Goal: Task Accomplishment & Management: Manage account settings

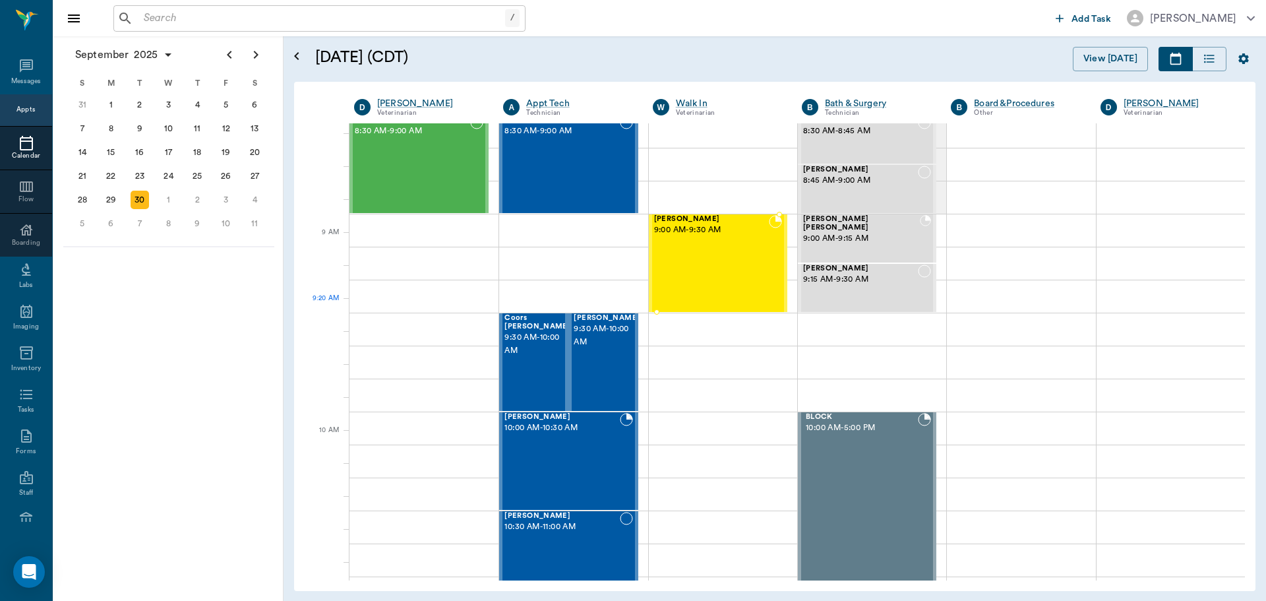
scroll to position [135, 0]
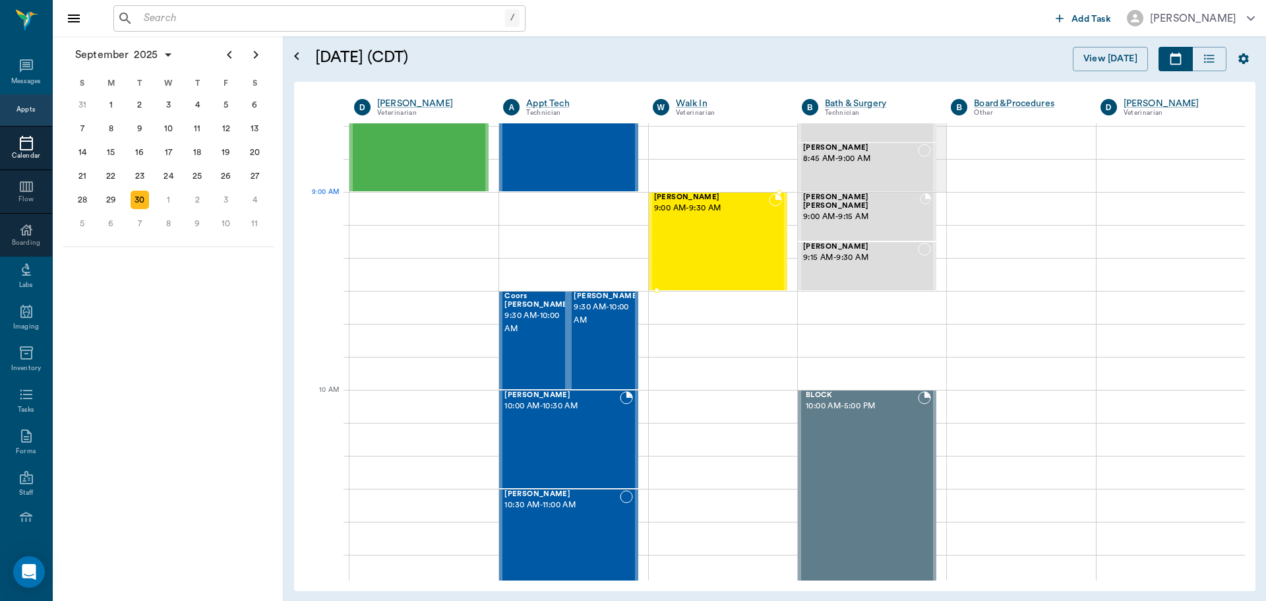
click at [718, 224] on div "Magnus Kubin 9:00 AM - 9:30 AM" at bounding box center [711, 241] width 115 height 96
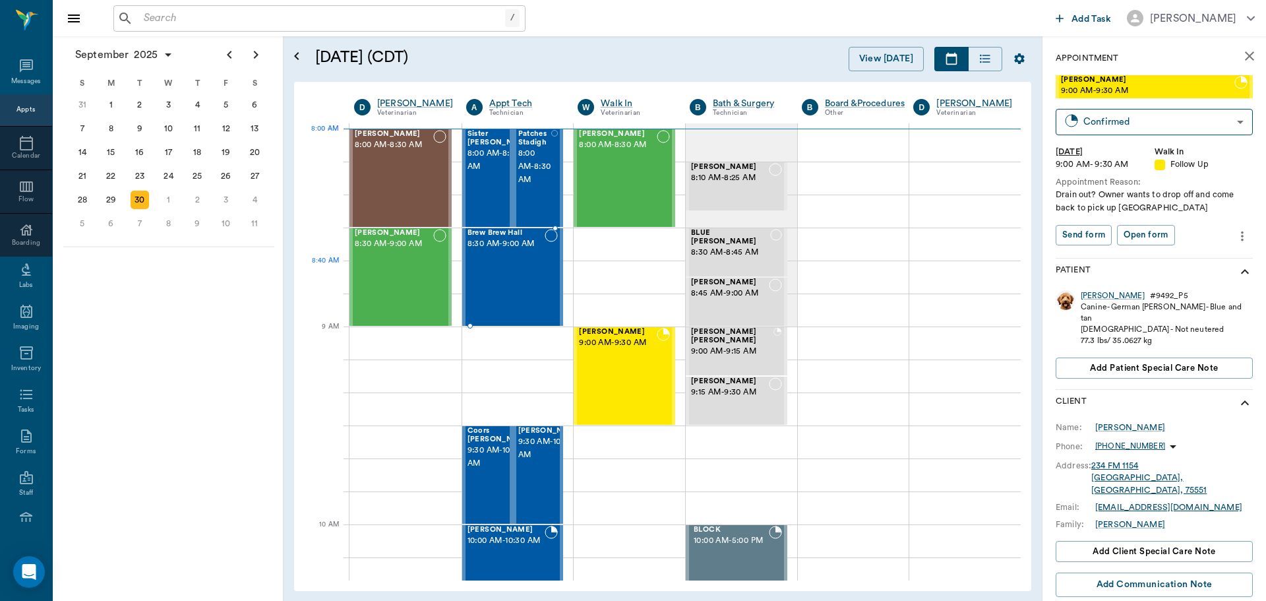
click at [529, 274] on div "Brew Brew Hall 8:30 AM - 9:00 AM" at bounding box center [507, 277] width 78 height 96
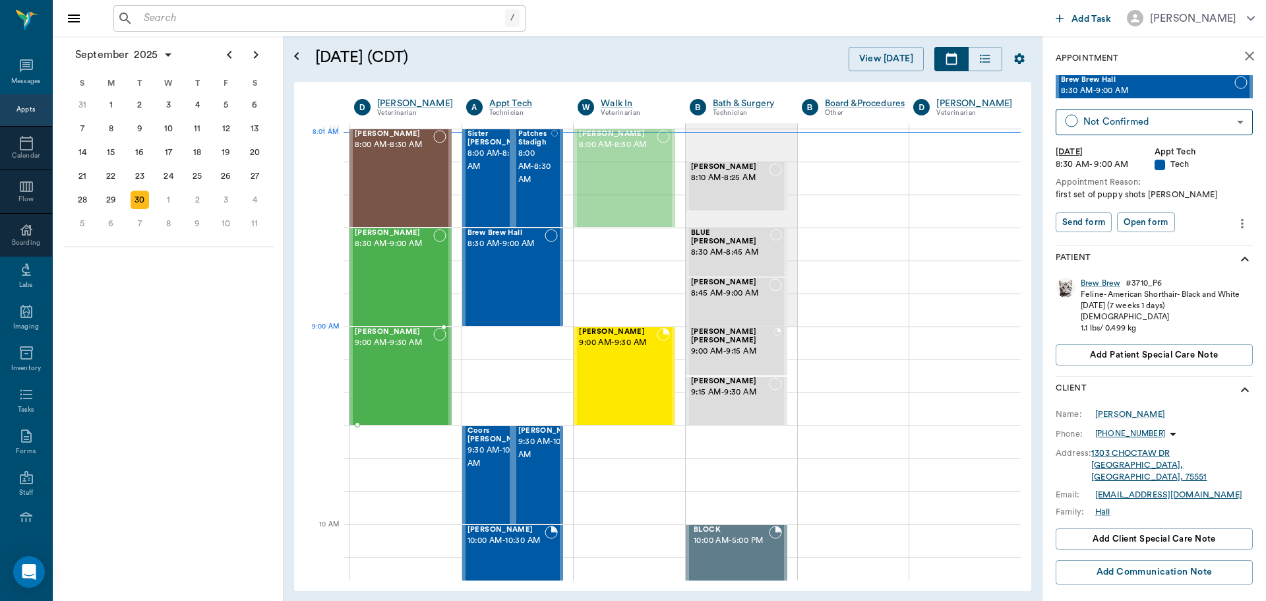
drag, startPoint x: 619, startPoint y: 187, endPoint x: 414, endPoint y: 398, distance: 293.8
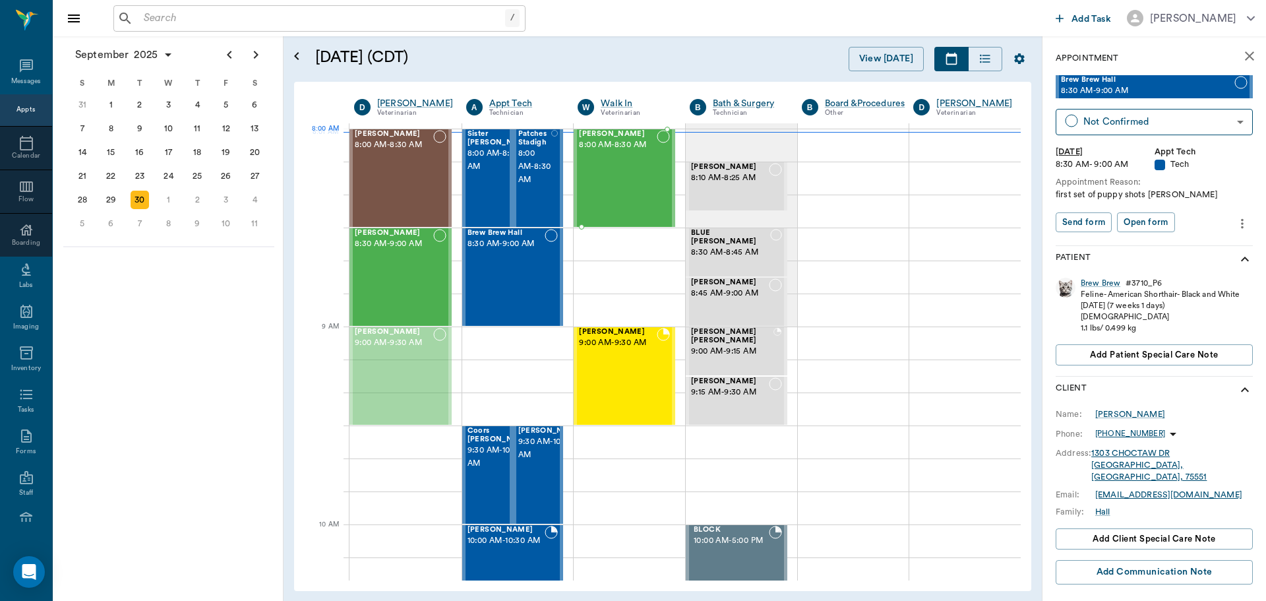
drag, startPoint x: 398, startPoint y: 406, endPoint x: 636, endPoint y: 216, distance: 304.7
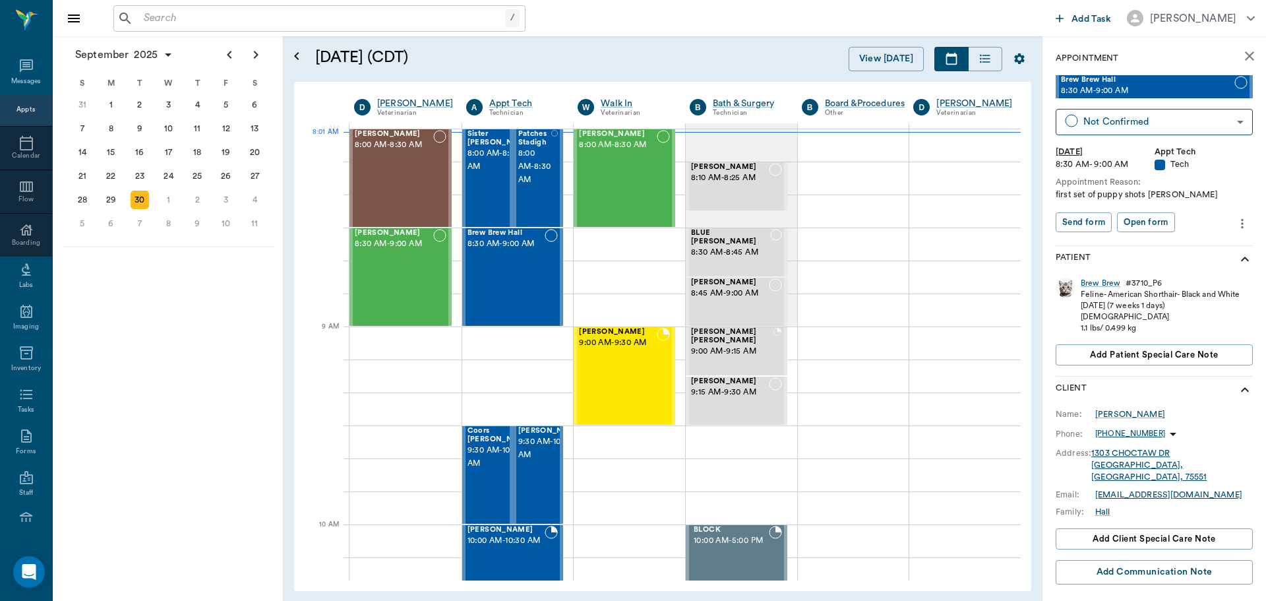
click at [167, 464] on div "September 2025 S M T W T F S 27 28 29 30 31 Aug 1 2 3 4 5 6 7 8 9 10 11 12 13 1…" at bounding box center [168, 318] width 231 height 565
click at [169, 210] on div "Oct 1" at bounding box center [168, 200] width 29 height 24
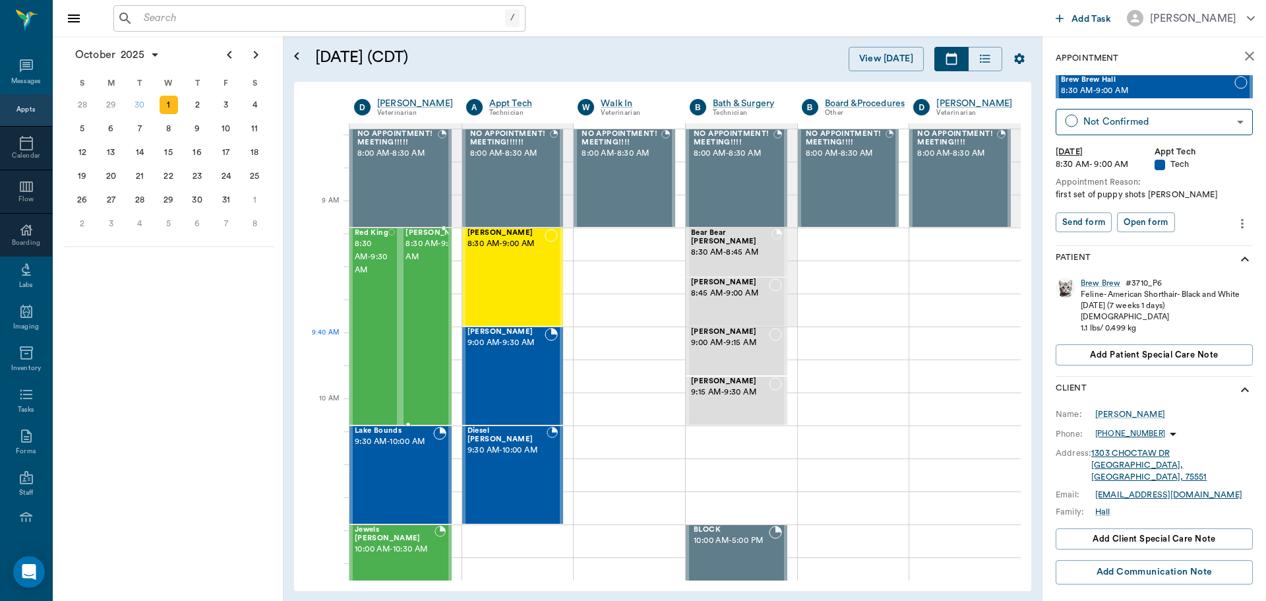
scroll to position [264, 0]
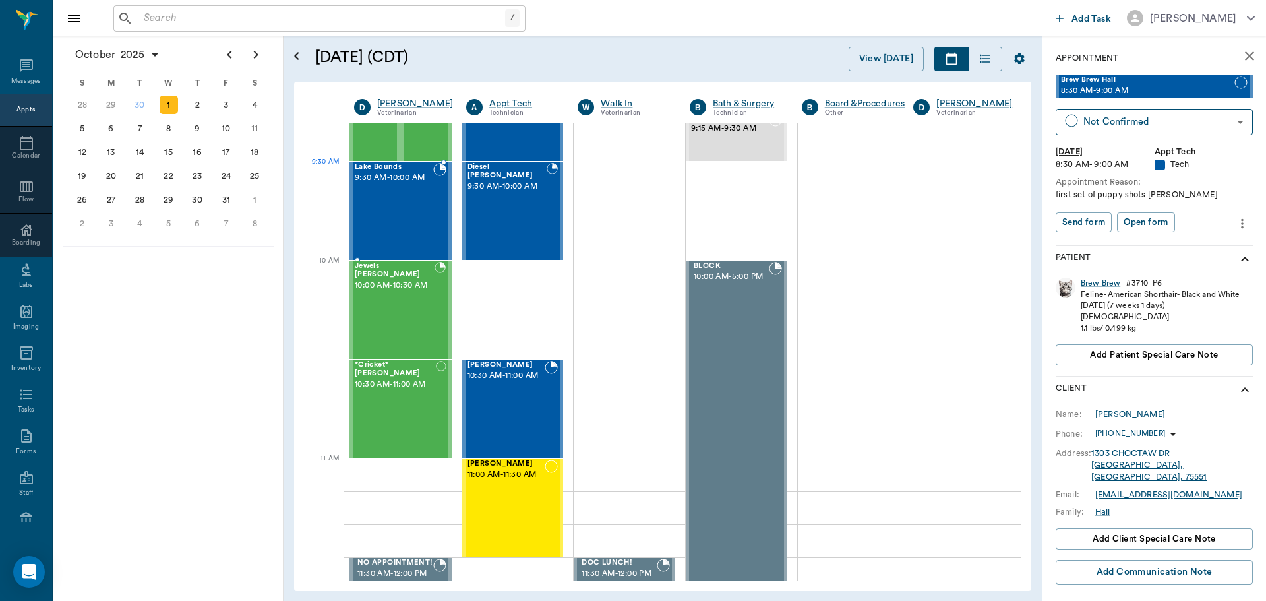
click at [431, 195] on div "Lake Bounds 9:30 AM - 10:00 AM" at bounding box center [394, 211] width 78 height 96
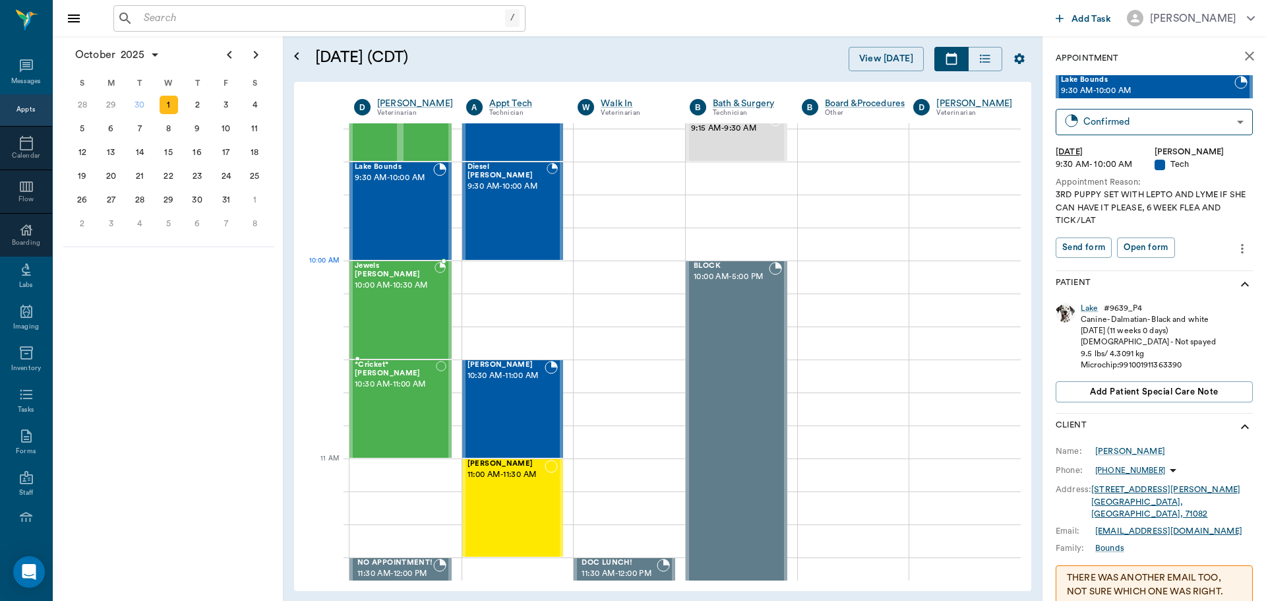
click at [416, 286] on span "10:00 AM - 10:30 AM" at bounding box center [395, 285] width 80 height 13
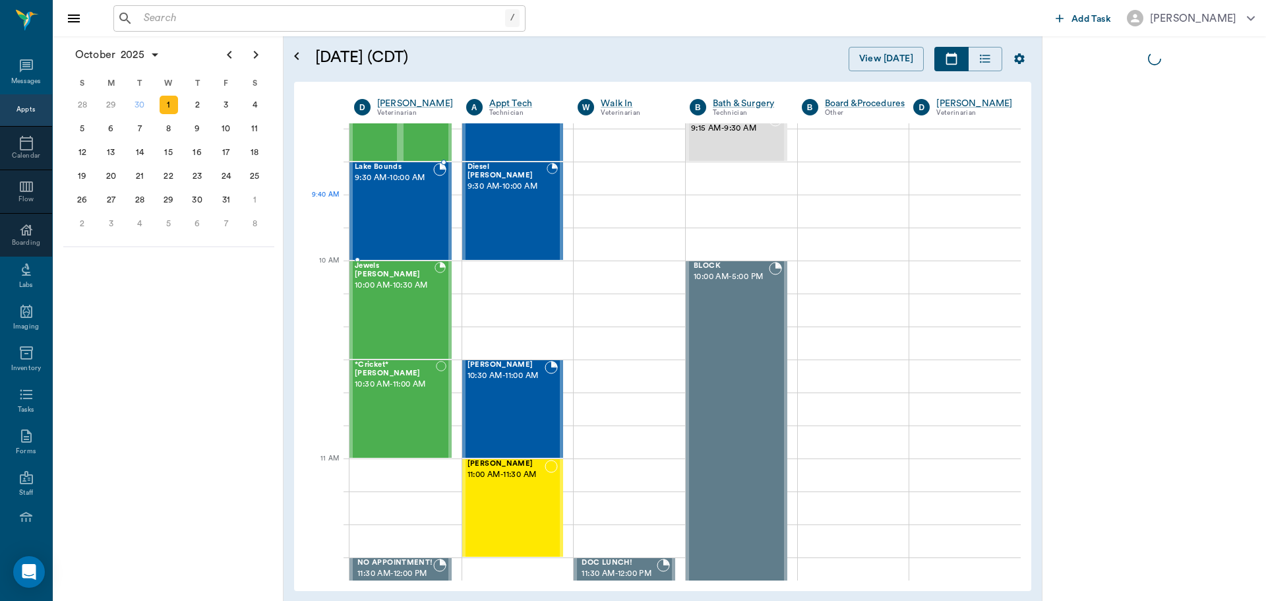
click at [414, 198] on div "Lake Bounds 9:30 AM - 10:00 AM" at bounding box center [394, 211] width 78 height 96
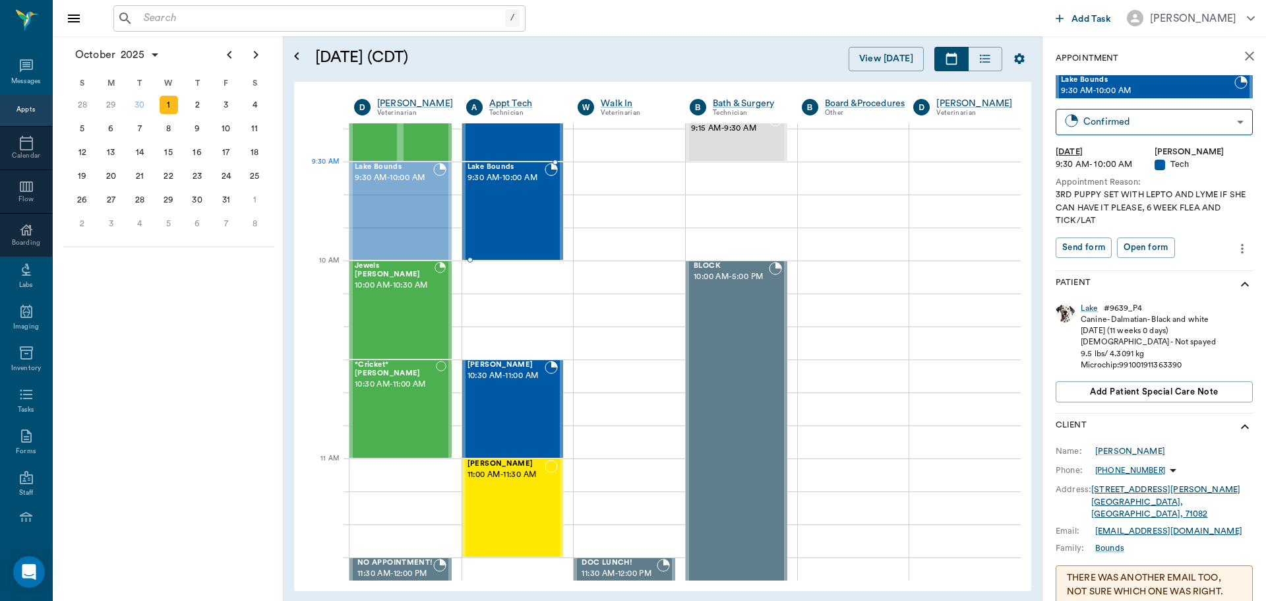
drag, startPoint x: 414, startPoint y: 198, endPoint x: 482, endPoint y: 187, distance: 68.7
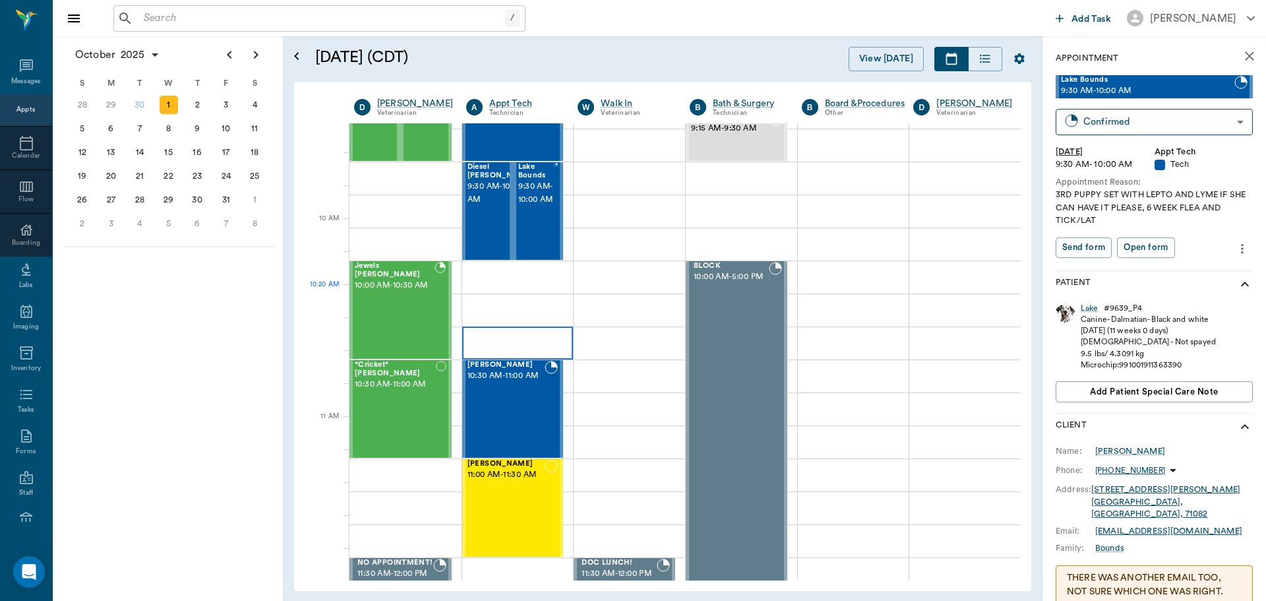
scroll to position [330, 0]
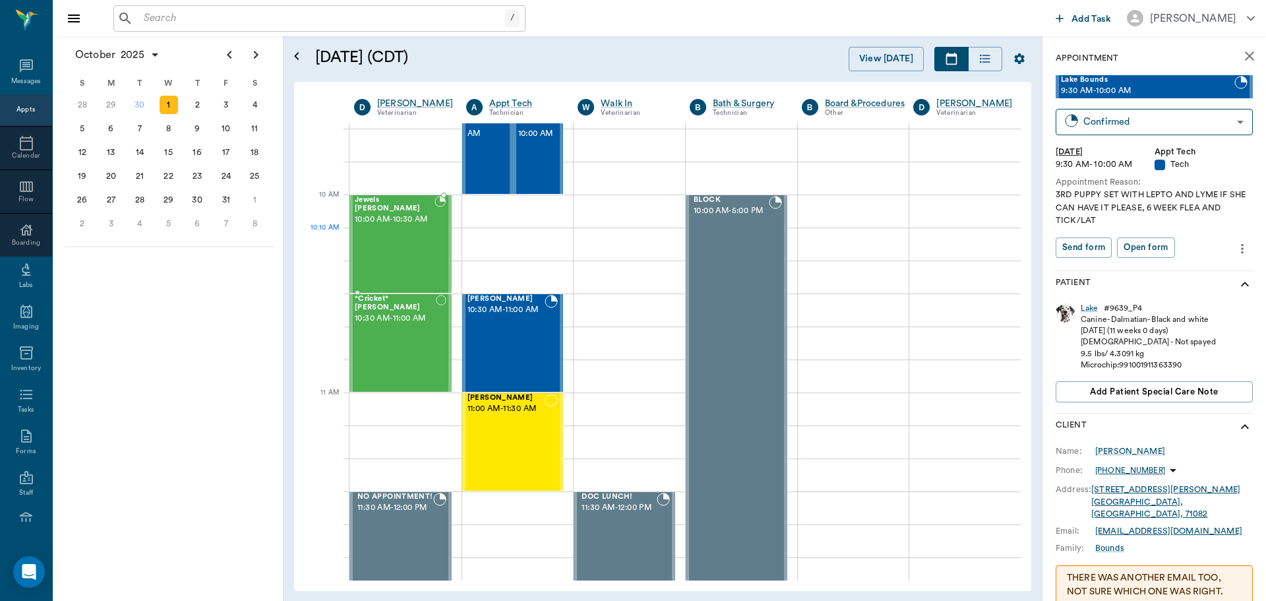
click at [371, 247] on div "Jewels Hines 10:00 AM - 10:30 AM" at bounding box center [395, 244] width 80 height 96
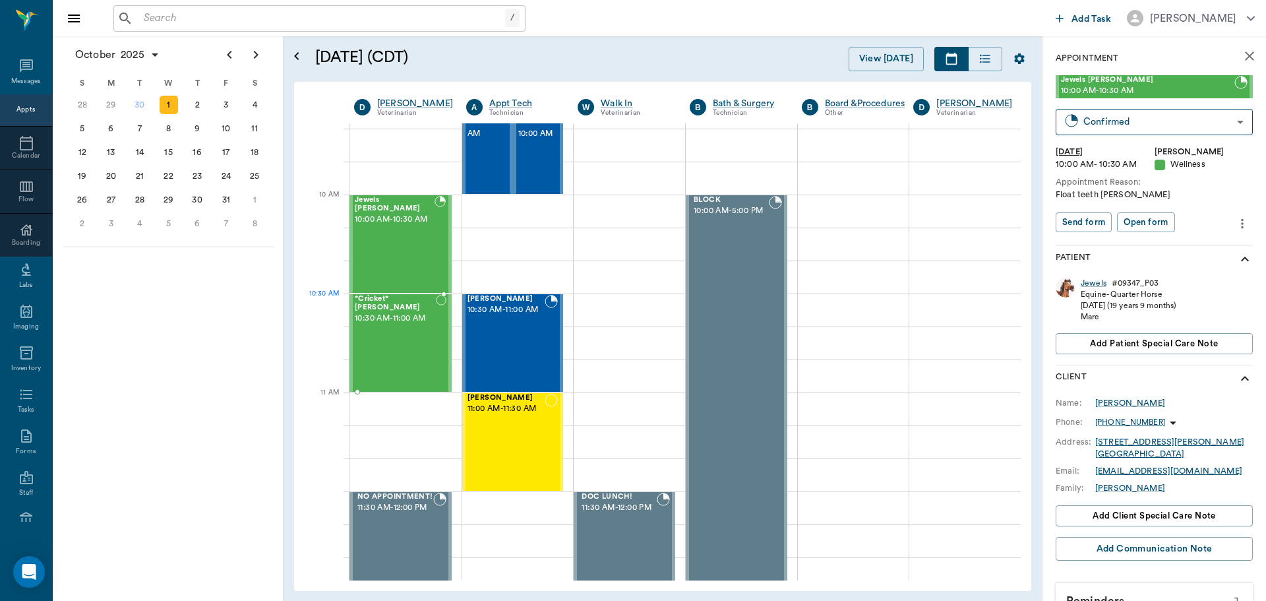
click at [392, 322] on span "10:30 AM - 11:00 AM" at bounding box center [395, 318] width 81 height 13
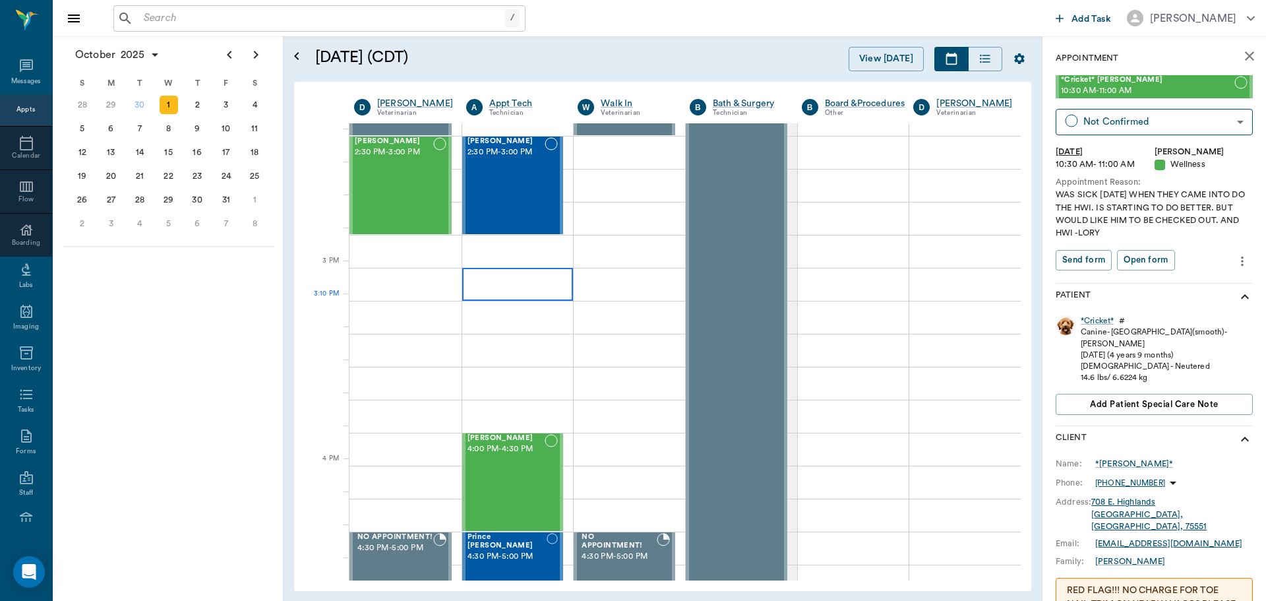
scroll to position [1253, 0]
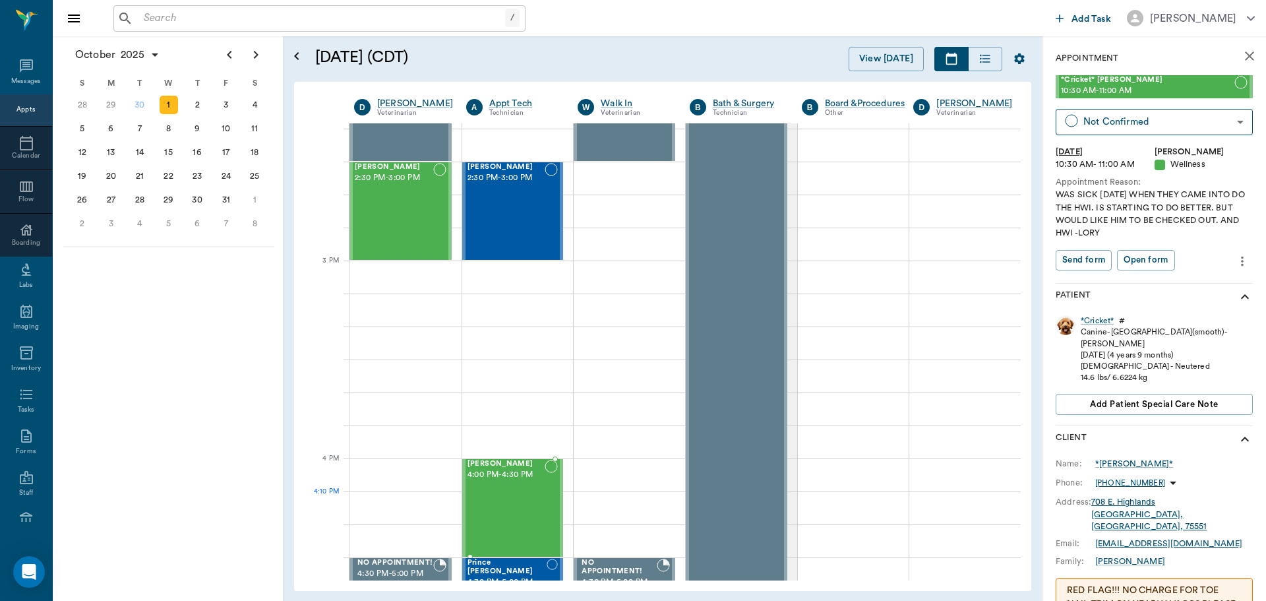
click at [501, 508] on div "Molly Martinez 4:00 PM - 4:30 PM" at bounding box center [507, 508] width 78 height 96
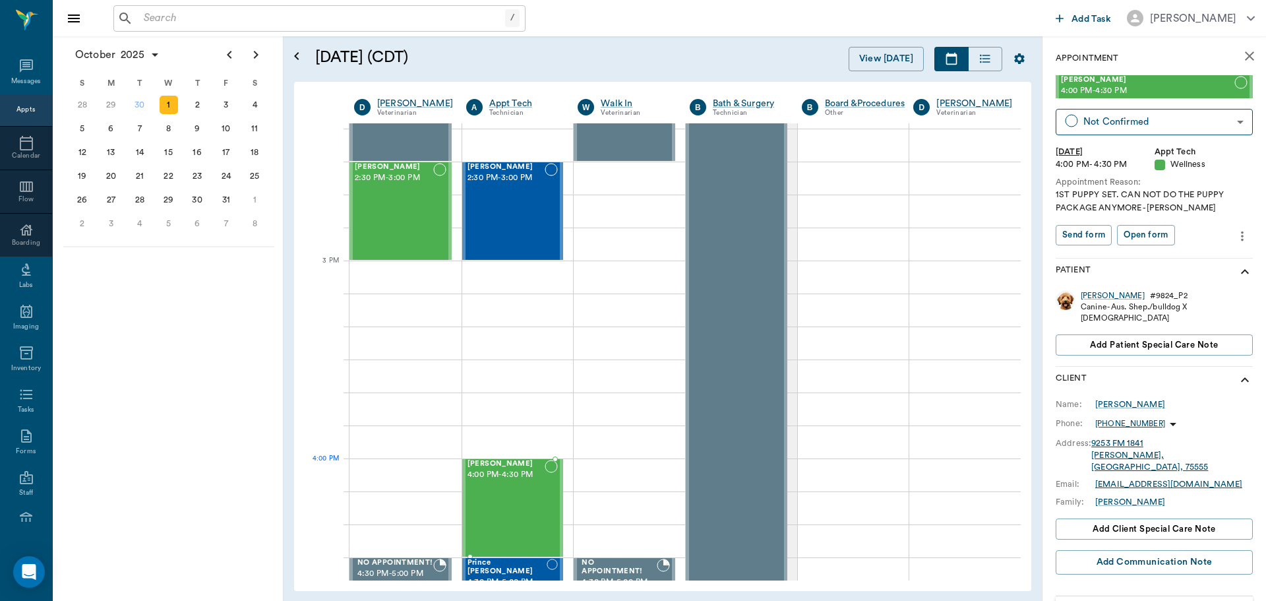
click at [500, 488] on div "Molly Martinez 4:00 PM - 4:30 PM" at bounding box center [507, 508] width 78 height 96
click at [1235, 241] on icon "more" at bounding box center [1242, 236] width 15 height 16
click at [1211, 262] on span "Edit appointment" at bounding box center [1177, 259] width 111 height 14
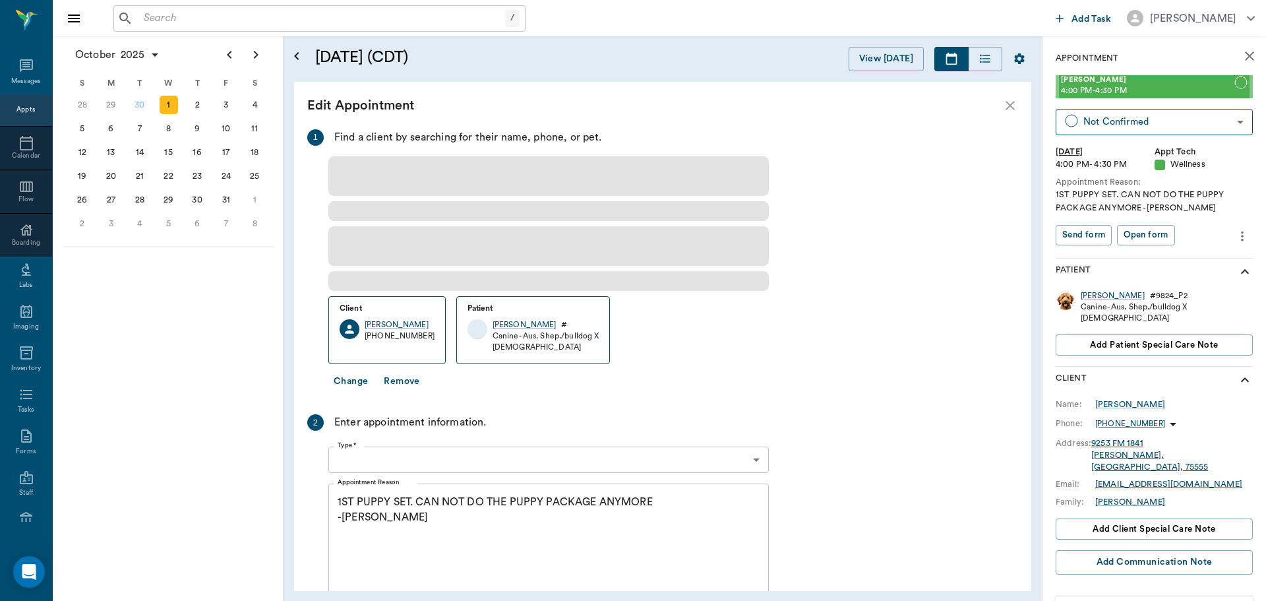
type input "10/01/2025"
type input "04:00 PM"
type input "04:30 PM"
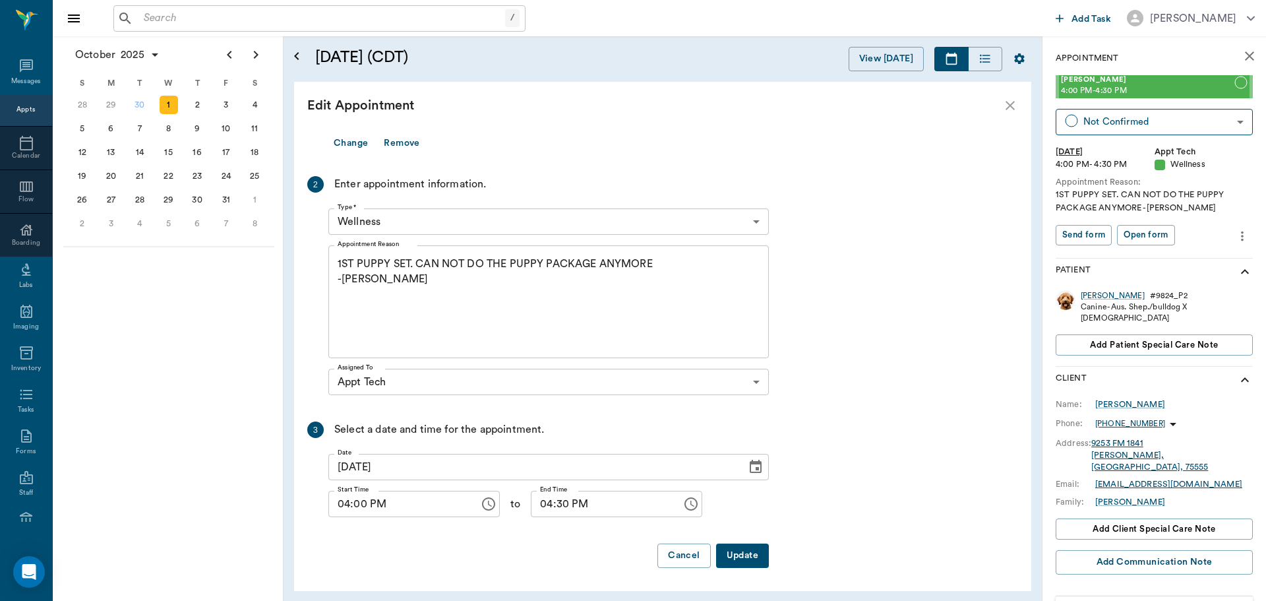
scroll to position [109, 0]
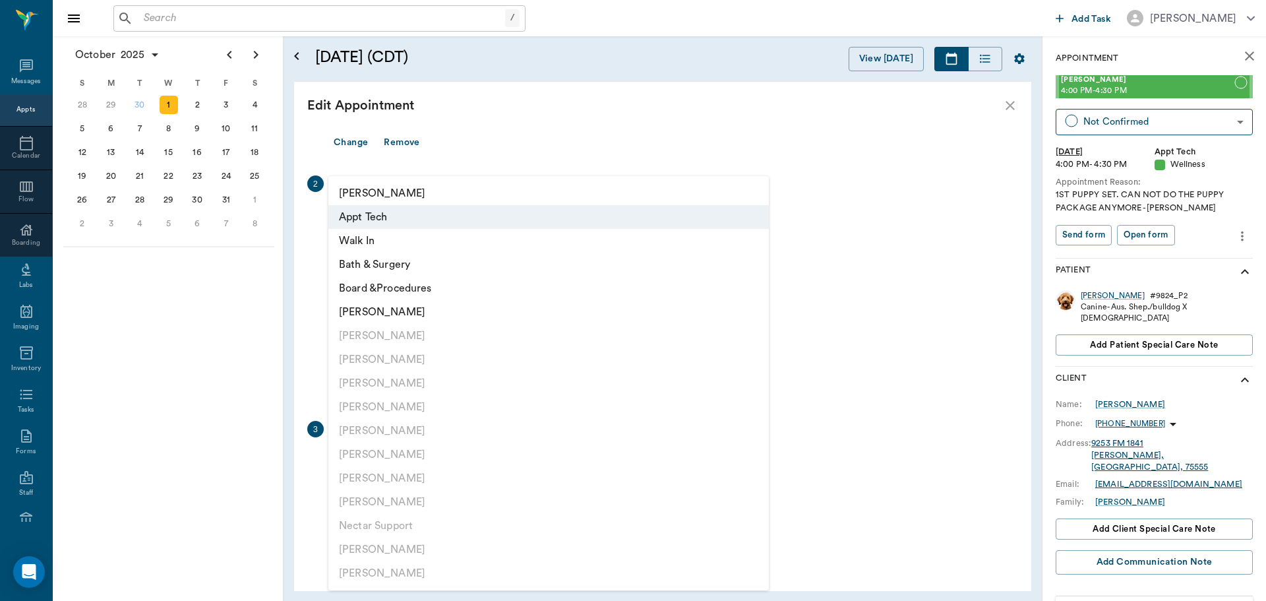
click at [427, 378] on body "/ ​ Add Task Dr. Bert Ellsworth Nectar Messages Appts Calendar Flow Boarding La…" at bounding box center [633, 300] width 1266 height 601
click at [443, 220] on li "Appt Tech" at bounding box center [548, 217] width 441 height 24
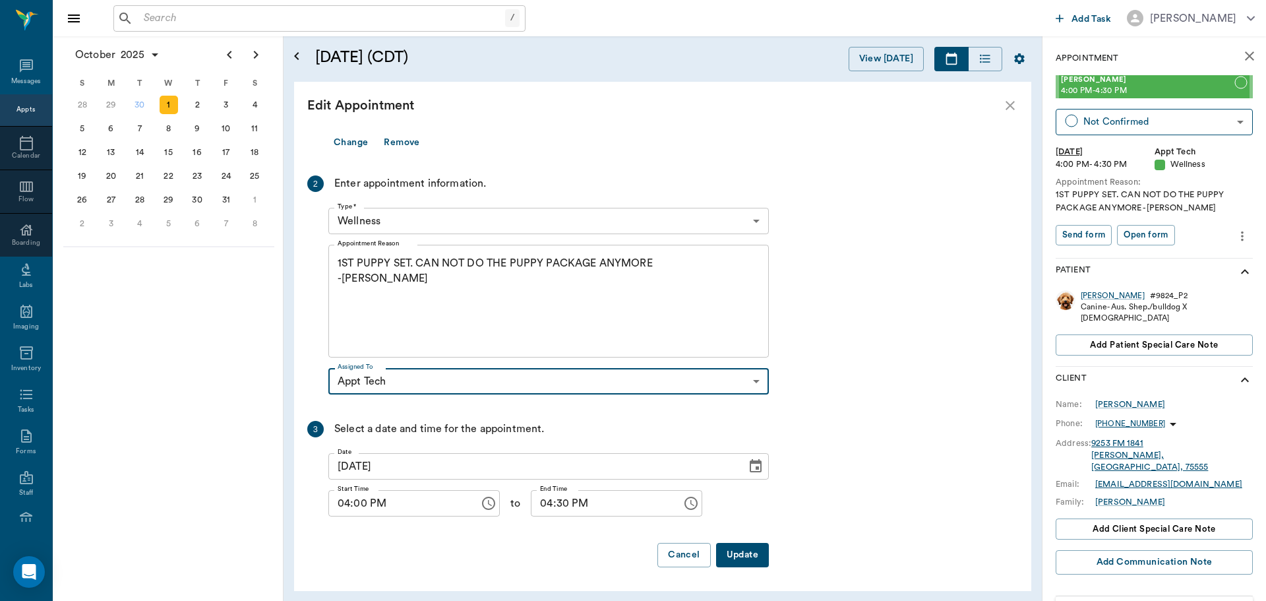
click at [433, 215] on body "/ ​ Add Task Dr. Bert Ellsworth Nectar Messages Appts Calendar Flow Boarding La…" at bounding box center [633, 300] width 1266 height 601
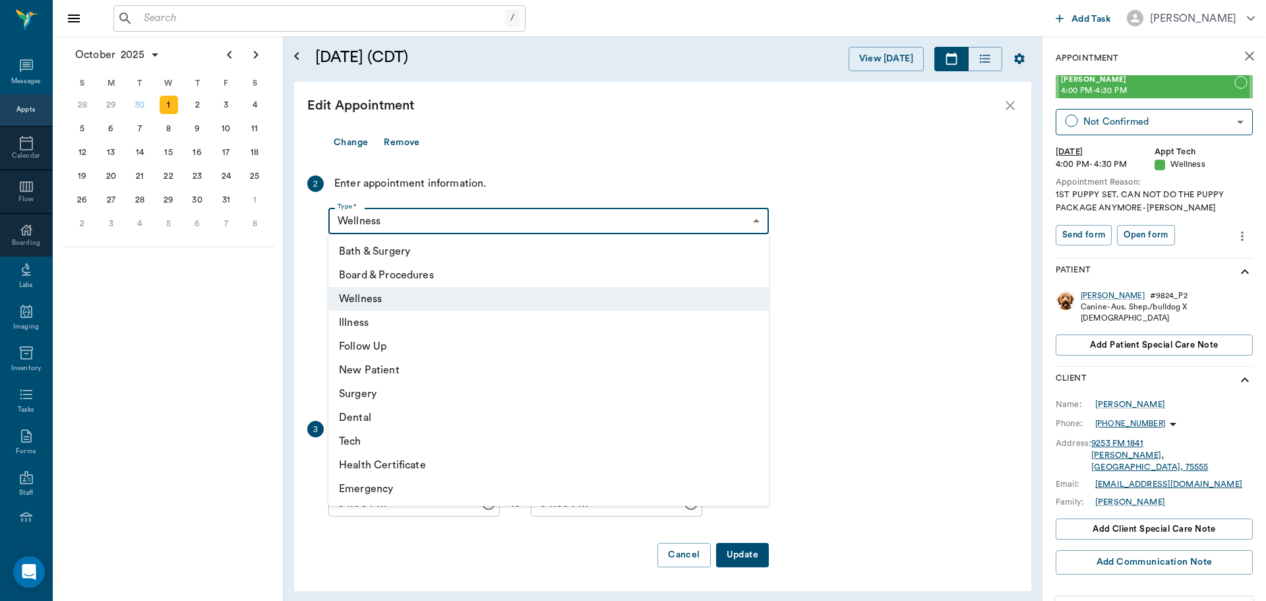
click at [436, 443] on li "Tech" at bounding box center [548, 441] width 441 height 24
type input "65d2be4f46e3a538d89b8c1a"
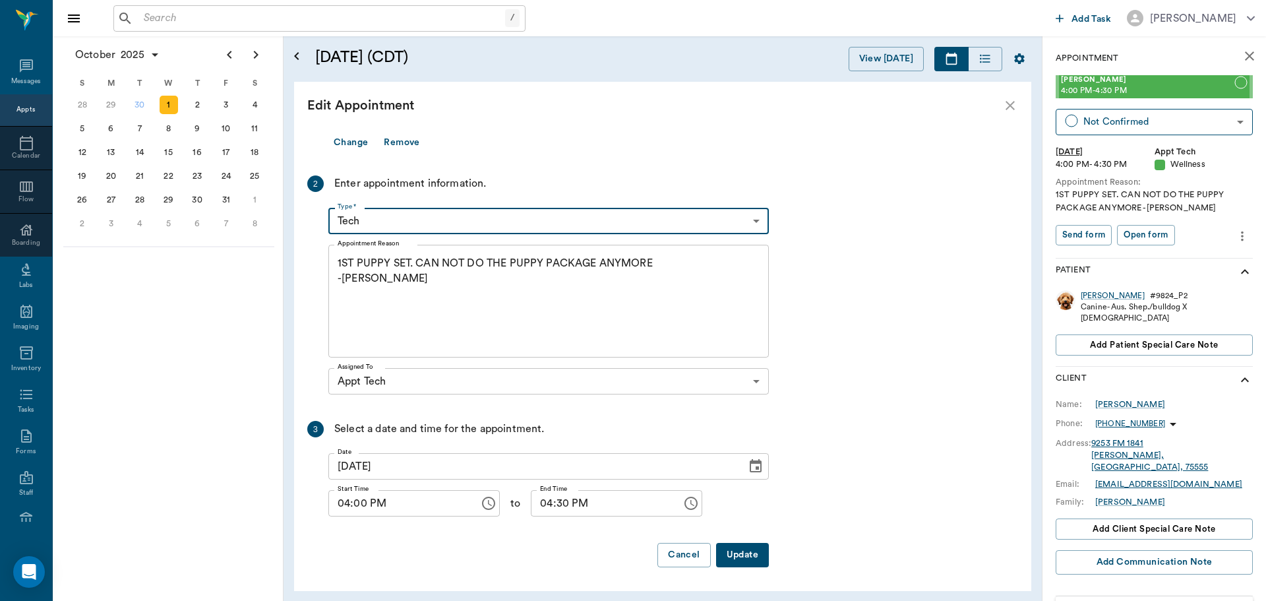
click at [745, 565] on button "Update" at bounding box center [742, 555] width 53 height 24
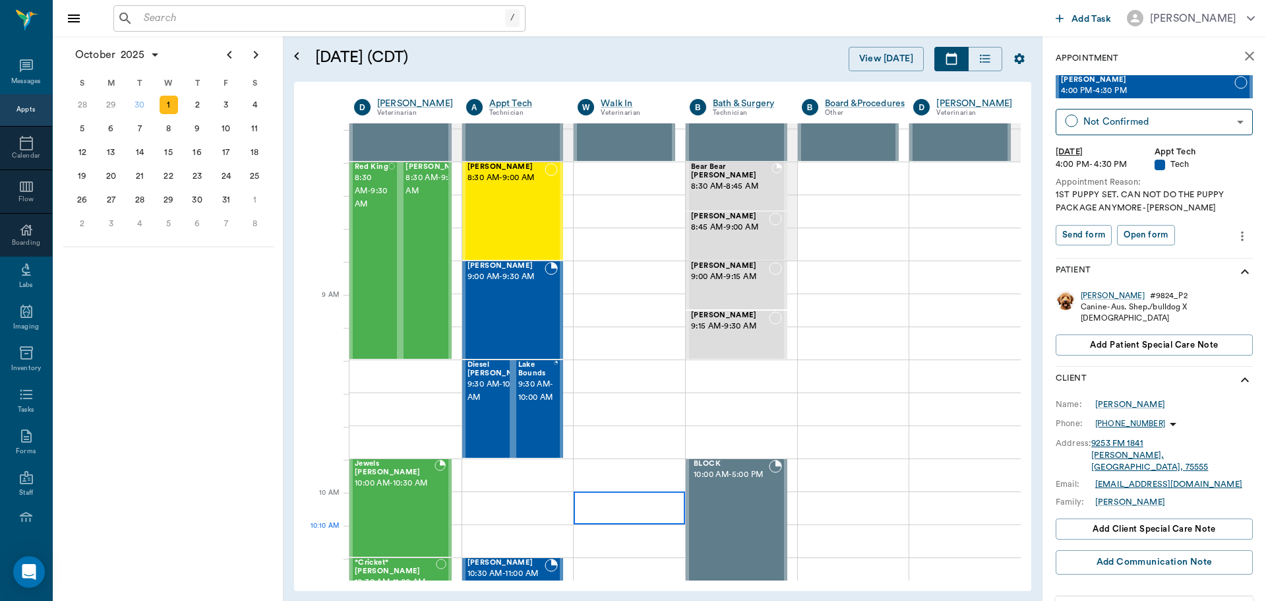
scroll to position [0, 0]
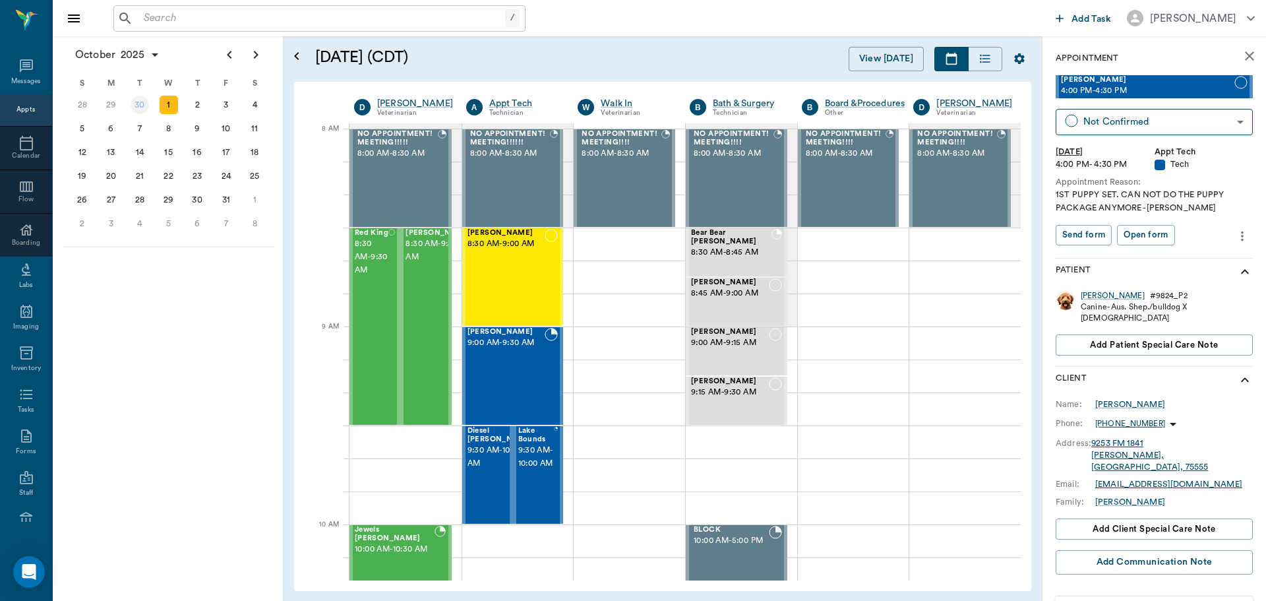
click at [142, 106] on div "30" at bounding box center [140, 105] width 18 height 18
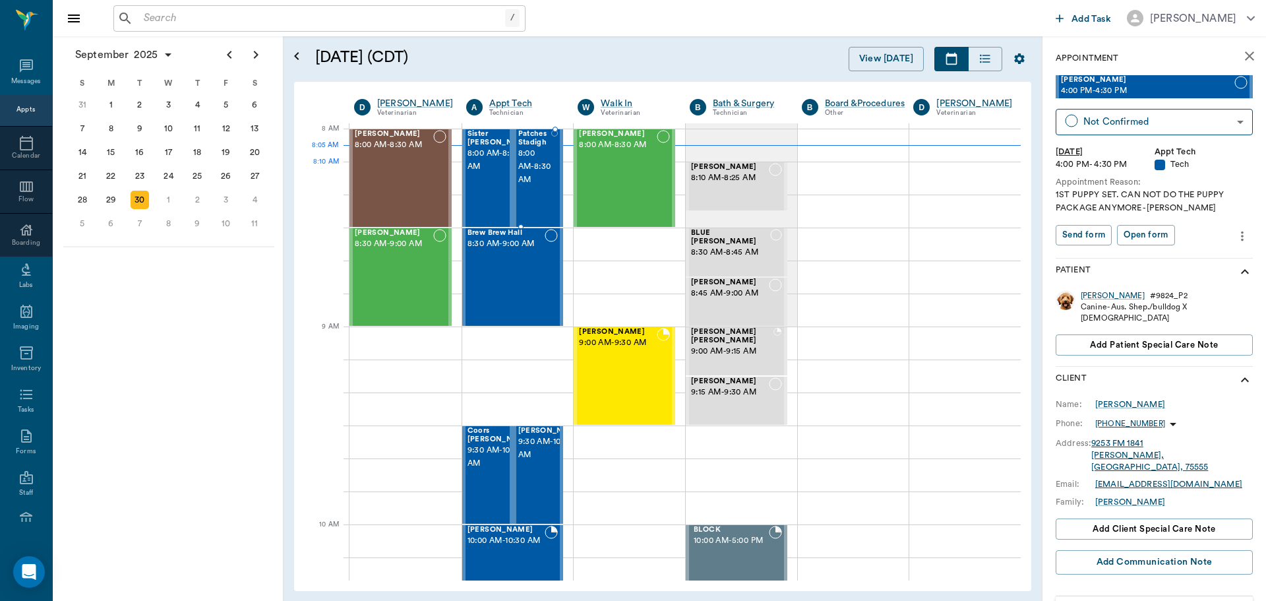
click at [530, 169] on span "8:00 AM - 8:30 AM" at bounding box center [535, 167] width 34 height 40
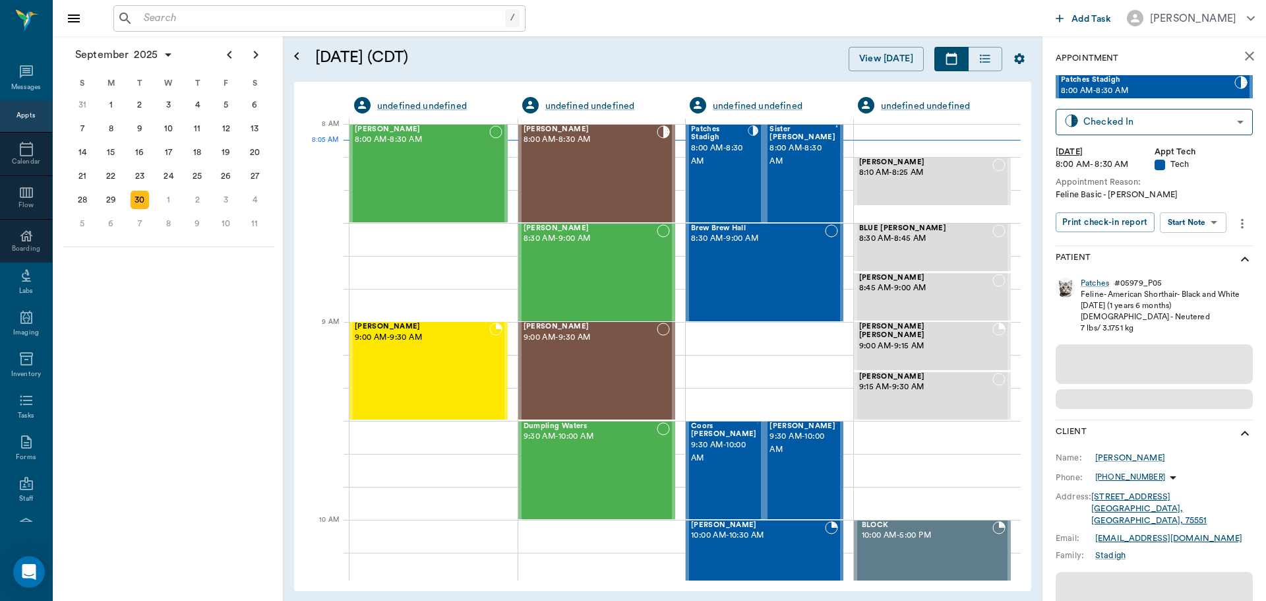
scroll to position [6, 0]
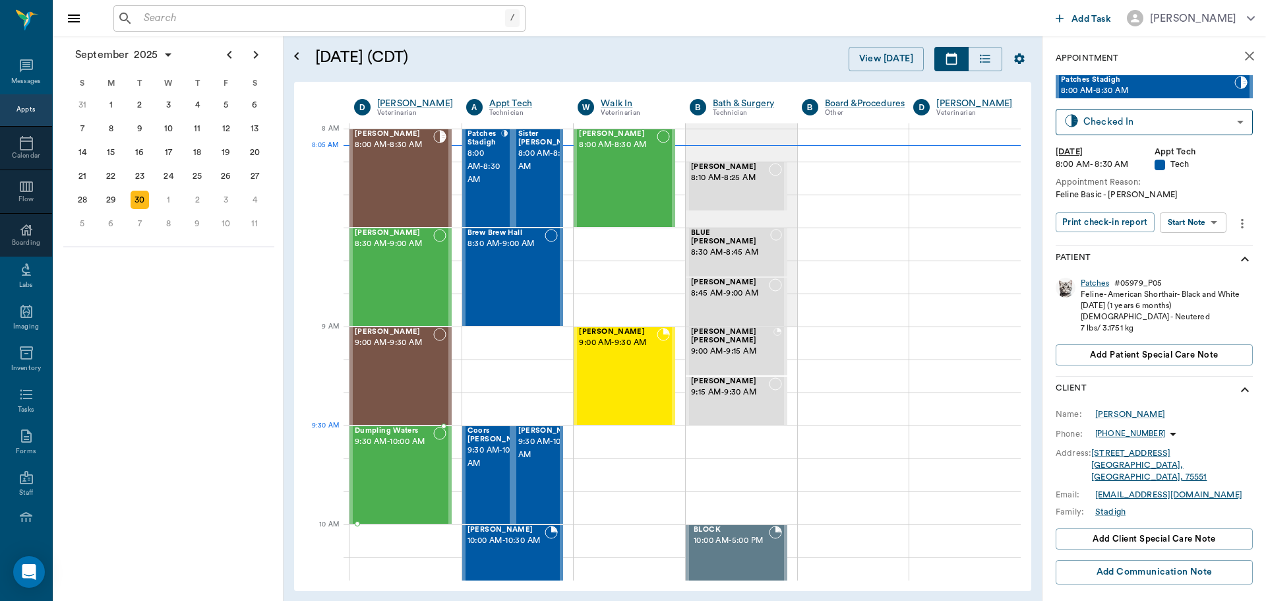
click at [426, 456] on div "Dumpling Waters 9:30 AM - 10:00 AM" at bounding box center [394, 475] width 78 height 96
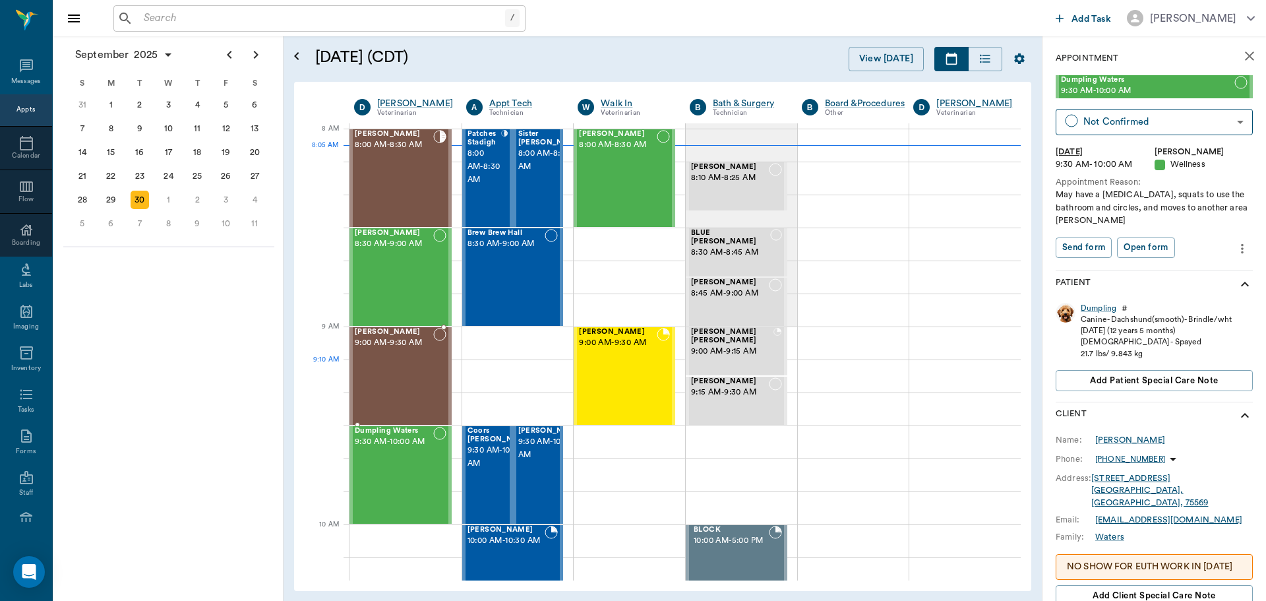
click at [379, 381] on div "[PERSON_NAME] 9:00 AM - 9:30 AM" at bounding box center [394, 376] width 78 height 96
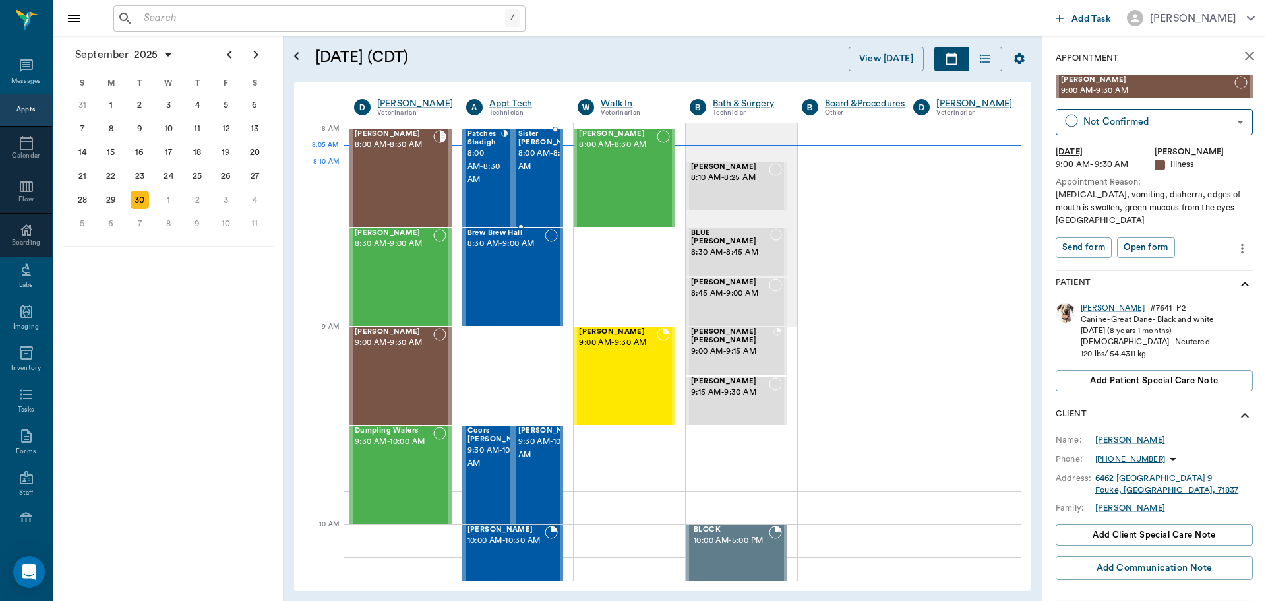
click at [541, 173] on span "8:00 AM - 8:30 AM" at bounding box center [551, 160] width 66 height 26
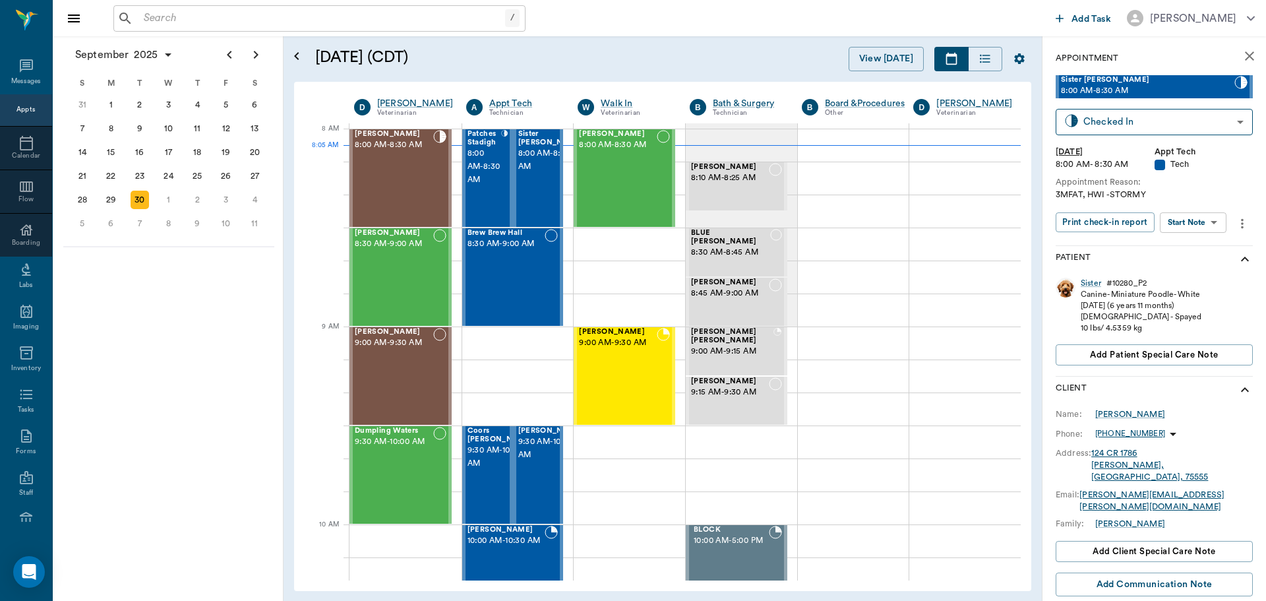
click at [1217, 216] on body "/ ​ Add Task Dr. Bert Ellsworth Nectar Messages Appts Calendar Flow Boarding La…" at bounding box center [633, 300] width 1266 height 601
click at [1211, 255] on li "Start SOAP" at bounding box center [1194, 249] width 92 height 22
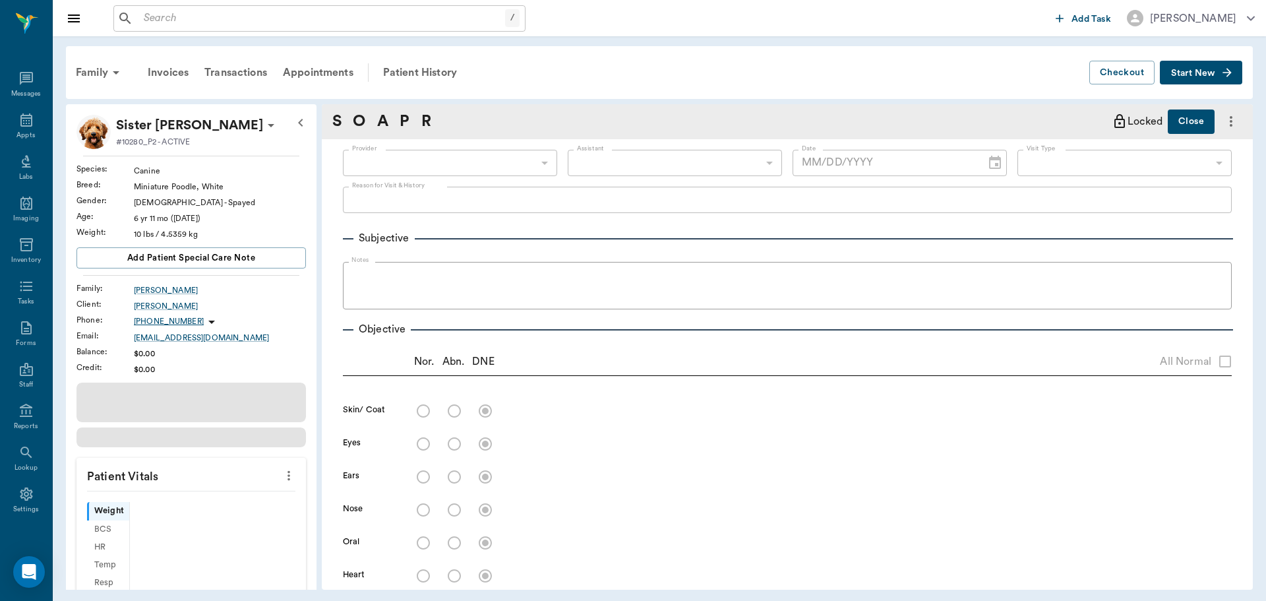
type input "63ec2f075fda476ae8351a4c"
type input "65d2be4f46e3a538d89b8c1a"
type textarea "3MFAT, HWI -STORMY"
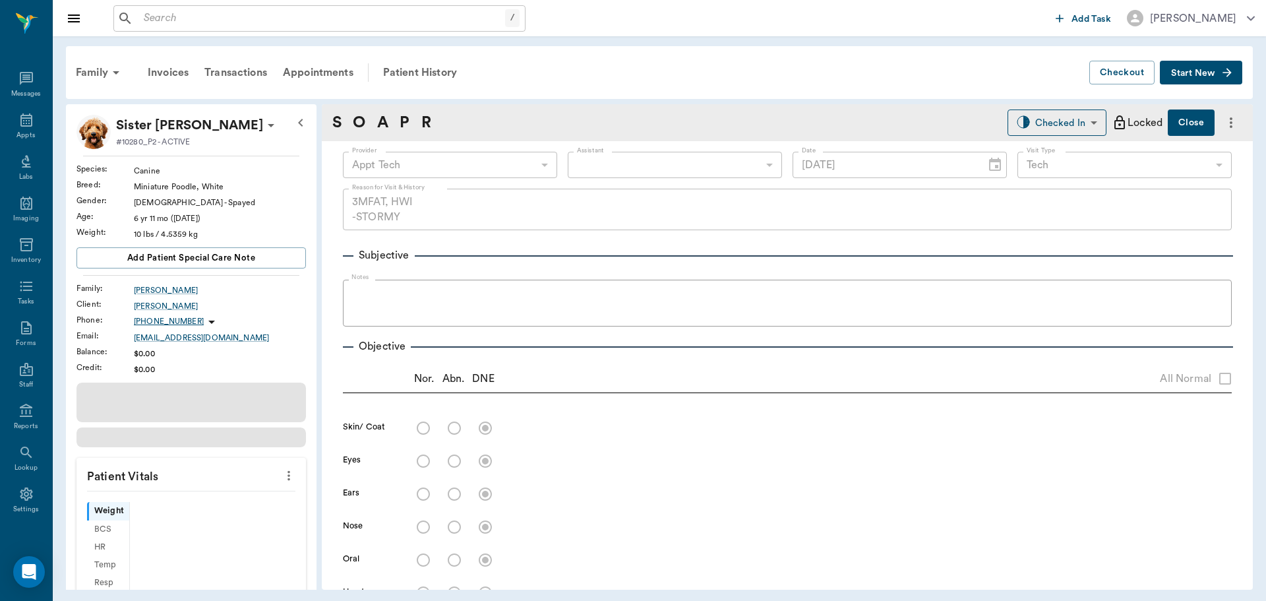
type input "[DATE]"
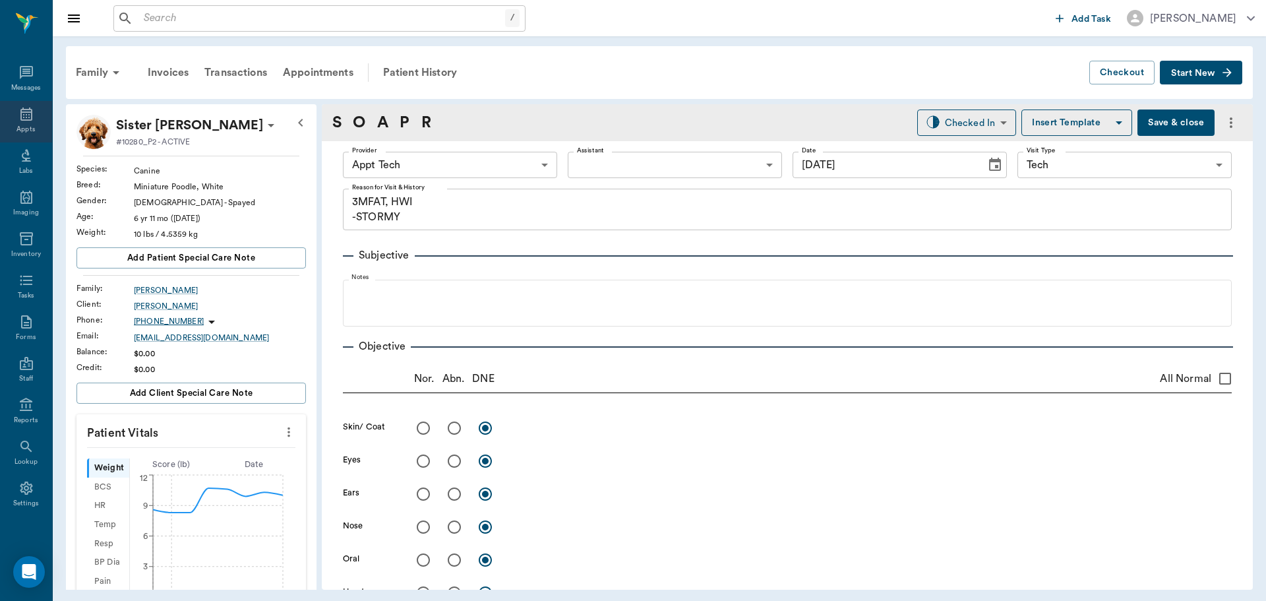
click at [20, 129] on div "Appts" at bounding box center [25, 130] width 18 height 10
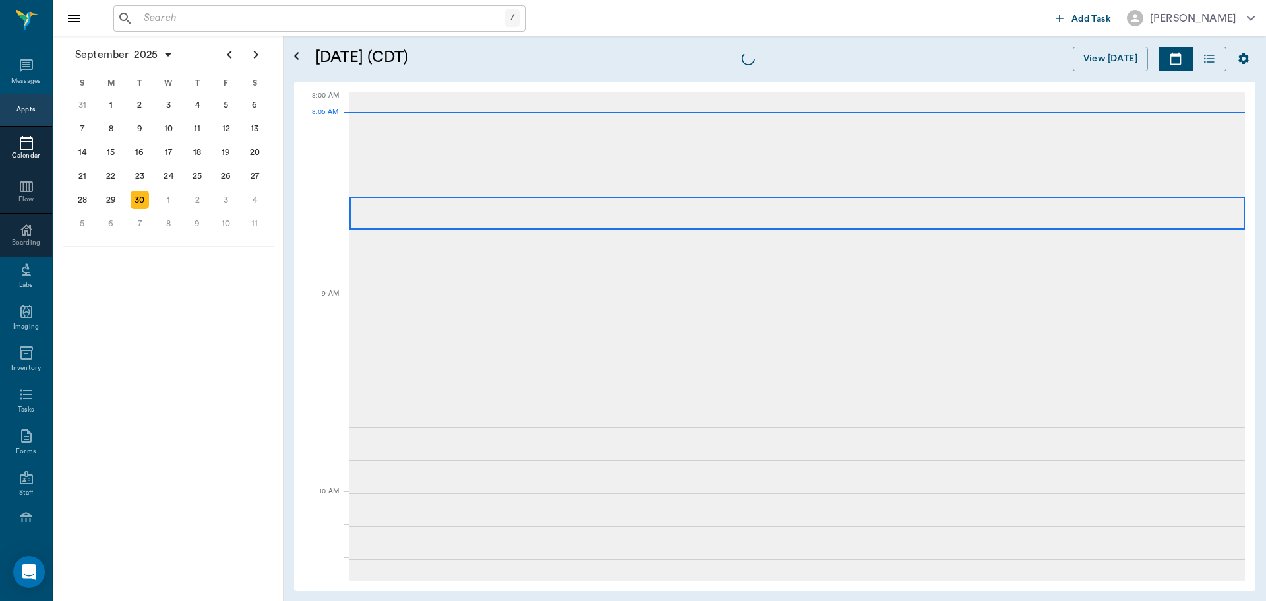
scroll to position [2, 0]
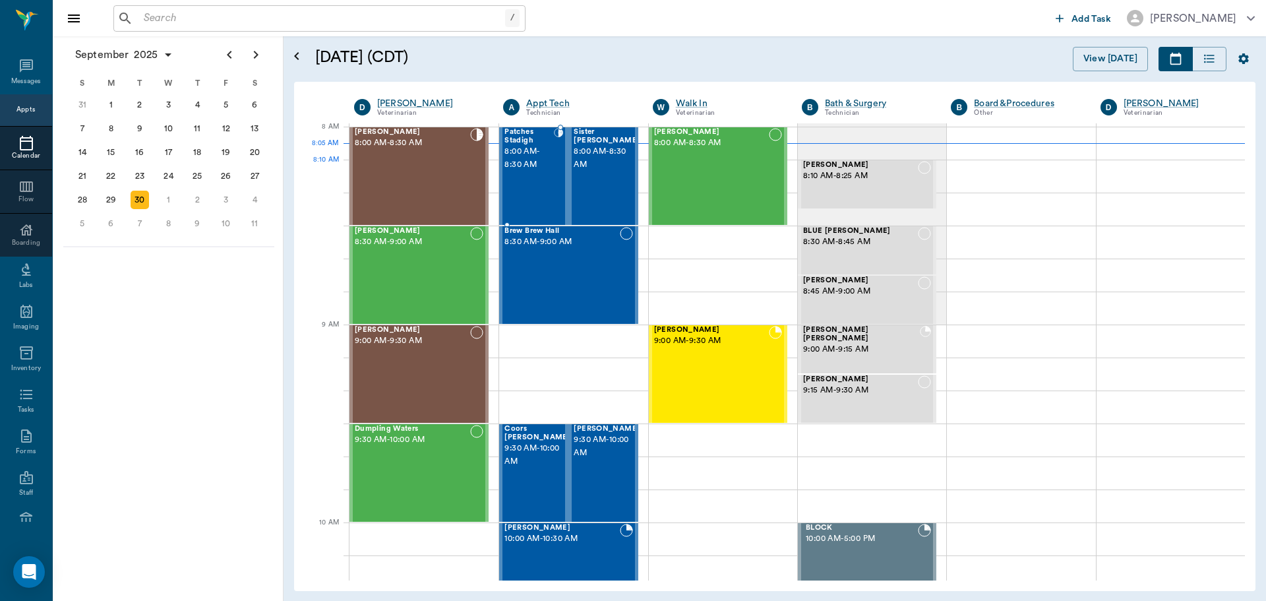
click at [535, 169] on span "8:00 AM - 8:30 AM" at bounding box center [529, 158] width 49 height 26
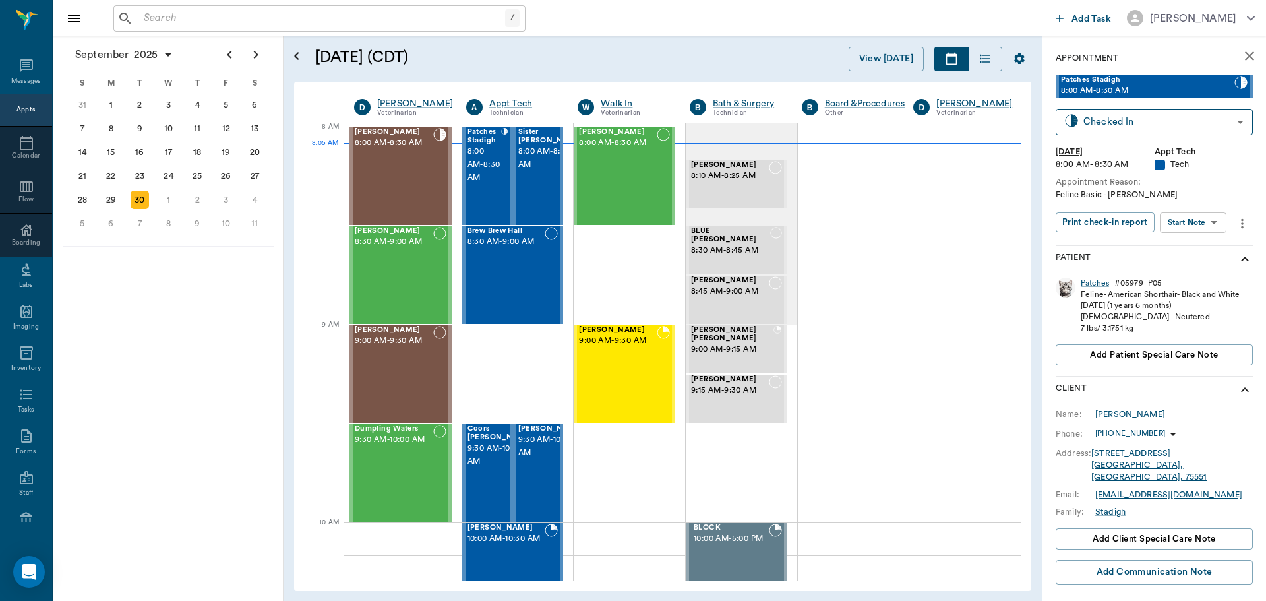
click at [1204, 218] on body "/ ​ Add Task Dr. Bert Ellsworth Nectar Messages Appts Calendar Flow Boarding La…" at bounding box center [633, 300] width 1266 height 601
click at [1201, 248] on button "Start SOAP" at bounding box center [1178, 249] width 45 height 15
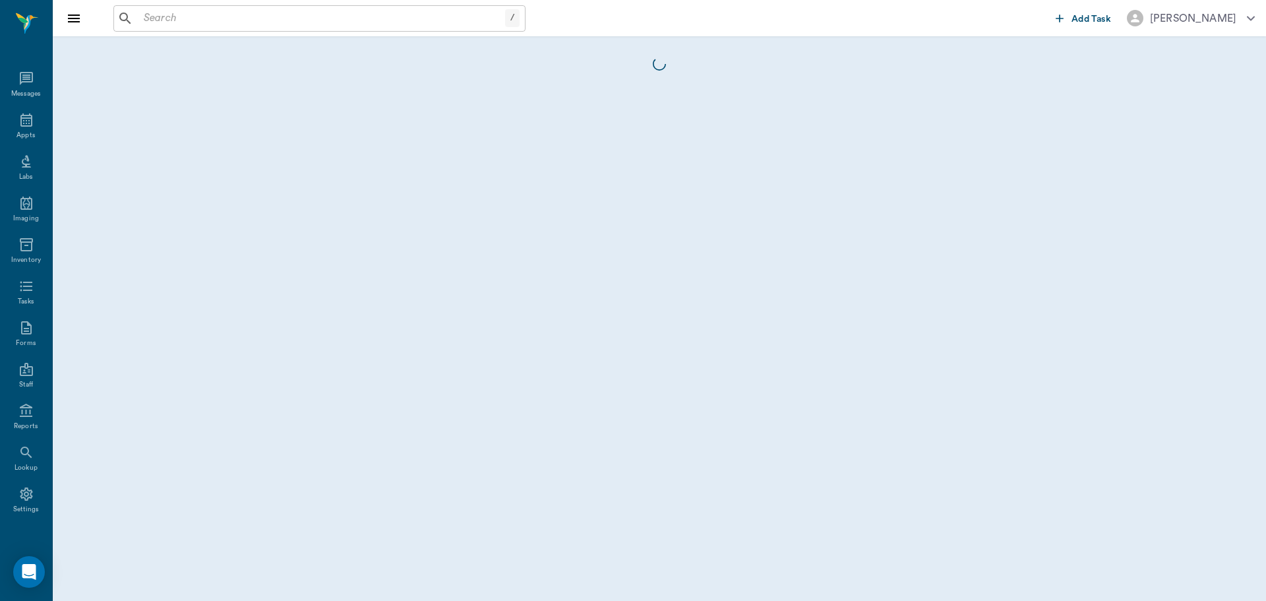
scroll to position [6, 0]
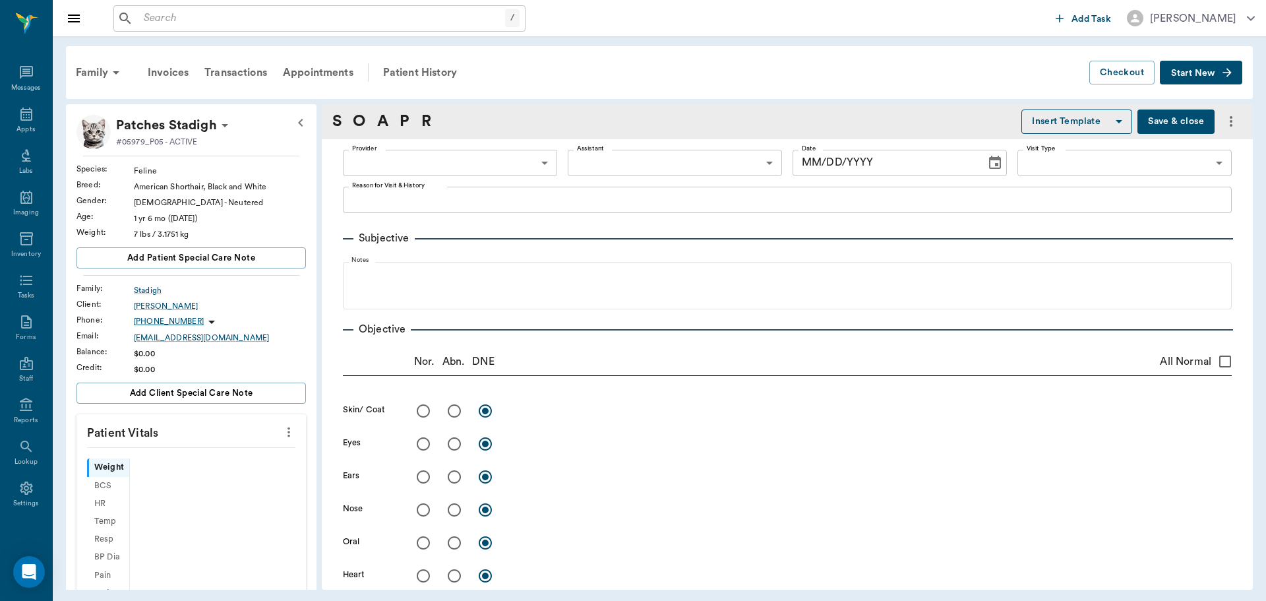
type input "63ec2f075fda476ae8351a4c"
type input "65d2be4f46e3a538d89b8c1a"
type textarea "Feline Basic - Hunt"
type input "[DATE]"
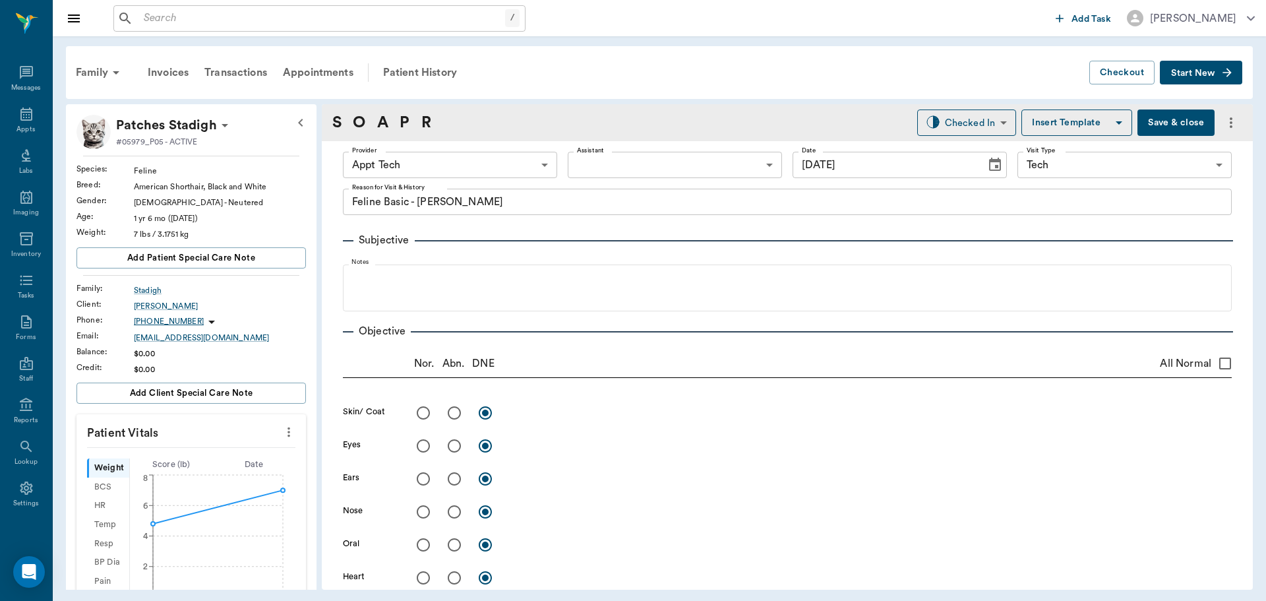
click at [278, 430] on button "more" at bounding box center [288, 432] width 21 height 22
click at [698, 388] on div at bounding box center [633, 300] width 1266 height 601
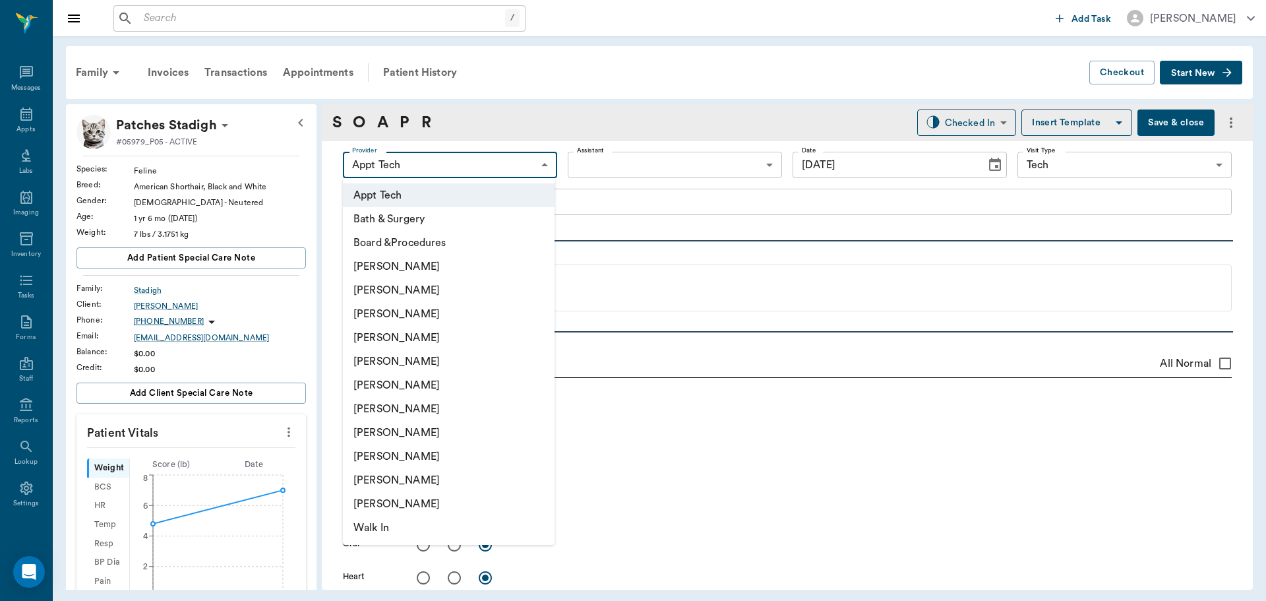
click at [470, 173] on body "/ ​ Add Task Dr. Bert Ellsworth Nectar Messages Appts Labs Imaging Inventory Ta…" at bounding box center [633, 300] width 1266 height 601
click at [434, 406] on li "[PERSON_NAME]" at bounding box center [449, 409] width 212 height 24
type input "682b670d8bdc6f7f8feef3db"
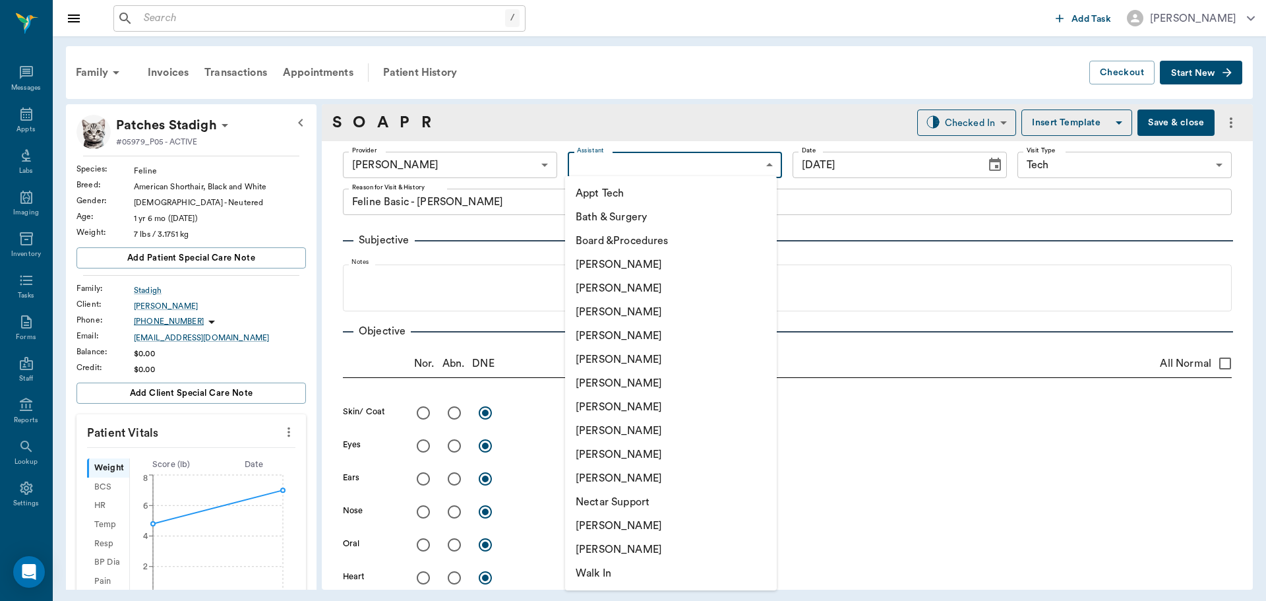
click at [601, 162] on body "/ ​ Add Task Dr. Bert Ellsworth Nectar Messages Appts Labs Imaging Inventory Ta…" at bounding box center [633, 300] width 1266 height 601
click at [598, 196] on li "Appt Tech" at bounding box center [671, 193] width 212 height 24
type input "63ec2f075fda476ae8351a4c"
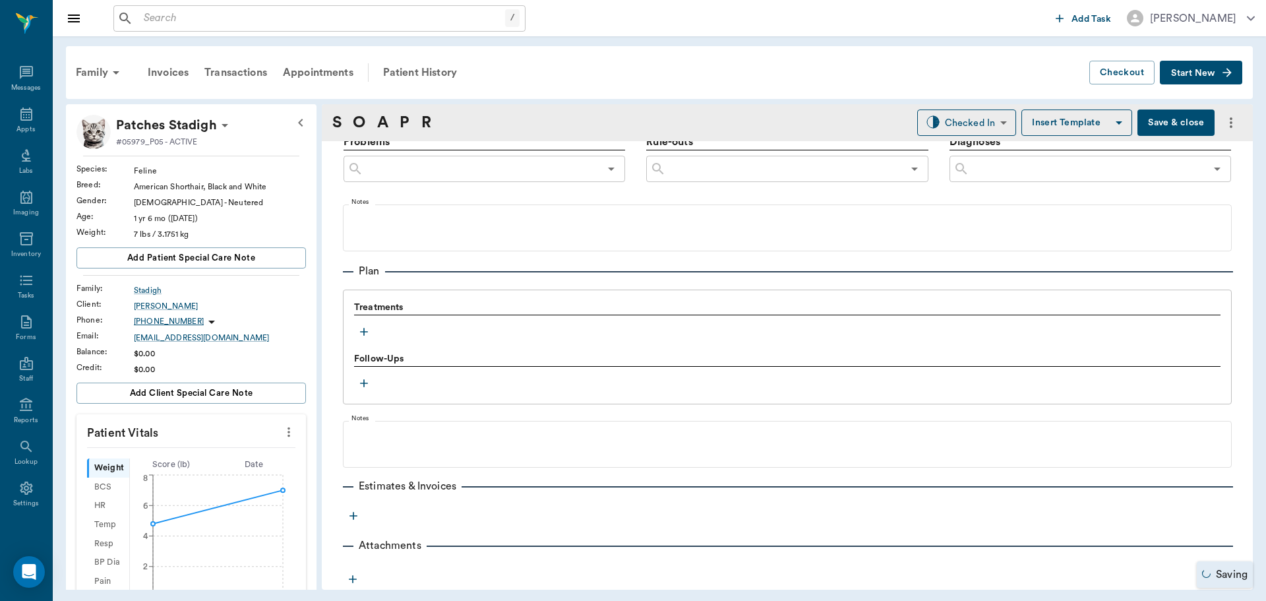
scroll to position [786, 0]
click at [358, 321] on div at bounding box center [787, 320] width 867 height 1
click at [369, 330] on icon "button" at bounding box center [363, 330] width 13 height 13
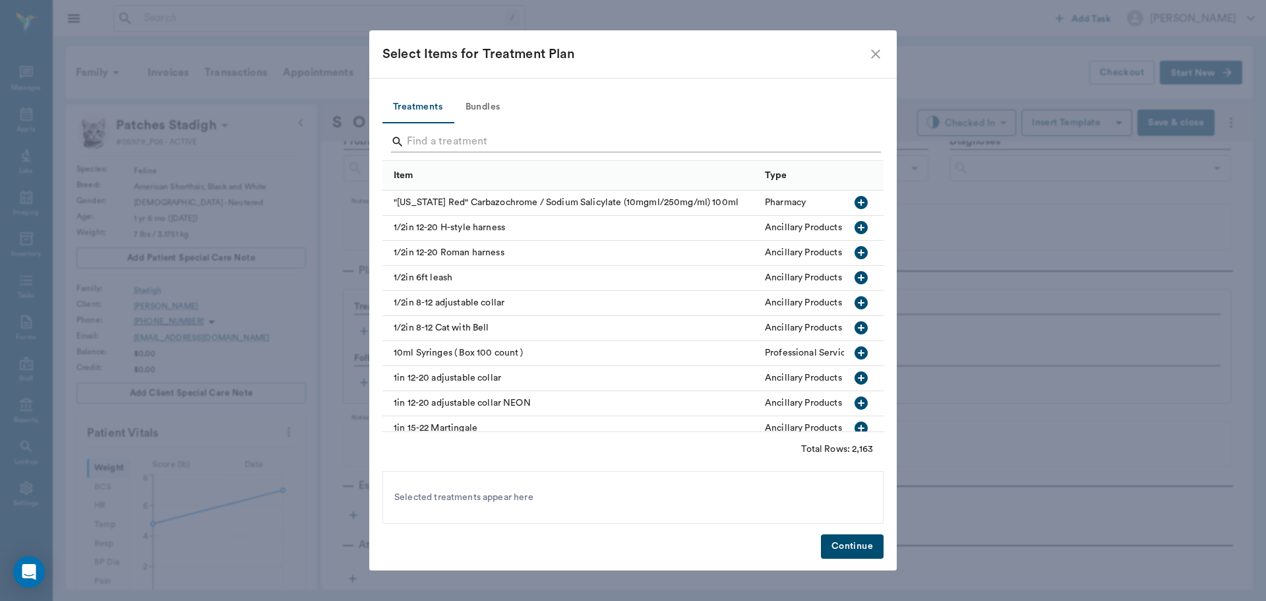
click at [458, 144] on input "Search" at bounding box center [634, 141] width 454 height 21
click at [474, 96] on button "Bundles" at bounding box center [482, 108] width 59 height 32
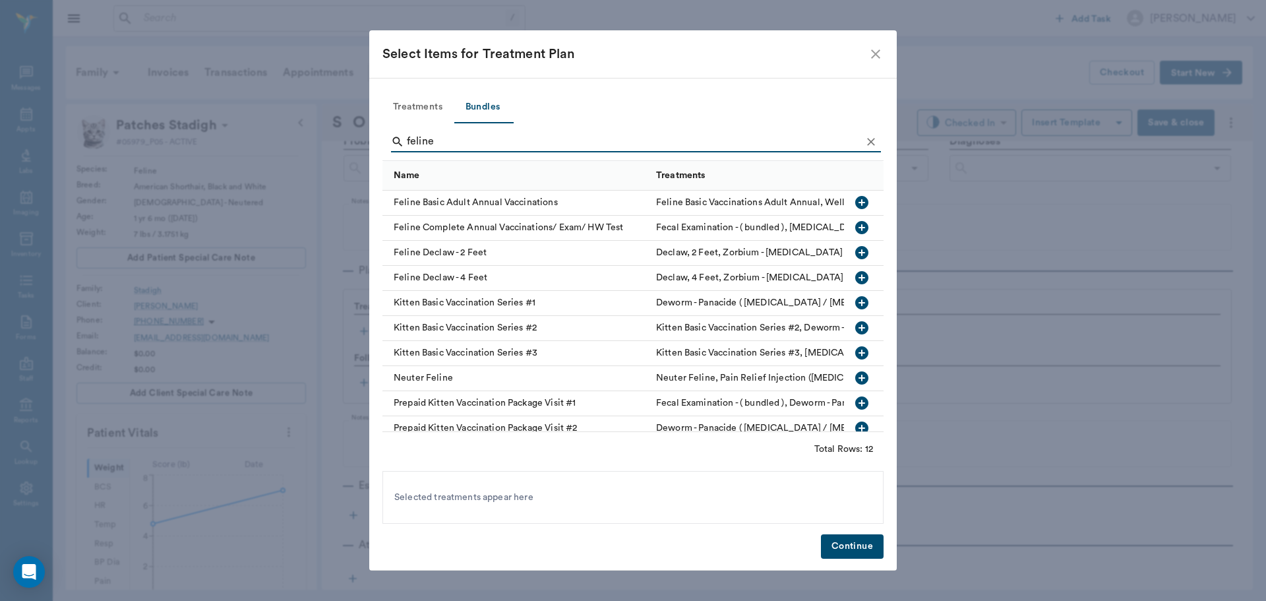
type input "feline"
click at [855, 202] on icon "button" at bounding box center [861, 202] width 13 height 13
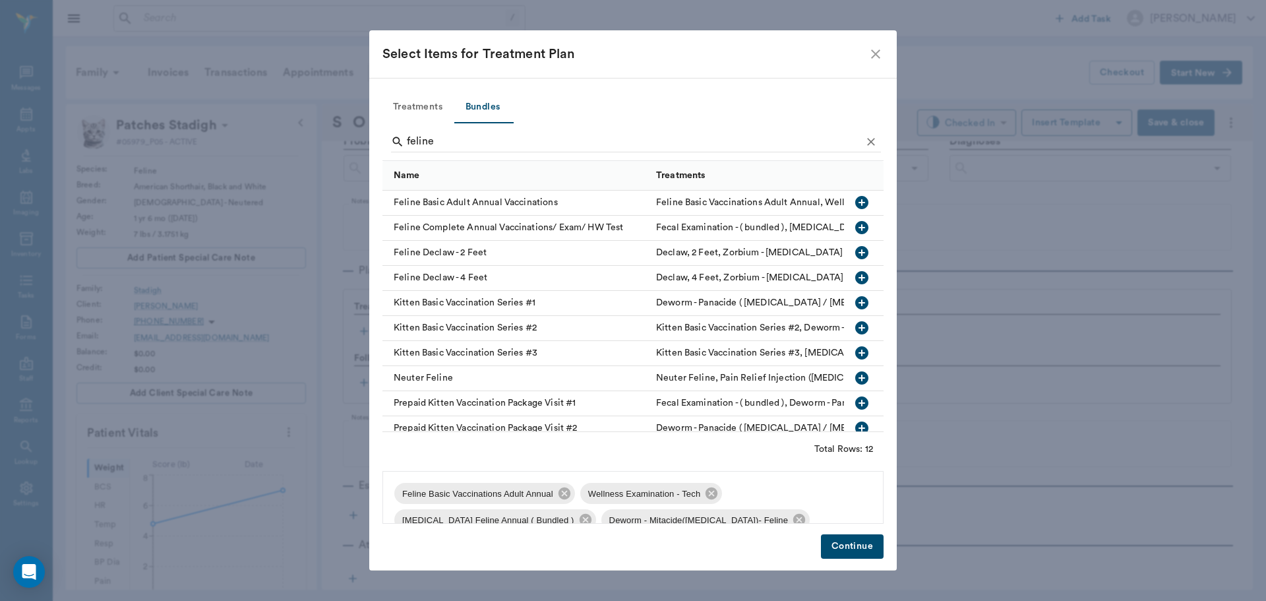
scroll to position [45, 0]
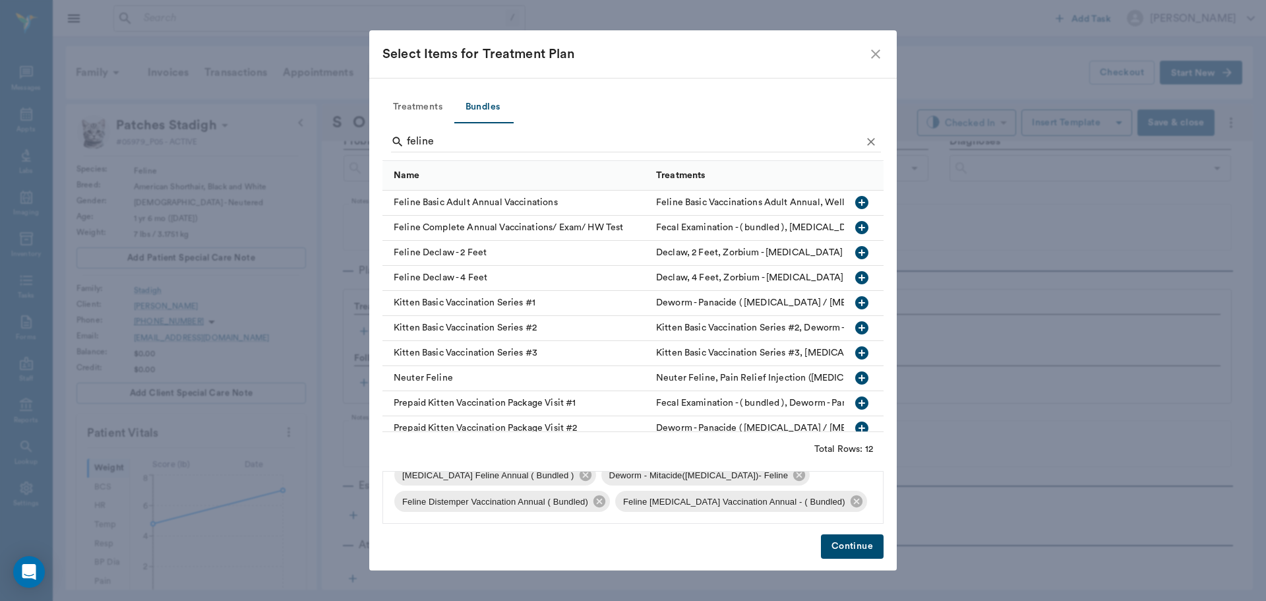
click at [859, 540] on button "Continue" at bounding box center [852, 546] width 63 height 24
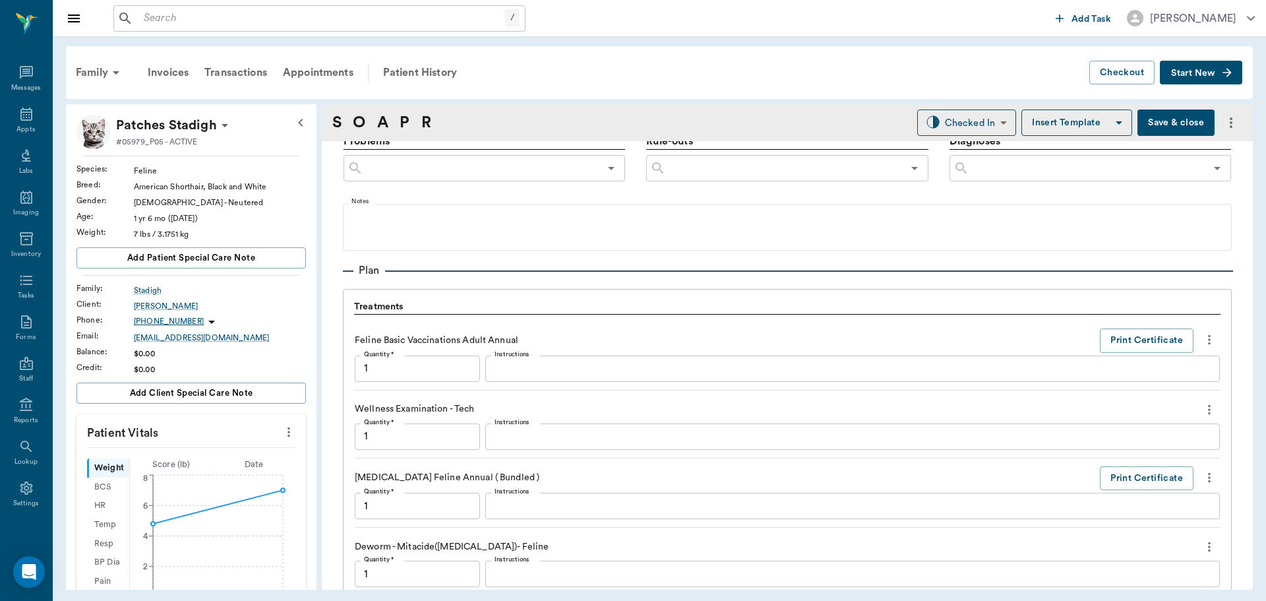
scroll to position [1190, 0]
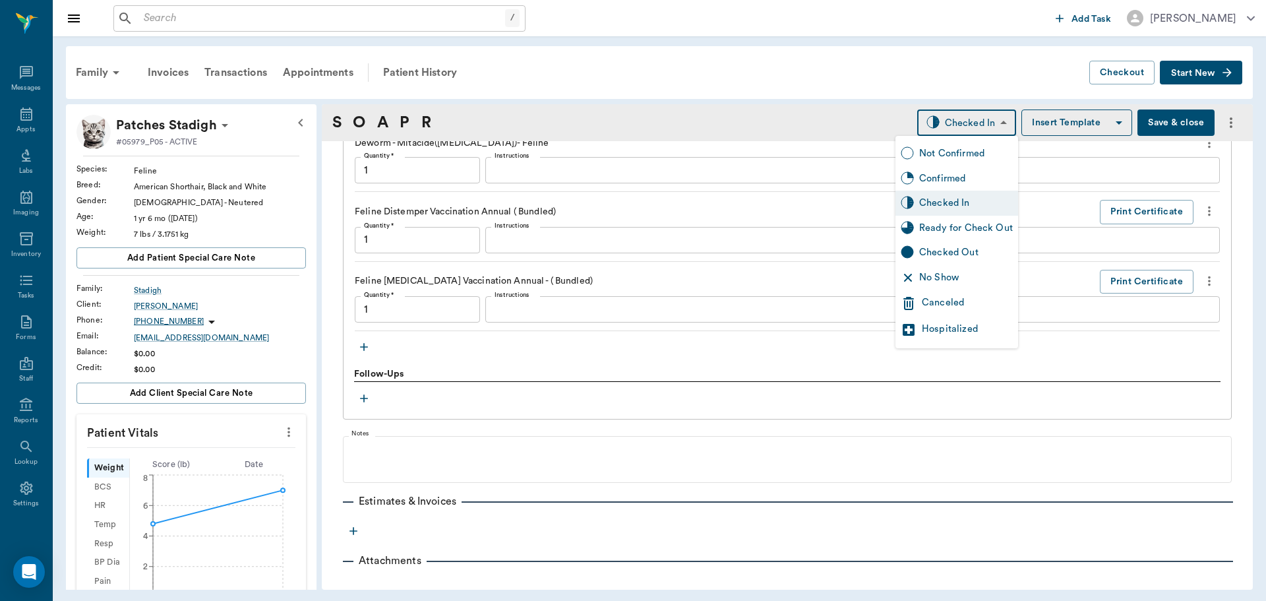
click at [979, 122] on body "/ ​ Add Task Dr. Bert Ellsworth Nectar Messages Appts Labs Imaging Inventory Ta…" at bounding box center [633, 300] width 1266 height 601
click at [979, 224] on div "Ready for Check Out" at bounding box center [966, 228] width 94 height 15
type input "READY_TO_CHECKOUT"
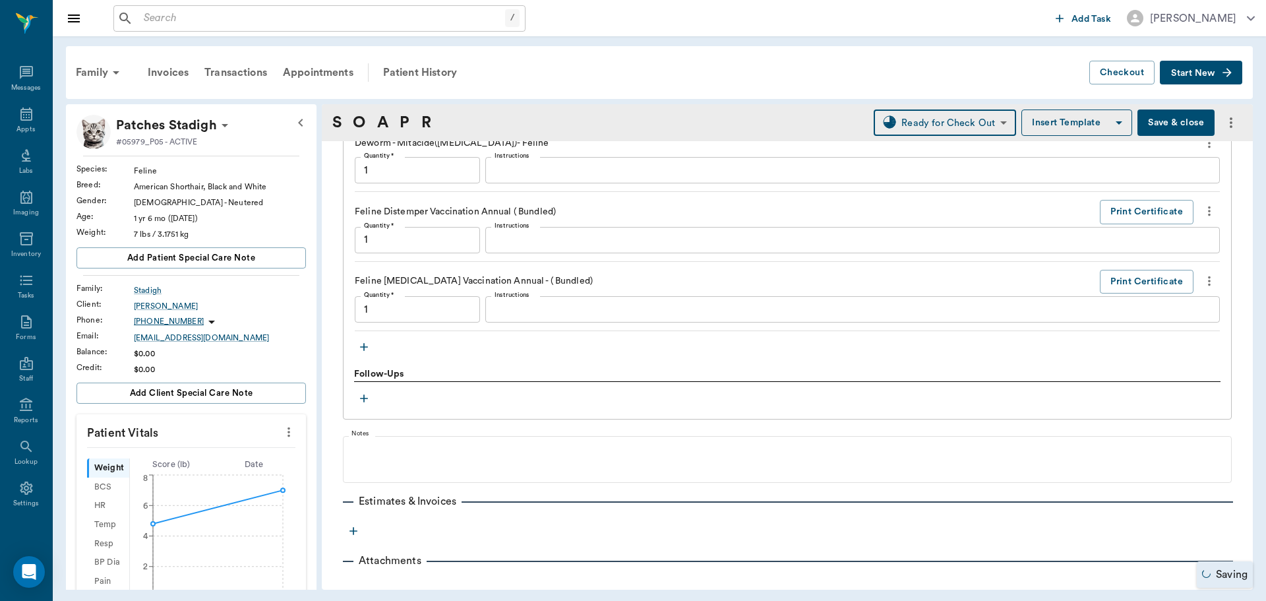
type input "1.00"
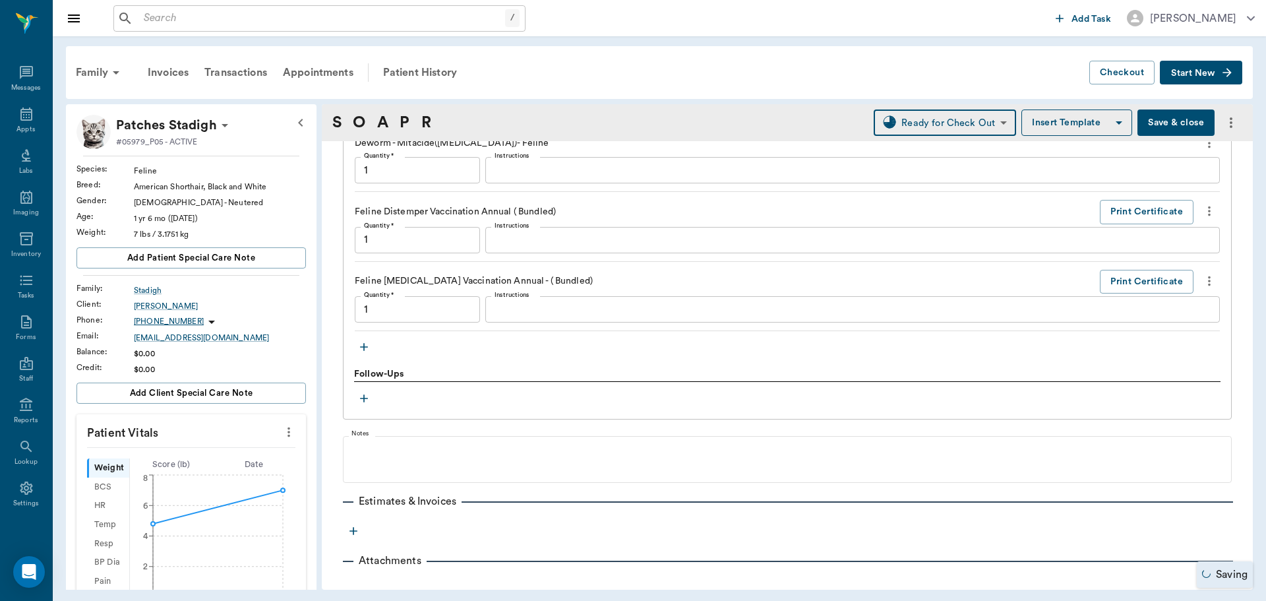
type input "1.00"
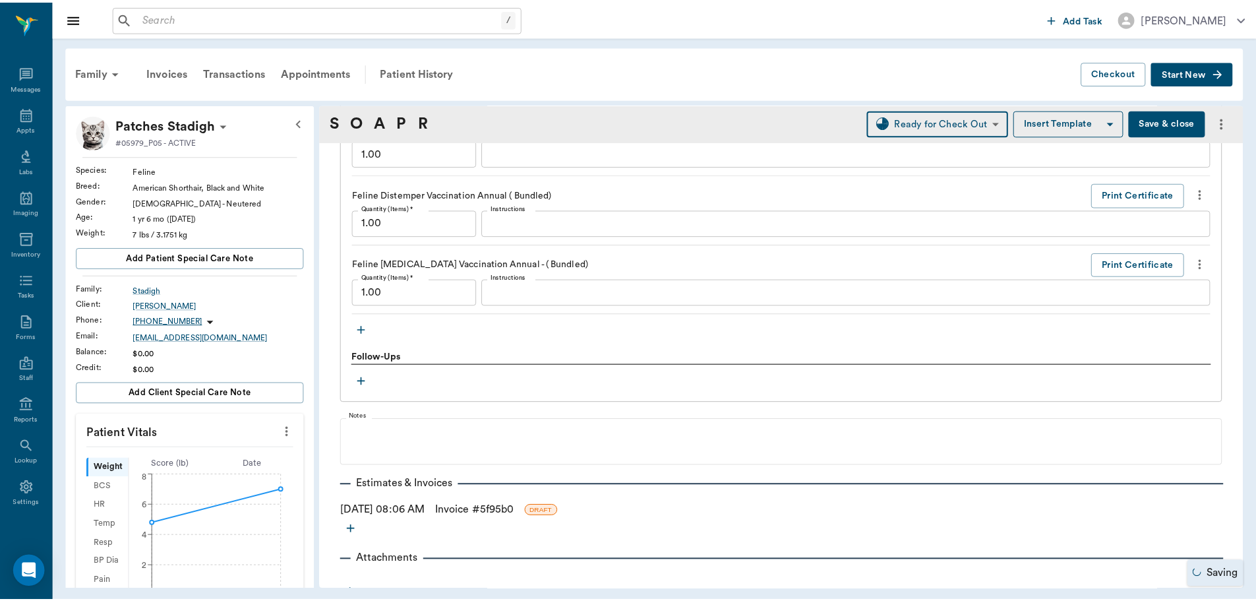
scroll to position [1221, 0]
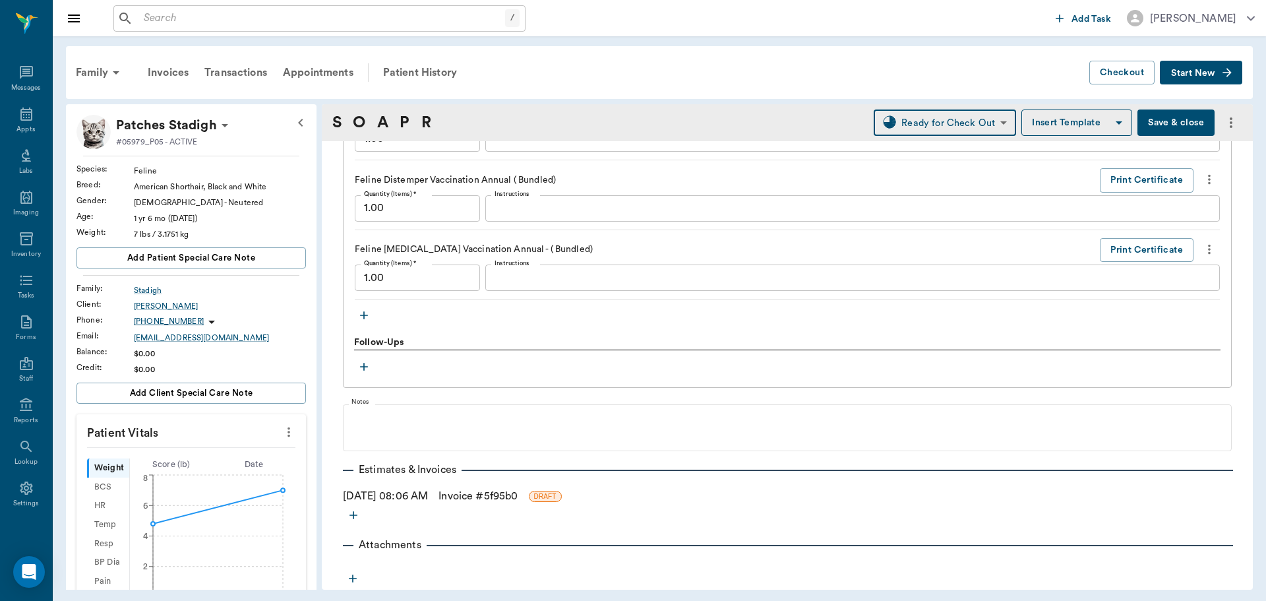
click at [487, 499] on link "Invoice # 5f95b0" at bounding box center [478, 496] width 79 height 16
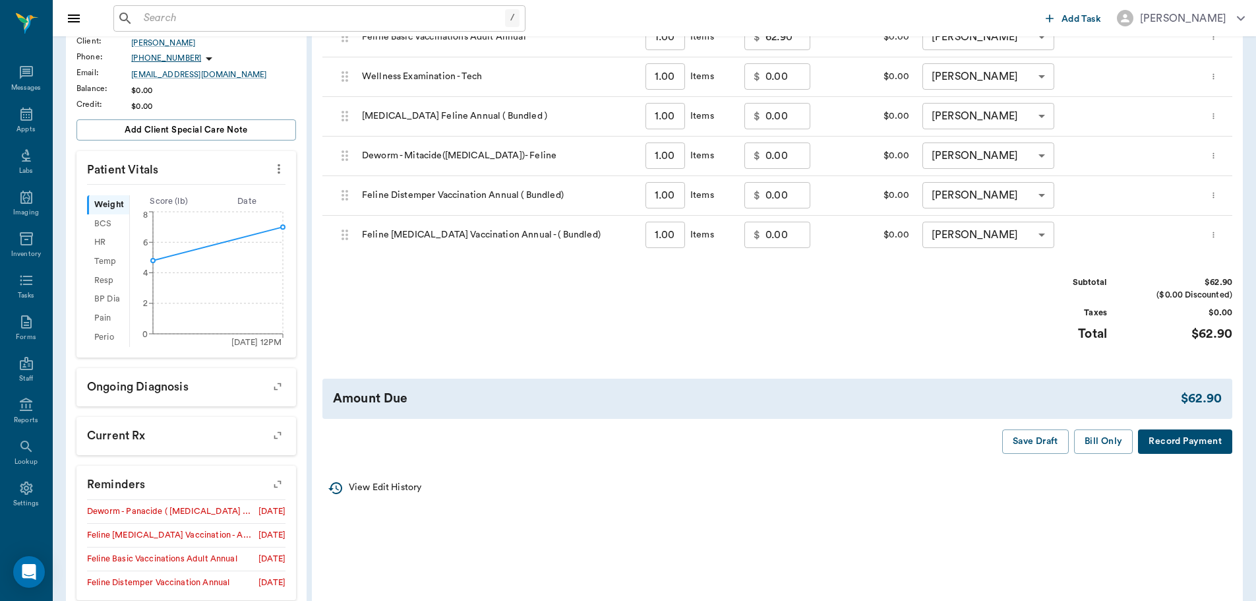
scroll to position [264, 0]
click at [1095, 450] on button "Bill Only" at bounding box center [1103, 441] width 59 height 24
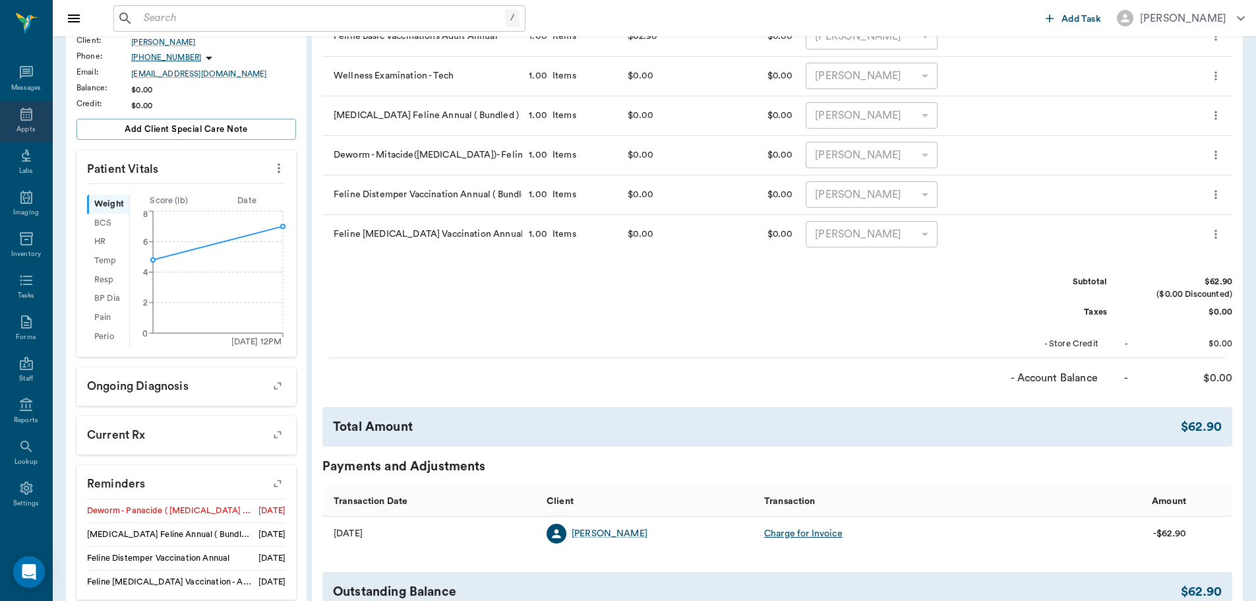
click at [23, 125] on div "Appts" at bounding box center [25, 130] width 18 height 10
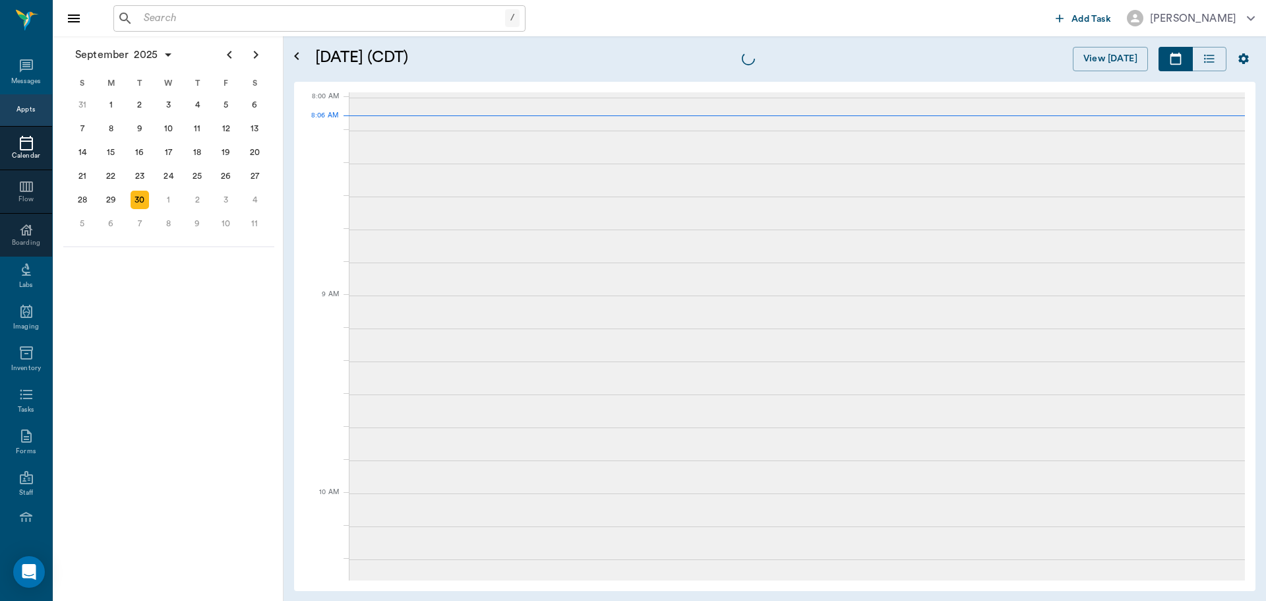
scroll to position [1, 0]
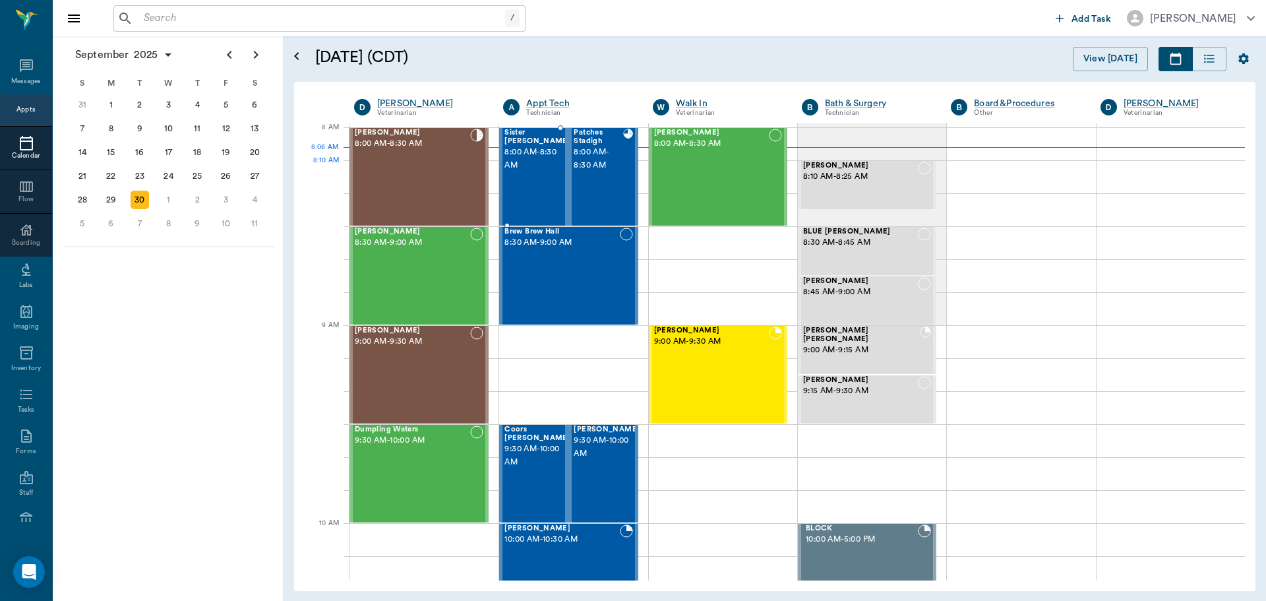
click at [524, 173] on div "Sister ECHOLS 8:00 AM - 8:30 AM" at bounding box center [538, 177] width 66 height 96
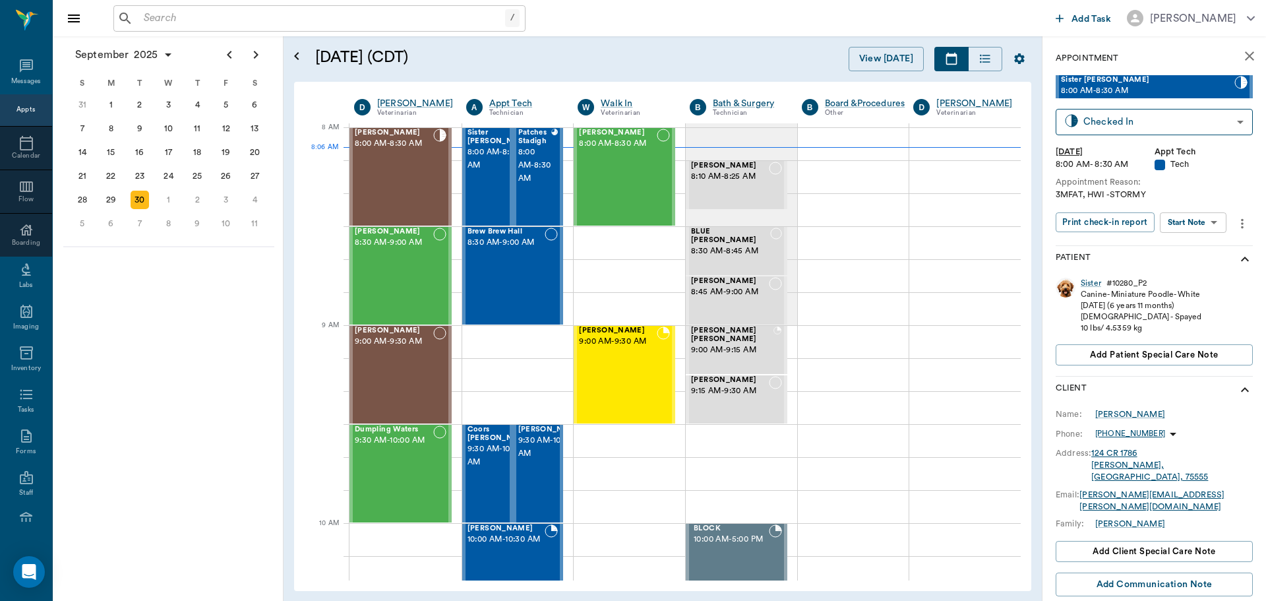
click at [1204, 209] on div "Sister ECHOLS 8:00 AM - 8:30 AM Checked In CHECKED_IN ​ Tue, Sep 30, 2025 8:00 …" at bounding box center [1154, 159] width 197 height 169
click at [1206, 220] on body "/ ​ Add Task Dr. Bert Ellsworth Nectar Messages Appts Calendar Flow Boarding La…" at bounding box center [633, 300] width 1266 height 601
click at [1211, 257] on li "View SOAP" at bounding box center [1194, 249] width 92 height 22
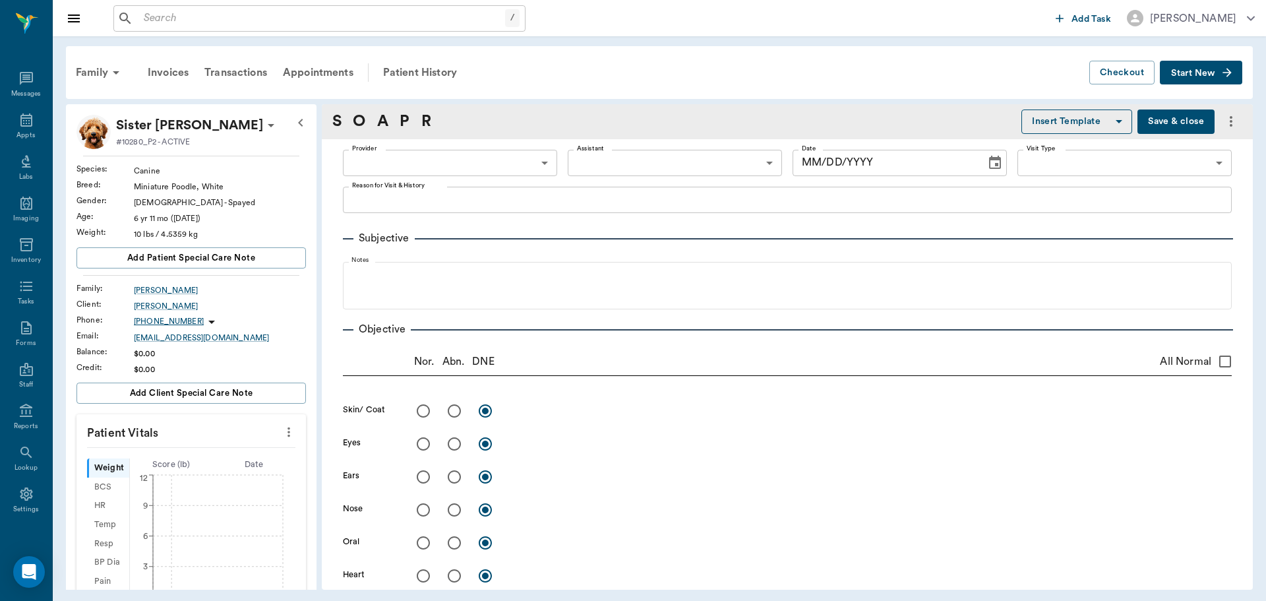
type input "63ec2f075fda476ae8351a4c"
type input "65d2be4f46e3a538d89b8c1a"
type textarea "3MFAT, HWI -STORMY"
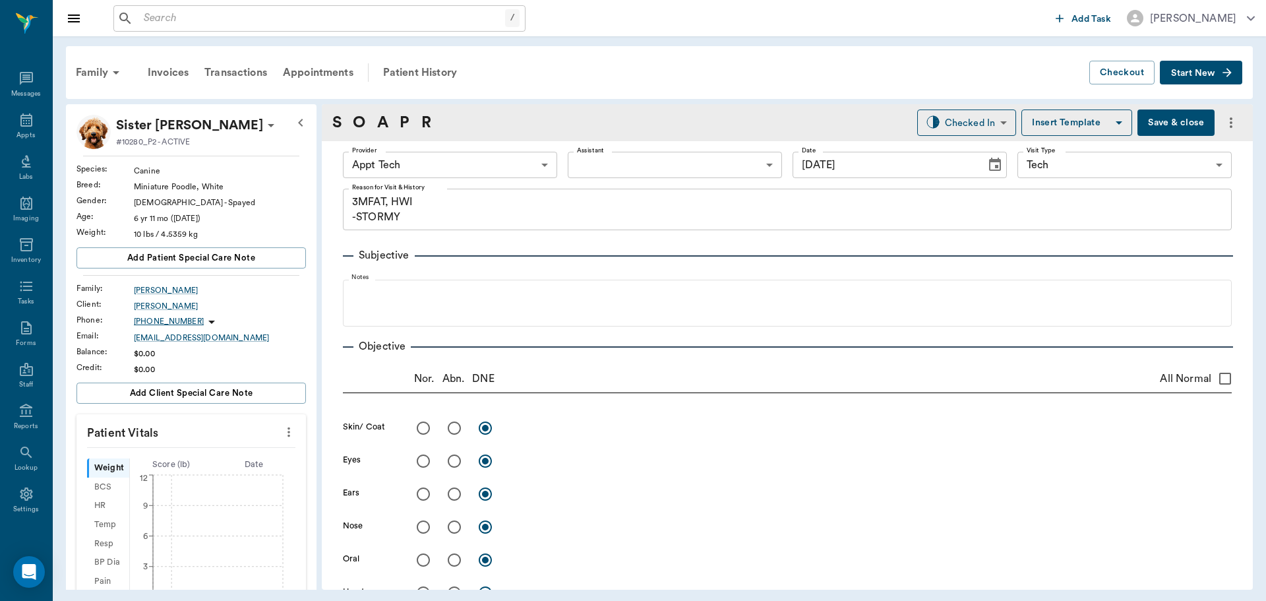
type input "[DATE]"
click at [278, 429] on button "more" at bounding box center [288, 432] width 21 height 22
click at [232, 463] on li "Enter Vitals" at bounding box center [224, 455] width 132 height 24
click at [191, 471] on input "text" at bounding box center [190, 471] width 115 height 26
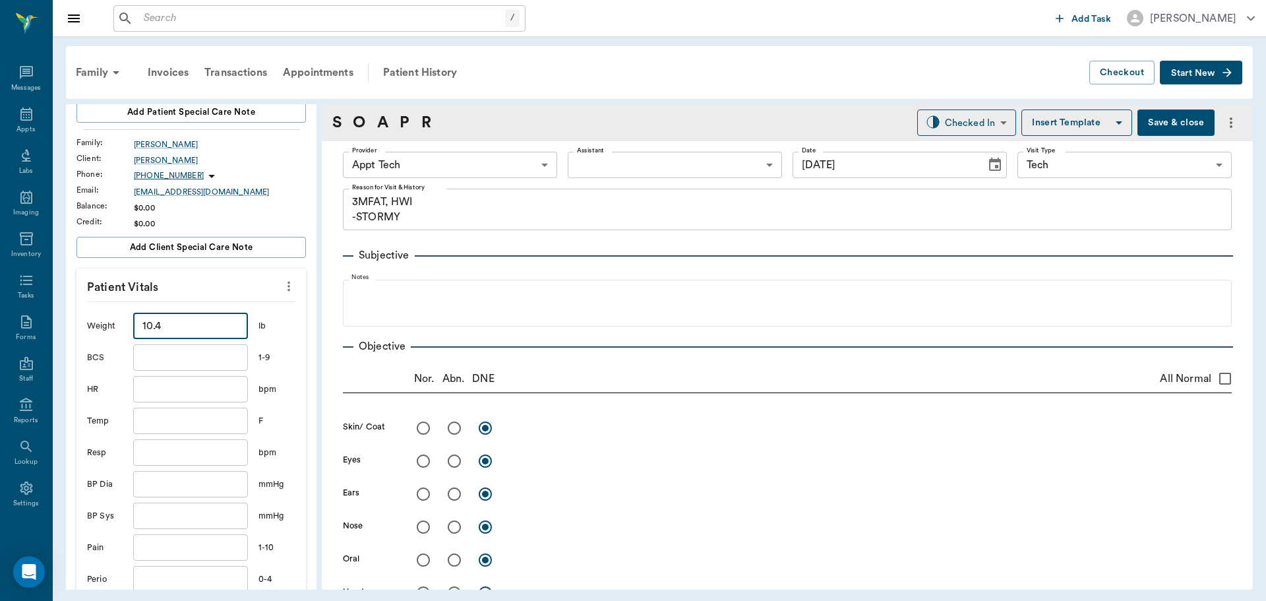
scroll to position [198, 0]
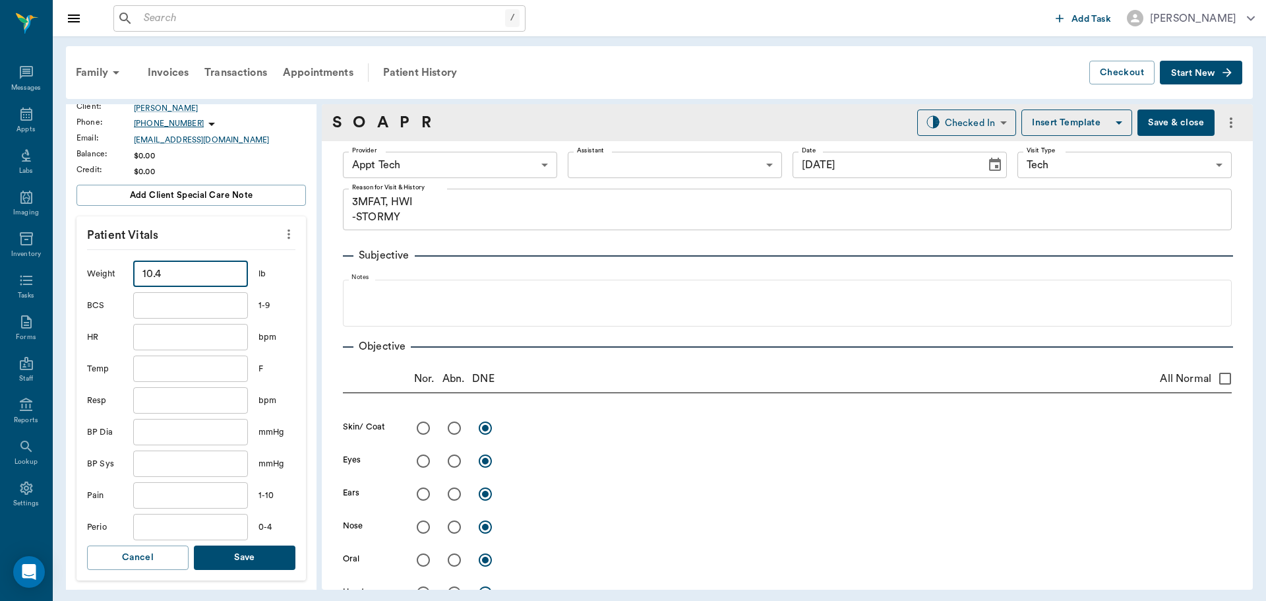
type input "10.4"
click at [267, 562] on button "Save" at bounding box center [245, 557] width 102 height 24
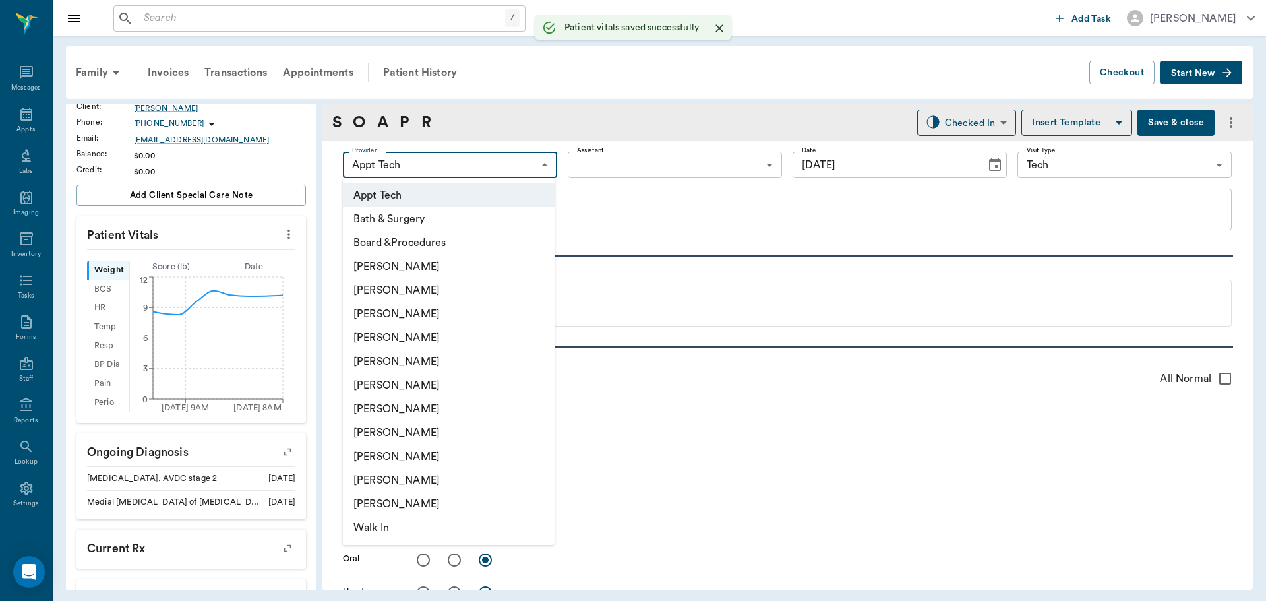
click at [489, 168] on body "/ ​ Add Task Dr. Bert Ellsworth Nectar Messages Appts Labs Imaging Inventory Ta…" at bounding box center [633, 300] width 1266 height 601
click at [464, 315] on li "[PERSON_NAME]" at bounding box center [449, 314] width 212 height 24
type input "642ef10e332a41444de2bad1"
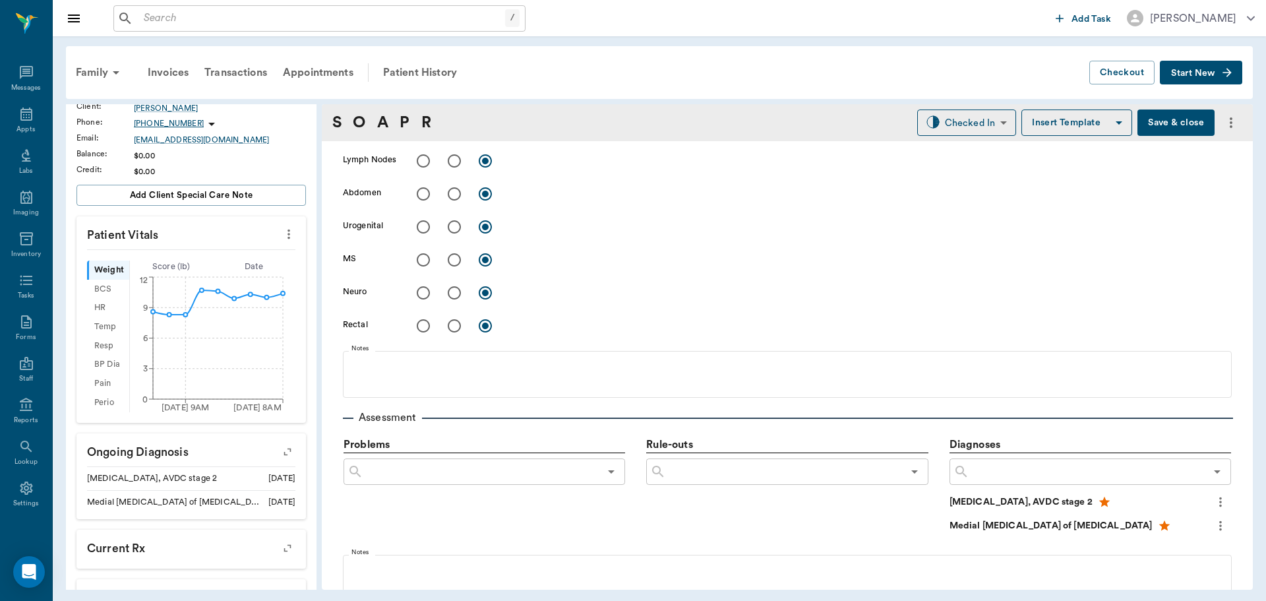
scroll to position [849, 0]
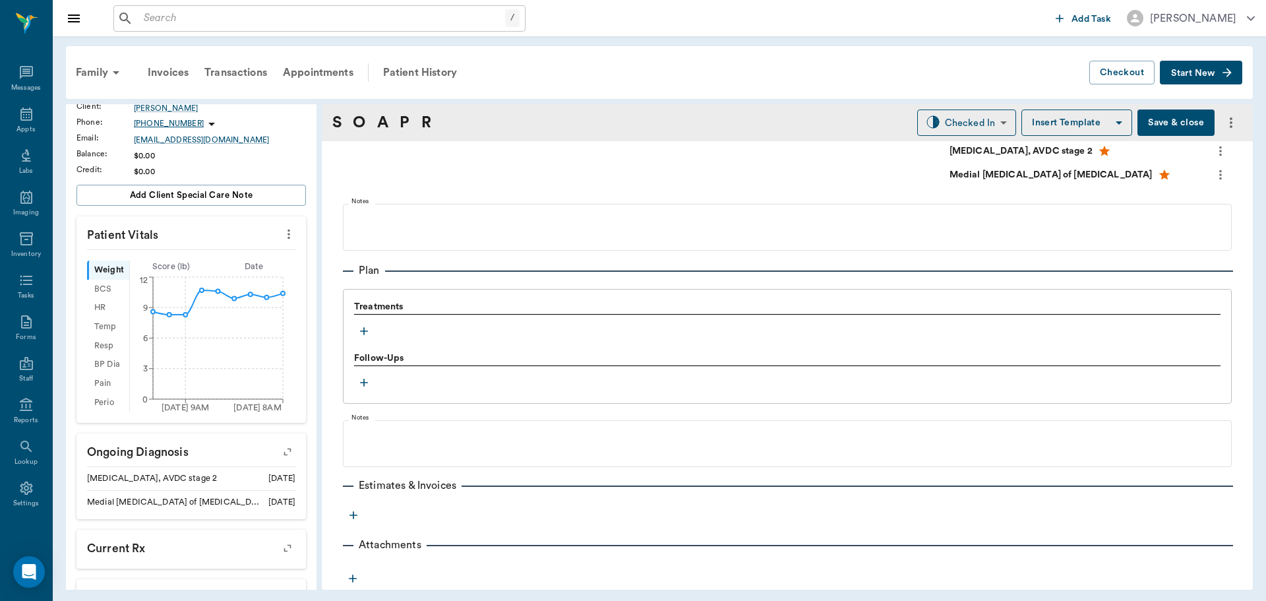
click at [365, 328] on icon "button" at bounding box center [363, 330] width 13 height 13
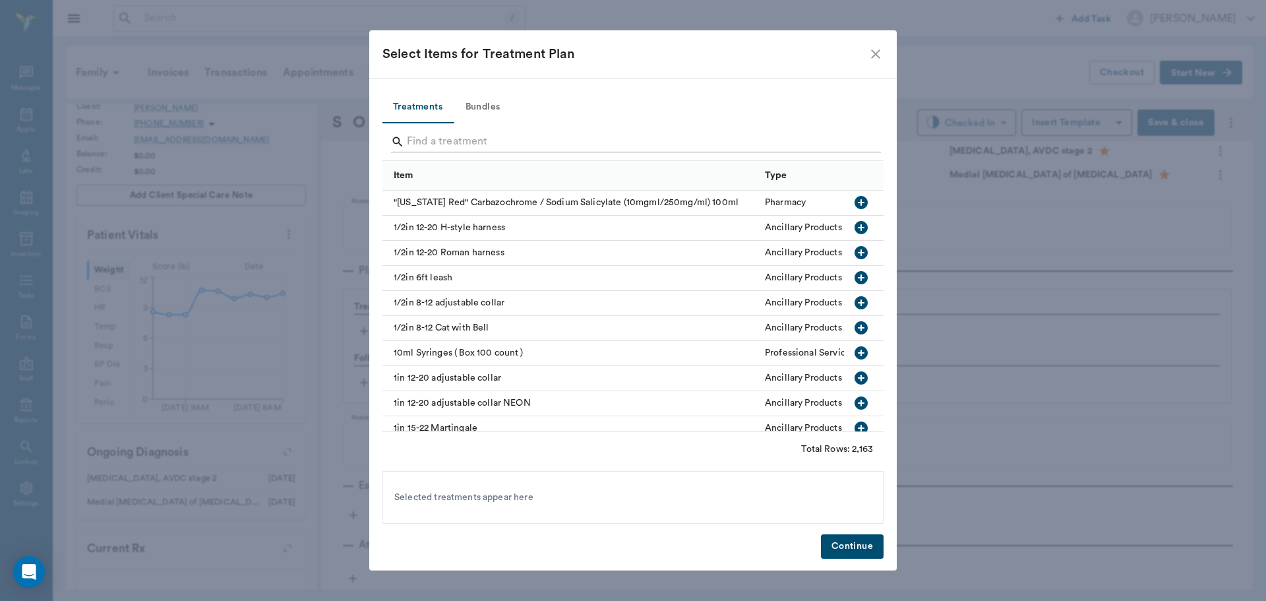
click at [489, 142] on input "Search" at bounding box center [634, 141] width 454 height 21
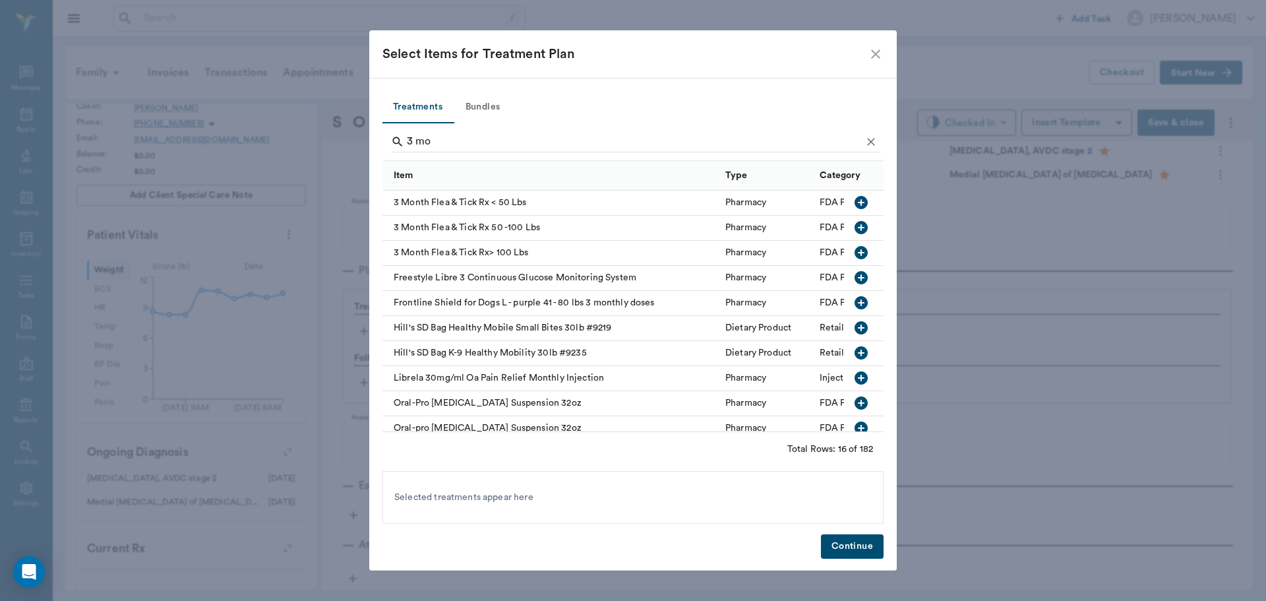
click at [855, 202] on icon "button" at bounding box center [861, 202] width 13 height 13
click at [694, 143] on input "3 mo" at bounding box center [634, 141] width 454 height 21
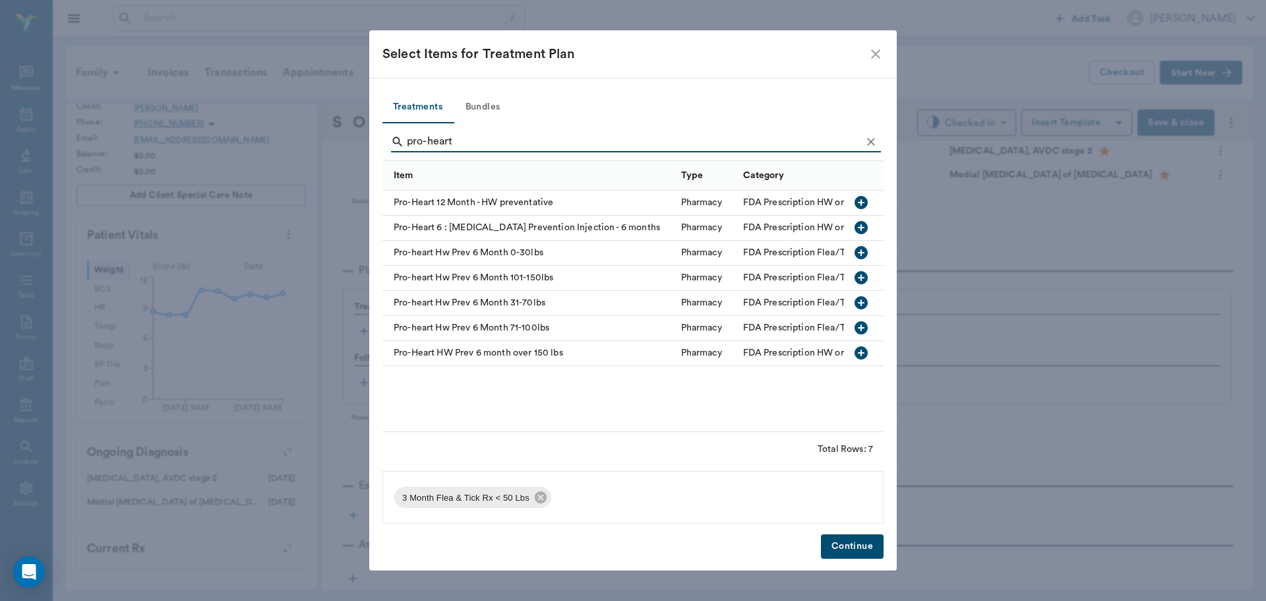
type input "pro-heart"
click at [858, 255] on icon "button" at bounding box center [861, 252] width 13 height 13
click at [870, 547] on button "Continue" at bounding box center [852, 546] width 63 height 24
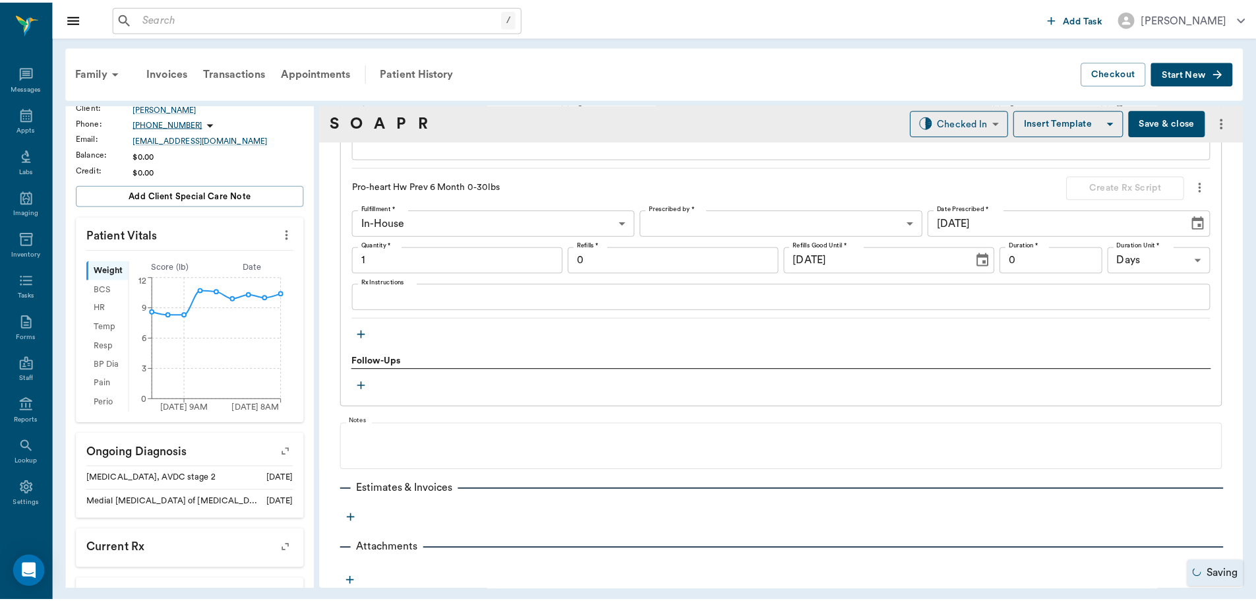
scroll to position [1157, 0]
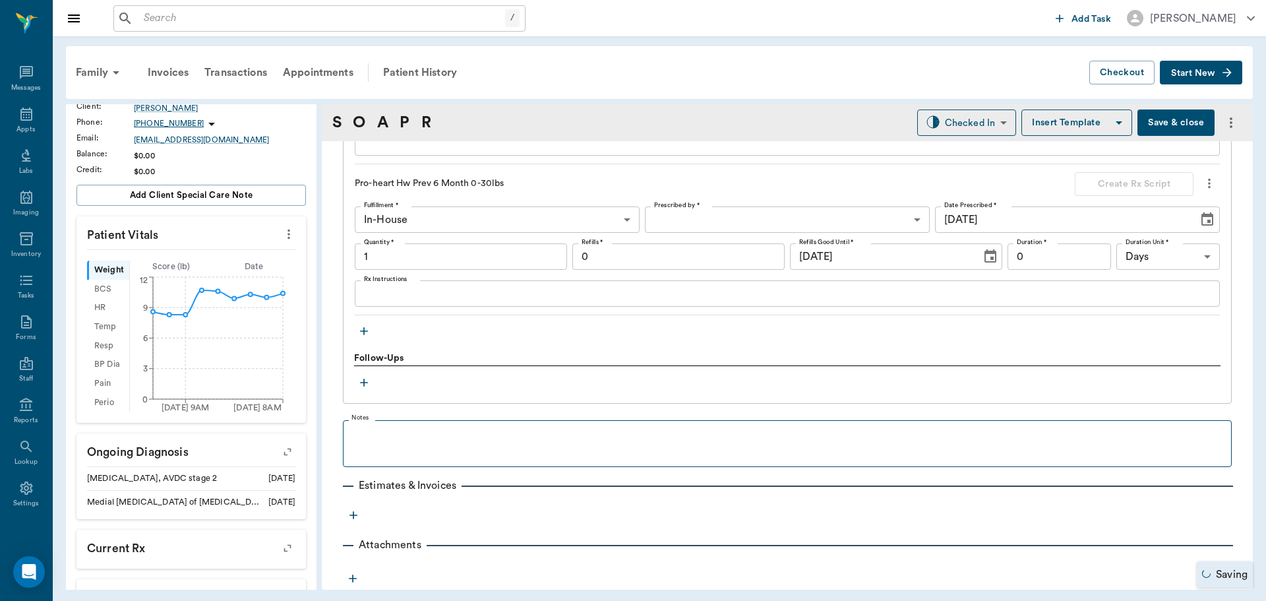
type input "1.00"
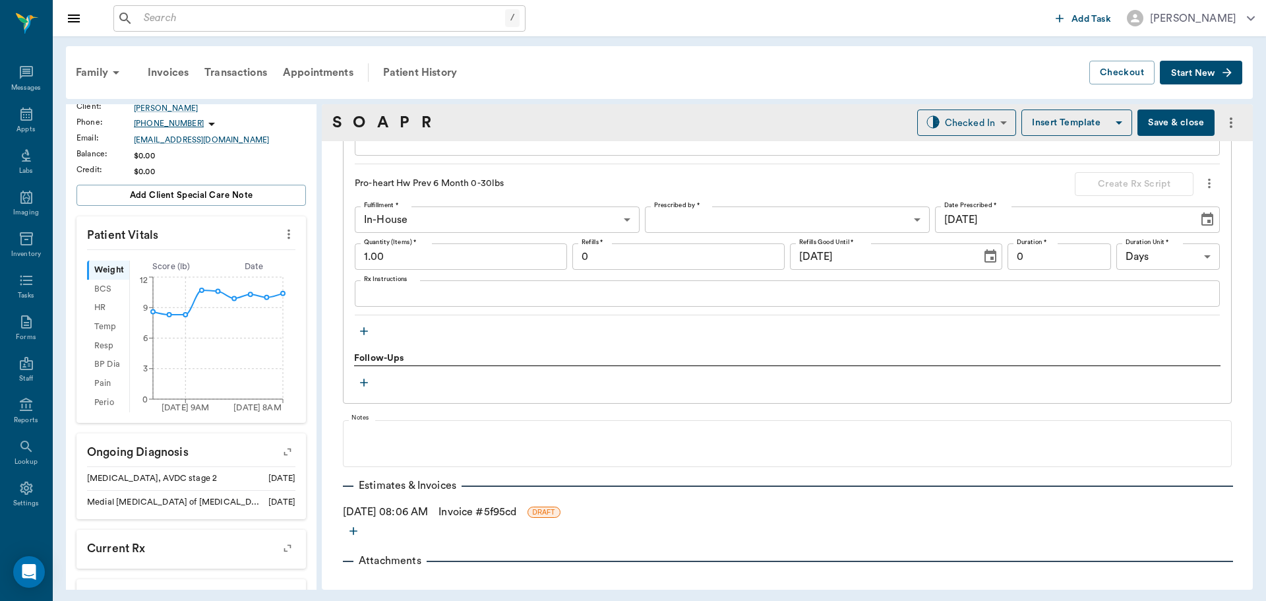
click at [506, 513] on link "Invoice # 5f95cd" at bounding box center [478, 512] width 78 height 16
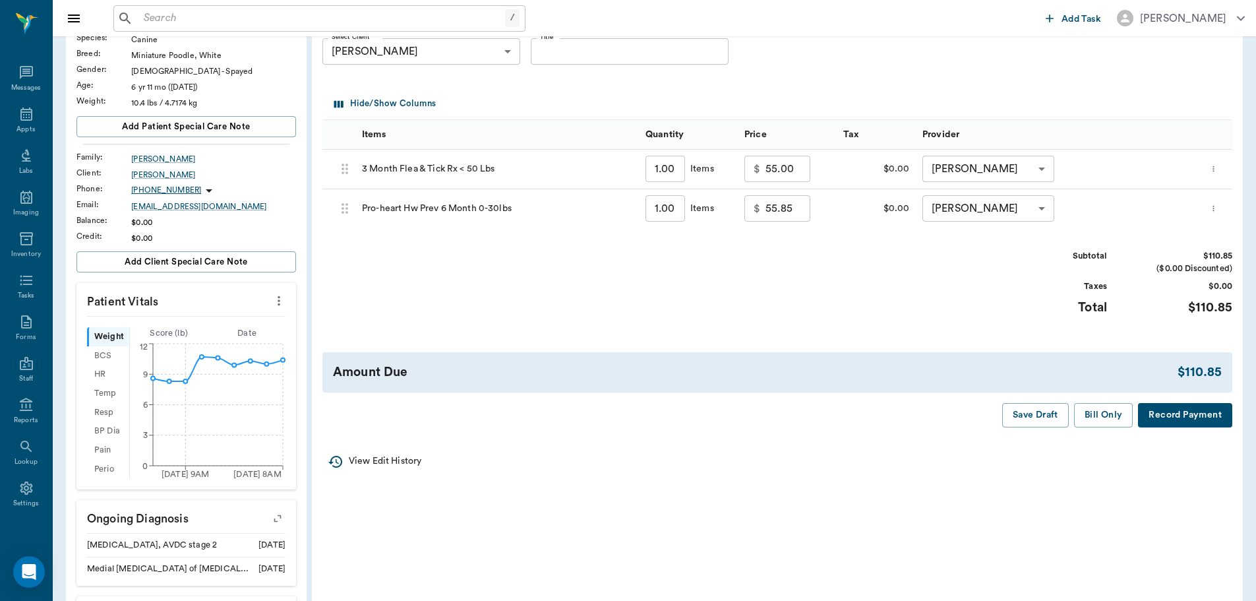
scroll to position [132, 0]
click at [1097, 419] on button "Bill Only" at bounding box center [1103, 414] width 59 height 24
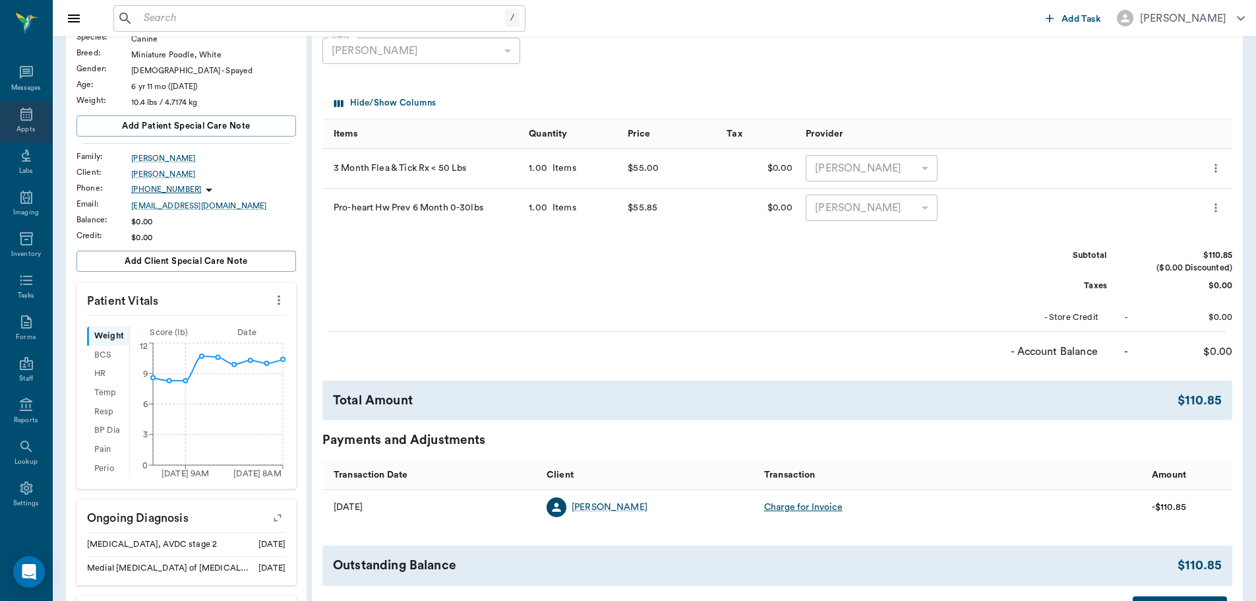
click at [20, 126] on div "Appts" at bounding box center [25, 130] width 18 height 10
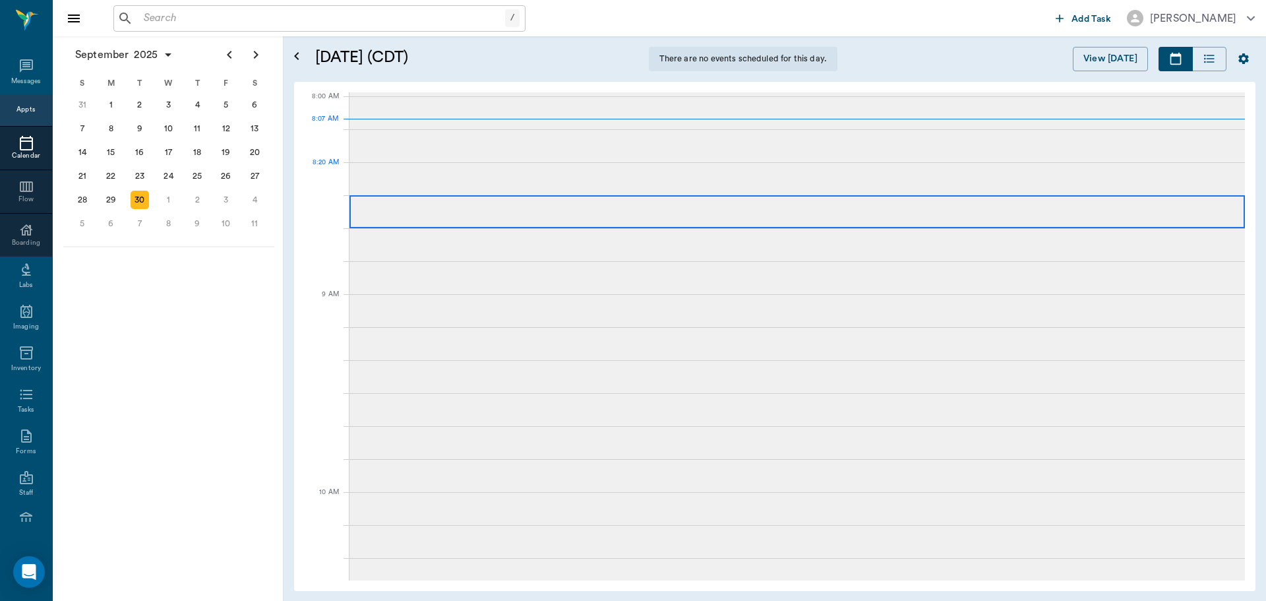
scroll to position [1, 0]
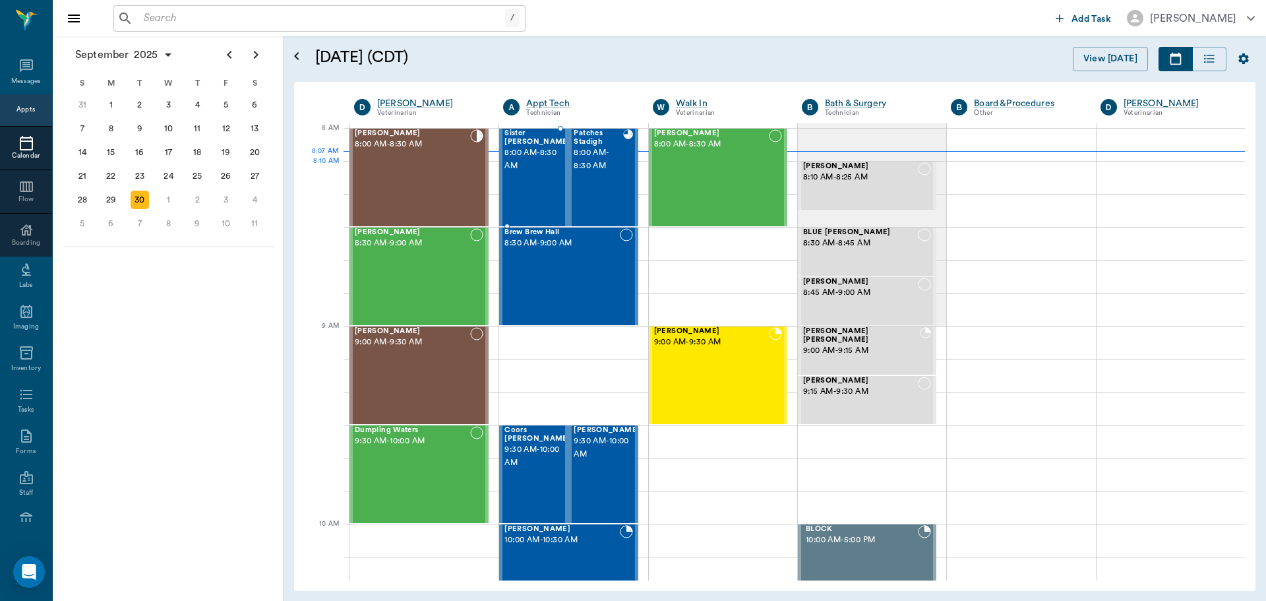
click at [544, 169] on span "8:00 AM - 8:30 AM" at bounding box center [538, 159] width 66 height 26
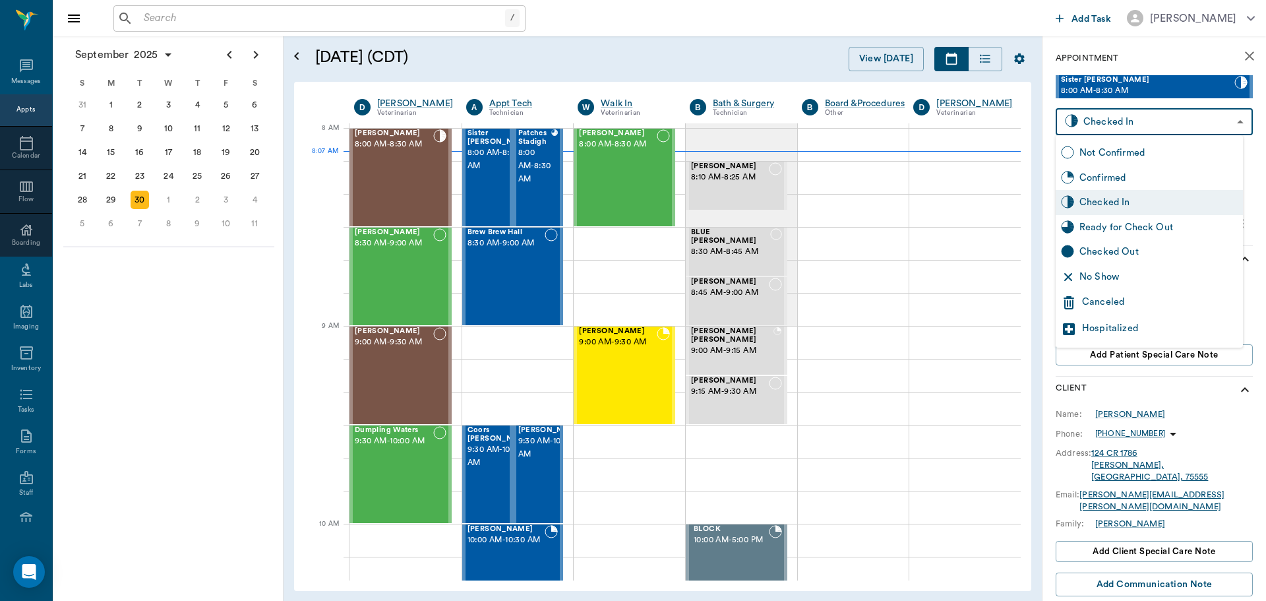
click at [1184, 117] on body "/ ​ Add Task Dr. Bert Ellsworth Nectar Messages Appts Calendar Flow Boarding La…" at bounding box center [633, 300] width 1266 height 601
click at [1193, 239] on div "Ready for Check Out" at bounding box center [1149, 227] width 187 height 25
type input "READY_TO_CHECKOUT"
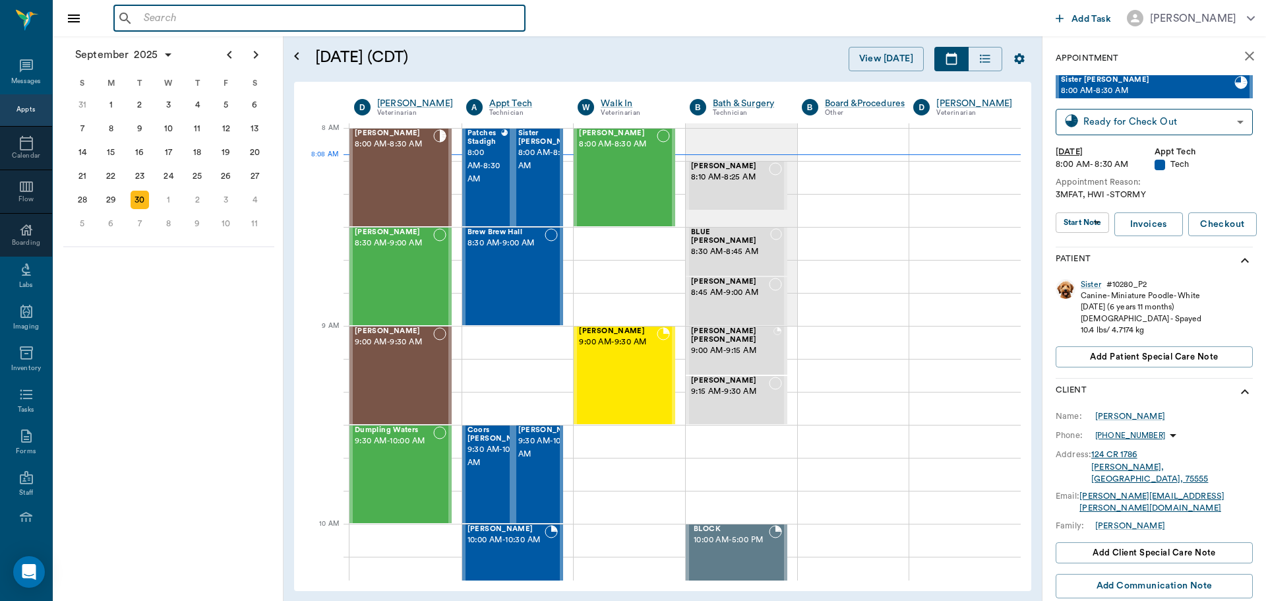
click at [175, 15] on input "text" at bounding box center [328, 18] width 381 height 18
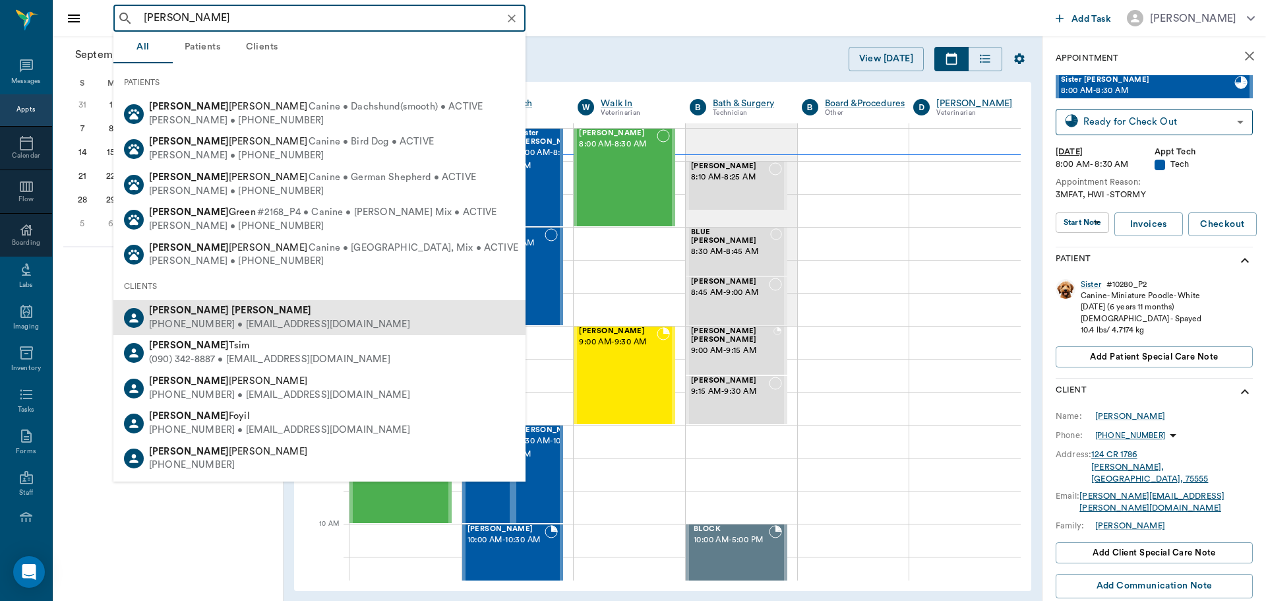
click at [254, 319] on div "(903) 824-7418 • ROWDYHALEY2010@gmail.com" at bounding box center [279, 325] width 261 height 14
type input "rex harris"
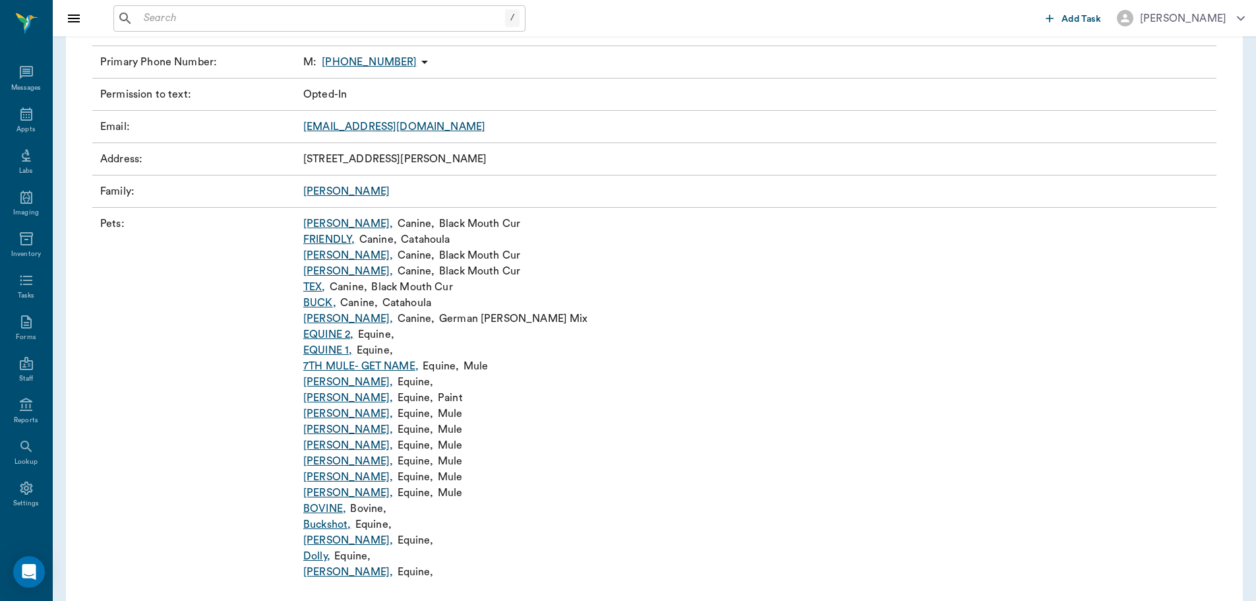
scroll to position [198, 0]
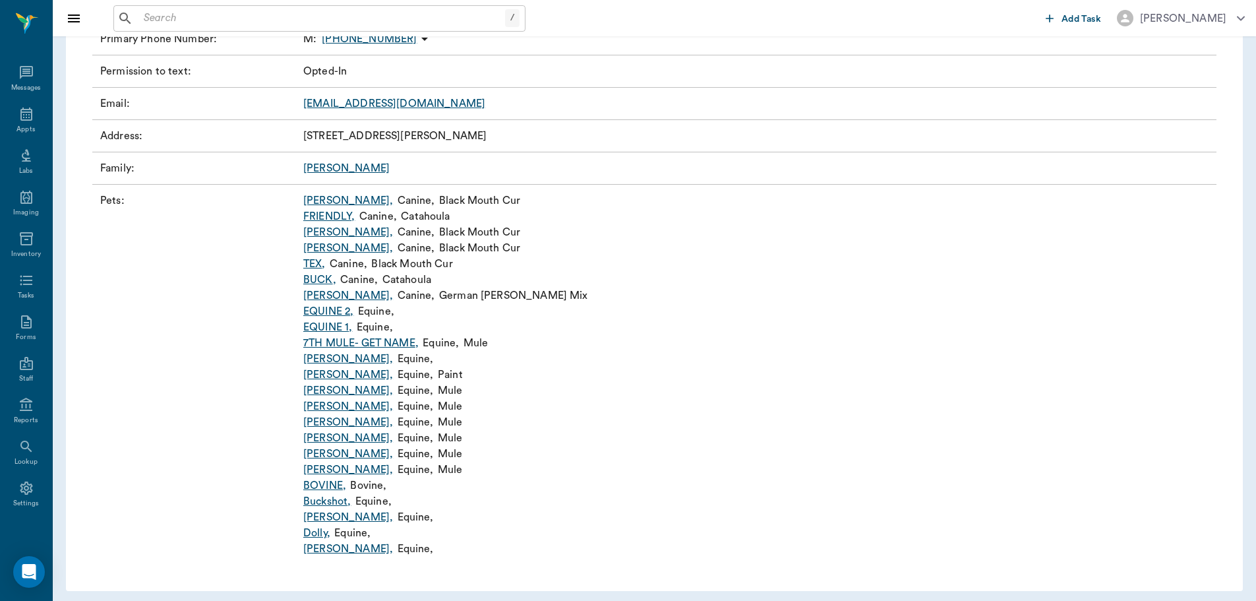
click at [333, 307] on link "EQUINE 2 ," at bounding box center [328, 311] width 50 height 16
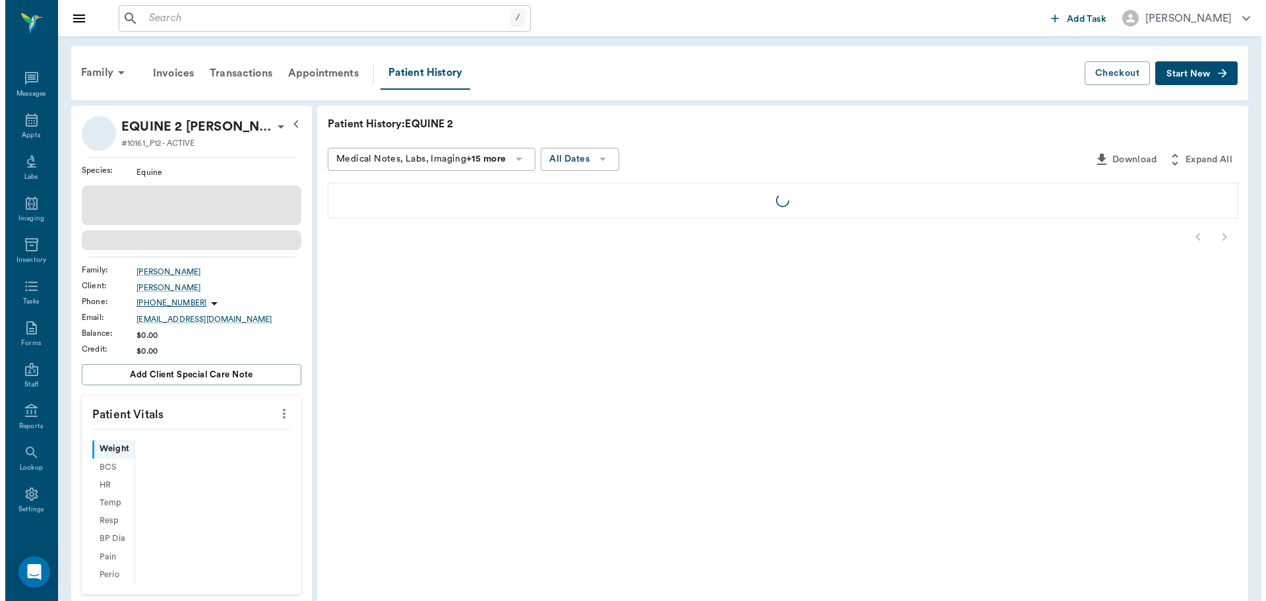
scroll to position [6, 0]
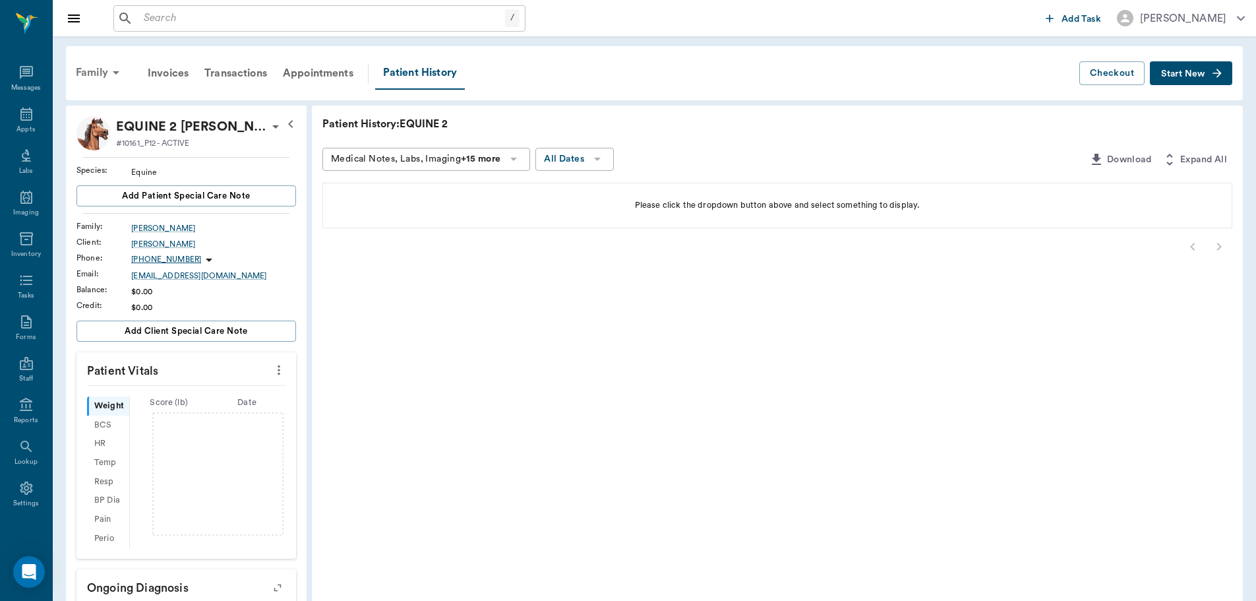
click at [93, 72] on div "Family" at bounding box center [100, 73] width 64 height 32
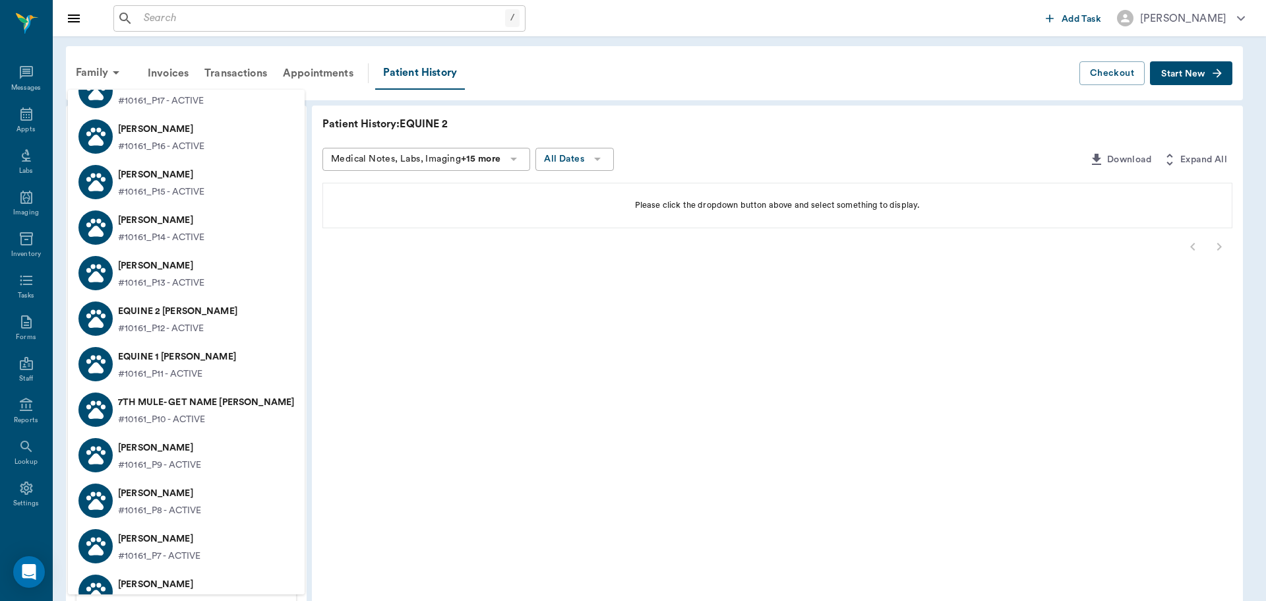
scroll to position [198, 0]
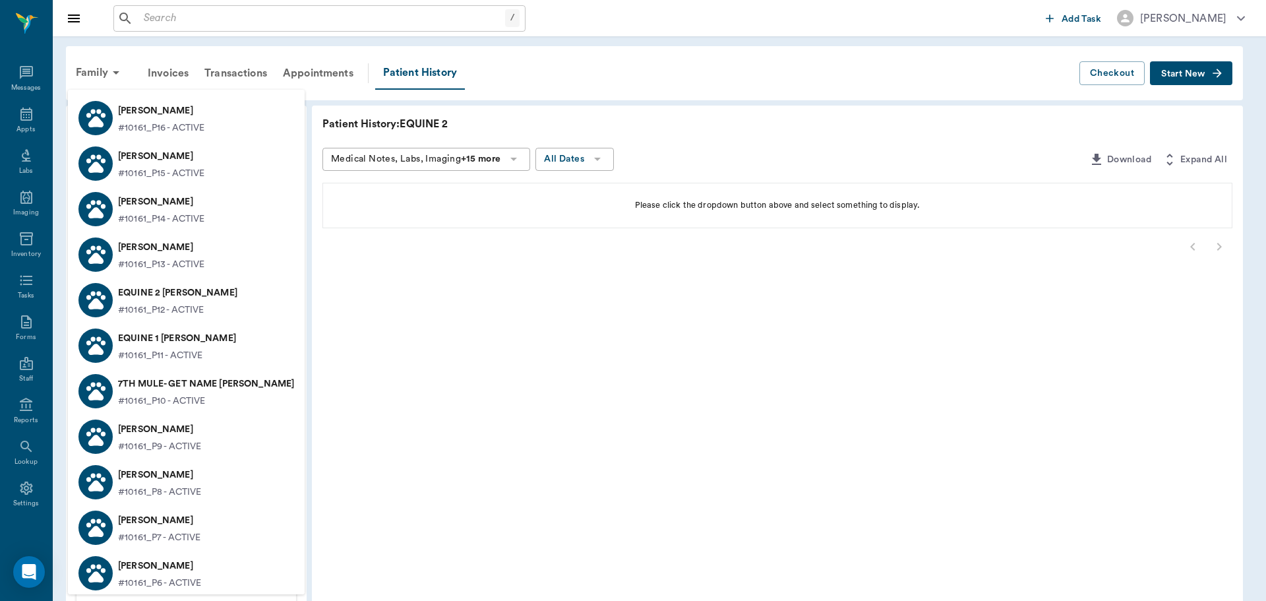
click at [179, 344] on p "EQUINE 1 HARRIS" at bounding box center [177, 338] width 118 height 21
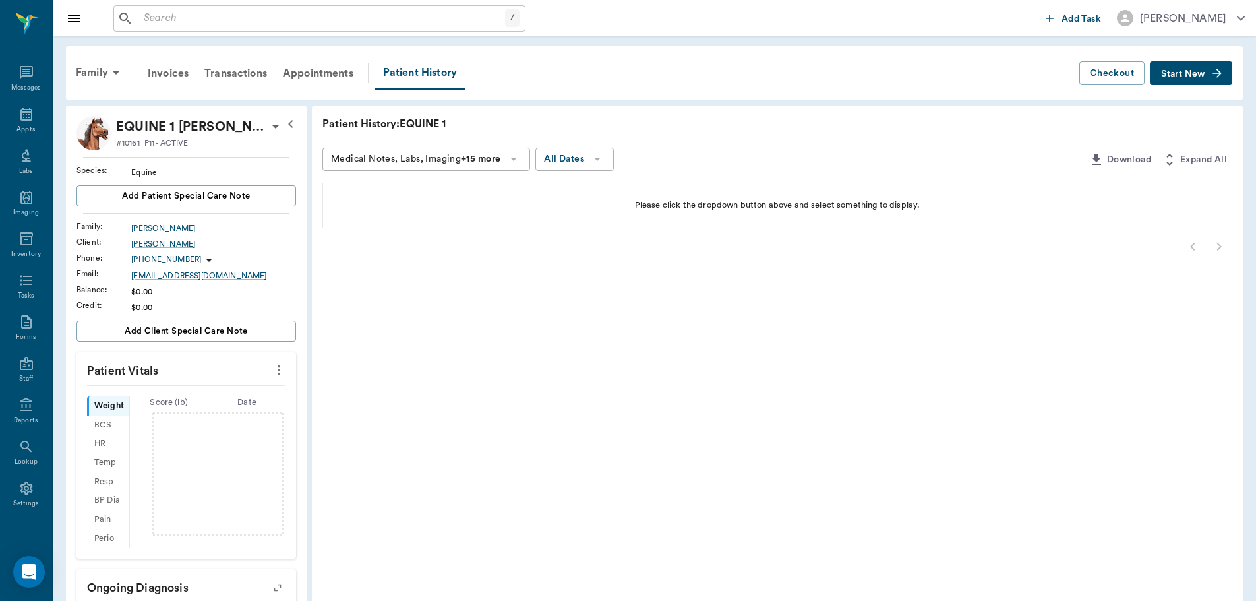
click at [268, 128] on icon at bounding box center [276, 127] width 16 height 16
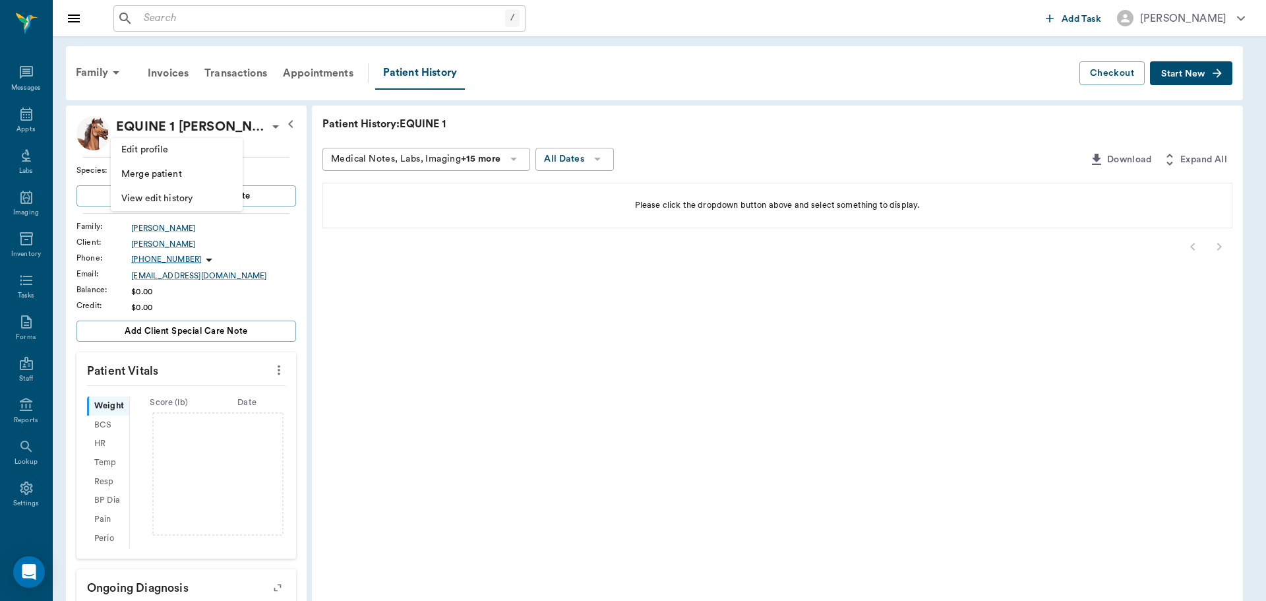
click at [171, 148] on span "Edit profile" at bounding box center [176, 150] width 111 height 14
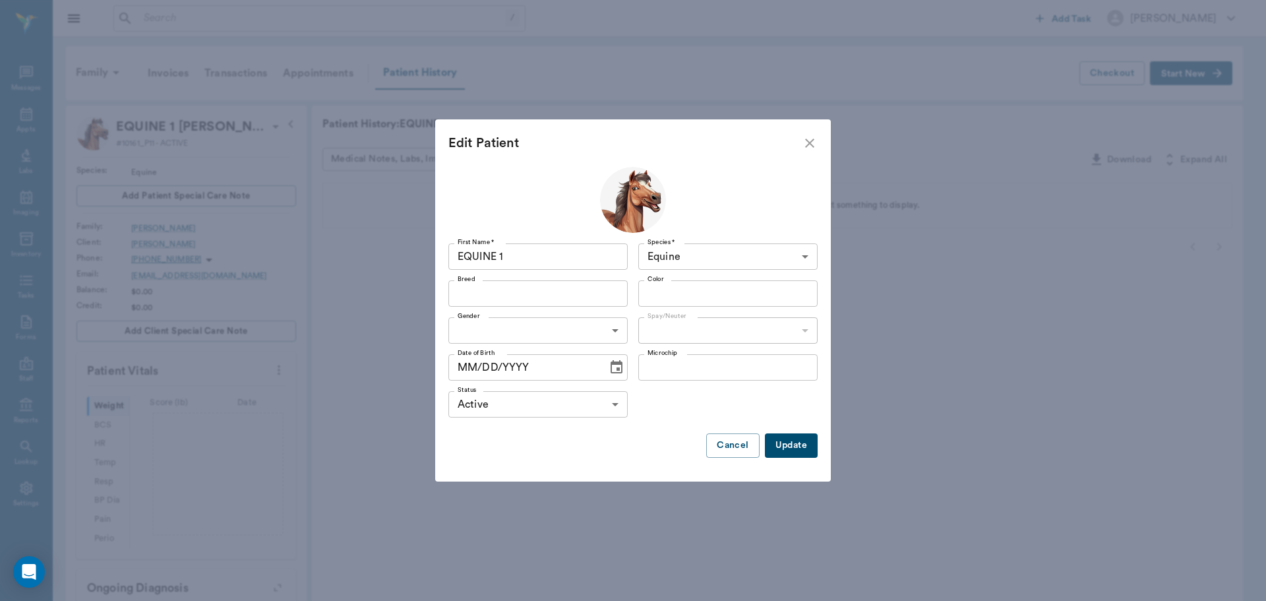
click at [536, 253] on input "EQUINE 1" at bounding box center [537, 256] width 179 height 26
type input "EQUINE"
click at [801, 450] on button "Update" at bounding box center [791, 445] width 53 height 24
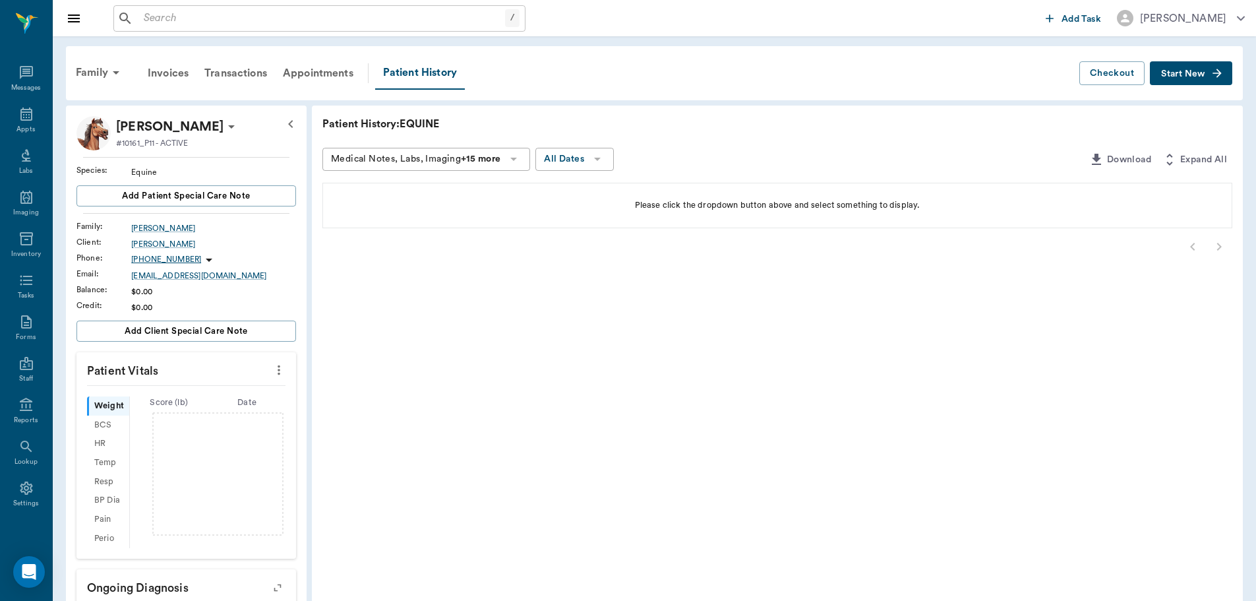
click at [1195, 74] on span "Start New" at bounding box center [1183, 74] width 44 height 0
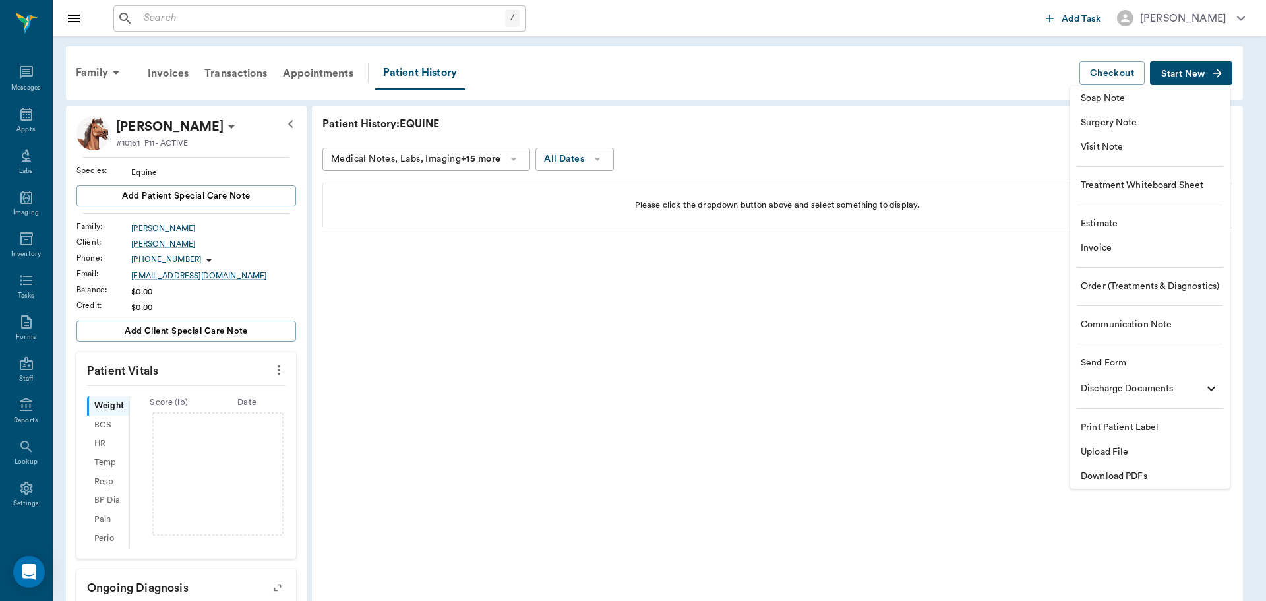
click at [1095, 291] on span "Order (Treatments & Diagnostics)" at bounding box center [1150, 287] width 138 height 14
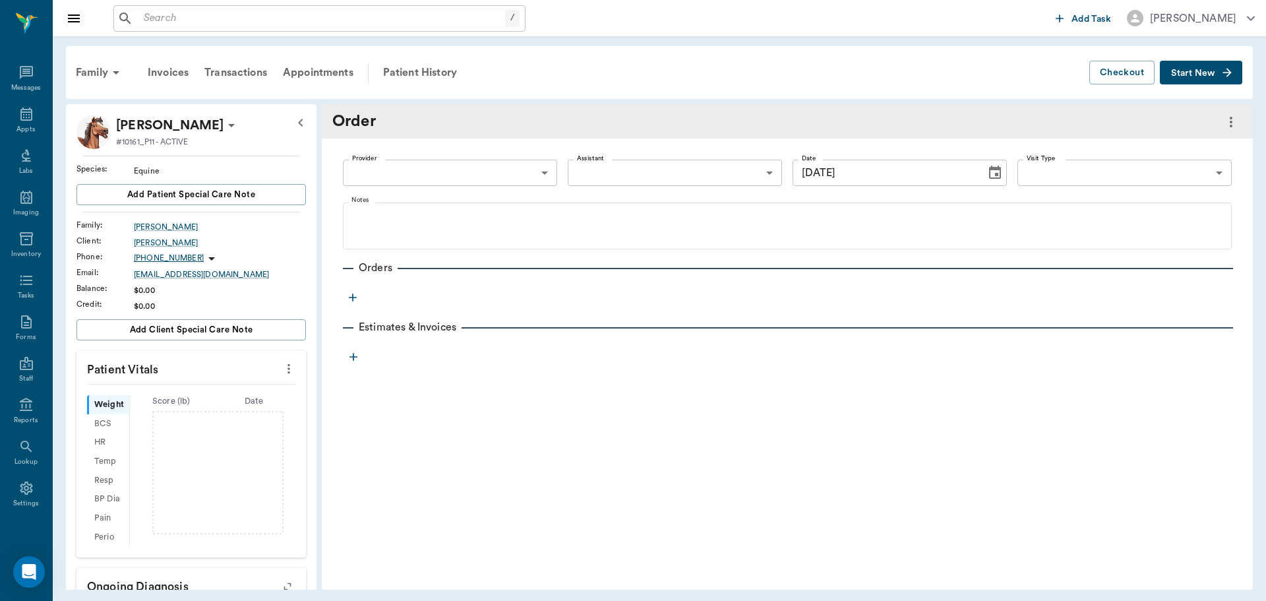
click at [356, 175] on body "/ ​ Add Task Dr. Bert Ellsworth Nectar Messages Appts Labs Imaging Inventory Ta…" at bounding box center [633, 300] width 1266 height 601
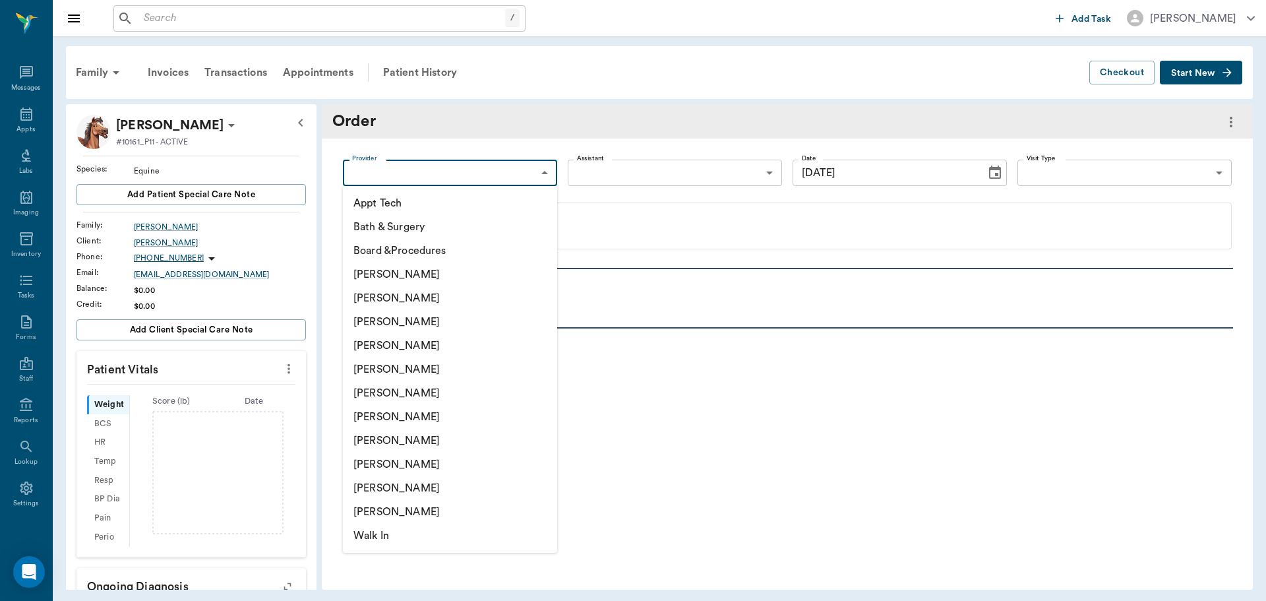
click at [401, 348] on li "[PERSON_NAME]" at bounding box center [450, 346] width 214 height 24
type input "63ec2f075fda476ae8351a4d"
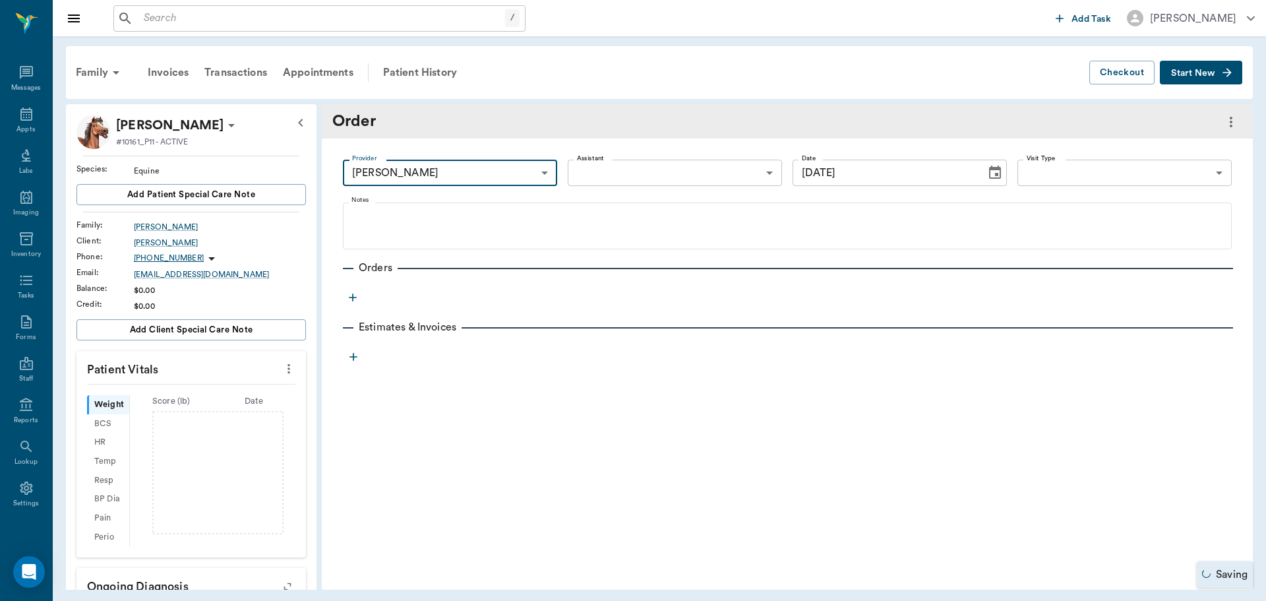
click at [352, 295] on icon "button" at bounding box center [352, 297] width 13 height 13
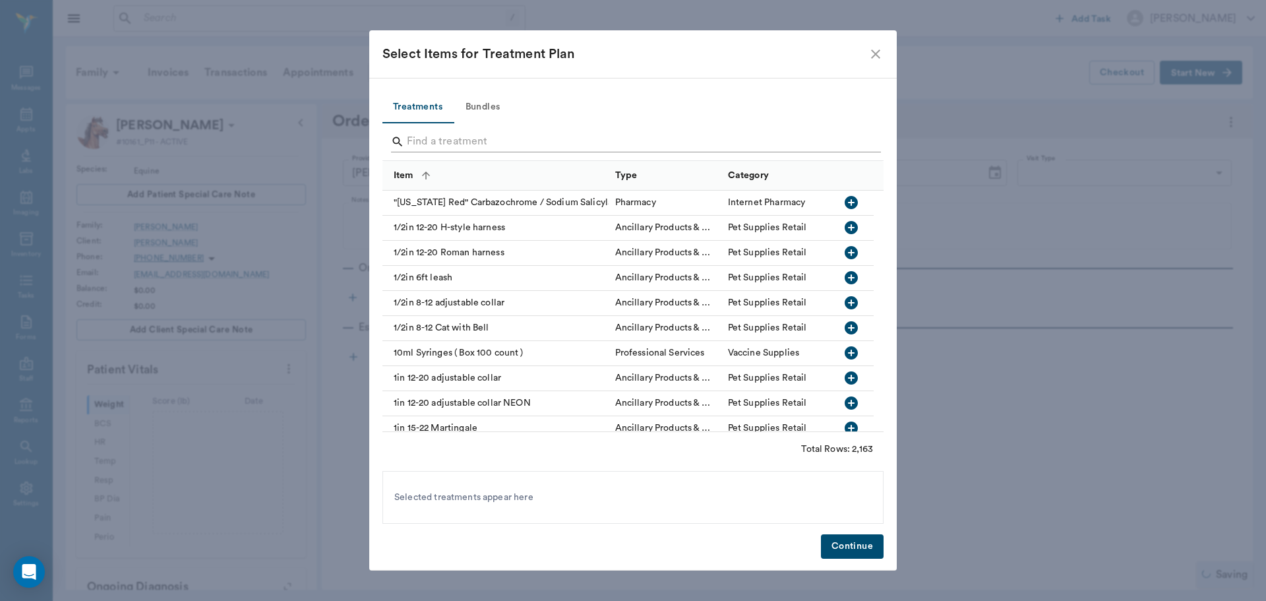
click at [443, 134] on input "Search" at bounding box center [634, 141] width 454 height 21
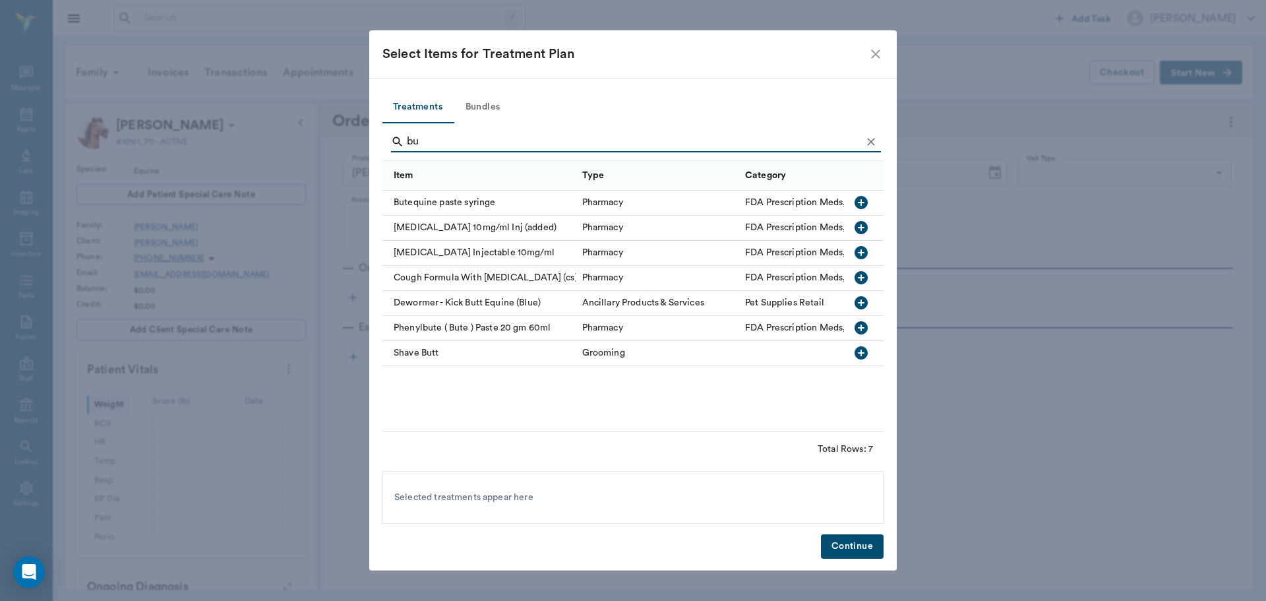
type input "b"
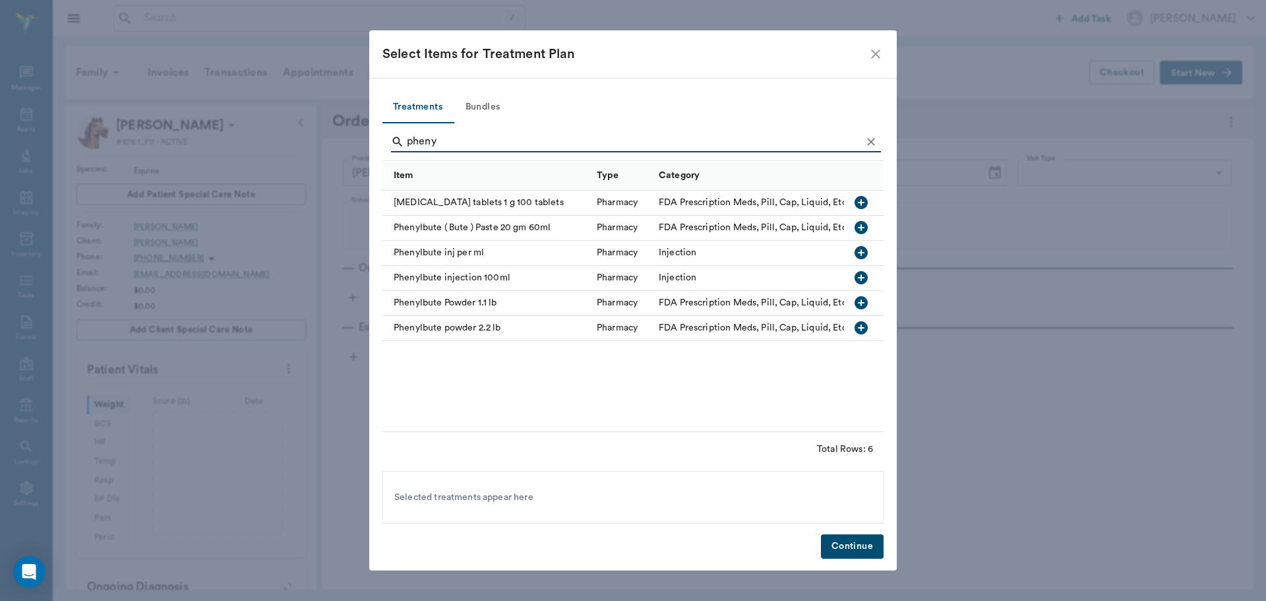
type input "pheny"
click at [857, 299] on icon "button" at bounding box center [861, 302] width 13 height 13
click at [855, 551] on button "Continue" at bounding box center [852, 546] width 63 height 24
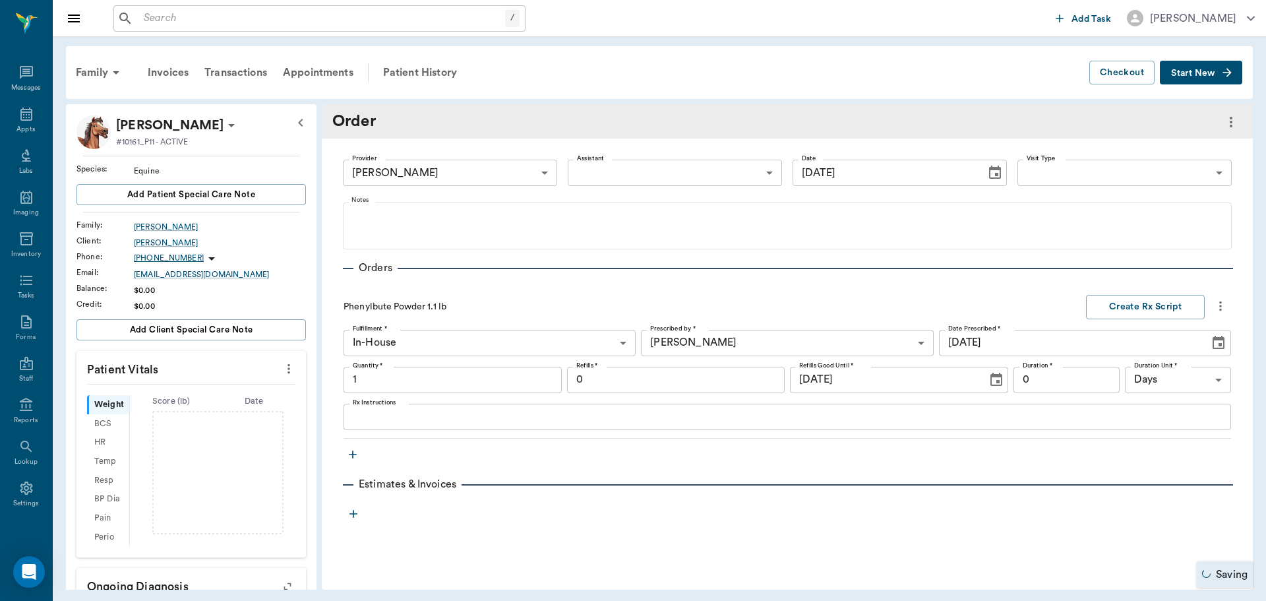
type input "1.00"
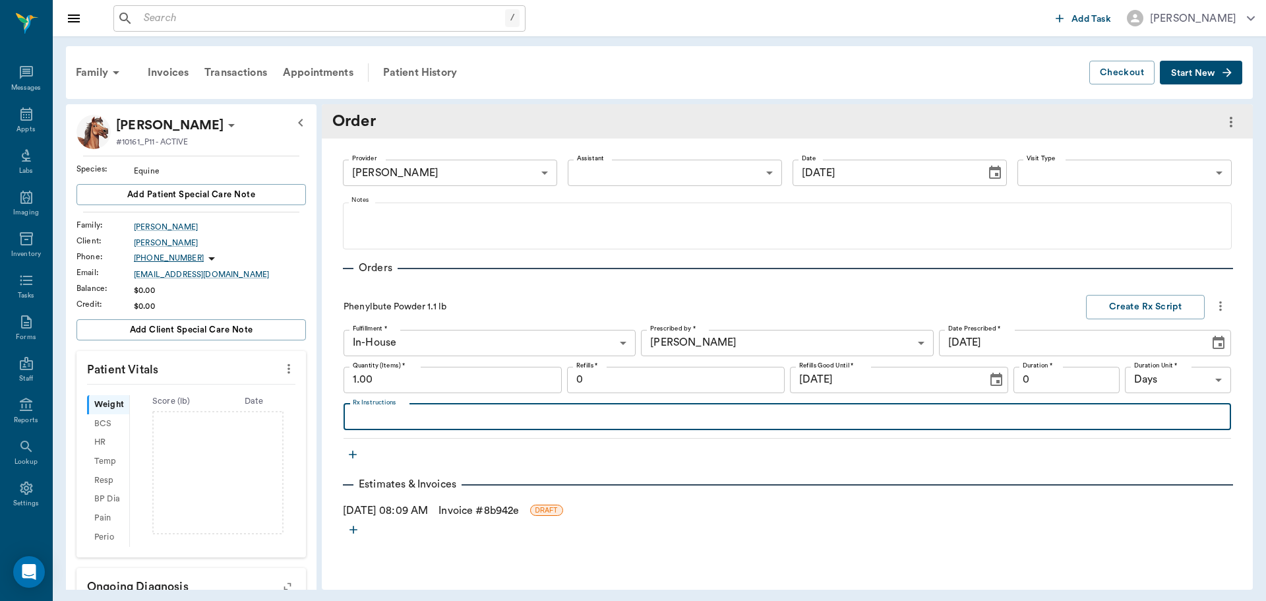
click at [424, 421] on textarea "Rx Instructions" at bounding box center [787, 416] width 869 height 15
type textarea "Give 1 to 2 scoops daily for arthritis"
click at [663, 382] on input "0" at bounding box center [676, 380] width 218 height 26
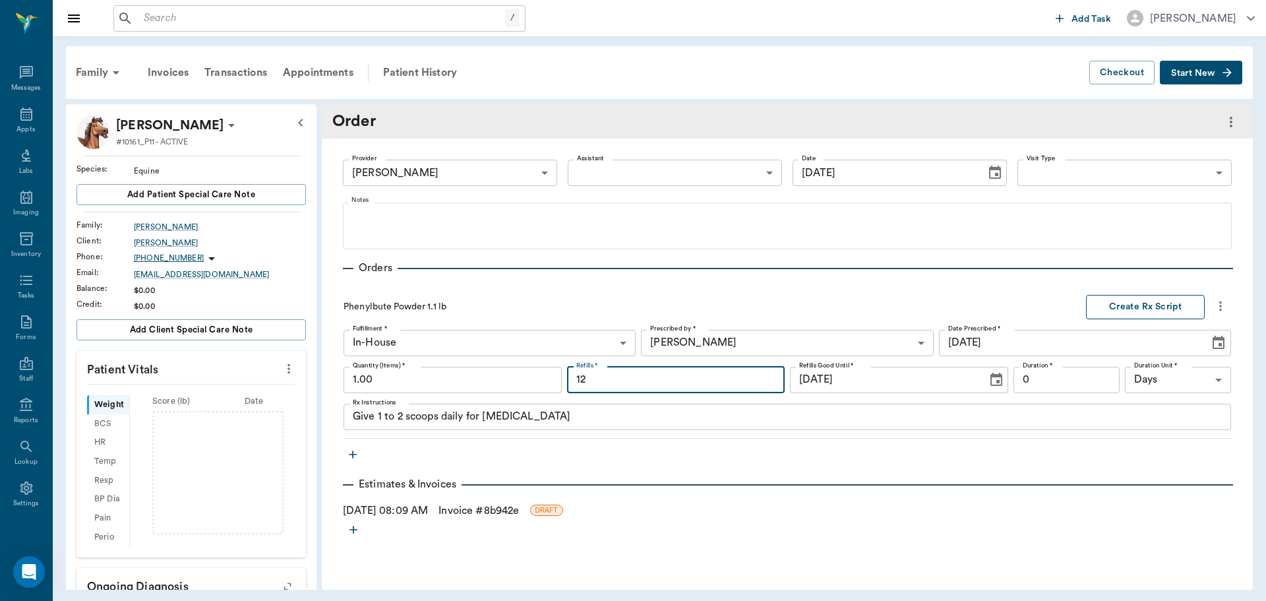
type input "12"
click at [1149, 309] on button "Create Rx Script" at bounding box center [1145, 307] width 119 height 24
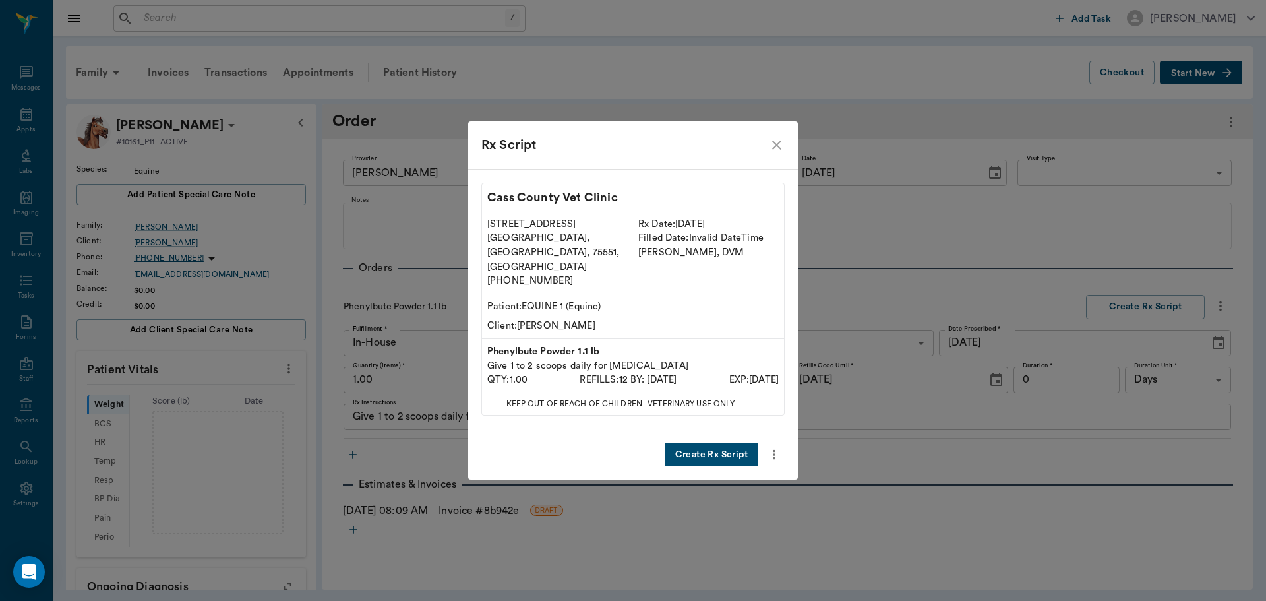
click at [698, 443] on button "Create Rx Script" at bounding box center [712, 455] width 94 height 24
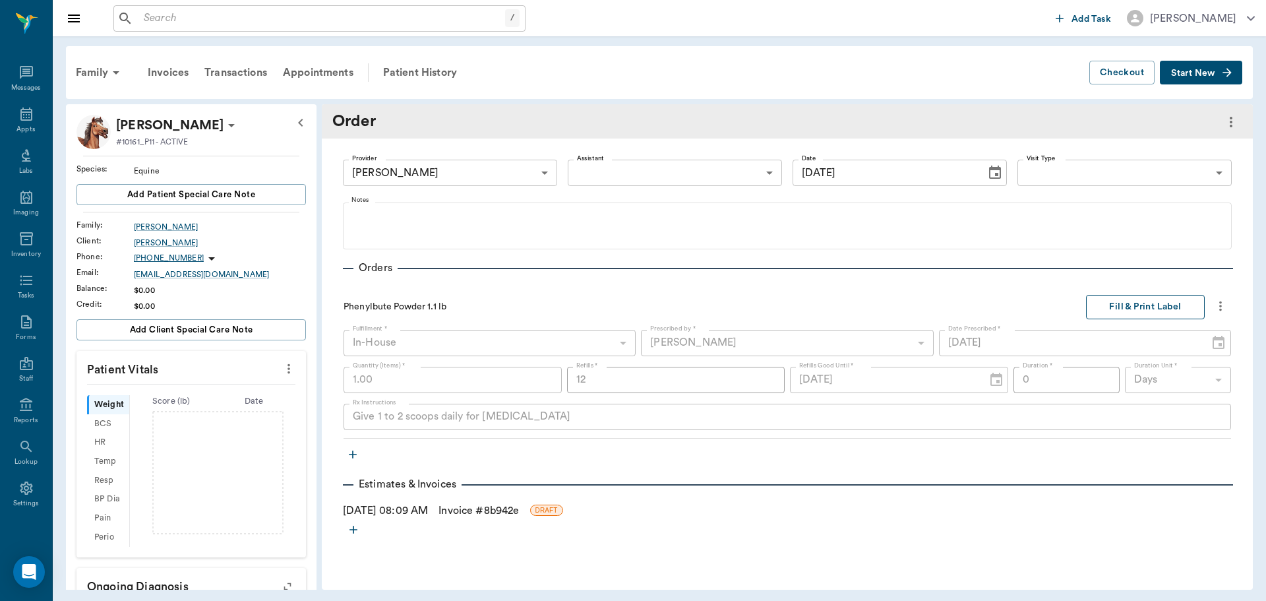
click at [1146, 307] on button "Fill & Print Label" at bounding box center [1145, 307] width 119 height 24
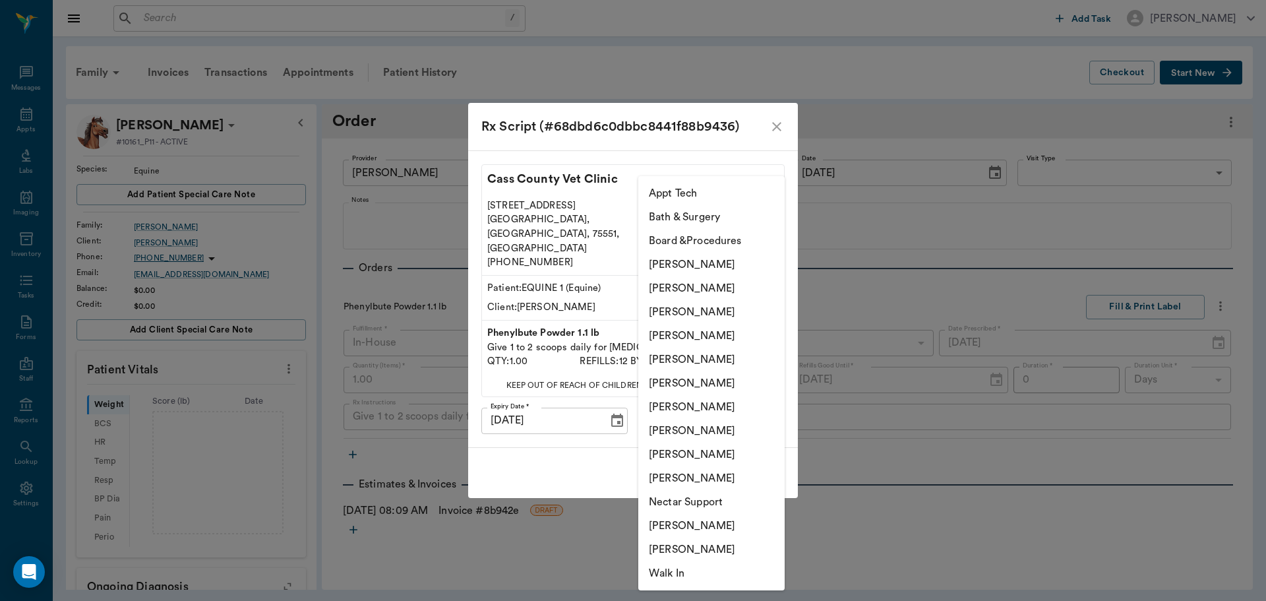
click at [762, 402] on body "/ ​ Add Task Dr. Bert Ellsworth Nectar Messages Appts Labs Imaging Inventory Ta…" at bounding box center [633, 300] width 1266 height 601
click at [710, 334] on li "[PERSON_NAME]" at bounding box center [711, 336] width 146 height 24
type input "63ec2f075fda476ae8351a4d"
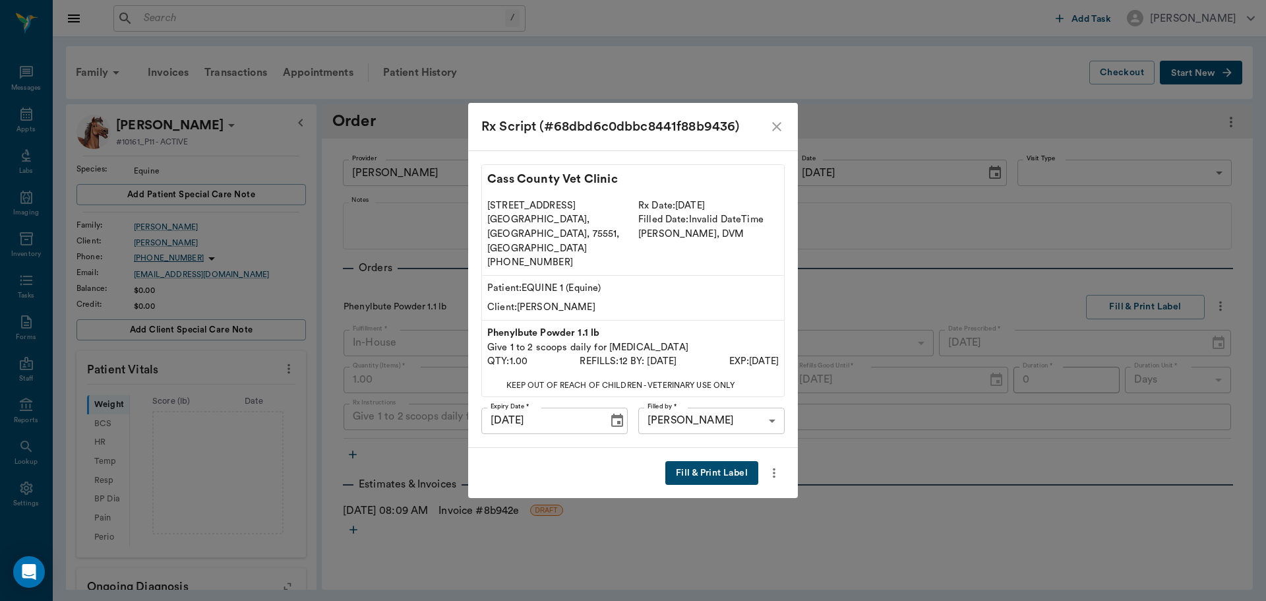
click at [720, 461] on button "Fill & Print Label" at bounding box center [711, 473] width 93 height 24
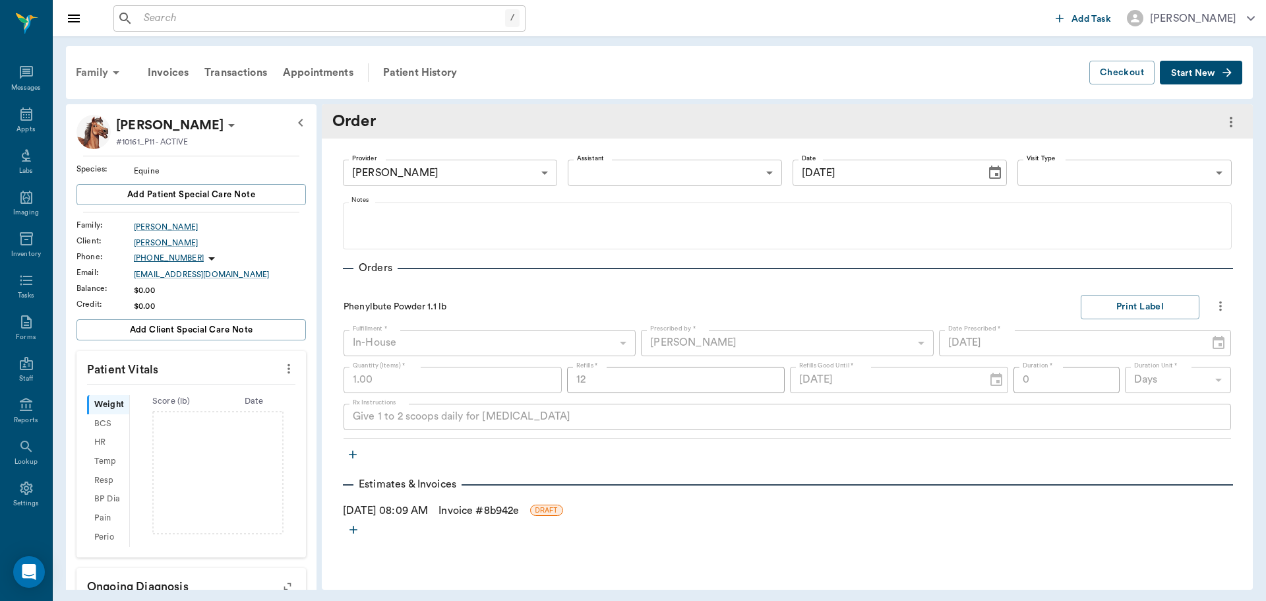
click at [96, 77] on div "Family" at bounding box center [100, 73] width 64 height 32
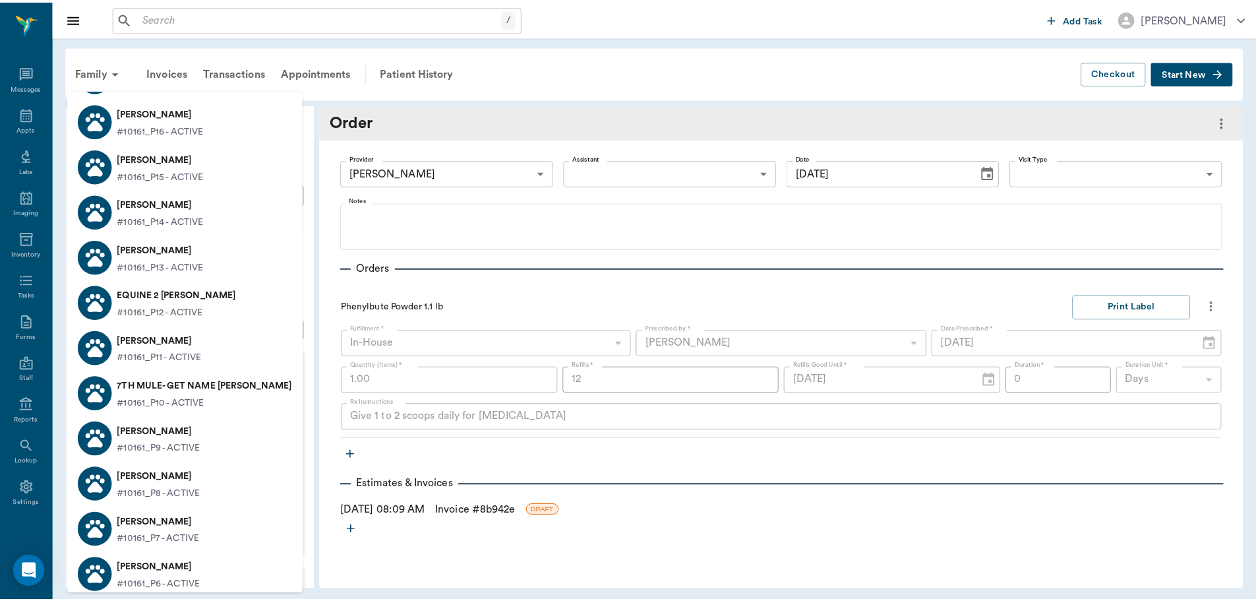
scroll to position [198, 0]
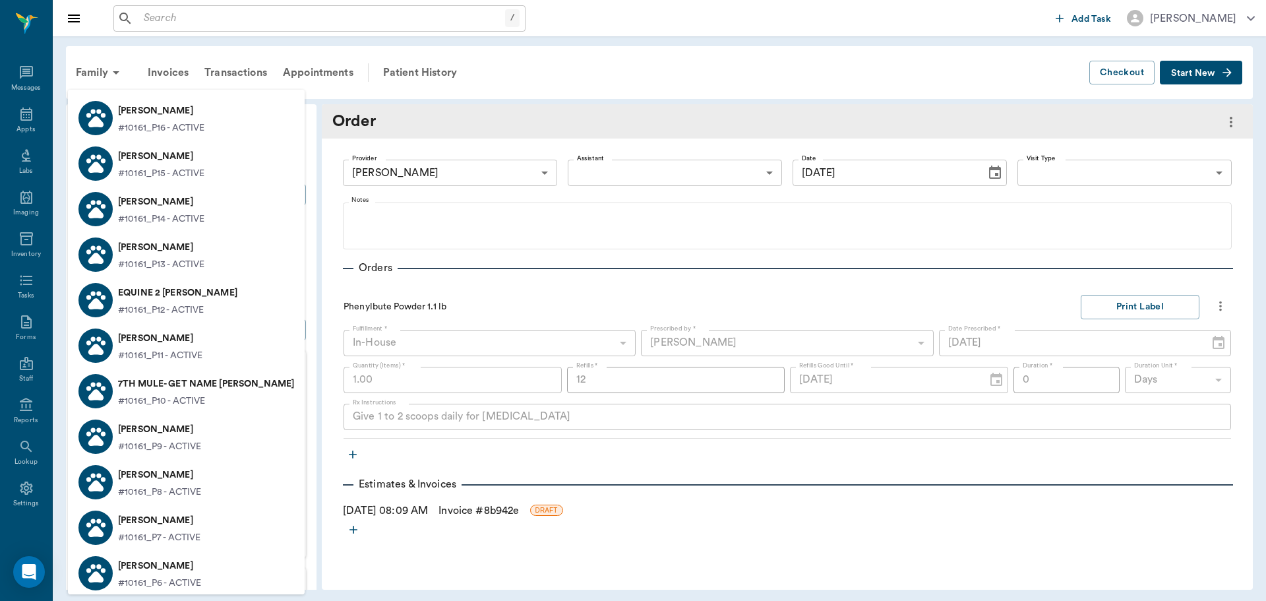
click at [190, 304] on p "#10161_P12 - ACTIVE" at bounding box center [161, 310] width 86 height 14
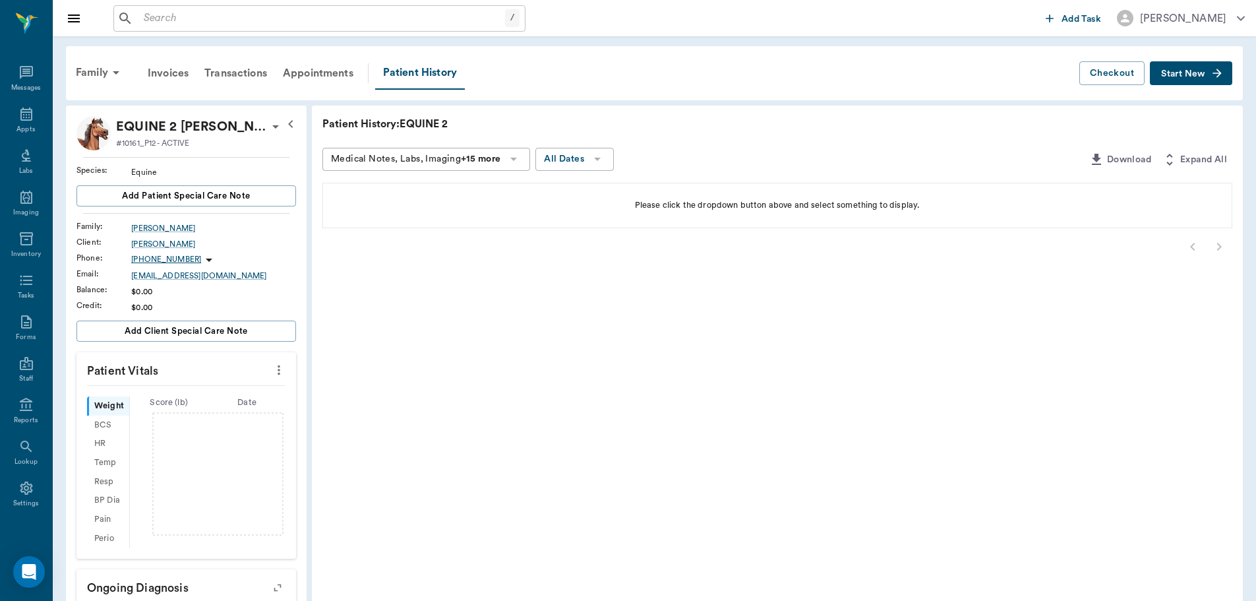
click at [268, 127] on icon at bounding box center [276, 127] width 16 height 16
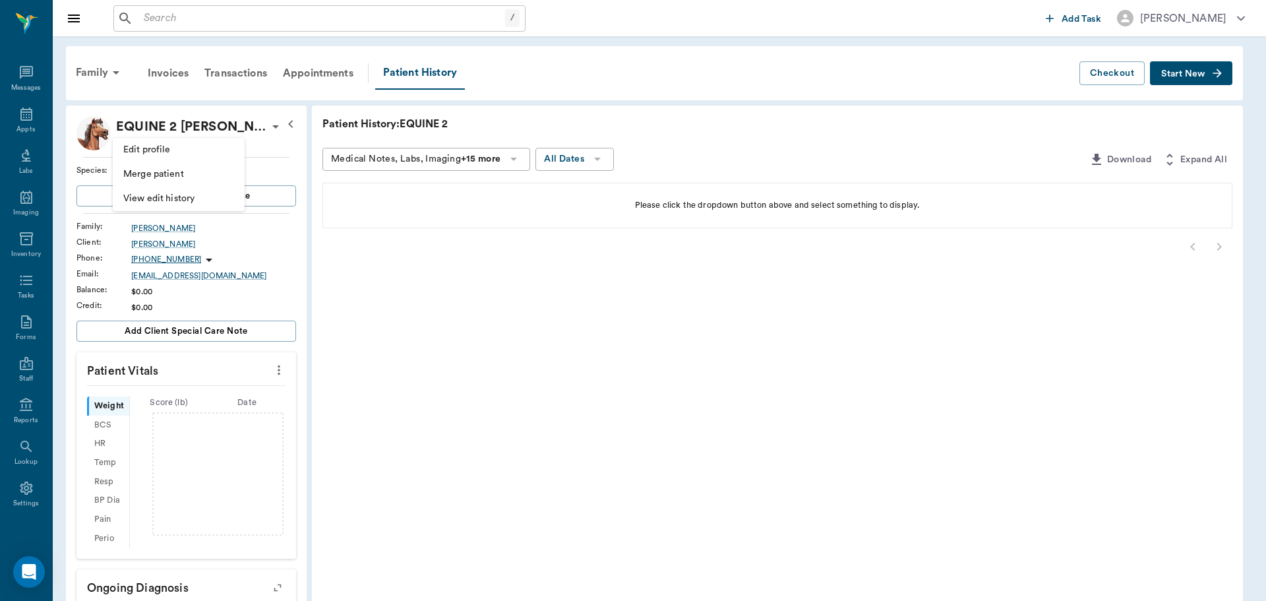
click at [146, 226] on div at bounding box center [633, 300] width 1266 height 601
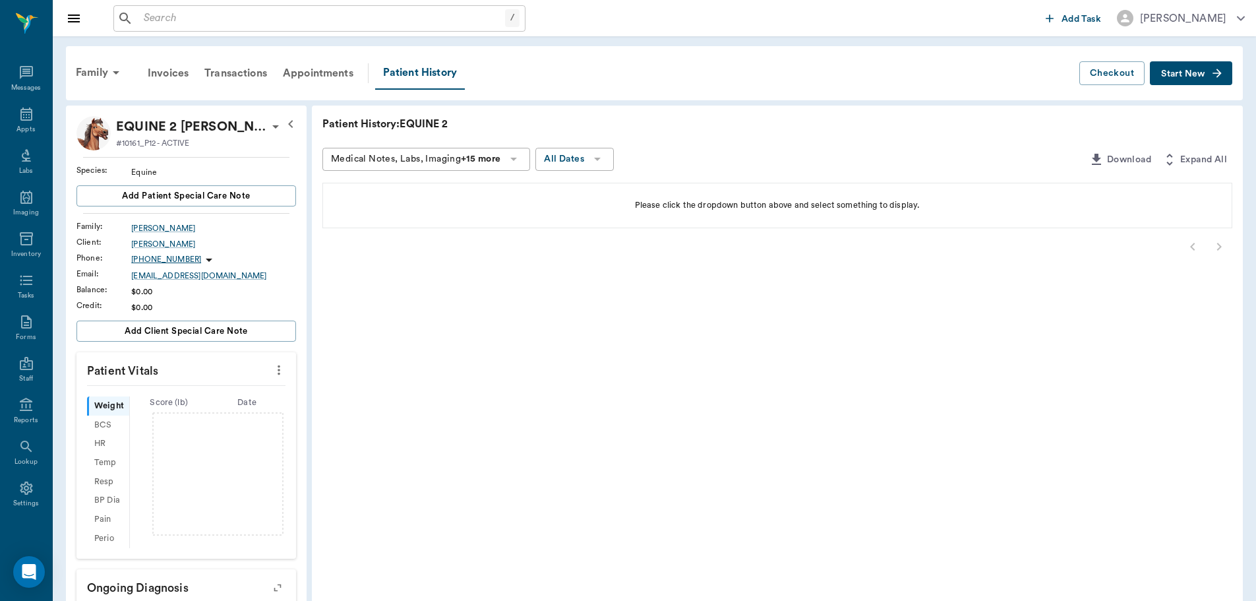
click at [146, 226] on div "HARRIS" at bounding box center [213, 228] width 165 height 12
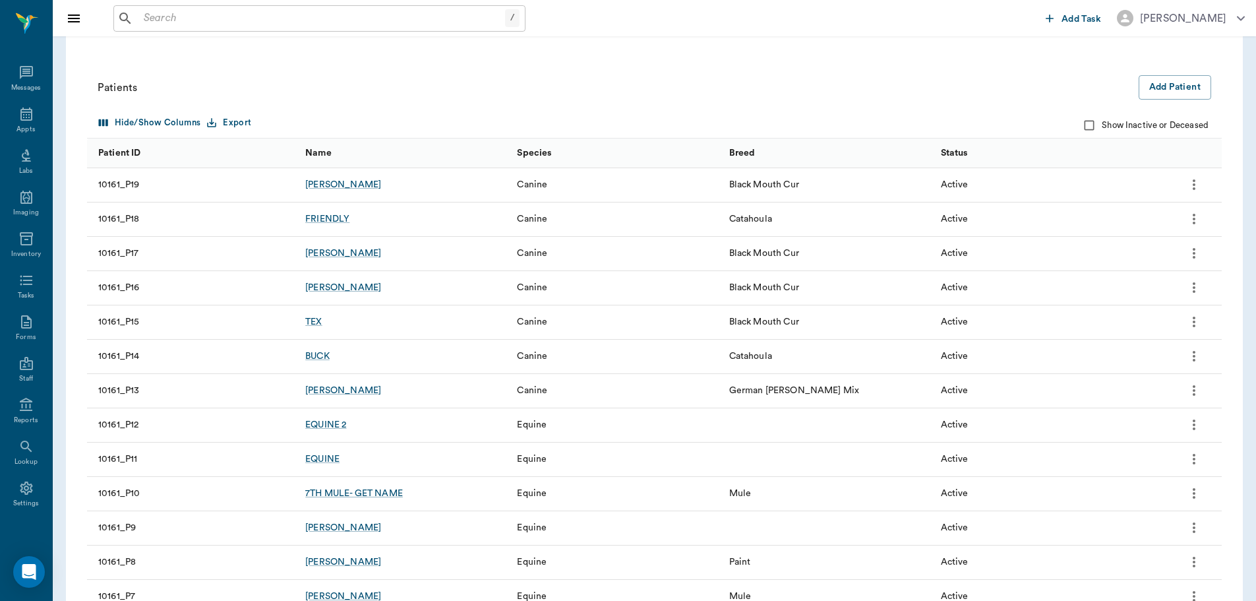
scroll to position [462, 0]
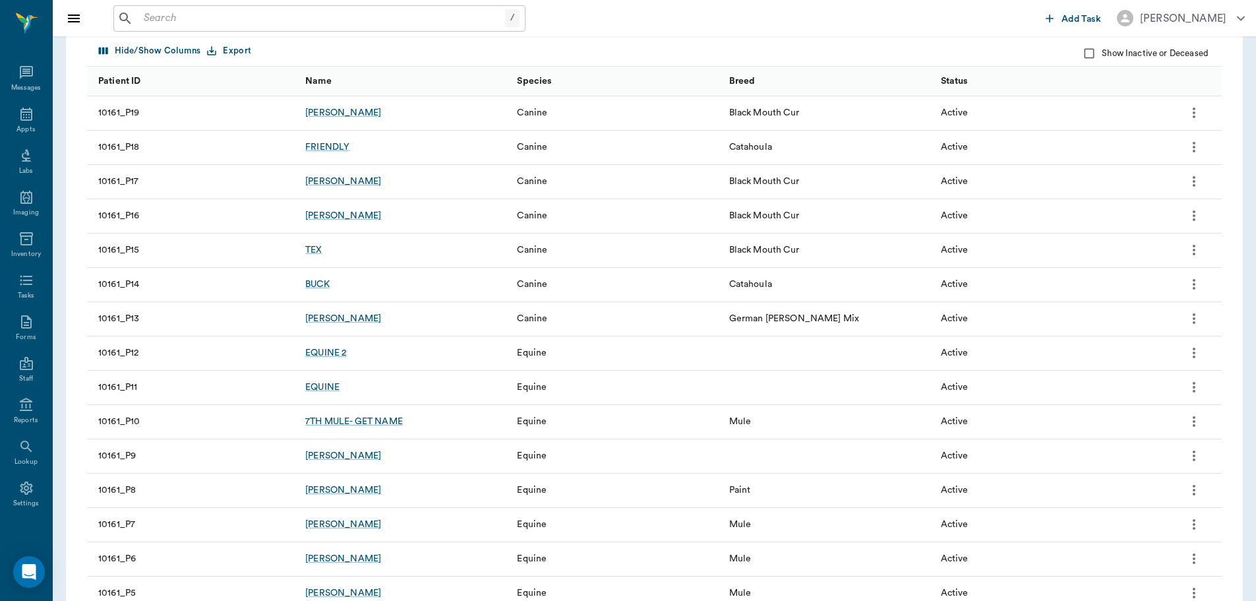
click at [1192, 353] on icon "more" at bounding box center [1194, 353] width 16 height 16
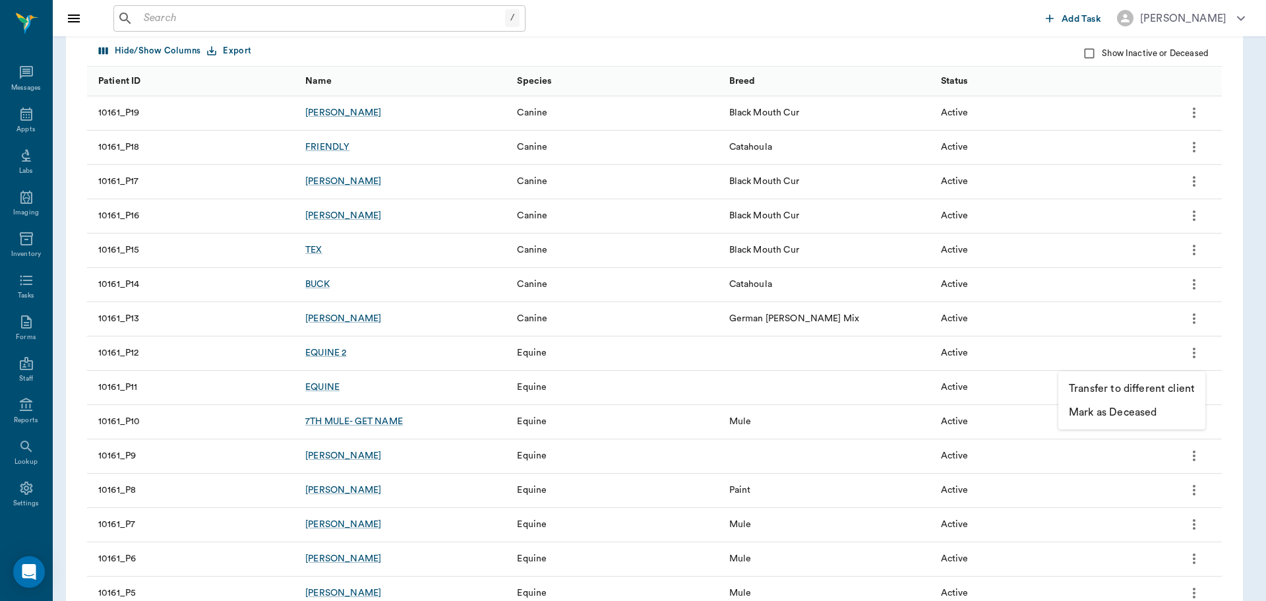
click at [448, 47] on div at bounding box center [633, 300] width 1266 height 601
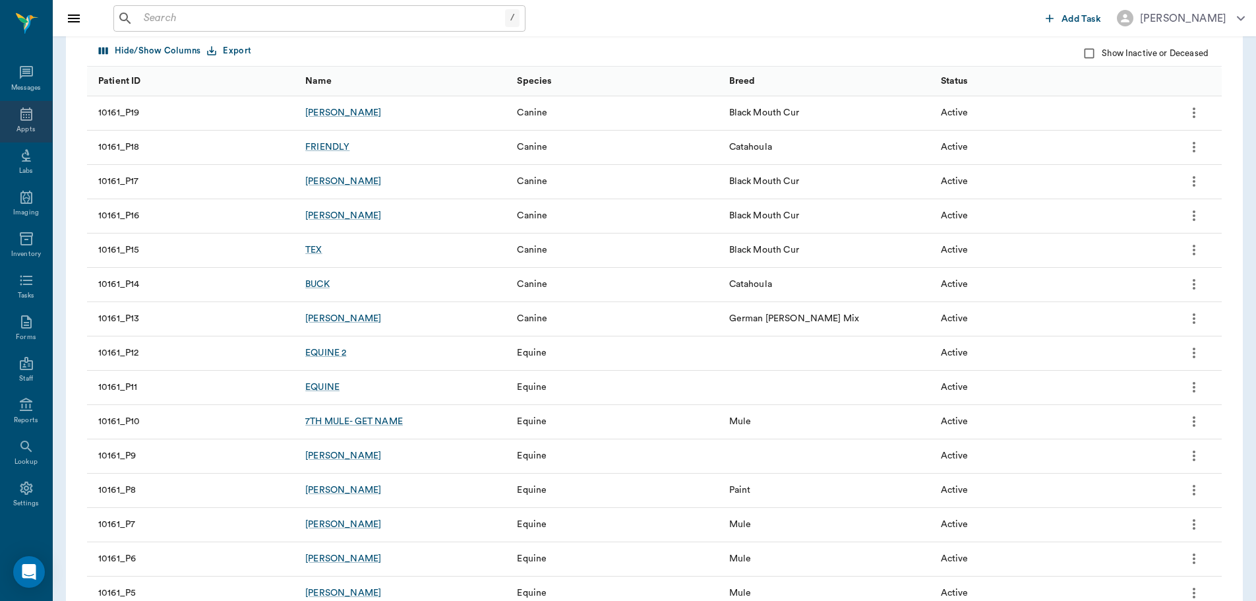
click at [13, 120] on div "Appts" at bounding box center [26, 122] width 52 height 42
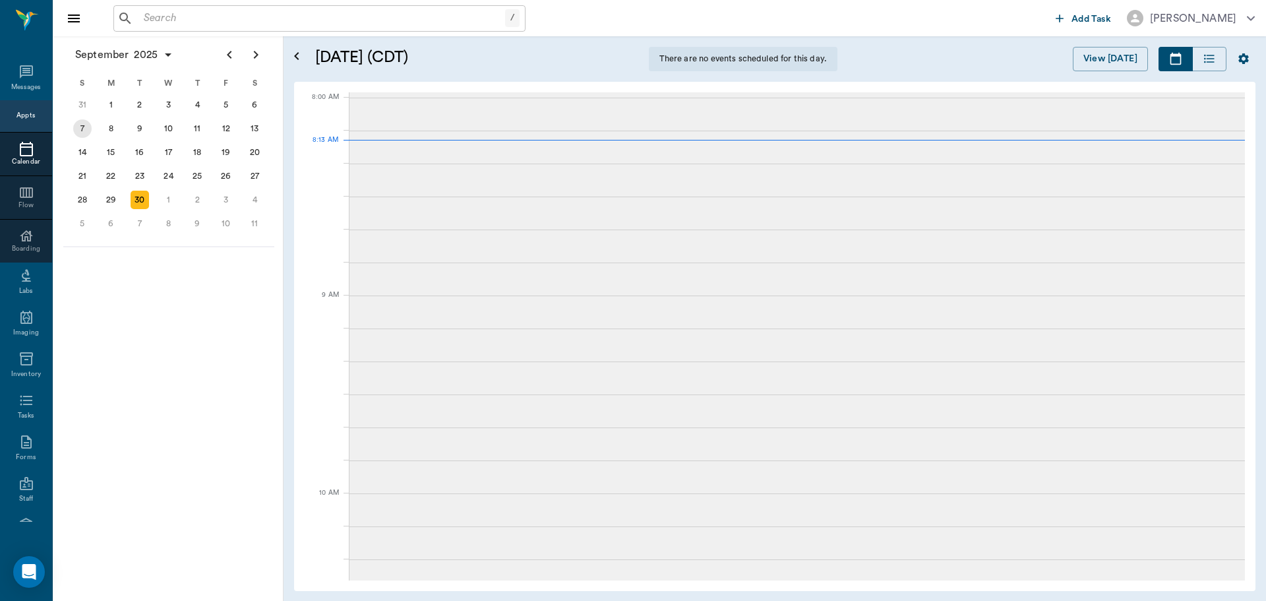
scroll to position [3, 0]
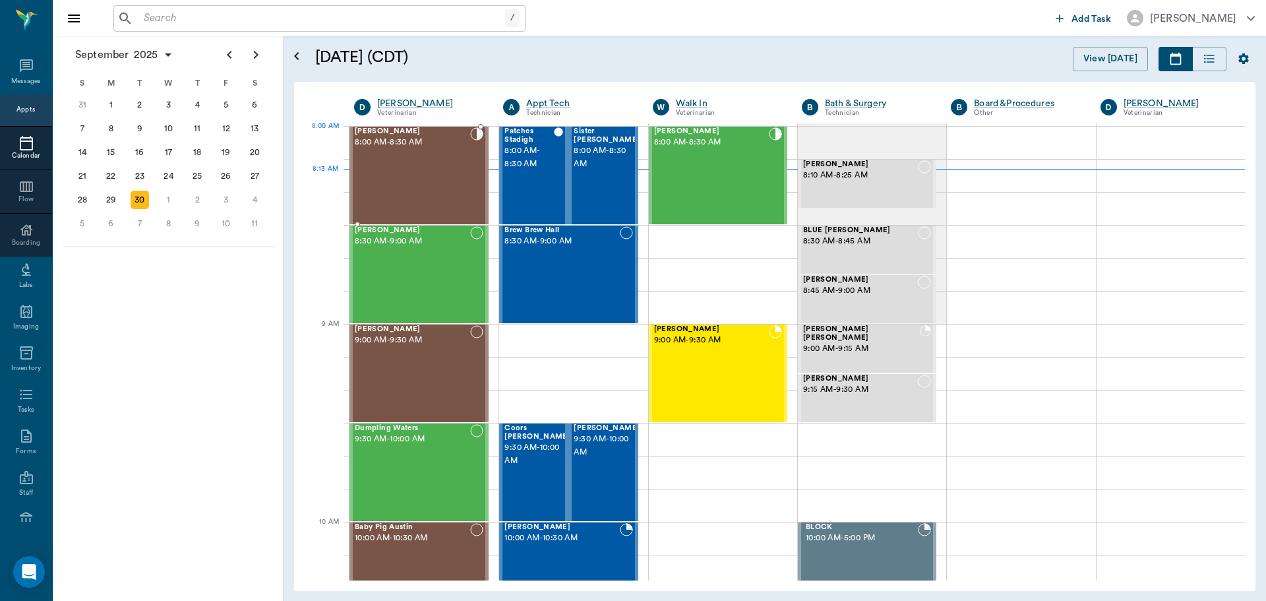
click at [421, 147] on span "8:00 AM - 8:30 AM" at bounding box center [412, 142] width 115 height 13
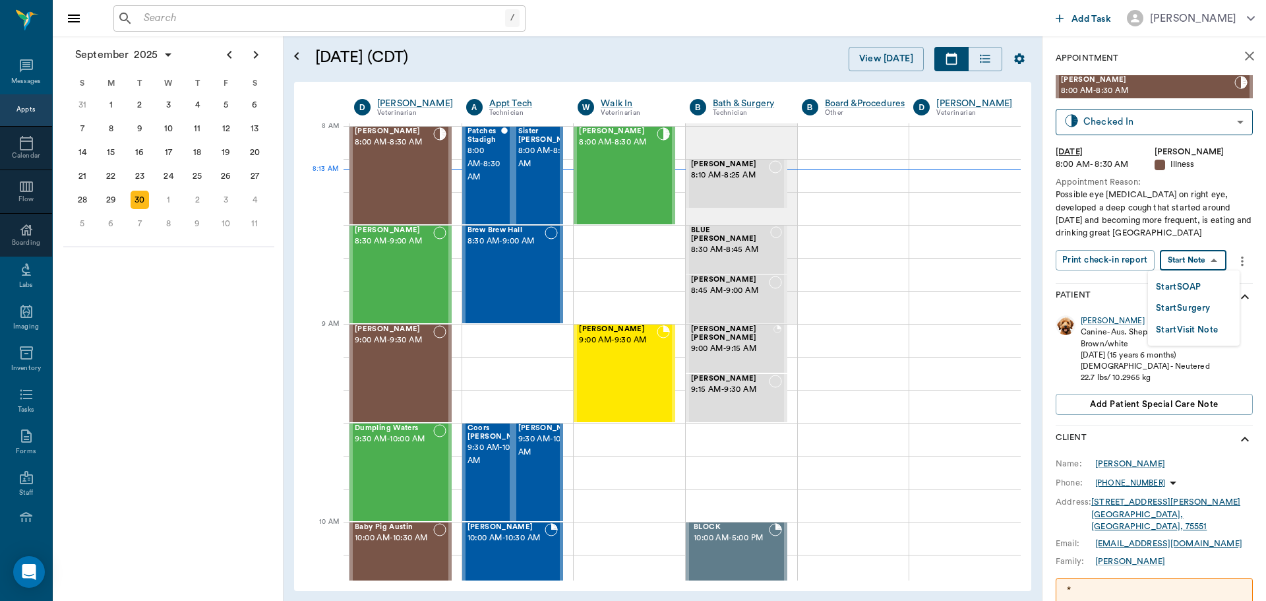
click at [1202, 261] on body "/ ​ Add Task Dr. Bert Ellsworth Nectar Messages Appts Calendar Flow Boarding La…" at bounding box center [633, 300] width 1266 height 601
click at [1200, 288] on button "Start SOAP" at bounding box center [1178, 287] width 45 height 15
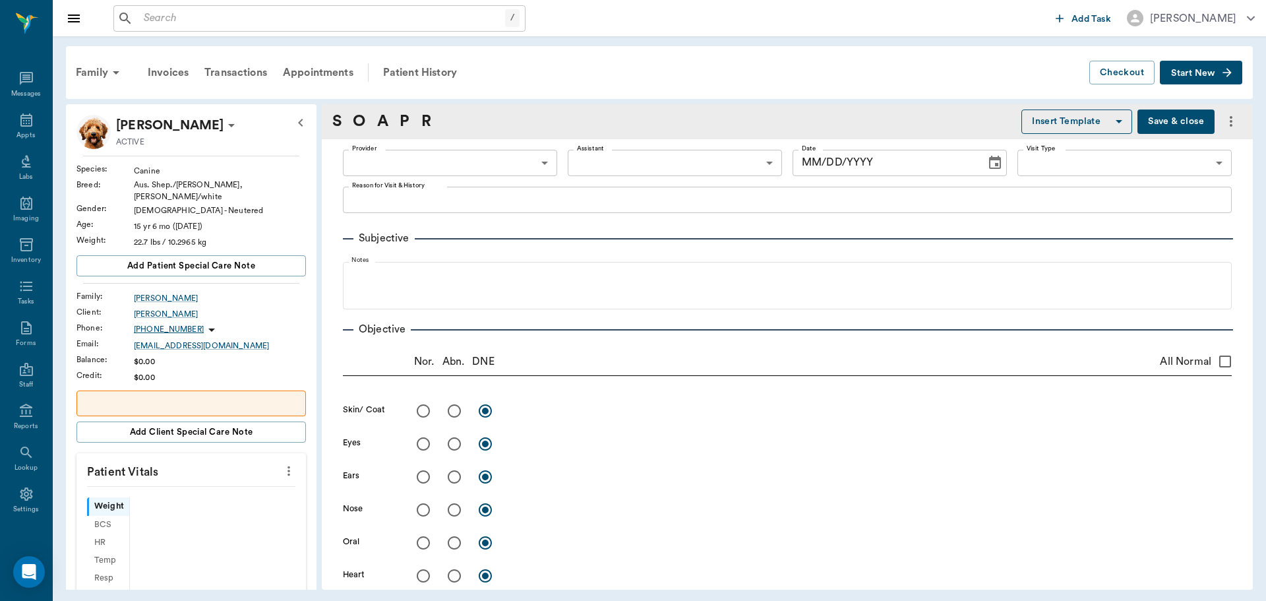
scroll to position [6, 0]
type input "63ec2f075fda476ae8351a4d"
type input "65d2be4f46e3a538d89b8c15"
type textarea "Possible eye [MEDICAL_DATA] on right eye, developed a deep cough that started a…"
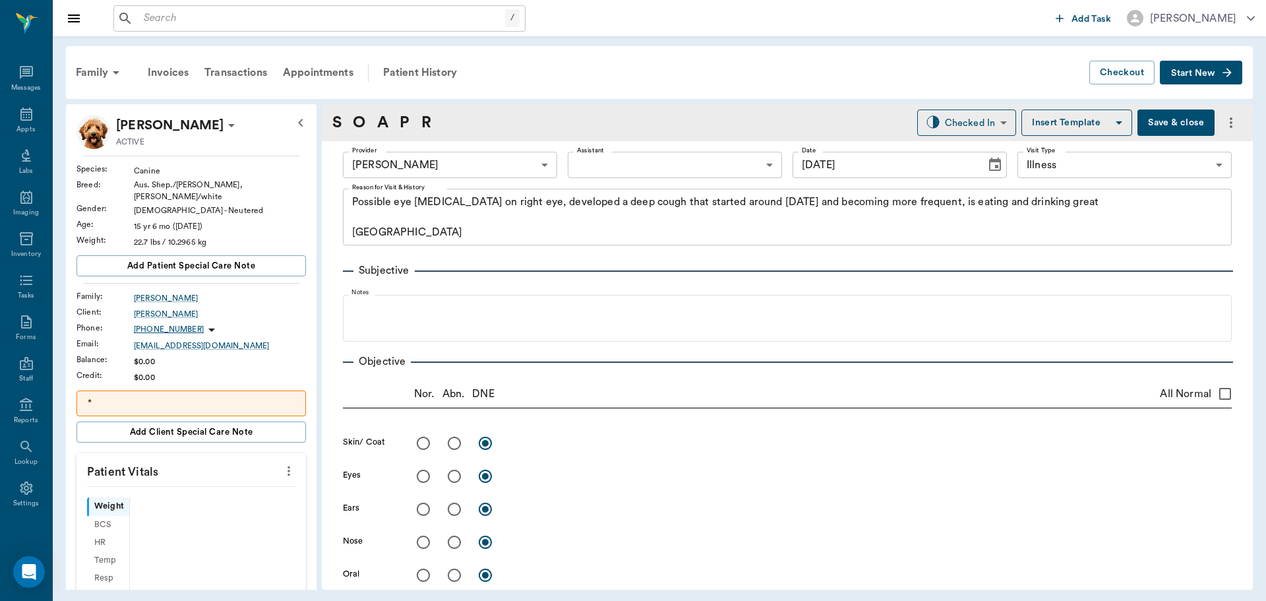
type input "[DATE]"
click at [278, 472] on button "more" at bounding box center [288, 471] width 21 height 22
click at [214, 490] on span "Enter Vitals" at bounding box center [223, 486] width 111 height 14
click at [210, 497] on input "text" at bounding box center [190, 510] width 115 height 26
type input "1"
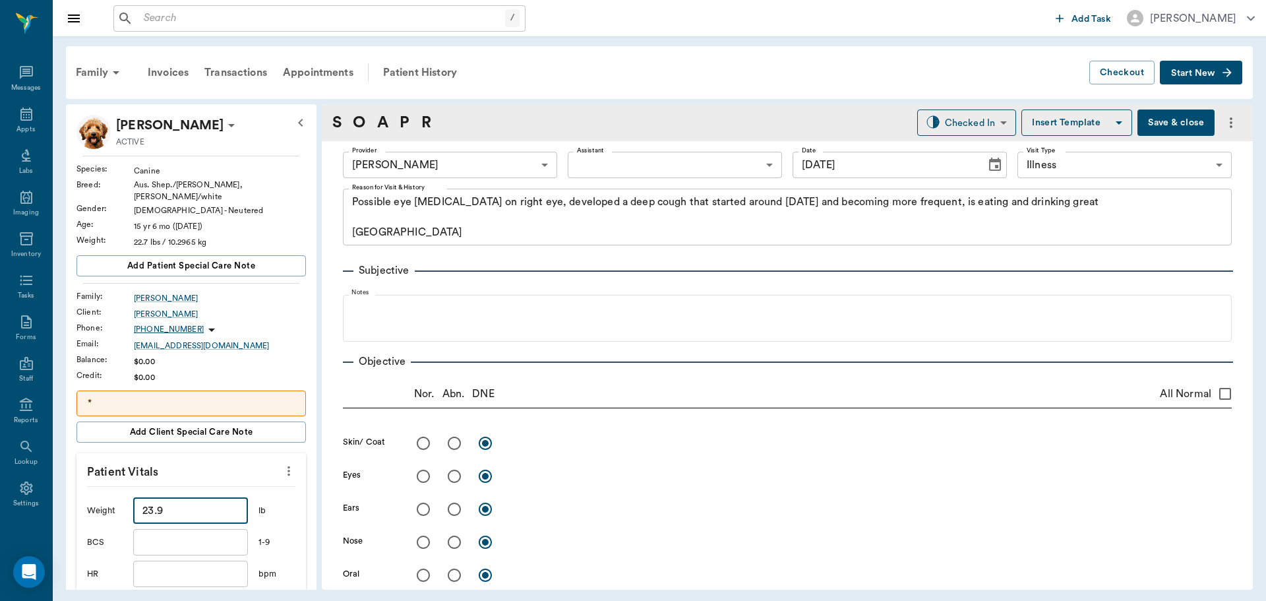
type input "23.9"
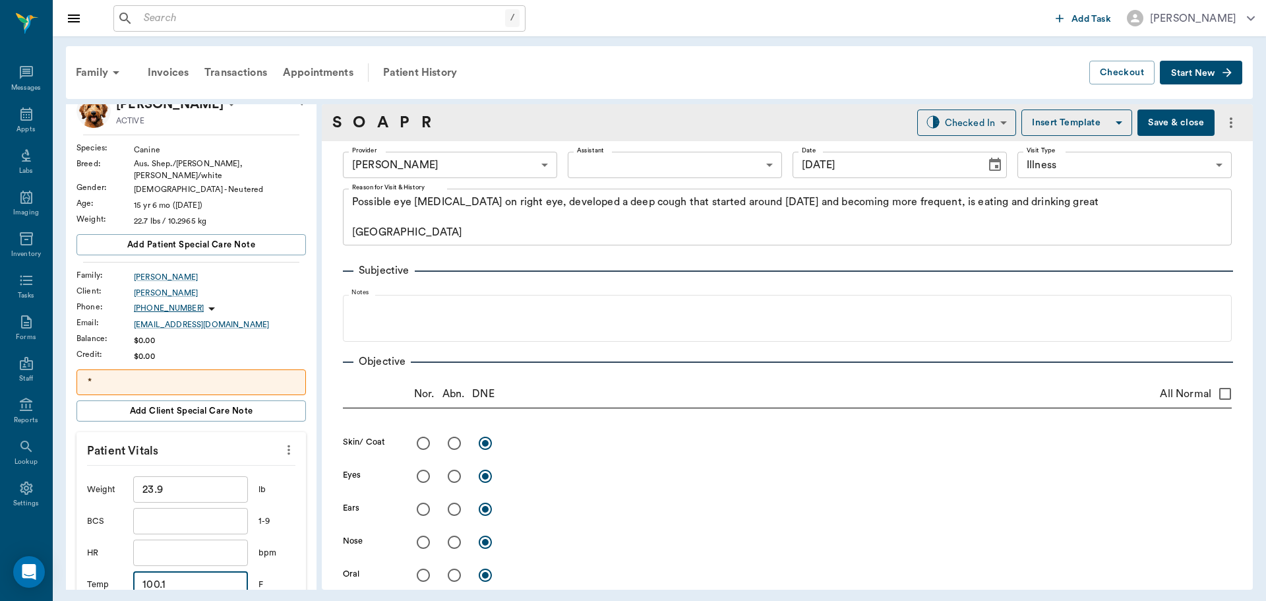
type input "100.1"
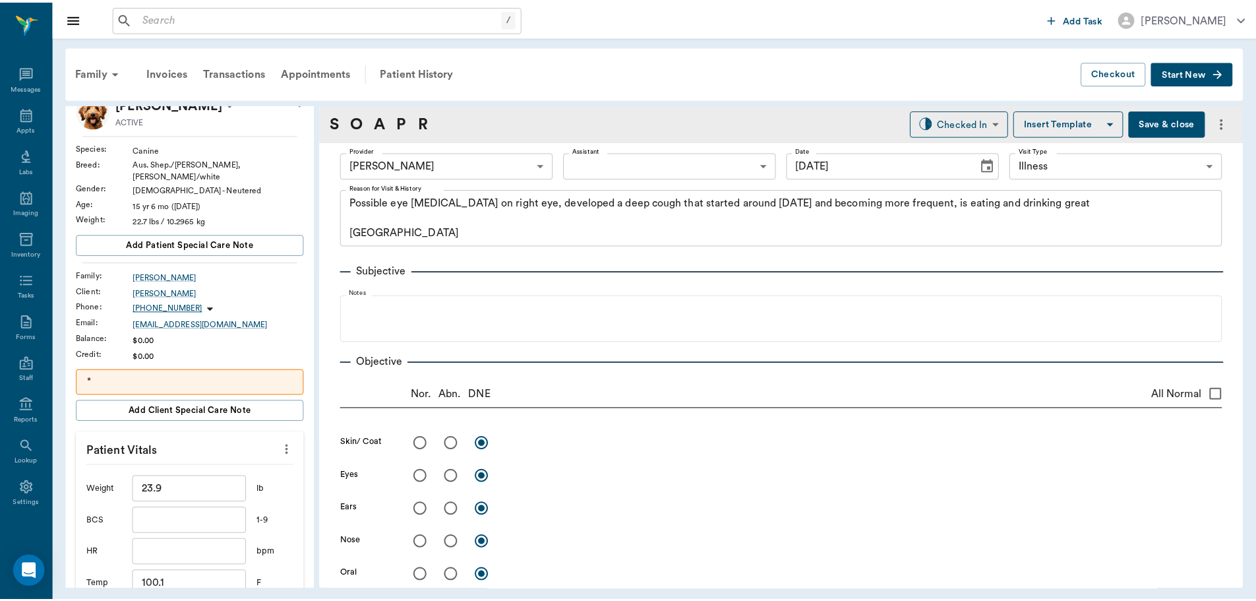
scroll to position [282, 0]
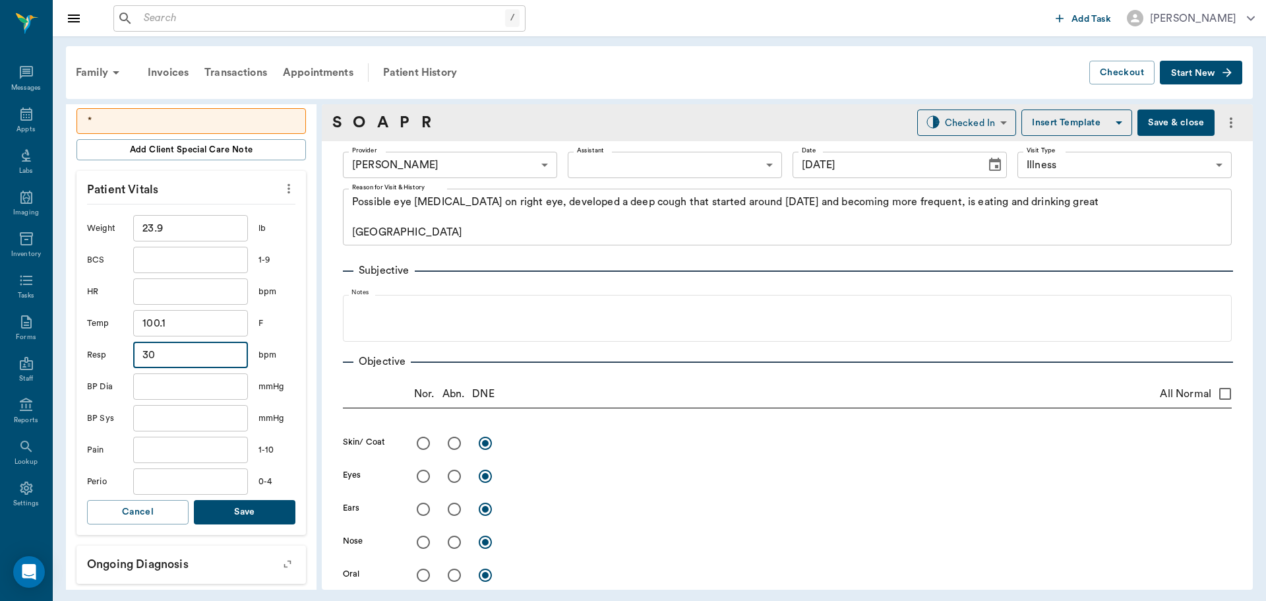
type input "30"
click at [235, 510] on button "Save" at bounding box center [245, 512] width 102 height 24
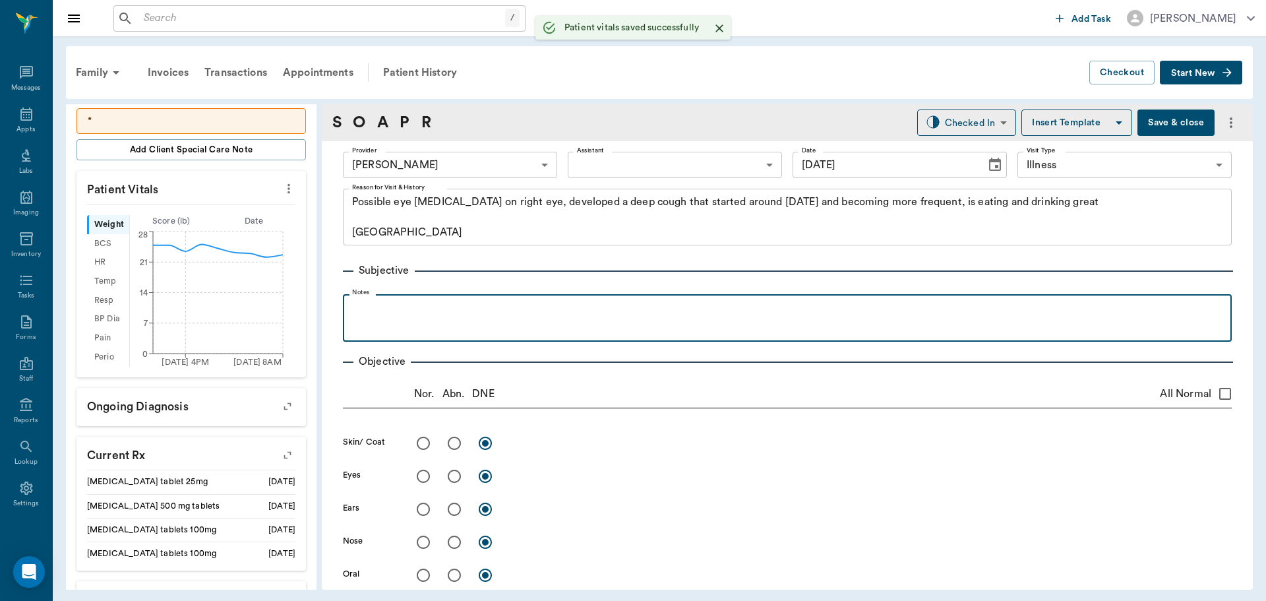
click at [443, 309] on p at bounding box center [788, 309] width 876 height 16
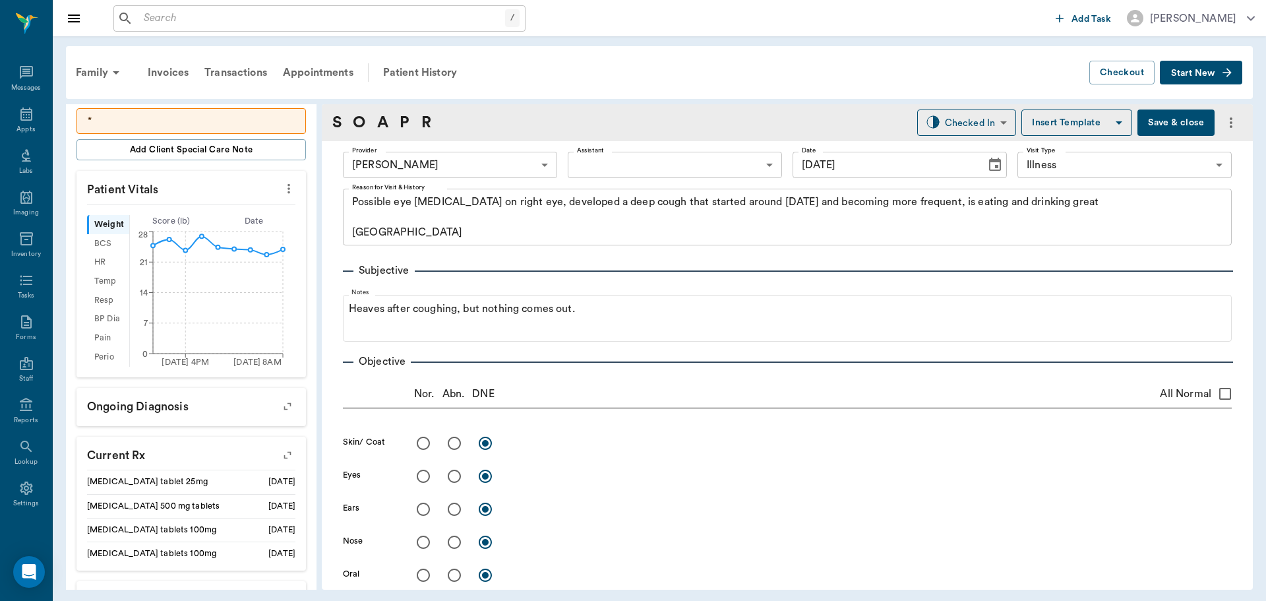
click at [1182, 123] on button "Save & close" at bounding box center [1176, 122] width 77 height 26
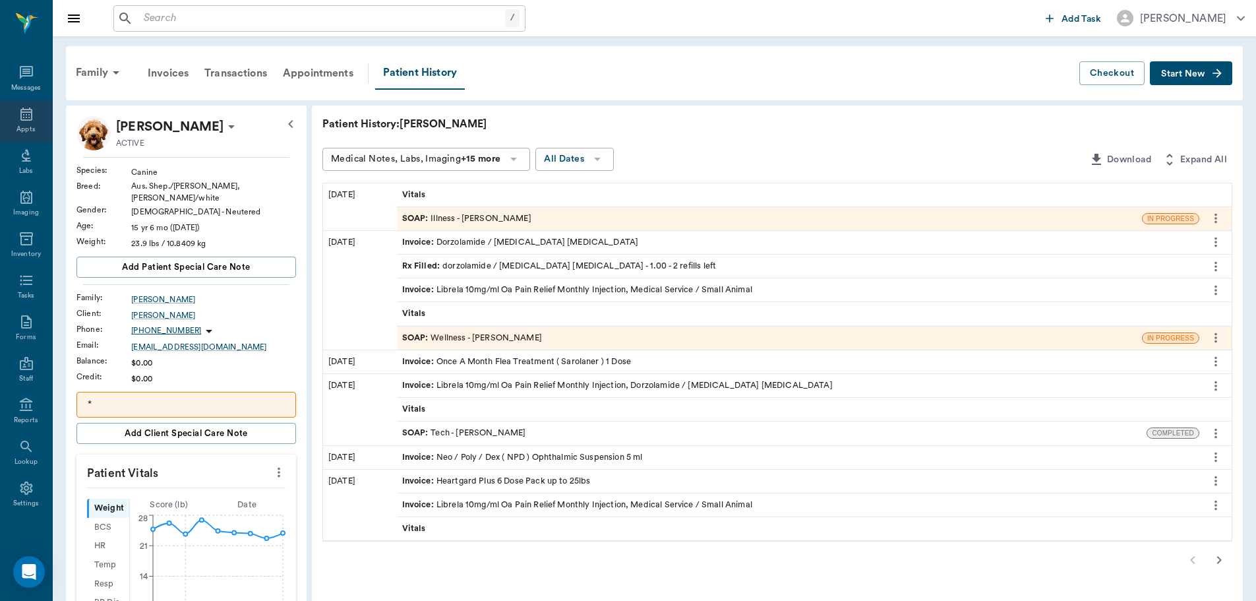
click at [18, 121] on icon at bounding box center [26, 114] width 16 height 16
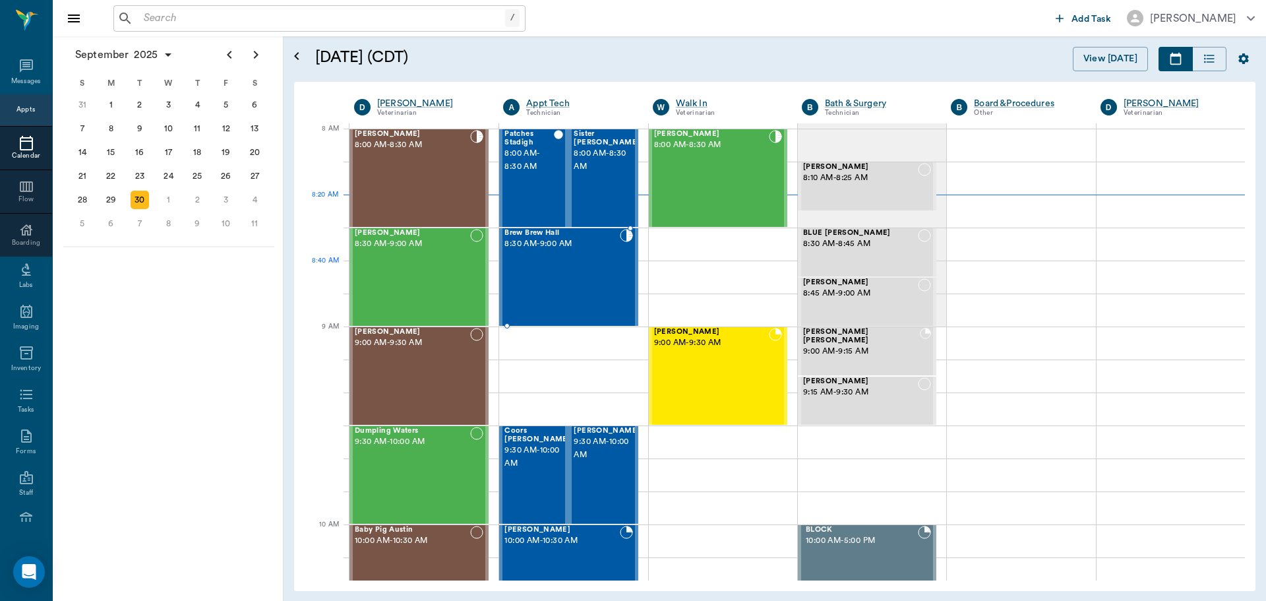
click at [532, 261] on div "Brew Brew Hall 8:30 AM - 9:00 AM" at bounding box center [562, 277] width 115 height 96
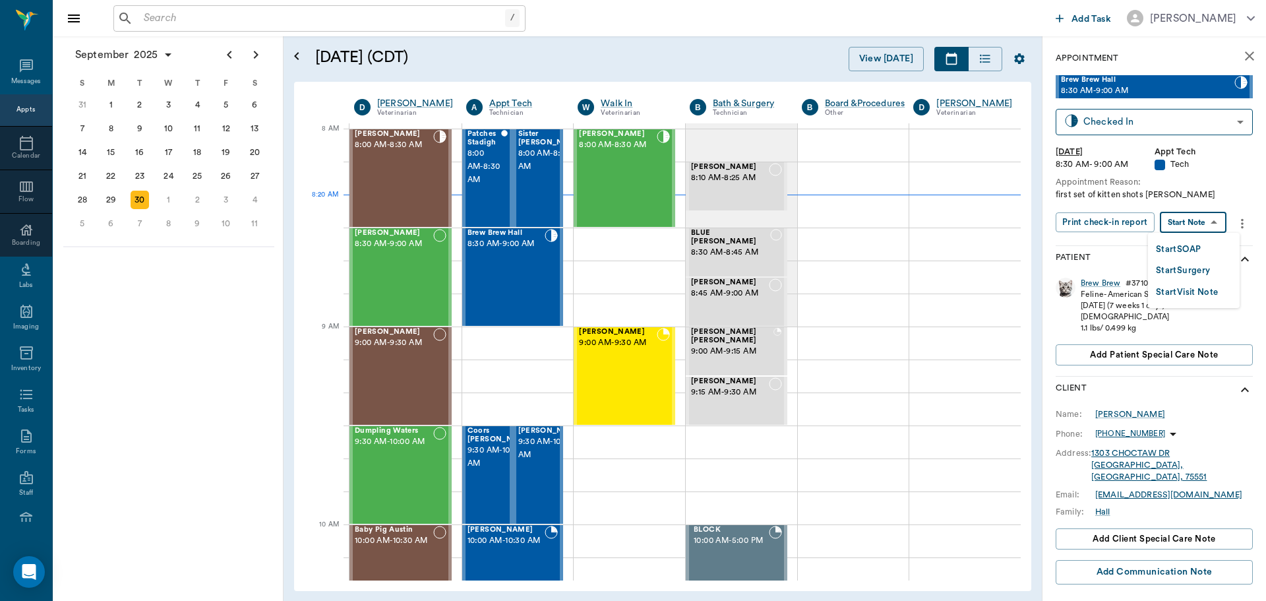
click at [1175, 228] on body "/ ​ Add Task Dr. Bert Ellsworth Nectar Messages Appts Calendar Flow Boarding La…" at bounding box center [633, 300] width 1266 height 601
click at [1167, 248] on button "Start SOAP" at bounding box center [1178, 249] width 45 height 15
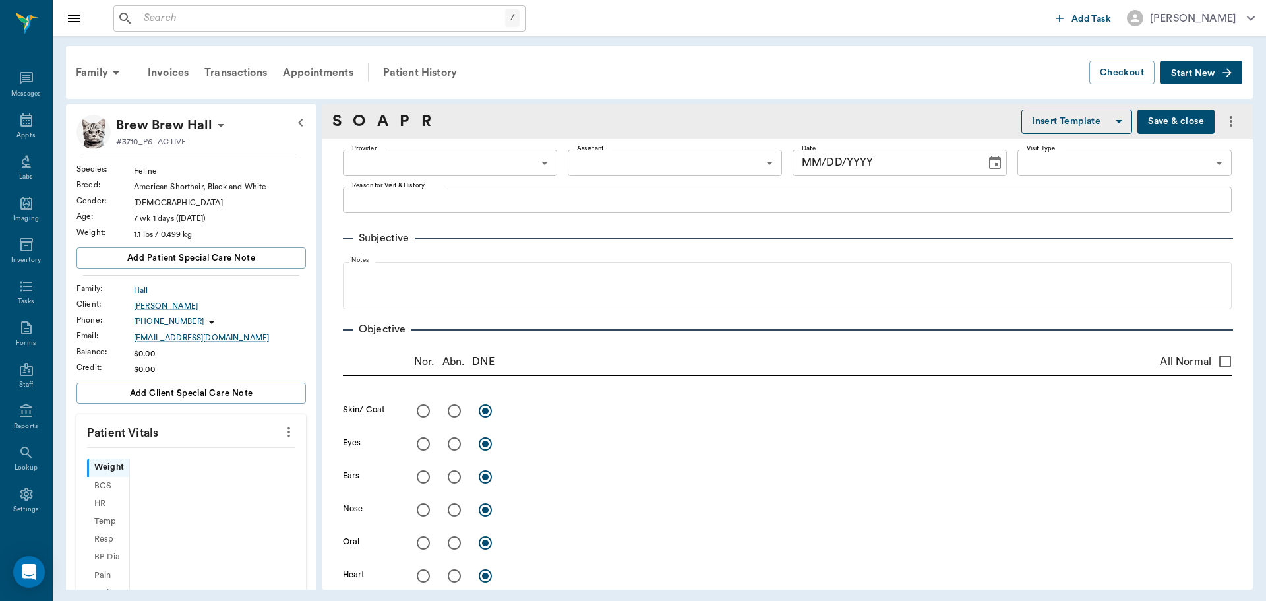
scroll to position [6, 0]
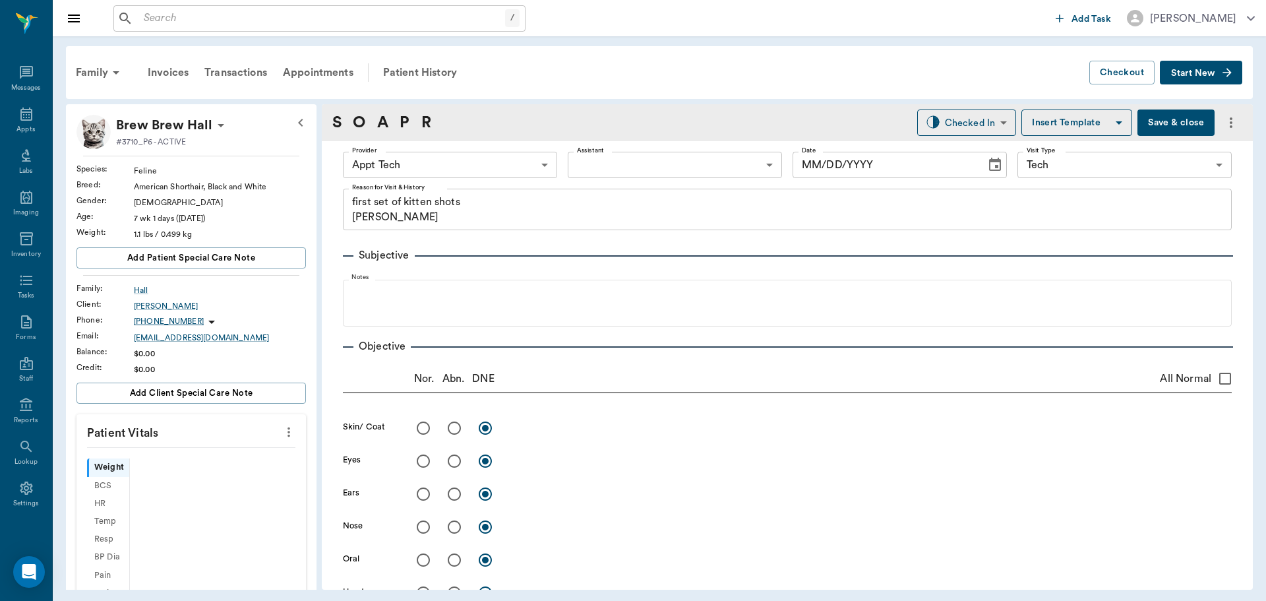
type input "63ec2f075fda476ae8351a4c"
type input "65d2be4f46e3a538d89b8c1a"
type textarea "first set of kitten shots Christy"
type input "[DATE]"
click at [282, 429] on icon "more" at bounding box center [289, 432] width 15 height 16
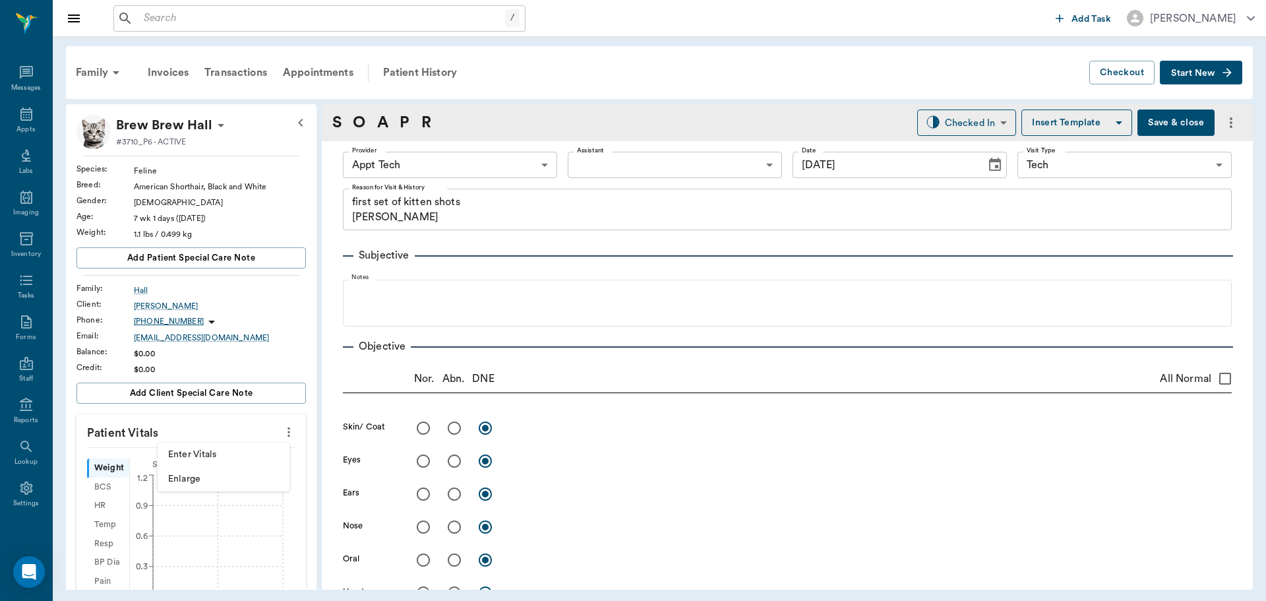
click at [166, 453] on li "Enter Vitals" at bounding box center [224, 455] width 132 height 24
click at [167, 474] on input "text" at bounding box center [190, 471] width 115 height 26
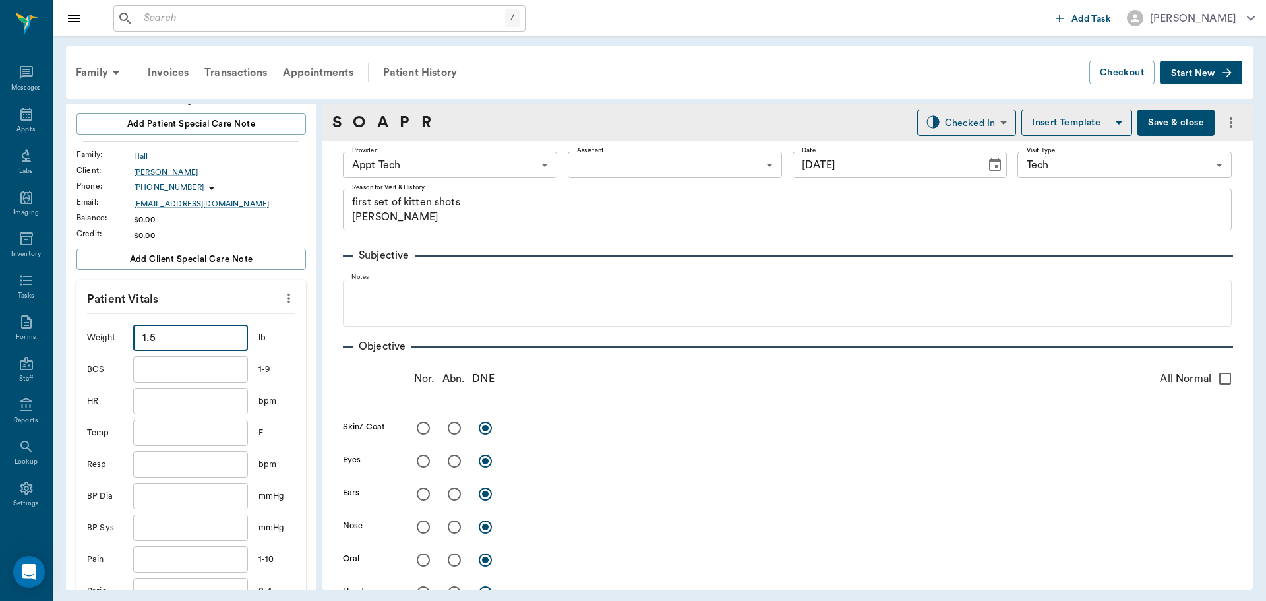
scroll to position [198, 0]
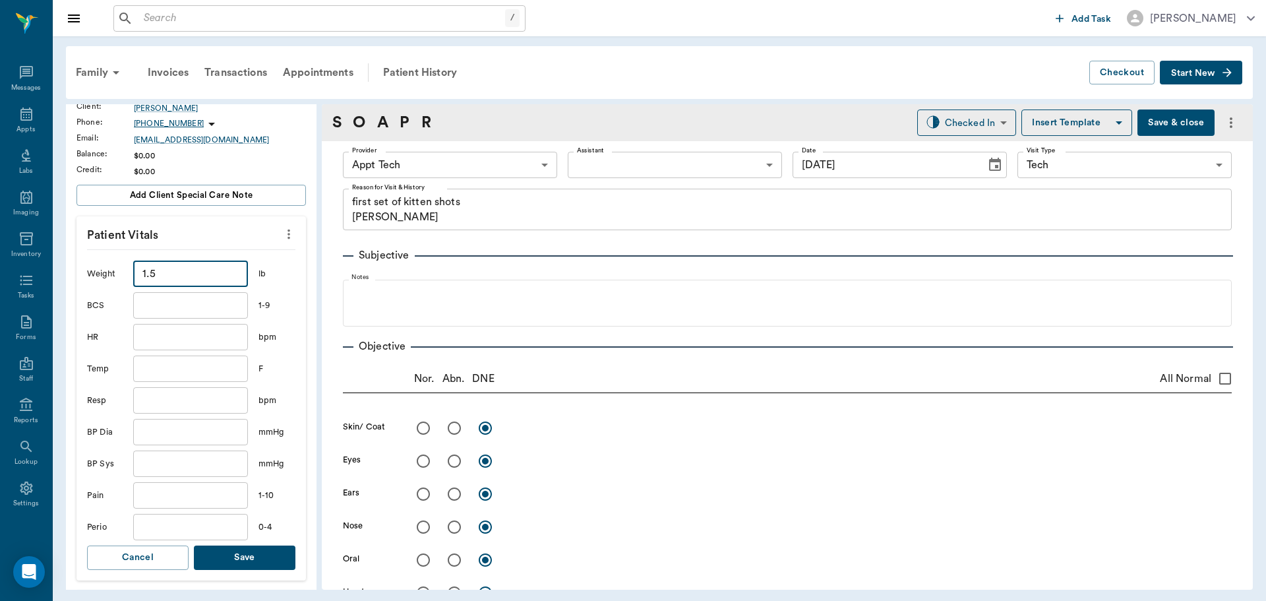
type input "1.5"
click at [247, 559] on button "Save" at bounding box center [245, 557] width 102 height 24
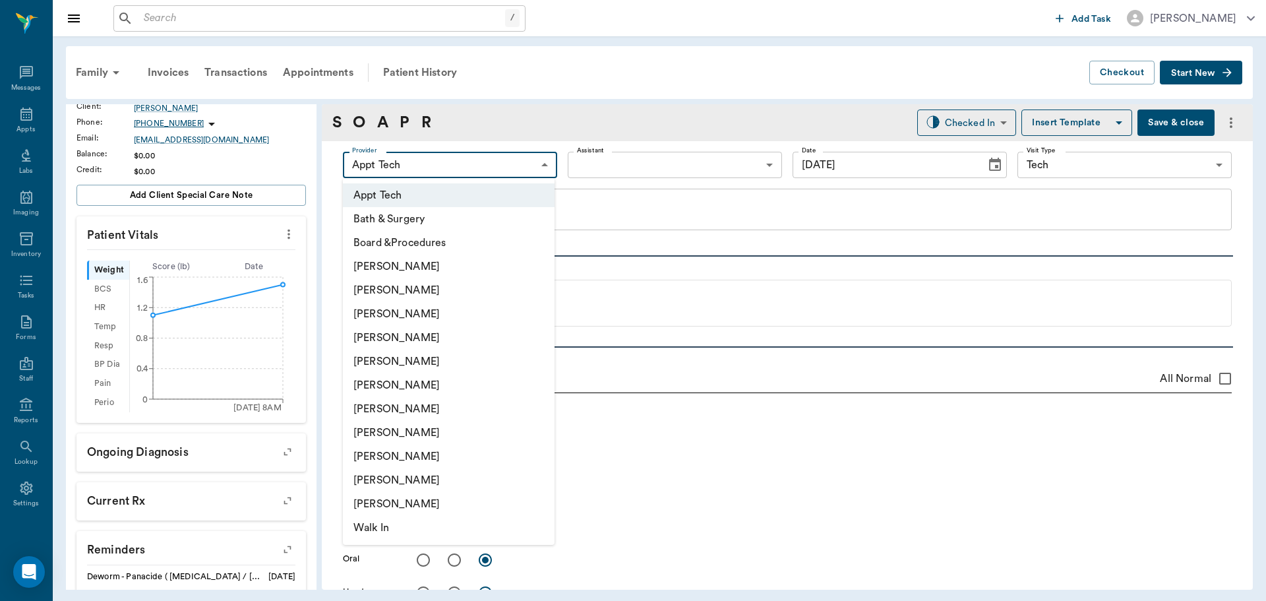
click at [477, 156] on body "/ ​ Add Task Dr. Bert Ellsworth Nectar Messages Appts Labs Imaging Inventory Ta…" at bounding box center [633, 300] width 1266 height 601
click at [438, 425] on li "[PERSON_NAME]" at bounding box center [449, 433] width 212 height 24
type input "63ec2e7e52e12b0ba117b124"
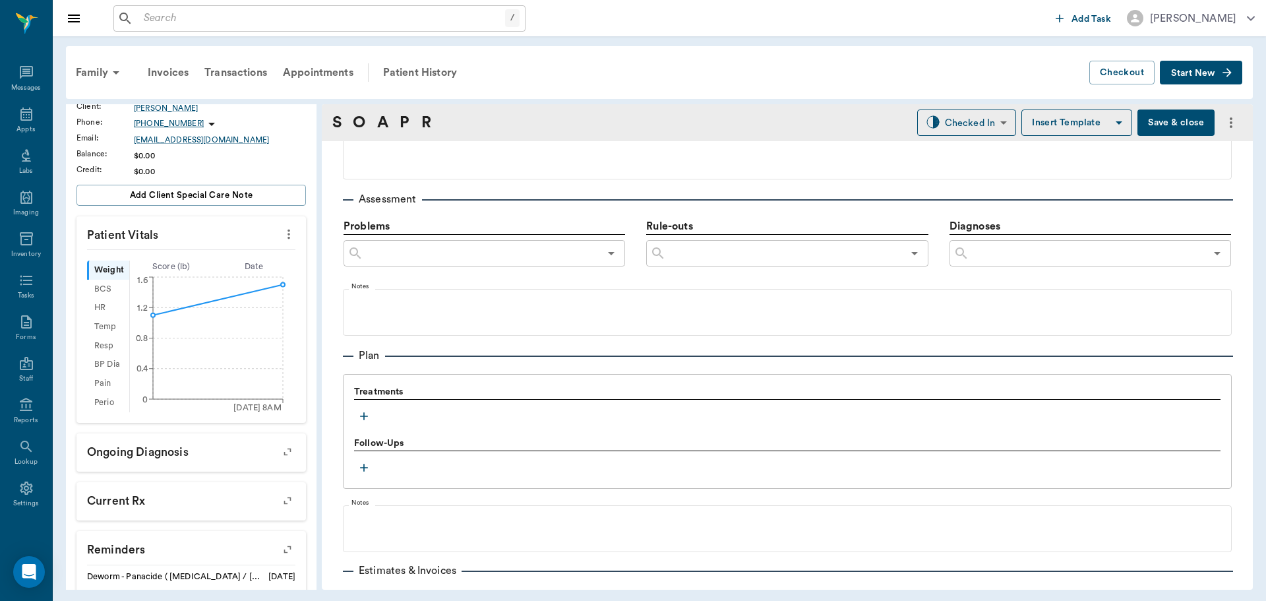
scroll to position [725, 0]
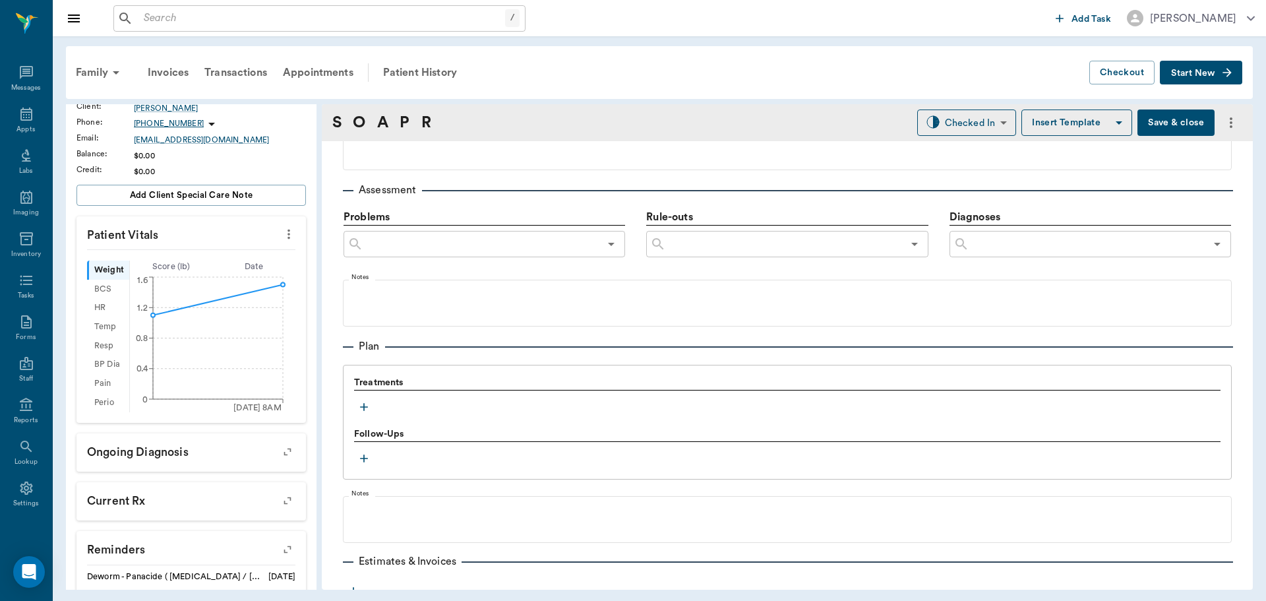
click at [362, 404] on icon "button" at bounding box center [363, 406] width 13 height 13
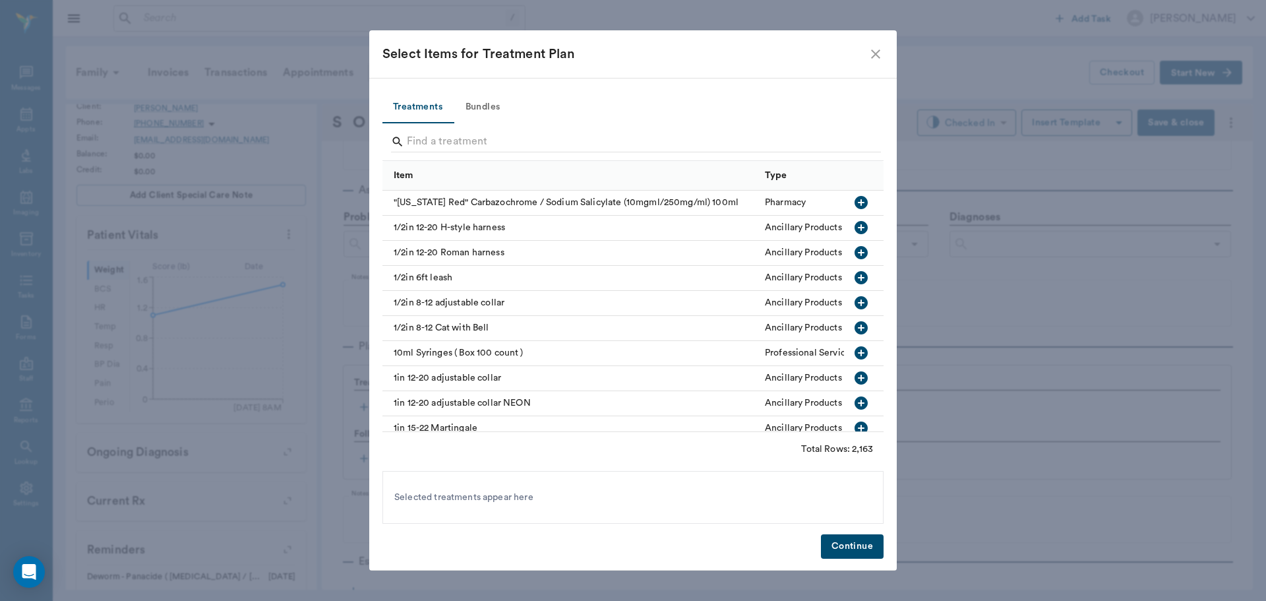
click at [485, 106] on button "Bundles" at bounding box center [482, 108] width 59 height 32
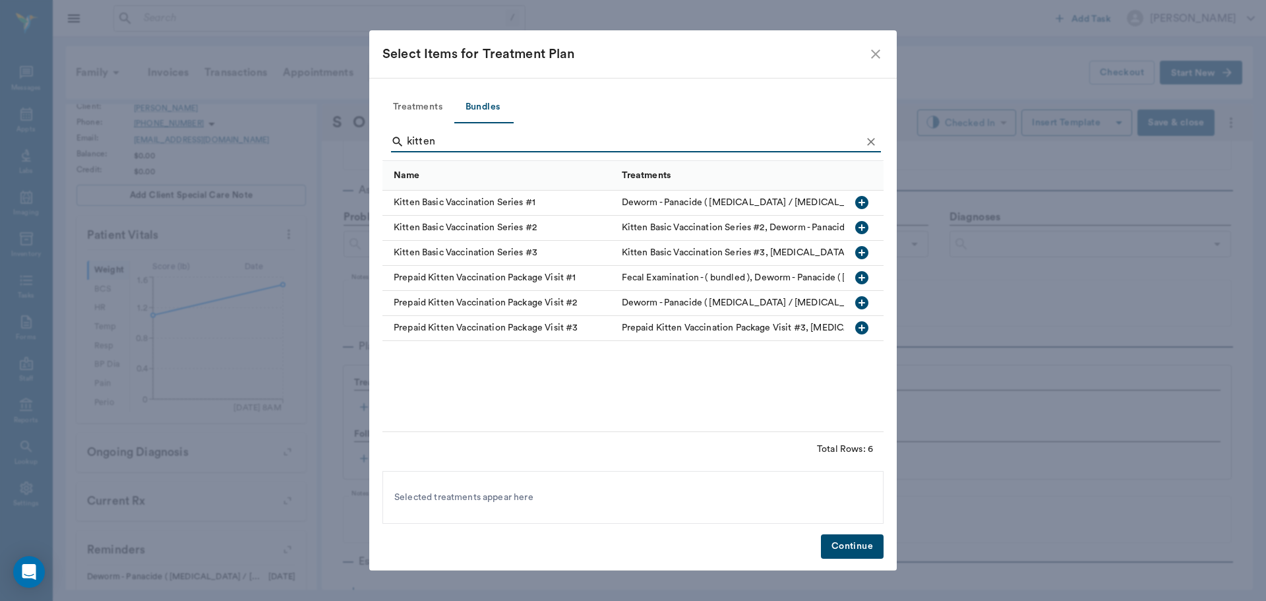
type input "kitten"
click at [863, 199] on icon "button" at bounding box center [861, 202] width 13 height 13
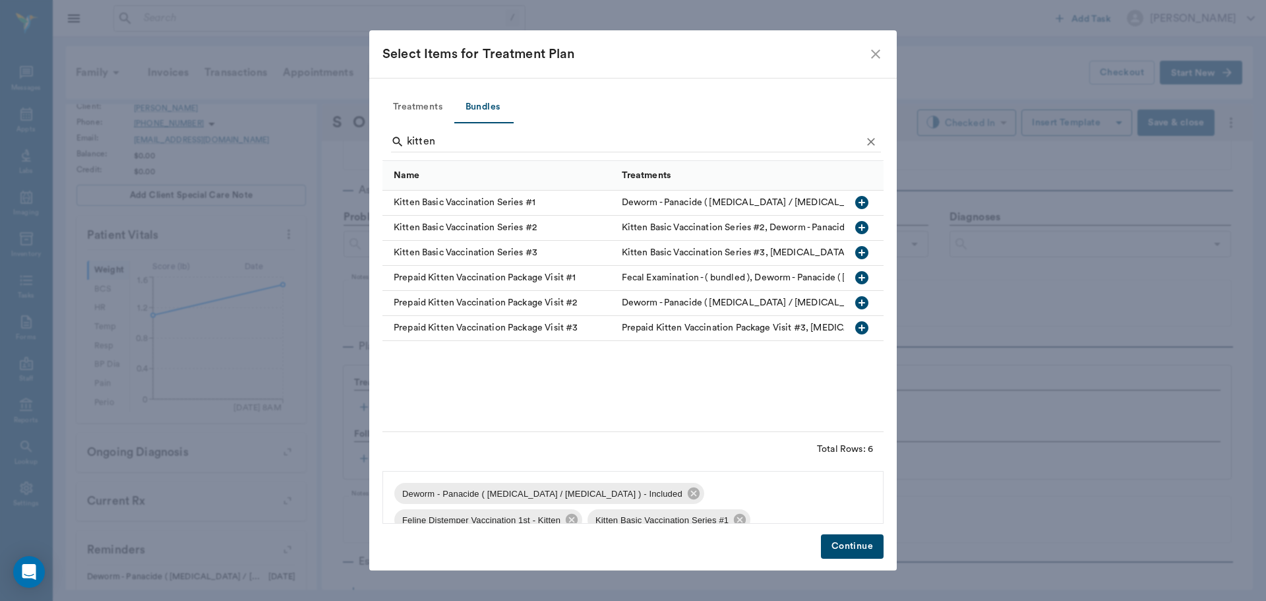
click at [843, 547] on button "Continue" at bounding box center [852, 546] width 63 height 24
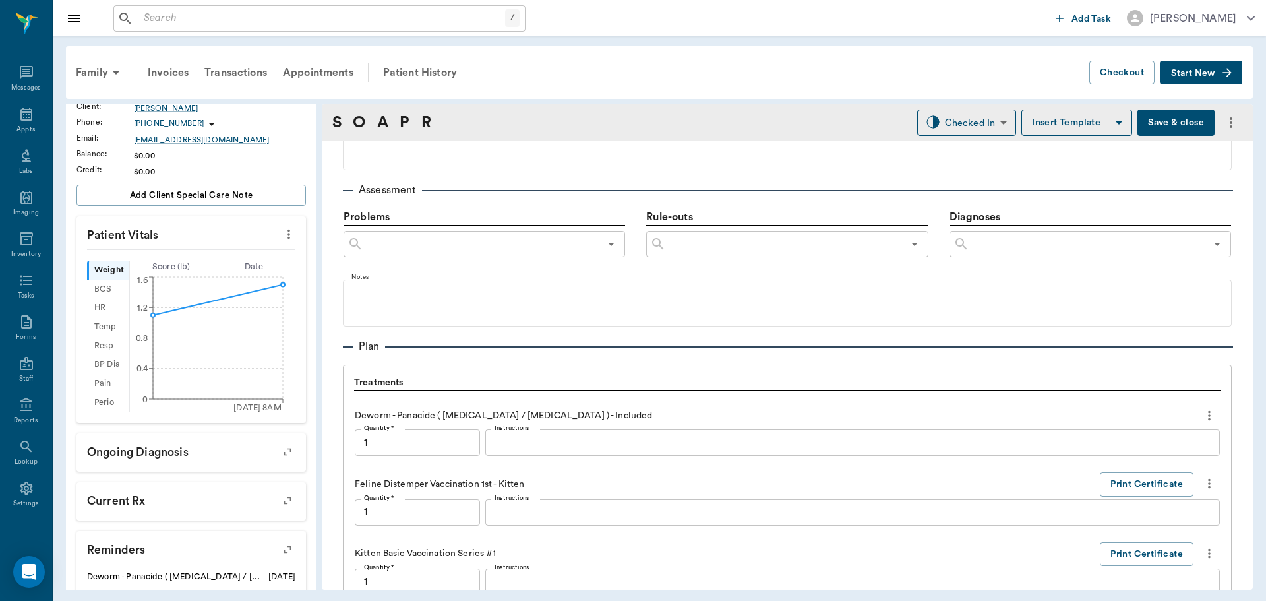
scroll to position [1066, 0]
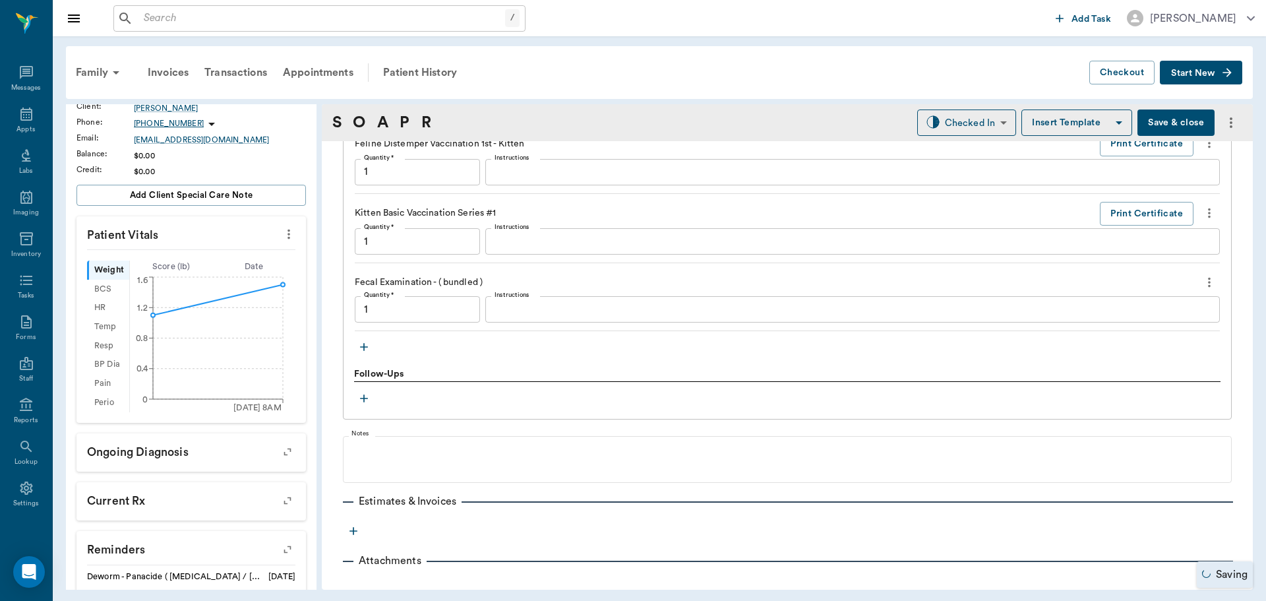
type input "1.00"
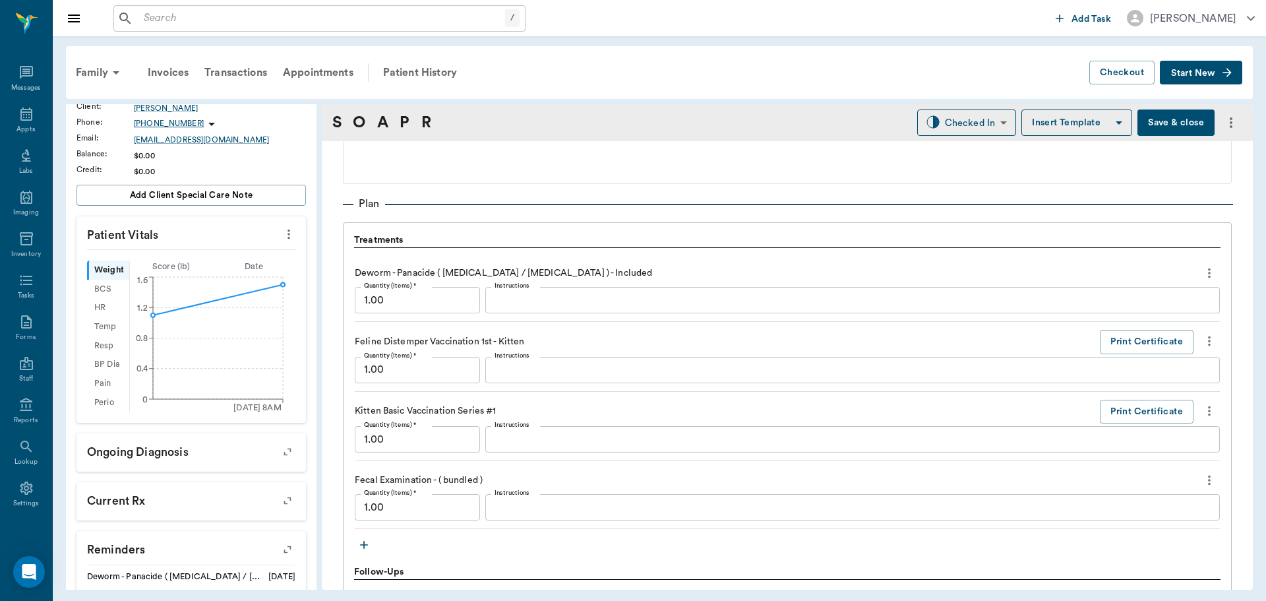
scroll to position [934, 0]
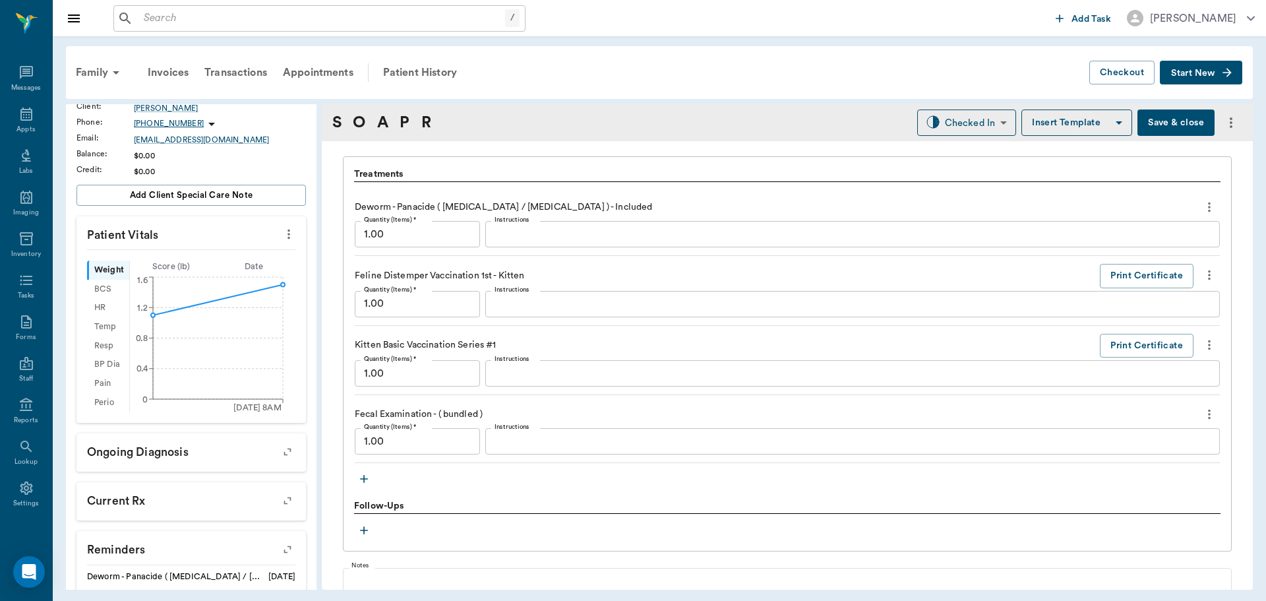
click at [506, 297] on textarea "Instructions" at bounding box center [853, 303] width 716 height 15
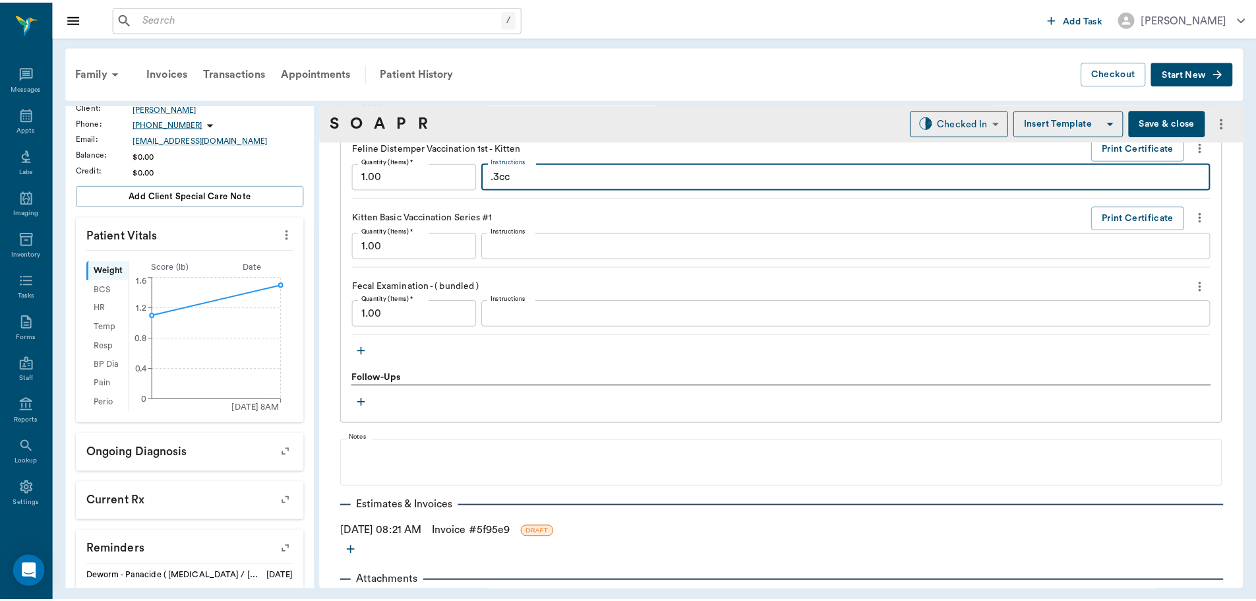
scroll to position [1097, 0]
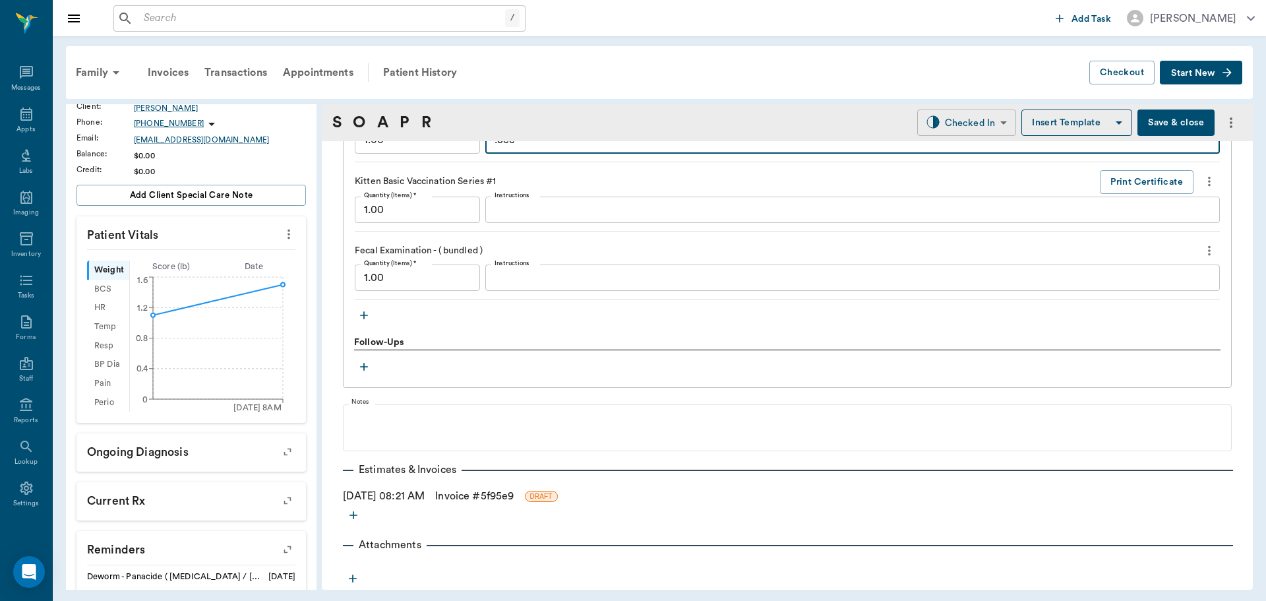
type textarea ".3cc"
click at [978, 123] on body "/ ​ Add Task Dr. Bert Ellsworth Nectar Messages Appts Labs Imaging Inventory Ta…" at bounding box center [633, 300] width 1266 height 601
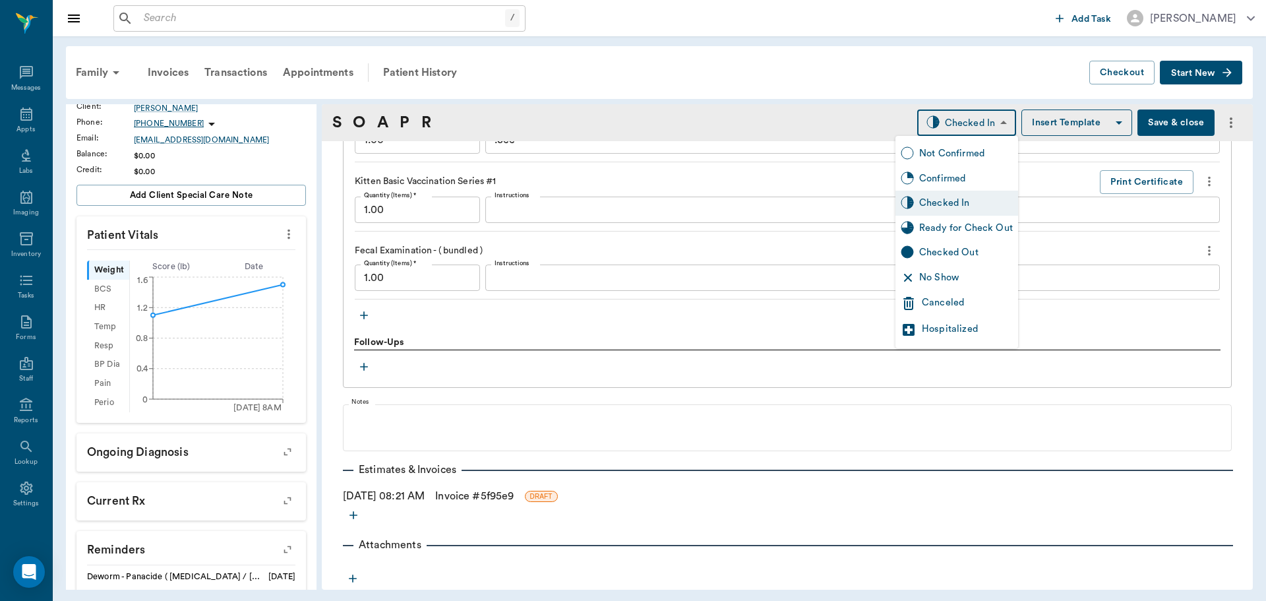
click at [957, 226] on div "Ready for Check Out" at bounding box center [966, 228] width 94 height 15
type input "READY_TO_CHECKOUT"
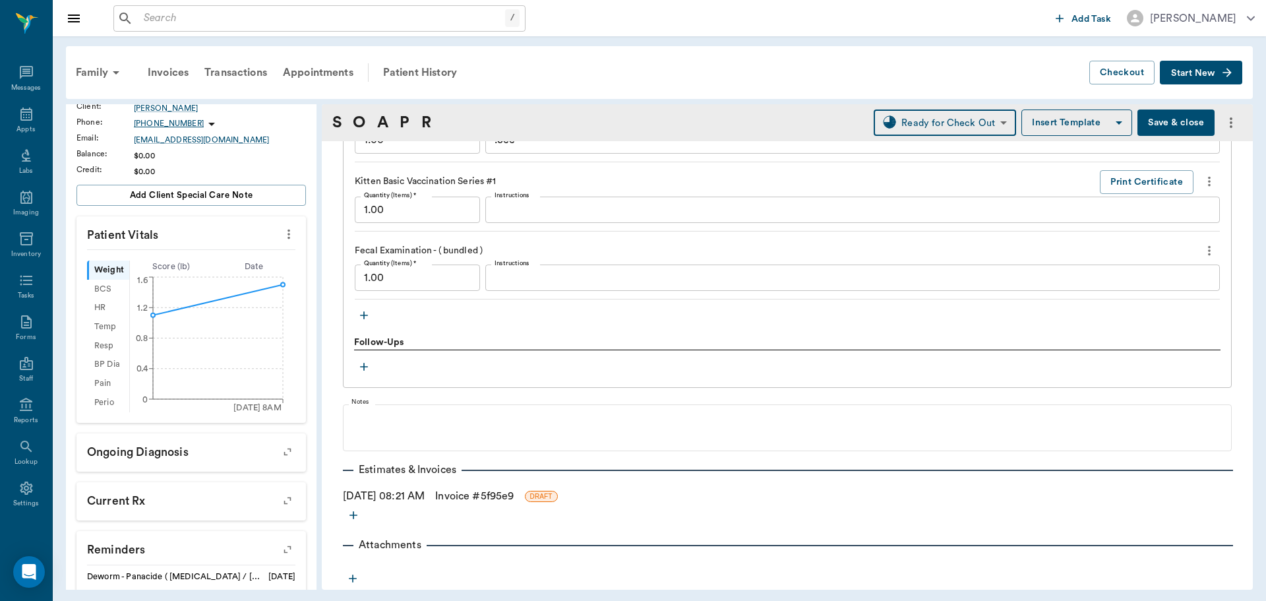
click at [514, 491] on link "Invoice # 5f95e9" at bounding box center [474, 496] width 78 height 16
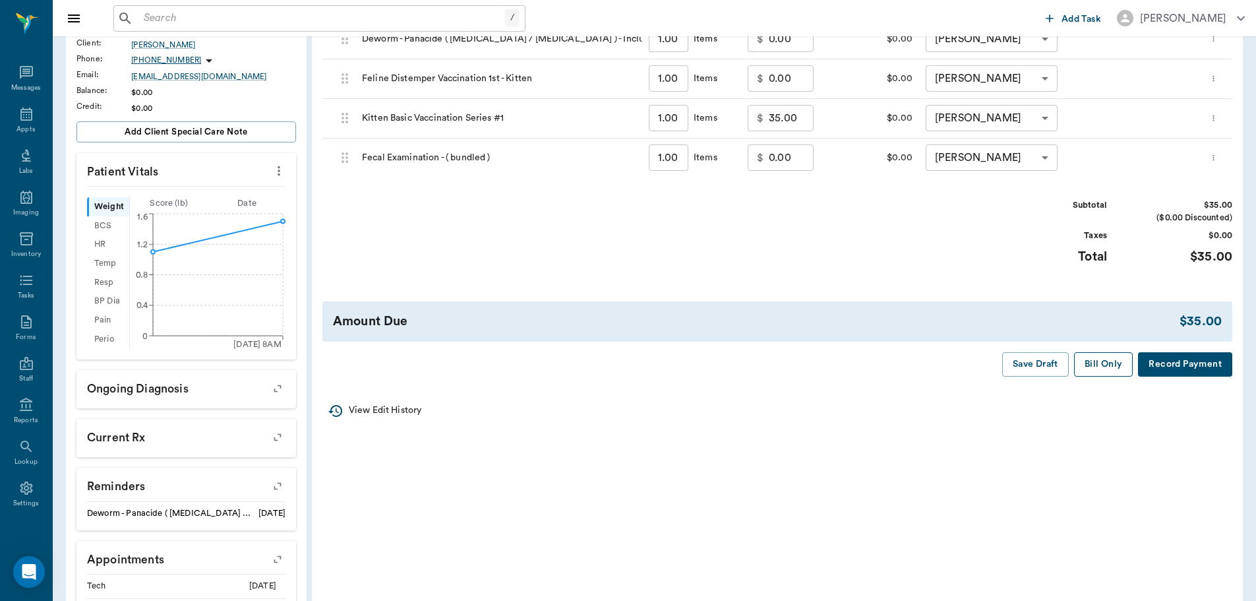
scroll to position [264, 0]
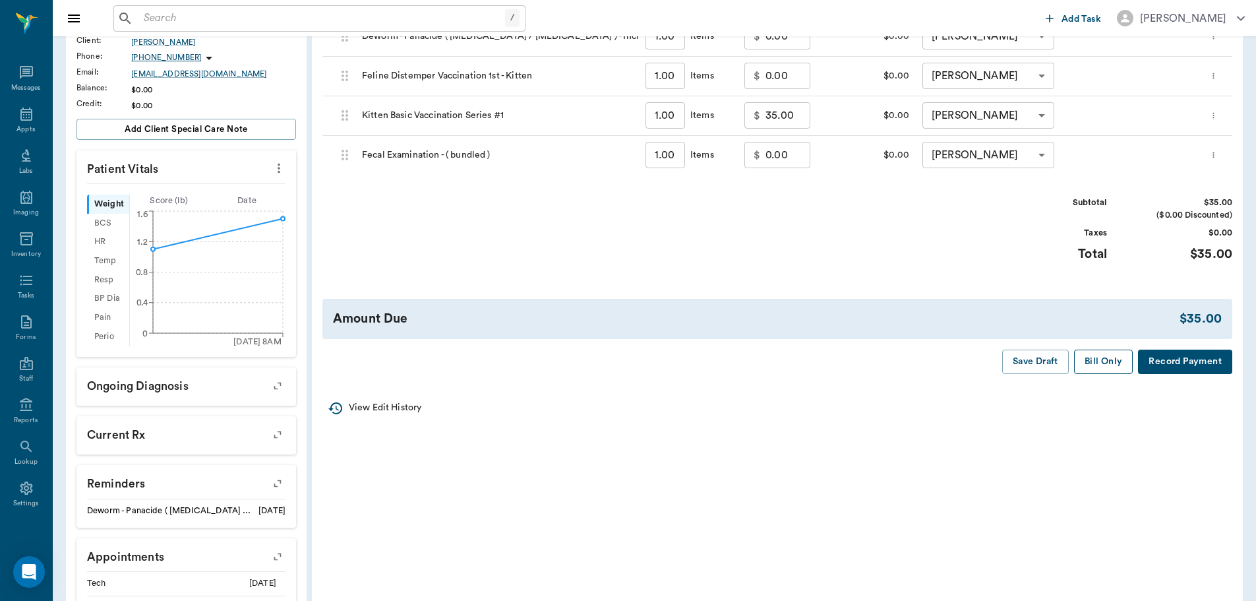
click at [1087, 359] on button "Bill Only" at bounding box center [1103, 362] width 59 height 24
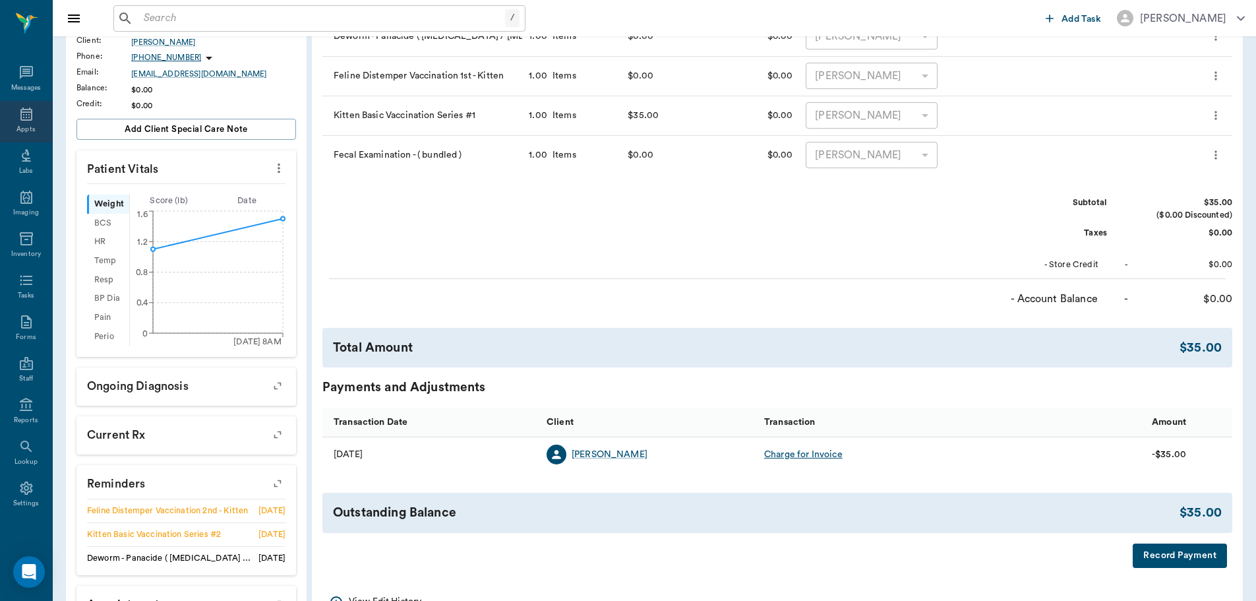
click at [17, 125] on div "Appts" at bounding box center [25, 130] width 18 height 10
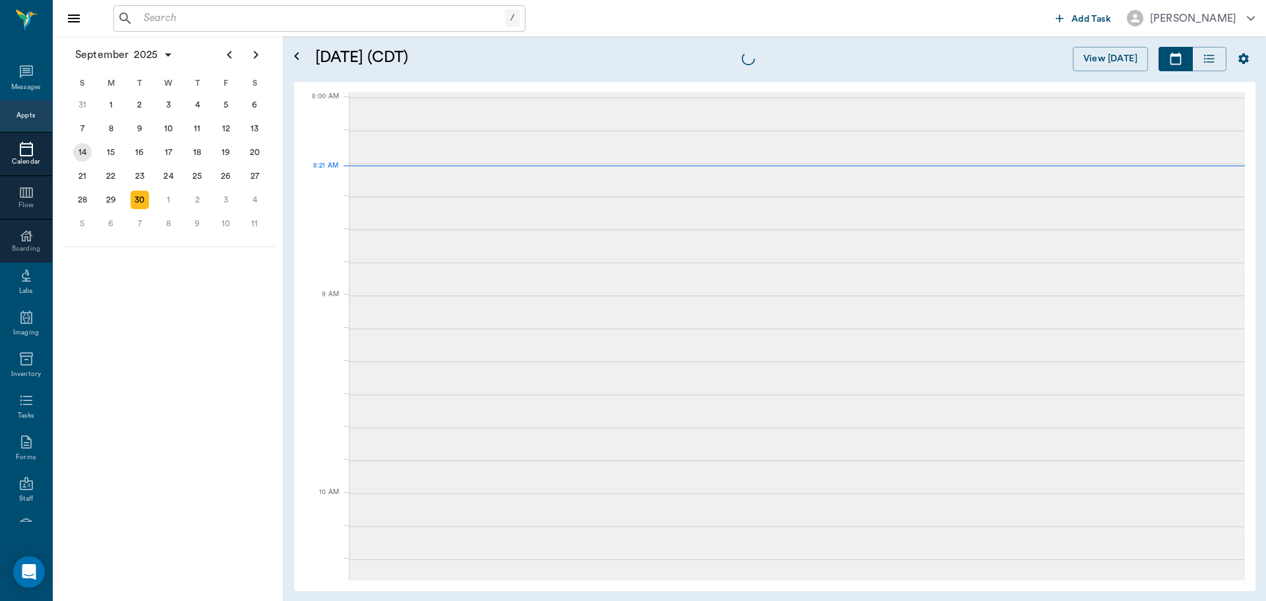
scroll to position [1, 0]
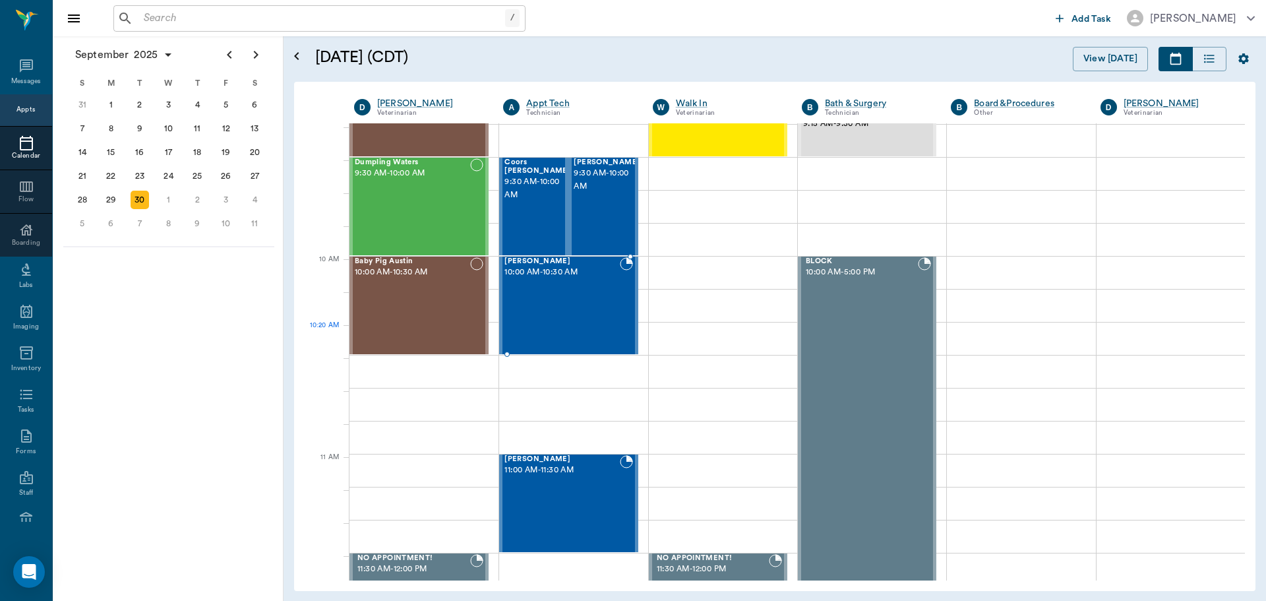
scroll to position [265, 0]
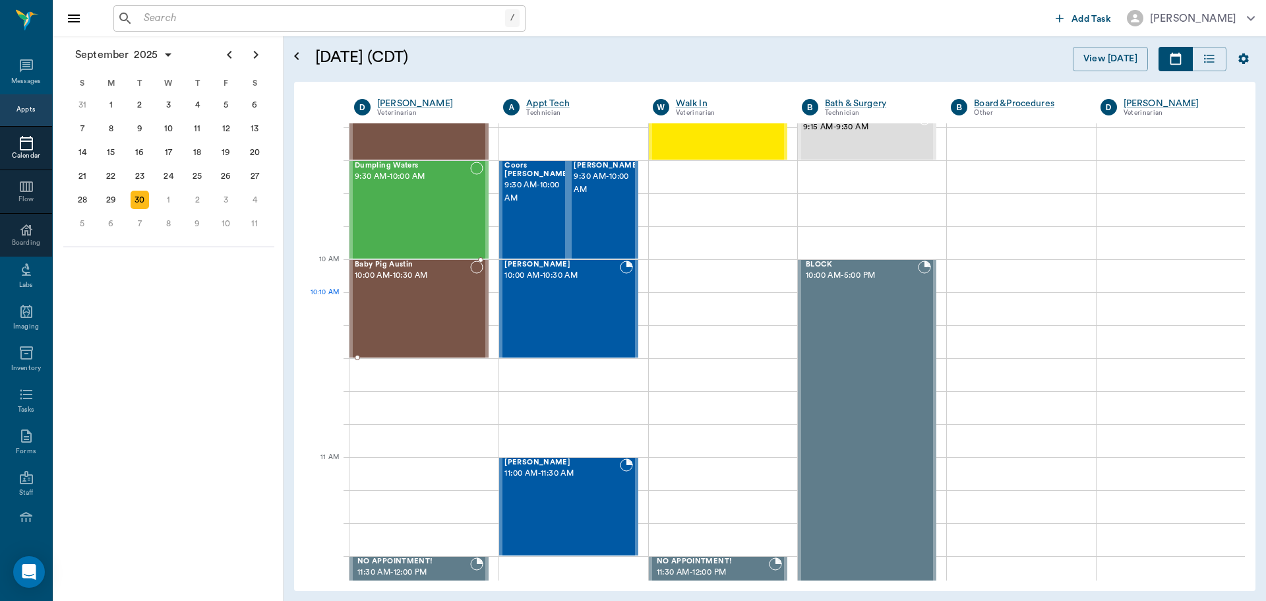
click at [452, 324] on div "Baby Pig Austin 10:00 AM - 10:30 AM" at bounding box center [412, 309] width 115 height 96
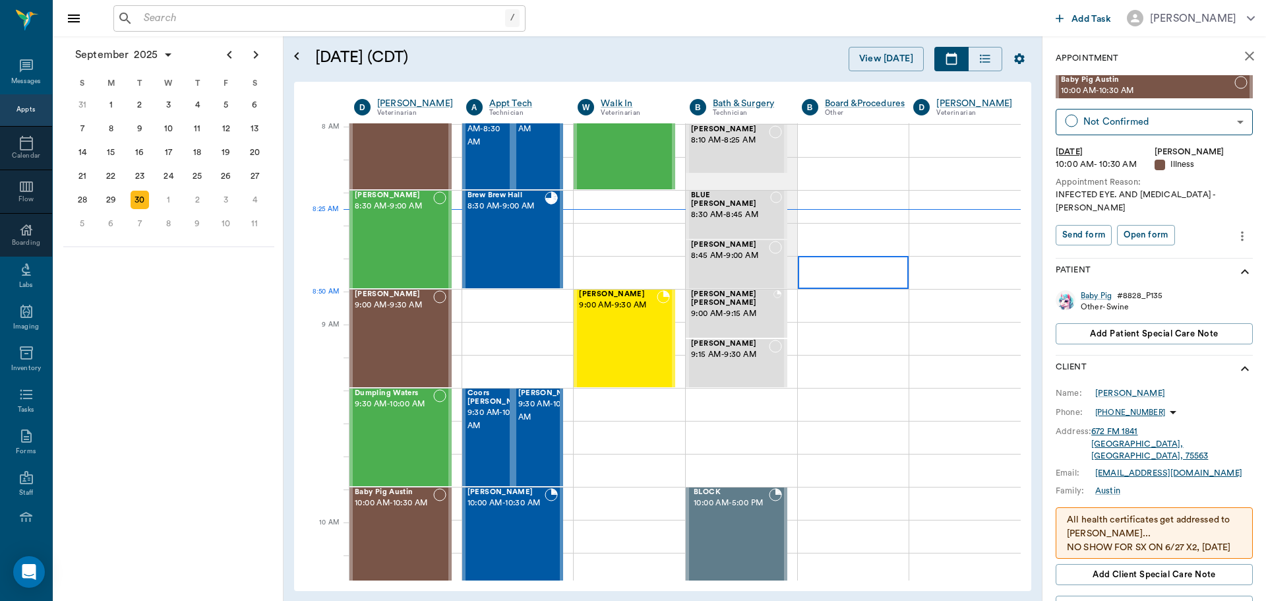
scroll to position [1, 0]
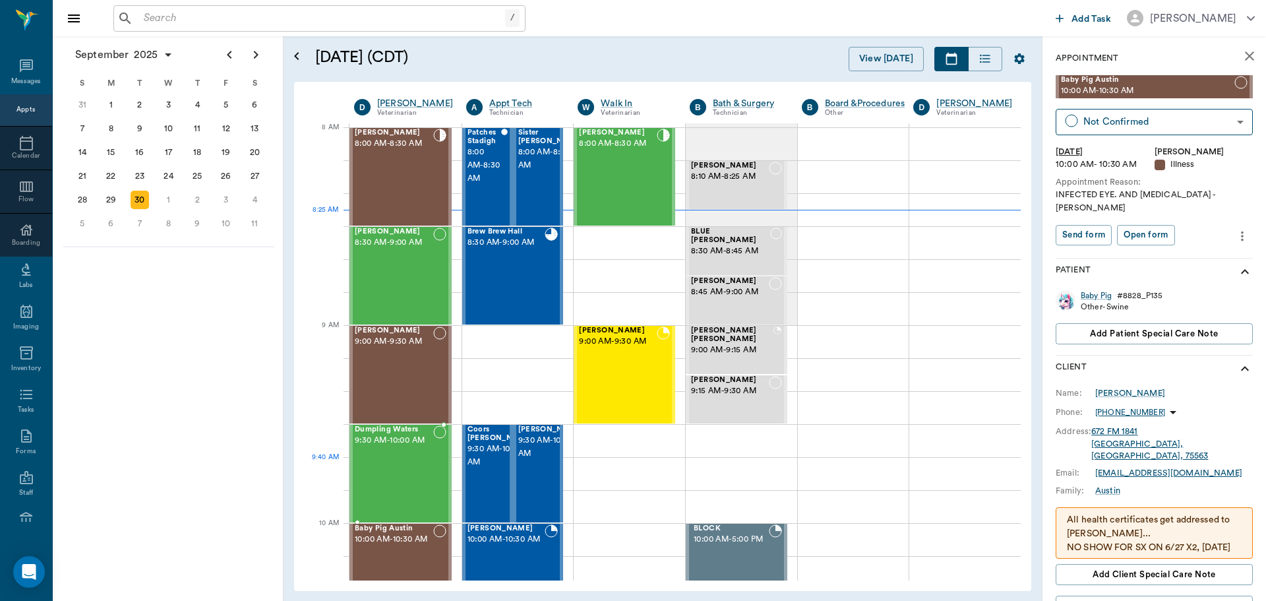
click at [390, 483] on div "Dumpling Waters 9:30 AM - 10:00 AM" at bounding box center [394, 473] width 78 height 96
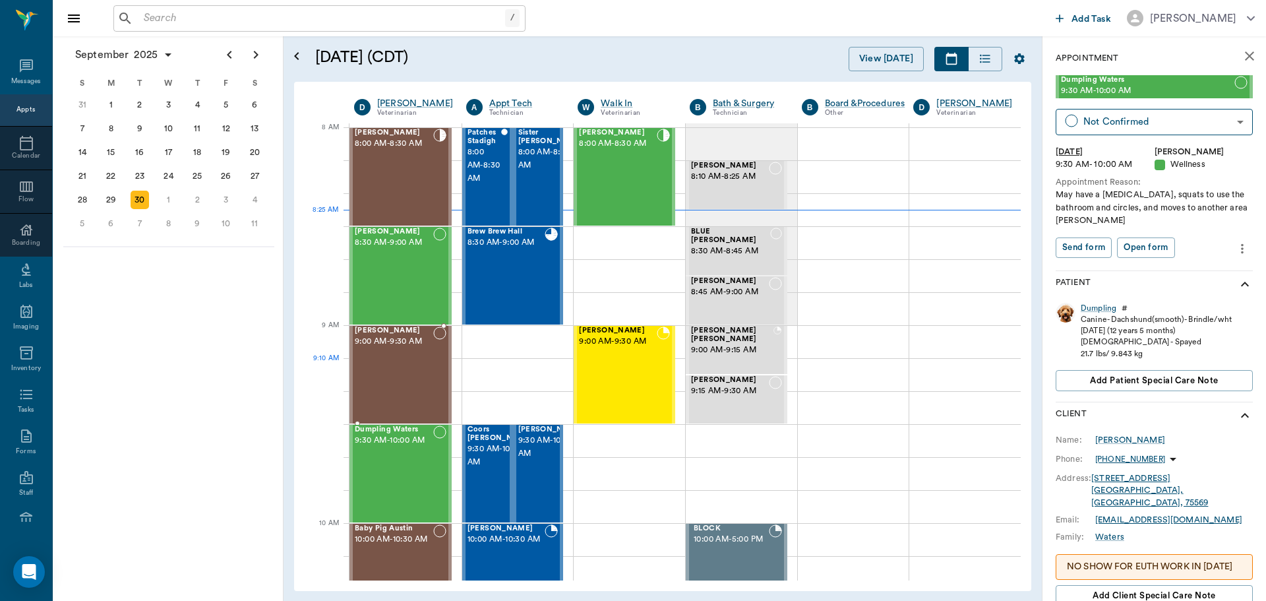
click at [402, 372] on div "[PERSON_NAME] 9:00 AM - 9:30 AM" at bounding box center [394, 374] width 78 height 96
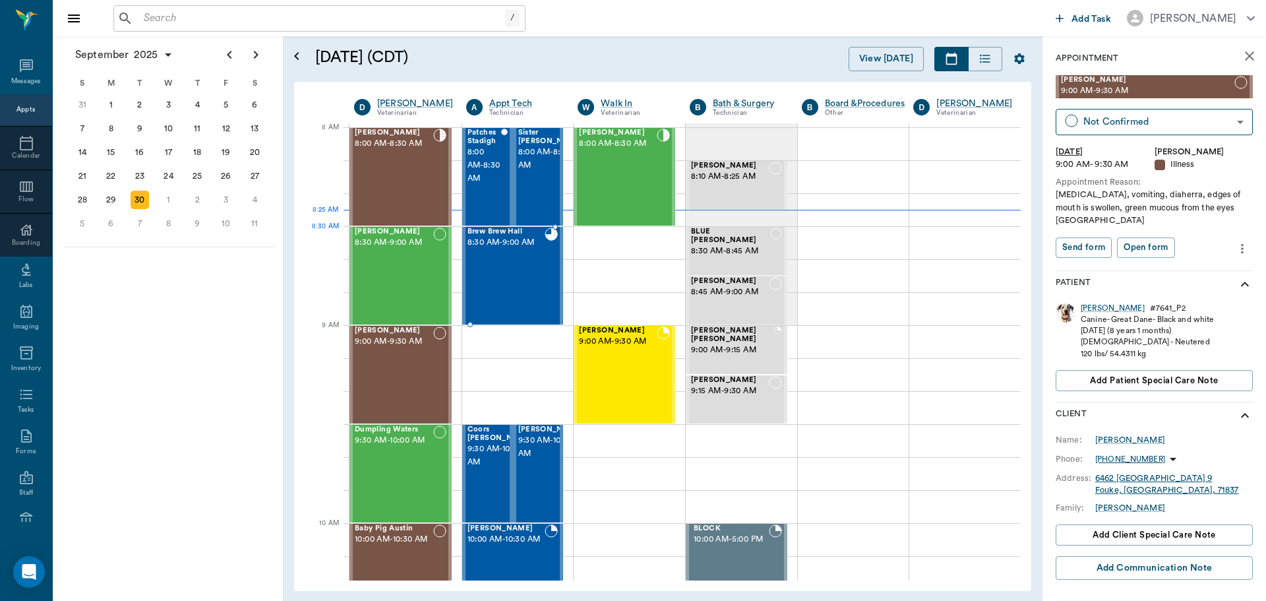
click at [501, 259] on div "Brew Brew Hall 8:30 AM - 9:00 AM" at bounding box center [507, 276] width 78 height 96
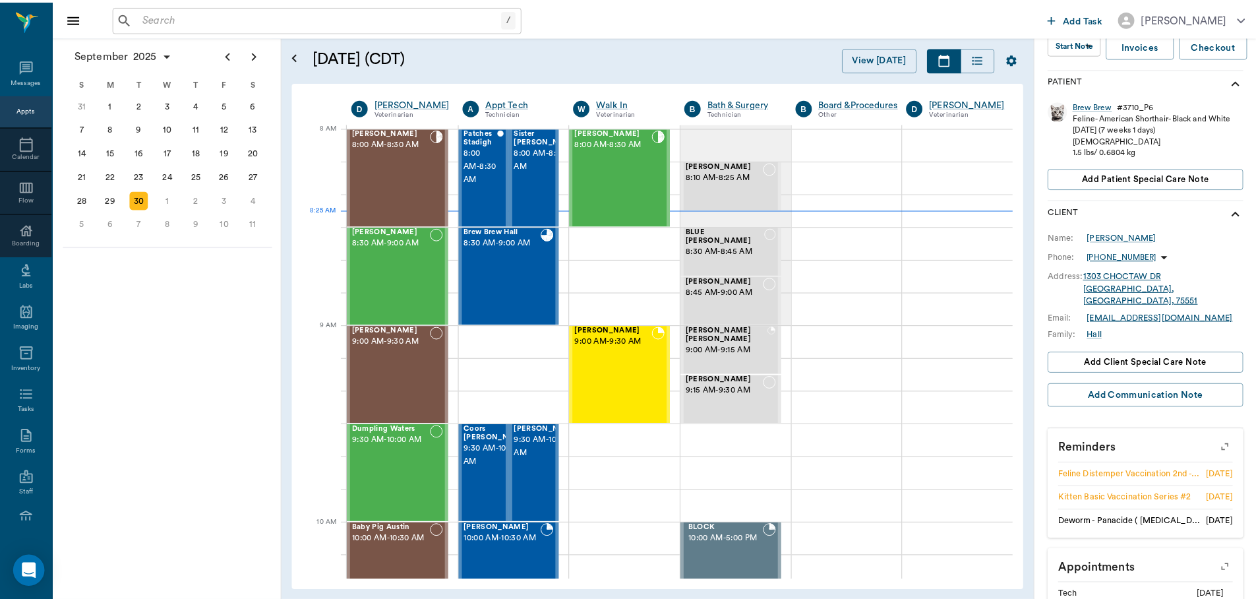
scroll to position [198, 0]
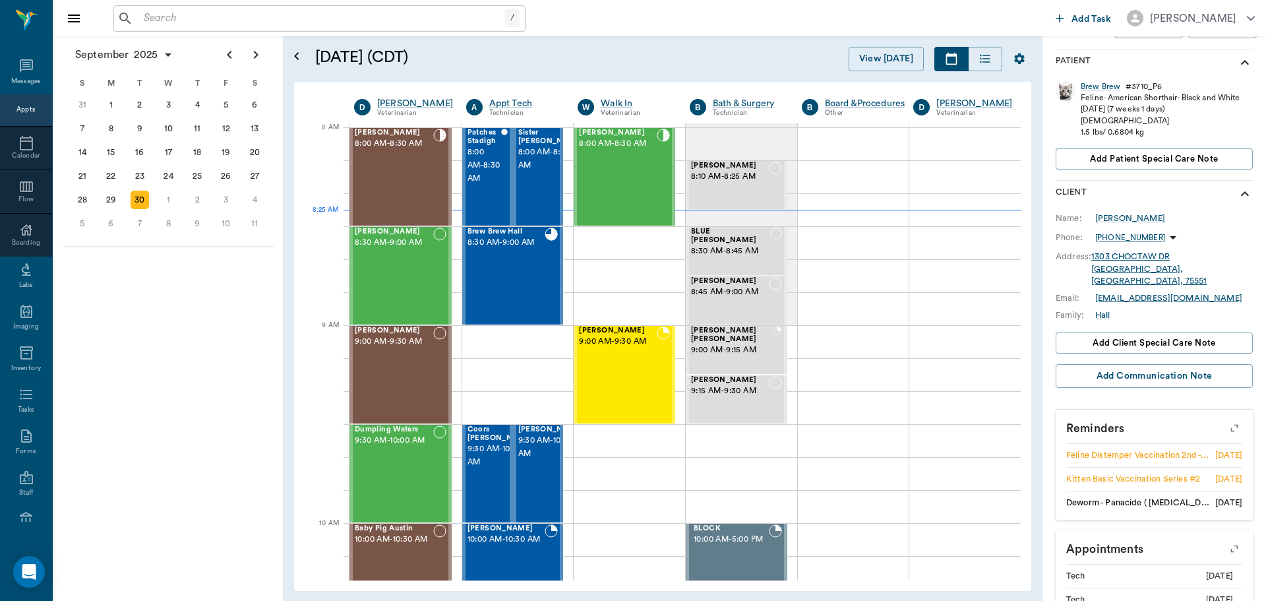
click at [1230, 431] on icon "button" at bounding box center [1234, 428] width 18 height 18
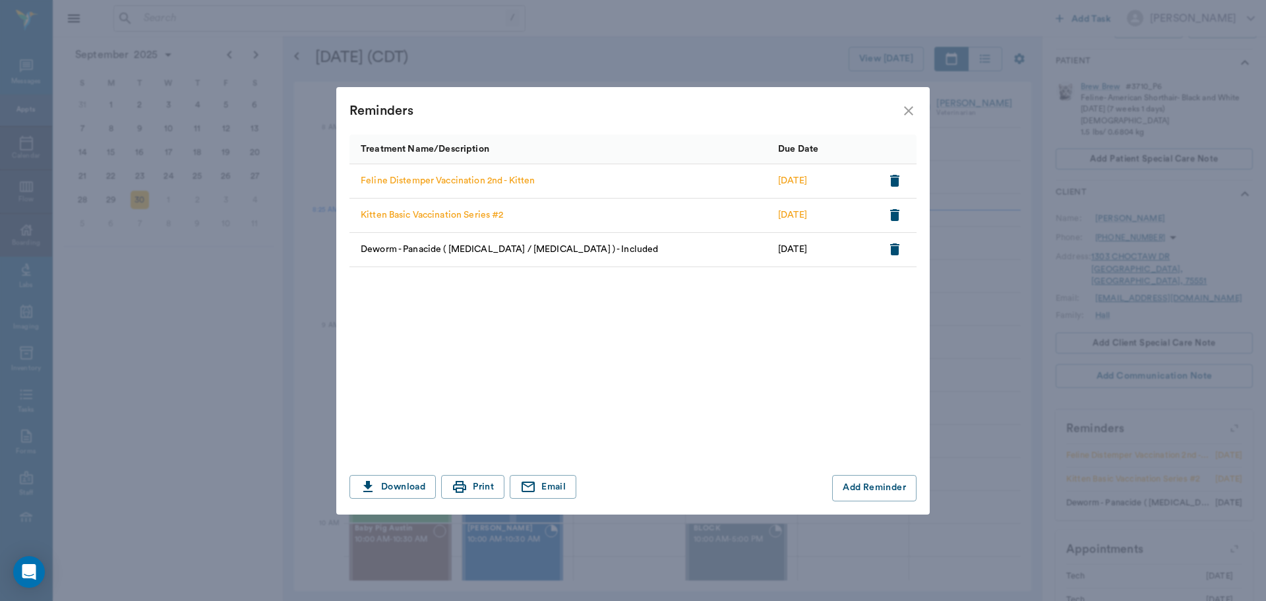
click at [907, 112] on icon "close" at bounding box center [908, 110] width 9 height 9
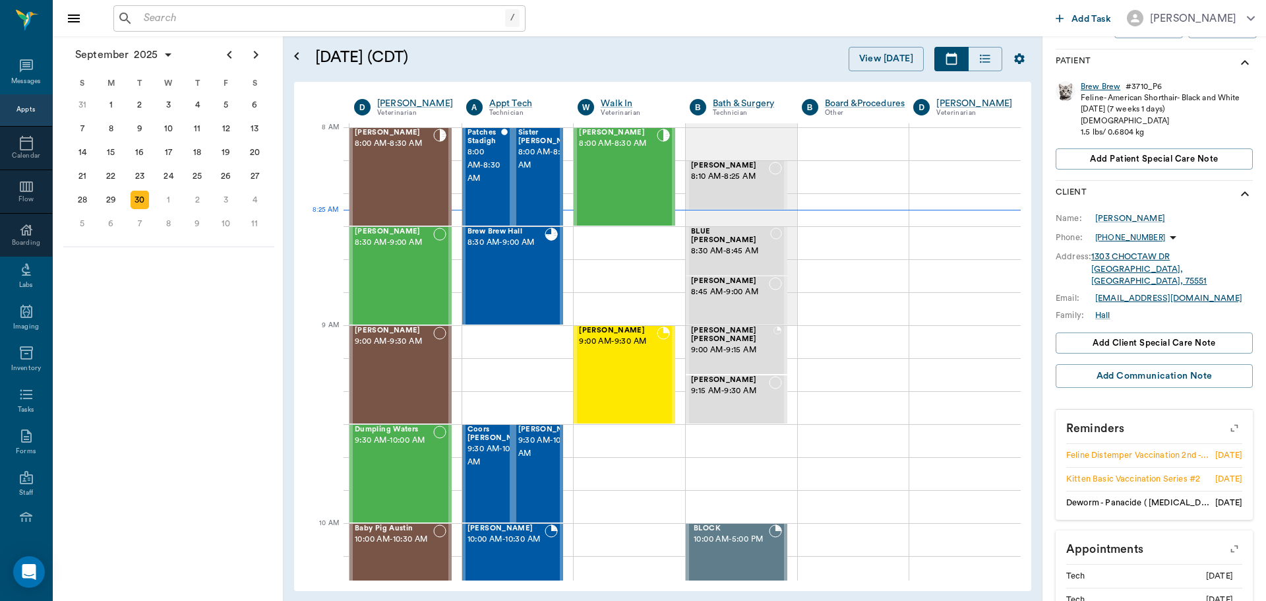
click at [1106, 86] on div "Brew Brew" at bounding box center [1101, 86] width 40 height 11
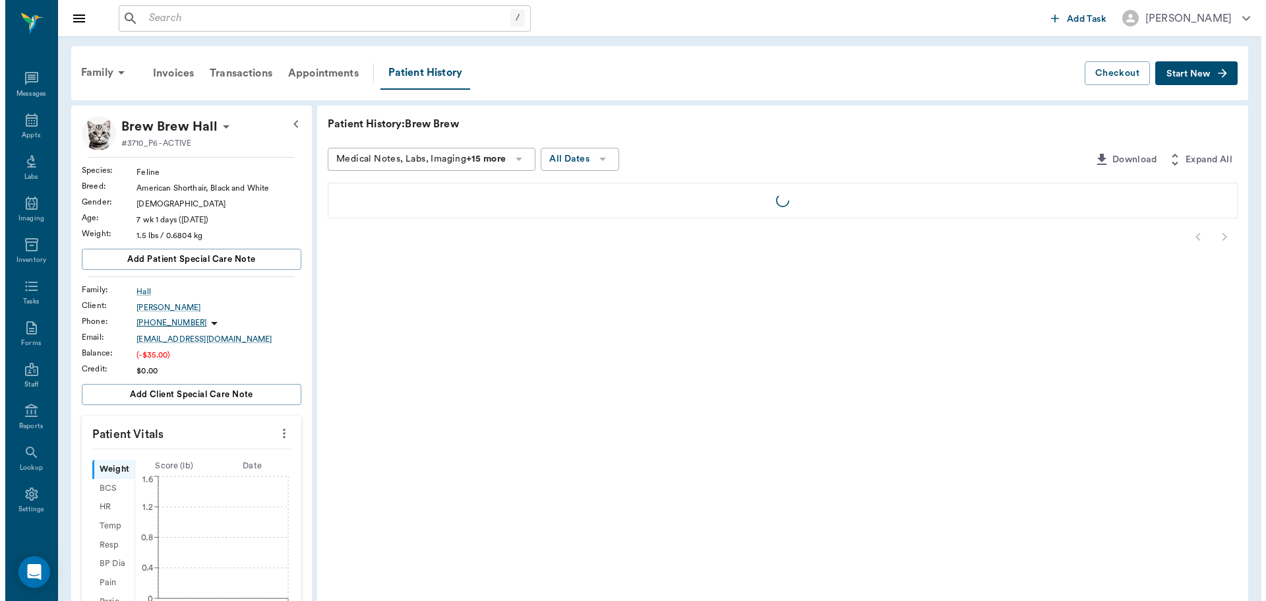
scroll to position [6, 0]
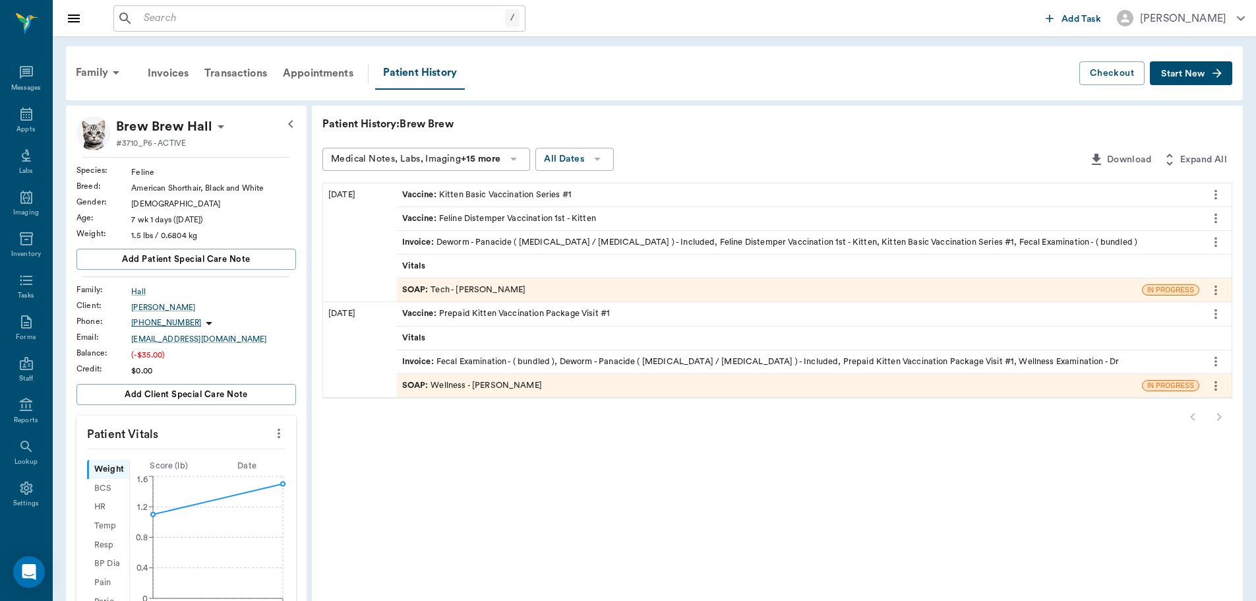
click at [477, 286] on div "SOAP : Tech - Julie Dickerson" at bounding box center [464, 290] width 124 height 13
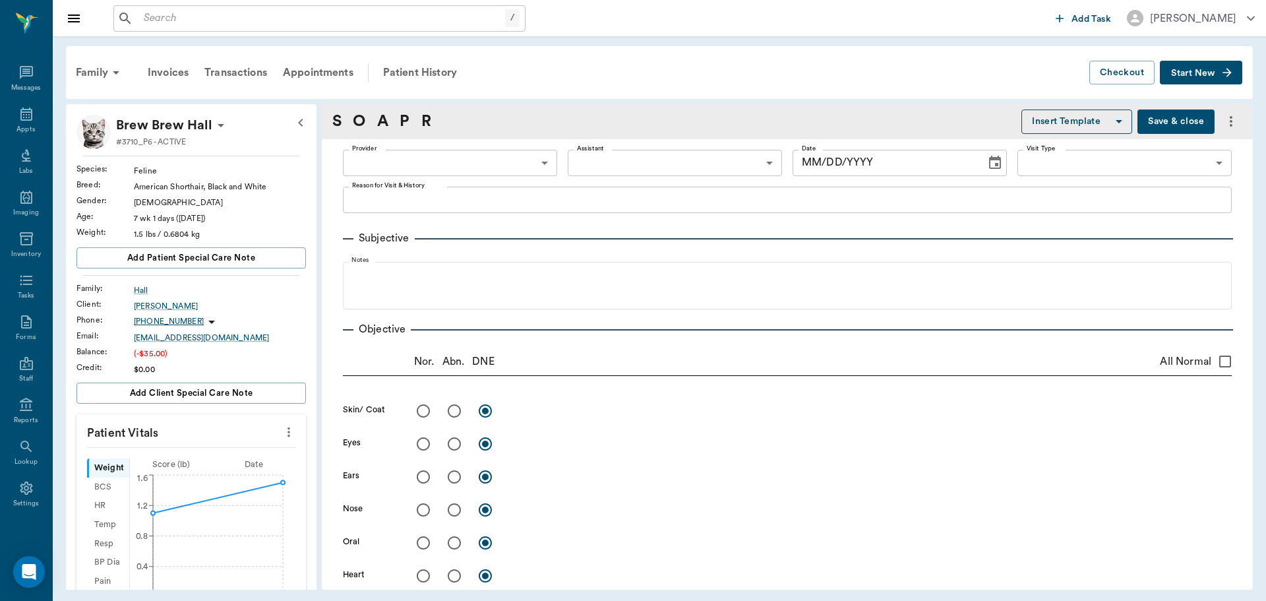
type input "63ec2e7e52e12b0ba117b124"
type input "65d2be4f46e3a538d89b8c1a"
type textarea "first set of kitten shots Christy"
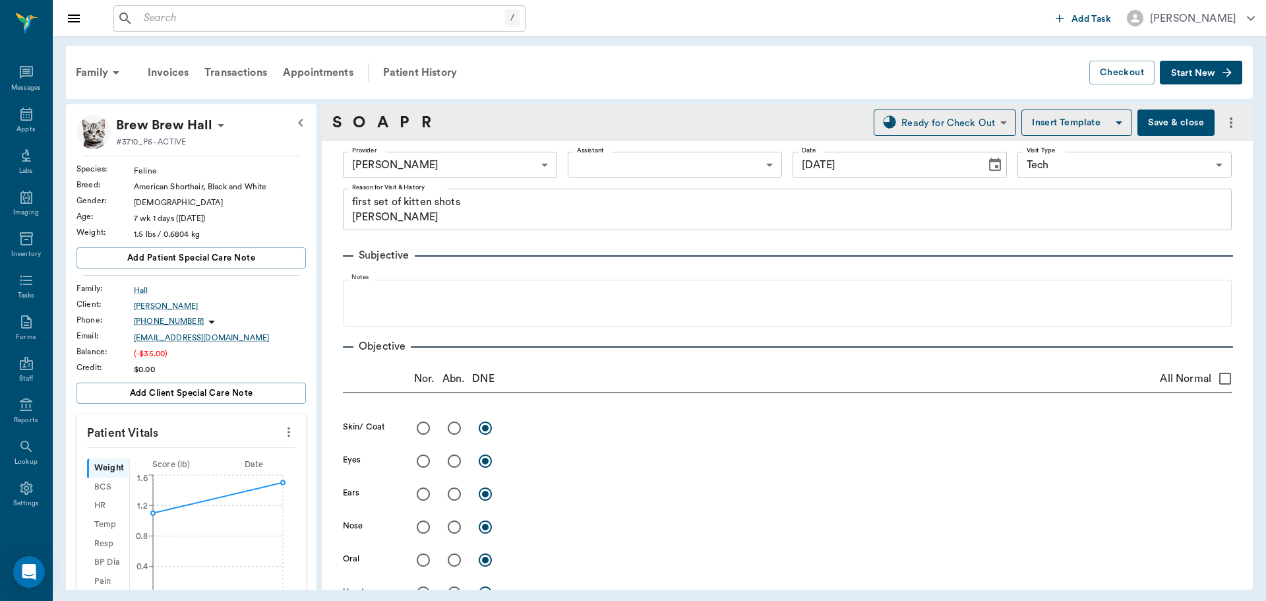
type input "[DATE]"
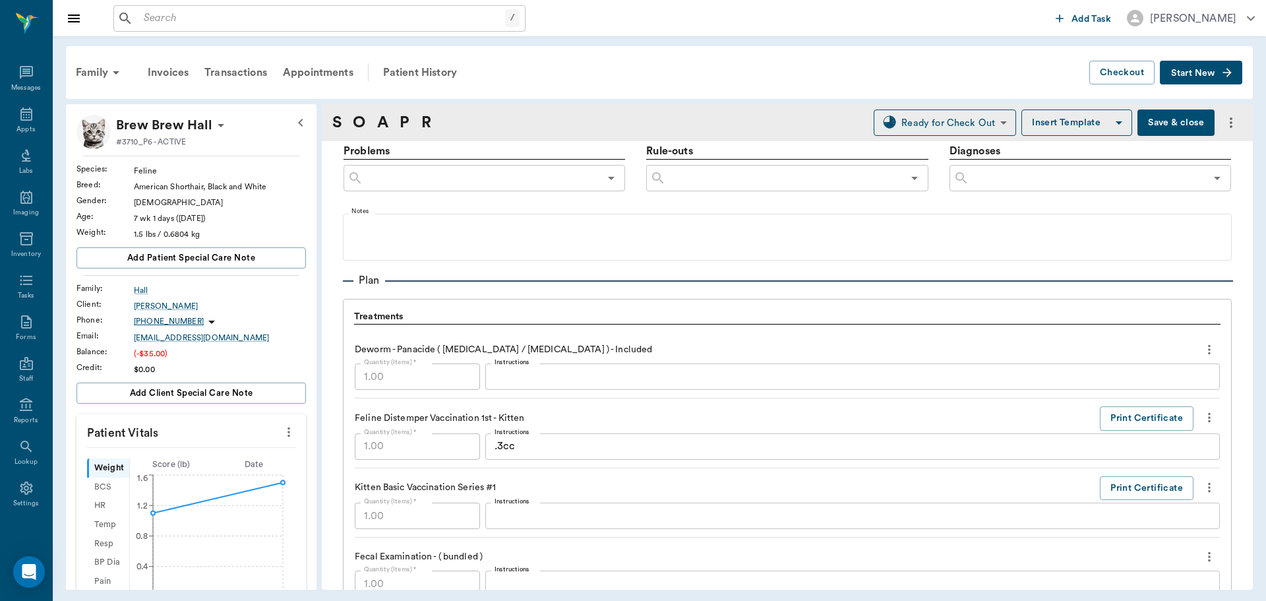
scroll to position [1097, 0]
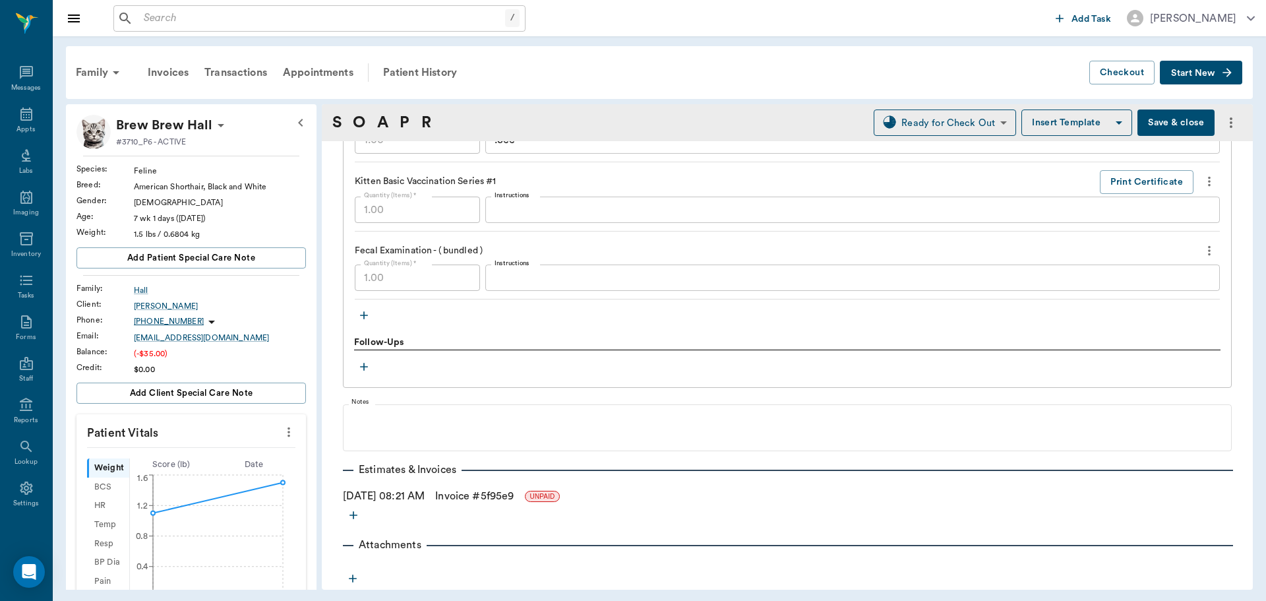
click at [492, 498] on link "Invoice # 5f95e9" at bounding box center [474, 496] width 78 height 16
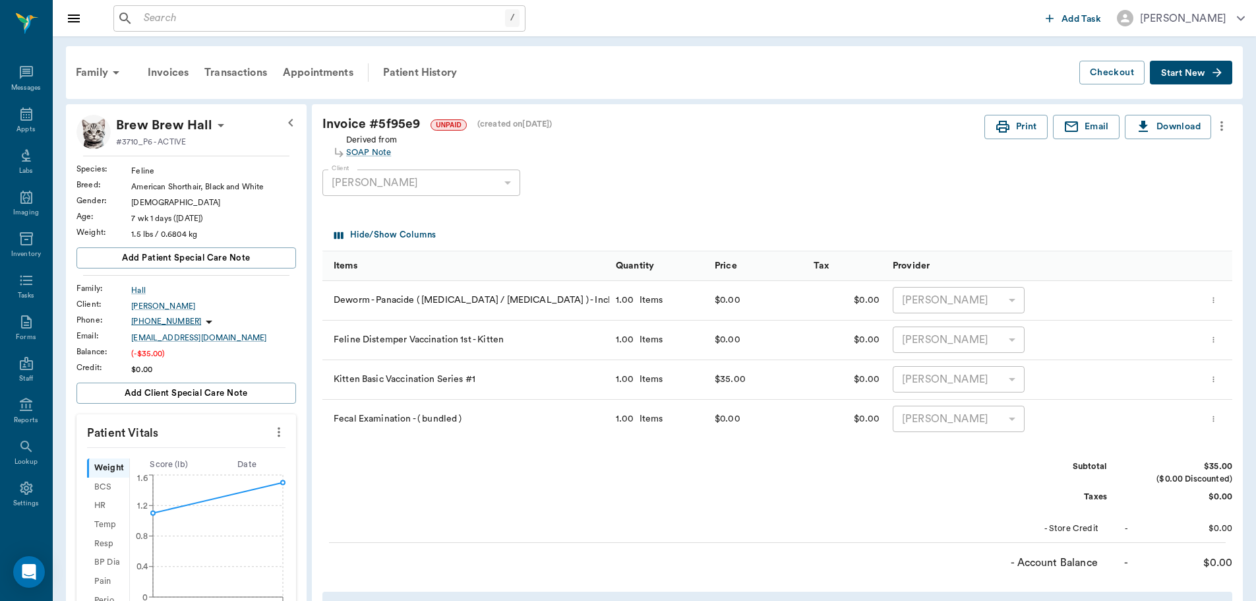
click at [1230, 123] on button "more" at bounding box center [1221, 126] width 21 height 22
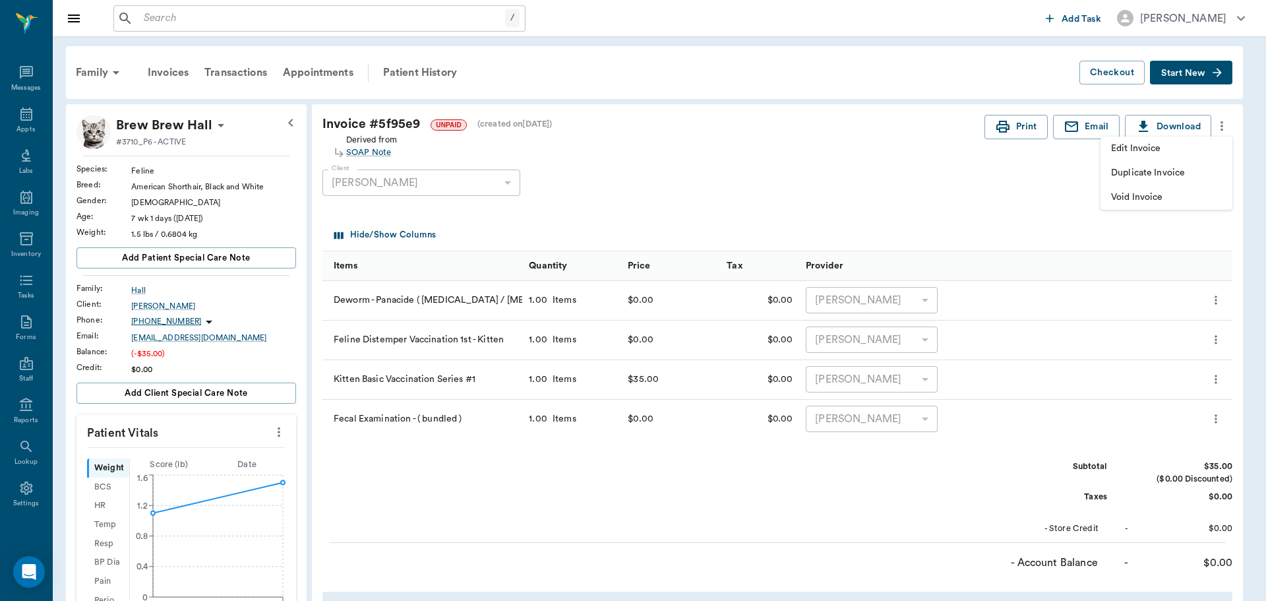
click at [1196, 152] on span "Edit Invoice" at bounding box center [1166, 149] width 111 height 14
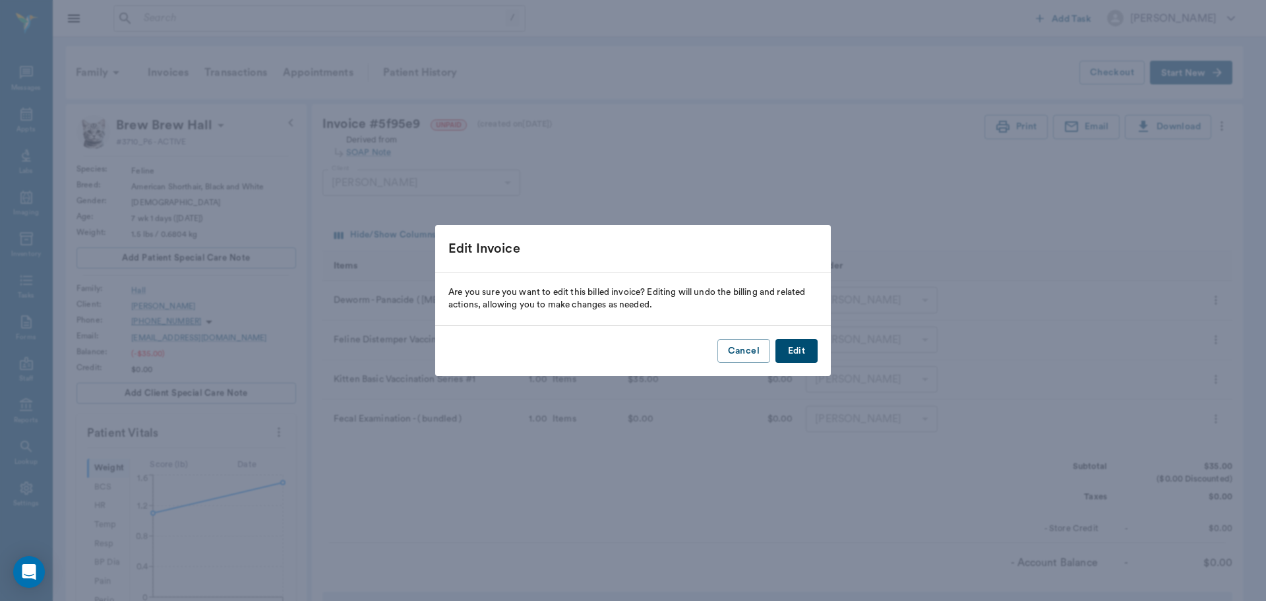
click at [805, 350] on button "Edit" at bounding box center [797, 351] width 42 height 24
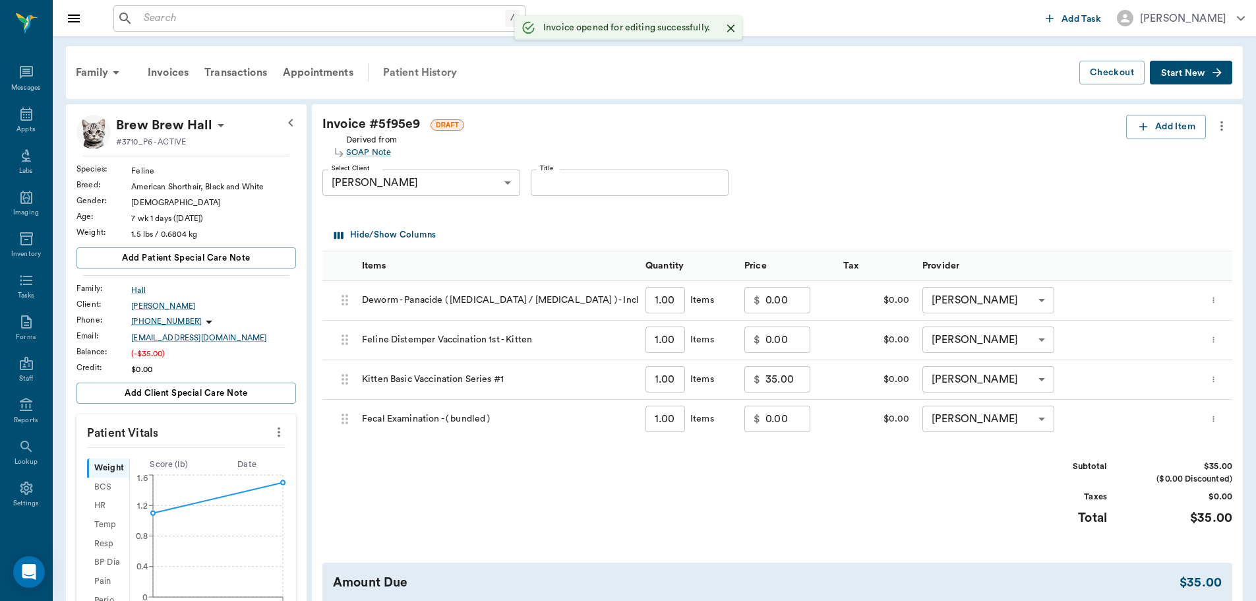
click at [441, 78] on div "Patient History" at bounding box center [420, 73] width 90 height 32
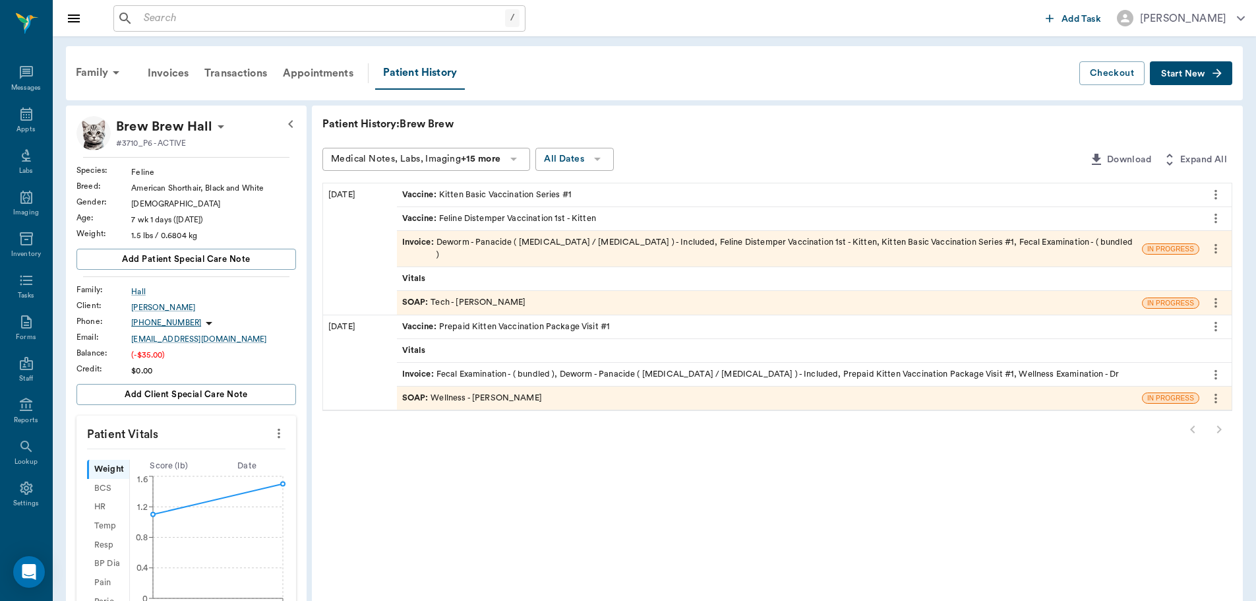
click at [524, 293] on div "SOAP : Tech - Julie Dickerson" at bounding box center [769, 302] width 745 height 23
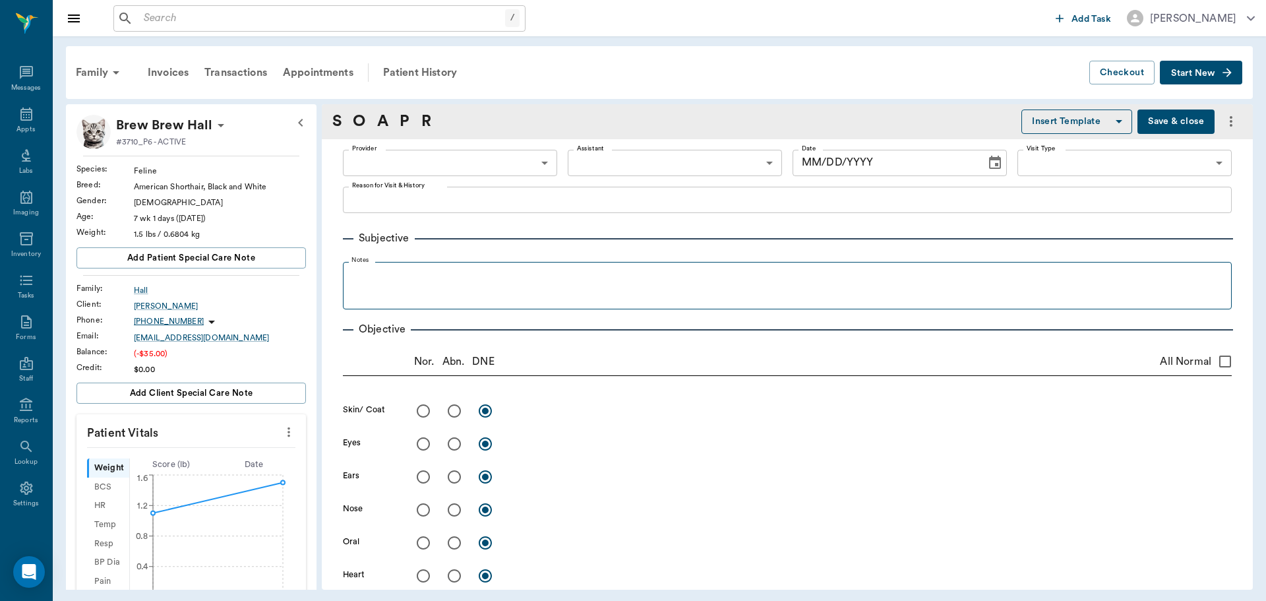
type input "63ec2e7e52e12b0ba117b124"
type input "65d2be4f46e3a538d89b8c1a"
type textarea "first set of kitten shots Christy"
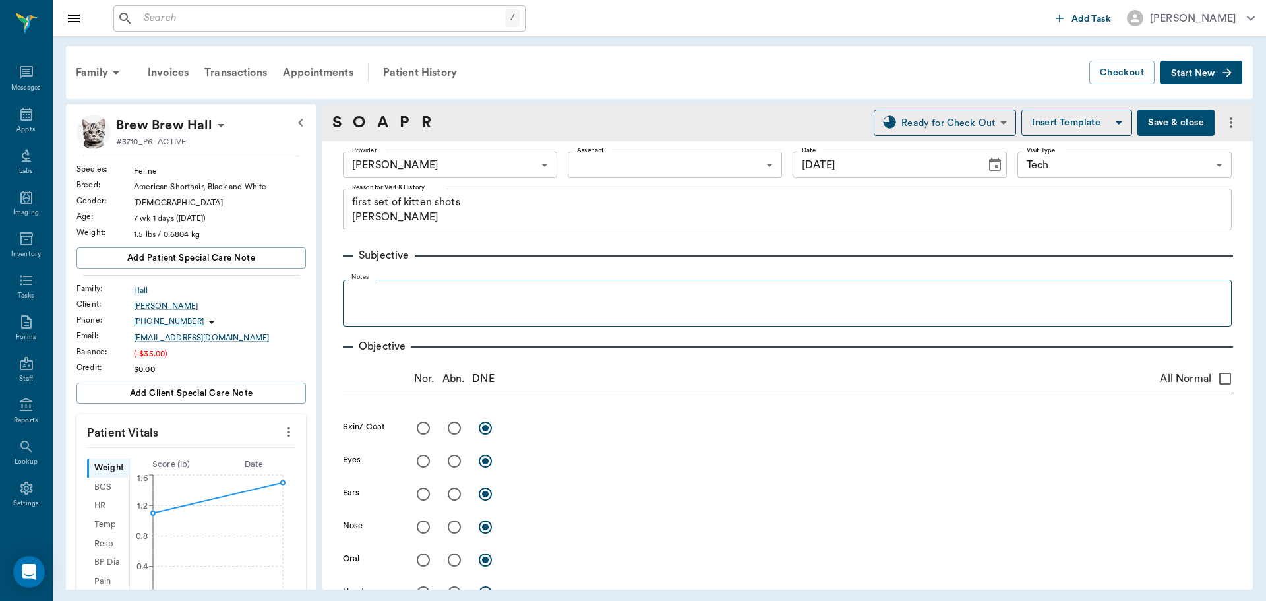
type input "[DATE]"
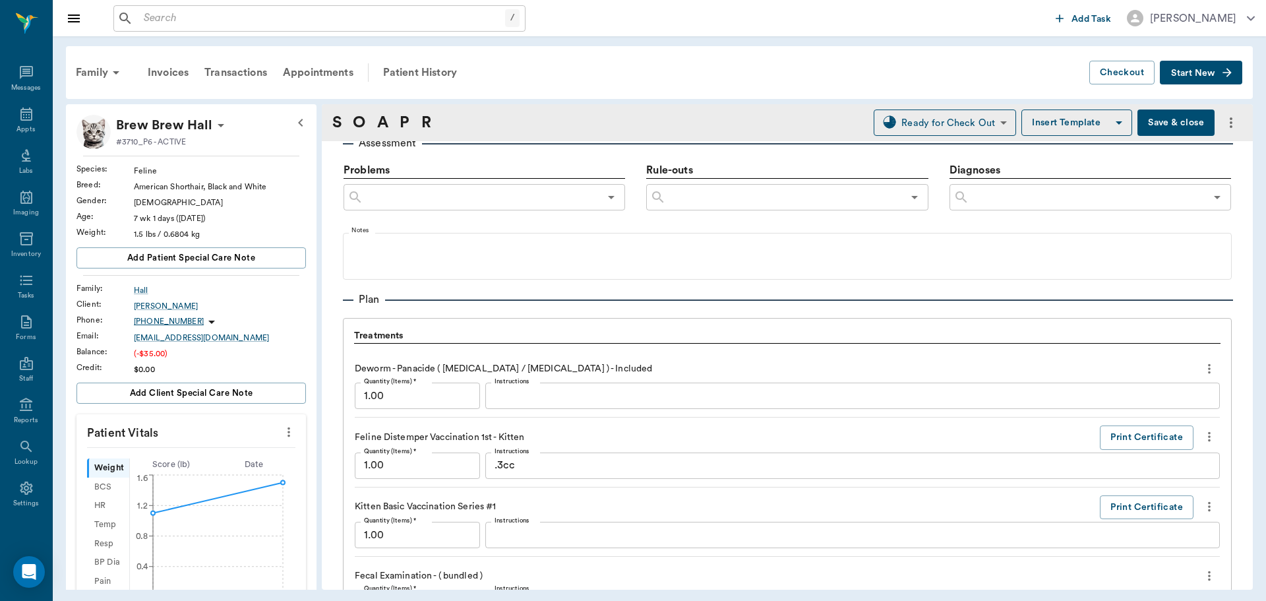
scroll to position [857, 0]
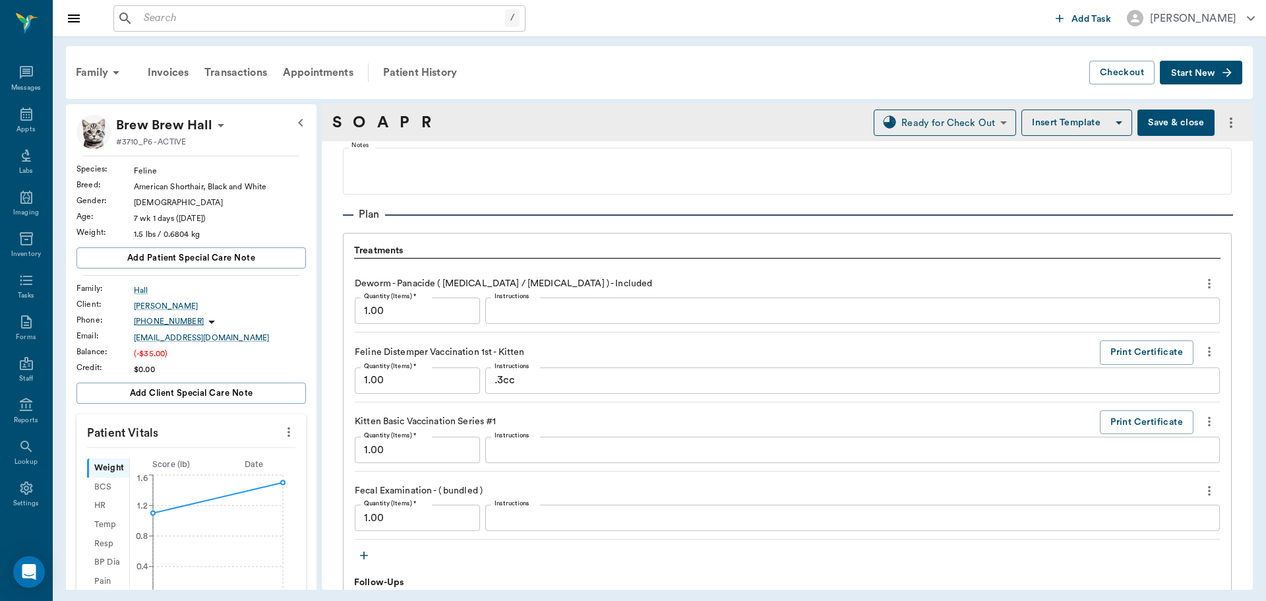
click at [1202, 290] on icon "more" at bounding box center [1209, 284] width 15 height 16
click at [1158, 330] on span "Delete" at bounding box center [1144, 331] width 111 height 14
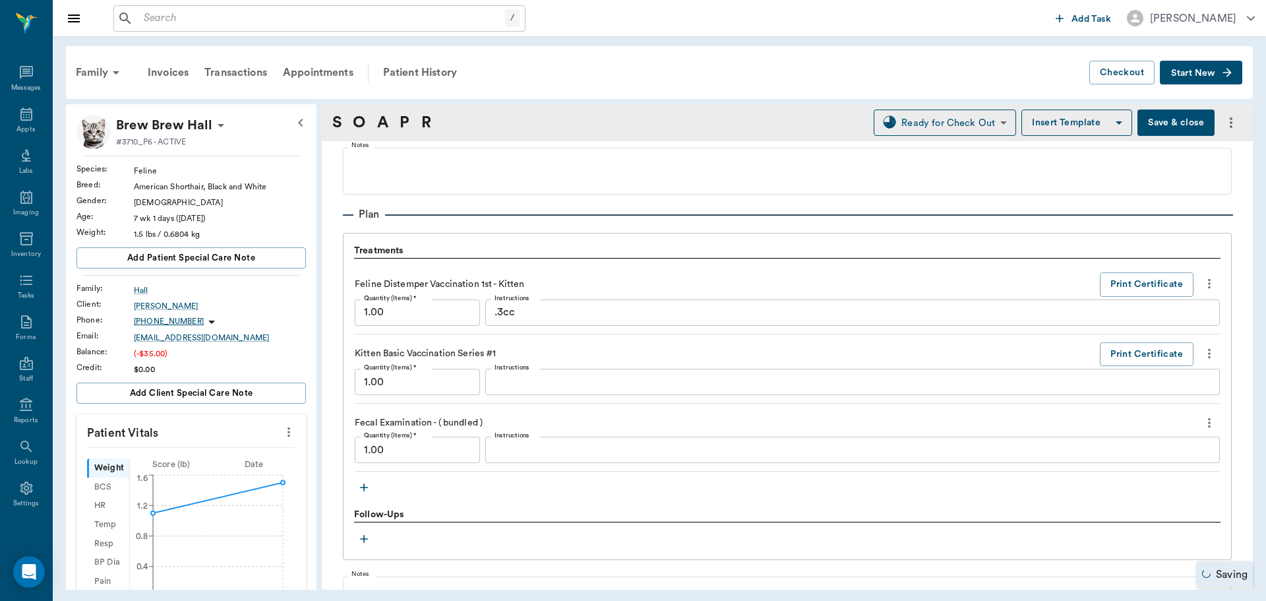
click at [1202, 286] on icon "more" at bounding box center [1209, 284] width 15 height 16
click at [1173, 324] on span "Delete" at bounding box center [1144, 331] width 111 height 14
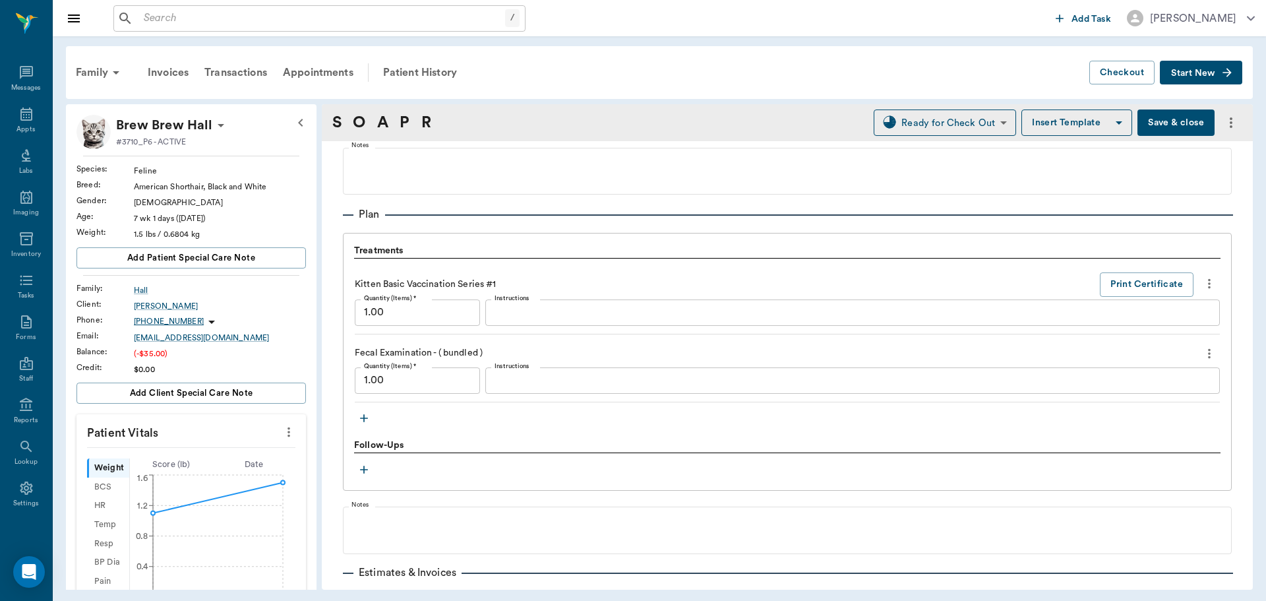
click at [1208, 288] on icon "more" at bounding box center [1209, 284] width 3 height 10
click at [1180, 334] on span "Delete" at bounding box center [1144, 331] width 111 height 14
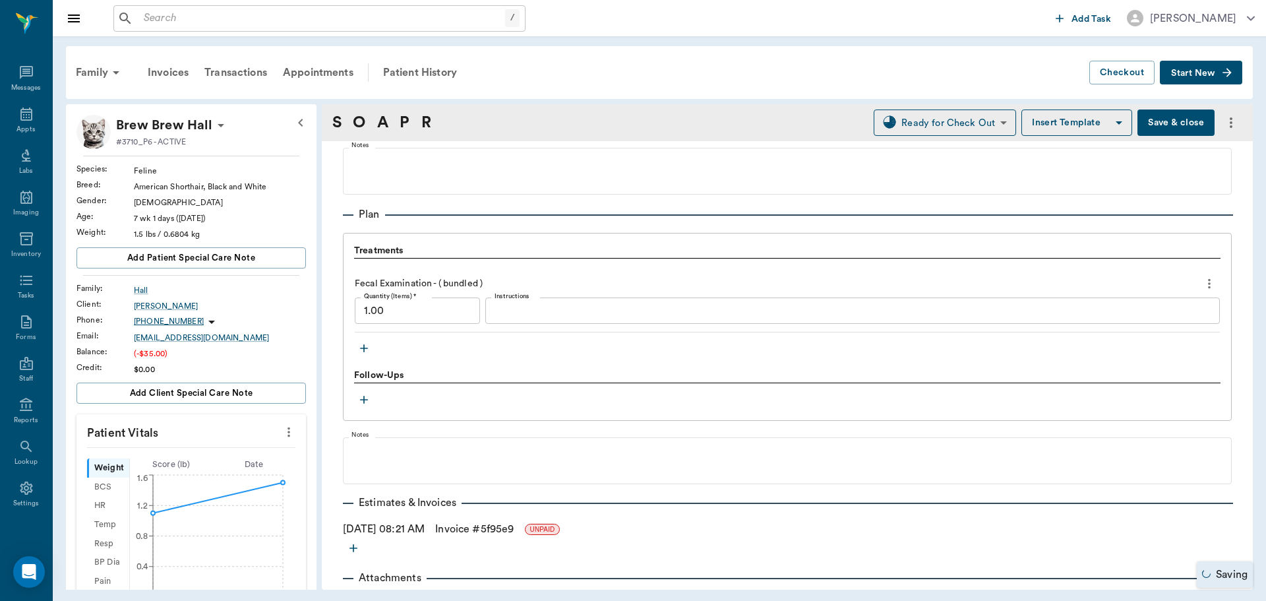
click at [1202, 286] on icon "more" at bounding box center [1209, 284] width 15 height 16
click at [1146, 334] on span "Delete" at bounding box center [1144, 331] width 111 height 14
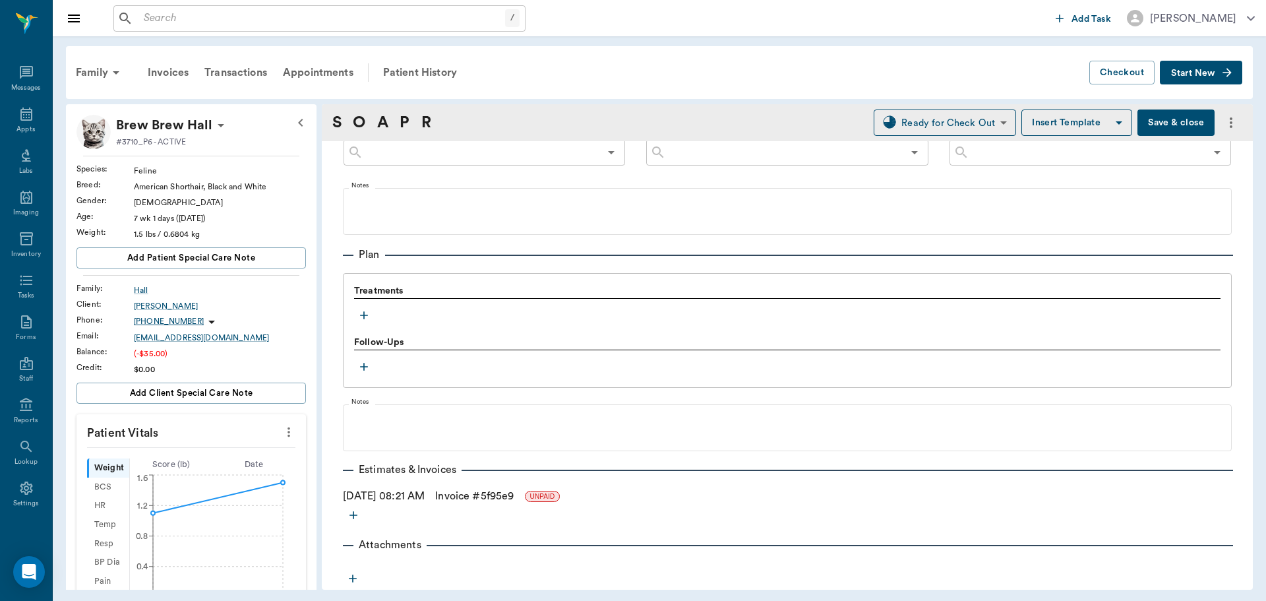
scroll to position [817, 0]
click at [368, 317] on icon "button" at bounding box center [363, 315] width 13 height 13
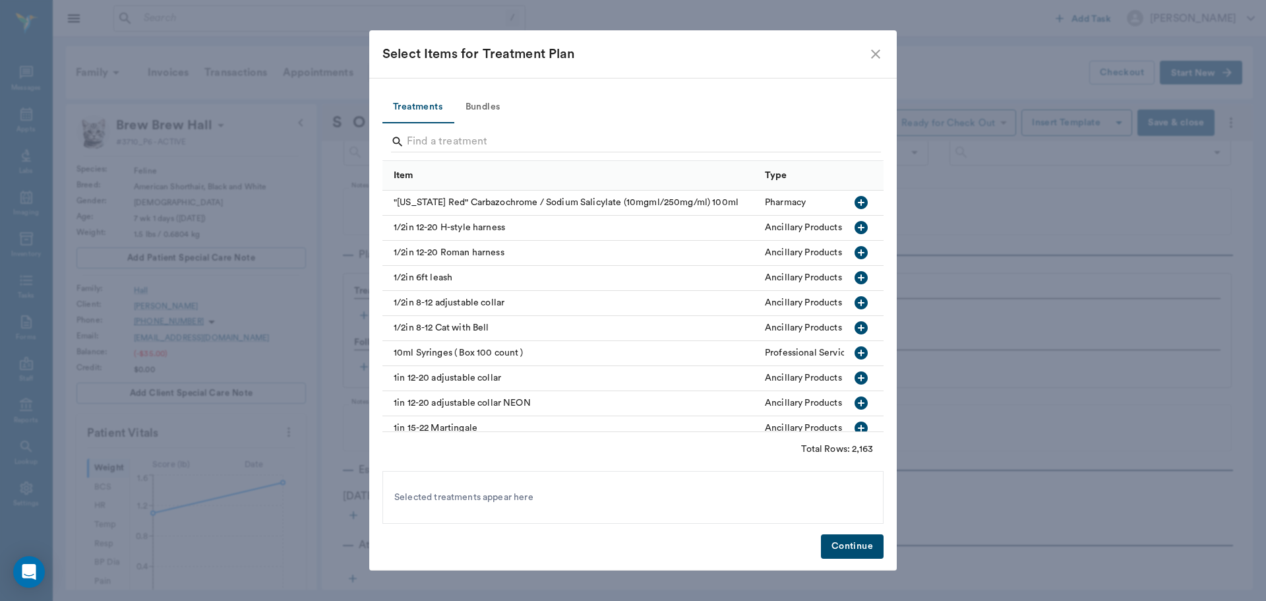
click at [487, 109] on button "Bundles" at bounding box center [482, 108] width 59 height 32
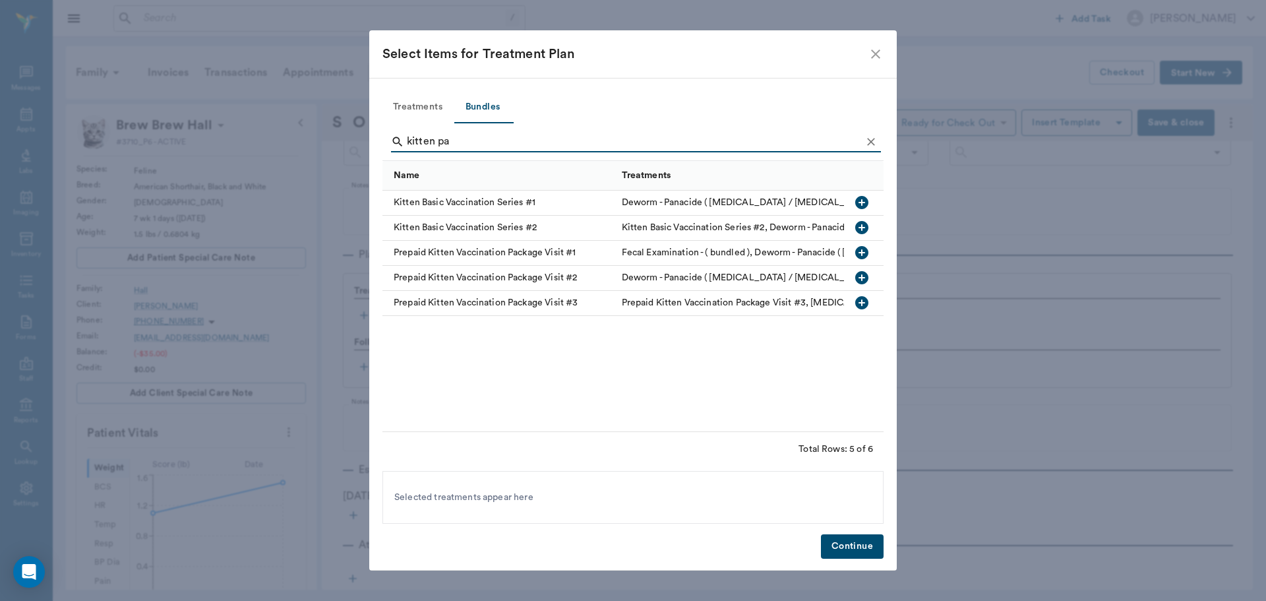
type input "kitten pa"
click at [862, 253] on icon "button" at bounding box center [862, 253] width 16 height 16
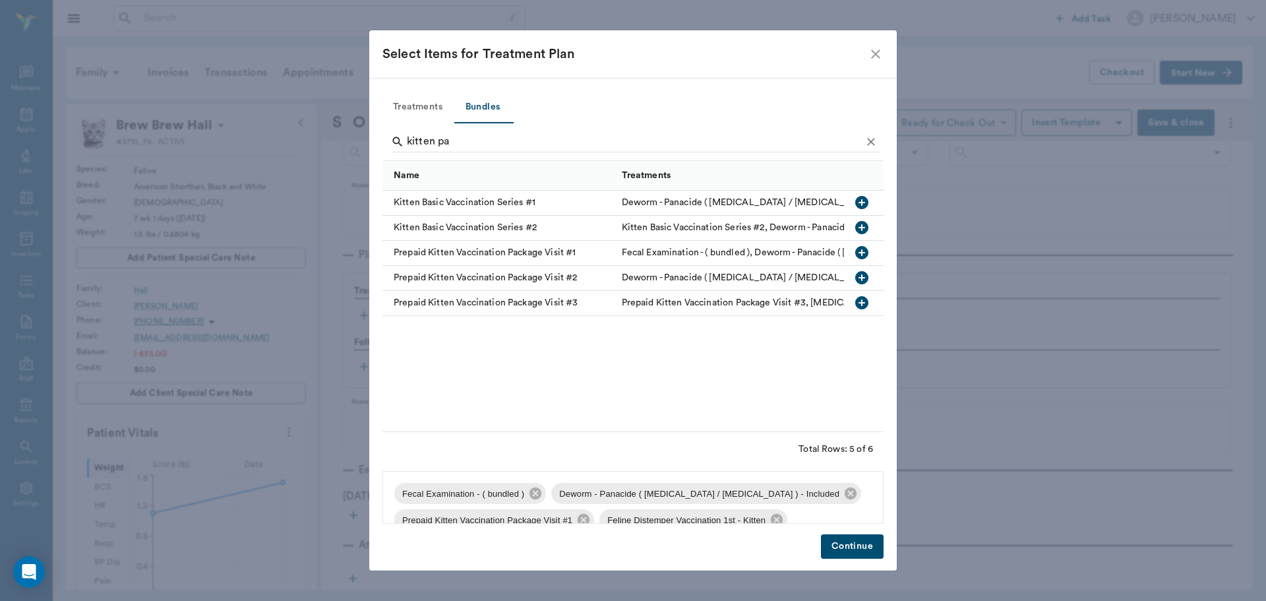
click at [836, 545] on button "Continue" at bounding box center [852, 546] width 63 height 24
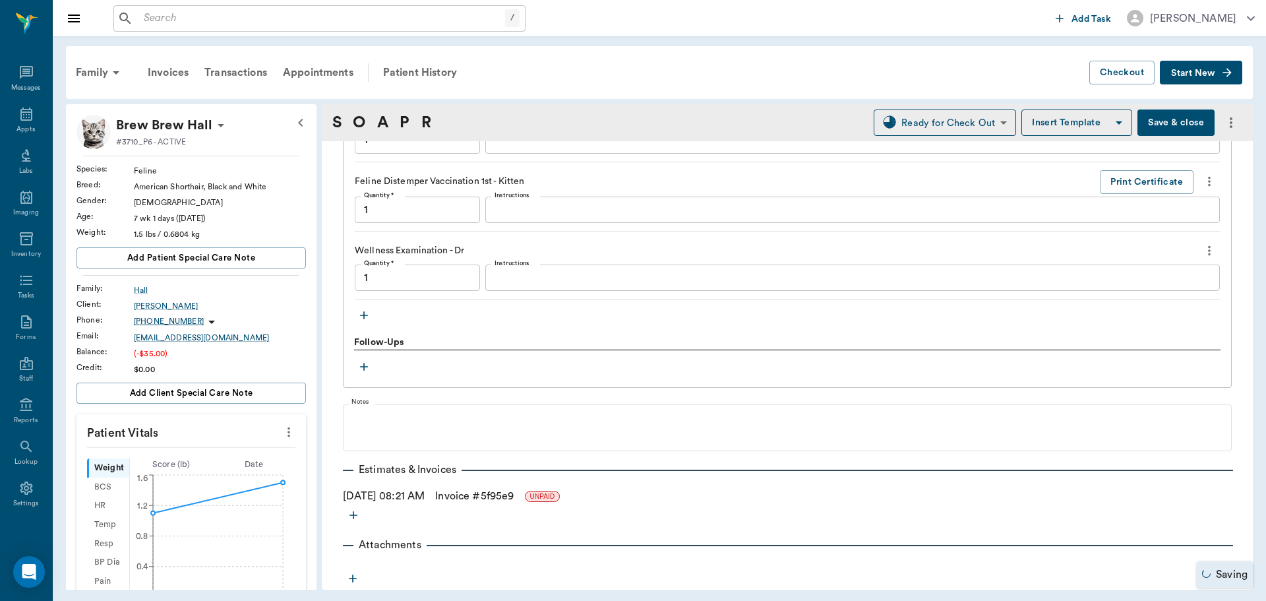
type input "1.00"
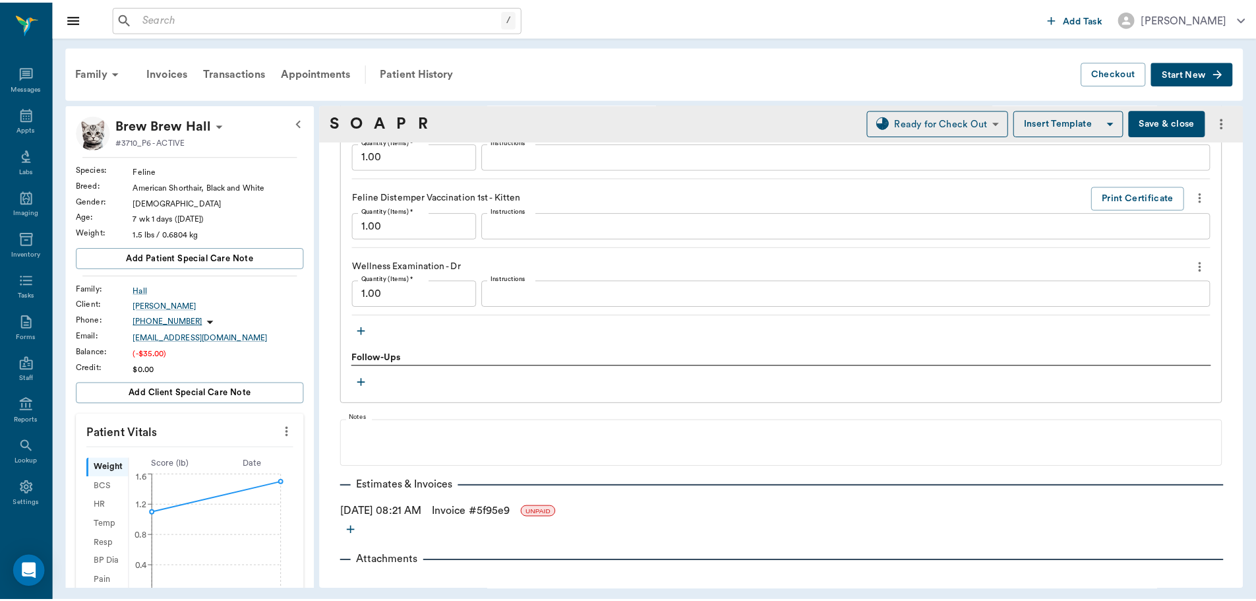
scroll to position [1165, 0]
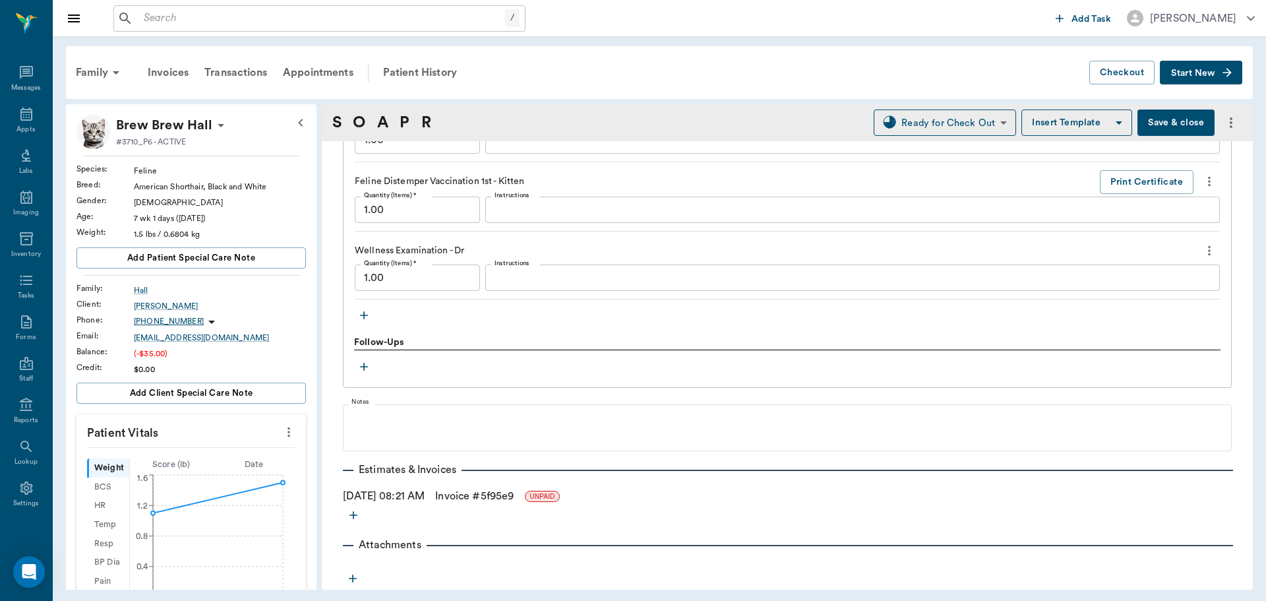
click at [512, 497] on link "Invoice # 5f95e9" at bounding box center [474, 496] width 78 height 16
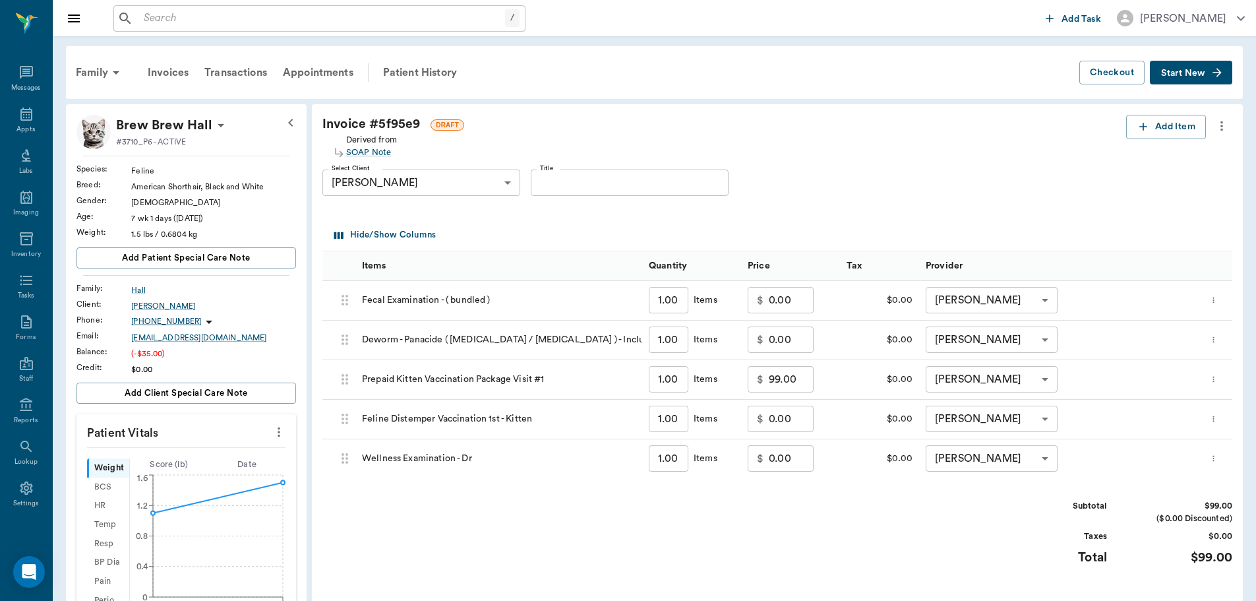
click at [804, 377] on input "99.00" at bounding box center [791, 379] width 45 height 26
type input "0.00"
click at [879, 550] on div "Subtotal $0.00 ($0.00 Discounted) Taxes $0.00 Total $0.00" at bounding box center [777, 540] width 910 height 81
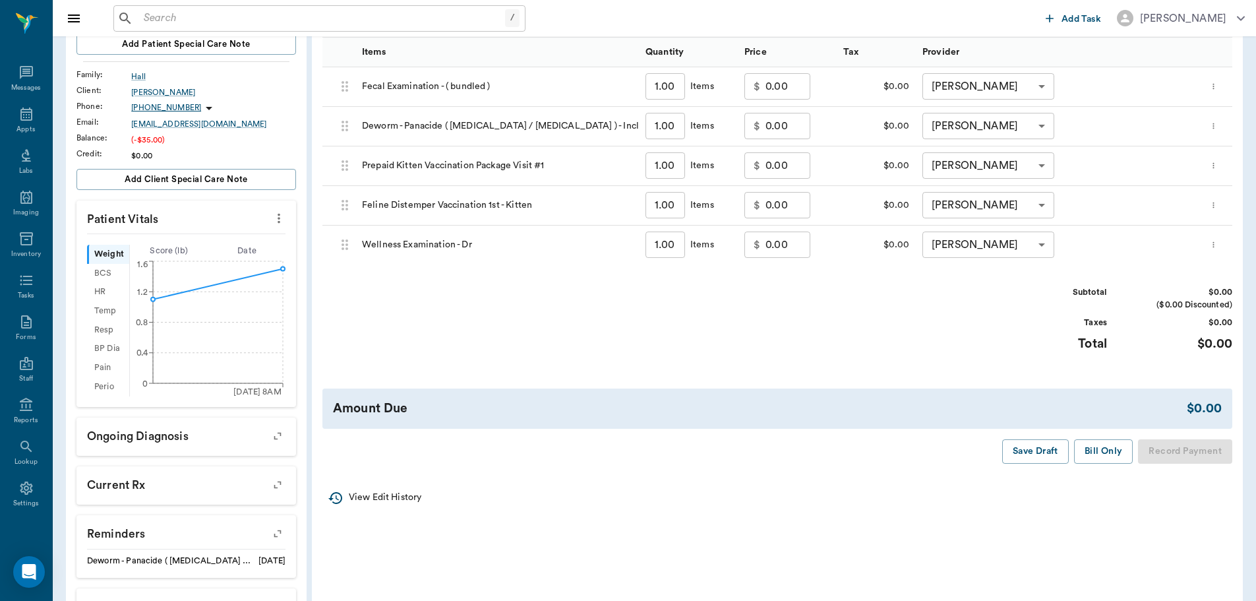
scroll to position [264, 0]
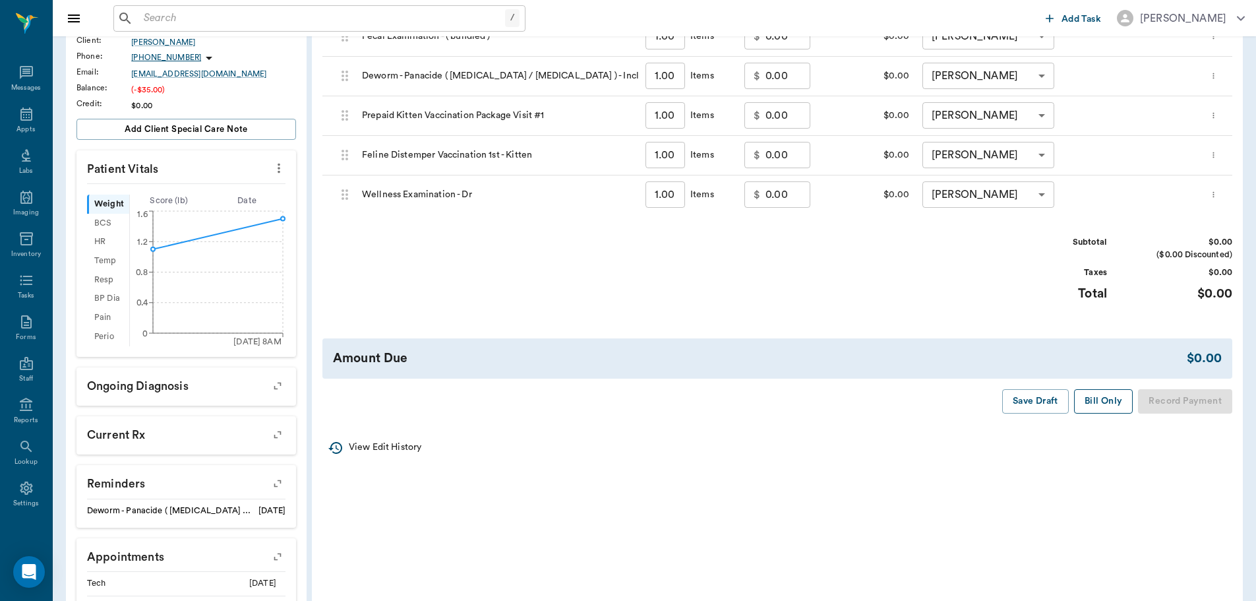
click at [1101, 403] on button "Bill Only" at bounding box center [1103, 401] width 59 height 24
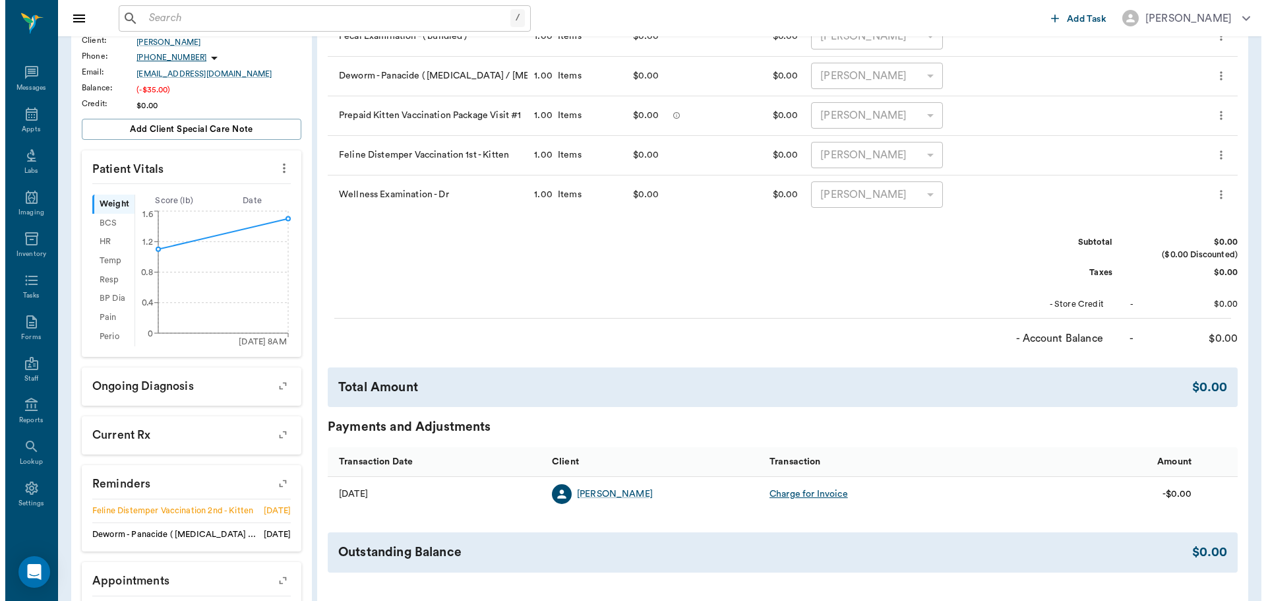
scroll to position [0, 0]
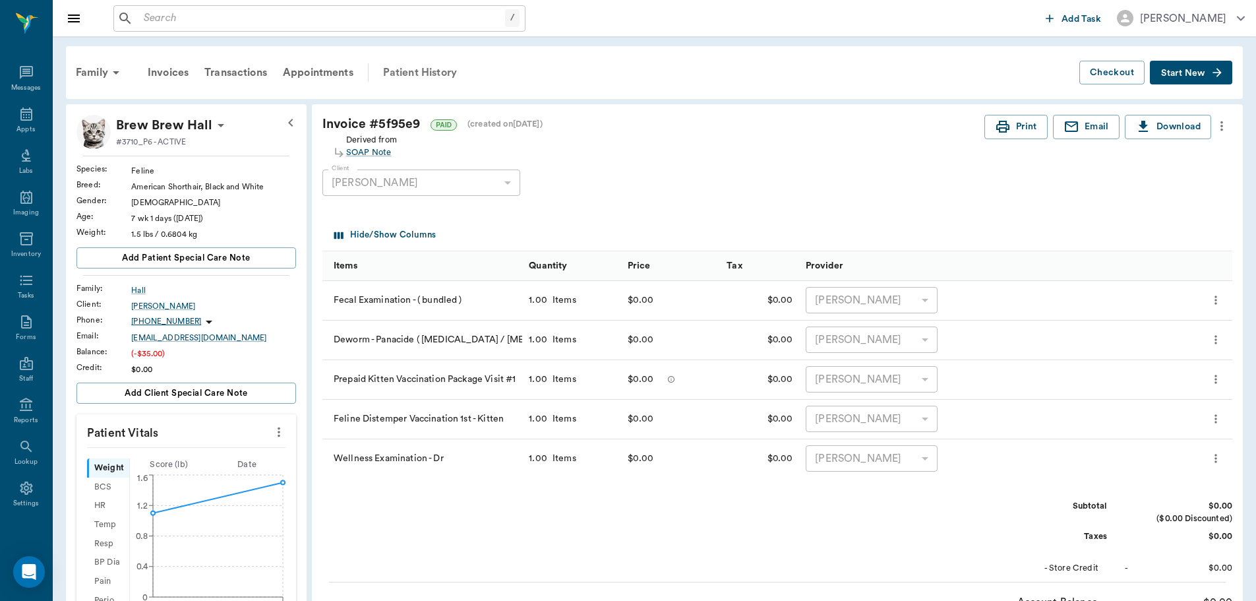
click at [413, 70] on div "Patient History" at bounding box center [420, 73] width 90 height 32
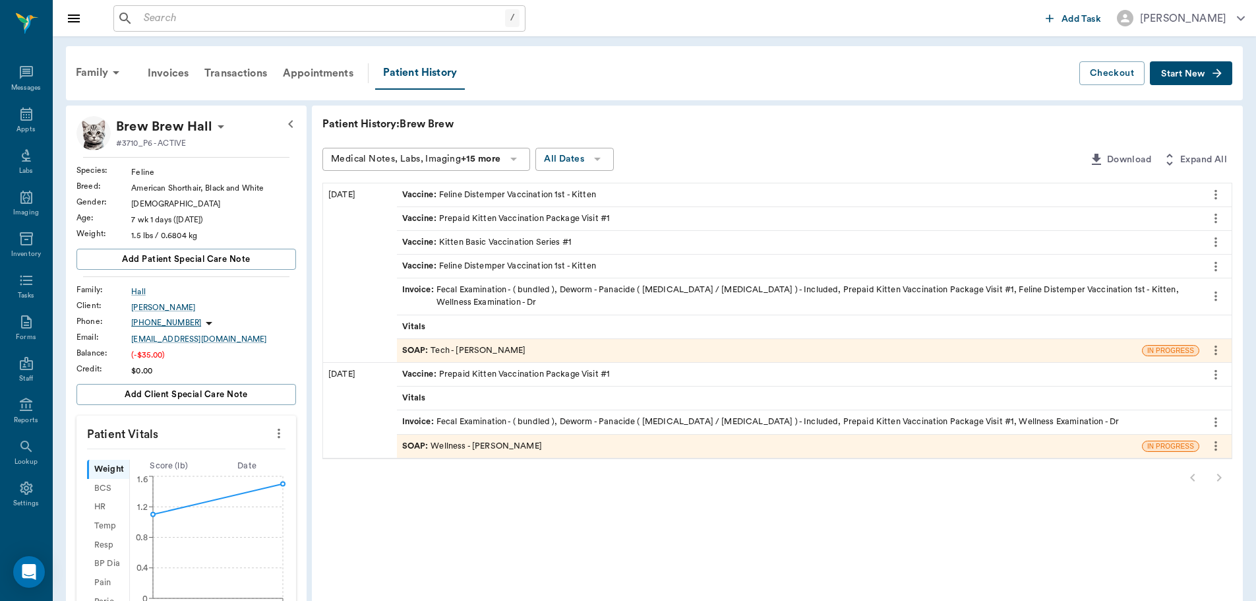
click at [485, 355] on div "SOAP : Tech - Julie Dickerson" at bounding box center [464, 350] width 124 height 13
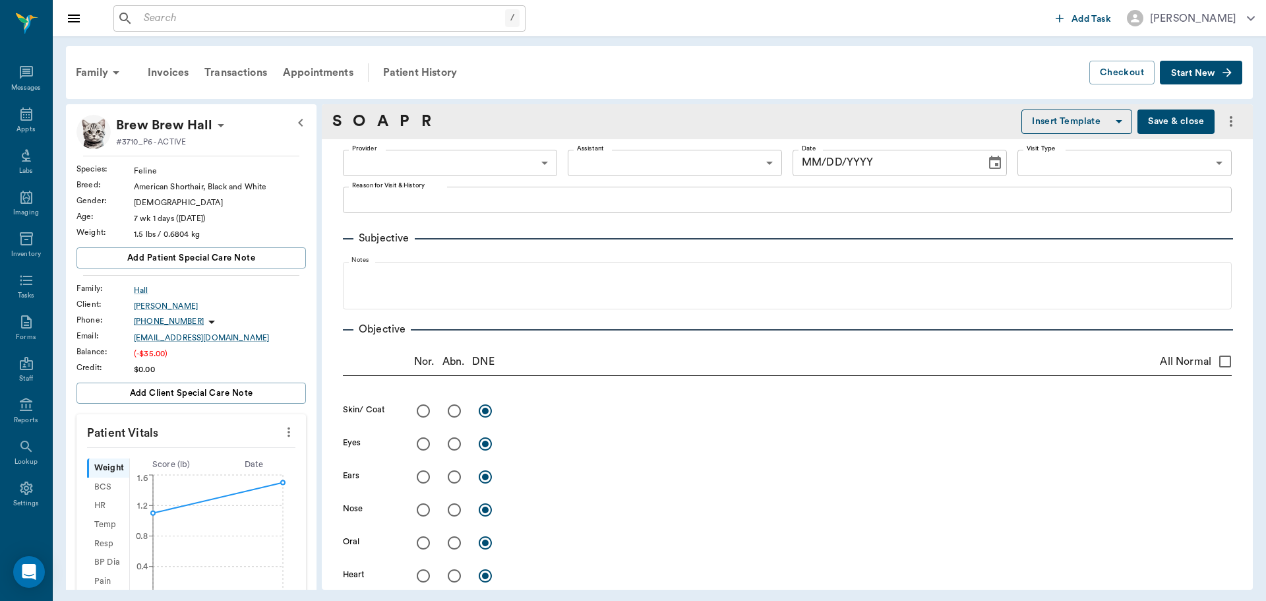
type input "63ec2e7e52e12b0ba117b124"
type input "65d2be4f46e3a538d89b8c1a"
type textarea "first set of kitten shots Christy"
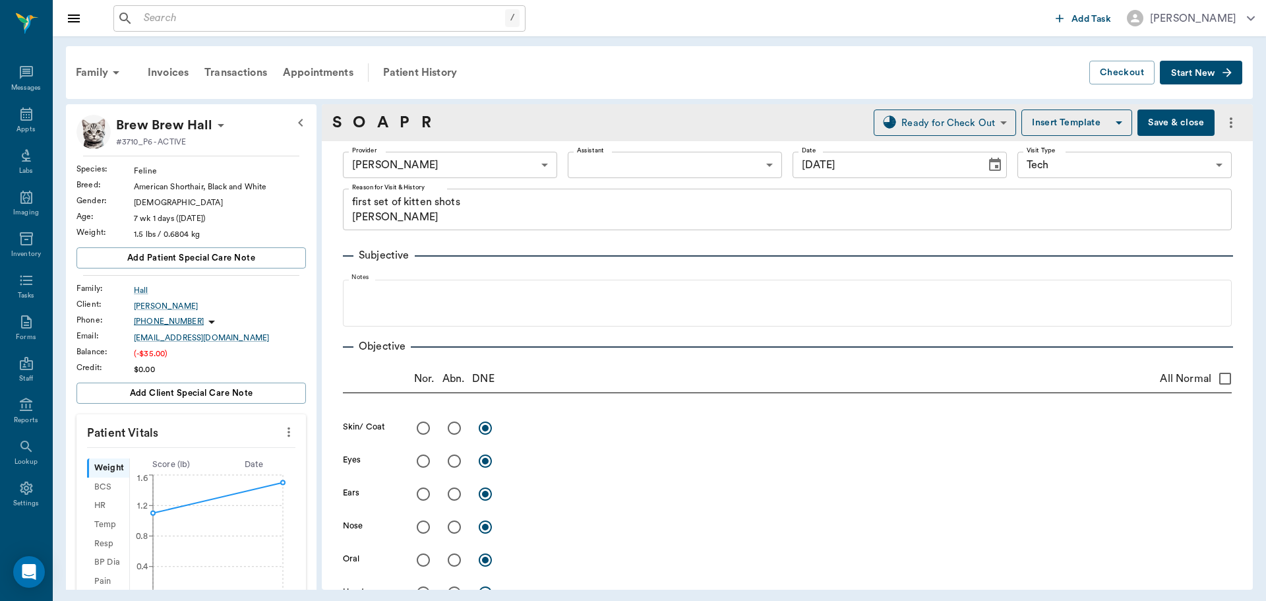
type input "[DATE]"
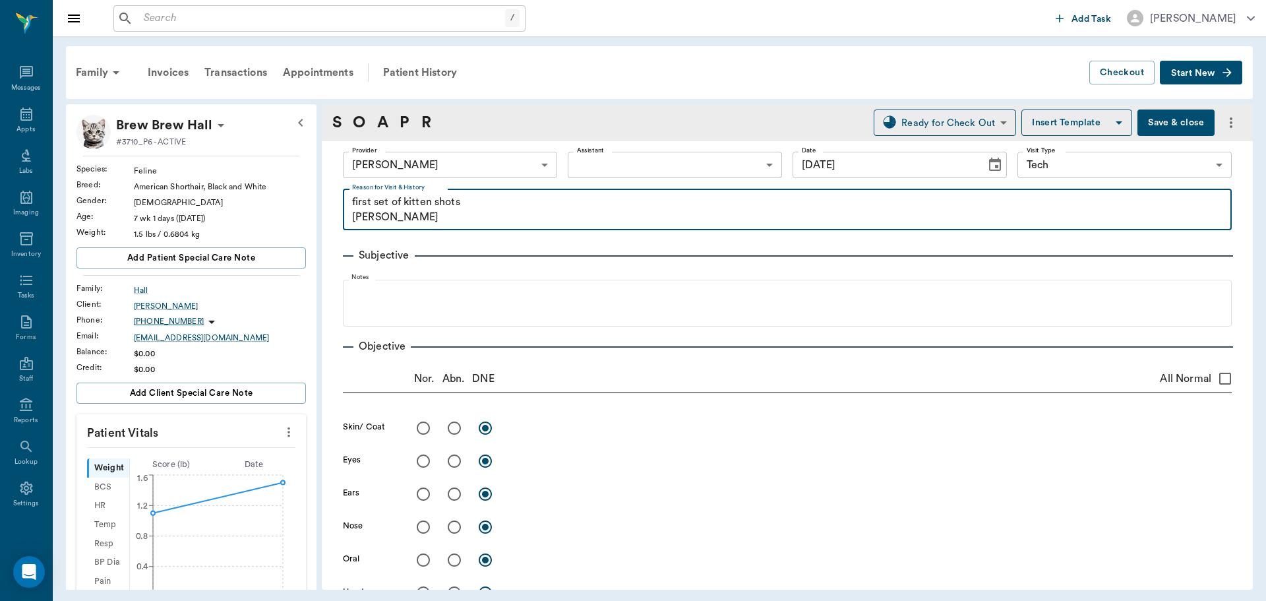
click at [471, 204] on textarea "first set of kitten shots Christy" at bounding box center [787, 210] width 871 height 30
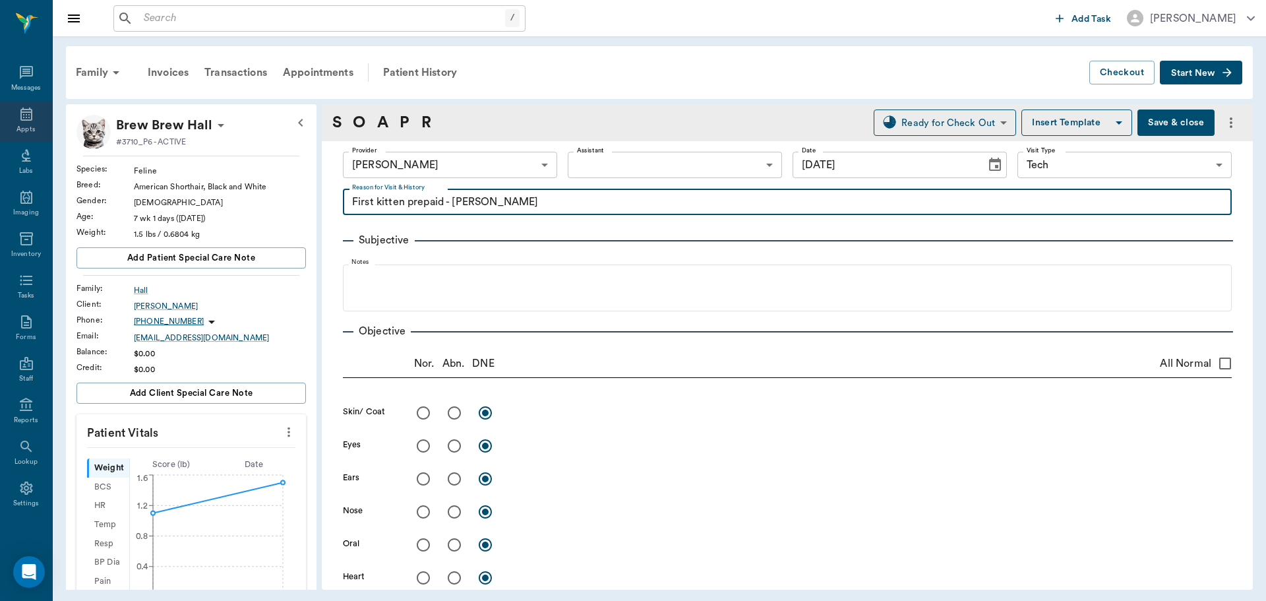
type textarea "First kitten prepaid - Christy"
click at [23, 113] on icon at bounding box center [26, 114] width 16 height 16
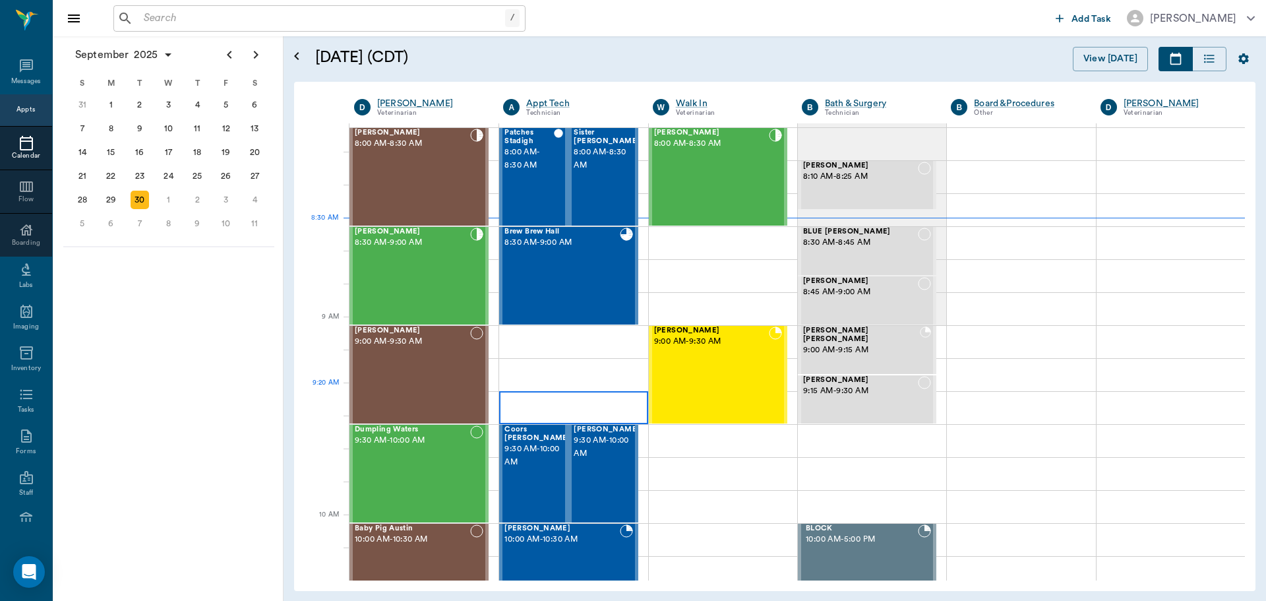
scroll to position [265, 0]
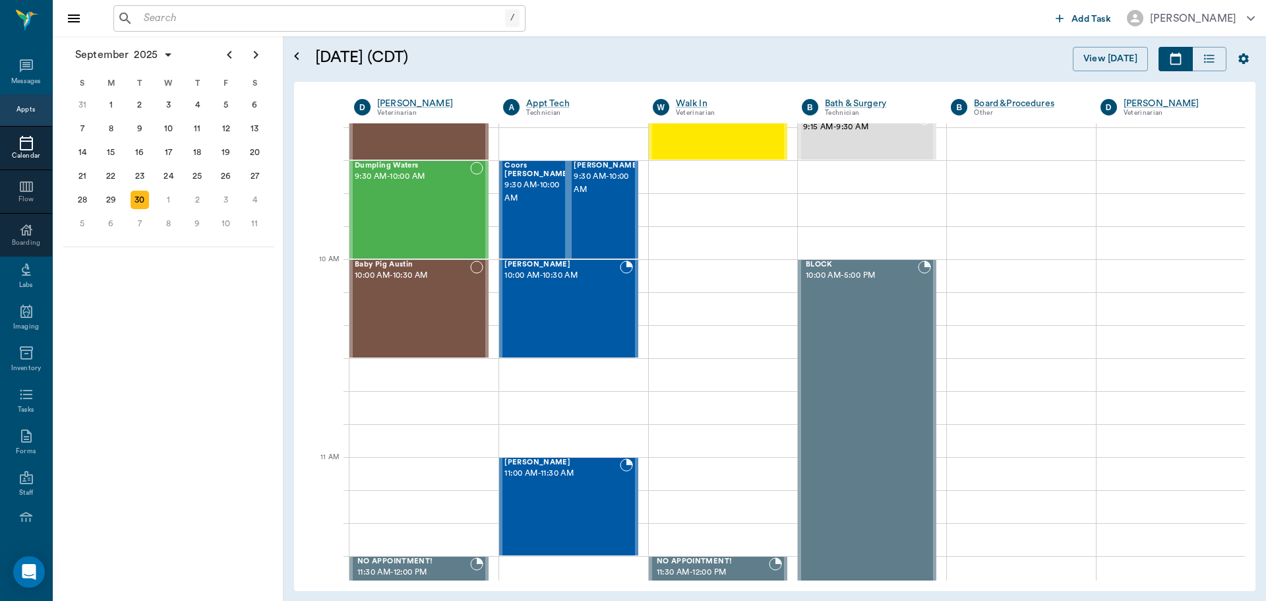
click at [185, 307] on div "September 2025 S M T W T F S 27 28 29 30 31 Aug 1 2 3 4 5 6 7 8 9 10 11 12 13 1…" at bounding box center [168, 318] width 231 height 565
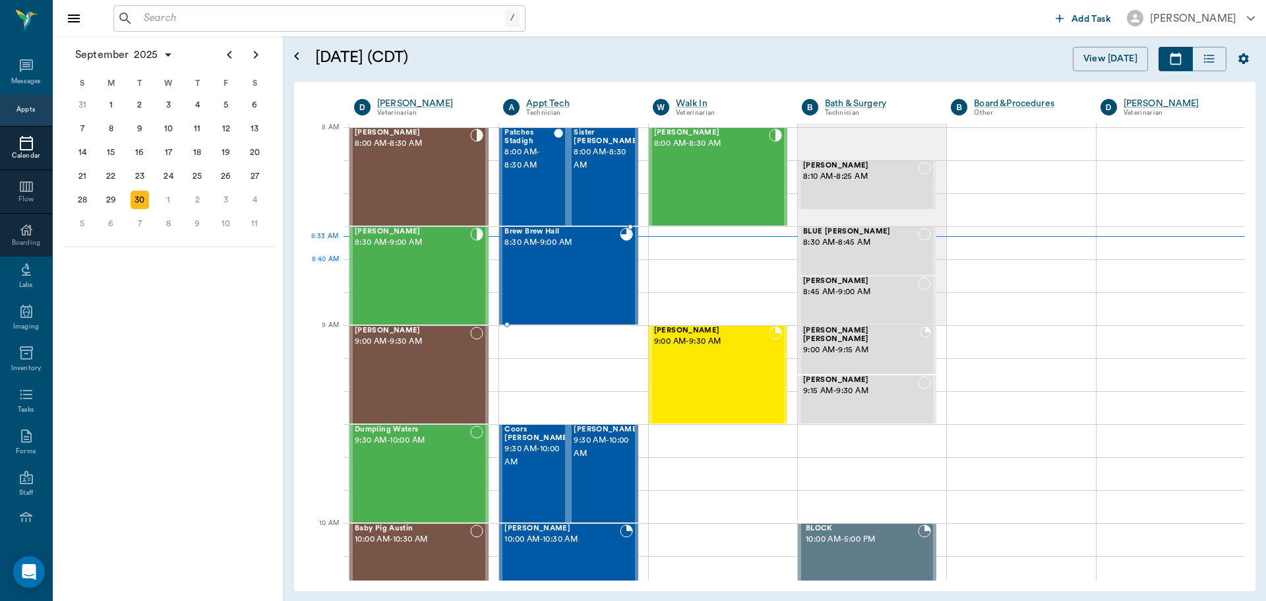
scroll to position [0, 0]
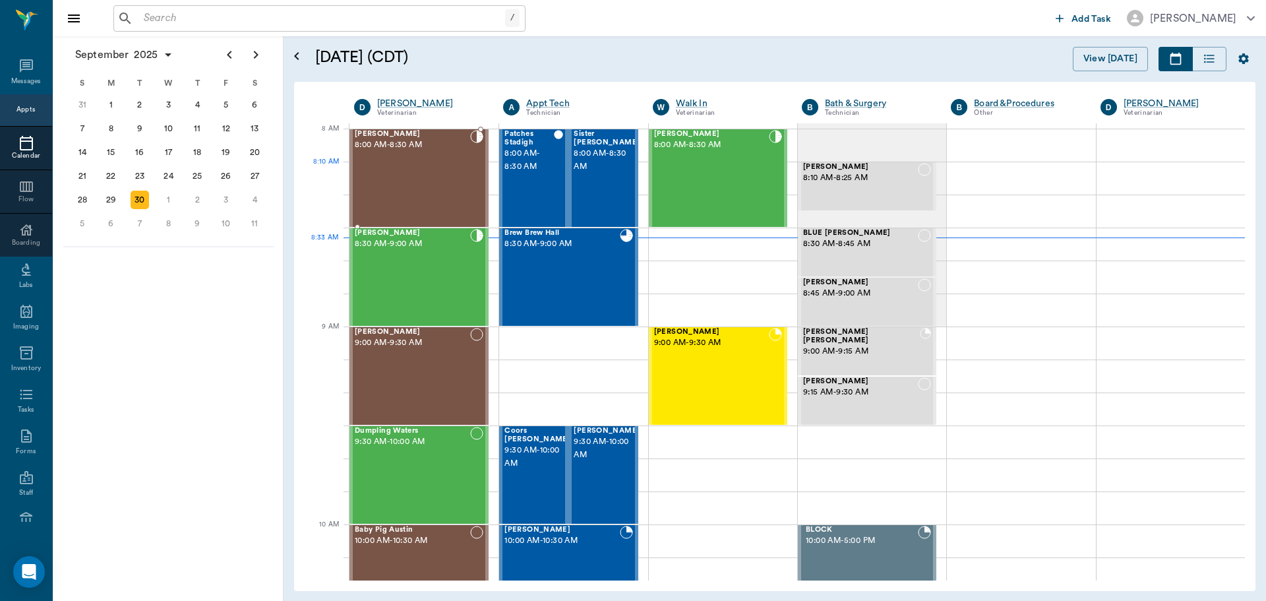
click at [442, 180] on div "Logan Caver 8:00 AM - 8:30 AM" at bounding box center [412, 178] width 115 height 96
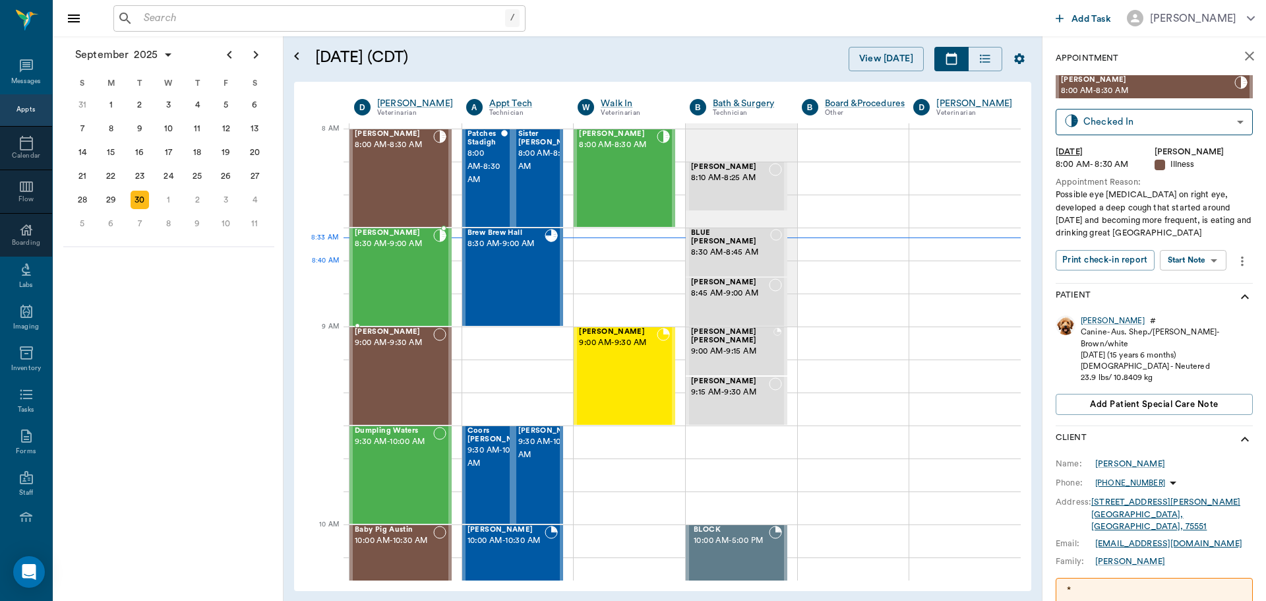
click at [392, 276] on div "Hannah Daniels 8:30 AM - 9:00 AM" at bounding box center [394, 277] width 78 height 96
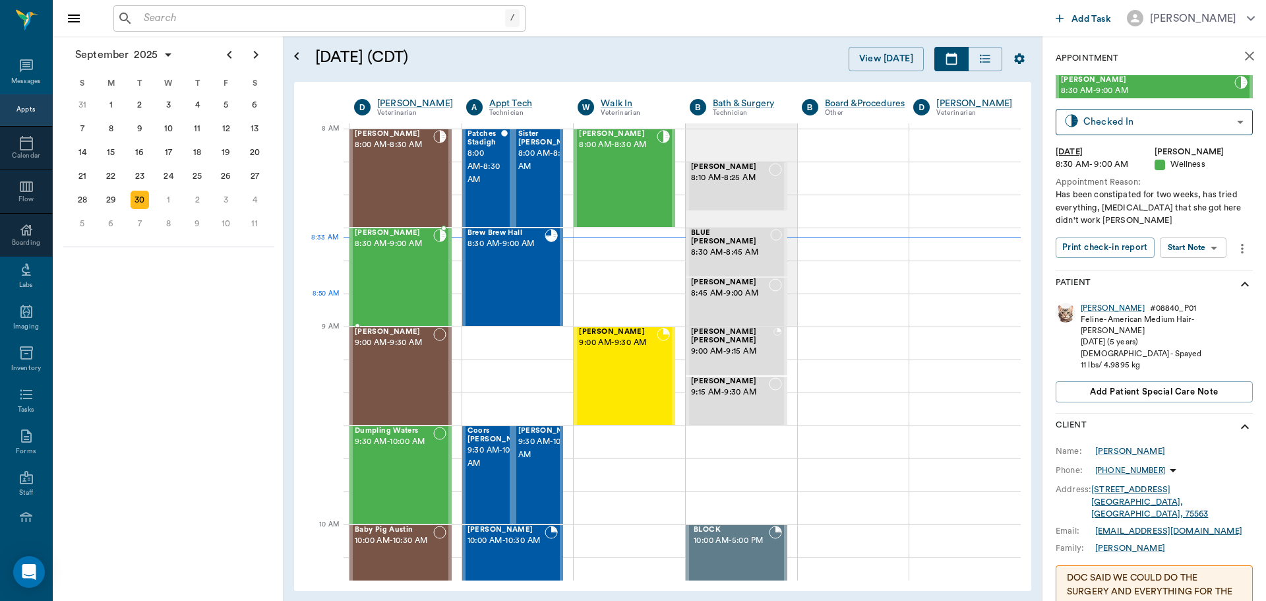
click at [409, 276] on div "Hannah Daniels 8:30 AM - 9:00 AM" at bounding box center [394, 277] width 78 height 96
click at [1215, 256] on body "/ ​ Add Task Dr. Bert Ellsworth Nectar Messages Appts Calendar Flow Boarding La…" at bounding box center [633, 300] width 1266 height 601
click at [1173, 235] on div at bounding box center [633, 300] width 1266 height 601
click at [414, 169] on div "[PERSON_NAME] 8:00 AM - 8:30 AM" at bounding box center [394, 178] width 78 height 96
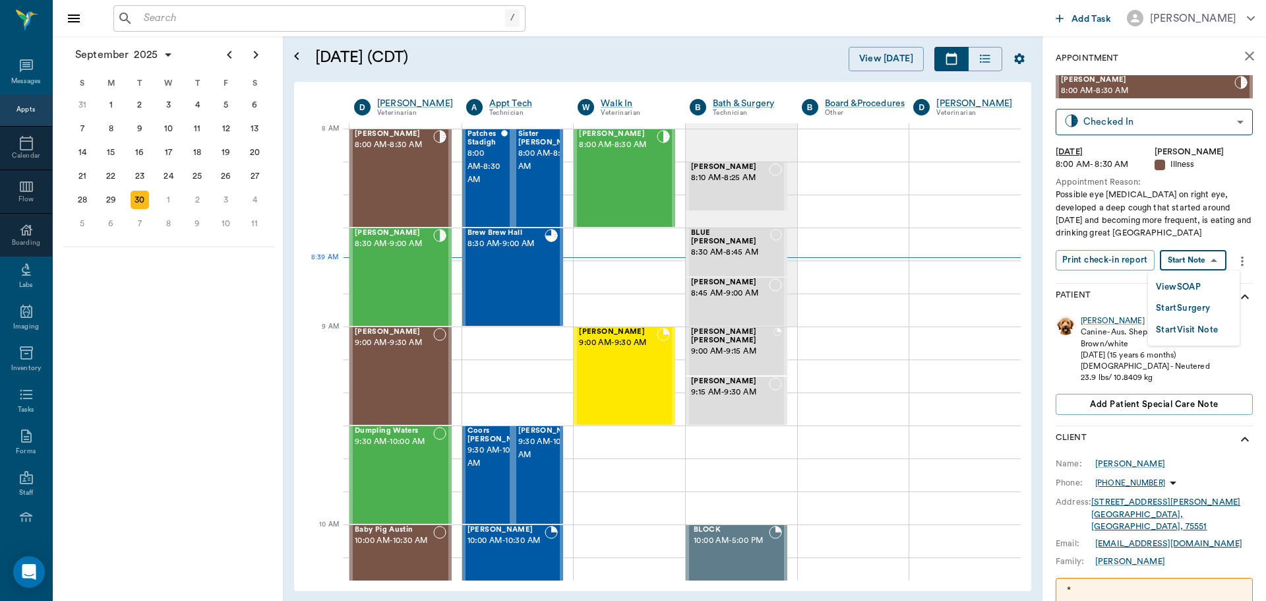
click at [1196, 259] on body "/ ​ Add Task Dr. Bert Ellsworth Nectar Messages Appts Calendar Flow Boarding La…" at bounding box center [633, 300] width 1266 height 601
click at [1201, 284] on button "View SOAP" at bounding box center [1178, 287] width 45 height 15
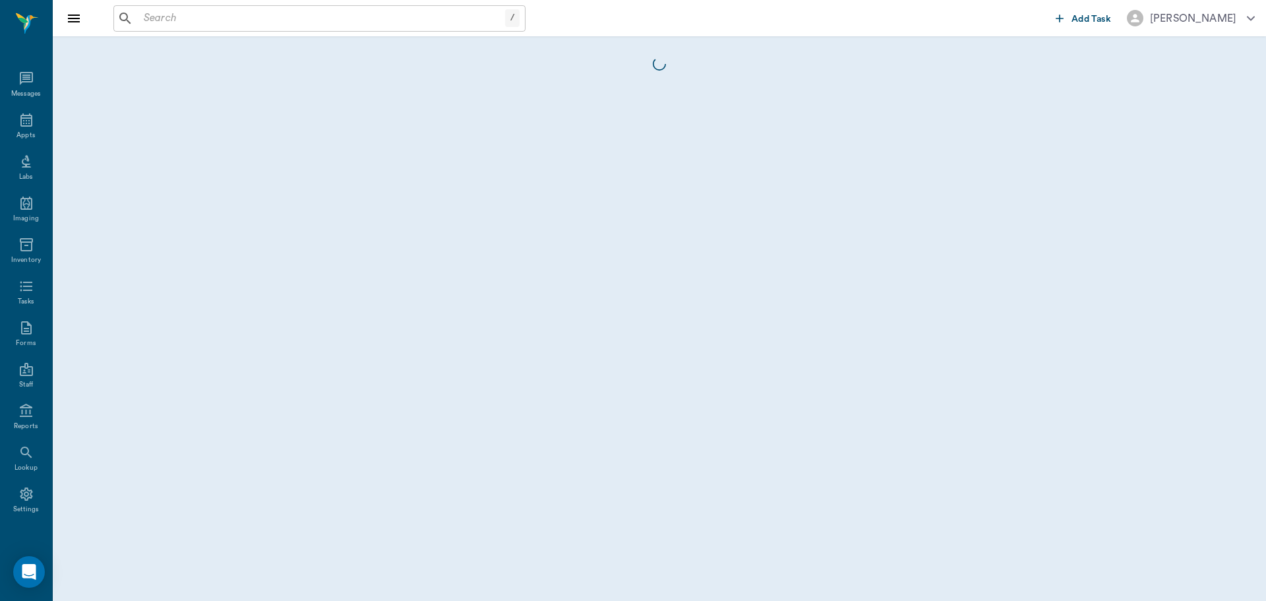
scroll to position [6, 0]
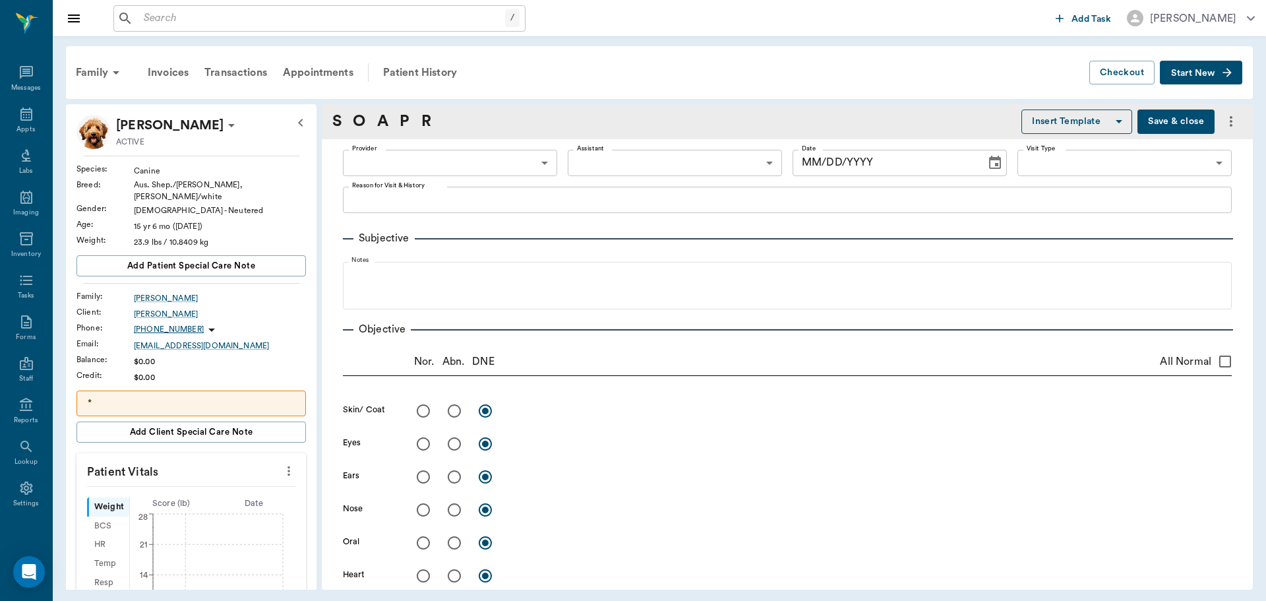
type input "63ec2f075fda476ae8351a4d"
type input "65d2be4f46e3a538d89b8c15"
type textarea "Possible eye [MEDICAL_DATA] on right eye, developed a deep cough that started a…"
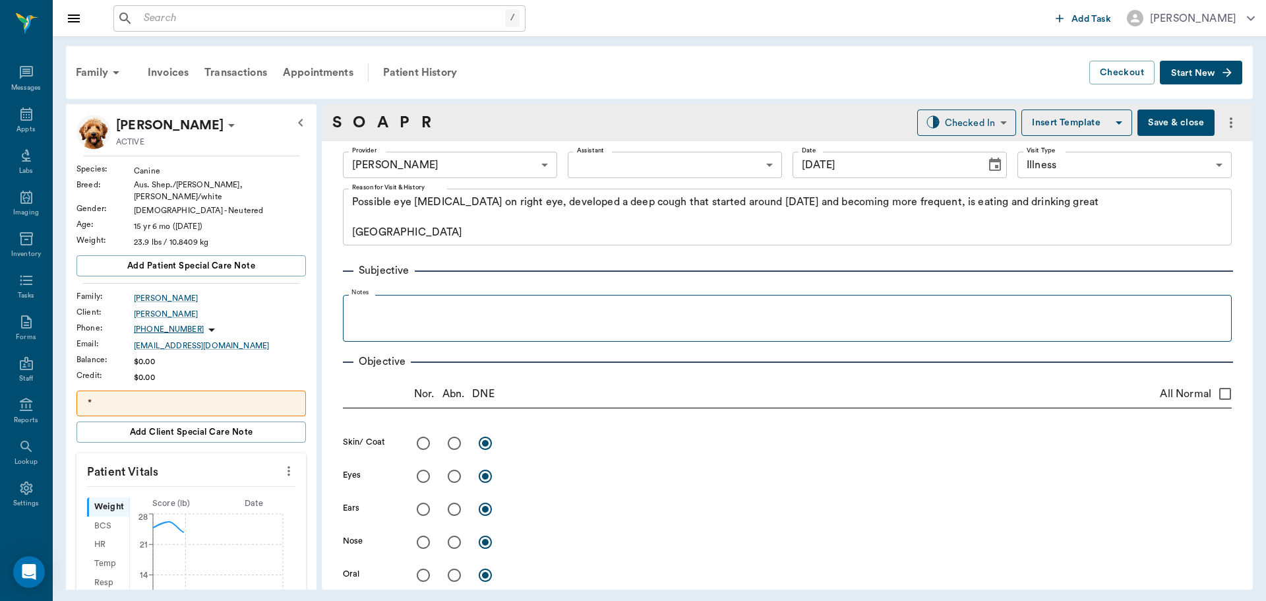
type input "[DATE]"
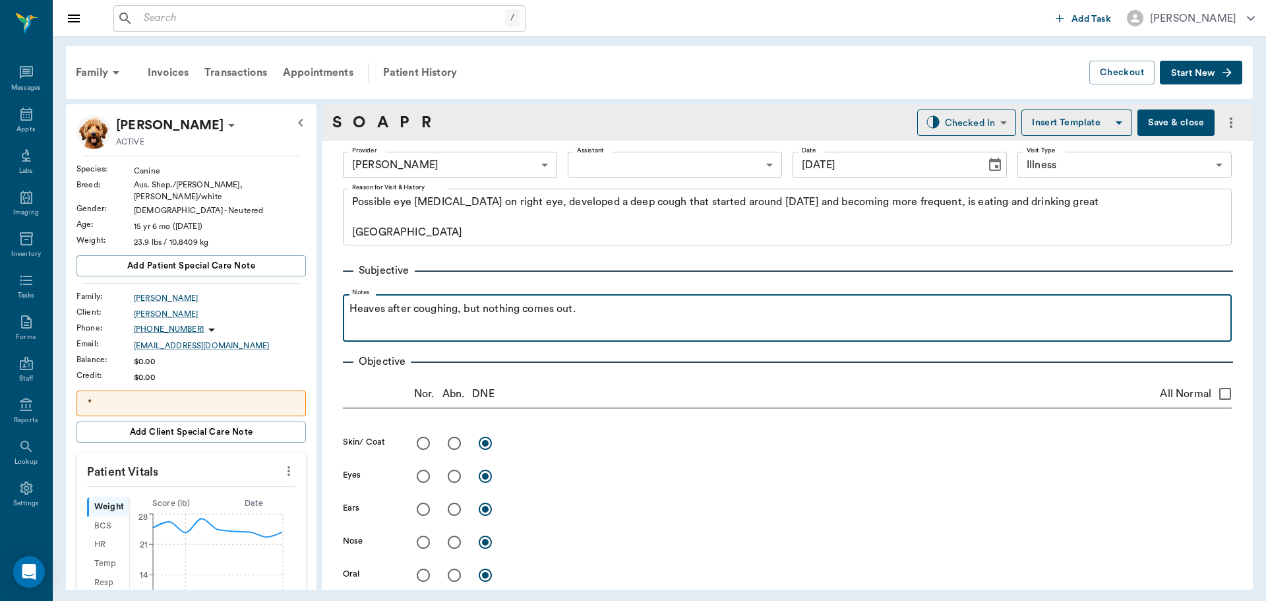
click at [603, 314] on p "Heaves after coughing, but nothing comes out." at bounding box center [788, 309] width 876 height 16
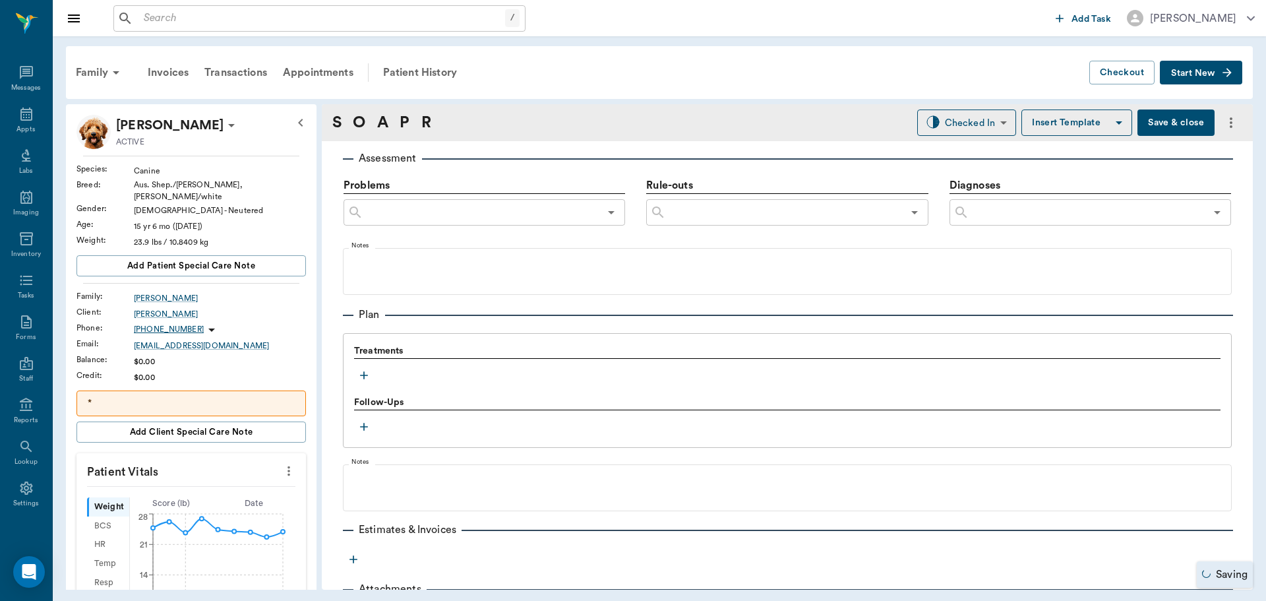
scroll to position [791, 0]
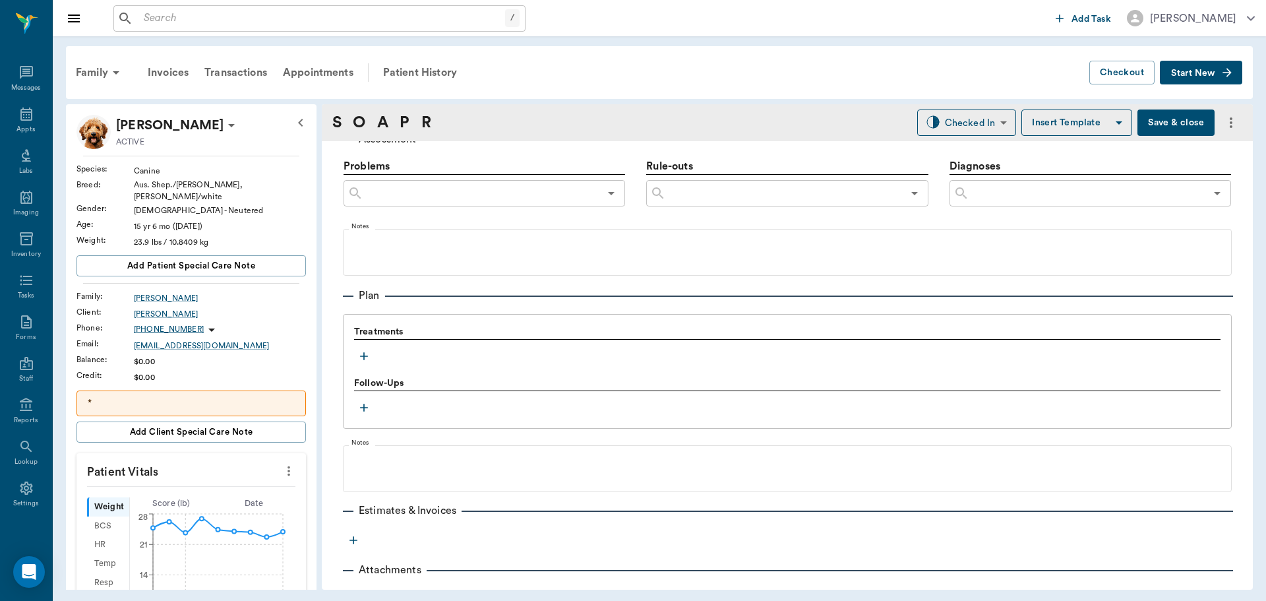
click at [365, 353] on icon "button" at bounding box center [363, 356] width 13 height 13
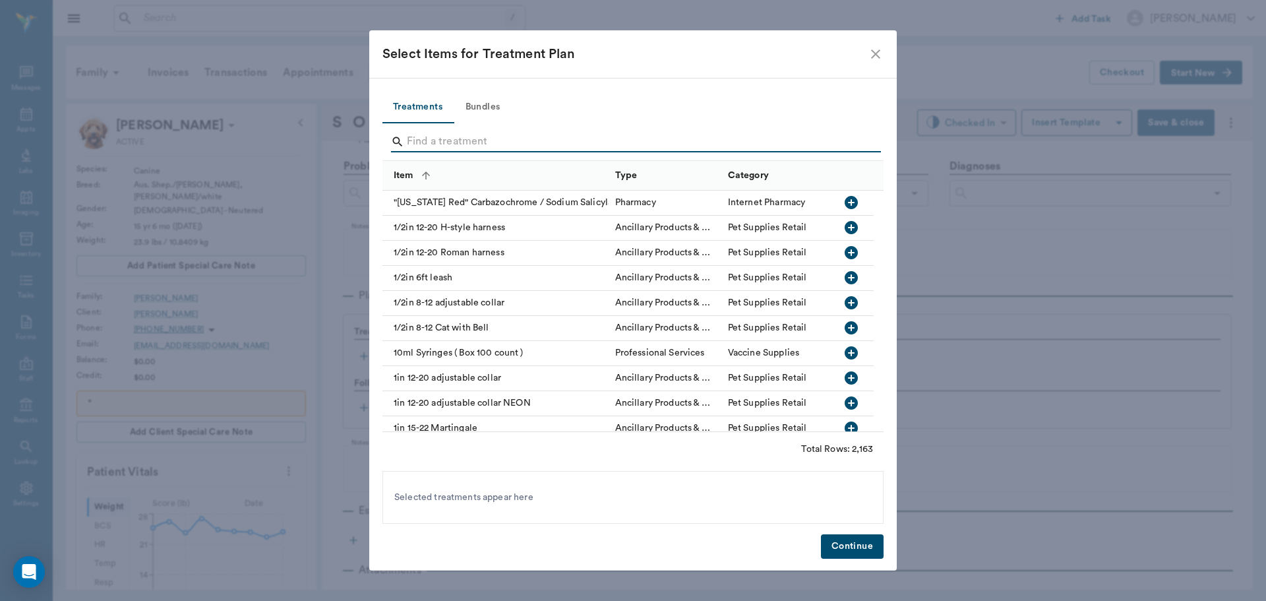
click at [525, 142] on input "Search" at bounding box center [634, 141] width 454 height 21
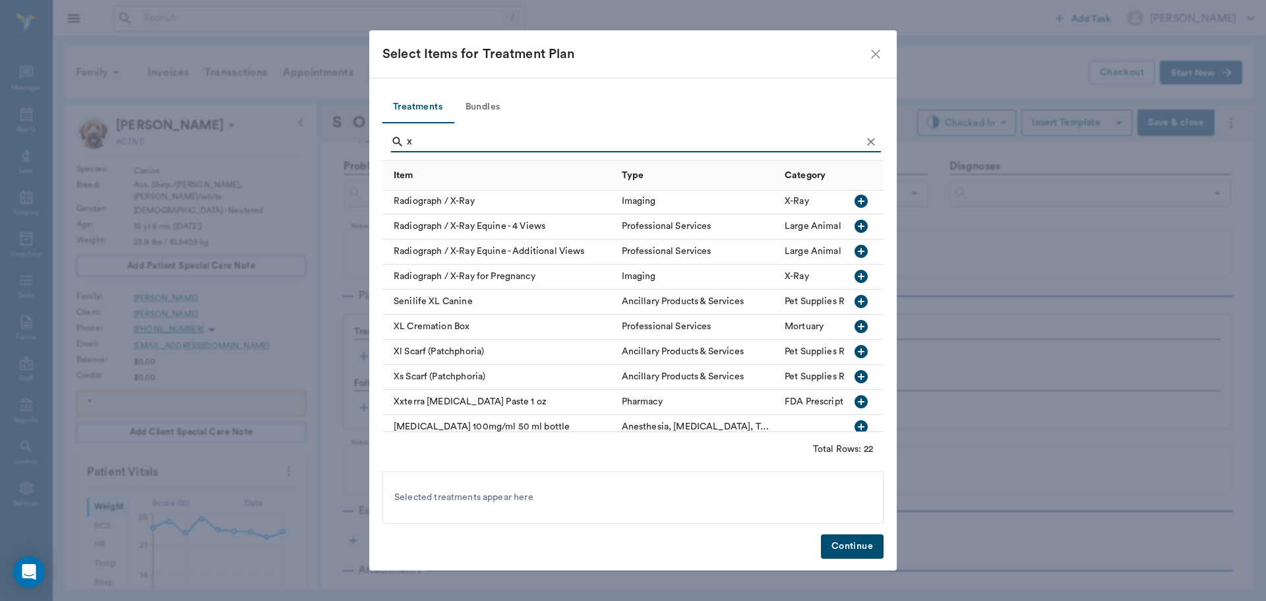
scroll to position [254, 0]
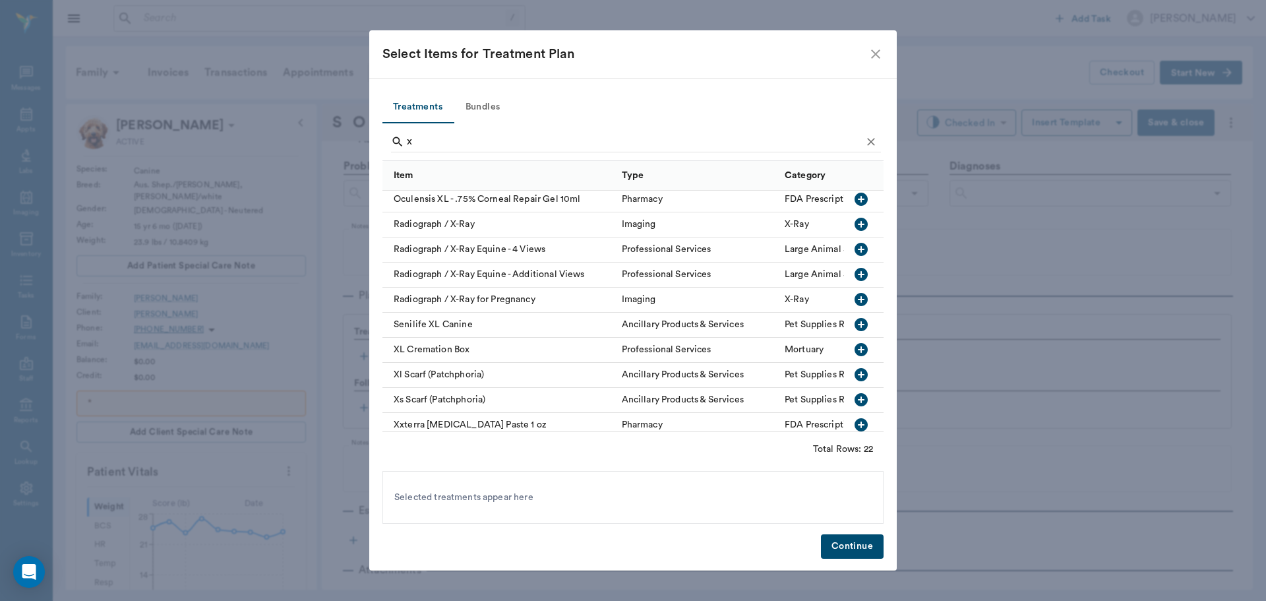
click at [855, 224] on icon "button" at bounding box center [861, 224] width 13 height 13
click at [588, 140] on input "x" at bounding box center [634, 141] width 454 height 21
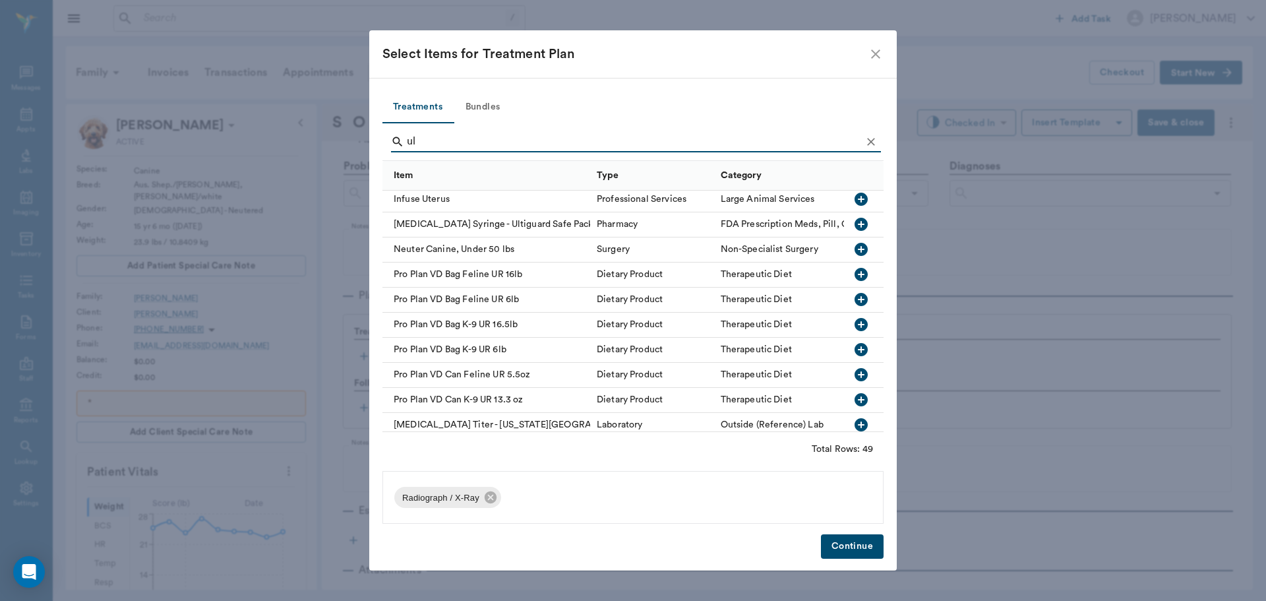
scroll to position [0, 0]
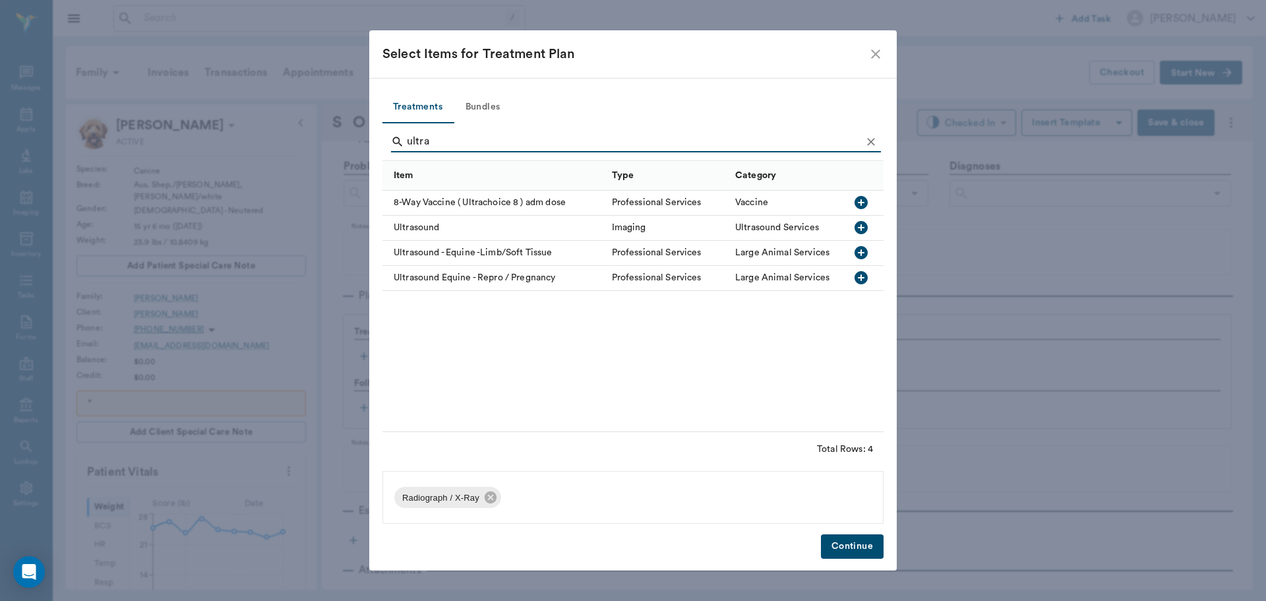
click at [868, 227] on icon "button" at bounding box center [861, 228] width 16 height 16
click at [687, 144] on input "ultra" at bounding box center [634, 141] width 454 height 21
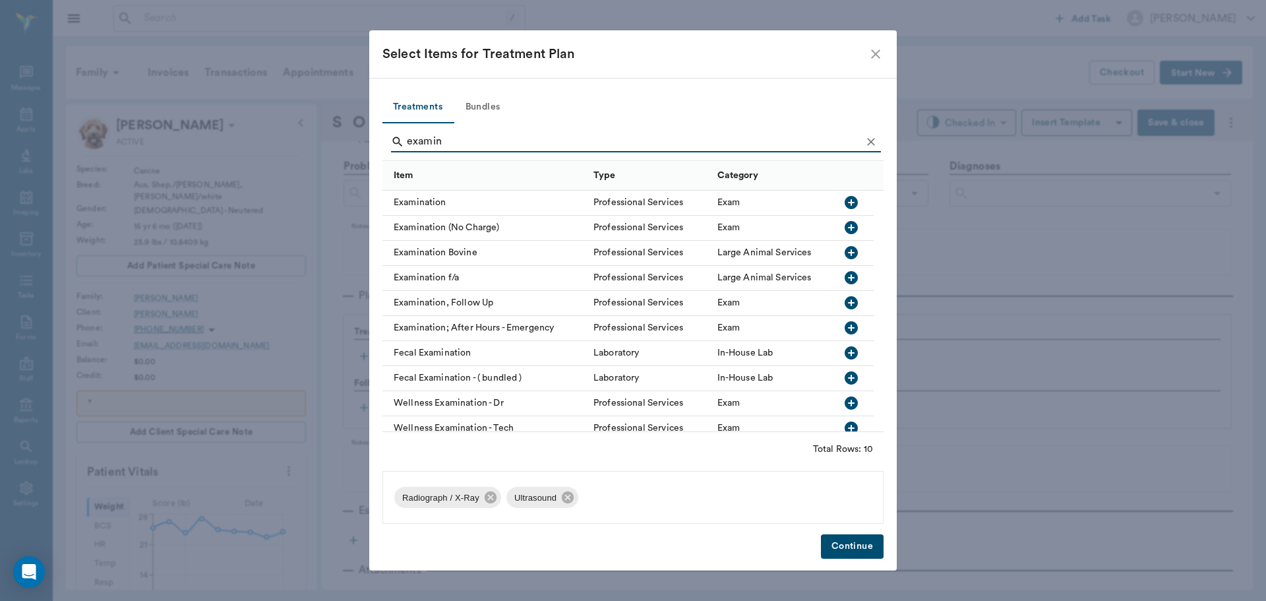
type input "examin"
click at [857, 204] on icon "button" at bounding box center [851, 202] width 13 height 13
click at [832, 547] on button "Continue" at bounding box center [852, 546] width 63 height 24
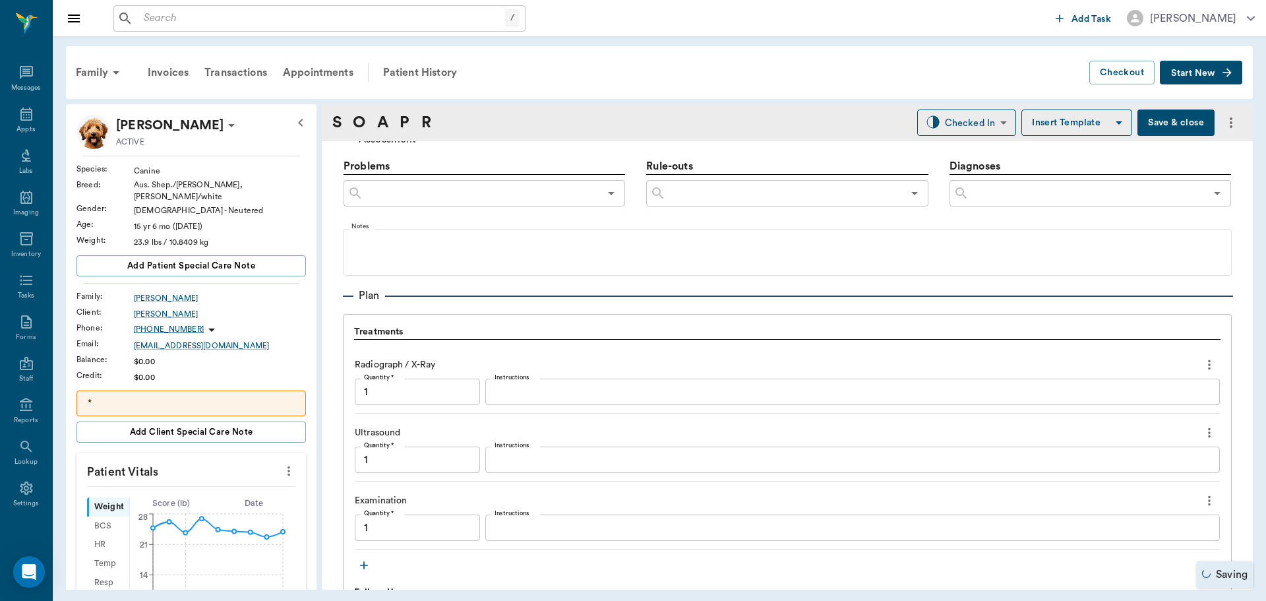
type input "1.00"
drag, startPoint x: 29, startPoint y: 117, endPoint x: 95, endPoint y: 119, distance: 66.0
click at [29, 117] on div "Appts" at bounding box center [26, 122] width 52 height 42
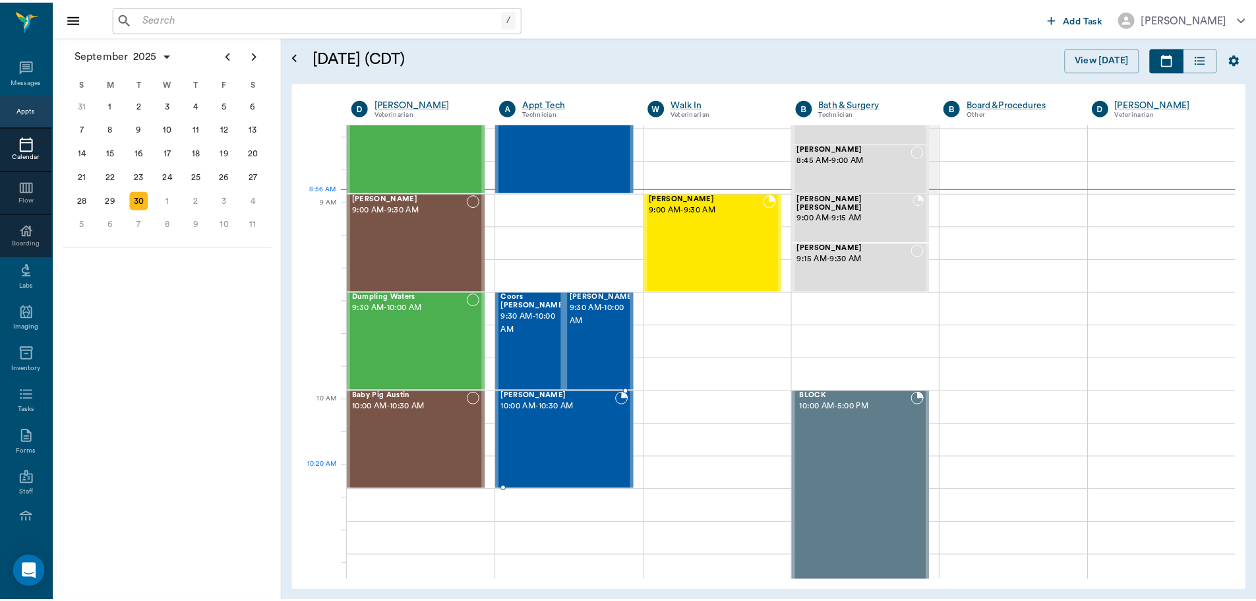
scroll to position [68, 0]
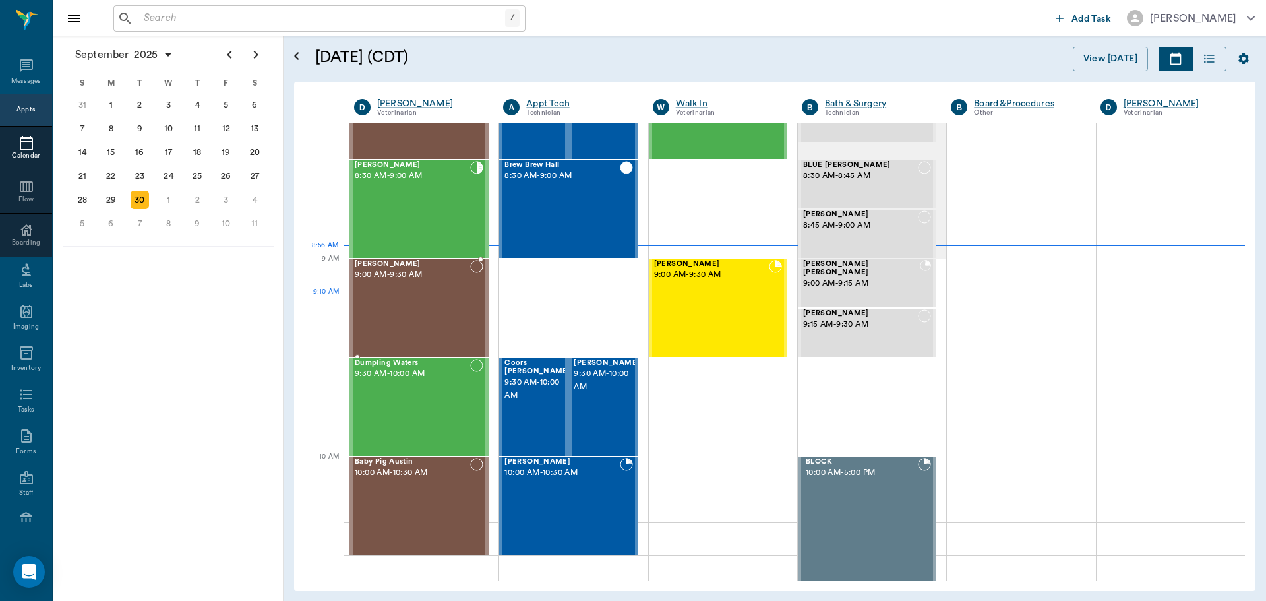
click at [404, 295] on div "Seymore Alexander 9:00 AM - 9:30 AM" at bounding box center [412, 308] width 115 height 96
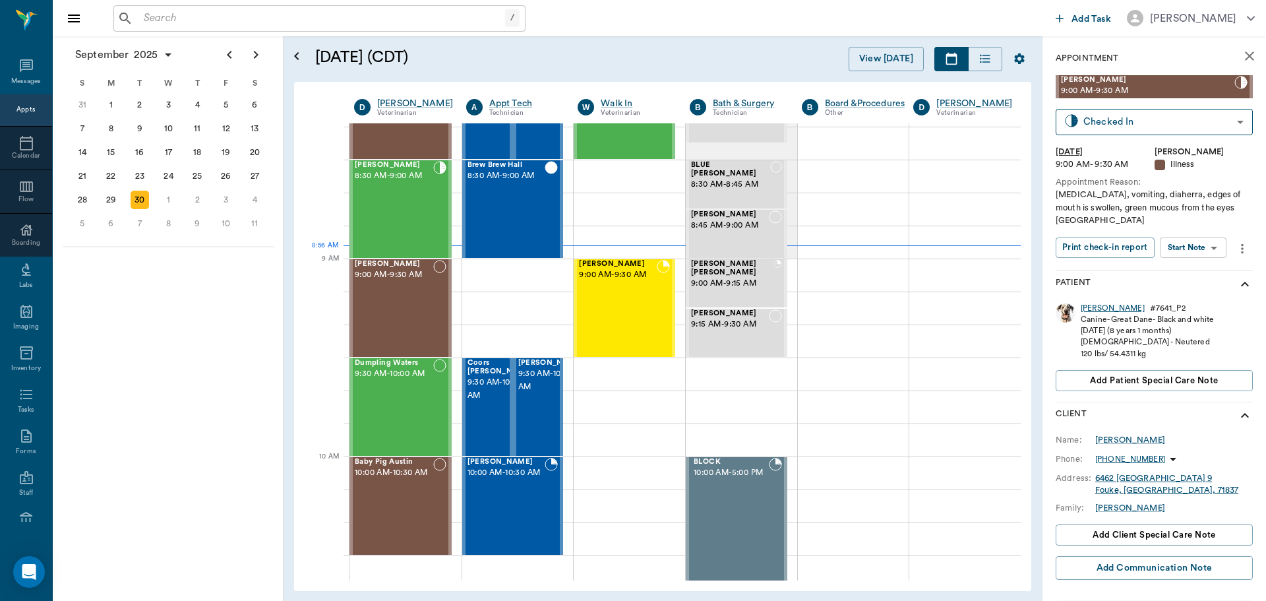
click at [1095, 307] on div "Seymore" at bounding box center [1113, 308] width 64 height 11
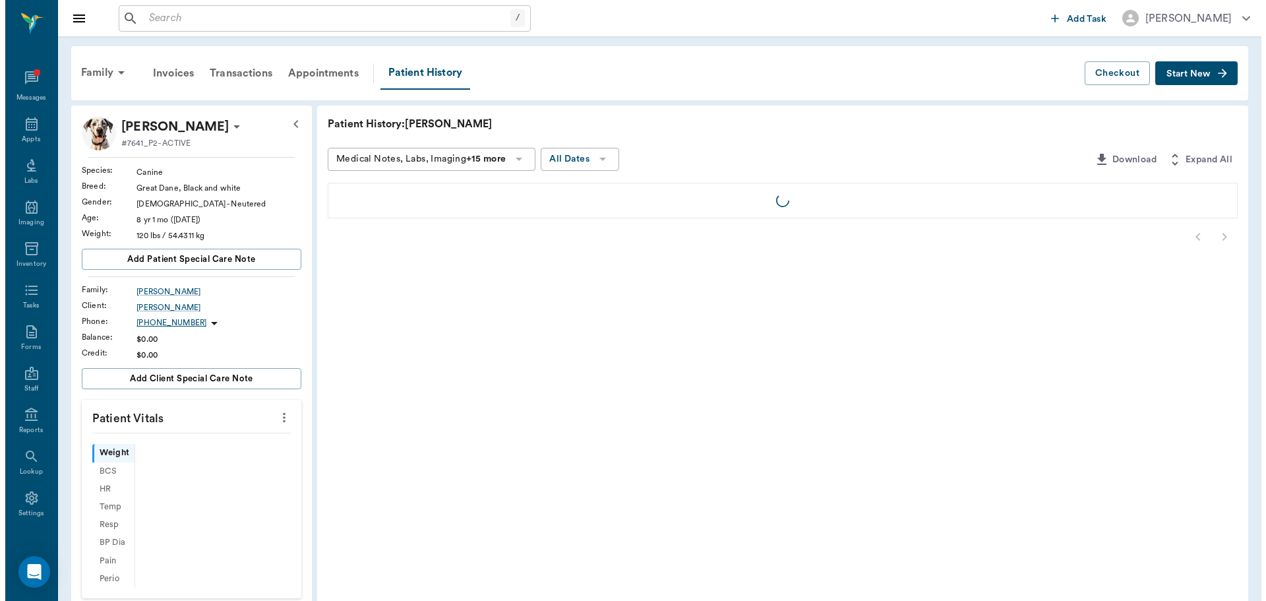
scroll to position [6, 0]
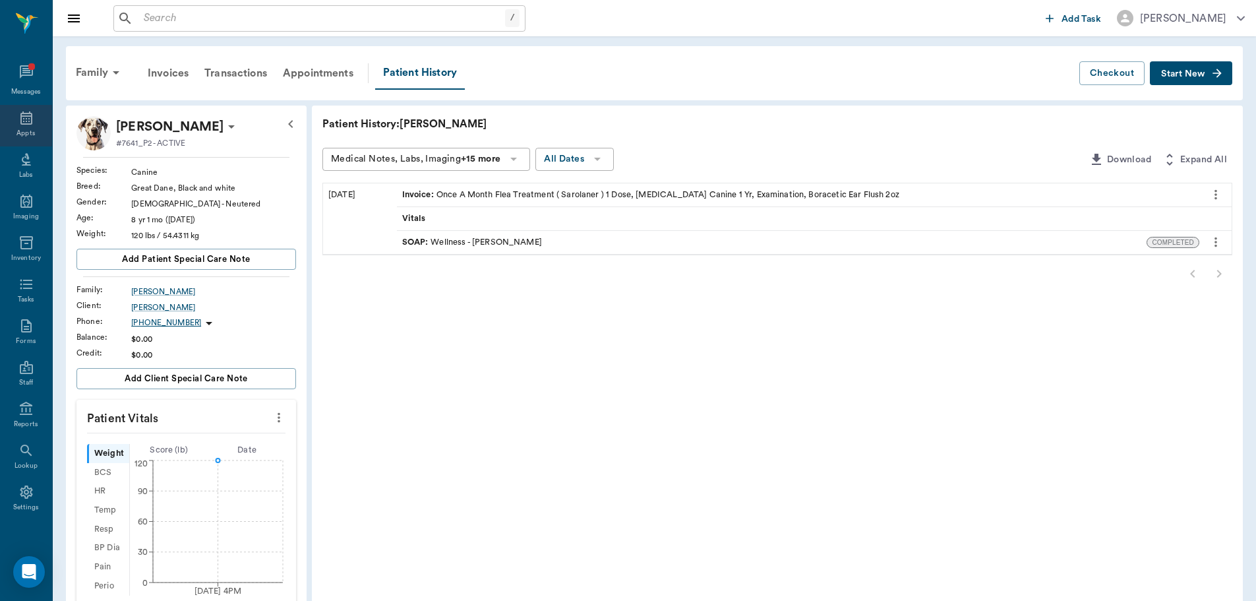
click at [22, 114] on icon at bounding box center [26, 117] width 12 height 13
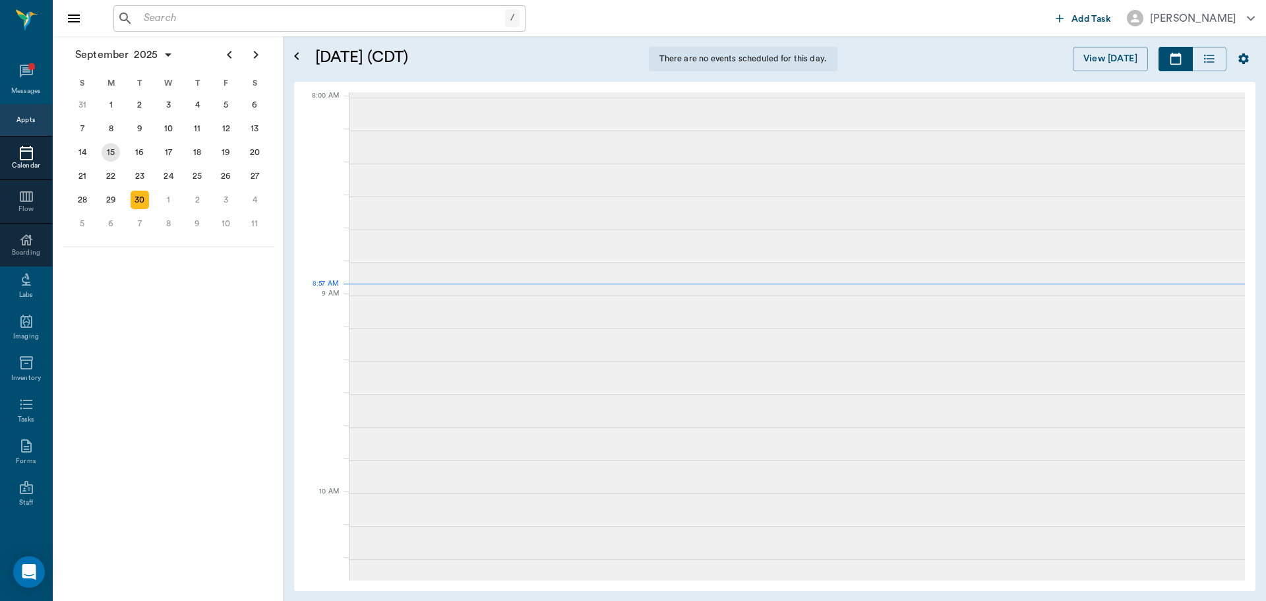
scroll to position [1, 0]
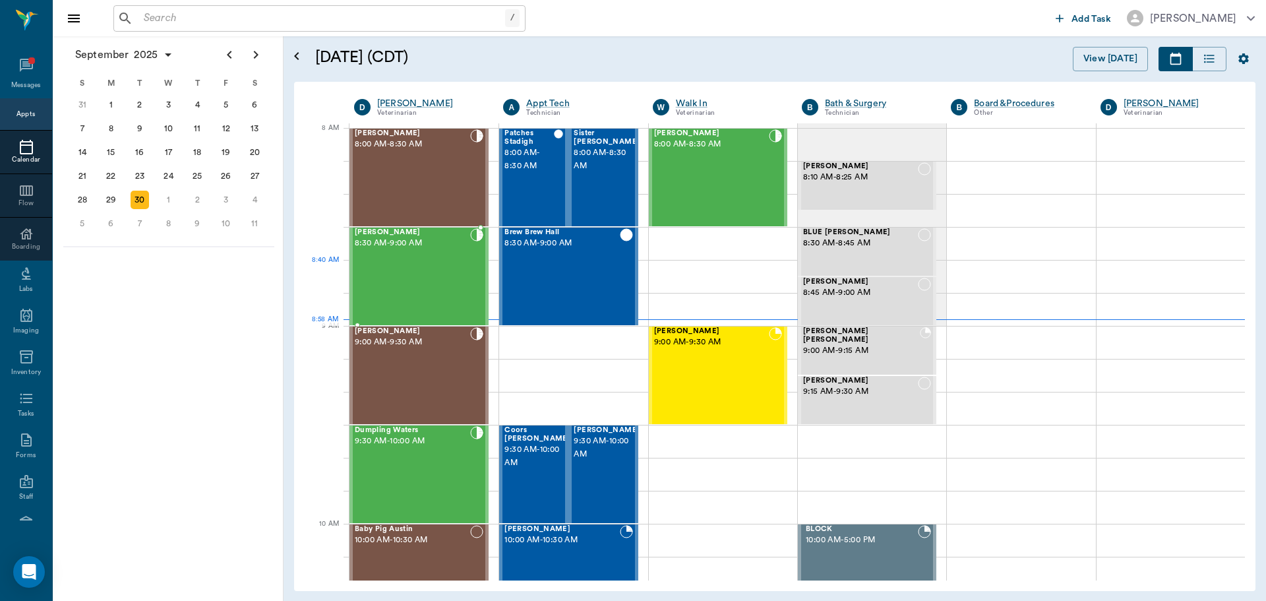
click at [439, 267] on div "Hannah Daniels 8:30 AM - 9:00 AM" at bounding box center [412, 276] width 115 height 96
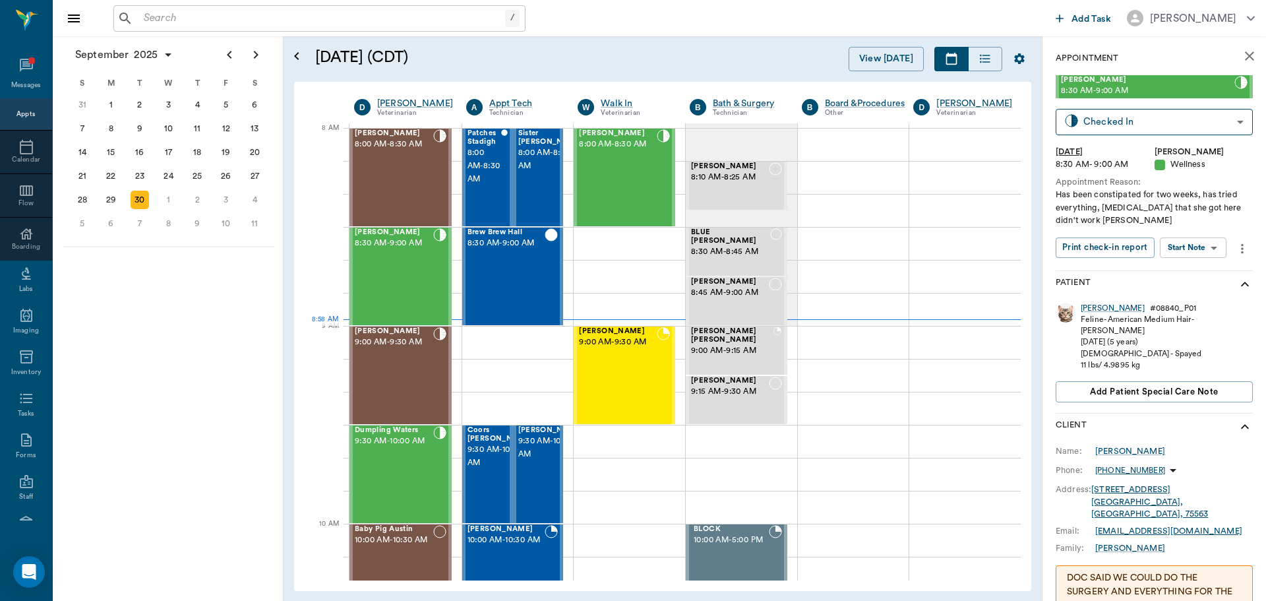
click at [1198, 247] on body "/ ​ Add Task Dr. Bert Ellsworth Nectar Messages Appts Calendar Flow Boarding La…" at bounding box center [633, 300] width 1266 height 601
click at [1198, 269] on button "Start SOAP" at bounding box center [1178, 274] width 45 height 15
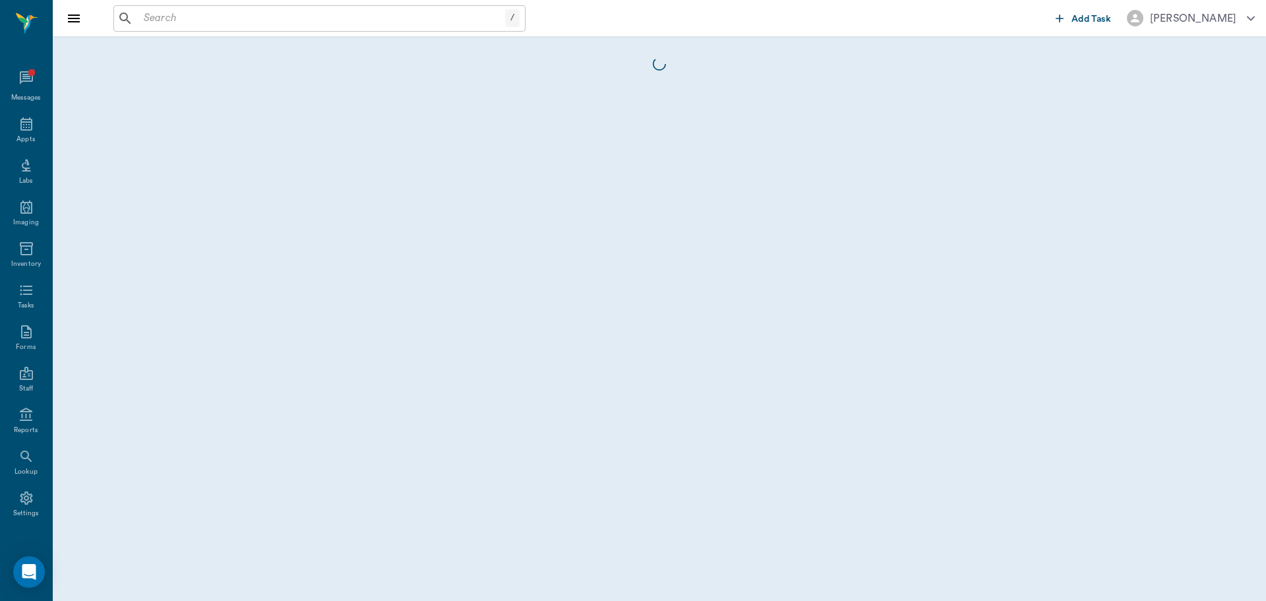
scroll to position [6, 0]
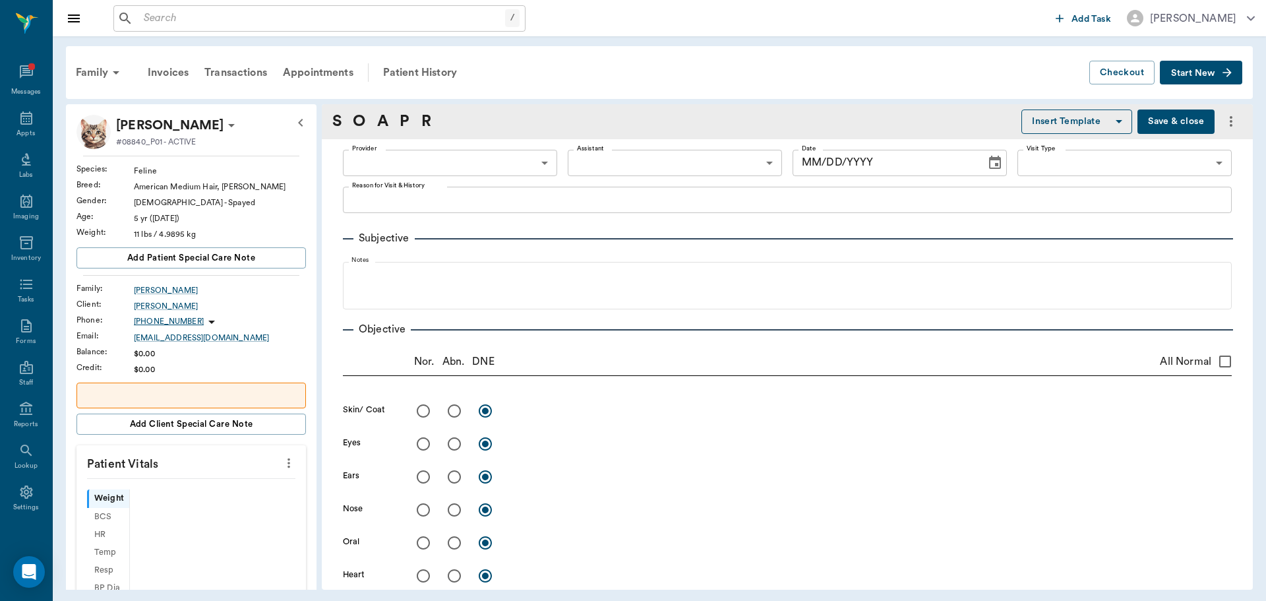
type input "63ec2f075fda476ae8351a4d"
type input "65d2be4f46e3a538d89b8c14"
type textarea "Has been constipated for two weeks, has tried everything, laxative that she got…"
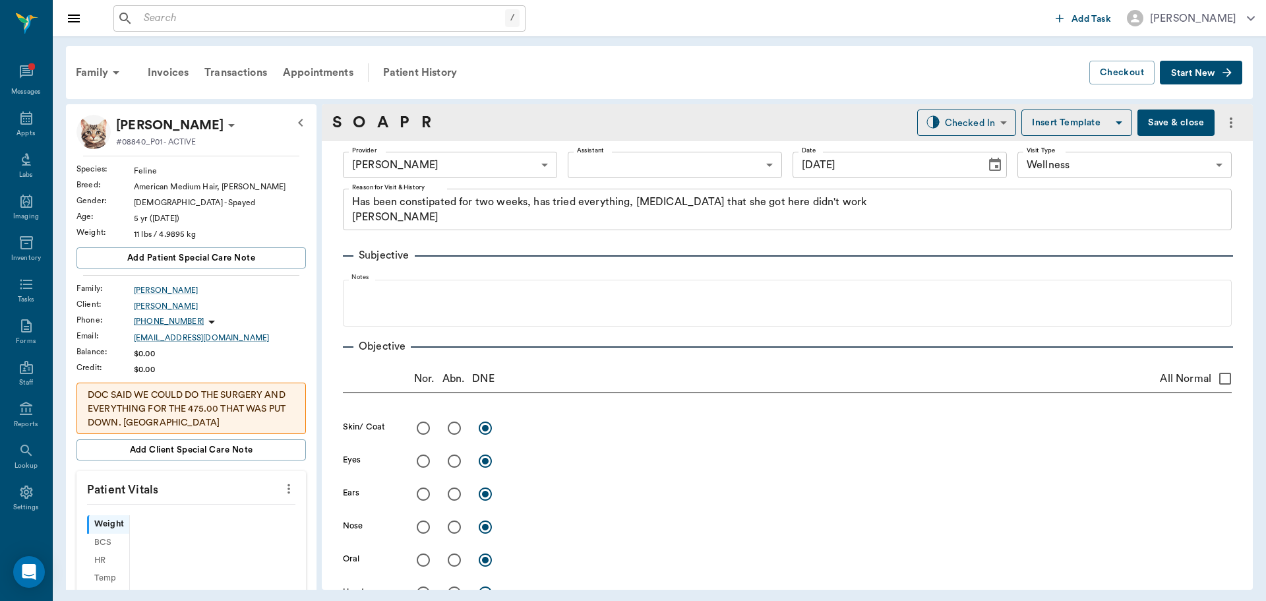
type input "09/30/2025"
click at [282, 497] on button "more" at bounding box center [288, 488] width 21 height 22
click at [256, 506] on span "Enter Vitals" at bounding box center [223, 512] width 111 height 14
click at [202, 525] on input "text" at bounding box center [190, 528] width 115 height 26
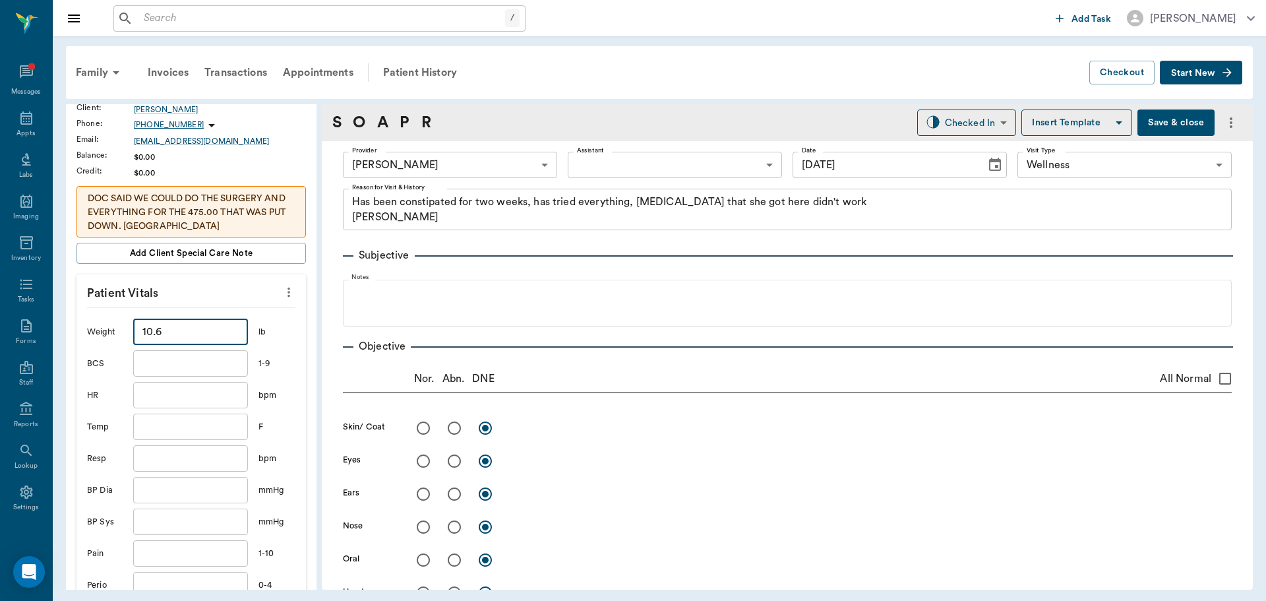
scroll to position [198, 0]
type input "10.6"
click at [169, 460] on input "text" at bounding box center [190, 457] width 115 height 26
type input "20"
click at [211, 417] on input "text" at bounding box center [190, 425] width 115 height 26
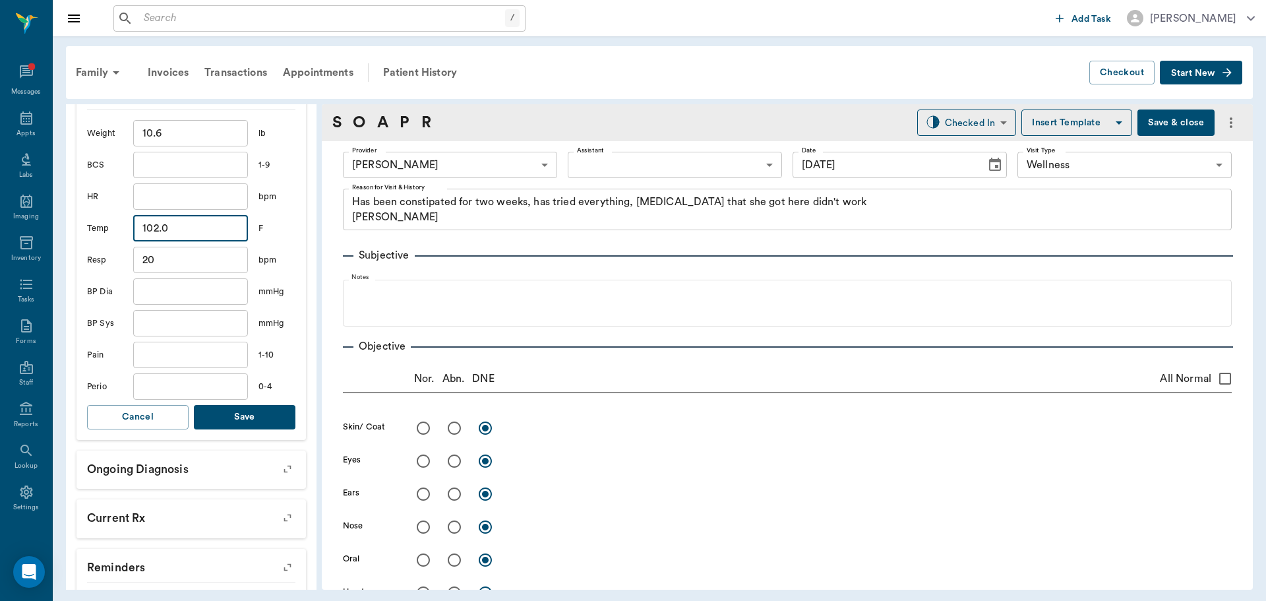
scroll to position [396, 0]
type input "102"
click at [235, 405] on button "Save" at bounding box center [245, 416] width 102 height 24
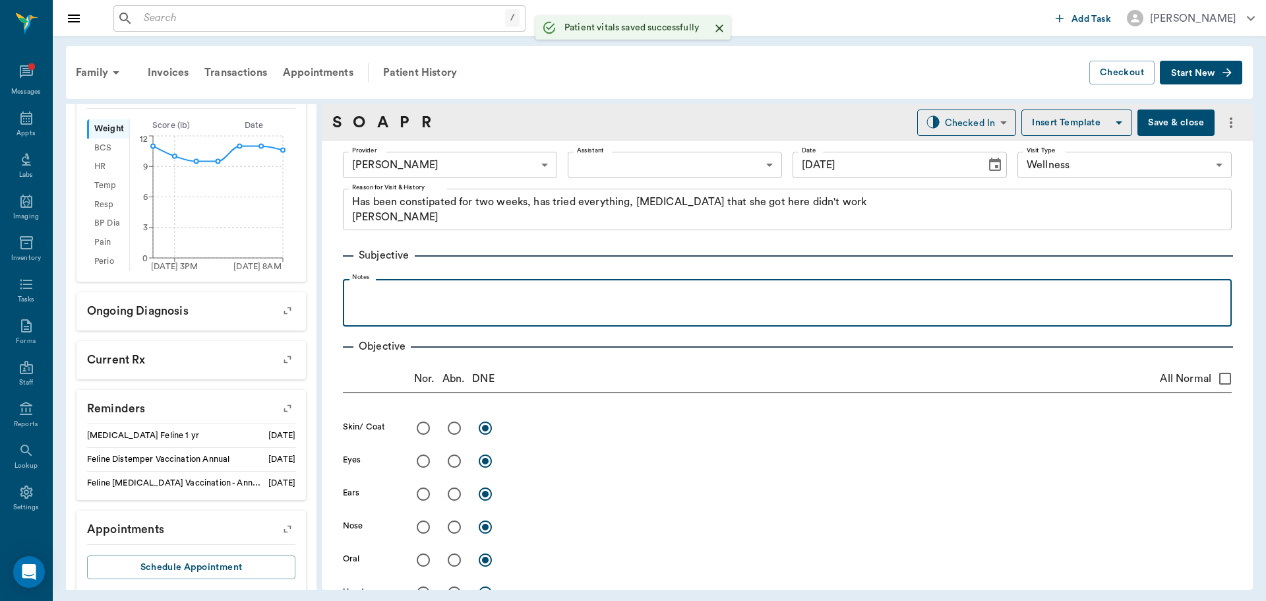
click at [472, 316] on div at bounding box center [788, 302] width 876 height 33
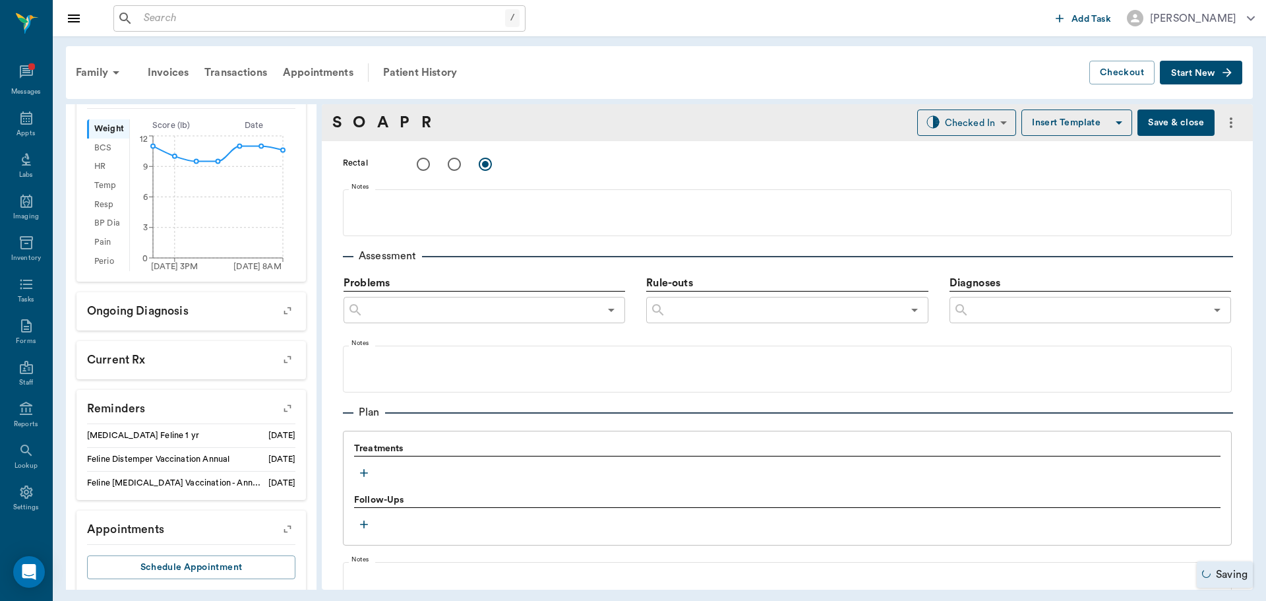
scroll to position [801, 0]
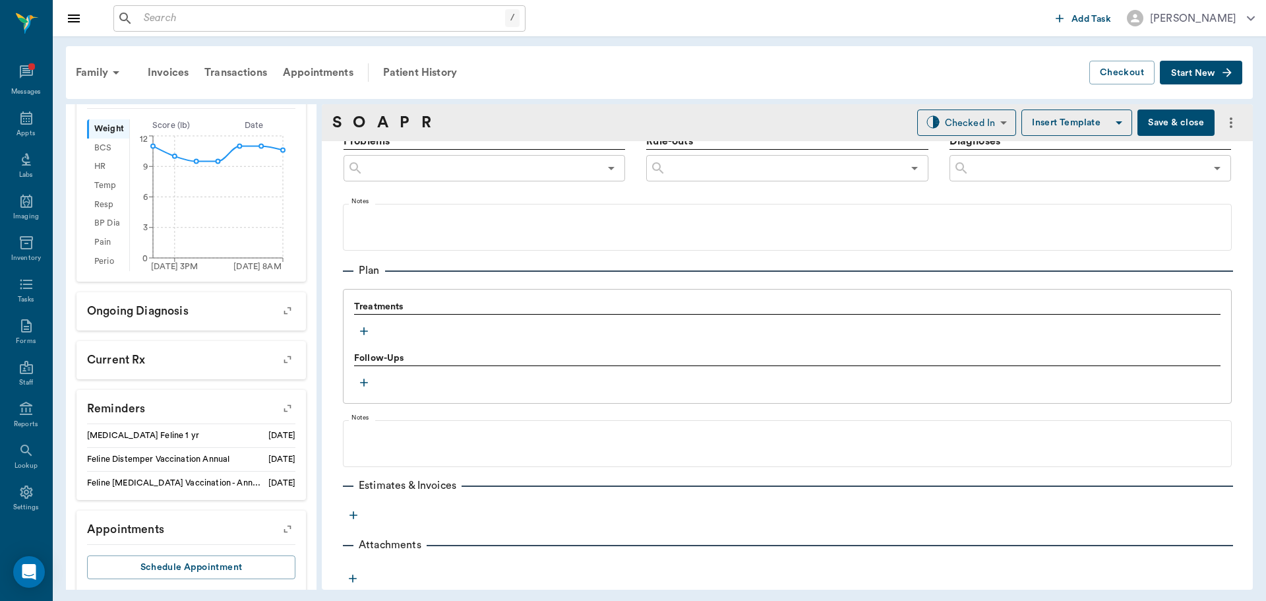
click at [368, 335] on icon "button" at bounding box center [363, 330] width 13 height 13
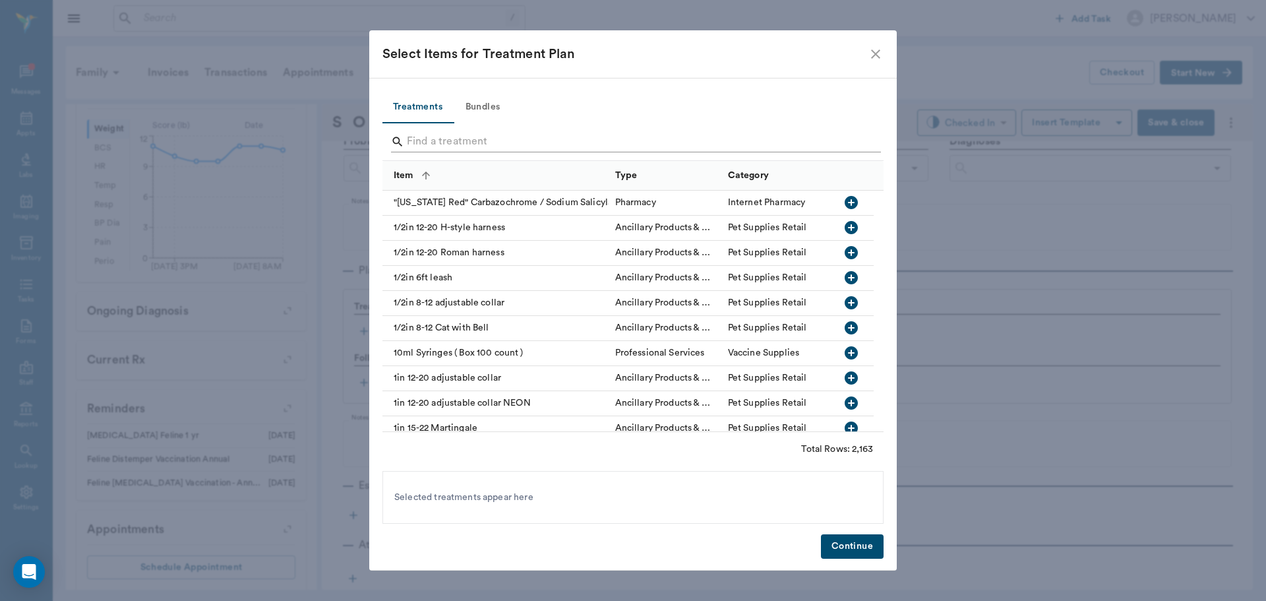
click at [412, 142] on input "Search" at bounding box center [634, 141] width 454 height 21
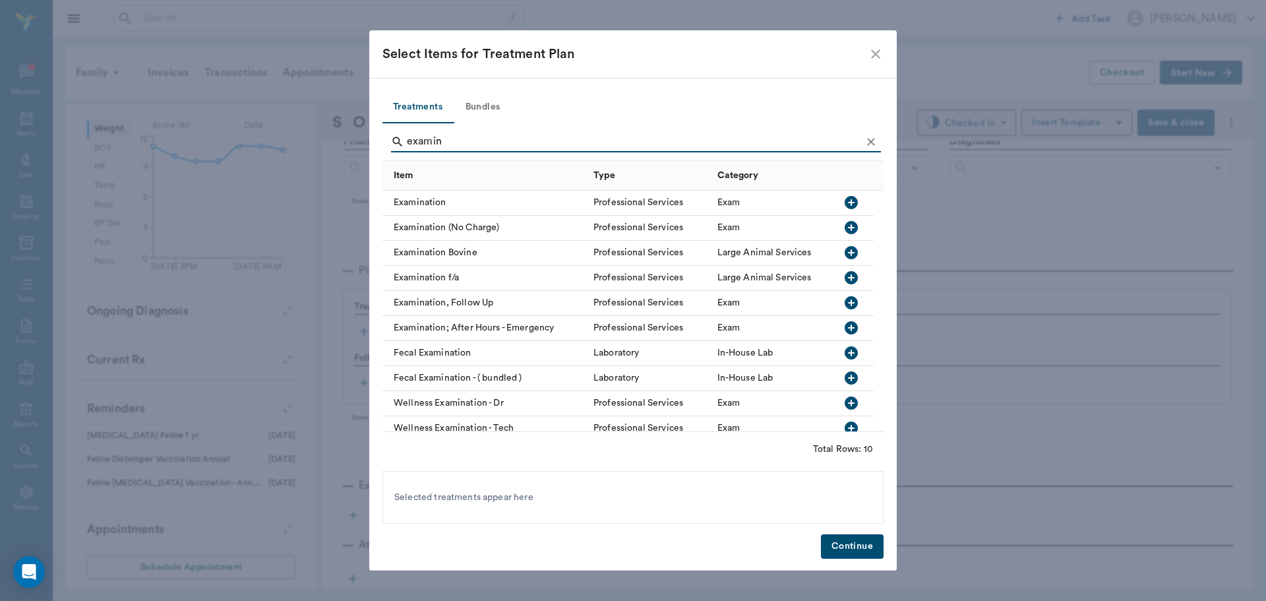
type input "examin"
click at [848, 202] on icon "button" at bounding box center [851, 202] width 13 height 13
click at [854, 548] on button "Continue" at bounding box center [852, 546] width 63 height 24
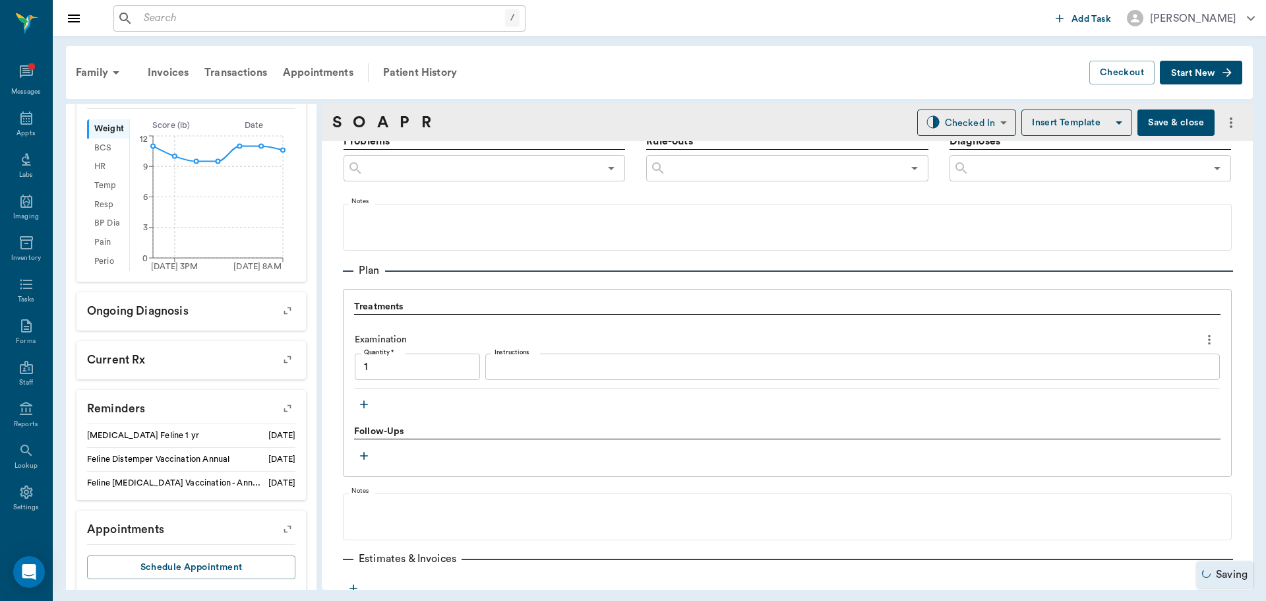
type input "1.00"
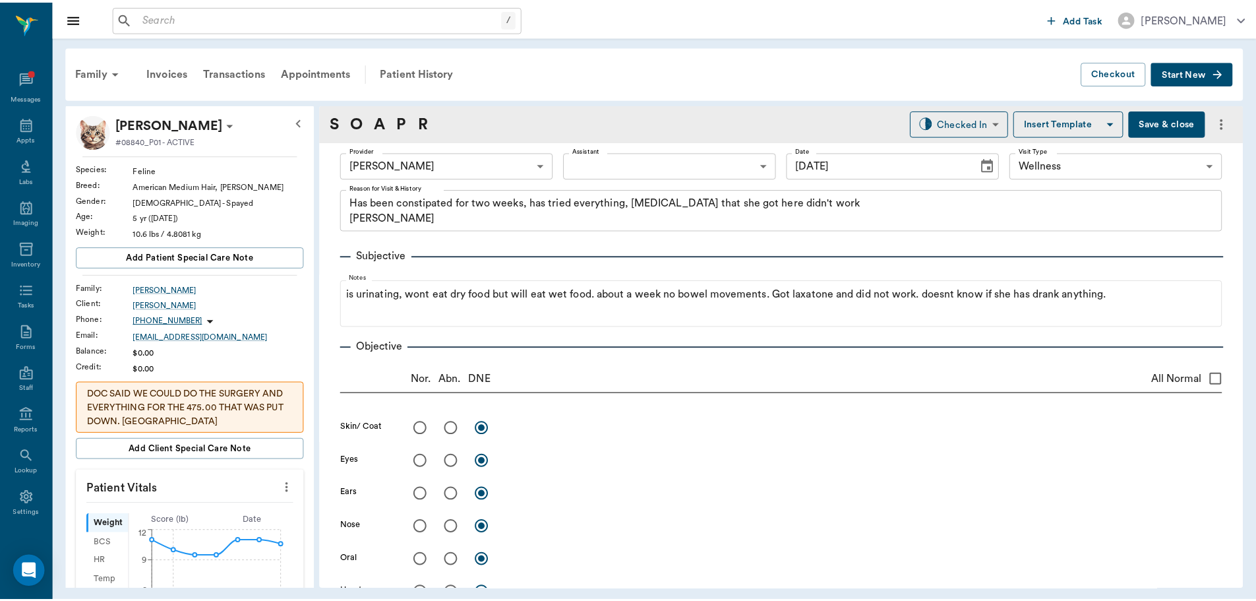
scroll to position [0, 0]
click at [1193, 124] on button "Save & close" at bounding box center [1176, 122] width 77 height 26
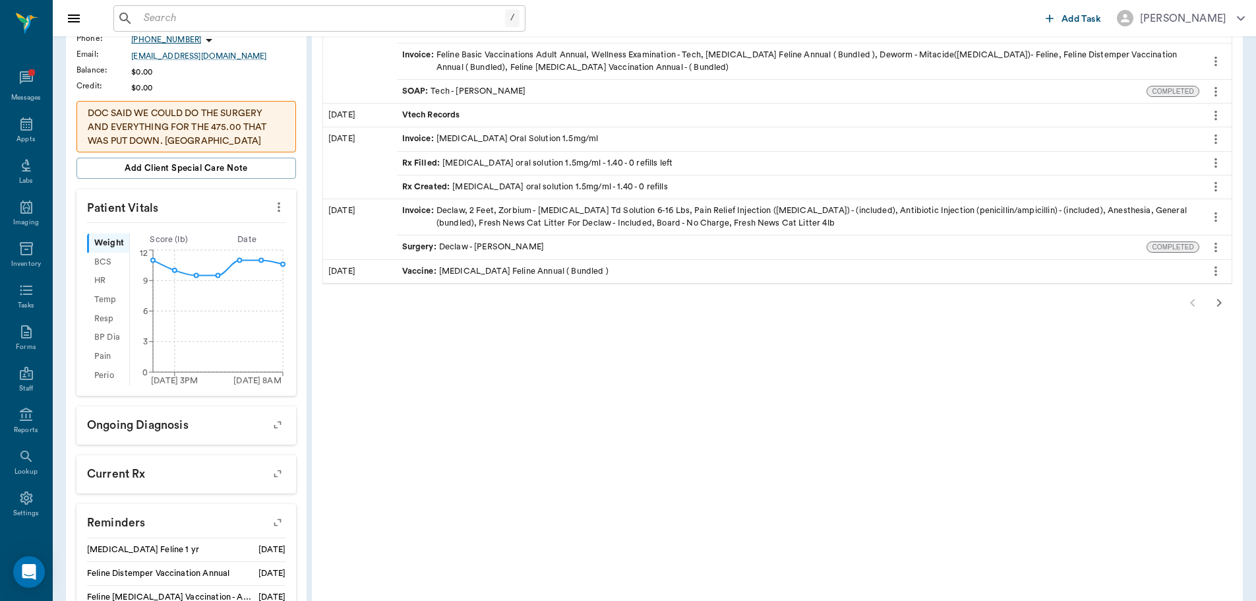
scroll to position [417, 0]
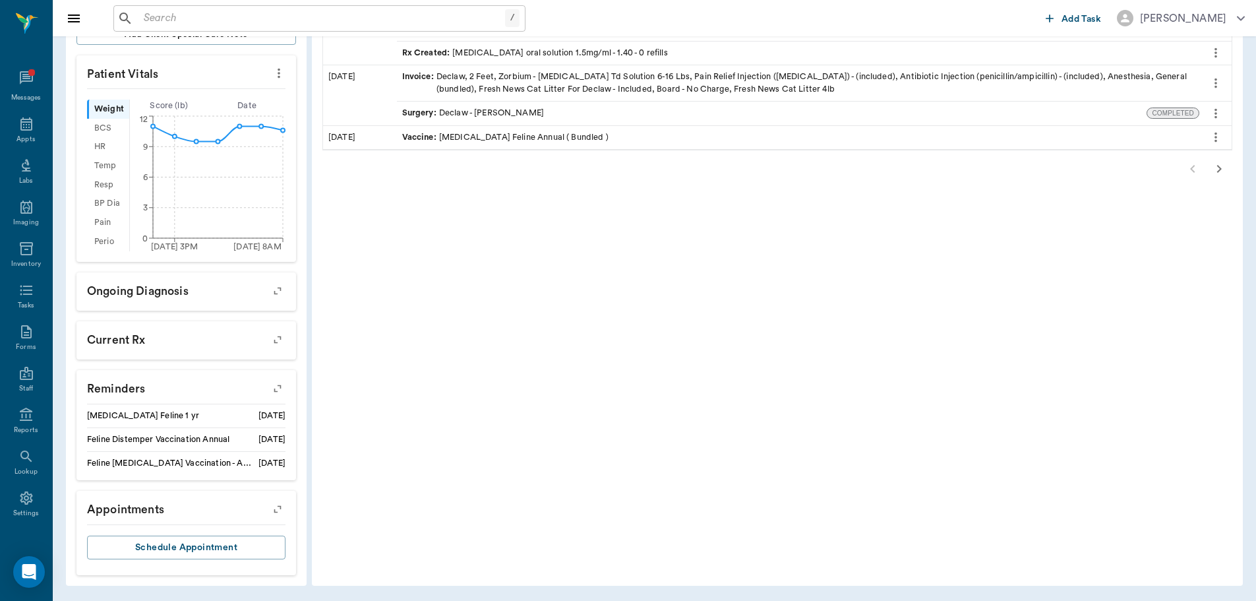
click at [280, 391] on icon "button" at bounding box center [277, 388] width 18 height 18
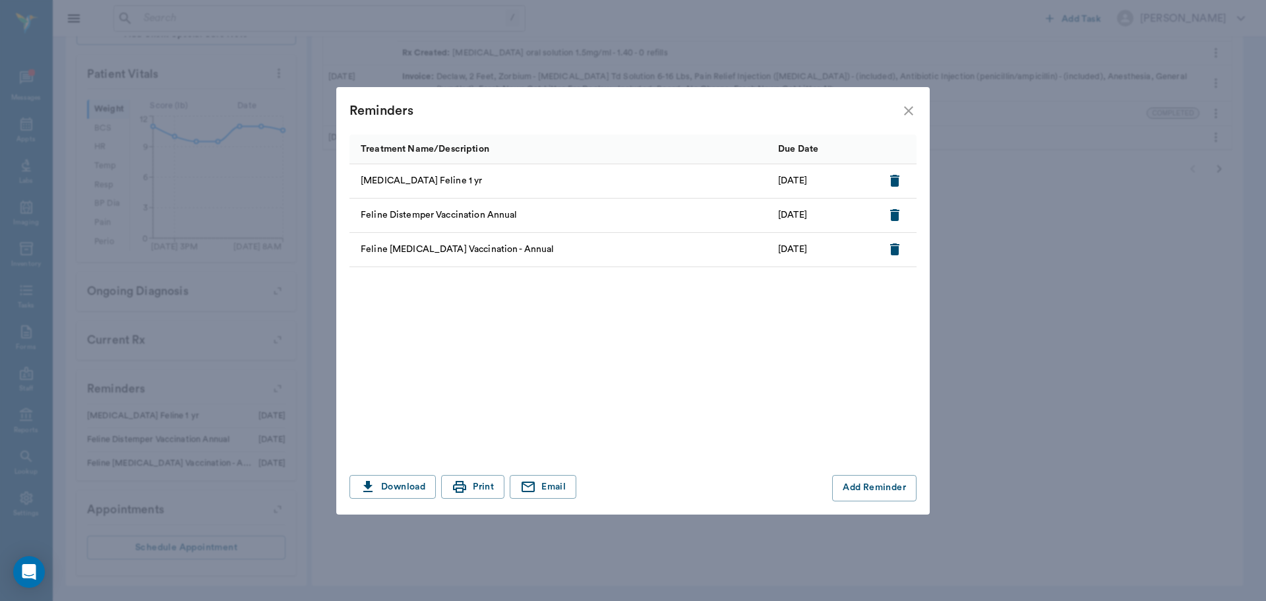
click at [926, 112] on div "Reminders" at bounding box center [633, 110] width 594 height 47
click at [915, 108] on icon "close" at bounding box center [909, 111] width 16 height 16
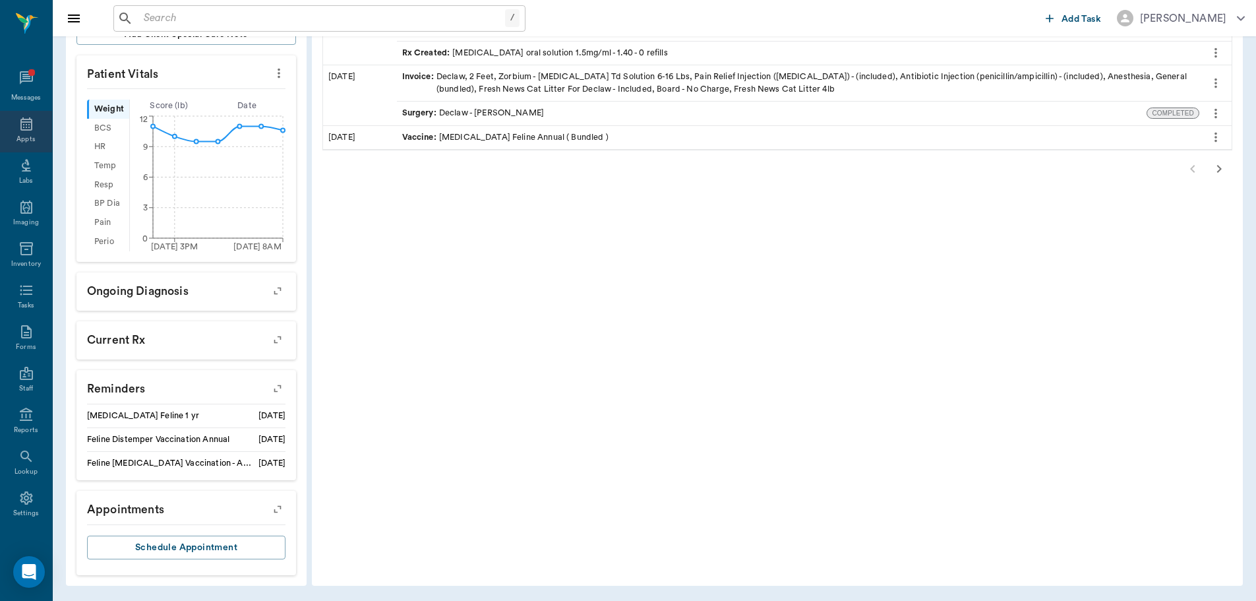
click at [20, 120] on icon at bounding box center [26, 123] width 12 height 13
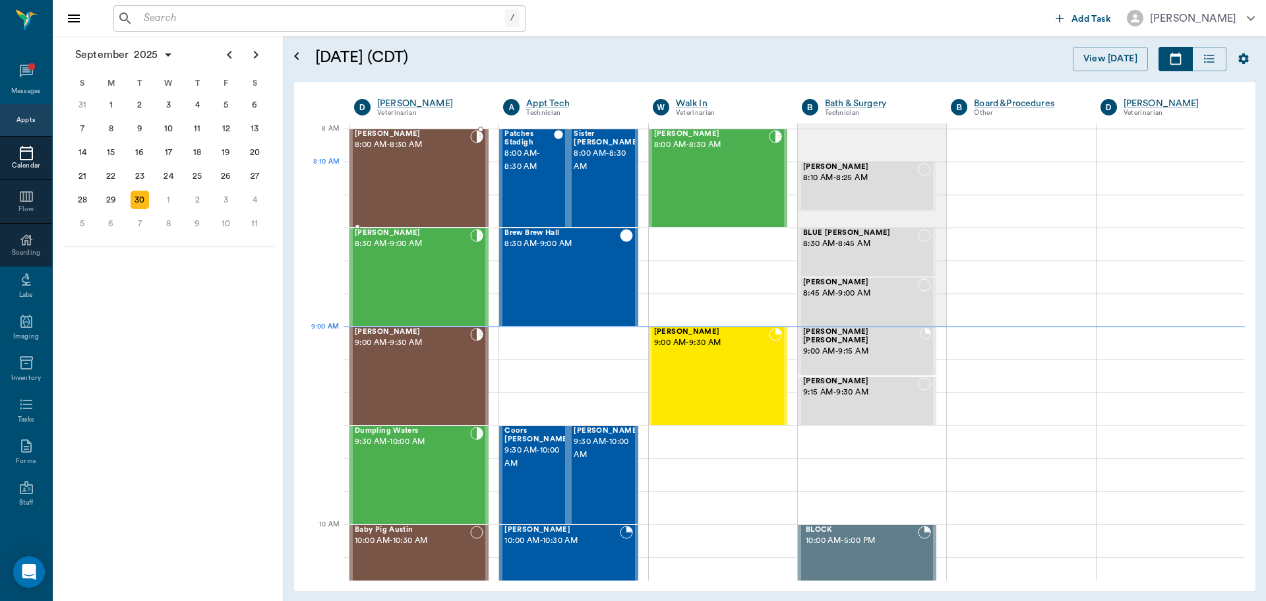
click at [390, 183] on div "Logan Caver 8:00 AM - 8:30 AM" at bounding box center [412, 178] width 115 height 96
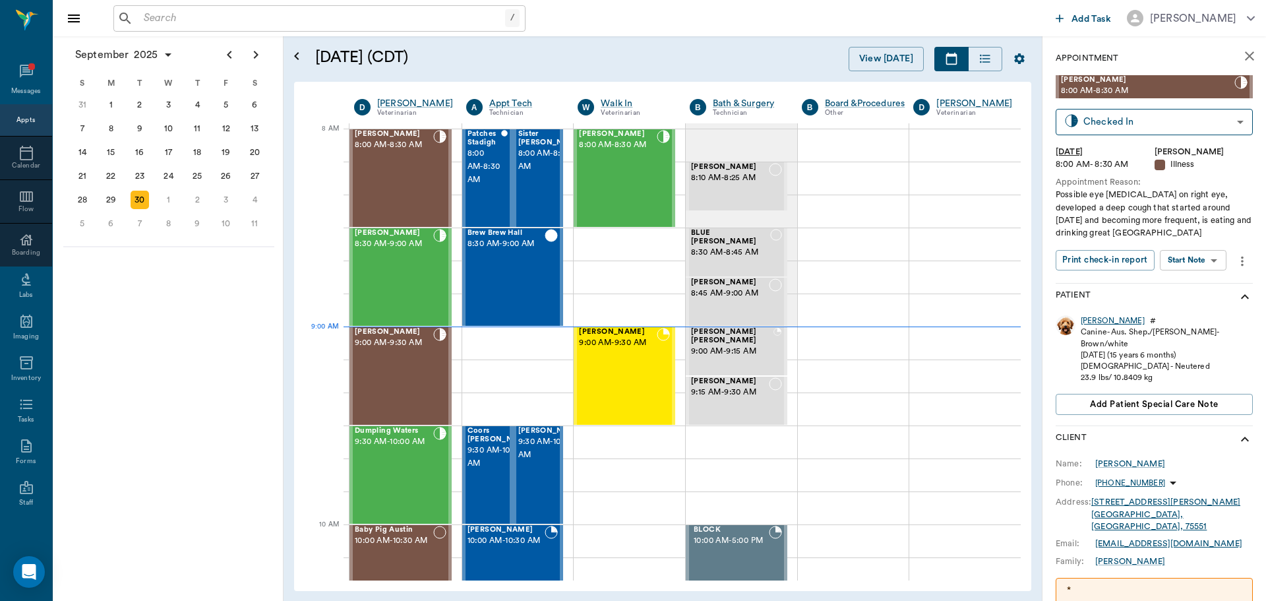
click at [1091, 319] on div "Logan" at bounding box center [1113, 320] width 64 height 11
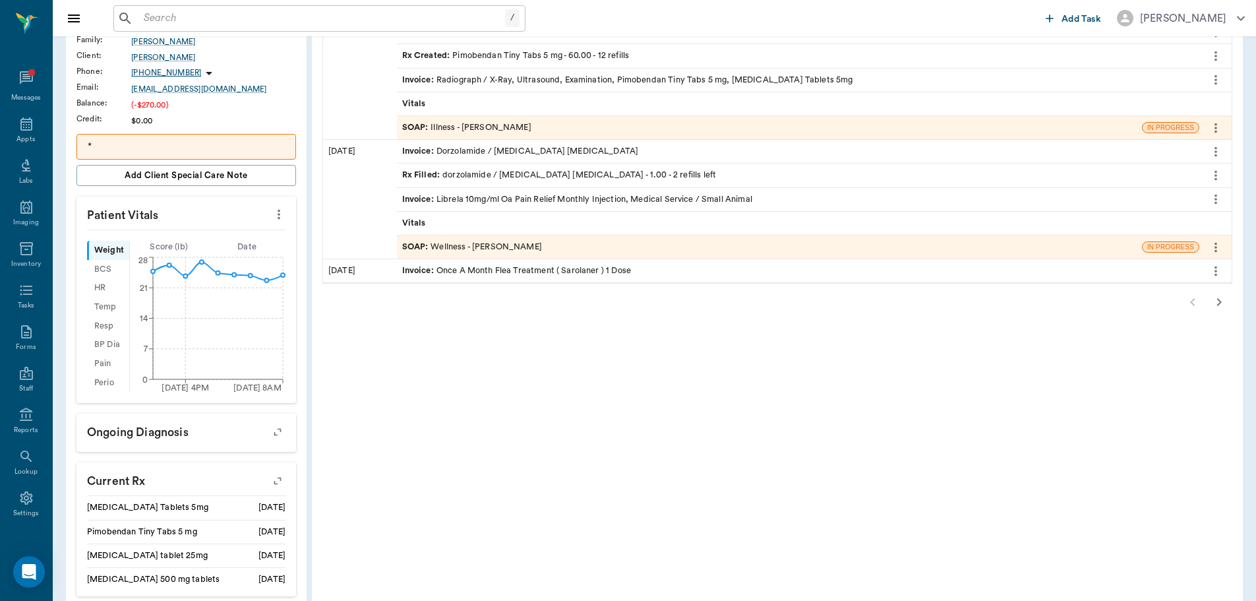
scroll to position [264, 0]
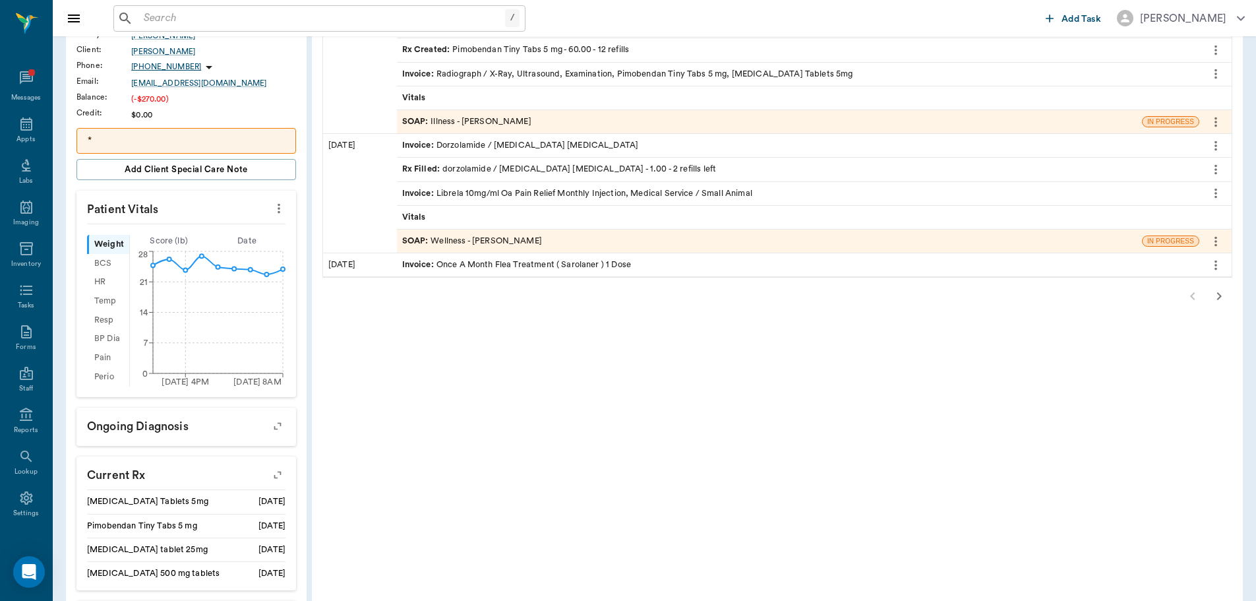
click at [279, 471] on icon "button" at bounding box center [277, 475] width 18 height 18
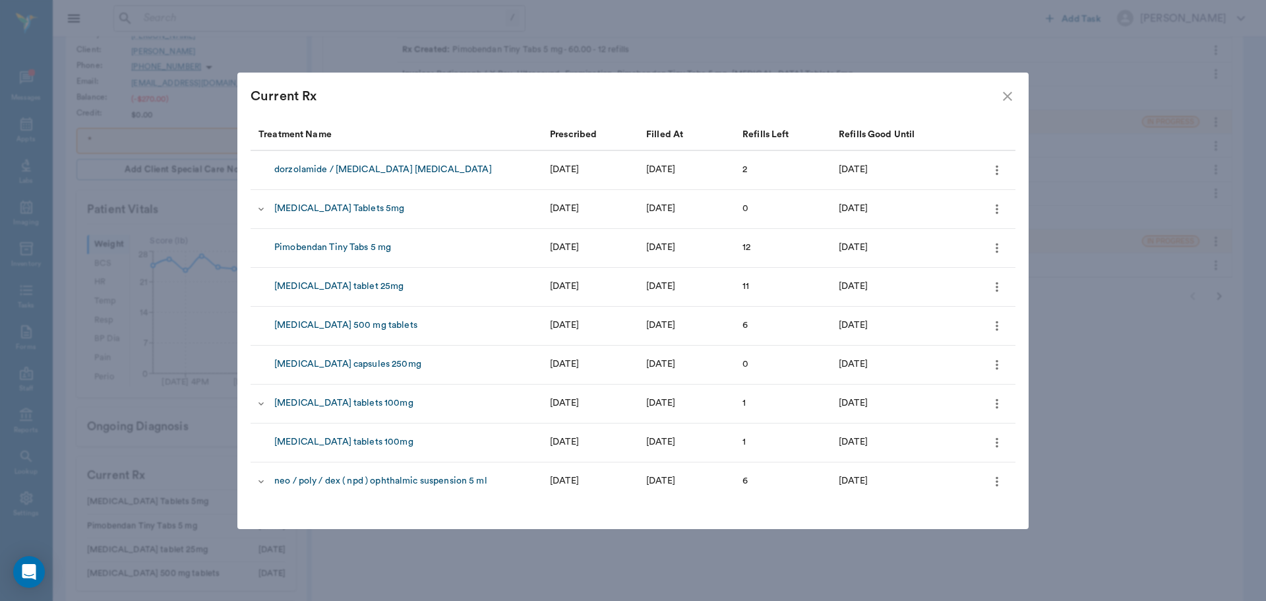
click at [1018, 99] on Rx "Current Rx" at bounding box center [632, 96] width 791 height 47
click at [1014, 99] on icon "close" at bounding box center [1008, 96] width 16 height 16
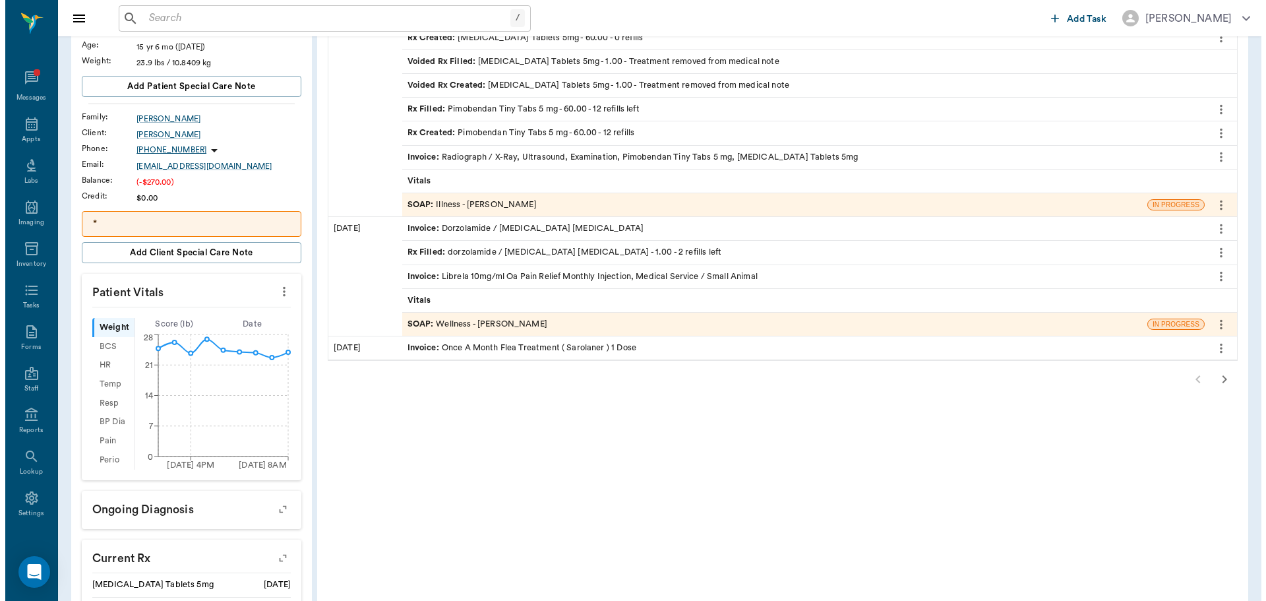
scroll to position [0, 0]
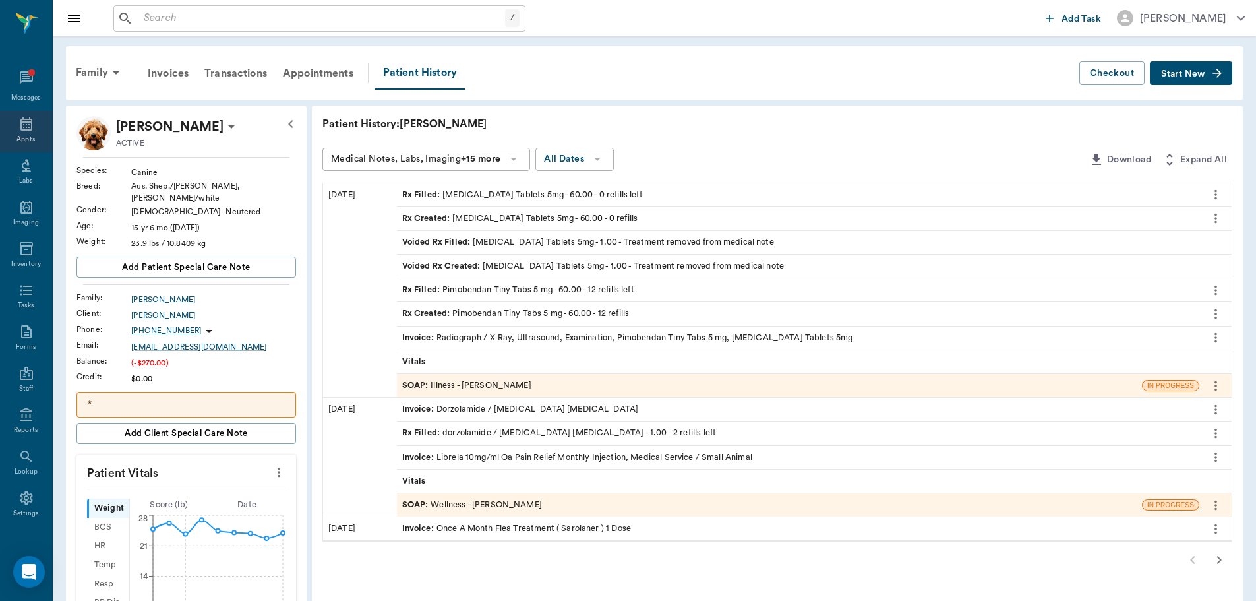
click at [5, 121] on div "Appts" at bounding box center [26, 132] width 52 height 42
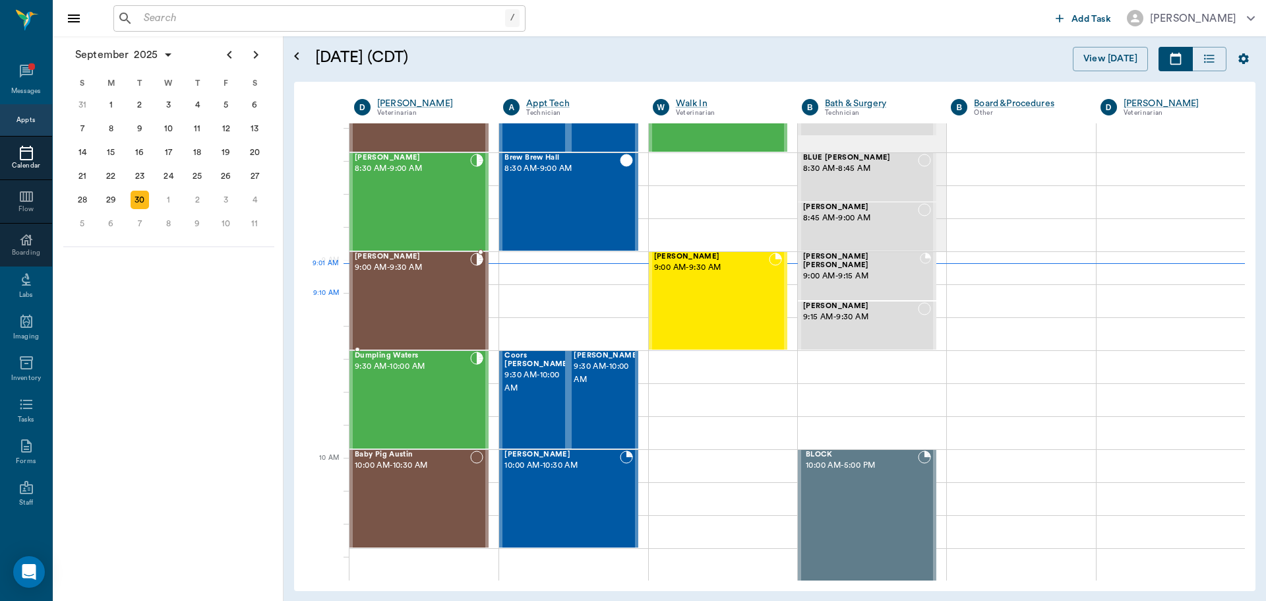
scroll to position [67, 0]
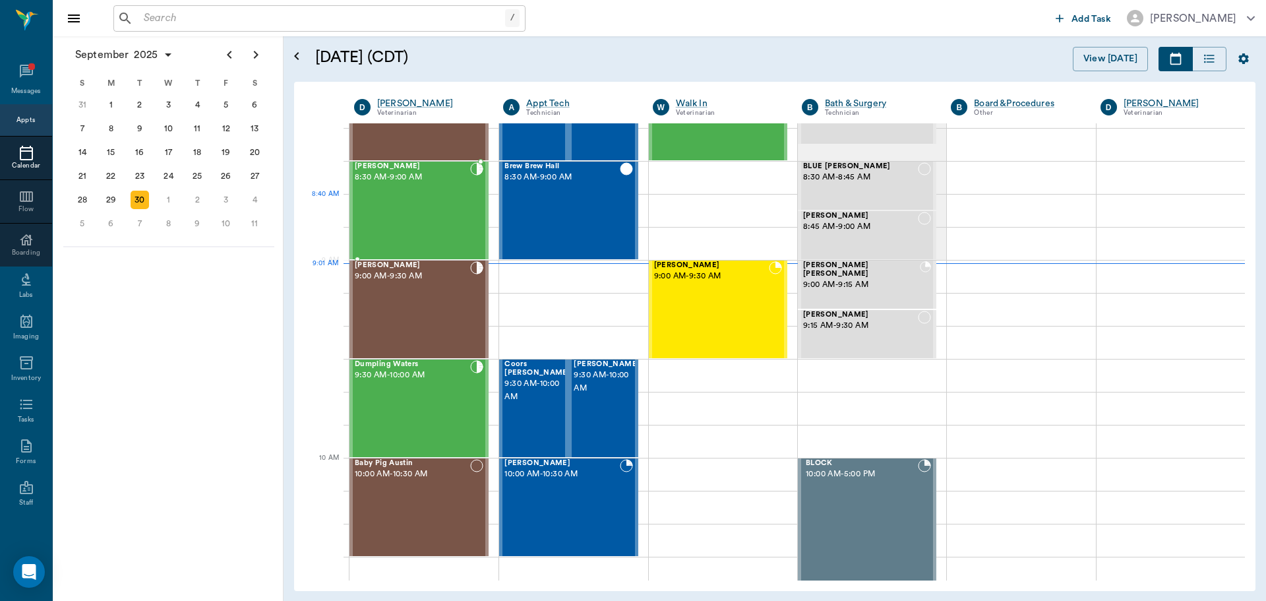
click at [423, 212] on div "[PERSON_NAME] 8:30 AM - 9:00 AM" at bounding box center [412, 210] width 115 height 96
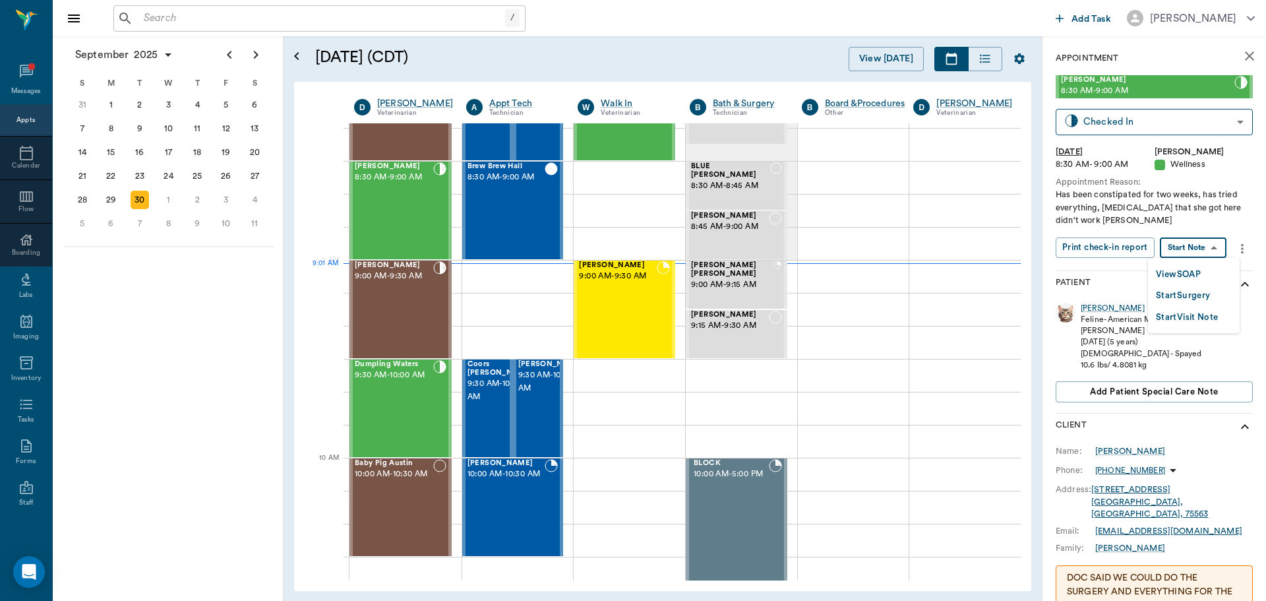
click at [1212, 248] on body "/ ​ Add Task Dr. Bert Ellsworth Nectar Messages Appts Calendar Flow Boarding La…" at bounding box center [633, 300] width 1266 height 601
click at [1206, 271] on li "View SOAP" at bounding box center [1194, 274] width 92 height 22
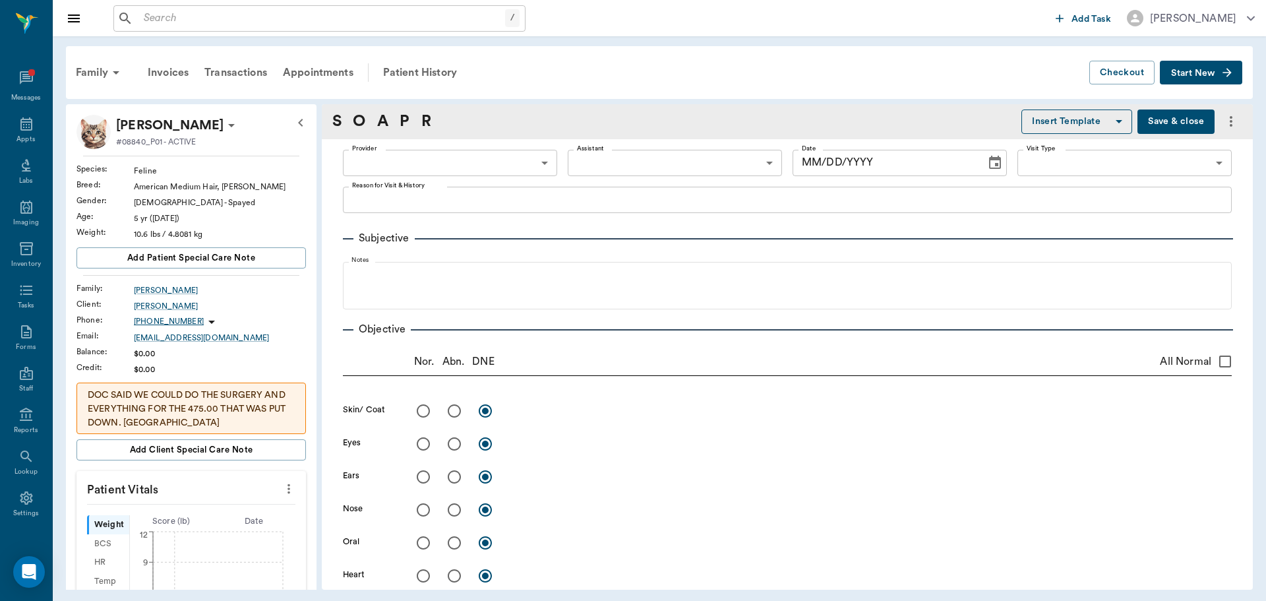
type input "63ec2f075fda476ae8351a4d"
type input "65d2be4f46e3a538d89b8c14"
type textarea "Has been constipated for two weeks, has tried everything, [MEDICAL_DATA] that s…"
type input "09/30/2025"
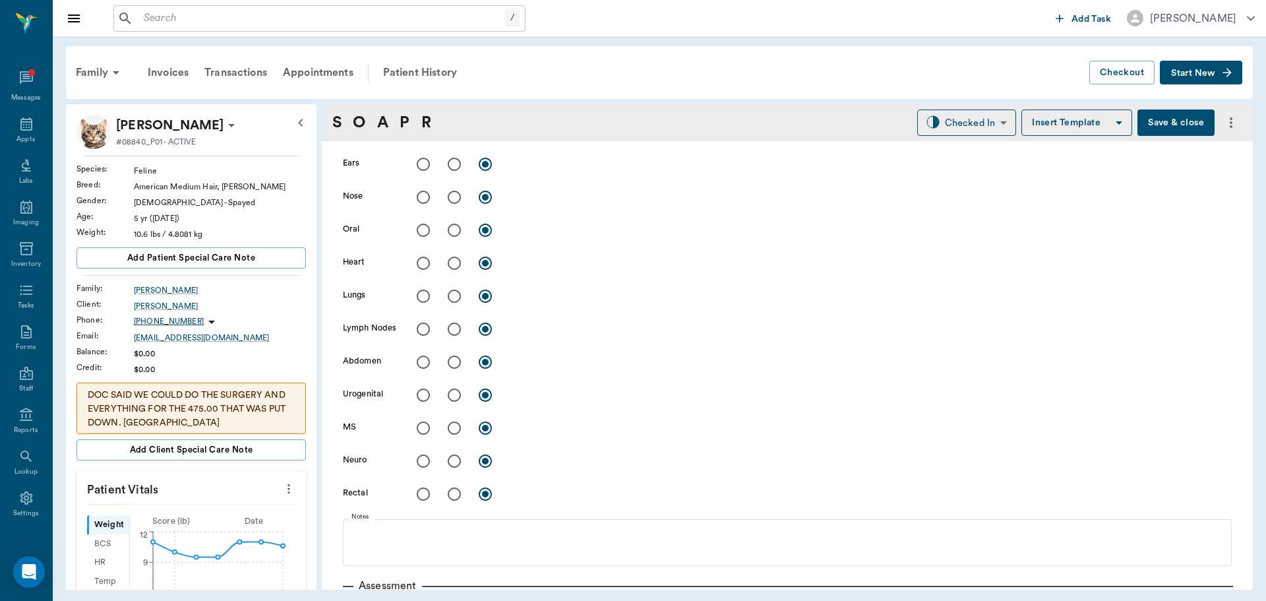
scroll to position [659, 0]
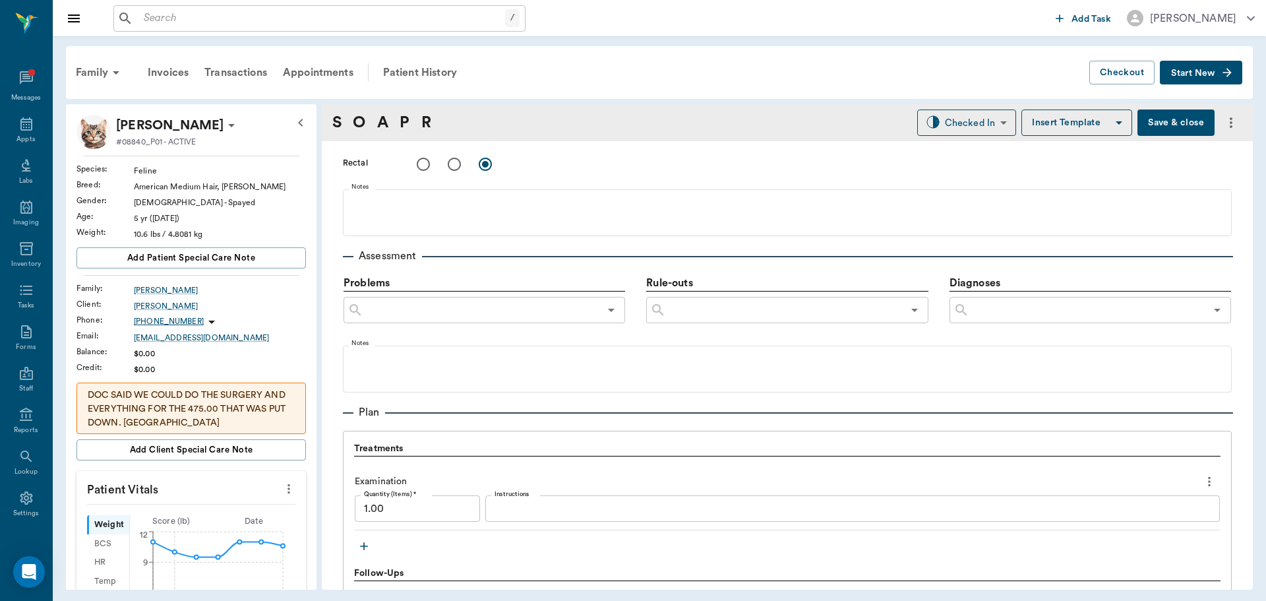
click at [1210, 313] on icon "Open" at bounding box center [1218, 310] width 16 height 16
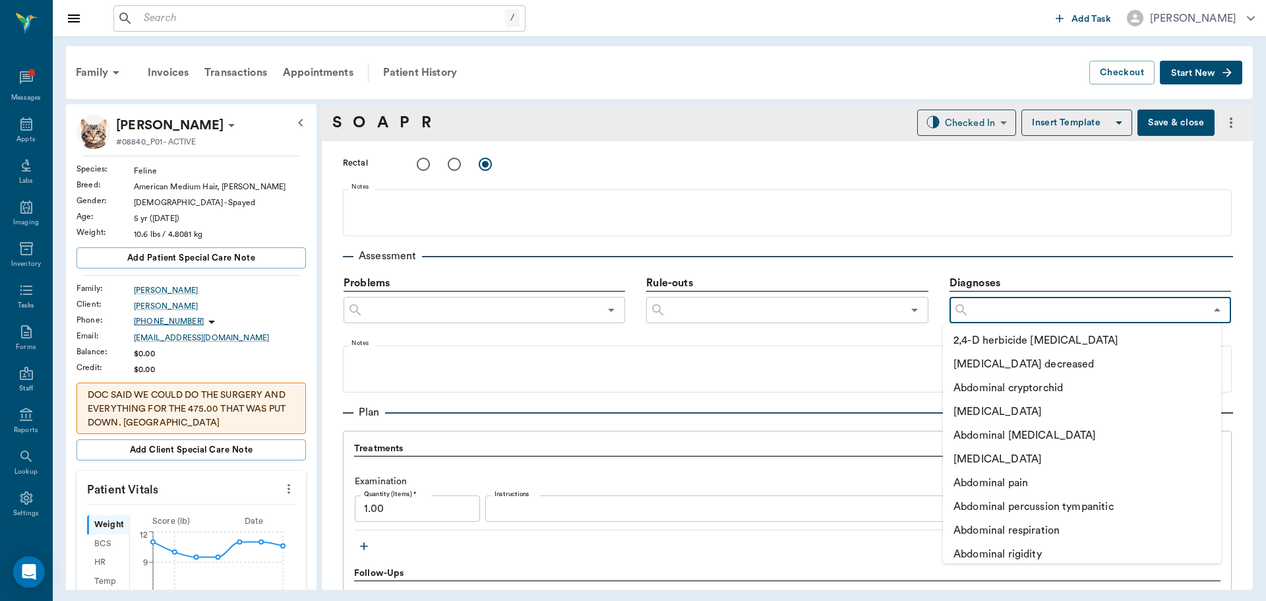
click at [987, 314] on input "text" at bounding box center [1087, 310] width 236 height 18
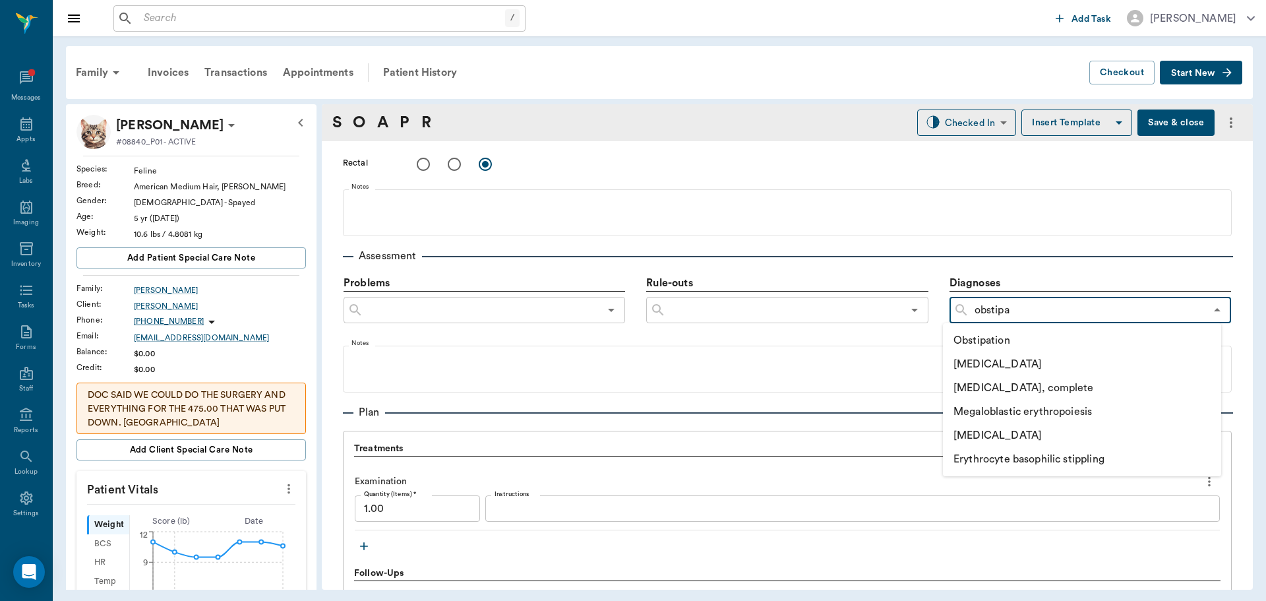
type input "obstipat"
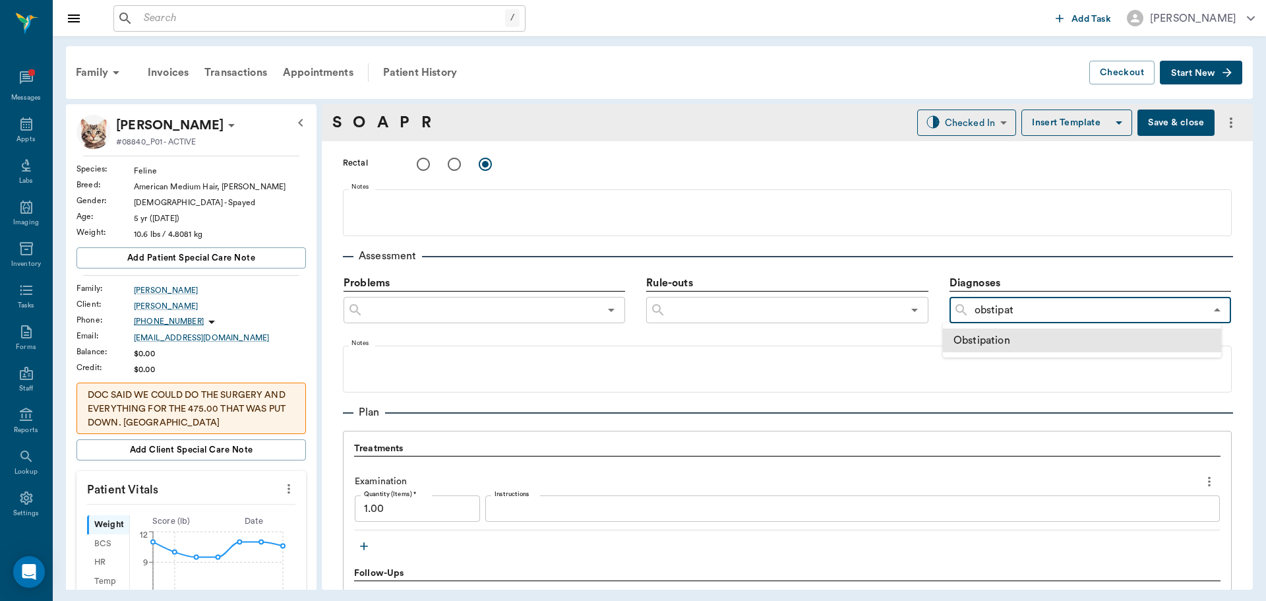
click at [993, 338] on li "Obstipation" at bounding box center [1082, 340] width 278 height 24
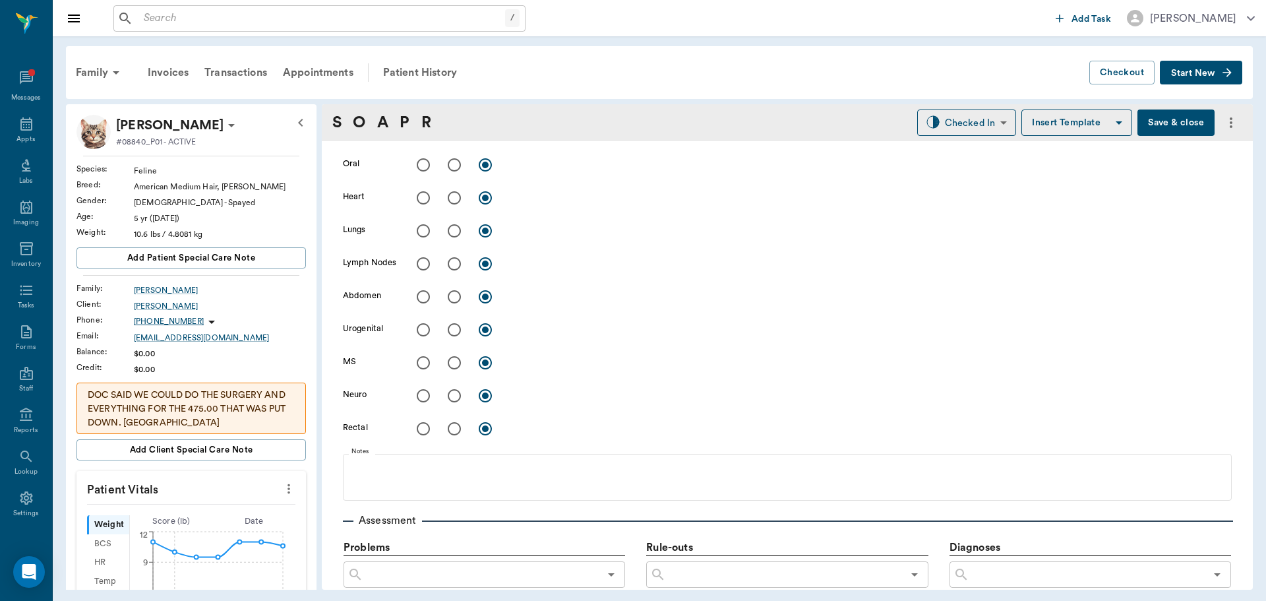
scroll to position [396, 0]
click at [453, 303] on input "radio" at bounding box center [455, 296] width 28 height 28
radio input "true"
click at [548, 297] on textarea at bounding box center [871, 295] width 722 height 15
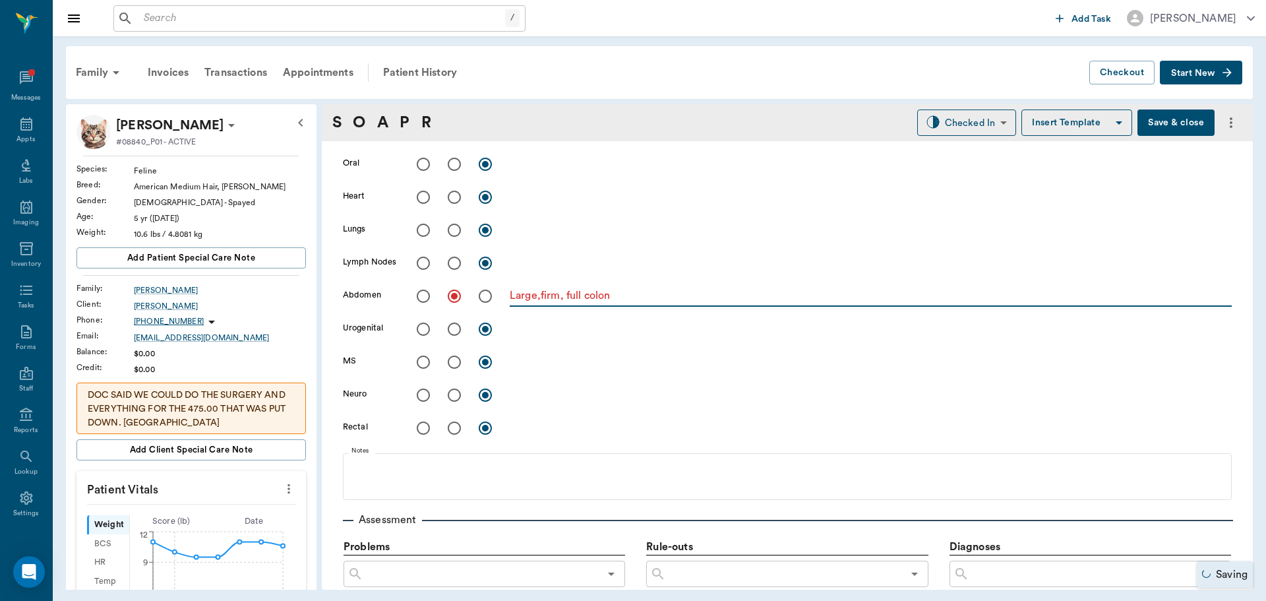
click at [541, 296] on textarea "Large,firm, full colon" at bounding box center [871, 295] width 722 height 15
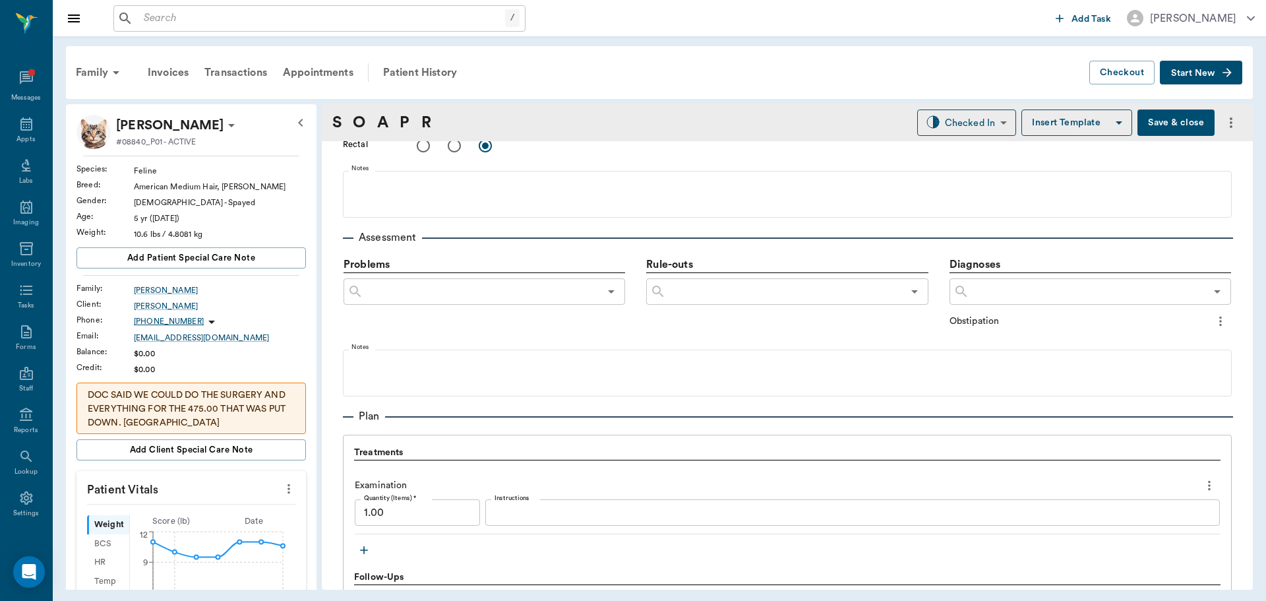
scroll to position [857, 0]
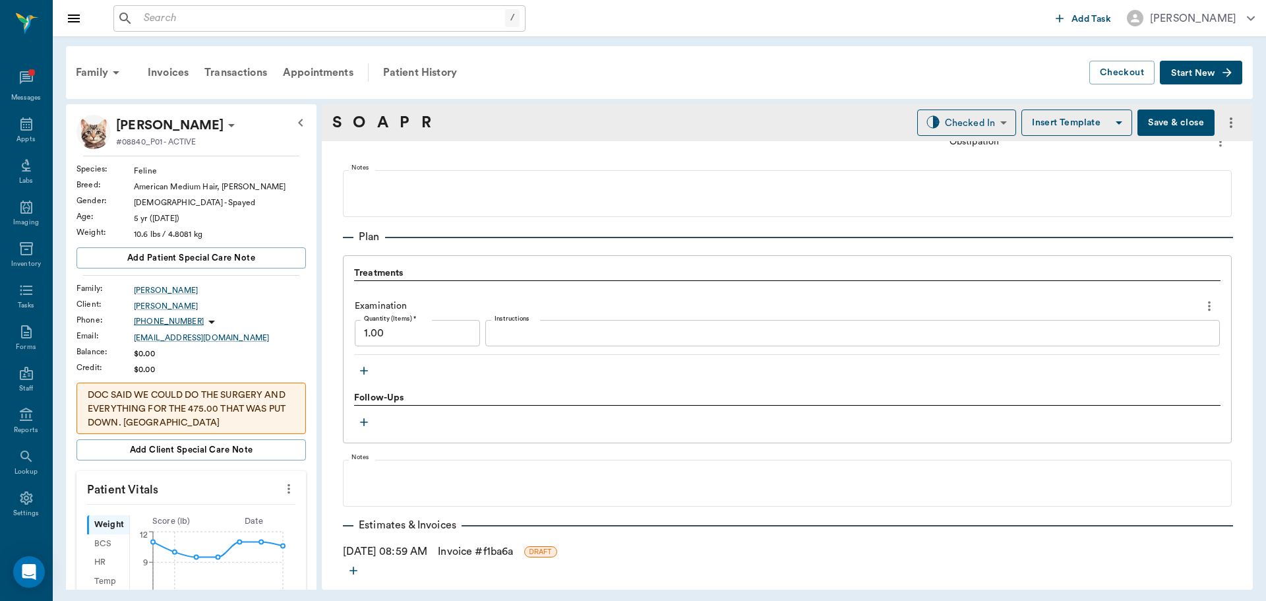
type textarea "Large, firm, full colon"
click at [360, 373] on icon "button" at bounding box center [363, 370] width 13 height 13
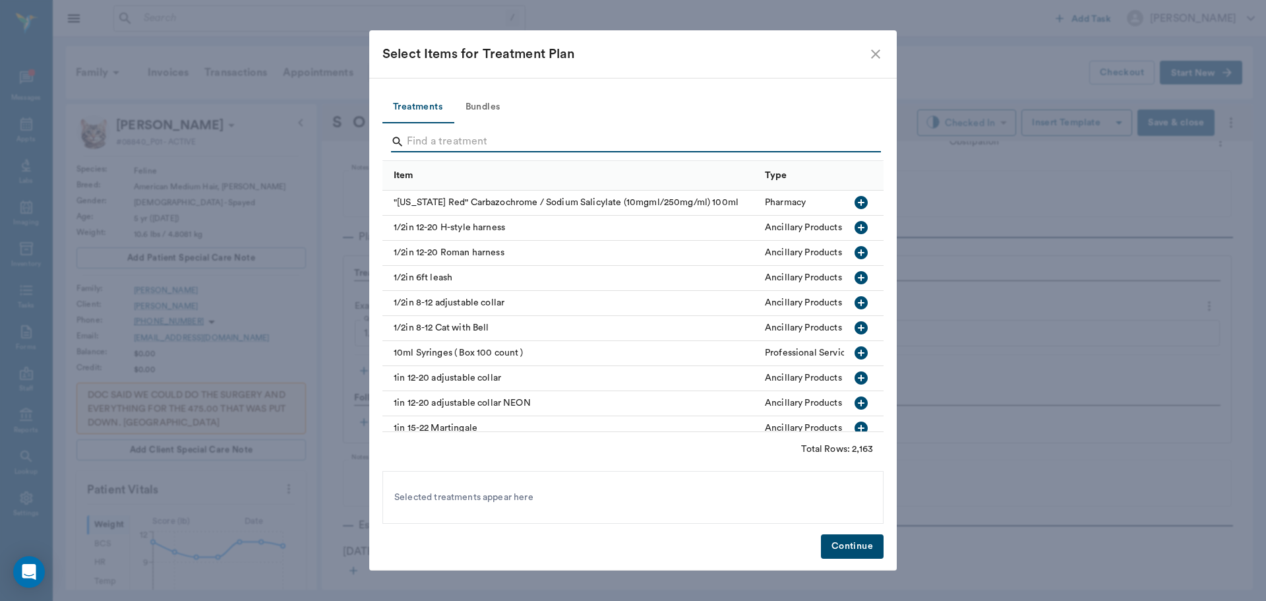
click at [442, 136] on input "Search" at bounding box center [634, 141] width 454 height 21
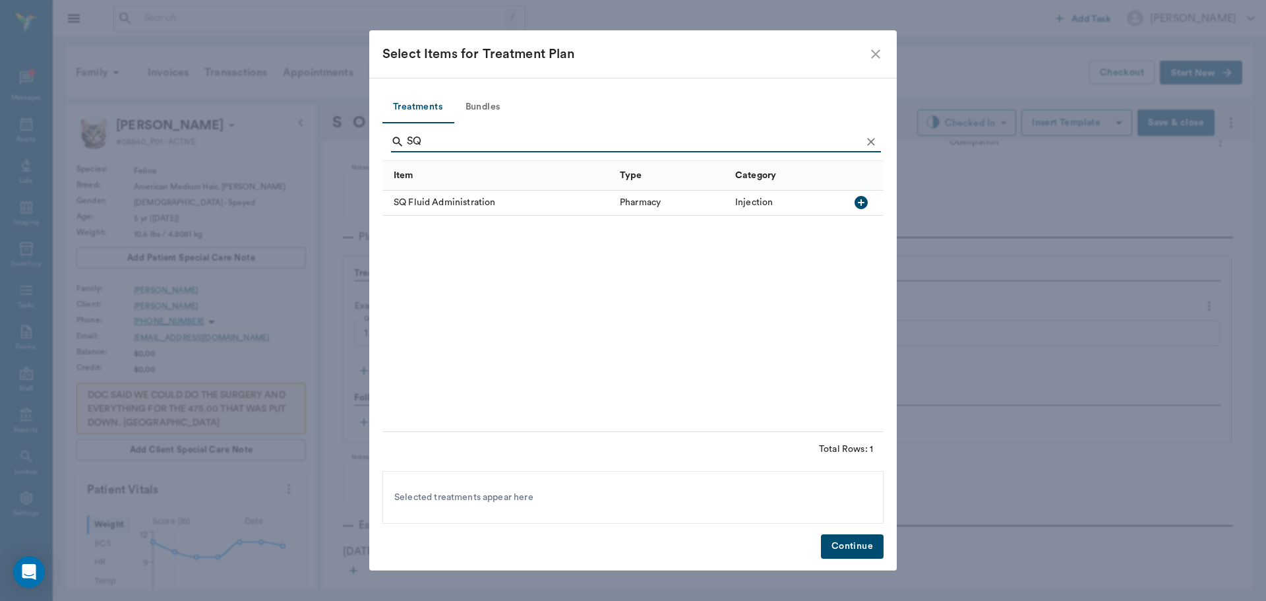
click at [861, 200] on icon "button" at bounding box center [861, 203] width 16 height 16
type input "S"
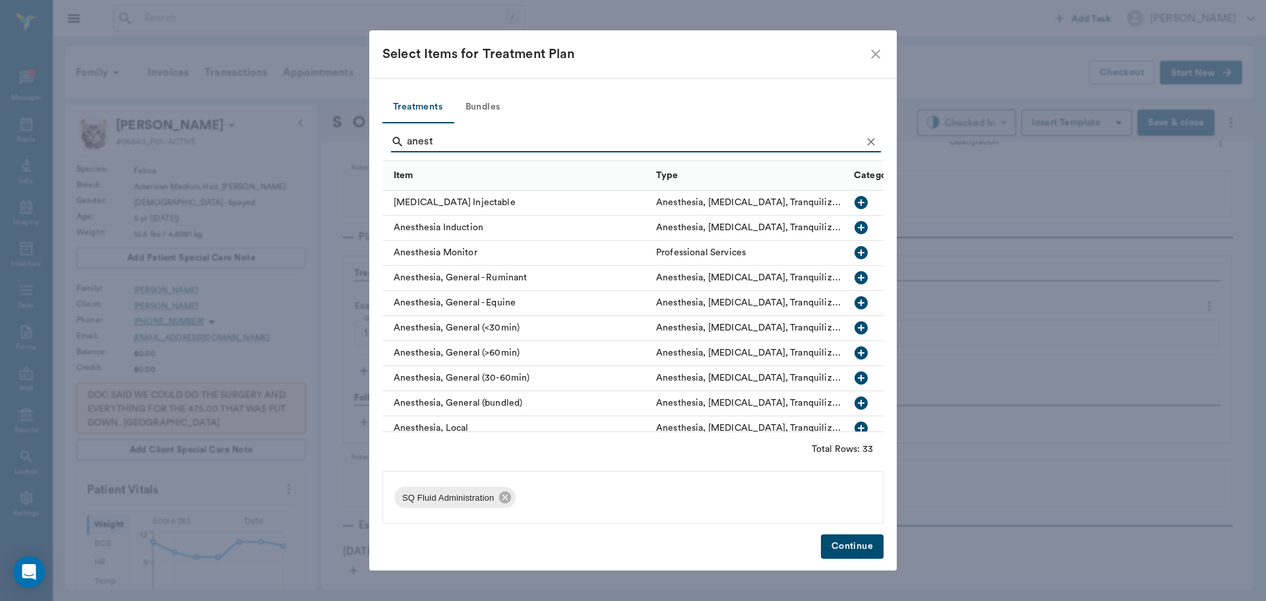
click at [855, 324] on icon "button" at bounding box center [861, 327] width 13 height 13
type input "a"
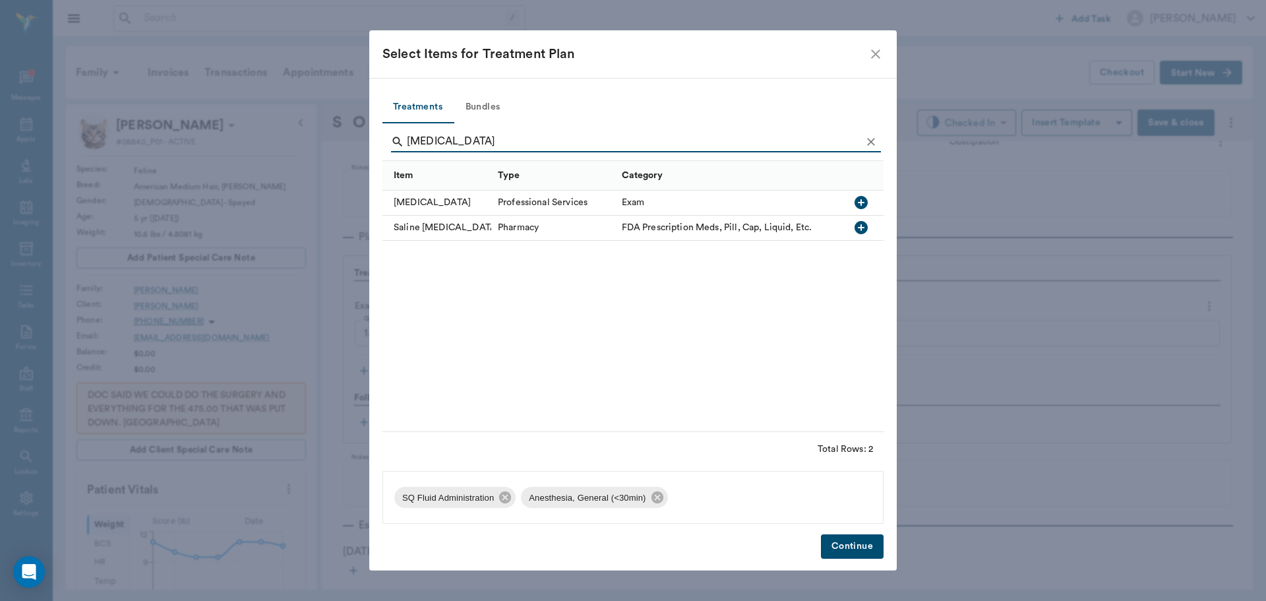
type input "enema"
click at [864, 201] on icon "button" at bounding box center [861, 202] width 13 height 13
click at [849, 548] on button "Continue" at bounding box center [852, 546] width 63 height 24
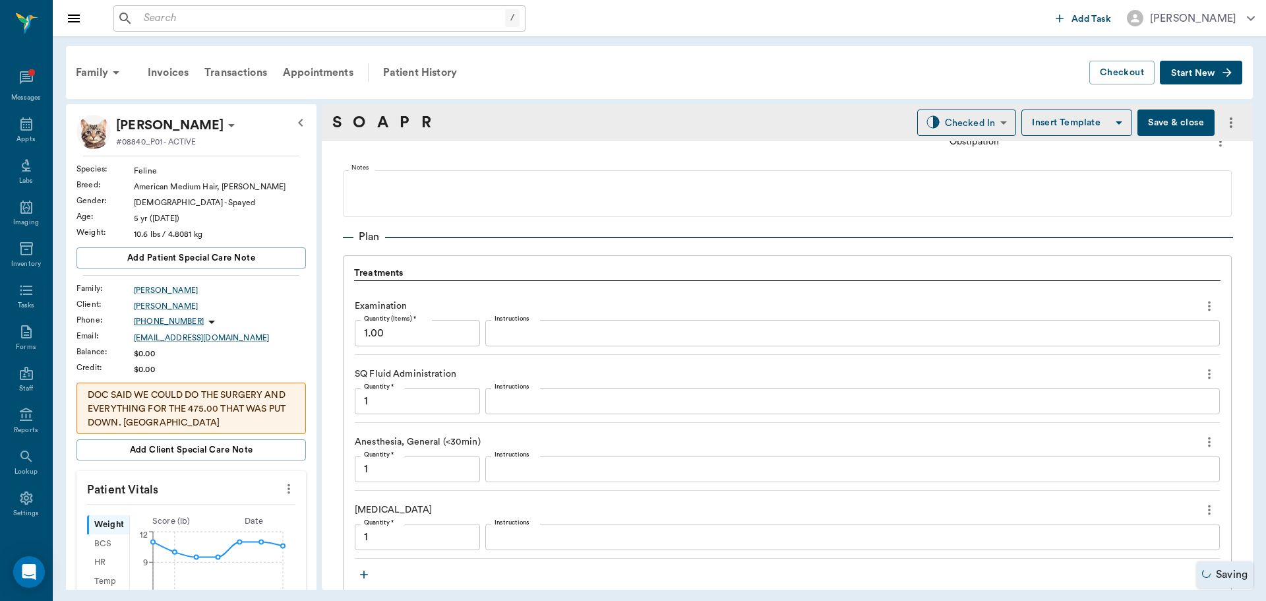
type input "1.00"
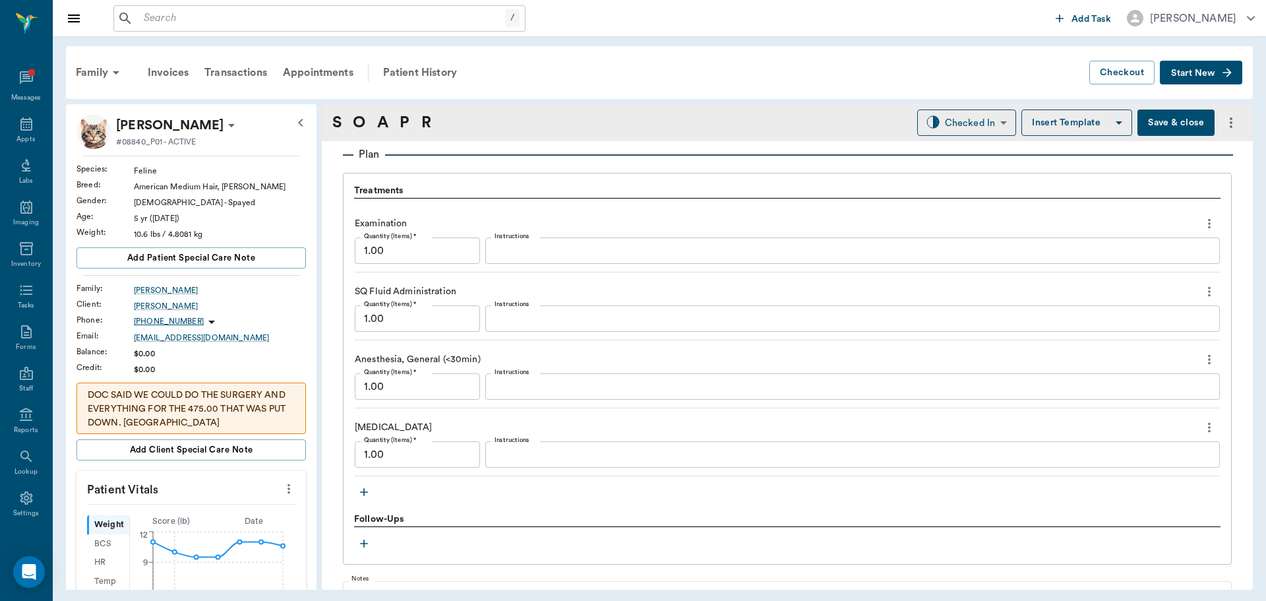
scroll to position [919, 0]
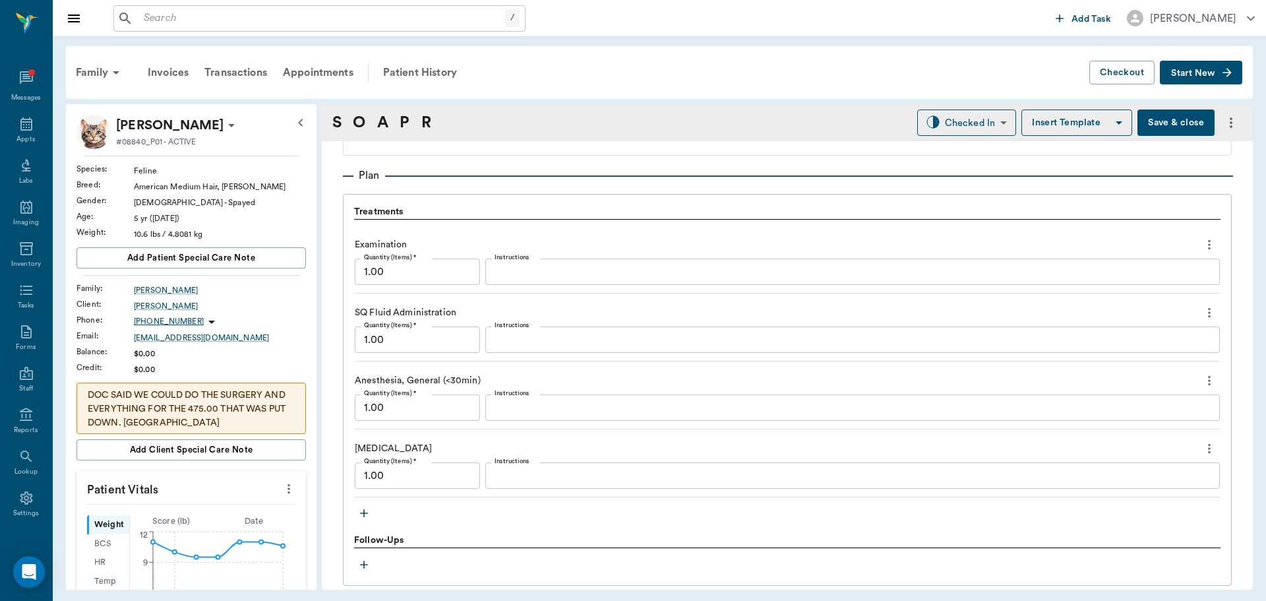
click at [366, 515] on icon "button" at bounding box center [363, 512] width 13 height 13
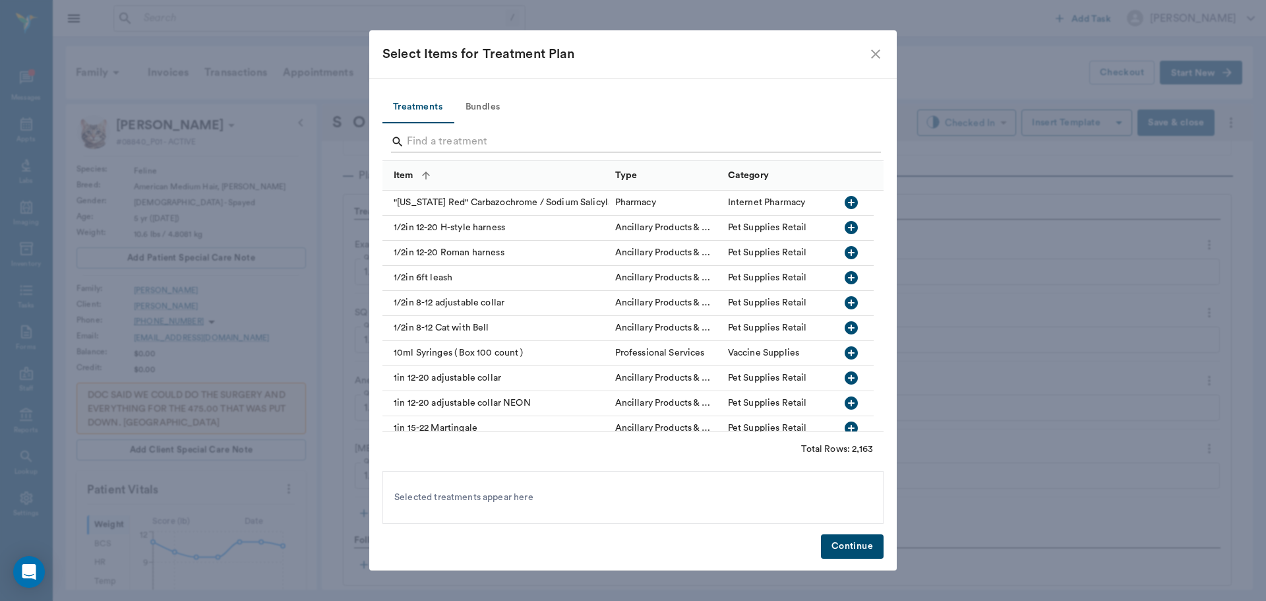
click at [435, 140] on input "Search" at bounding box center [634, 141] width 454 height 21
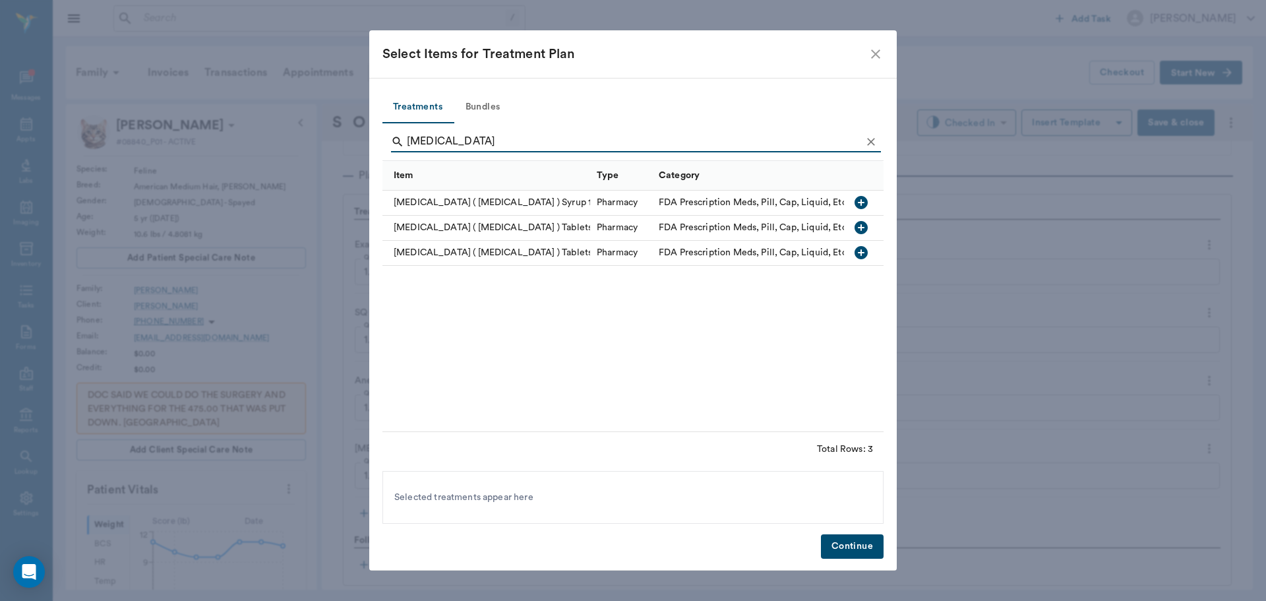
type input "reglan"
click at [861, 204] on icon "button" at bounding box center [861, 202] width 13 height 13
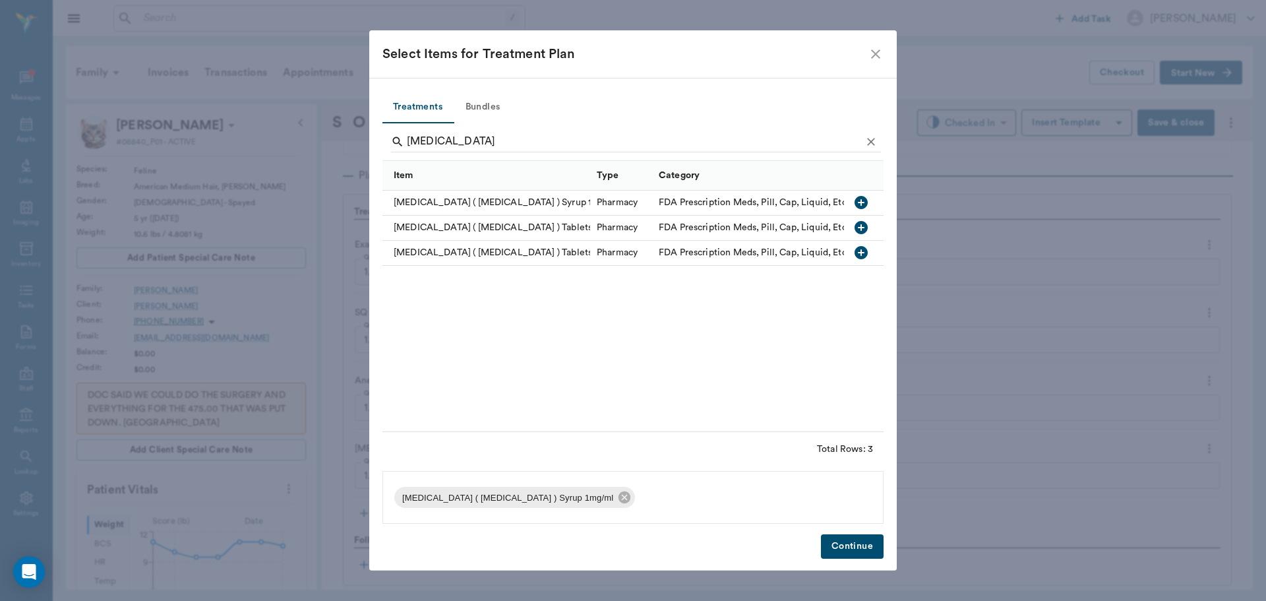
click at [847, 545] on button "Continue" at bounding box center [852, 546] width 63 height 24
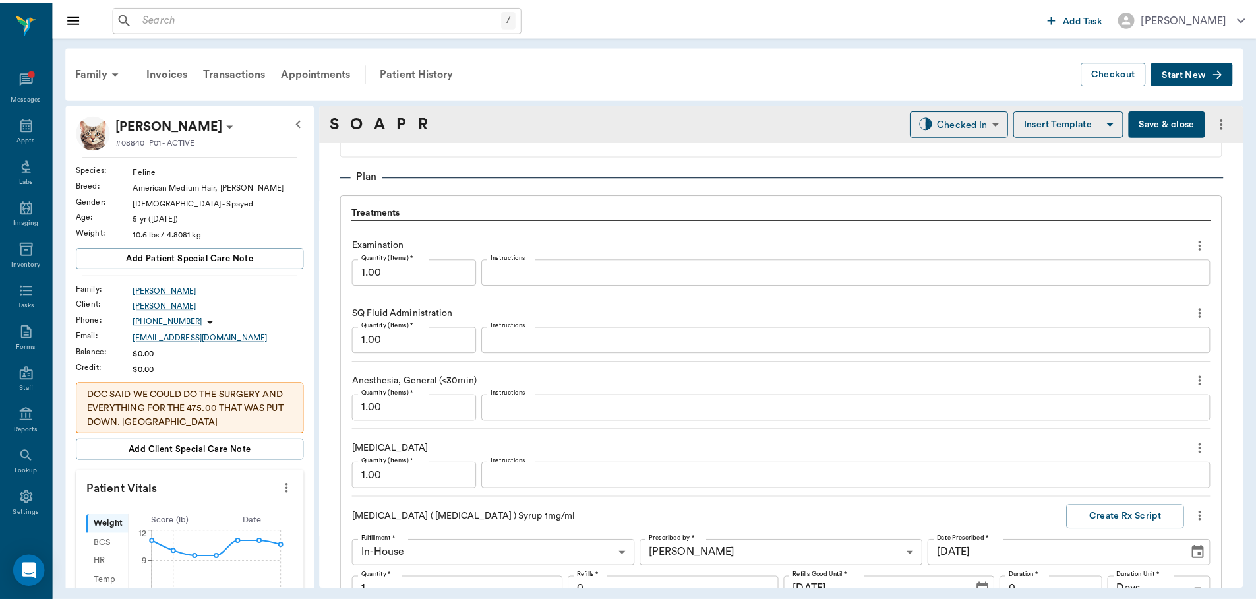
scroll to position [1237, 0]
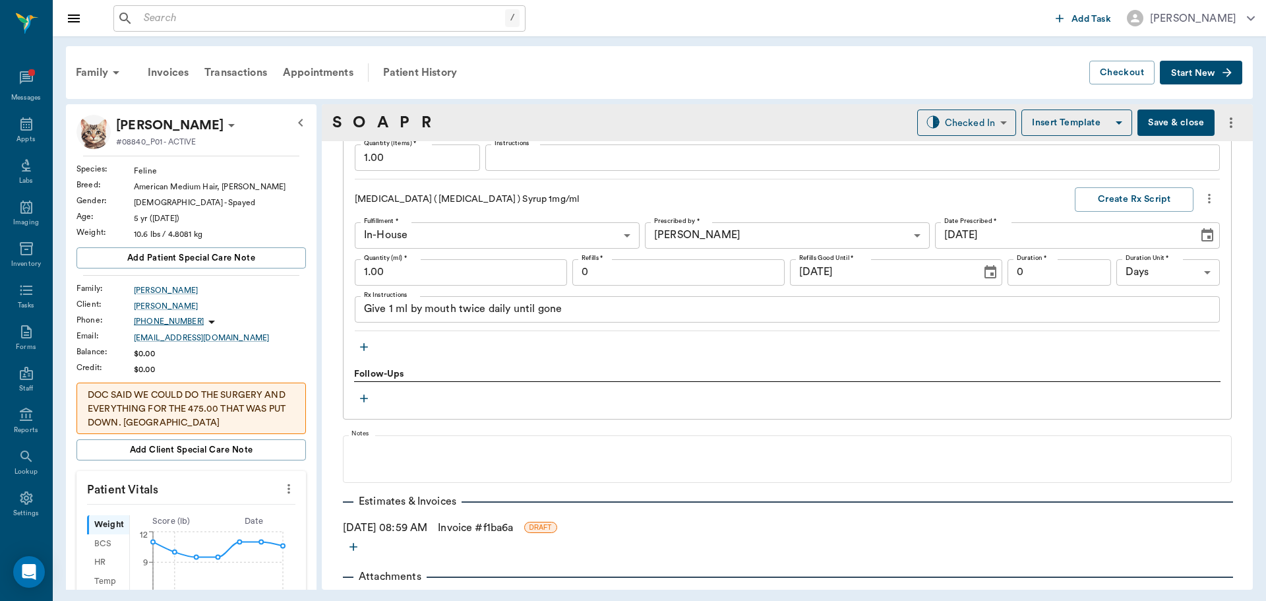
click at [455, 282] on input "1.00" at bounding box center [461, 272] width 212 height 26
type input "1.00"
click at [1159, 123] on button "Save & close" at bounding box center [1176, 122] width 77 height 26
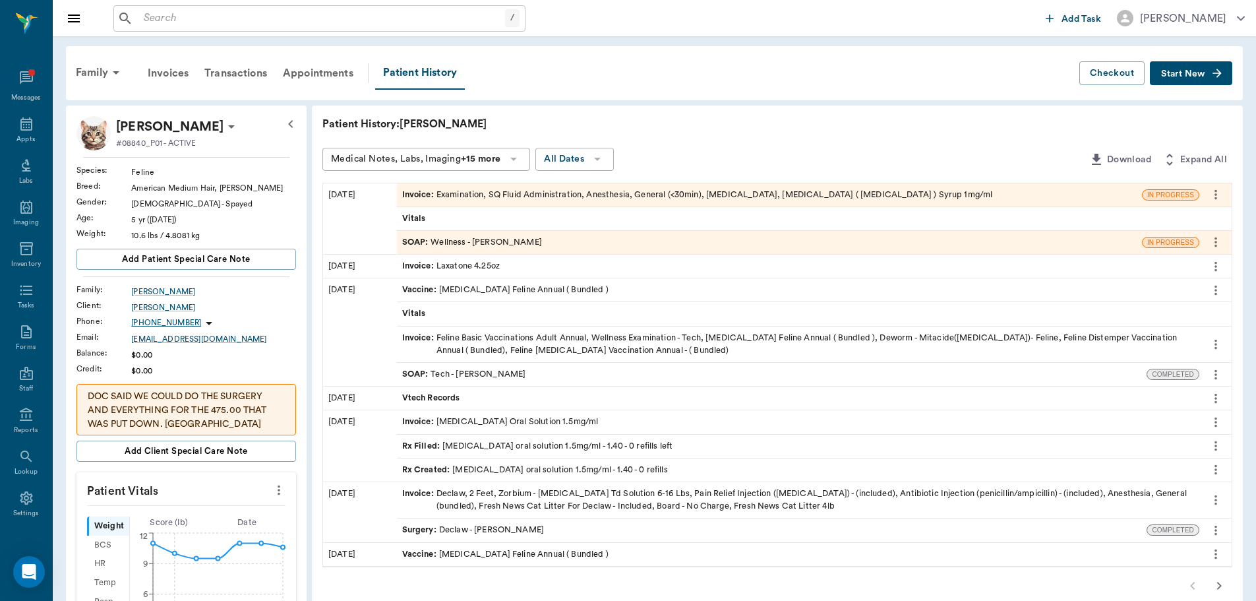
scroll to position [66, 0]
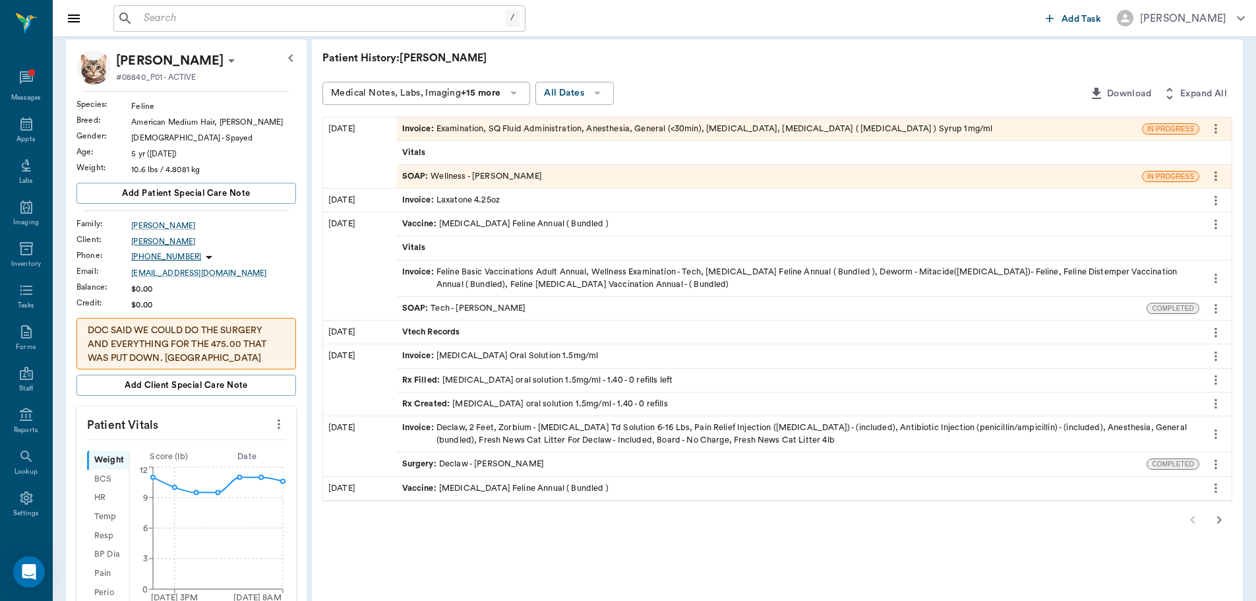
click at [163, 240] on div "Ginger Daniels" at bounding box center [213, 241] width 165 height 12
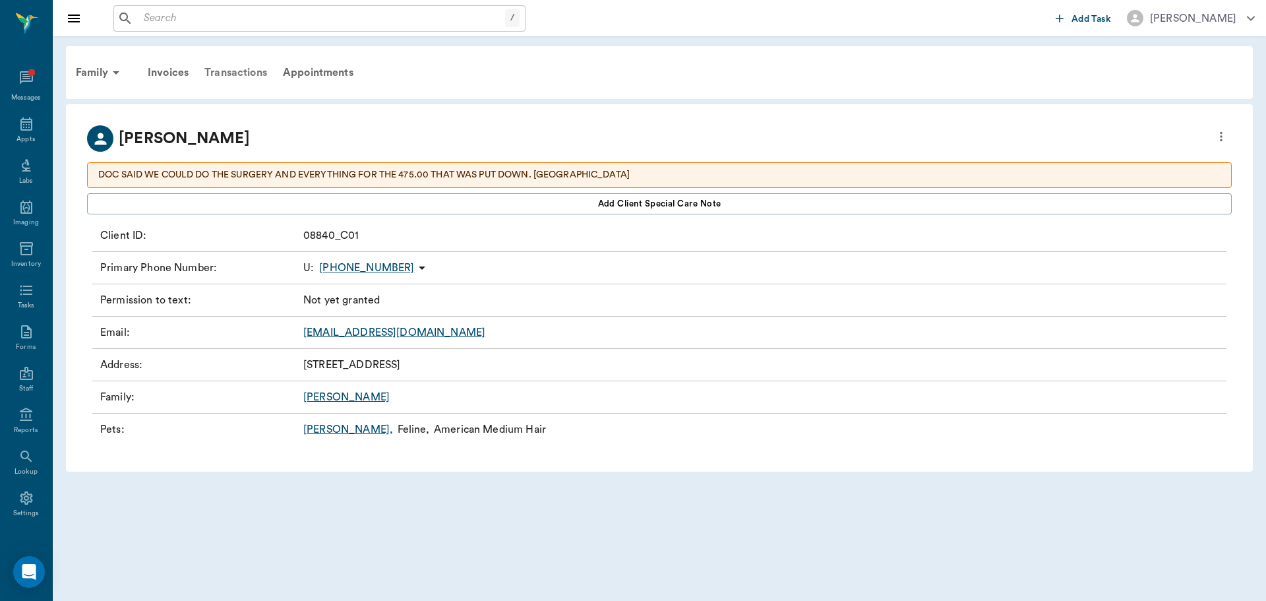
click at [243, 73] on div "Transactions" at bounding box center [236, 73] width 78 height 32
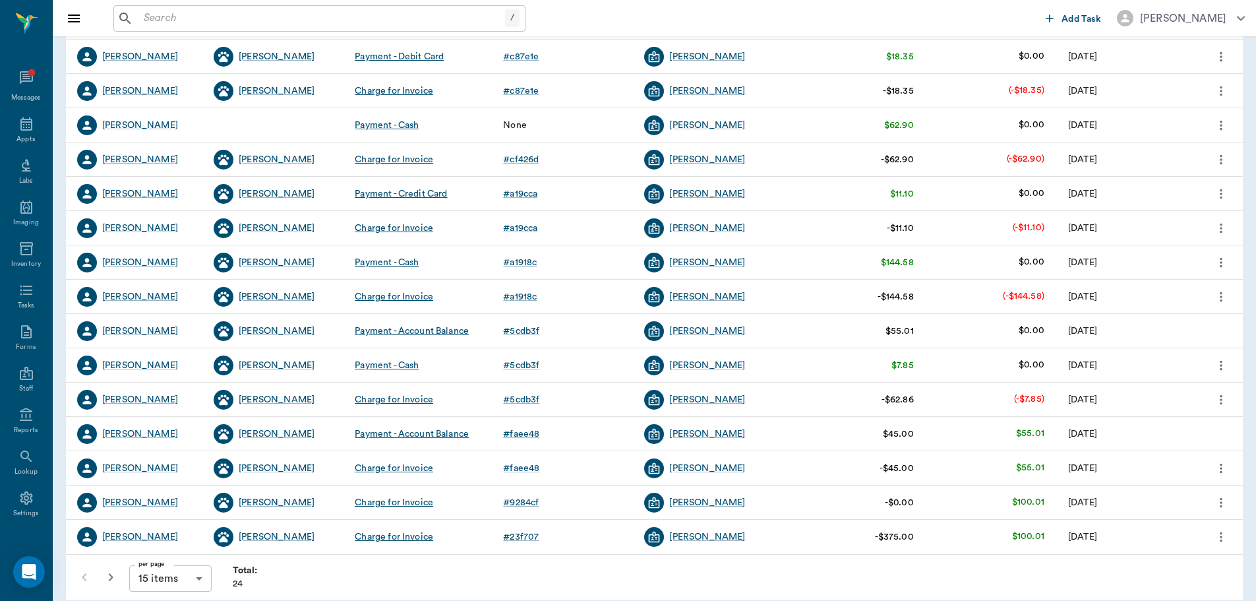
scroll to position [198, 0]
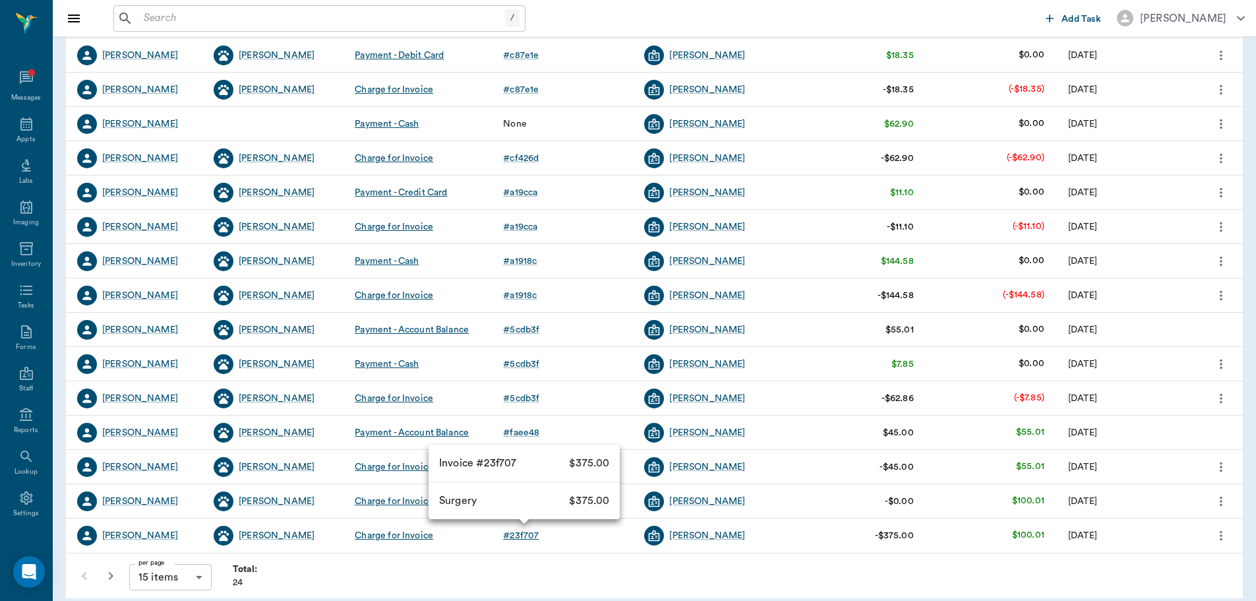
click at [529, 534] on div "# 23f707" at bounding box center [521, 535] width 36 height 13
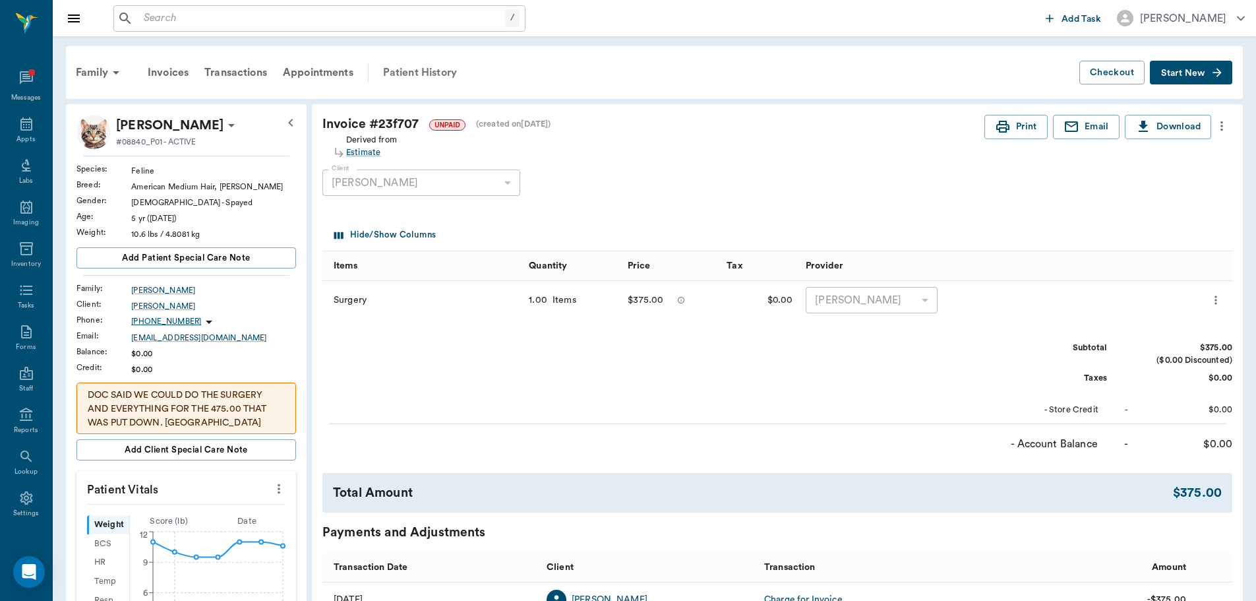
click at [436, 71] on div "Patient History" at bounding box center [420, 73] width 90 height 32
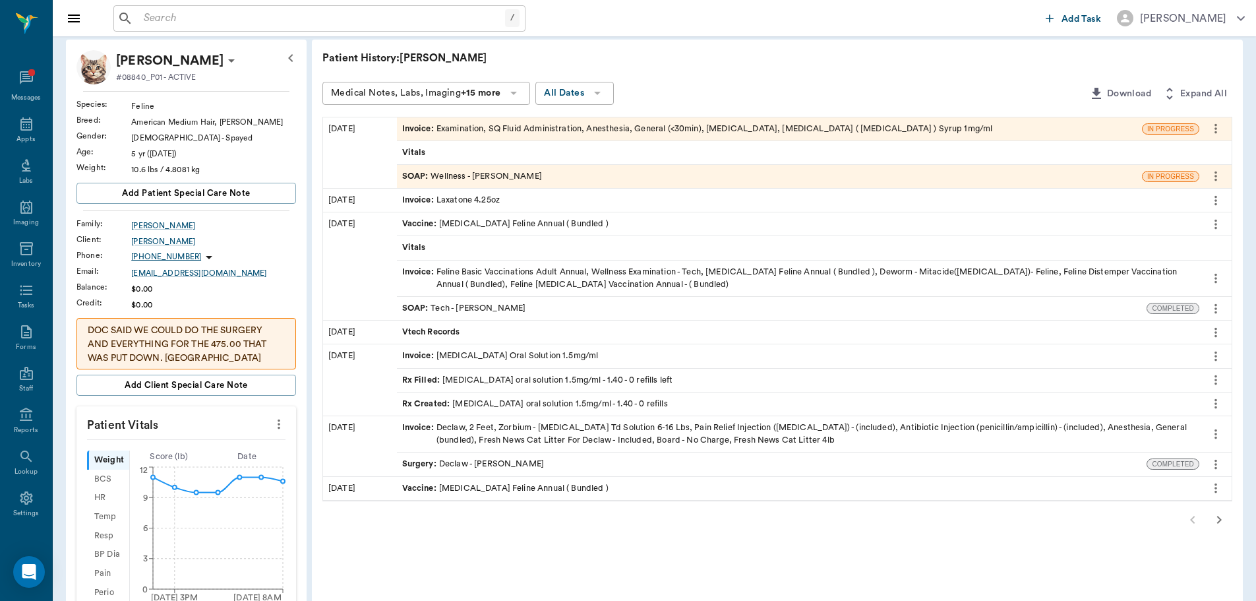
scroll to position [330, 0]
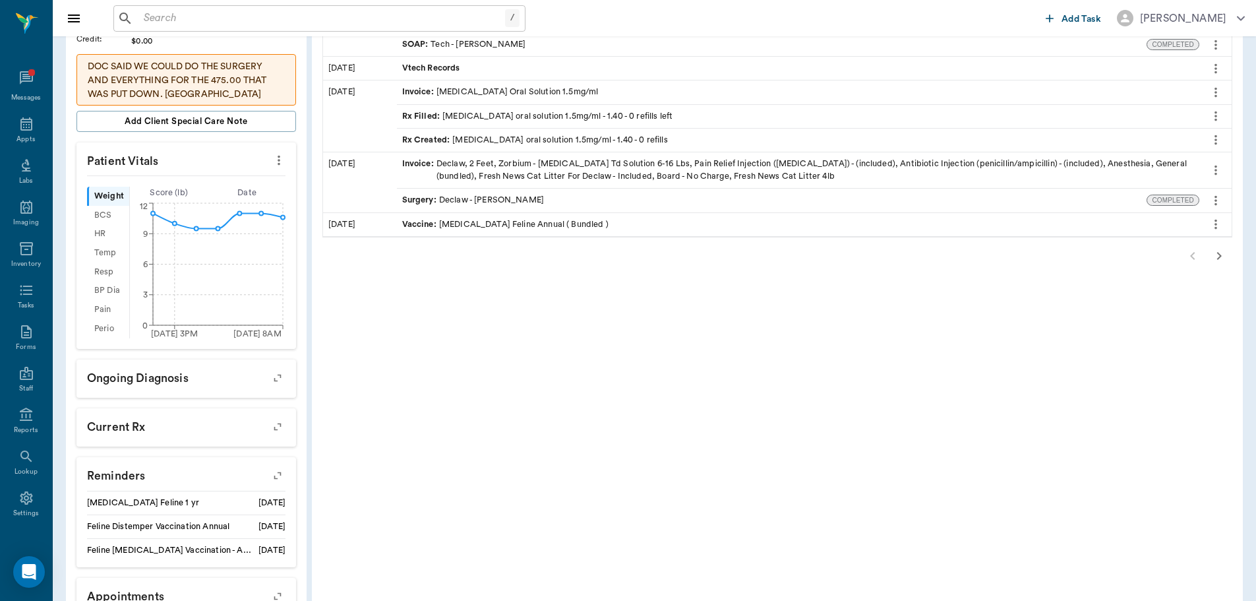
click at [1216, 254] on icon "button" at bounding box center [1219, 256] width 16 height 16
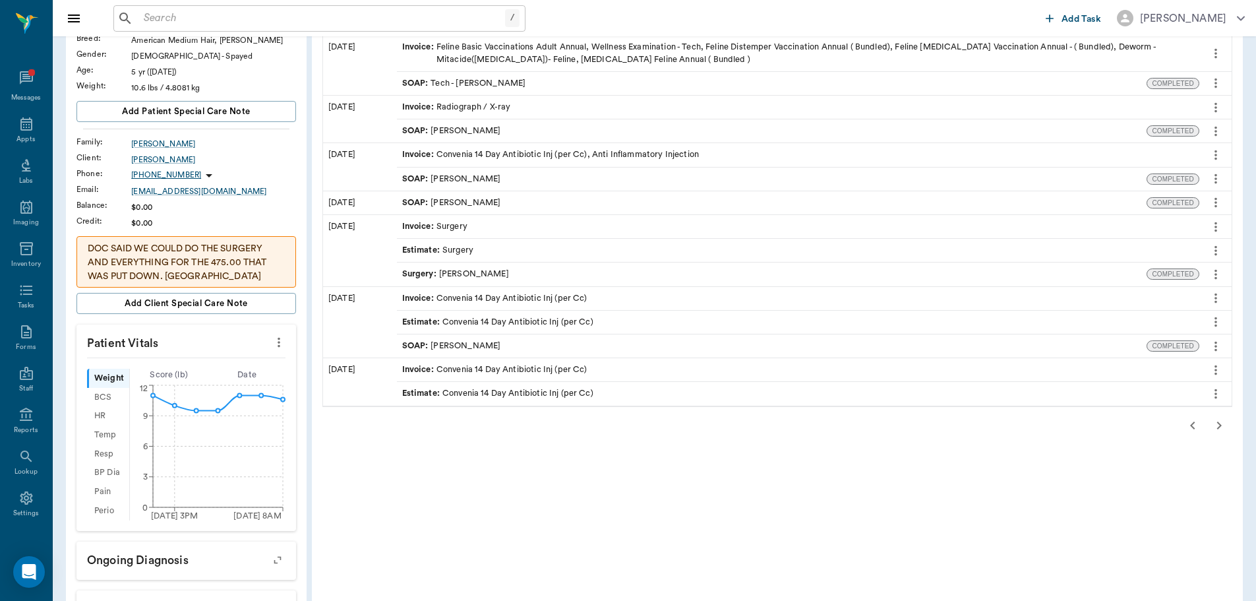
scroll to position [132, 0]
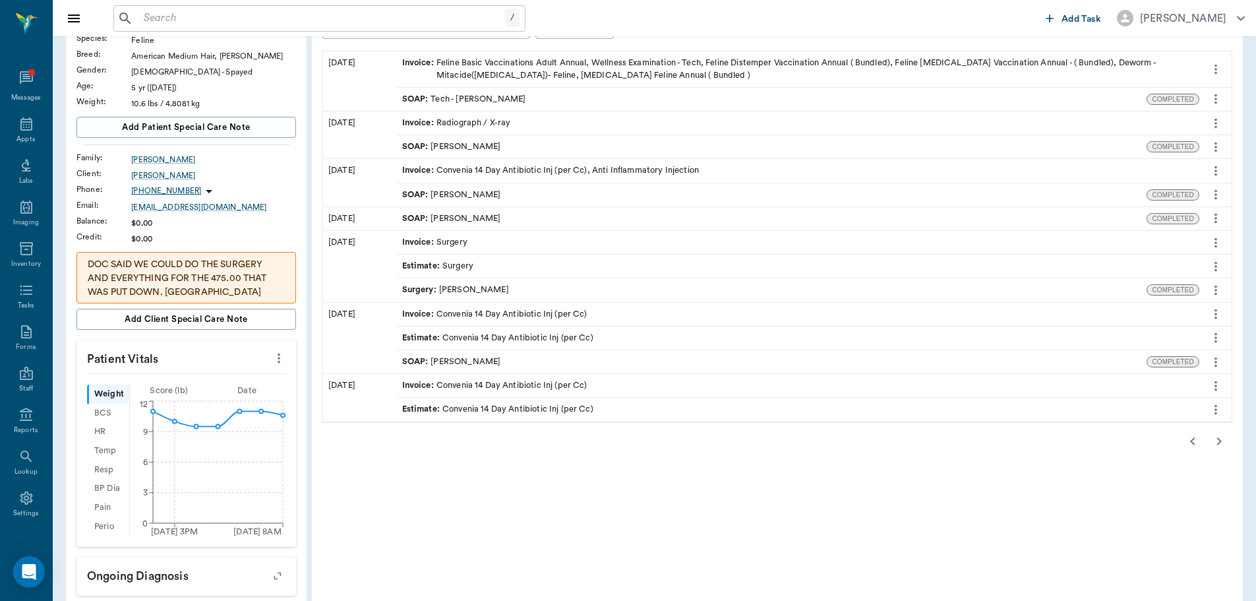
click at [488, 288] on div "Surgery : Dr. Bert Ellsworth" at bounding box center [455, 290] width 107 height 13
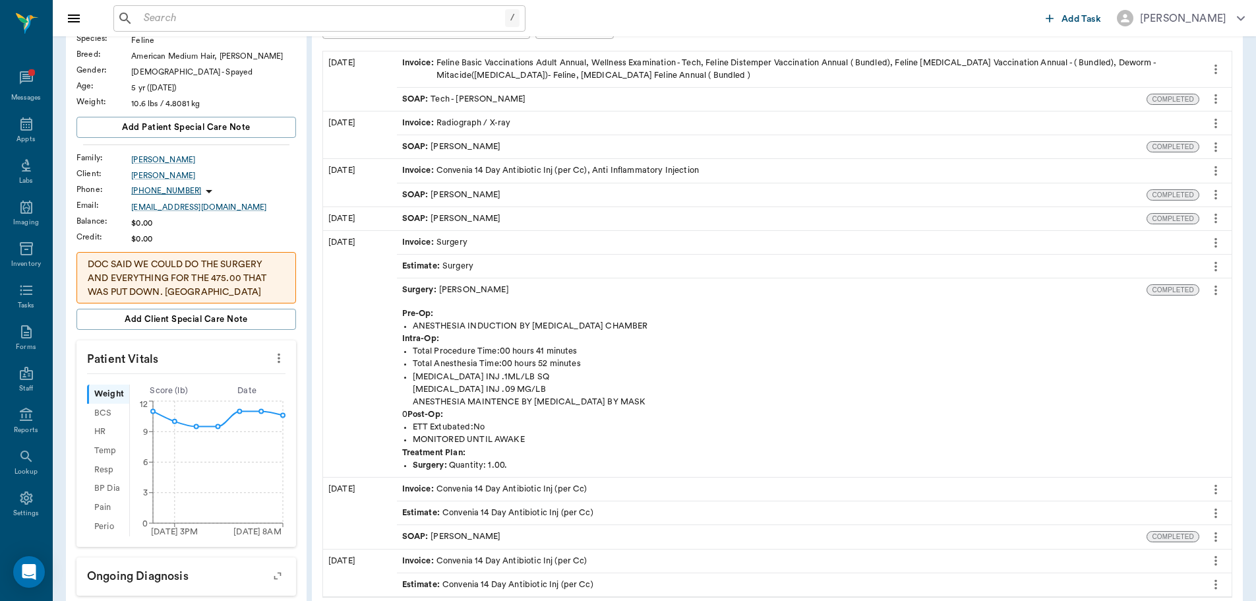
scroll to position [198, 0]
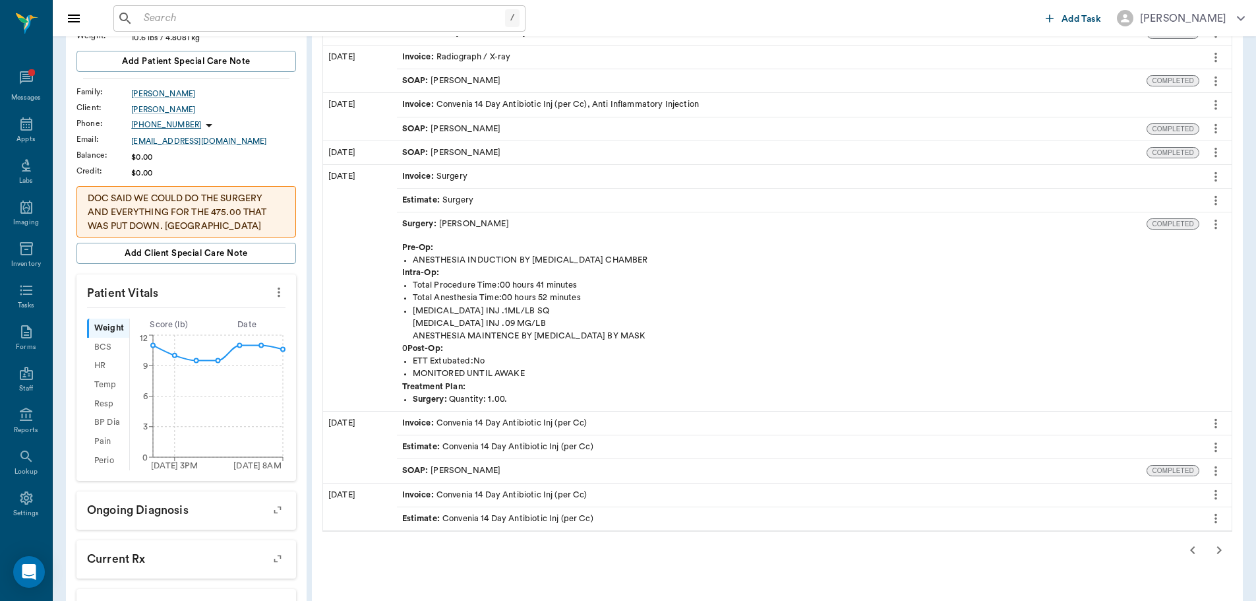
click at [1218, 551] on icon "button" at bounding box center [1219, 550] width 16 height 16
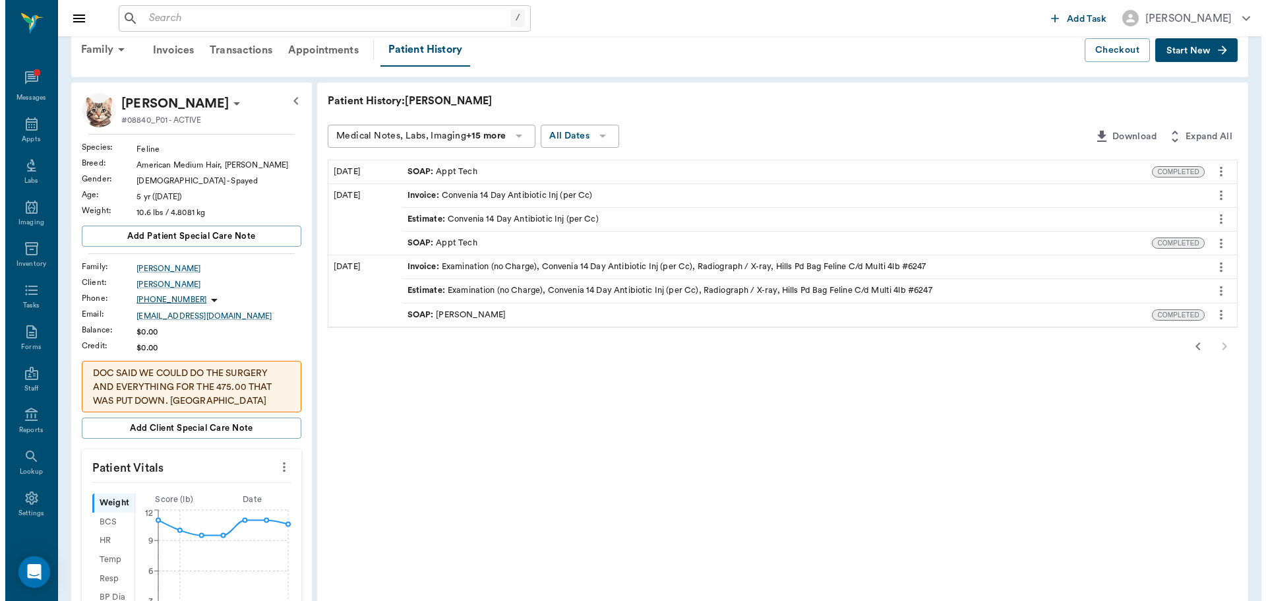
scroll to position [0, 0]
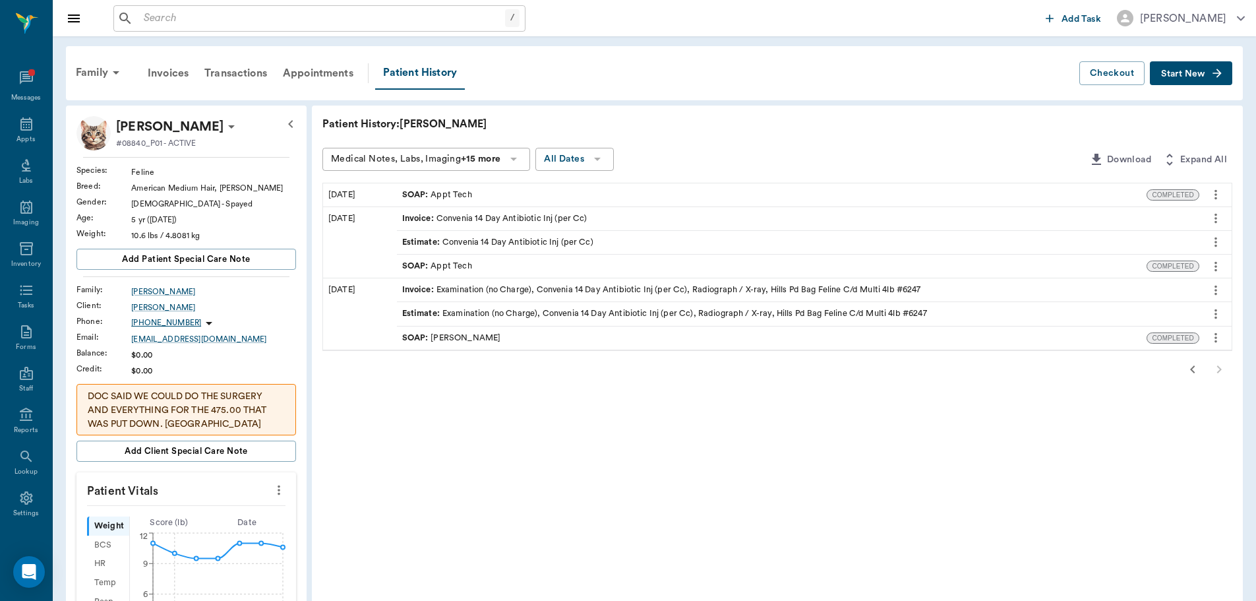
click at [463, 336] on div "SOAP : Dr. Bert Ellsworth" at bounding box center [451, 338] width 99 height 13
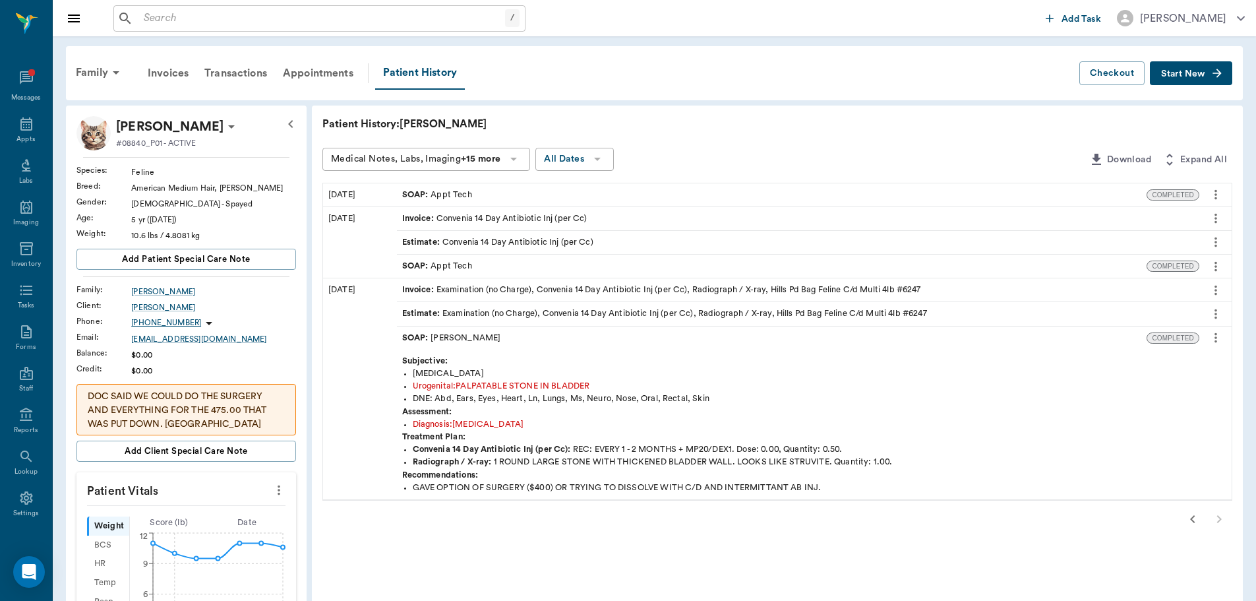
click at [253, 412] on p "DOC SAID WE COULD DO THE SURGERY AND EVERYTHING FOR THE 475.00 THAT WAS PUT DOW…" at bounding box center [186, 411] width 197 height 42
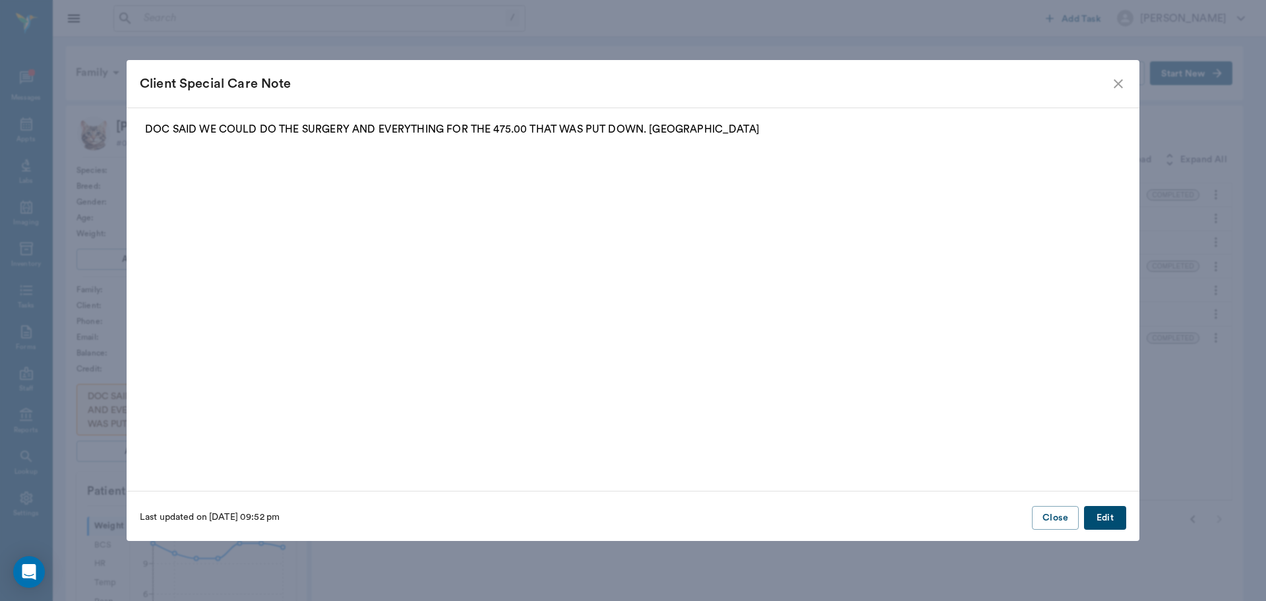
click at [1111, 515] on button "Edit" at bounding box center [1105, 518] width 42 height 24
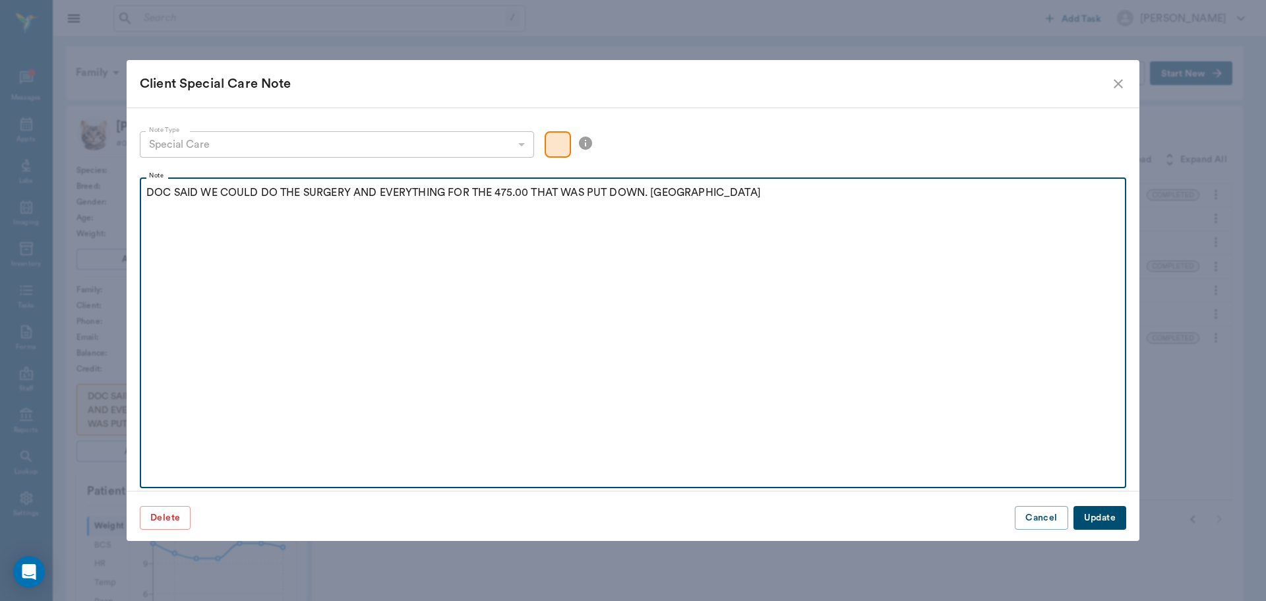
click at [739, 188] on p "DOC SAID WE COULD DO THE SURGERY AND EVERYTHING FOR THE 475.00 THAT WAS PUT DOW…" at bounding box center [632, 193] width 973 height 16
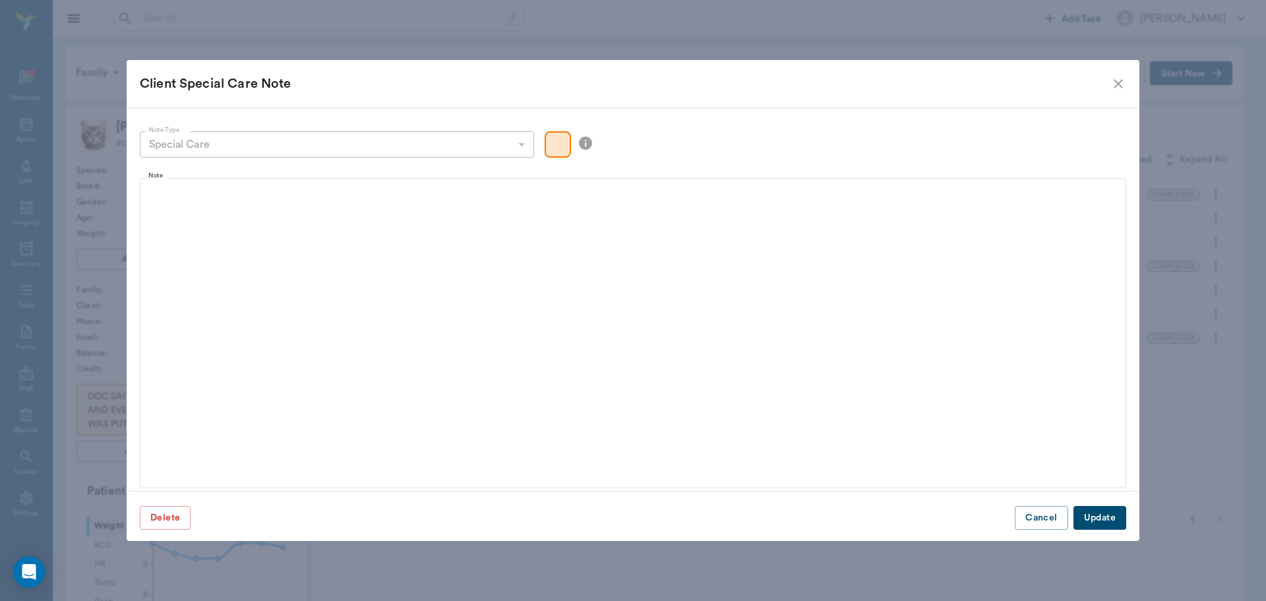
click at [1099, 506] on button "Update" at bounding box center [1100, 518] width 53 height 24
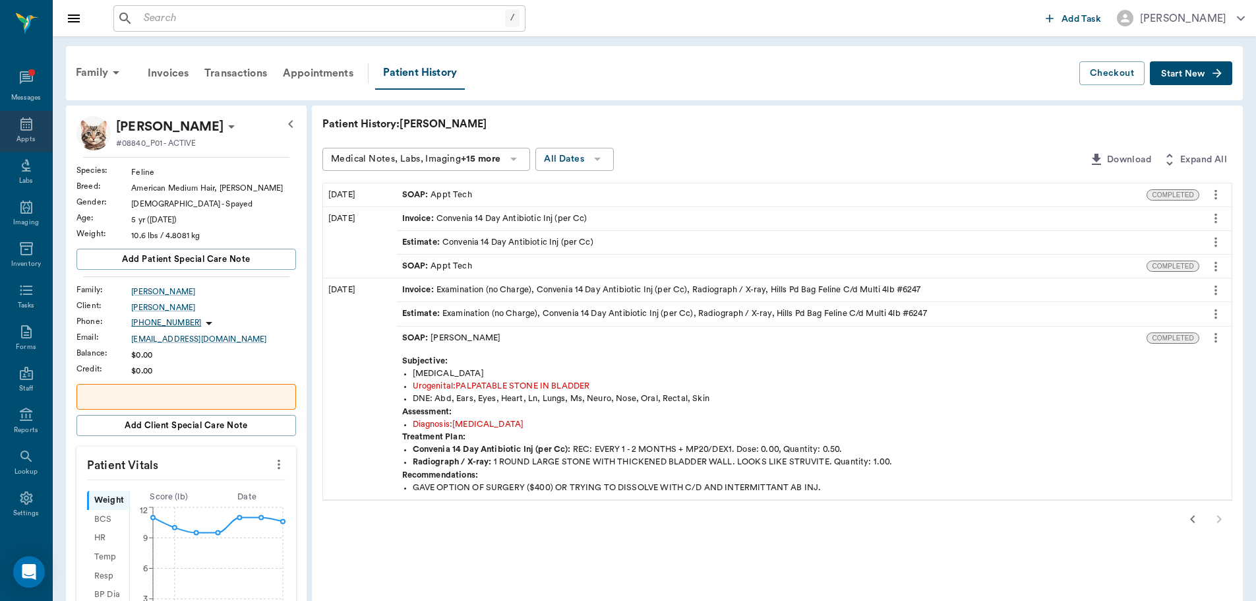
click at [20, 125] on icon at bounding box center [26, 123] width 12 height 13
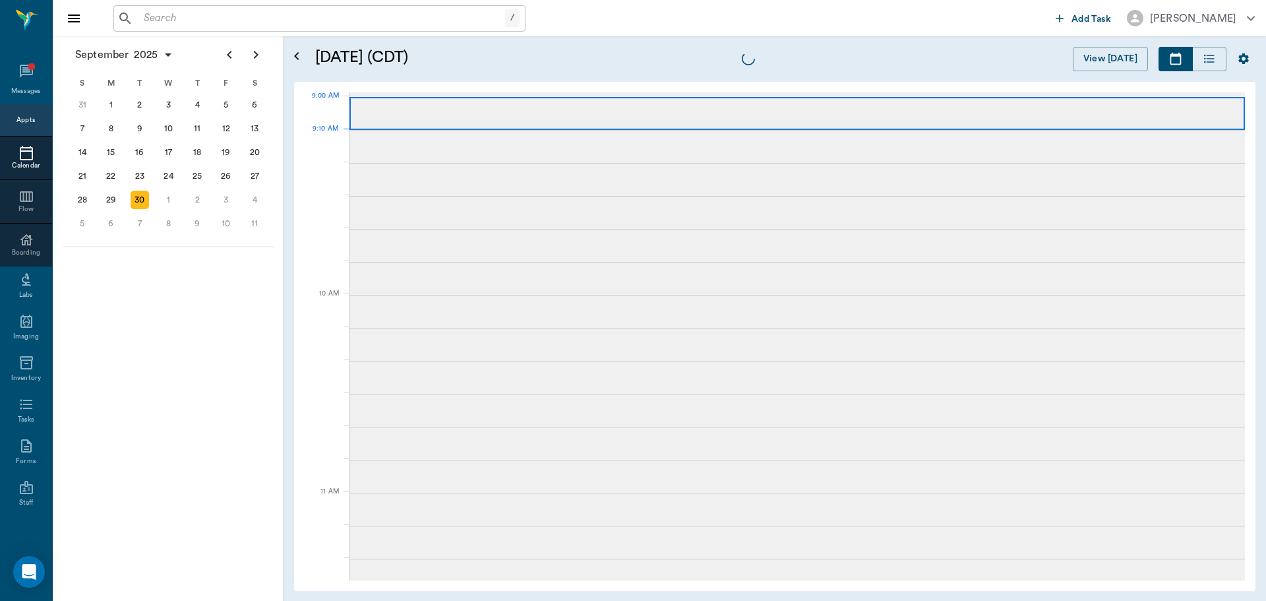
scroll to position [200, 0]
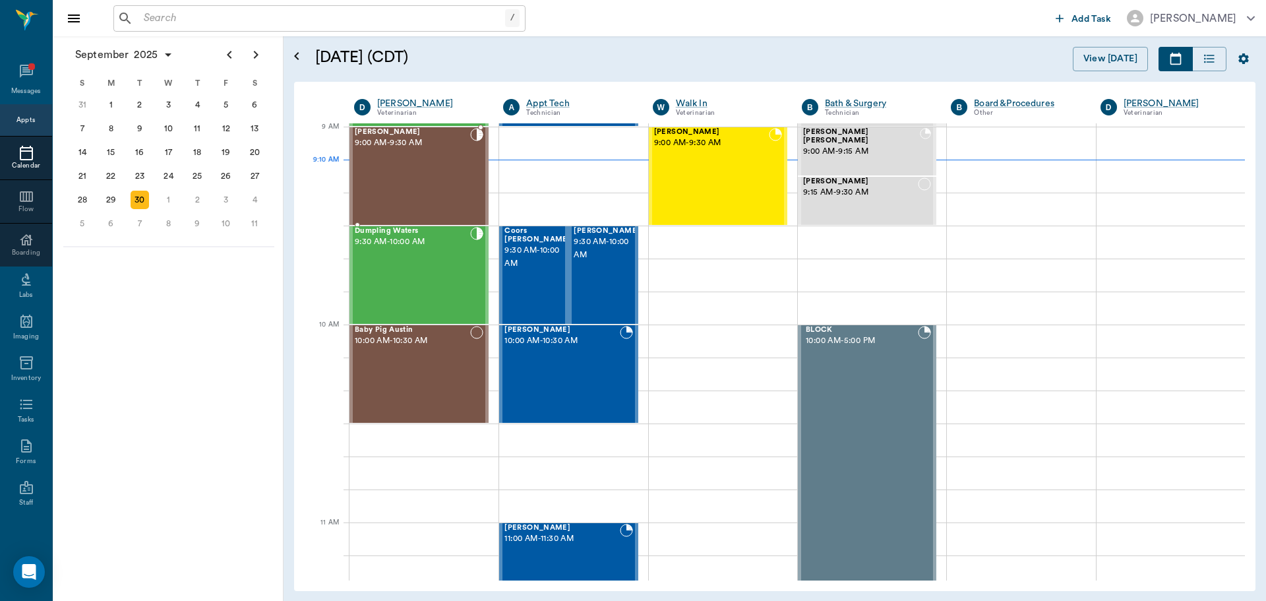
click at [417, 187] on div "Seymore Alexander 9:00 AM - 9:30 AM" at bounding box center [412, 176] width 115 height 96
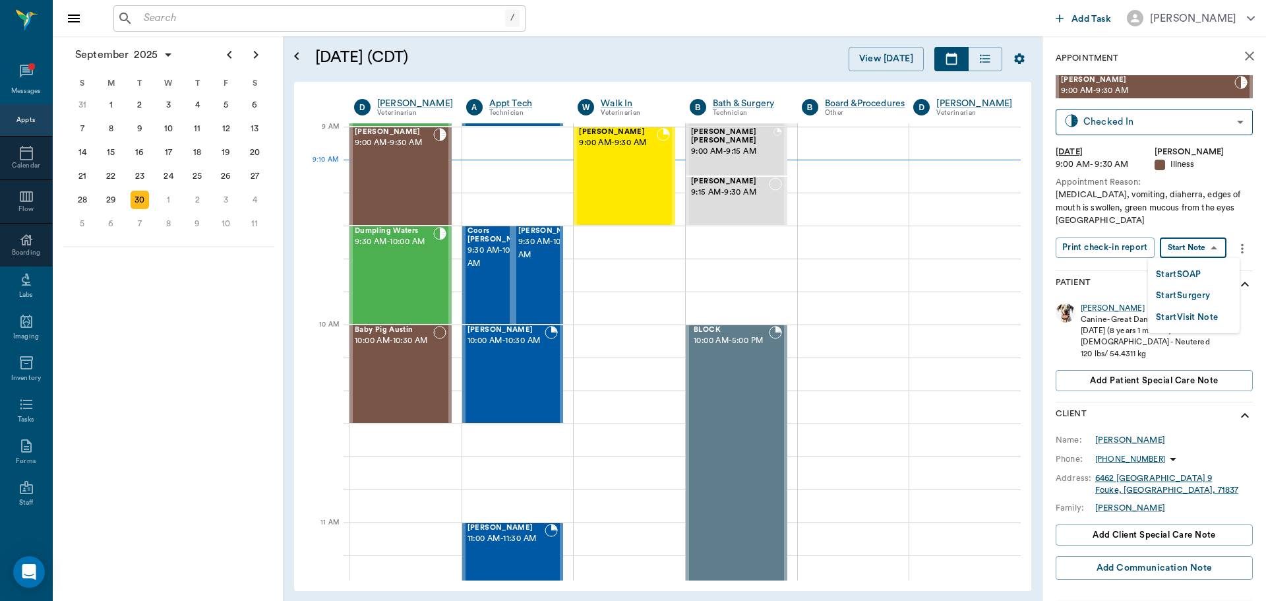
click at [1196, 249] on body "/ ​ Add Task Dr. Bert Ellsworth Nectar Messages Appts Calendar Flow Boarding La…" at bounding box center [633, 300] width 1266 height 601
click at [1178, 270] on button "Start SOAP" at bounding box center [1178, 274] width 45 height 15
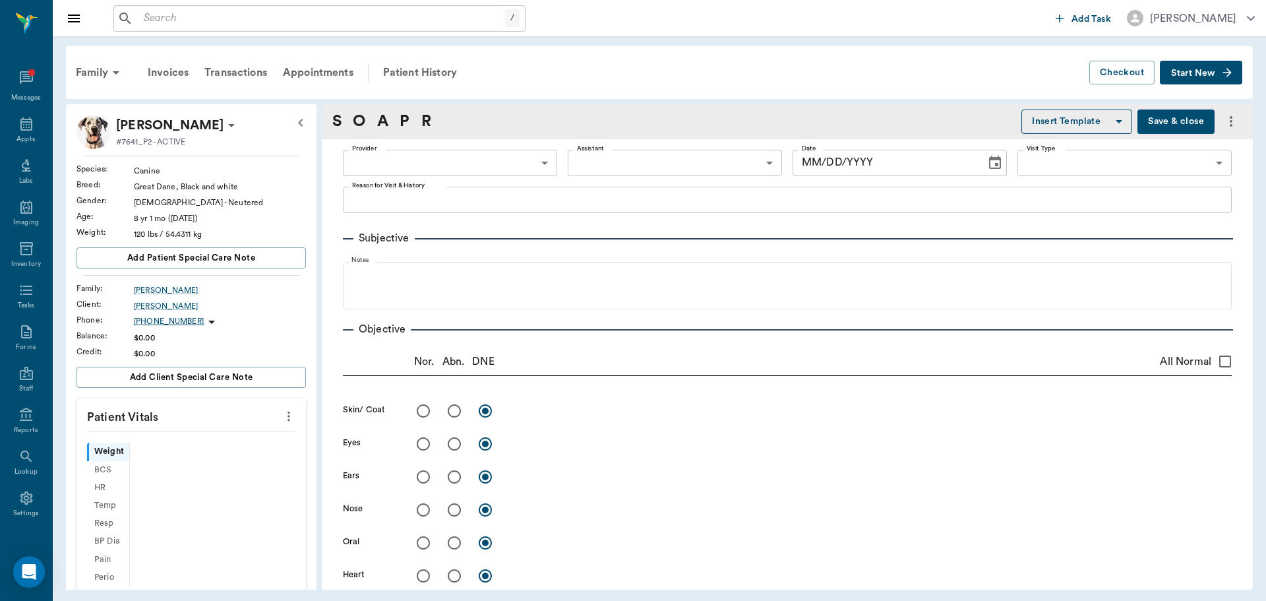
type input "63ec2f075fda476ae8351a4d"
type input "65d2be4f46e3a538d89b8c15"
type textarea "Loss of weight, vomiting, diaherra, edges of mouth is swollen, green mucous fro…"
type input "[DATE]"
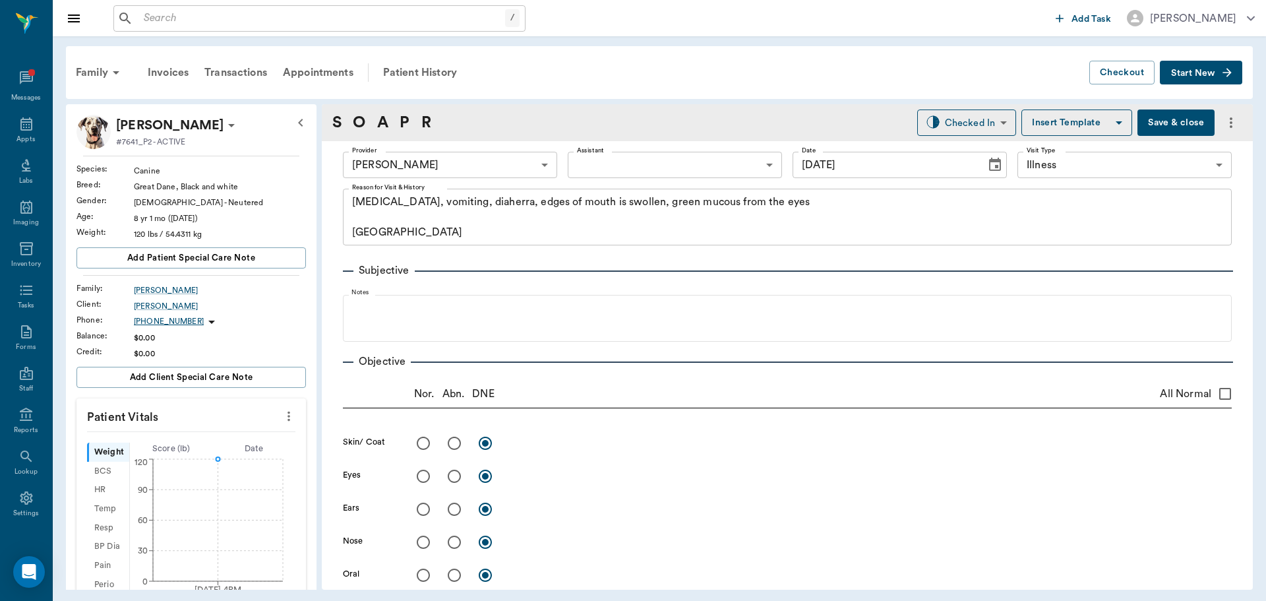
scroll to position [132, 0]
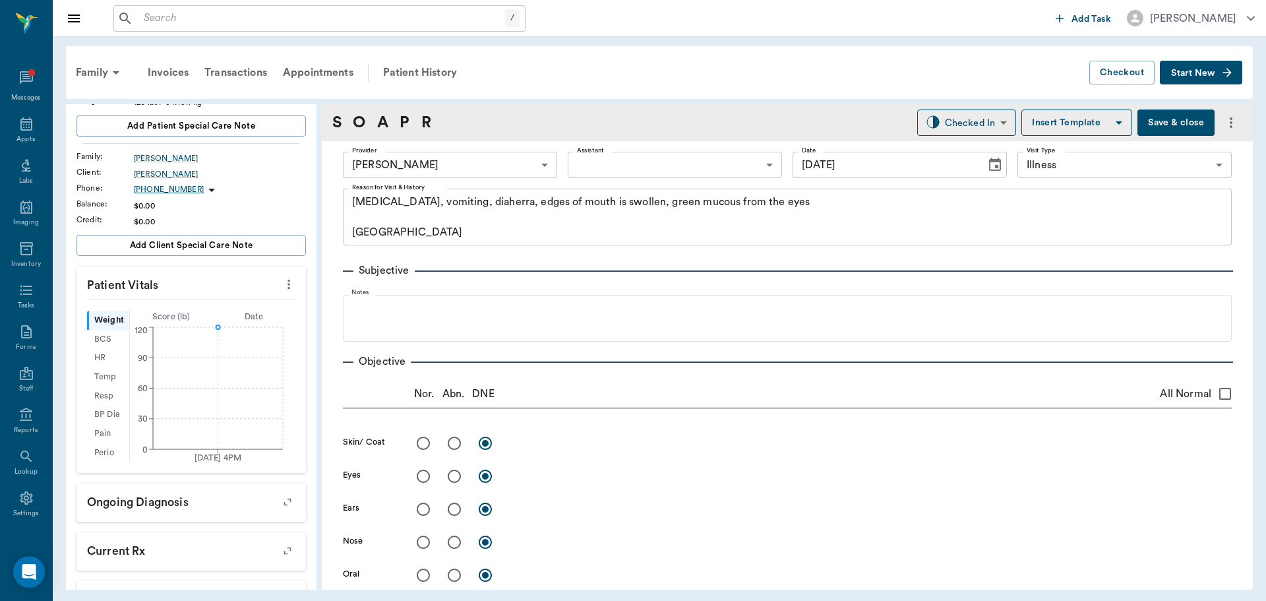
click at [282, 283] on icon "more" at bounding box center [289, 284] width 15 height 16
click at [191, 309] on span "Enter Vitals" at bounding box center [223, 307] width 111 height 14
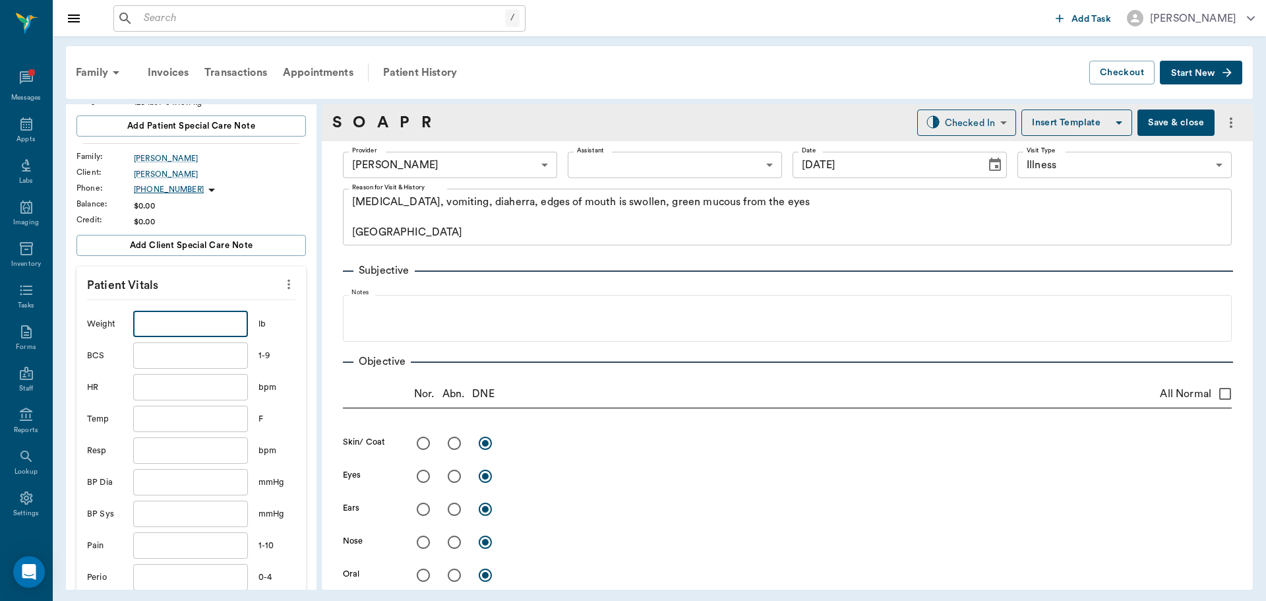
click at [166, 319] on input "text" at bounding box center [190, 324] width 115 height 26
type input "120.9"
click at [175, 419] on input "text" at bounding box center [190, 419] width 115 height 26
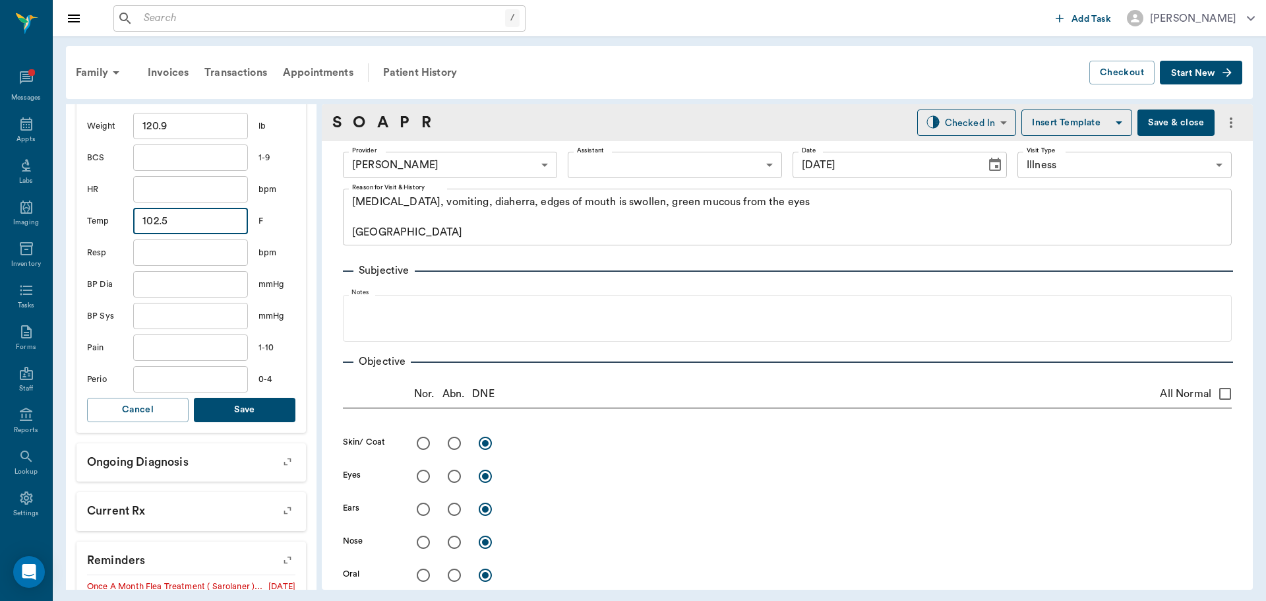
type input "102.5"
click at [257, 411] on button "Save" at bounding box center [245, 410] width 102 height 24
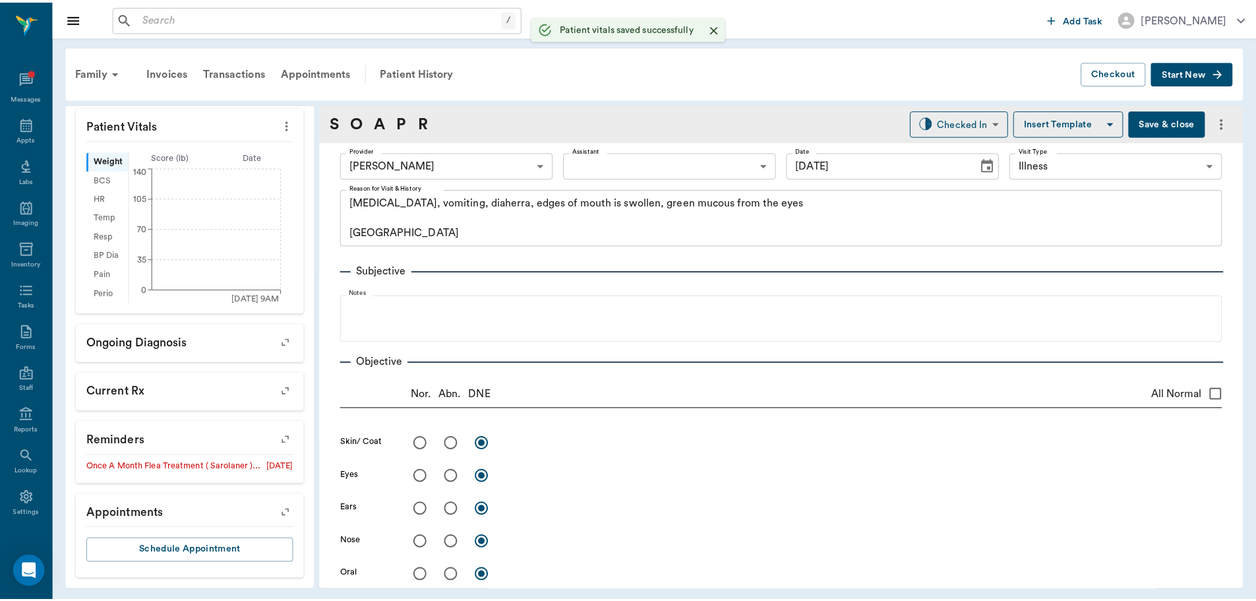
scroll to position [291, 0]
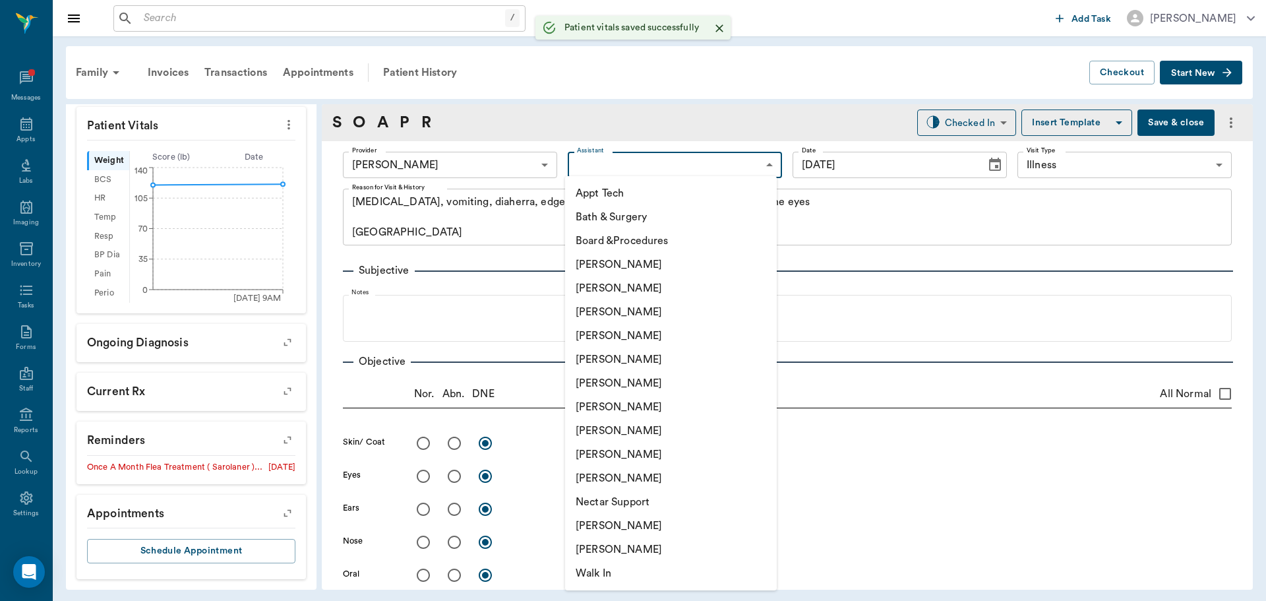
click at [611, 162] on body "/ ​ Add Task Dr. Bert Ellsworth Nectar Messages Appts Labs Imaging Inventory Ta…" at bounding box center [633, 300] width 1266 height 601
click at [599, 432] on li "[PERSON_NAME]" at bounding box center [671, 431] width 212 height 24
type input "63ec2e7e52e12b0ba117b124"
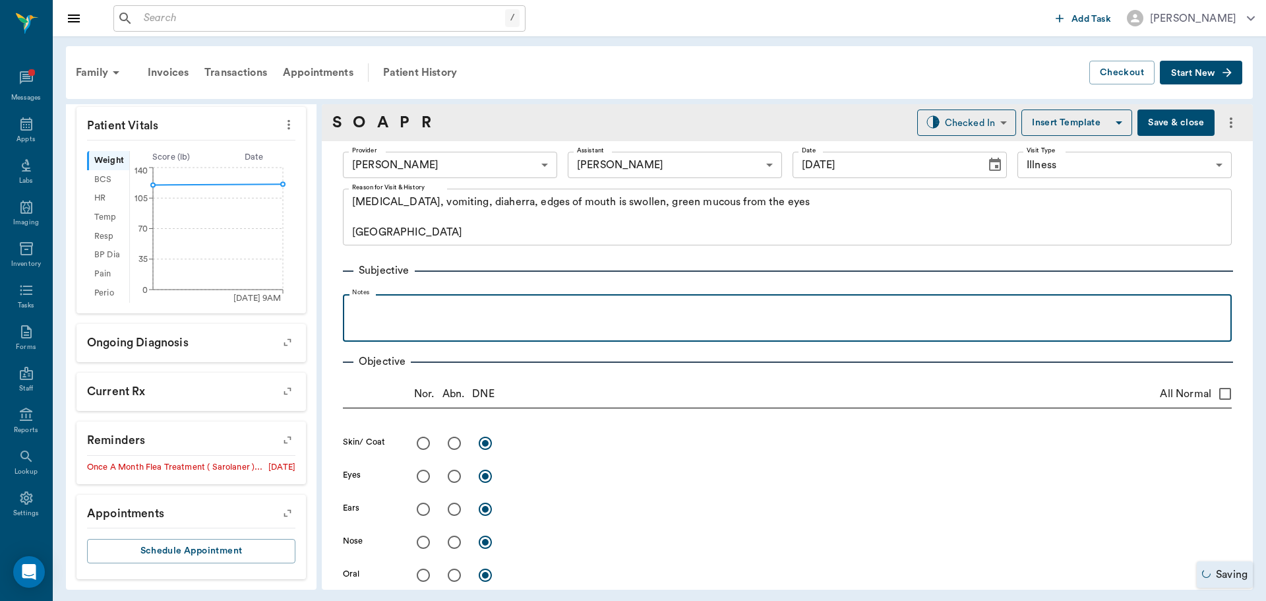
click at [374, 317] on div at bounding box center [788, 317] width 876 height 33
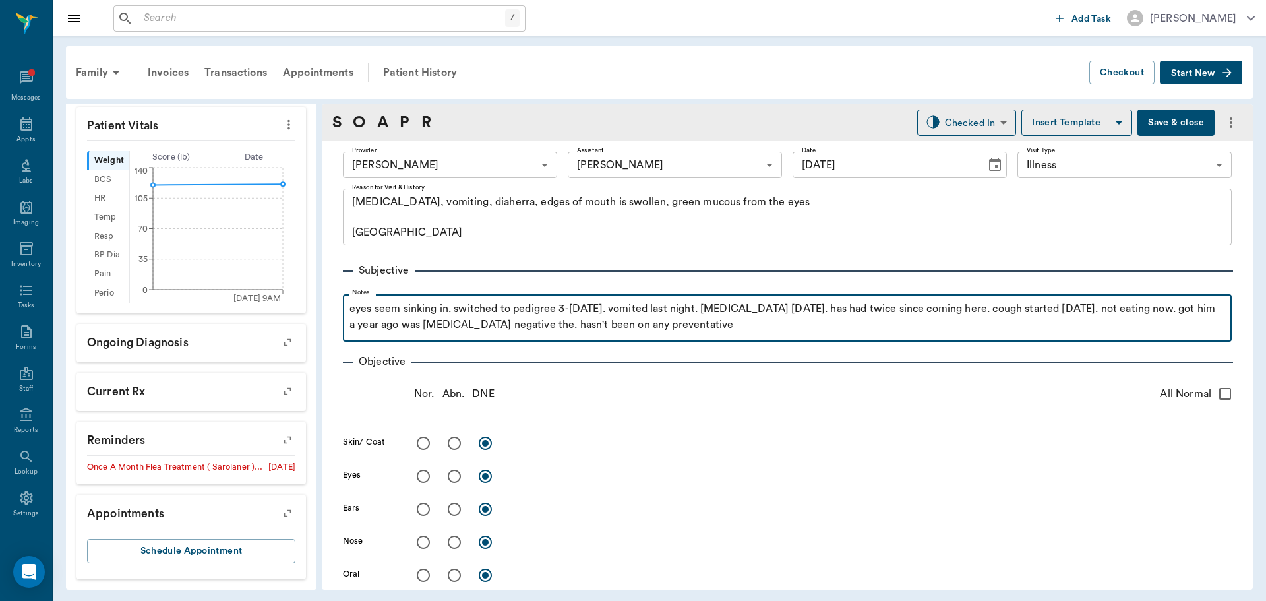
drag, startPoint x: 665, startPoint y: 327, endPoint x: 732, endPoint y: 286, distance: 79.1
click at [668, 324] on p "eyes seem sinking in. switched to pedigree 3-4 months ago. vomited last night. …" at bounding box center [788, 317] width 876 height 32
click at [530, 325] on p "eyes seem sinking in. switched to pedigree 3-4 months ago. vomited last night. …" at bounding box center [788, 317] width 876 height 32
click at [671, 324] on p "eyes seem sinking in. switched to pedigree 3-4 months ago. vomited last night. …" at bounding box center [788, 317] width 876 height 32
click at [694, 323] on p "eyes seem sinking in. switched to pedigree 3-4 months ago. vomited last night. …" at bounding box center [788, 317] width 876 height 32
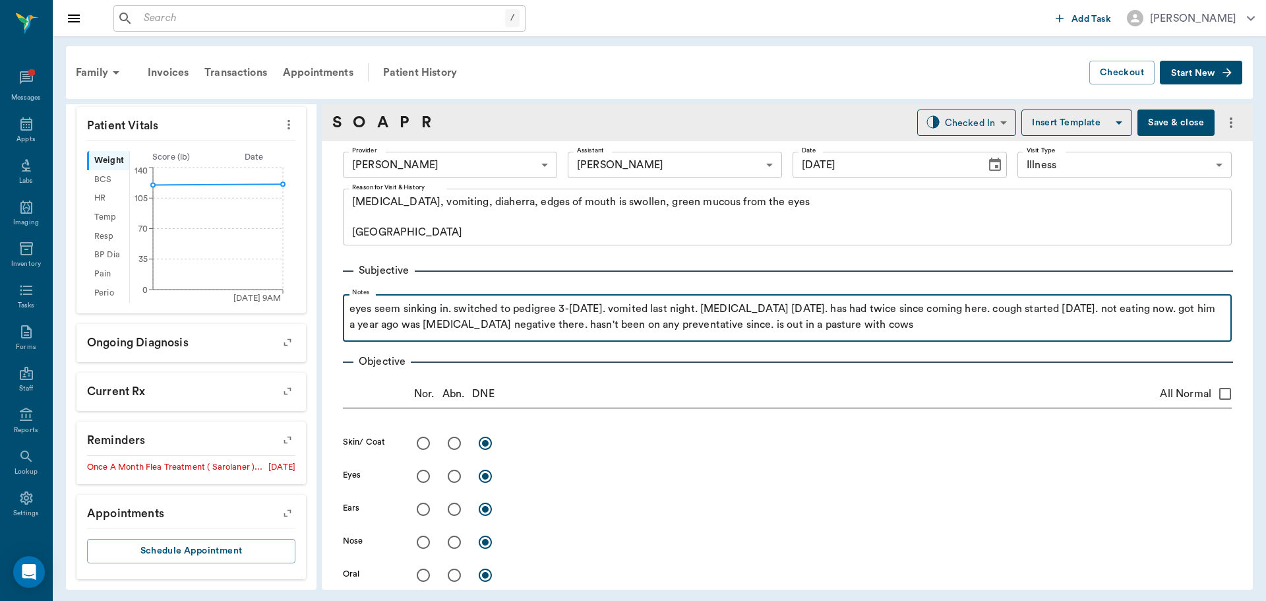
click at [884, 330] on p "eyes seem sinking in. switched to pedigree 3-4 months ago. vomited last night. …" at bounding box center [788, 317] width 876 height 32
click at [400, 309] on p "eyes seem sinking in. switched to pedigree 3-4 months ago. vomited last night. …" at bounding box center [788, 317] width 876 height 32
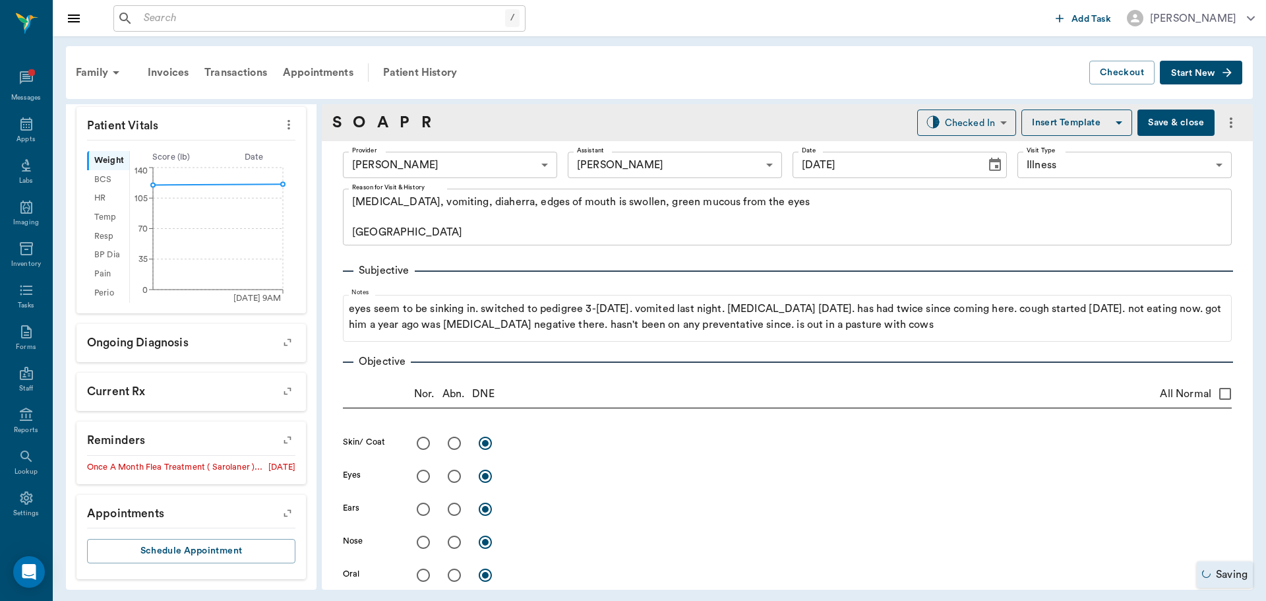
click at [1175, 129] on button "Save & close" at bounding box center [1176, 122] width 77 height 26
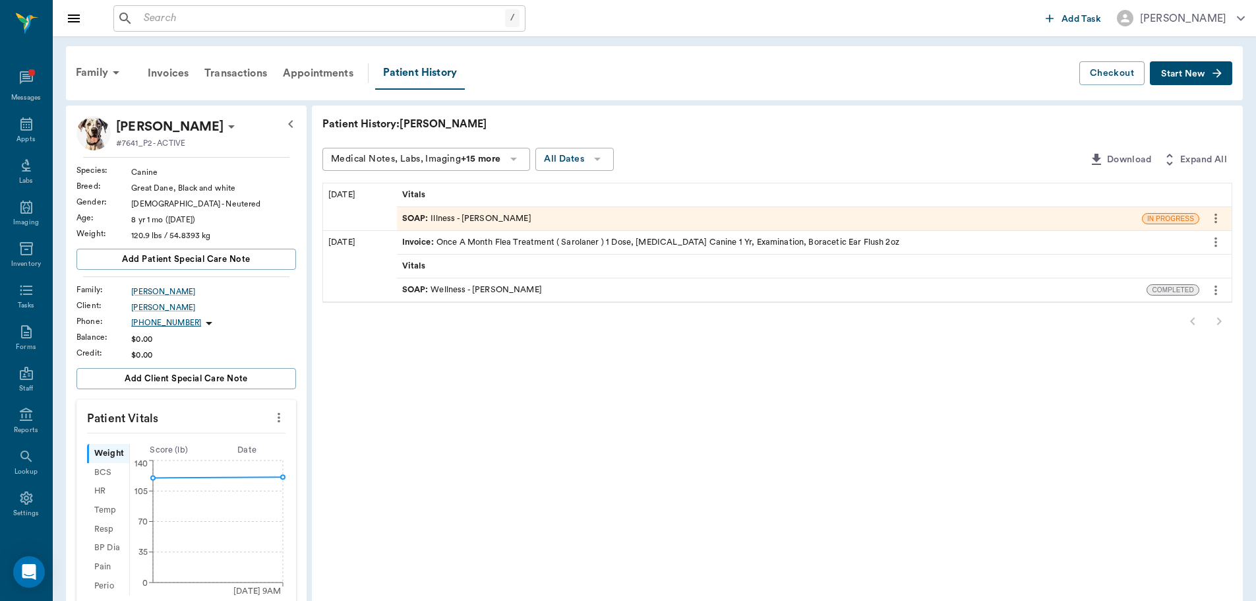
click at [411, 223] on span "SOAP :" at bounding box center [416, 218] width 29 height 13
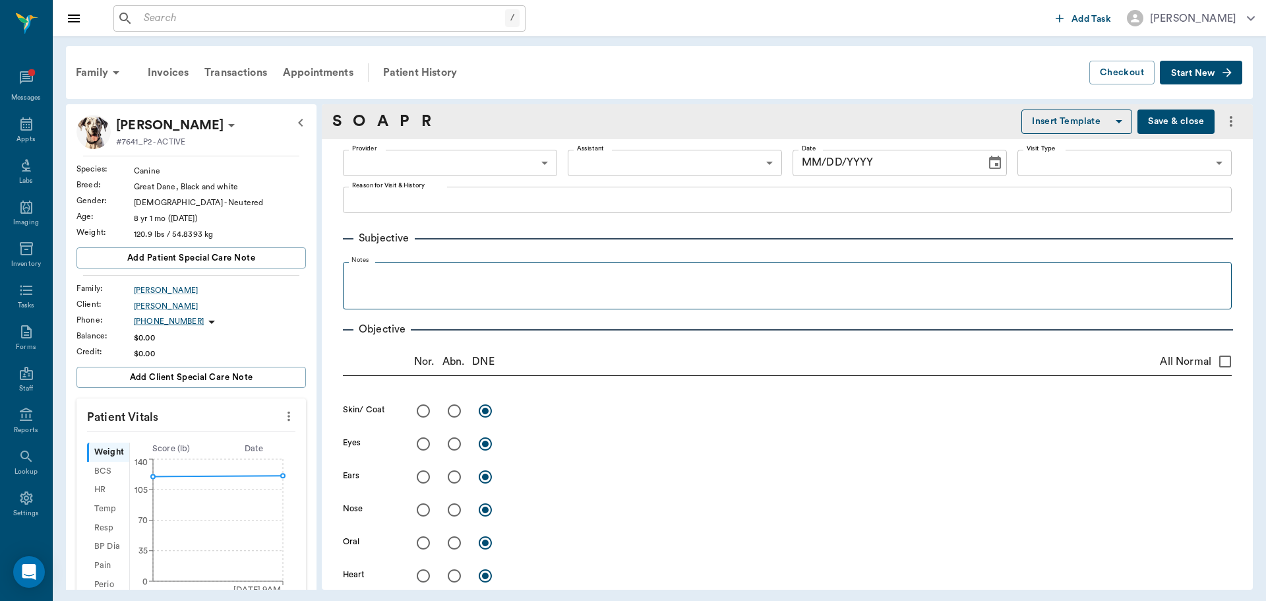
type input "63ec2f075fda476ae8351a4d"
type input "63ec2e7e52e12b0ba117b124"
type input "65d2be4f46e3a538d89b8c15"
type textarea "Loss of weight, vomiting, diaherra, edges of mouth is swollen, green mucous fro…"
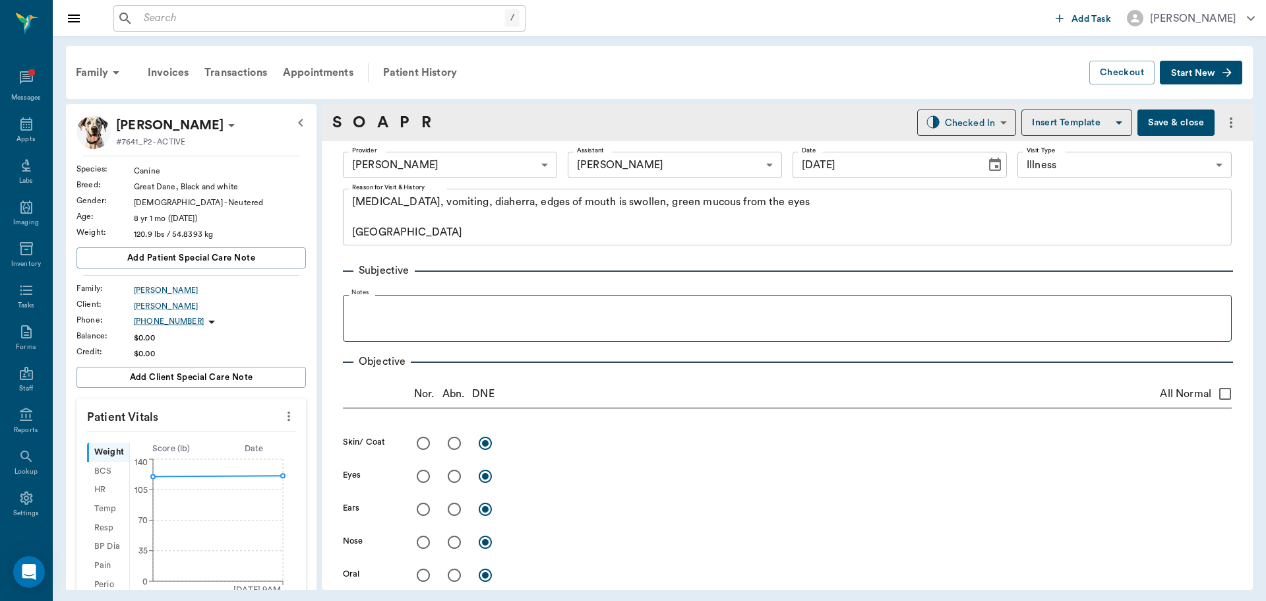
type input "[DATE]"
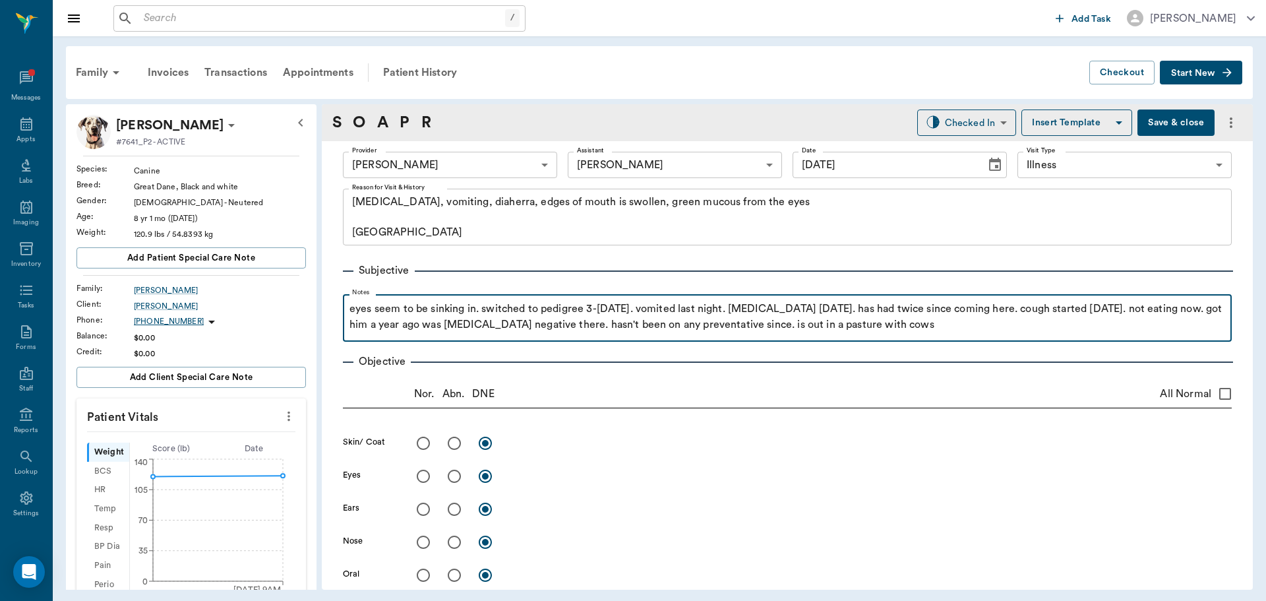
click at [900, 326] on p "eyes seem to be sinking in. switched to pedigree 3-4 months ago. vomited last n…" at bounding box center [788, 317] width 876 height 32
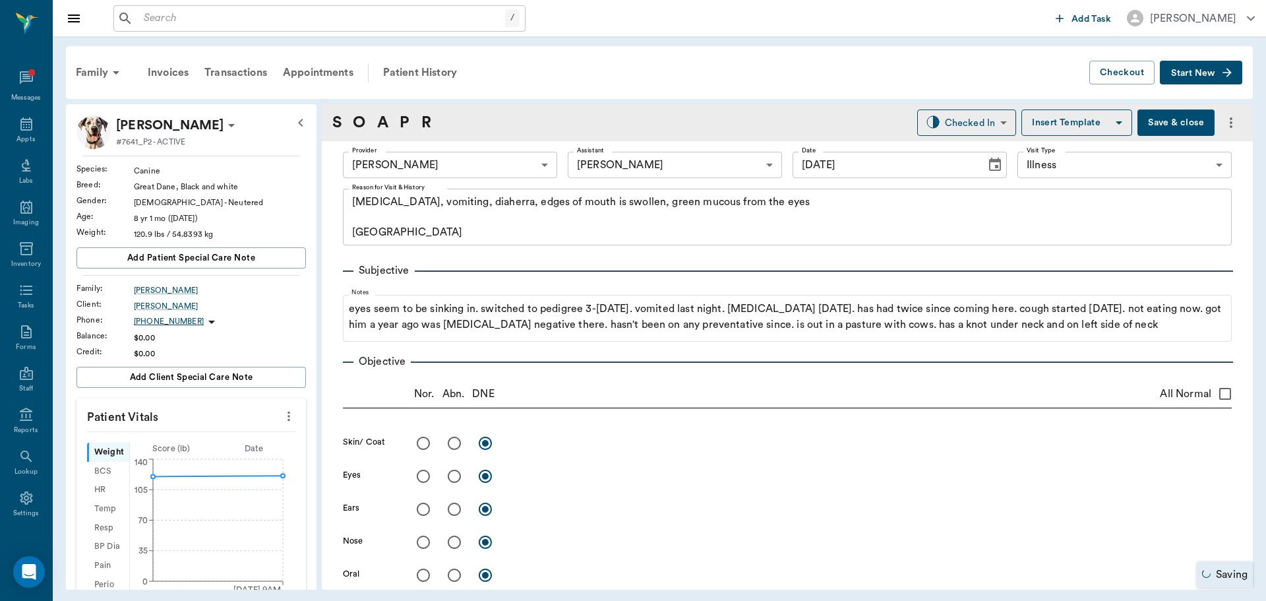
click at [1177, 113] on button "Save & close" at bounding box center [1176, 122] width 77 height 26
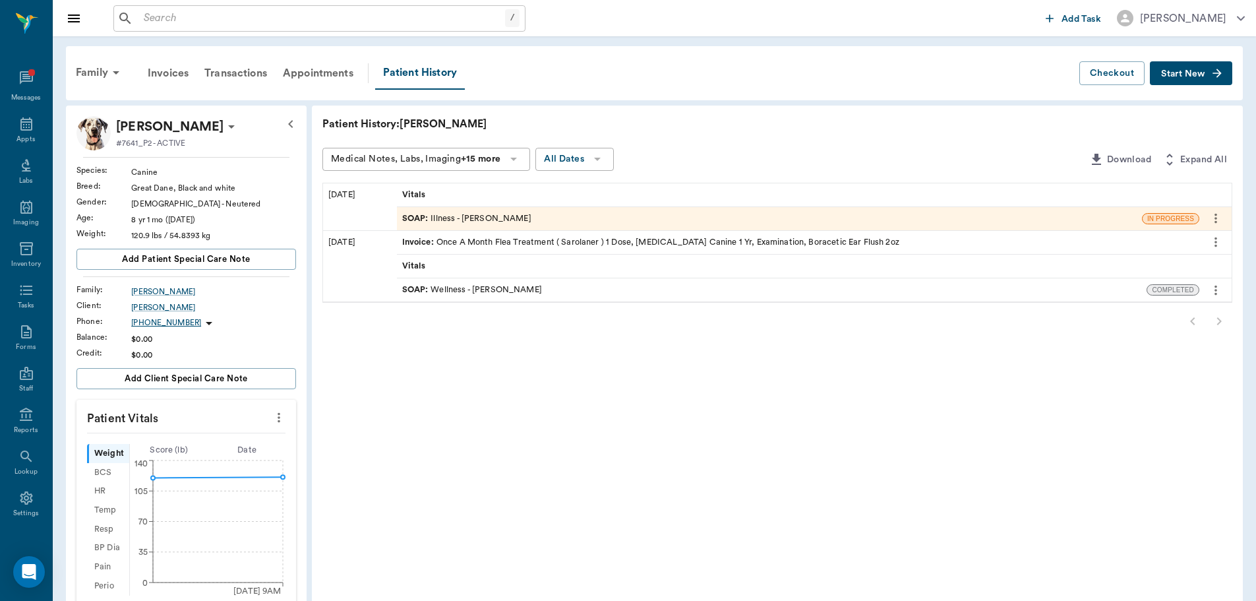
click at [416, 287] on span "SOAP :" at bounding box center [416, 290] width 29 height 13
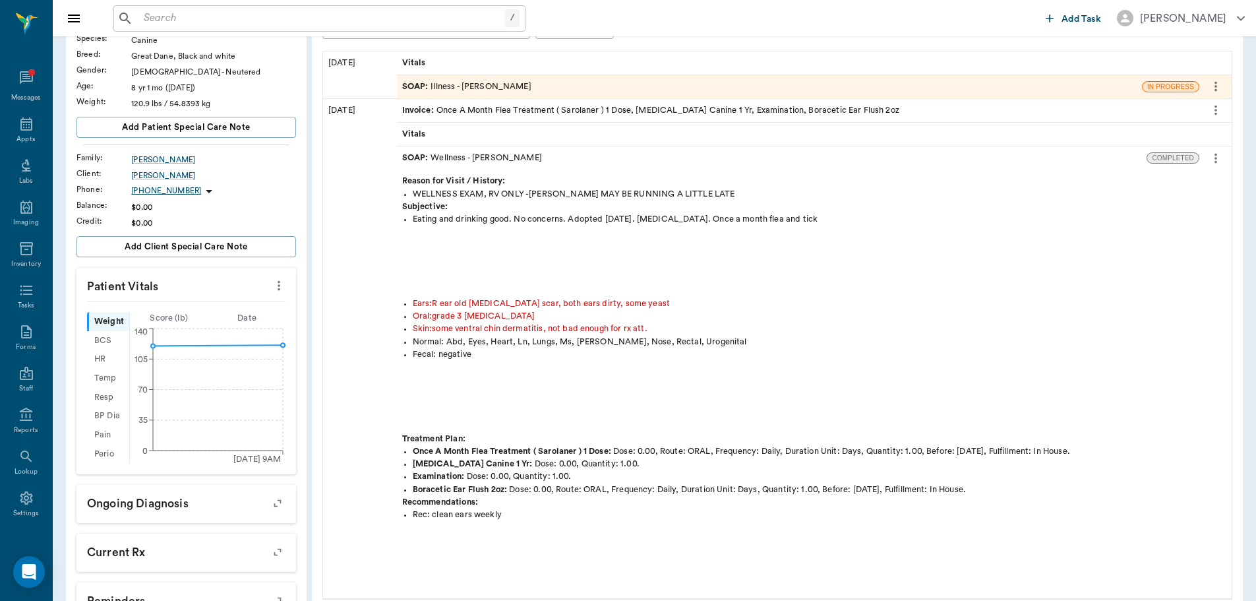
scroll to position [66, 0]
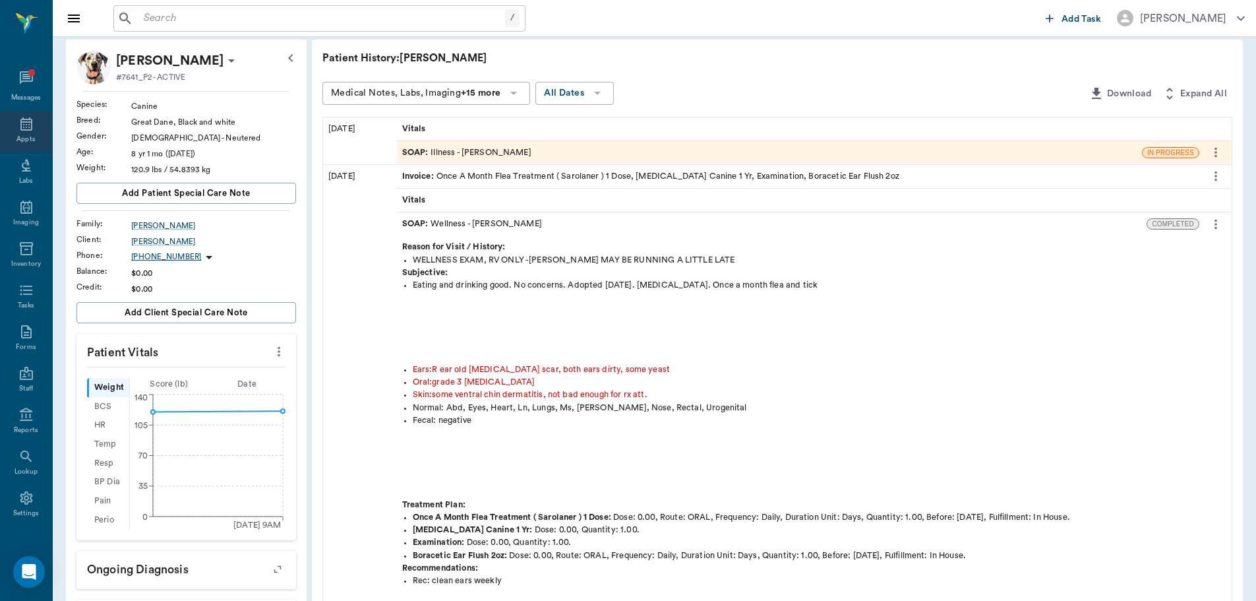
click at [30, 134] on div "Appts" at bounding box center [26, 132] width 52 height 42
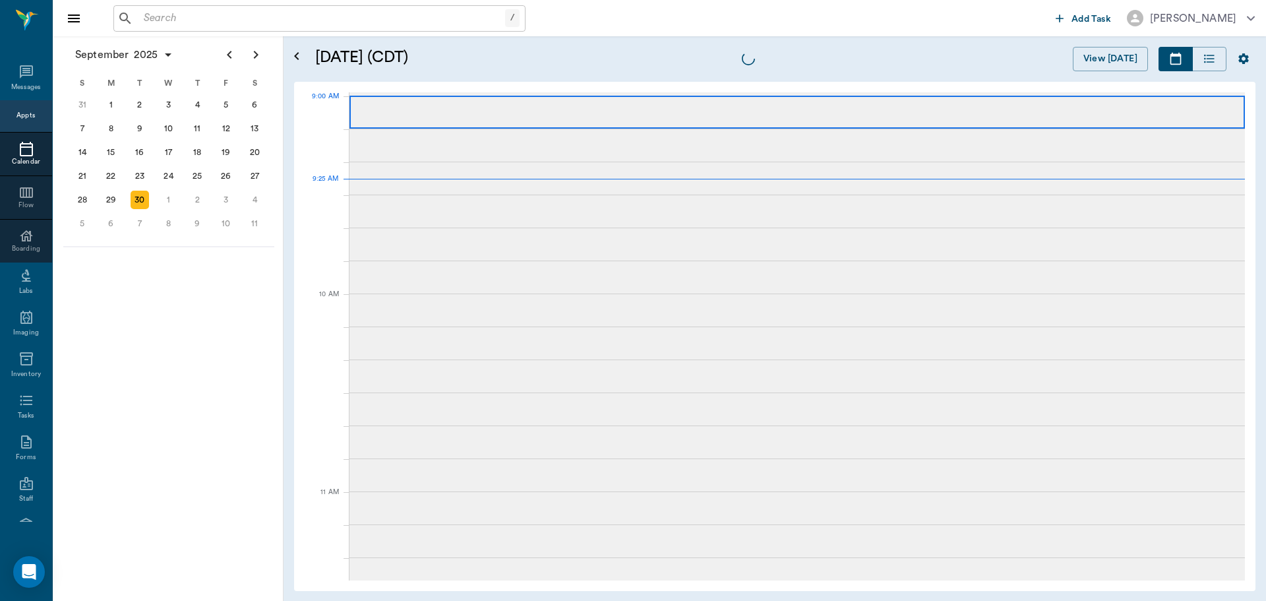
scroll to position [199, 0]
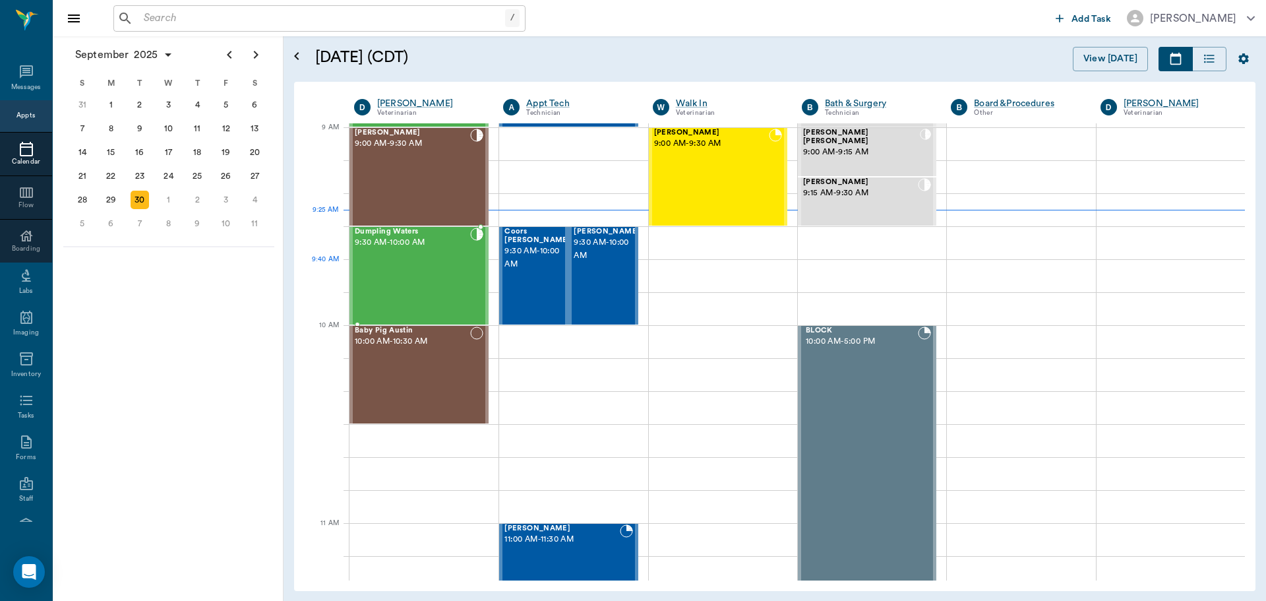
click at [455, 272] on div "Dumpling Waters 9:30 AM - 10:00 AM" at bounding box center [412, 276] width 115 height 96
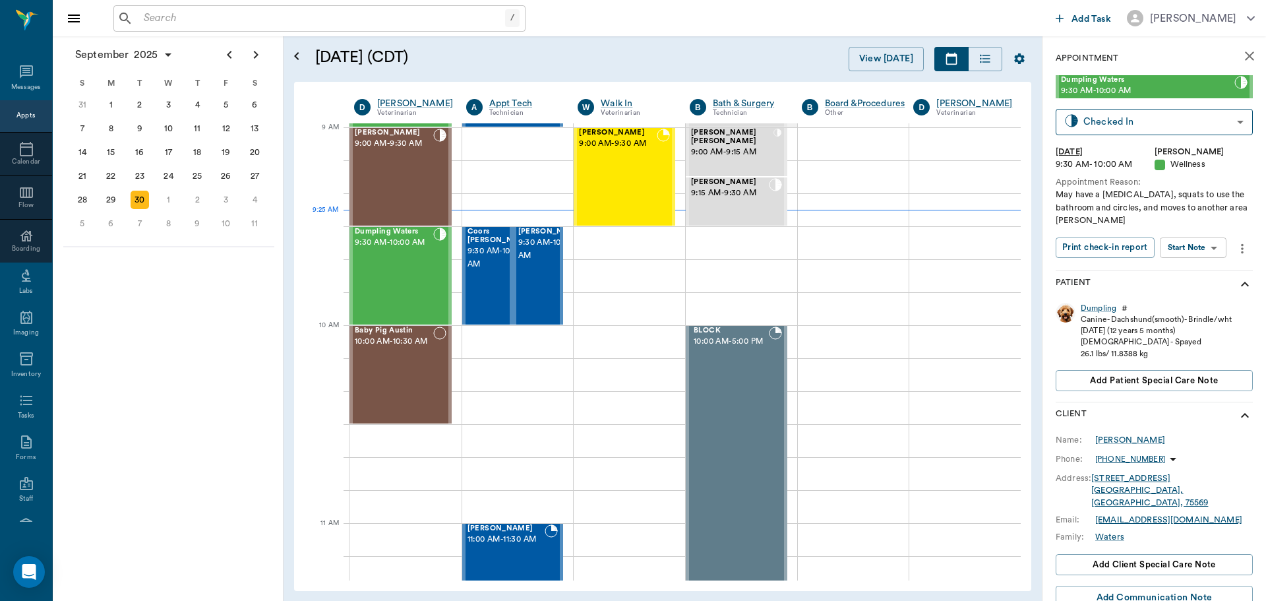
click at [1209, 250] on body "/ ​ Add Task Dr. Bert Ellsworth Nectar Messages Appts Calendar Flow Boarding La…" at bounding box center [633, 300] width 1266 height 601
click at [1208, 273] on li "View SOAP" at bounding box center [1194, 274] width 92 height 22
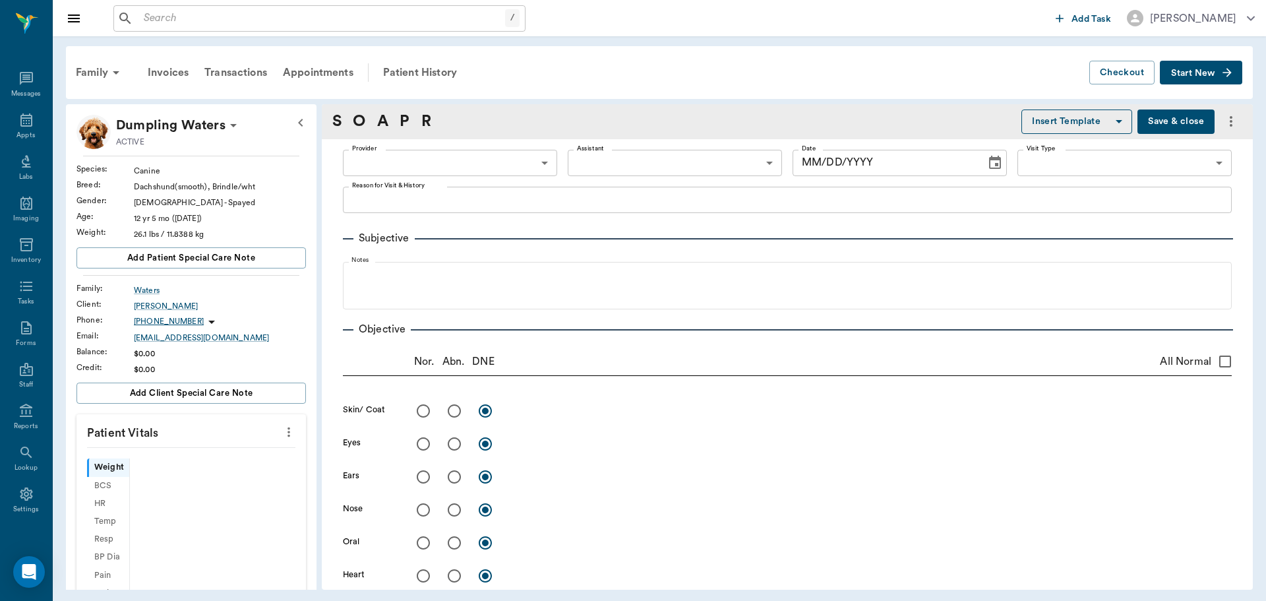
type input "63ec2f075fda476ae8351a4d"
type input "65d2be4f46e3a538d89b8c14"
type textarea "May have a bladder infection, squats to use the bathroom and circles, and moves…"
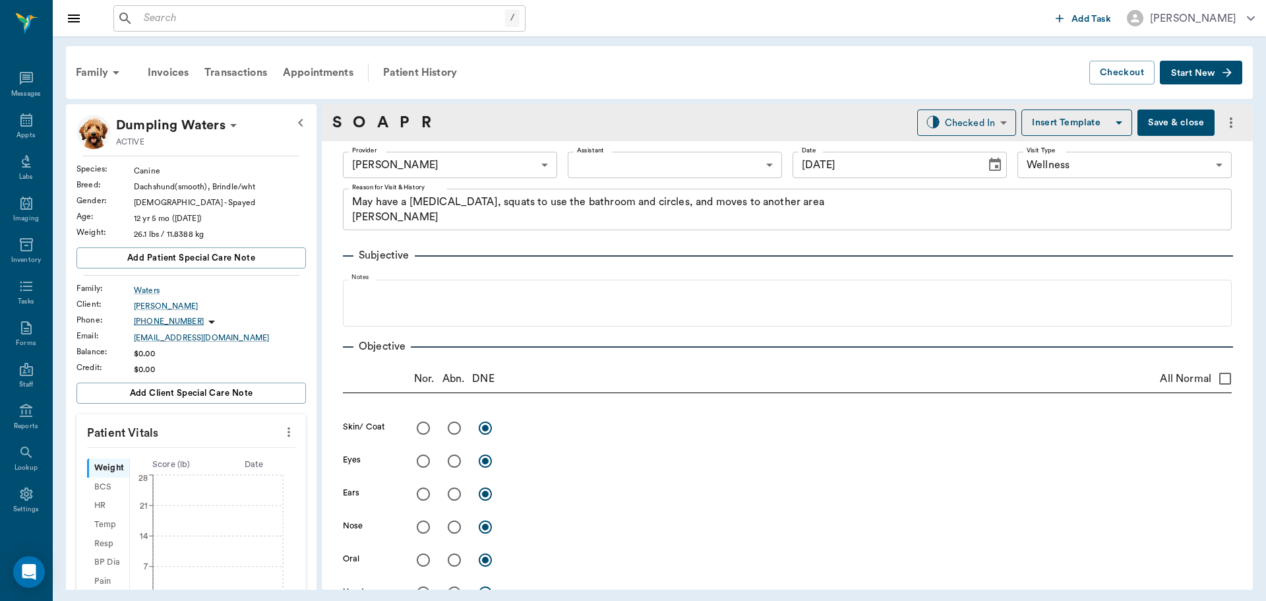
type input "[DATE]"
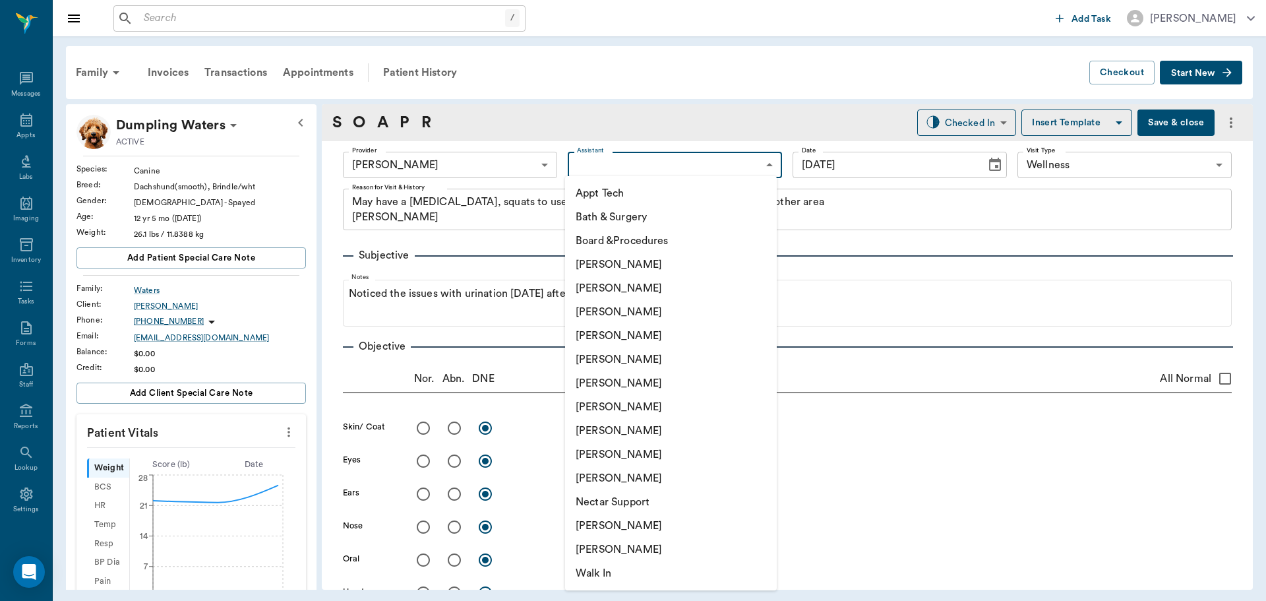
click at [684, 167] on body "/ ​ Add Task Dr. Bert Ellsworth Nectar Messages Appts Labs Imaging Inventory Ta…" at bounding box center [633, 300] width 1266 height 601
click at [672, 304] on li "[PERSON_NAME]" at bounding box center [671, 312] width 212 height 24
type input "642ef10e332a41444de2bad1"
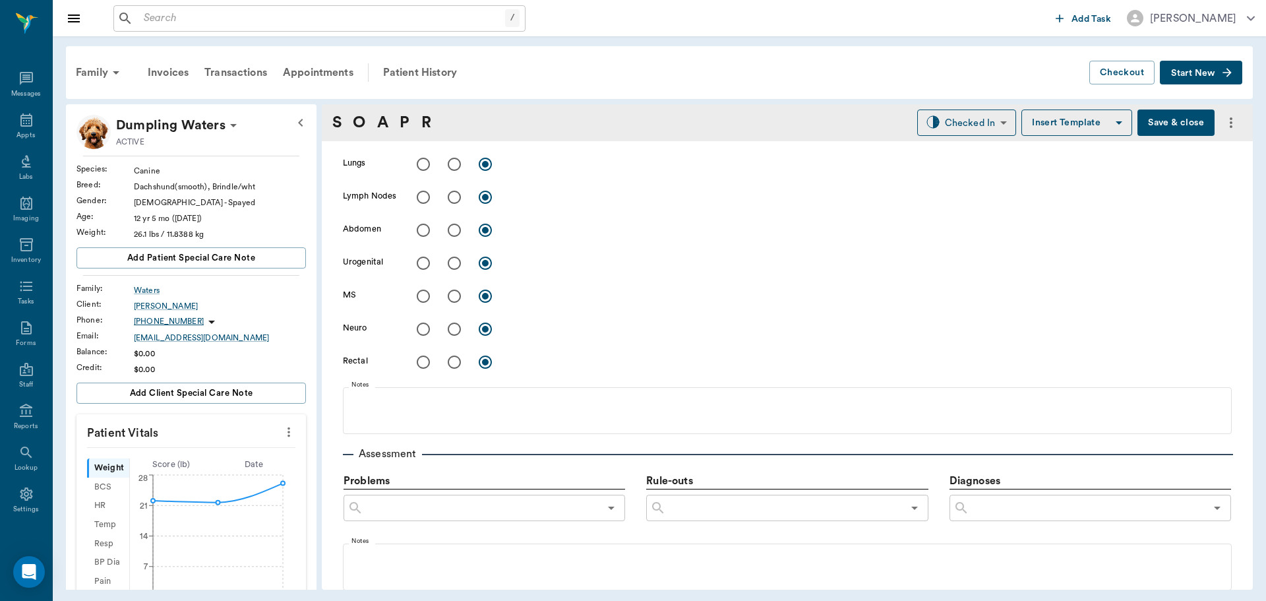
scroll to position [915, 0]
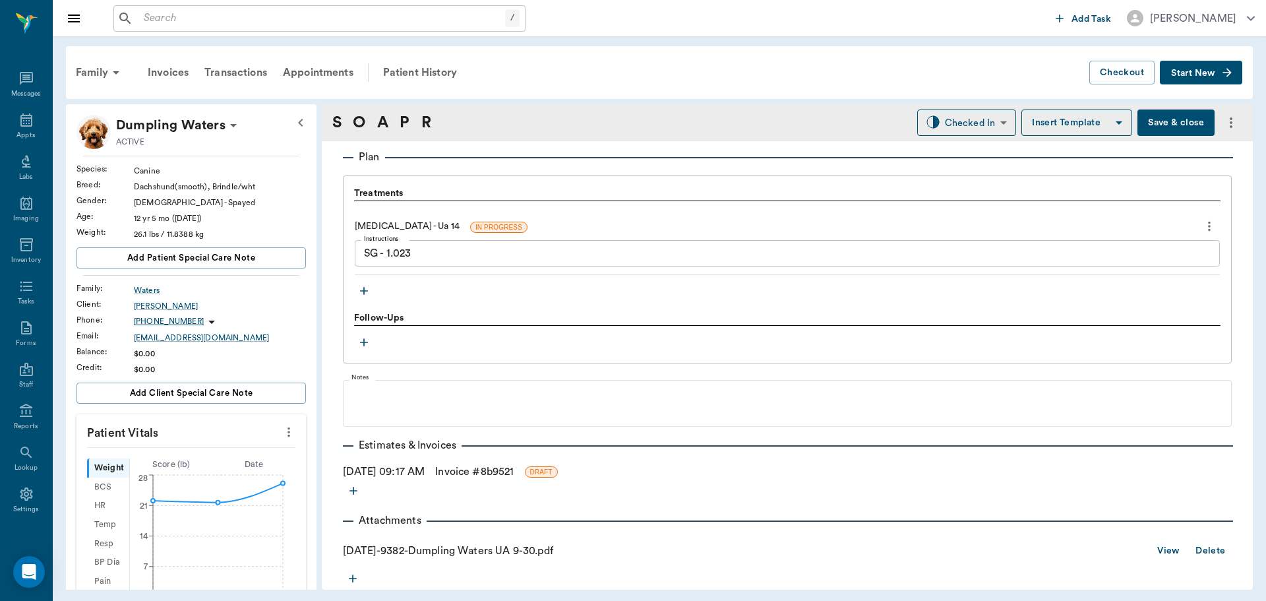
click at [1179, 127] on button "Save & close" at bounding box center [1176, 122] width 77 height 26
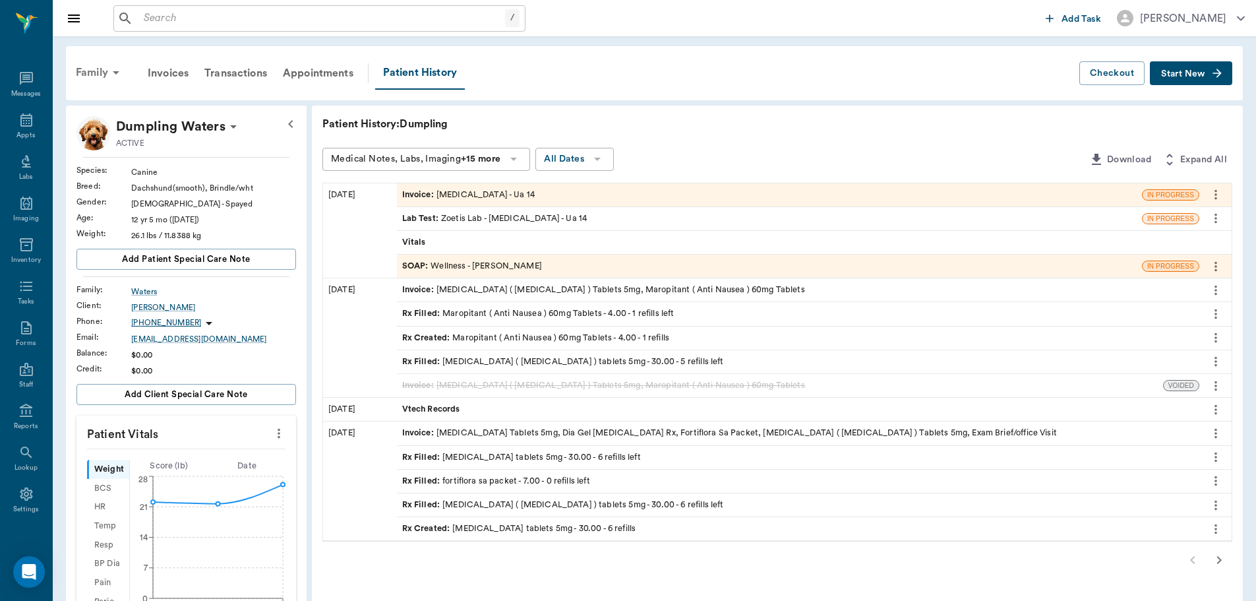
click at [109, 76] on icon at bounding box center [116, 73] width 16 height 16
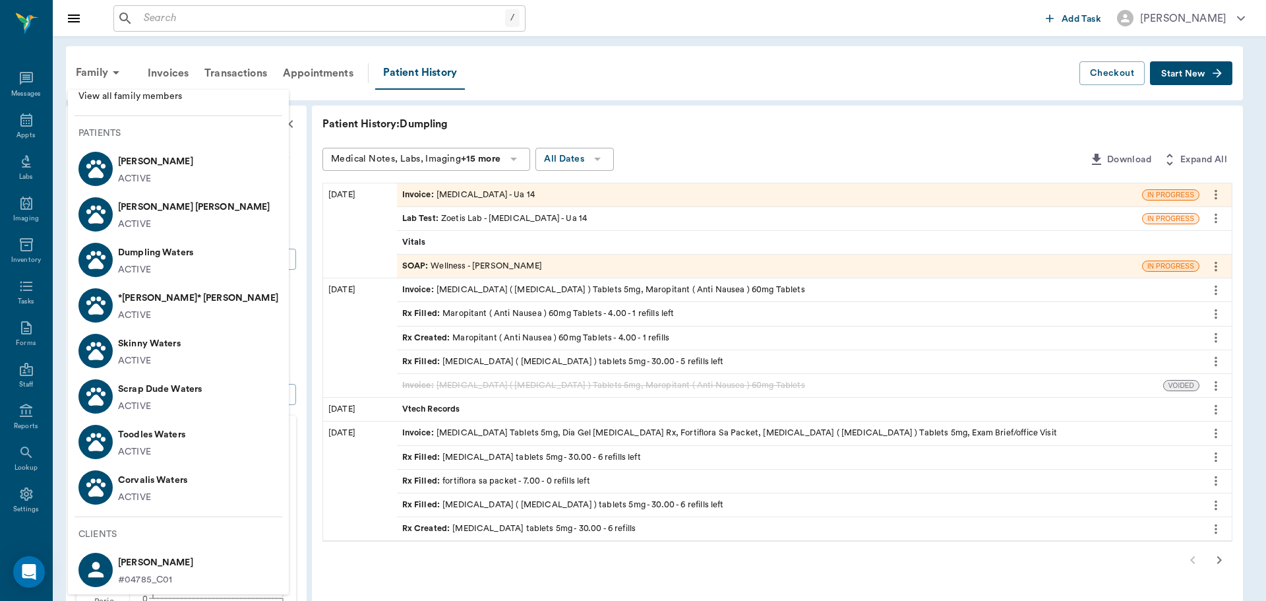
scroll to position [14, 0]
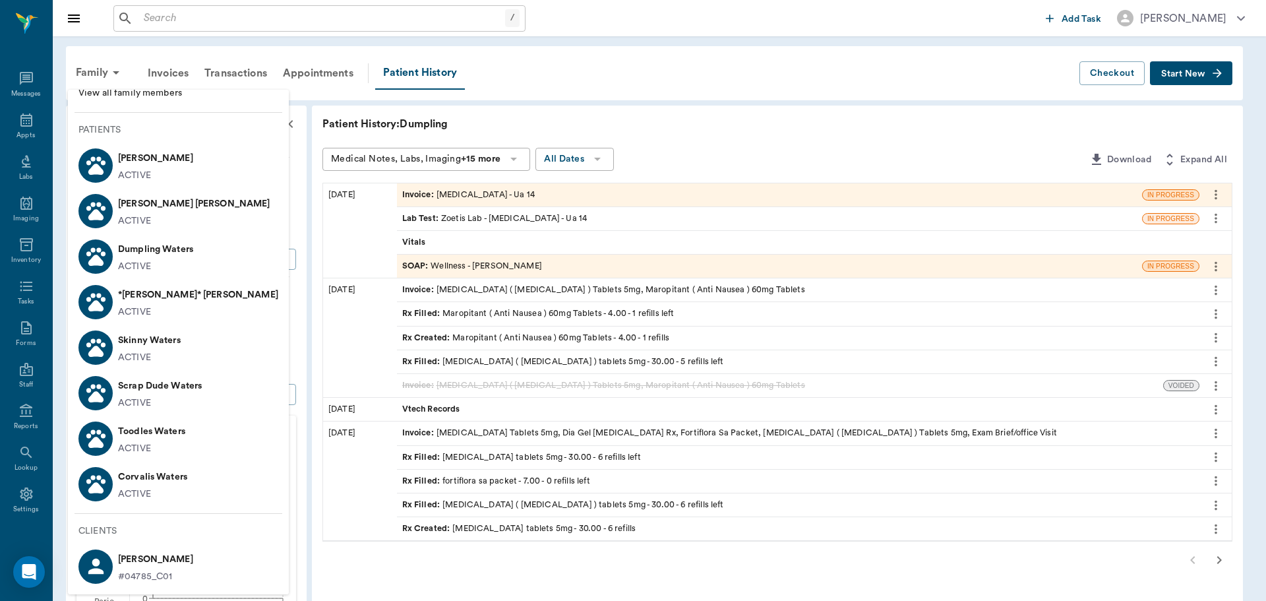
click at [193, 491] on li "Corvalis Waters ACTIVE" at bounding box center [178, 484] width 221 height 46
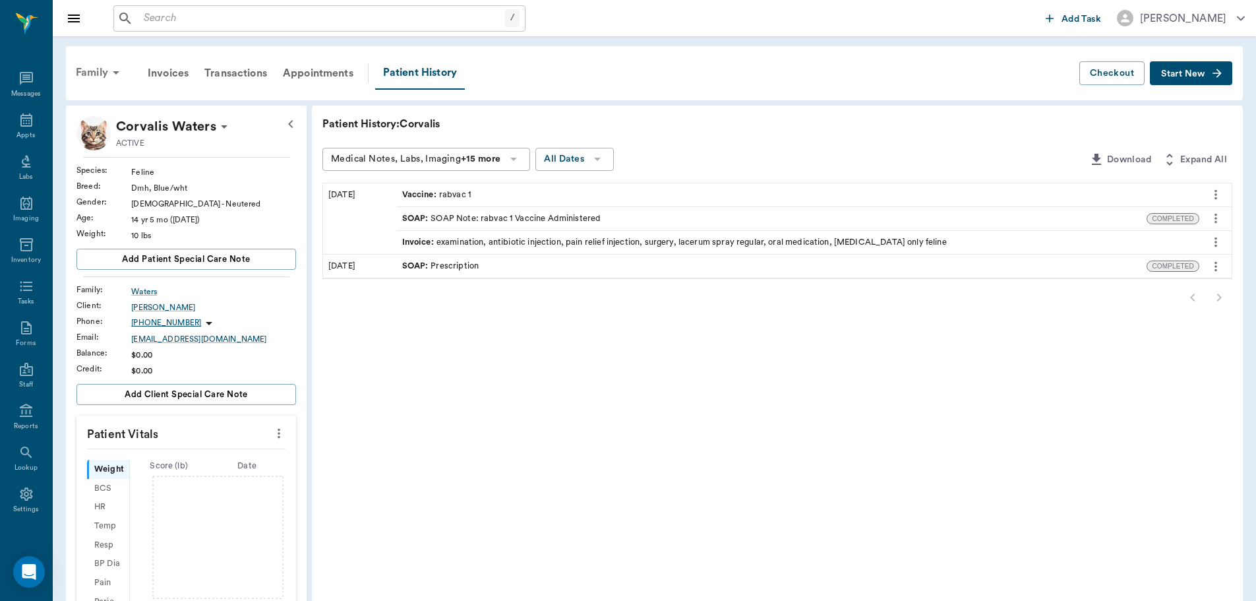
click at [108, 77] on icon at bounding box center [116, 73] width 16 height 16
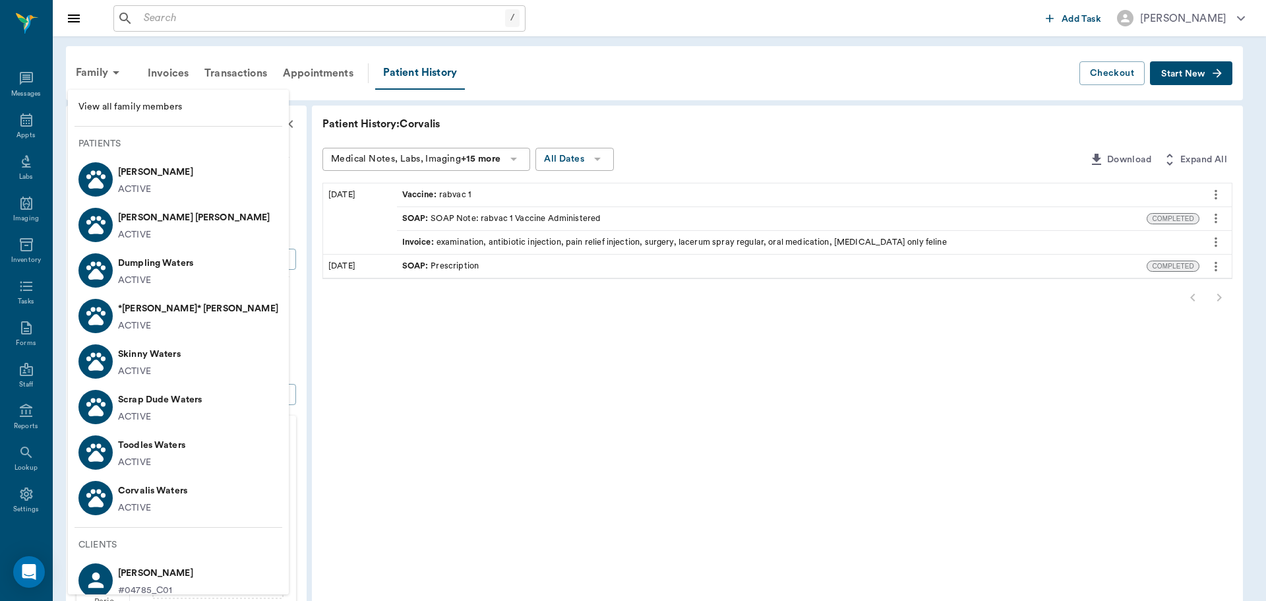
click at [175, 168] on li "Eli Waters ACTIVE" at bounding box center [178, 179] width 221 height 46
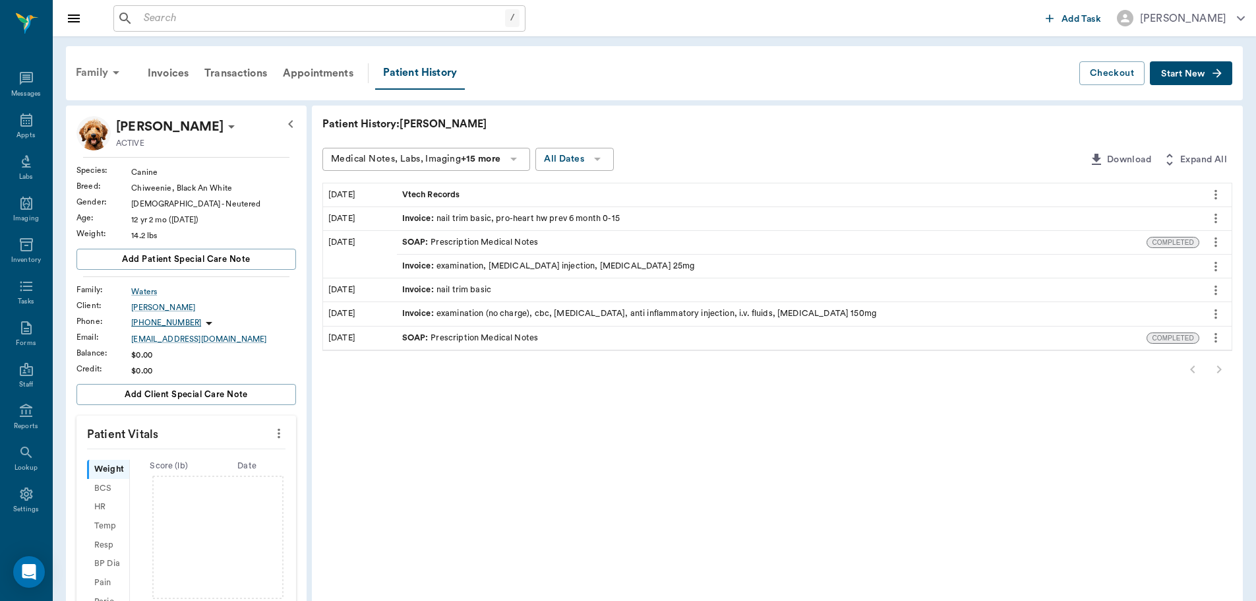
click at [104, 67] on div "Family" at bounding box center [100, 73] width 64 height 32
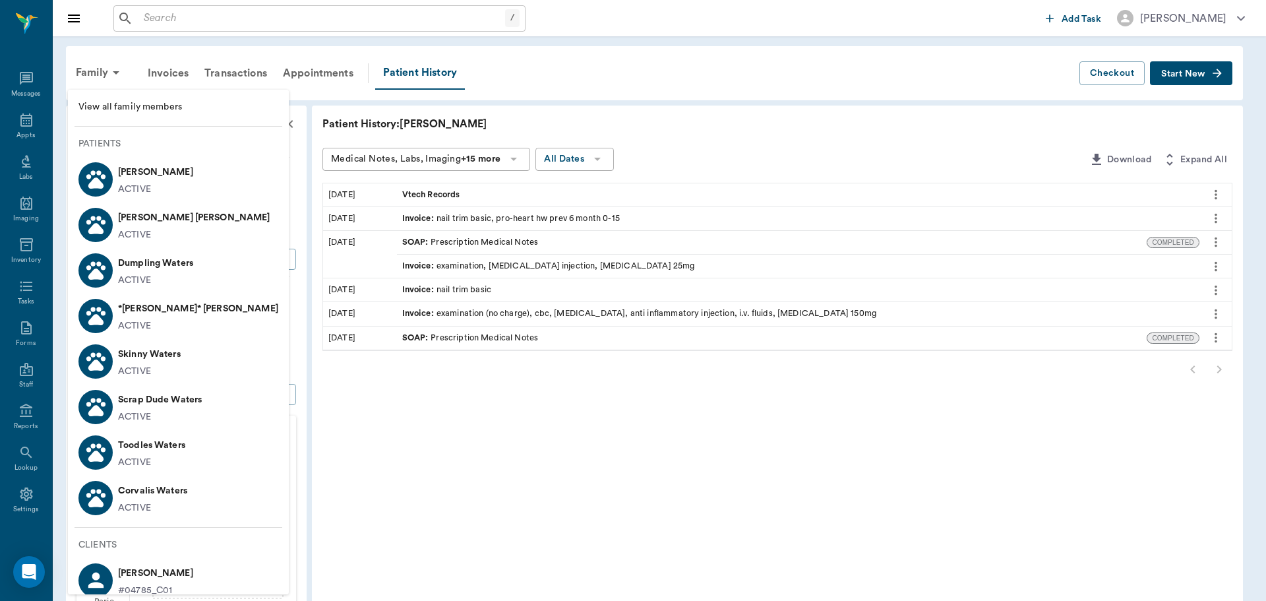
click at [177, 234] on div "ACTIVE" at bounding box center [194, 235] width 152 height 14
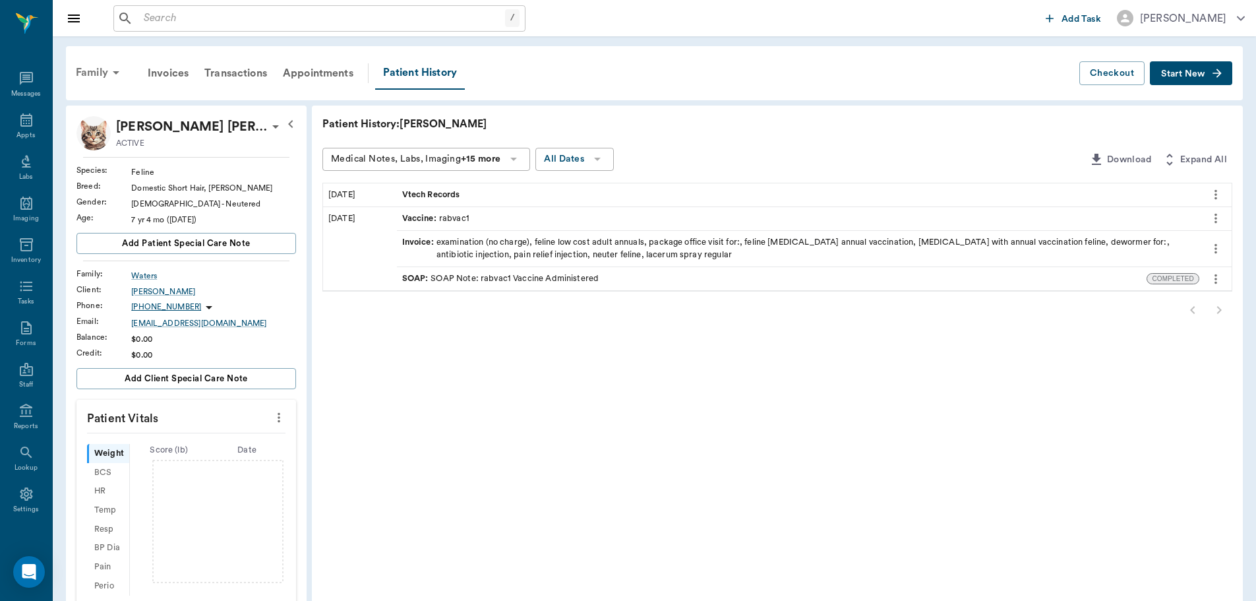
click at [112, 71] on icon at bounding box center [116, 73] width 16 height 16
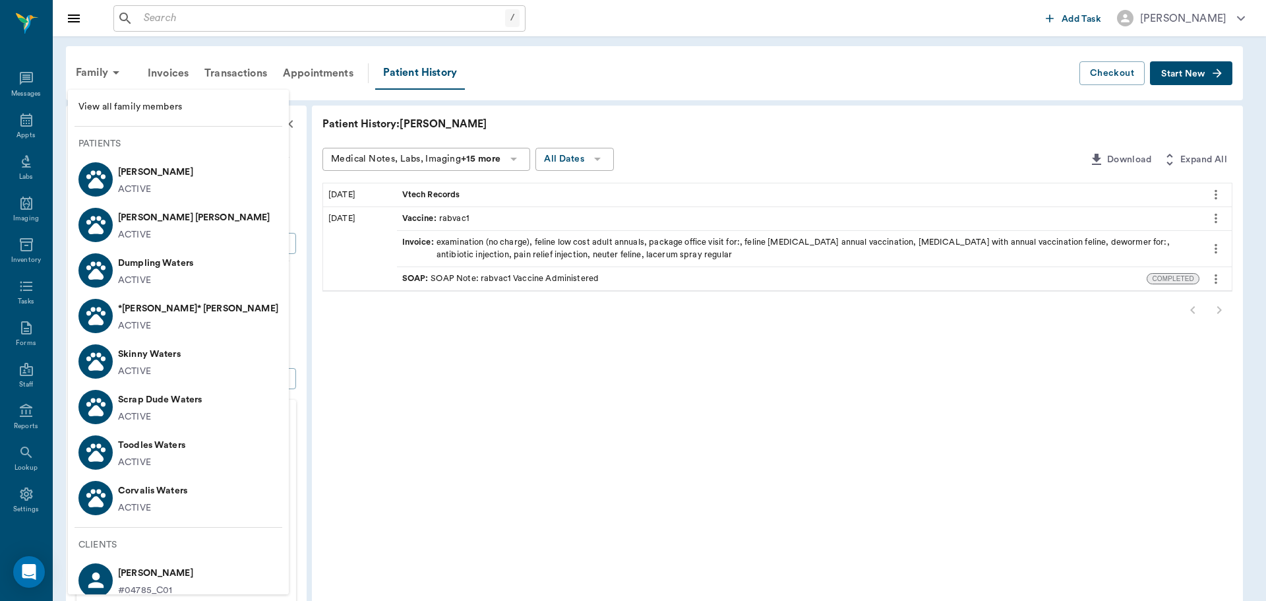
click at [197, 278] on li "Dumpling Waters ACTIVE" at bounding box center [178, 270] width 221 height 46
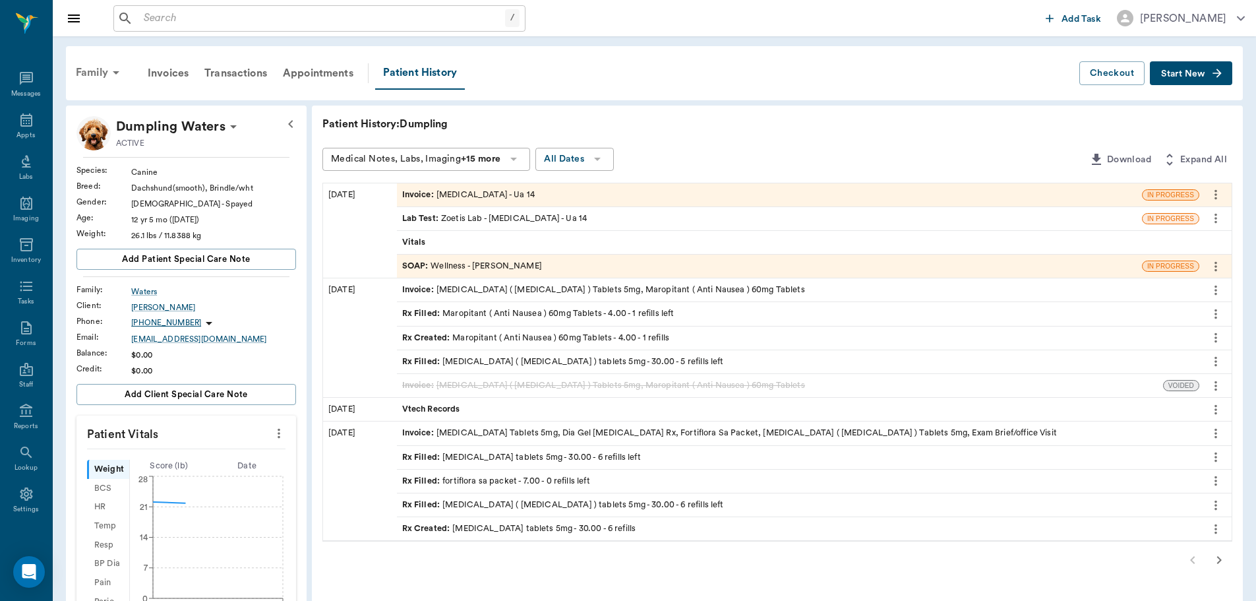
click at [104, 76] on div "Family" at bounding box center [100, 73] width 64 height 32
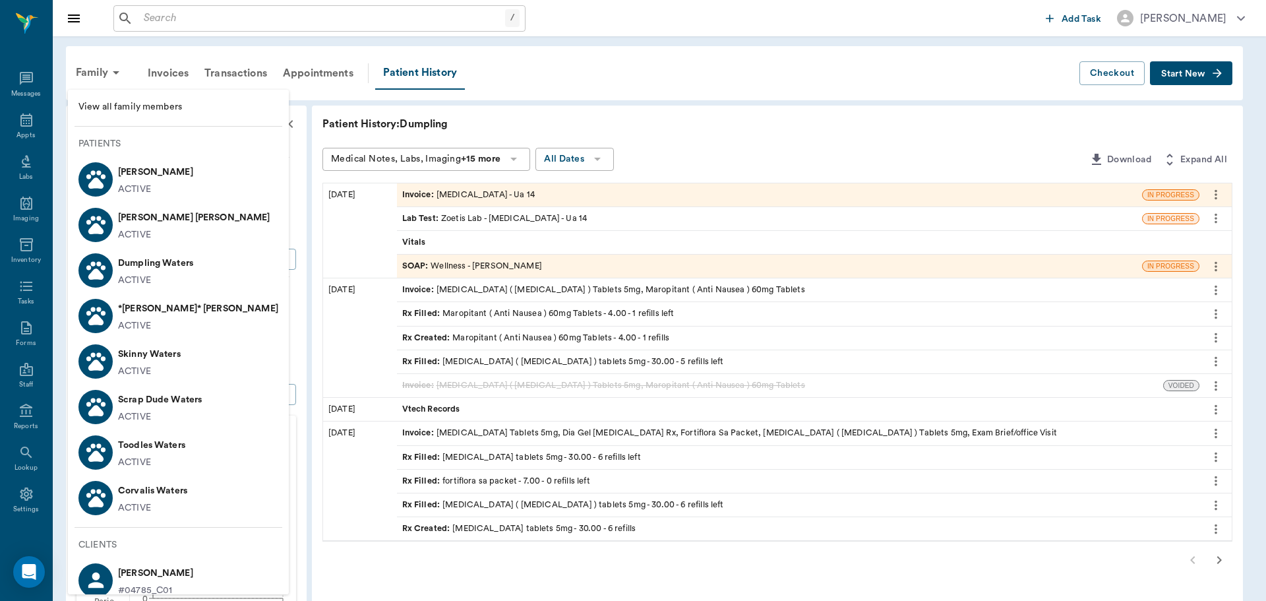
click at [803, 75] on div at bounding box center [633, 300] width 1266 height 601
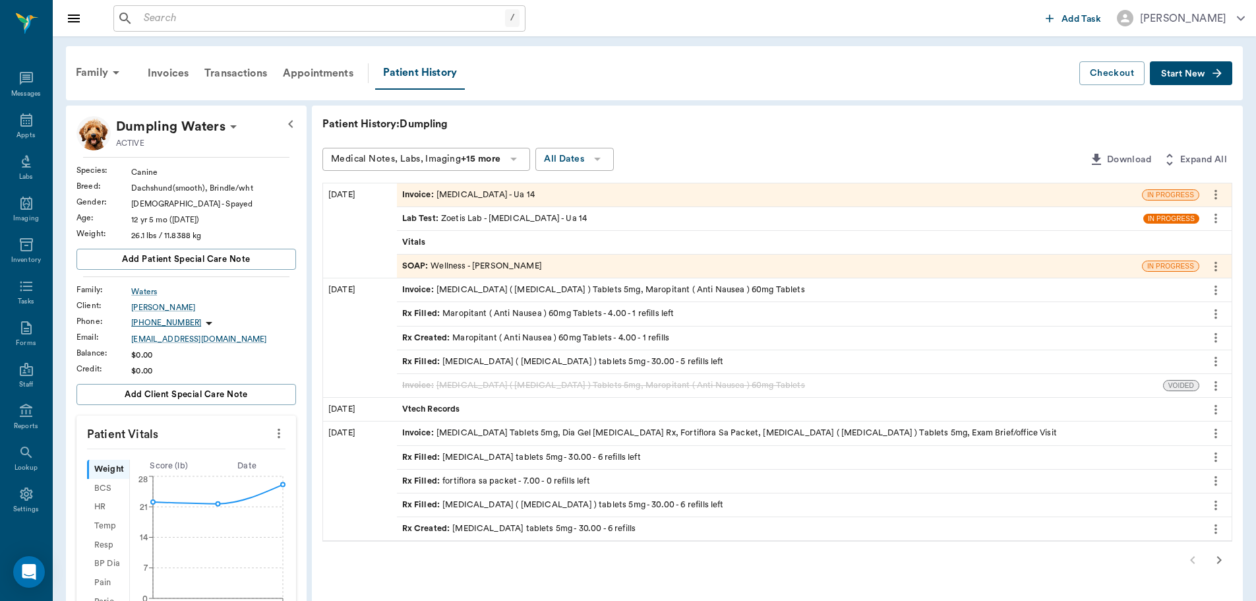
click at [1160, 222] on span "IN PROGRESS" at bounding box center [1172, 219] width 56 height 10
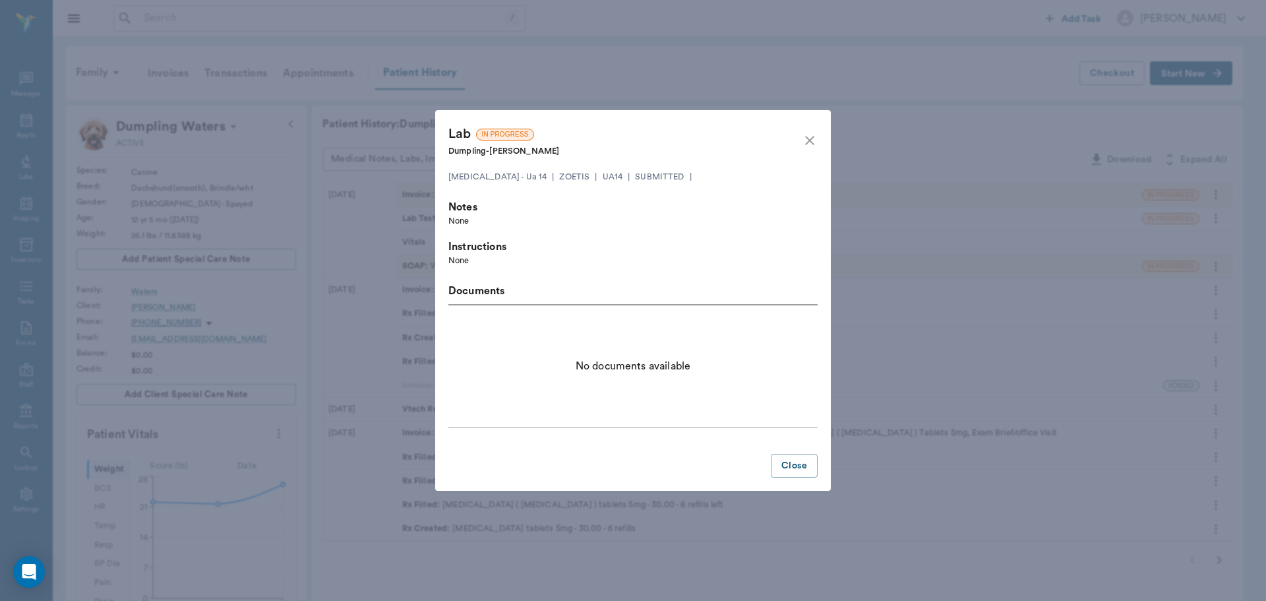
click at [807, 141] on icon "close" at bounding box center [810, 141] width 16 height 16
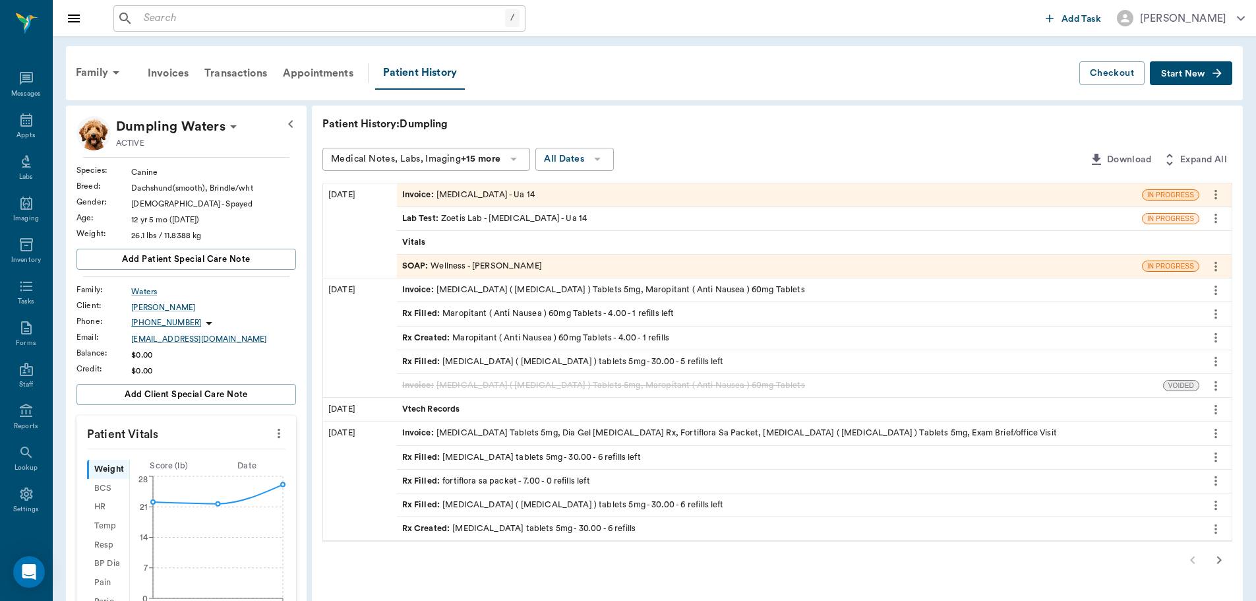
click at [507, 261] on div "SOAP : Wellness - [PERSON_NAME]" at bounding box center [472, 266] width 140 height 13
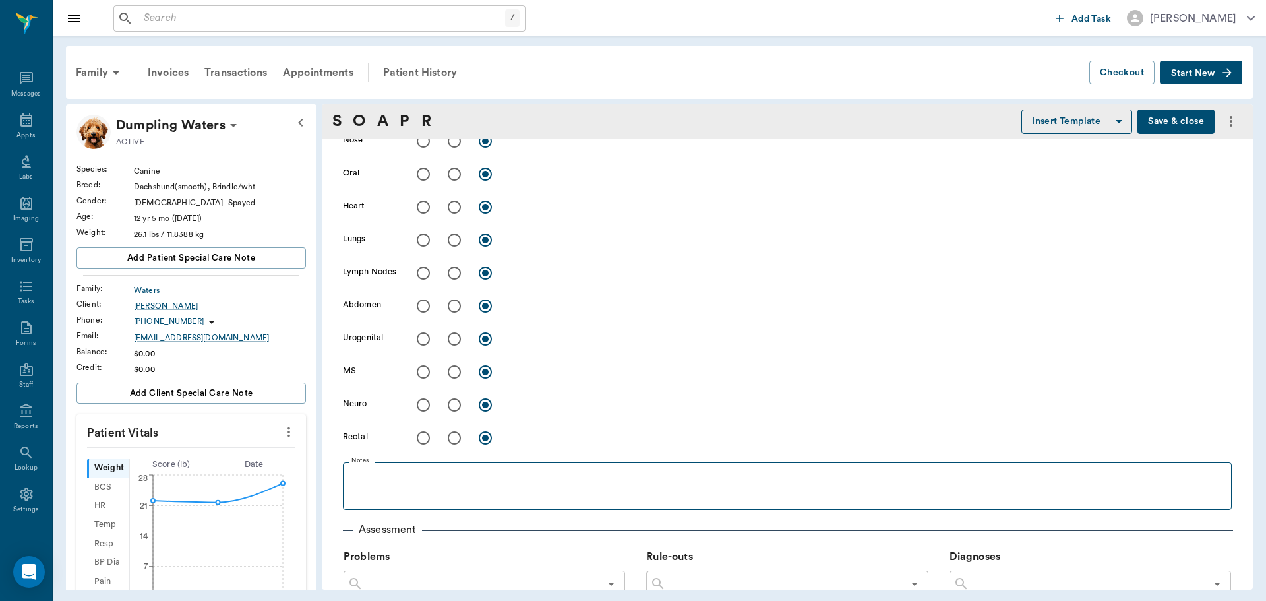
type input "63ec2f075fda476ae8351a4d"
type input "642ef10e332a41444de2bad1"
type input "65d2be4f46e3a538d89b8c14"
type textarea "May have a bladder infection, squats to use the bathroom and circles, and moves…"
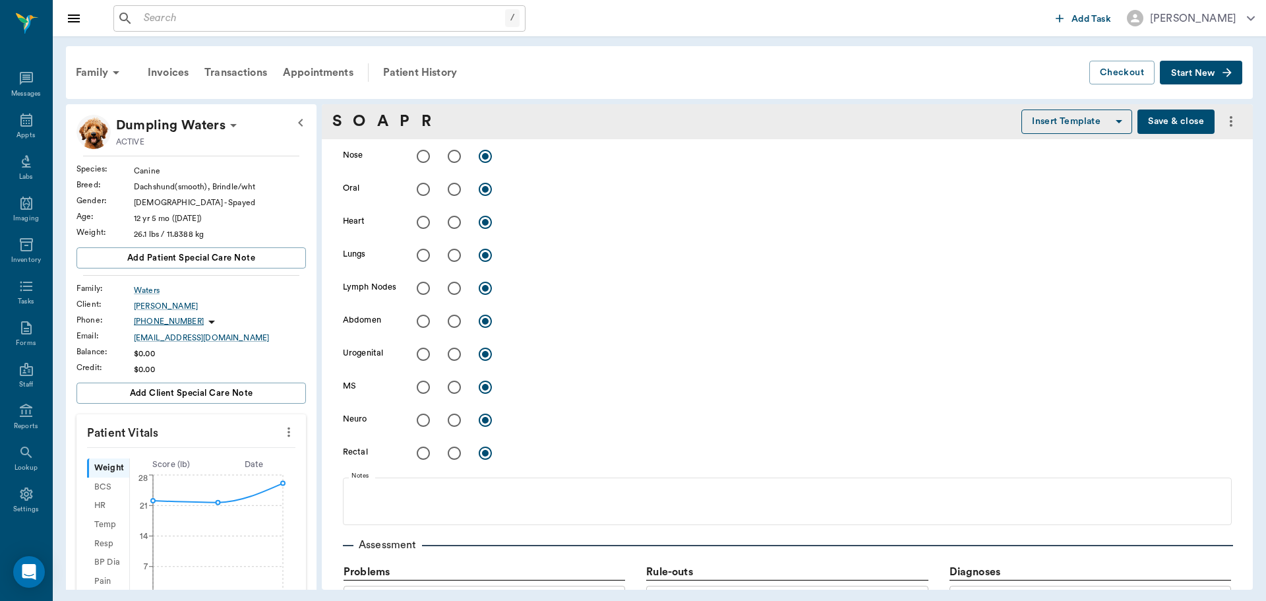
type input "[DATE]"
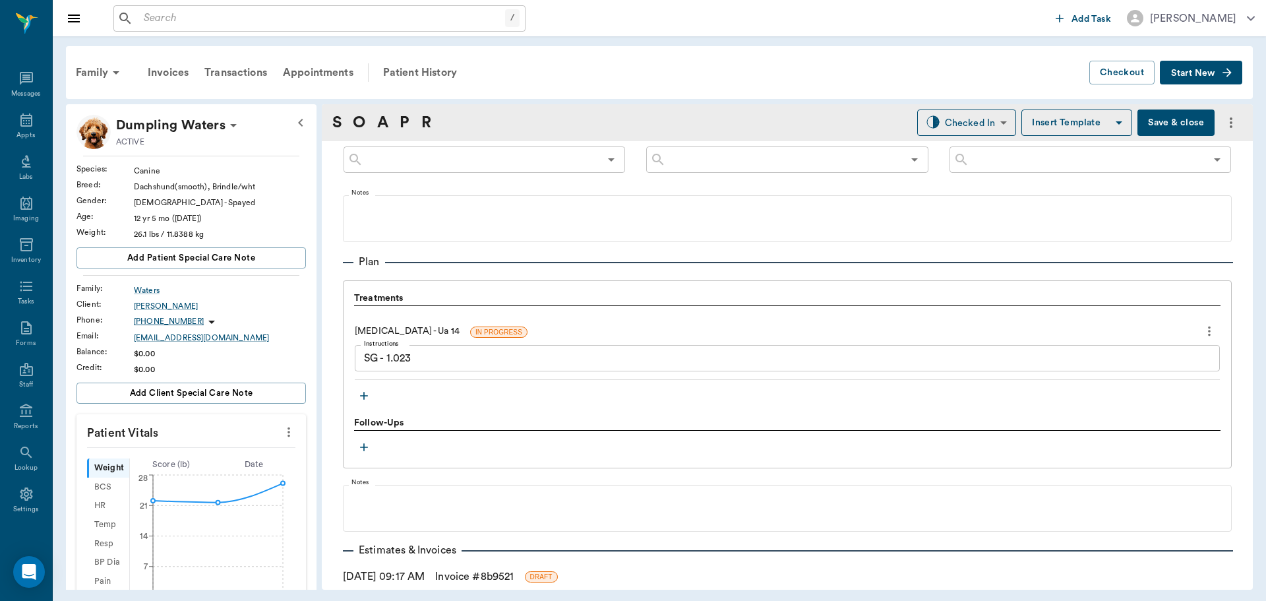
scroll to position [914, 0]
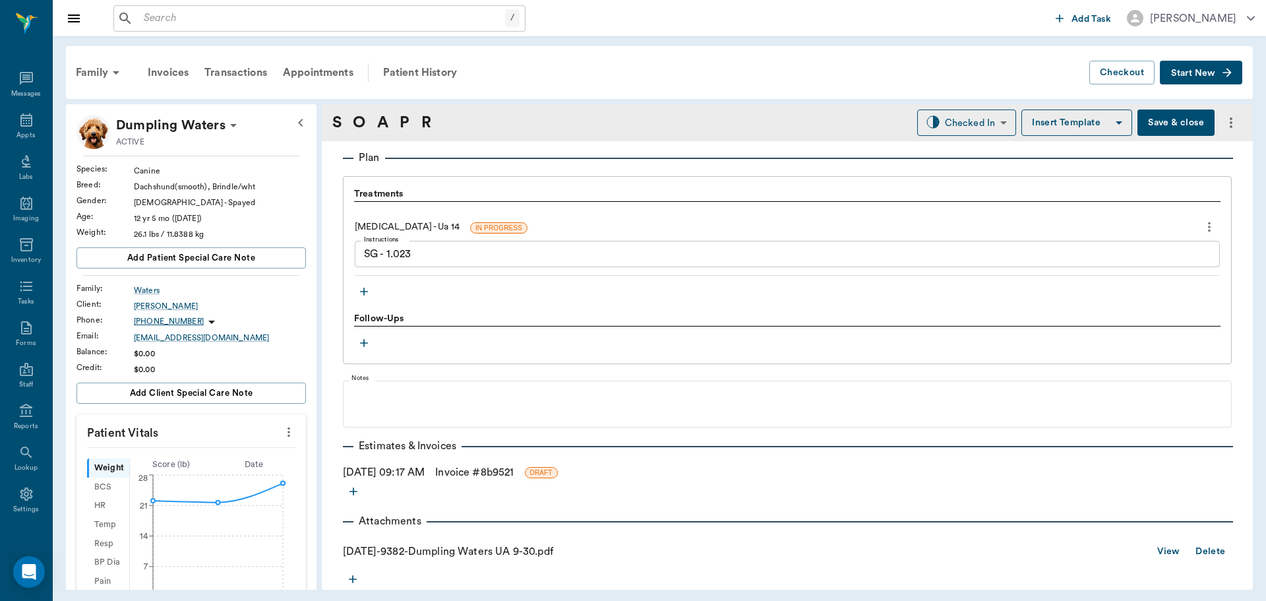
click at [1157, 555] on link "View" at bounding box center [1168, 551] width 22 height 16
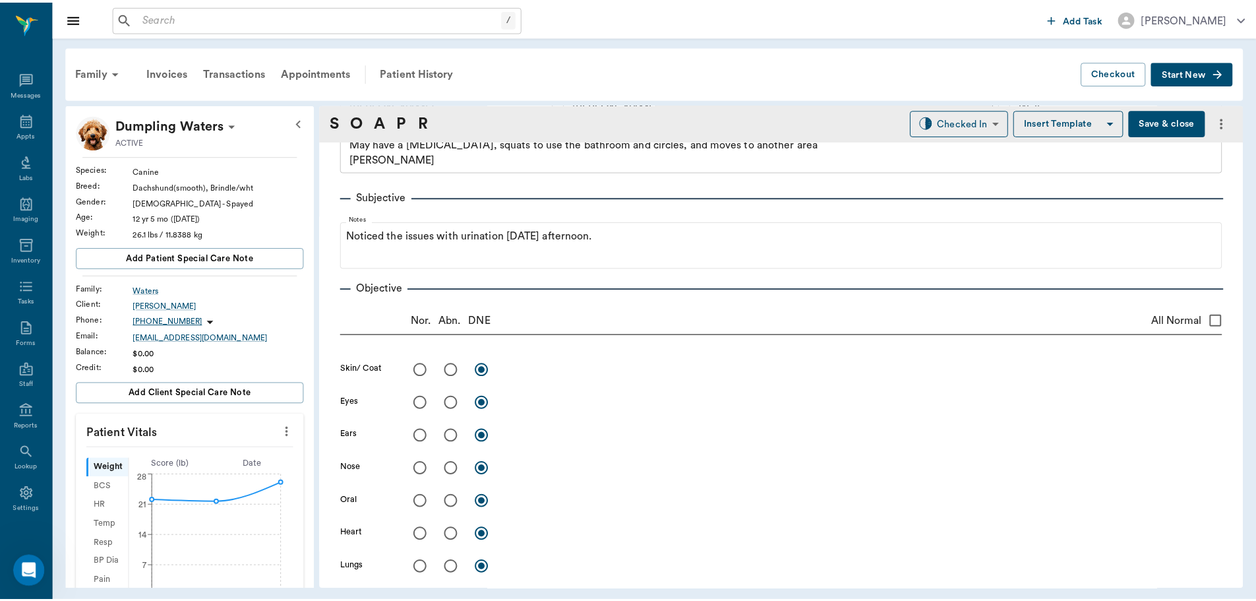
scroll to position [57, 0]
click at [154, 303] on div "Dana Waters" at bounding box center [220, 306] width 172 height 12
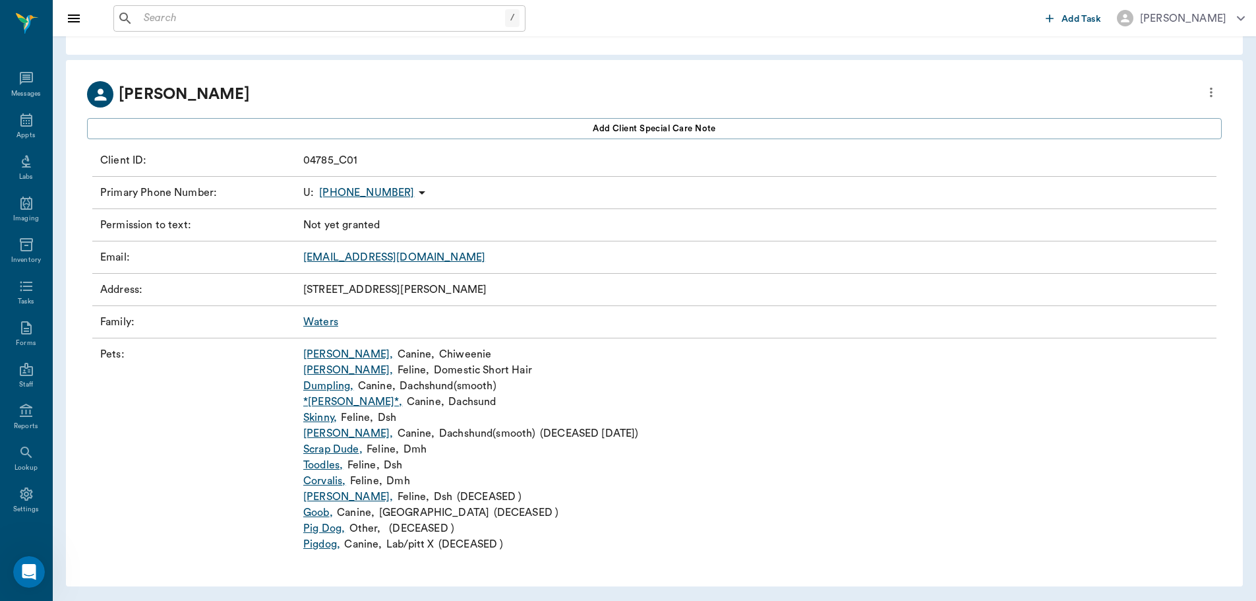
scroll to position [45, 0]
click at [329, 432] on link "Snoop Dog ," at bounding box center [348, 433] width 90 height 16
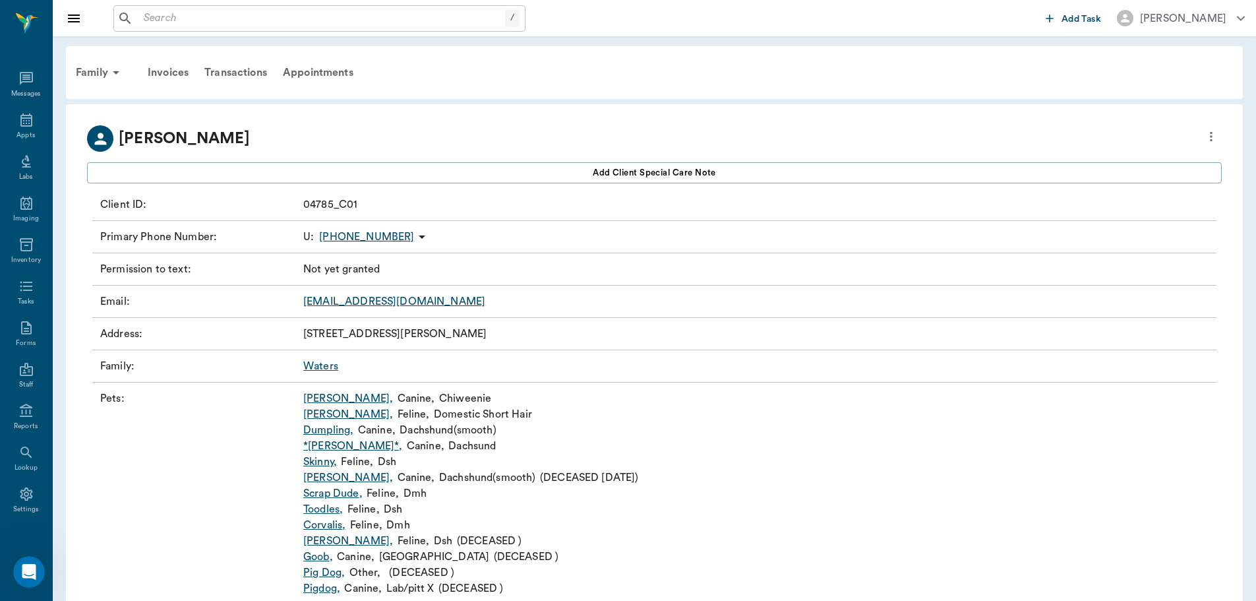
click at [319, 429] on link "Dumpling ," at bounding box center [328, 430] width 50 height 16
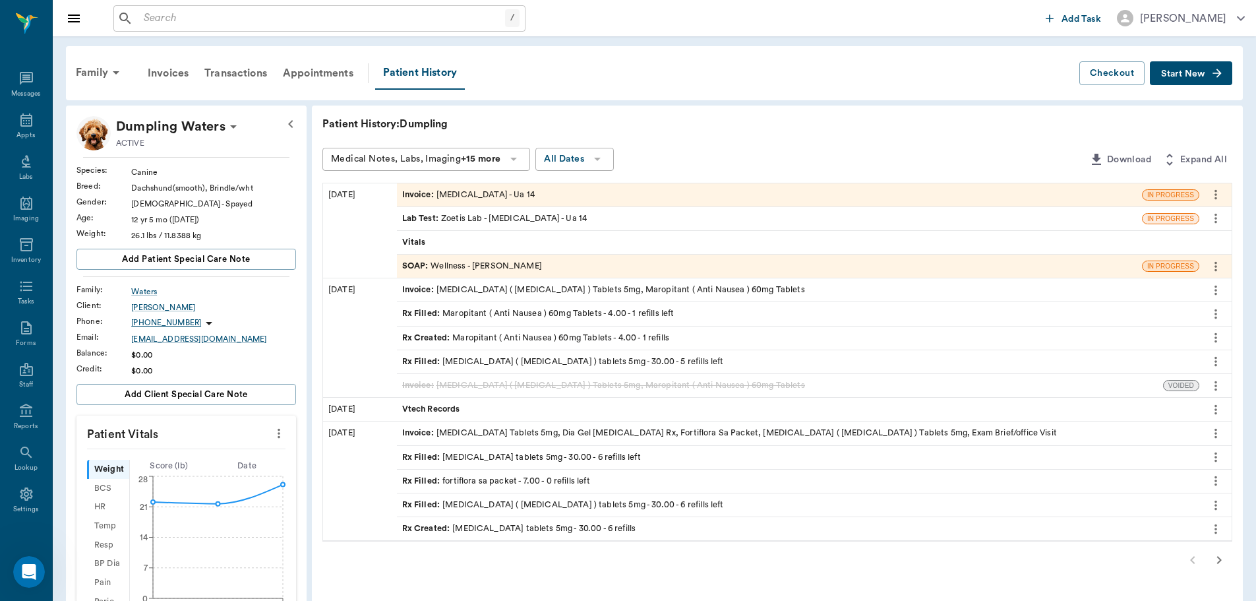
click at [494, 263] on div "SOAP : Wellness - [PERSON_NAME]" at bounding box center [472, 266] width 140 height 13
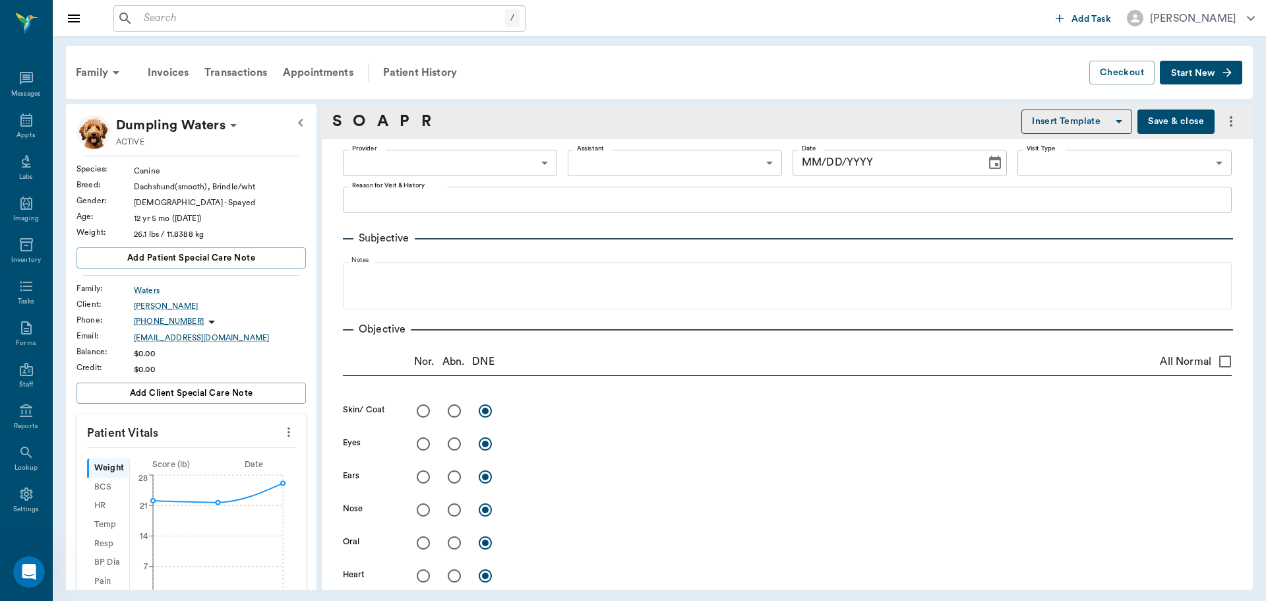
type input "63ec2f075fda476ae8351a4d"
type input "642ef10e332a41444de2bad1"
type input "65d2be4f46e3a538d89b8c14"
type textarea "May have a bladder infection, squats to use the bathroom and circles, and moves…"
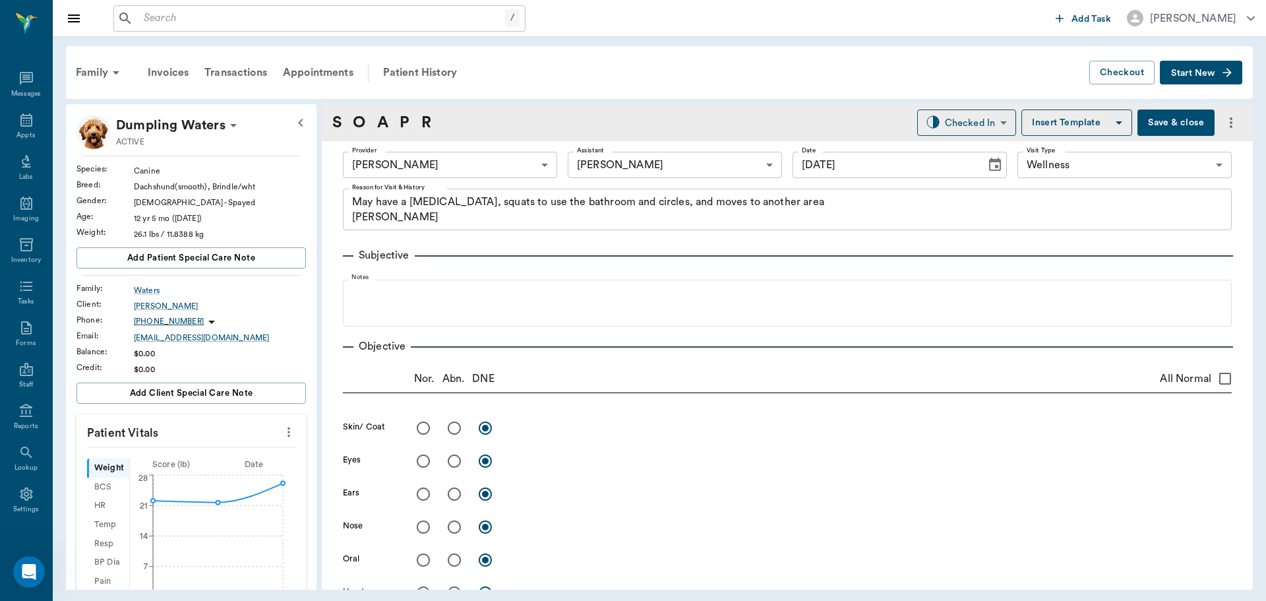
type input "[DATE]"
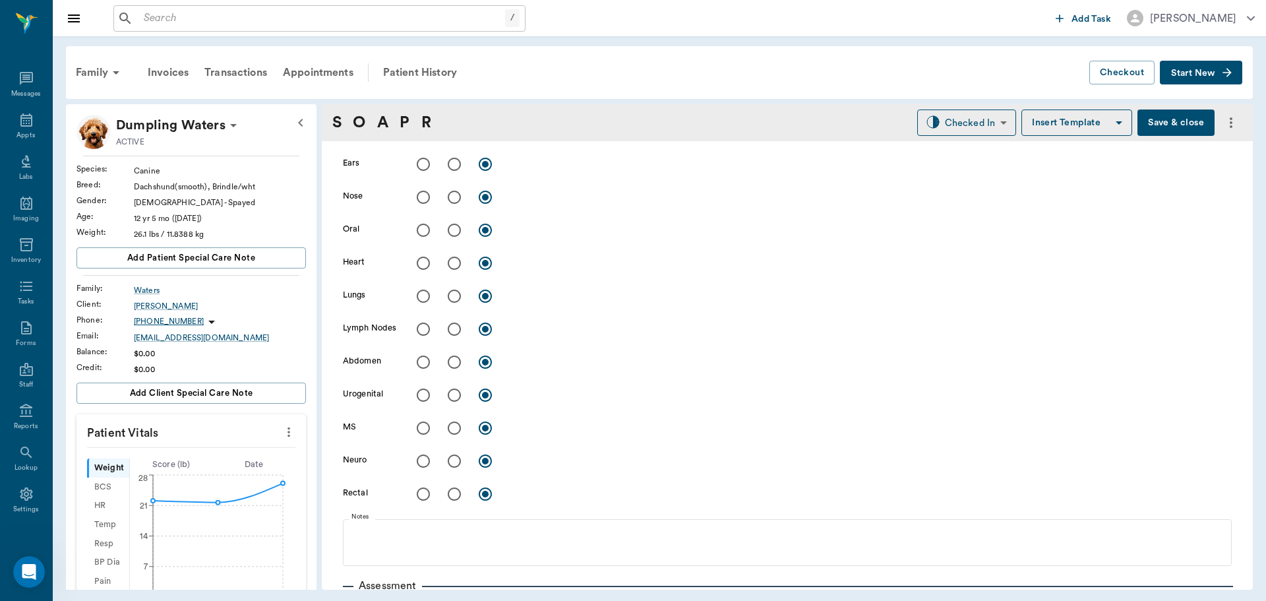
scroll to position [462, 0]
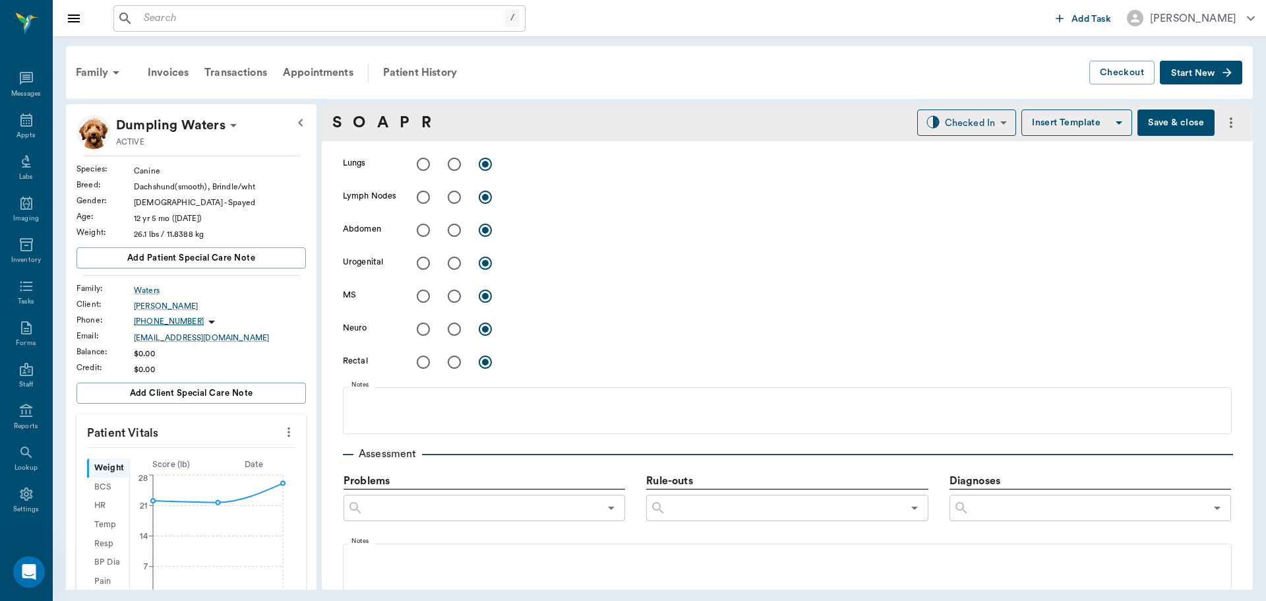
click at [449, 231] on input "radio" at bounding box center [455, 230] width 28 height 28
radio input "true"
click at [454, 260] on input "radio" at bounding box center [455, 263] width 28 height 28
radio input "true"
click at [428, 227] on input "radio" at bounding box center [424, 230] width 28 height 28
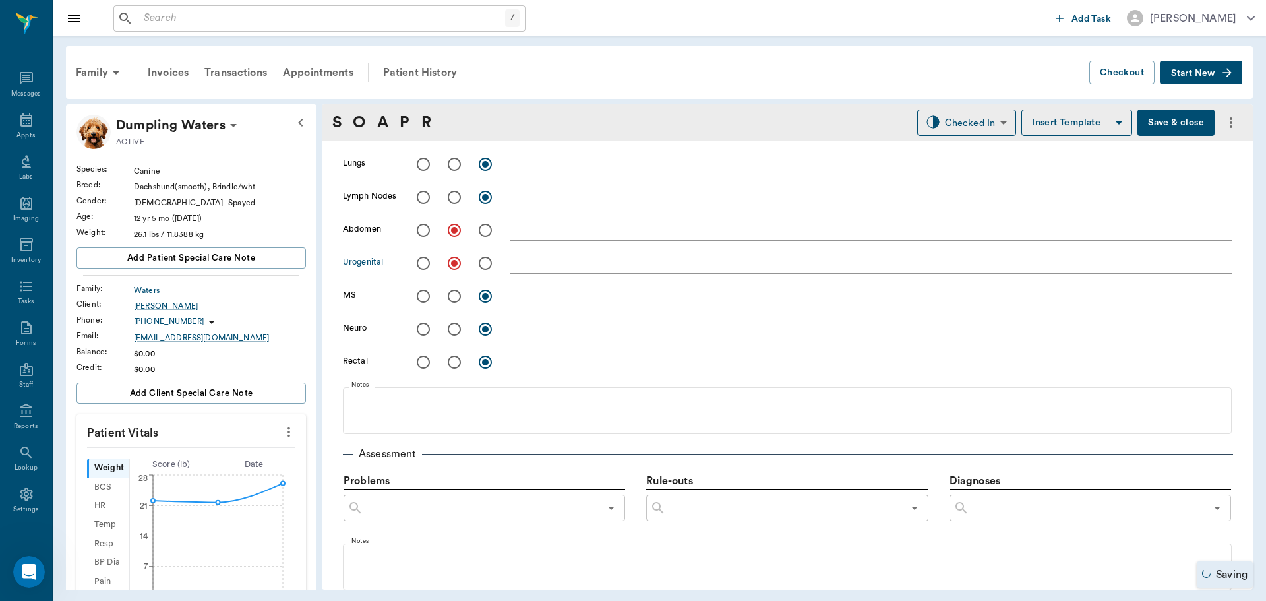
radio input "true"
click at [557, 262] on textarea at bounding box center [871, 262] width 722 height 15
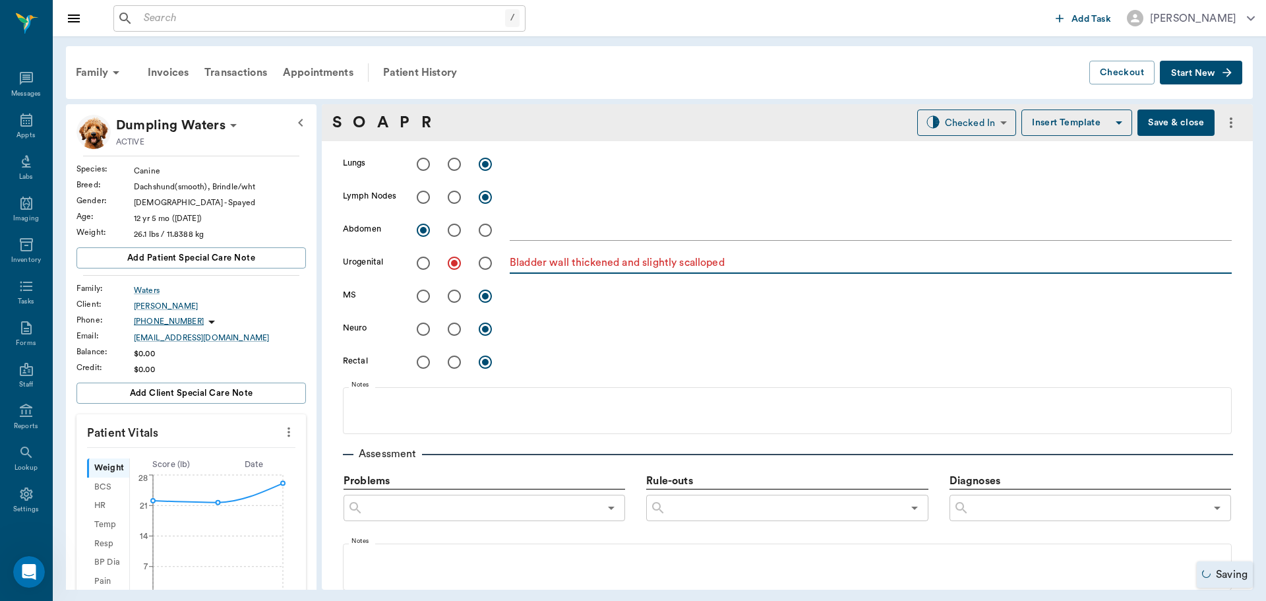
type textarea "Bladder wall thickened and slightly scalloped"
click at [996, 509] on input "text" at bounding box center [1087, 508] width 236 height 18
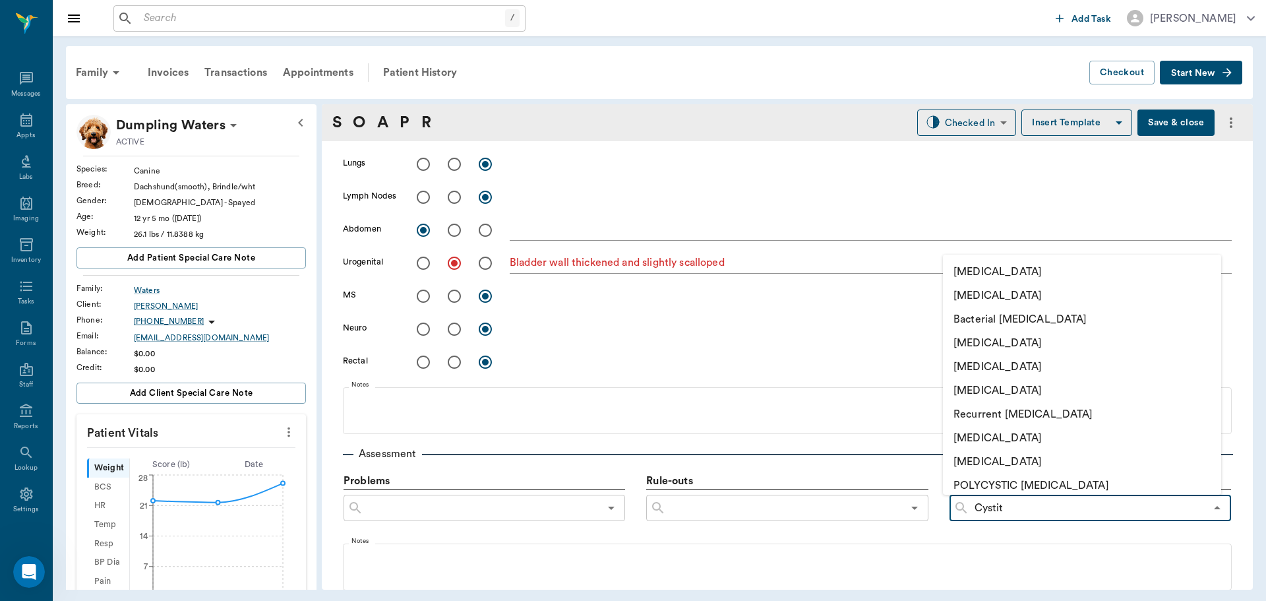
type input "Cystiti"
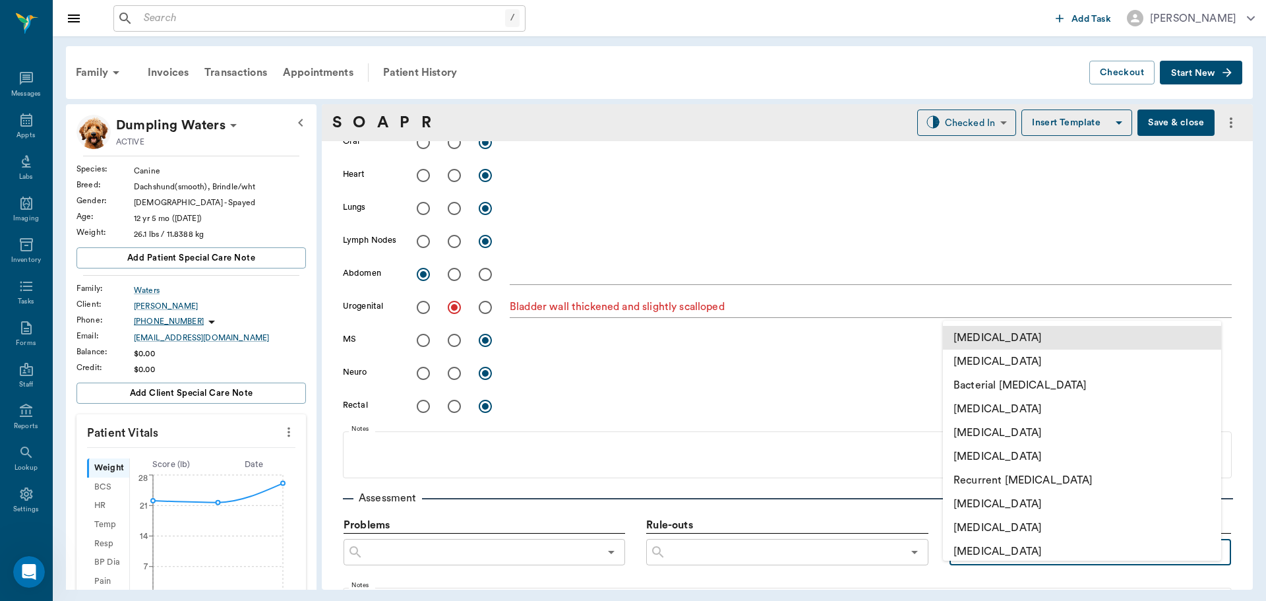
scroll to position [396, 0]
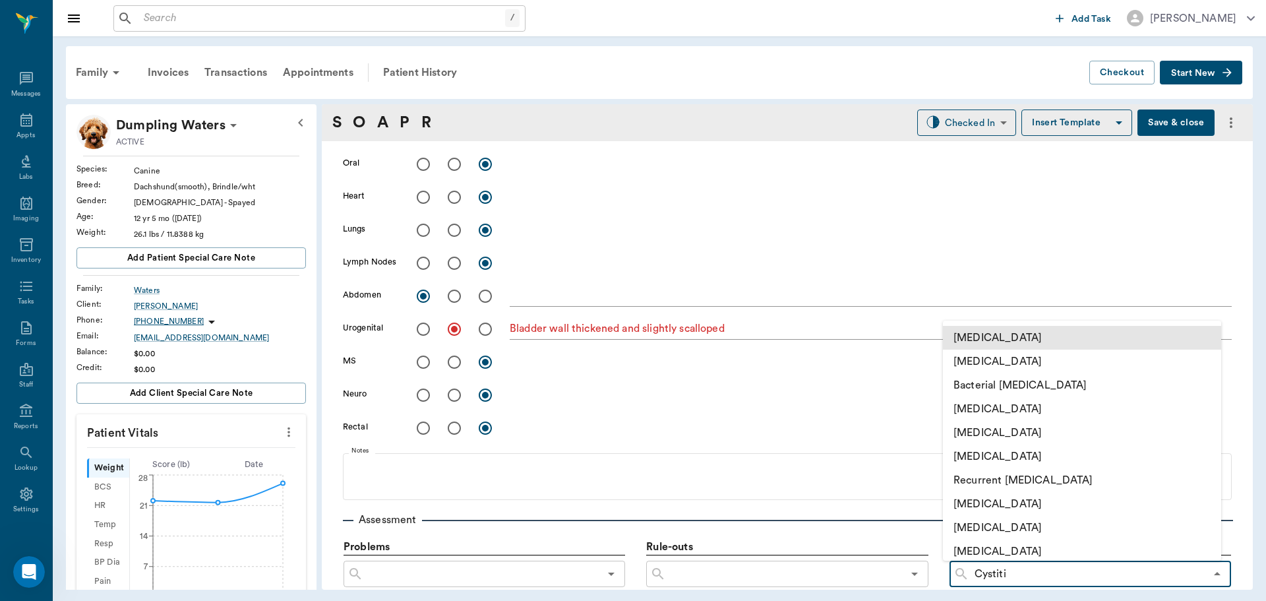
click at [997, 338] on li "Cystitis" at bounding box center [1082, 338] width 278 height 24
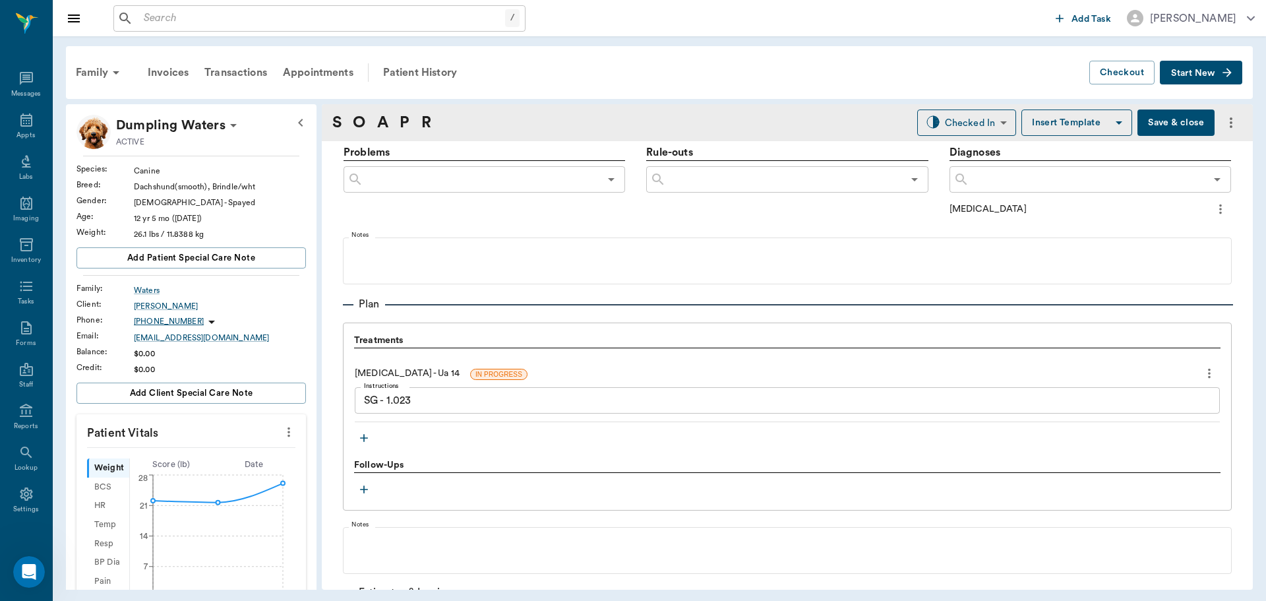
scroll to position [791, 0]
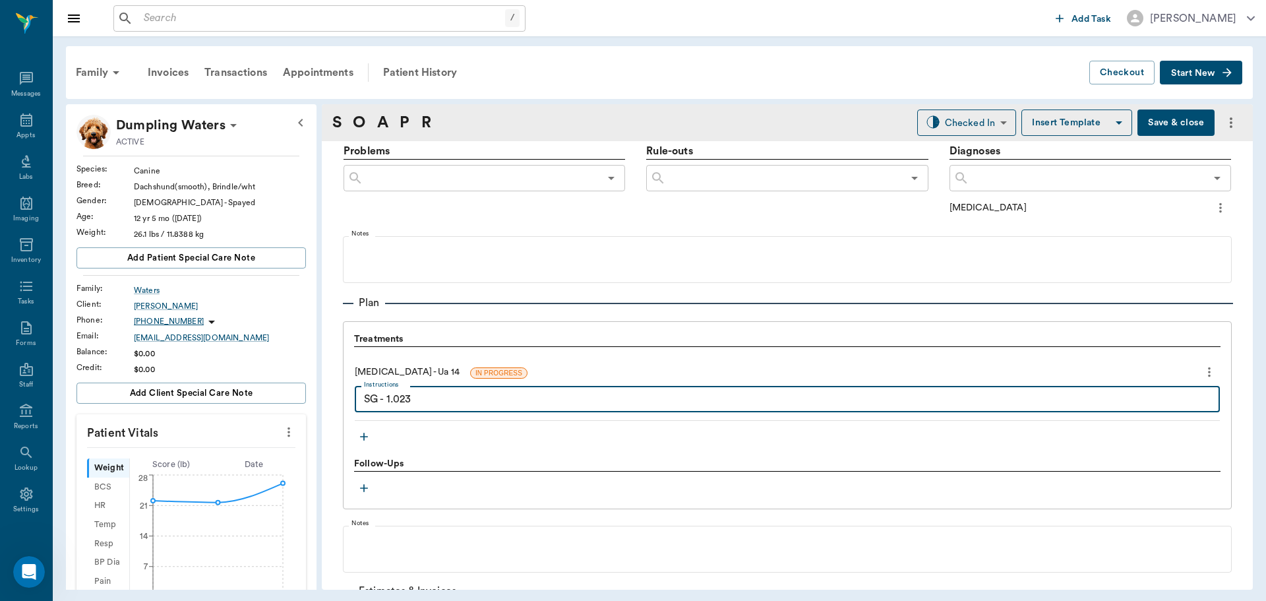
click at [474, 400] on textarea "SG - 1.023" at bounding box center [787, 399] width 847 height 15
type textarea "SG - 1.023, Cyto: few WBCs, no crystals"
click at [363, 432] on icon "button" at bounding box center [363, 436] width 13 height 13
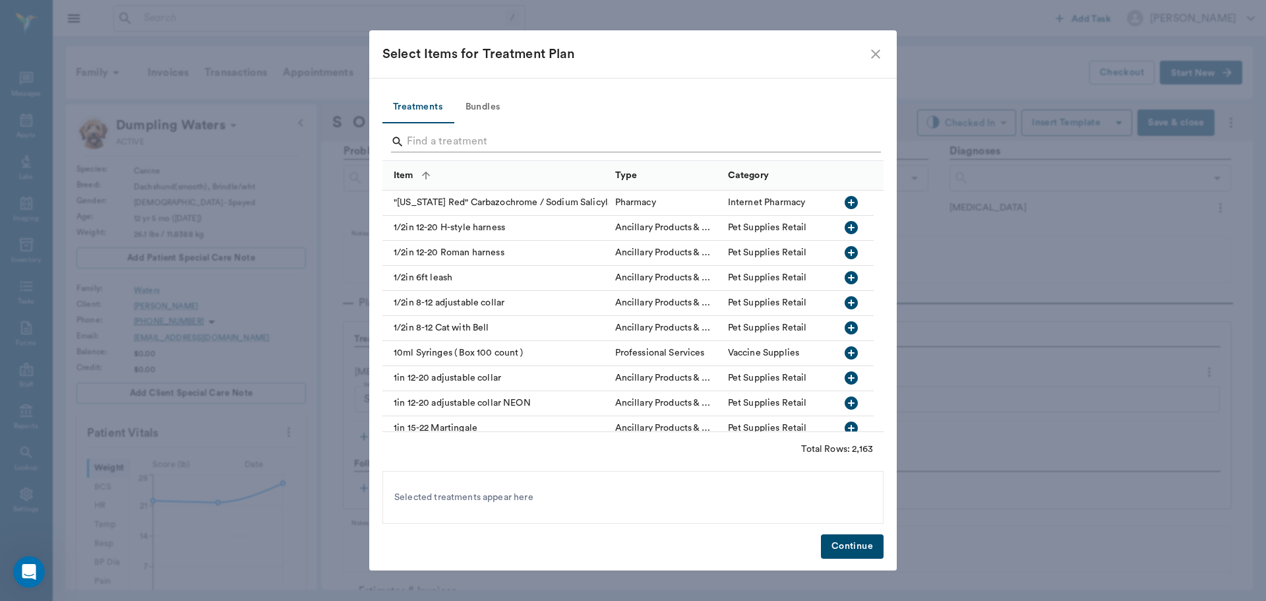
click at [430, 139] on input "Search" at bounding box center [634, 141] width 454 height 21
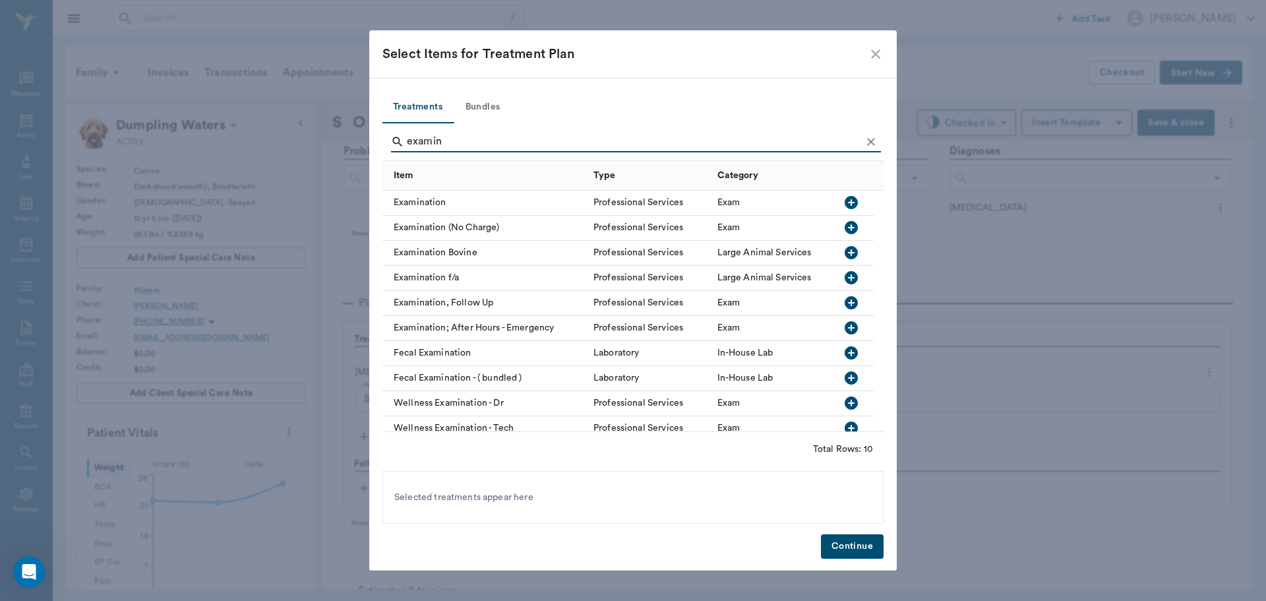
type input "examin"
click at [849, 202] on icon "button" at bounding box center [851, 203] width 16 height 16
click at [861, 549] on button "Continue" at bounding box center [852, 546] width 63 height 24
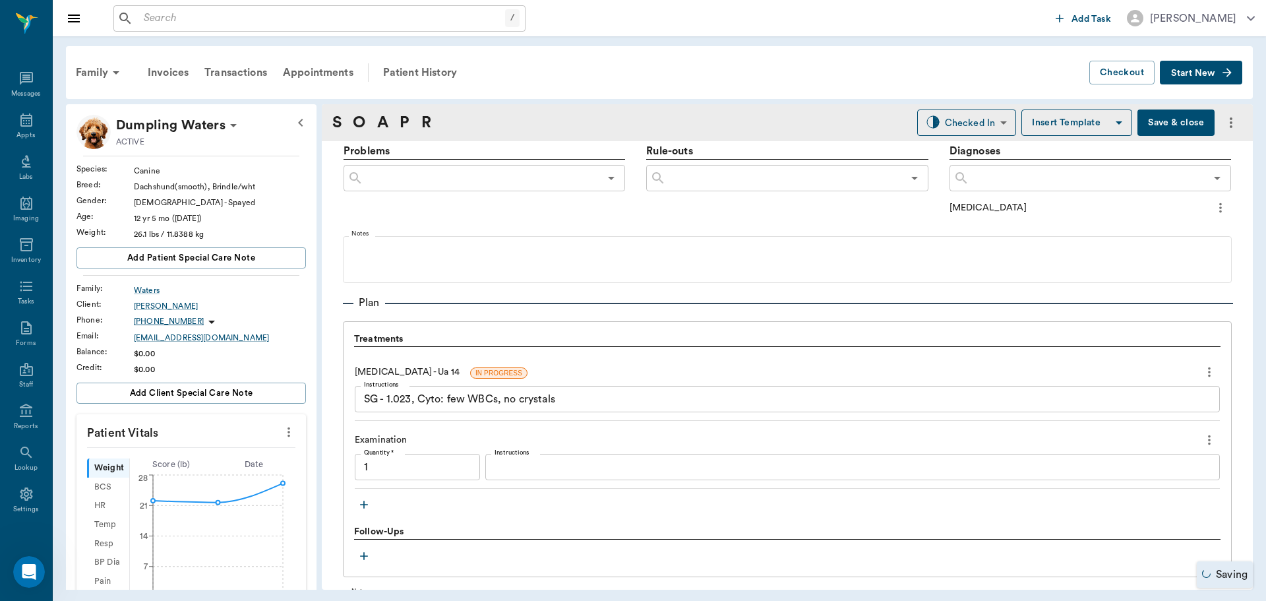
click at [359, 506] on icon "button" at bounding box center [363, 504] width 13 height 13
type input "1.00"
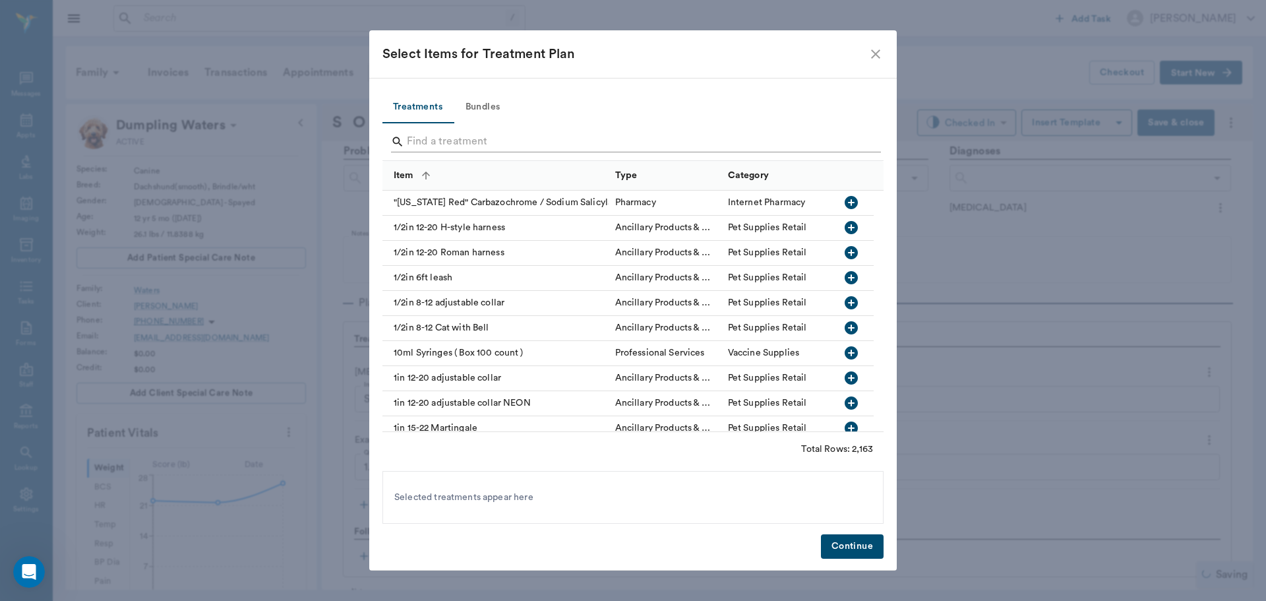
click at [428, 141] on input "Search" at bounding box center [634, 141] width 454 height 21
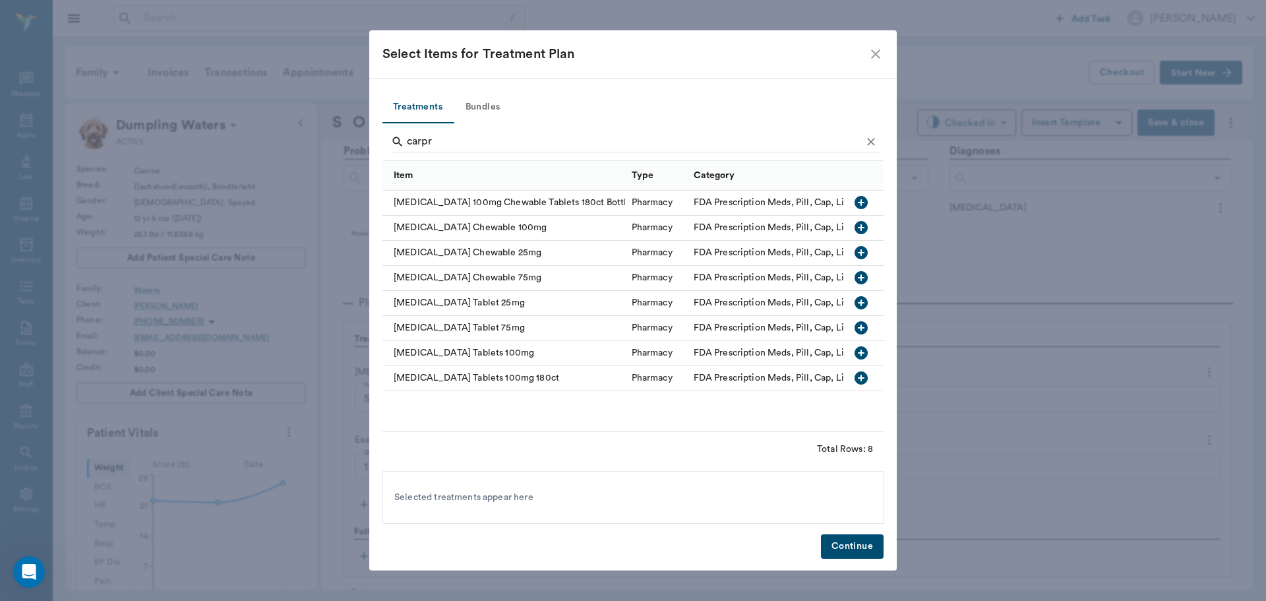
click at [865, 356] on icon "button" at bounding box center [861, 352] width 13 height 13
click at [591, 133] on input "carpr" at bounding box center [634, 141] width 454 height 21
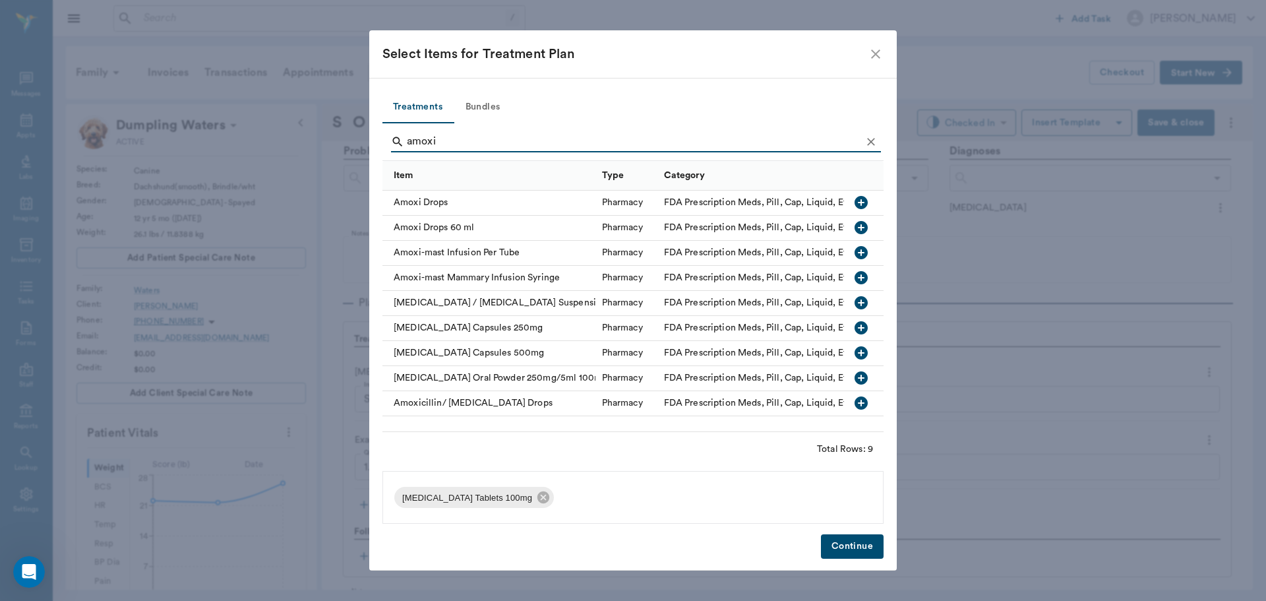
type input "amoxi"
click at [861, 325] on icon "button" at bounding box center [861, 327] width 13 height 13
click at [845, 541] on button "Continue" at bounding box center [852, 546] width 63 height 24
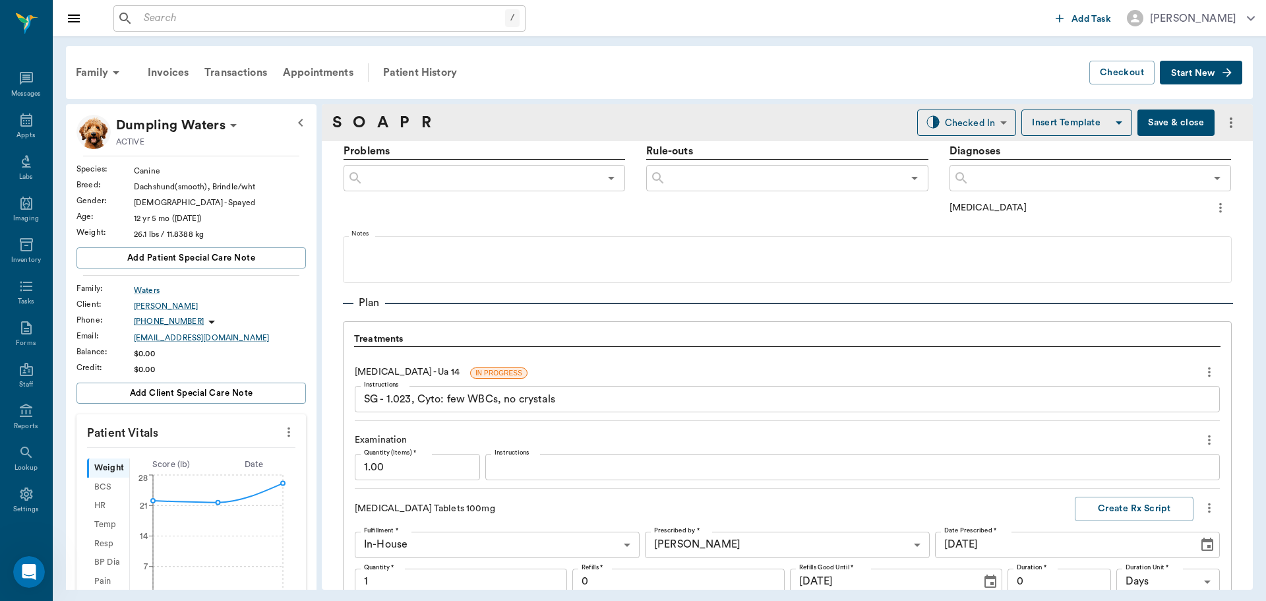
scroll to position [1252, 0]
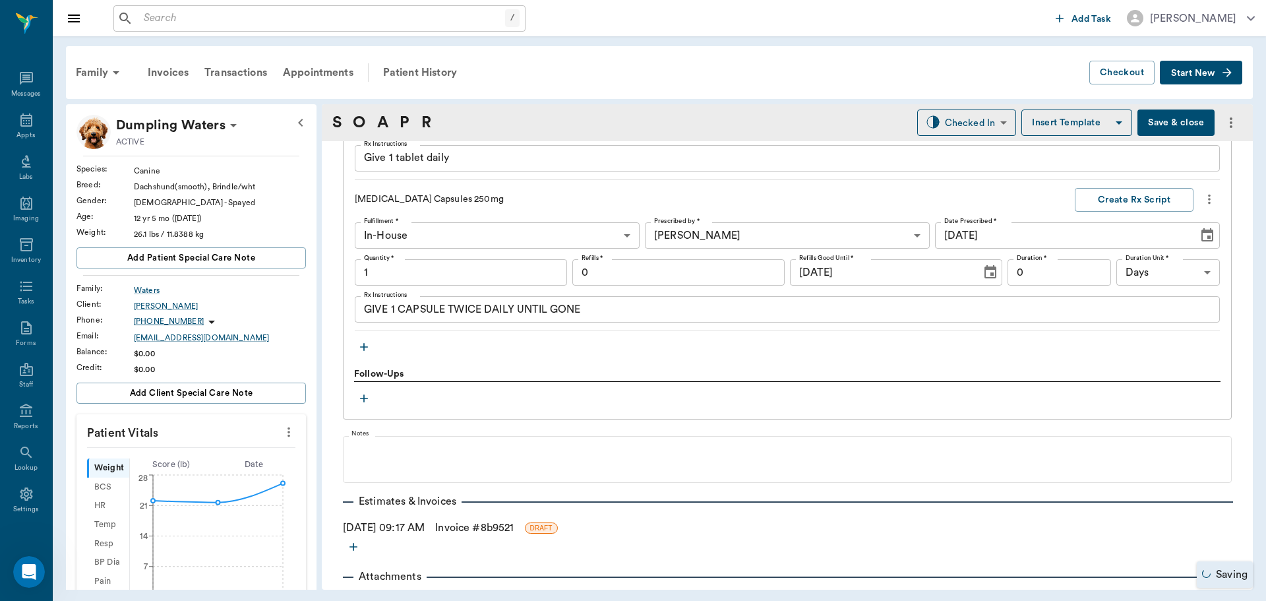
type input "1.00"
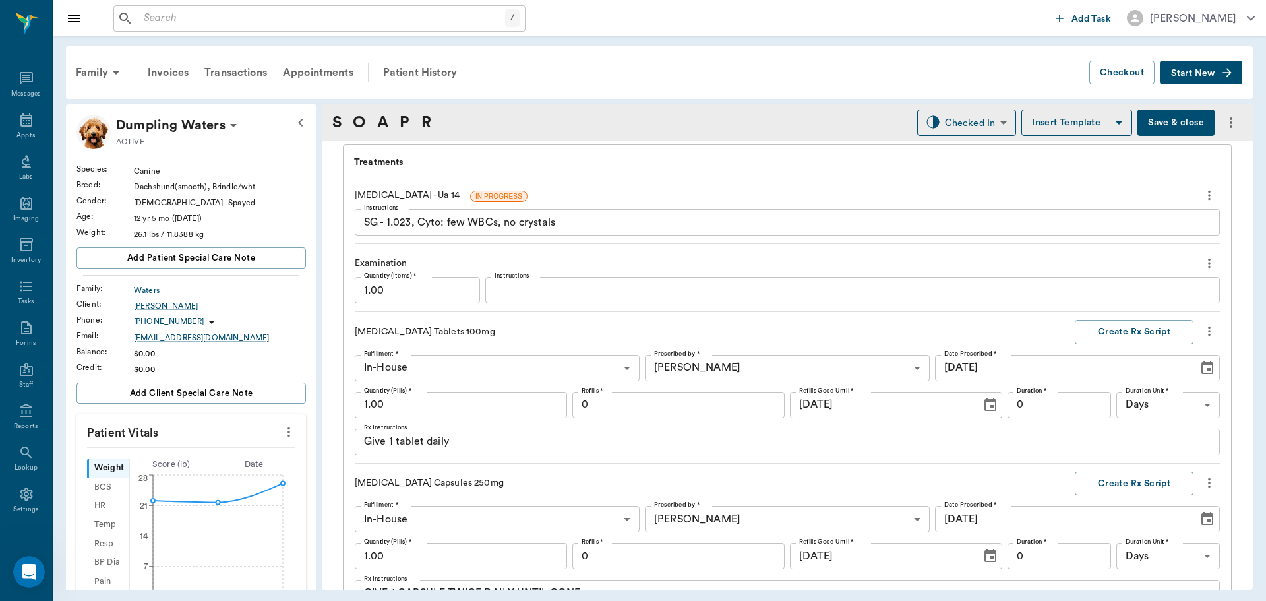
scroll to position [988, 0]
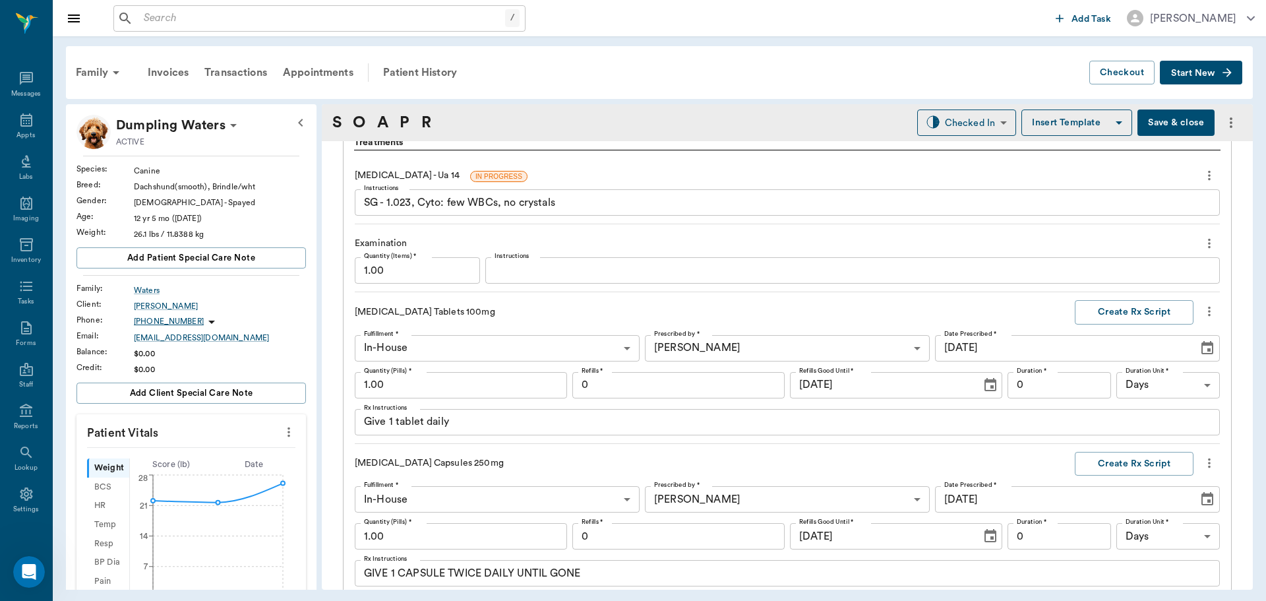
click at [391, 417] on textarea "Give 1 tablet daily" at bounding box center [787, 421] width 847 height 15
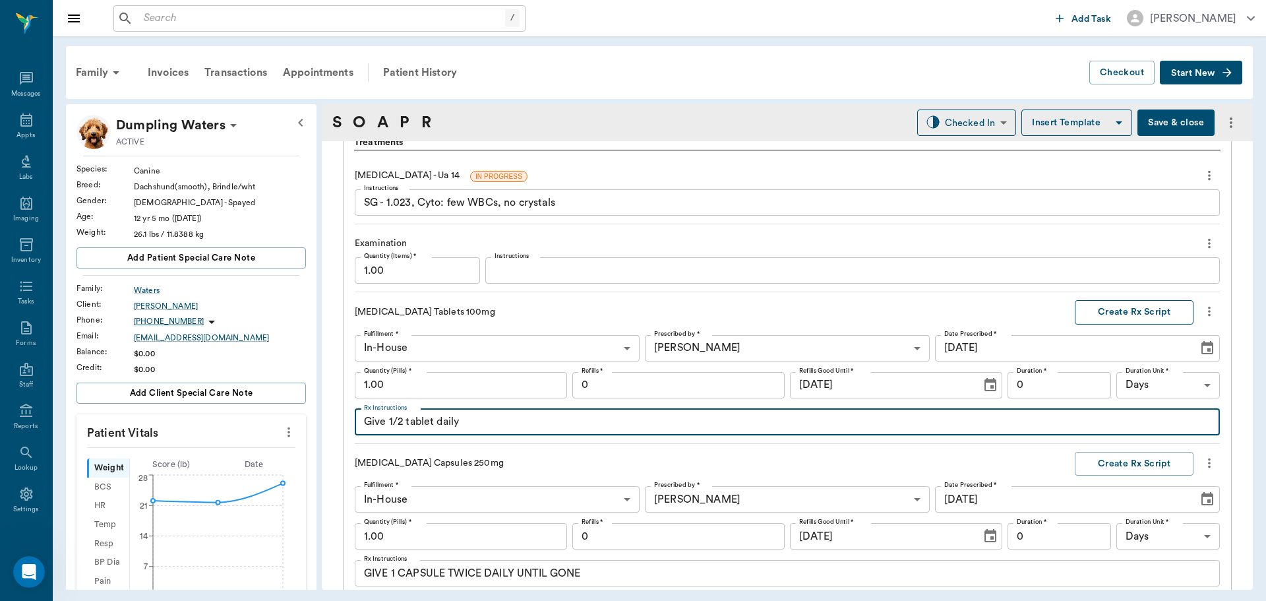
type textarea "Give 1/2 tablet daily"
click at [1134, 313] on button "Create Rx Script" at bounding box center [1134, 312] width 119 height 24
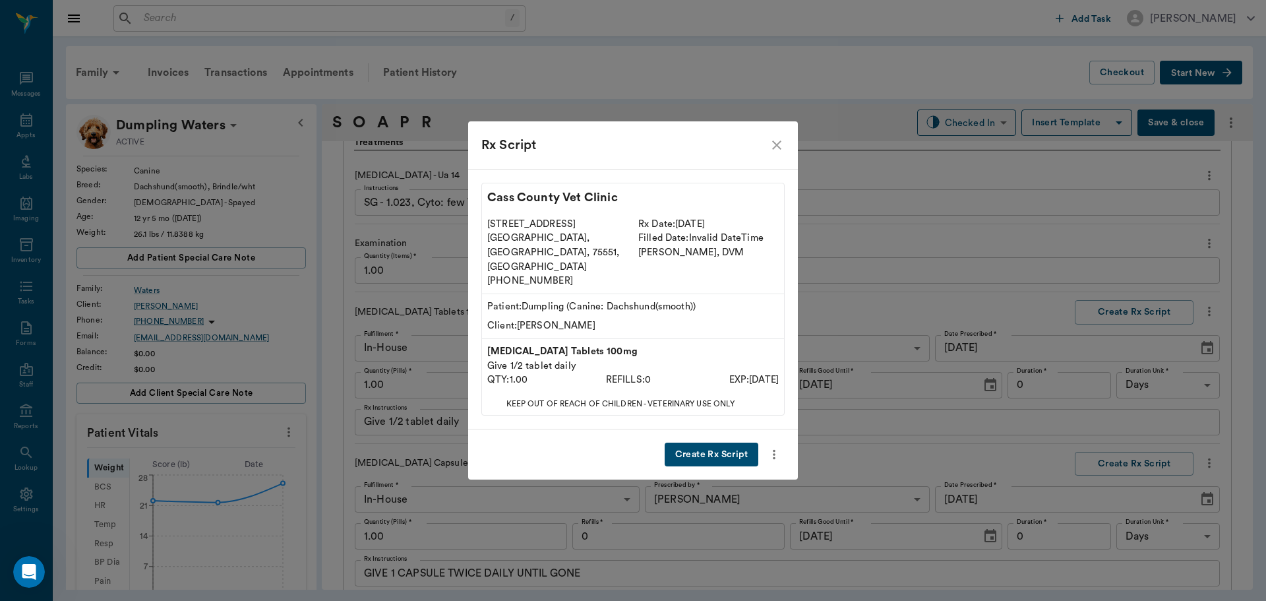
click at [727, 445] on button "Create Rx Script" at bounding box center [712, 455] width 94 height 24
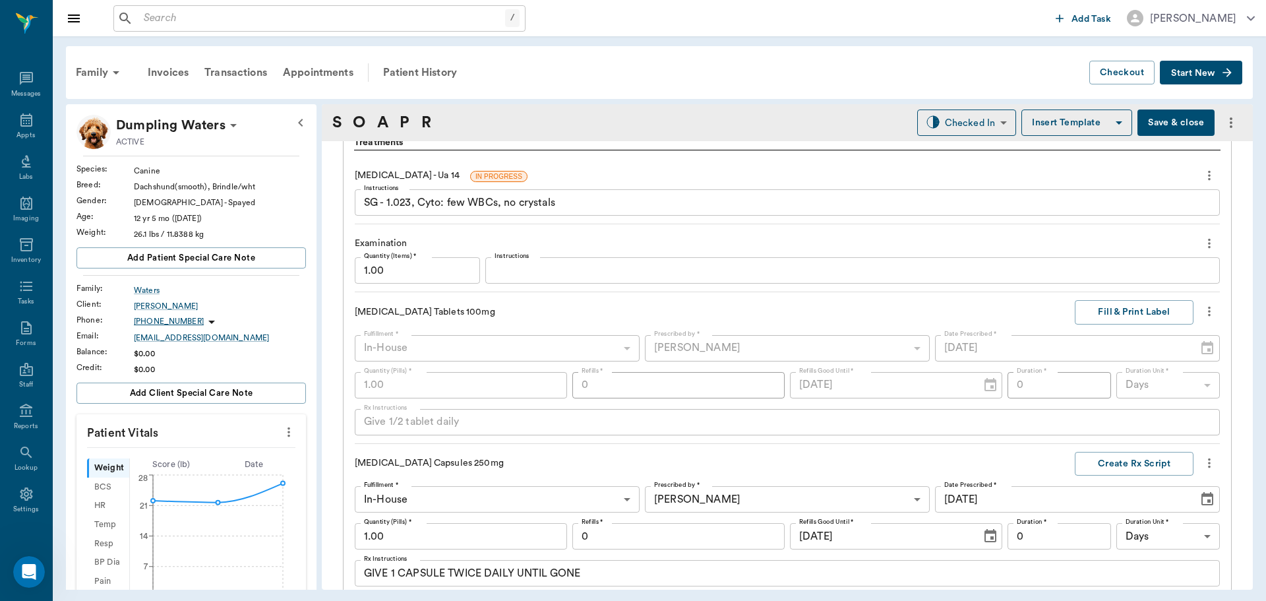
click at [1204, 310] on icon "more" at bounding box center [1209, 311] width 15 height 16
click at [1158, 381] on span "Delete" at bounding box center [1144, 383] width 111 height 14
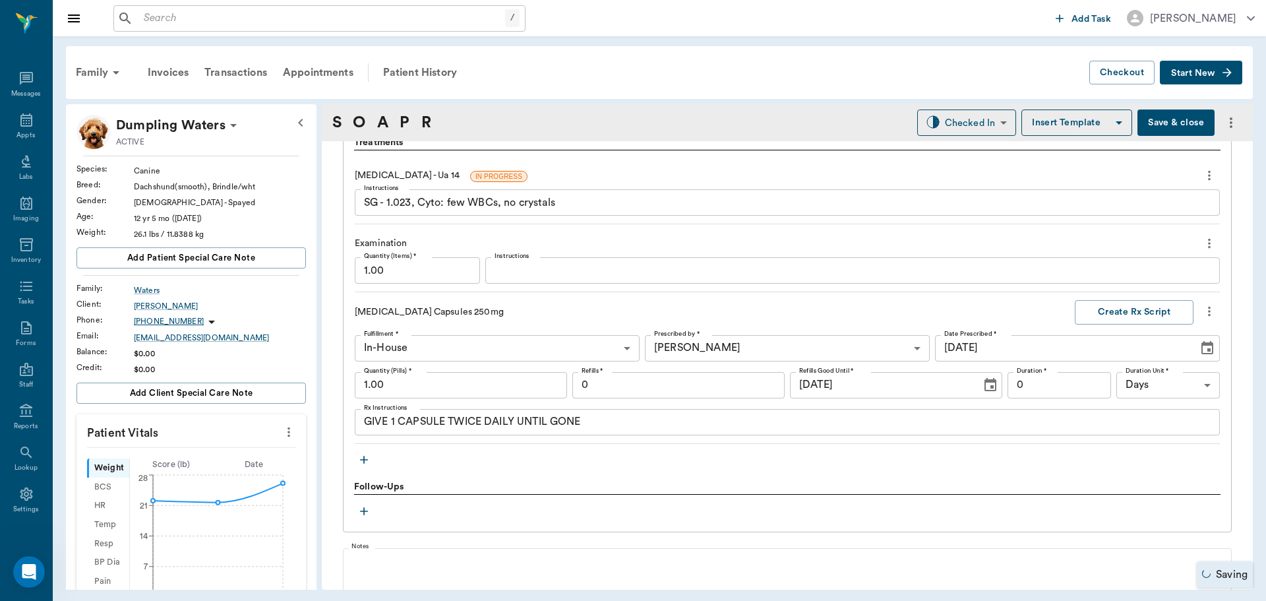
click at [363, 461] on icon "button" at bounding box center [363, 459] width 13 height 13
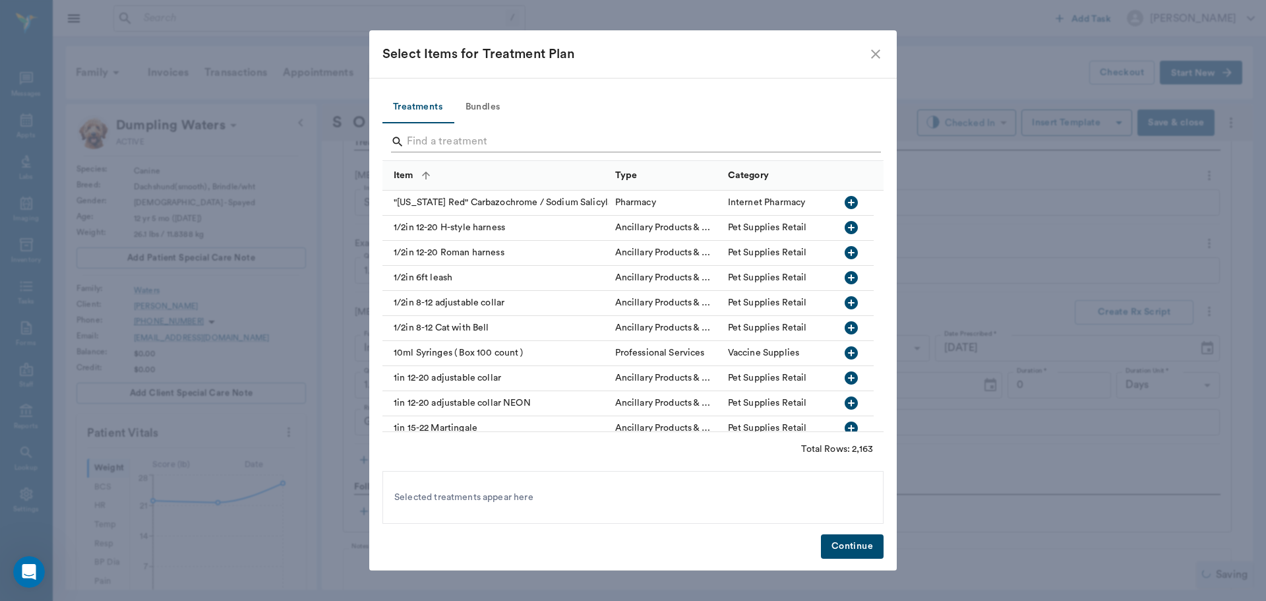
click at [473, 140] on input "Search" at bounding box center [634, 141] width 454 height 21
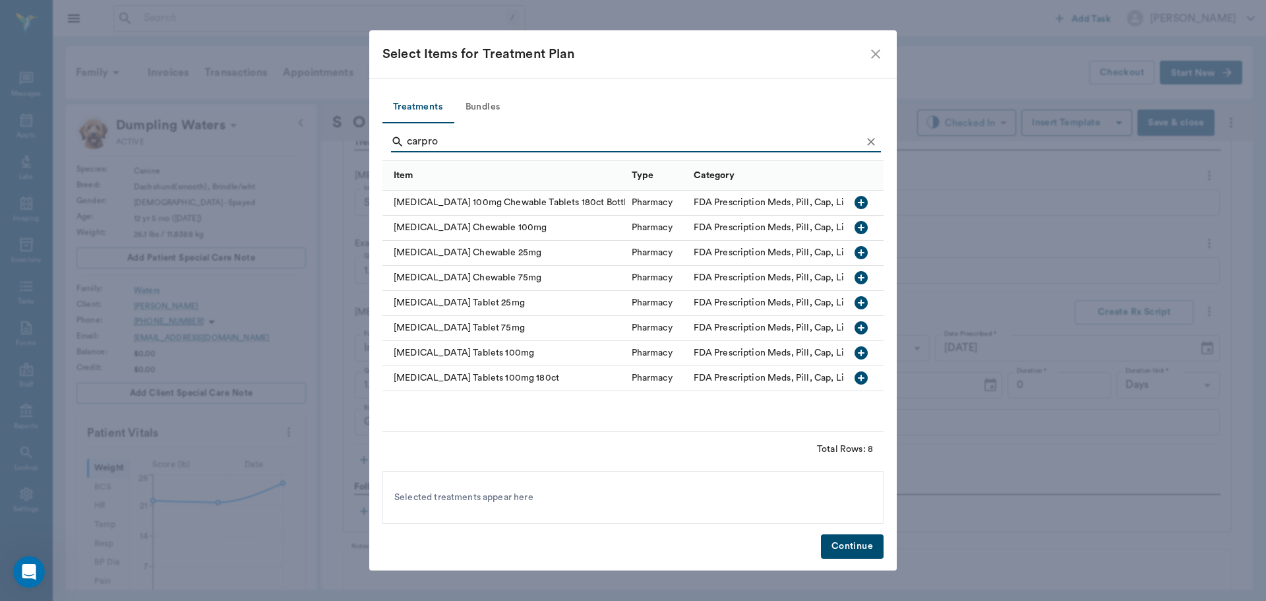
type input "carpro"
click at [865, 350] on icon "button" at bounding box center [861, 352] width 13 height 13
click at [869, 539] on button "Continue" at bounding box center [852, 546] width 63 height 24
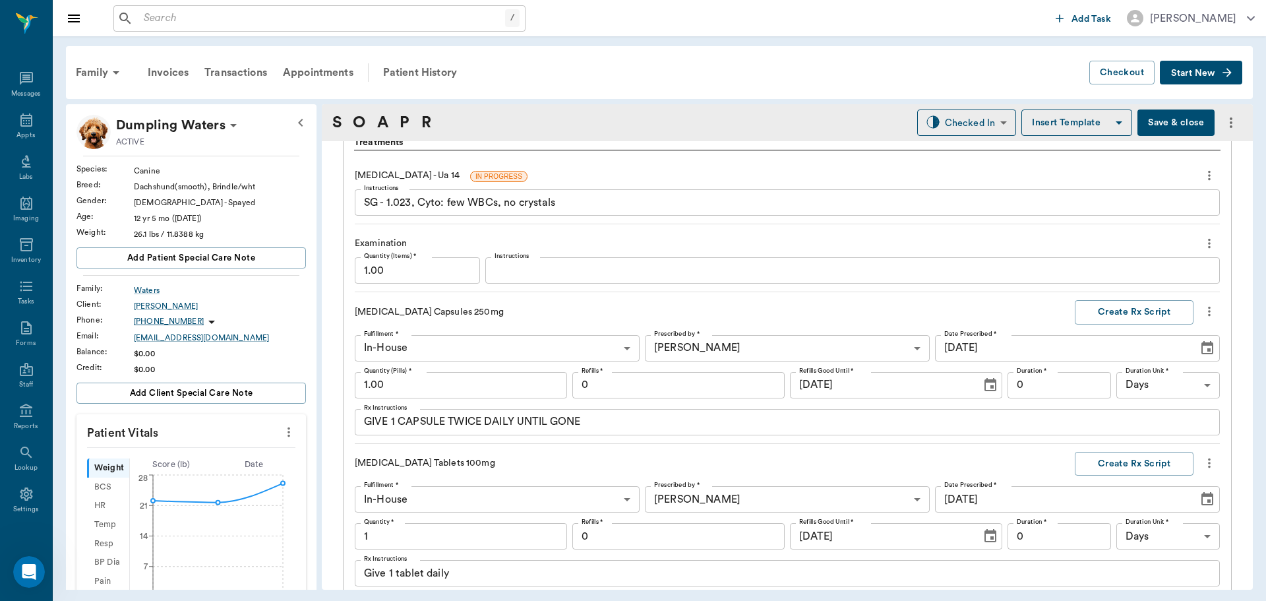
scroll to position [1252, 0]
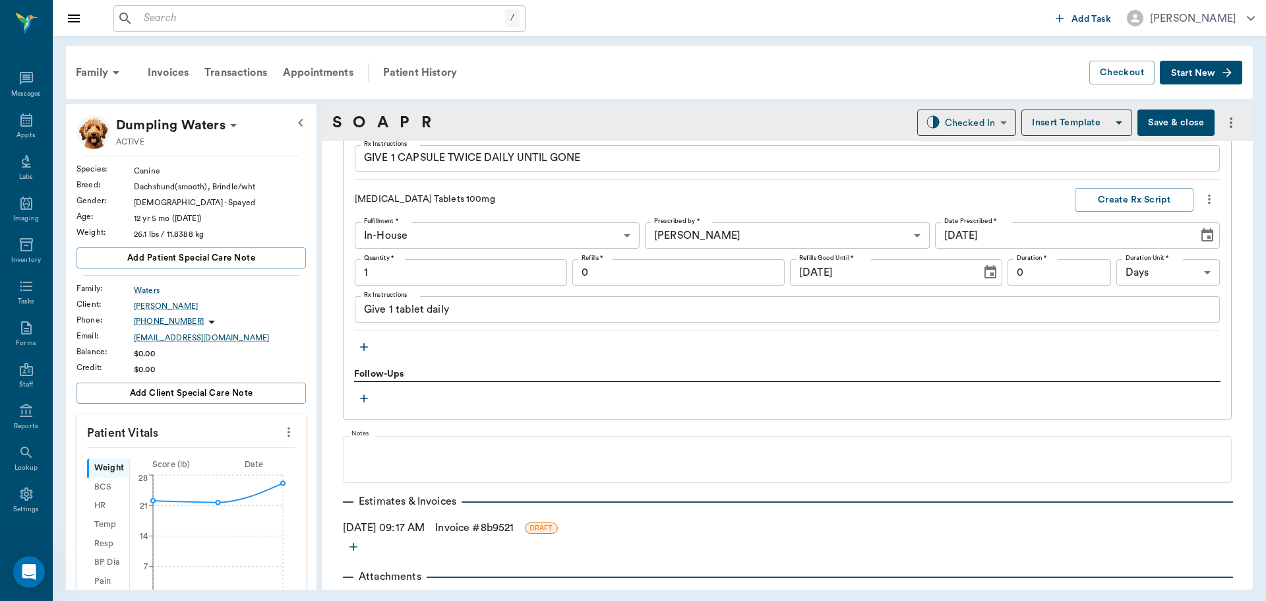
click at [422, 266] on input "1" at bounding box center [461, 272] width 212 height 26
type input "5.00"
click at [392, 308] on textarea "Give 1 tablet daily" at bounding box center [787, 309] width 847 height 15
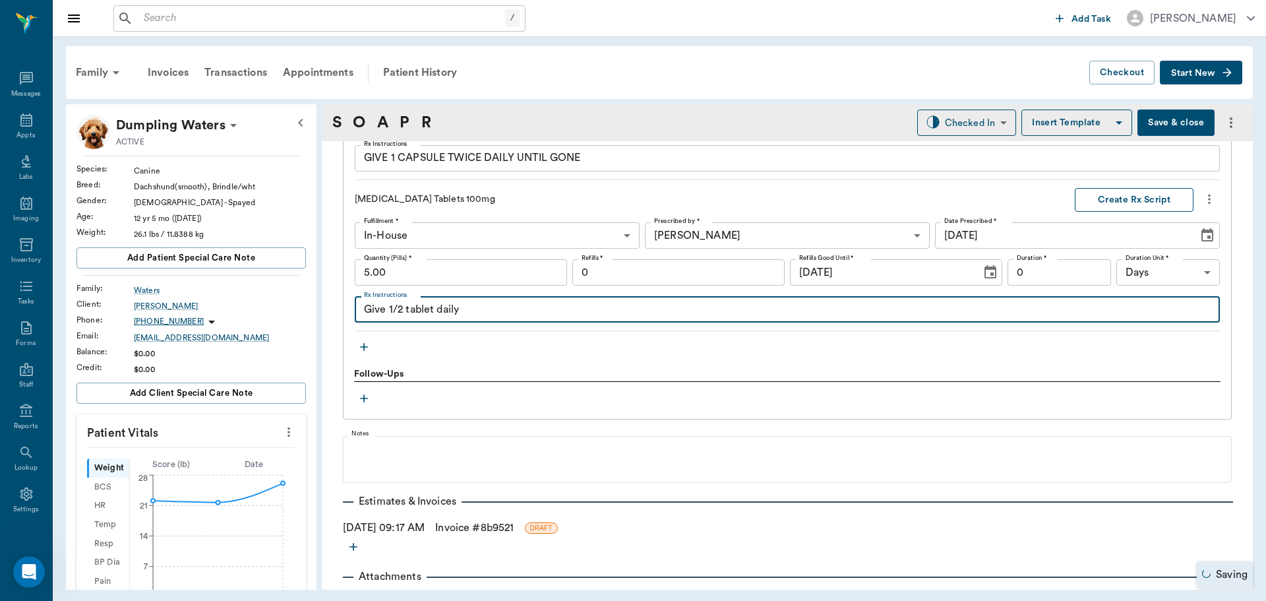
type textarea "Give 1/2 tablet daily"
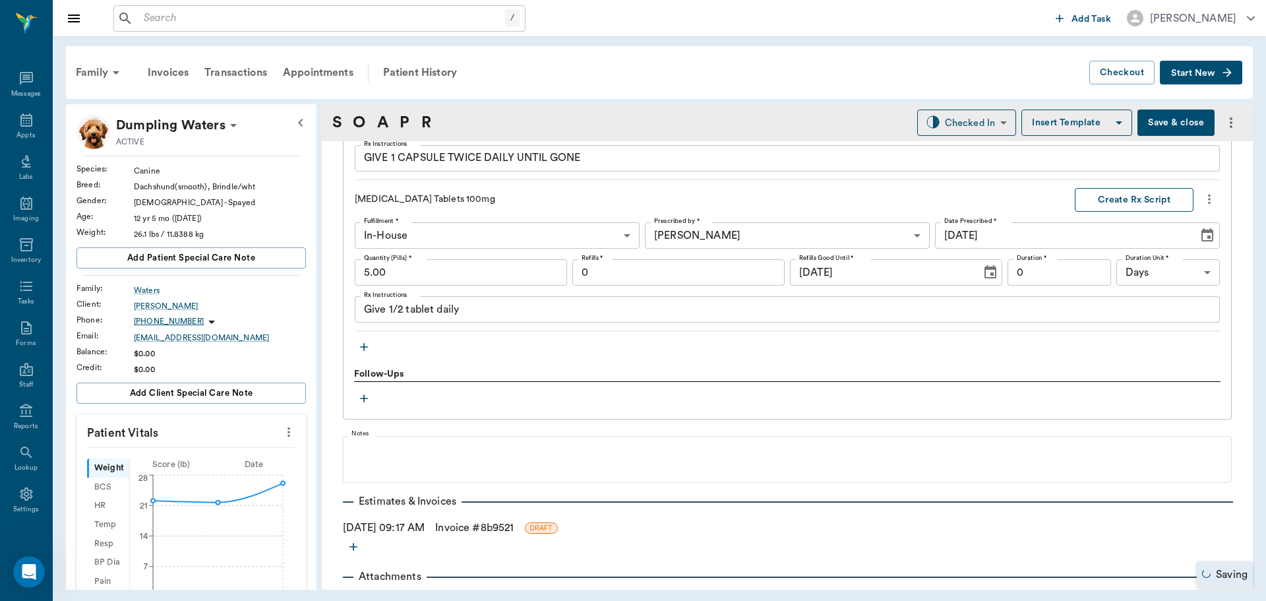
click at [1120, 206] on button "Create Rx Script" at bounding box center [1134, 200] width 119 height 24
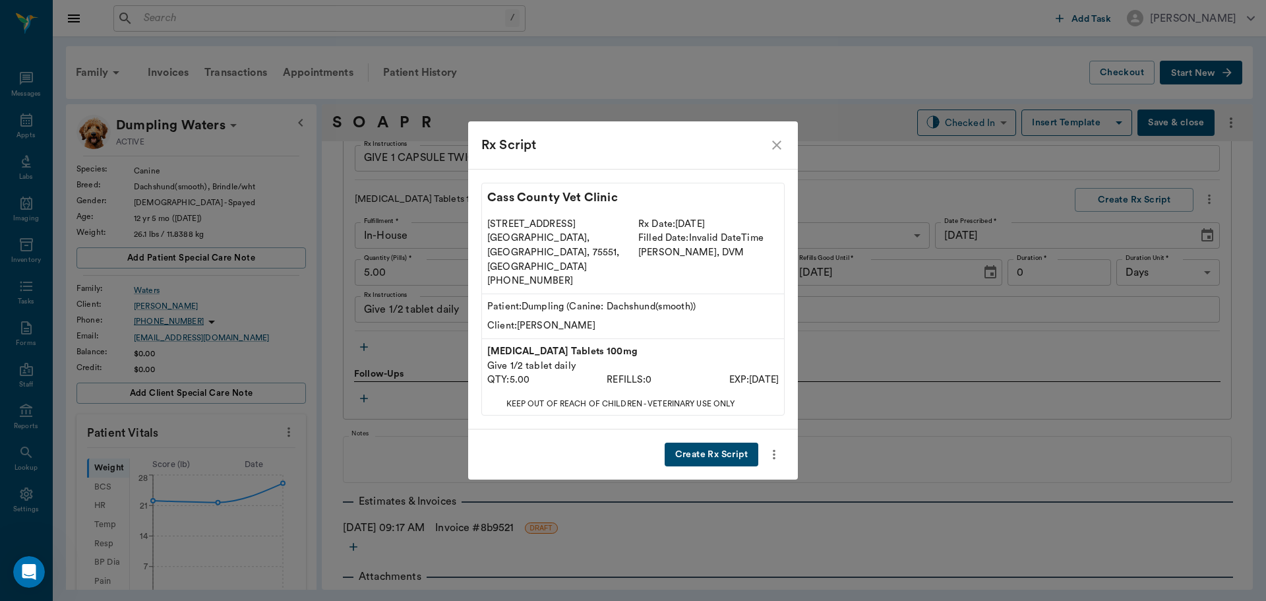
click at [716, 451] on button "Create Rx Script" at bounding box center [712, 455] width 94 height 24
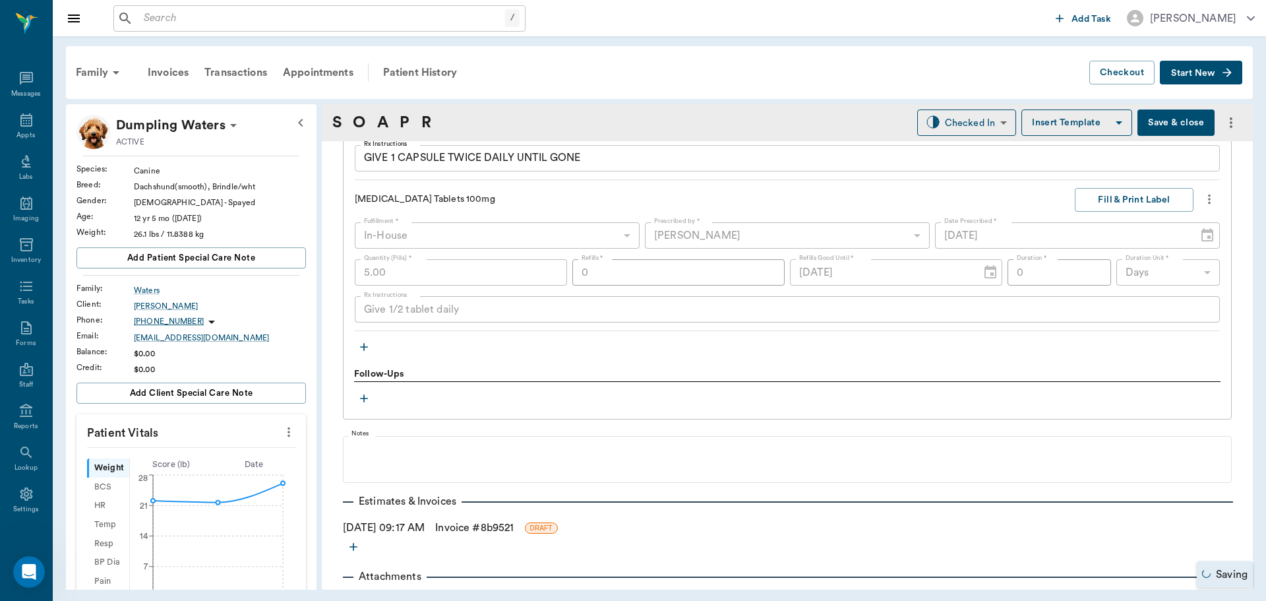
scroll to position [988, 0]
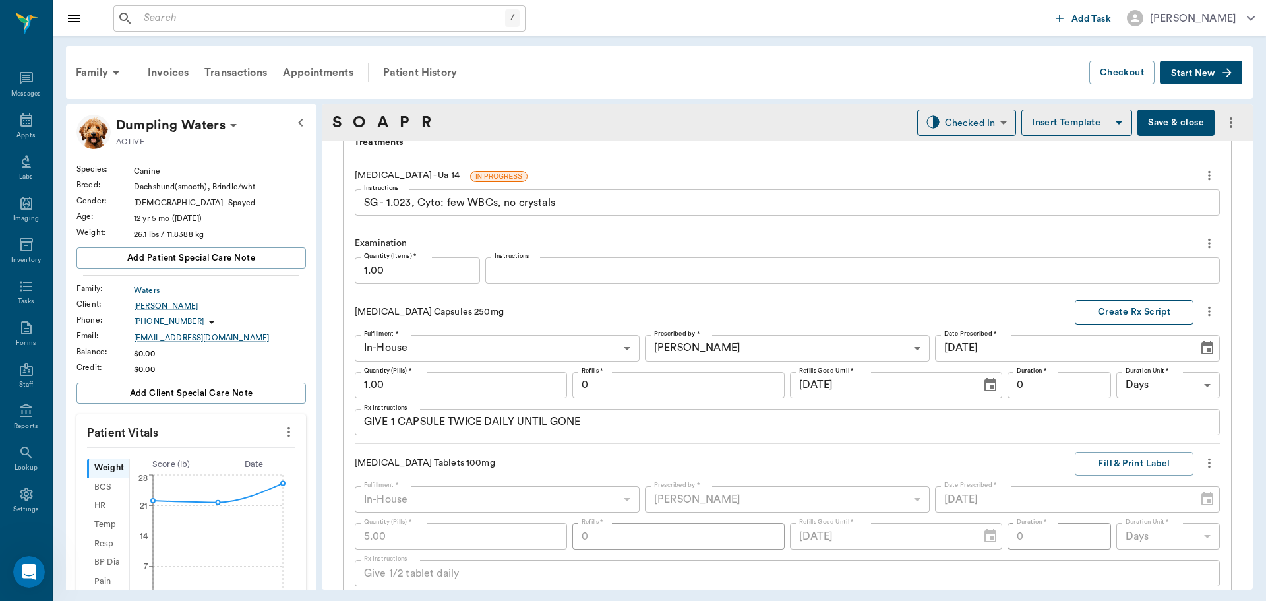
click at [1124, 308] on button "Create Rx Script" at bounding box center [1134, 312] width 119 height 24
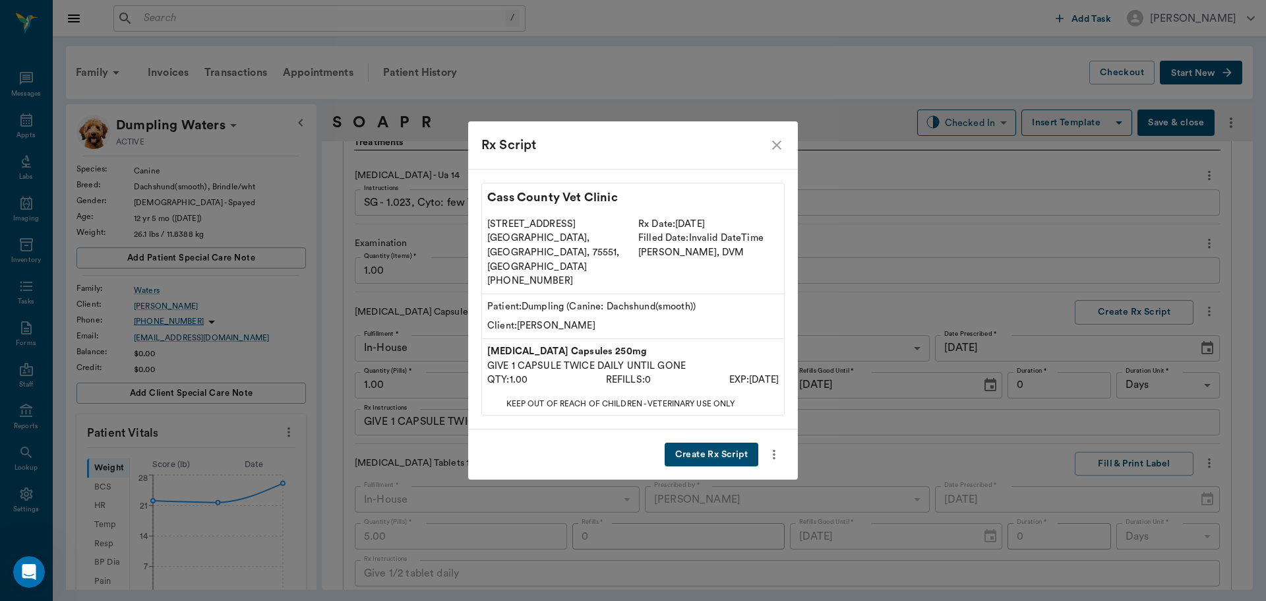
click at [706, 443] on button "Create Rx Script" at bounding box center [712, 455] width 94 height 24
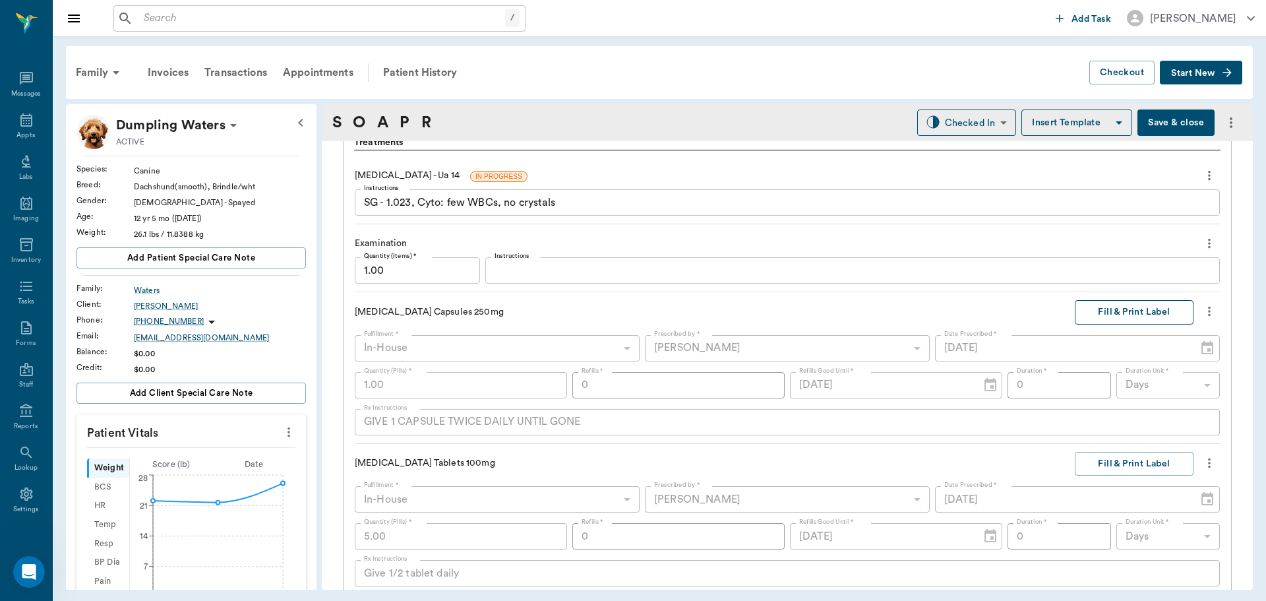
click at [1126, 308] on button "Fill & Print Label" at bounding box center [1134, 312] width 119 height 24
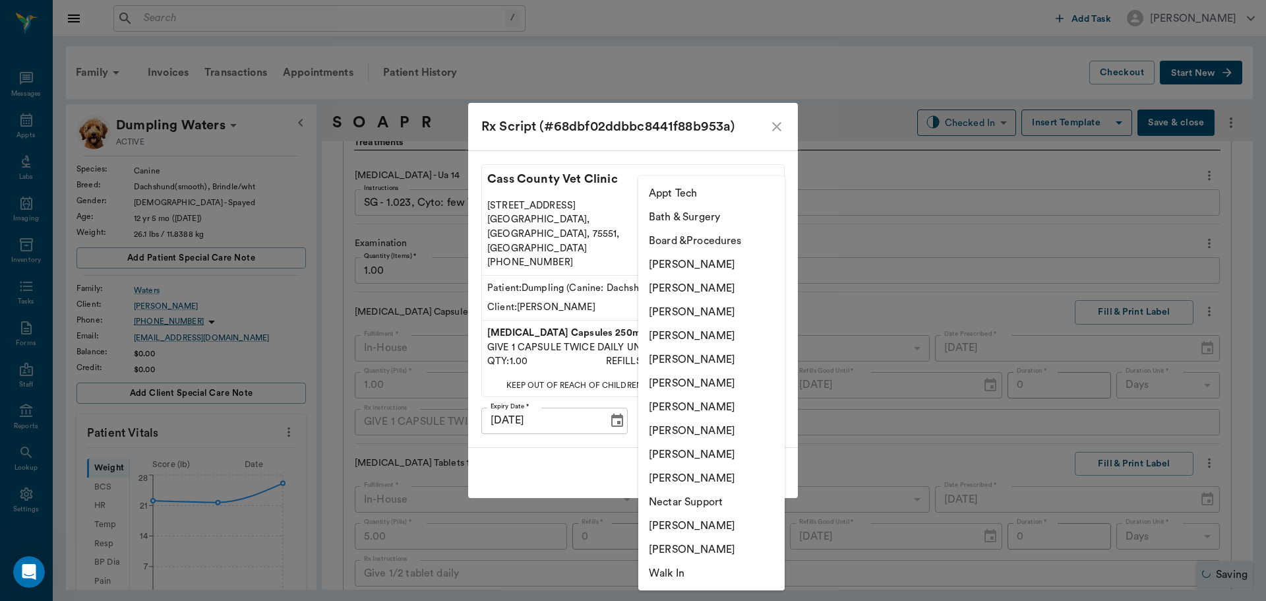
click at [736, 398] on body "/ ​ Add Task Dr. Bert Ellsworth Nectar Messages Appts Labs Imaging Inventory Ta…" at bounding box center [633, 300] width 1266 height 601
click at [778, 141] on div at bounding box center [633, 300] width 1266 height 601
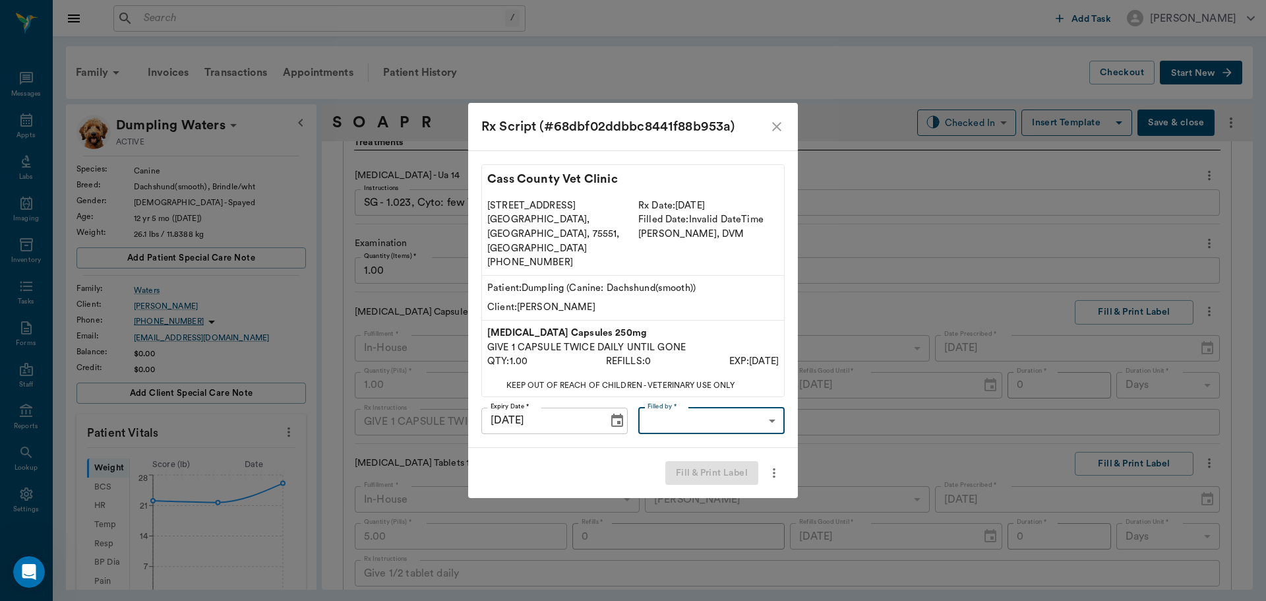
click at [778, 135] on icon "close" at bounding box center [777, 127] width 16 height 16
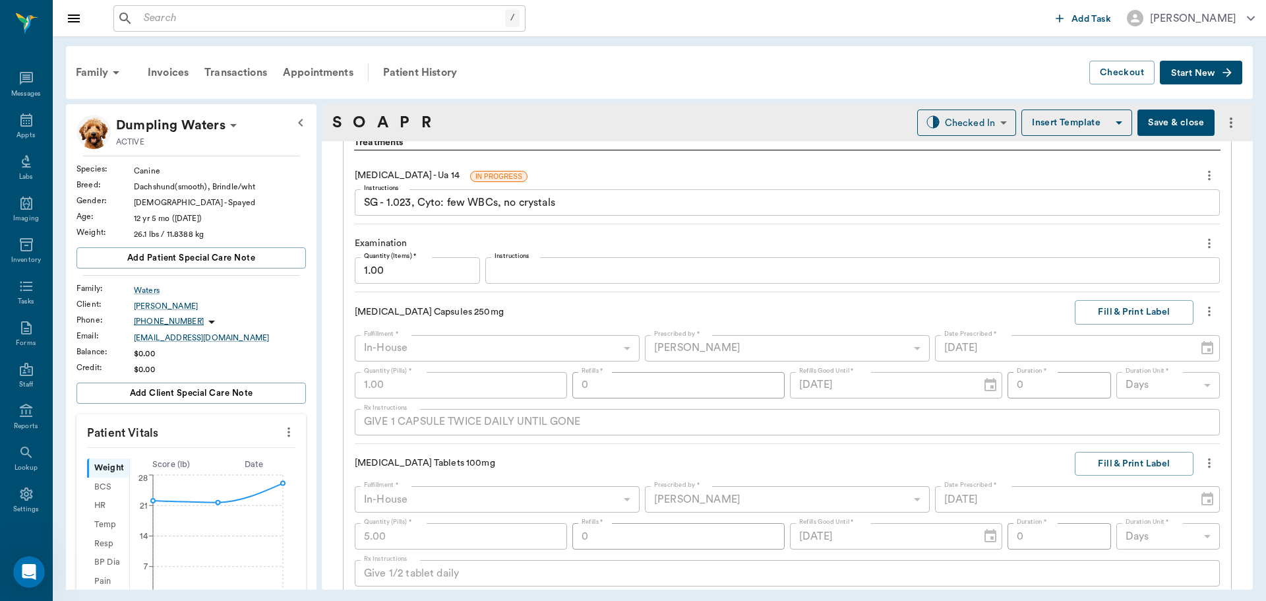
click at [1202, 313] on icon "more" at bounding box center [1209, 311] width 15 height 16
click at [1122, 376] on span "Delete" at bounding box center [1144, 383] width 111 height 14
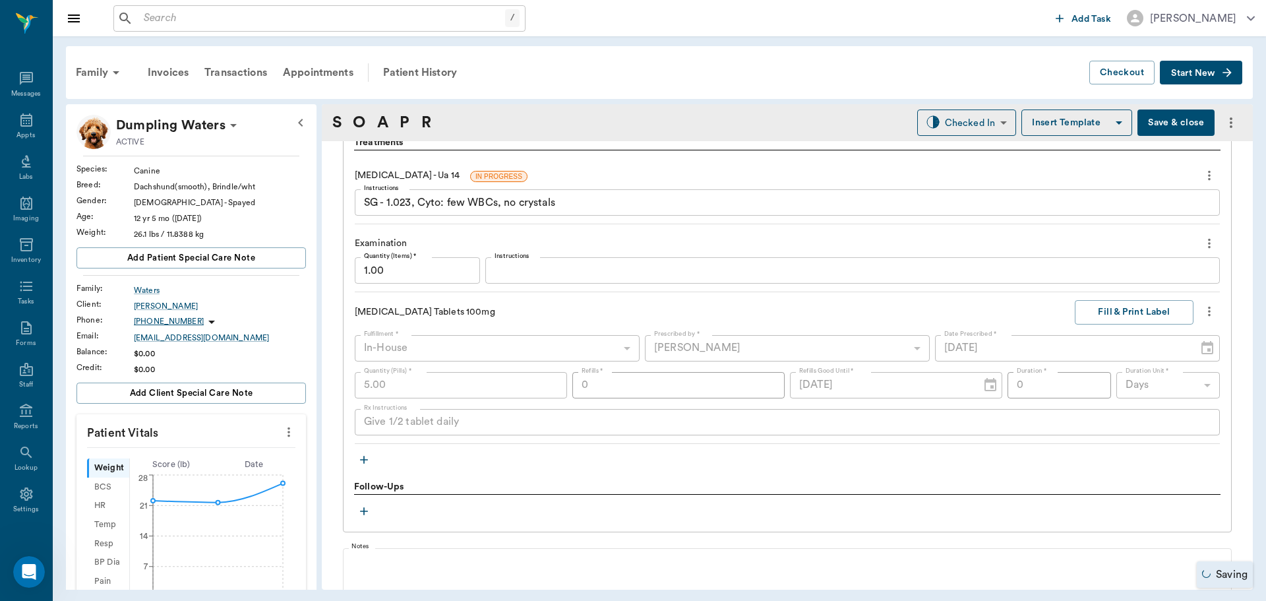
click at [365, 464] on icon "button" at bounding box center [363, 459] width 13 height 13
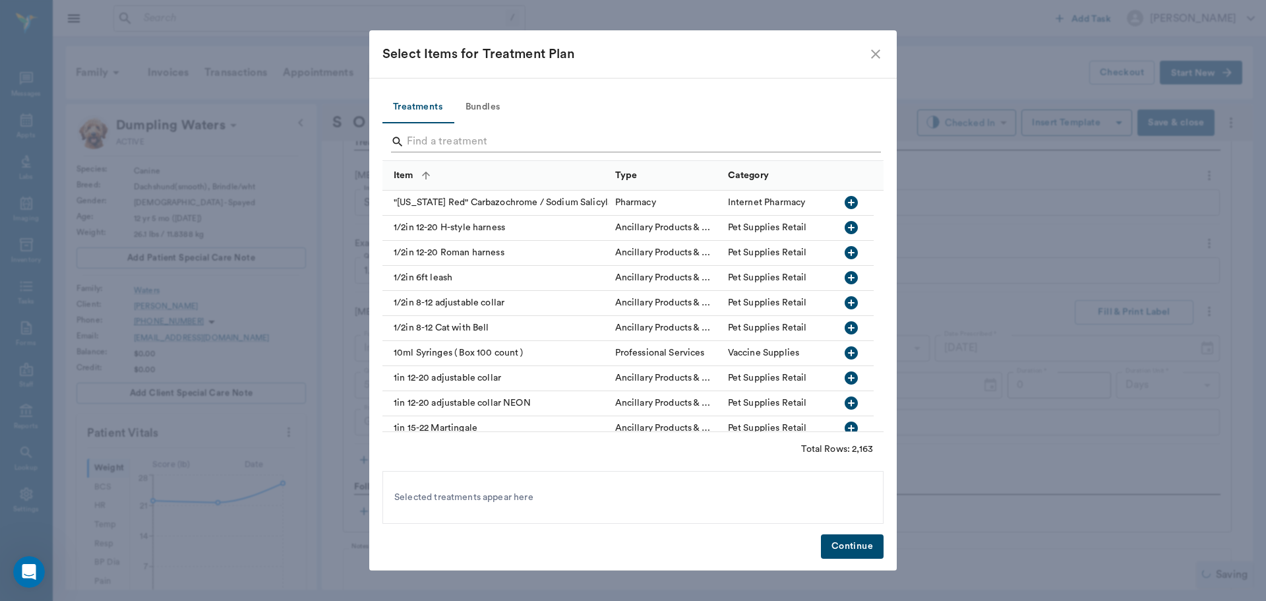
click at [539, 140] on input "Search" at bounding box center [634, 141] width 454 height 21
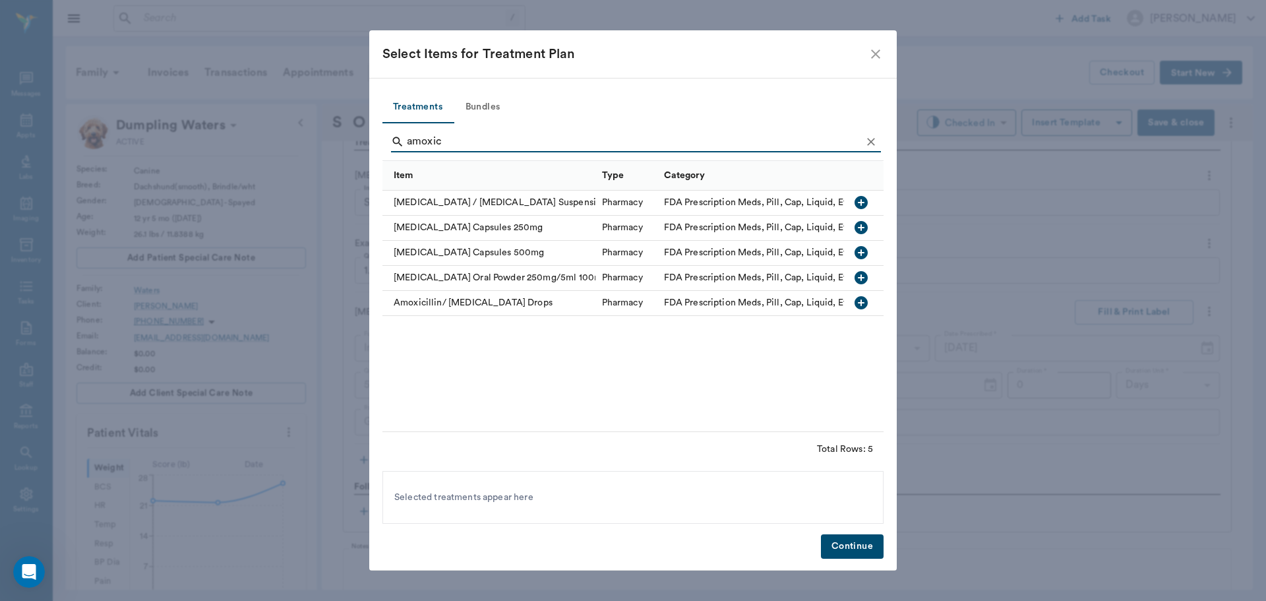
type input "amoxic"
click at [867, 225] on icon "button" at bounding box center [861, 227] width 13 height 13
click at [845, 538] on button "Continue" at bounding box center [852, 546] width 63 height 24
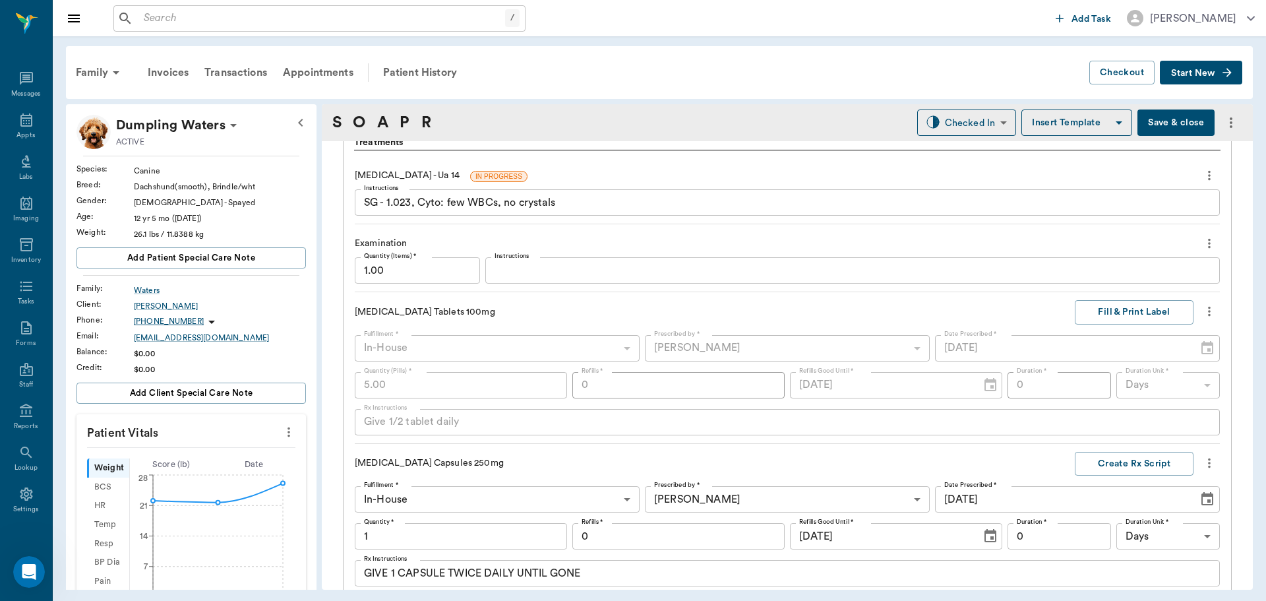
scroll to position [1252, 0]
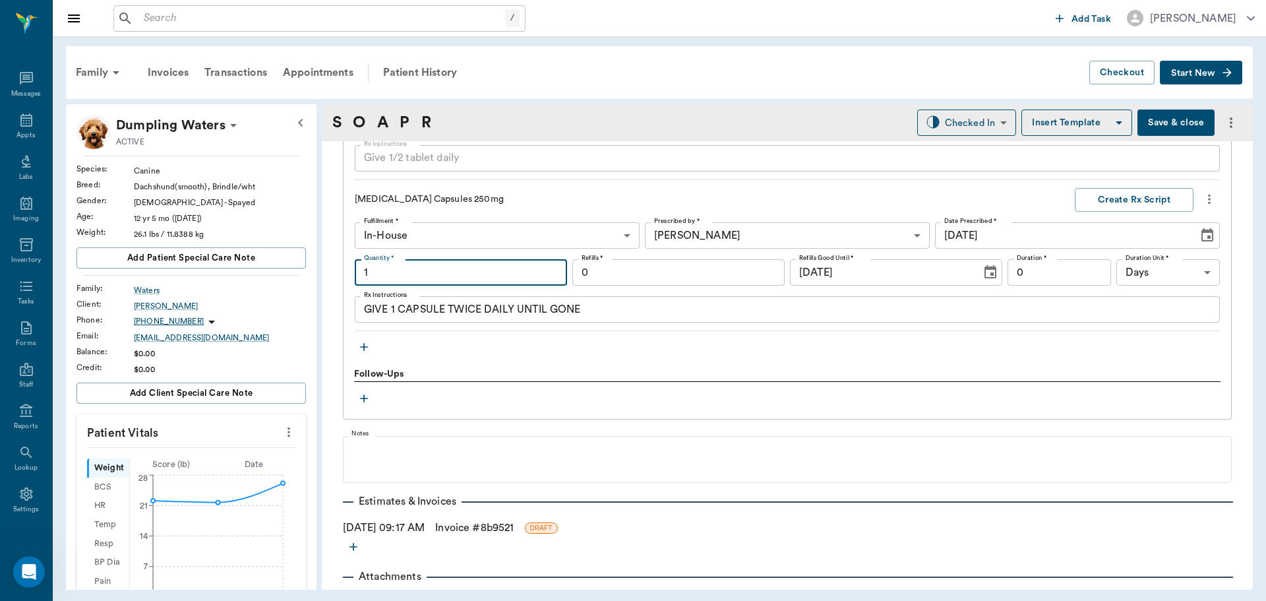
click at [412, 268] on input "1" at bounding box center [461, 272] width 212 height 26
type input "15.00"
click at [1124, 200] on button "Create Rx Script" at bounding box center [1134, 200] width 119 height 24
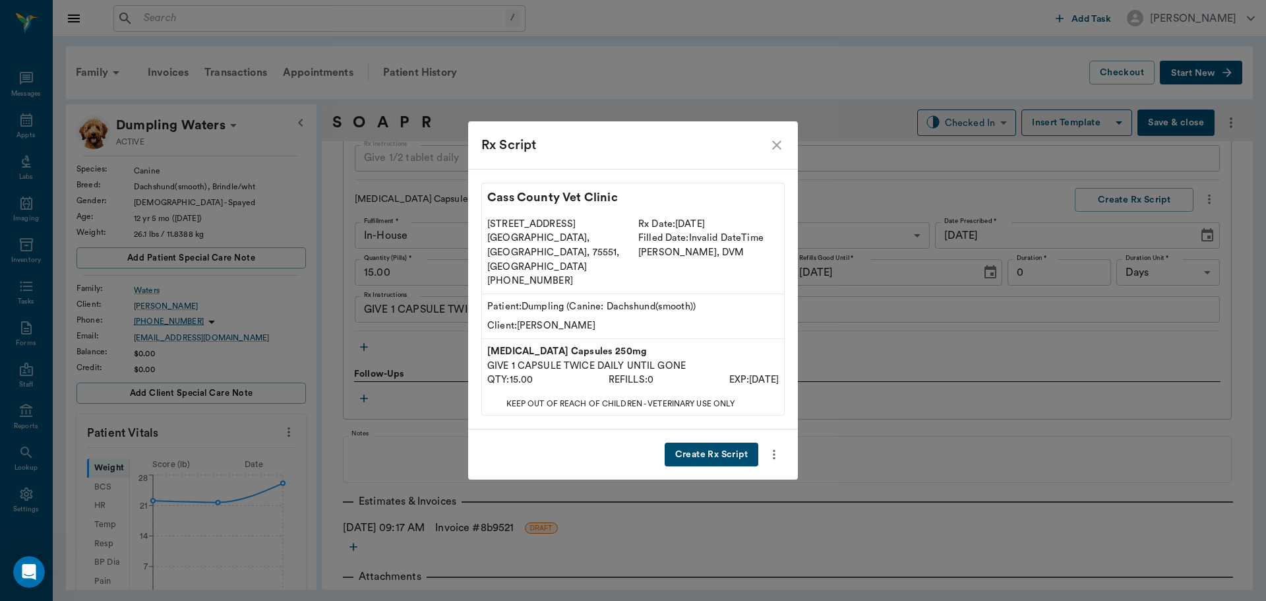
click at [711, 443] on button "Create Rx Script" at bounding box center [712, 455] width 94 height 24
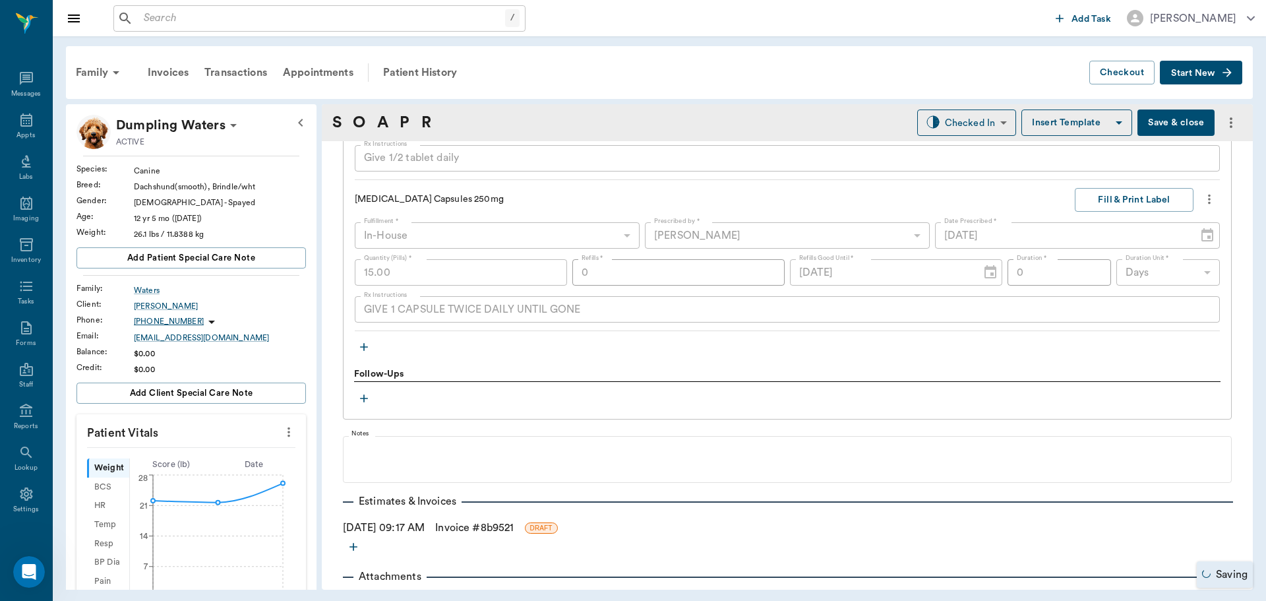
scroll to position [1120, 0]
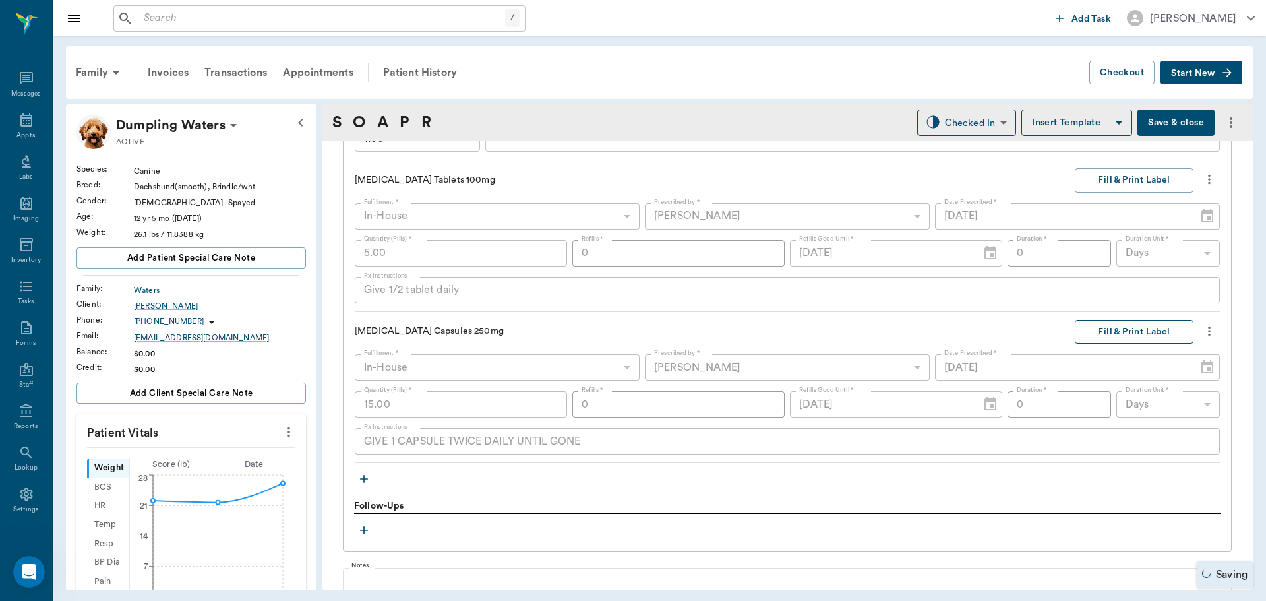
click at [1140, 328] on button "Fill & Print Label" at bounding box center [1134, 332] width 119 height 24
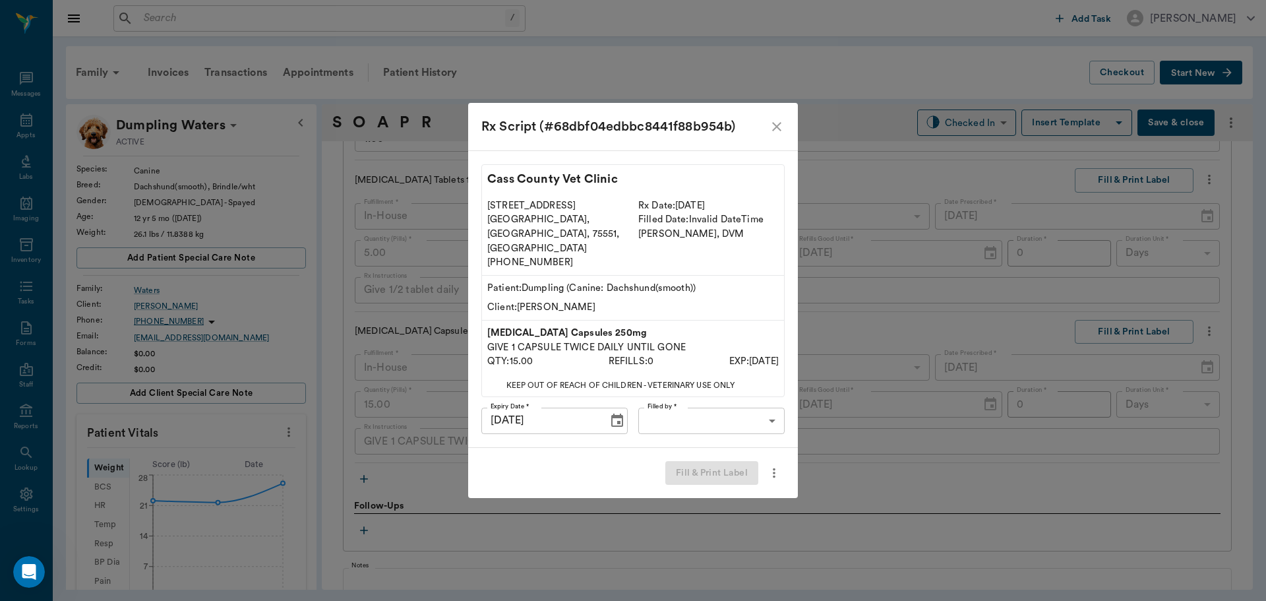
click at [733, 404] on body "/ ​ Add Task Dr. Bert Ellsworth Nectar Messages Appts Labs Imaging Inventory Ta…" at bounding box center [633, 300] width 1266 height 601
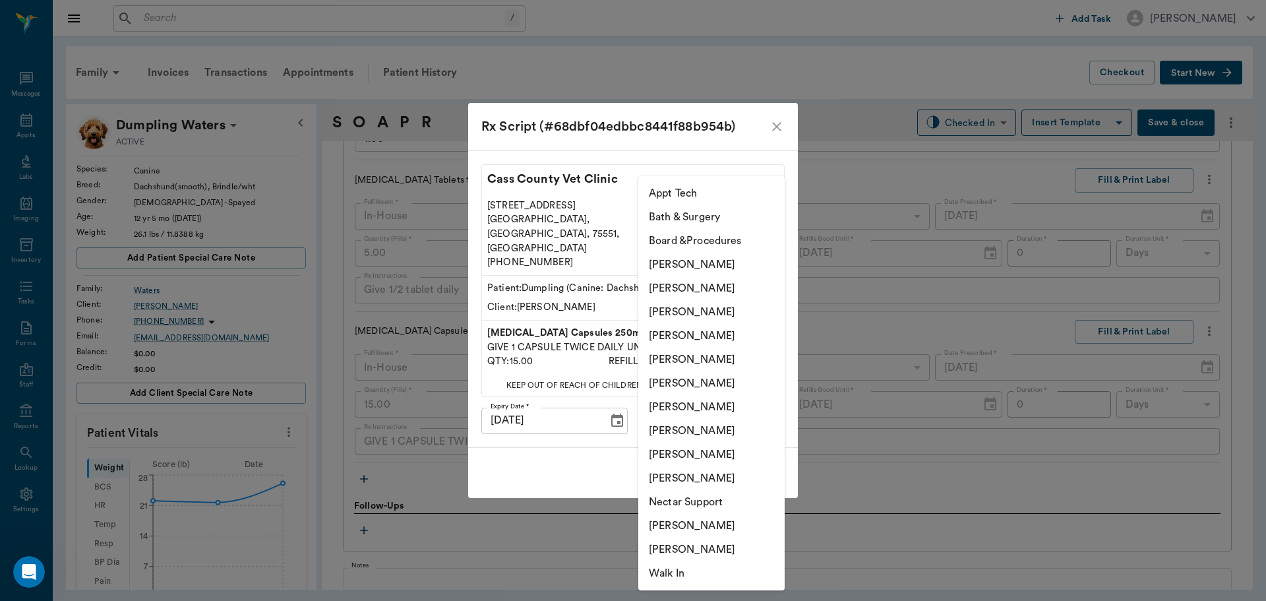
click at [726, 307] on li "[PERSON_NAME]" at bounding box center [711, 312] width 146 height 24
type input "642ef10e332a41444de2bad1"
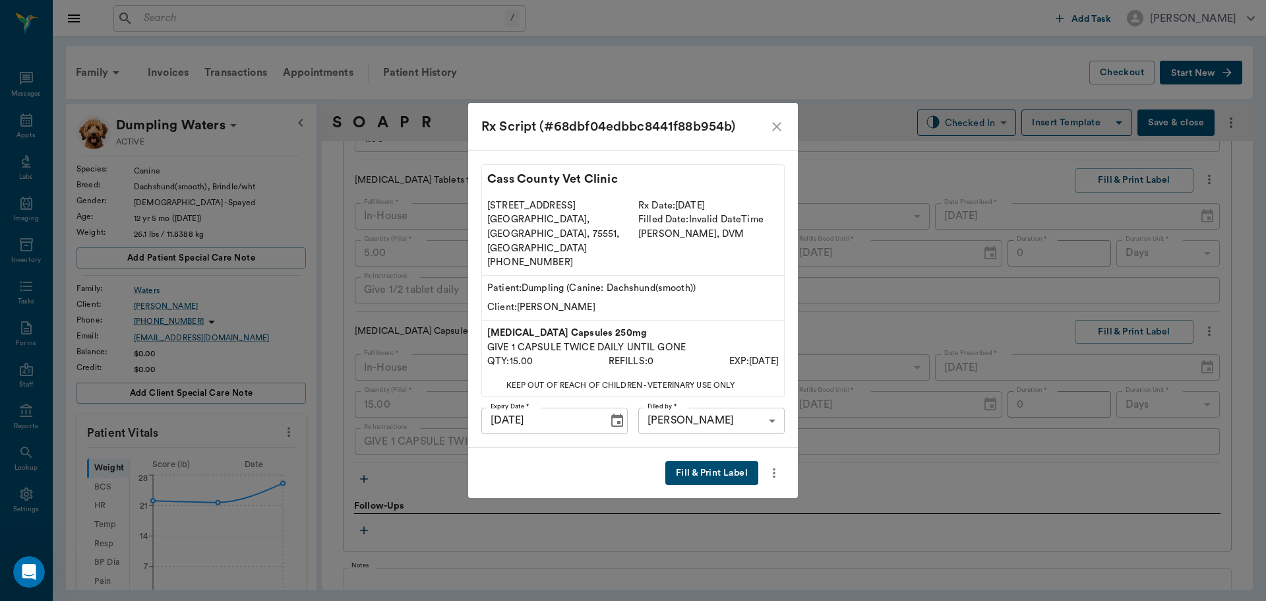
click at [707, 461] on button "Fill & Print Label" at bounding box center [711, 473] width 93 height 24
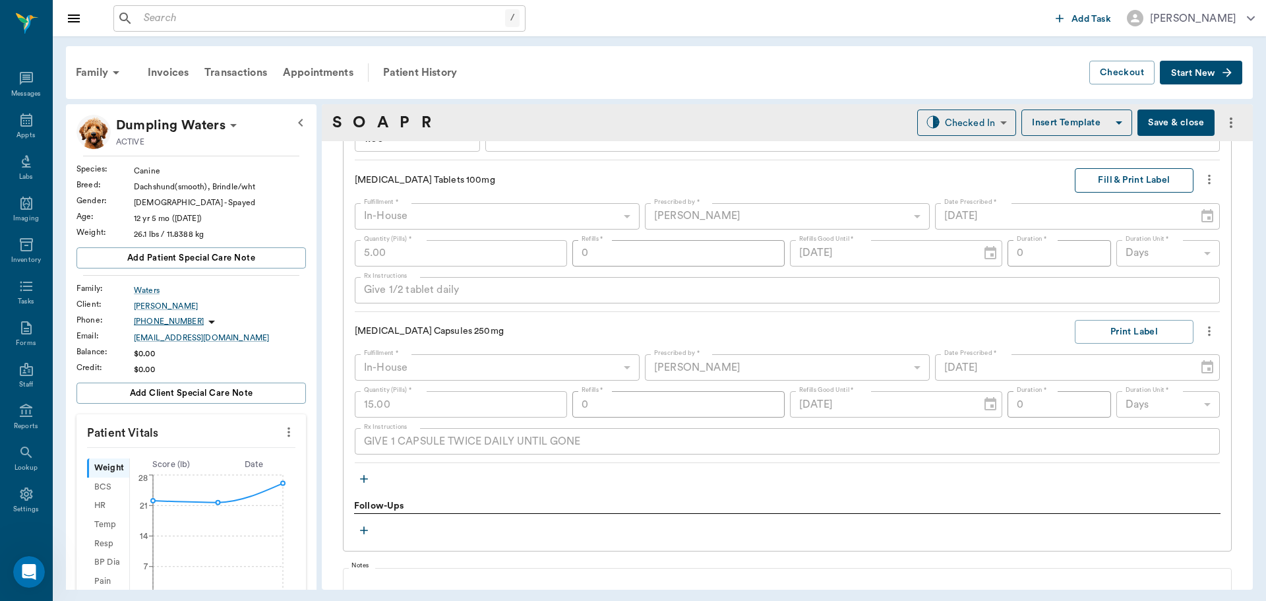
click at [1076, 180] on button "Fill & Print Label" at bounding box center [1134, 180] width 119 height 24
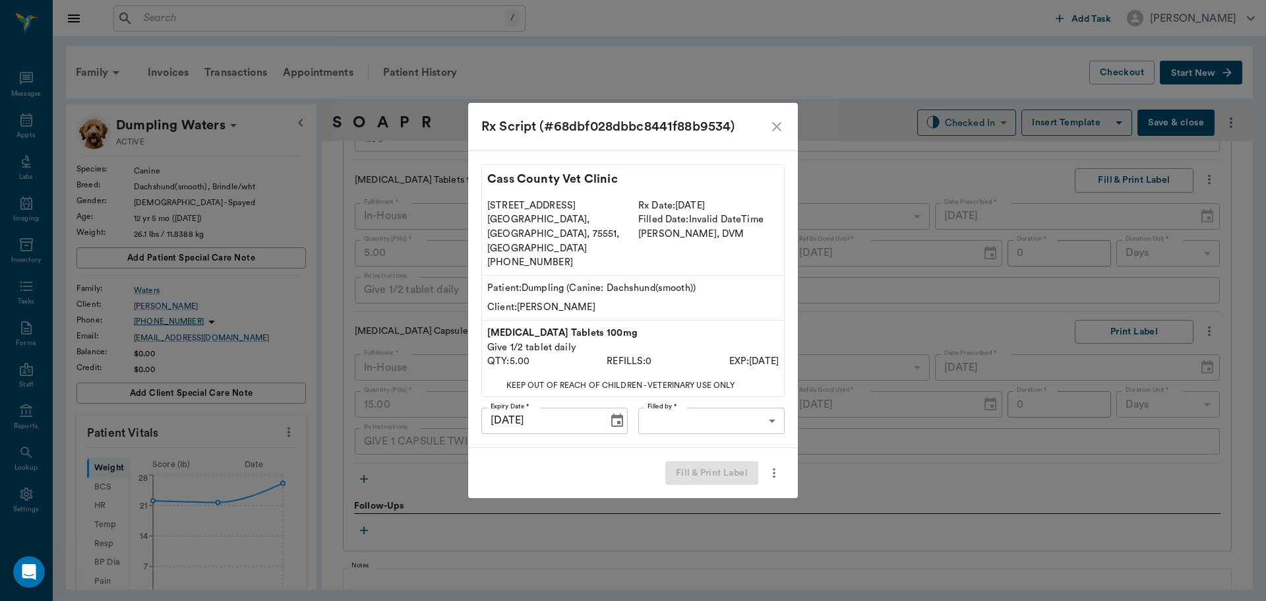
click at [751, 410] on body "/ ​ Add Task Dr. Bert Ellsworth Nectar Messages Appts Labs Imaging Inventory Ta…" at bounding box center [633, 300] width 1266 height 601
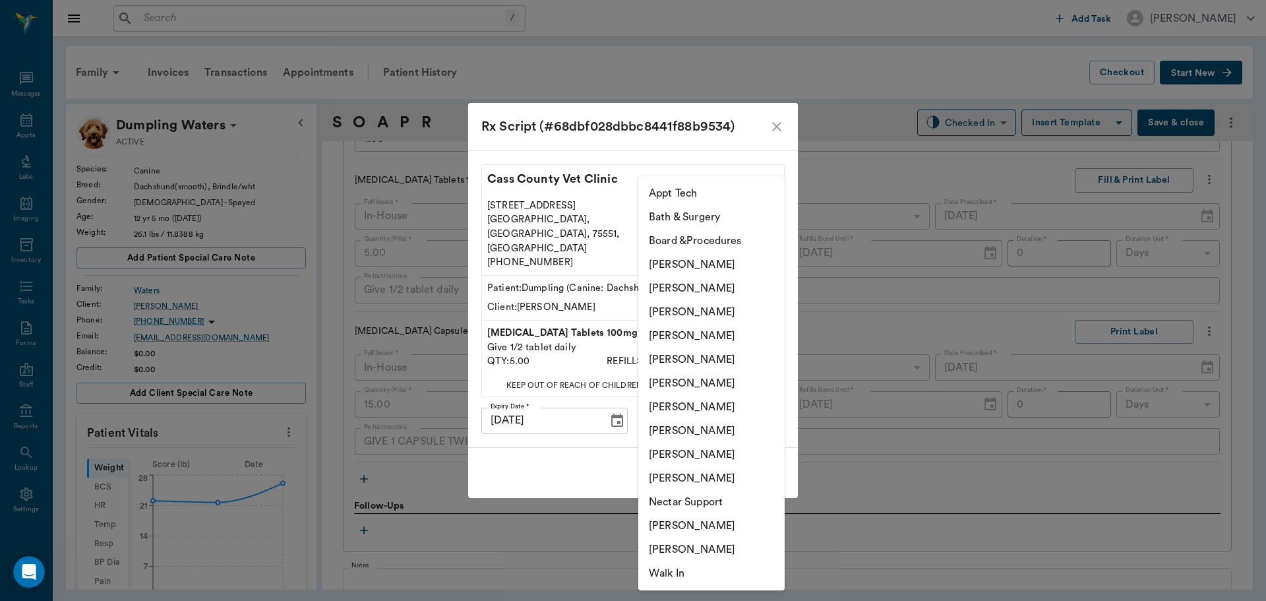
click at [727, 310] on li "[PERSON_NAME]" at bounding box center [711, 312] width 146 height 24
type input "642ef10e332a41444de2bad1"
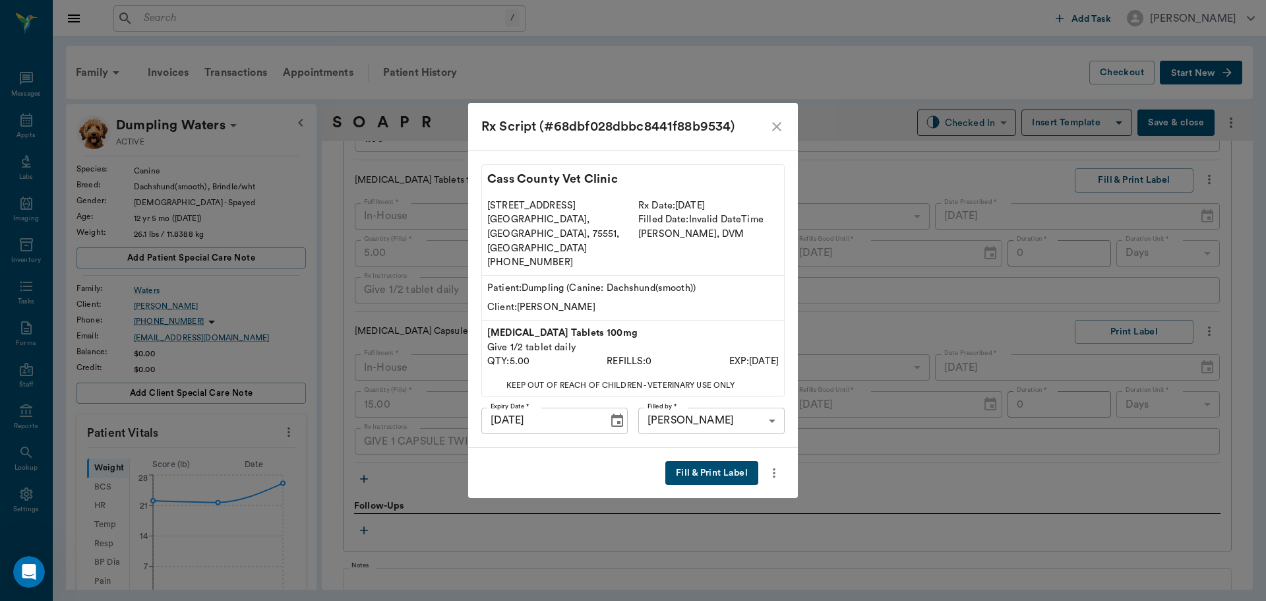
click at [709, 461] on button "Fill & Print Label" at bounding box center [711, 473] width 93 height 24
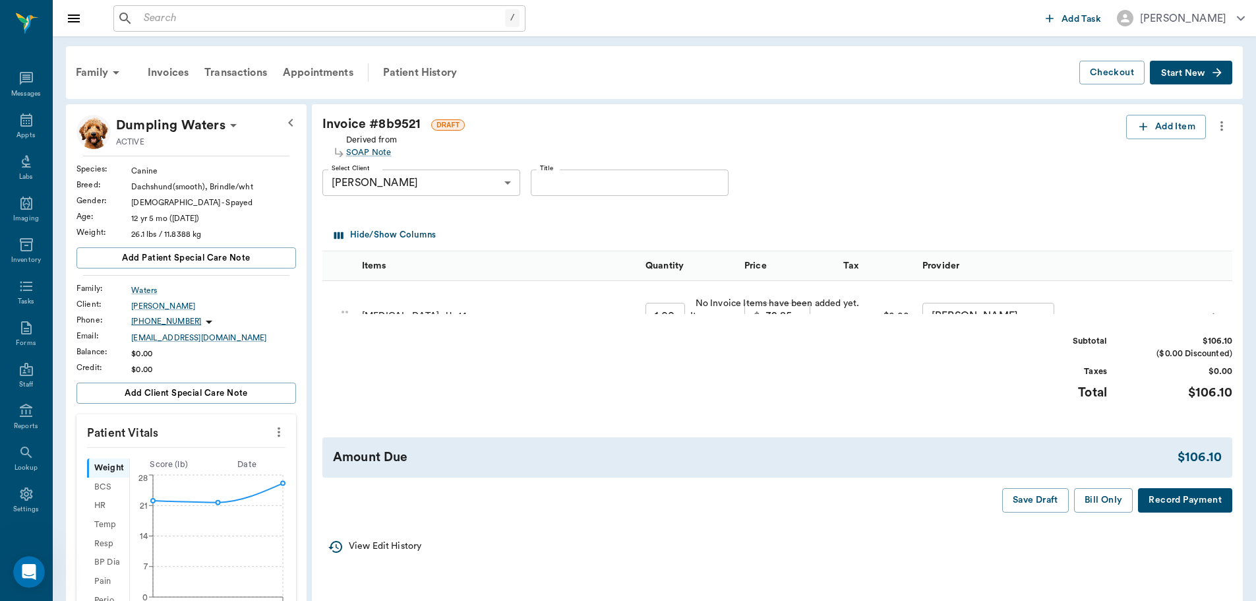
scroll to position [264, 0]
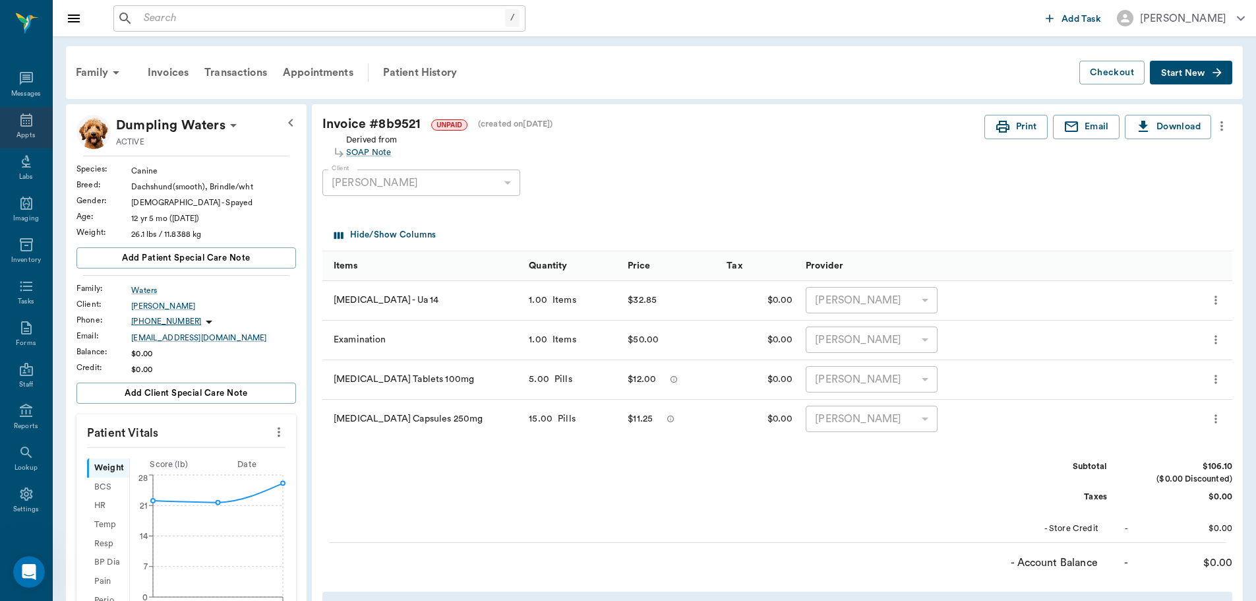
click at [27, 131] on div "Appts" at bounding box center [25, 136] width 18 height 10
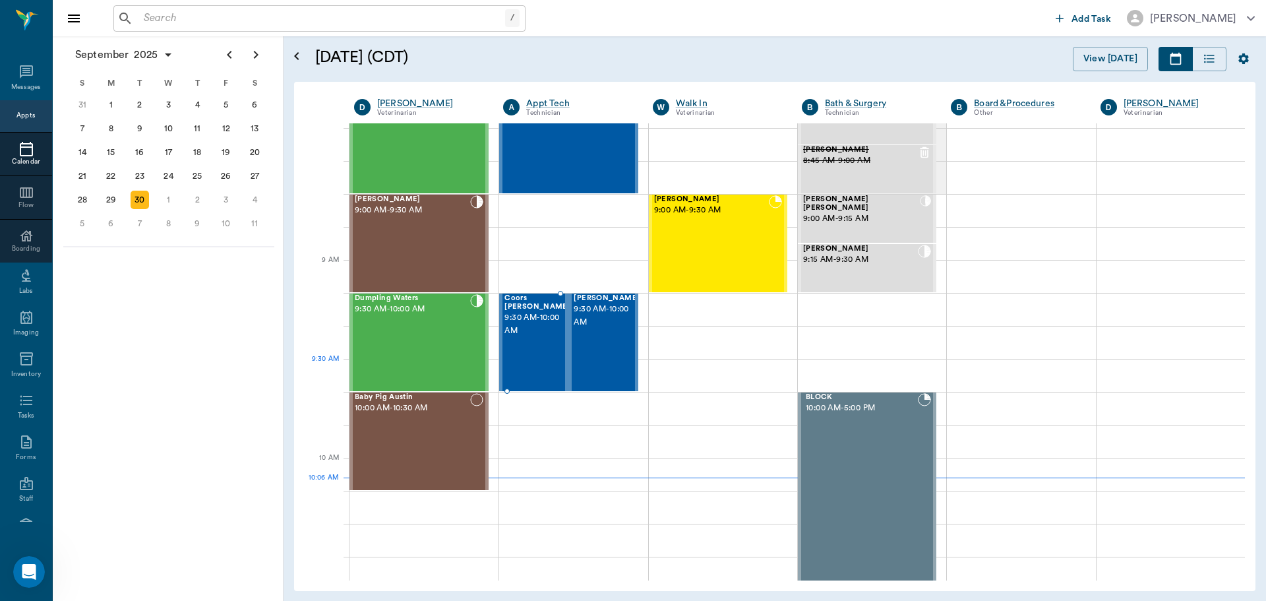
scroll to position [67, 0]
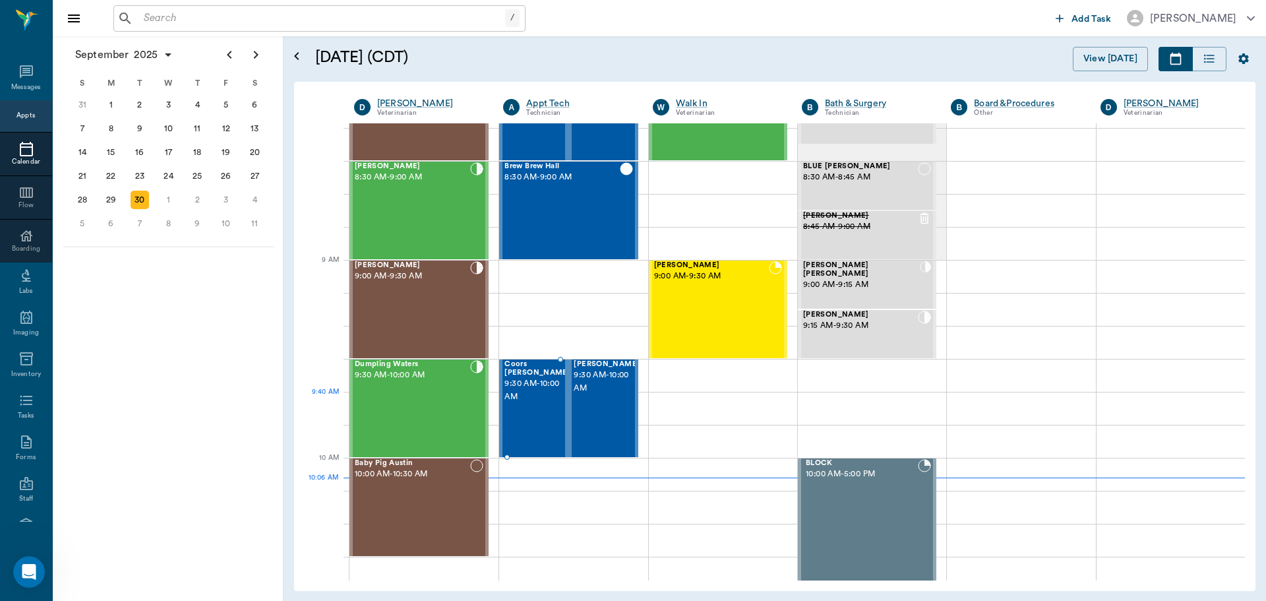
click at [533, 392] on span "9:30 AM - 10:00 AM" at bounding box center [538, 390] width 66 height 26
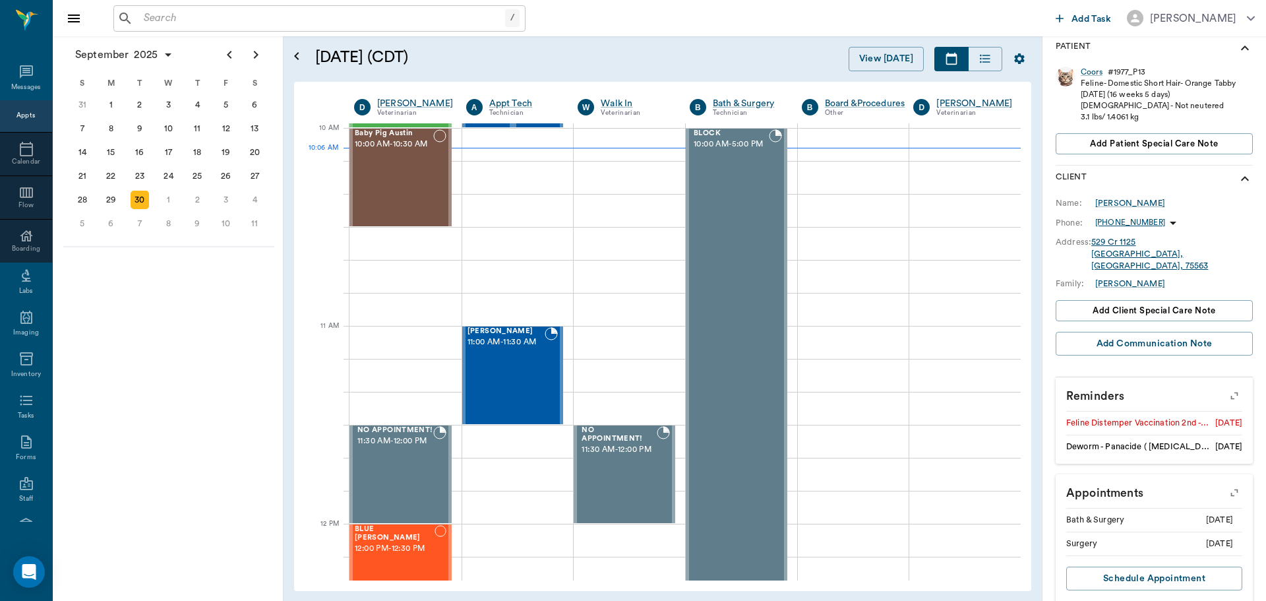
scroll to position [218, 0]
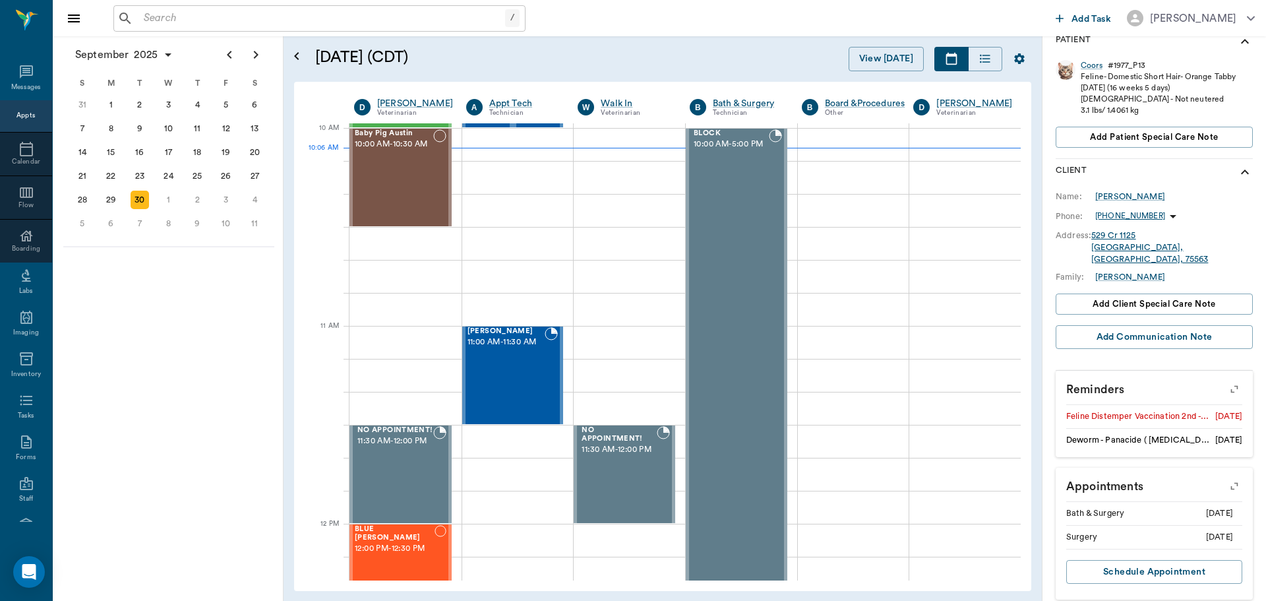
click at [1225, 380] on icon "button" at bounding box center [1234, 389] width 18 height 18
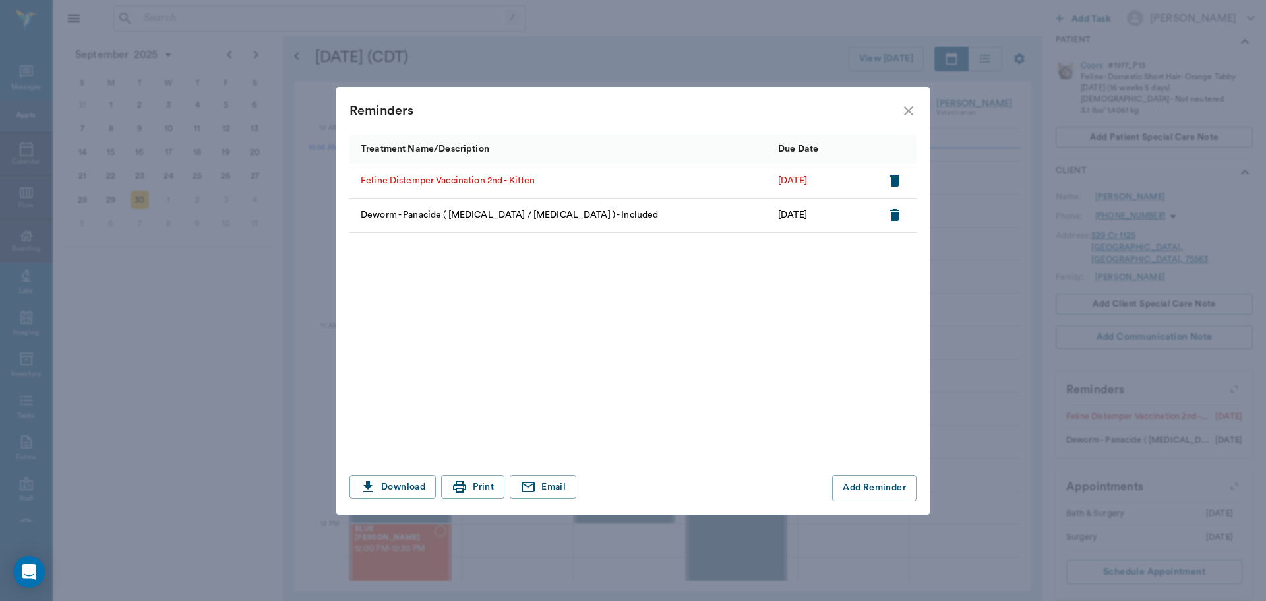
click at [913, 111] on icon "close" at bounding box center [909, 111] width 16 height 16
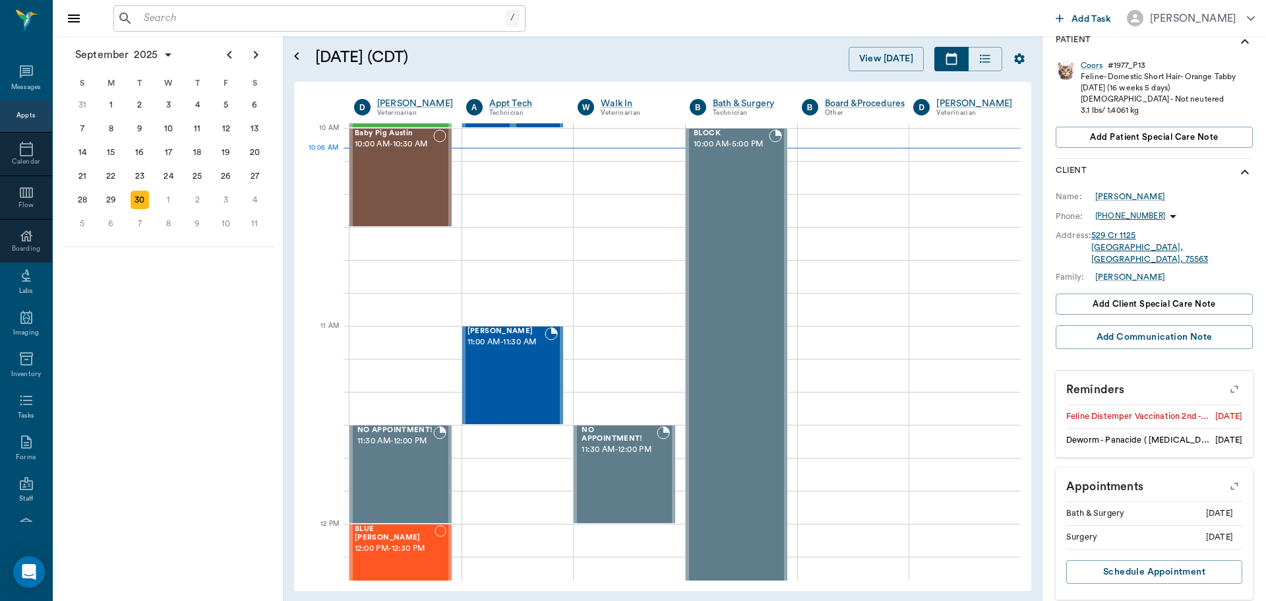
scroll to position [0, 0]
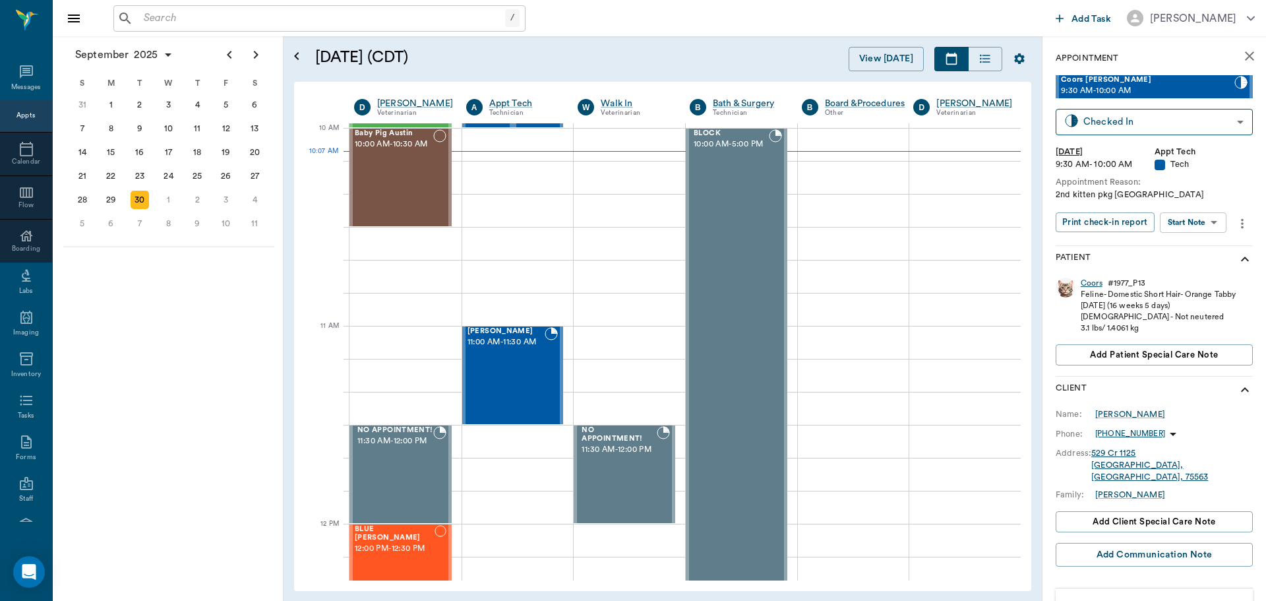
click at [1095, 284] on div "Coors" at bounding box center [1092, 283] width 22 height 11
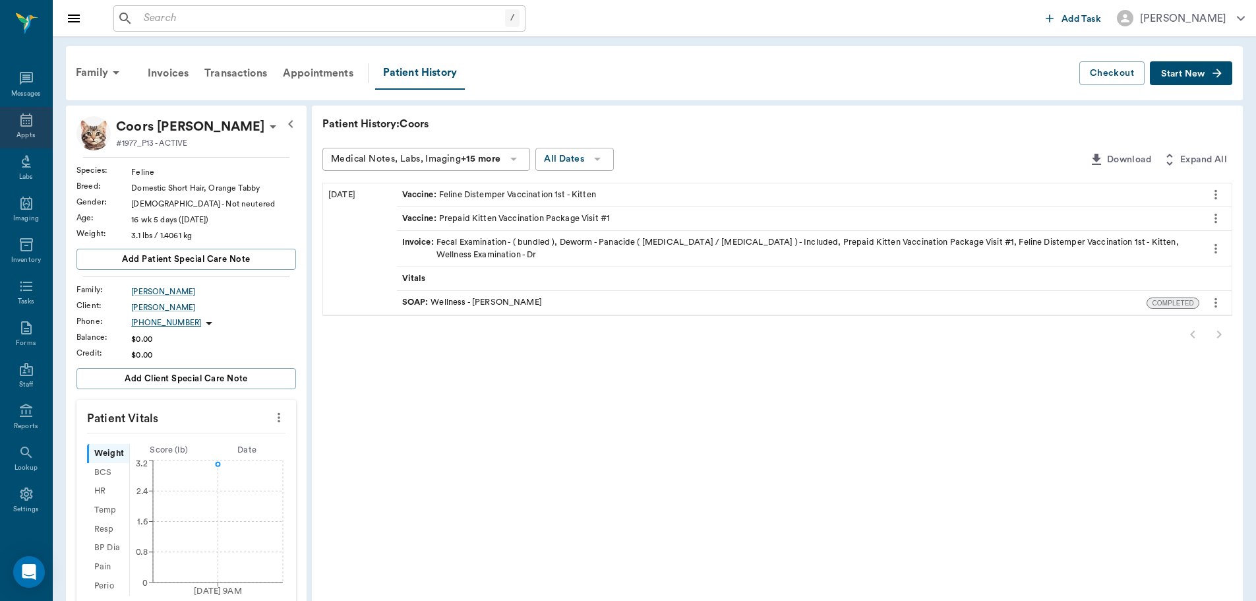
click at [29, 119] on div "Appts" at bounding box center [26, 128] width 52 height 42
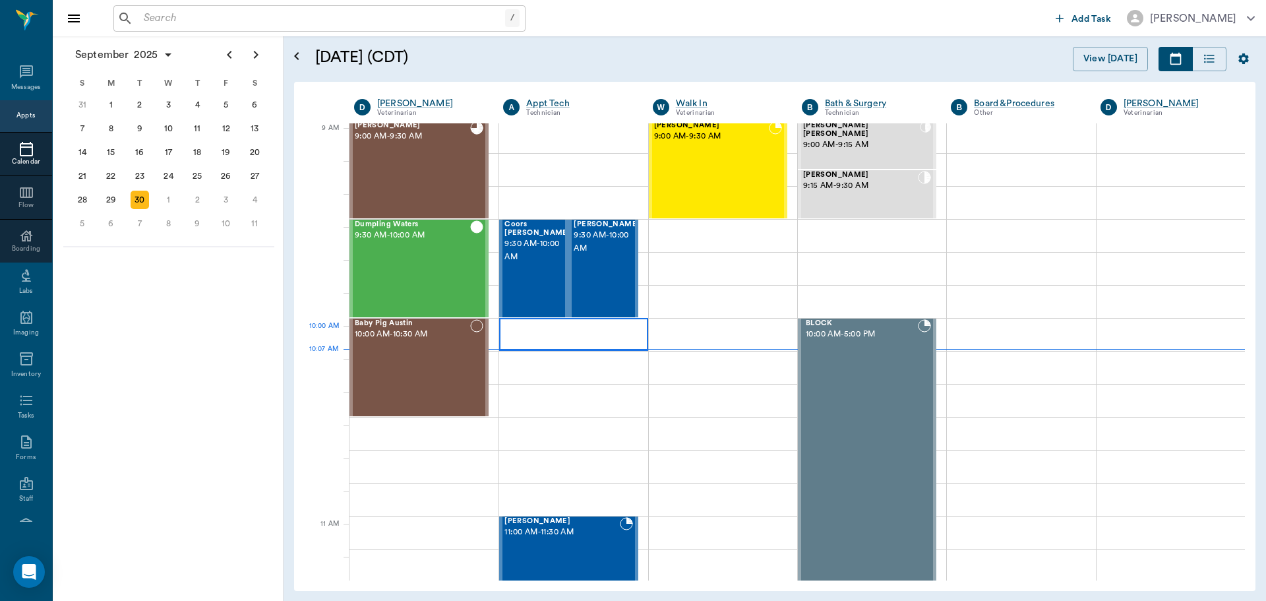
scroll to position [199, 0]
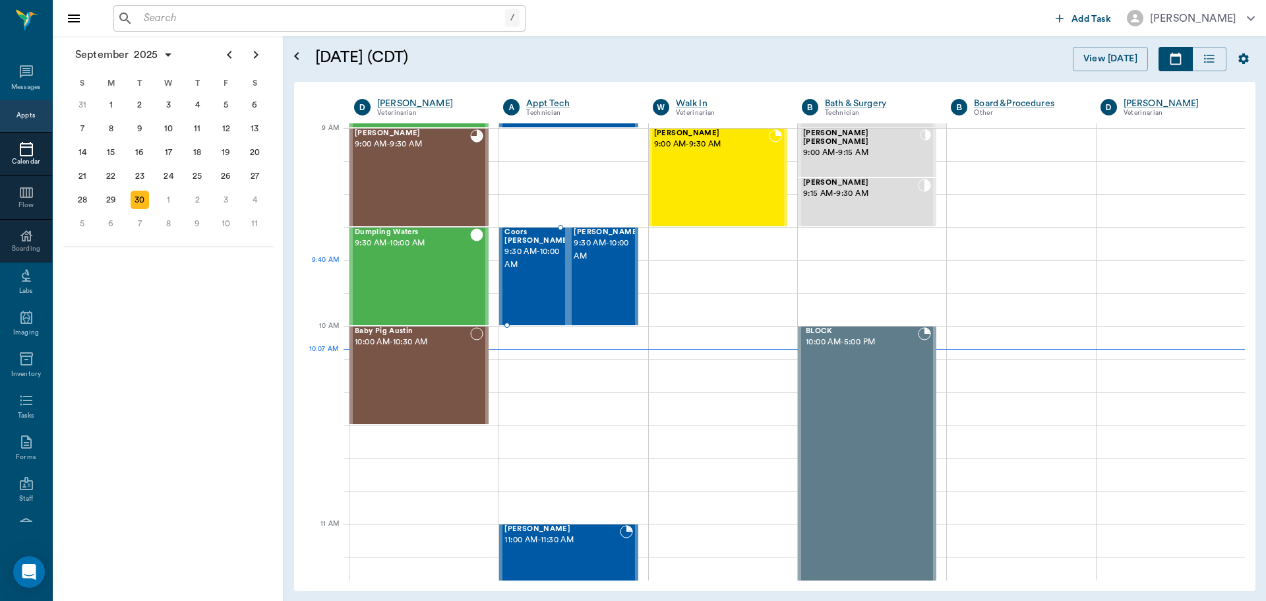
click at [516, 268] on span "9:30 AM - 10:00 AM" at bounding box center [538, 258] width 66 height 26
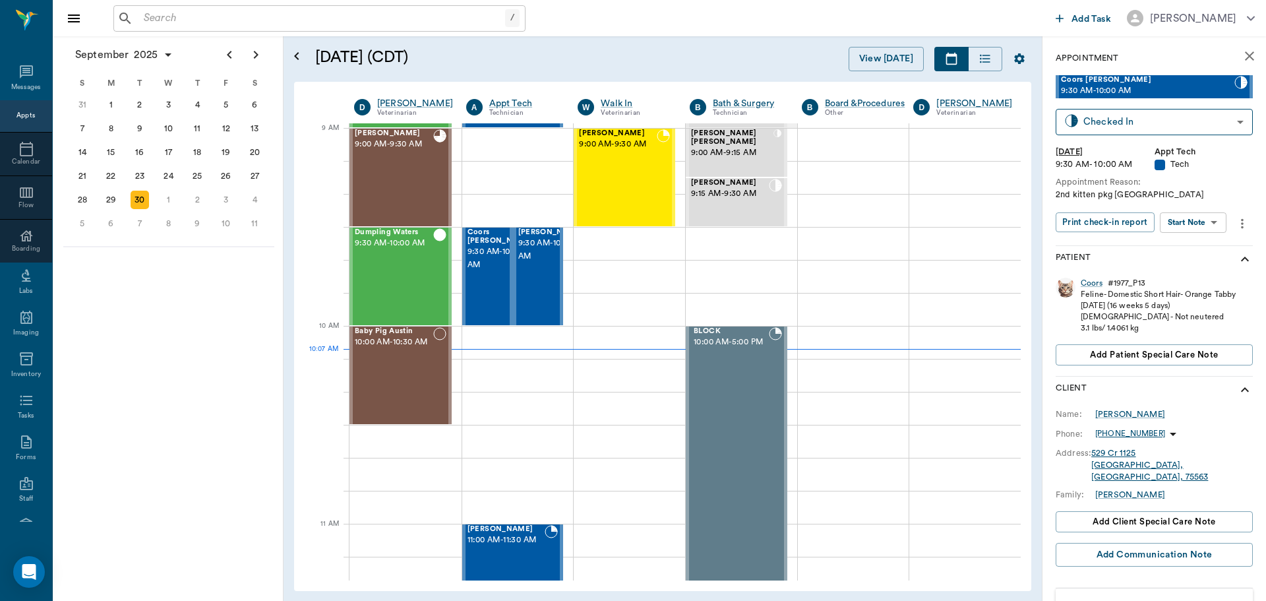
click at [1200, 224] on body "/ ​ Add Task [PERSON_NAME] Nectar Messages Appts Calendar Flow Boarding Labs Im…" at bounding box center [633, 300] width 1266 height 601
click at [1201, 247] on button "Start SOAP" at bounding box center [1178, 249] width 45 height 15
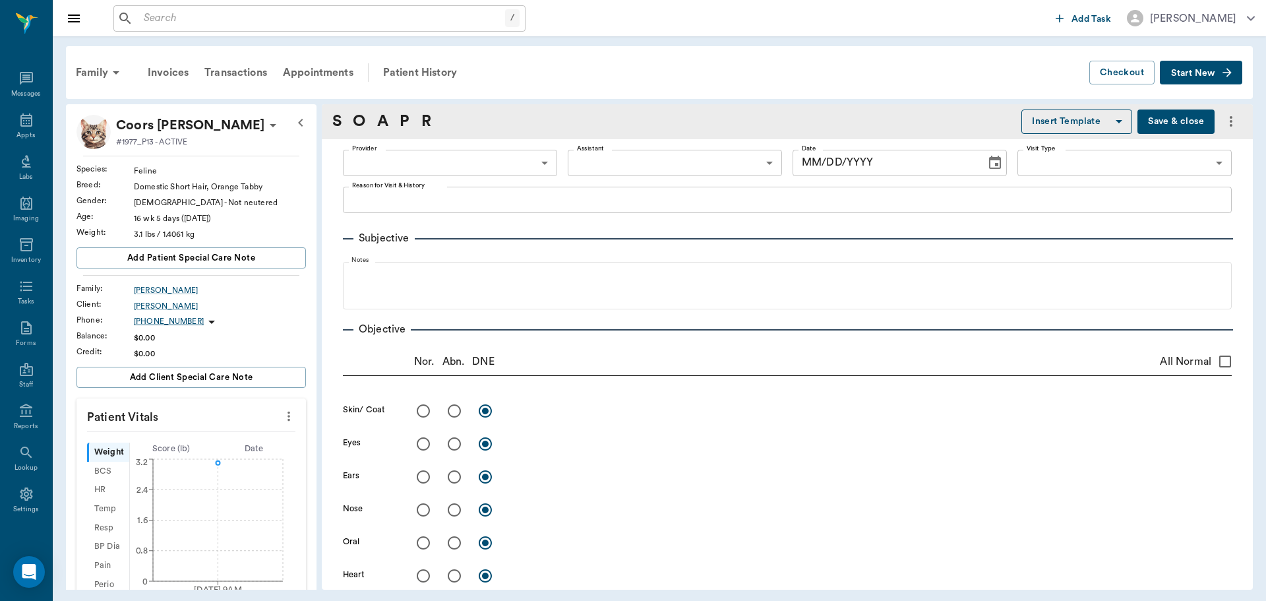
type input "63ec2f075fda476ae8351a4c"
type input "65d2be4f46e3a538d89b8c1a"
type textarea "2nd kitten pkg [GEOGRAPHIC_DATA]"
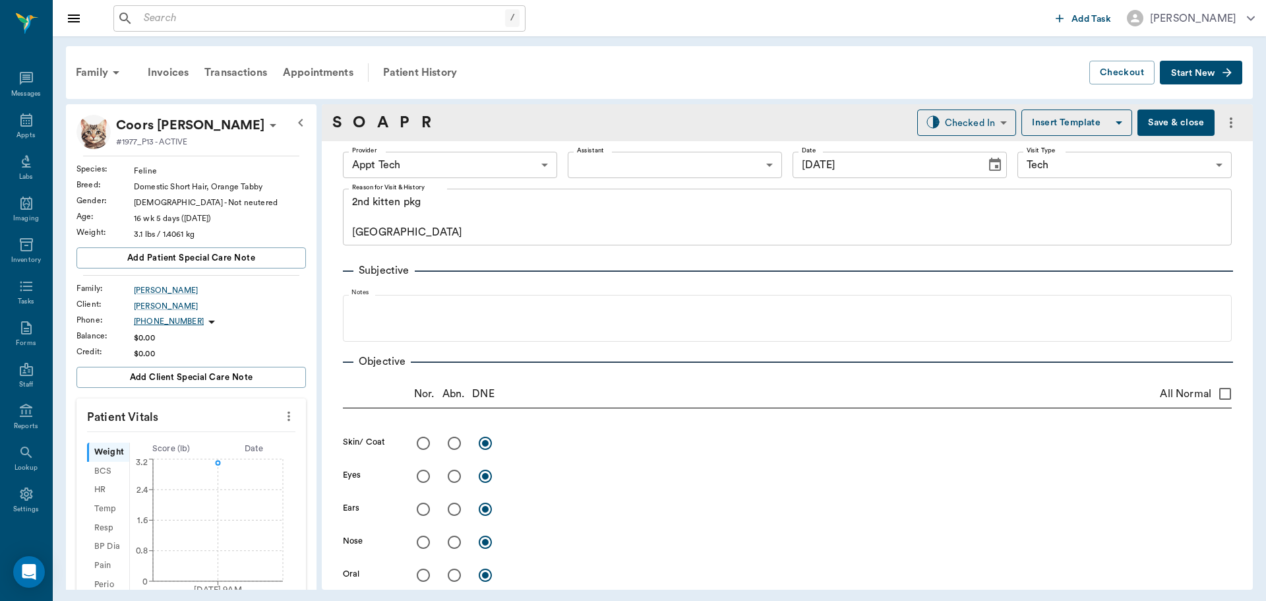
type input "[DATE]"
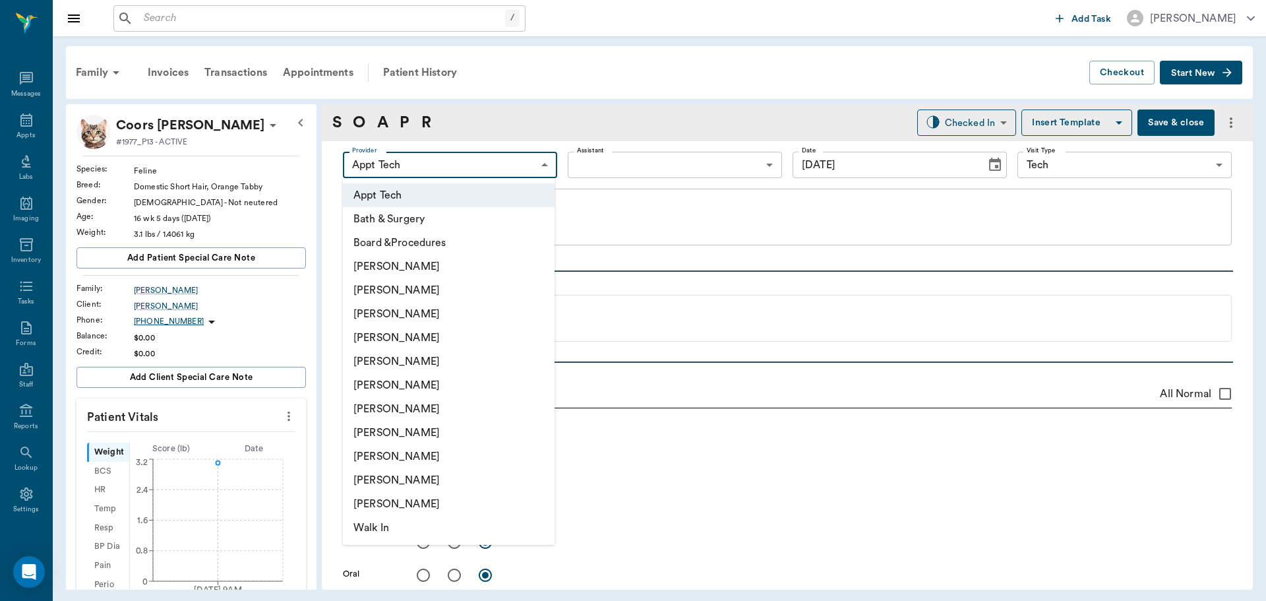
click at [514, 163] on body "/ ​ Add Task [PERSON_NAME] Nectar Messages Appts Labs Imaging Inventory Tasks F…" at bounding box center [633, 300] width 1266 height 601
click at [451, 432] on li "[PERSON_NAME]" at bounding box center [449, 433] width 212 height 24
type input "63ec2e7e52e12b0ba117b124"
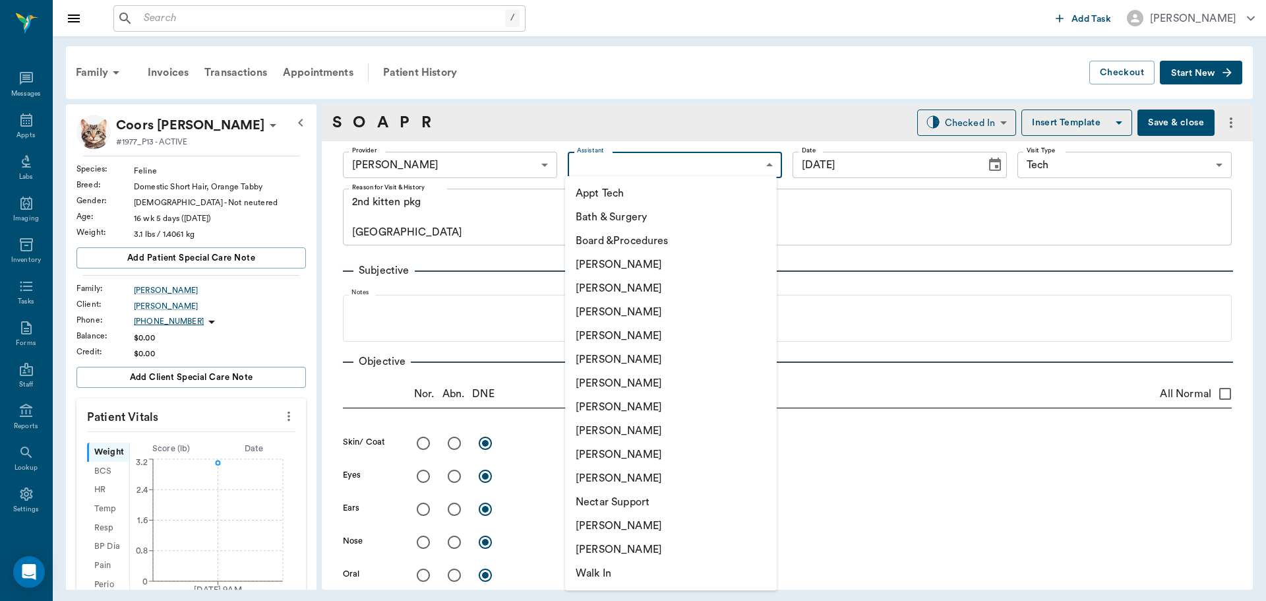
click at [683, 161] on body "/ ​ Add Task [PERSON_NAME] Nectar Messages Appts Labs Imaging Inventory Tasks F…" at bounding box center [633, 300] width 1266 height 601
click at [720, 311] on li "[PERSON_NAME]" at bounding box center [671, 312] width 212 height 24
type input "642ef10e332a41444de2bad1"
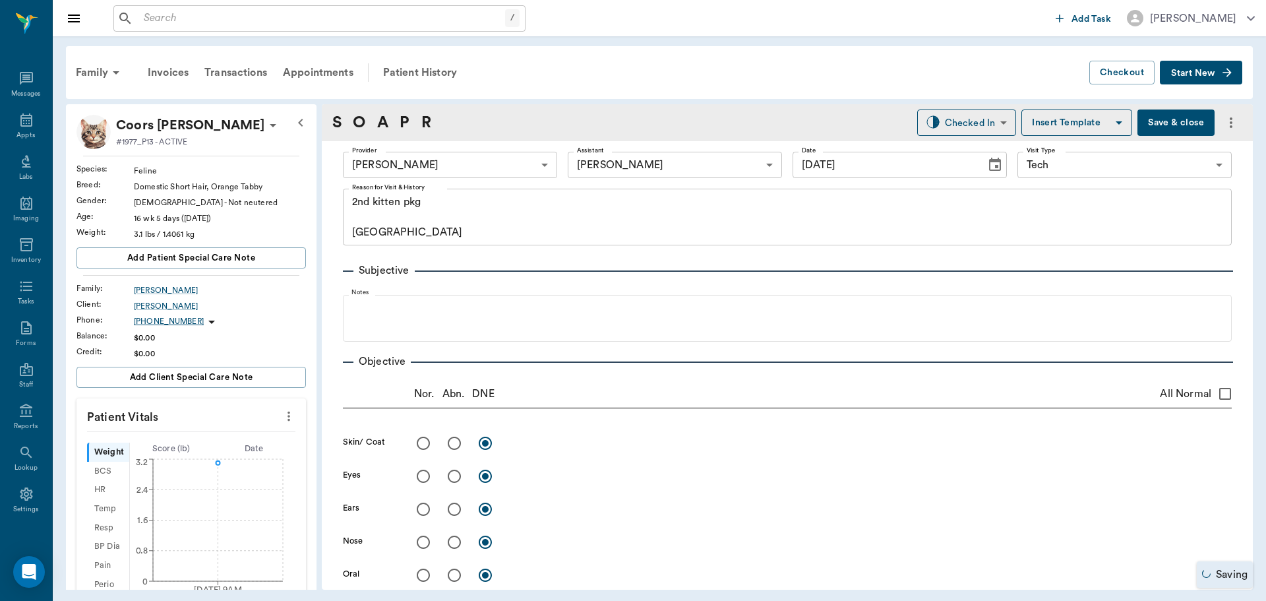
click at [282, 420] on icon "more" at bounding box center [289, 416] width 15 height 16
click at [234, 443] on span "Enter Vitals" at bounding box center [223, 439] width 111 height 14
click at [206, 456] on input "text" at bounding box center [190, 456] width 115 height 26
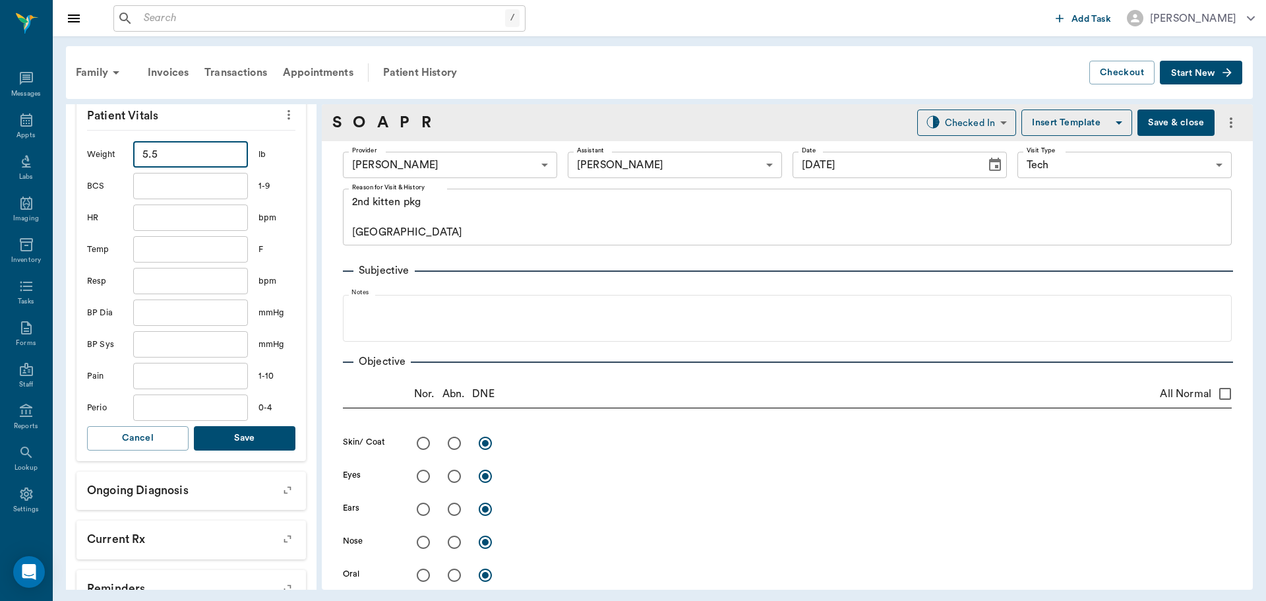
scroll to position [330, 0]
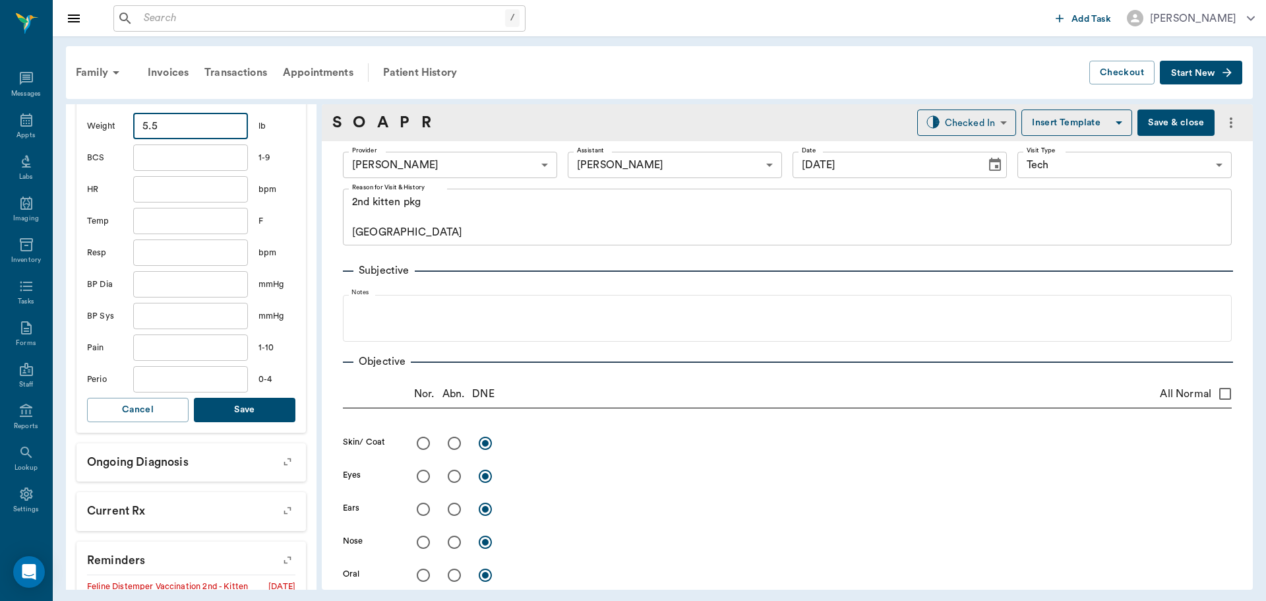
type input "5.5"
click at [251, 408] on button "Save" at bounding box center [245, 410] width 102 height 24
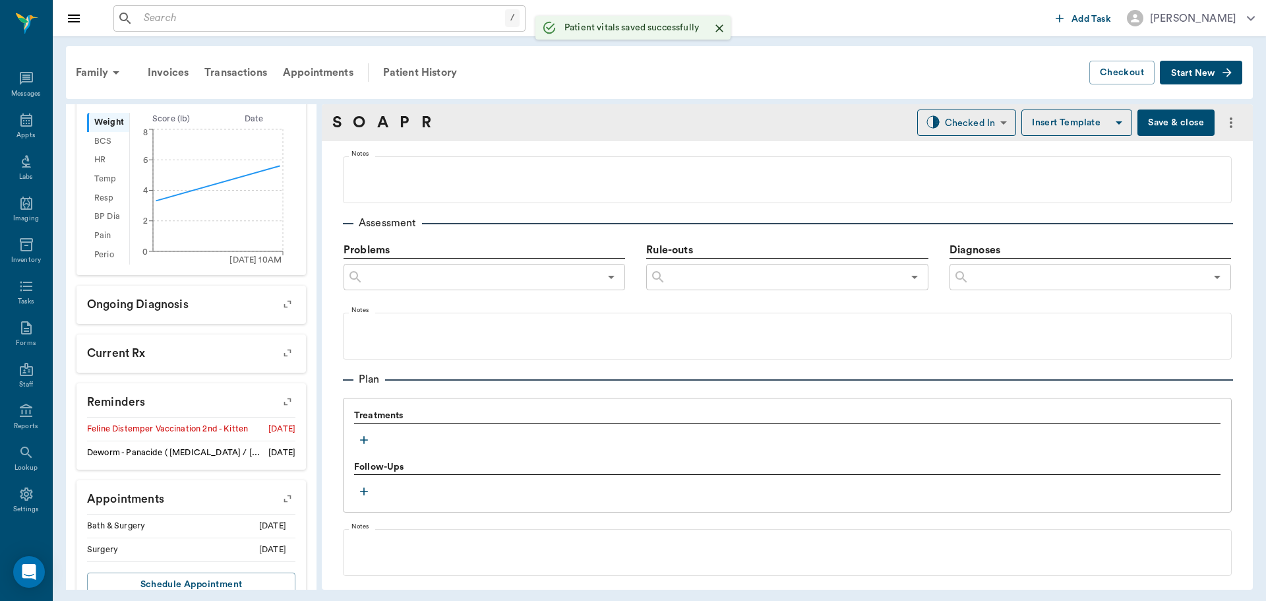
scroll to position [725, 0]
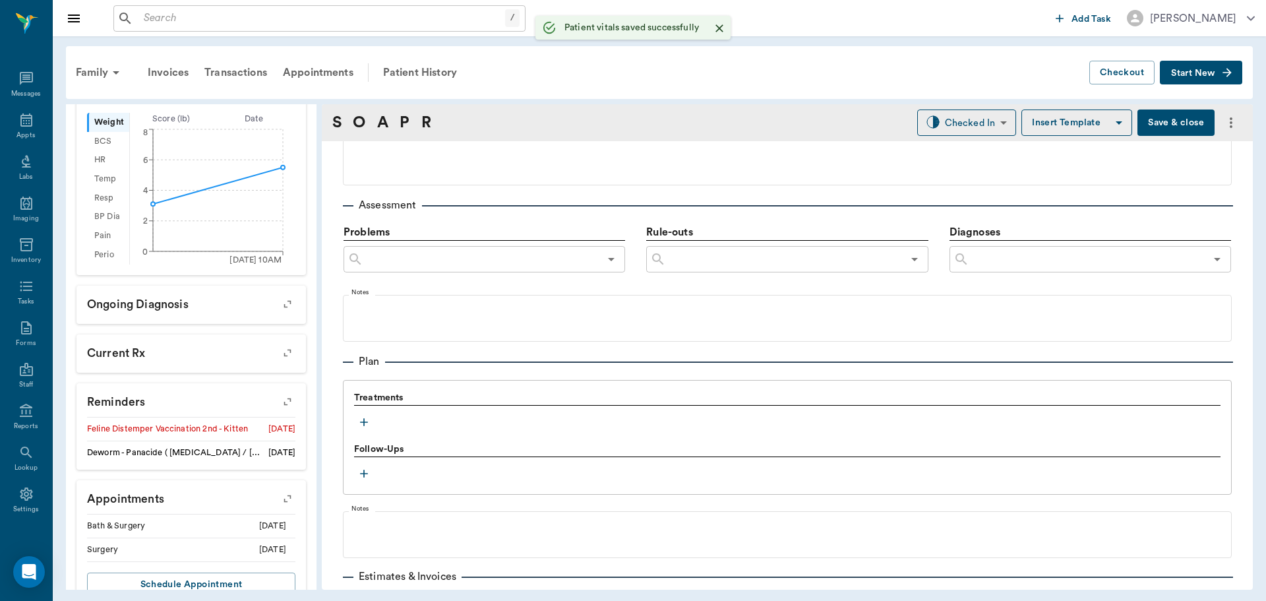
click at [363, 419] on icon "button" at bounding box center [363, 421] width 13 height 13
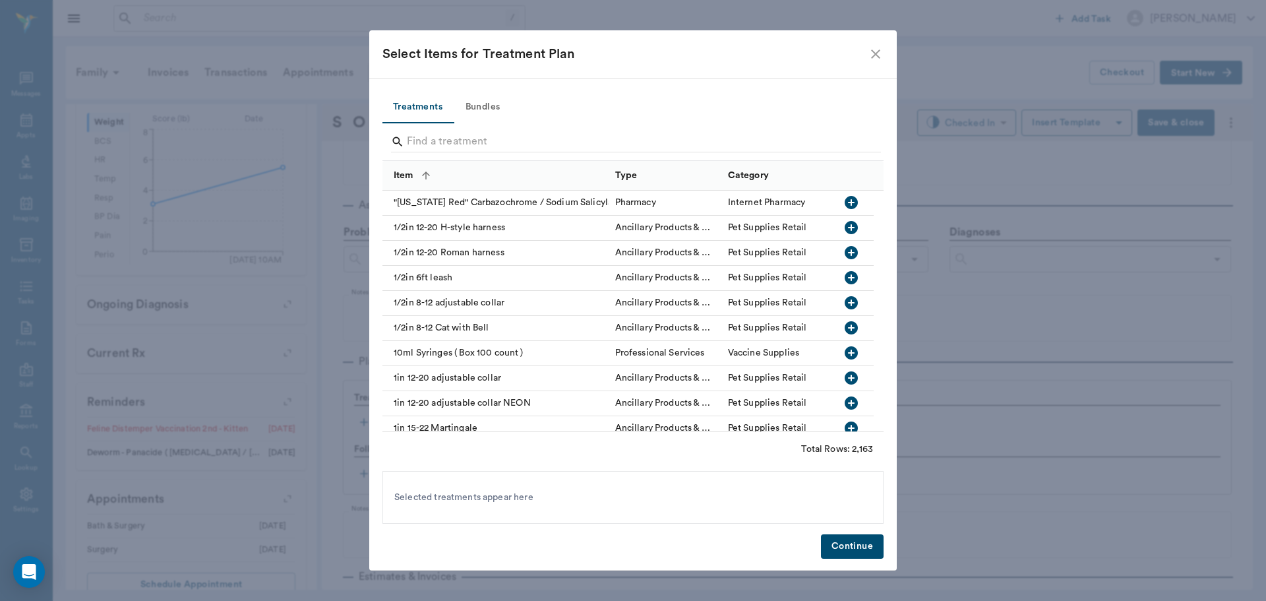
click at [475, 104] on button "Bundles" at bounding box center [482, 108] width 59 height 32
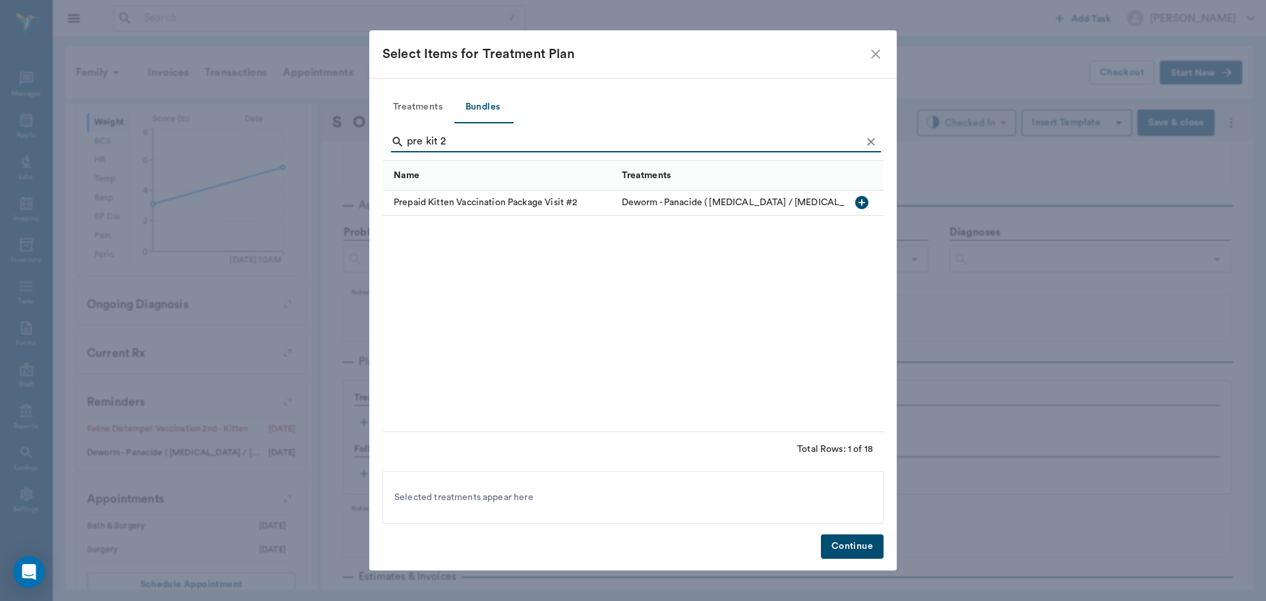
type input "pre kit 2"
click at [864, 200] on icon "button" at bounding box center [861, 202] width 13 height 13
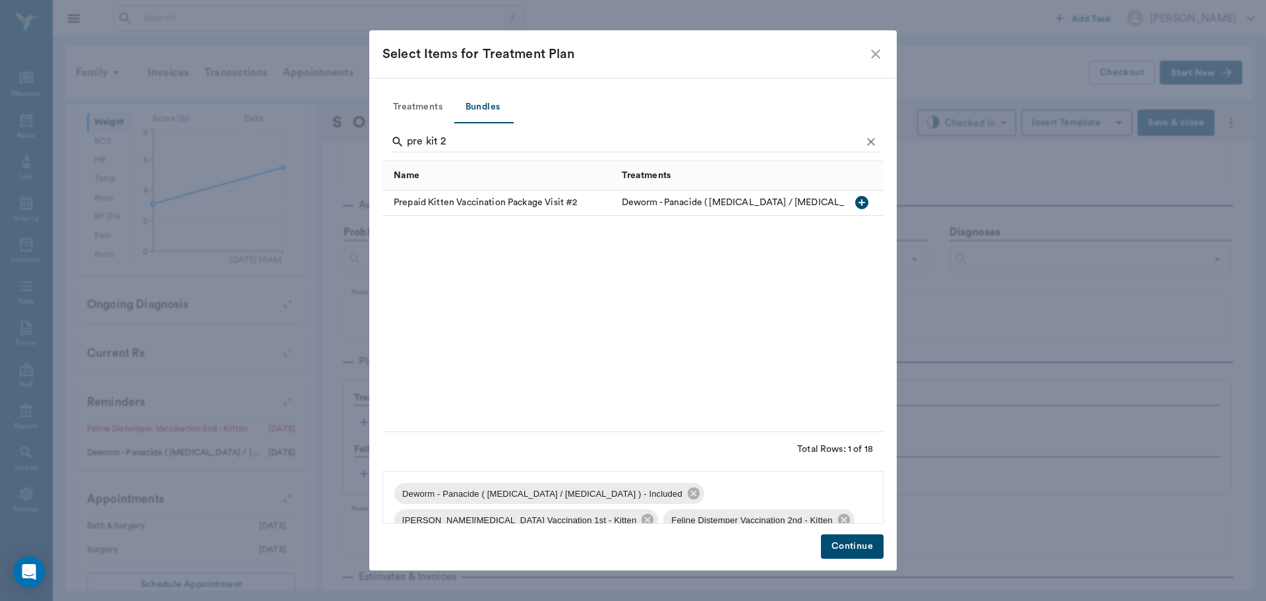
click at [847, 547] on button "Continue" at bounding box center [852, 546] width 63 height 24
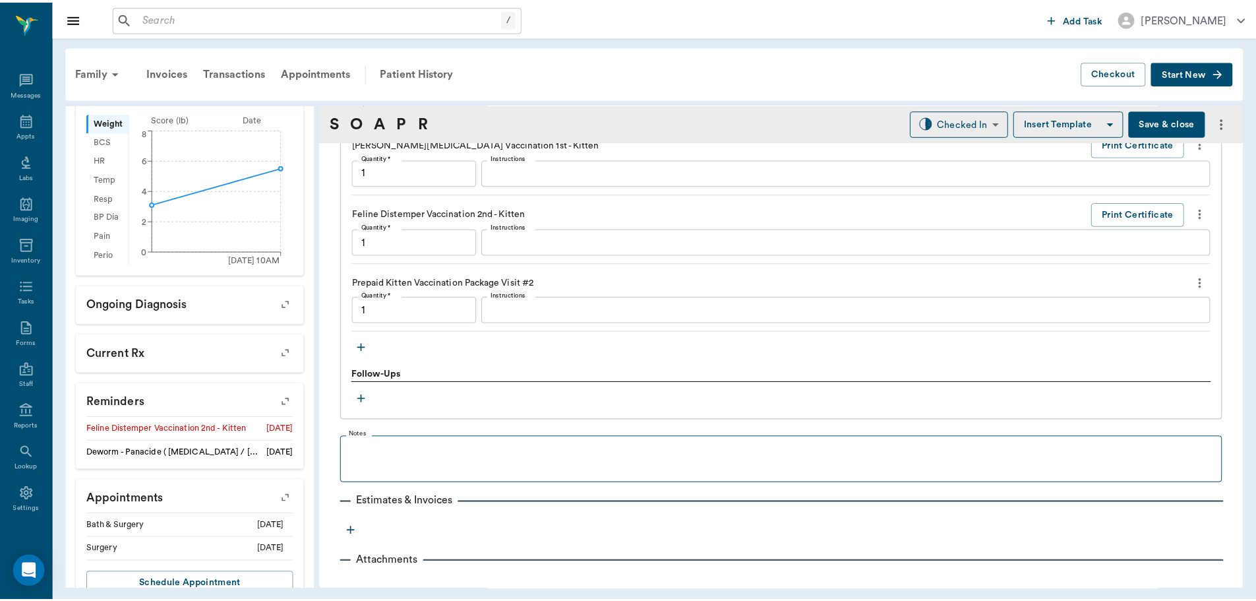
scroll to position [1097, 0]
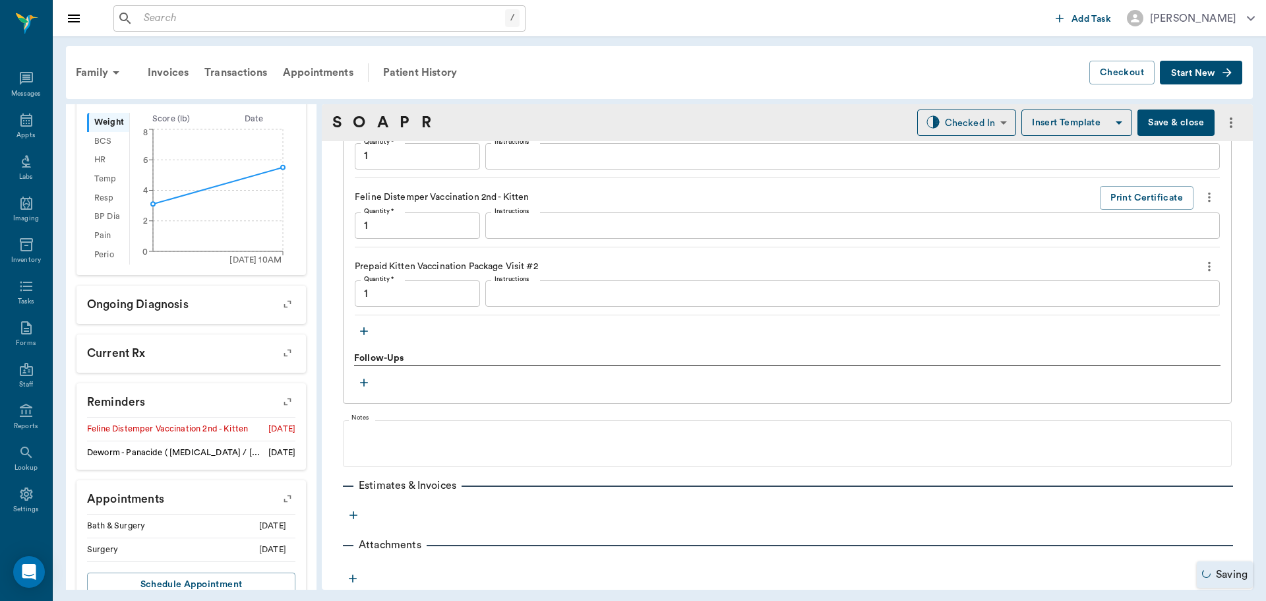
type input "1.00"
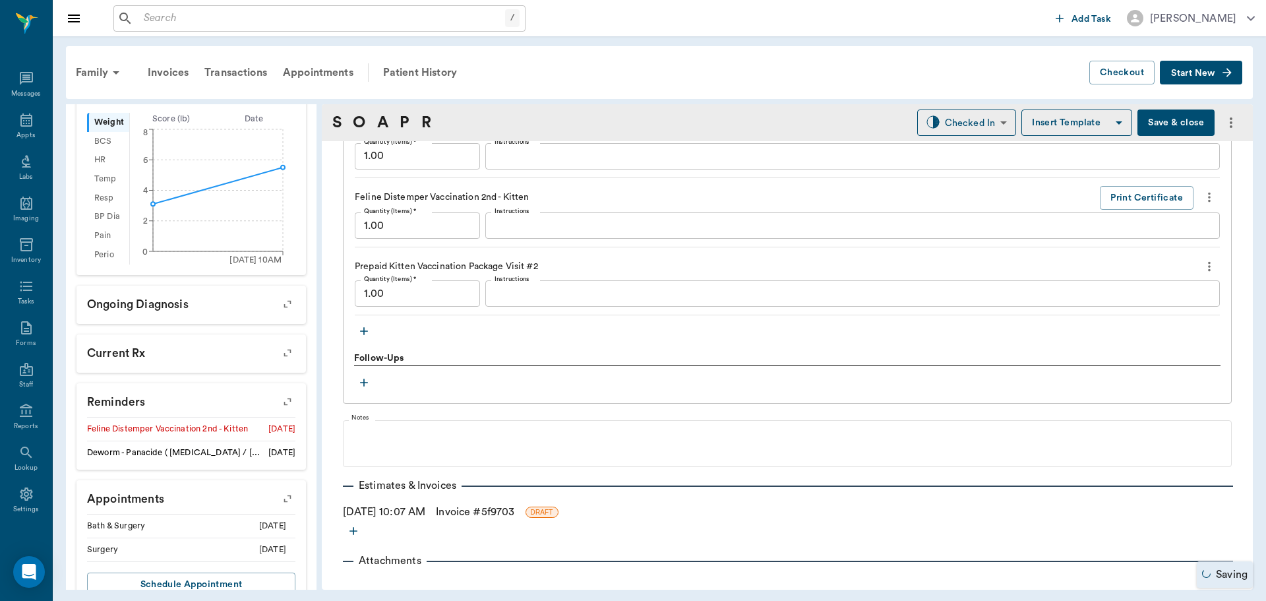
click at [479, 512] on link "Invoice # 5f9703" at bounding box center [475, 512] width 78 height 16
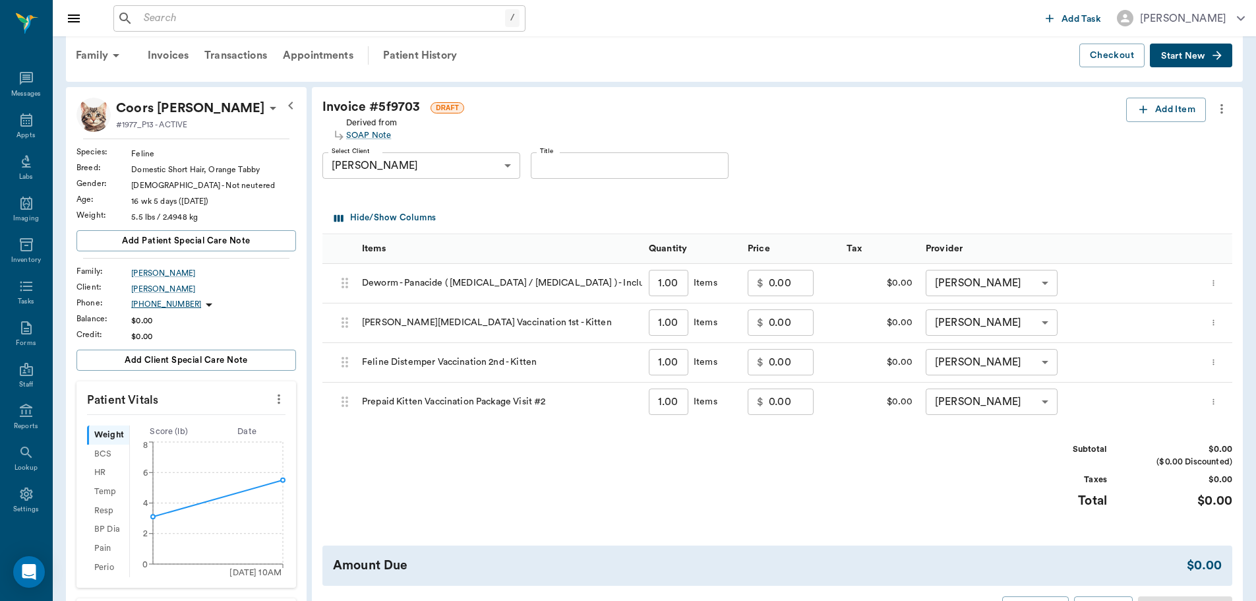
scroll to position [264, 0]
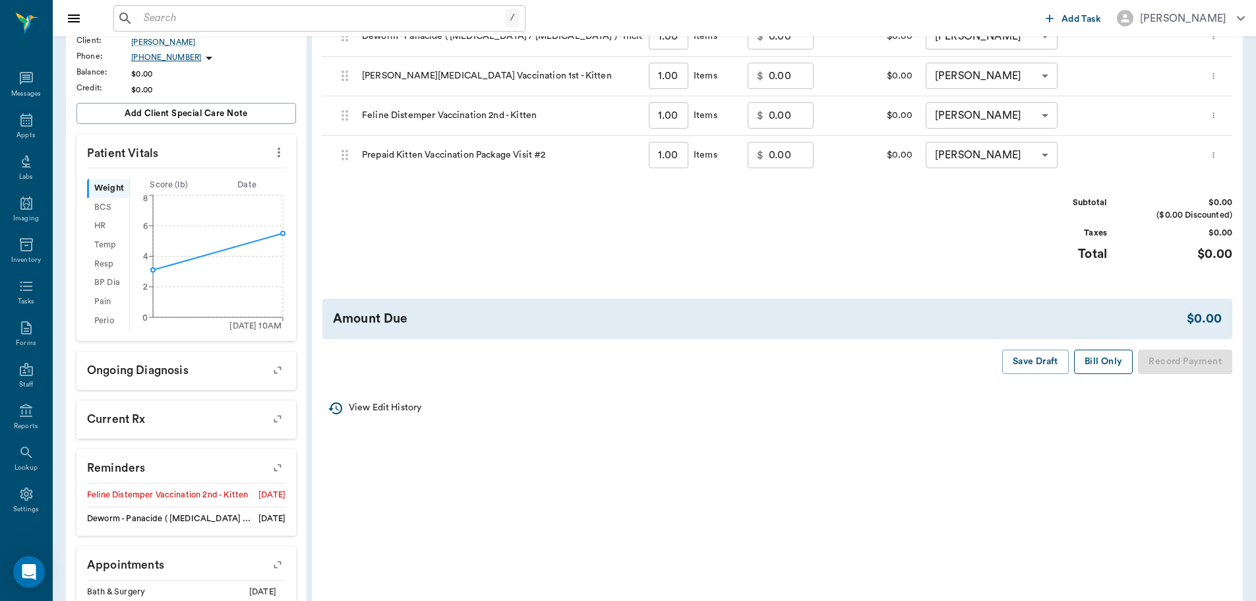
click at [1117, 359] on button "Bill Only" at bounding box center [1103, 362] width 59 height 24
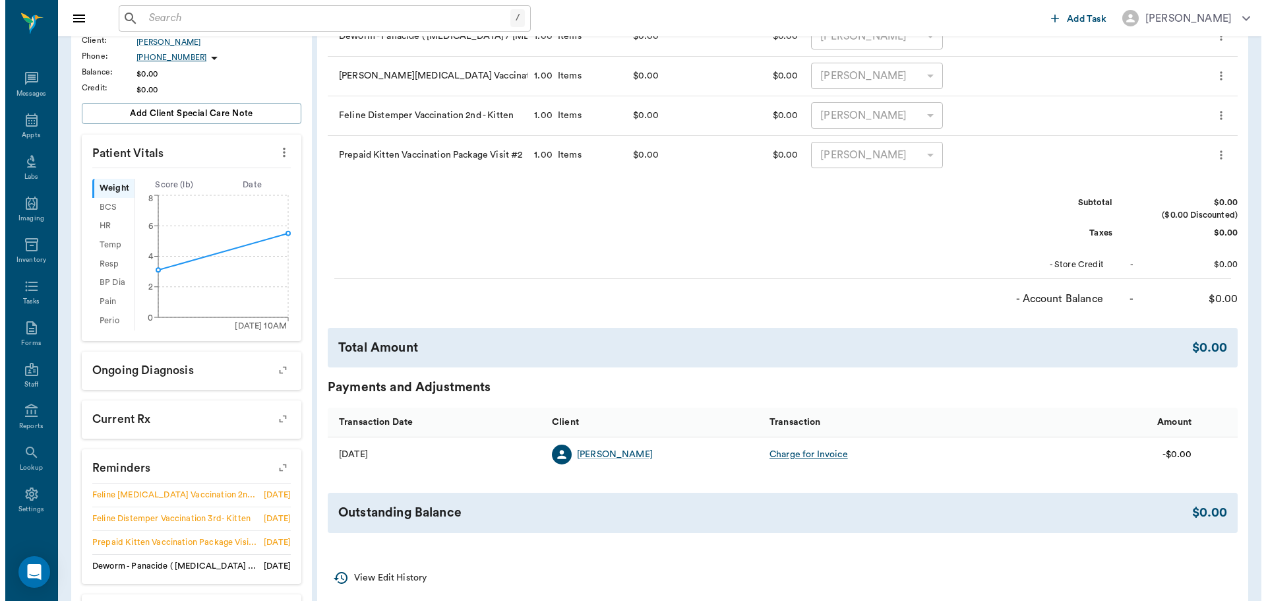
scroll to position [0, 0]
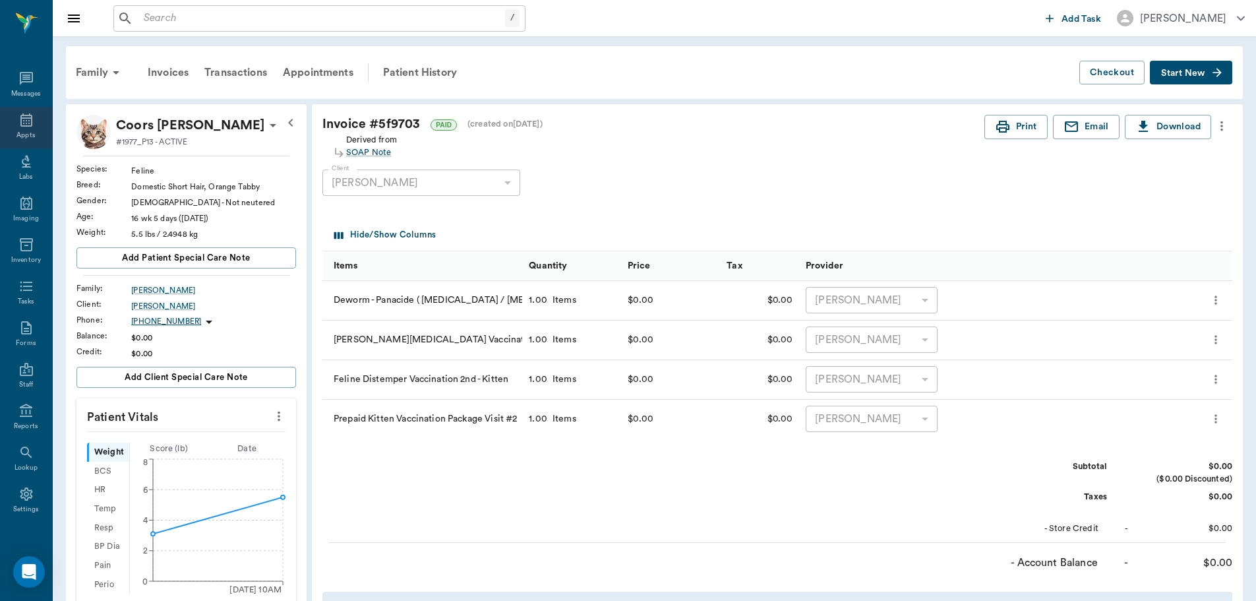
click at [18, 127] on icon at bounding box center [26, 120] width 16 height 16
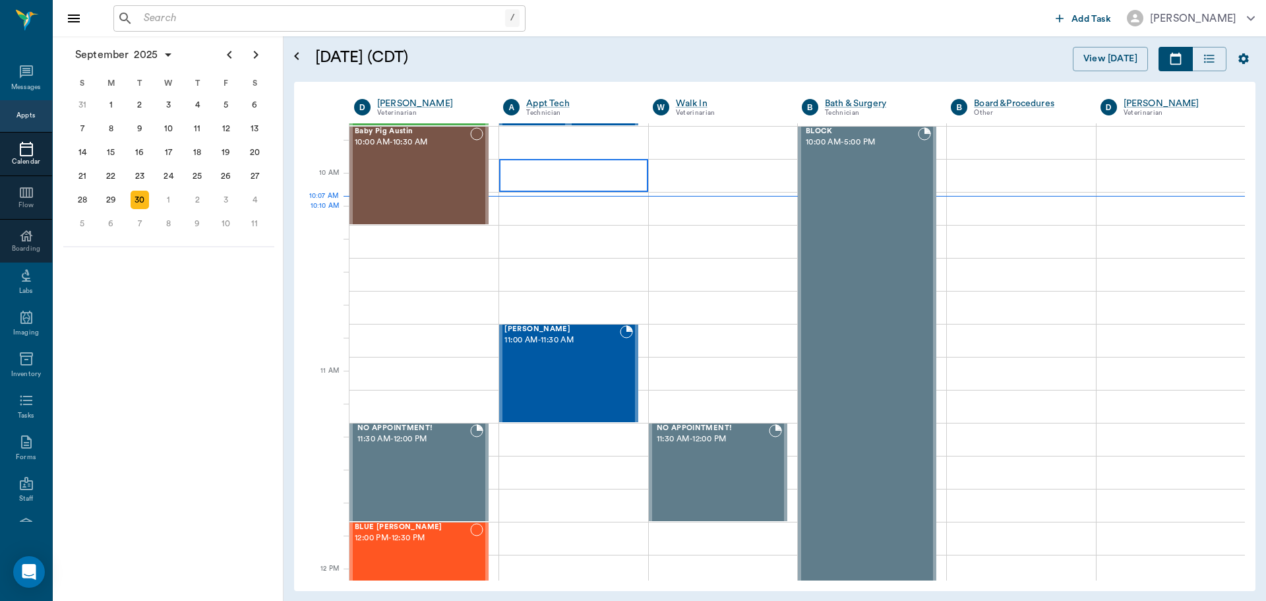
scroll to position [200, 0]
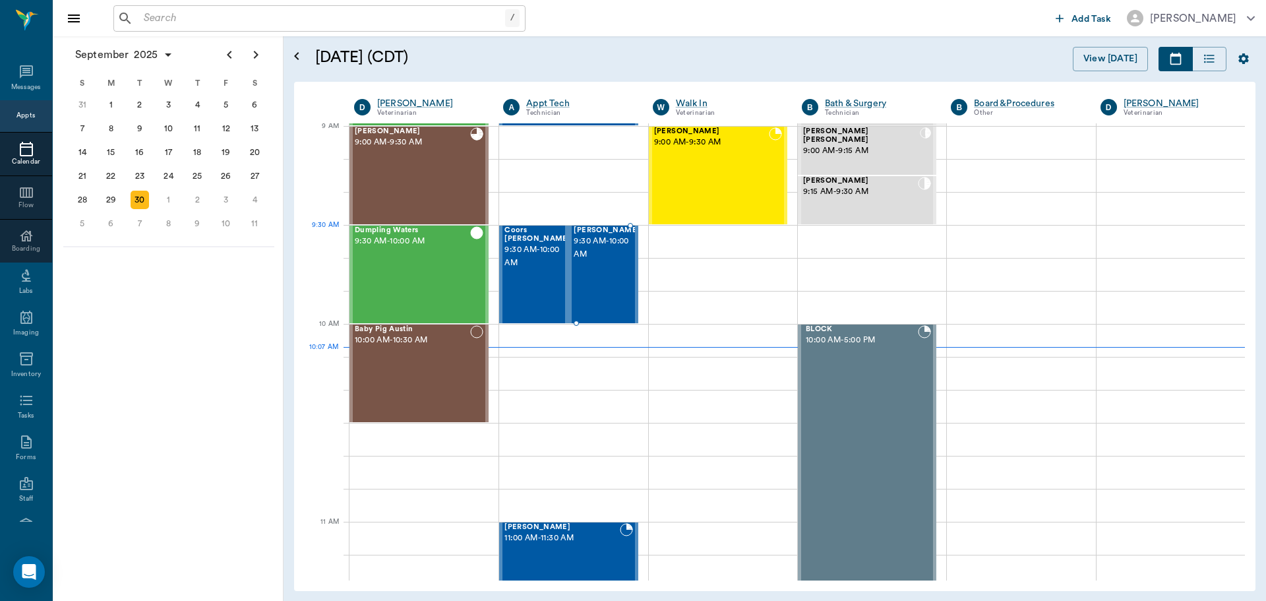
click at [587, 258] on span "9:30 AM - 10:00 AM" at bounding box center [607, 248] width 66 height 26
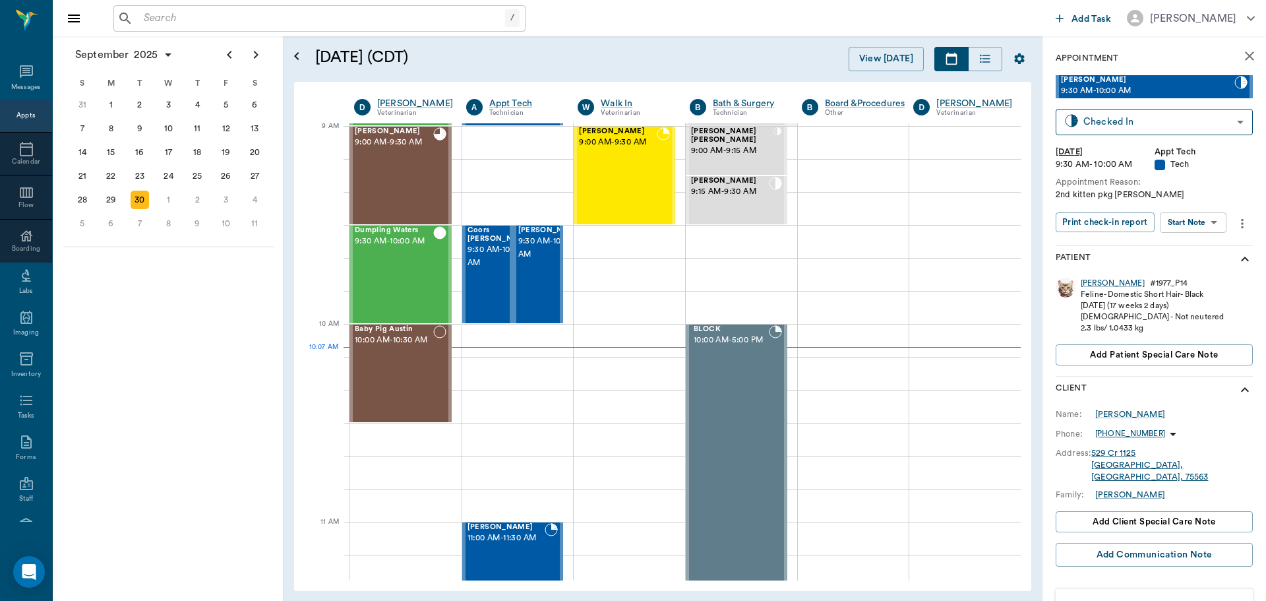
click at [1211, 218] on body "/ ​ Add Task [PERSON_NAME] Nectar Messages Appts Calendar Flow Boarding Labs Im…" at bounding box center [633, 300] width 1266 height 601
click at [1209, 243] on li "Start SOAP" at bounding box center [1194, 249] width 92 height 22
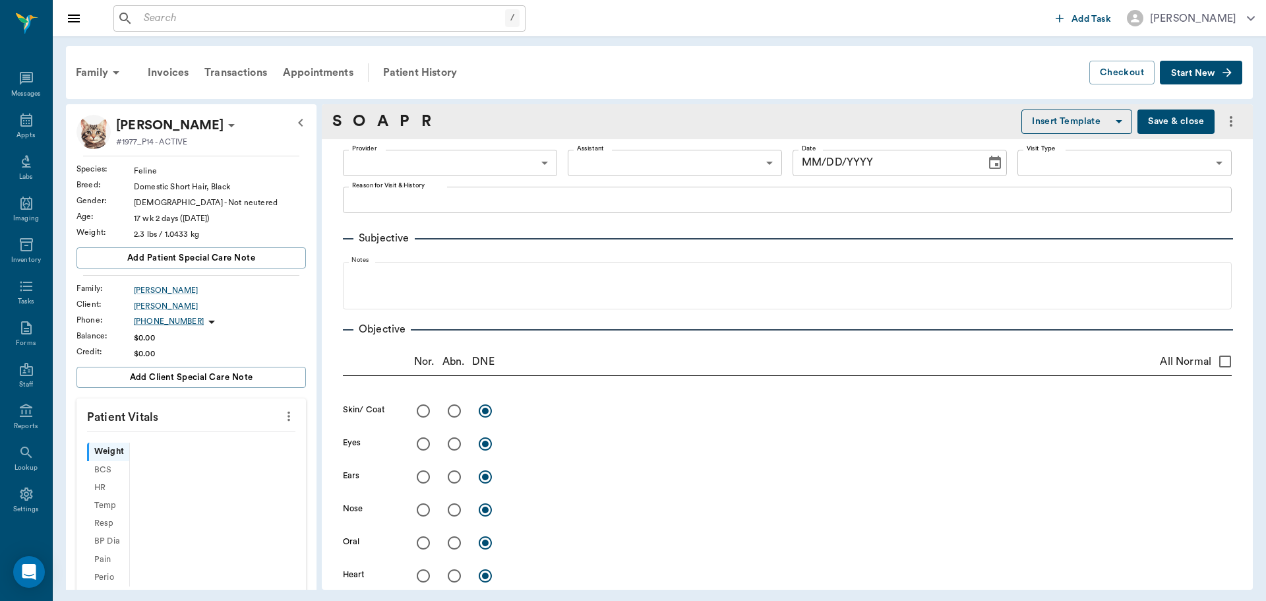
type input "63ec2f075fda476ae8351a4c"
type input "65d2be4f46e3a538d89b8c1a"
type textarea "2nd kitten pkg [PERSON_NAME]"
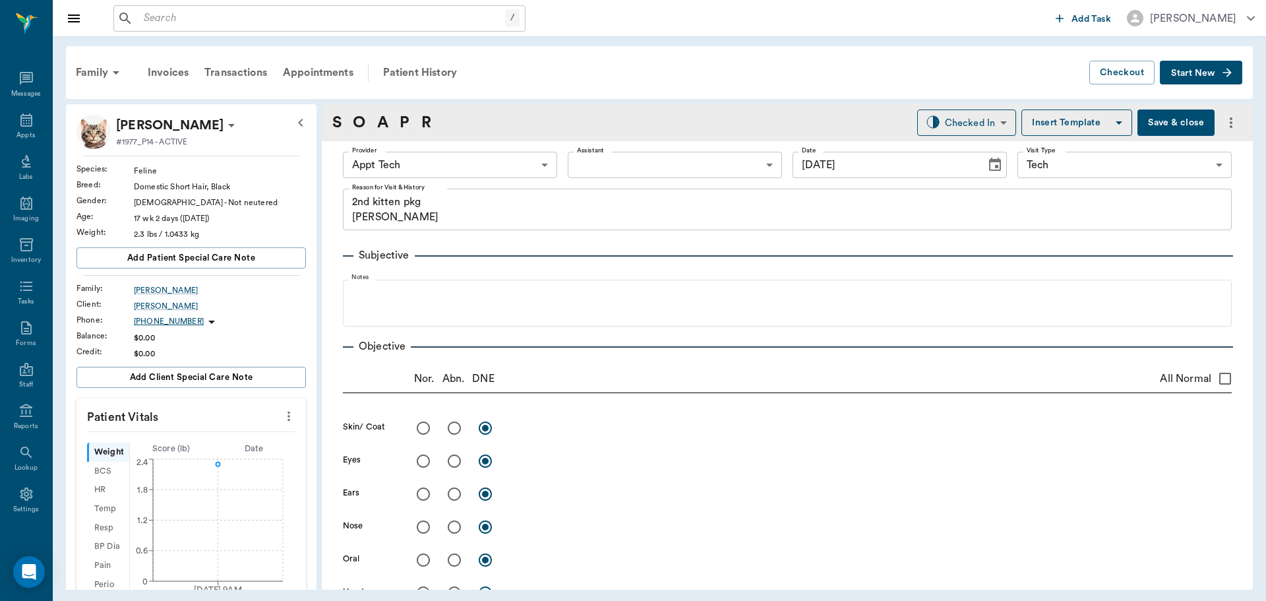
type input "[DATE]"
click at [288, 414] on icon "more" at bounding box center [289, 417] width 3 height 10
click at [233, 439] on span "Enter Vitals" at bounding box center [223, 439] width 111 height 14
click at [187, 460] on input "text" at bounding box center [190, 456] width 115 height 26
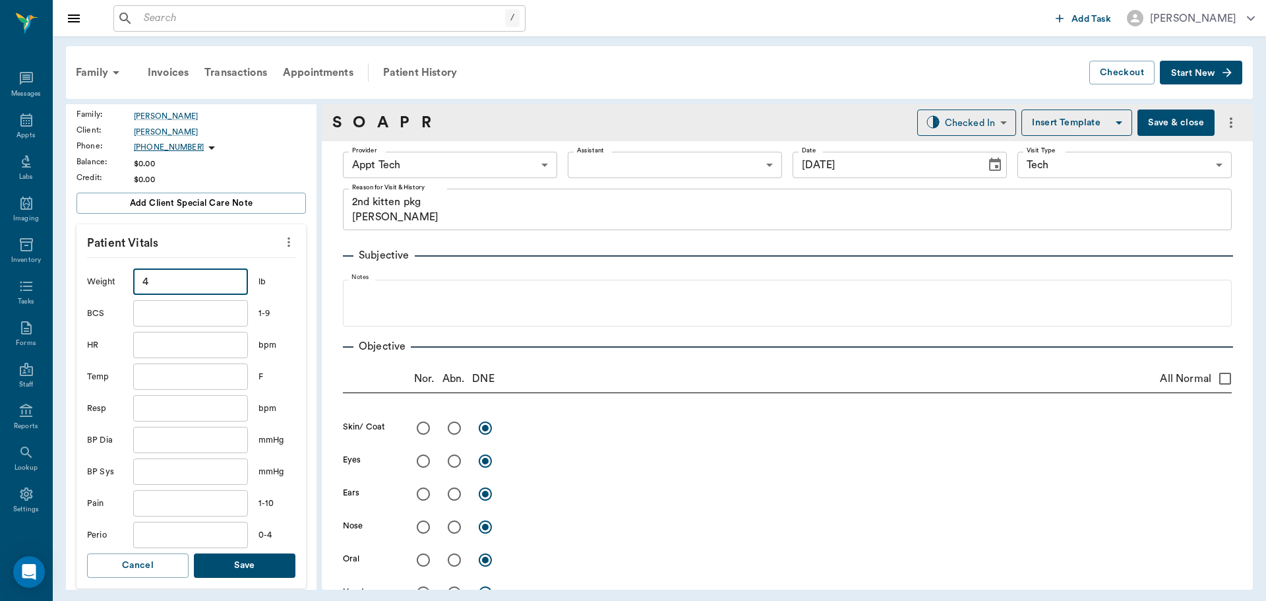
scroll to position [198, 0]
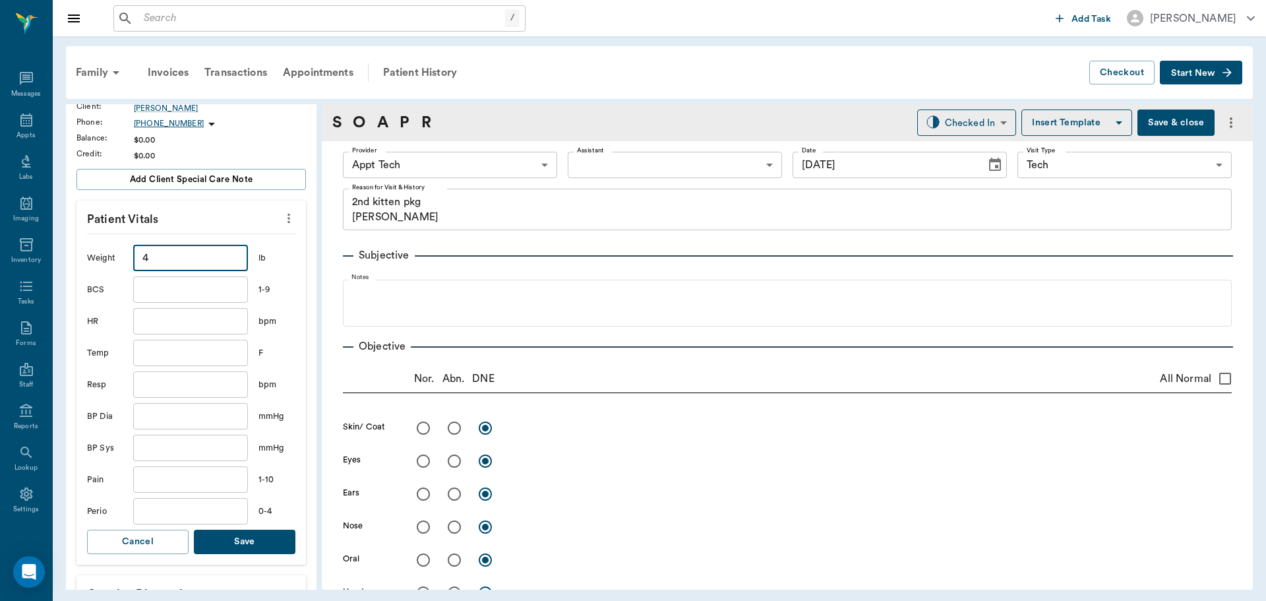
type input "4"
click at [259, 551] on button "Save" at bounding box center [245, 542] width 102 height 24
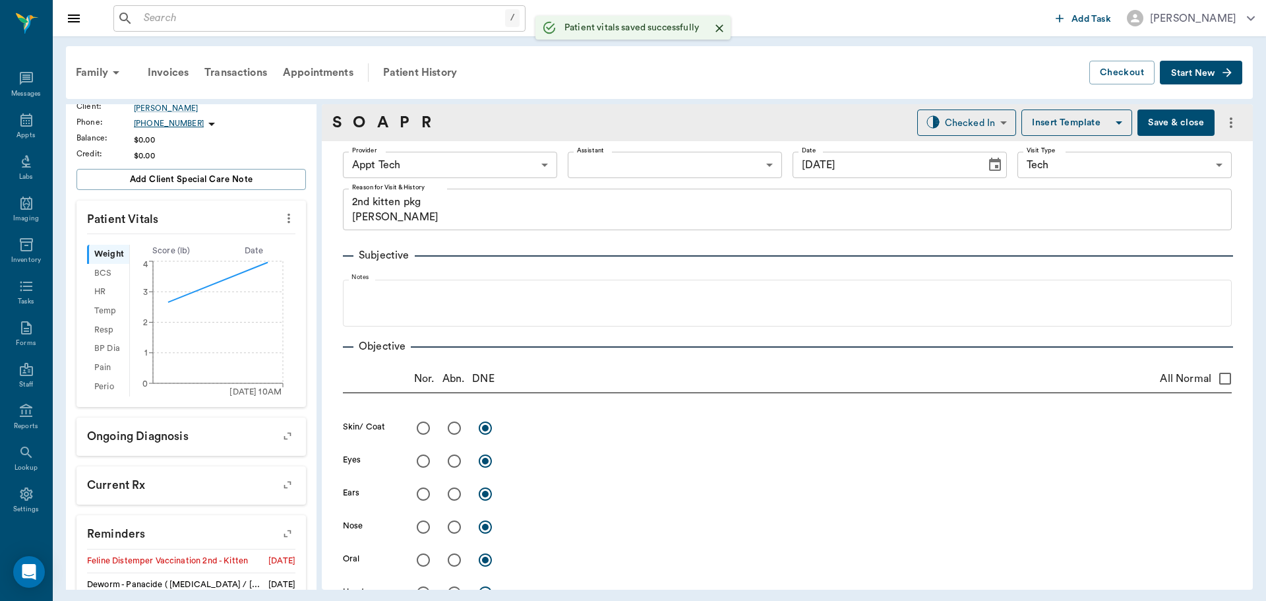
click at [512, 166] on body "/ ​ Add Task [PERSON_NAME] Nectar Messages Appts Labs Imaging Inventory Tasks F…" at bounding box center [633, 300] width 1266 height 601
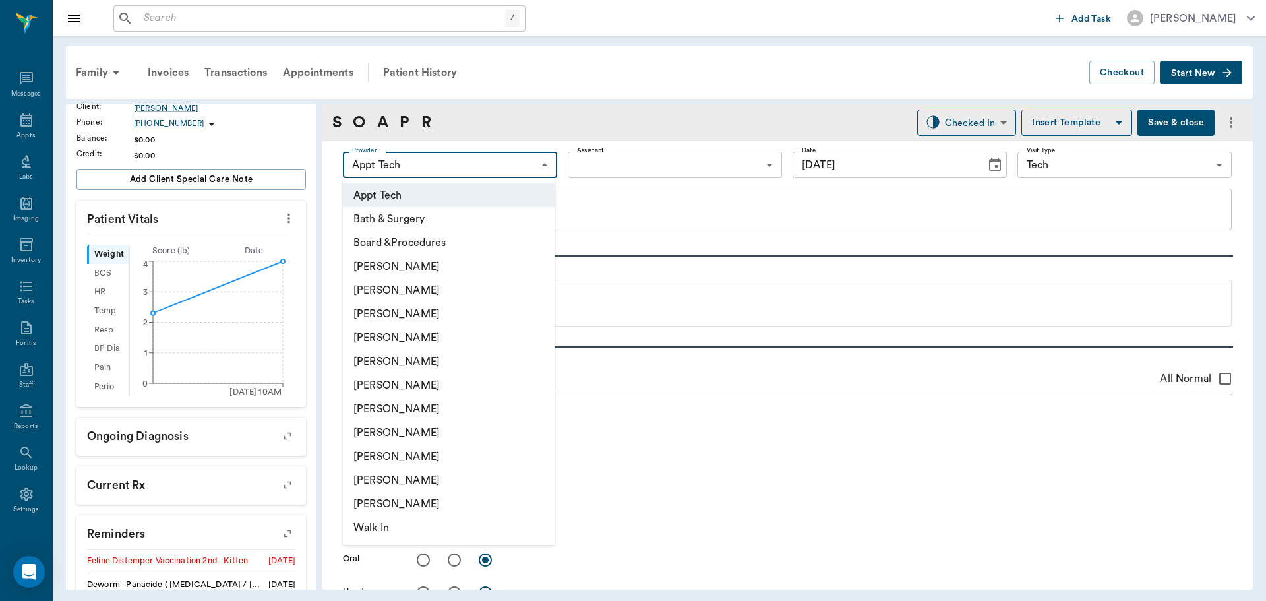
click at [455, 429] on li "[PERSON_NAME]" at bounding box center [449, 433] width 212 height 24
type input "63ec2e7e52e12b0ba117b124"
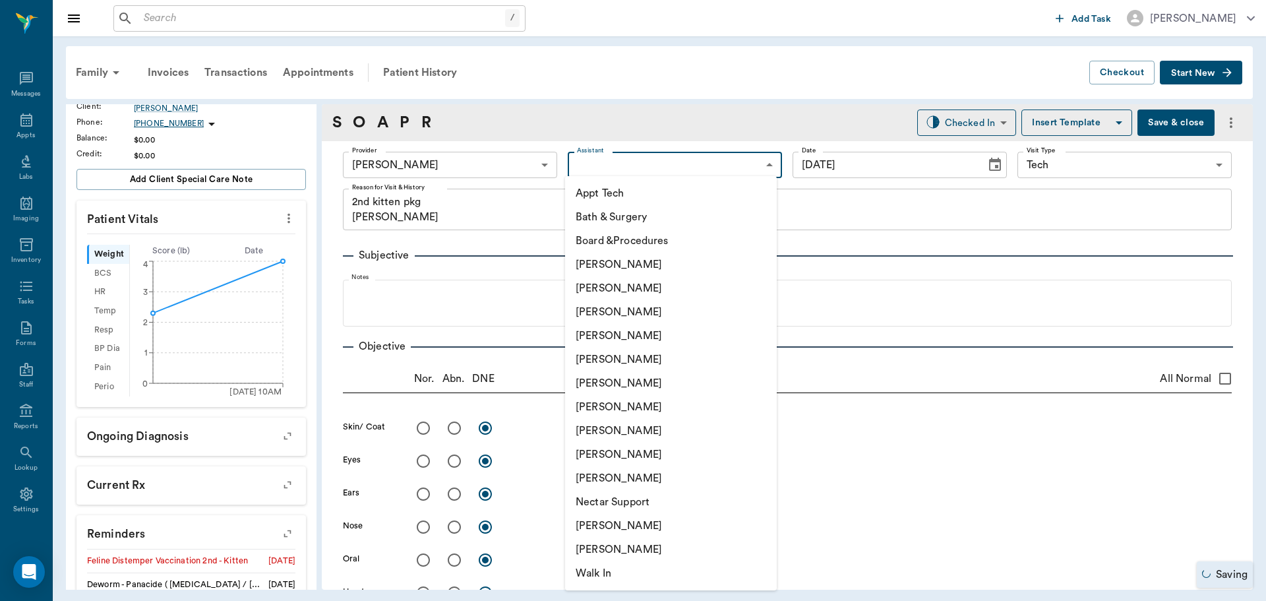
click at [758, 166] on body "/ ​ Add Task [PERSON_NAME] Nectar Messages Appts Labs Imaging Inventory Tasks F…" at bounding box center [633, 300] width 1266 height 601
click at [652, 313] on li "[PERSON_NAME]" at bounding box center [671, 312] width 212 height 24
type input "642ef10e332a41444de2bad1"
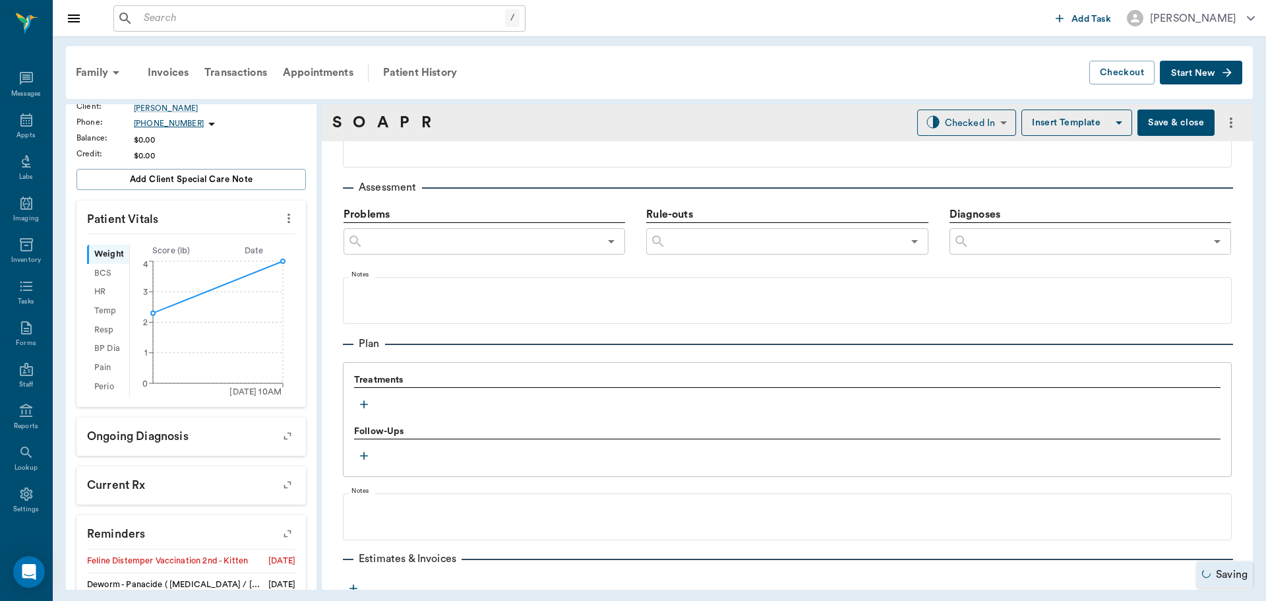
scroll to position [791, 0]
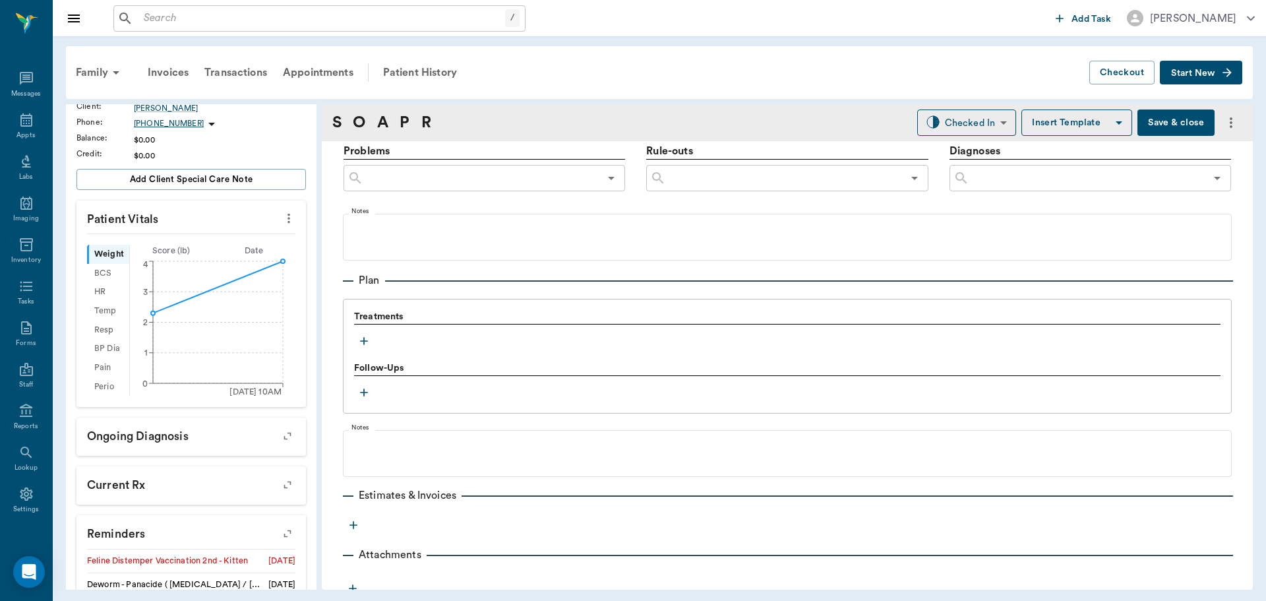
click at [362, 335] on icon "button" at bounding box center [363, 340] width 13 height 13
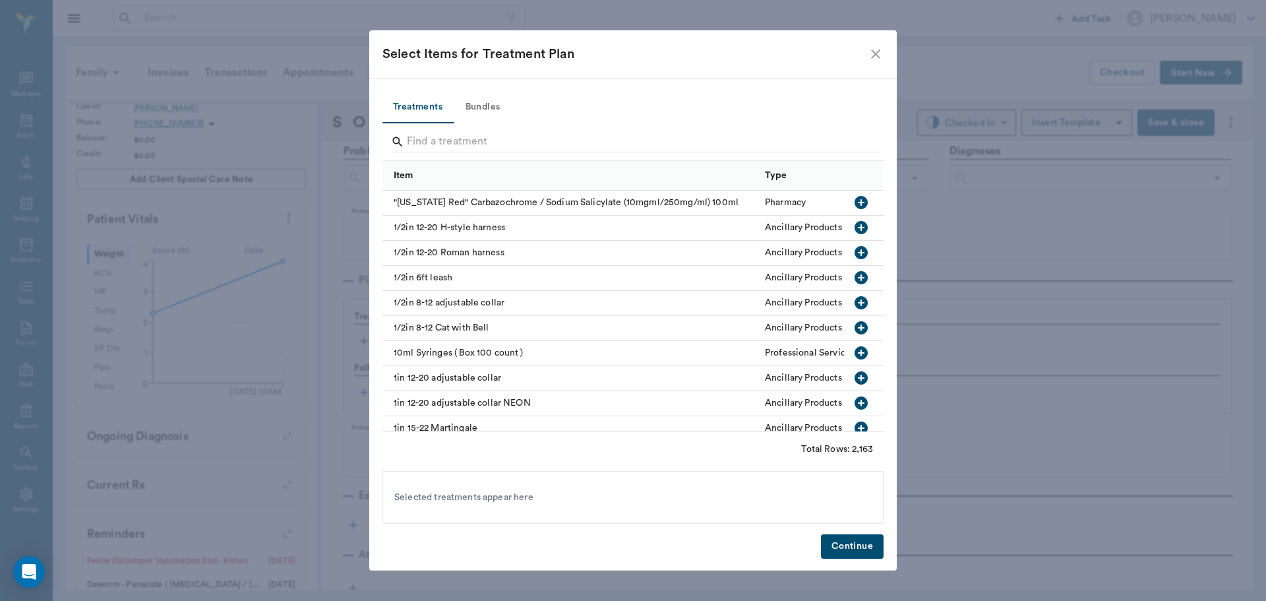
click at [487, 101] on button "Bundles" at bounding box center [482, 108] width 59 height 32
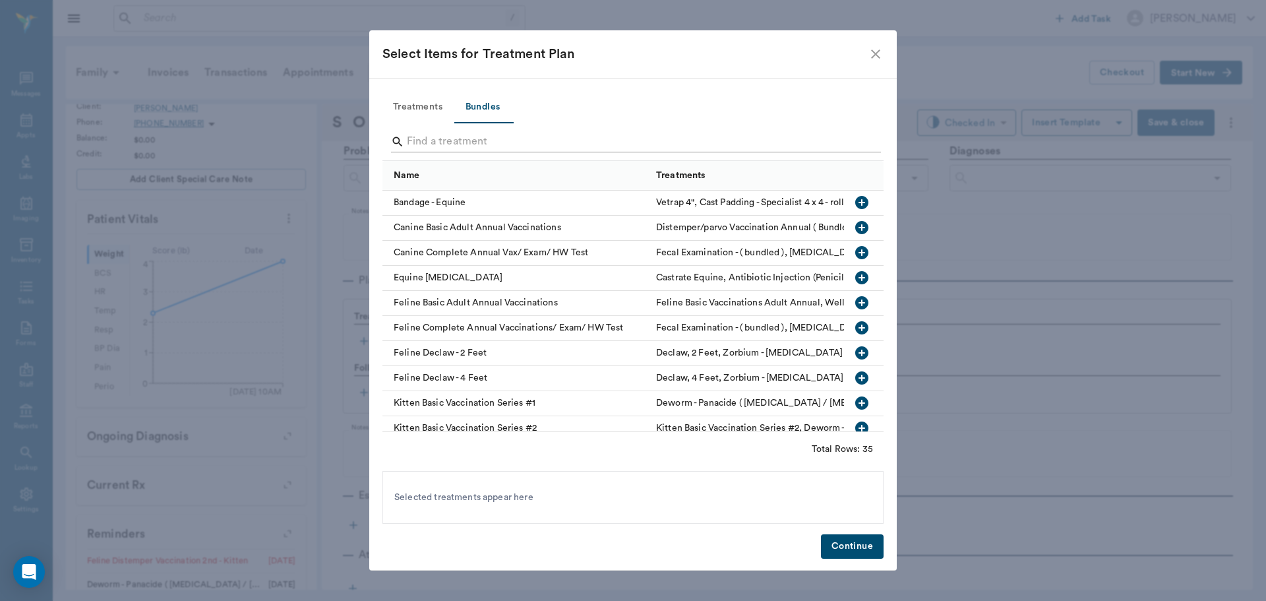
click at [505, 139] on input "Search" at bounding box center [634, 141] width 454 height 21
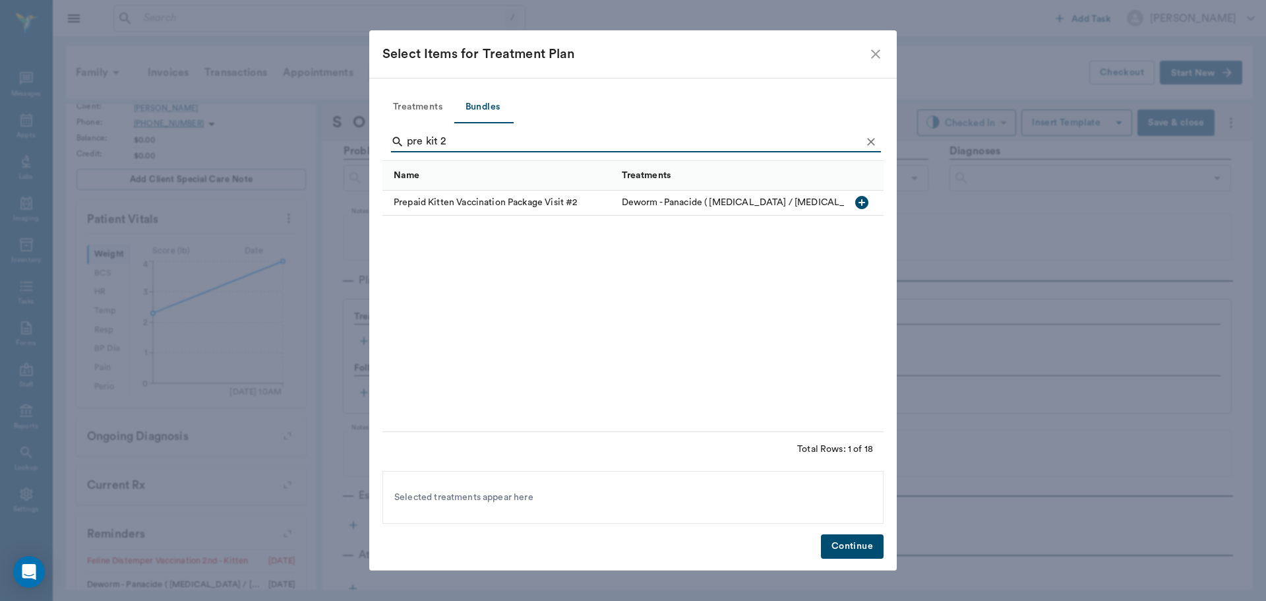
type input "pre kit 2"
click at [857, 208] on icon "button" at bounding box center [862, 203] width 16 height 16
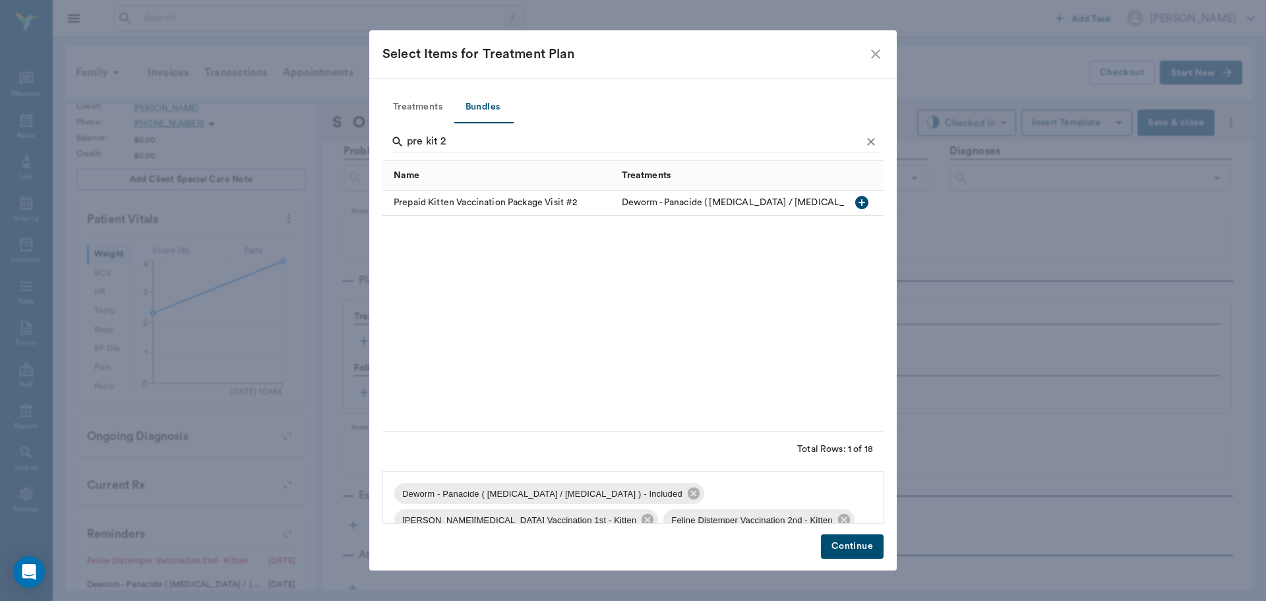
click at [860, 541] on button "Continue" at bounding box center [852, 546] width 63 height 24
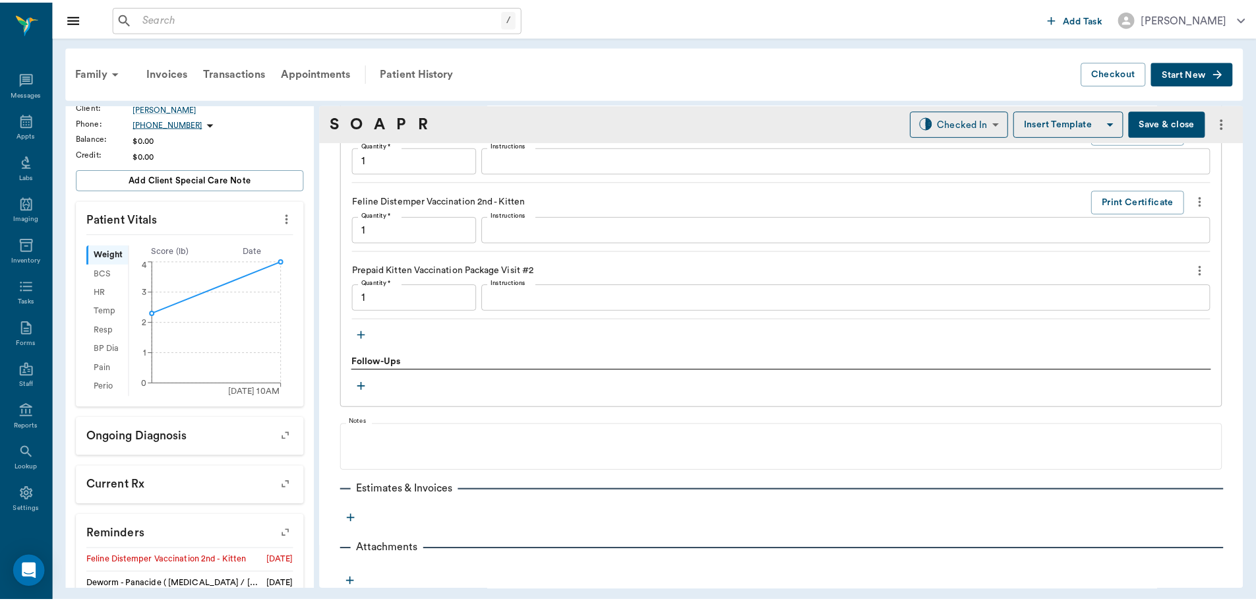
scroll to position [1082, 0]
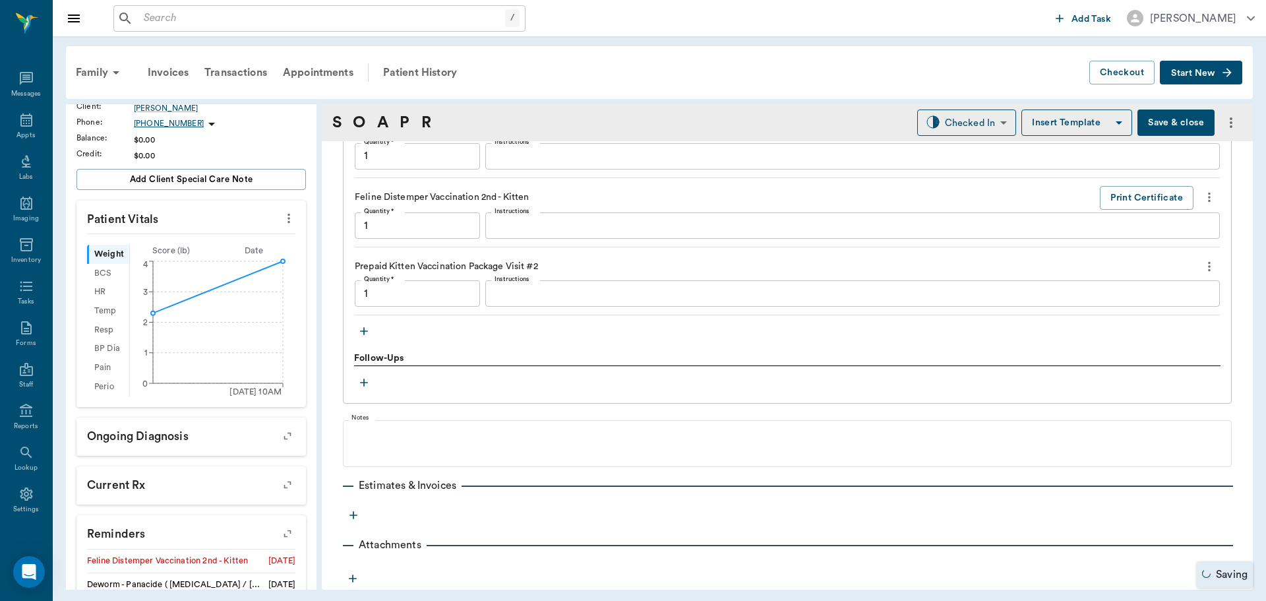
type input "1.00"
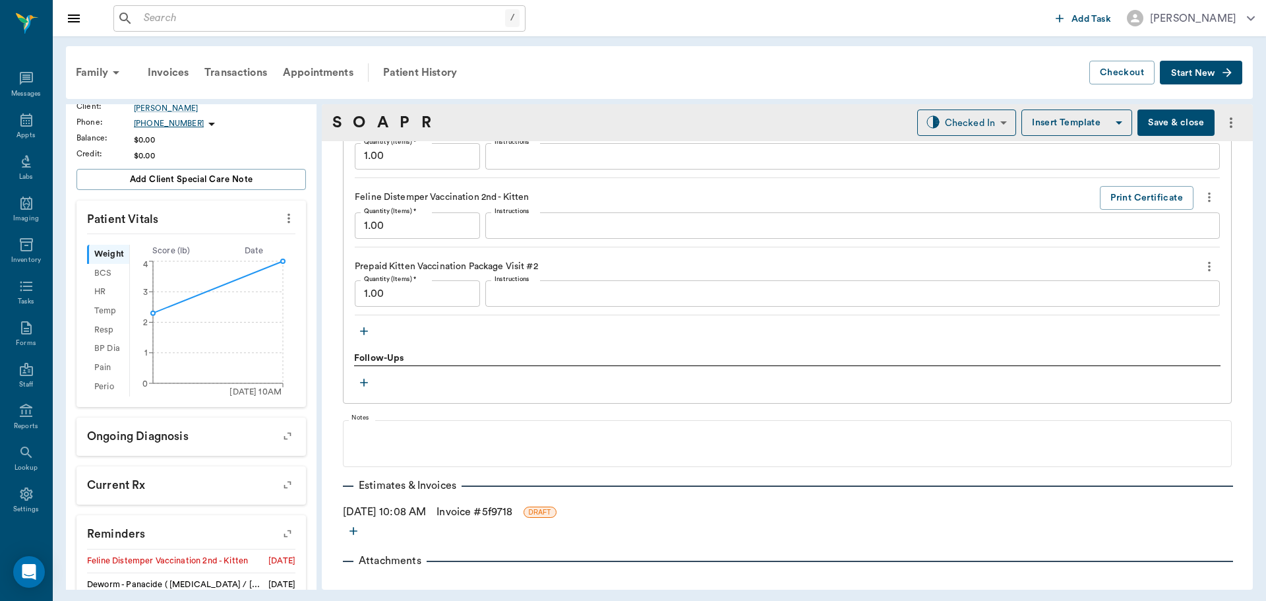
click at [494, 512] on link "Invoice # 5f9718" at bounding box center [475, 512] width 76 height 16
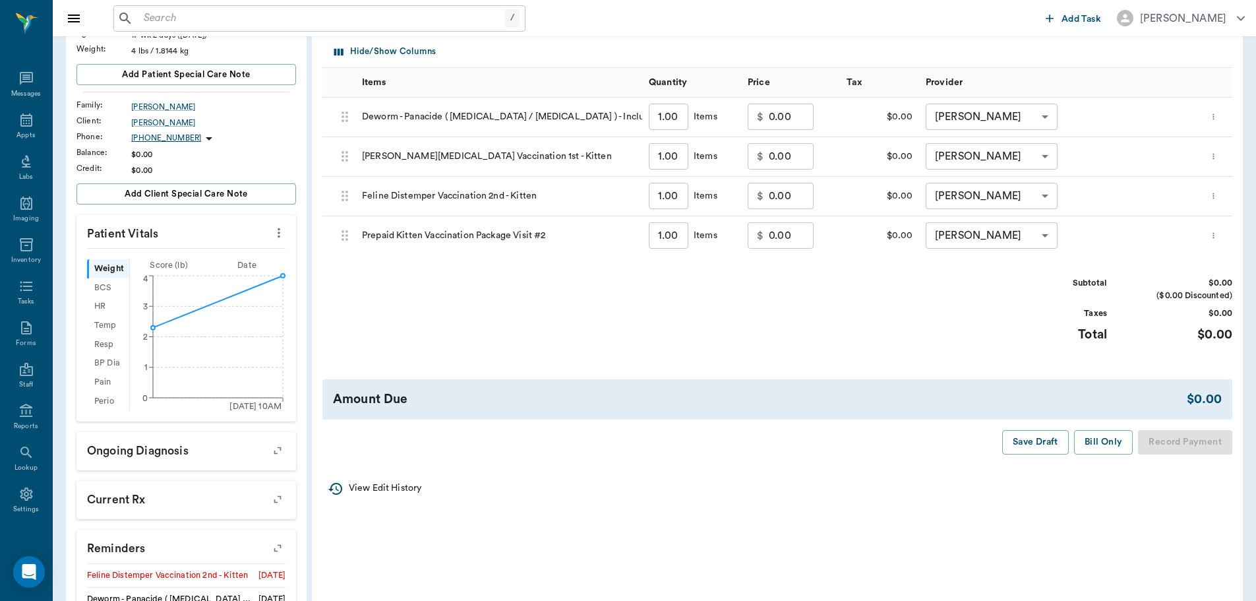
scroll to position [198, 0]
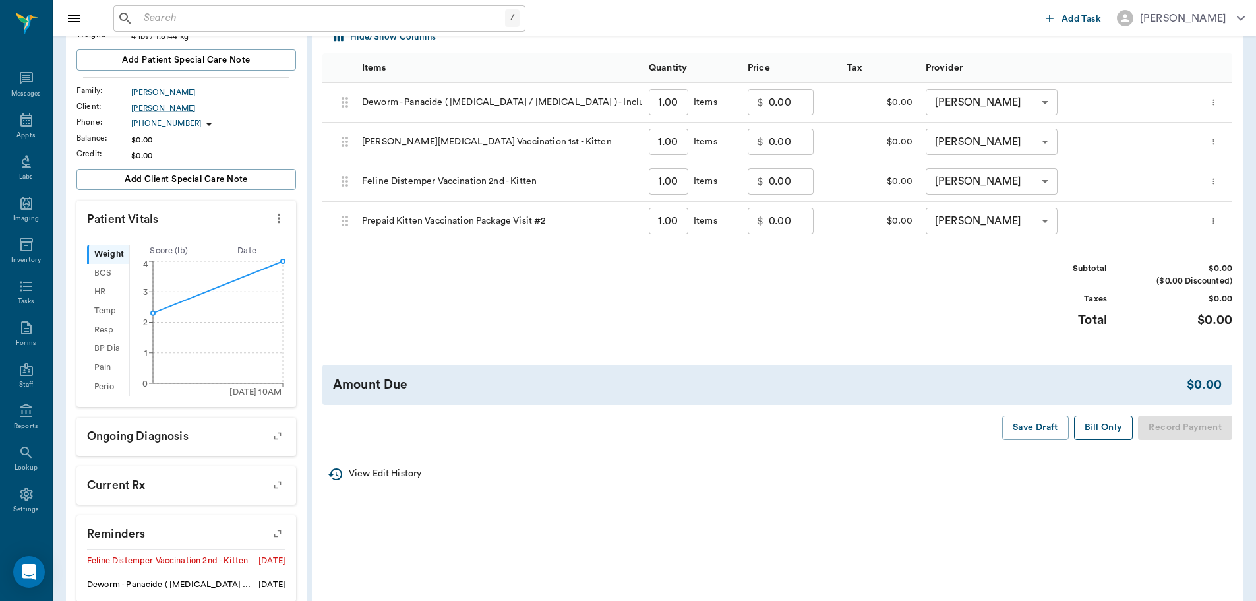
click at [1111, 433] on button "Bill Only" at bounding box center [1103, 427] width 59 height 24
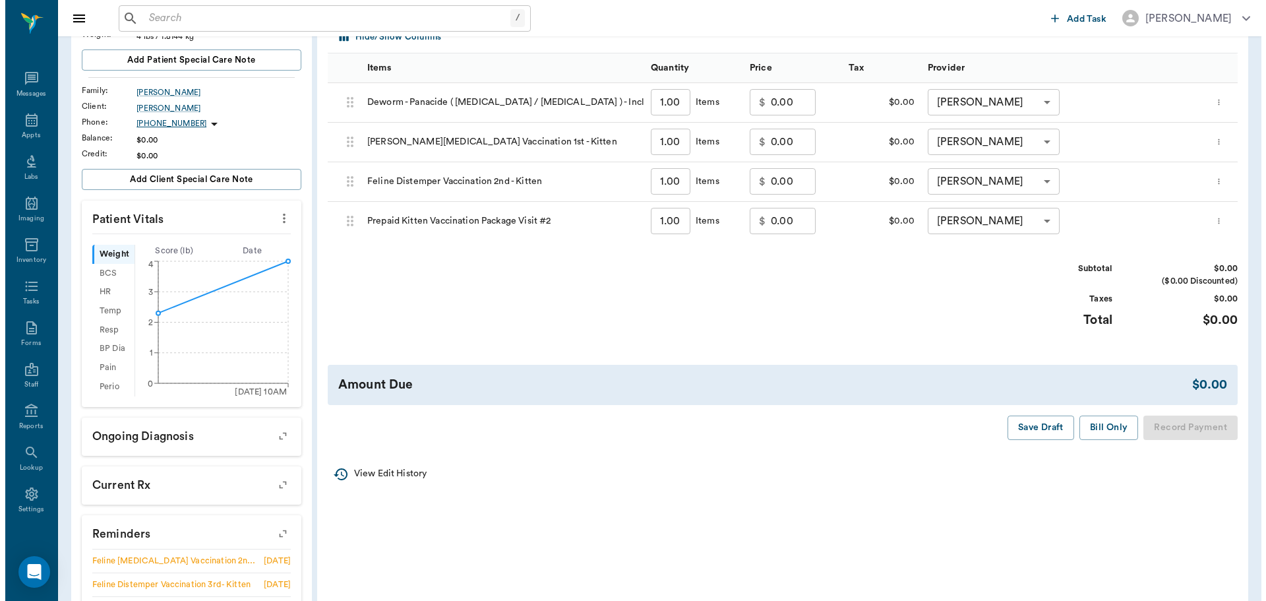
scroll to position [0, 0]
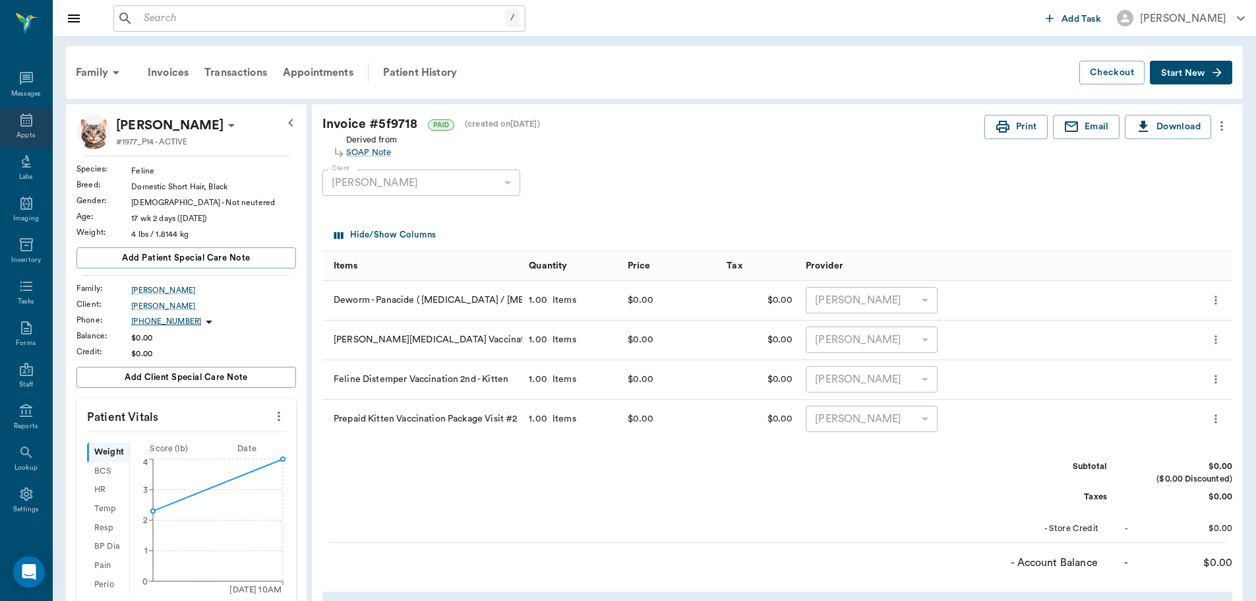
click at [13, 123] on div "Appts" at bounding box center [26, 128] width 52 height 42
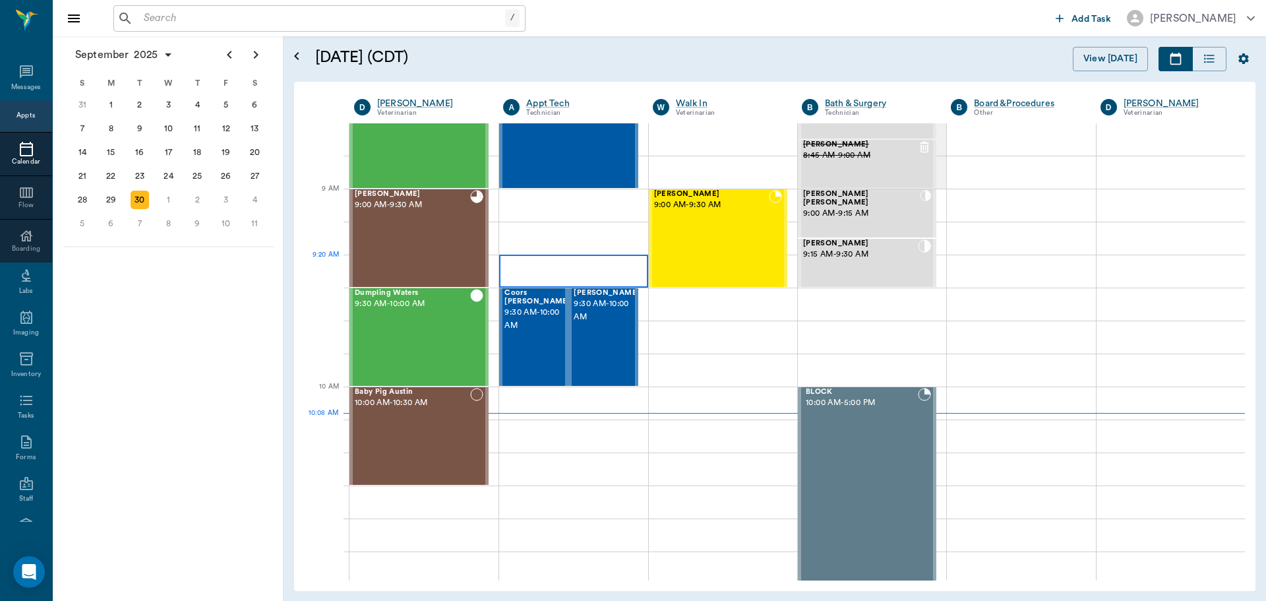
scroll to position [133, 0]
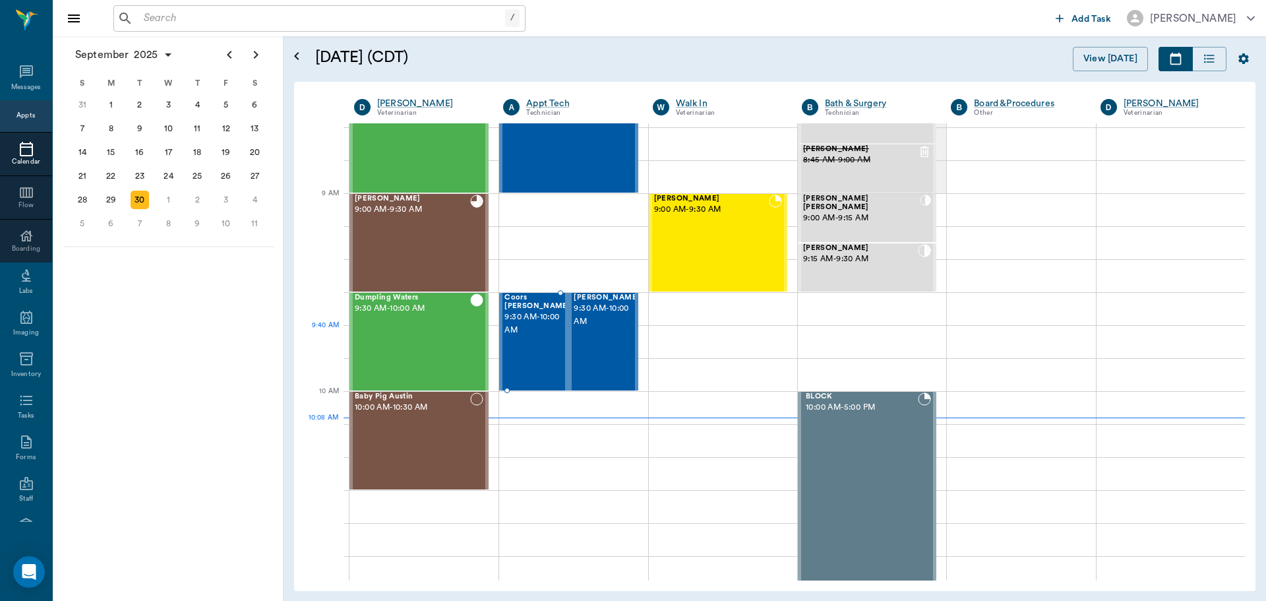
click at [541, 345] on div "Coors [PERSON_NAME] 9:30 AM - 10:00 AM" at bounding box center [538, 341] width 66 height 96
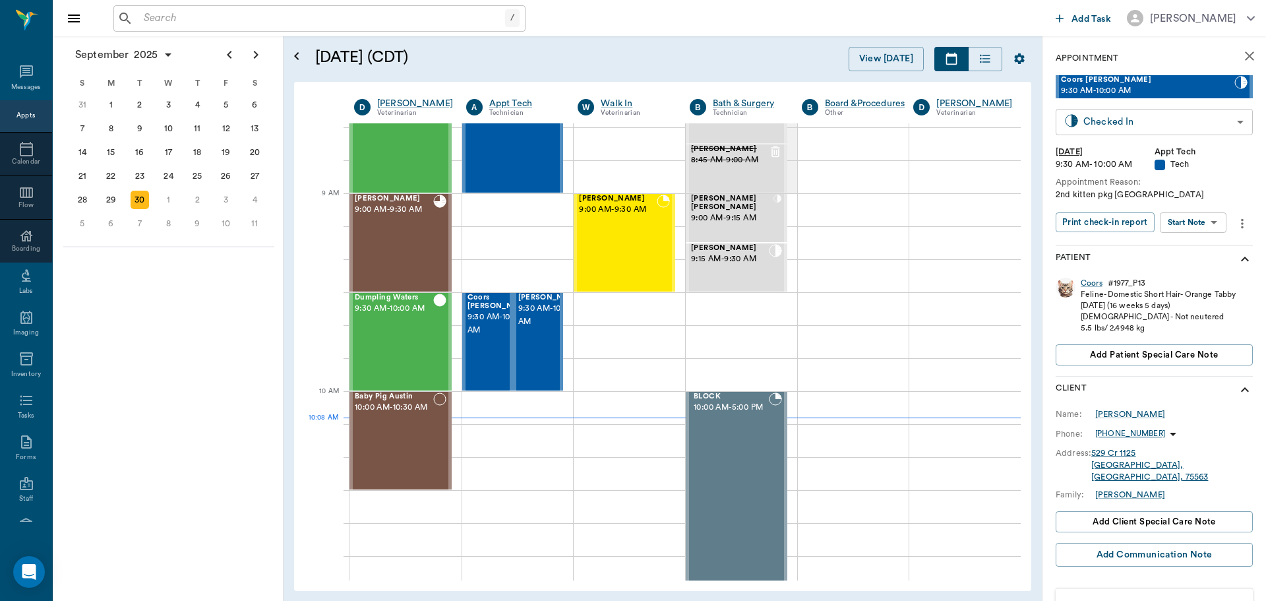
click at [1201, 119] on body "/ ​ Add Task [PERSON_NAME] Nectar Messages Appts Calendar Flow Boarding Labs Im…" at bounding box center [633, 300] width 1266 height 601
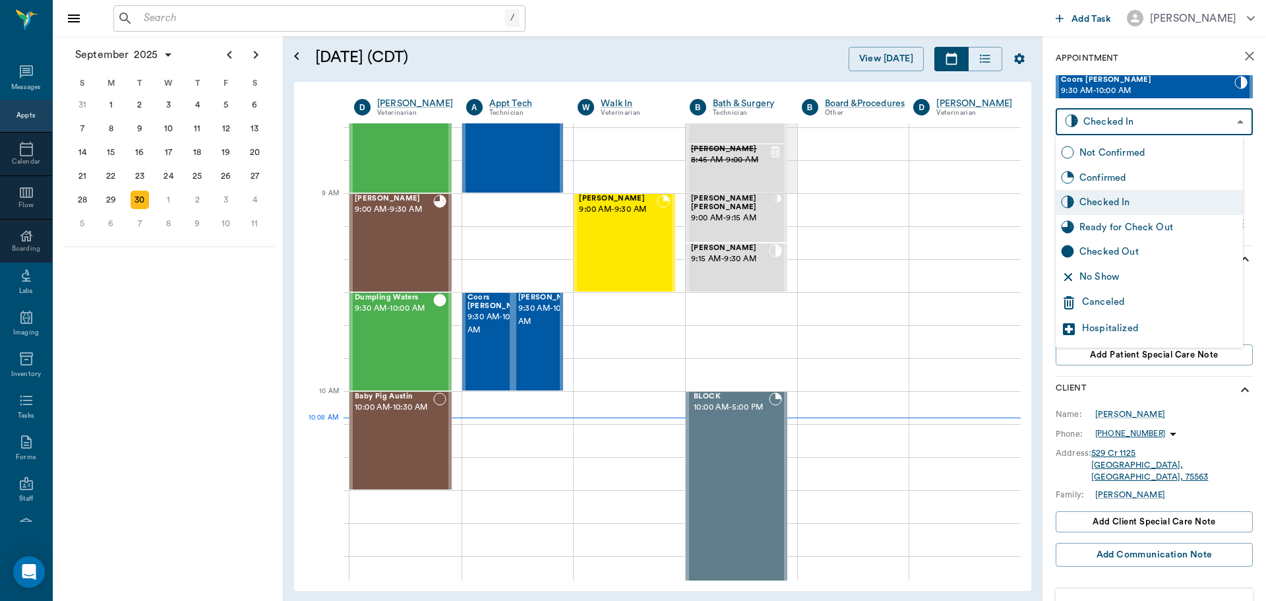
click at [1186, 231] on div "Ready for Check Out" at bounding box center [1159, 227] width 158 height 15
type input "READY_TO_CHECKOUT"
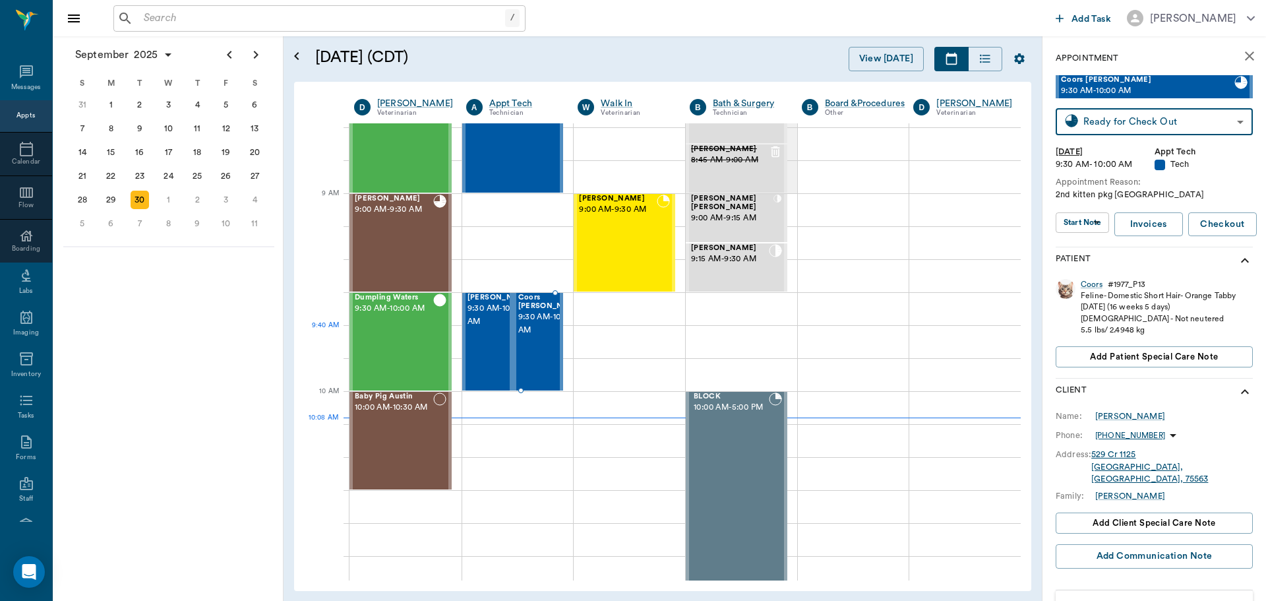
click at [545, 336] on span "9:30 AM - 10:00 AM" at bounding box center [551, 324] width 66 height 26
click at [482, 328] on span "9:30 AM - 10:00 AM" at bounding box center [501, 315] width 66 height 26
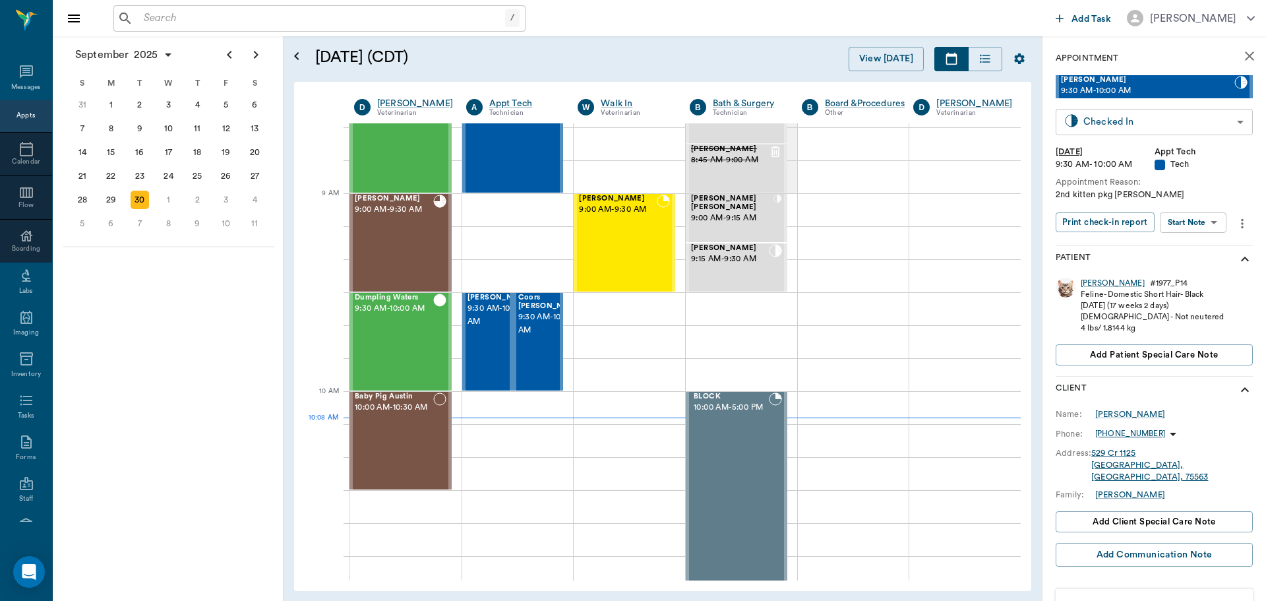
click at [1177, 128] on body "/ ​ Add Task Dr. Bert Ellsworth Nectar Messages Appts Calendar Flow Boarding La…" at bounding box center [633, 300] width 1266 height 601
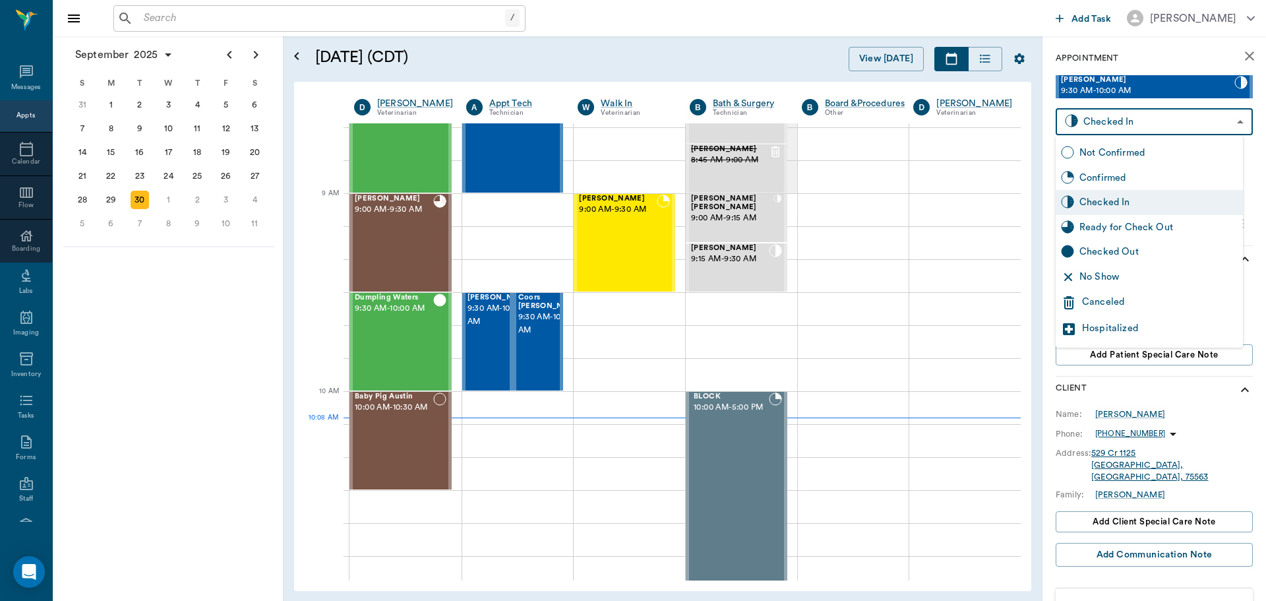
click at [1167, 224] on div "Ready for Check Out" at bounding box center [1159, 227] width 158 height 15
type input "READY_TO_CHECKOUT"
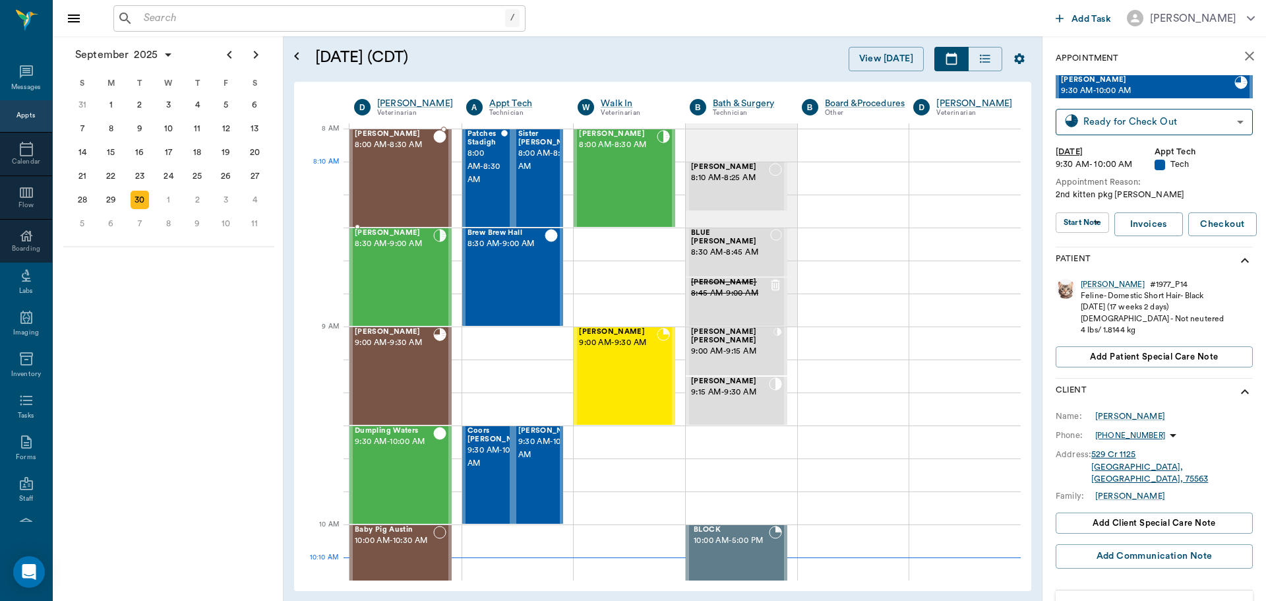
click at [400, 175] on div "Logan Caver 8:00 AM - 8:30 AM" at bounding box center [394, 178] width 78 height 96
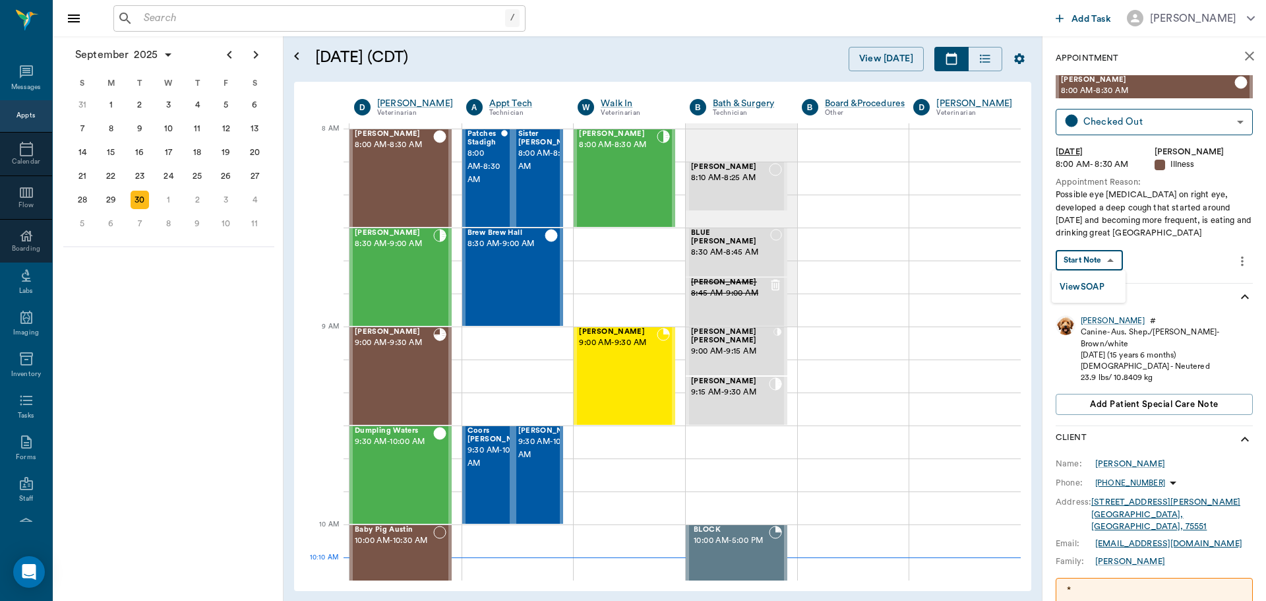
click at [1099, 259] on body "/ ​ Add Task Dr. Bert Ellsworth Nectar Messages Appts Calendar Flow Boarding La…" at bounding box center [633, 300] width 1266 height 601
click at [1099, 283] on button "View SOAP" at bounding box center [1082, 287] width 45 height 15
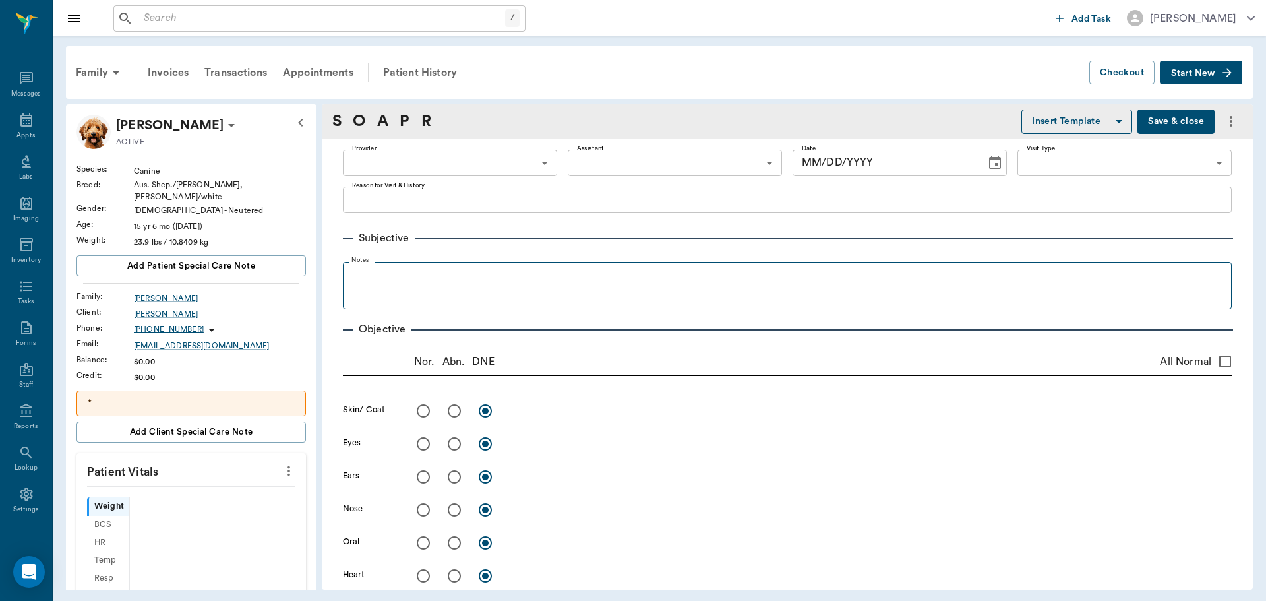
type input "63ec2f075fda476ae8351a4d"
type input "65d2be4f46e3a538d89b8c15"
type textarea "Possible eye ulcer on right eye, developed a deep cough that started around 2 w…"
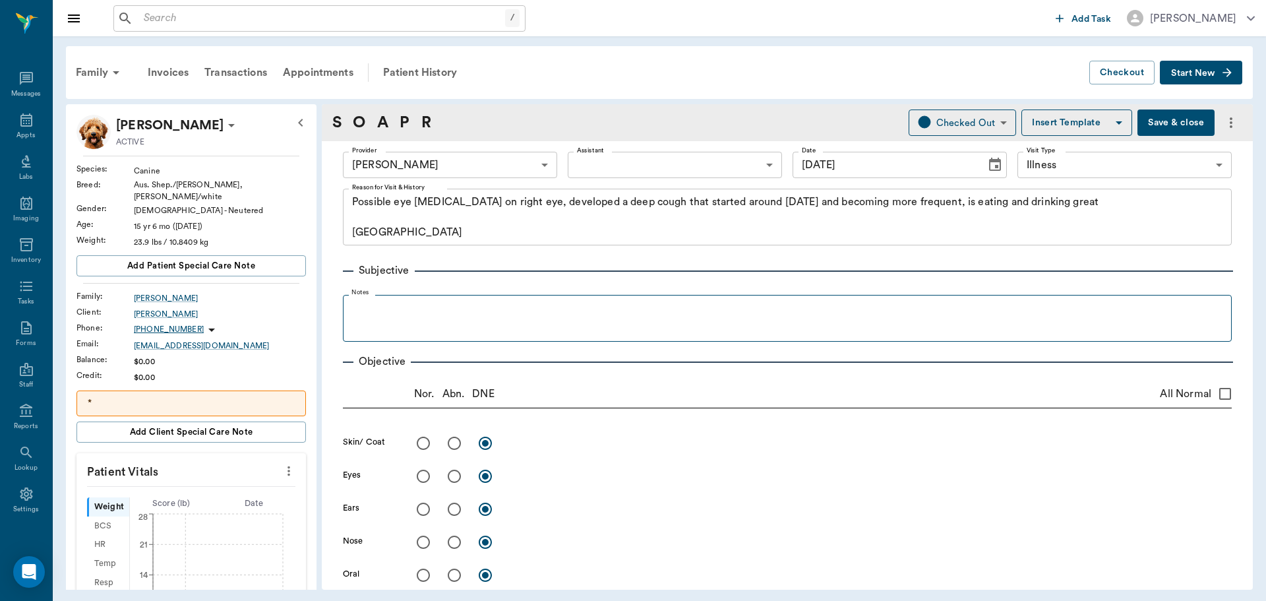
type input "[DATE]"
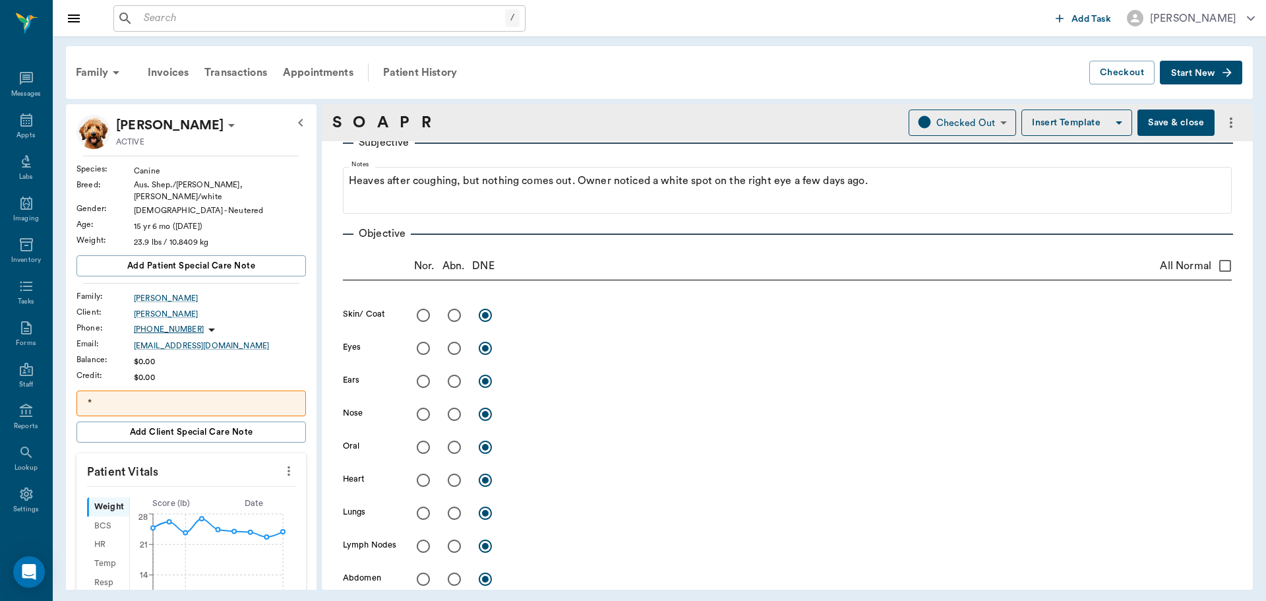
scroll to position [132, 0]
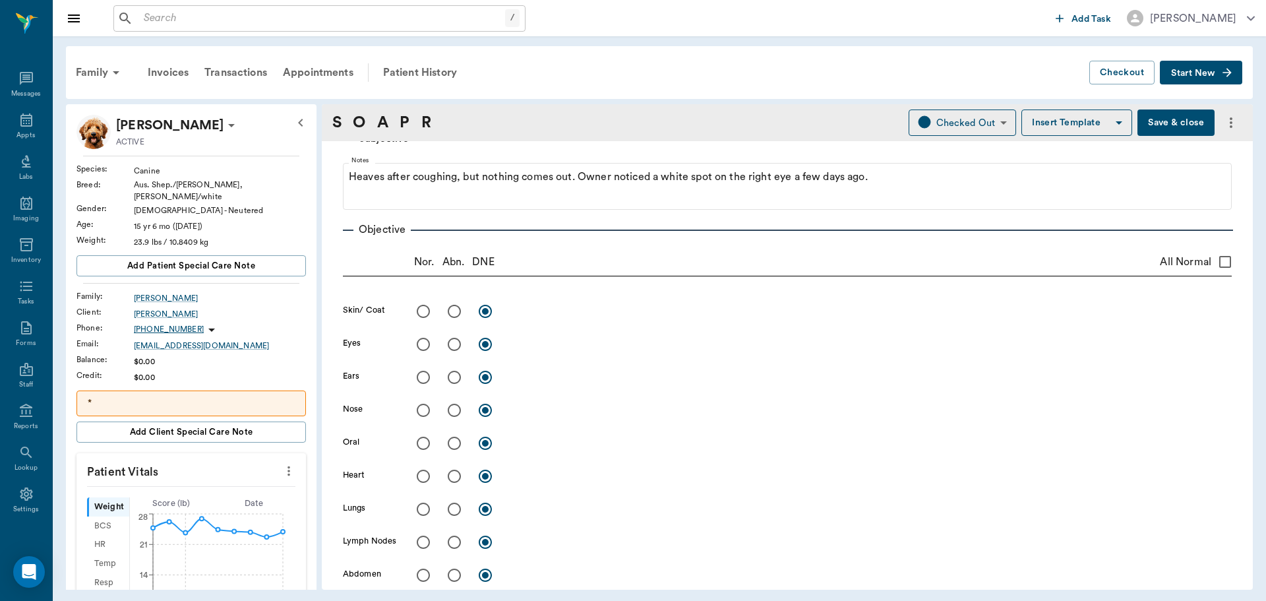
click at [427, 309] on input "radio" at bounding box center [424, 311] width 28 height 28
radio input "true"
click at [455, 347] on input "radio" at bounding box center [455, 344] width 28 height 28
radio input "true"
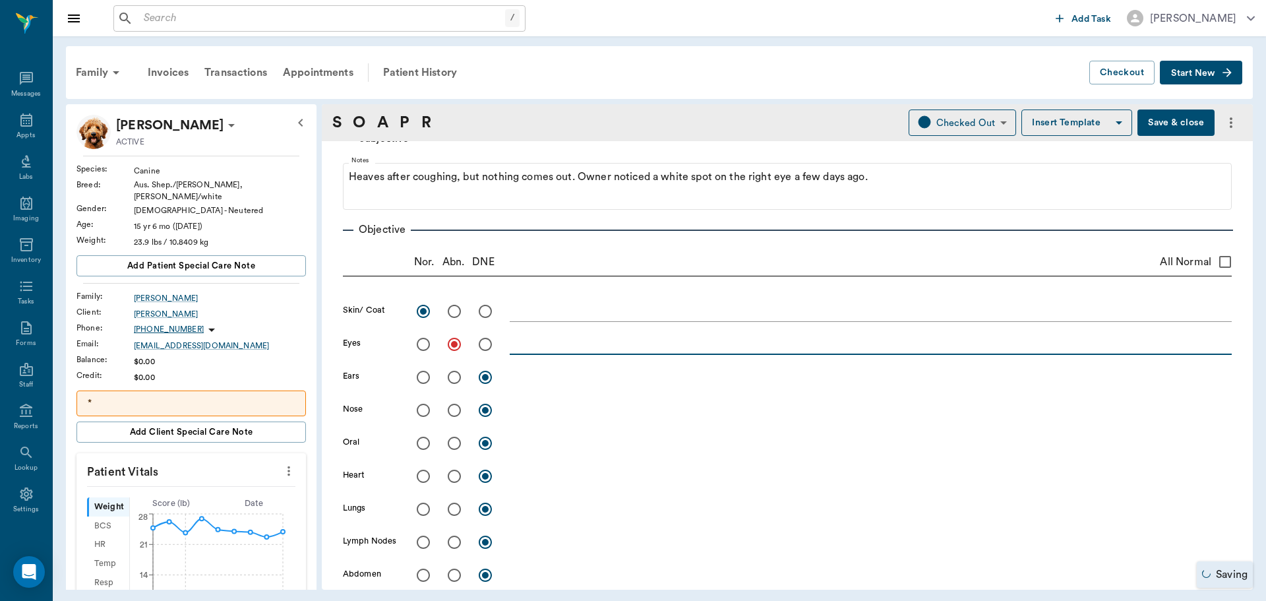
drag, startPoint x: 520, startPoint y: 350, endPoint x: 517, endPoint y: 342, distance: 8.3
click at [520, 348] on textarea at bounding box center [871, 343] width 722 height 15
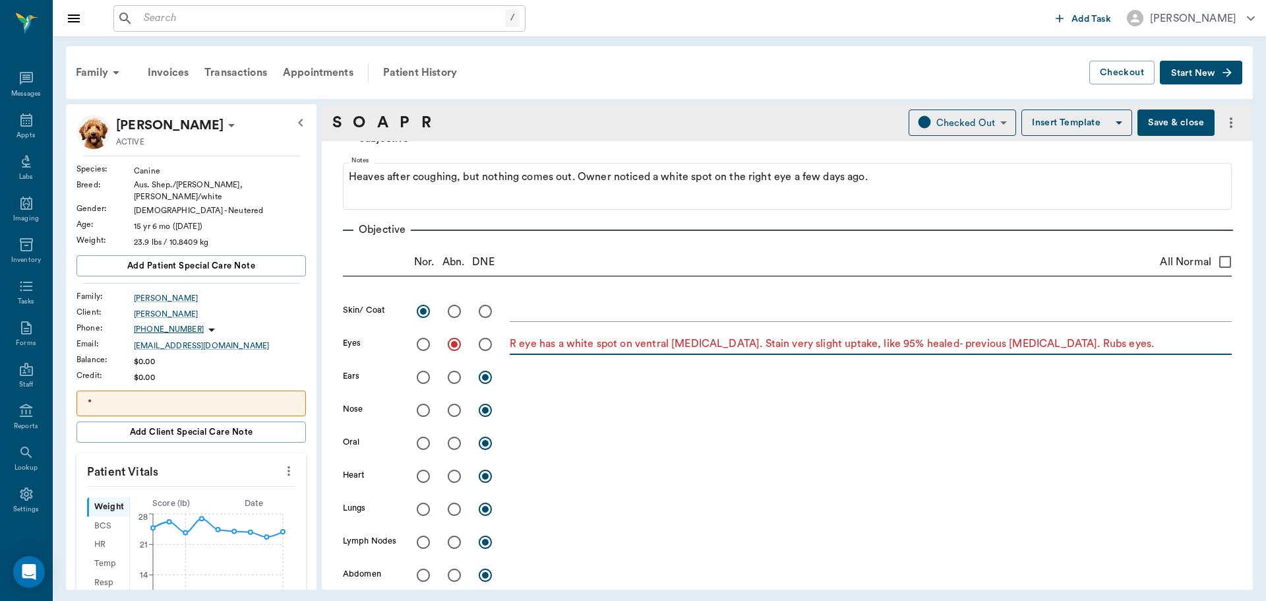
type textarea "R eye has a white spot on ventral cornea. Stain very slight uptake, like 95% he…"
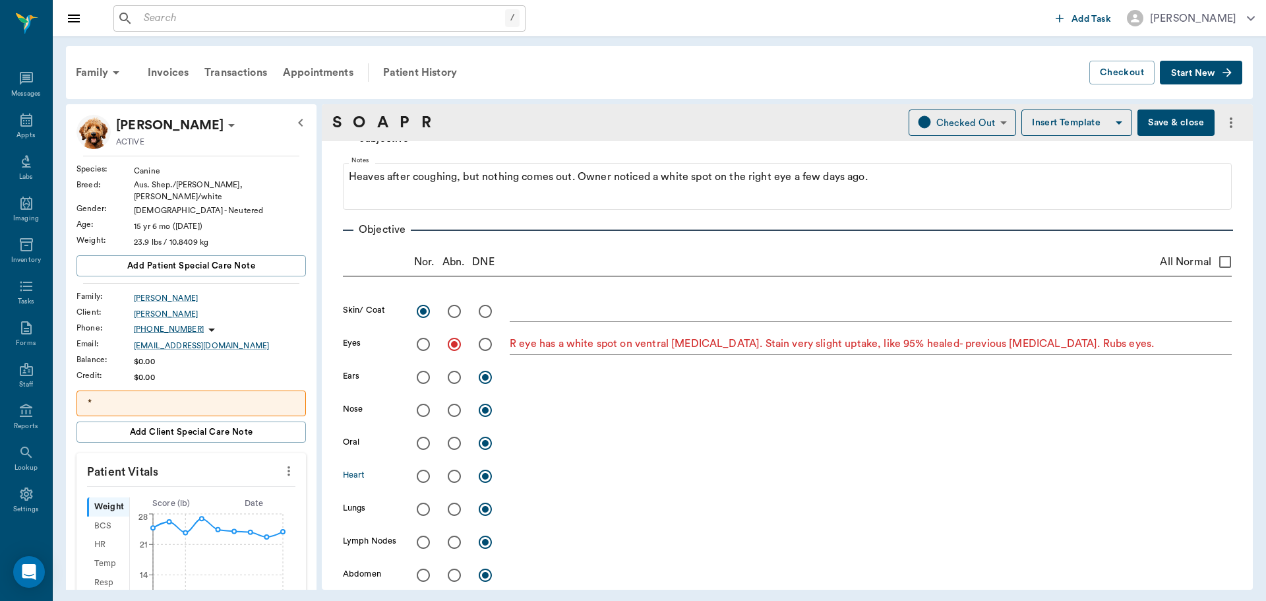
click at [421, 475] on input "radio" at bounding box center [424, 476] width 28 height 28
radio input "true"
click at [453, 479] on input "radio" at bounding box center [455, 476] width 28 height 28
radio input "true"
click at [455, 507] on input "radio" at bounding box center [455, 509] width 28 height 28
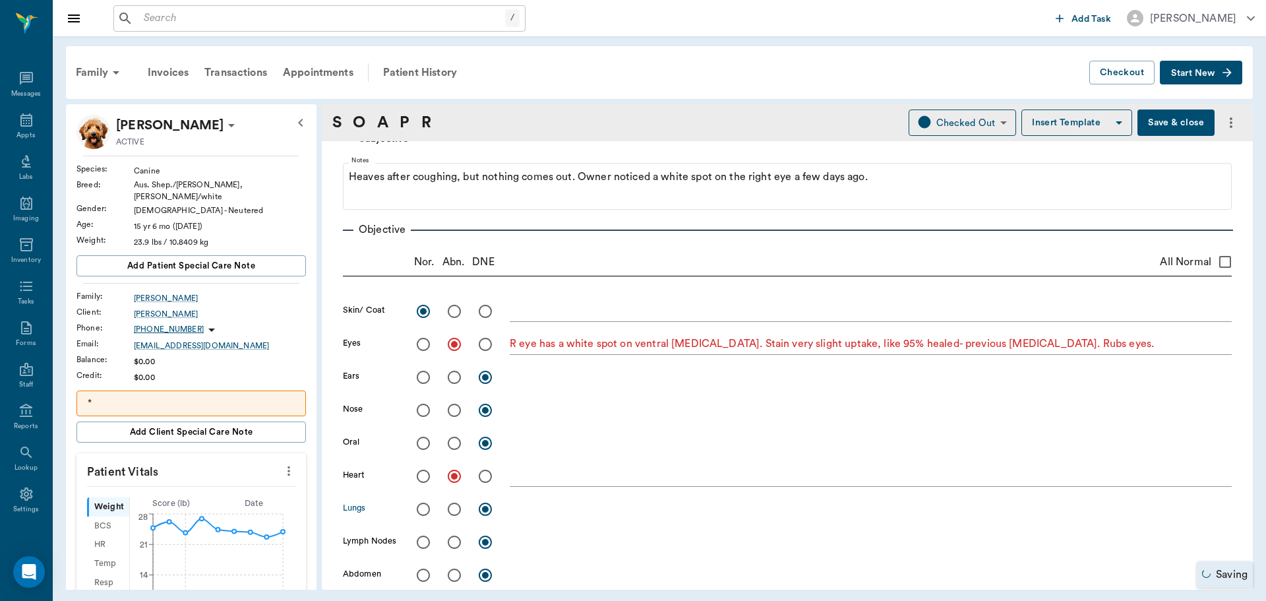
radio input "true"
click at [534, 482] on textarea at bounding box center [871, 475] width 722 height 15
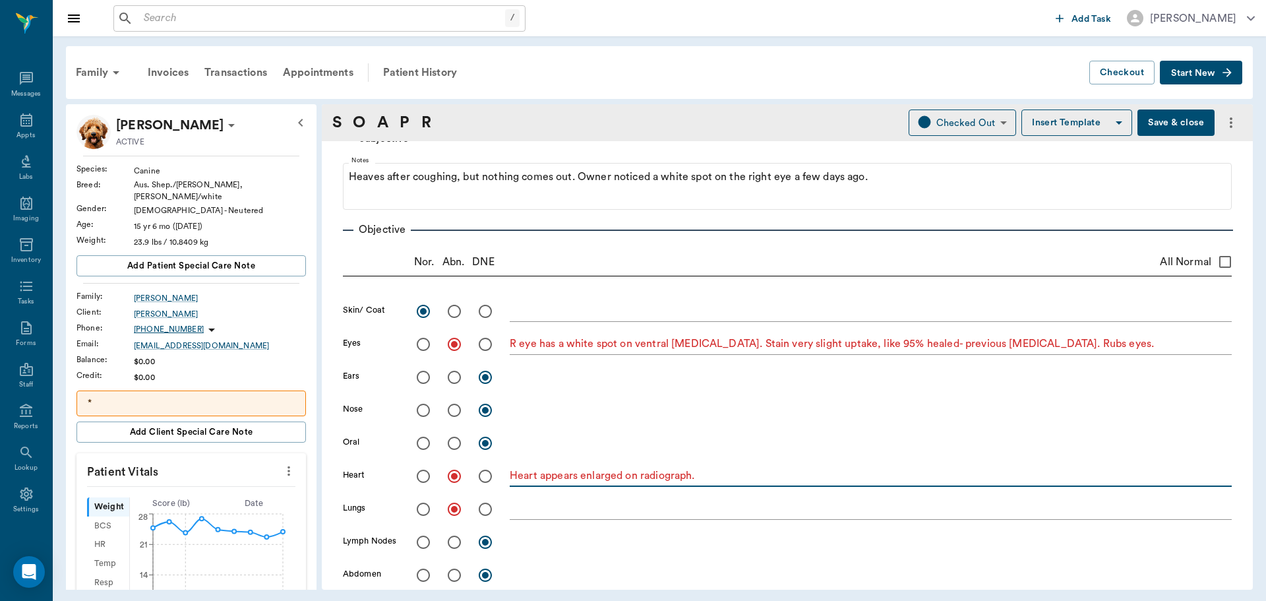
type textarea "Heart appears enlarged on radiograph."
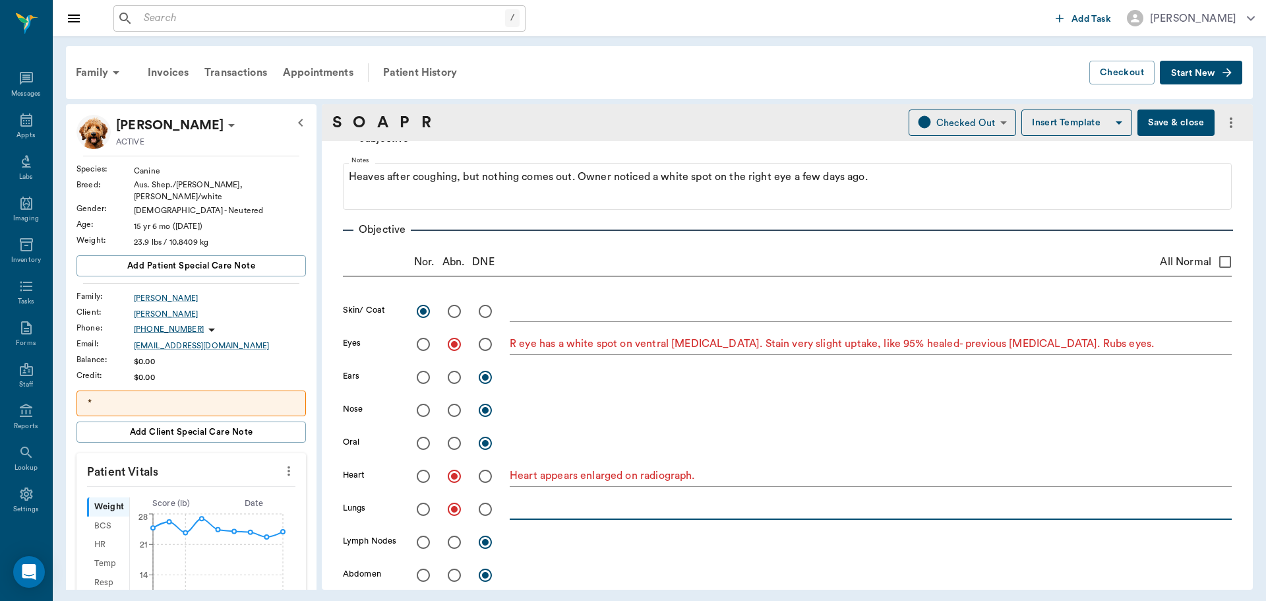
click at [526, 510] on textarea at bounding box center [871, 508] width 722 height 15
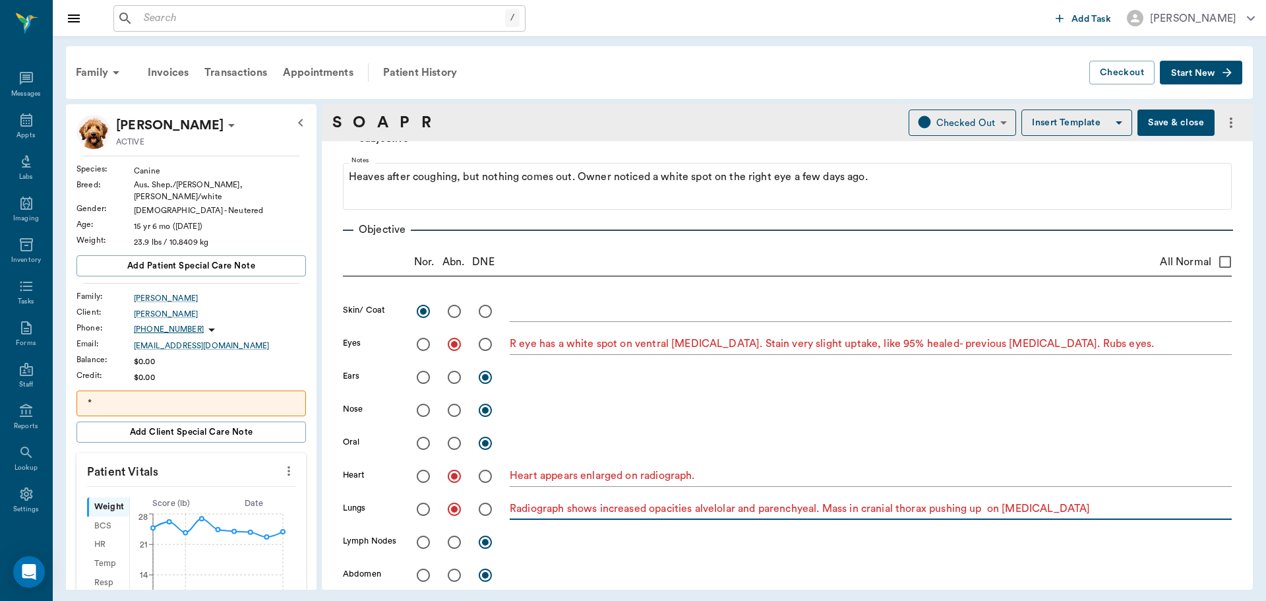
click at [1047, 510] on textarea "Radiograph shows increased opacities alvelolar and parenchyeal. Mass in cranial…" at bounding box center [871, 508] width 722 height 15
type textarea "Radiograph shows increased opacities alvelolar and parenchyeal. Mass in cranial…"
click at [427, 541] on input "radio" at bounding box center [424, 542] width 28 height 28
radio input "true"
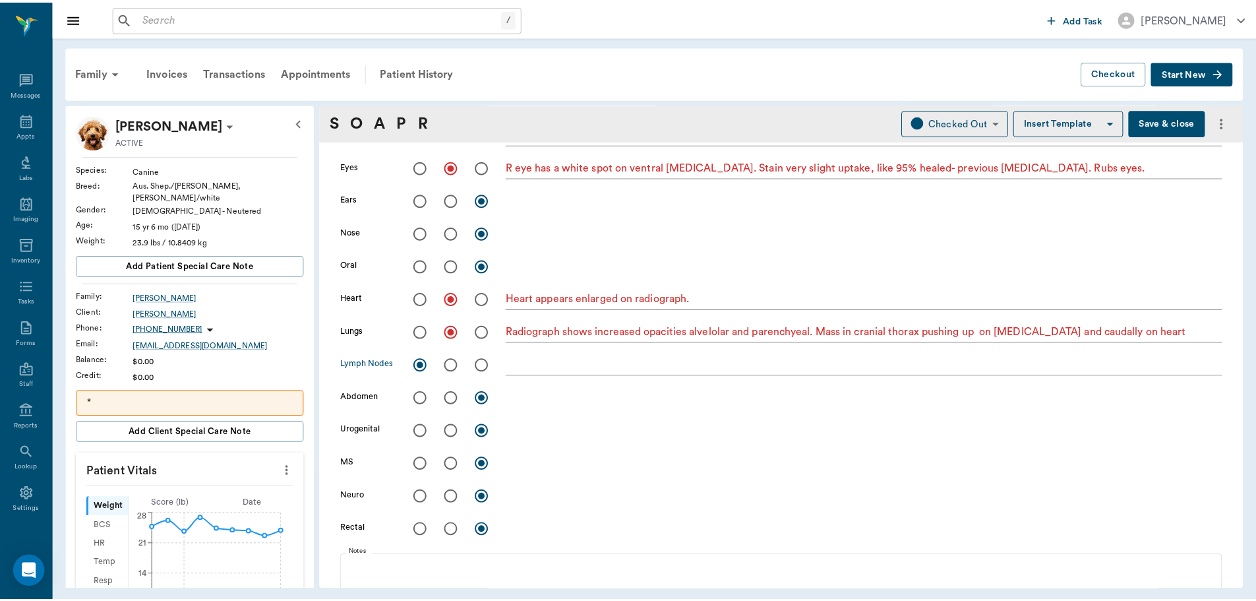
scroll to position [330, 0]
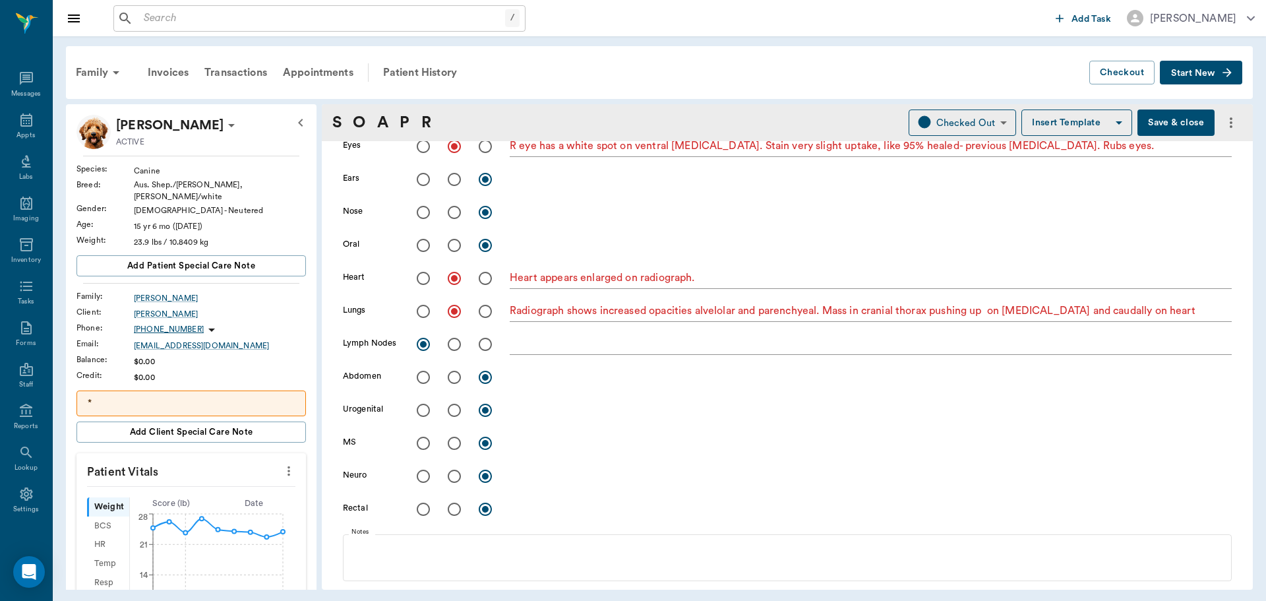
click at [1157, 123] on button "Save & close" at bounding box center [1176, 122] width 77 height 26
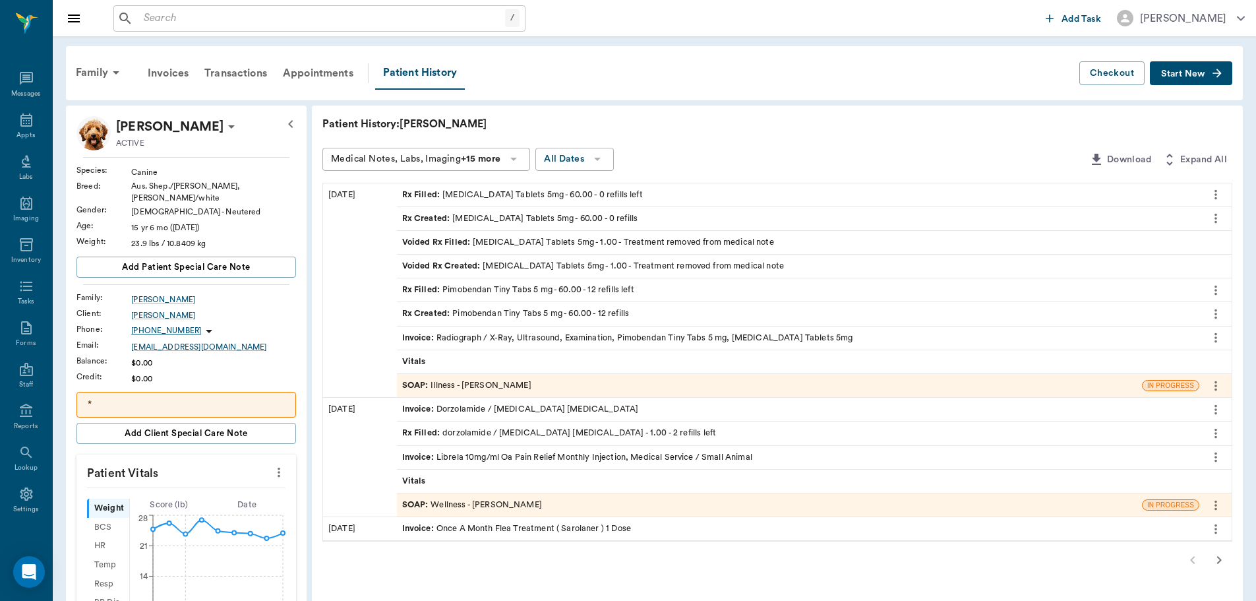
click at [276, 464] on icon "more" at bounding box center [279, 472] width 15 height 16
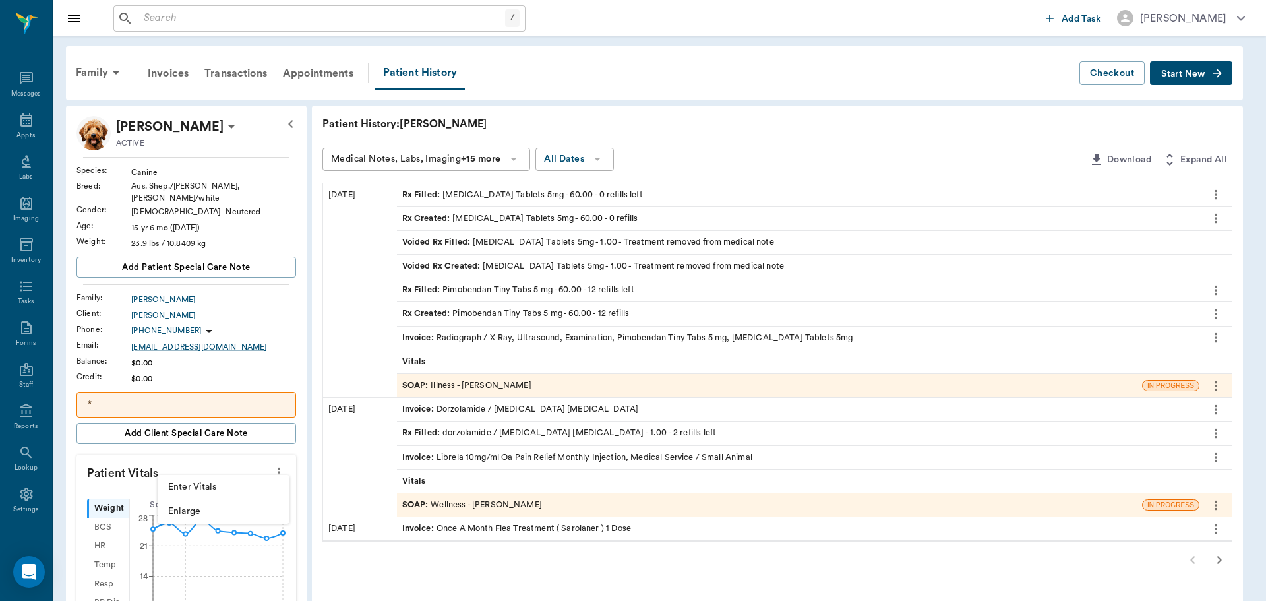
click at [189, 491] on span "Enter Vitals" at bounding box center [223, 487] width 111 height 14
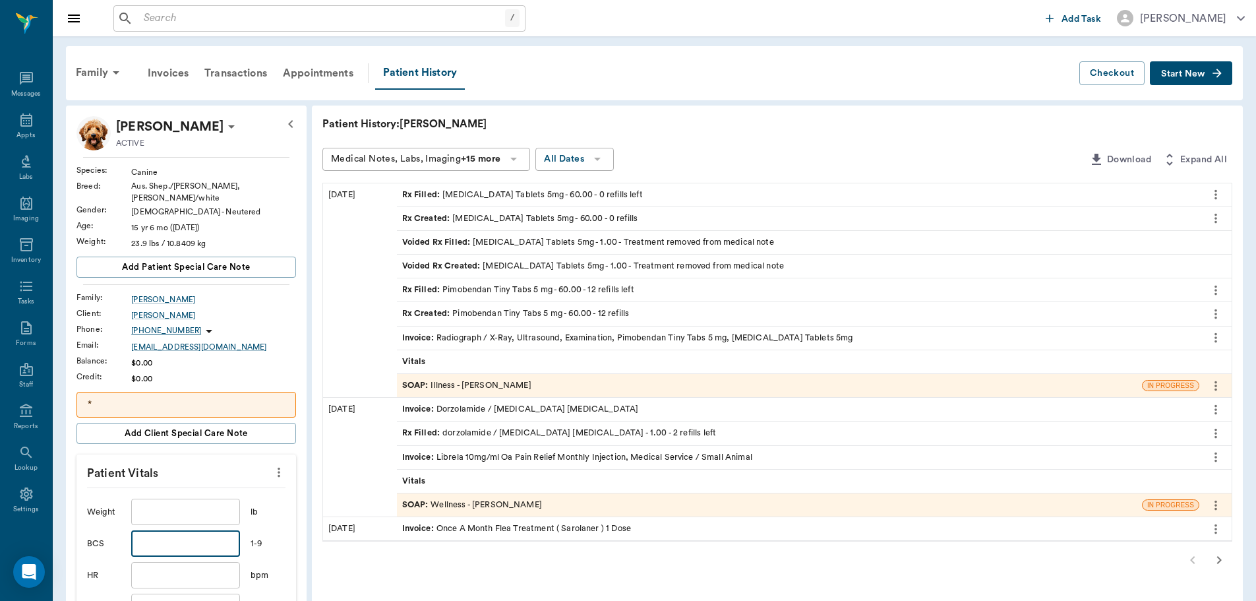
click at [181, 536] on input "text" at bounding box center [185, 543] width 108 height 26
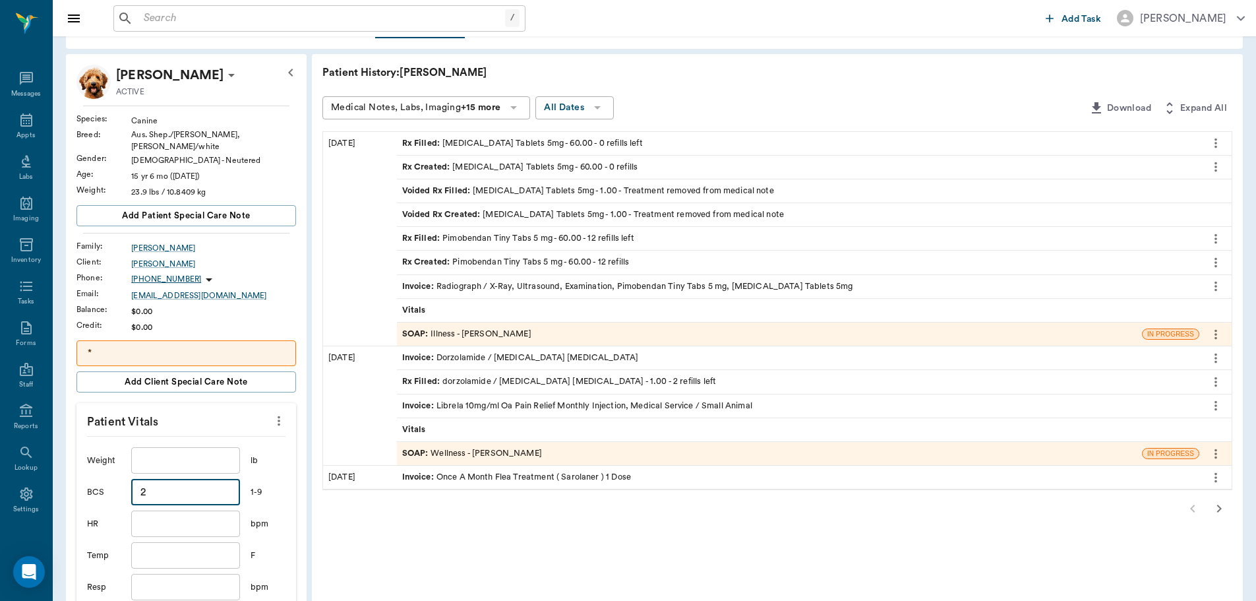
scroll to position [330, 0]
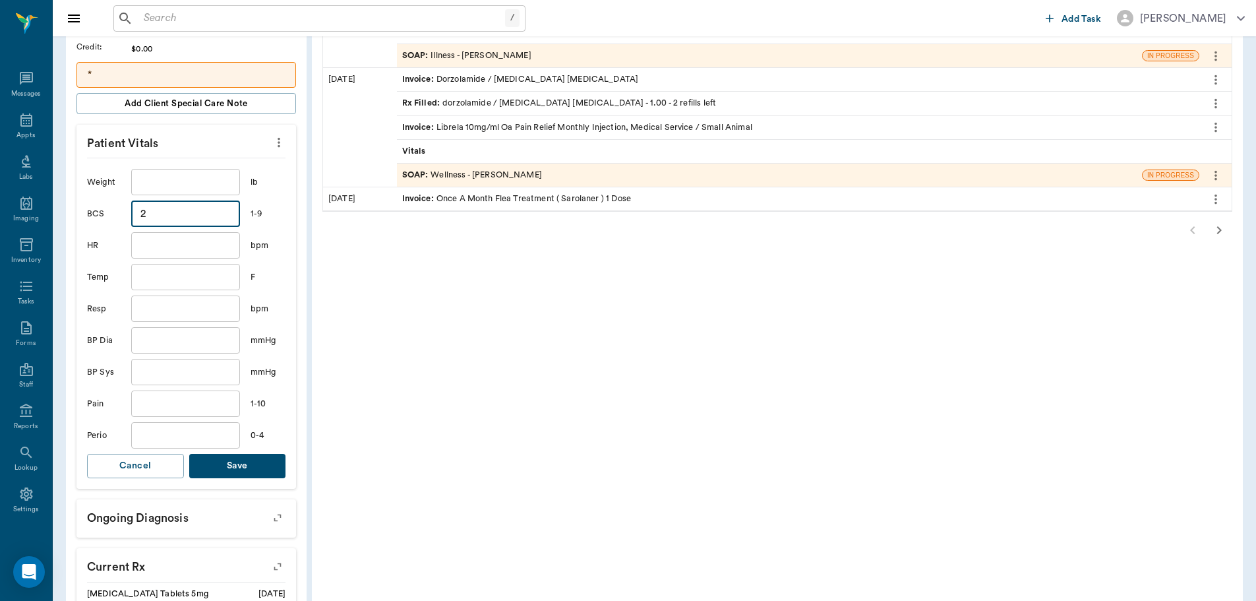
type input "2"
click at [234, 462] on button "Save" at bounding box center [237, 466] width 97 height 24
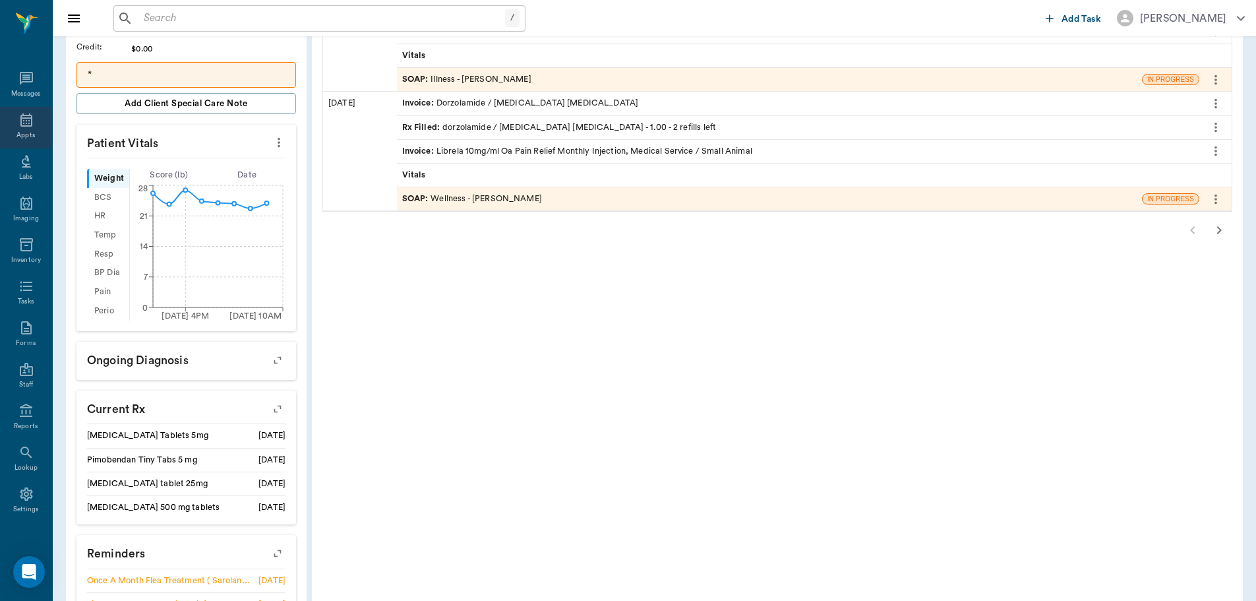
click at [18, 129] on div "Appts" at bounding box center [26, 128] width 52 height 42
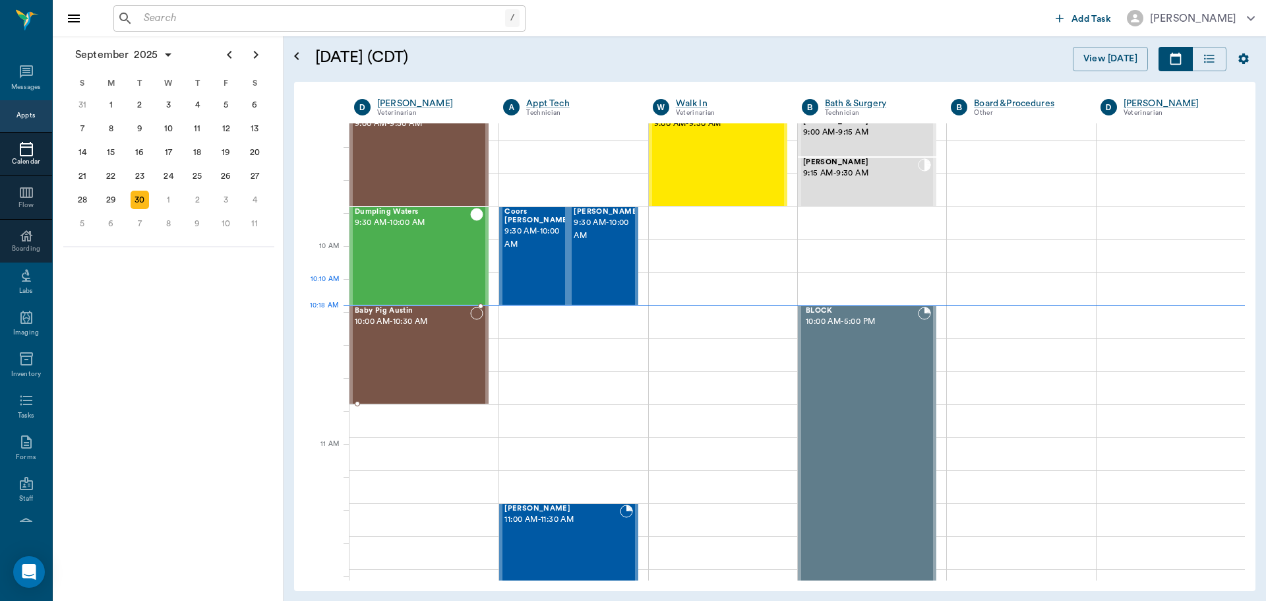
scroll to position [201, 0]
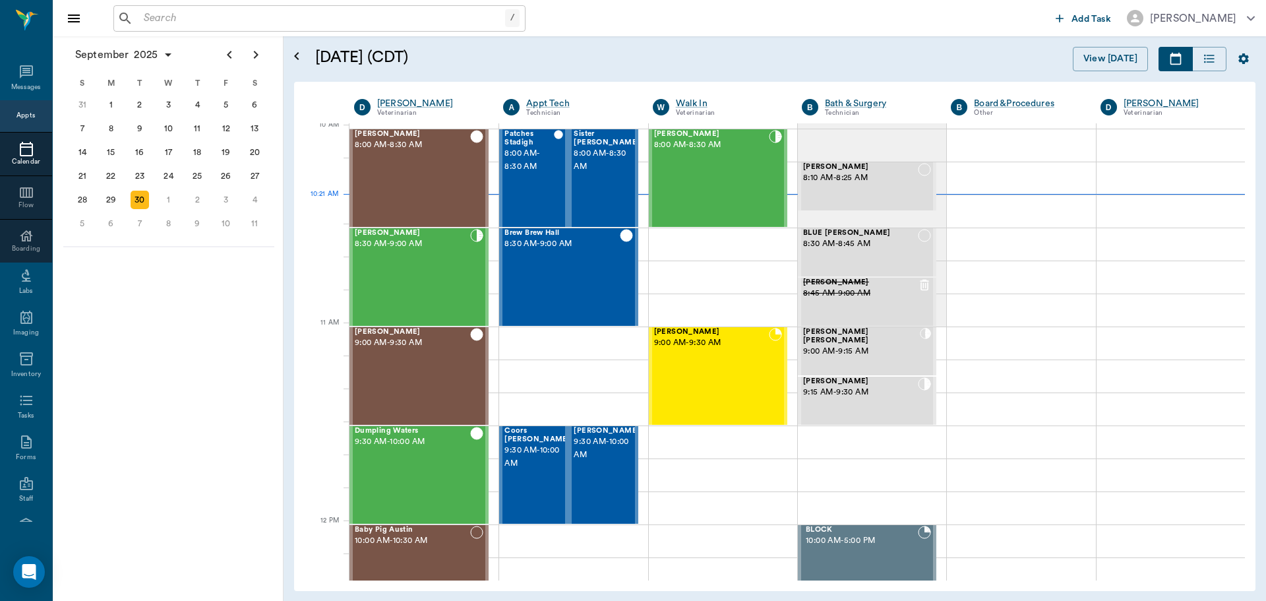
scroll to position [399, 0]
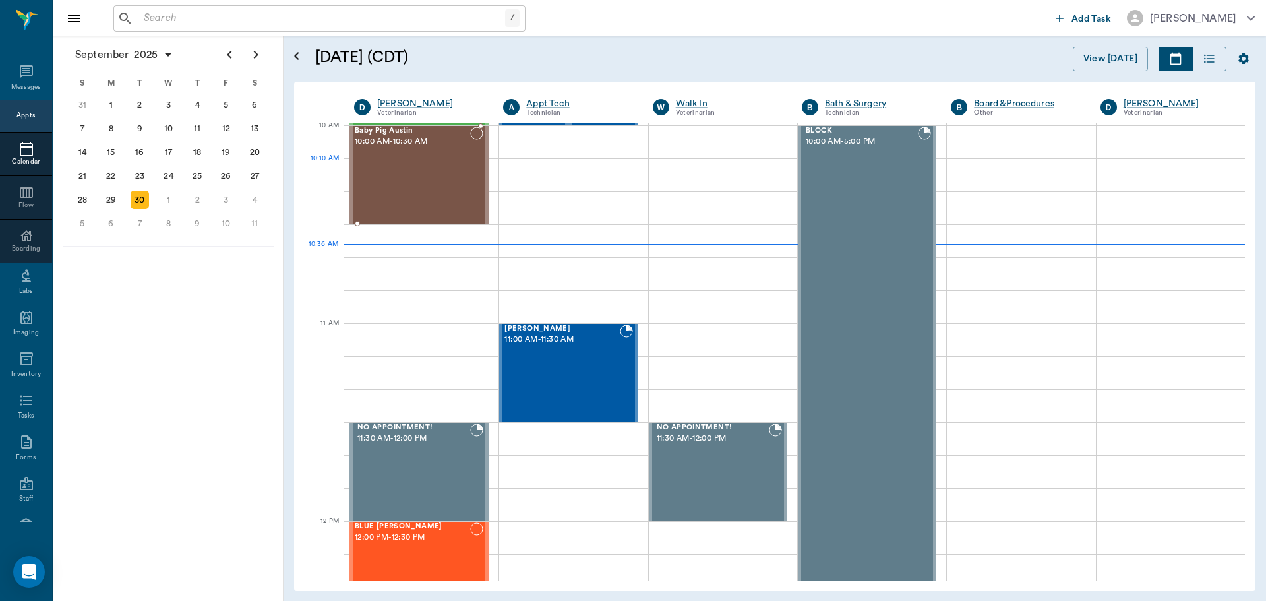
click at [467, 190] on div "Baby Pig Austin 10:00 AM - 10:30 AM" at bounding box center [412, 175] width 115 height 96
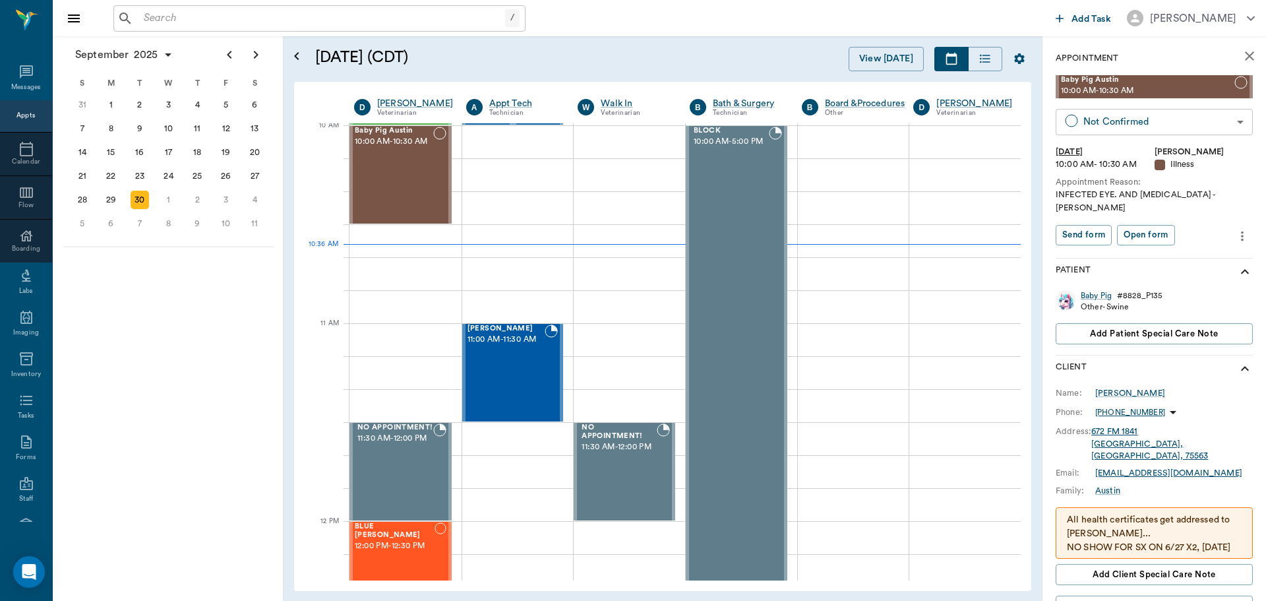
click at [1132, 123] on body "/ ​ Add Task Dr. Bert Ellsworth Nectar Messages Appts Calendar Flow Boarding La…" at bounding box center [633, 300] width 1266 height 601
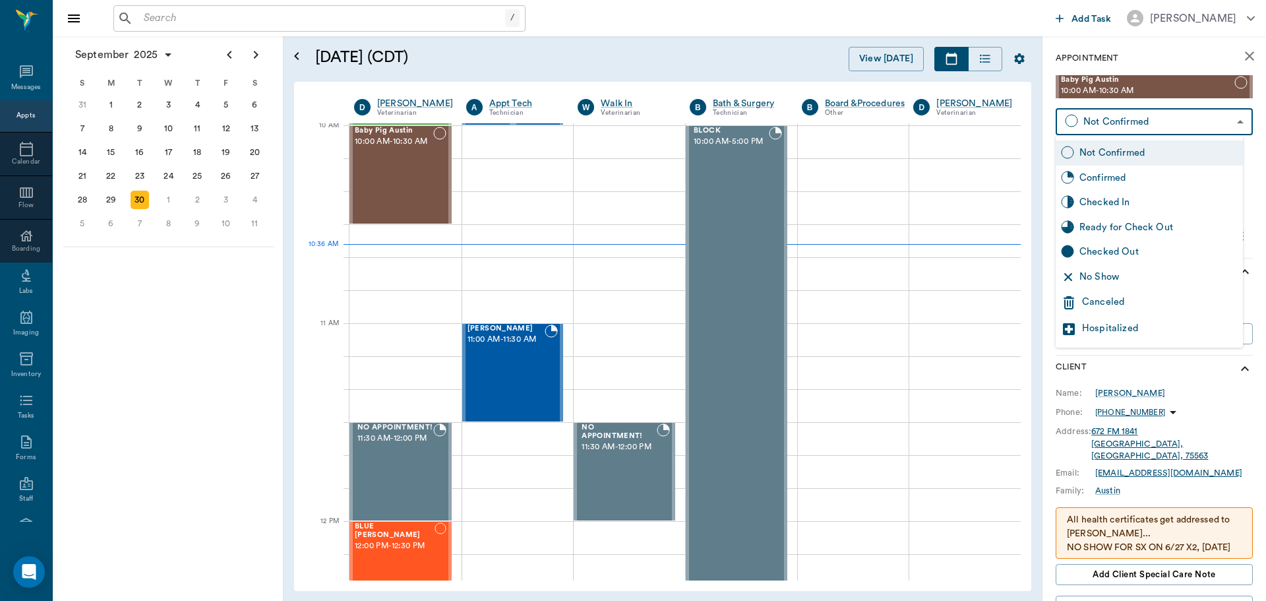
click at [1127, 210] on div "Checked In" at bounding box center [1149, 202] width 187 height 25
type input "CHECKED_IN"
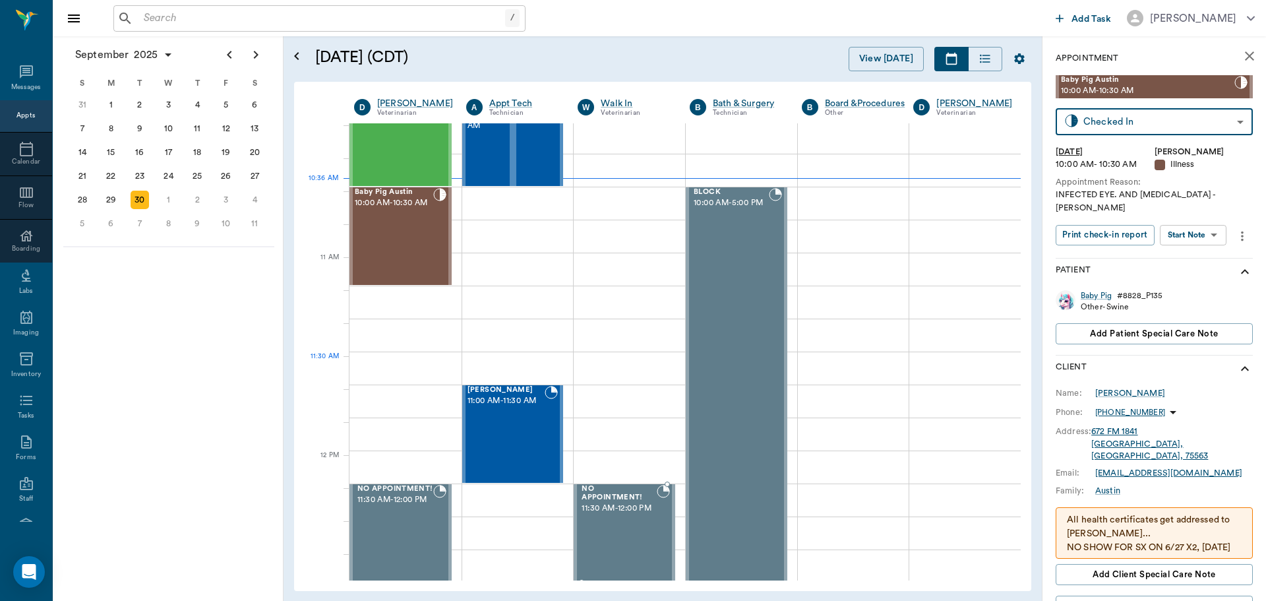
scroll to position [465, 0]
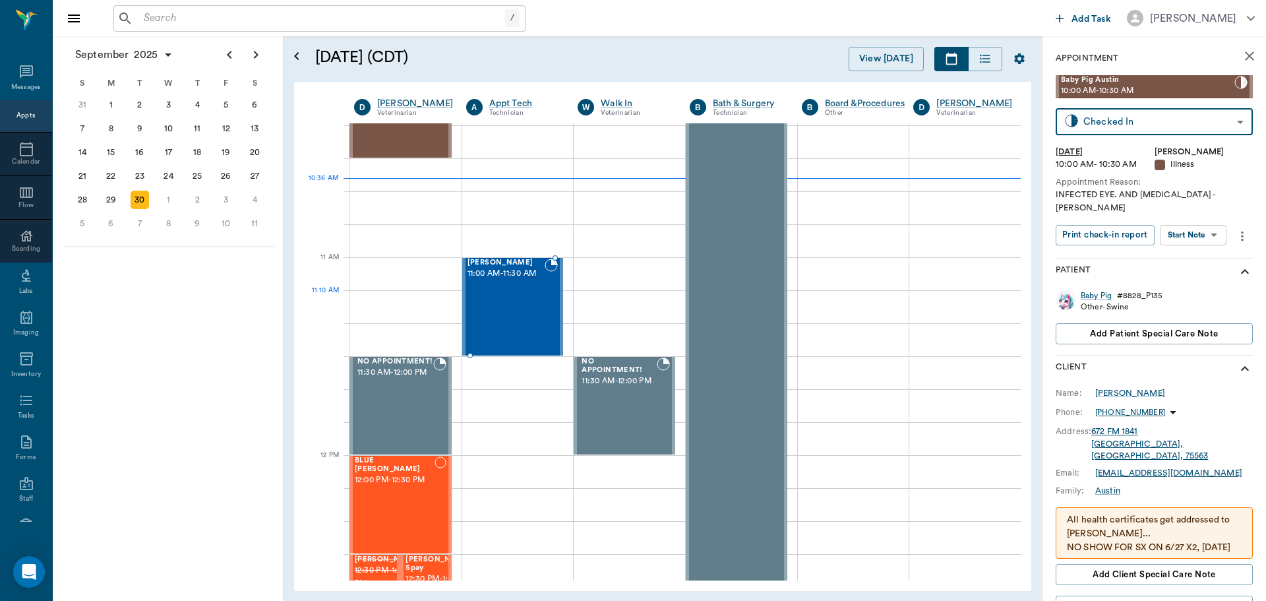
click at [493, 297] on div "Tex Willeford 11:00 AM - 11:30 AM" at bounding box center [507, 307] width 78 height 96
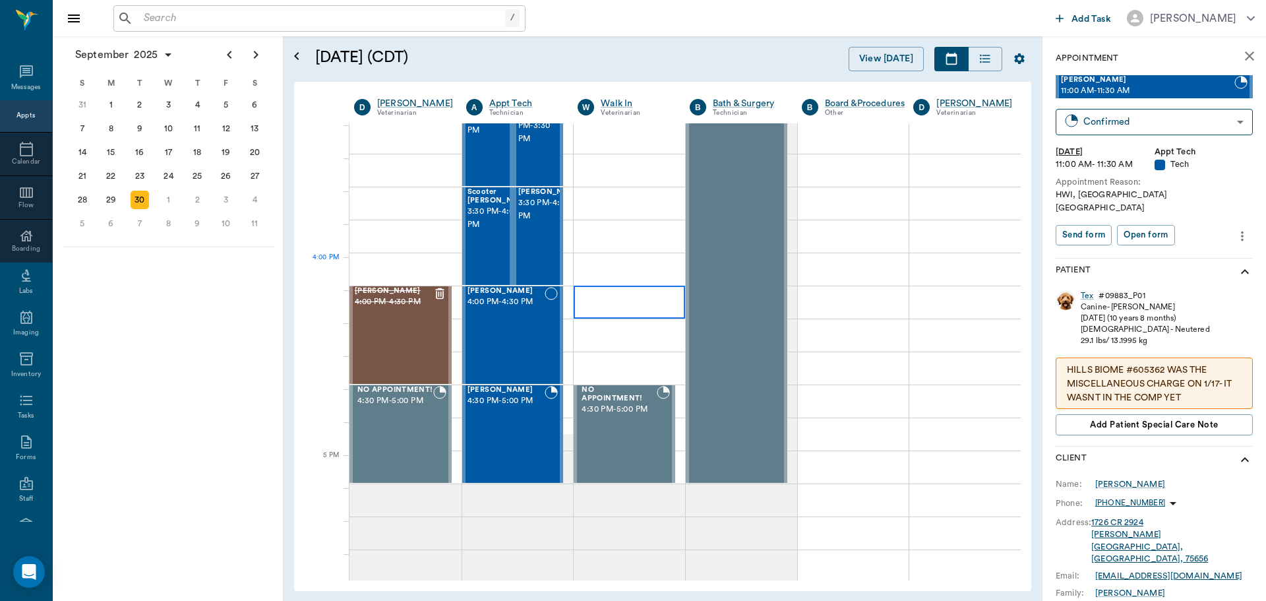
scroll to position [1454, 0]
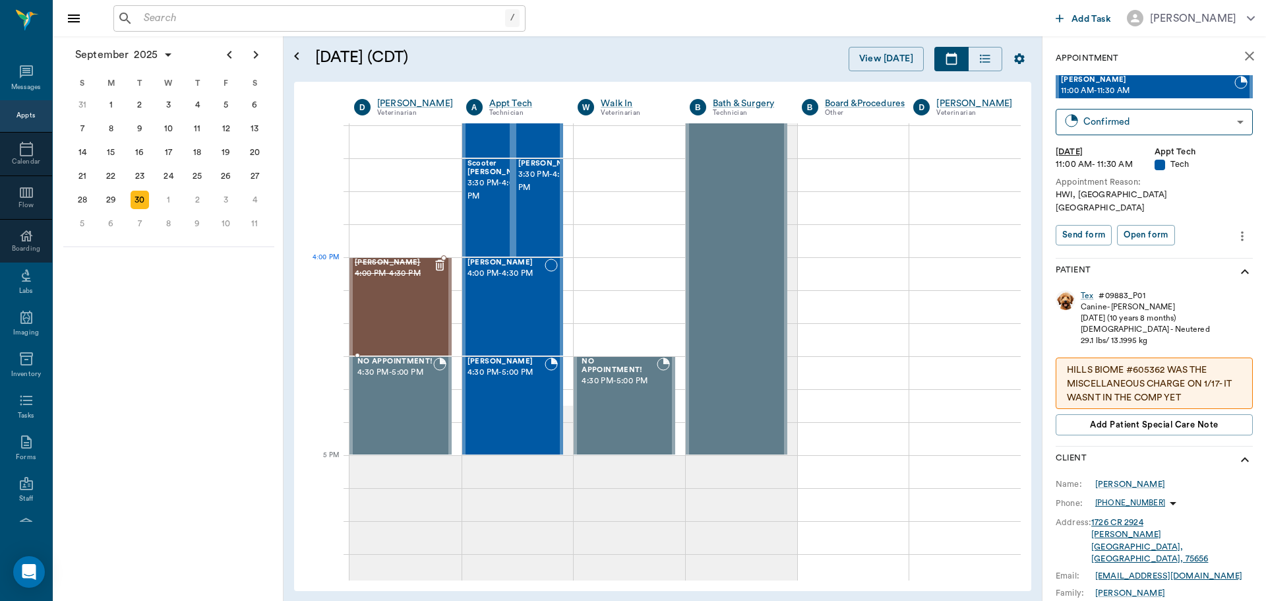
click at [427, 290] on div "Brownie Parrish 4:00 PM - 4:30 PM" at bounding box center [394, 307] width 78 height 96
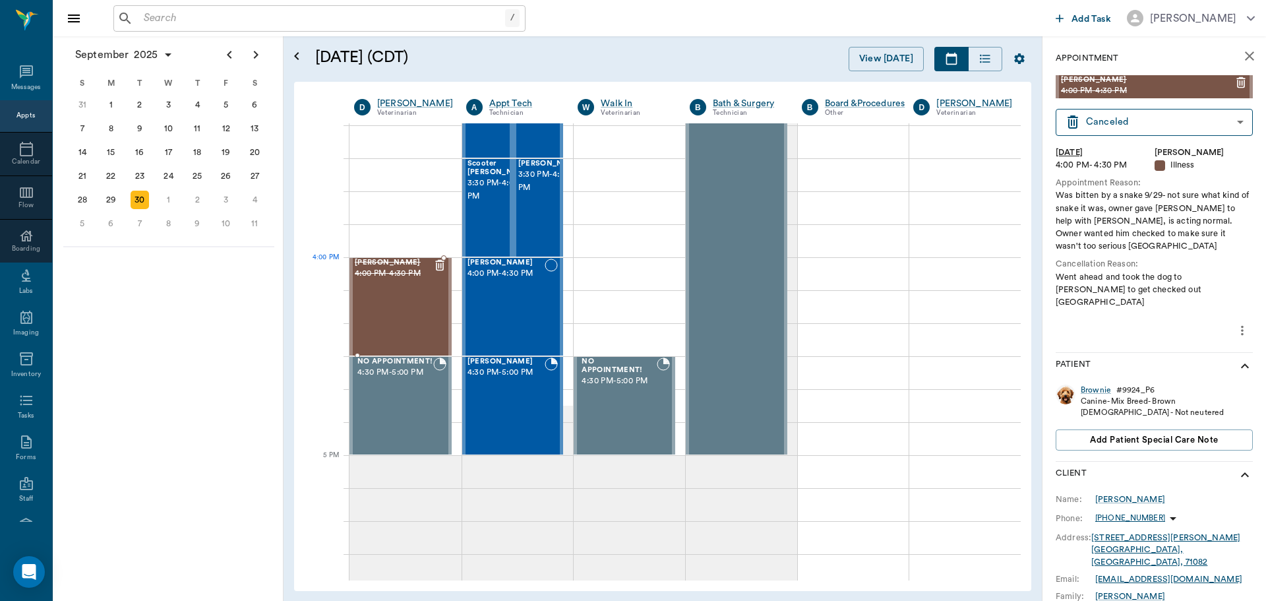
click at [438, 266] on 139 at bounding box center [440, 266] width 7 height 7
click at [1236, 322] on icon "more" at bounding box center [1242, 330] width 15 height 16
click at [1188, 361] on span "Delete appointment" at bounding box center [1177, 365] width 111 height 14
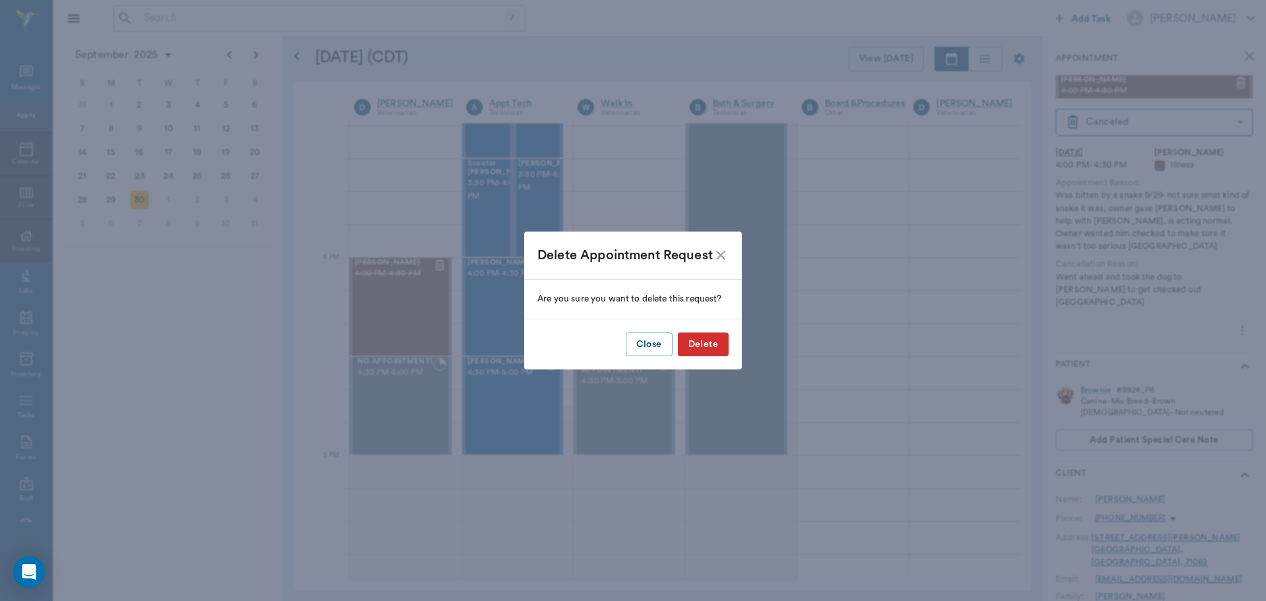
click at [710, 343] on button "Delete" at bounding box center [703, 344] width 51 height 24
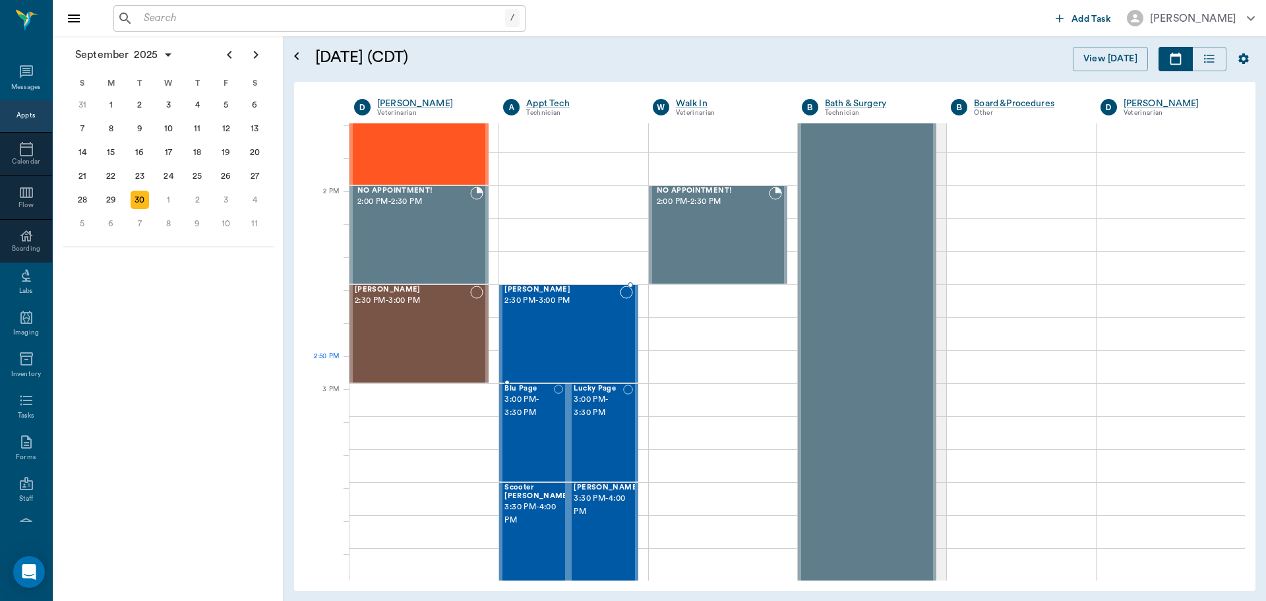
scroll to position [1124, 0]
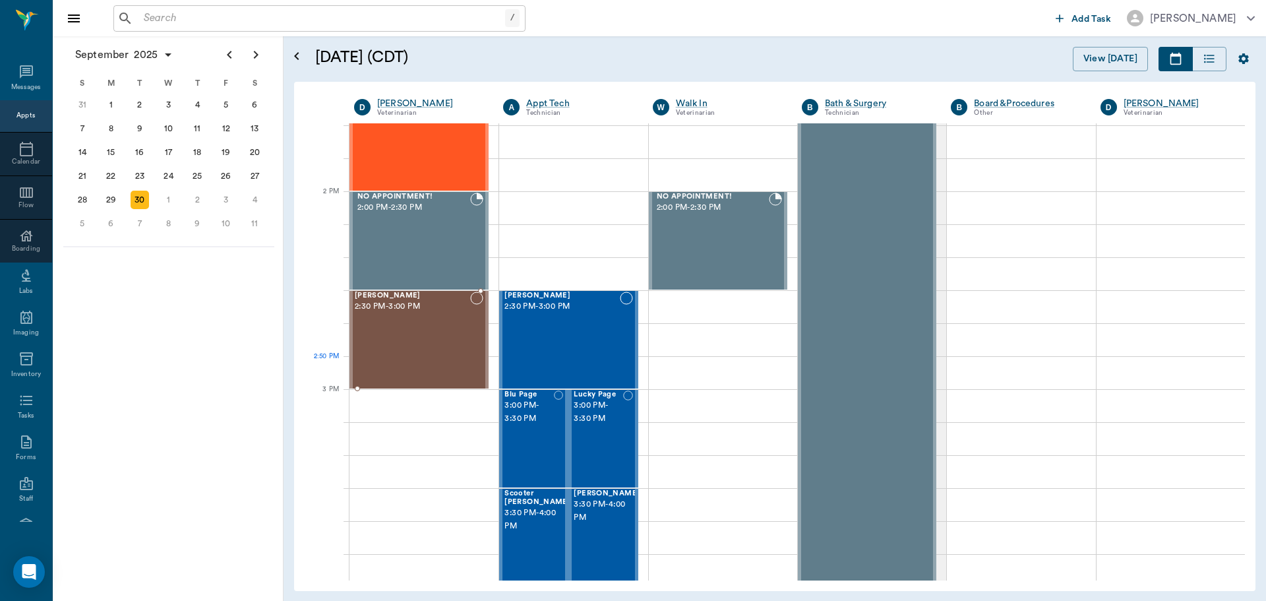
click at [404, 359] on div "Paisley Moore 2:30 PM - 3:00 PM" at bounding box center [412, 339] width 115 height 96
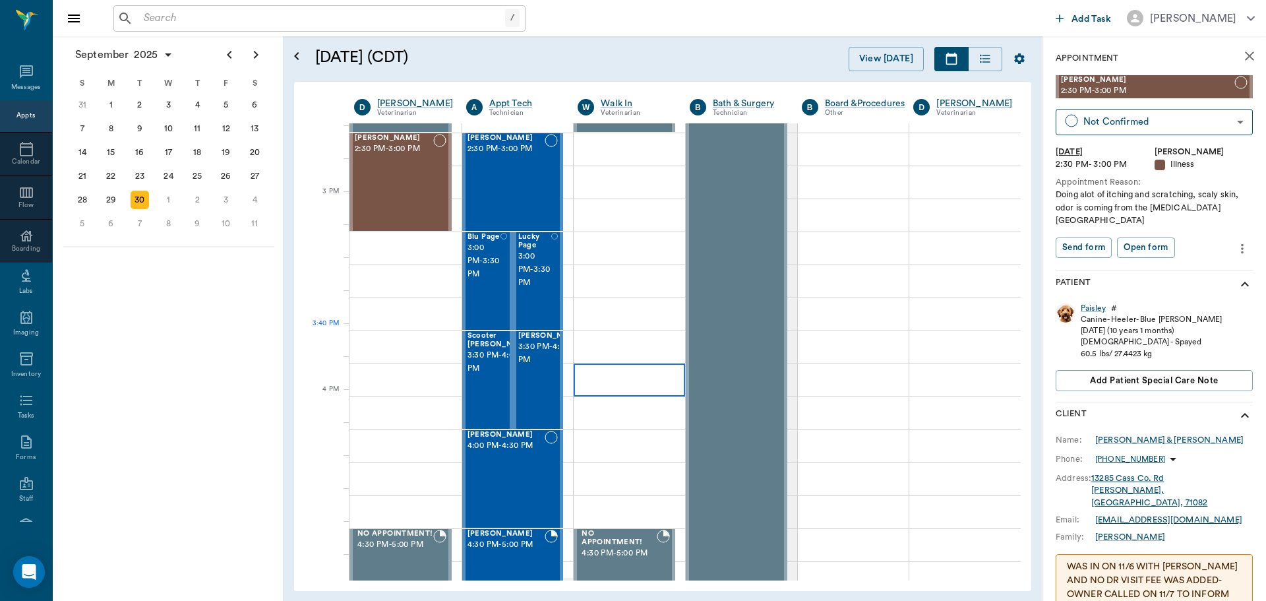
scroll to position [1322, 0]
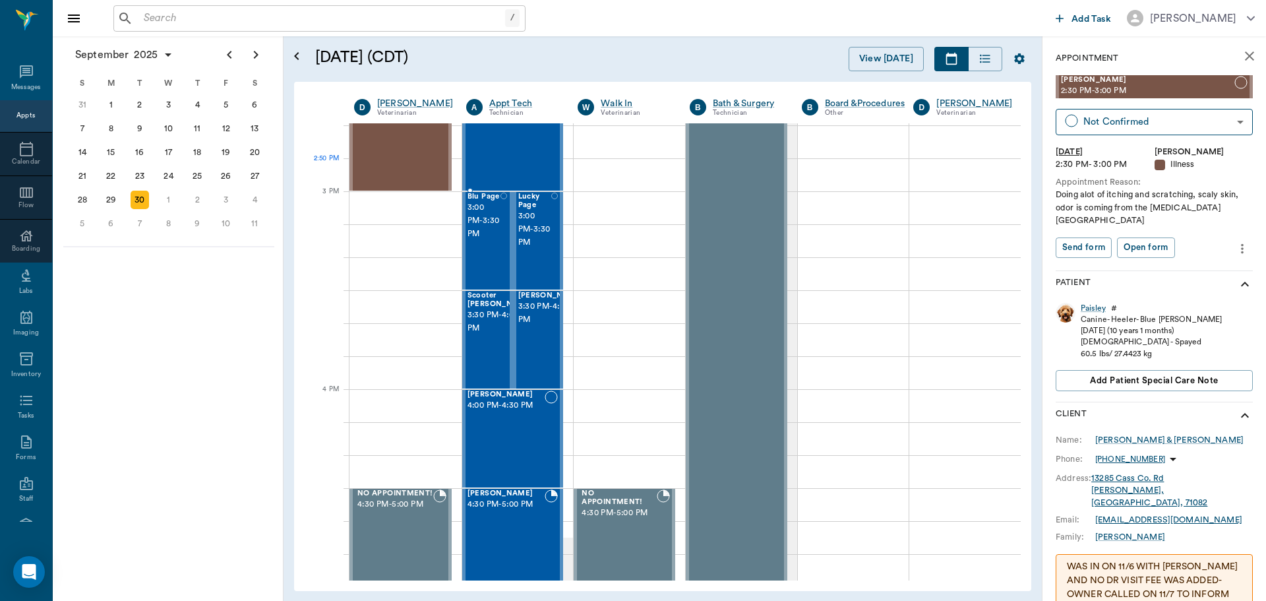
click at [528, 160] on div "Max Casey 2:30 PM - 3:00 PM" at bounding box center [507, 142] width 78 height 96
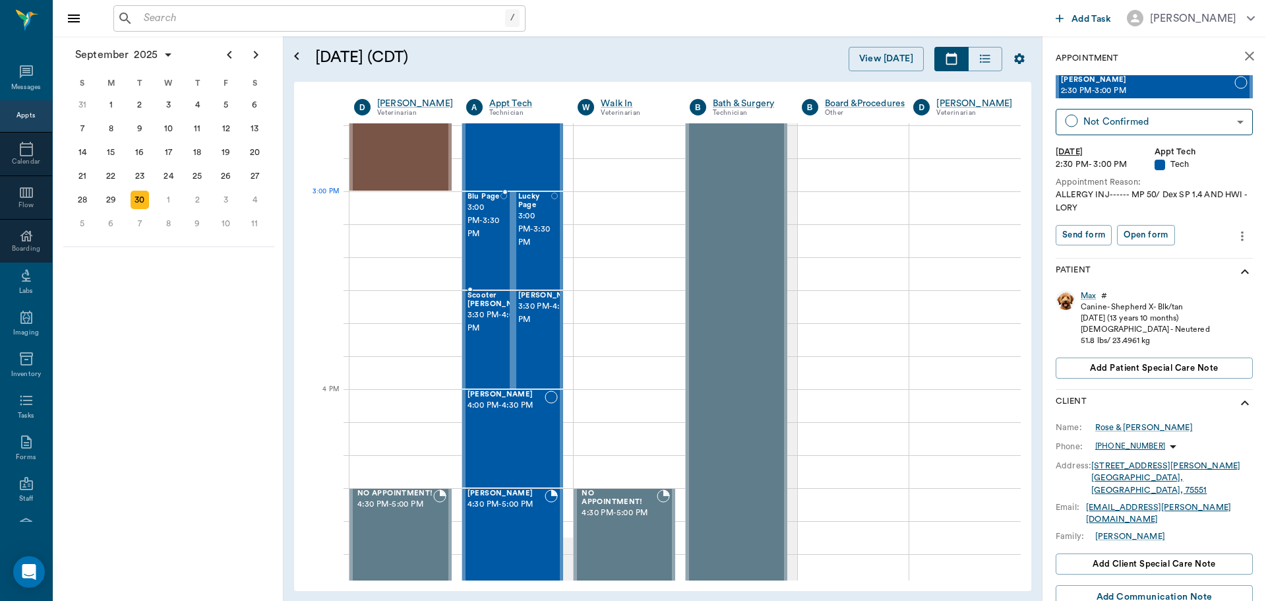
click at [493, 224] on span "3:00 PM - 3:30 PM" at bounding box center [485, 221] width 34 height 40
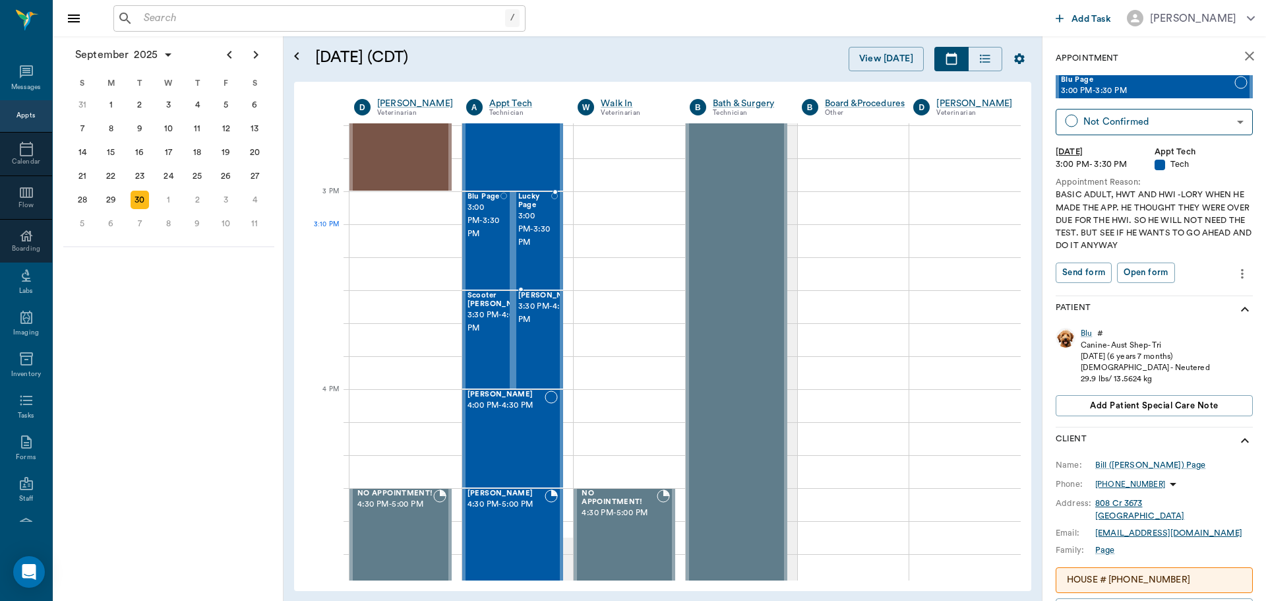
click at [539, 237] on span "3:00 PM - 3:30 PM" at bounding box center [535, 230] width 34 height 40
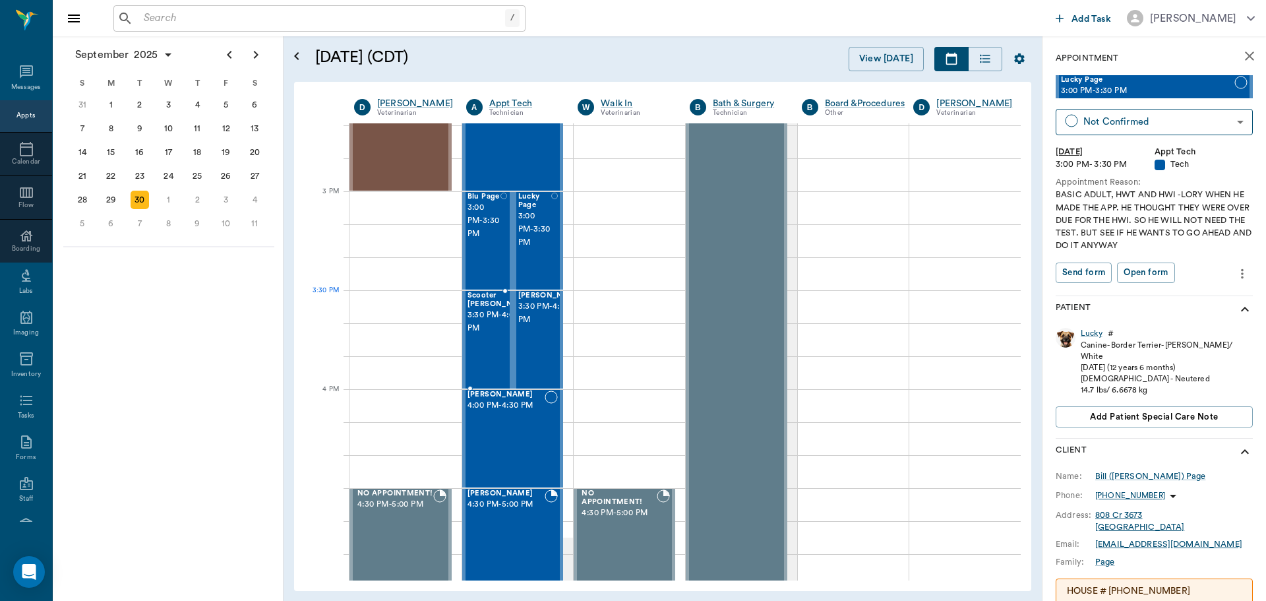
click at [495, 319] on span "3:30 PM - 4:00 PM" at bounding box center [501, 322] width 66 height 26
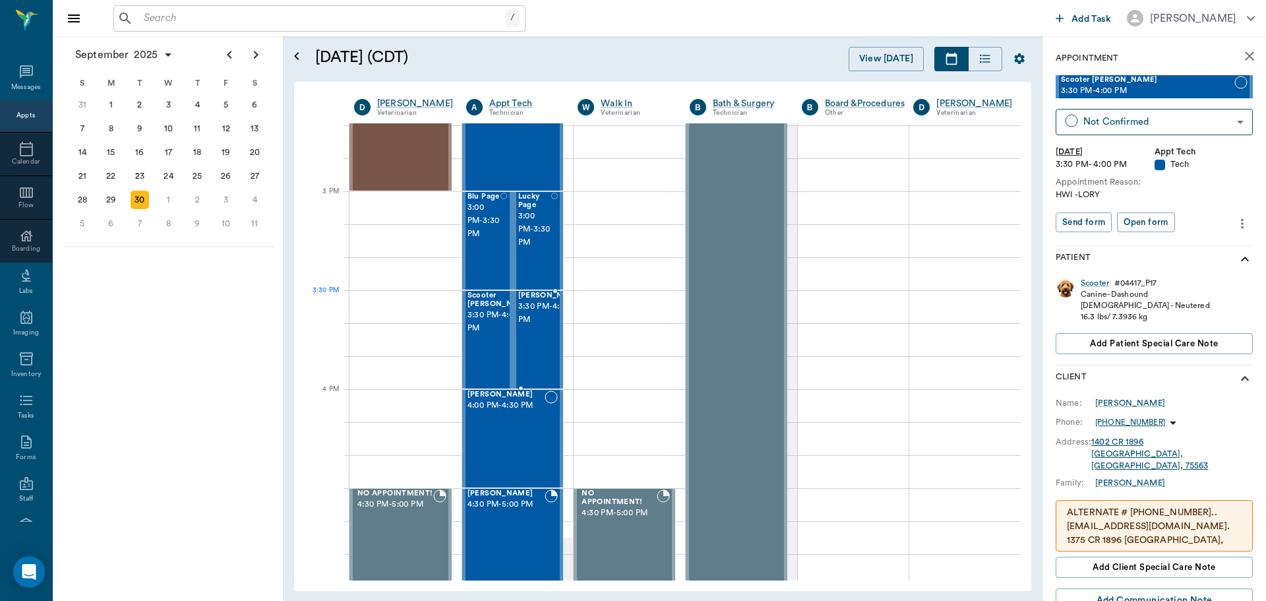
click at [548, 320] on span "3:30 PM - 4:00 PM" at bounding box center [551, 313] width 66 height 26
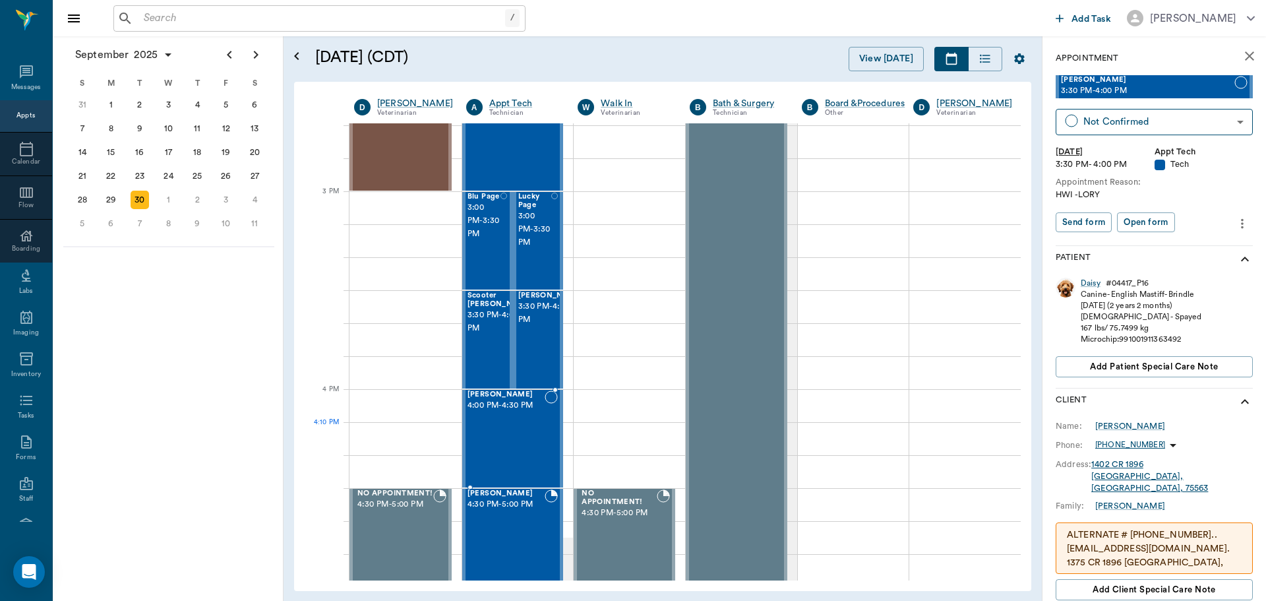
click at [499, 435] on div "Jill Stevens 4:00 PM - 4:30 PM" at bounding box center [507, 438] width 78 height 96
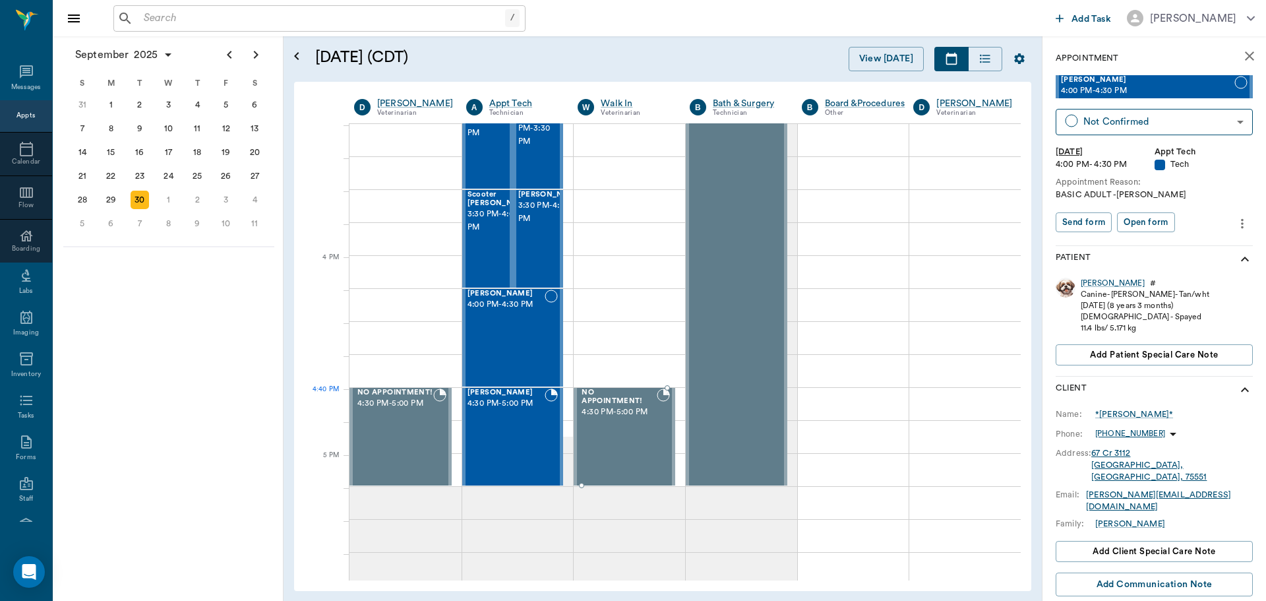
scroll to position [1454, 0]
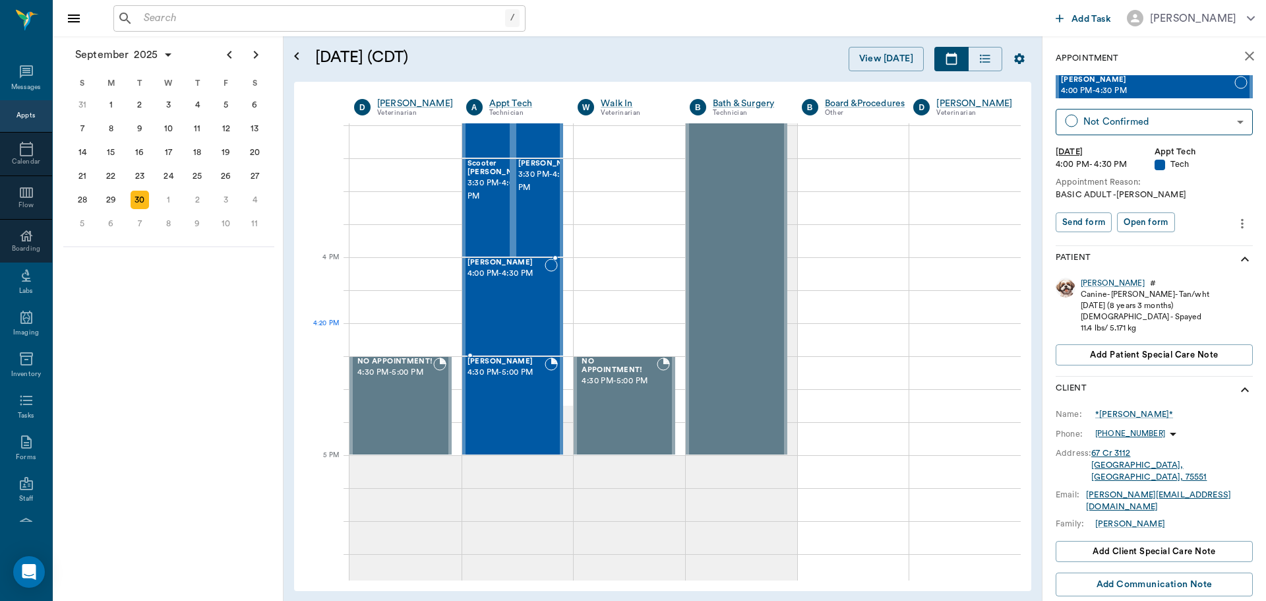
click at [517, 326] on div "Jill Stevens 4:00 PM - 4:30 PM" at bounding box center [507, 307] width 78 height 96
click at [512, 388] on div "Penelope Wiley 4:30 PM - 5:00 PM" at bounding box center [507, 405] width 78 height 96
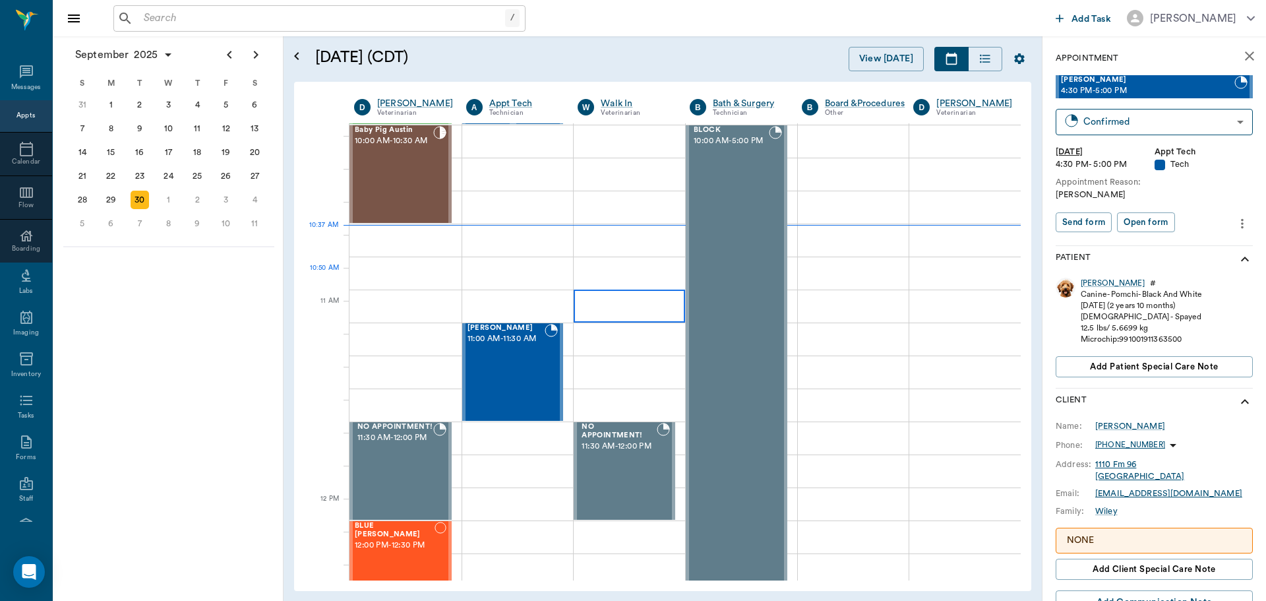
scroll to position [399, 0]
click at [523, 360] on div "Tex Willeford 11:00 AM - 11:30 AM" at bounding box center [507, 372] width 78 height 96
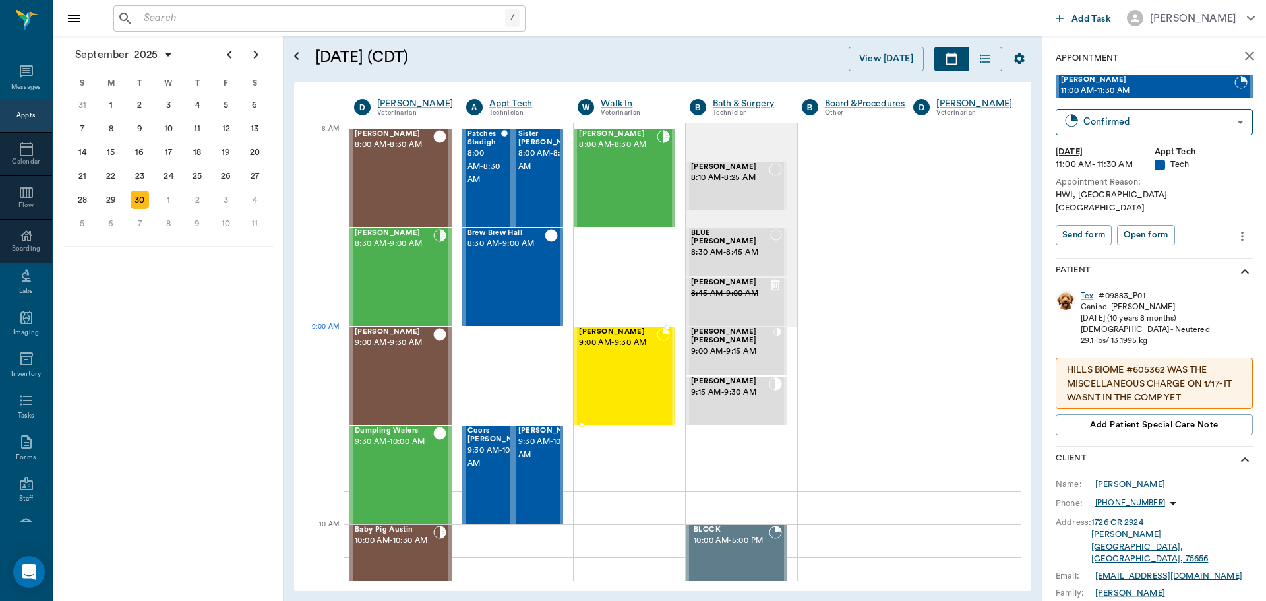
click at [609, 342] on span "9:00 AM - 9:30 AM" at bounding box center [618, 342] width 78 height 13
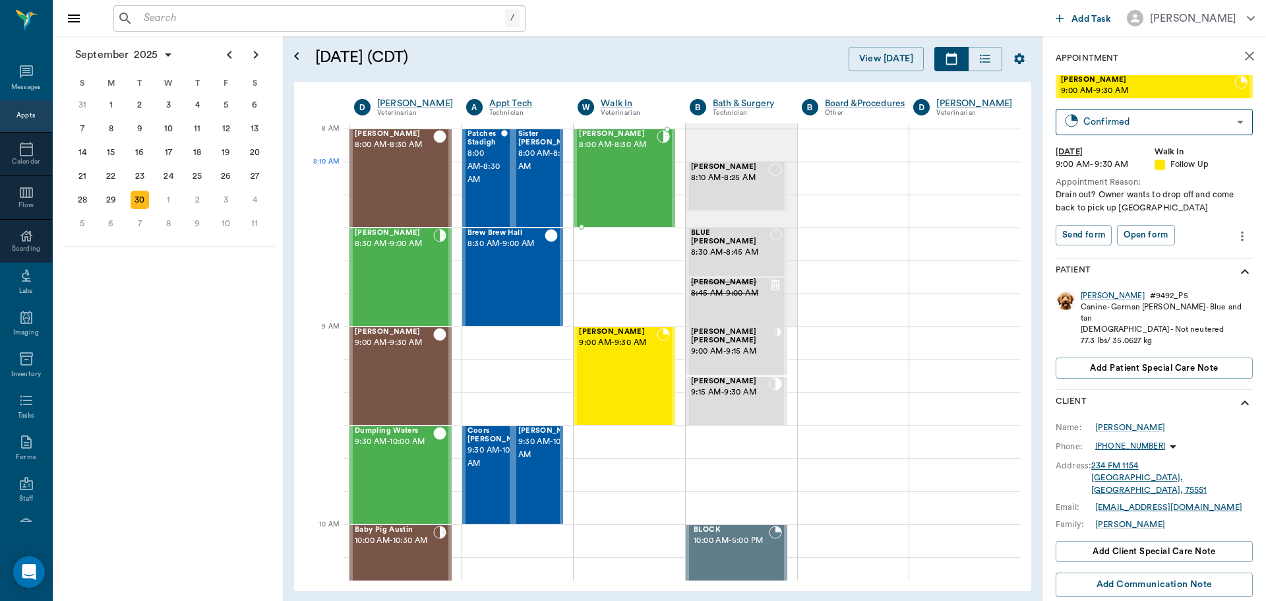
click at [597, 185] on div "[PERSON_NAME] 8:00 AM - 8:30 AM" at bounding box center [618, 178] width 78 height 96
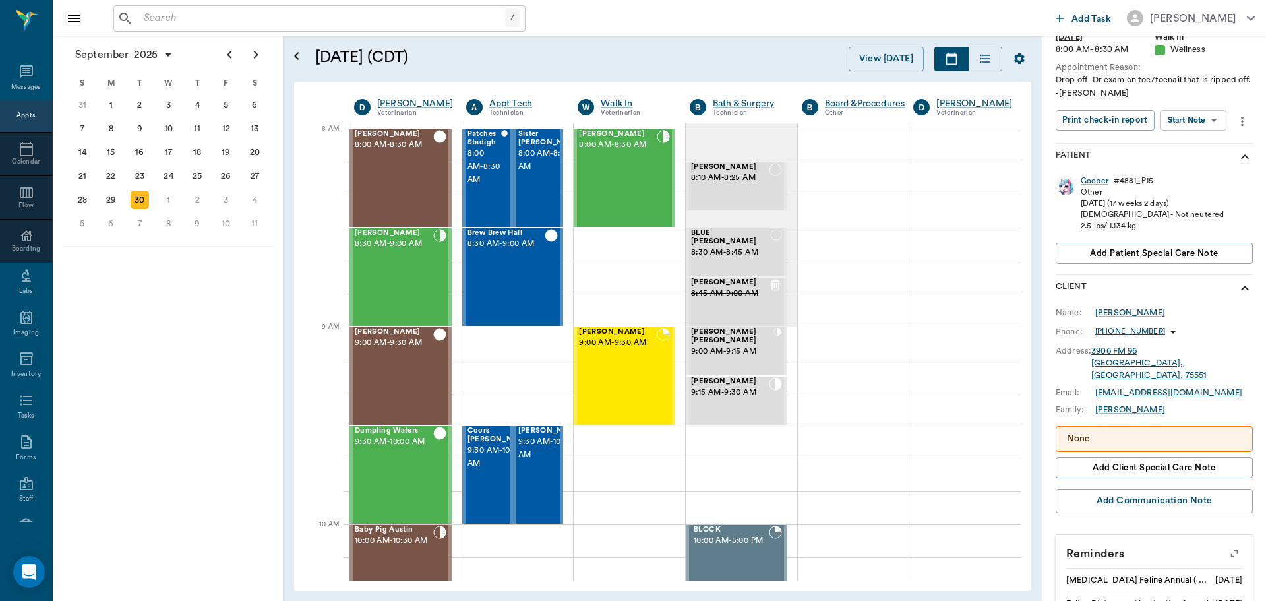
scroll to position [132, 0]
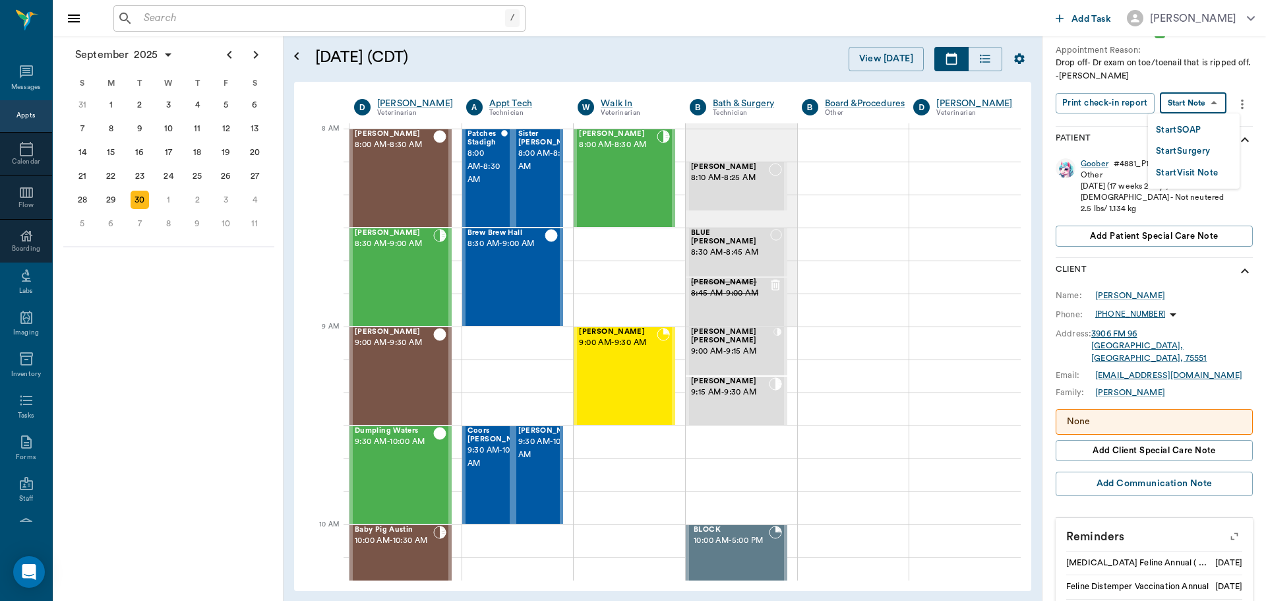
click at [1180, 95] on body "/ ​ Add Task Dr. Bert Ellsworth Nectar Messages Appts Calendar Flow Boarding La…" at bounding box center [633, 300] width 1266 height 601
click at [1188, 133] on button "Start SOAP" at bounding box center [1178, 130] width 45 height 15
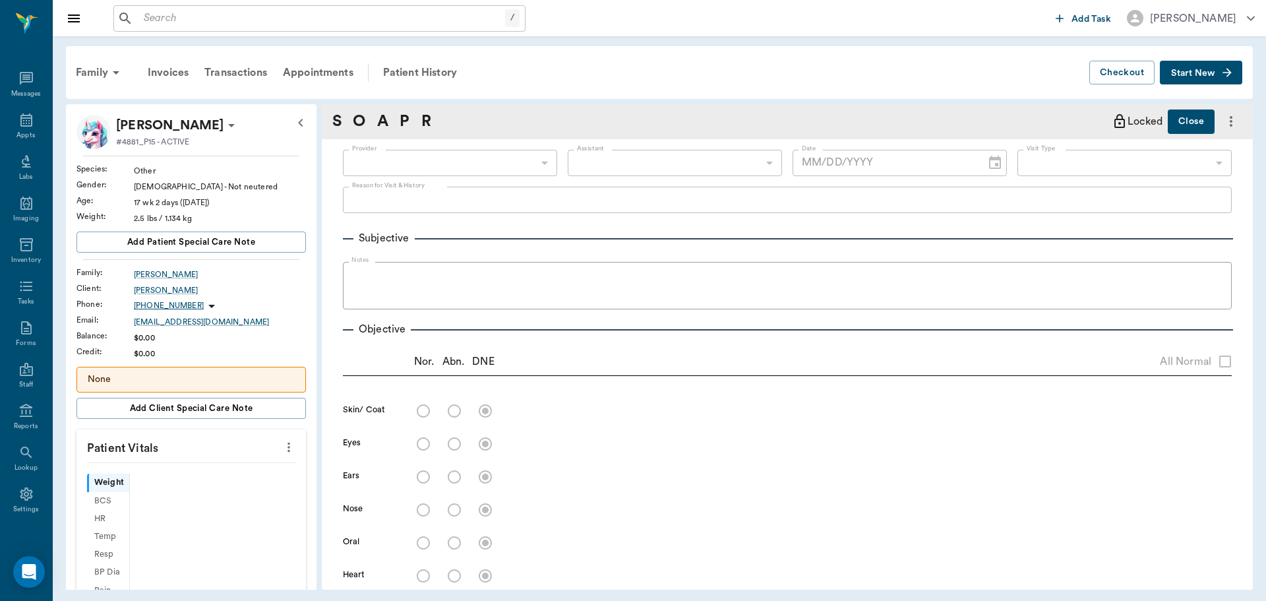
type input "63ee68728bdb516679580557"
type input "65d2be4f46e3a538d89b8c14"
type textarea "Drop off- Dr exam on toe/toenail that is ripped off. -[PERSON_NAME]"
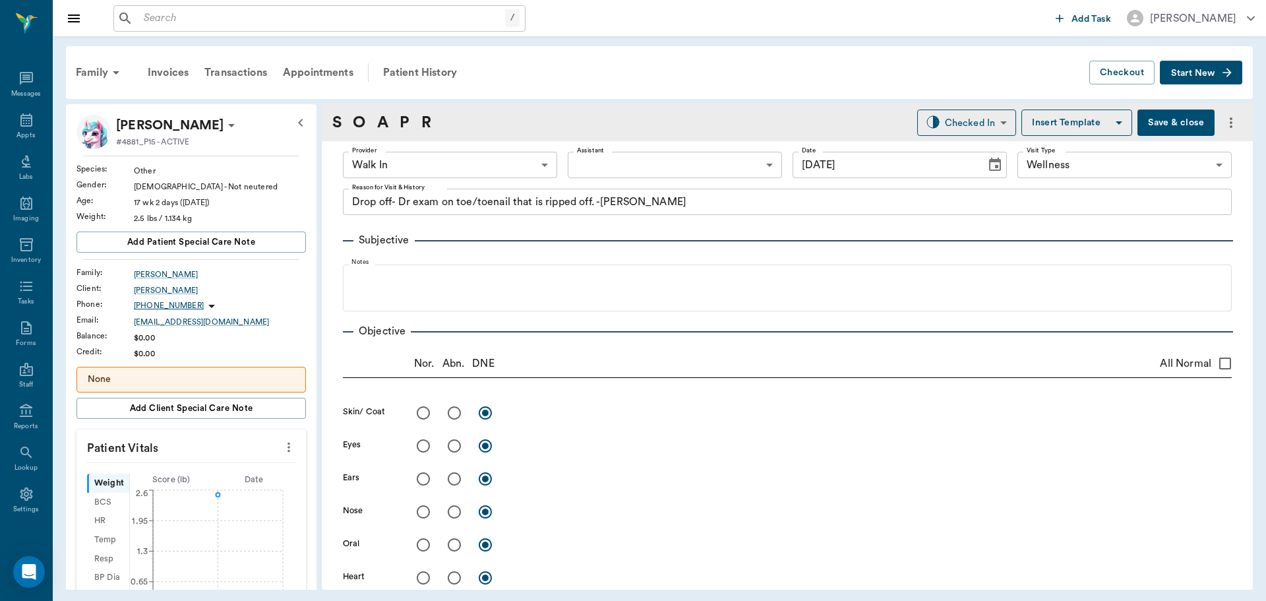
type input "[DATE]"
click at [282, 448] on icon "more" at bounding box center [289, 447] width 15 height 16
click at [246, 472] on span "Enter Vitals" at bounding box center [223, 470] width 111 height 14
click at [206, 482] on input "text" at bounding box center [190, 487] width 115 height 26
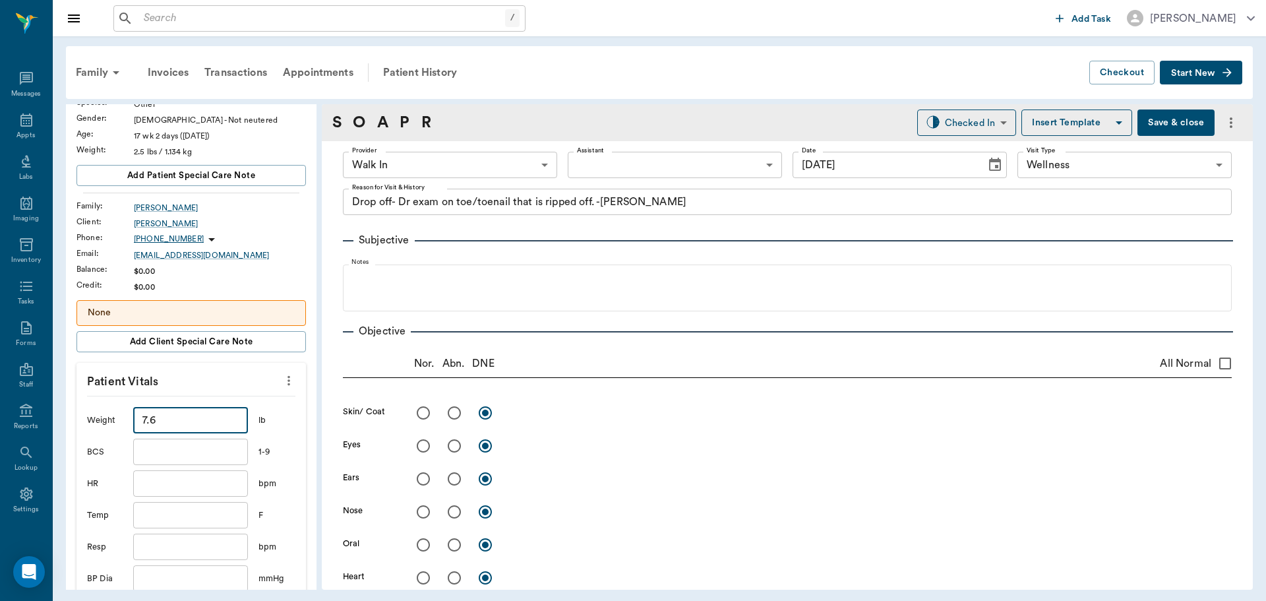
scroll to position [198, 0]
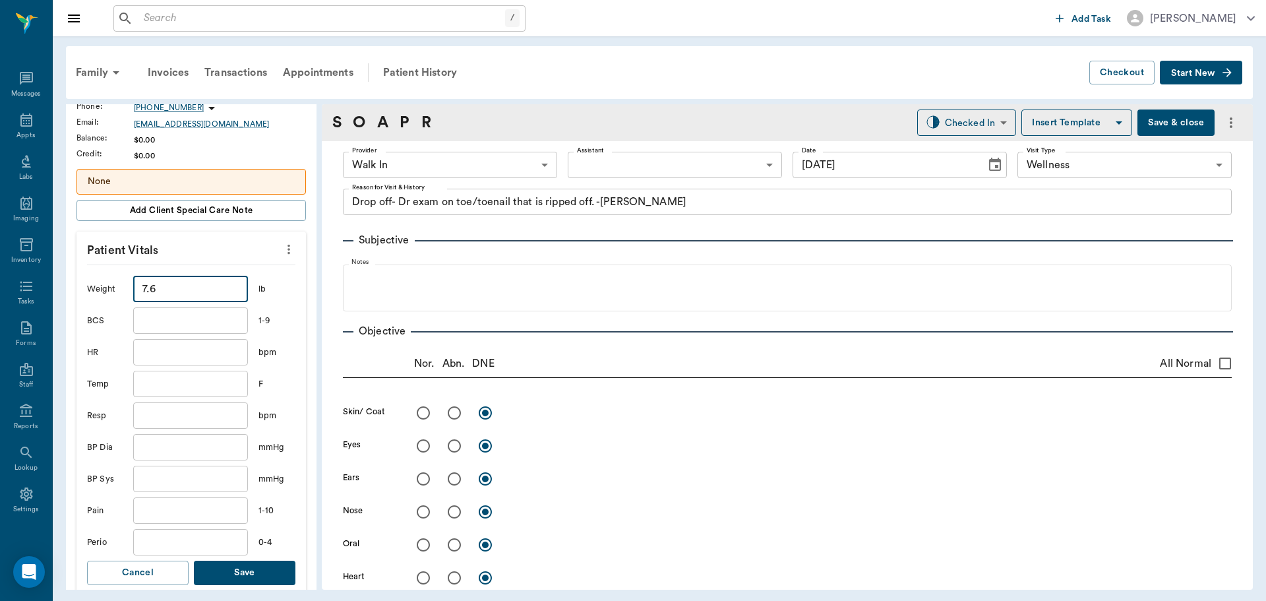
type input "7.6"
click at [245, 578] on button "Save" at bounding box center [245, 573] width 102 height 24
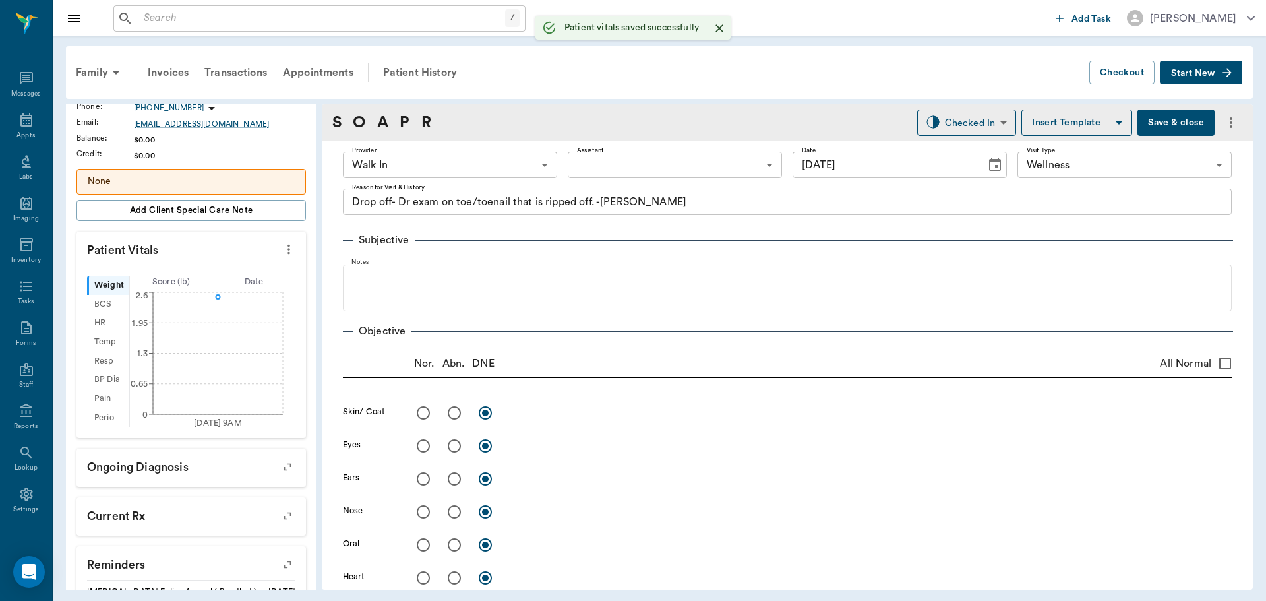
click at [498, 157] on body "/ ​ Add Task Dr. Bert Ellsworth Nectar Messages Appts Labs Imaging Inventory Ta…" at bounding box center [633, 300] width 1266 height 601
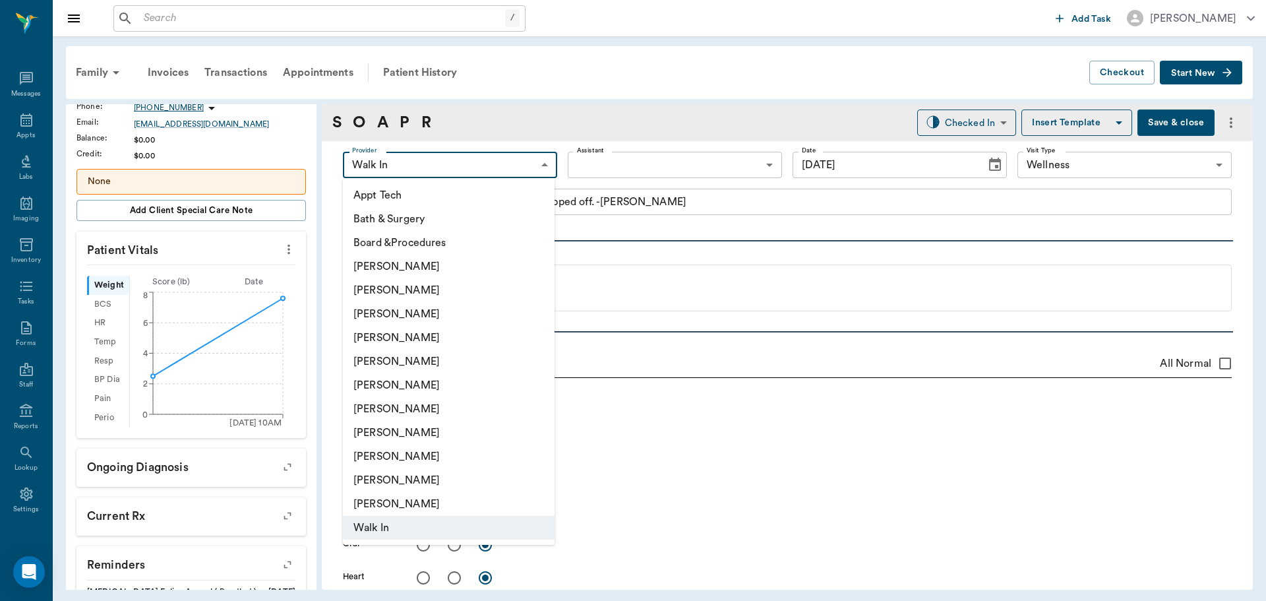
click at [472, 345] on li "[PERSON_NAME]" at bounding box center [449, 338] width 212 height 24
type input "63ec2f075fda476ae8351a4d"
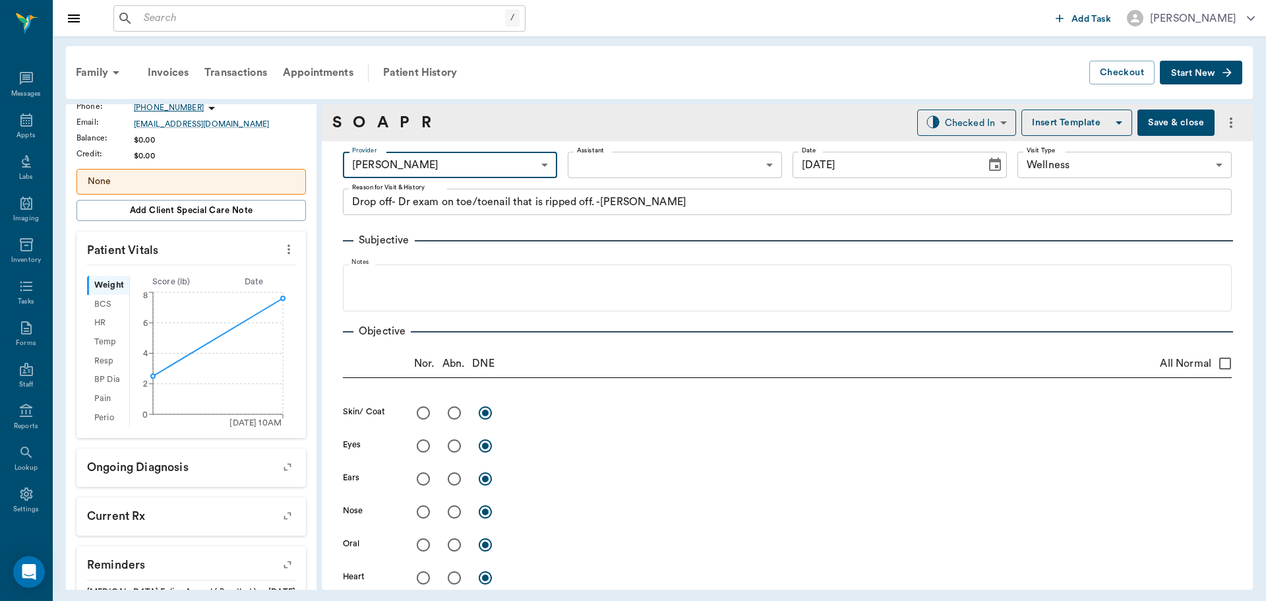
click at [630, 160] on body "/ ​ Add Task Dr. Bert Ellsworth Nectar Messages Appts Labs Imaging Inventory Ta…" at bounding box center [633, 300] width 1266 height 601
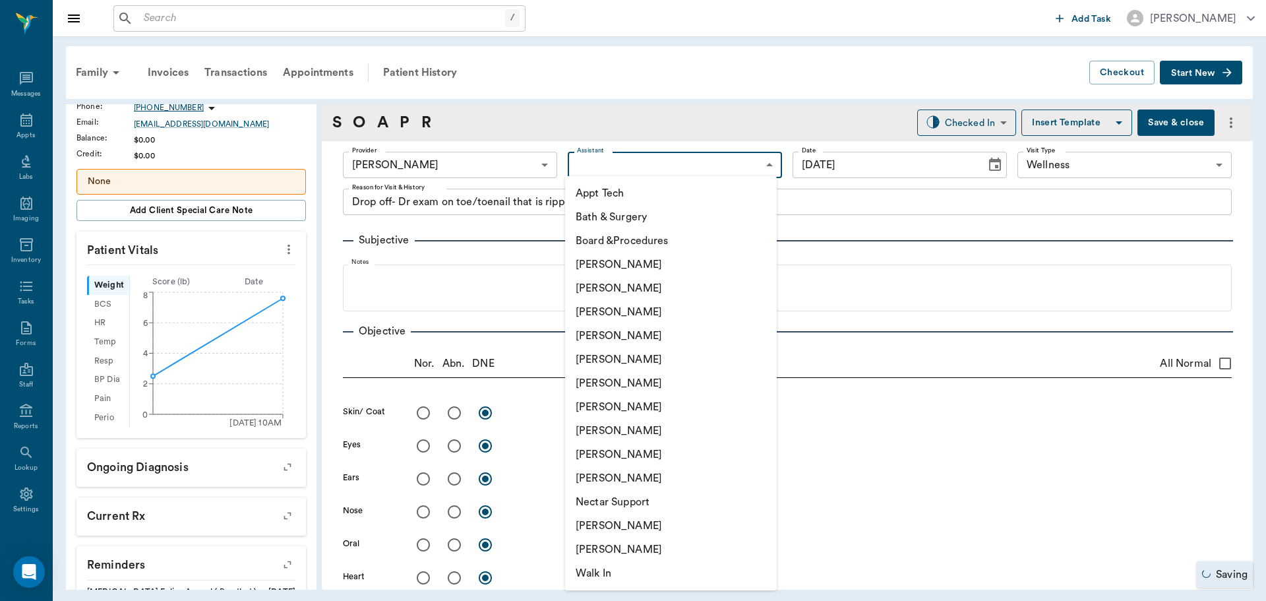
click at [624, 412] on li "[PERSON_NAME]" at bounding box center [671, 407] width 212 height 24
type input "682b670d8bdc6f7f8feef3db"
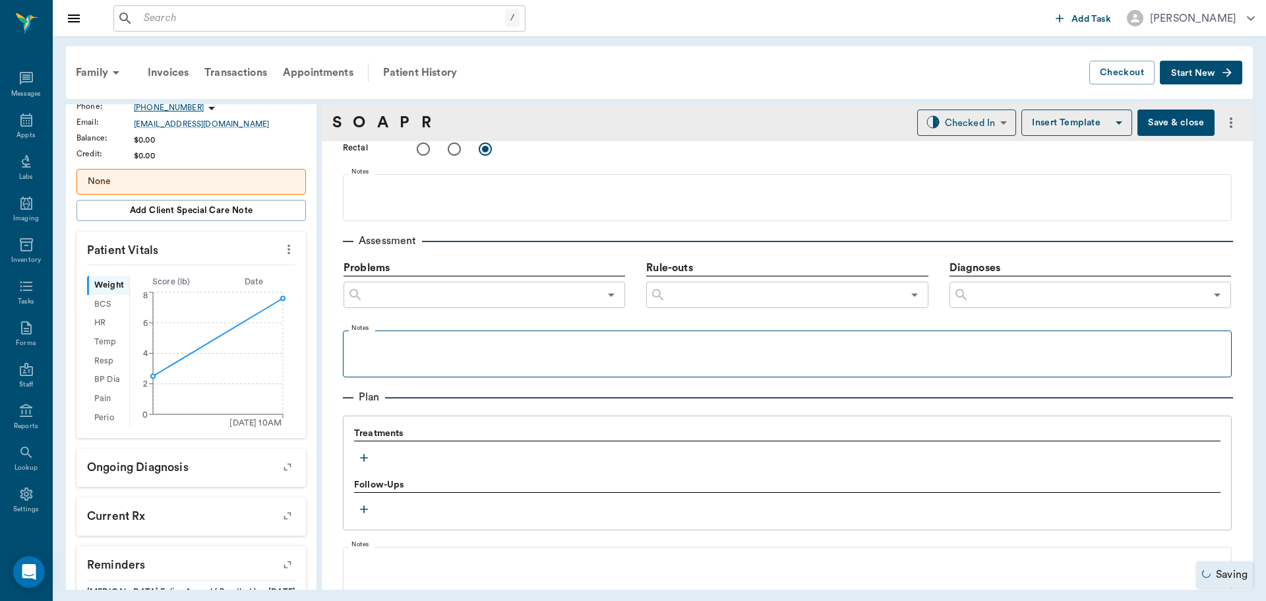
scroll to position [725, 0]
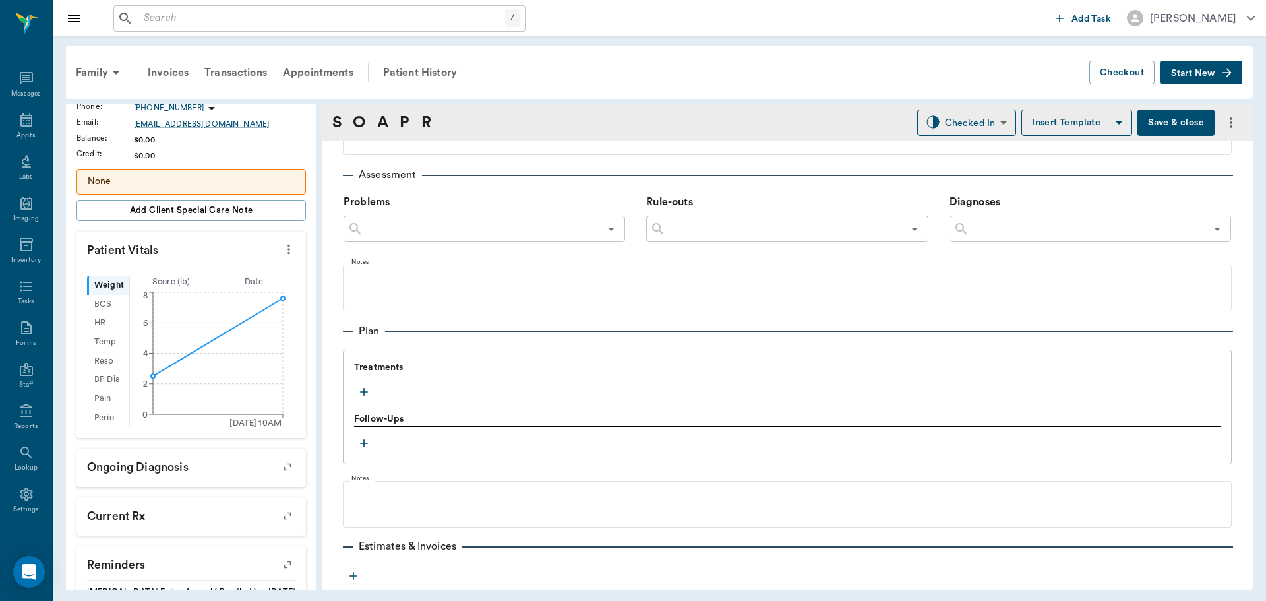
click at [359, 388] on icon "button" at bounding box center [363, 391] width 13 height 13
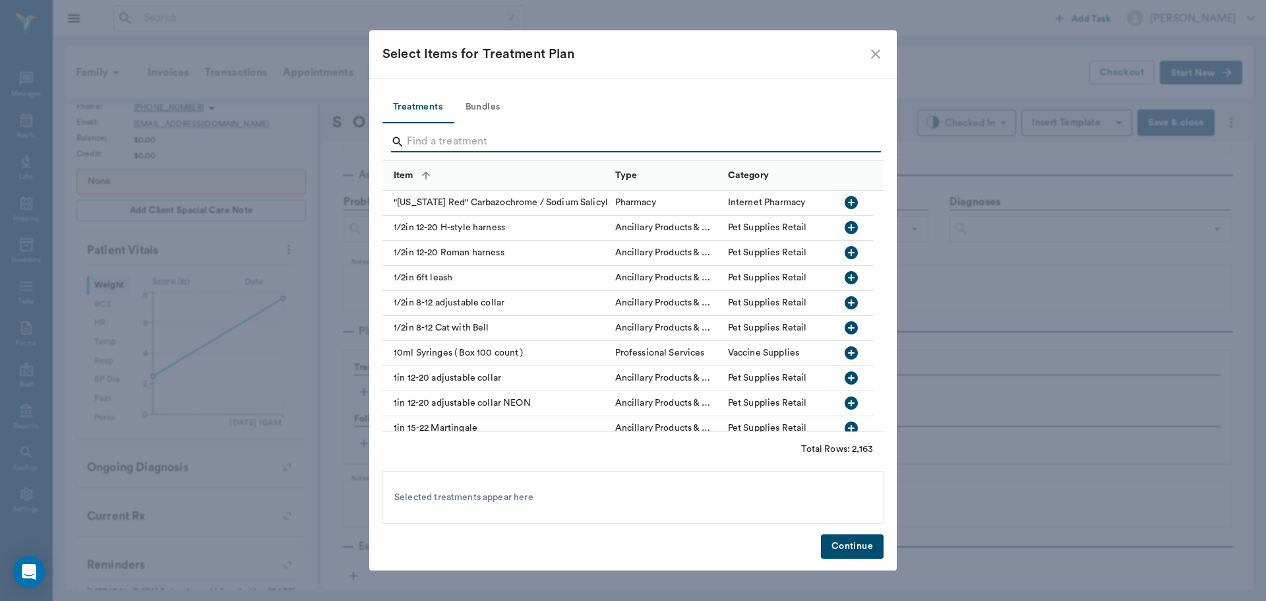
click at [456, 145] on input "Search" at bounding box center [634, 141] width 454 height 21
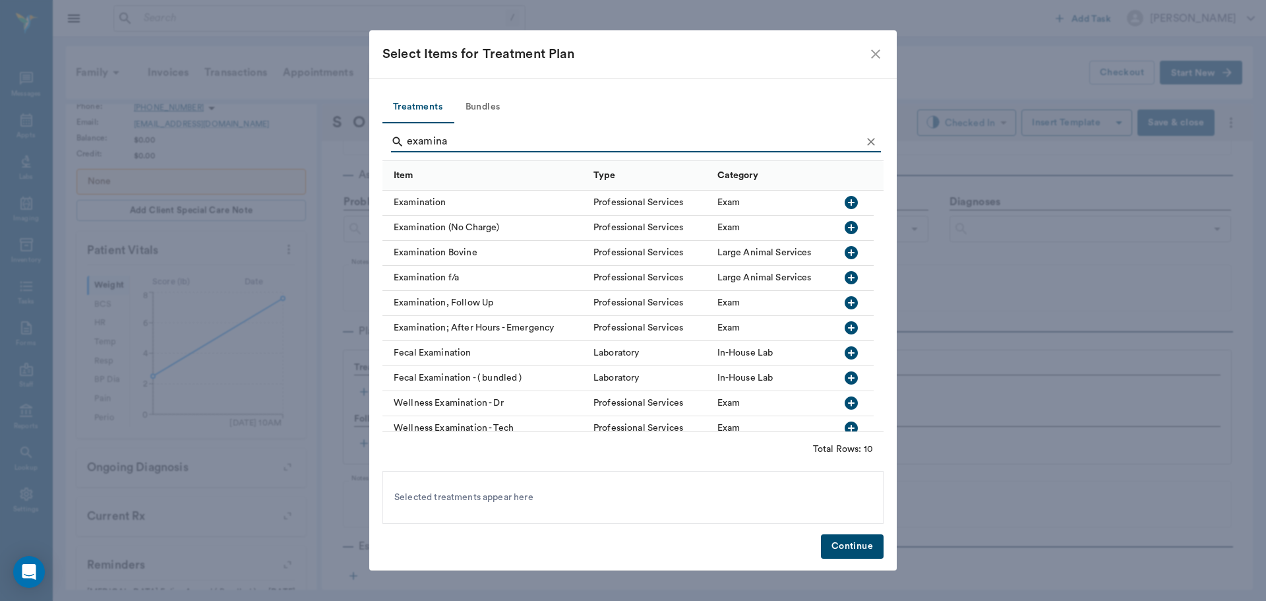
type input "examina"
click at [852, 202] on icon "button" at bounding box center [851, 202] width 13 height 13
click at [870, 546] on button "Continue" at bounding box center [852, 546] width 63 height 24
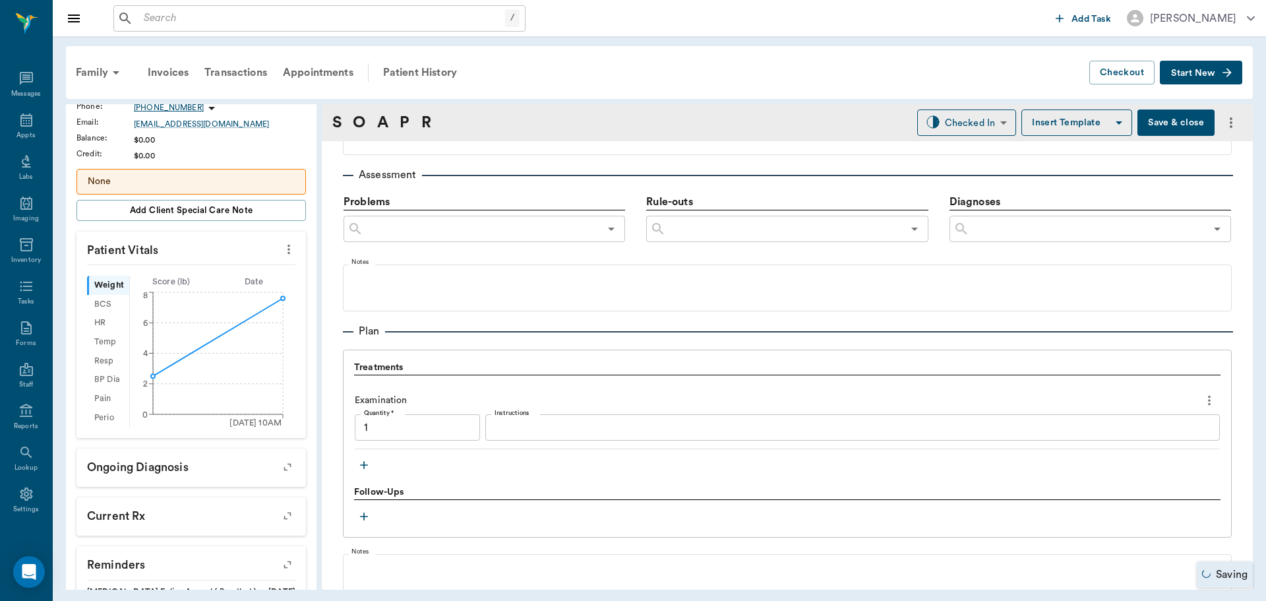
type input "1.00"
click at [365, 468] on icon "button" at bounding box center [363, 464] width 13 height 13
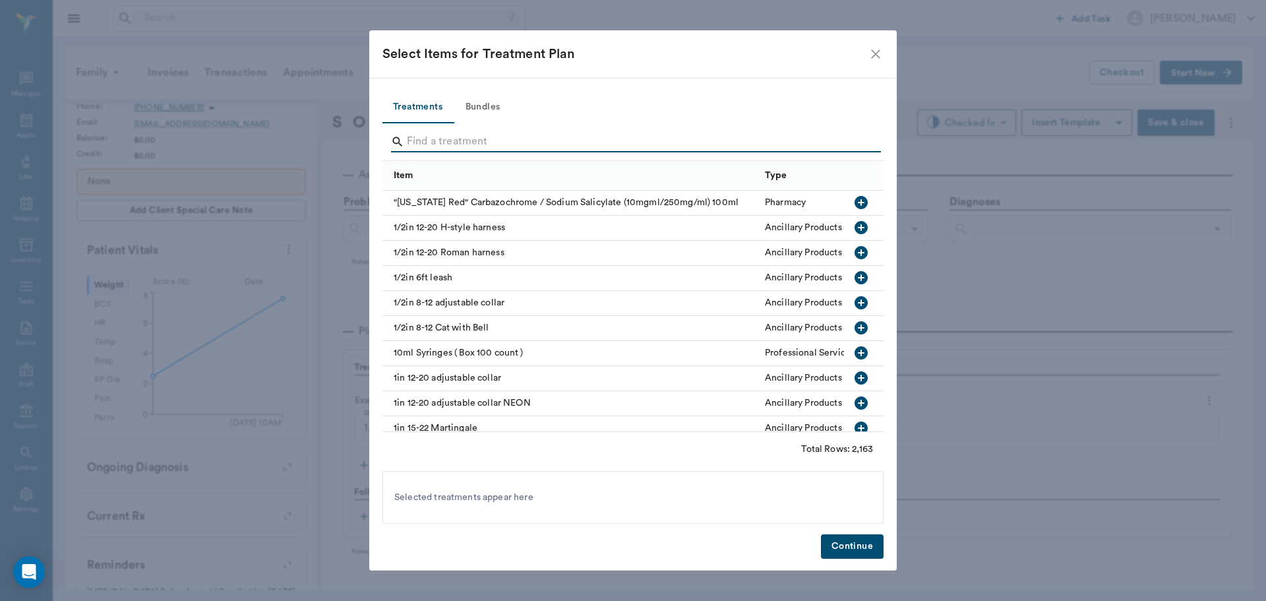
click at [507, 144] on input "Search" at bounding box center [634, 141] width 454 height 21
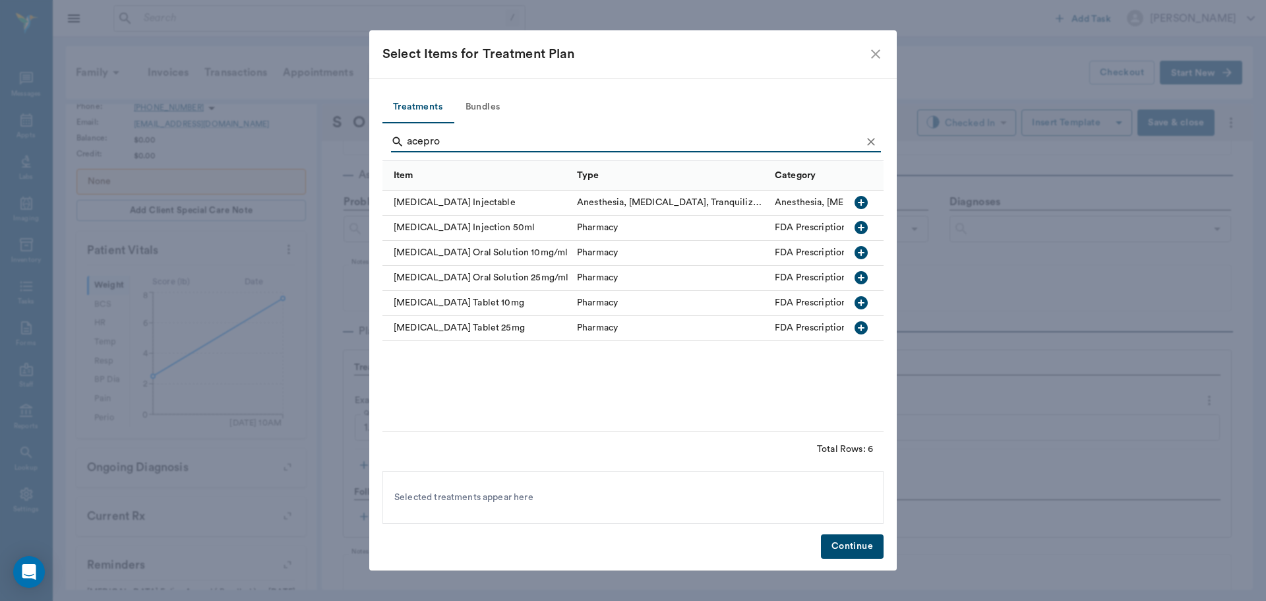
type input "acepro"
click at [860, 209] on icon "button" at bounding box center [861, 203] width 16 height 16
click at [824, 534] on div "Treatments Bundles acepro Item Type Category Acepromazine Injectable Anesthesia…" at bounding box center [633, 324] width 528 height 493
click at [840, 545] on button "Continue" at bounding box center [852, 546] width 63 height 24
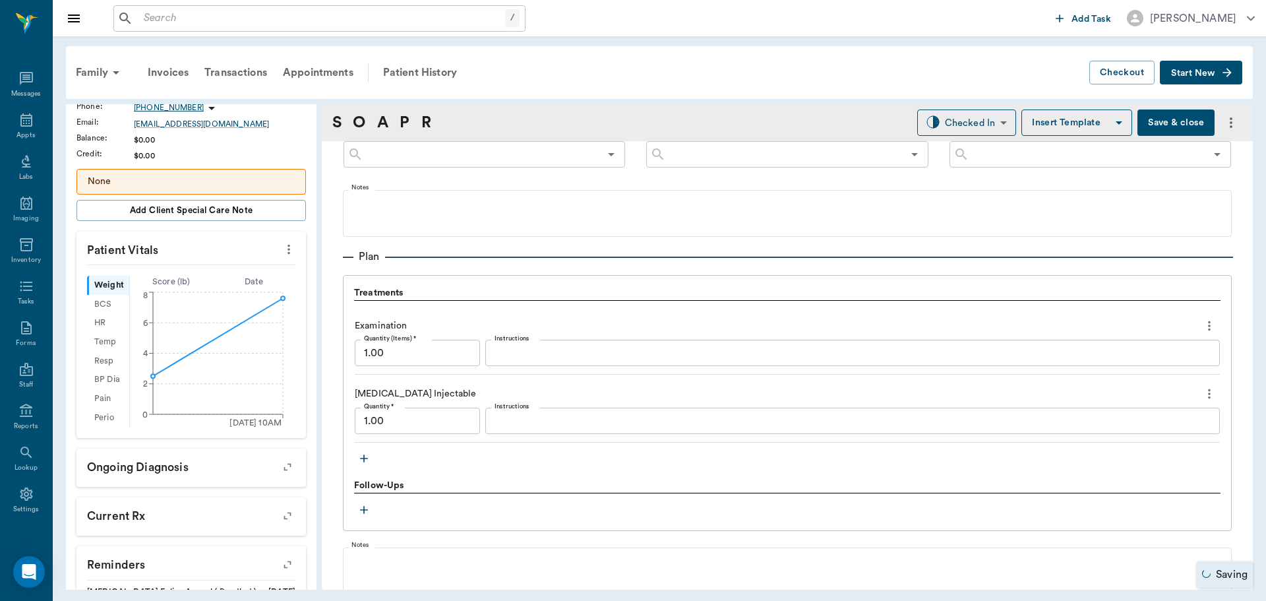
scroll to position [857, 0]
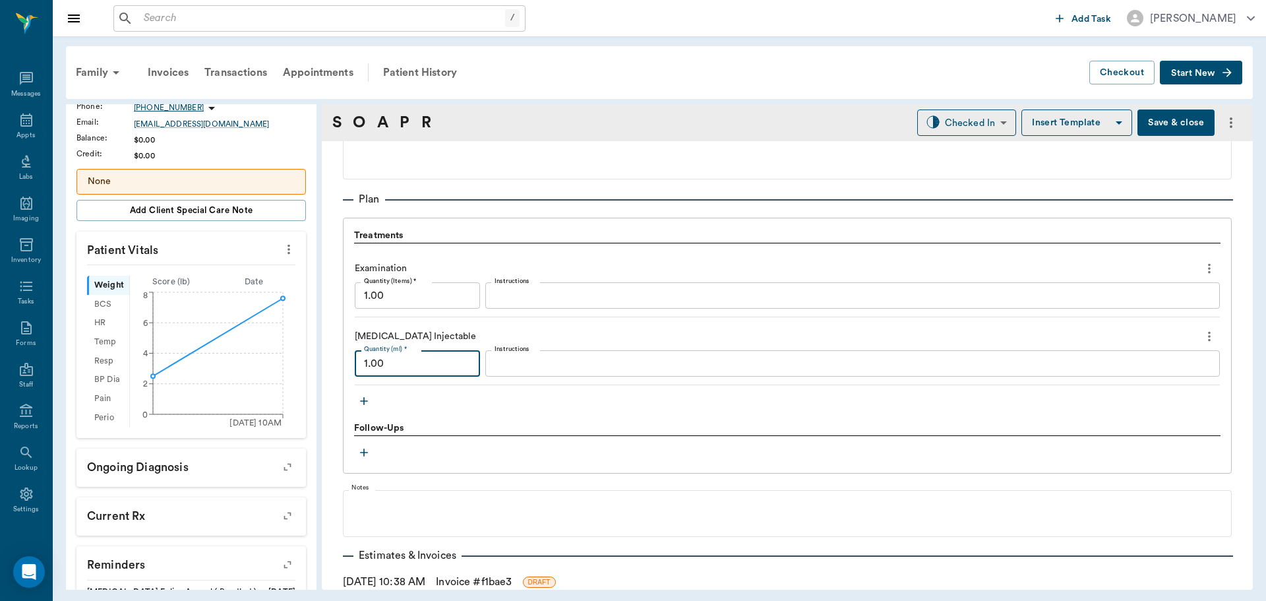
click at [395, 361] on input "1.00" at bounding box center [417, 363] width 125 height 26
click at [587, 400] on div "Treatments Examination Quantity (Items) * 1.00 Quantity (Items) * Instructions …" at bounding box center [787, 320] width 867 height 182
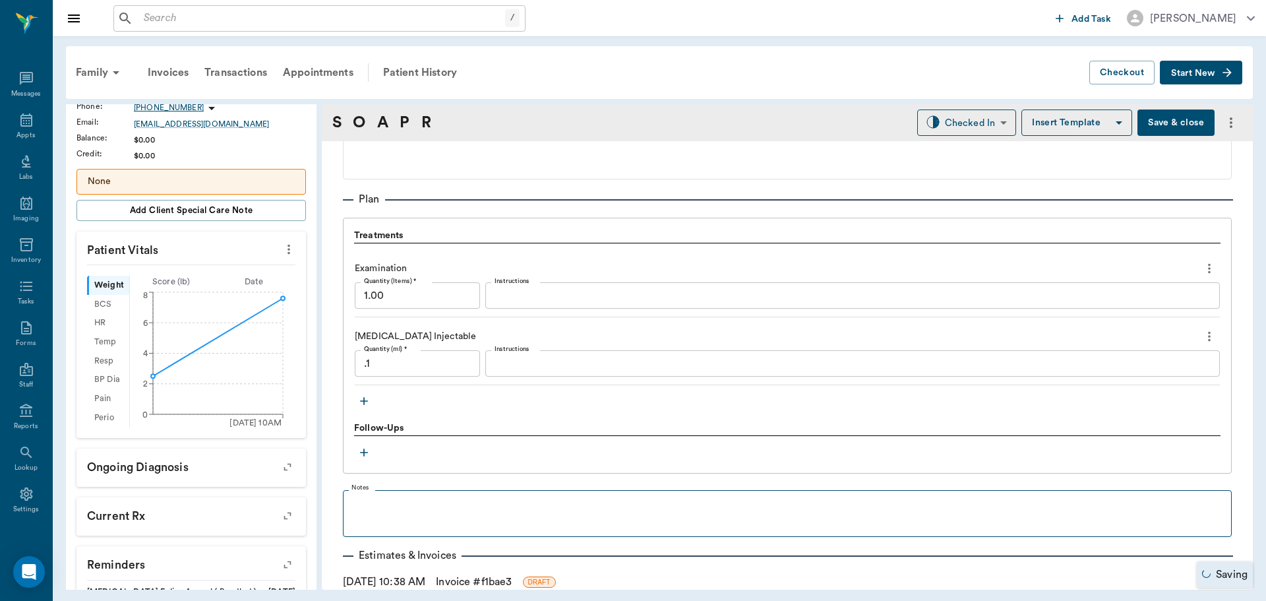
type input "0.10"
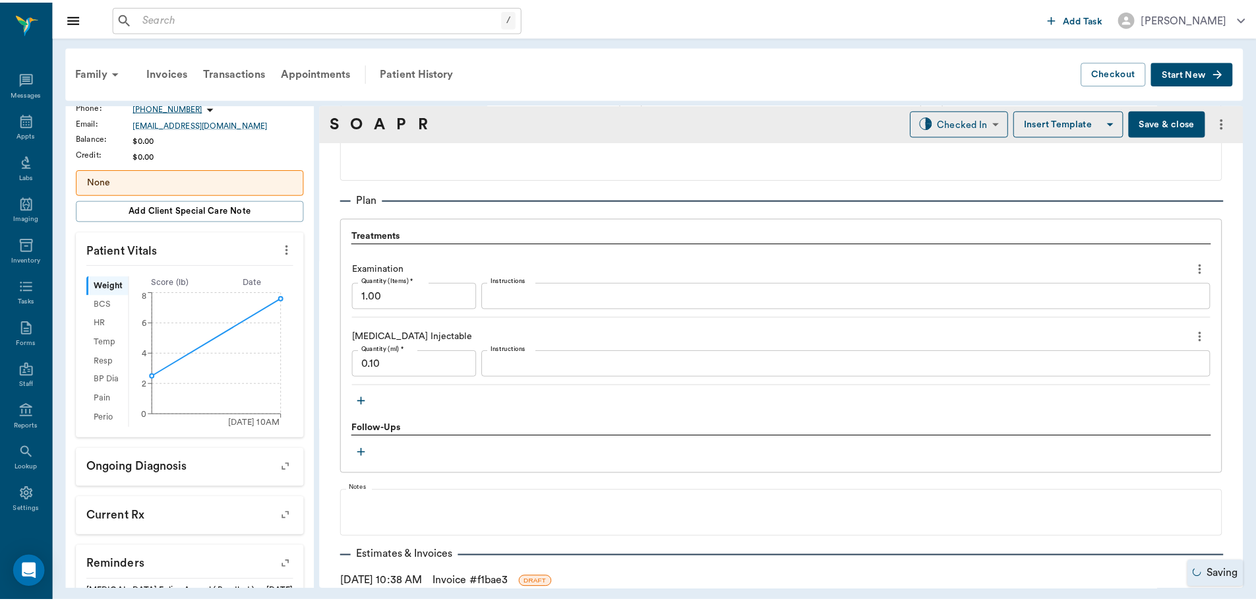
scroll to position [923, 0]
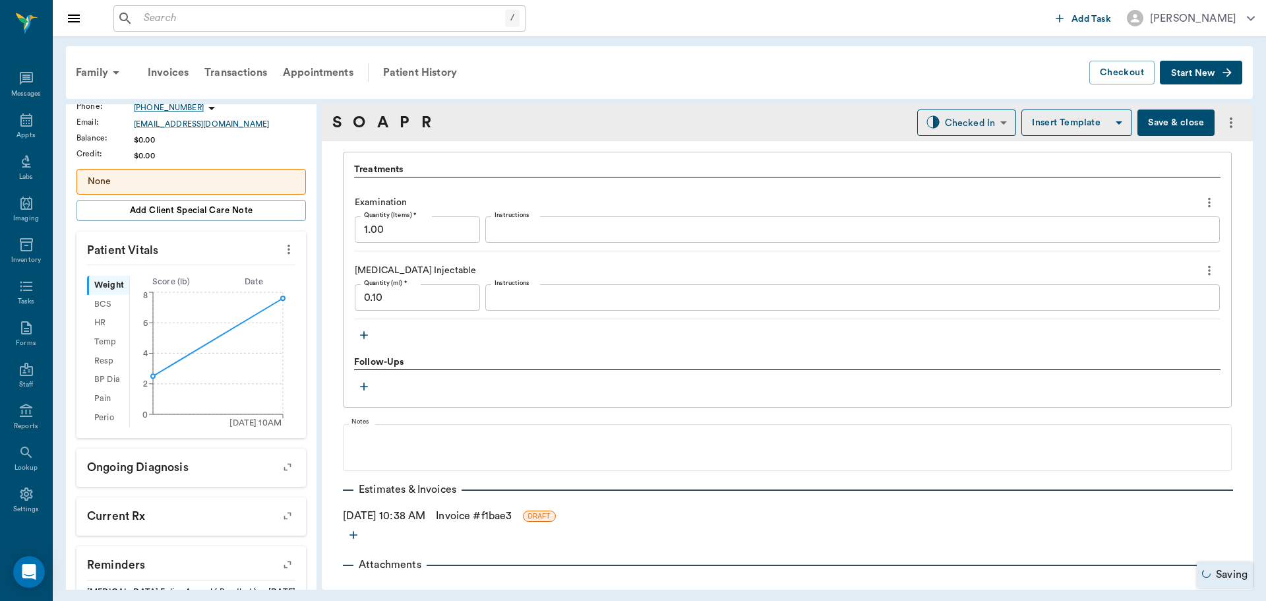
click at [483, 514] on link "Invoice # f1bae3" at bounding box center [474, 516] width 76 height 16
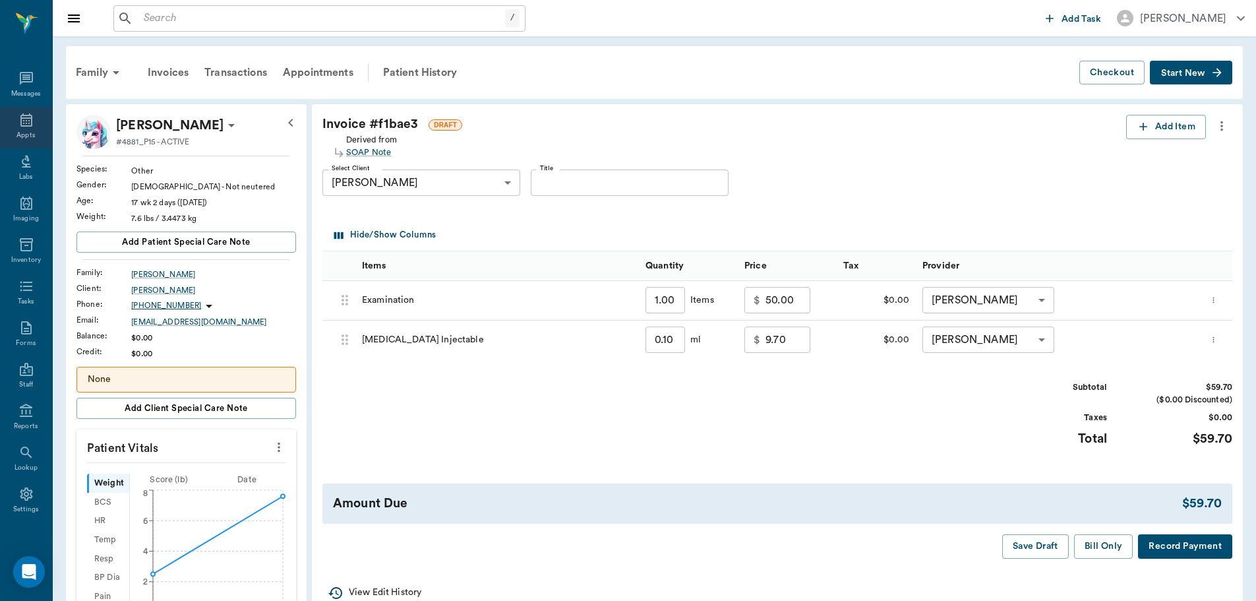
click at [13, 117] on div "Appts" at bounding box center [26, 128] width 52 height 42
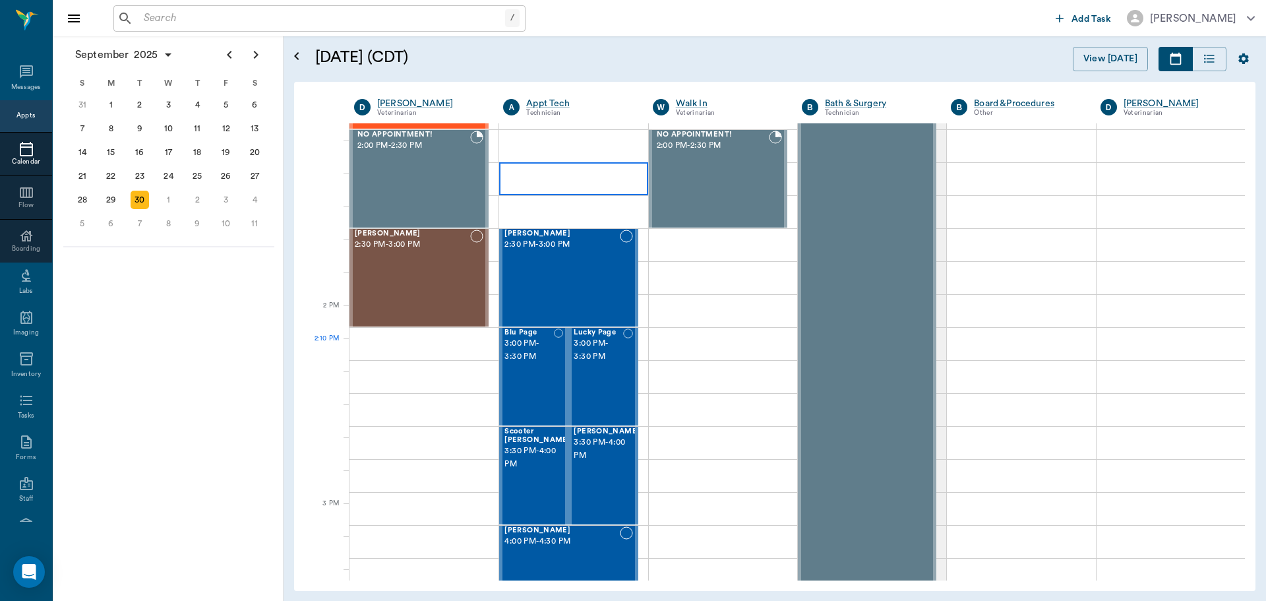
scroll to position [991, 0]
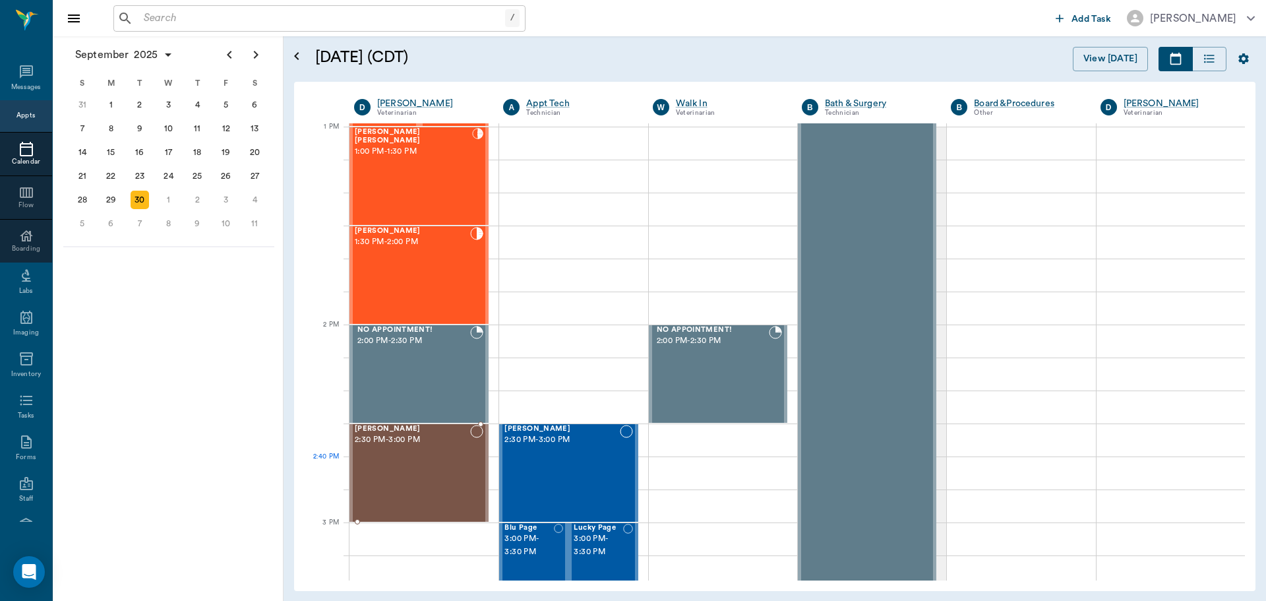
click at [435, 465] on div "Paisley Moore 2:30 PM - 3:00 PM" at bounding box center [412, 473] width 115 height 96
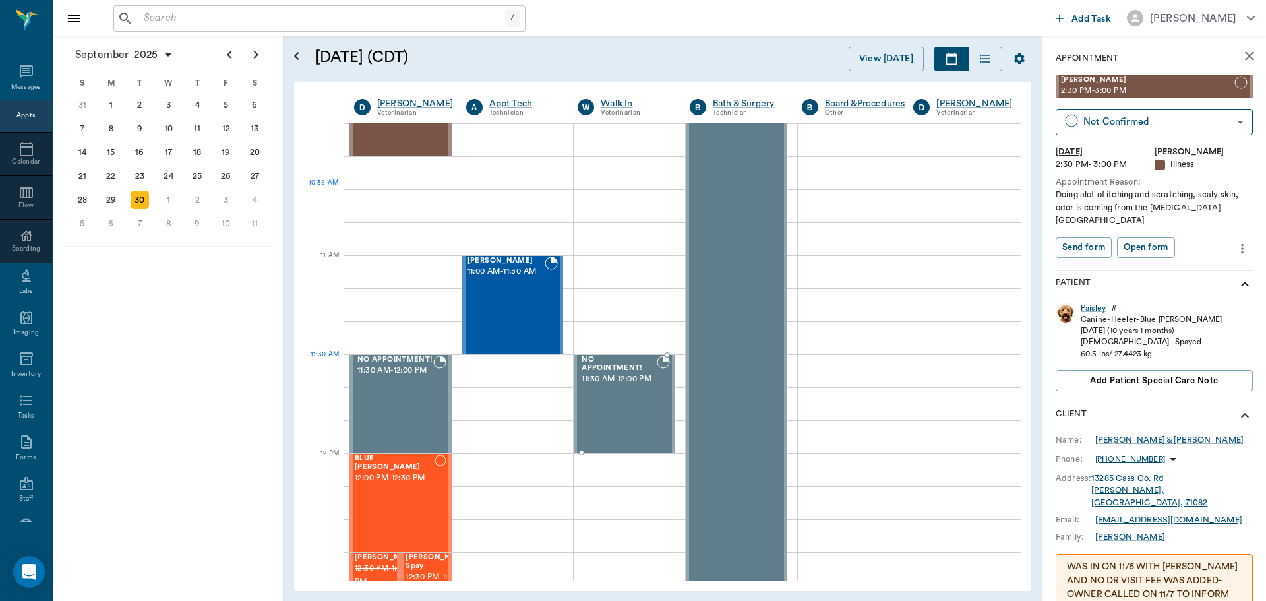
scroll to position [464, 0]
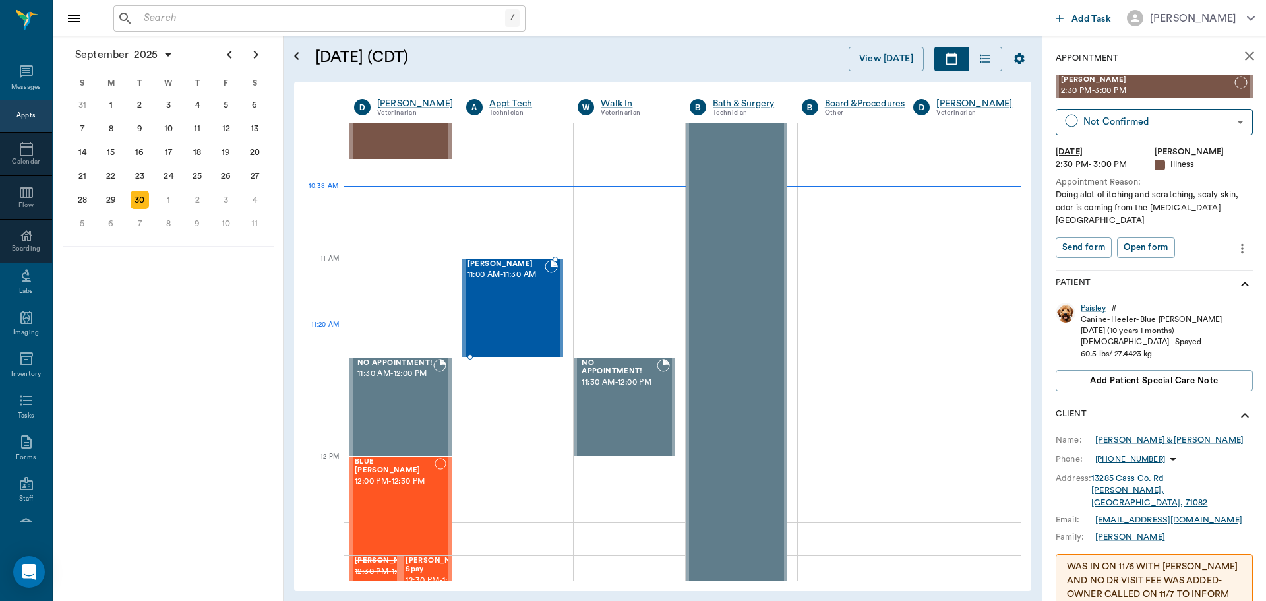
click at [518, 328] on div "Tex Willeford 11:00 AM - 11:30 AM" at bounding box center [507, 308] width 78 height 96
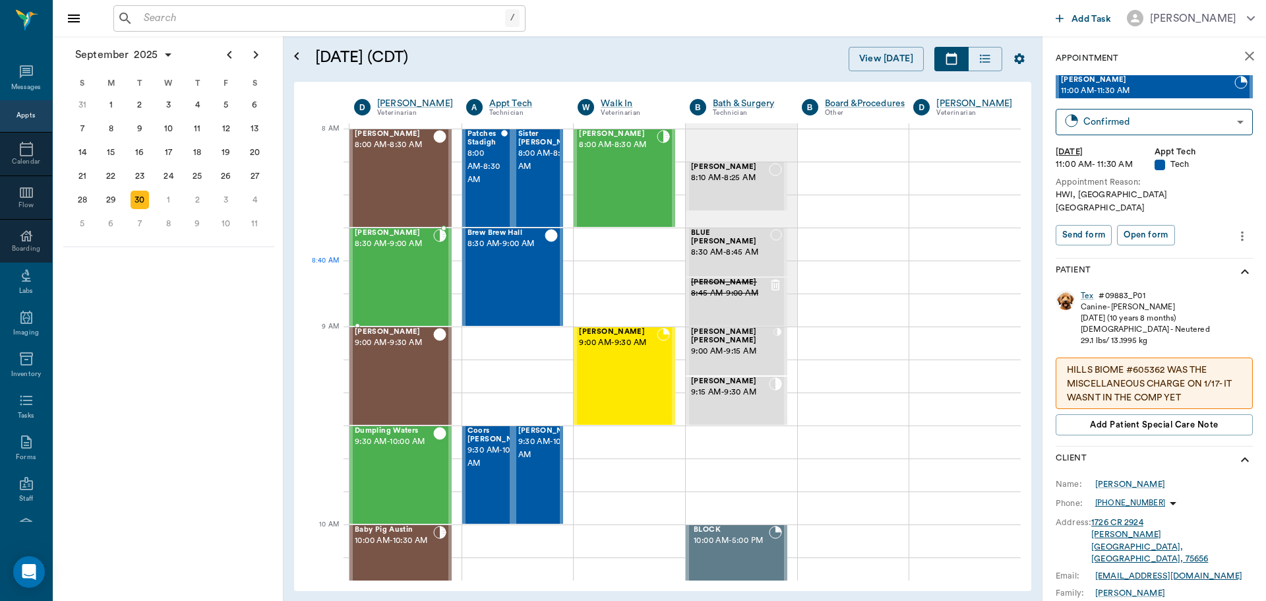
click at [412, 270] on div "Hannah Daniels 8:30 AM - 9:00 AM" at bounding box center [394, 277] width 78 height 96
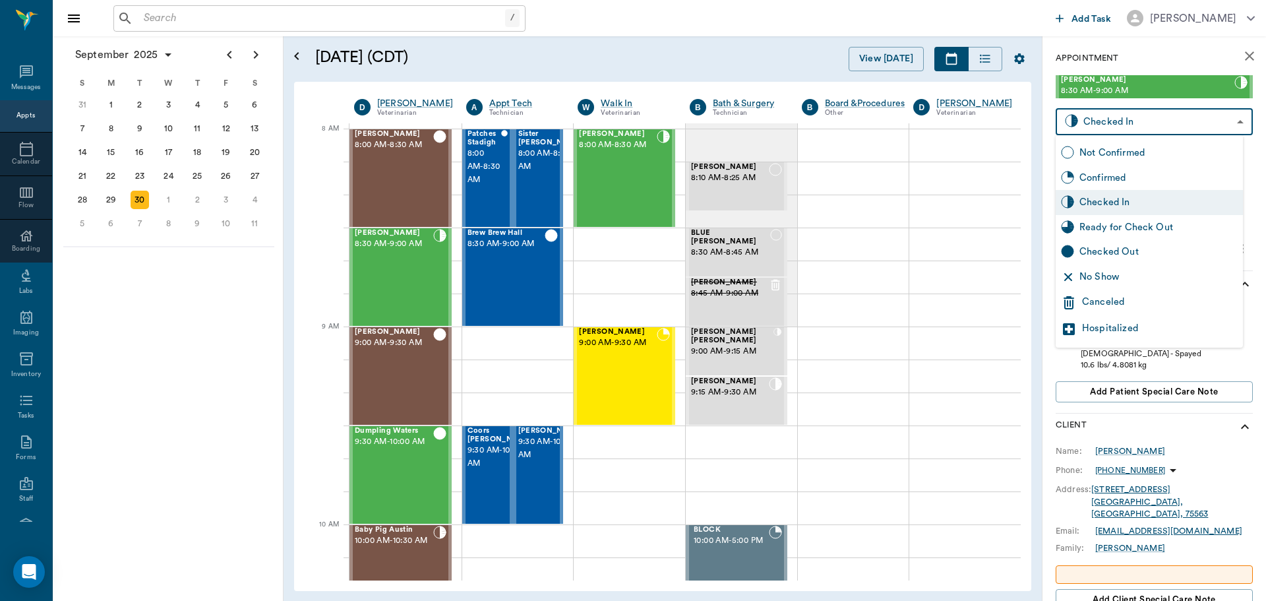
click at [1105, 129] on body "/ ​ Add Task Dr. Bert Ellsworth Nectar Messages Appts Calendar Flow Boarding La…" at bounding box center [633, 300] width 1266 height 601
click at [1144, 73] on div at bounding box center [633, 300] width 1266 height 601
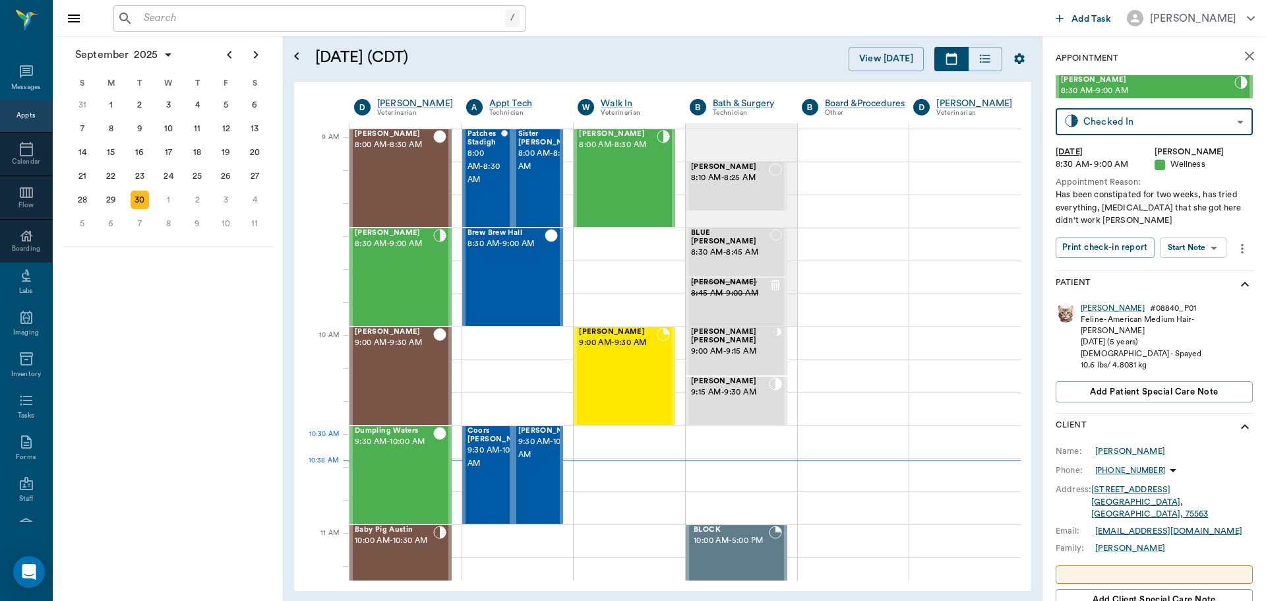
scroll to position [330, 0]
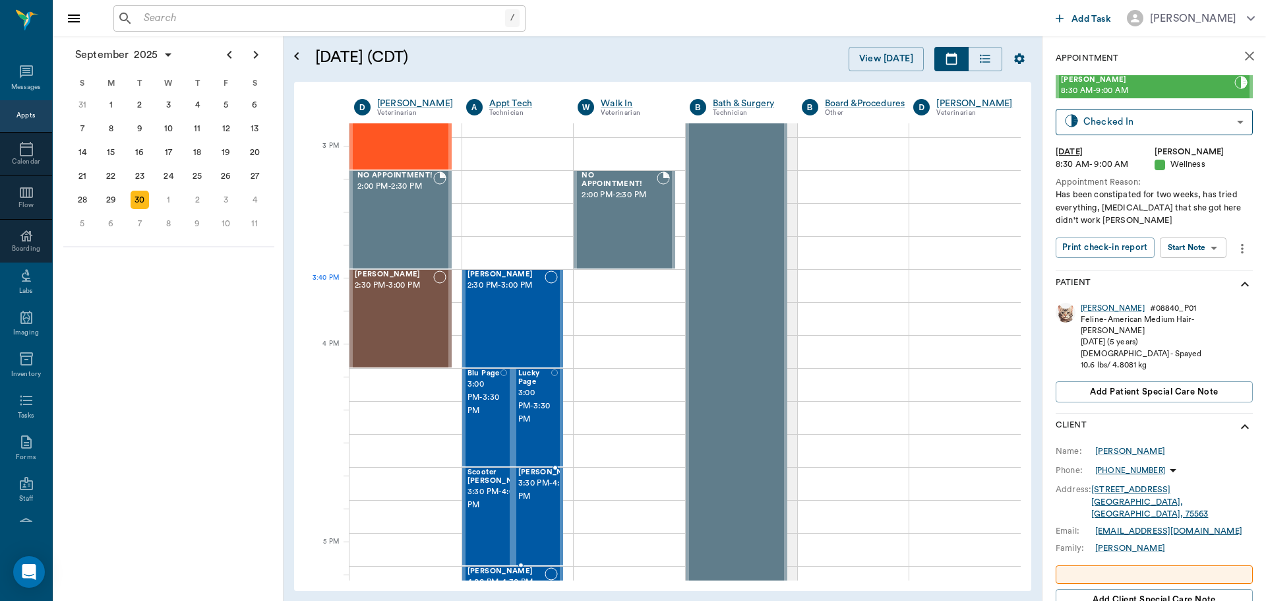
scroll to position [1123, 0]
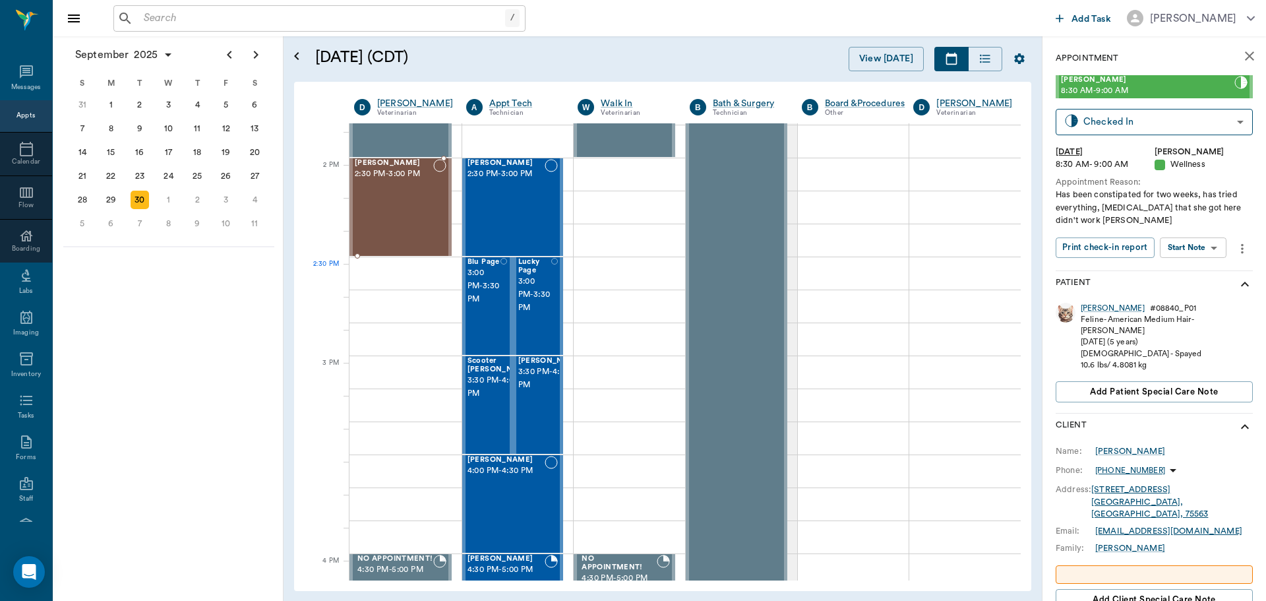
scroll to position [1123, 0]
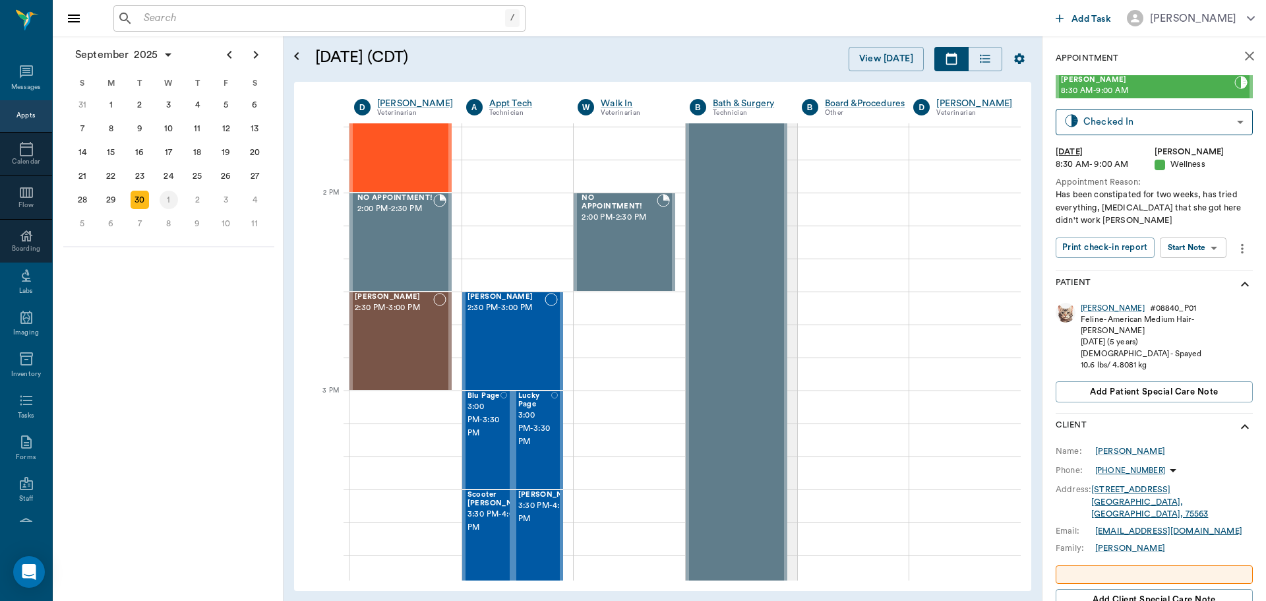
click at [168, 204] on div "1" at bounding box center [169, 200] width 18 height 18
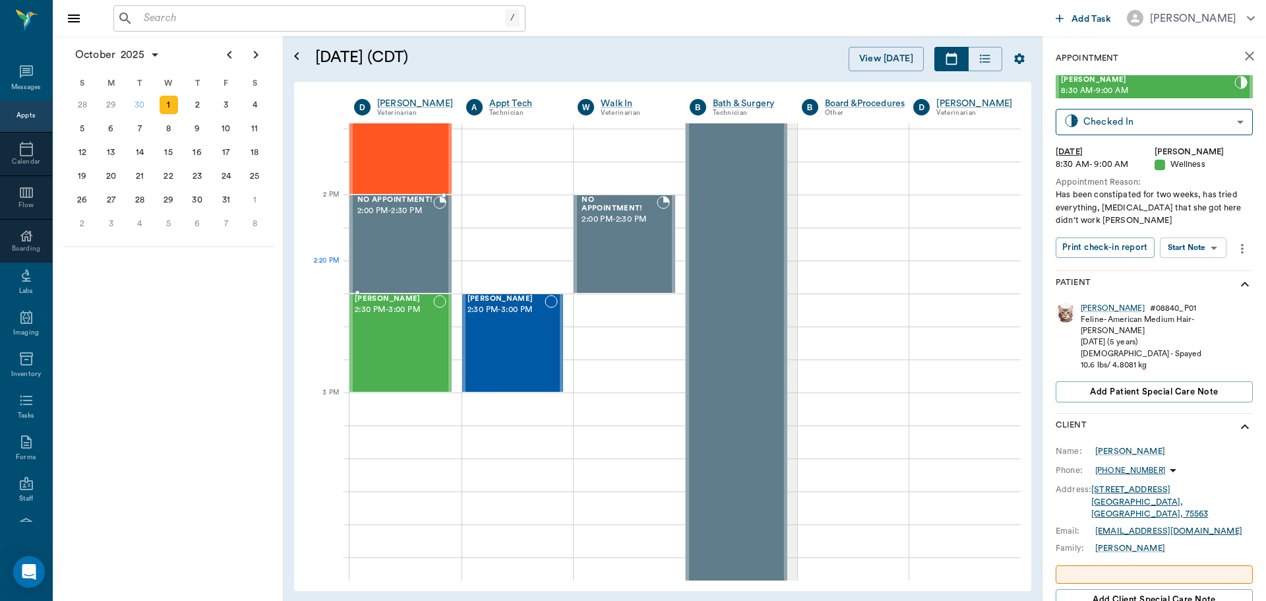
scroll to position [1385, 0]
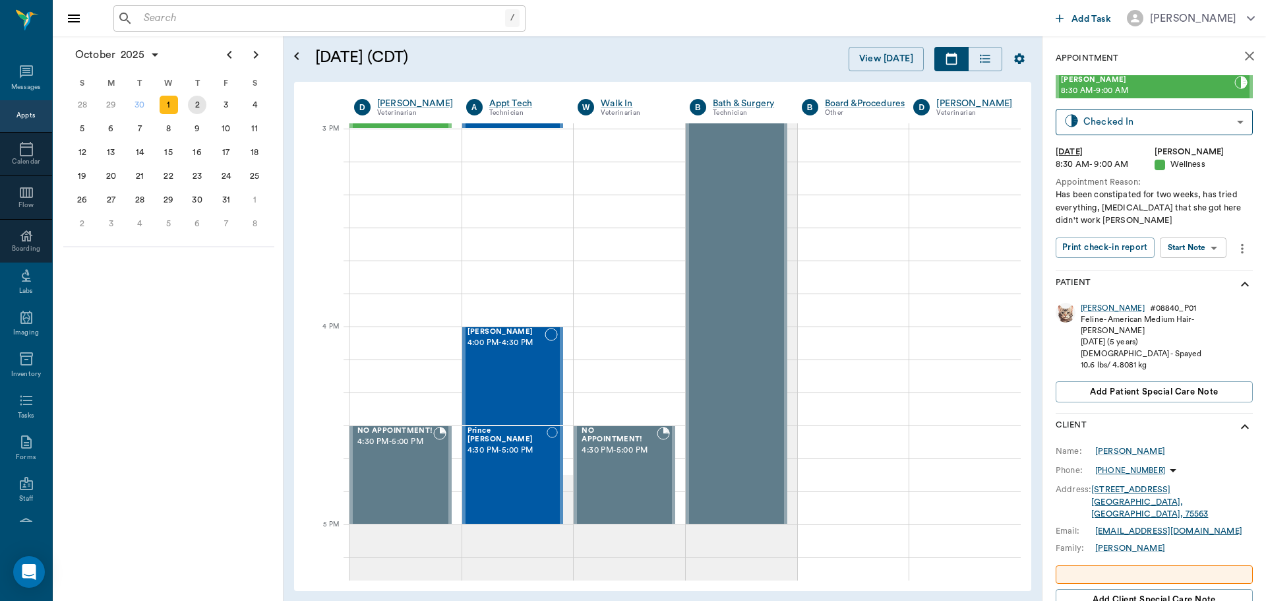
click at [195, 104] on div "2" at bounding box center [197, 105] width 18 height 18
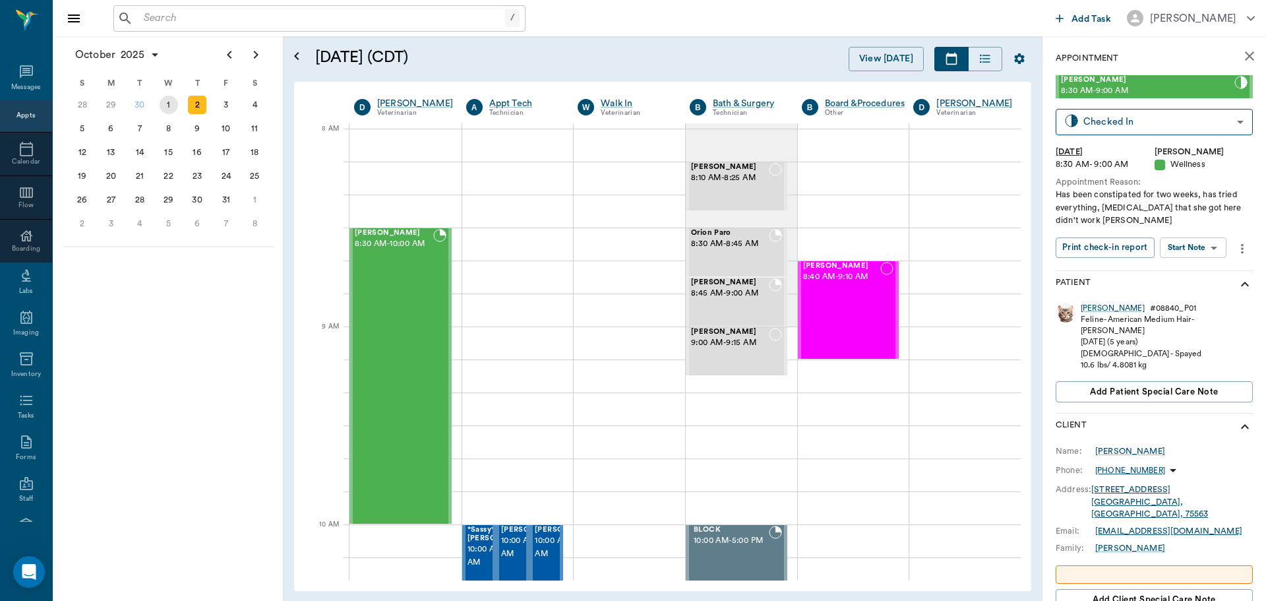
click at [173, 107] on div "1" at bounding box center [169, 105] width 18 height 18
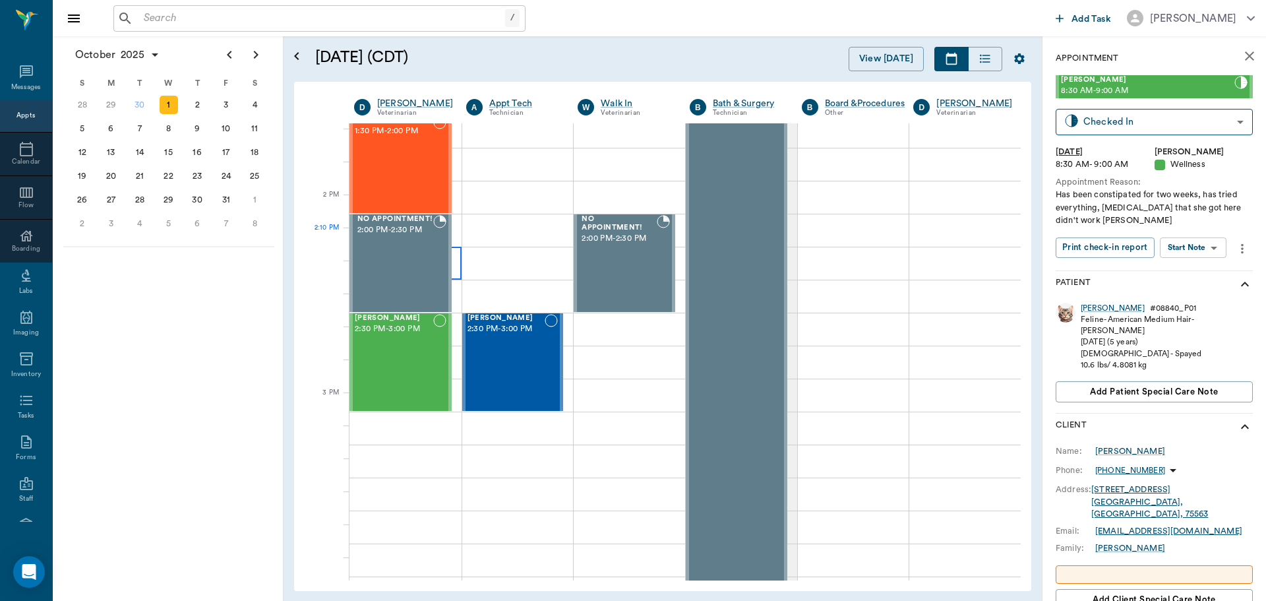
scroll to position [1121, 0]
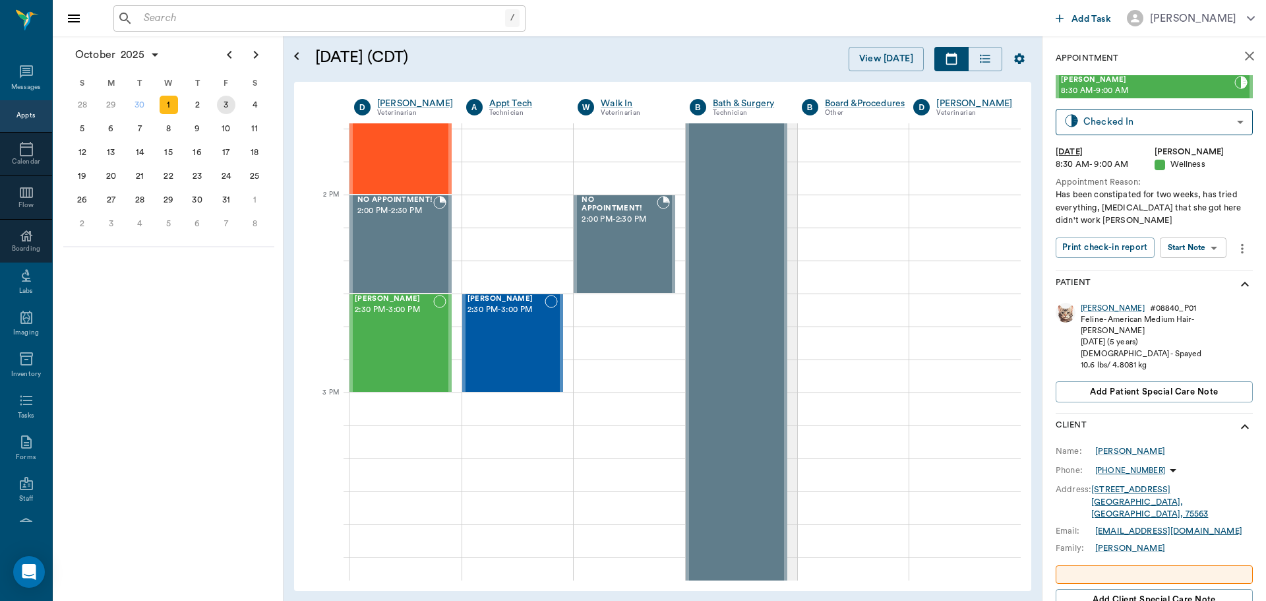
click at [223, 107] on div "3" at bounding box center [226, 105] width 18 height 18
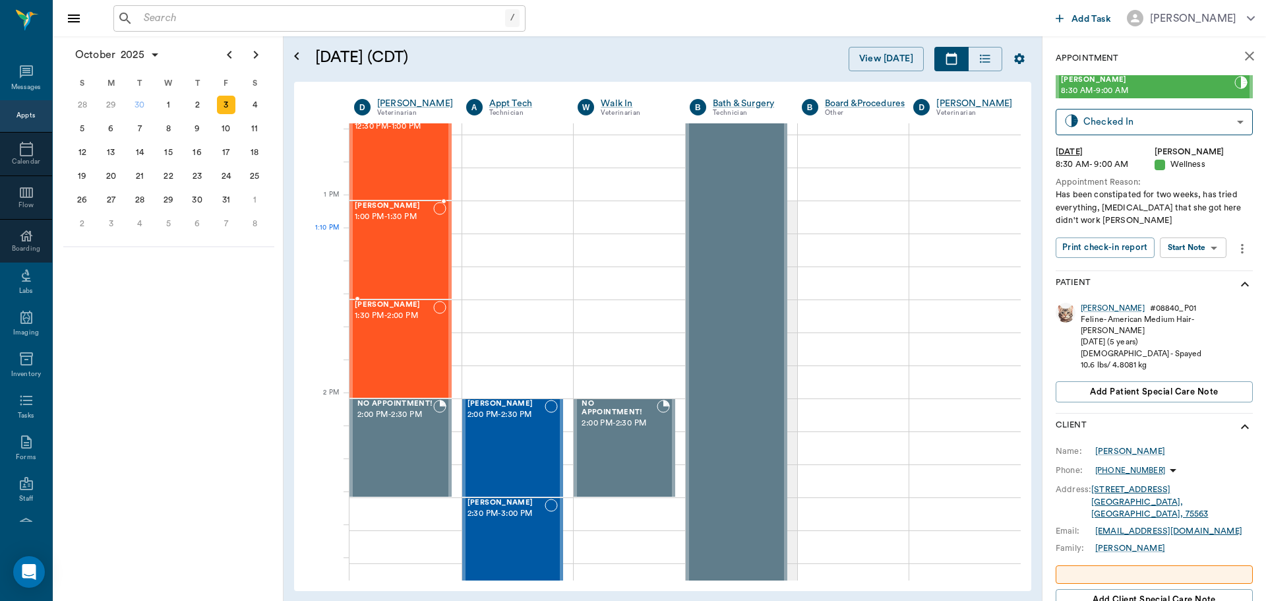
scroll to position [923, 0]
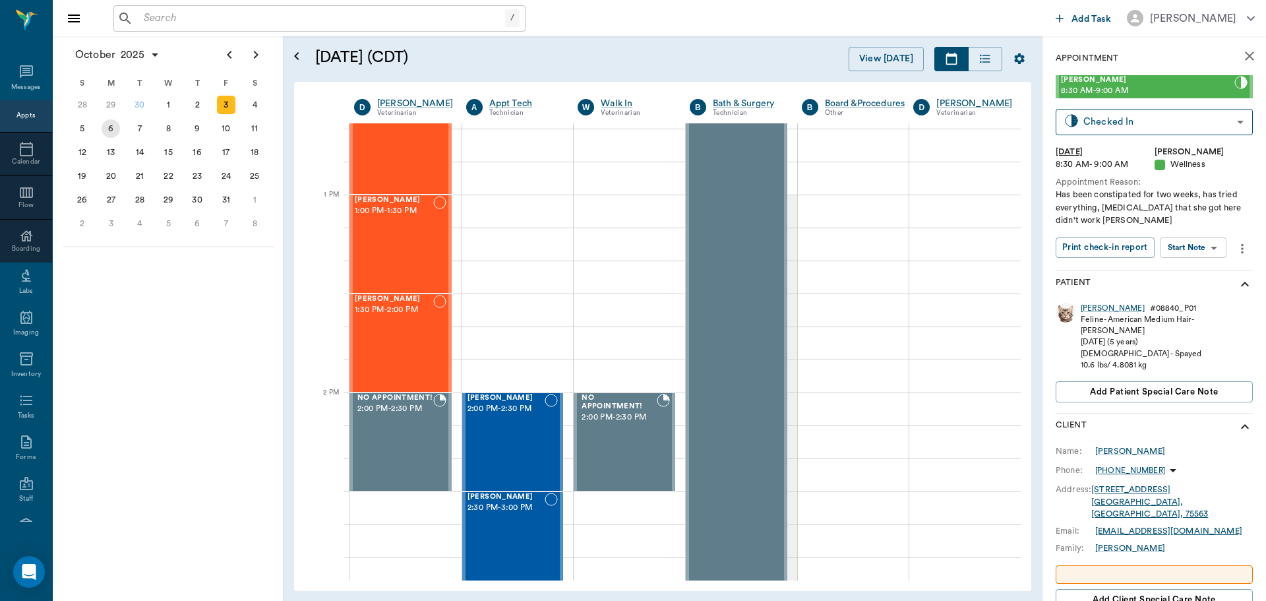
click at [109, 130] on div "6" at bounding box center [111, 128] width 18 height 18
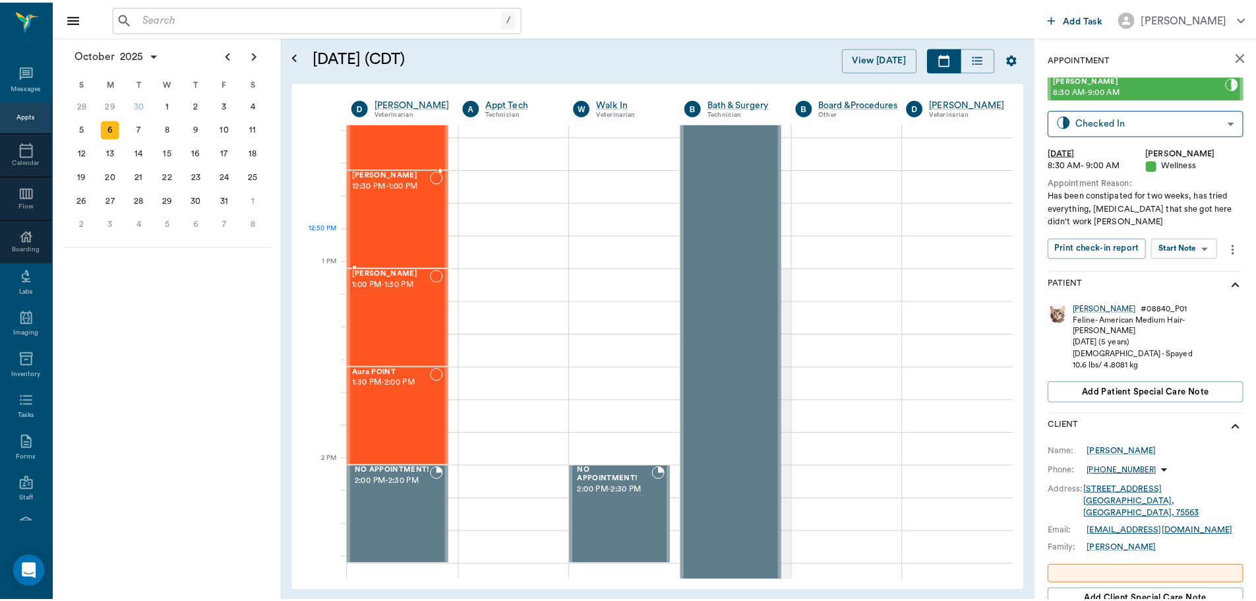
scroll to position [857, 0]
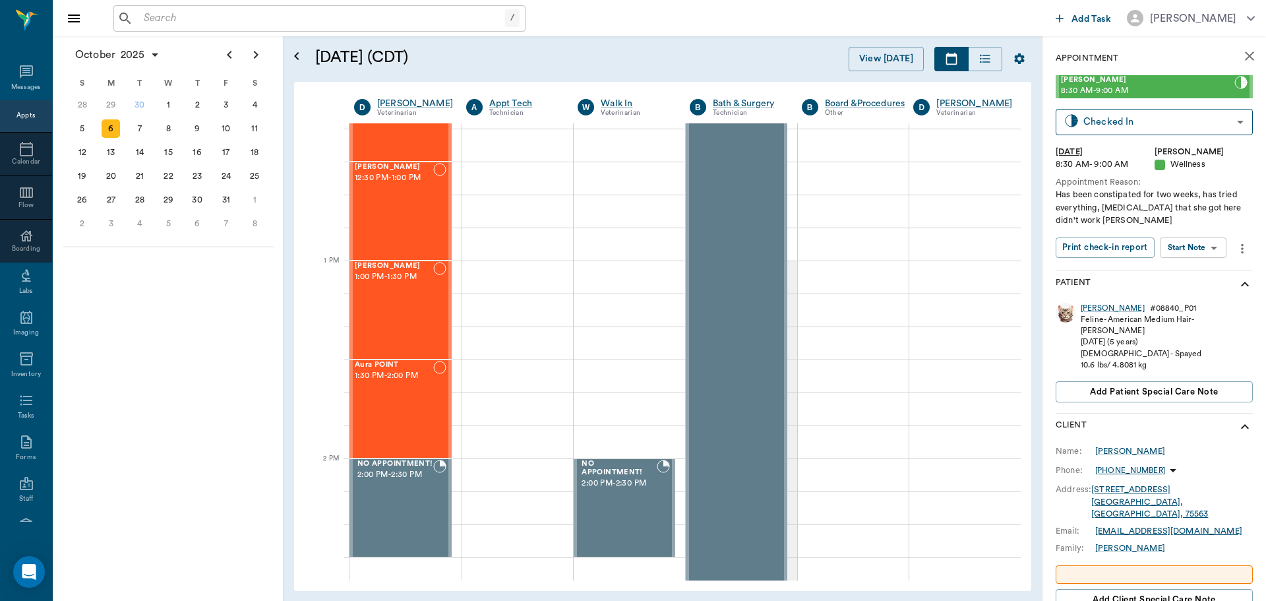
click at [193, 25] on input "text" at bounding box center [321, 18] width 367 height 18
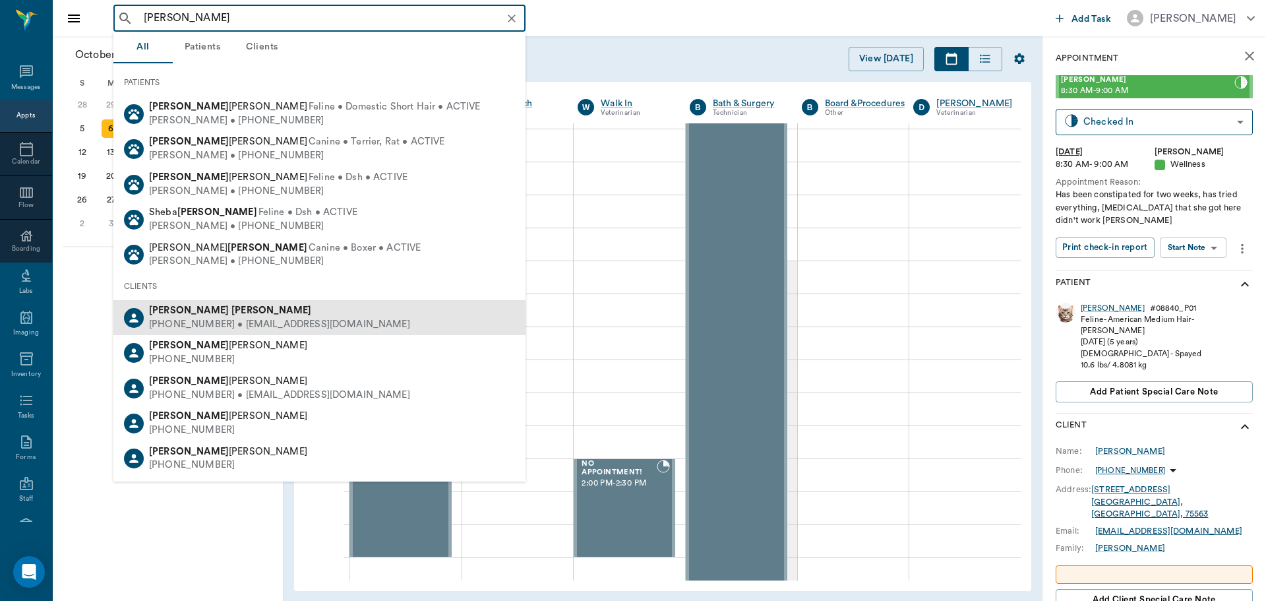
click at [234, 323] on div "[PHONE_NUMBER] • [EMAIL_ADDRESS][DOMAIN_NAME]" at bounding box center [279, 325] width 261 height 14
type input "becky shirley"
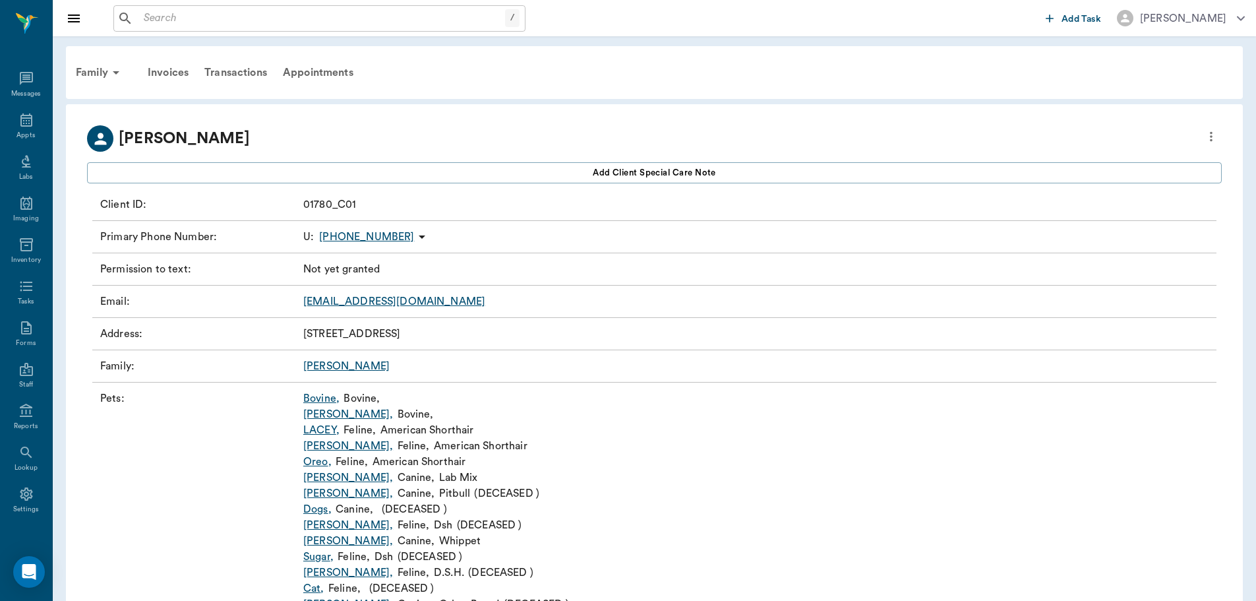
scroll to position [61, 0]
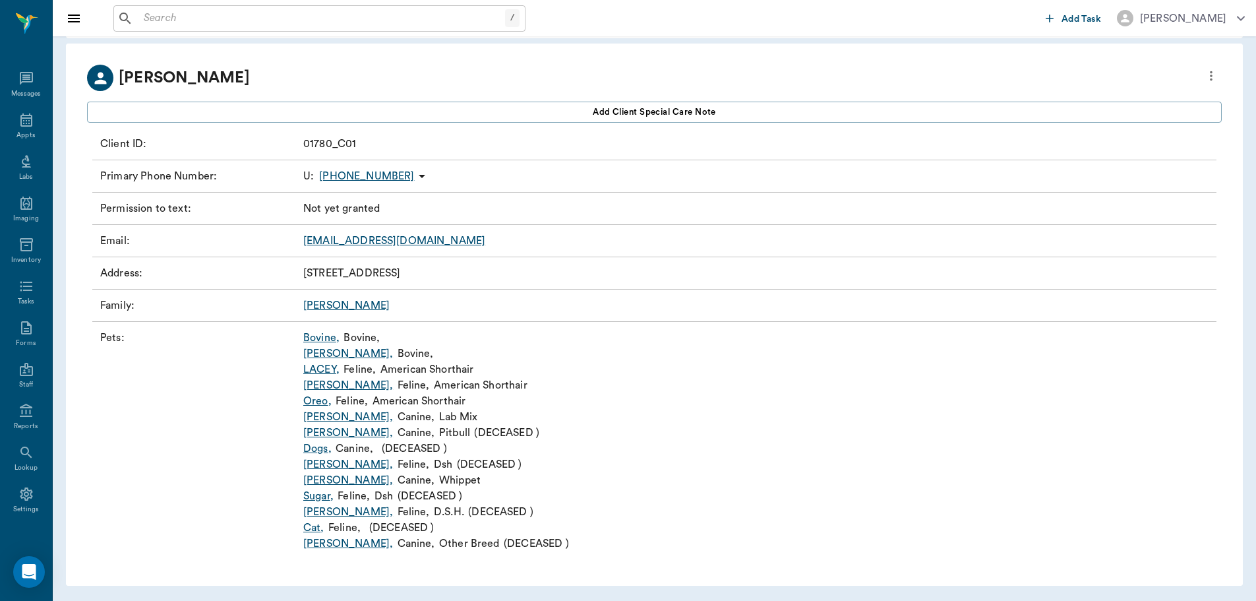
click at [322, 332] on link "Bovine ," at bounding box center [321, 338] width 36 height 16
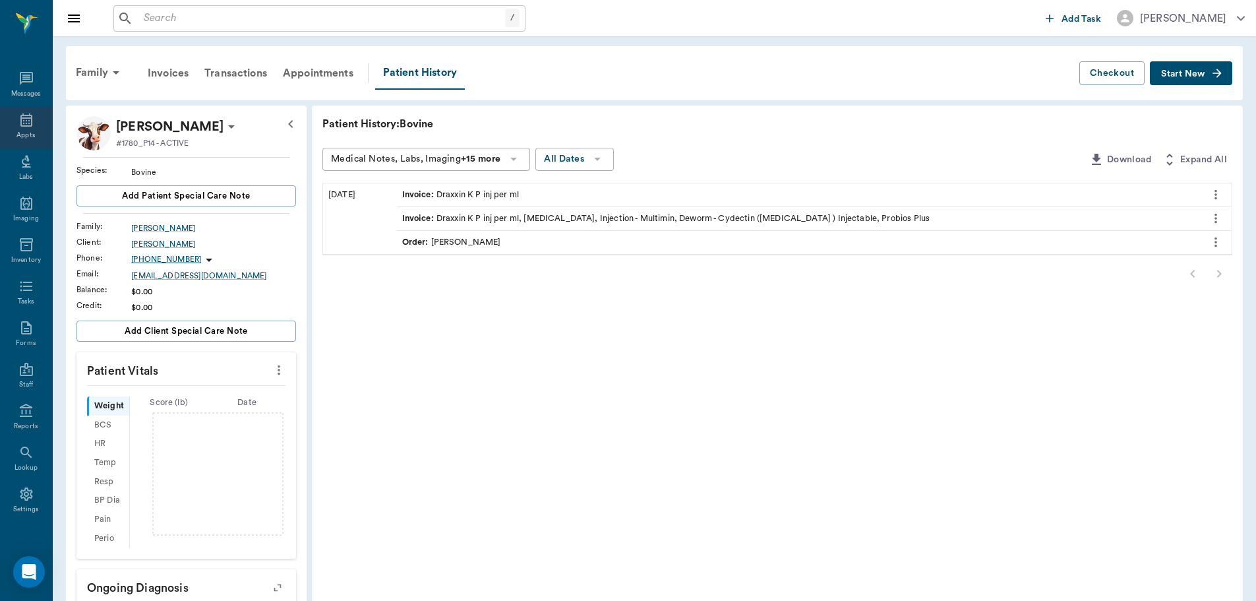
click at [20, 124] on icon at bounding box center [26, 120] width 16 height 16
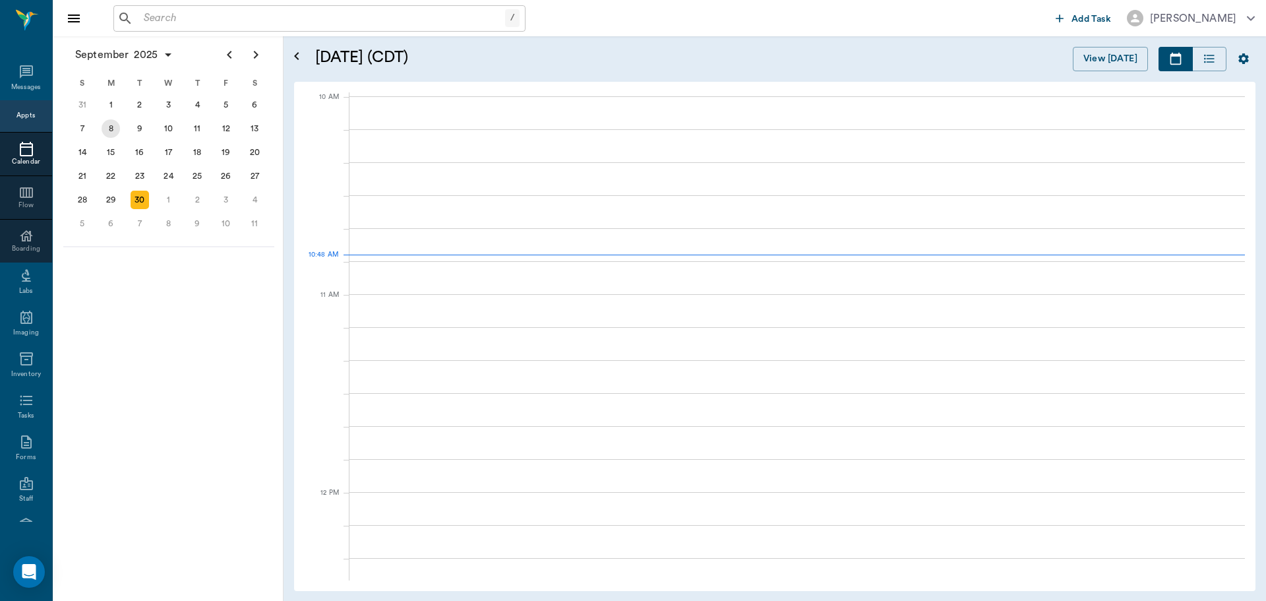
scroll to position [396, 0]
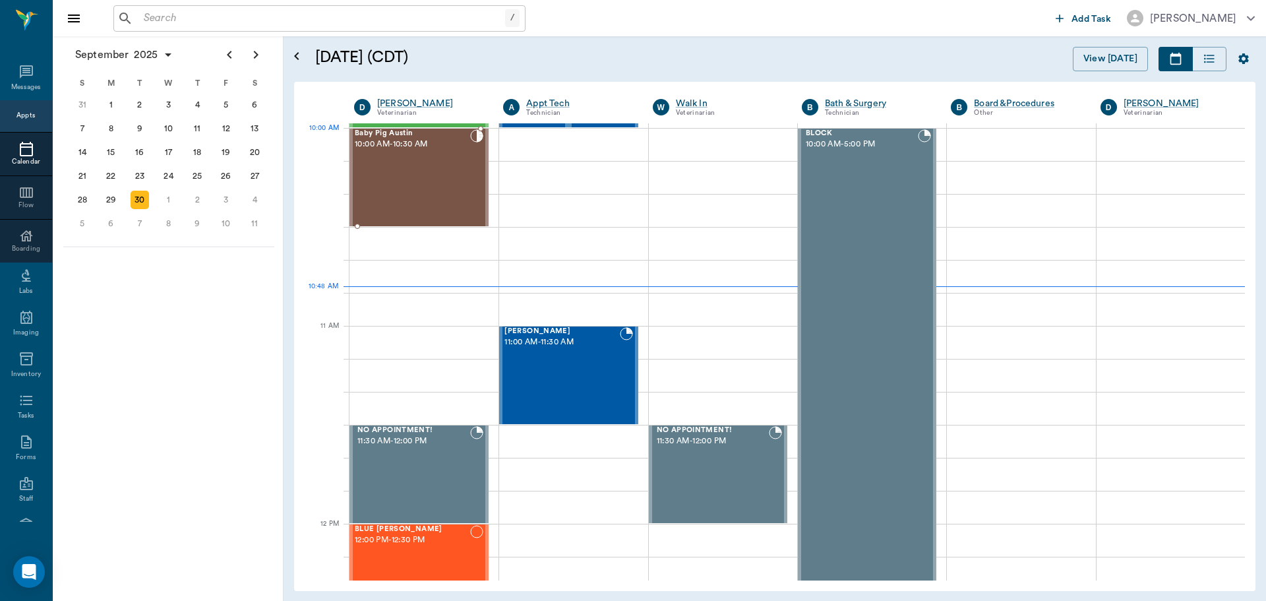
click at [420, 154] on div "Baby Pig Austin 10:00 AM - 10:30 AM" at bounding box center [412, 177] width 115 height 96
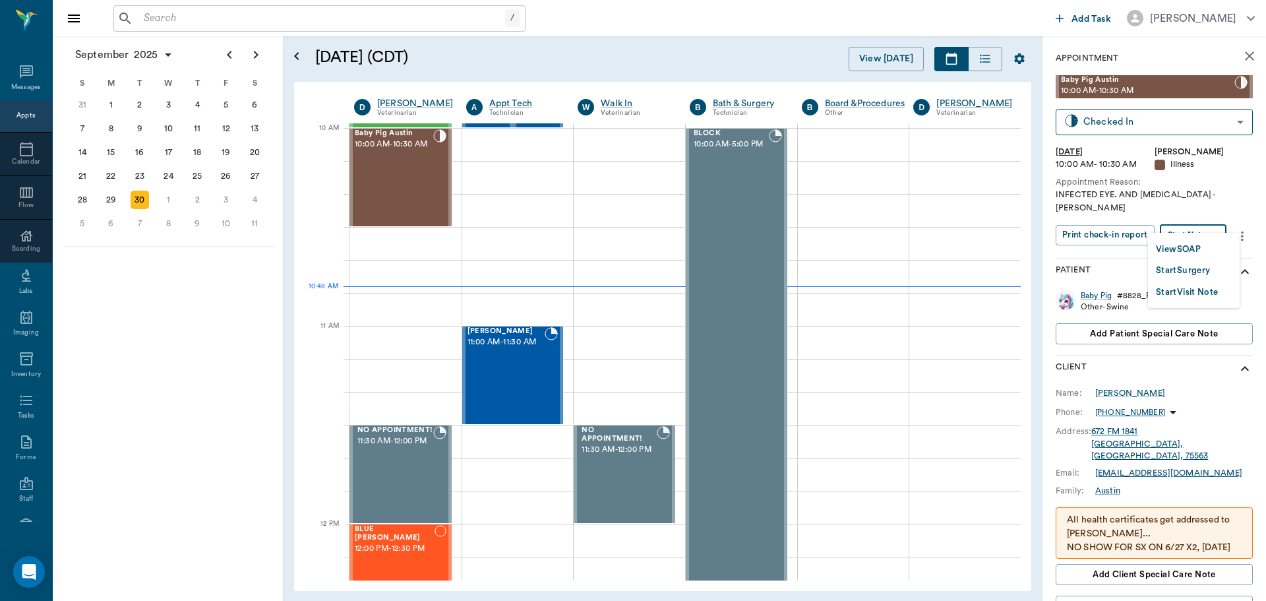
click at [1204, 222] on body "/ ​ Add Task Dr. Bert Ellsworth Nectar Messages Appts Calendar Flow Boarding La…" at bounding box center [633, 300] width 1266 height 601
click at [1197, 245] on button "View SOAP" at bounding box center [1178, 249] width 45 height 15
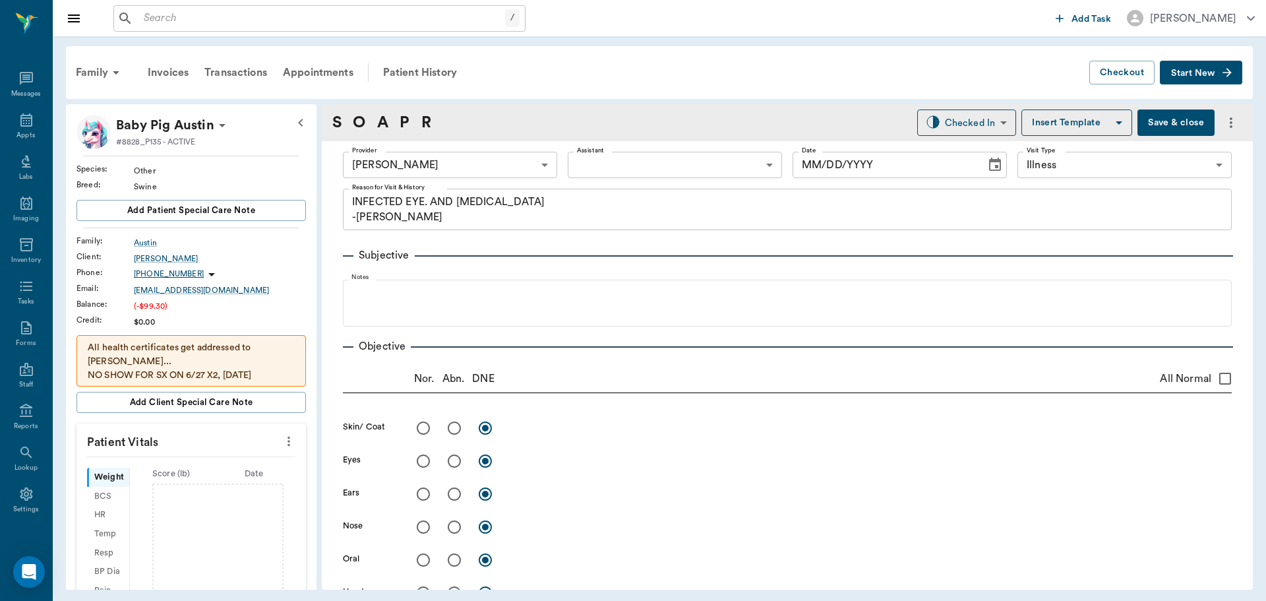
type input "63ec2f075fda476ae8351a4d"
type input "65d2be4f46e3a538d89b8c15"
type textarea "INFECTED EYE. AND DIARRHEA -LORY"
type input "[DATE]"
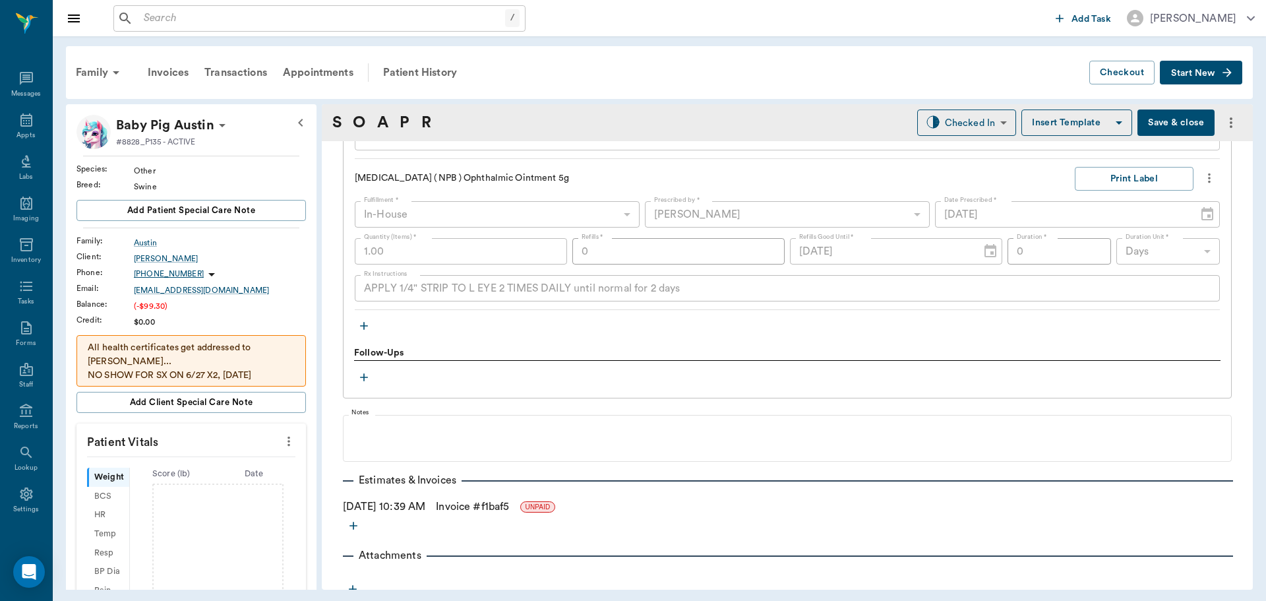
scroll to position [1496, 0]
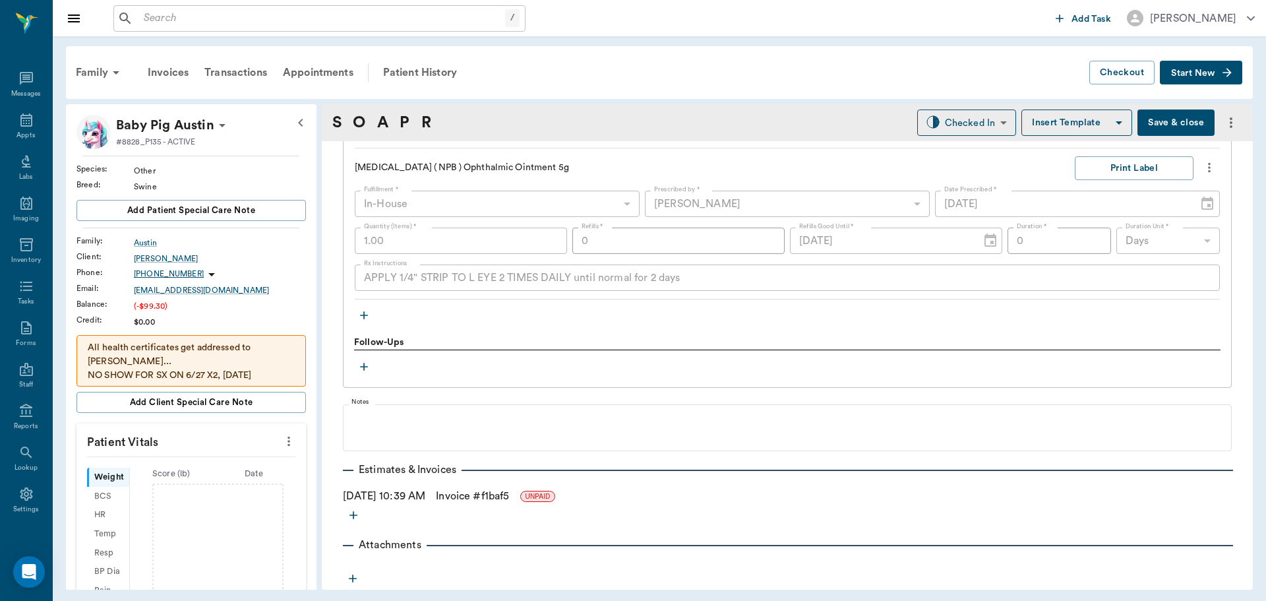
click at [972, 102] on div "Family Invoices Transactions Appointments Patient History Checkout Start New Ba…" at bounding box center [659, 317] width 1213 height 563
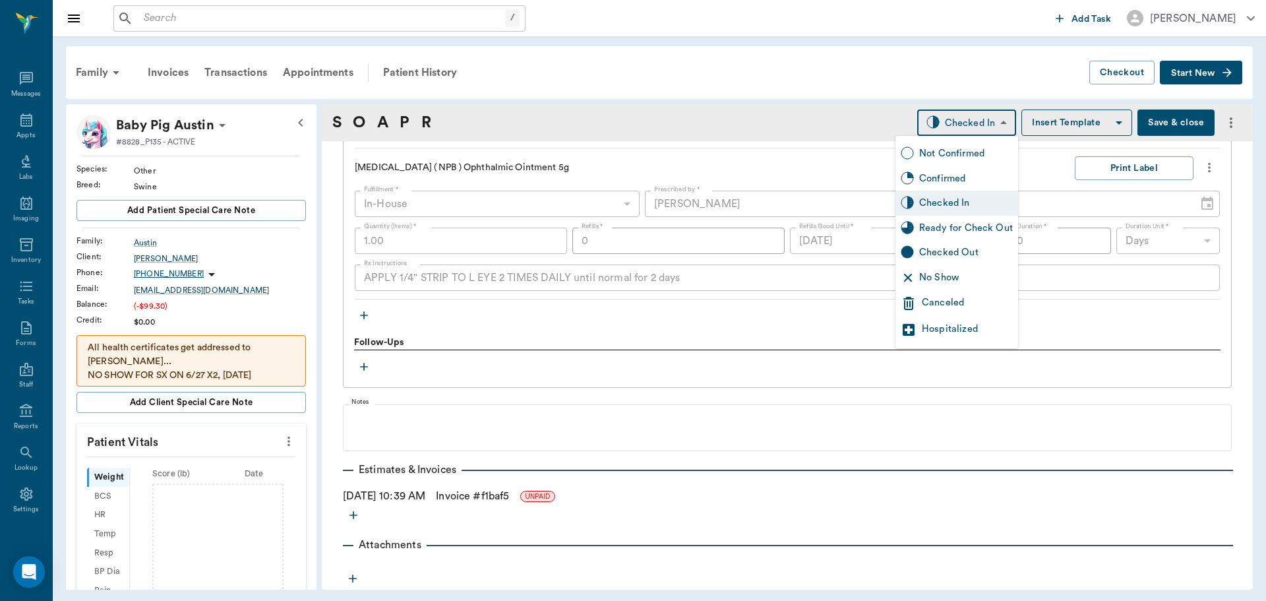
click at [981, 117] on body "/ ​ Add Task Dr. Bert Ellsworth Nectar Messages Appts Labs Imaging Inventory Ta…" at bounding box center [633, 300] width 1266 height 601
click at [970, 224] on div "Ready for Check Out" at bounding box center [966, 228] width 94 height 15
type input "READY_TO_CHECKOUT"
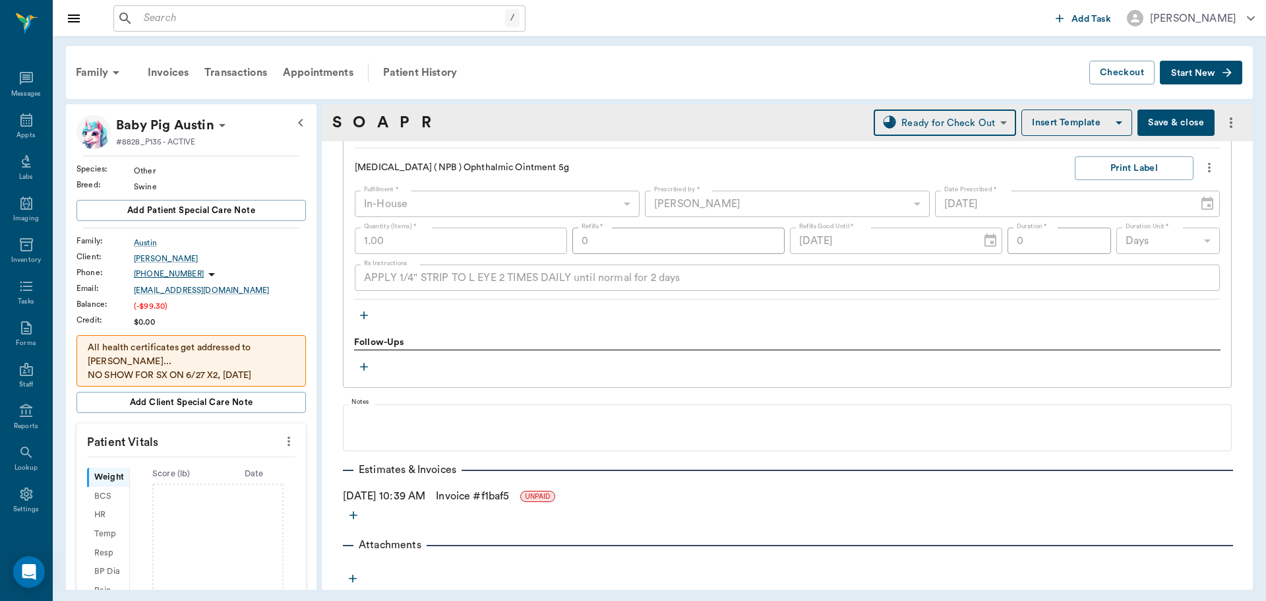
click at [215, 17] on input "text" at bounding box center [321, 18] width 367 height 18
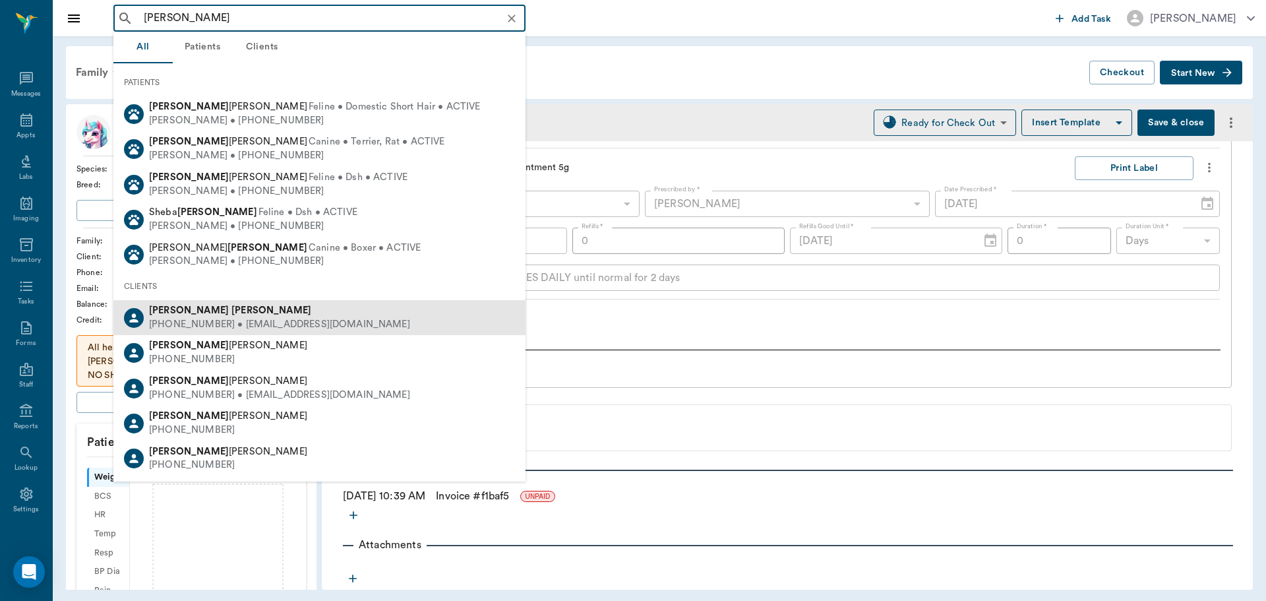
click at [210, 318] on div "[PHONE_NUMBER] • [EMAIL_ADDRESS][DOMAIN_NAME]" at bounding box center [279, 325] width 261 height 14
type input "becky shirley"
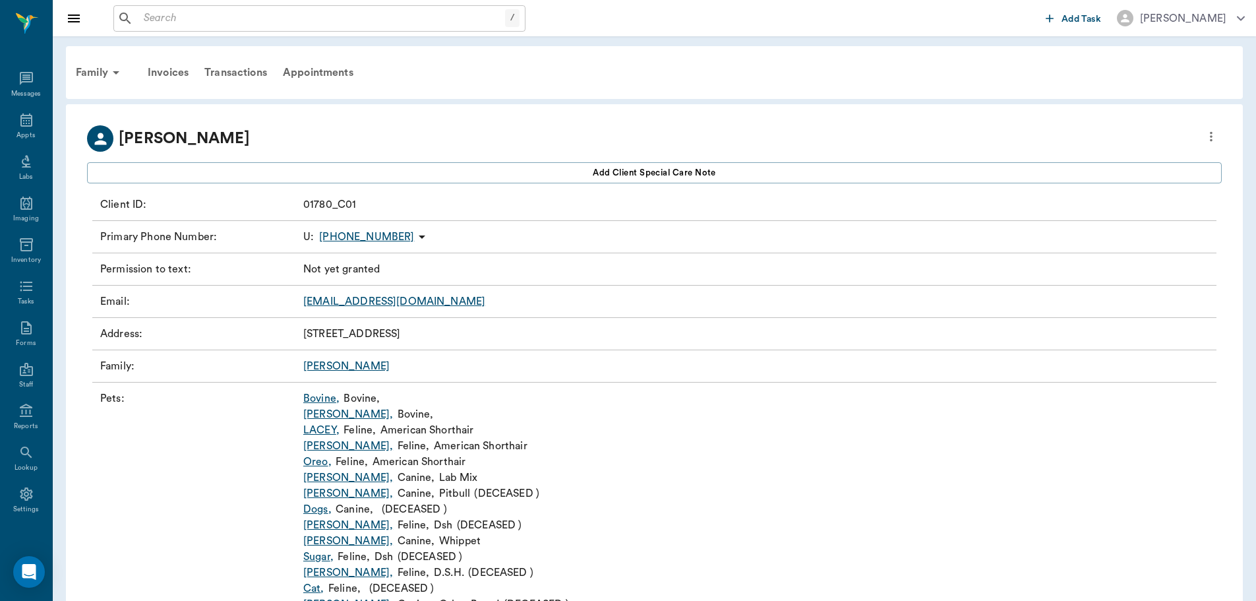
click at [312, 397] on link "Bovine ," at bounding box center [321, 398] width 36 height 16
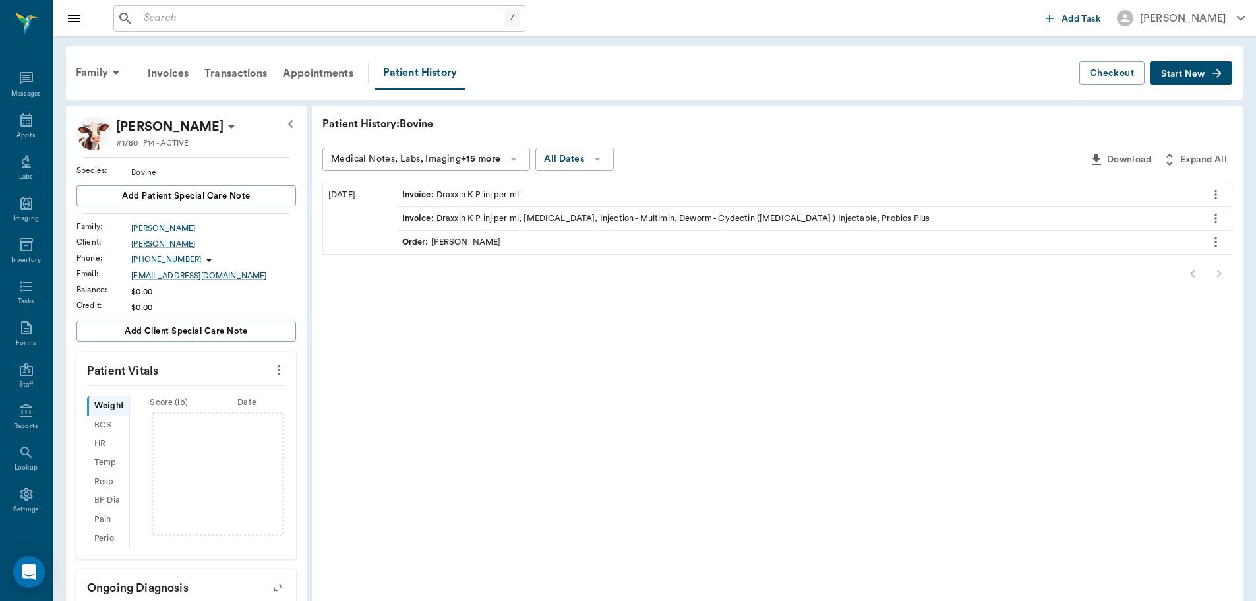
click at [1198, 74] on span "Start New" at bounding box center [1183, 74] width 44 height 0
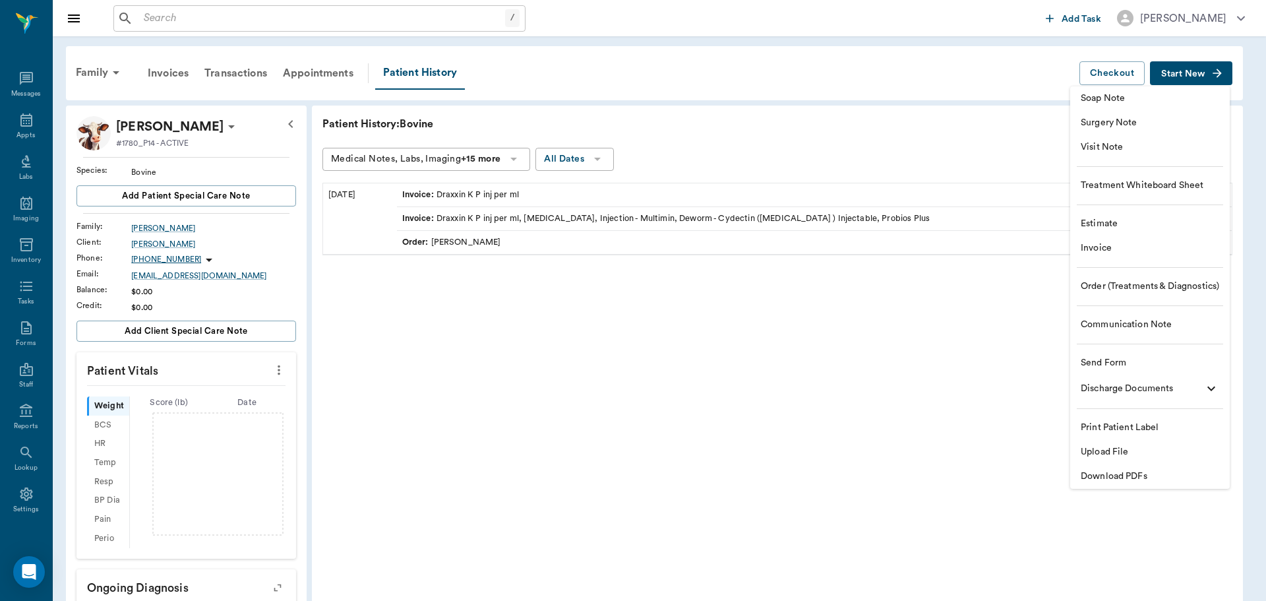
click at [1134, 289] on span "Order (Treatments & Diagnostics)" at bounding box center [1150, 287] width 138 height 14
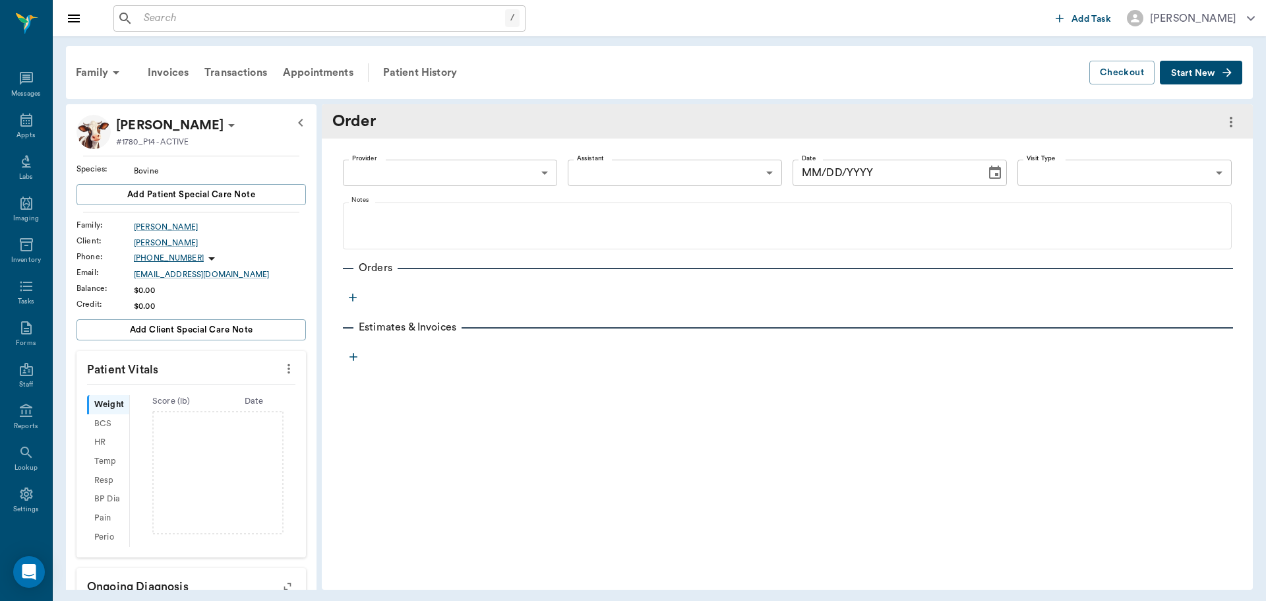
type input "[DATE]"
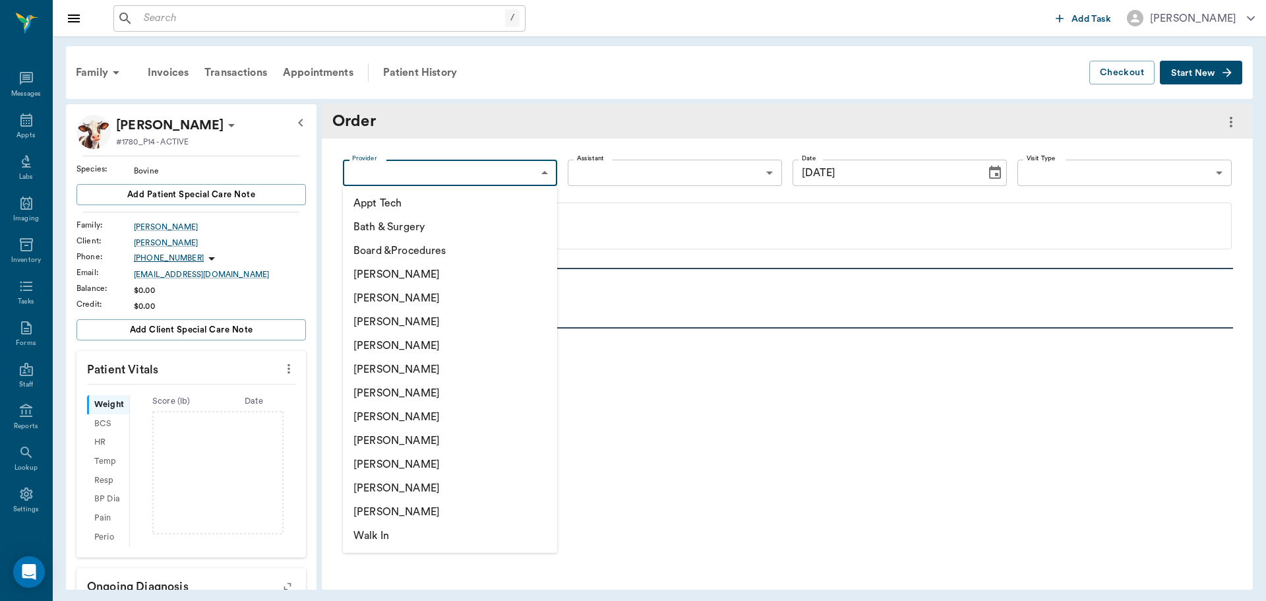
click at [539, 173] on body "/ ​ Add Task Dr. Bert Ellsworth Nectar Messages Appts Labs Imaging Inventory Ta…" at bounding box center [633, 300] width 1266 height 601
click at [411, 343] on li "[PERSON_NAME]" at bounding box center [450, 346] width 214 height 24
type input "63ec2f075fda476ae8351a4d"
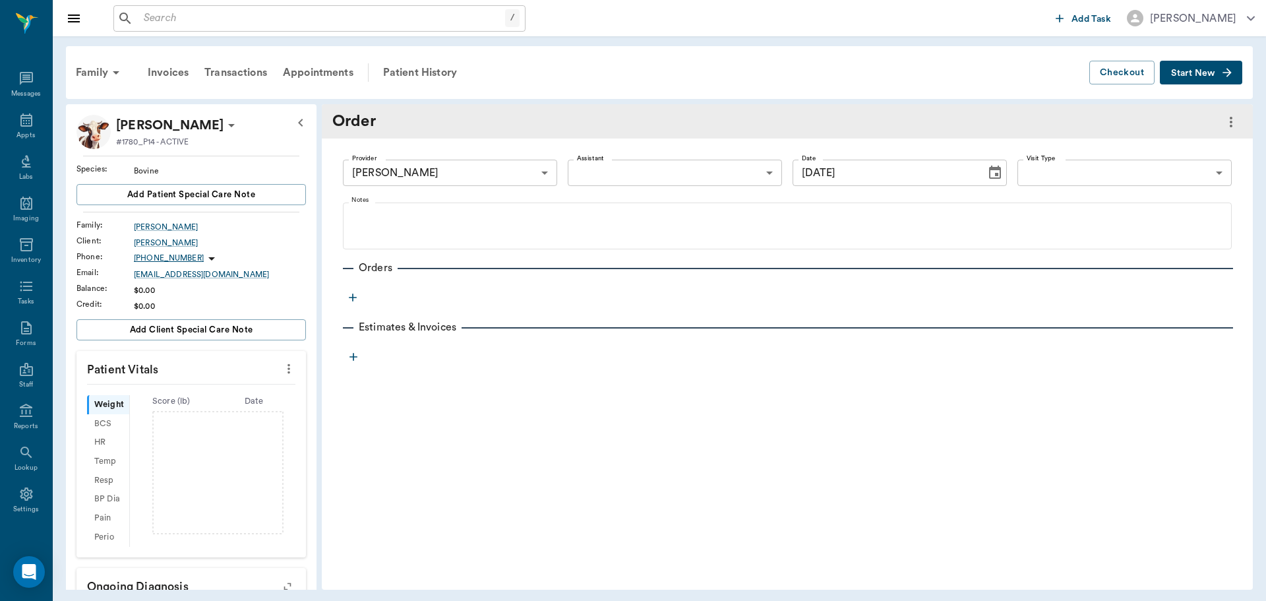
click at [1200, 73] on span "Start New" at bounding box center [1193, 73] width 44 height 0
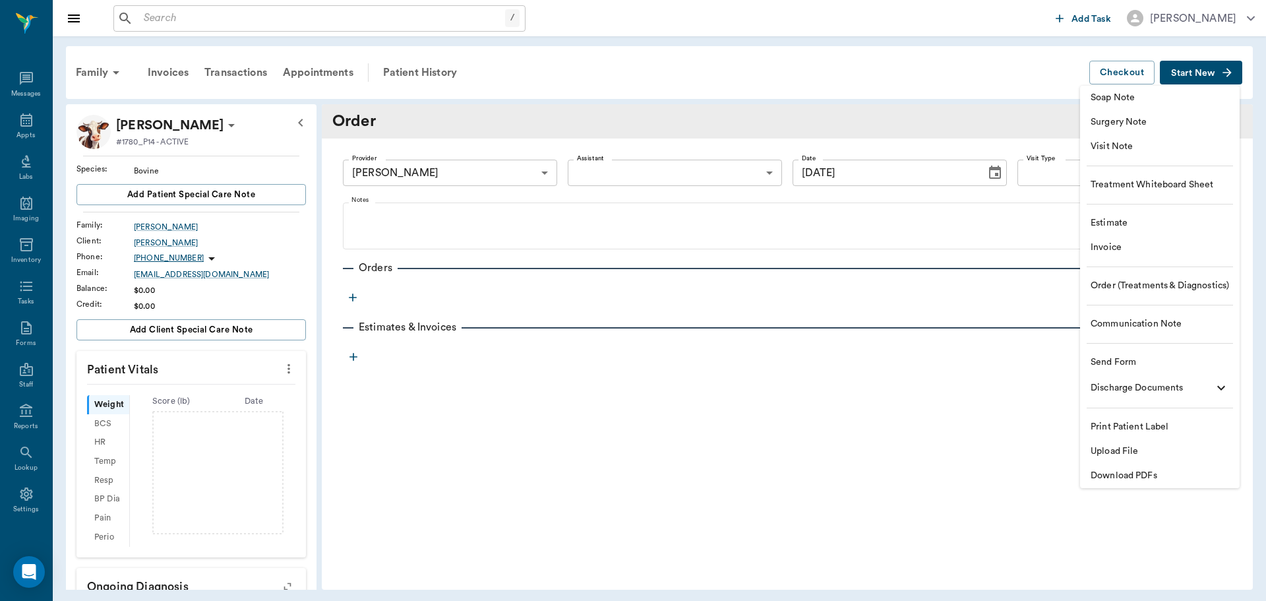
click at [1157, 284] on span "Order (Treatments & Diagnostics)" at bounding box center [1160, 286] width 138 height 14
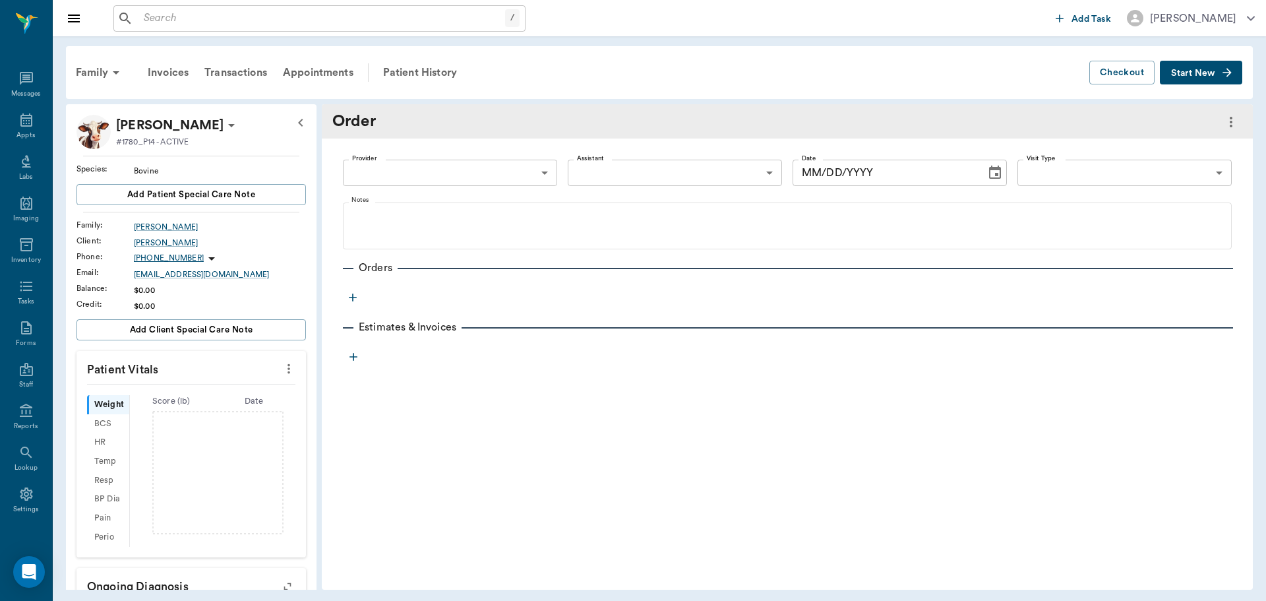
type input "[DATE]"
click at [524, 176] on body "/ ​ Add Task Dr. Bert Ellsworth Nectar Messages Appts Labs Imaging Inventory Ta…" at bounding box center [633, 300] width 1266 height 601
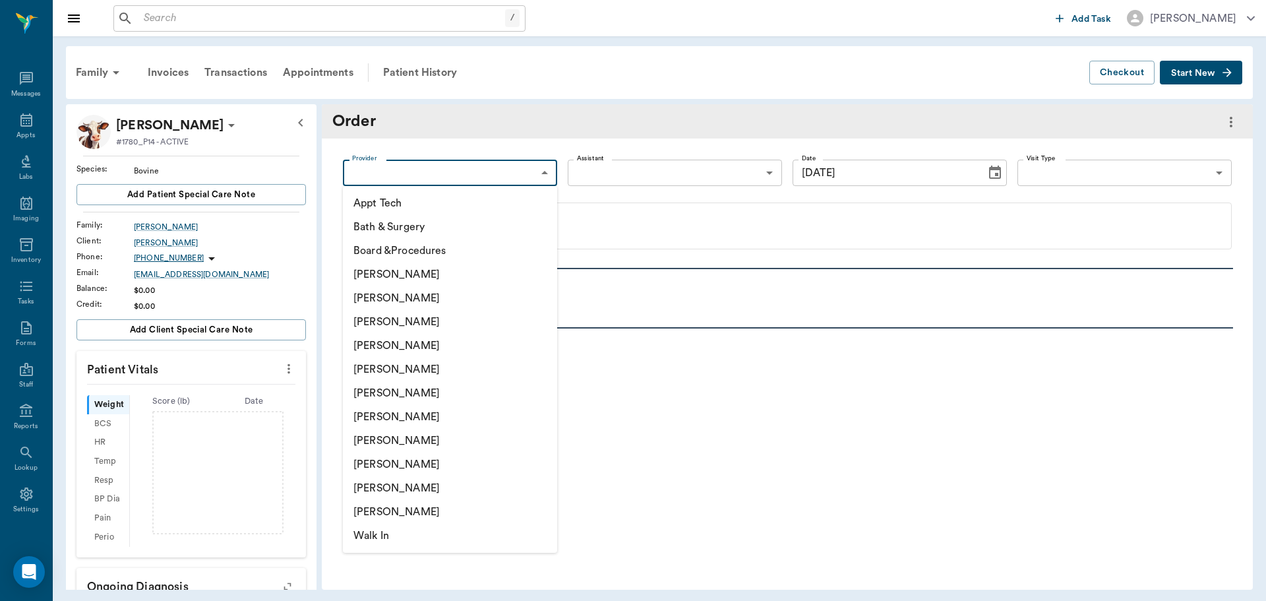
click at [412, 347] on li "[PERSON_NAME]" at bounding box center [450, 346] width 214 height 24
type input "63ec2f075fda476ae8351a4d"
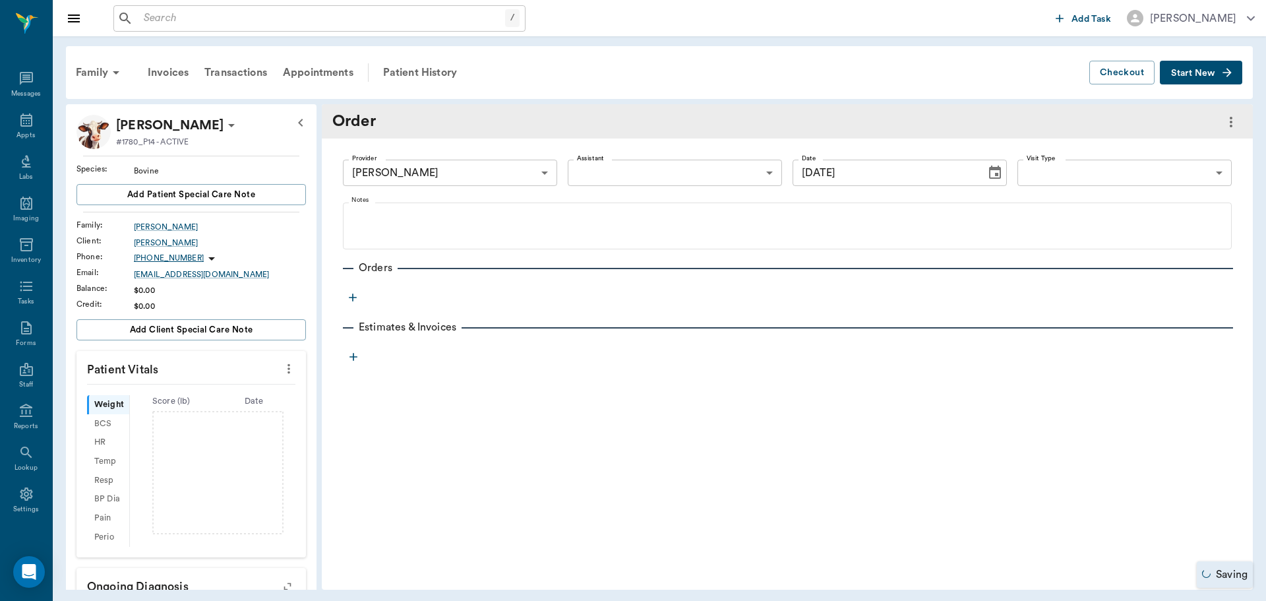
click at [355, 301] on icon "button" at bounding box center [352, 297] width 13 height 13
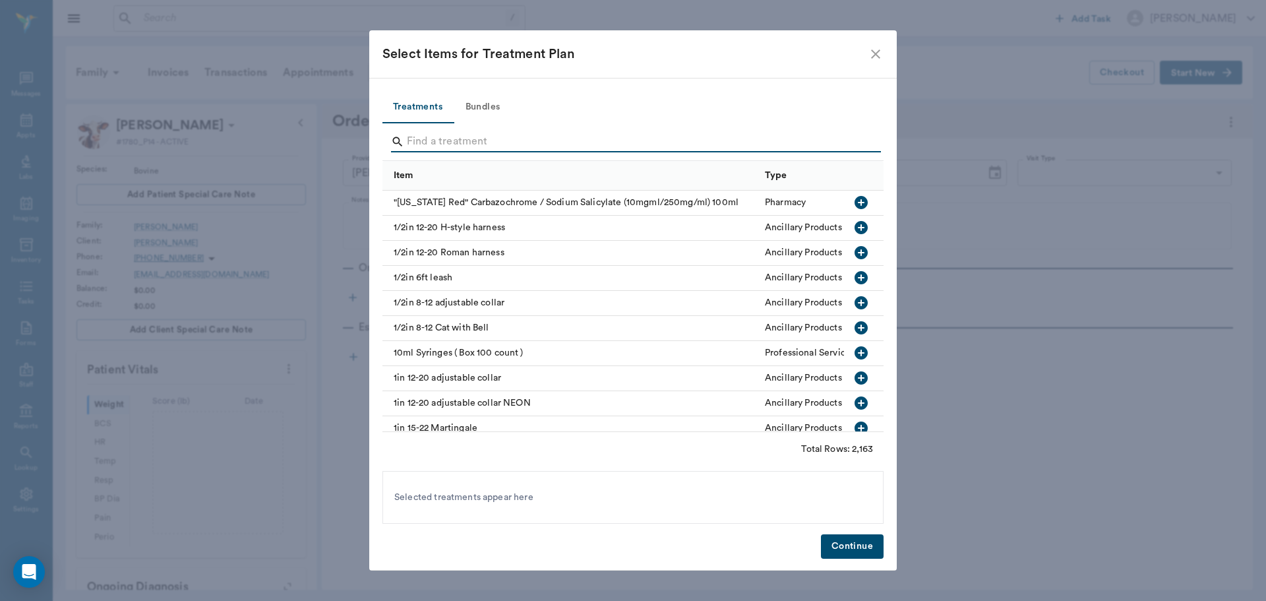
click at [443, 144] on input "Search" at bounding box center [634, 141] width 454 height 21
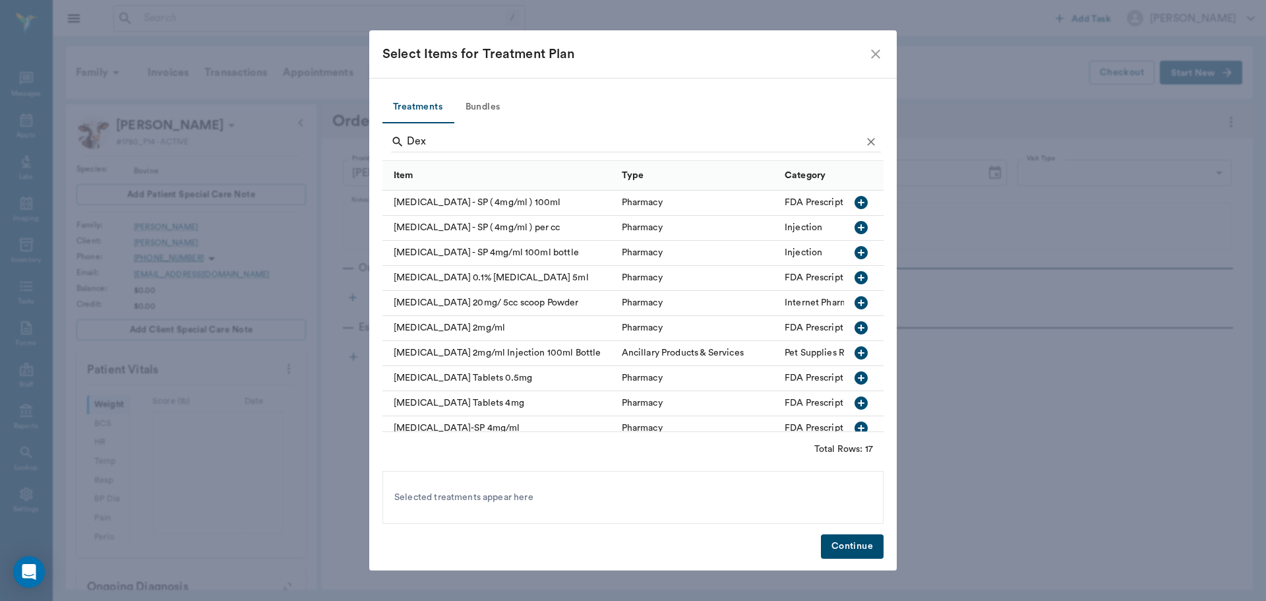
click at [855, 326] on icon "button" at bounding box center [861, 327] width 13 height 13
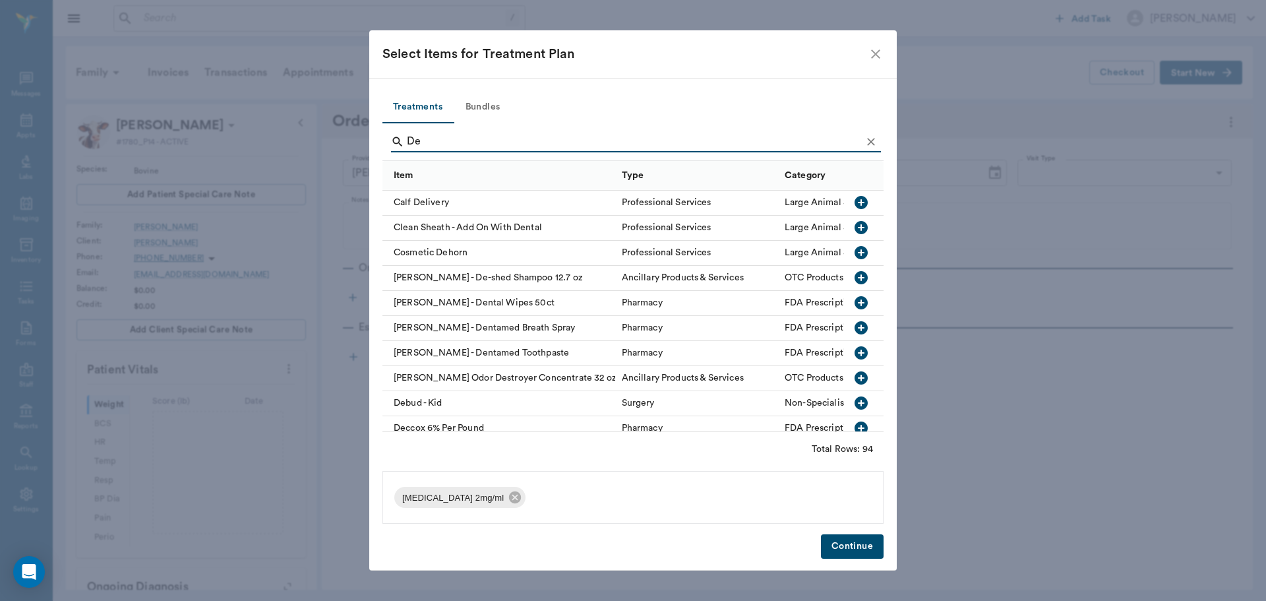
type input "D"
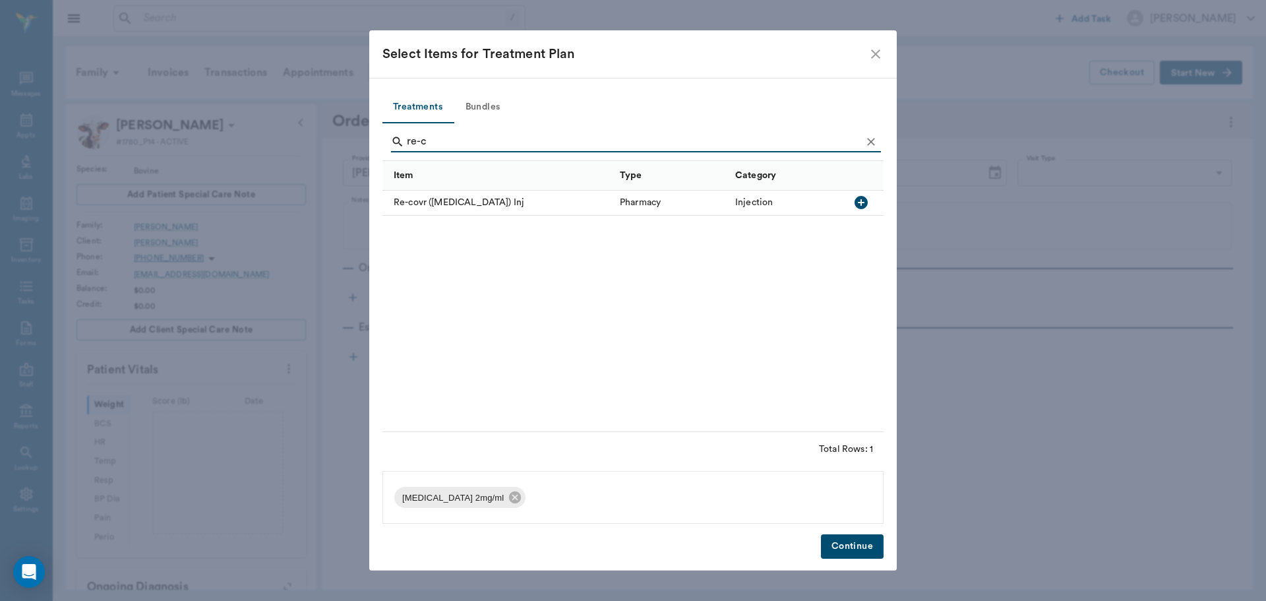
type input "re-c"
click at [861, 204] on icon "button" at bounding box center [861, 202] width 13 height 13
click at [872, 550] on button "Continue" at bounding box center [852, 546] width 63 height 24
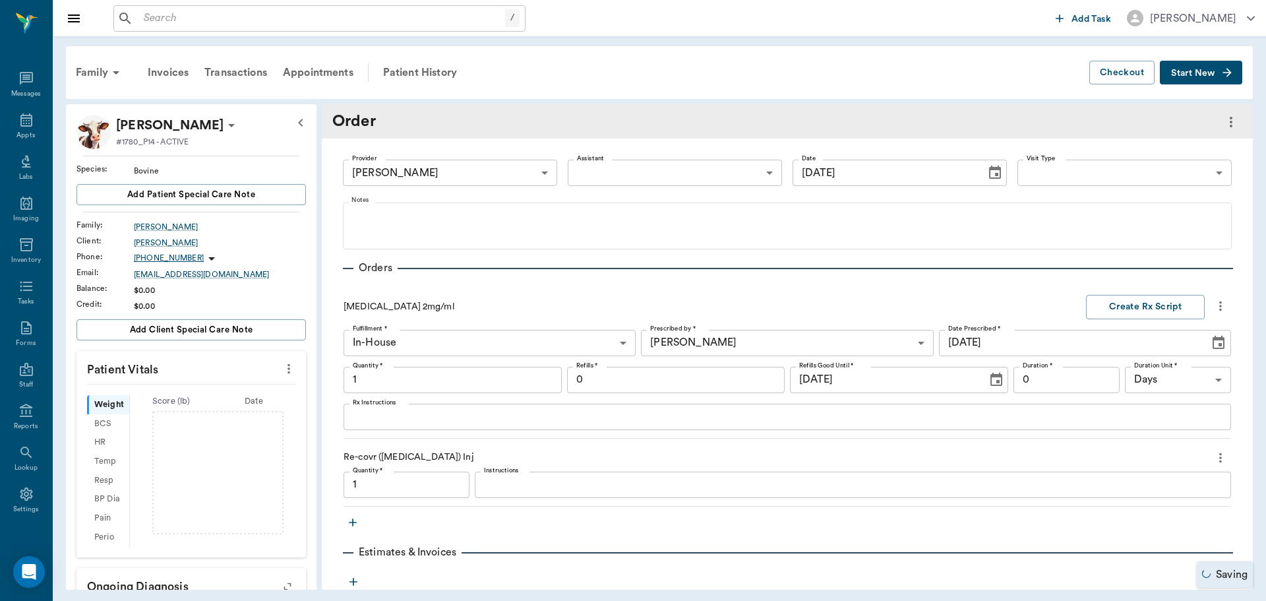
type input "1.00"
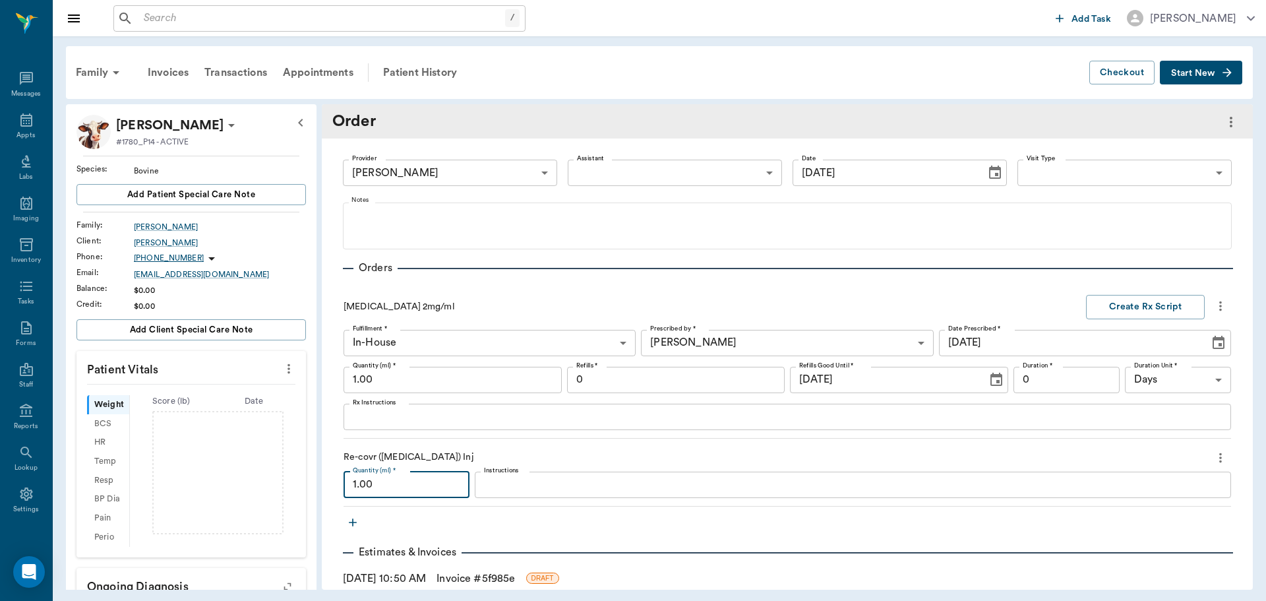
click at [423, 491] on input "1.00" at bounding box center [407, 485] width 126 height 26
type input "14.00"
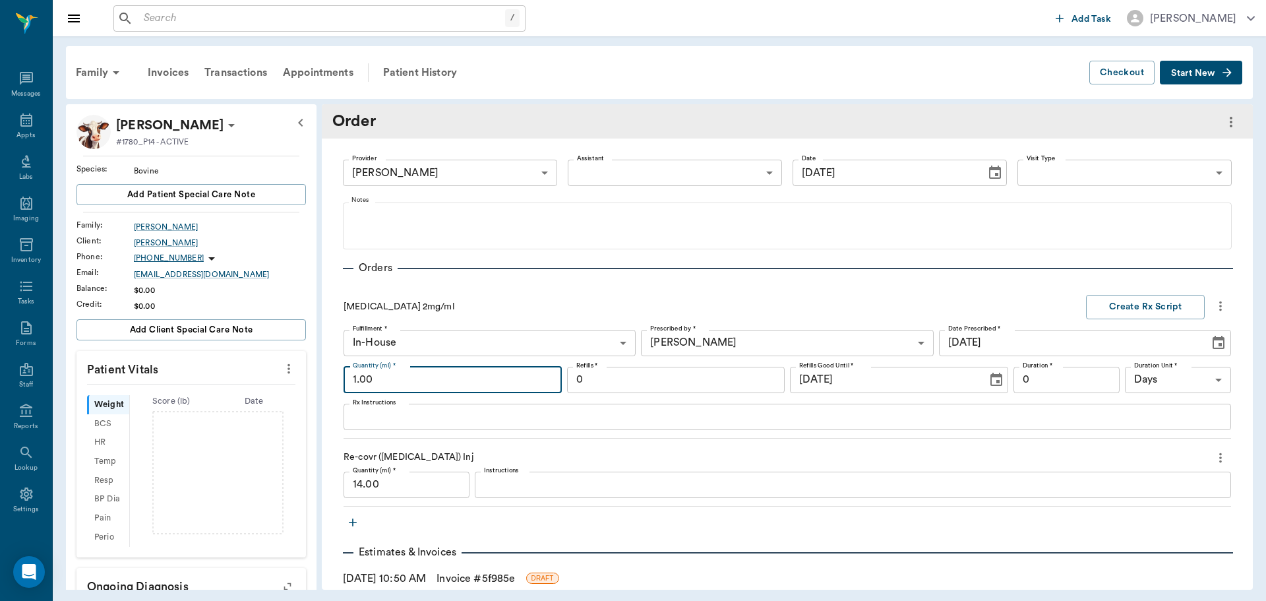
click at [441, 379] on input "1.00" at bounding box center [453, 380] width 218 height 26
type input "10.00"
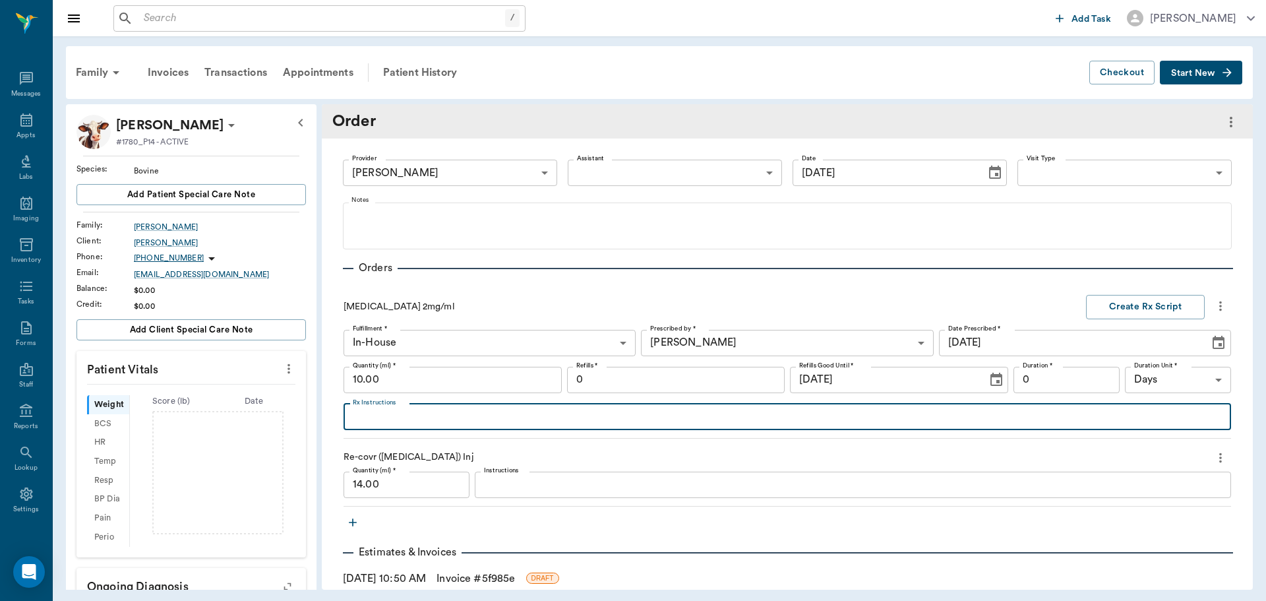
click at [452, 413] on textarea "Rx Instructions" at bounding box center [787, 416] width 869 height 15
click at [487, 422] on textarea "Give 1 syringe IM today and Thurs" at bounding box center [787, 416] width 869 height 15
click at [534, 423] on textarea "Give 1 syringe IM today, Thurs" at bounding box center [787, 416] width 869 height 15
click at [442, 421] on textarea "Give 1 syringe IM today, Thurs, and Sat" at bounding box center [787, 416] width 869 height 15
type textarea "Give 1 syringe IM Today, Thurs, and Sat"
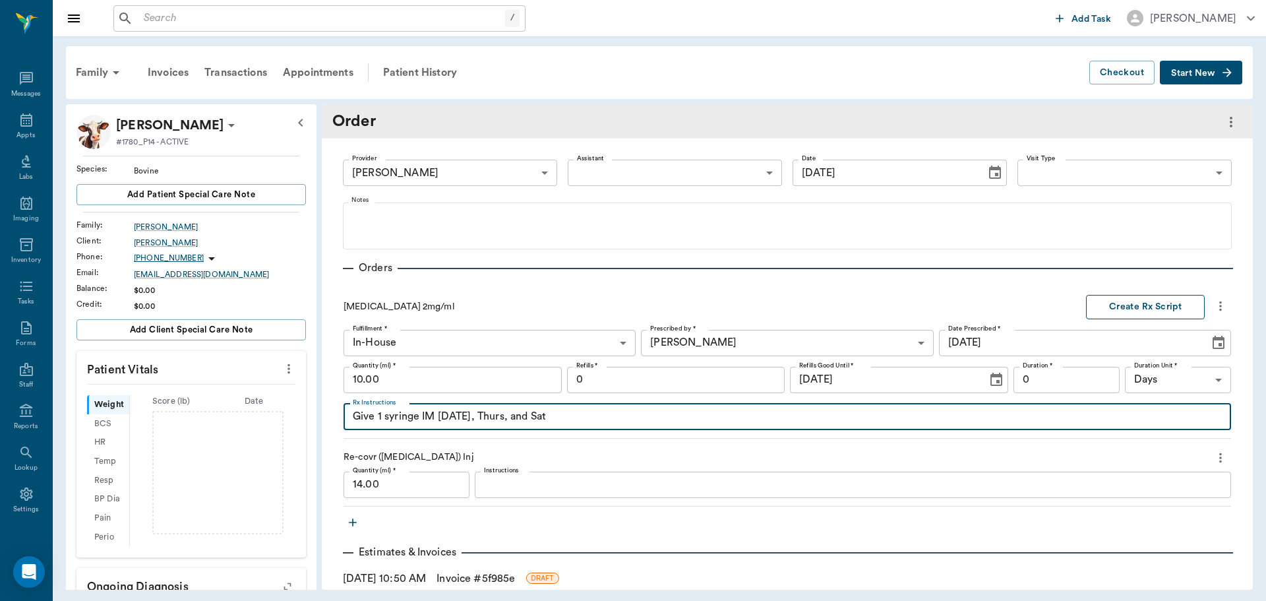
click at [1144, 305] on button "Create Rx Script" at bounding box center [1145, 307] width 119 height 24
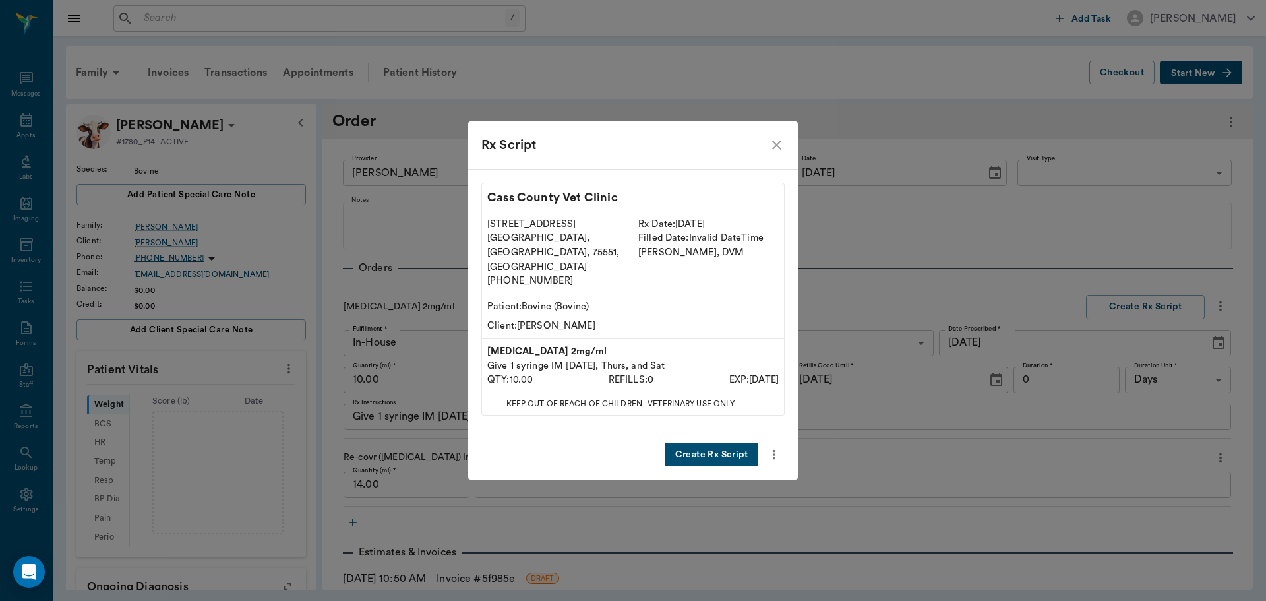
click at [732, 443] on button "Create Rx Script" at bounding box center [712, 455] width 94 height 24
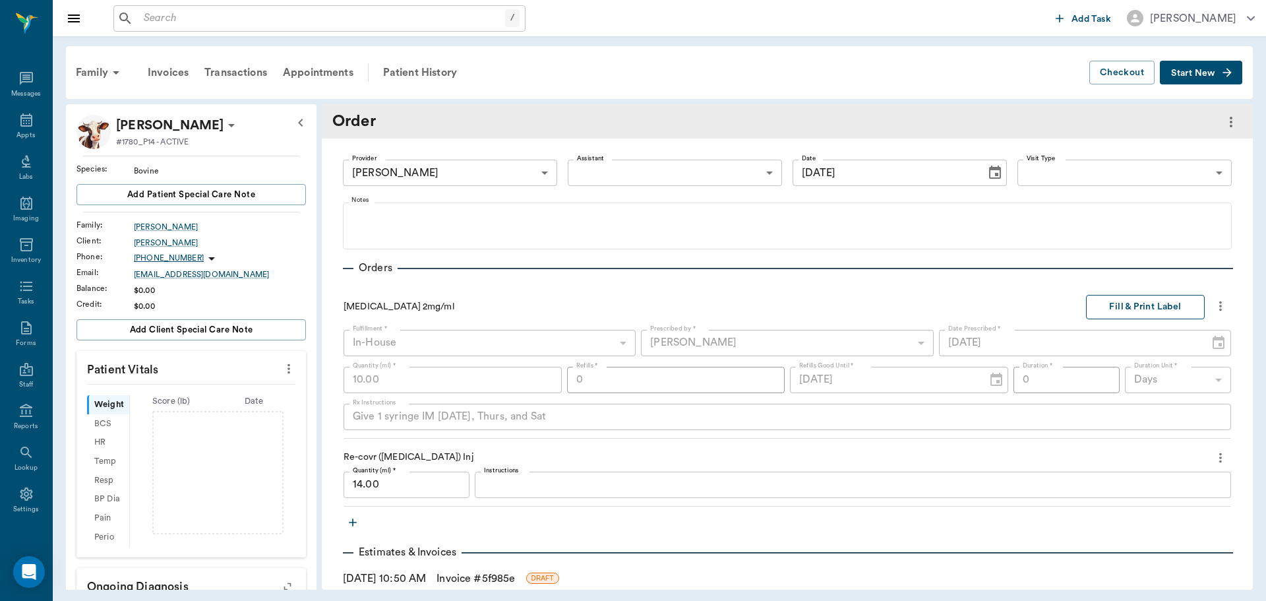
click at [1127, 311] on button "Fill & Print Label" at bounding box center [1145, 307] width 119 height 24
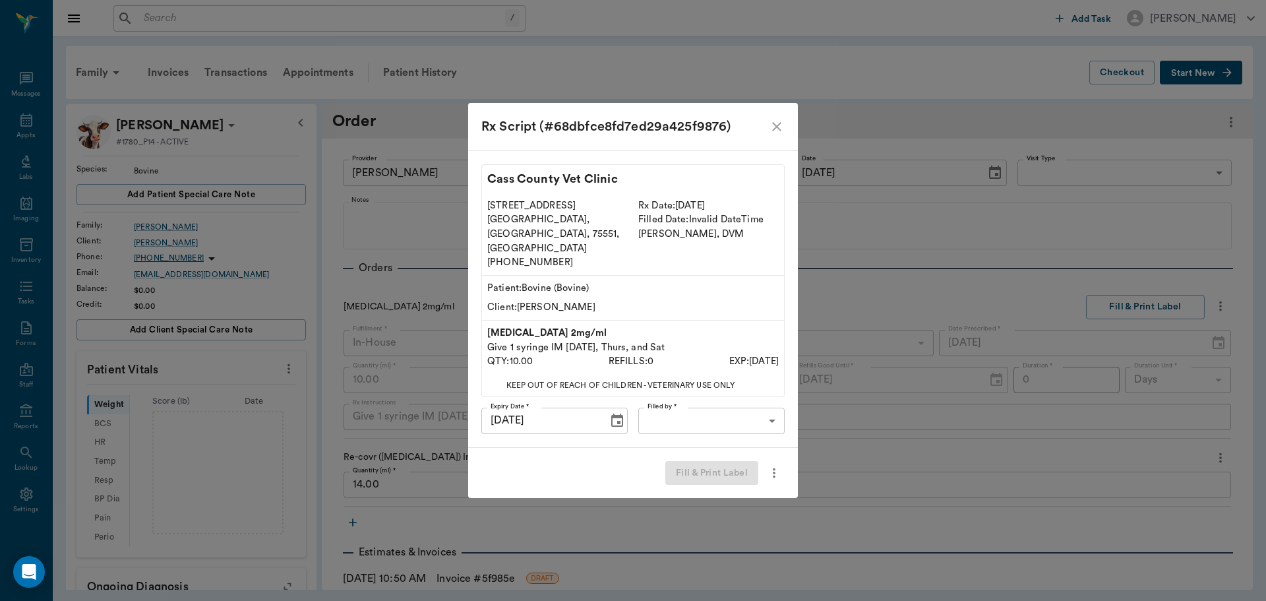
click at [756, 409] on body "/ ​ Add Task Dr. Bert Ellsworth Nectar Messages Appts Labs Imaging Inventory Ta…" at bounding box center [633, 300] width 1266 height 601
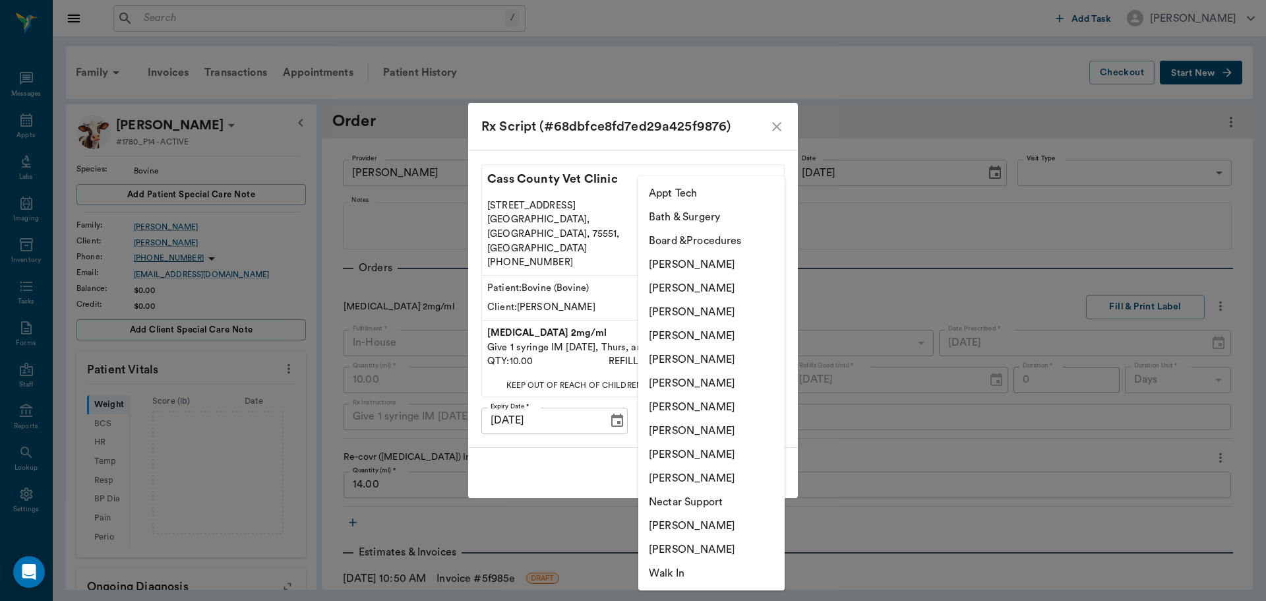
click at [743, 328] on li "[PERSON_NAME]" at bounding box center [711, 336] width 146 height 24
type input "63ec2f075fda476ae8351a4d"
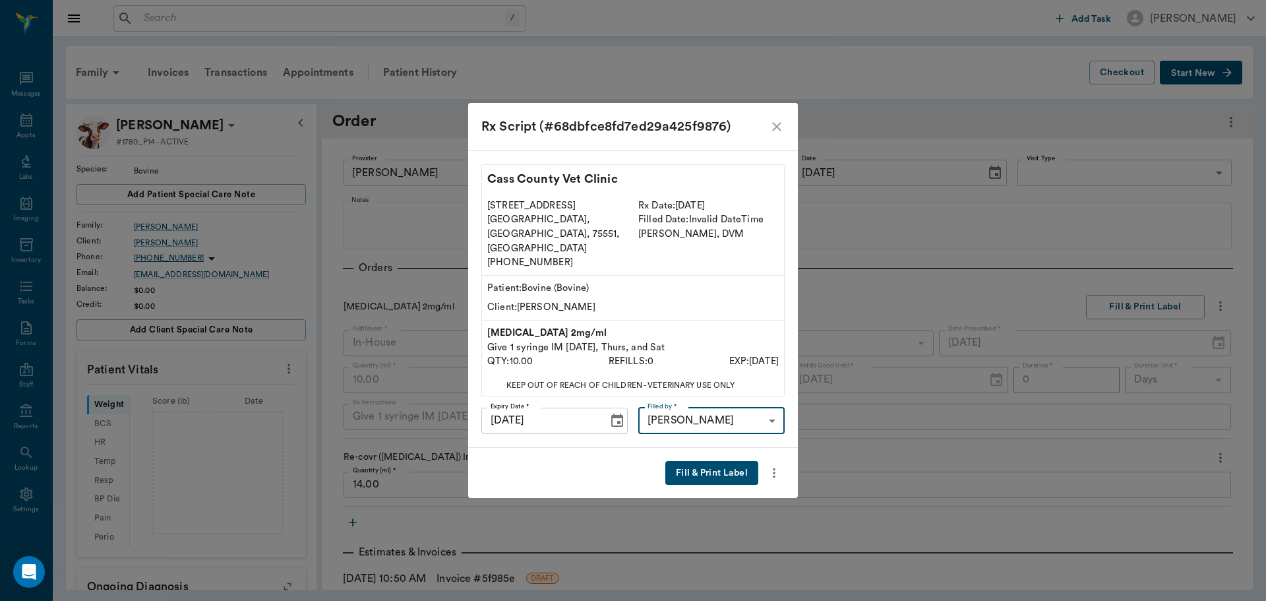
click at [735, 461] on button "Fill & Print Label" at bounding box center [711, 473] width 93 height 24
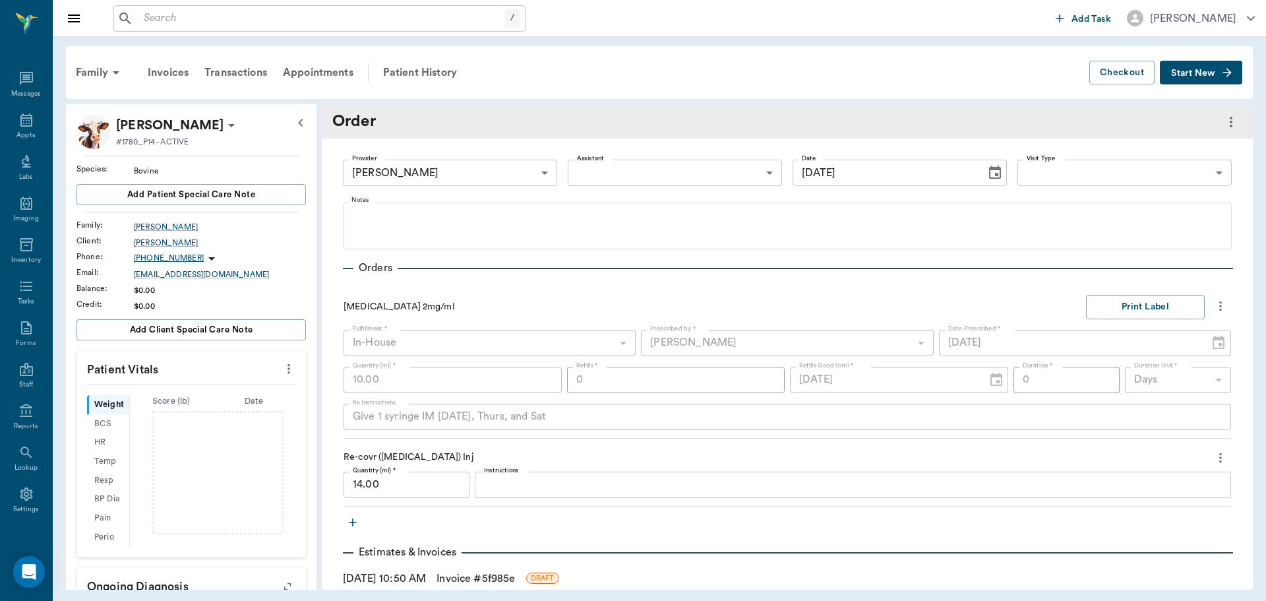
click at [989, 175] on icon "Choose date, selected date is Sep 30, 2025" at bounding box center [995, 172] width 12 height 13
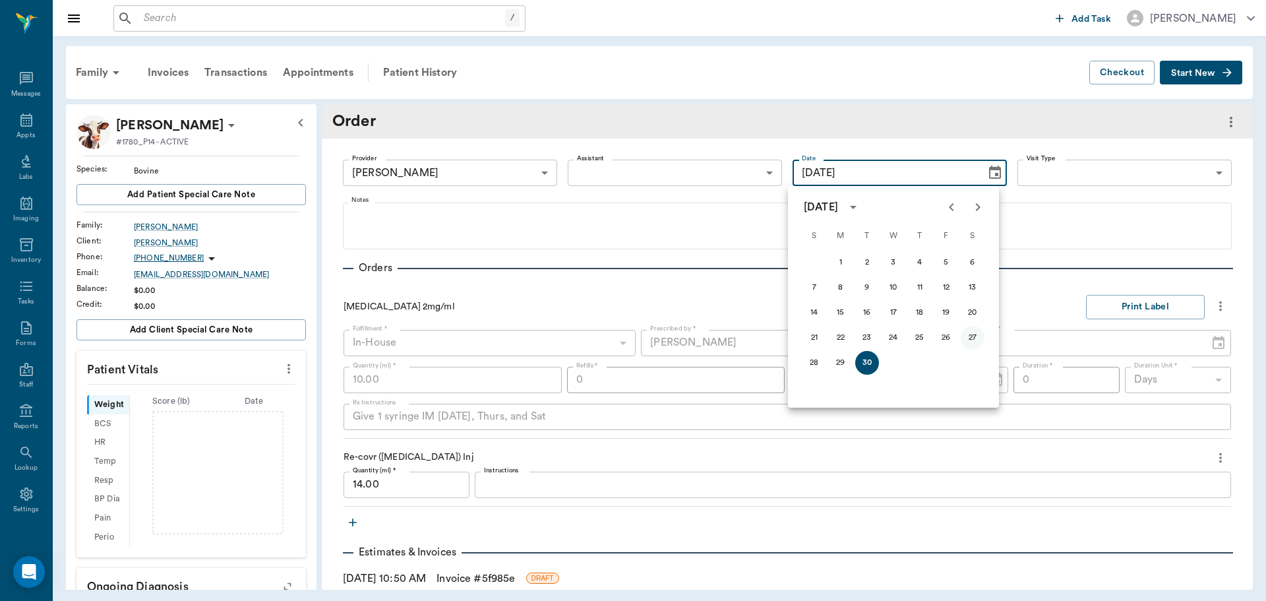
click at [973, 339] on button "27" at bounding box center [973, 338] width 24 height 24
type input "09/27/2025"
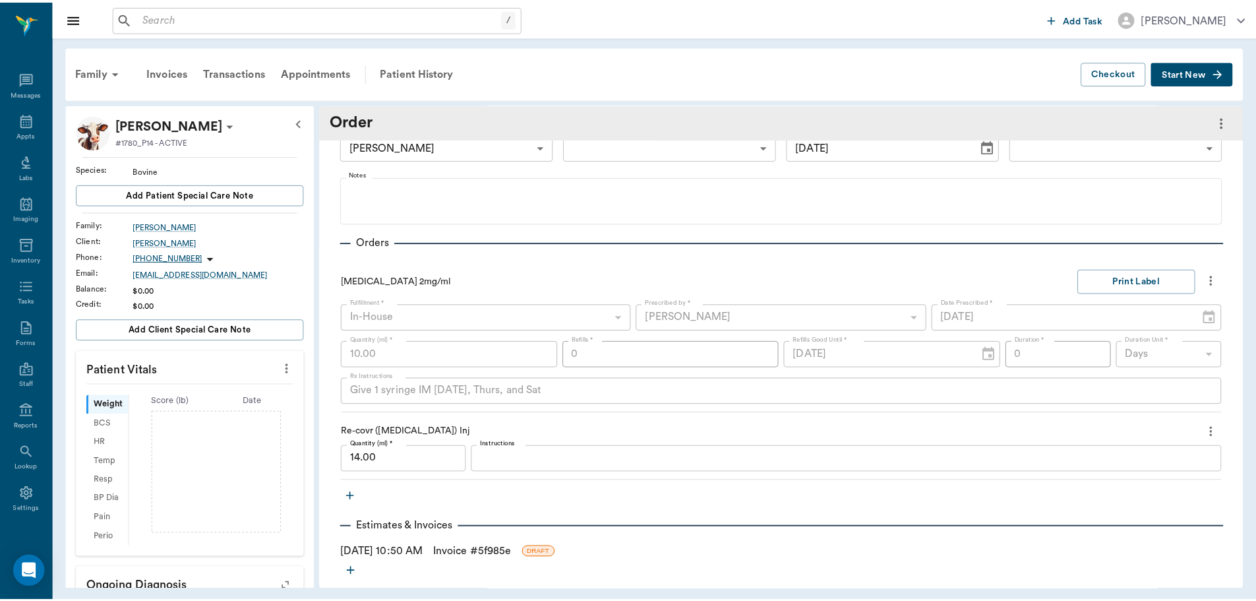
scroll to position [40, 0]
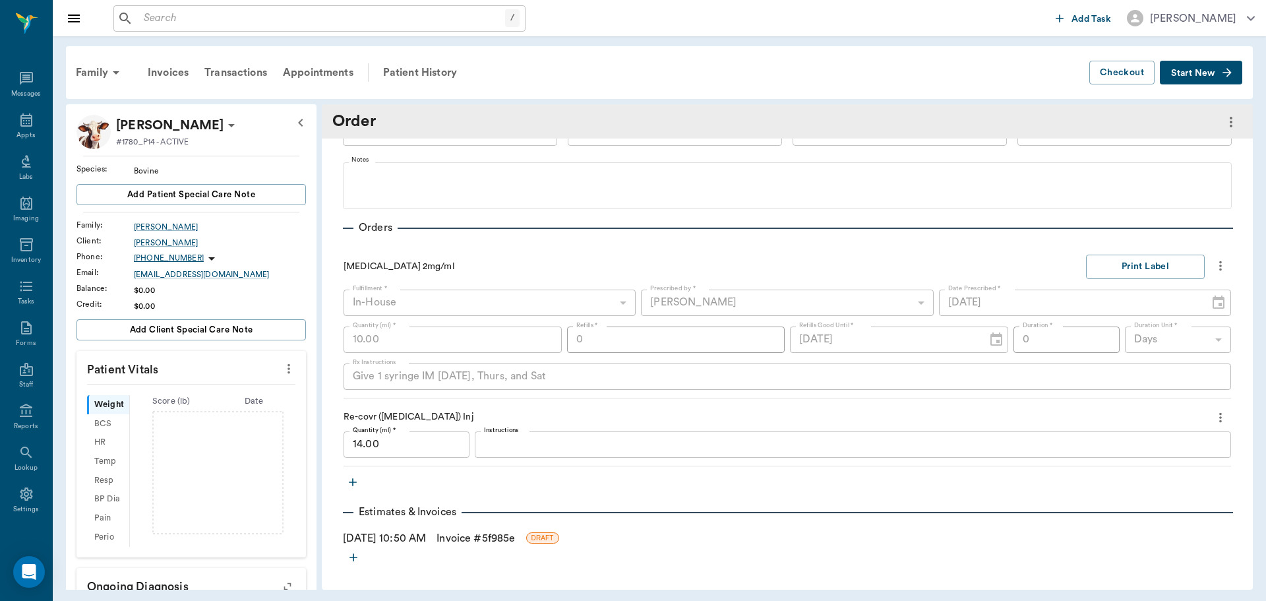
click at [478, 537] on link "Invoice # 5f985e" at bounding box center [476, 538] width 78 height 16
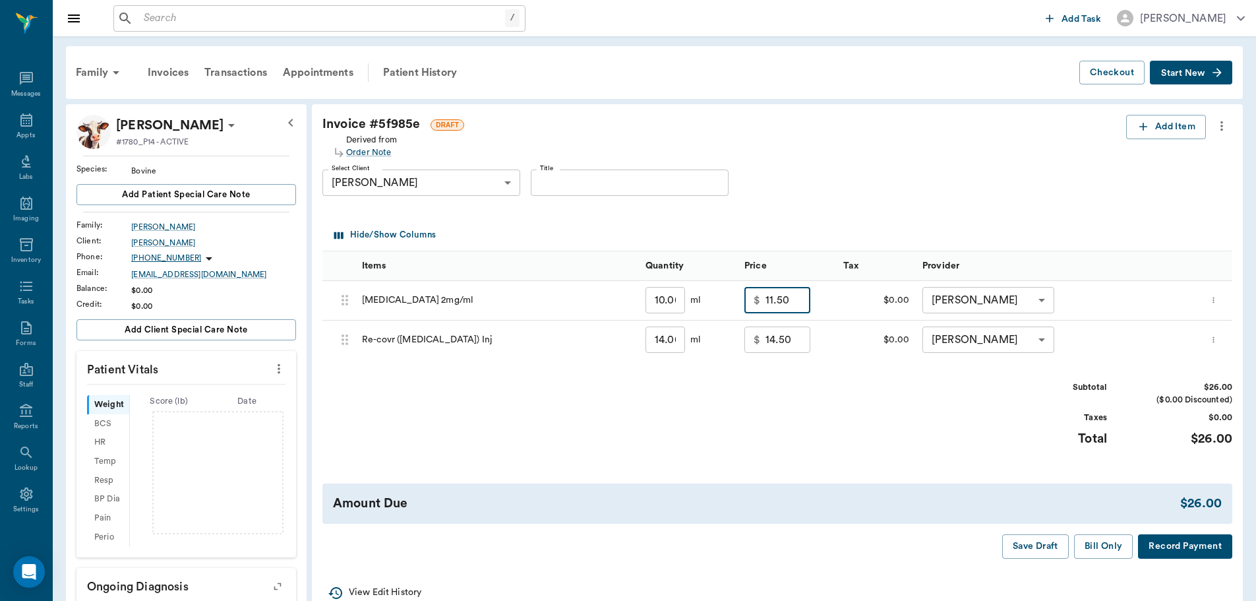
click at [808, 300] on input "11.50" at bounding box center [788, 300] width 45 height 26
type input "15.00"
click at [793, 419] on div "Subtotal $29.50 ($0.00 Discounted) Taxes $0.00 Total $29.50" at bounding box center [777, 421] width 910 height 81
click at [1097, 545] on button "Bill Only" at bounding box center [1103, 546] width 59 height 24
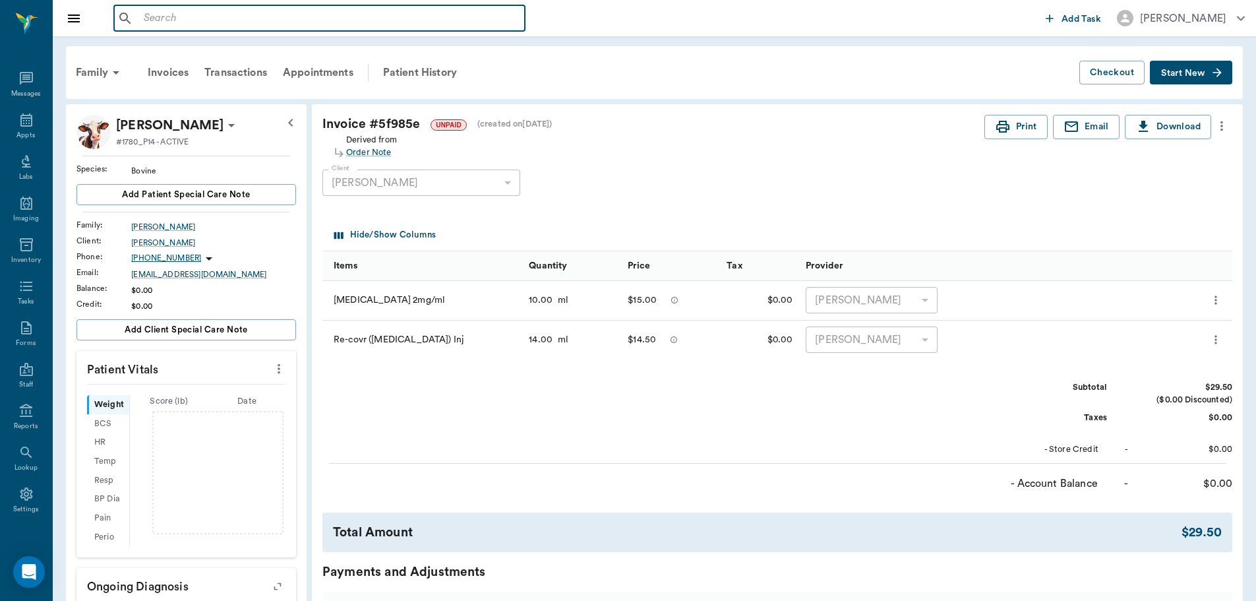
click at [222, 18] on input "text" at bounding box center [328, 18] width 381 height 18
click at [220, 13] on input "text" at bounding box center [328, 18] width 381 height 18
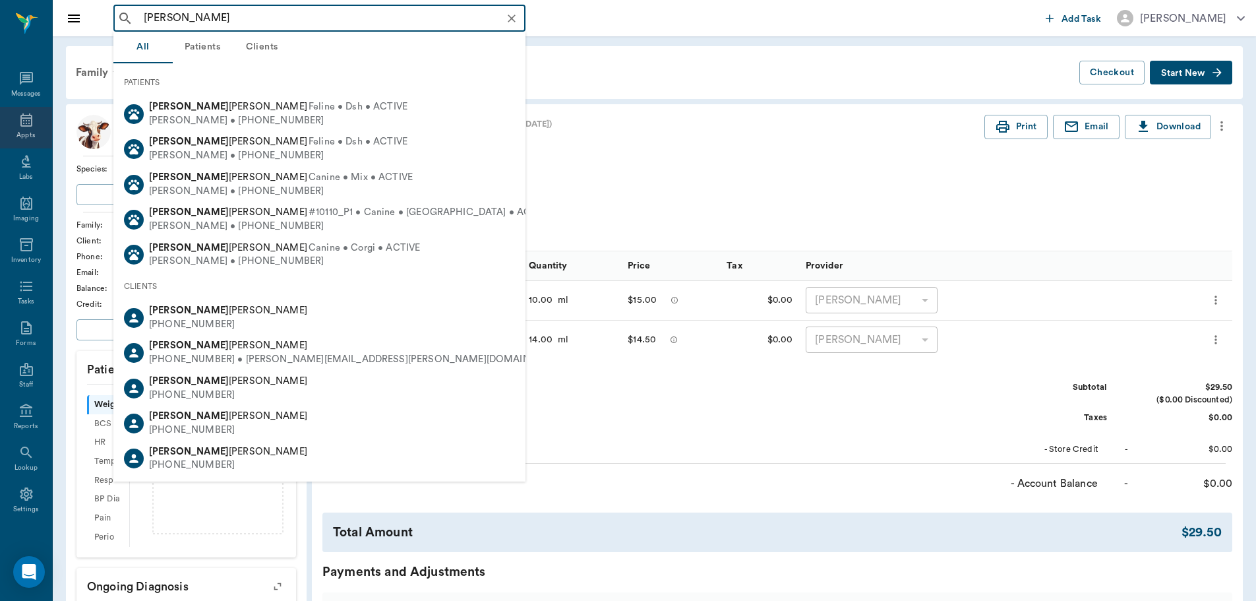
type input "frank brown"
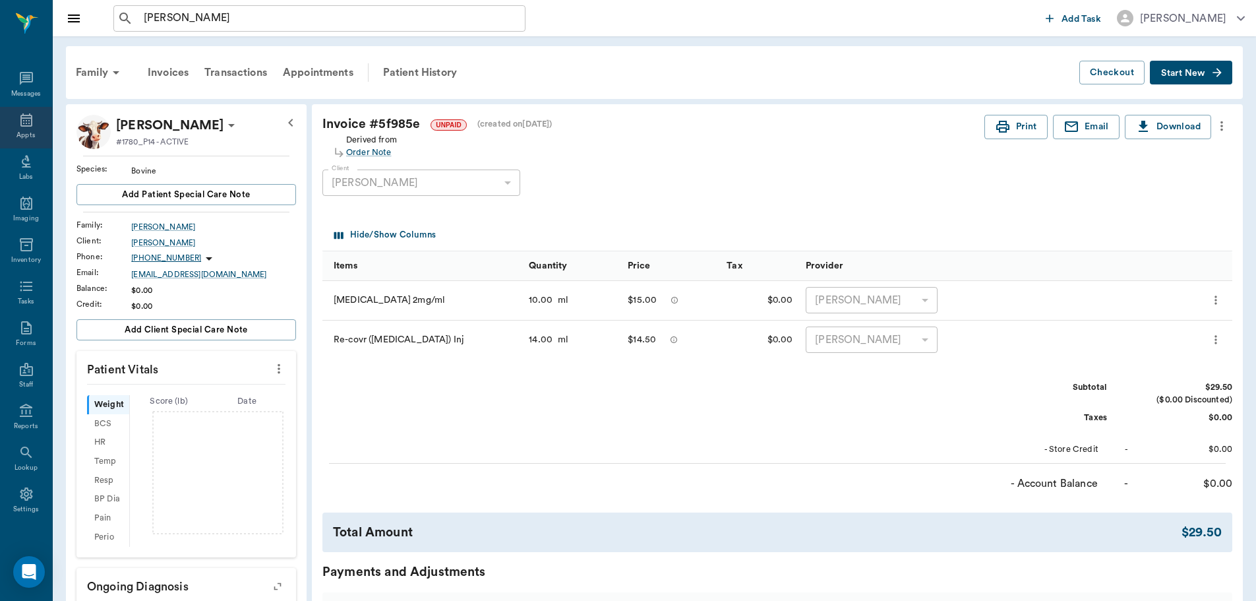
click at [18, 125] on icon at bounding box center [26, 120] width 16 height 16
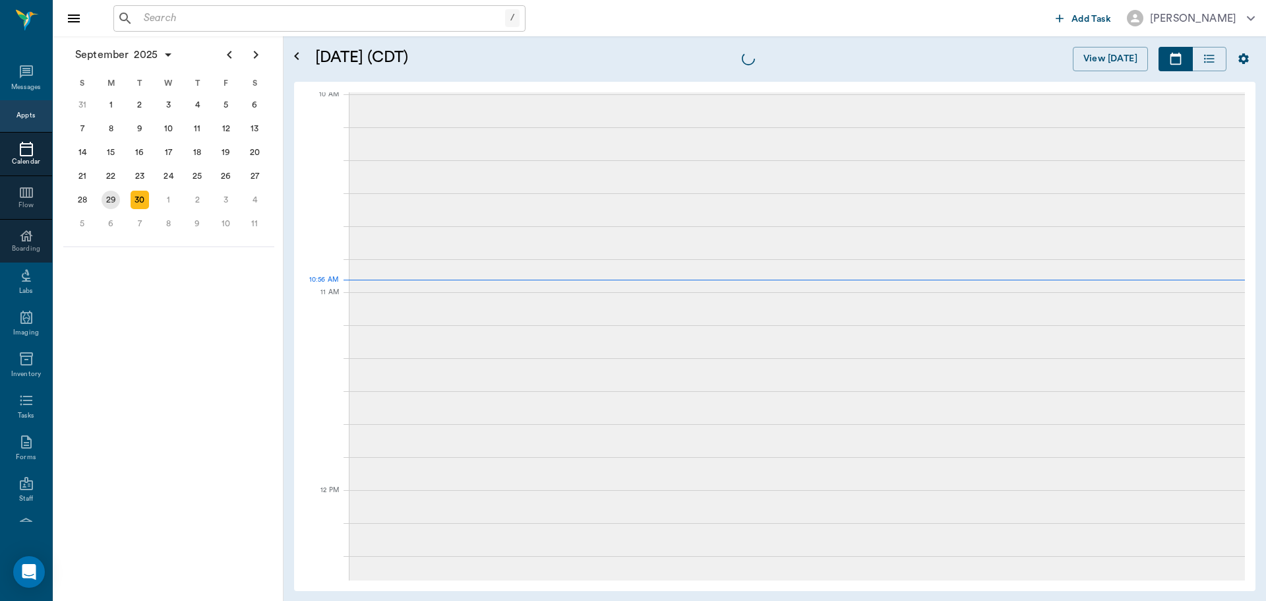
scroll to position [398, 0]
click at [110, 205] on div "29" at bounding box center [111, 200] width 18 height 18
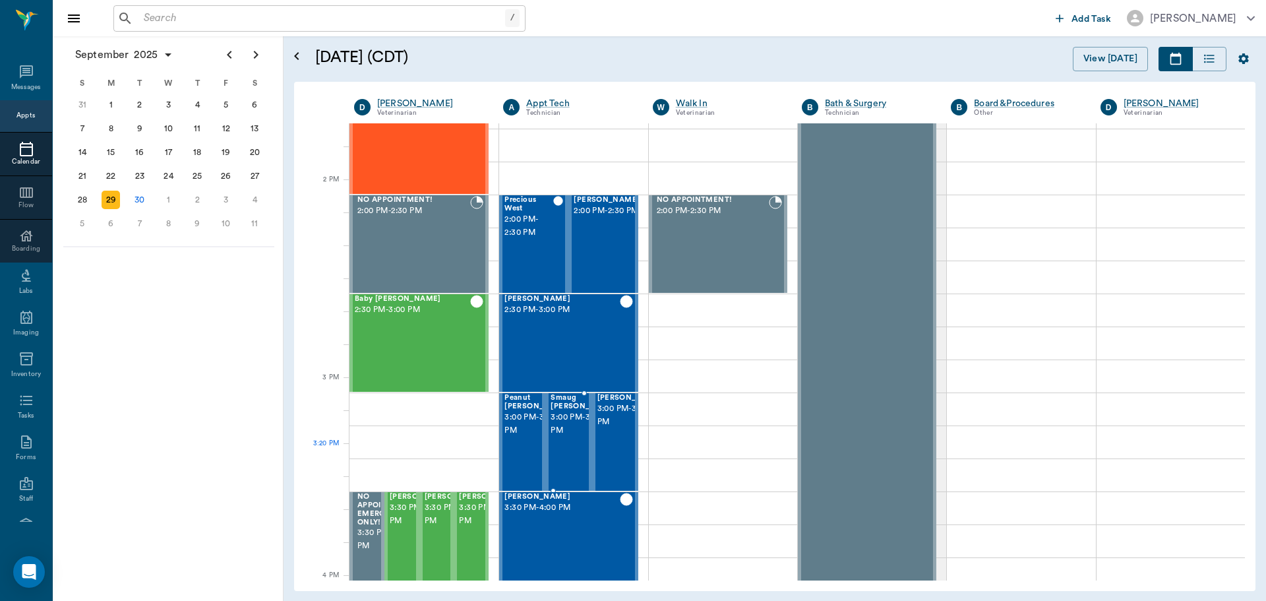
scroll to position [1187, 0]
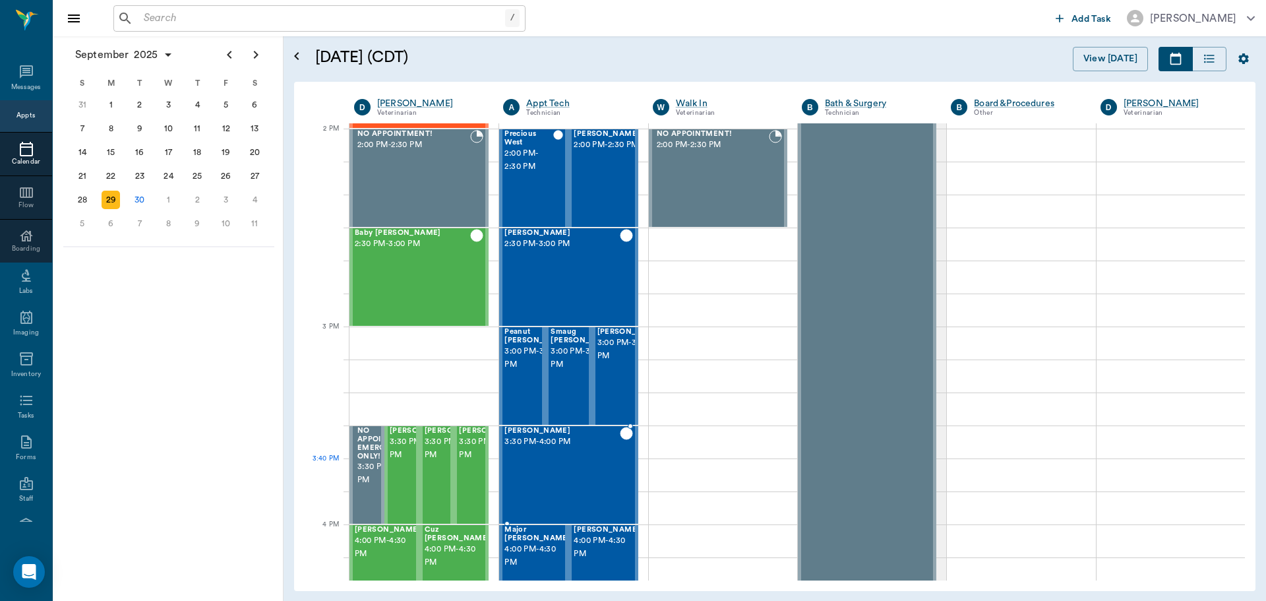
click at [537, 462] on div "JODY BROWN 3:30 PM - 4:00 PM" at bounding box center [562, 475] width 115 height 96
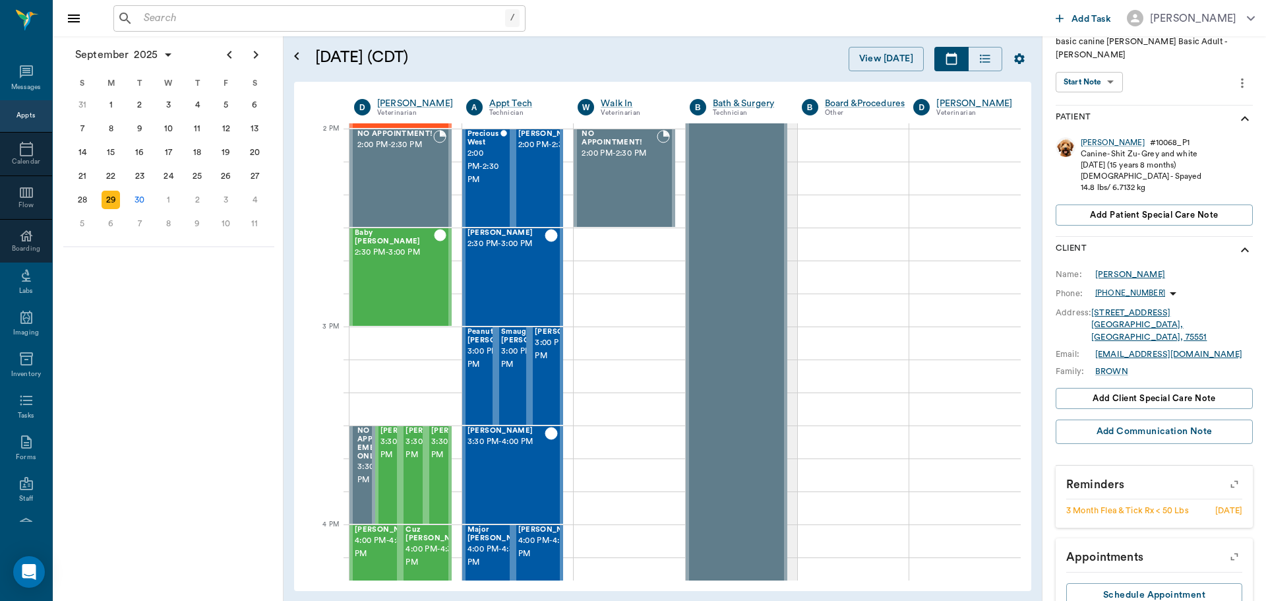
scroll to position [164, 0]
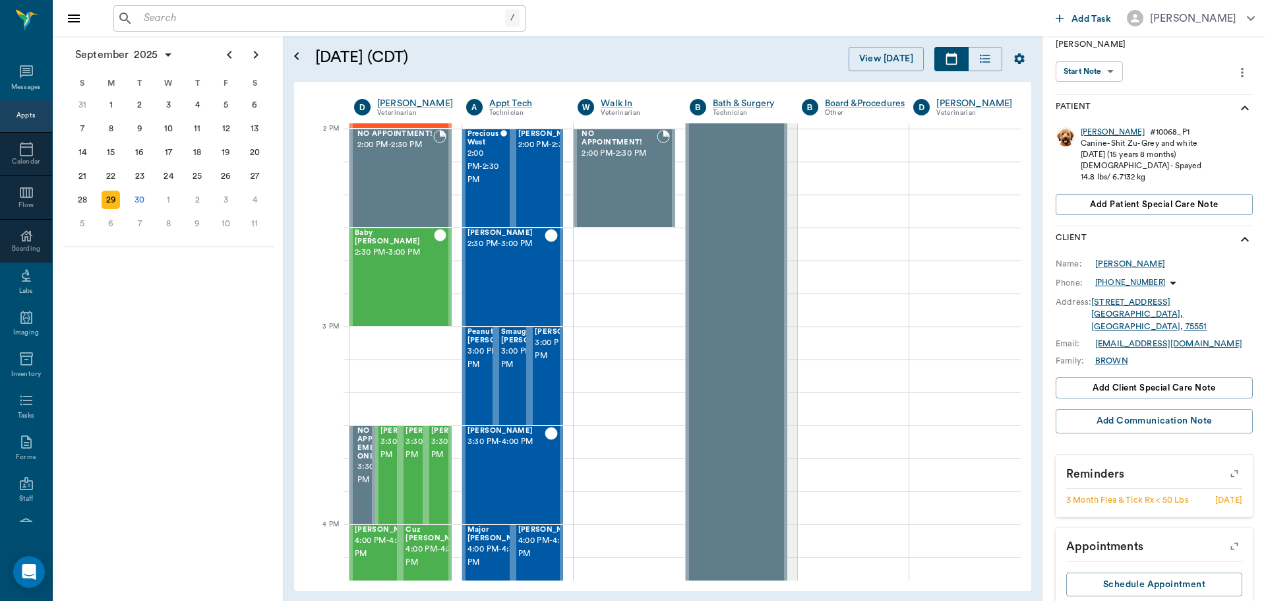
click at [1091, 127] on div "JODY" at bounding box center [1113, 132] width 64 height 11
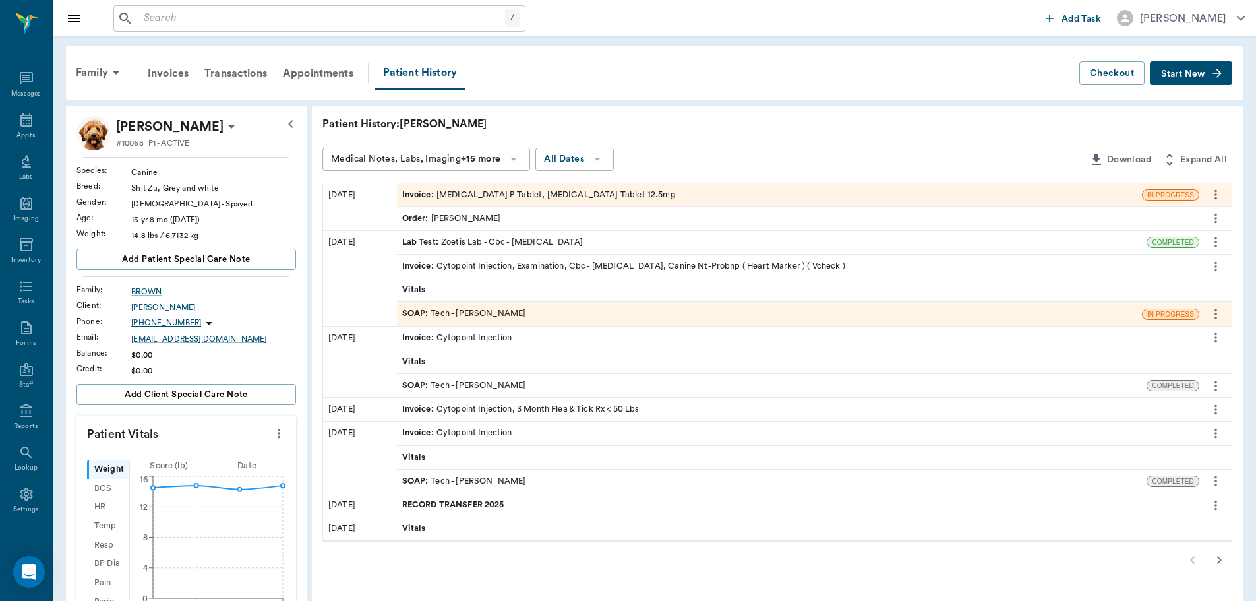
click at [483, 216] on div "Order : Dr. Bert Ellsworth" at bounding box center [451, 218] width 99 height 13
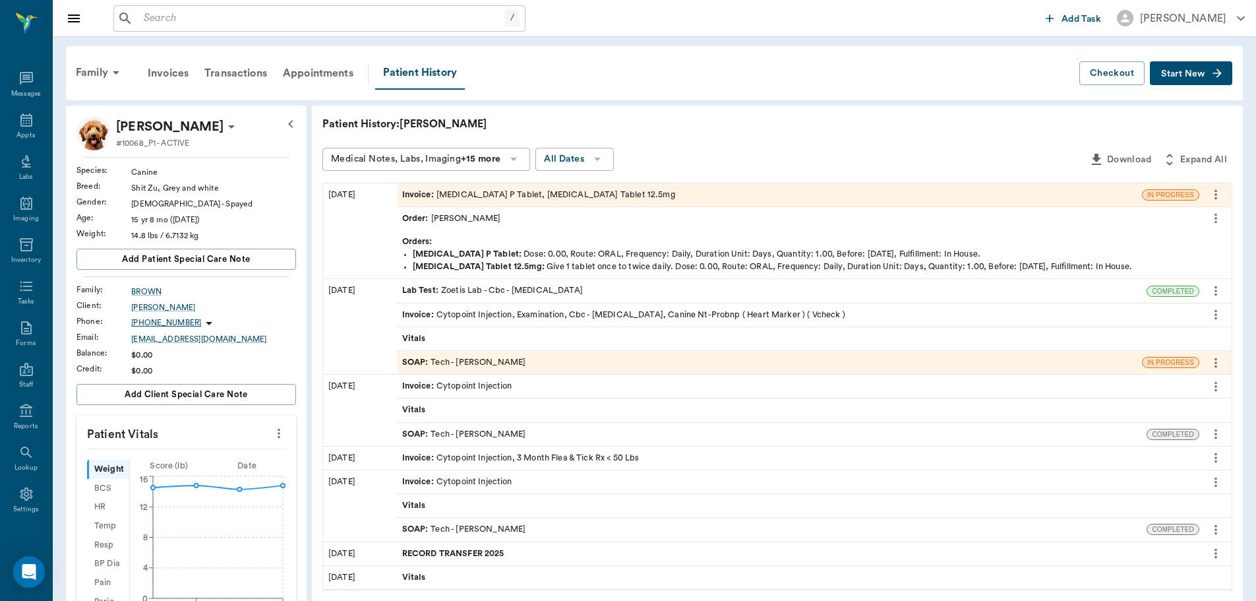
drag, startPoint x: 461, startPoint y: 214, endPoint x: 439, endPoint y: 217, distance: 22.7
click at [439, 217] on div "Order : Dr. Bert Ellsworth" at bounding box center [451, 218] width 99 height 13
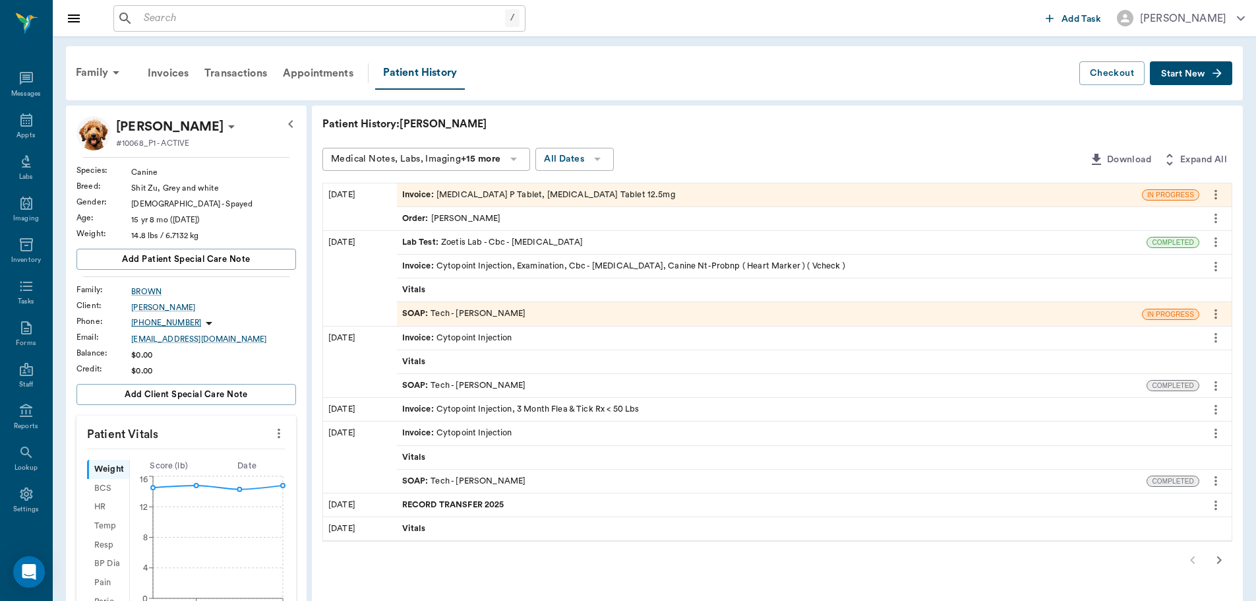
click at [455, 219] on div "Order : Dr. Bert Ellsworth" at bounding box center [451, 218] width 99 height 13
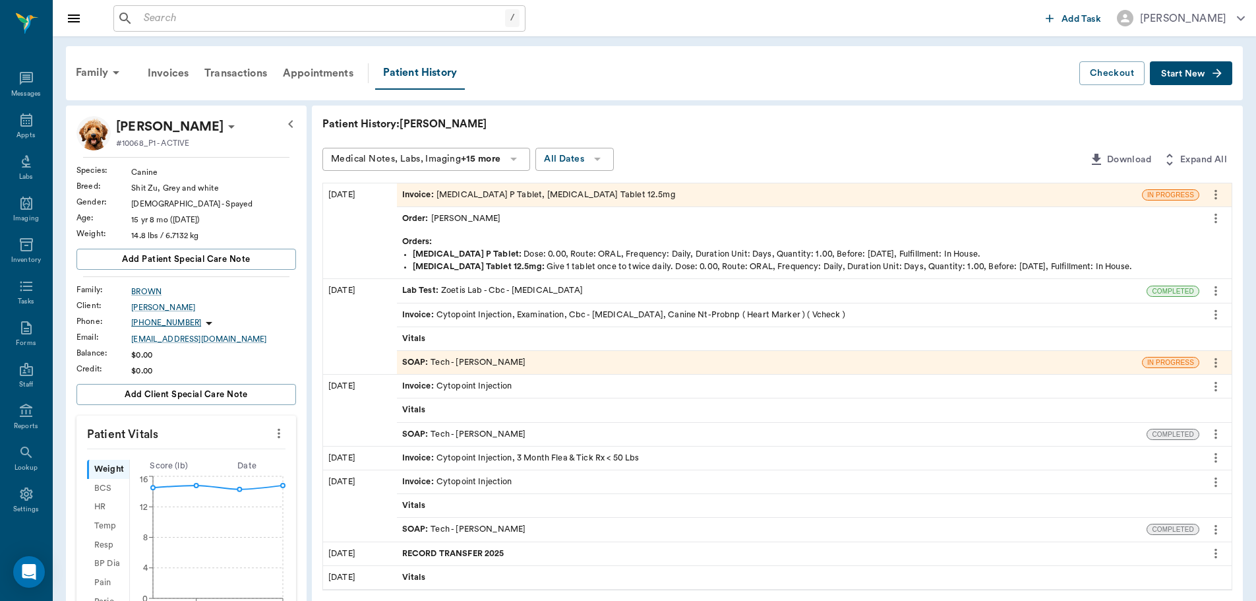
click at [482, 216] on div "Order : Dr. Bert Ellsworth" at bounding box center [451, 218] width 99 height 13
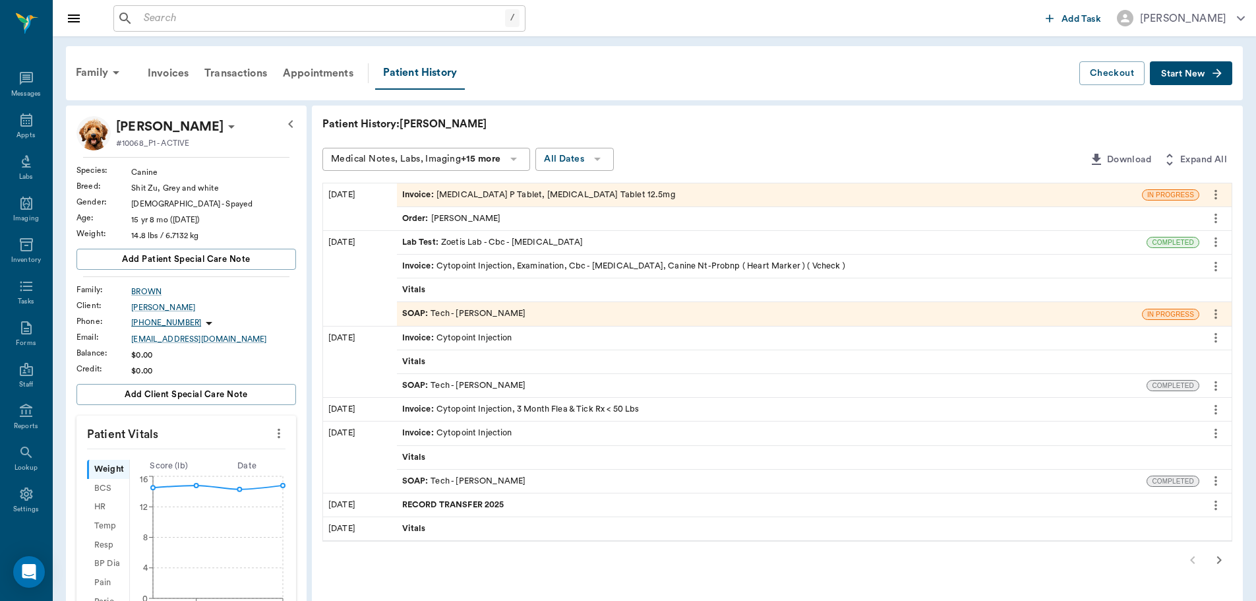
click at [482, 215] on div "Order : Dr. Bert Ellsworth" at bounding box center [451, 218] width 99 height 13
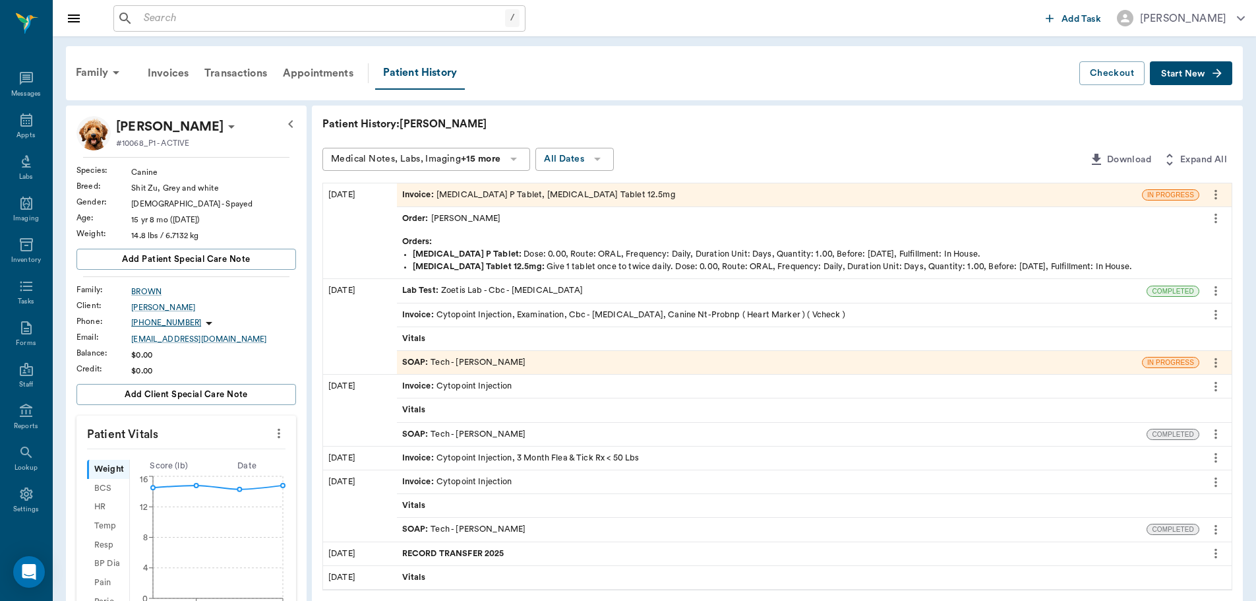
click at [1211, 214] on icon "more" at bounding box center [1216, 218] width 15 height 16
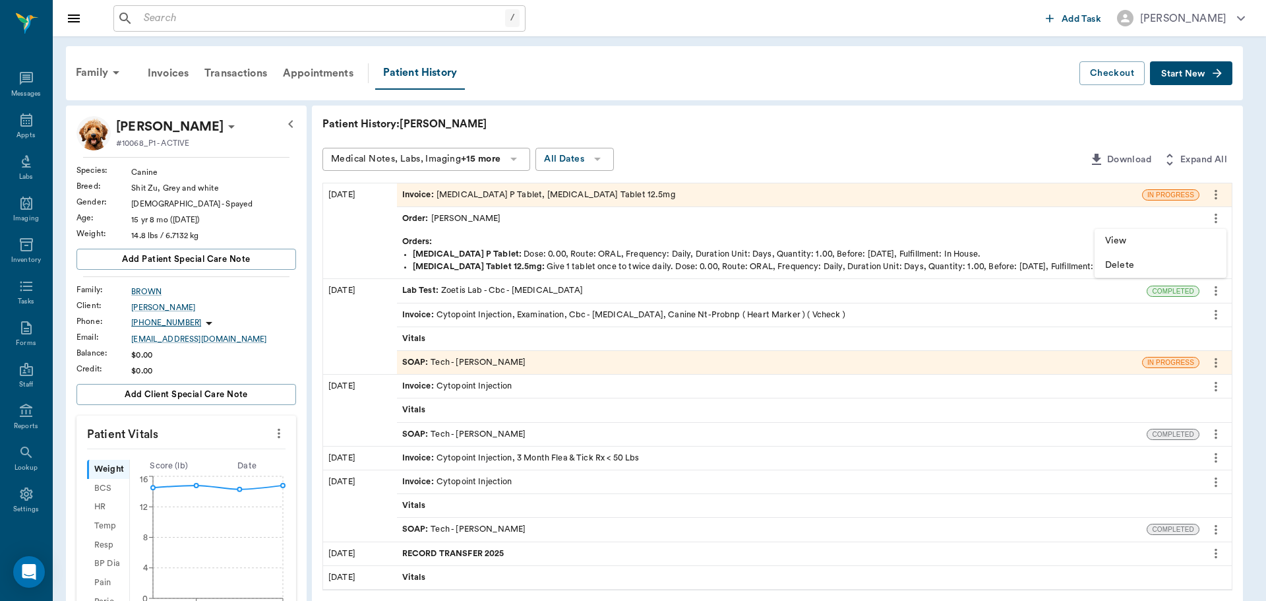
click at [1150, 240] on span "View" at bounding box center [1160, 241] width 111 height 14
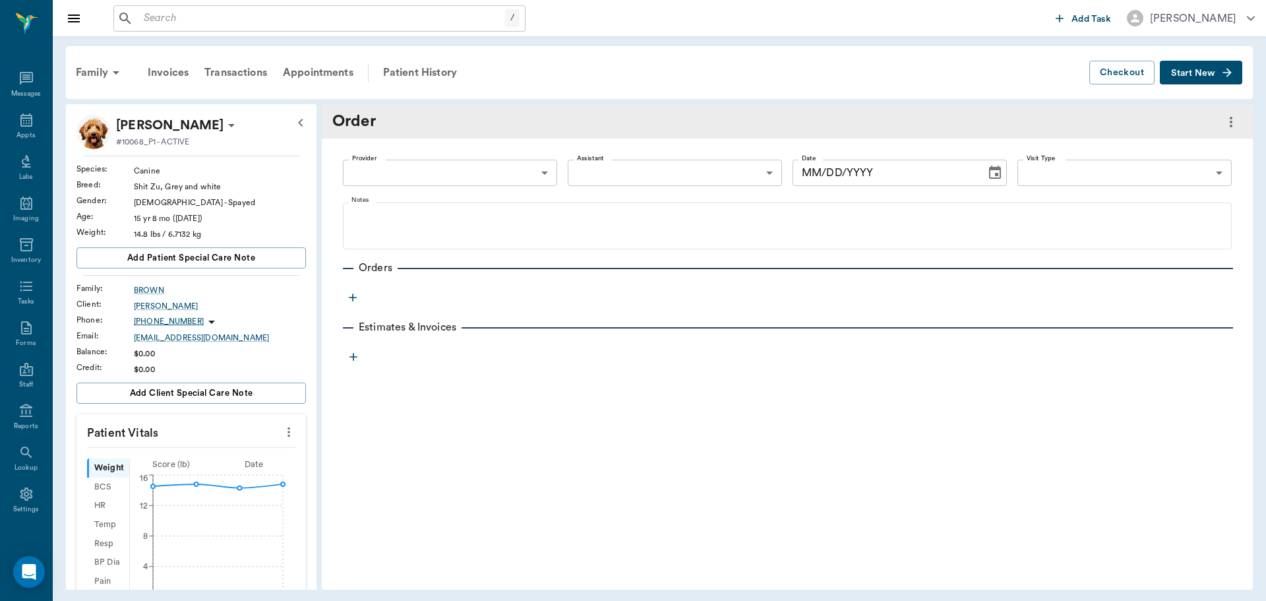
type input "63ec2f075fda476ae8351a4d"
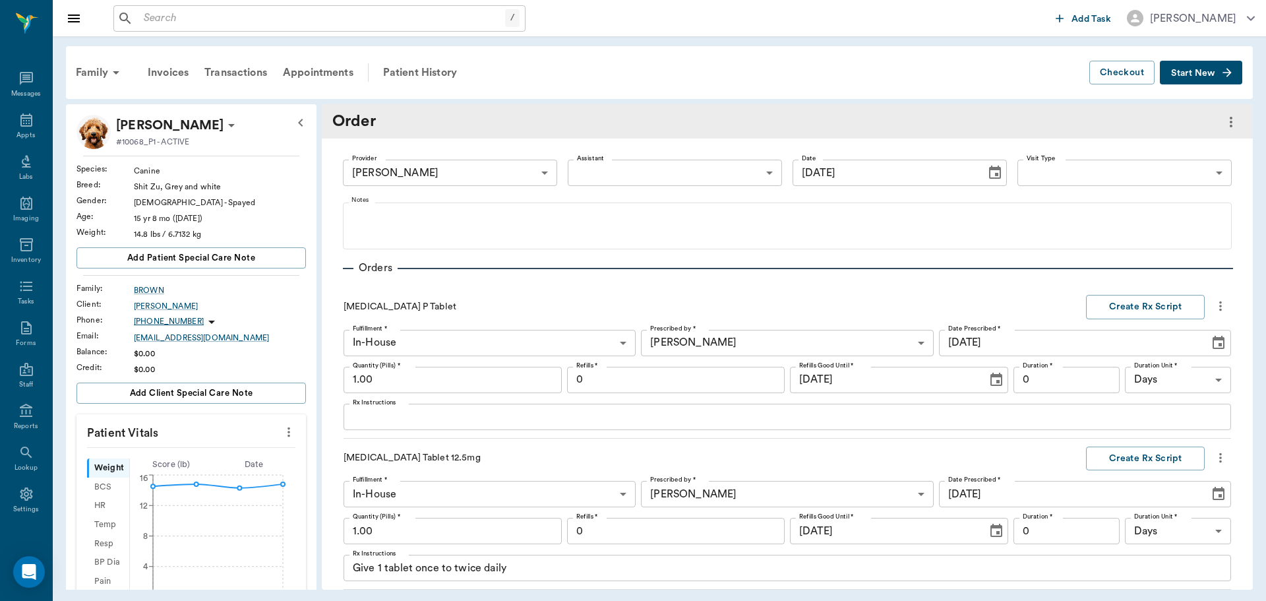
type input "[DATE]"
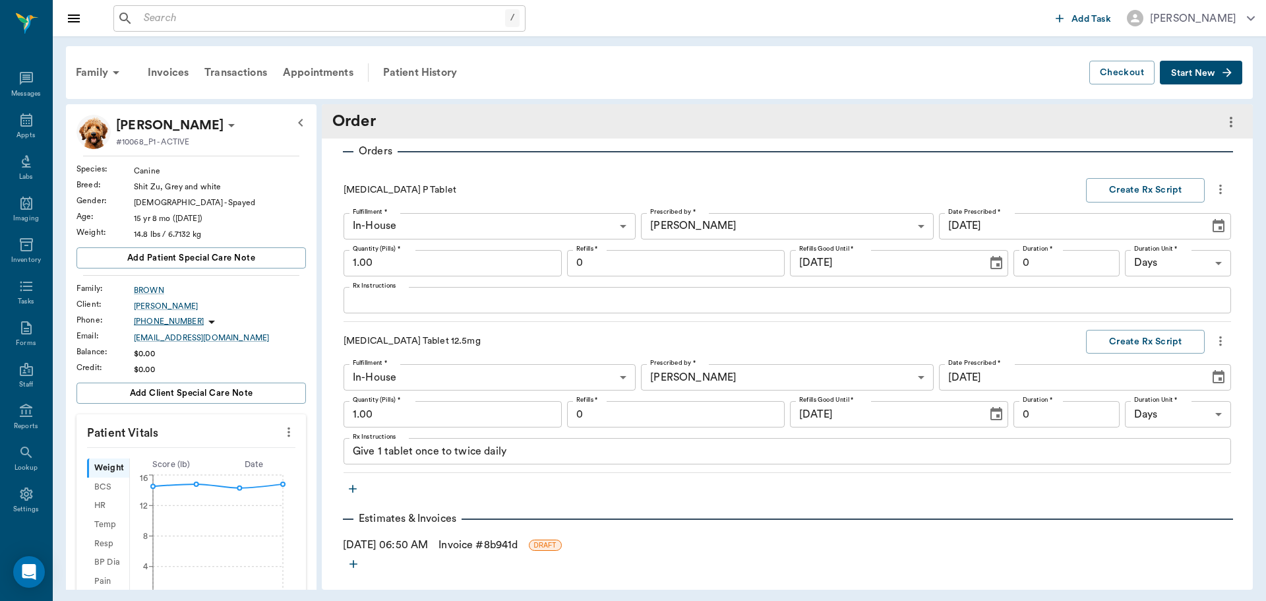
scroll to position [123, 0]
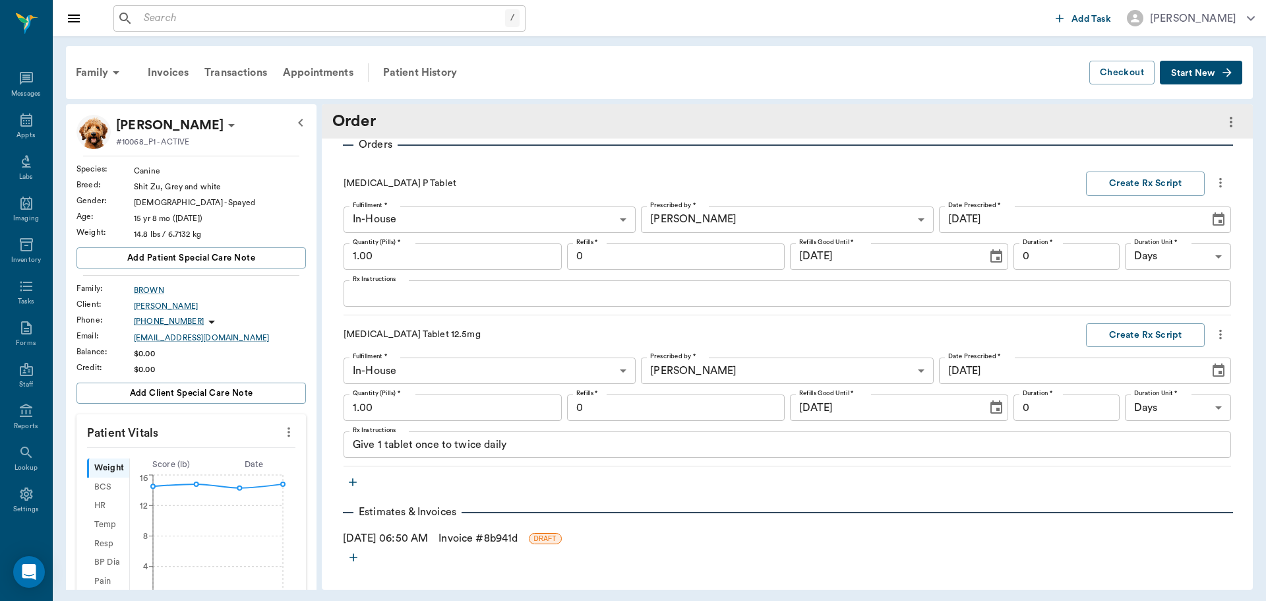
click at [350, 480] on icon "button" at bounding box center [352, 481] width 13 height 13
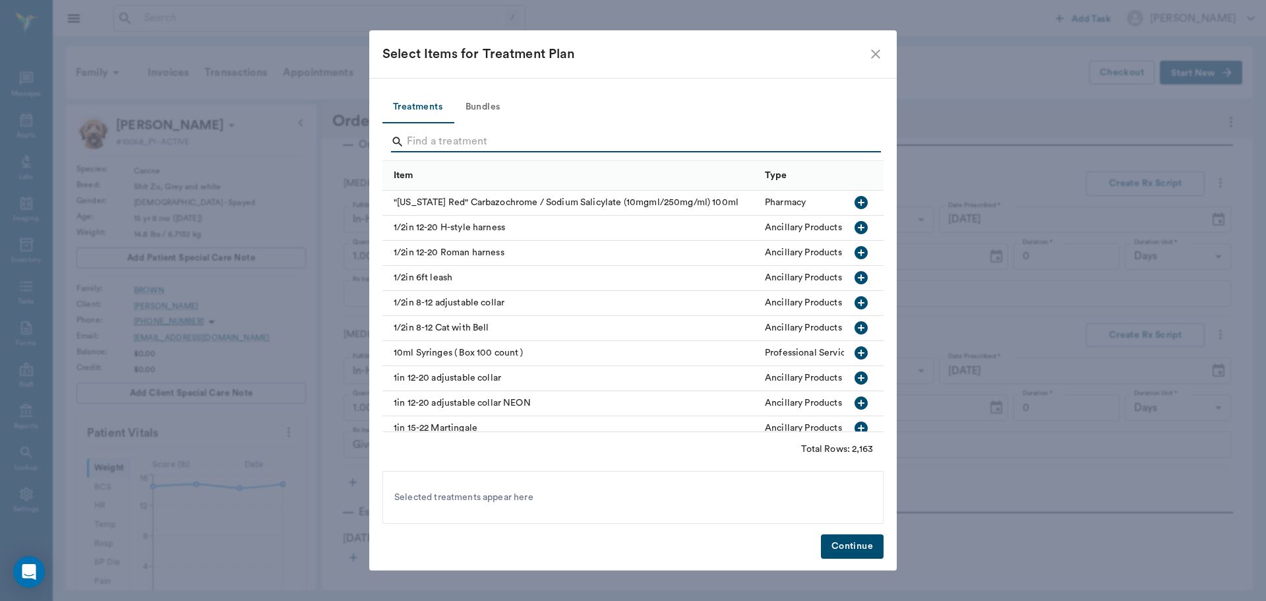
click at [427, 134] on input "Search" at bounding box center [634, 141] width 454 height 21
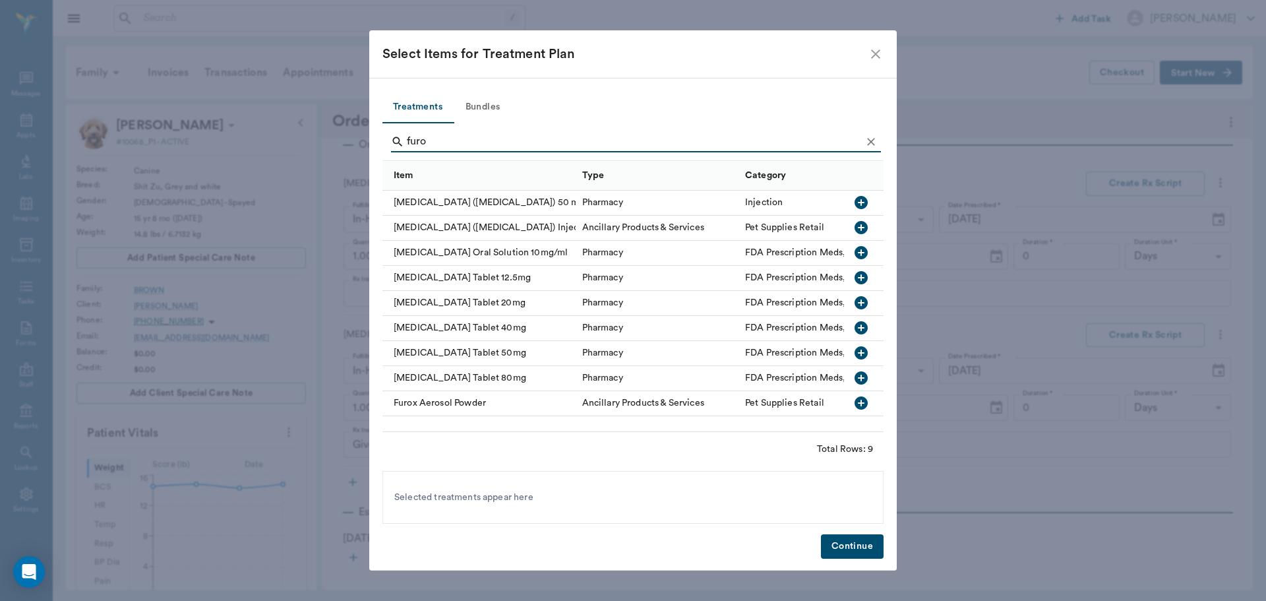
type input "furo"
click at [859, 251] on icon "button" at bounding box center [861, 252] width 13 height 13
click at [842, 543] on button "Continue" at bounding box center [852, 546] width 63 height 24
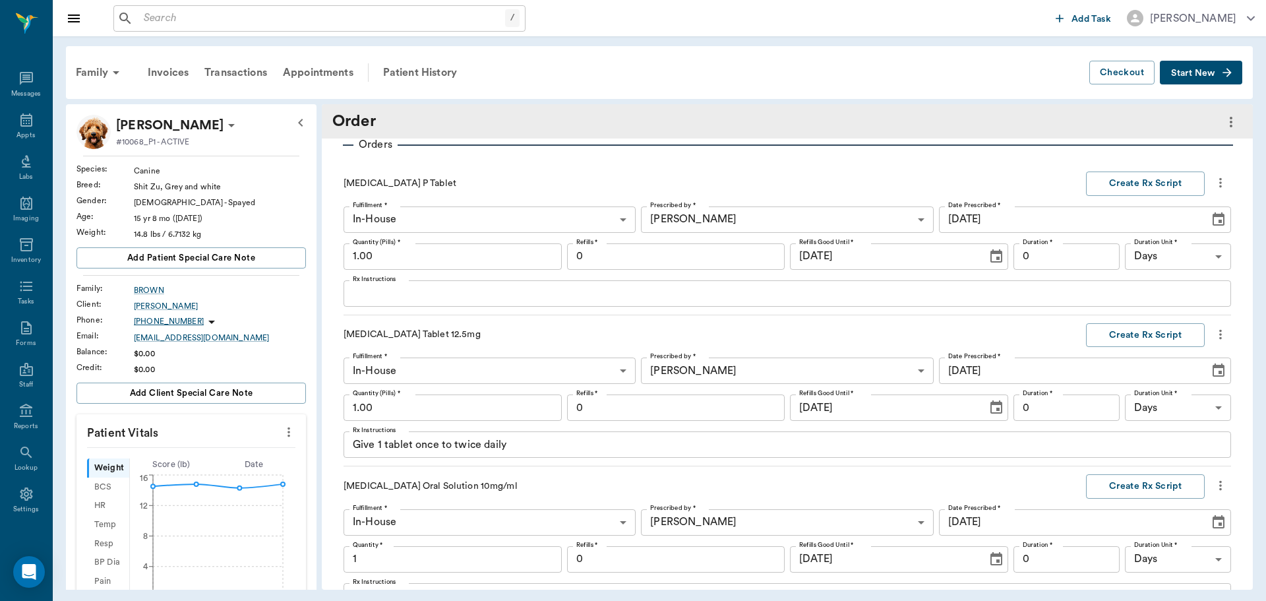
scroll to position [275, 0]
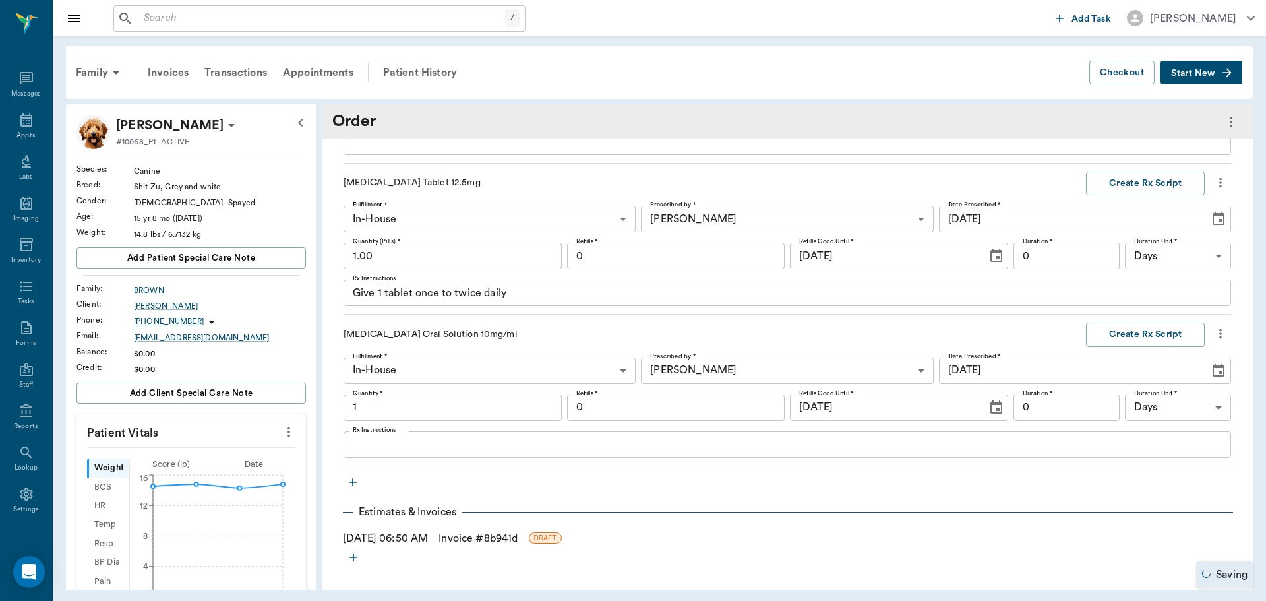
type input "1.00"
click at [409, 448] on textarea "Rx Instructions" at bounding box center [787, 444] width 869 height 15
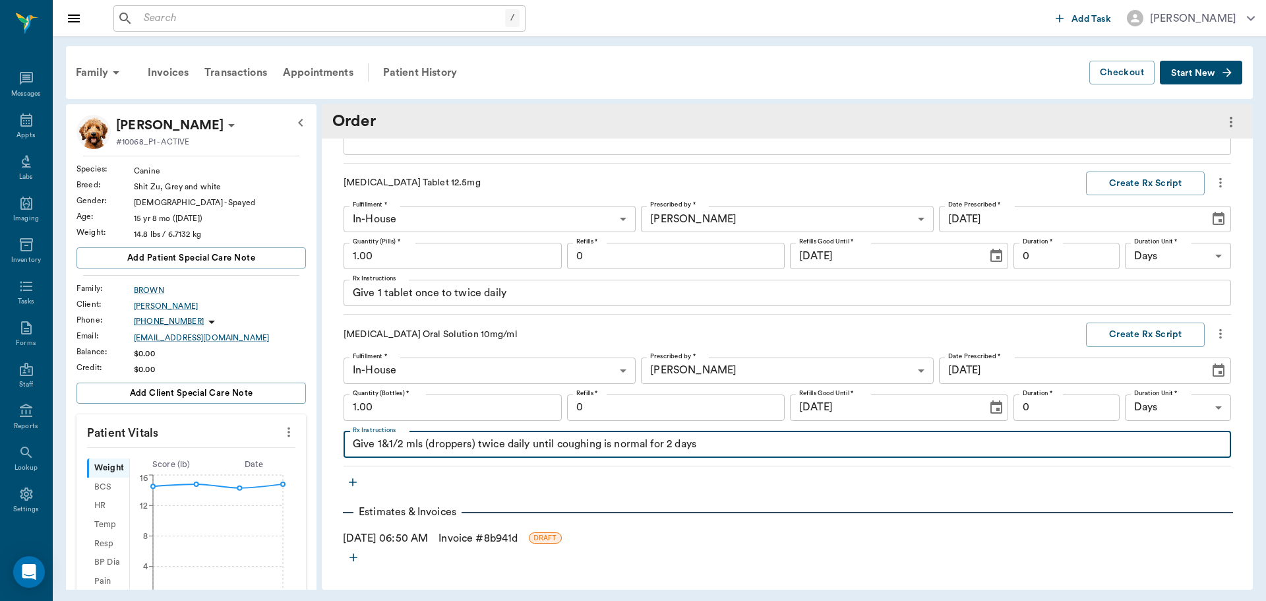
type textarea "Give 1&1/2 mls (droppers) twice daily until coughing is normal for 2 days"
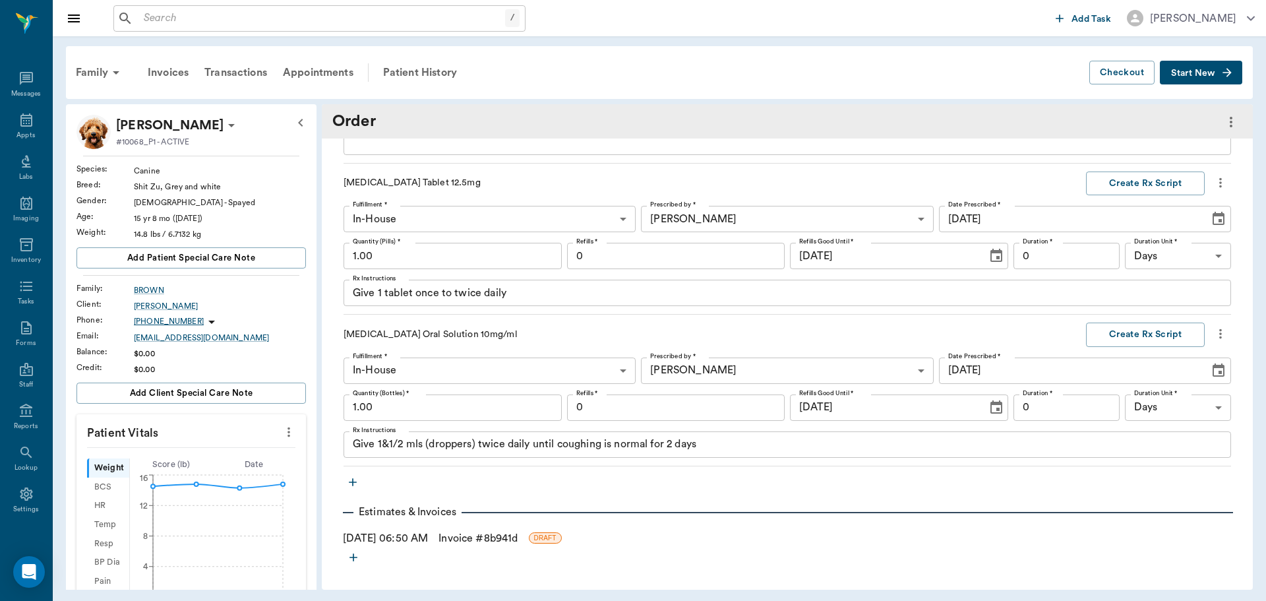
click at [350, 483] on icon "button" at bounding box center [352, 481] width 13 height 13
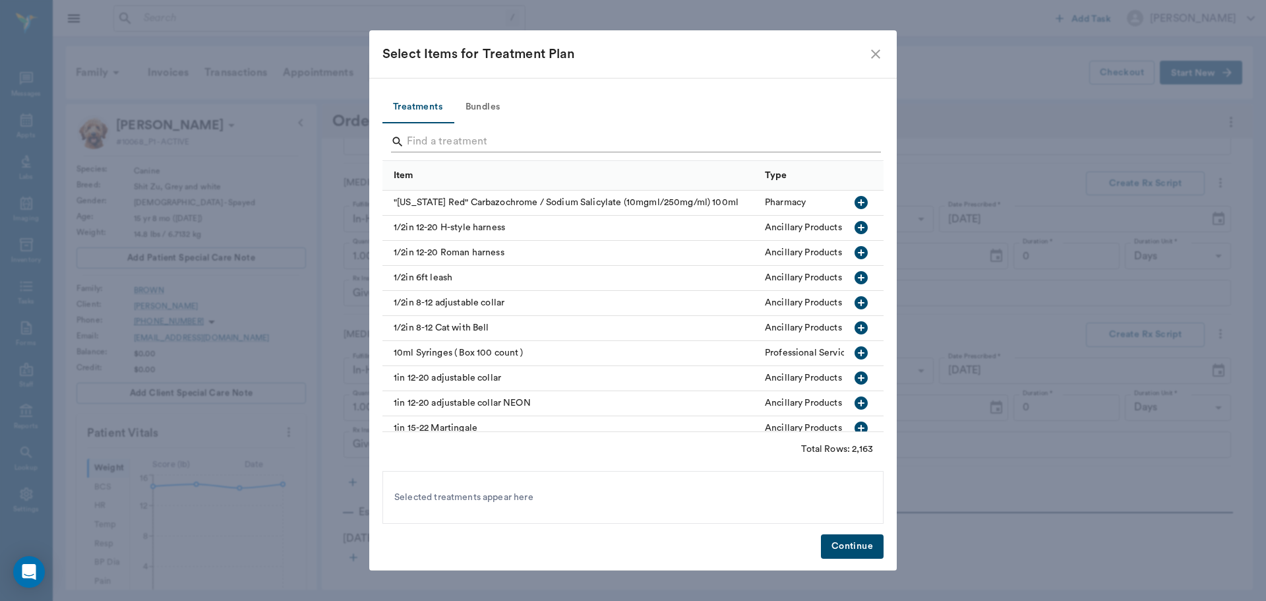
click at [460, 140] on input "Search" at bounding box center [634, 141] width 454 height 21
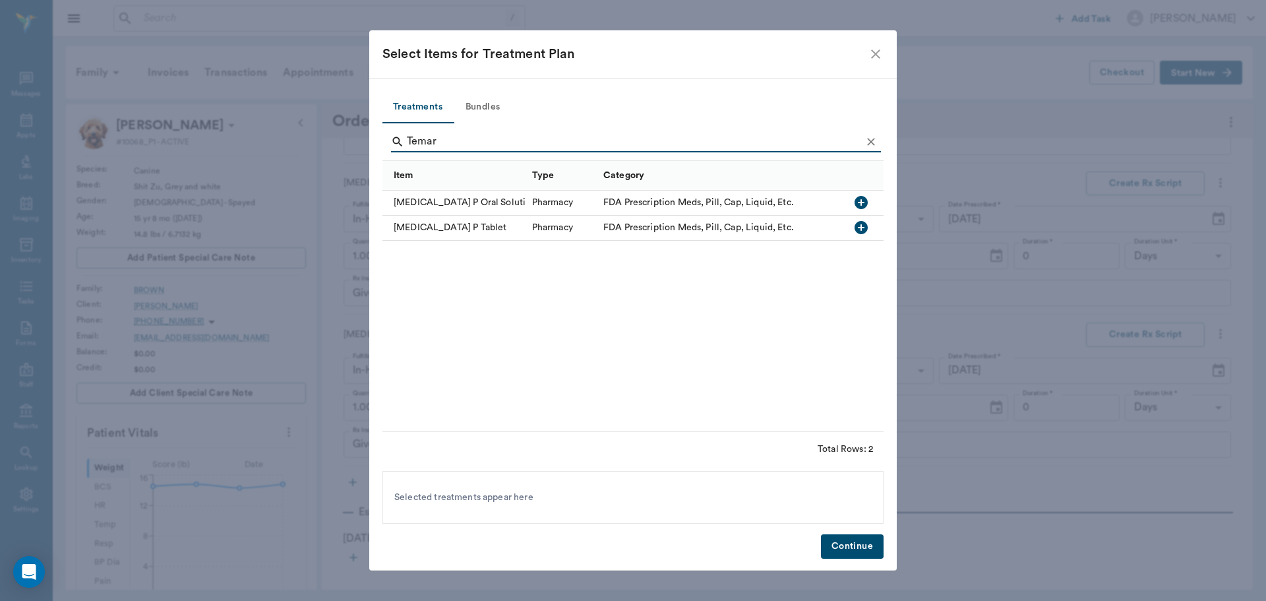
type input "Temar"
click at [858, 202] on icon "button" at bounding box center [861, 203] width 16 height 16
click at [843, 543] on button "Continue" at bounding box center [852, 546] width 63 height 24
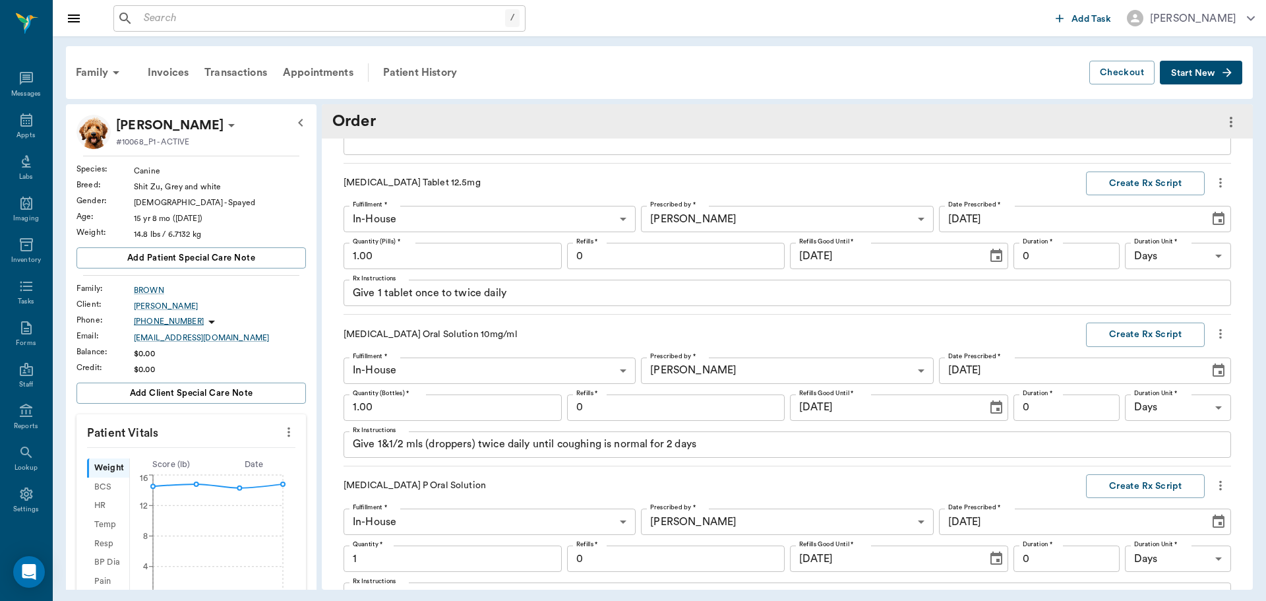
scroll to position [426, 0]
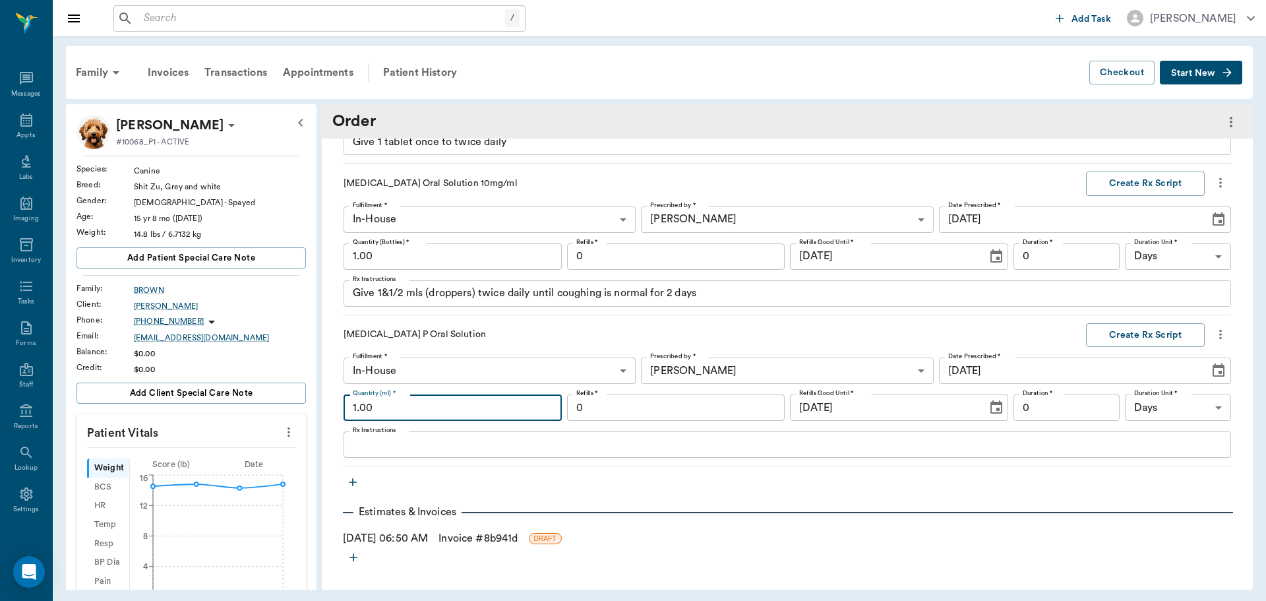
click at [423, 412] on input "1.00" at bounding box center [453, 407] width 218 height 26
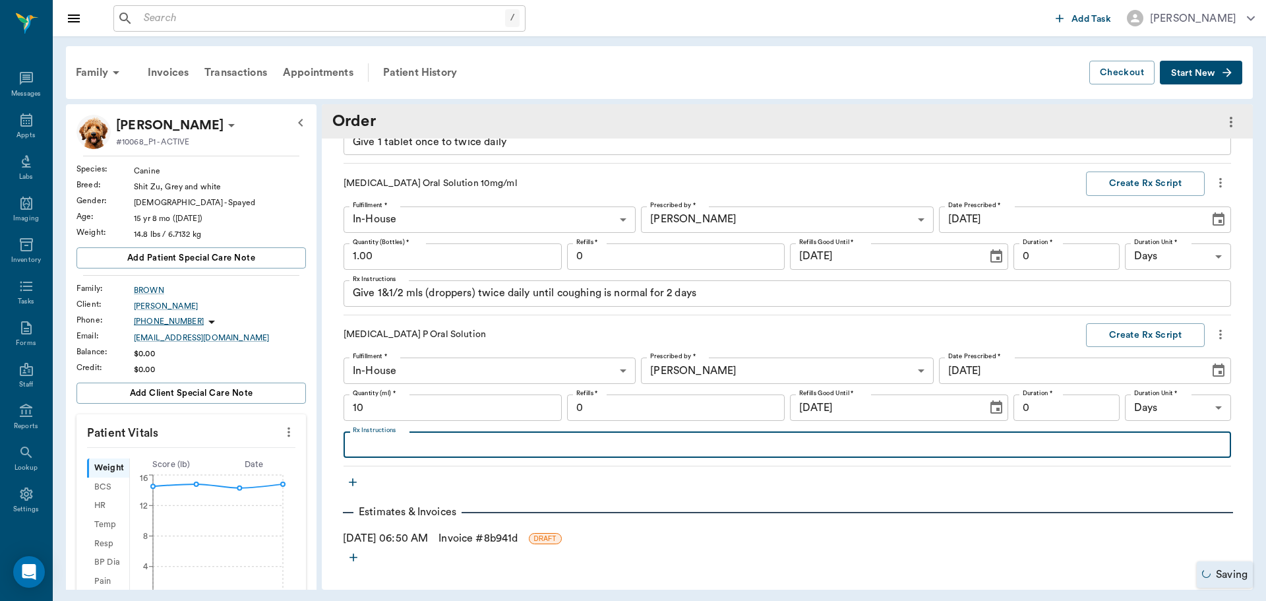
click at [400, 448] on textarea "Rx Instructions" at bounding box center [787, 444] width 869 height 15
type input "10.00"
type textarea "Give 0.5 ml twice daily Tue - Fri, then once daily till gone"
click at [1148, 331] on button "Create Rx Script" at bounding box center [1145, 335] width 119 height 24
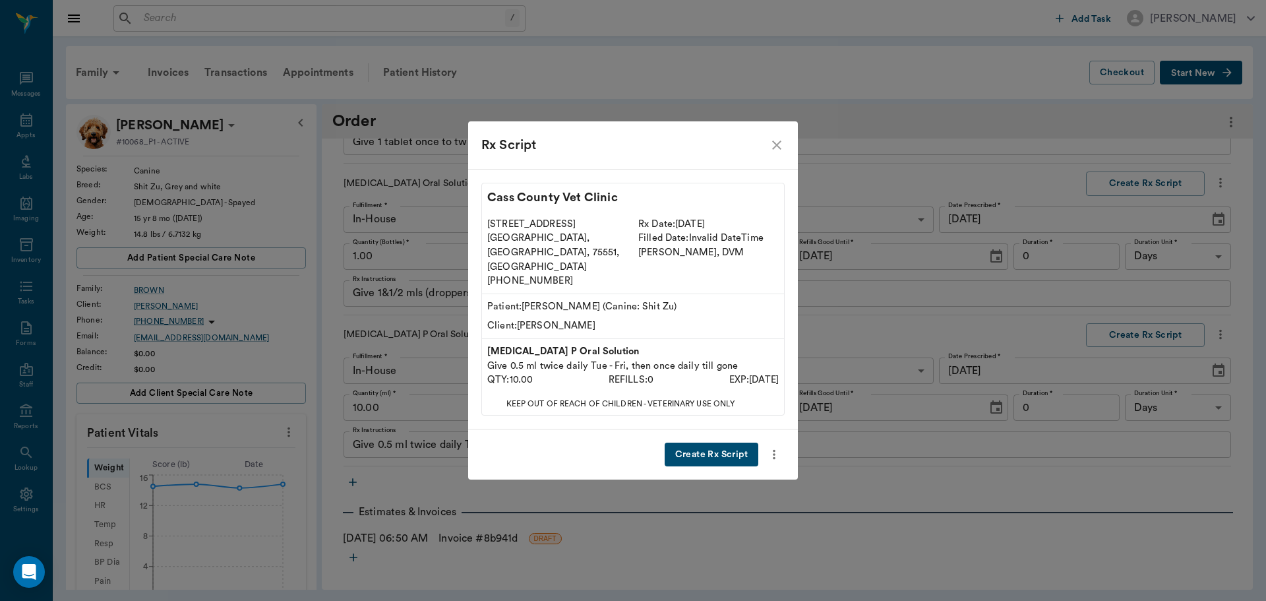
click at [717, 443] on button "Create Rx Script" at bounding box center [712, 455] width 94 height 24
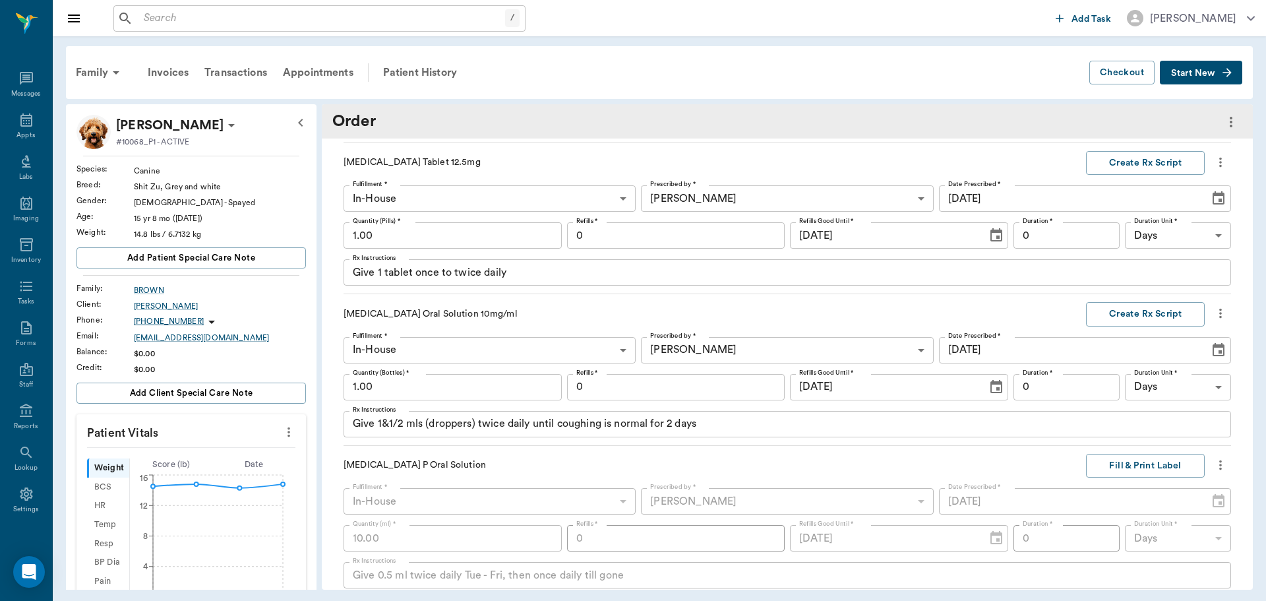
scroll to position [294, 0]
click at [1219, 159] on icon "more" at bounding box center [1220, 163] width 3 height 10
click at [1126, 208] on span "Delete" at bounding box center [1155, 211] width 111 height 14
click at [1219, 163] on icon "more" at bounding box center [1220, 163] width 3 height 10
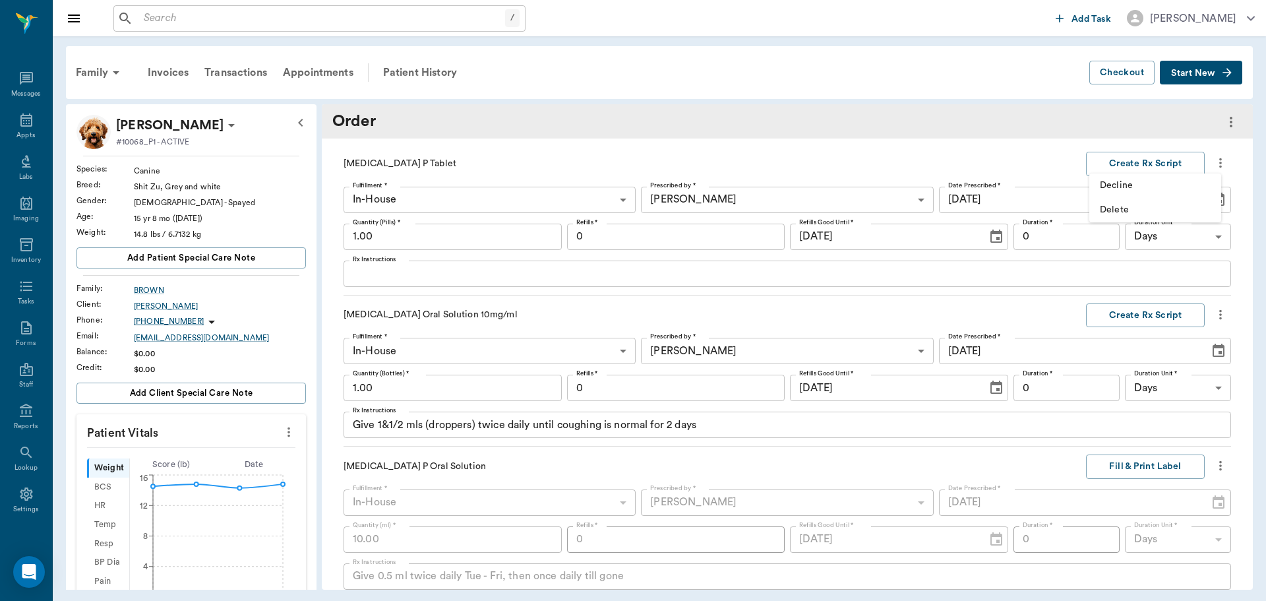
click at [1144, 210] on span "Delete" at bounding box center [1155, 210] width 111 height 14
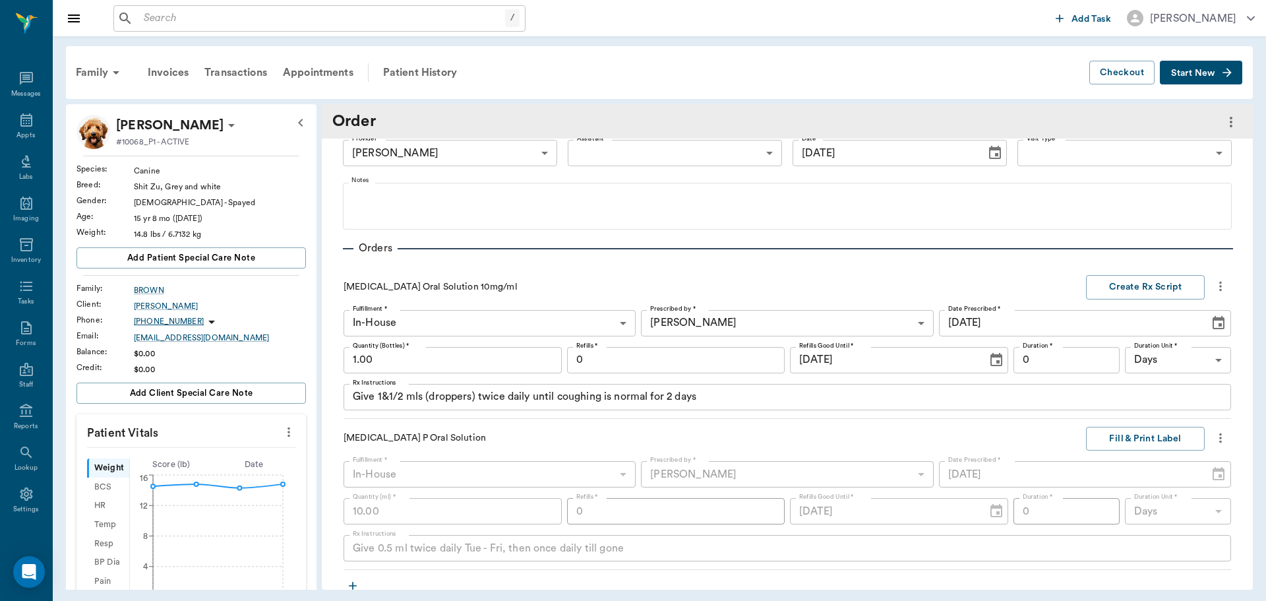
scroll to position [0, 0]
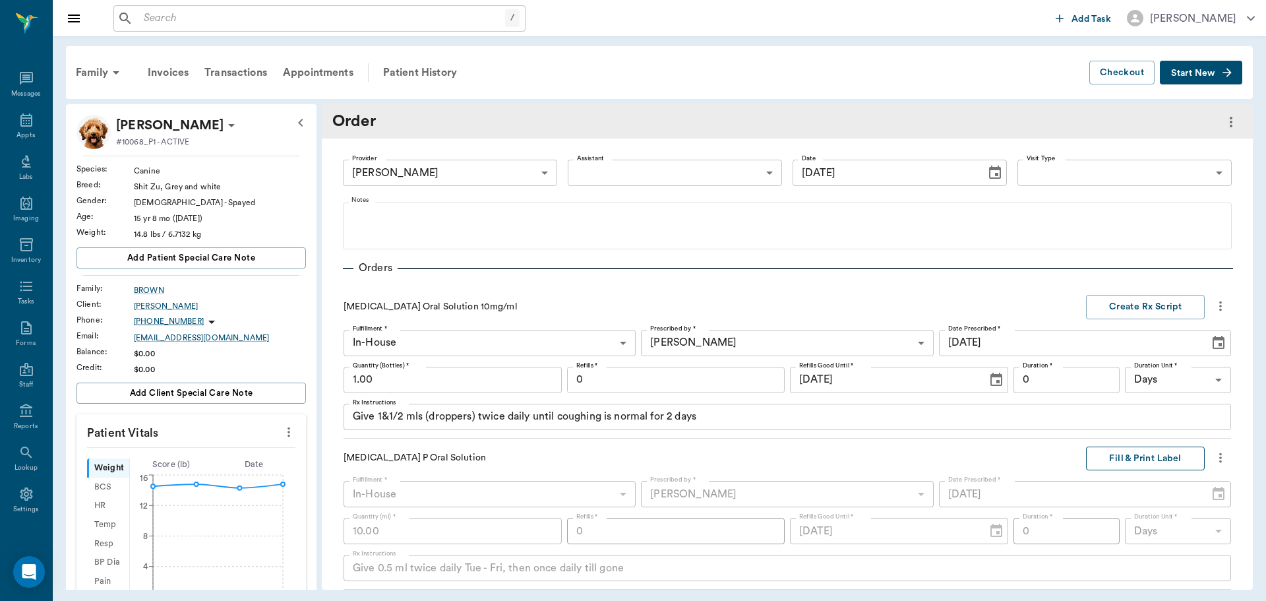
click at [1138, 454] on button "Fill & Print Label" at bounding box center [1145, 458] width 119 height 24
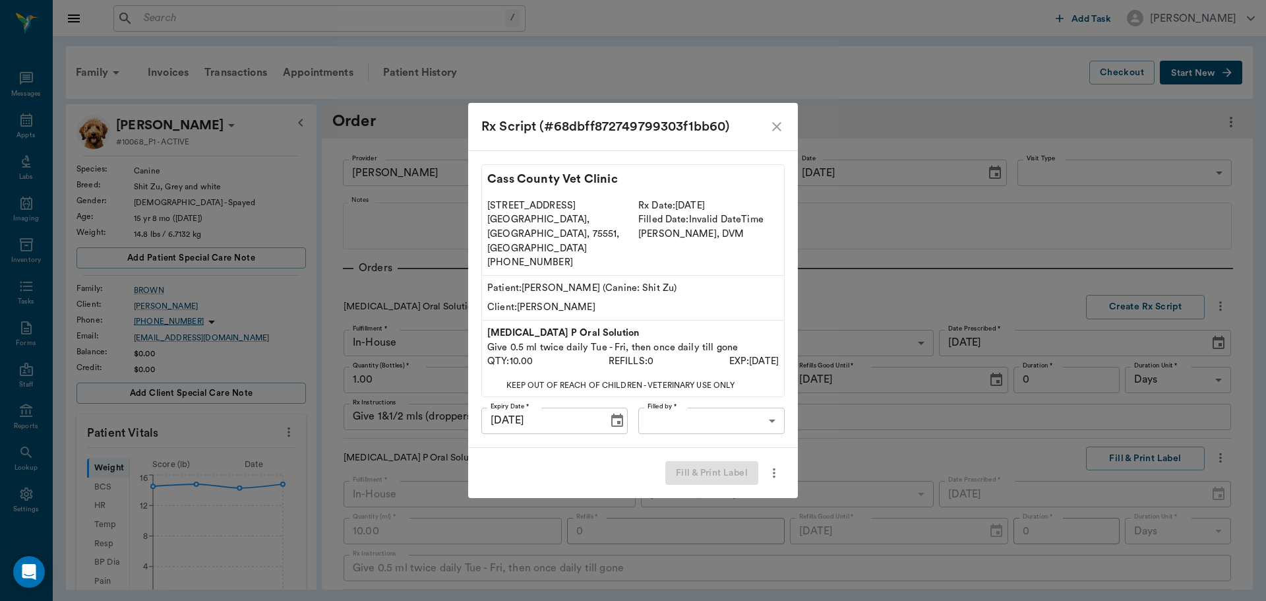
click at [725, 400] on body "/ ​ Add Task Dr. Bert Ellsworth Nectar Messages Appts Labs Imaging Inventory Ta…" at bounding box center [633, 300] width 1266 height 601
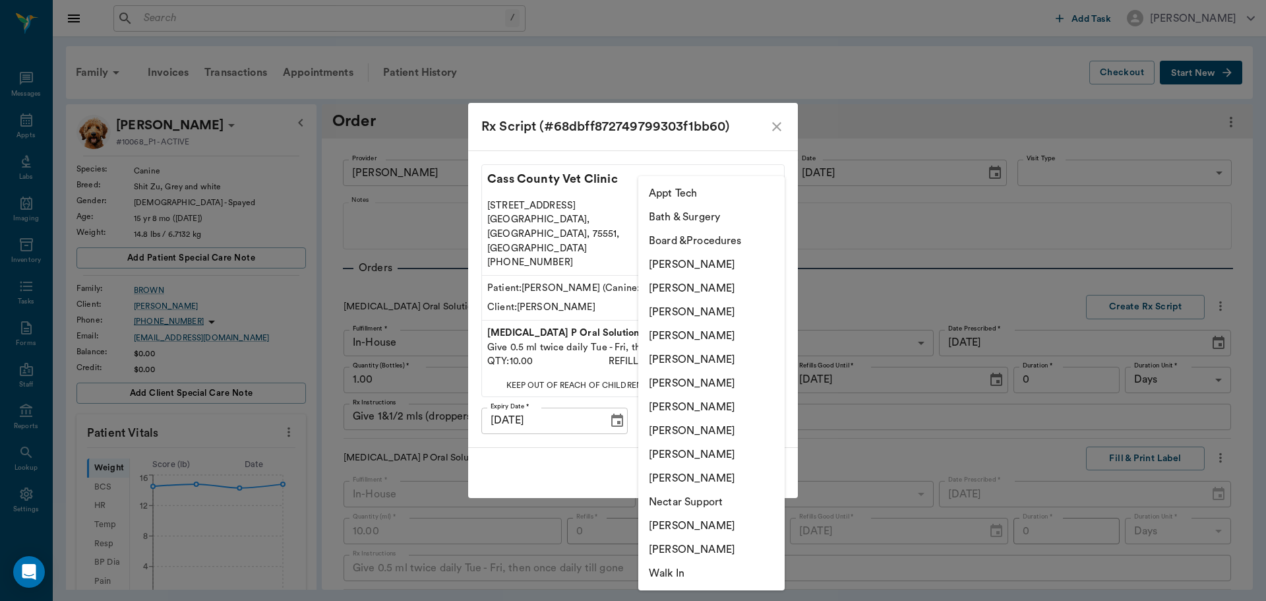
click at [720, 329] on li "[PERSON_NAME]" at bounding box center [711, 336] width 146 height 24
type input "63ec2f075fda476ae8351a4d"
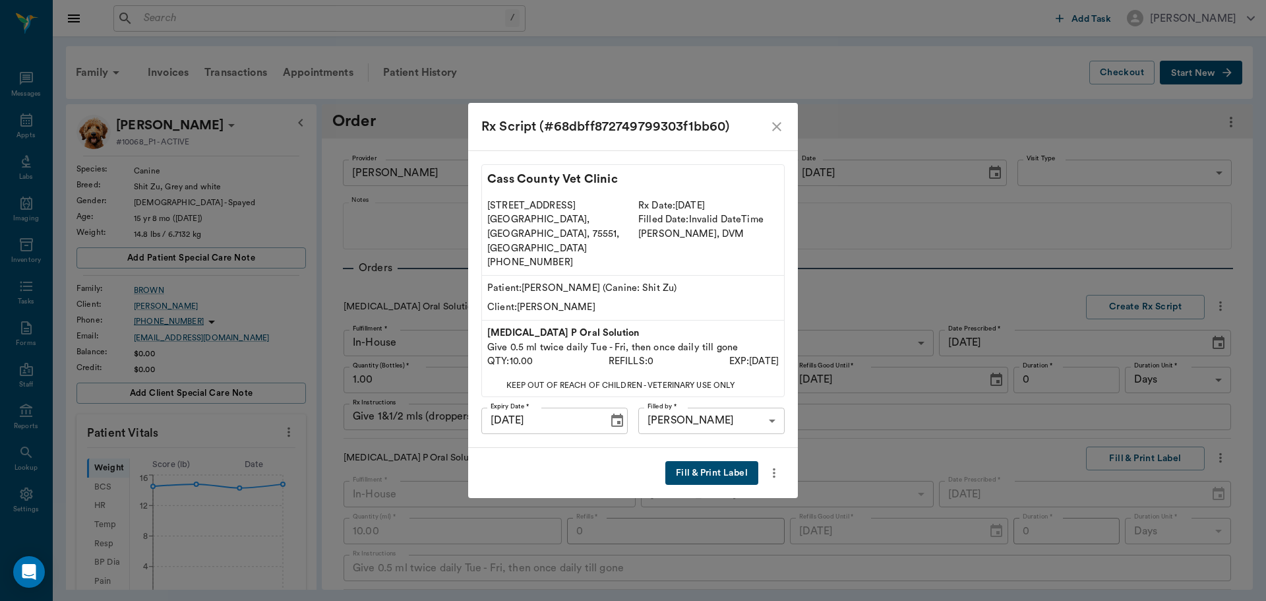
click at [692, 461] on button "Fill & Print Label" at bounding box center [711, 473] width 93 height 24
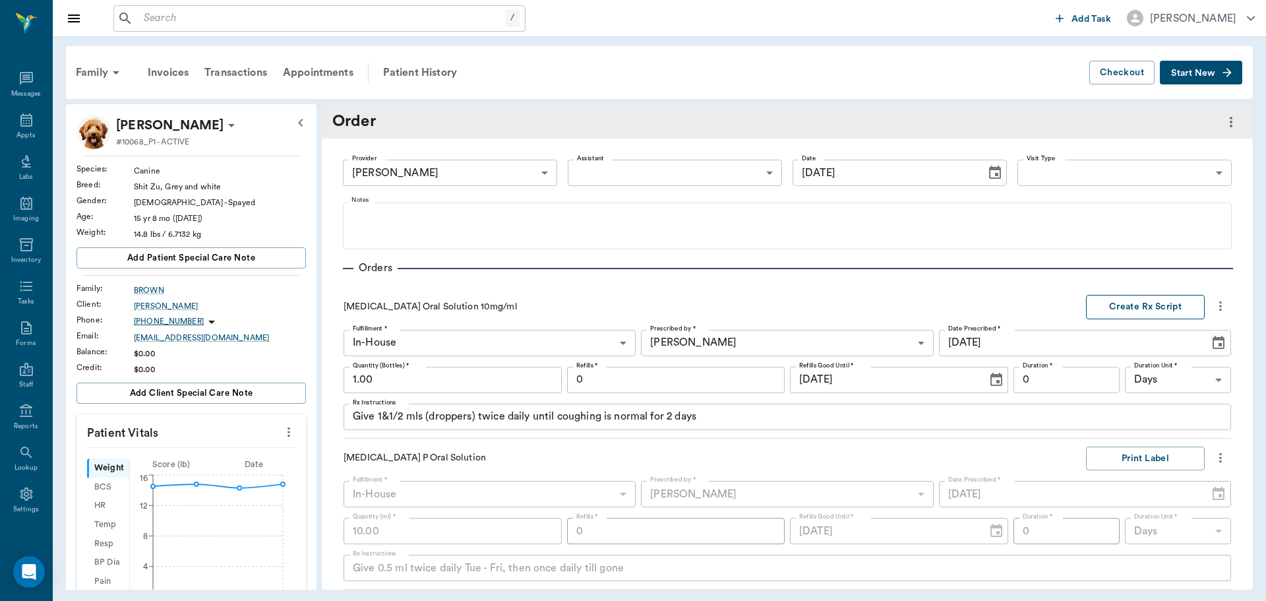
click at [1151, 307] on button "Create Rx Script" at bounding box center [1145, 307] width 119 height 24
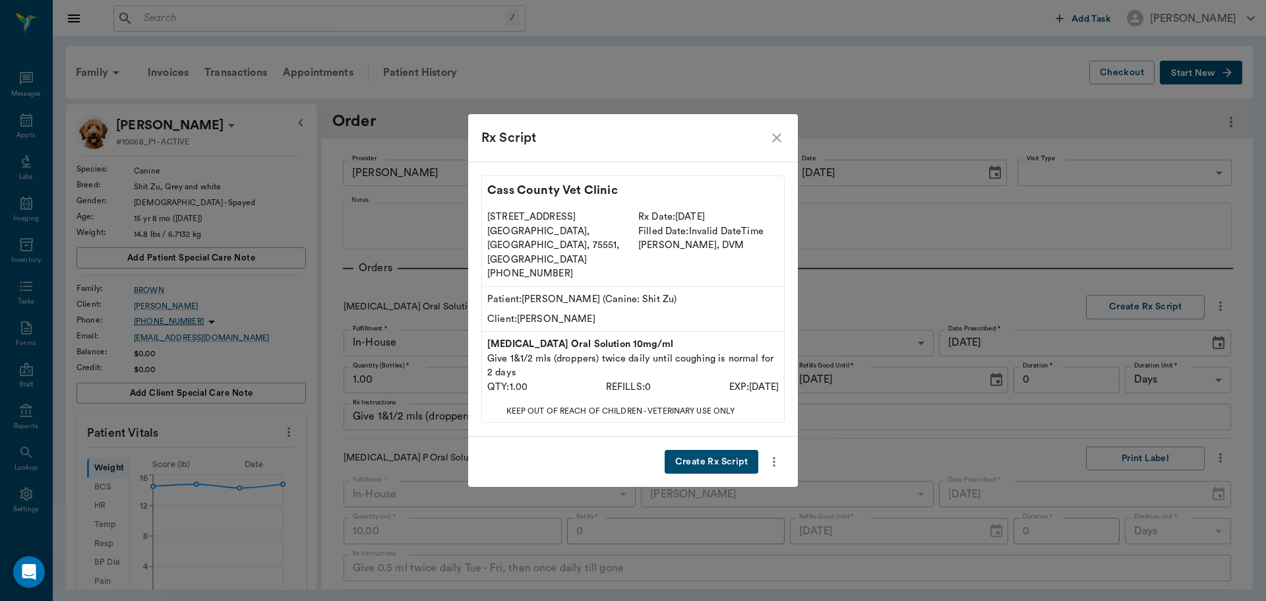
click at [687, 450] on button "Create Rx Script" at bounding box center [712, 462] width 94 height 24
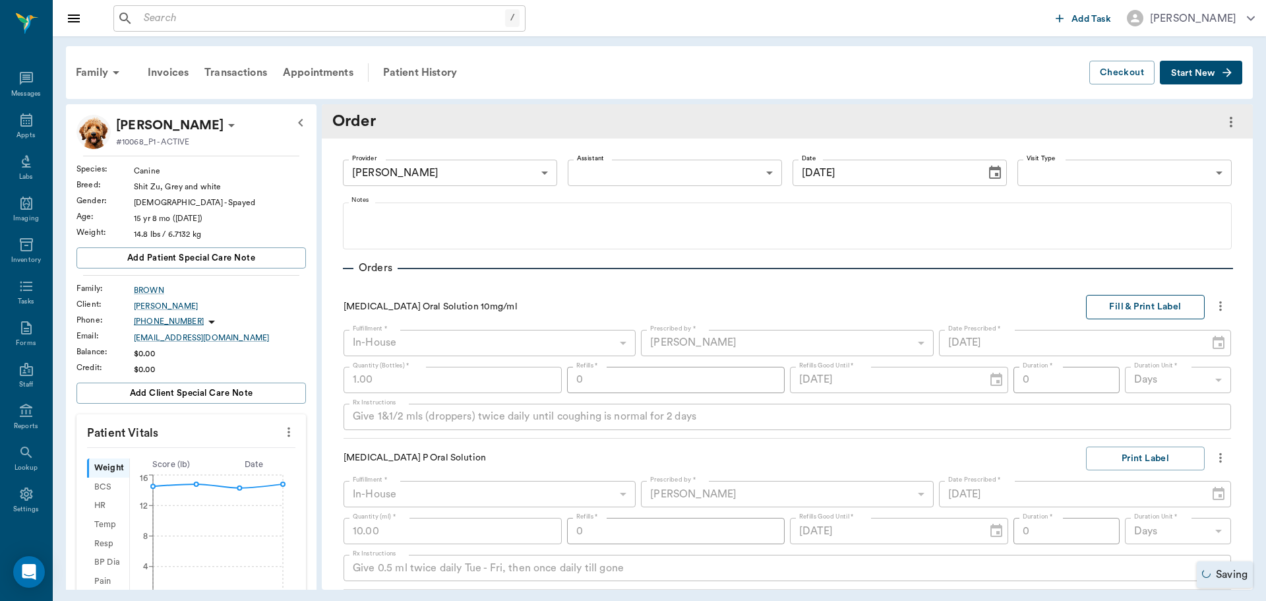
click at [1154, 304] on button "Fill & Print Label" at bounding box center [1145, 307] width 119 height 24
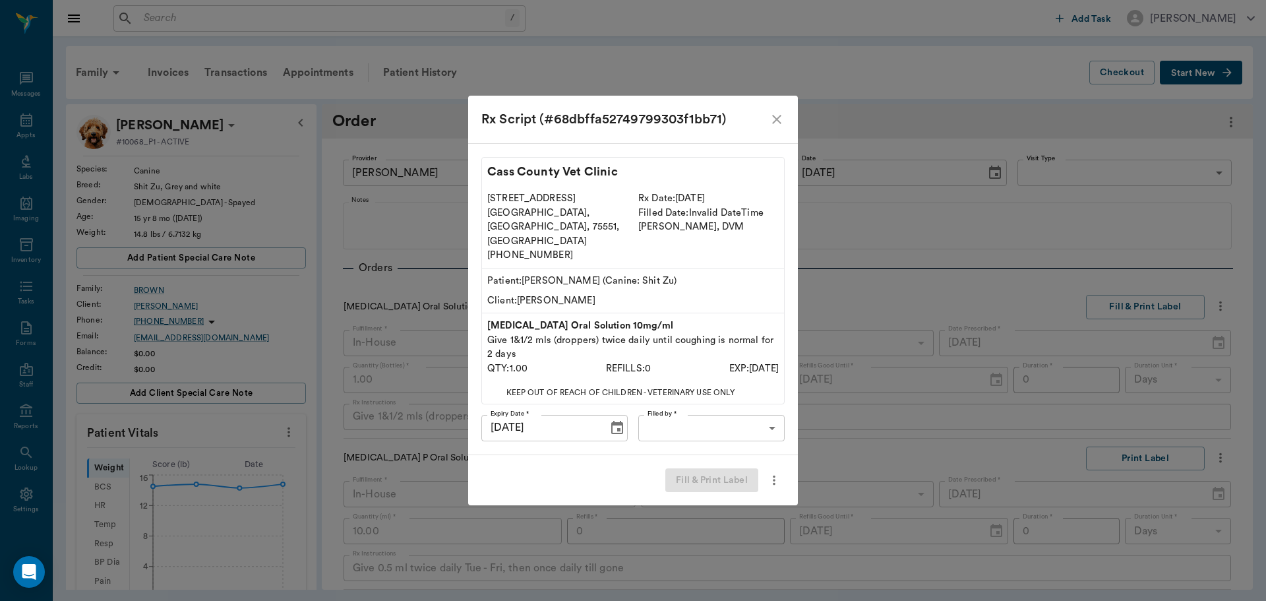
click at [756, 421] on body "/ ​ Add Task Dr. Bert Ellsworth Nectar Messages Appts Labs Imaging Inventory Ta…" at bounding box center [633, 300] width 1266 height 601
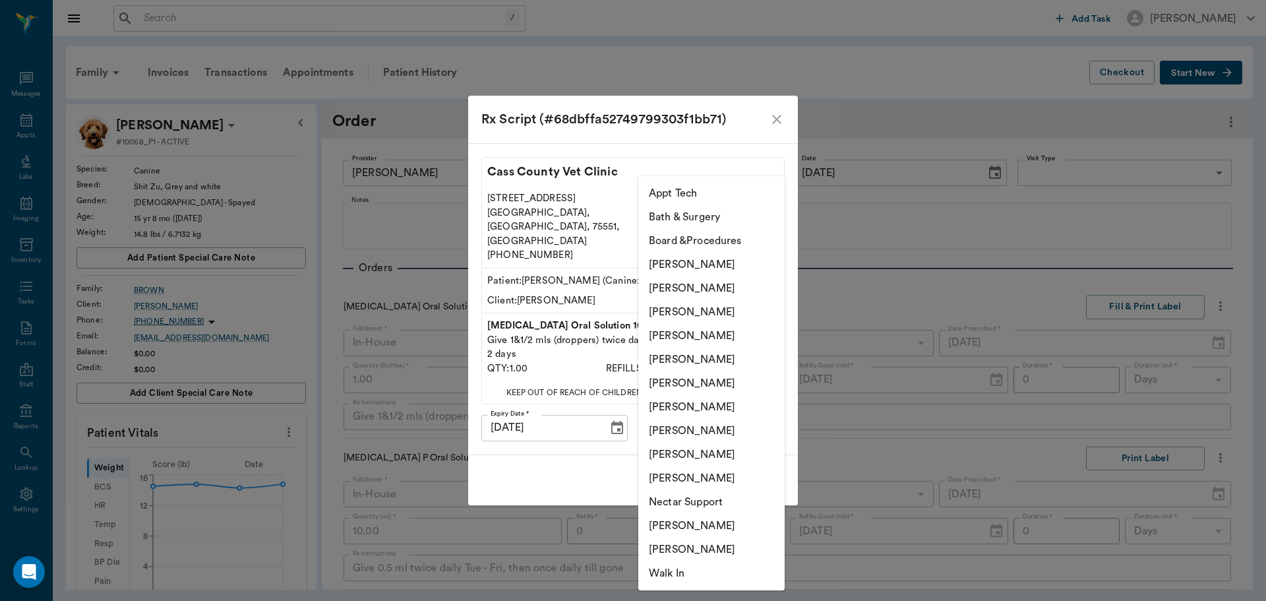
click at [705, 334] on li "[PERSON_NAME]" at bounding box center [711, 336] width 146 height 24
type input "63ec2f075fda476ae8351a4d"
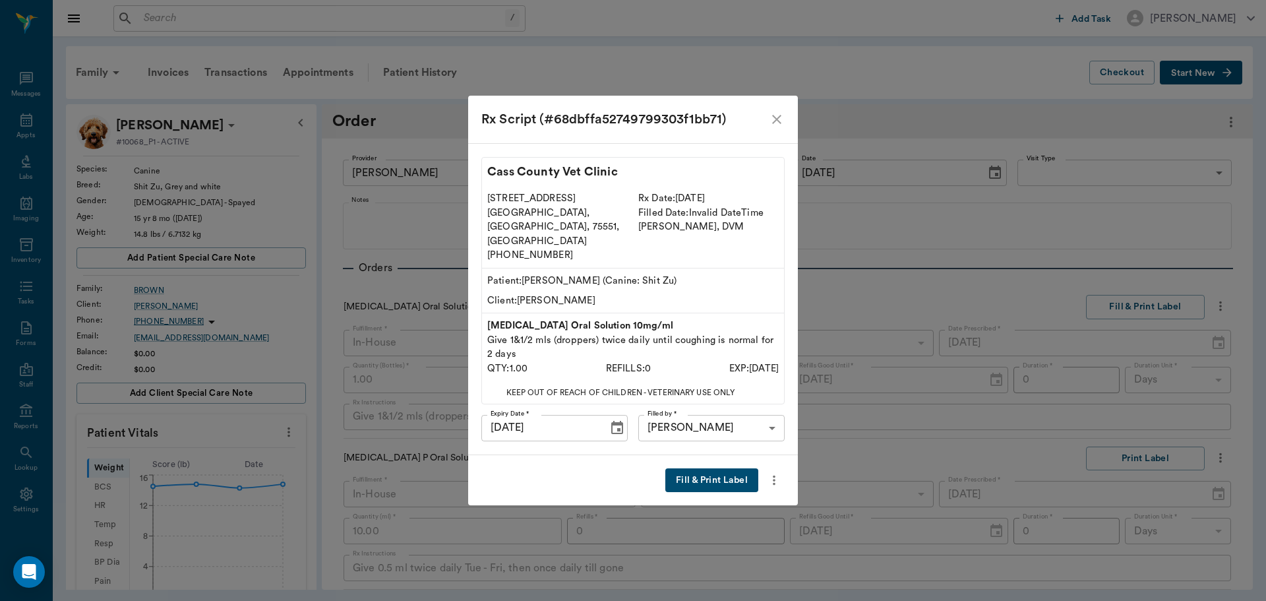
click at [702, 472] on button "Fill & Print Label" at bounding box center [711, 480] width 93 height 24
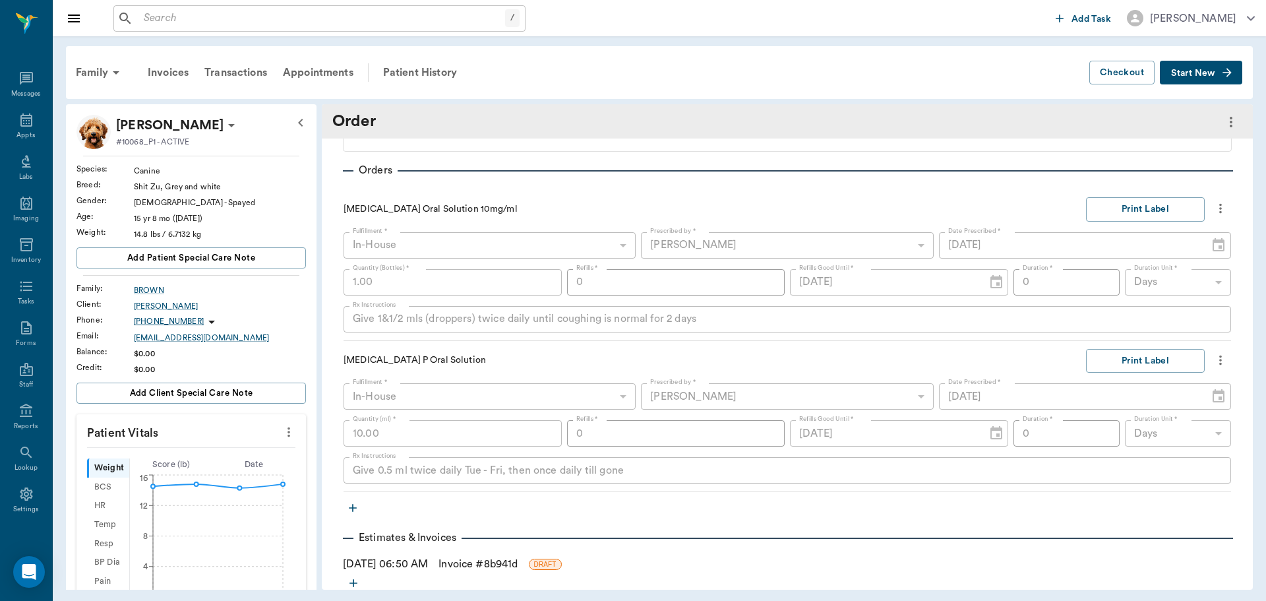
scroll to position [123, 0]
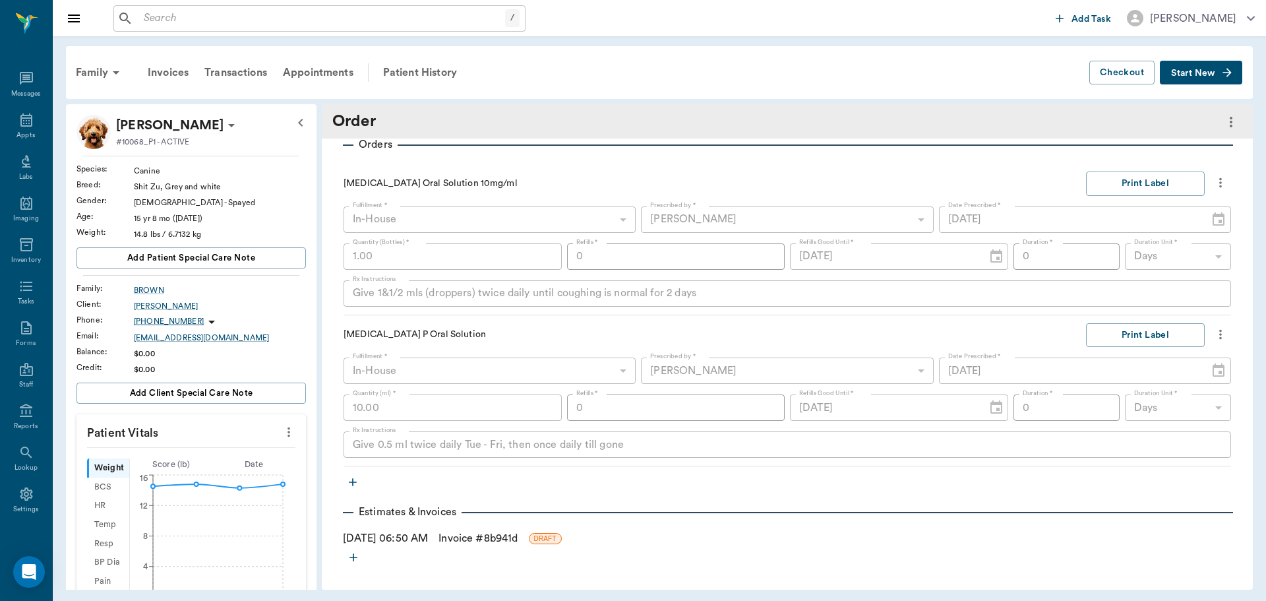
click at [491, 533] on link "Invoice # 8b941d" at bounding box center [478, 538] width 79 height 16
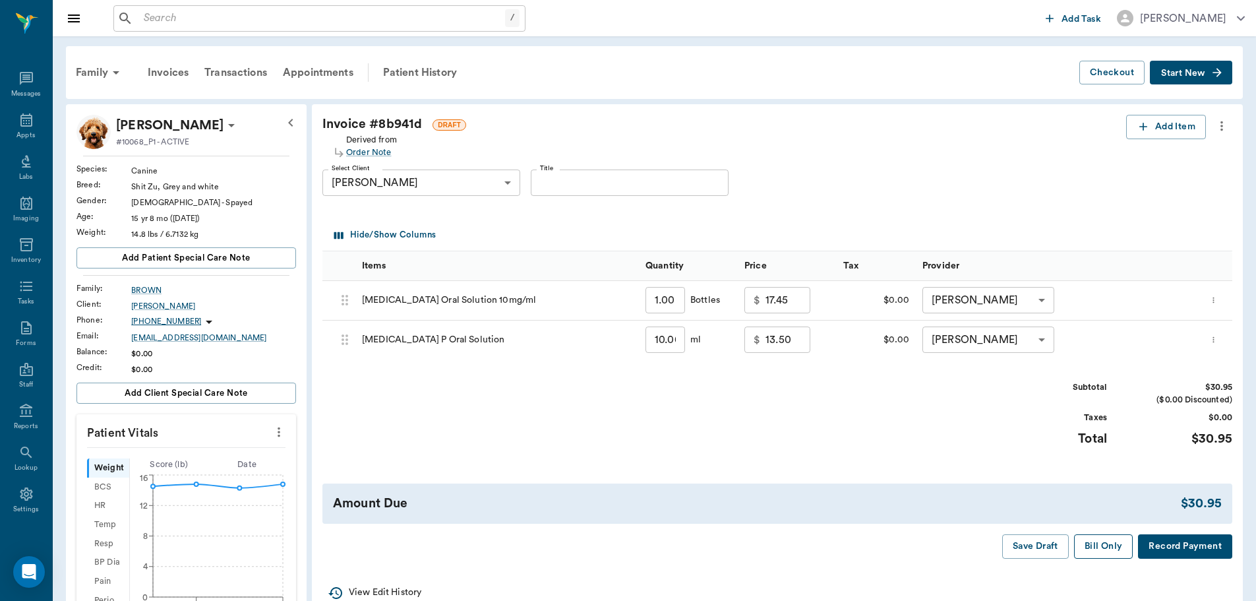
click at [1104, 547] on button "Bill Only" at bounding box center [1103, 546] width 59 height 24
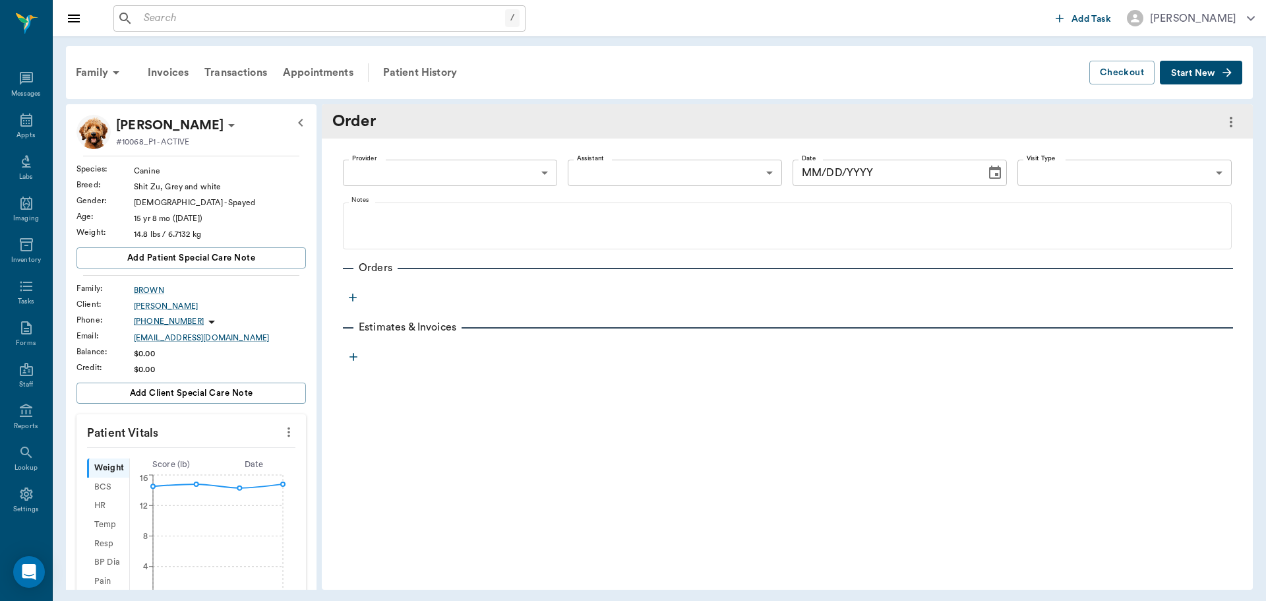
type input "63ec2f075fda476ae8351a4d"
type input "[DATE]"
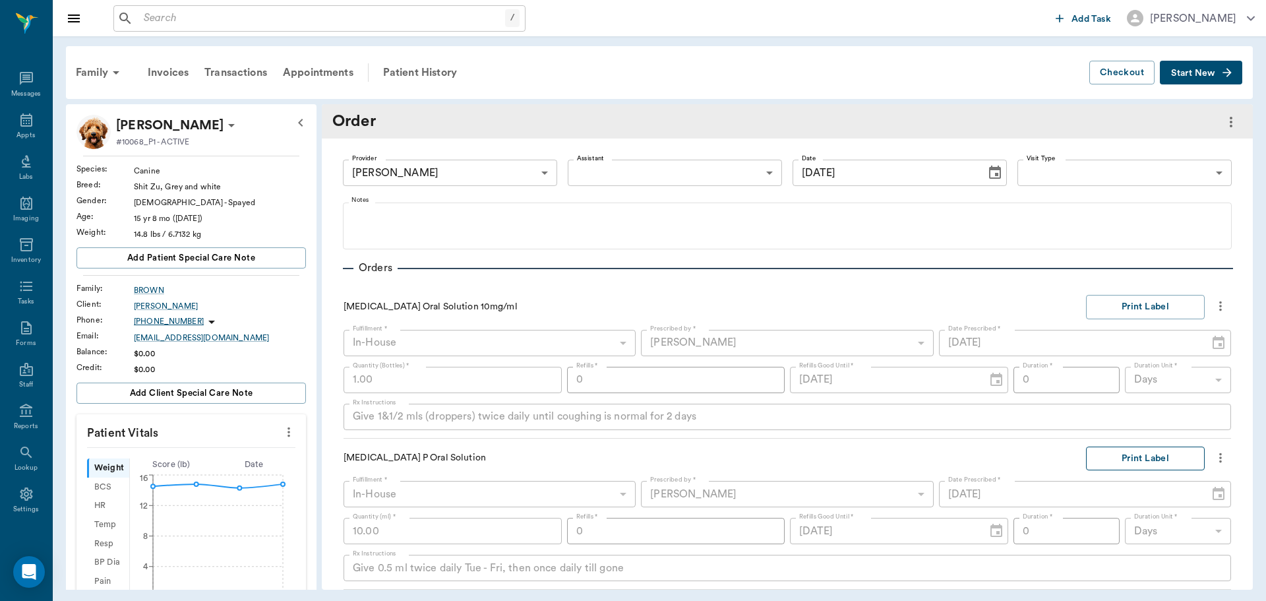
click at [1142, 459] on button "Print Label" at bounding box center [1145, 458] width 119 height 24
click at [13, 125] on div "Appts" at bounding box center [26, 128] width 52 height 42
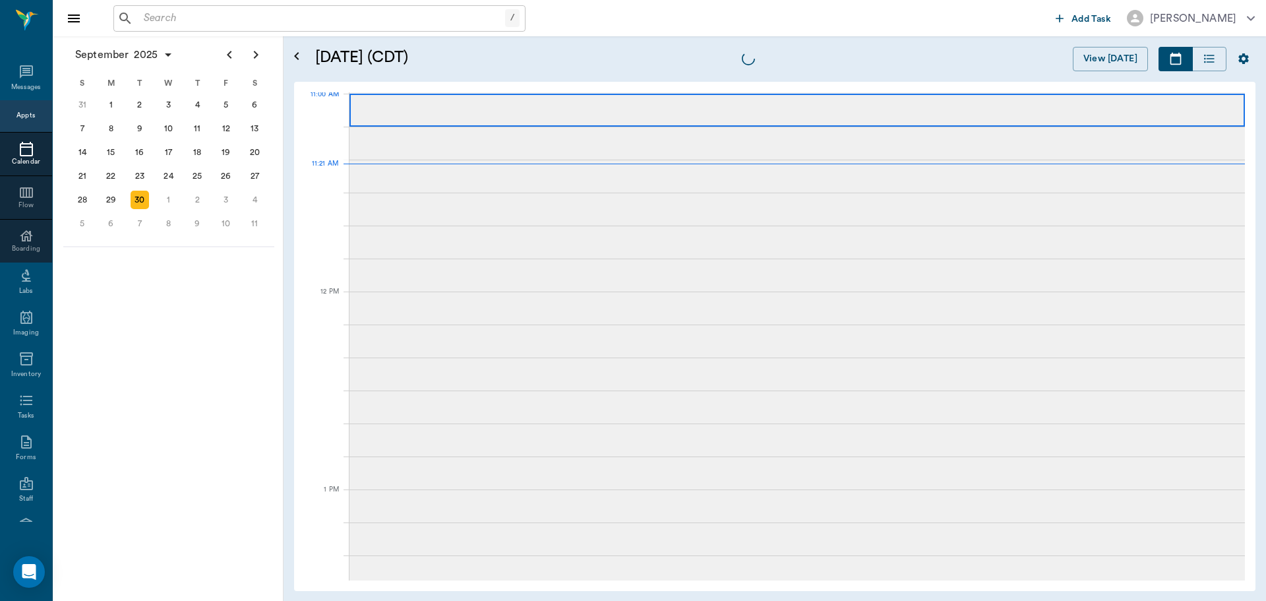
scroll to position [597, 0]
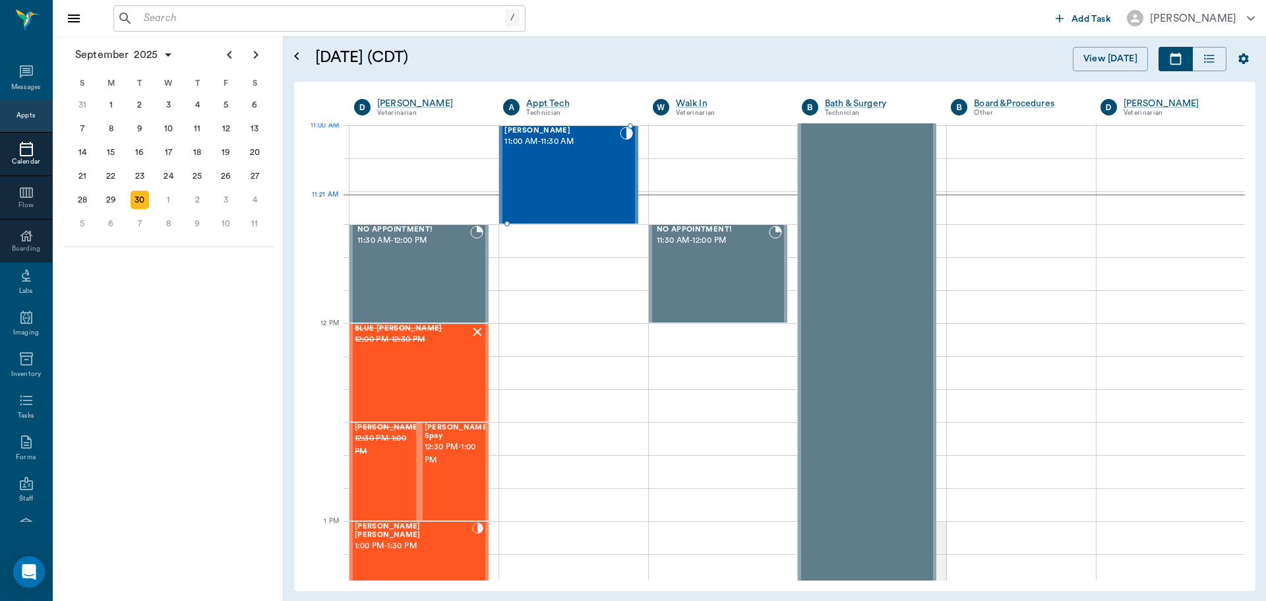
click at [560, 156] on div "Tex Willeford 11:00 AM - 11:30 AM" at bounding box center [562, 175] width 115 height 96
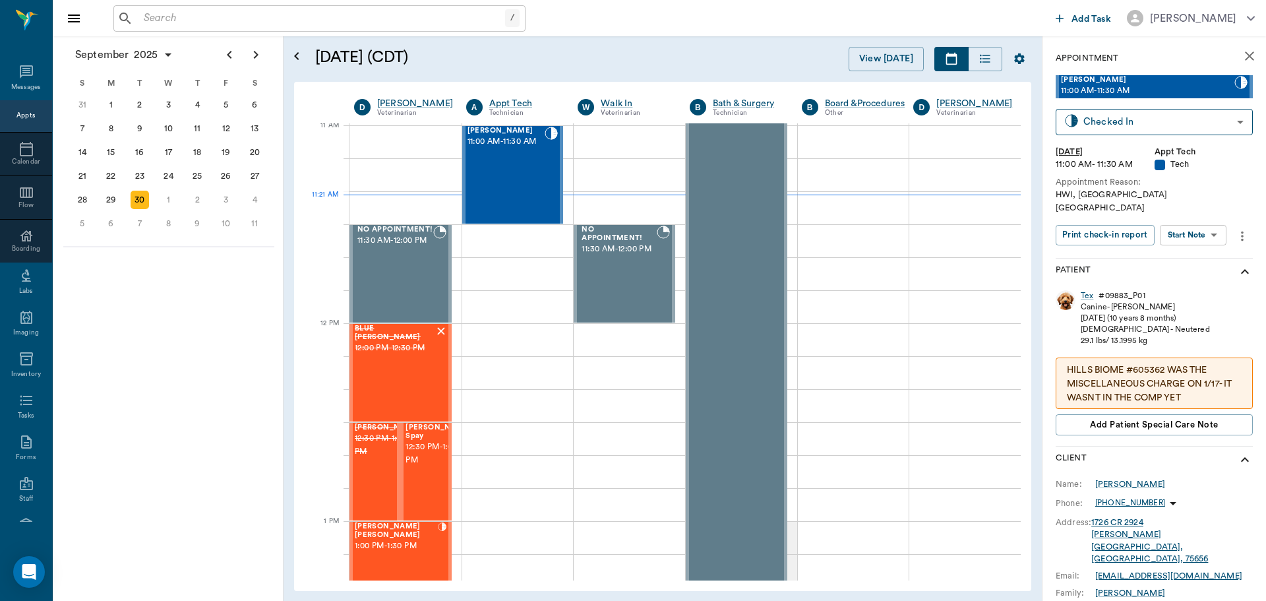
click at [1211, 224] on body "/ ​ Add Task Dr. Bert Ellsworth Nectar Messages Appts Calendar Flow Boarding La…" at bounding box center [633, 300] width 1266 height 601
click at [1210, 251] on li "Start SOAP" at bounding box center [1194, 249] width 92 height 22
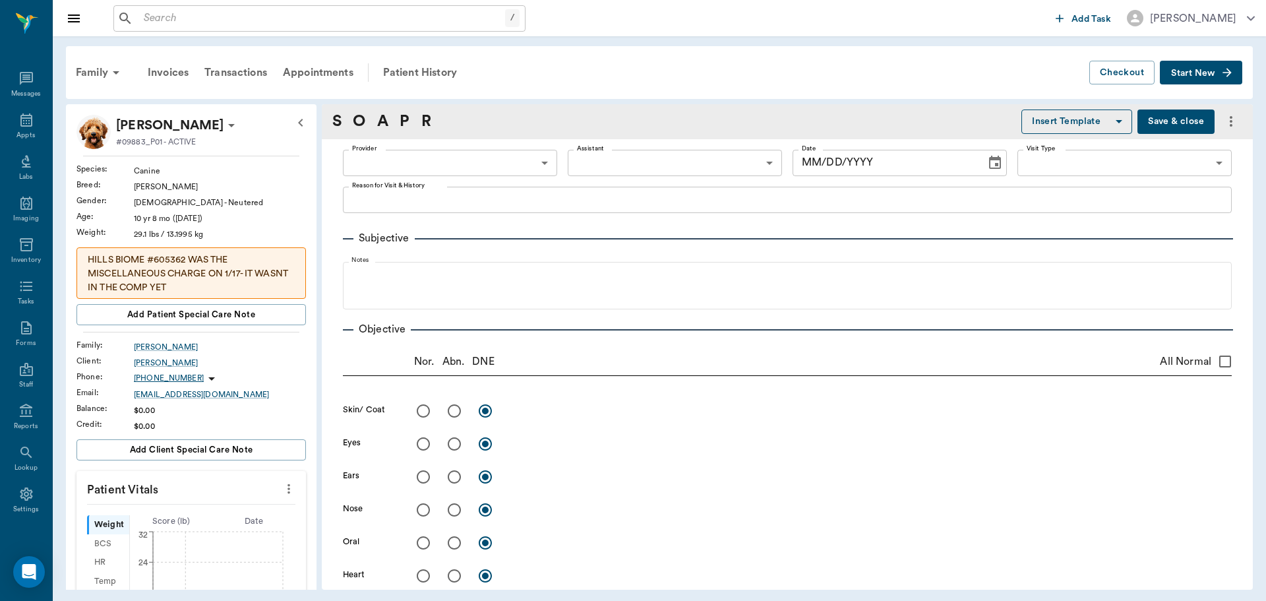
type input "63ec2f075fda476ae8351a4c"
type input "65d2be4f46e3a538d89b8c1a"
type textarea "HWI, NT Caryn"
type input "[DATE]"
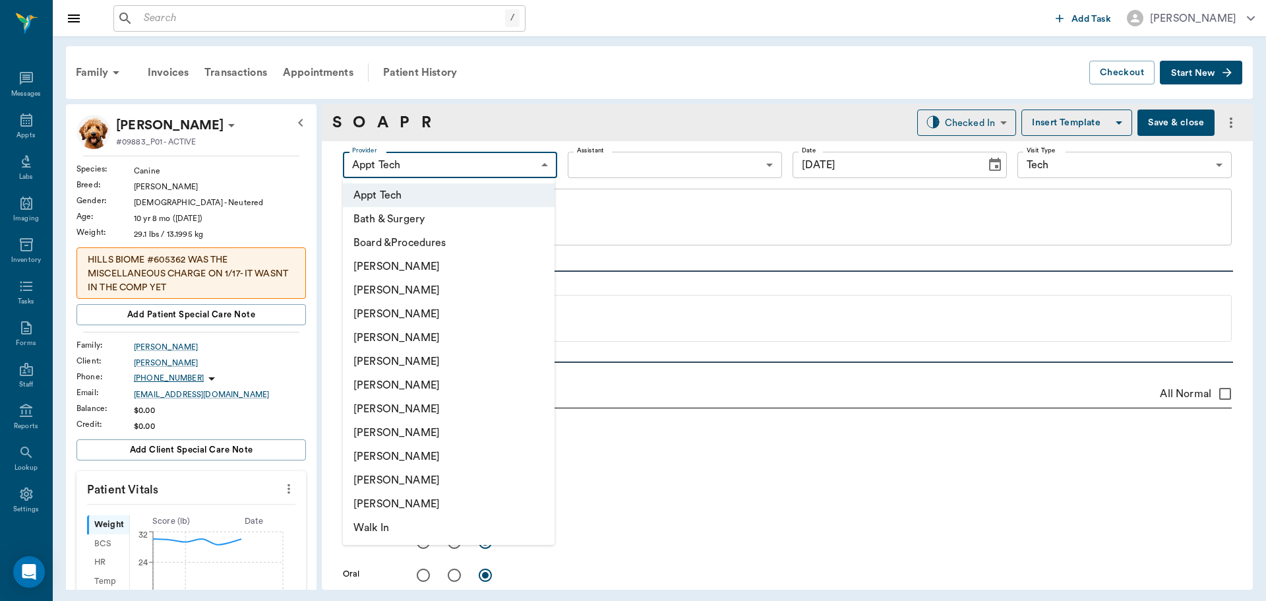
click at [474, 166] on body "/ ​ Add Task Dr. Bert Ellsworth Nectar Messages Appts Labs Imaging Inventory Ta…" at bounding box center [633, 300] width 1266 height 601
click at [446, 309] on li "[PERSON_NAME]" at bounding box center [449, 314] width 212 height 24
type input "642ef10e332a41444de2bad1"
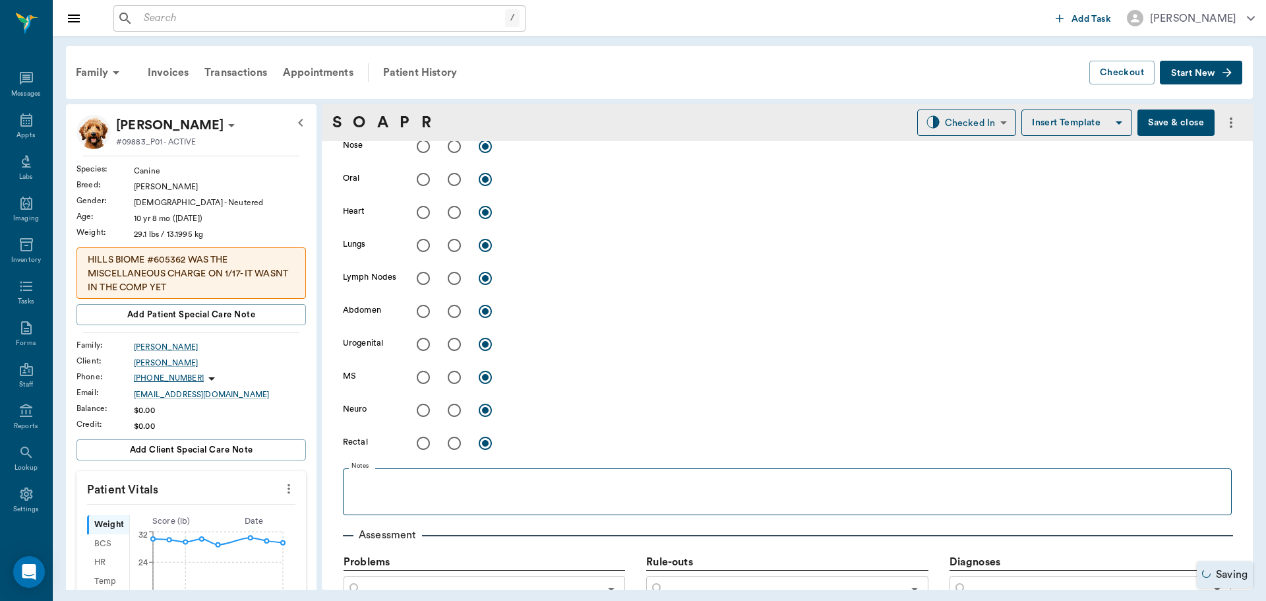
scroll to position [840, 0]
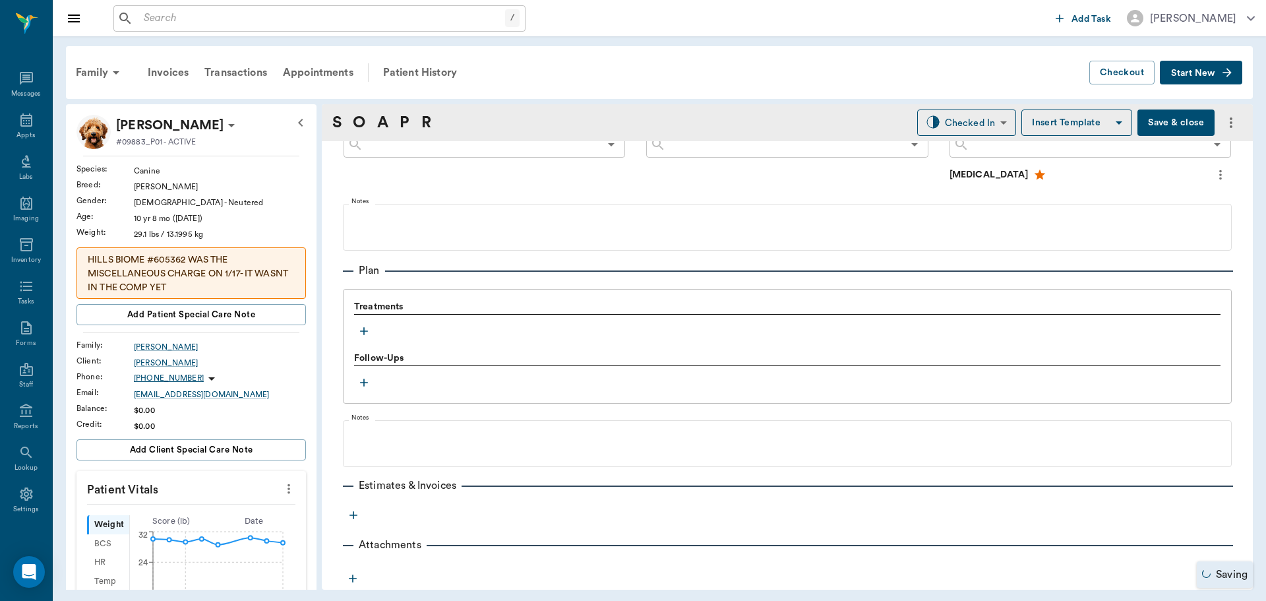
click at [365, 328] on icon "button" at bounding box center [363, 330] width 13 height 13
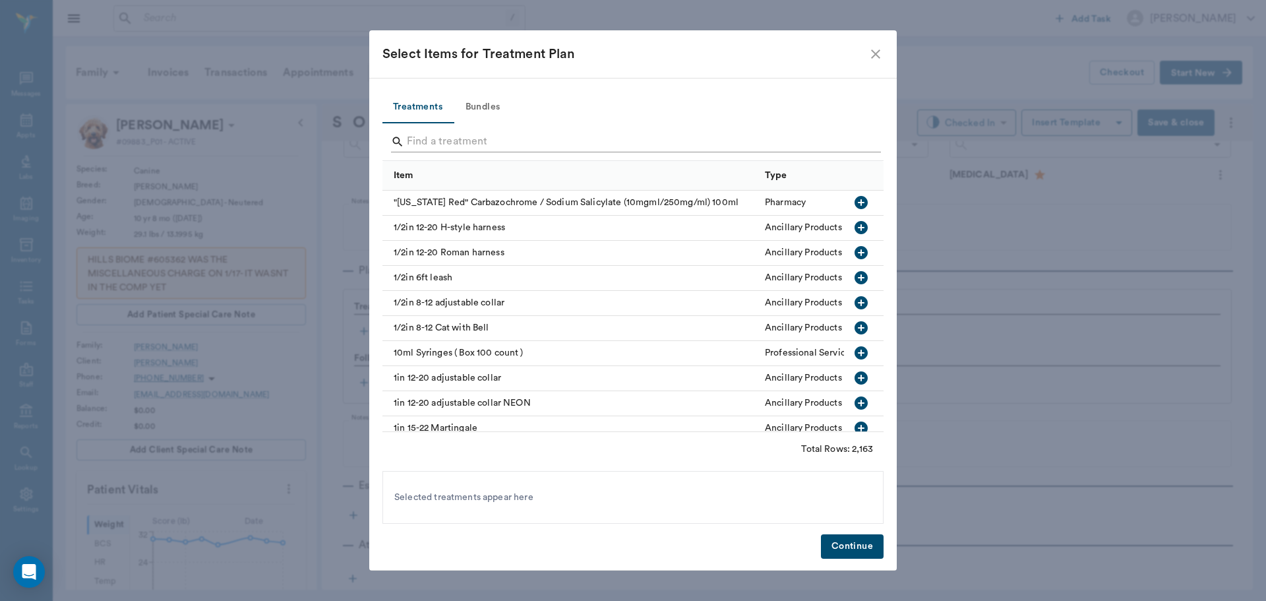
click at [526, 144] on input "Search" at bounding box center [634, 141] width 454 height 21
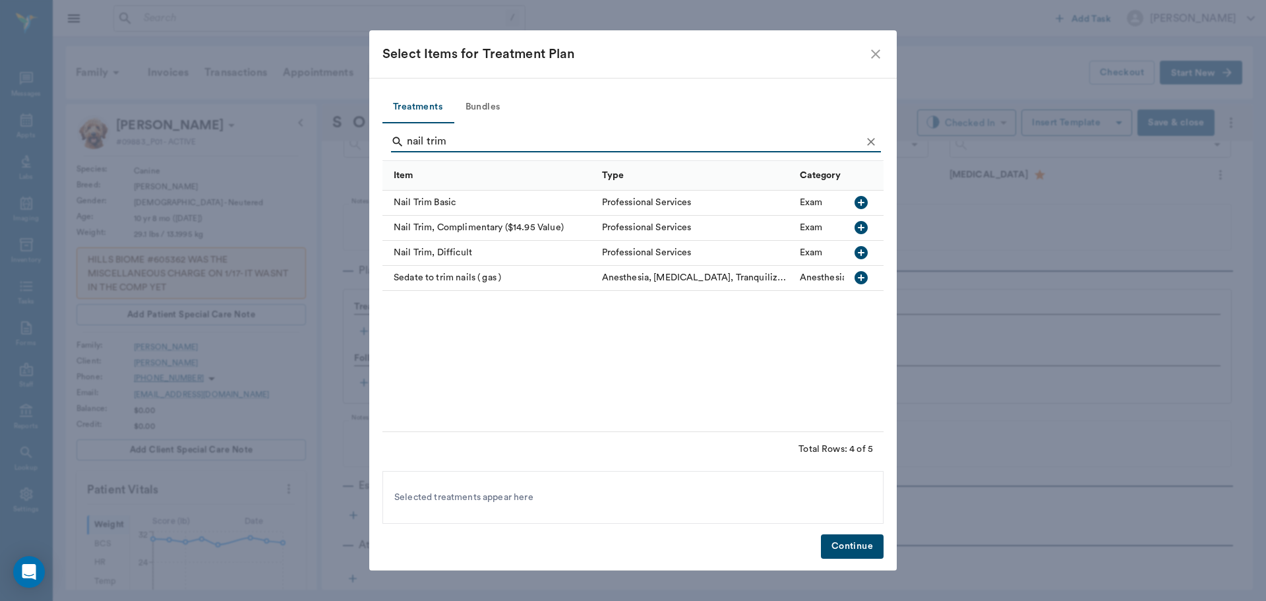
click at [867, 202] on icon "button" at bounding box center [861, 202] width 13 height 13
click at [704, 143] on input "nail trim" at bounding box center [634, 141] width 454 height 21
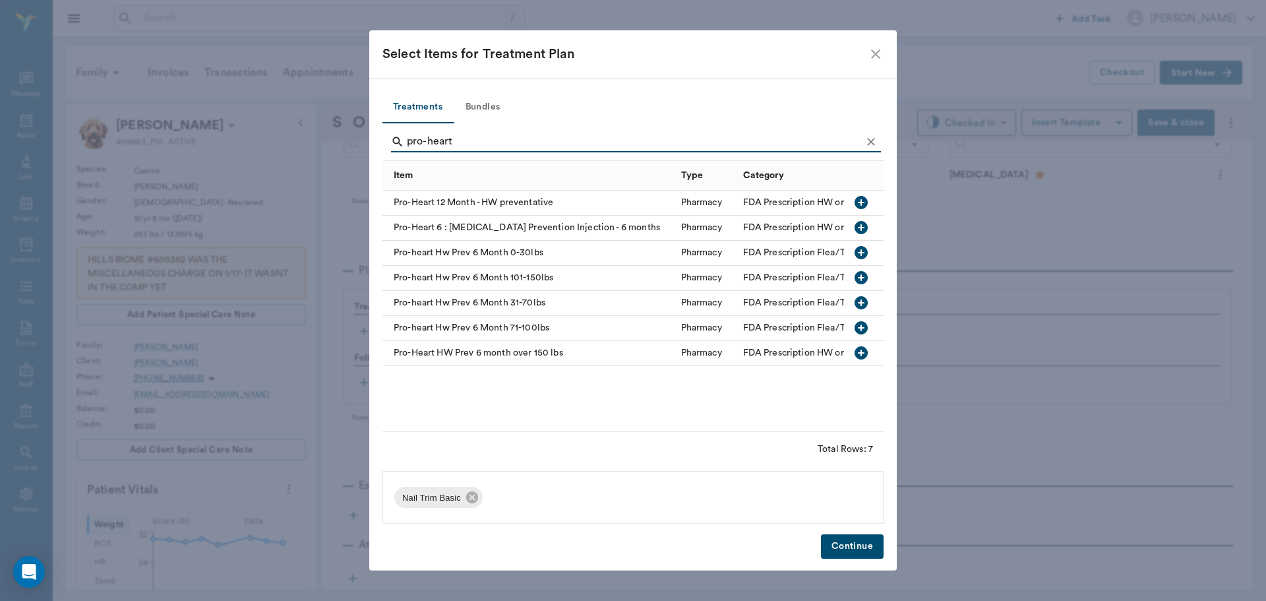
click at [859, 254] on icon "button" at bounding box center [861, 252] width 13 height 13
click at [513, 141] on input "pro-heart" at bounding box center [634, 141] width 454 height 21
click at [644, 504] on icon at bounding box center [645, 497] width 15 height 15
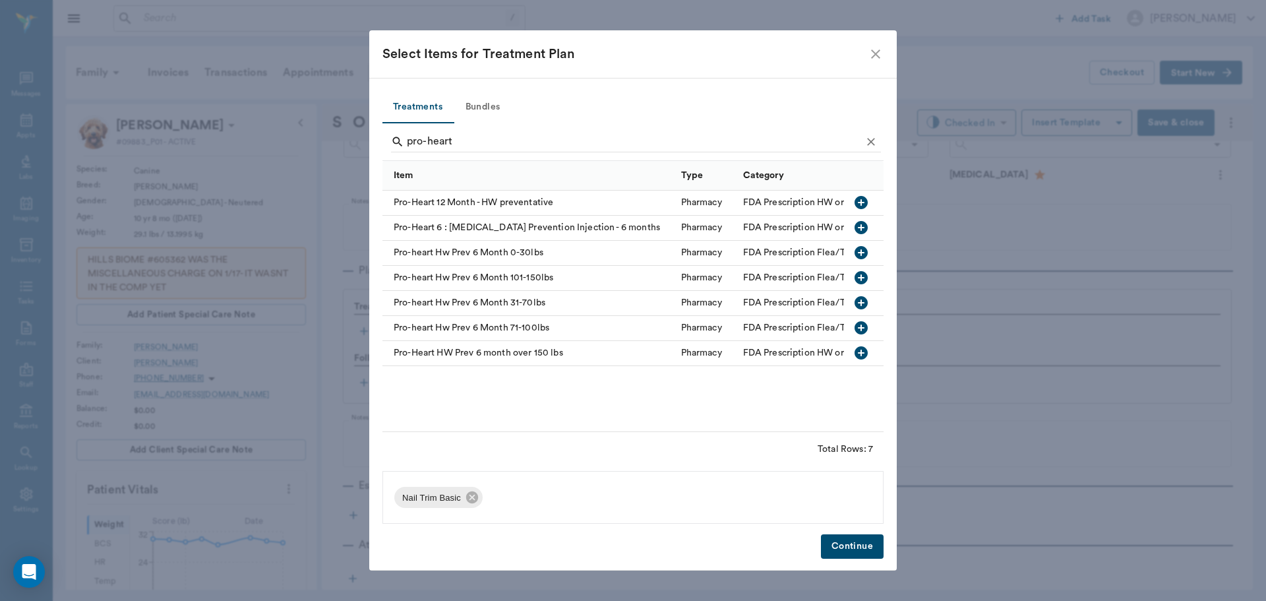
click at [867, 302] on icon "button" at bounding box center [861, 302] width 13 height 13
click at [536, 140] on input "pro-heart" at bounding box center [634, 141] width 454 height 21
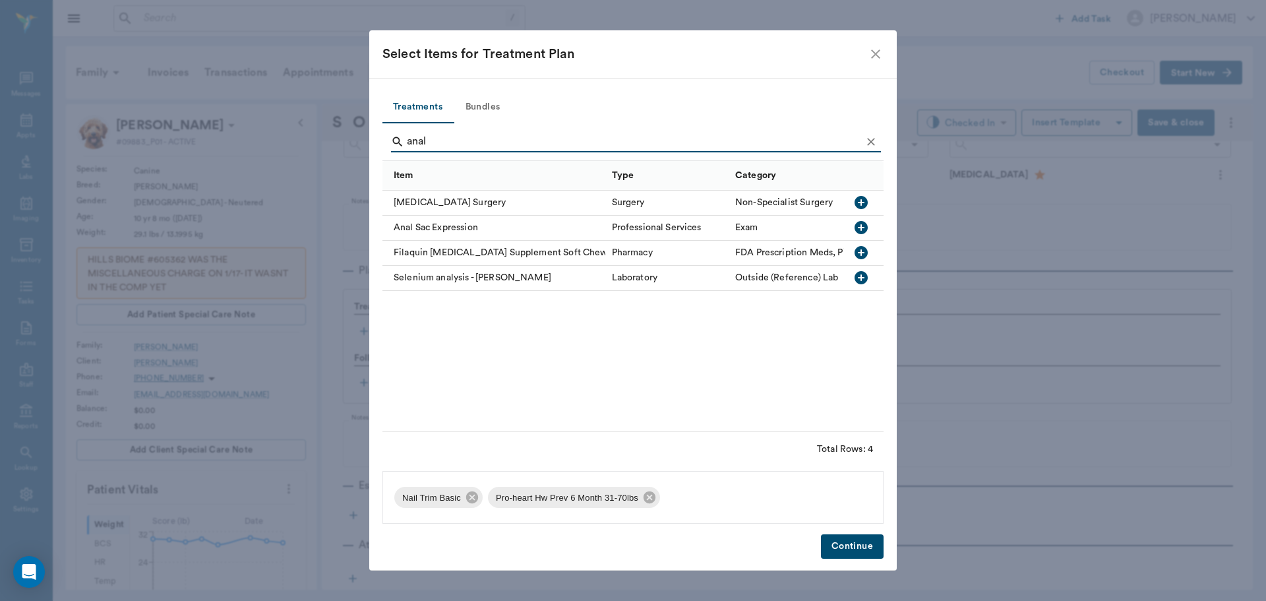
type input "anal"
click at [867, 230] on icon "button" at bounding box center [861, 227] width 13 height 13
click at [845, 546] on button "Continue" at bounding box center [852, 546] width 63 height 24
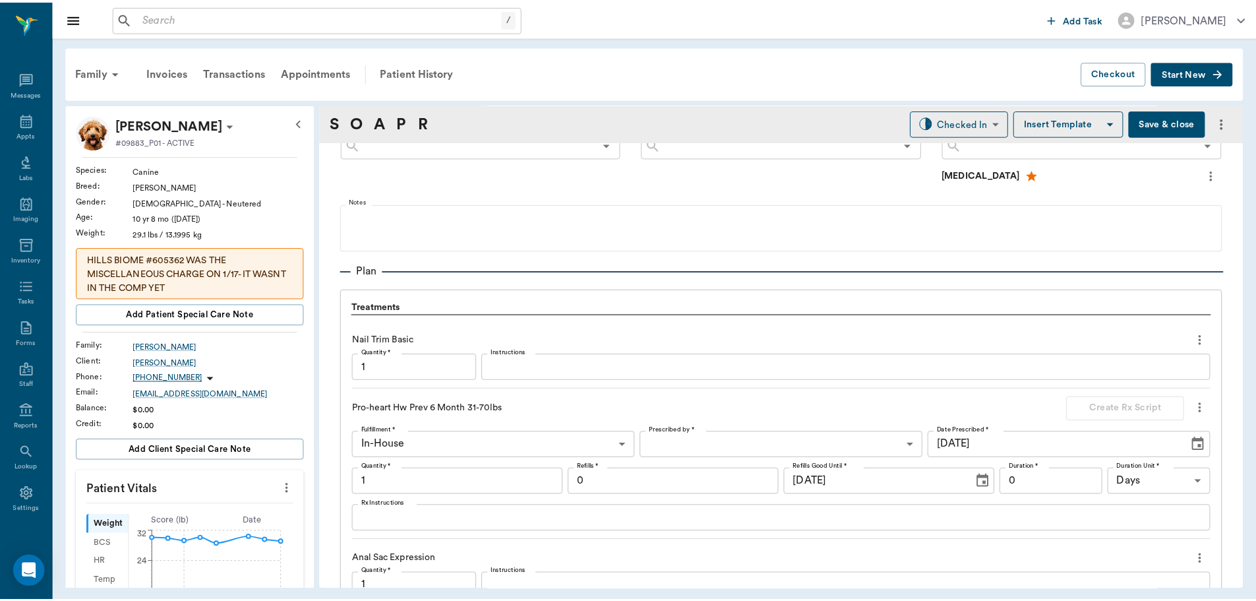
scroll to position [1117, 0]
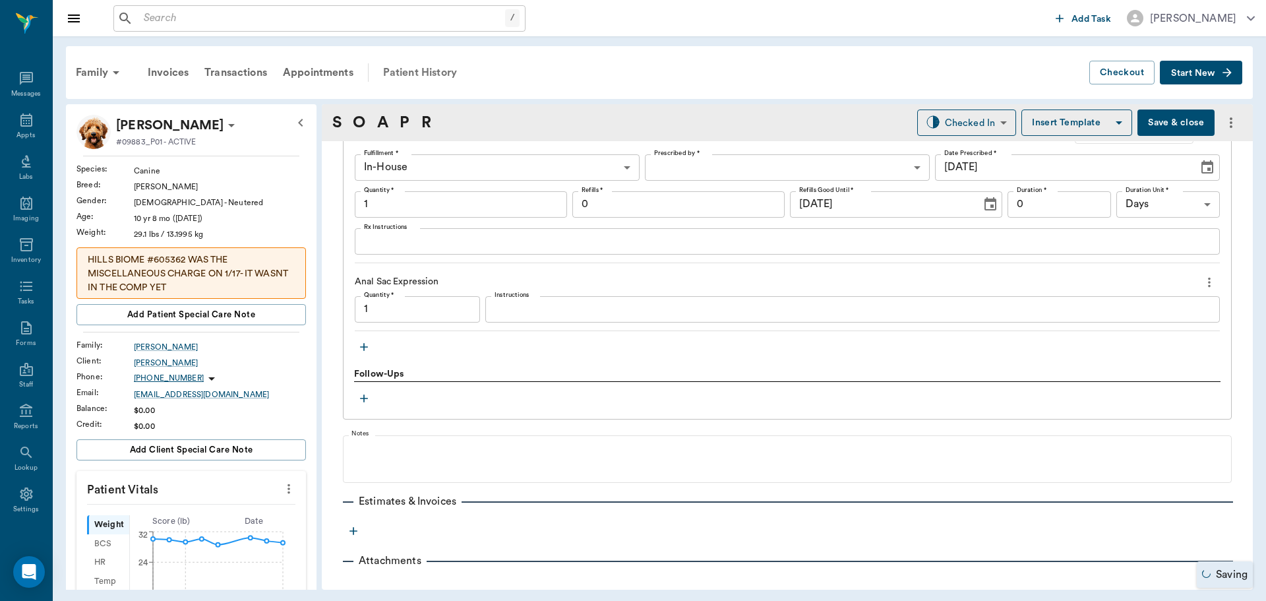
type input "1.00"
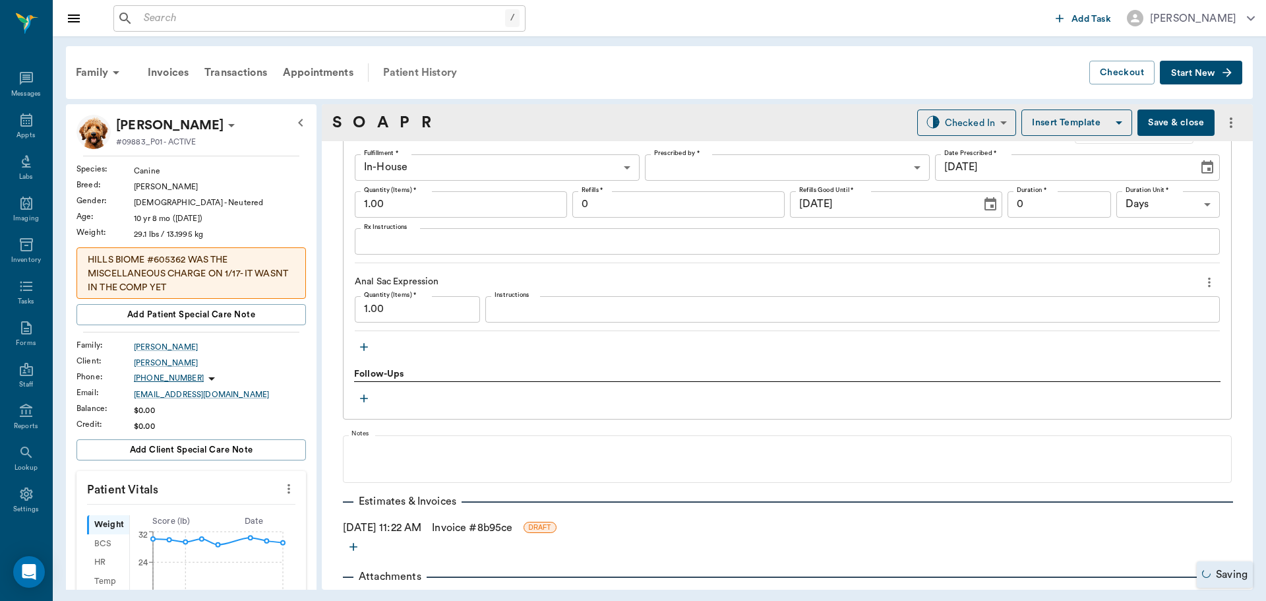
click at [411, 74] on div "Patient History" at bounding box center [420, 73] width 90 height 32
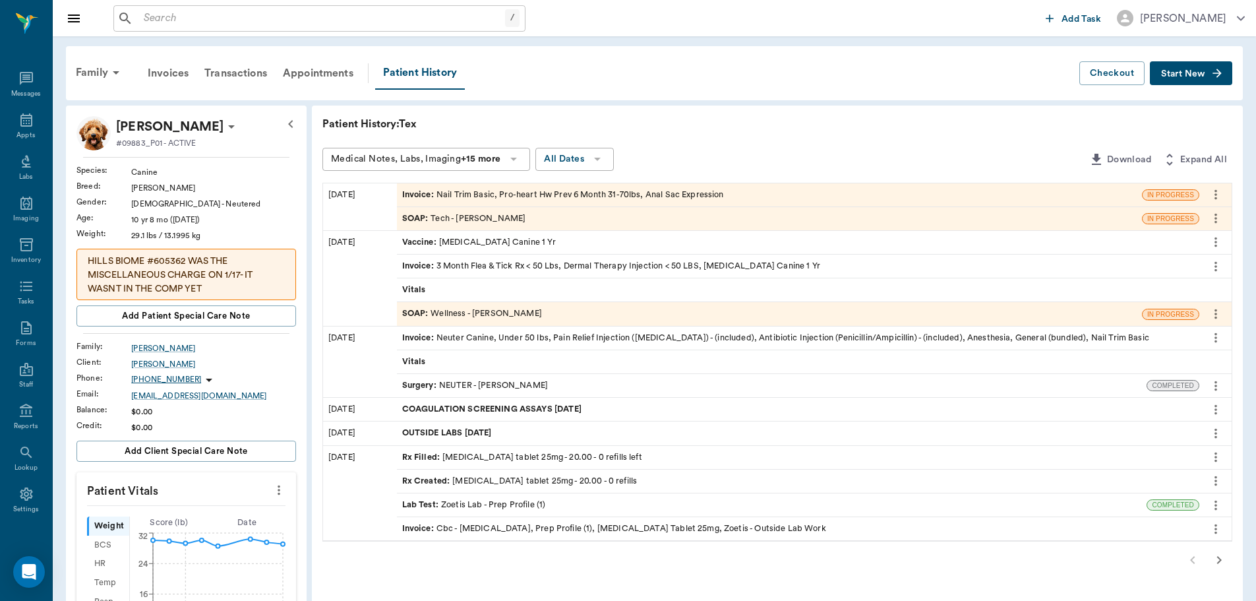
click at [520, 455] on div "Rx Filled : acepromazine tablet 25mg - 20.00 - 0 refills left" at bounding box center [522, 457] width 240 height 13
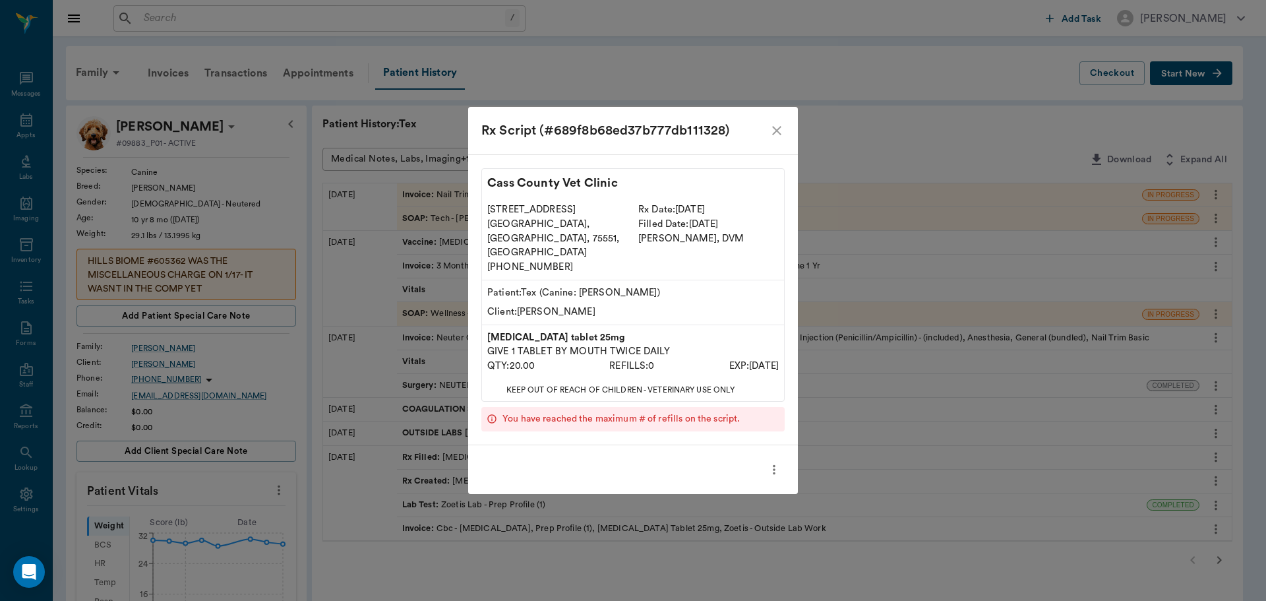
click at [770, 138] on icon "close" at bounding box center [777, 131] width 16 height 16
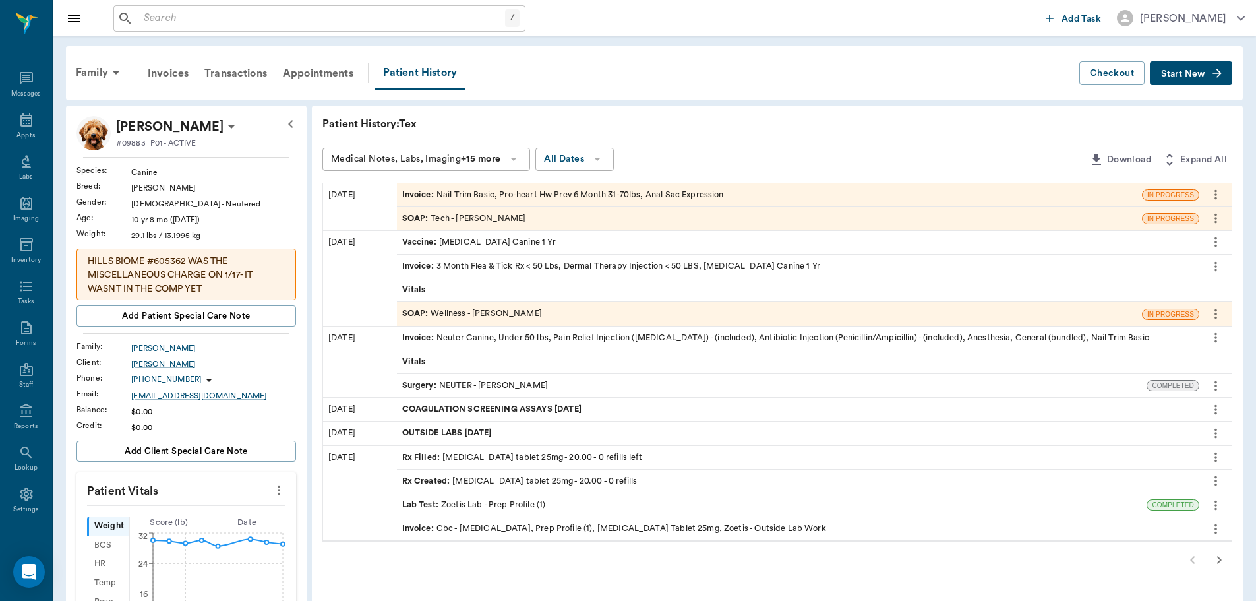
click at [1219, 454] on icon "more" at bounding box center [1216, 457] width 15 height 16
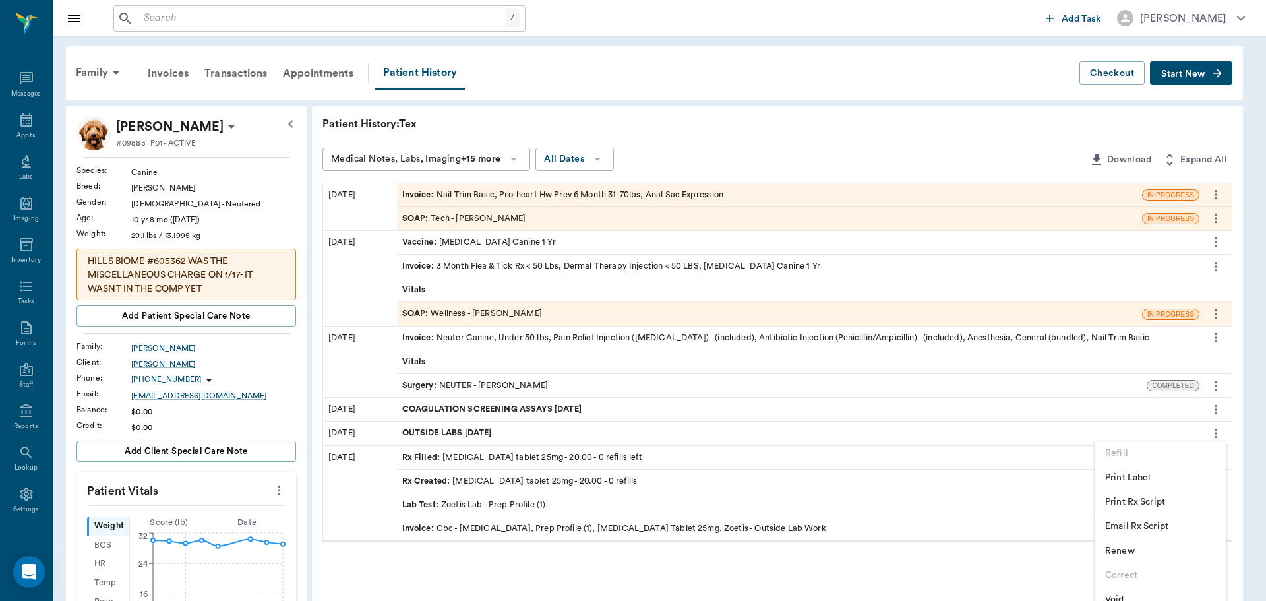
click at [1161, 552] on span "Renew" at bounding box center [1160, 551] width 111 height 14
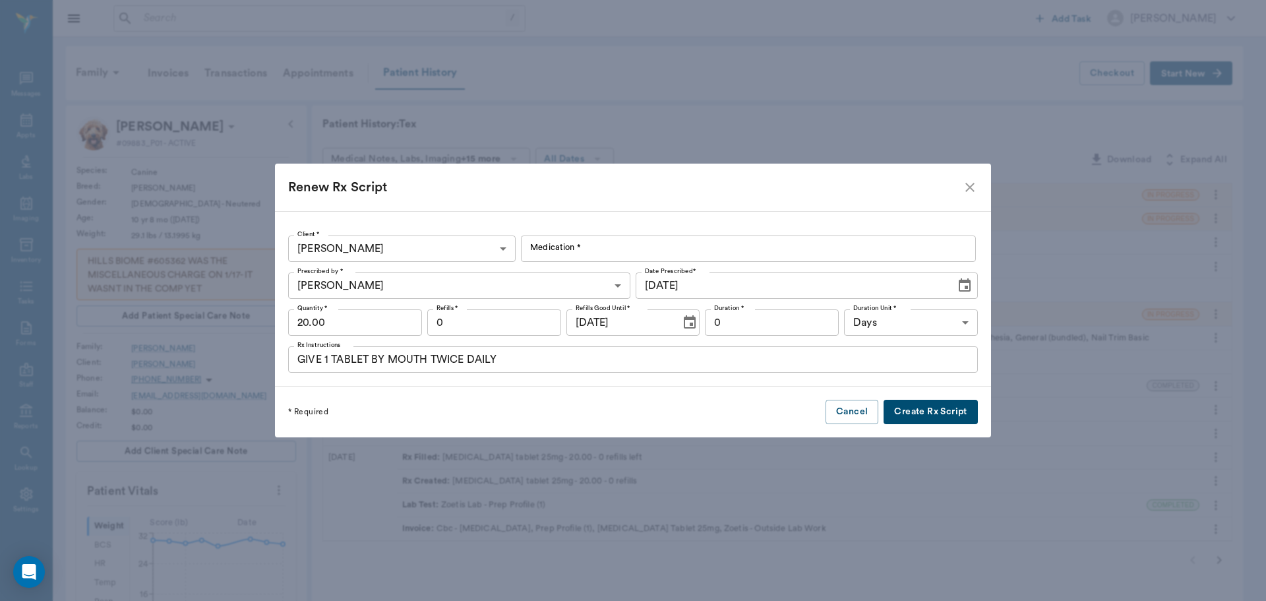
type input "[MEDICAL_DATA] Tablet 25mg"
click at [354, 359] on input "GIVE 1 TABLET BY MOUTH TWICE DAILY" at bounding box center [633, 359] width 690 height 26
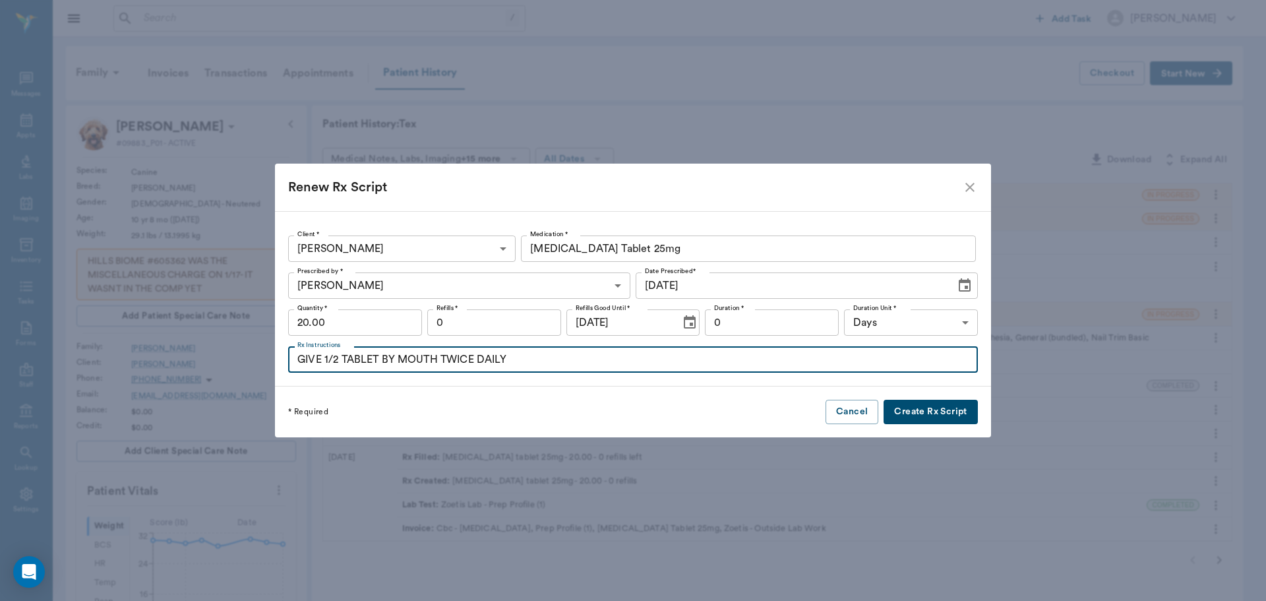
type input "GIVE 1/2 TABLET BY MOUTH TWICE DAILY"
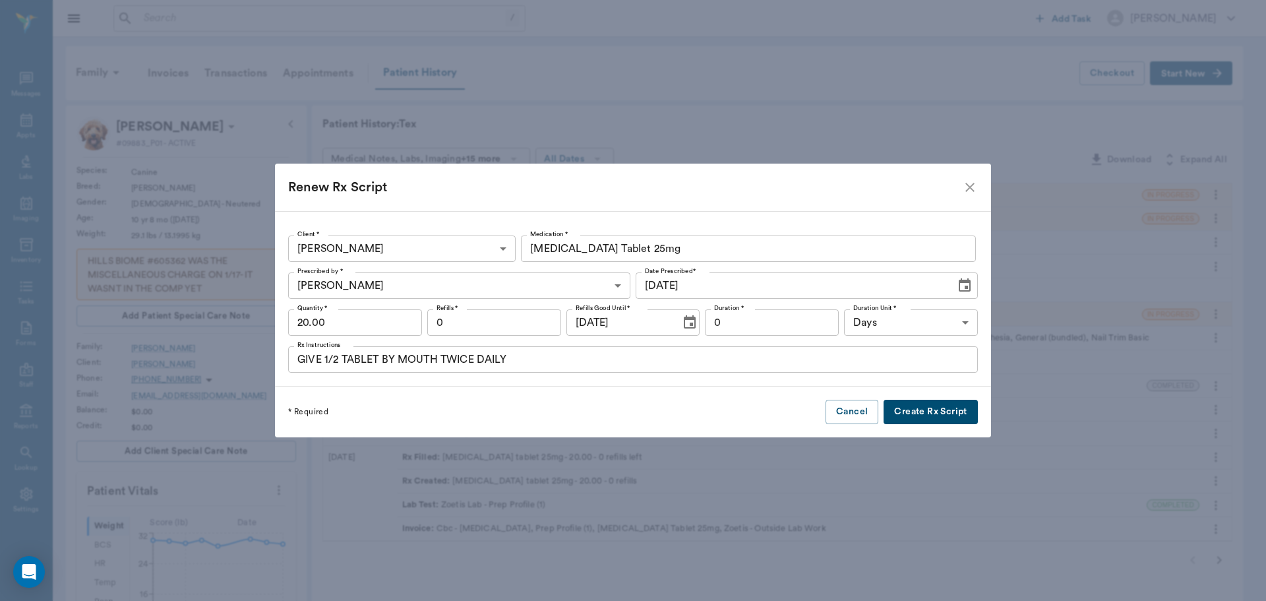
click at [908, 416] on button "Create Rx Script" at bounding box center [931, 412] width 94 height 24
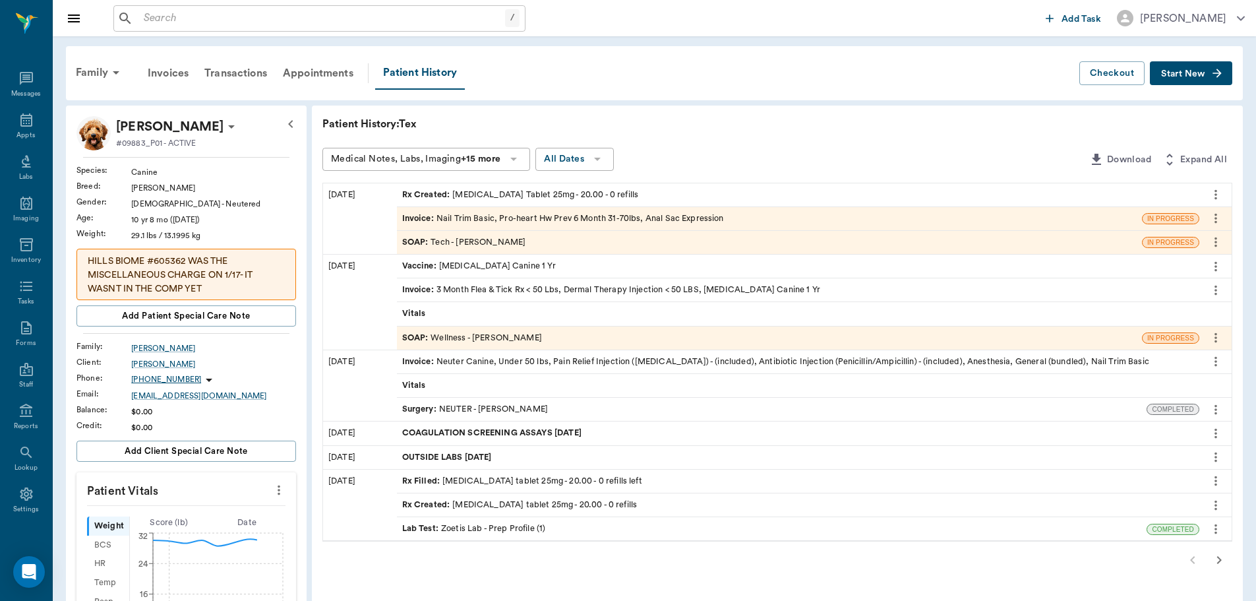
click at [576, 189] on div "Rx Created : [MEDICAL_DATA] Tablet 25mg - 20.00 - 0 refills" at bounding box center [520, 195] width 237 height 13
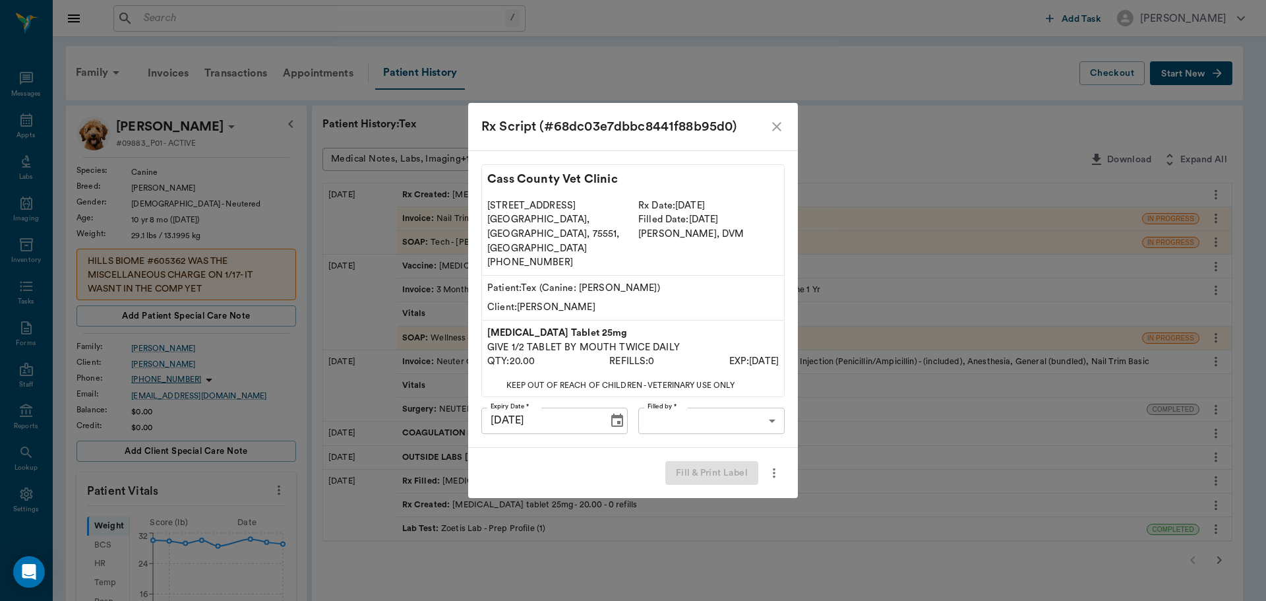
click at [721, 401] on body "/ ​ Add Task [PERSON_NAME] Nectar Messages Appts Labs Imaging Inventory Tasks F…" at bounding box center [633, 568] width 1266 height 1137
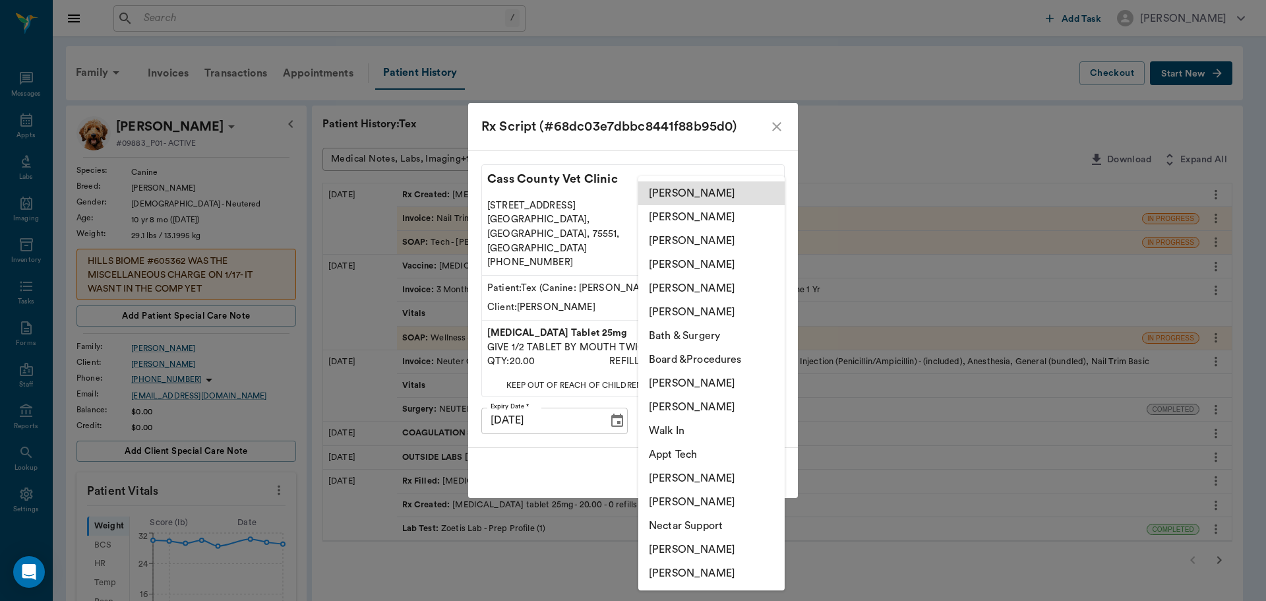
click at [711, 404] on li "[PERSON_NAME]" at bounding box center [711, 407] width 146 height 24
type input "642ef10e332a41444de2bad1"
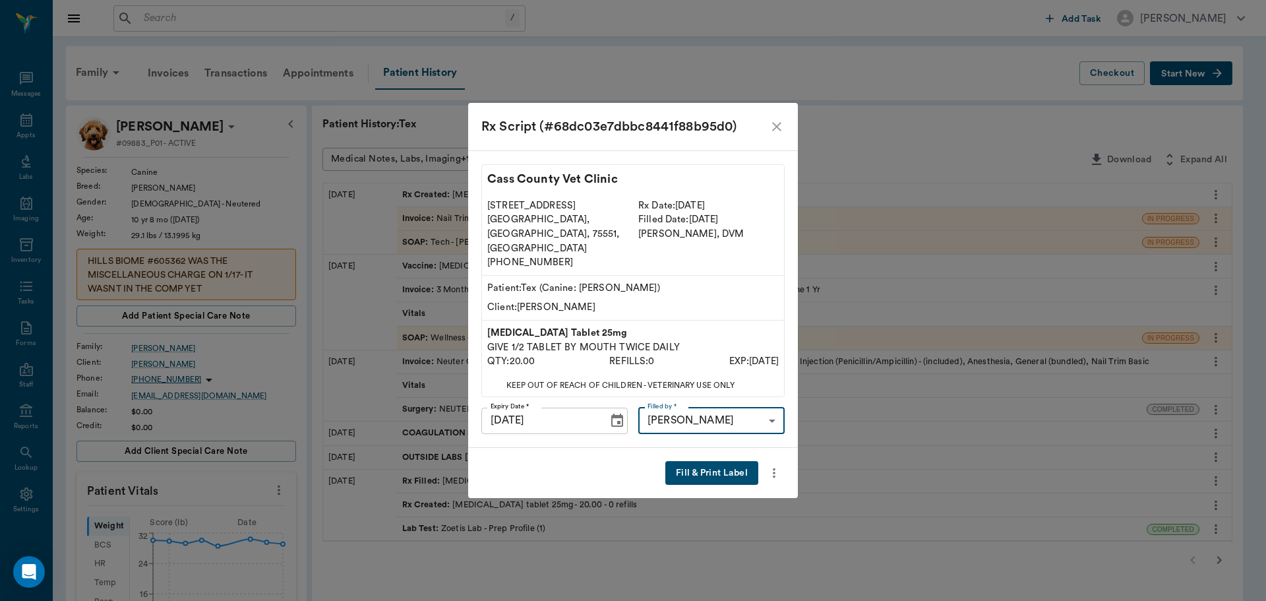
click at [712, 461] on button "Fill & Print Label" at bounding box center [711, 473] width 93 height 24
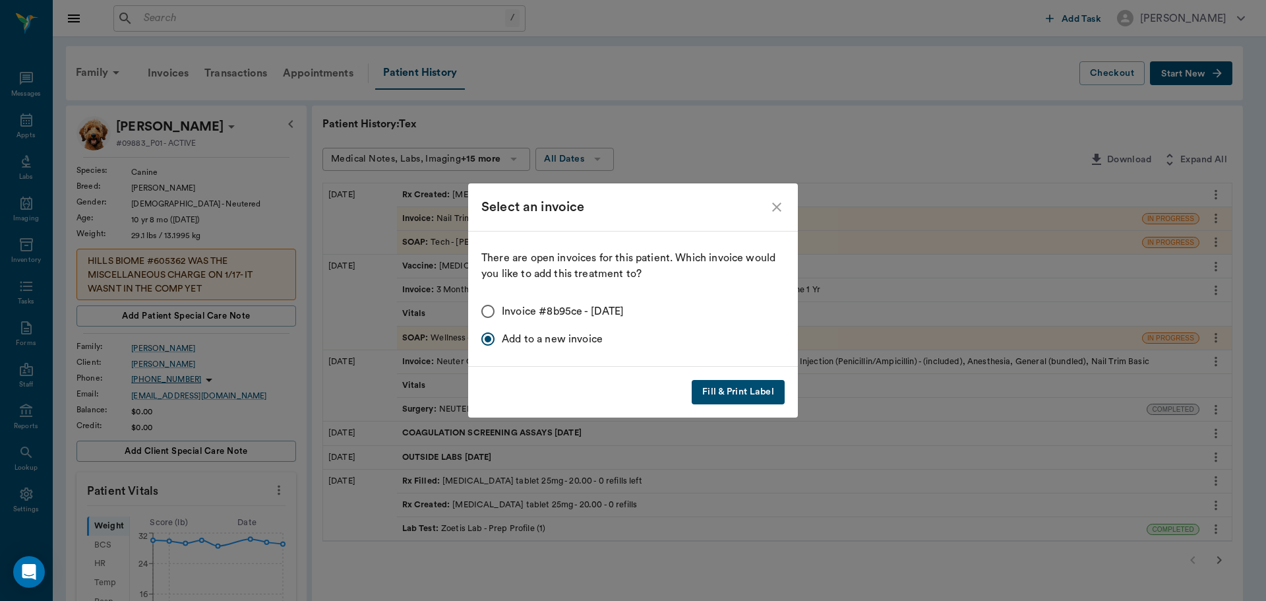
click at [587, 303] on span "Invoice #8b95ce - [DATE]" at bounding box center [563, 311] width 123 height 16
click at [502, 303] on input "Invoice #8b95ce - [DATE]" at bounding box center [488, 311] width 28 height 28
radio input "true"
click at [735, 390] on button "Fill & Print Label" at bounding box center [738, 392] width 93 height 24
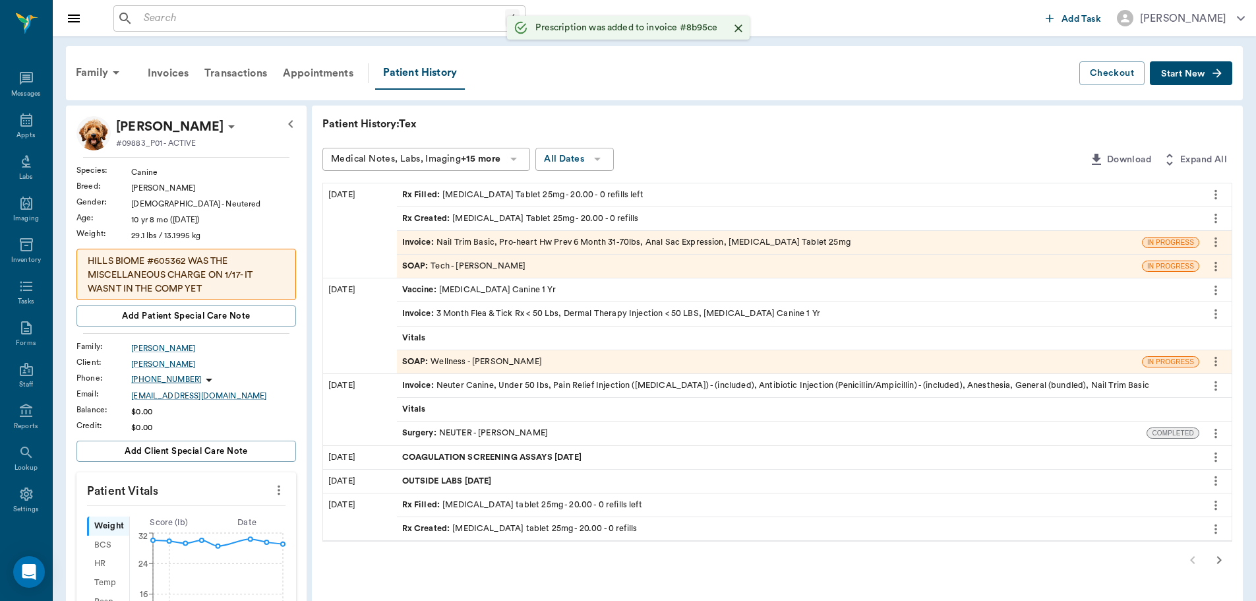
click at [542, 245] on div "Invoice : Nail Trim Basic, Pro-heart Hw Prev 6 Month 31-70lbs, Anal Sac Express…" at bounding box center [626, 242] width 448 height 13
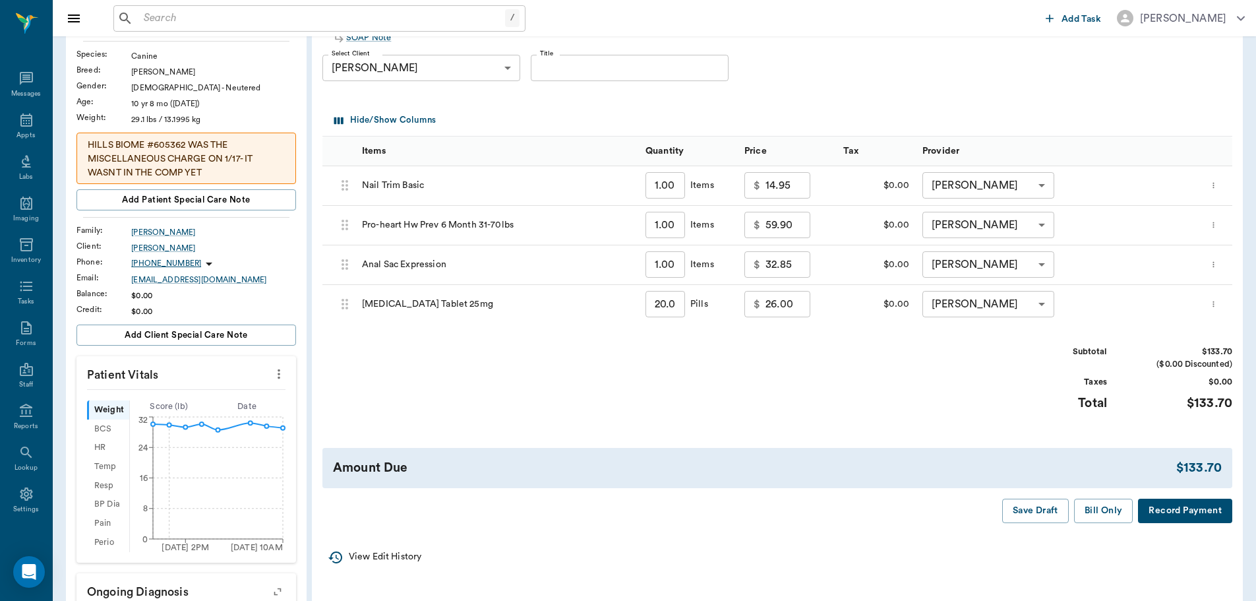
scroll to position [132, 0]
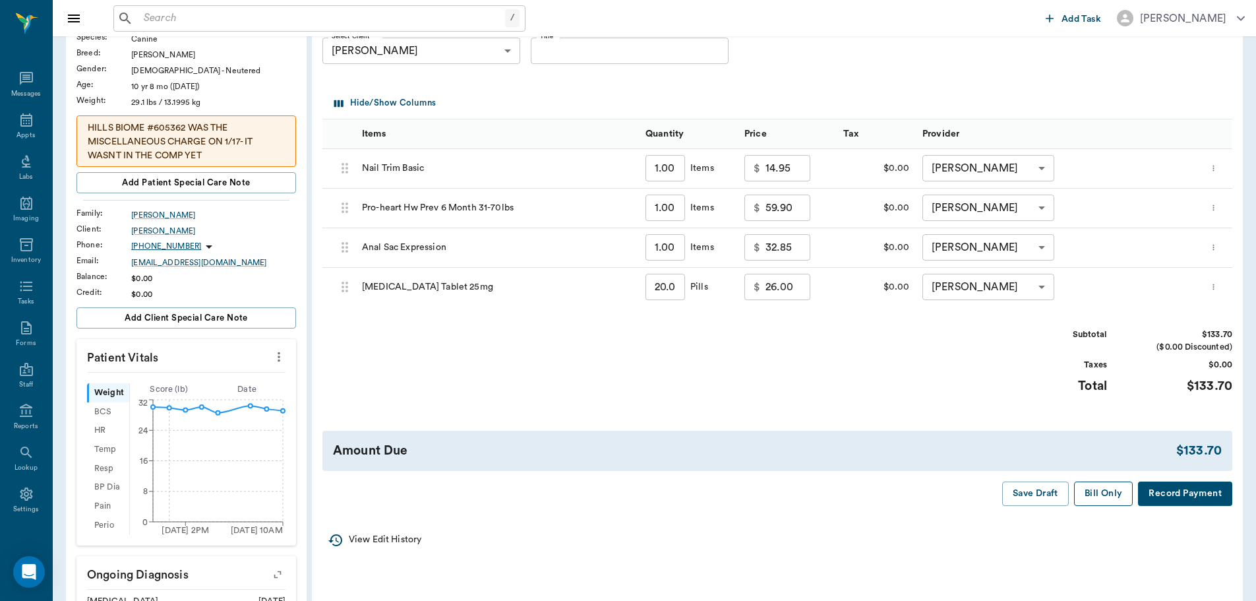
click at [1104, 495] on button "Bill Only" at bounding box center [1103, 493] width 59 height 24
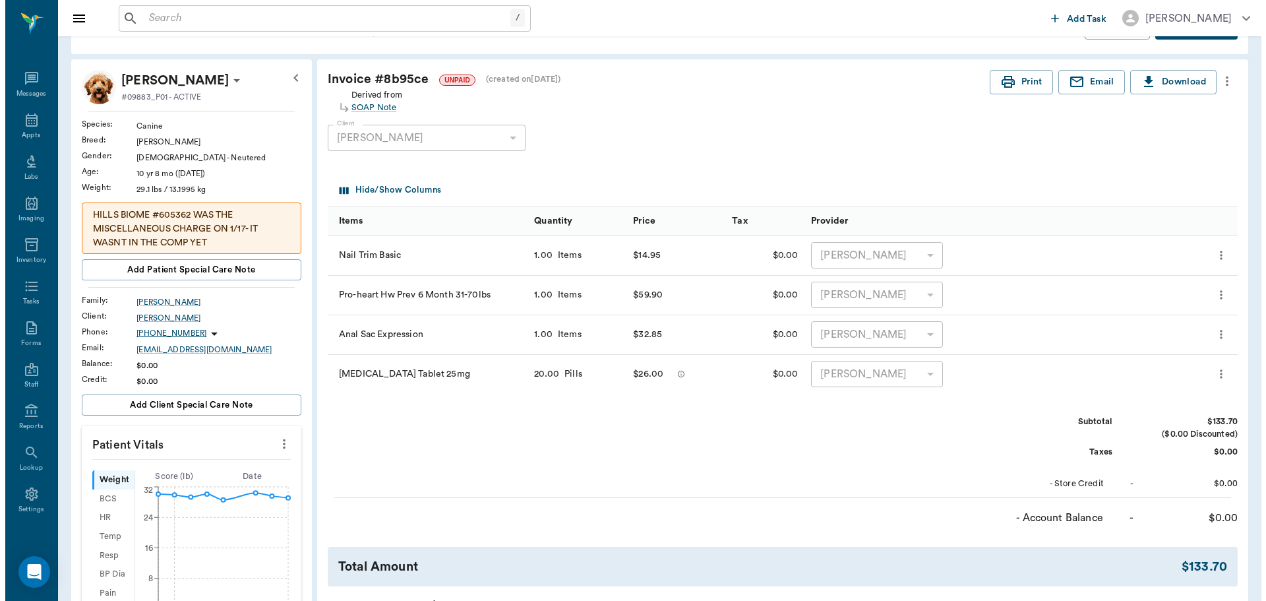
scroll to position [0, 0]
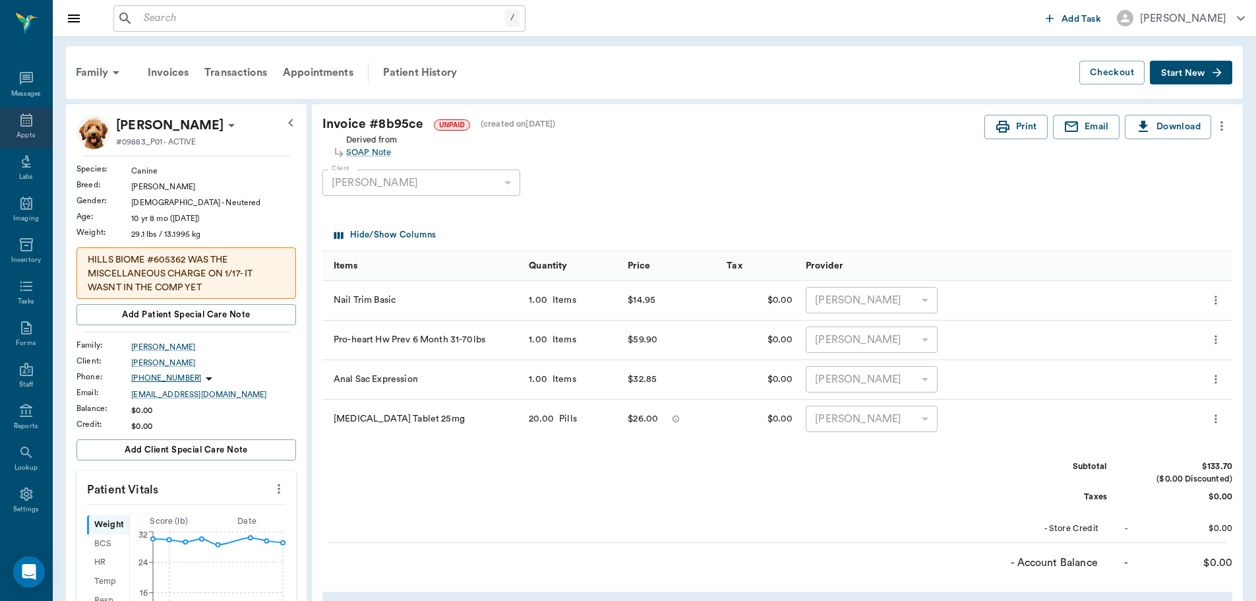
click at [32, 131] on div "Appts" at bounding box center [26, 128] width 52 height 42
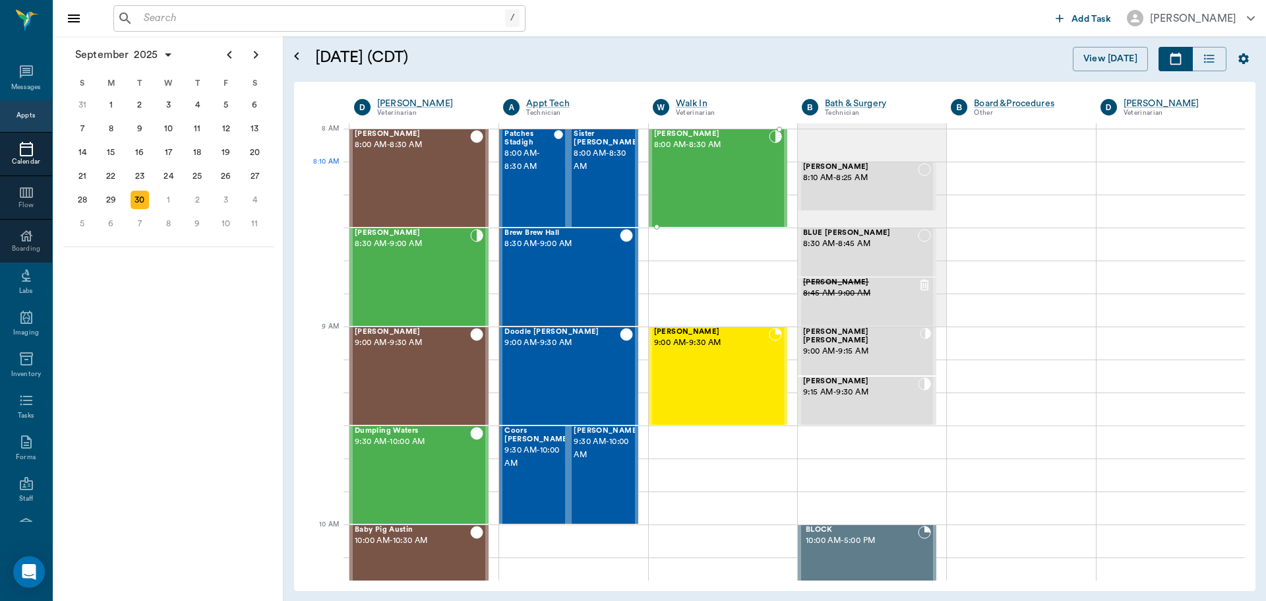
click at [706, 181] on div "[PERSON_NAME] 8:00 AM - 8:30 AM" at bounding box center [711, 178] width 115 height 96
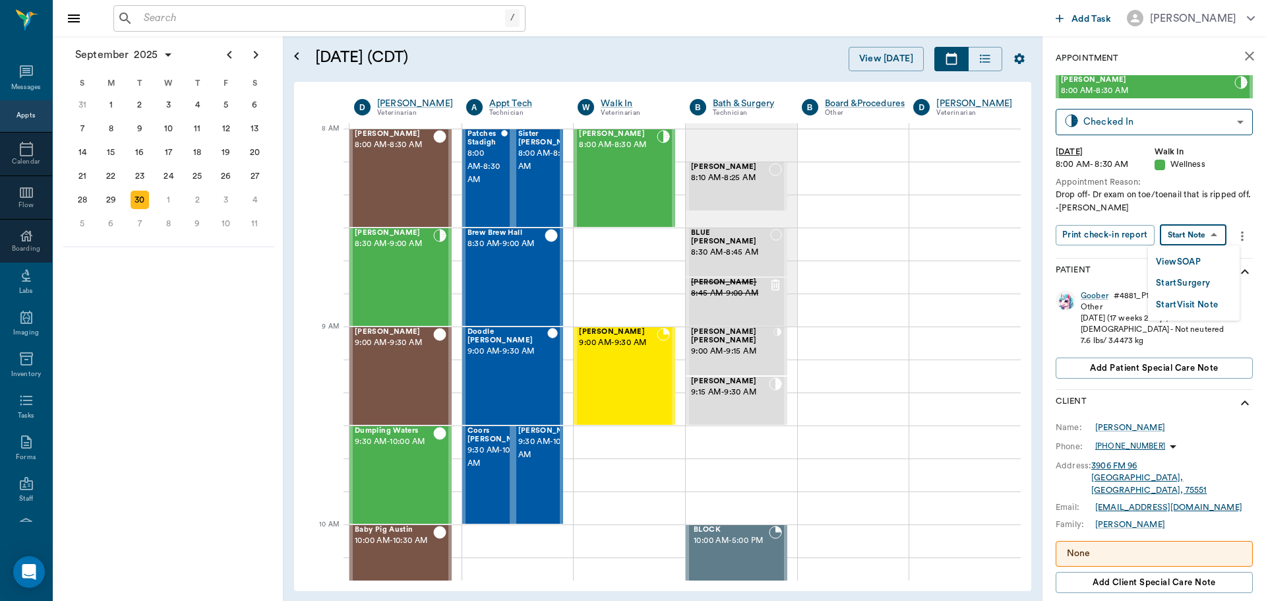
click at [1196, 231] on body "/ ​ Add Task [PERSON_NAME] Nectar Messages Appts Calendar Flow Boarding Labs Im…" at bounding box center [633, 300] width 1266 height 601
click at [1187, 261] on button "View SOAP" at bounding box center [1178, 262] width 45 height 15
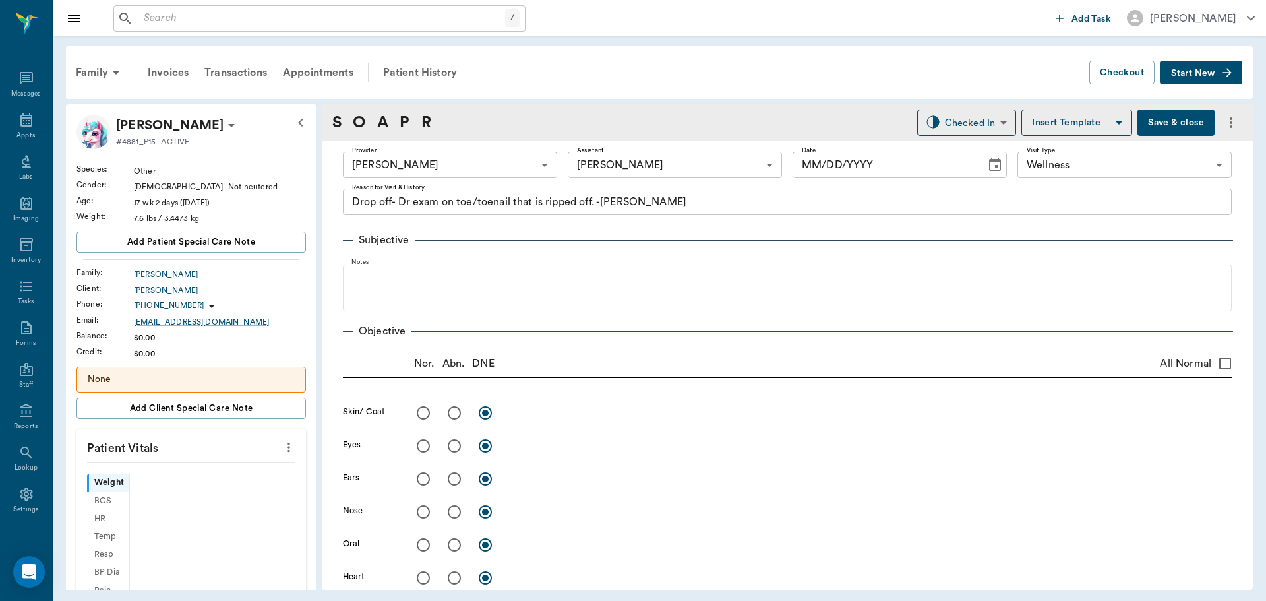
type input "63ec2f075fda476ae8351a4d"
type input "682b670d8bdc6f7f8feef3db"
type input "65d2be4f46e3a538d89b8c14"
type textarea "Drop off- Dr exam on toe/toenail that is ripped off. -[PERSON_NAME]"
type input "[DATE]"
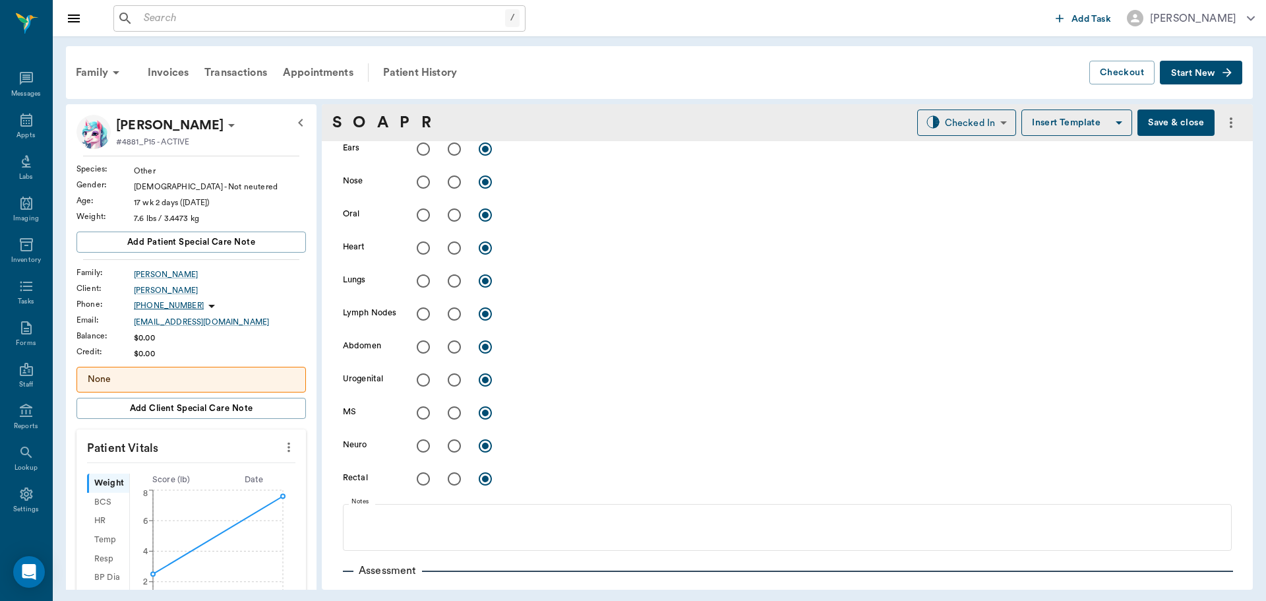
scroll to position [396, 0]
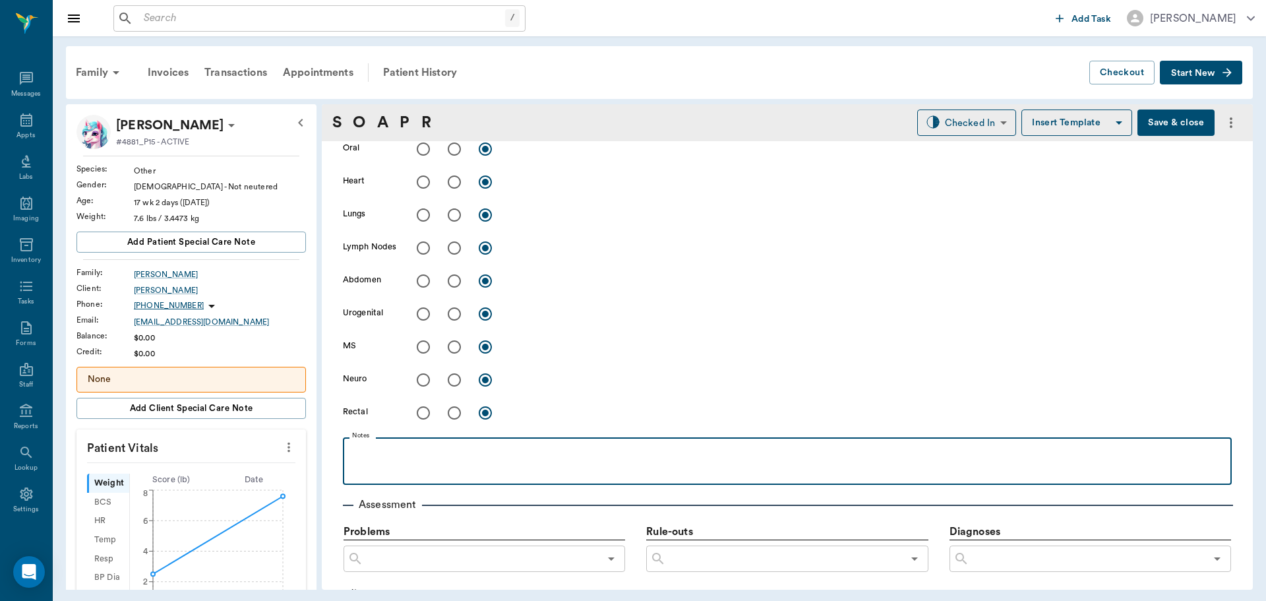
click at [512, 464] on div at bounding box center [788, 460] width 876 height 33
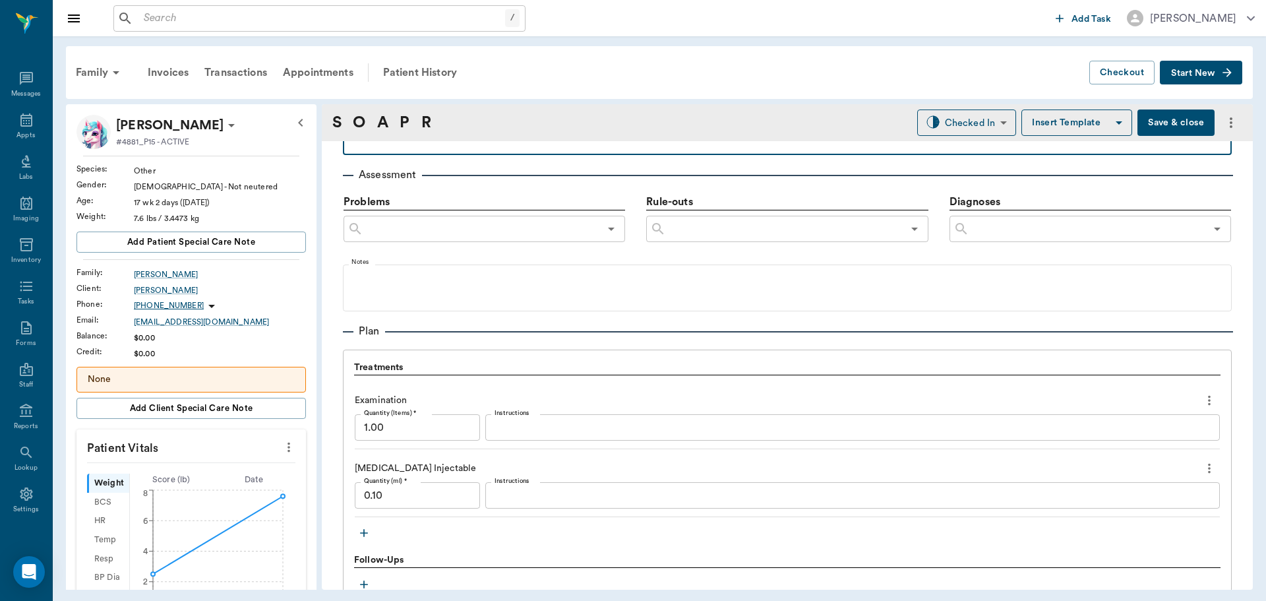
scroll to position [857, 0]
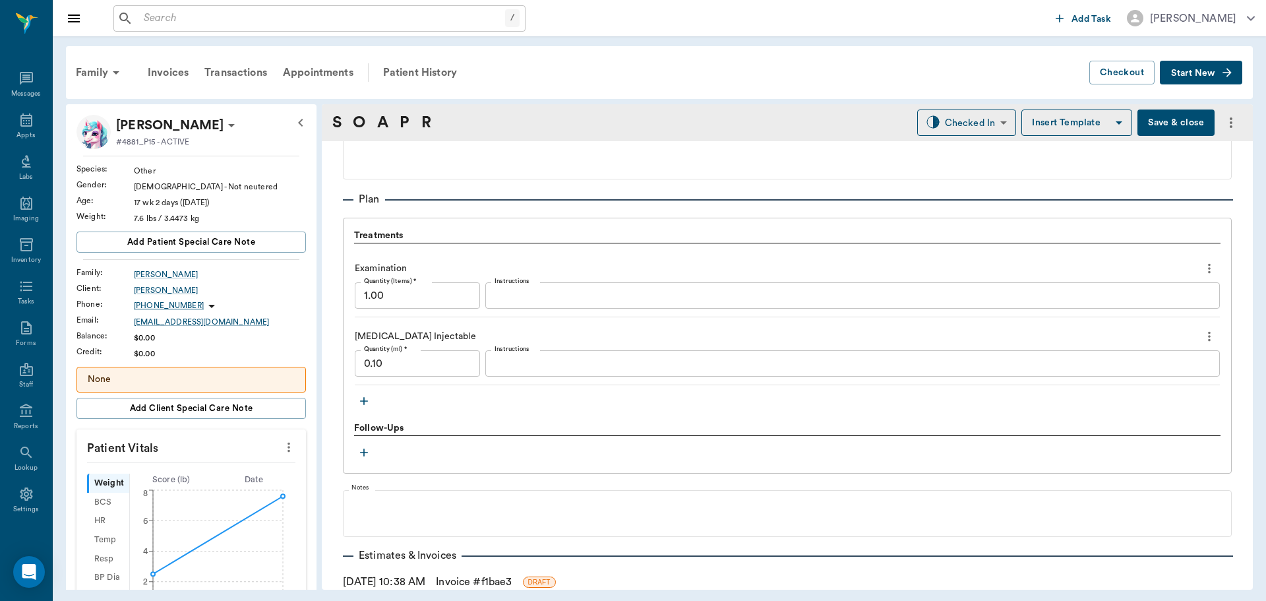
click at [367, 408] on button "button" at bounding box center [364, 401] width 20 height 20
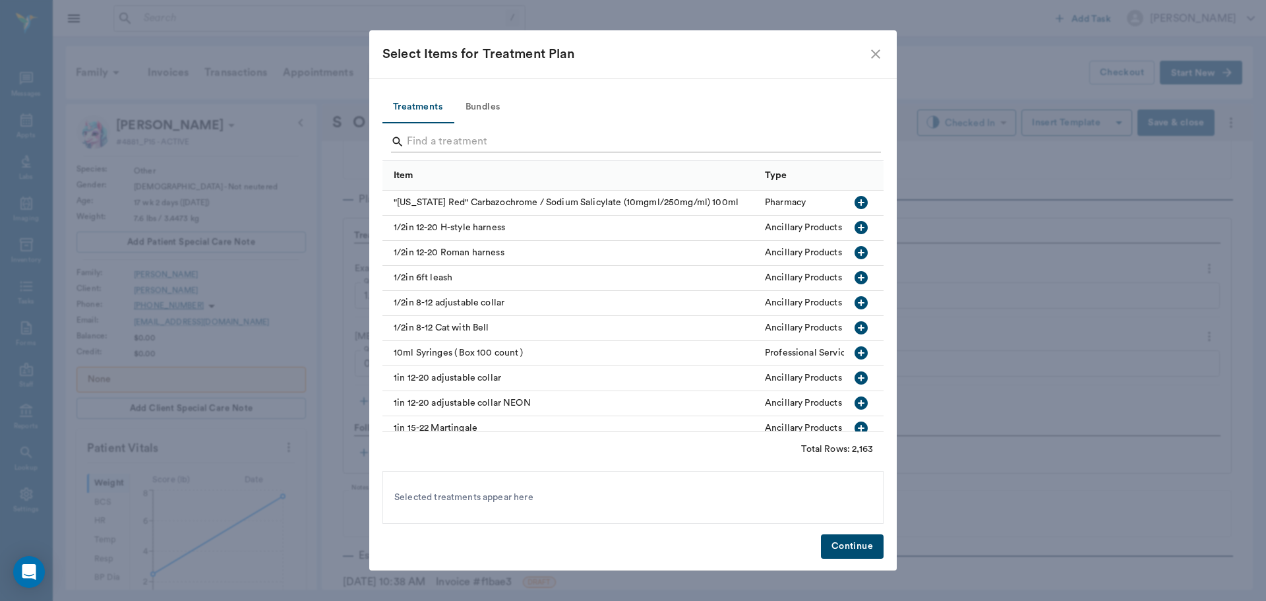
click at [491, 144] on input "Search" at bounding box center [634, 141] width 454 height 21
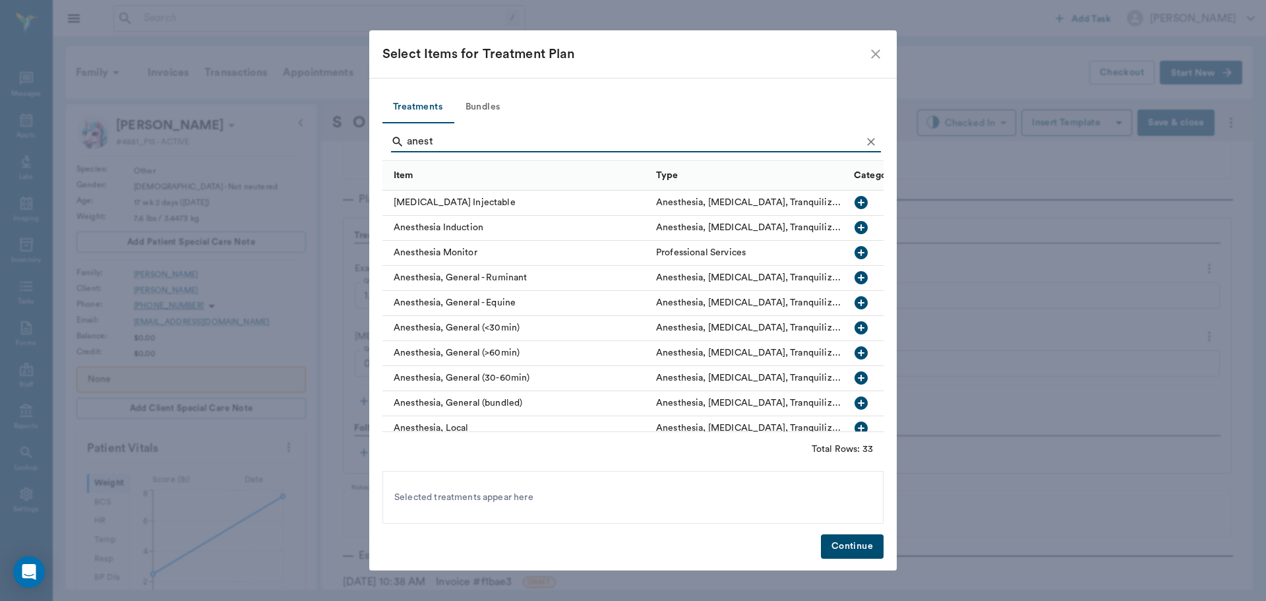
type input "anest"
click at [853, 332] on icon "button" at bounding box center [861, 328] width 16 height 16
click at [877, 142] on icon "Clear" at bounding box center [871, 141] width 13 height 13
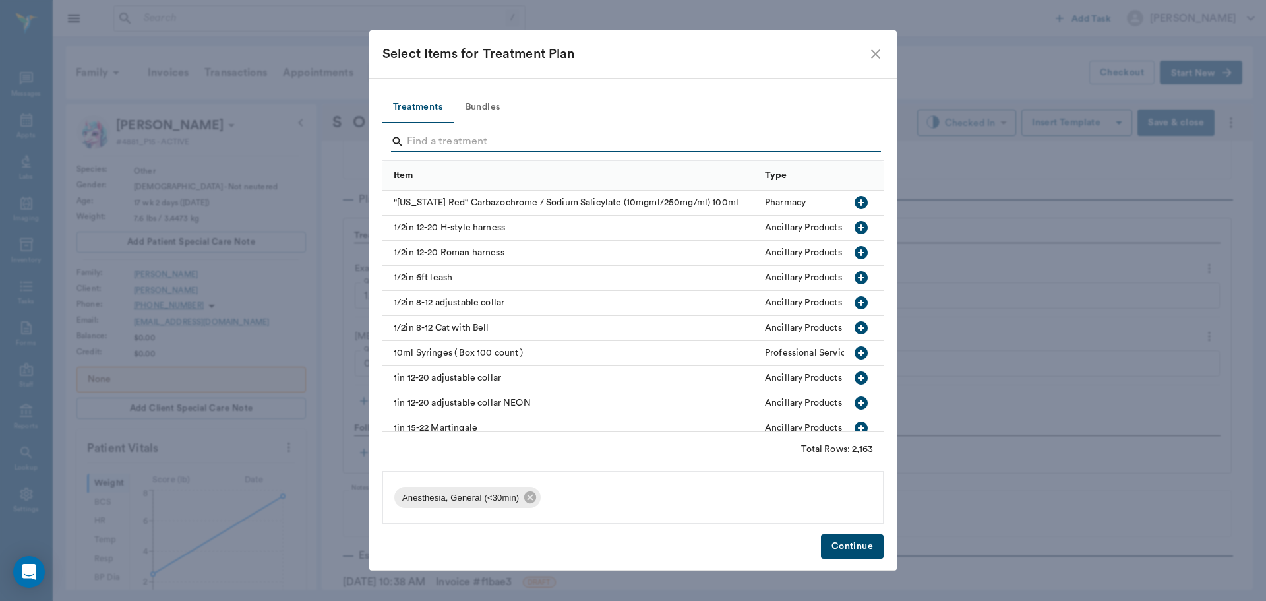
click at [861, 145] on input "Search" at bounding box center [634, 141] width 454 height 21
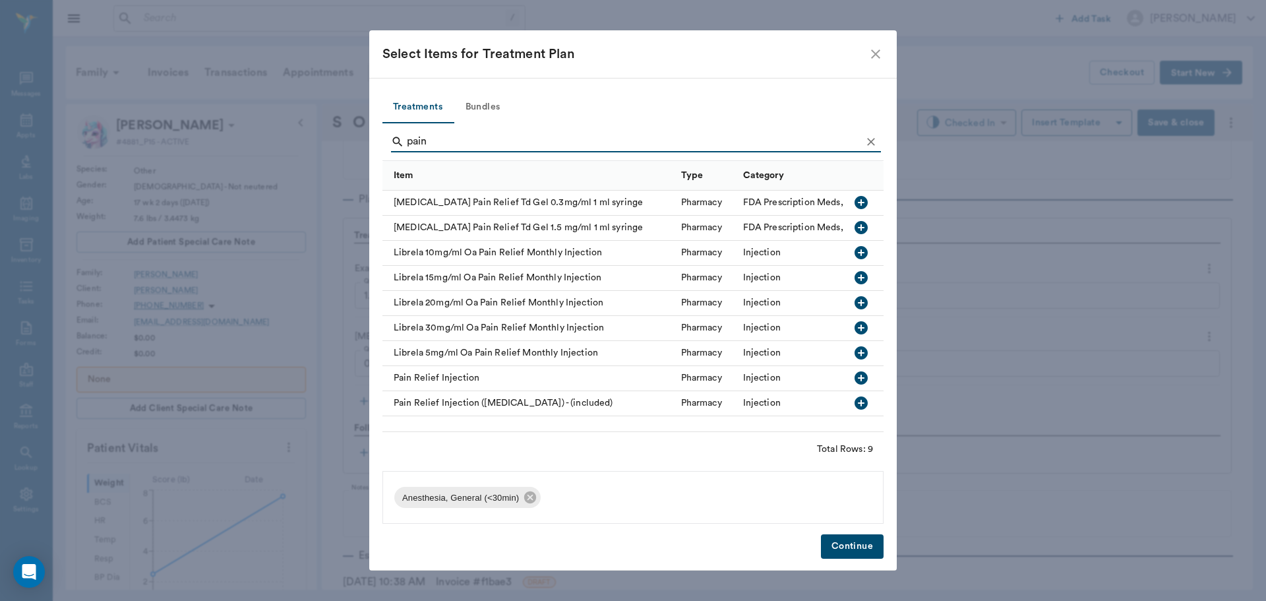
type input "pain"
click at [865, 377] on icon "button" at bounding box center [861, 377] width 13 height 13
click at [872, 140] on icon "Clear" at bounding box center [871, 142] width 8 height 8
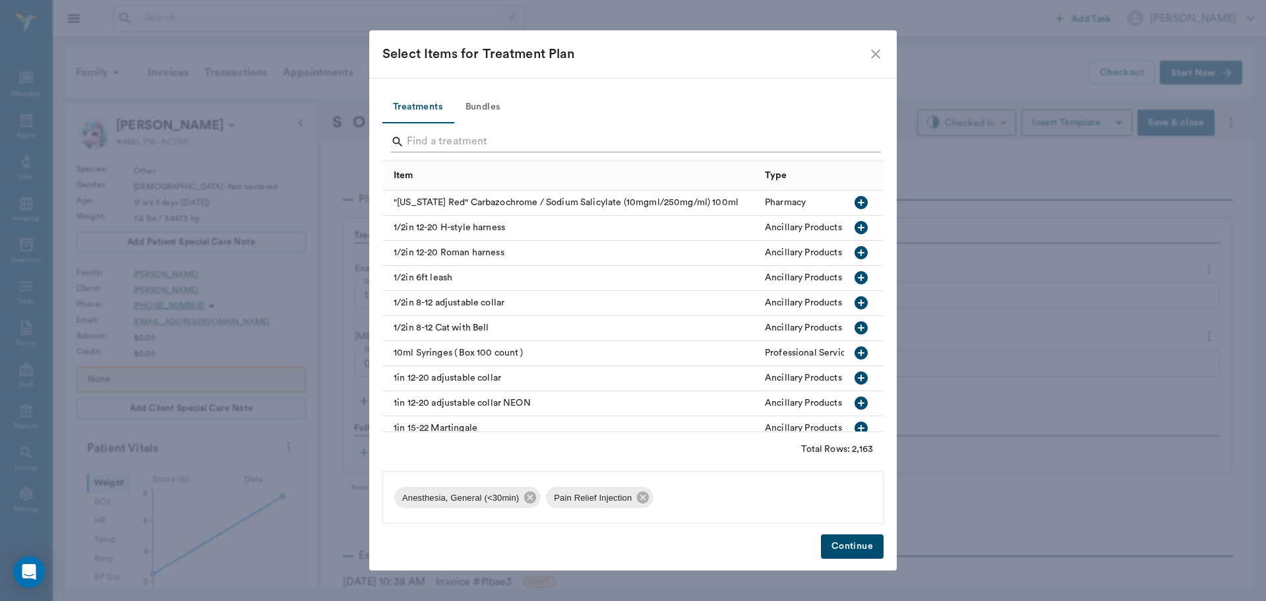
click at [857, 143] on input "Search" at bounding box center [634, 141] width 454 height 21
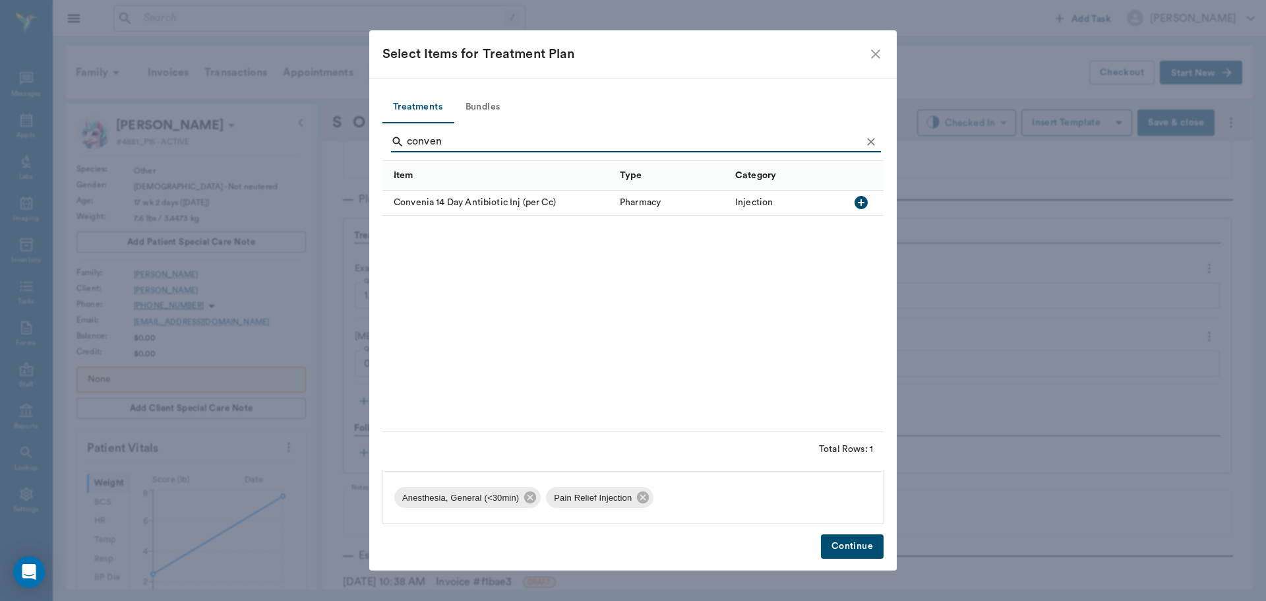
type input "conven"
click at [863, 204] on icon "button" at bounding box center [861, 202] width 13 height 13
click at [873, 145] on icon "Clear" at bounding box center [871, 141] width 13 height 13
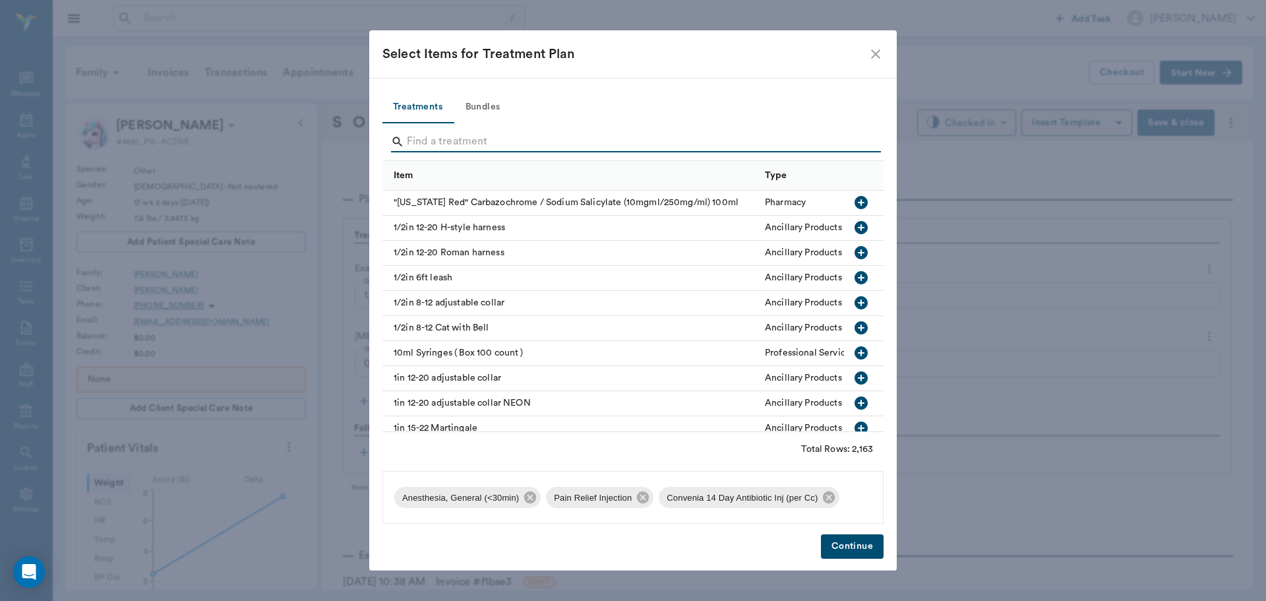
click at [855, 146] on input "Search" at bounding box center [634, 141] width 454 height 21
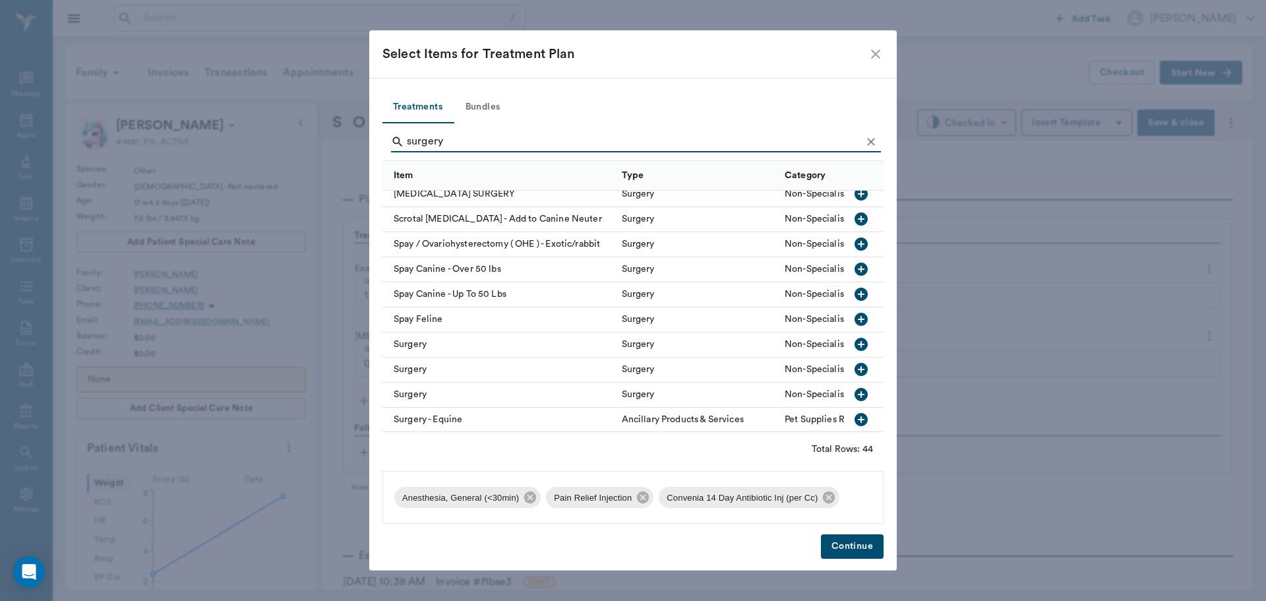
scroll to position [725, 0]
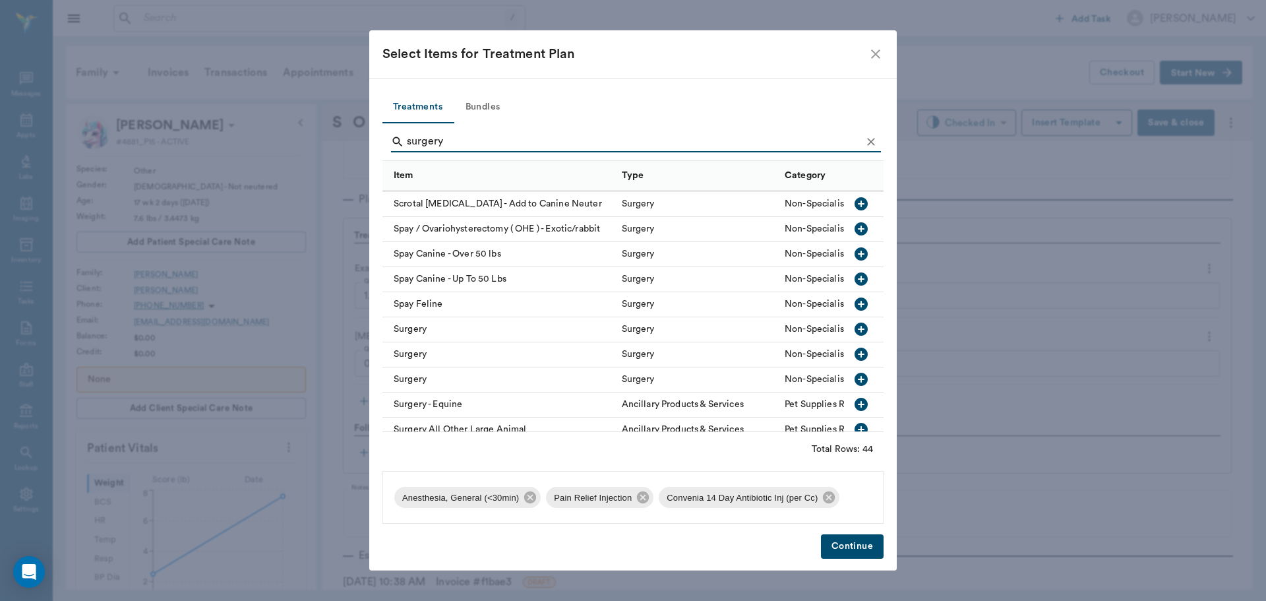
type input "surgery"
click at [855, 332] on icon "button" at bounding box center [861, 328] width 13 height 13
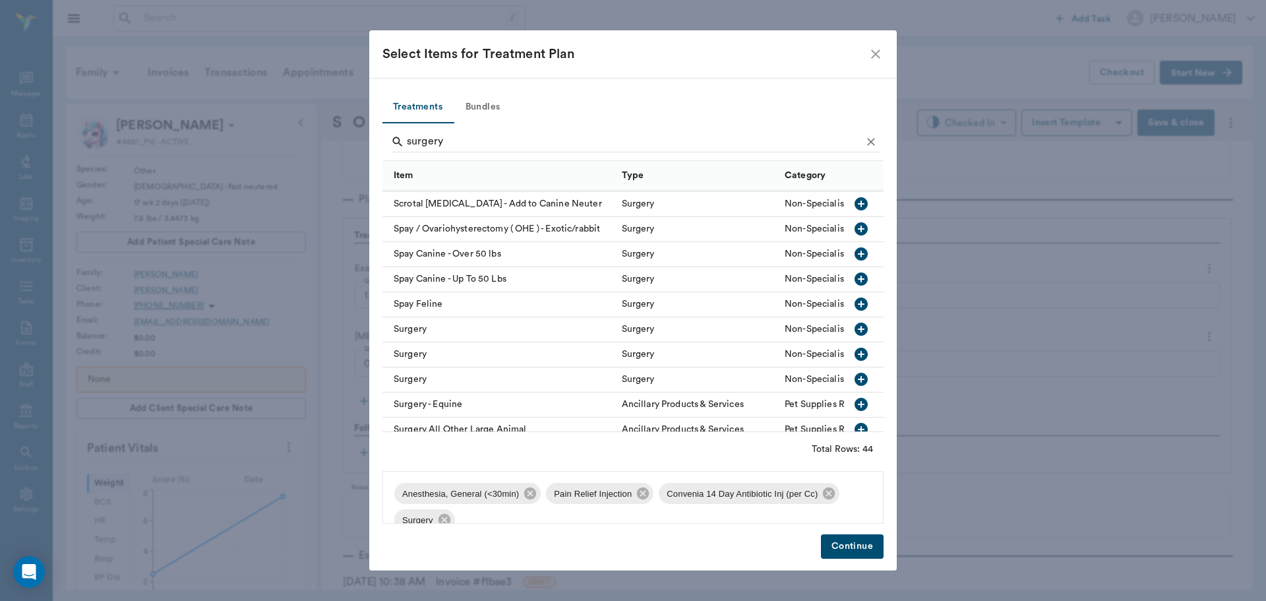
click at [844, 545] on button "Continue" at bounding box center [852, 546] width 63 height 24
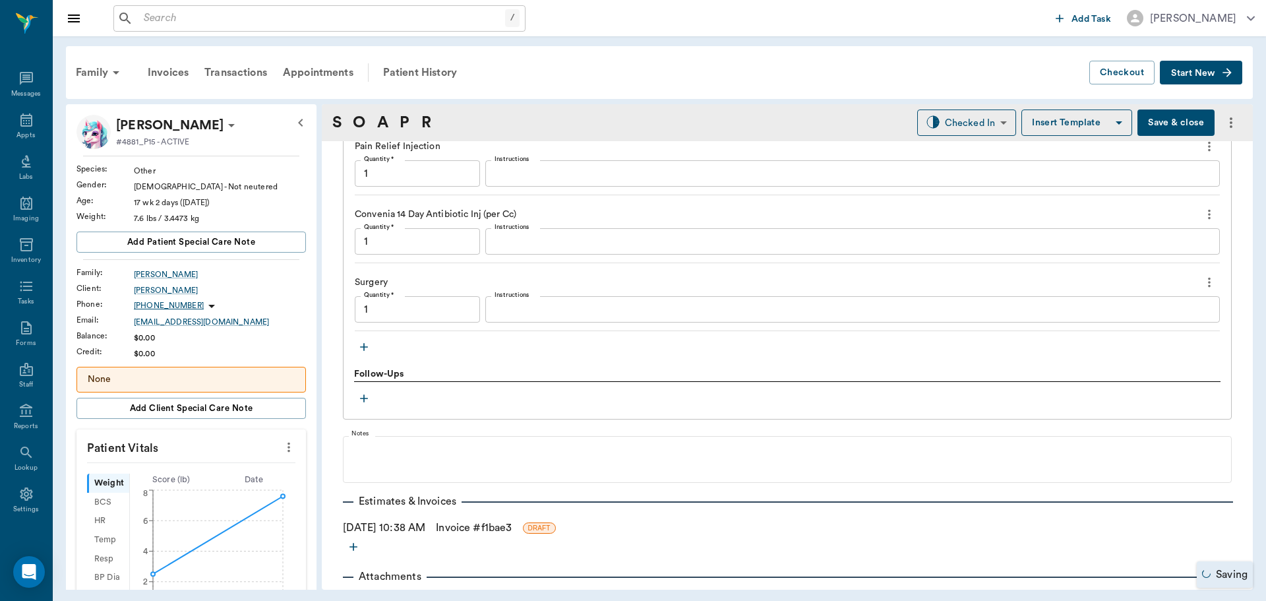
type input "1.00"
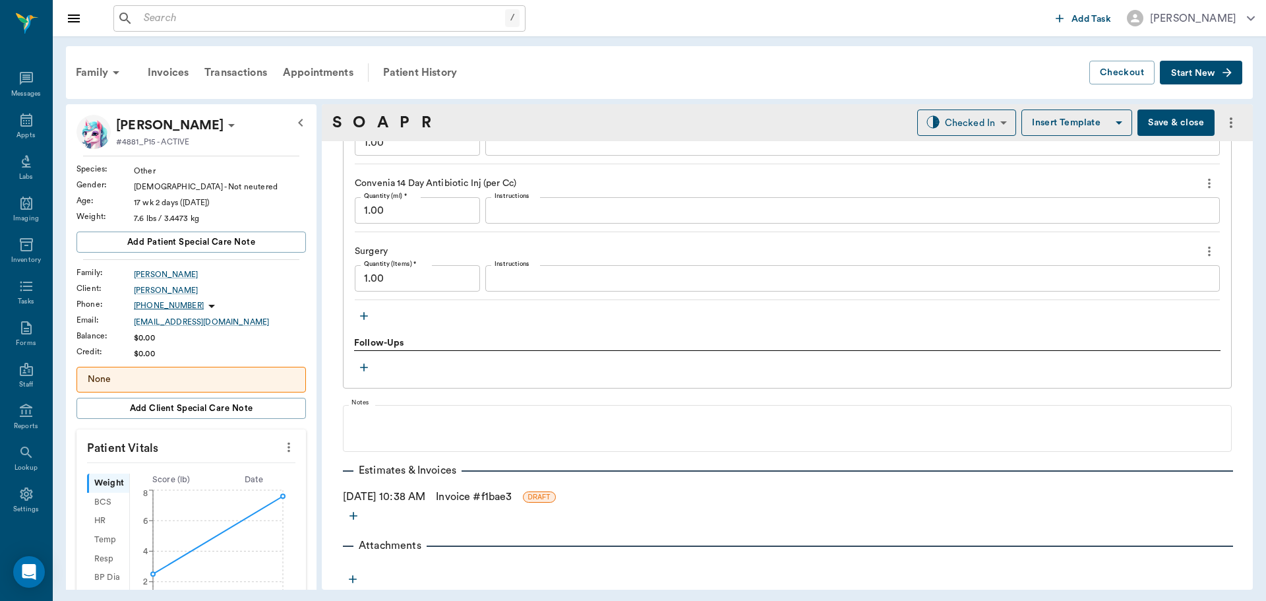
scroll to position [1215, 0]
click at [421, 208] on input "1.00" at bounding box center [417, 210] width 125 height 26
type input "0.37"
click at [476, 503] on link "Invoice # f1bae3" at bounding box center [474, 496] width 76 height 16
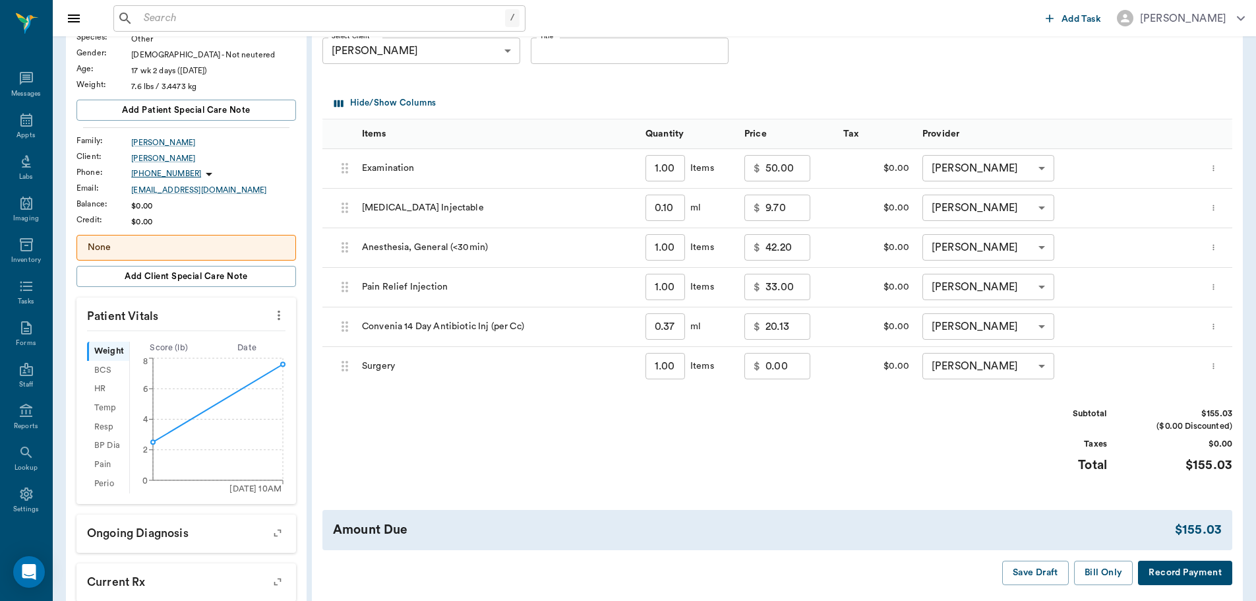
scroll to position [198, 0]
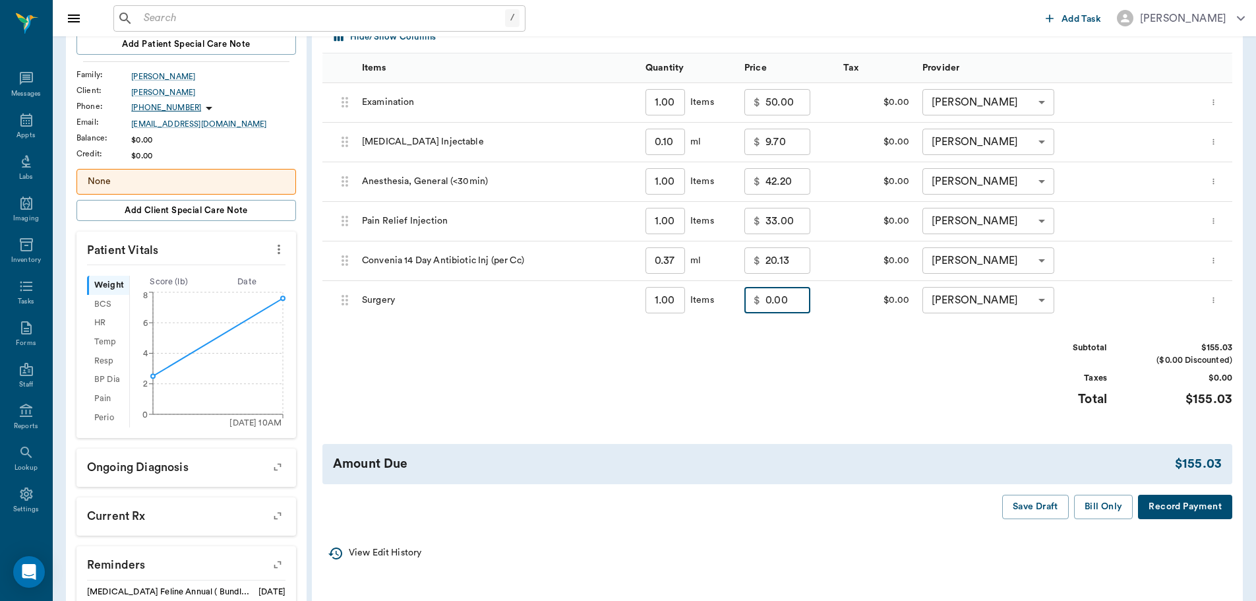
click at [778, 305] on input "0.00" at bounding box center [788, 300] width 45 height 26
type input "75.00"
click at [798, 369] on div "Subtotal $230.03 ($0.00 Discounted) Taxes $0.00 Total $230.03" at bounding box center [777, 382] width 910 height 81
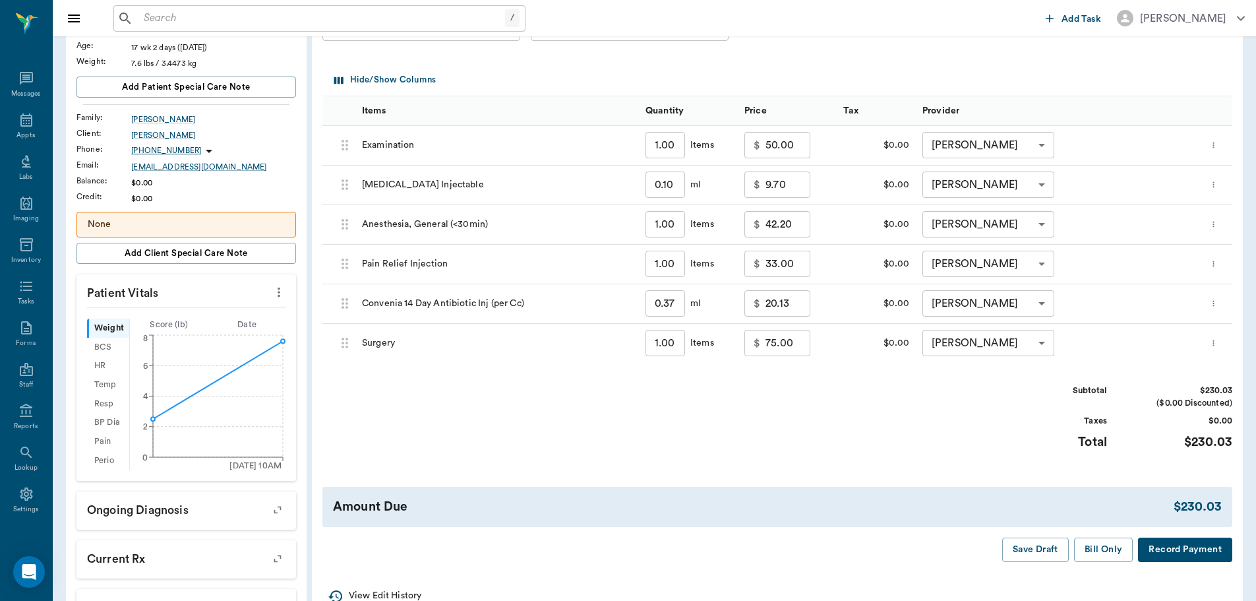
scroll to position [132, 0]
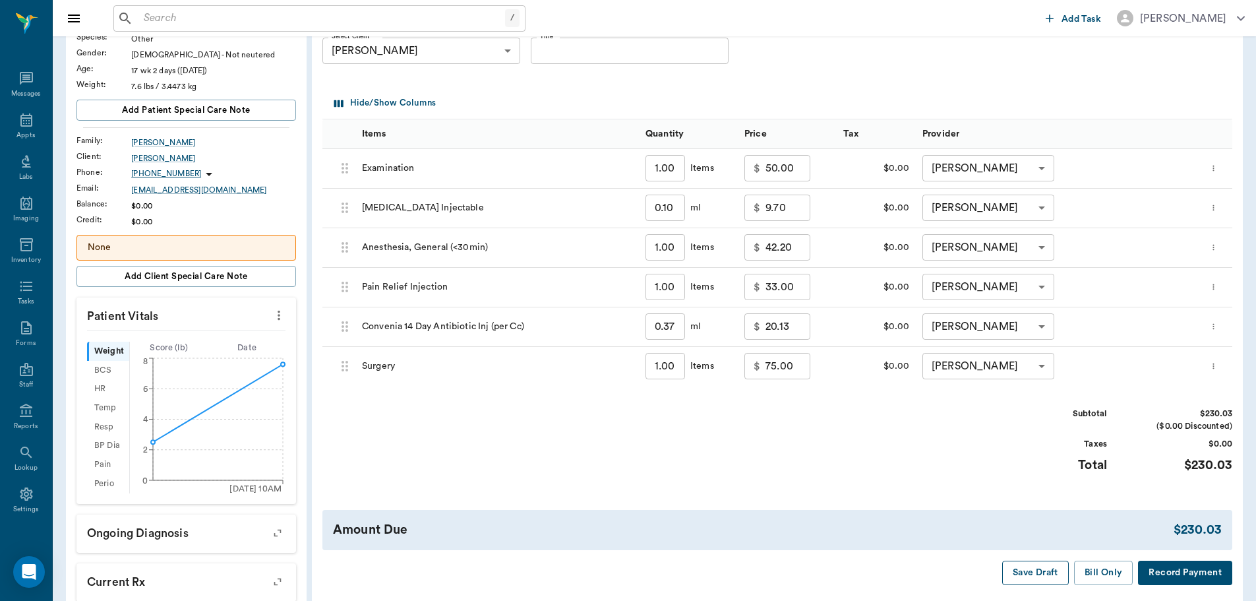
click at [1035, 569] on button "Save Draft" at bounding box center [1035, 573] width 67 height 24
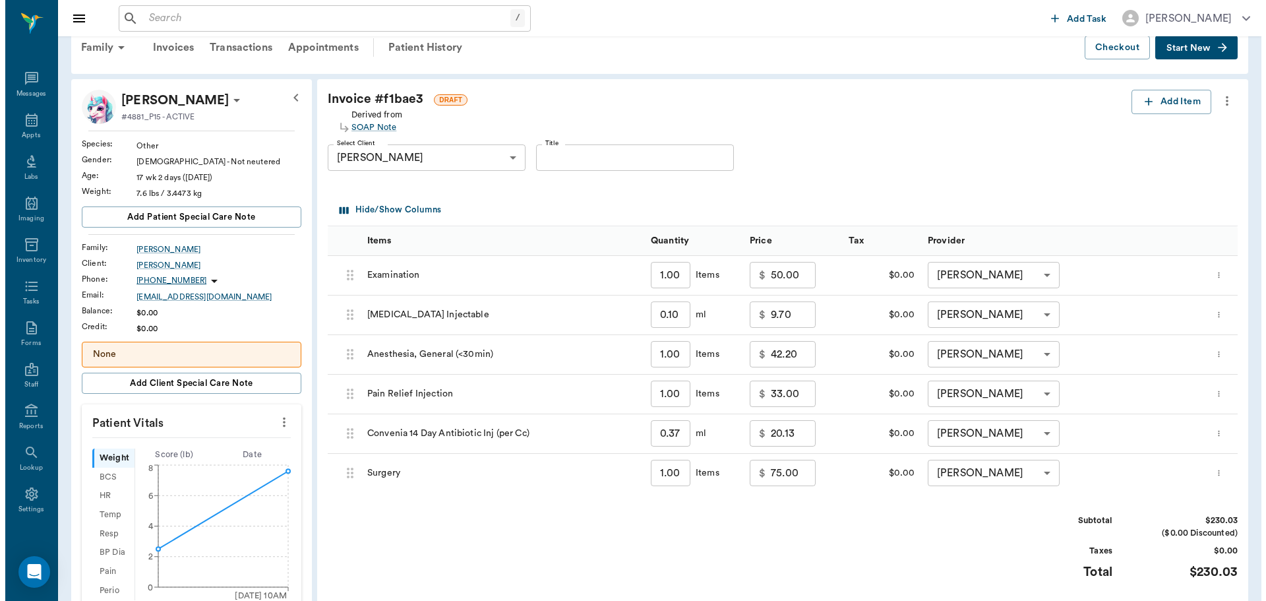
scroll to position [0, 0]
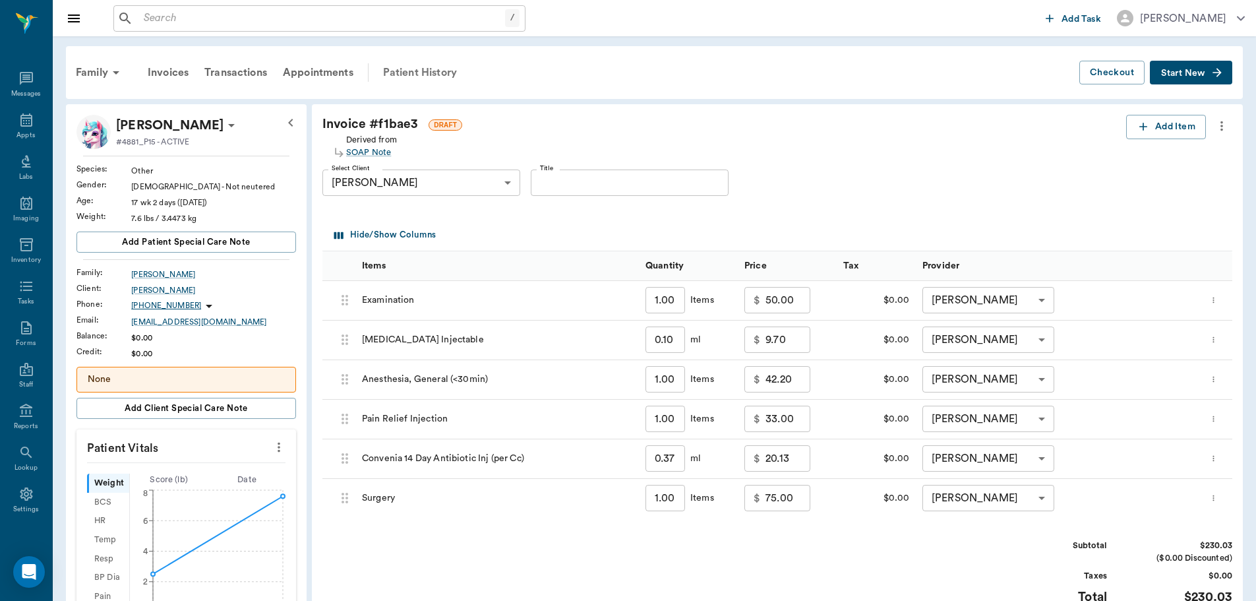
click at [411, 72] on div "Patient History" at bounding box center [420, 73] width 90 height 32
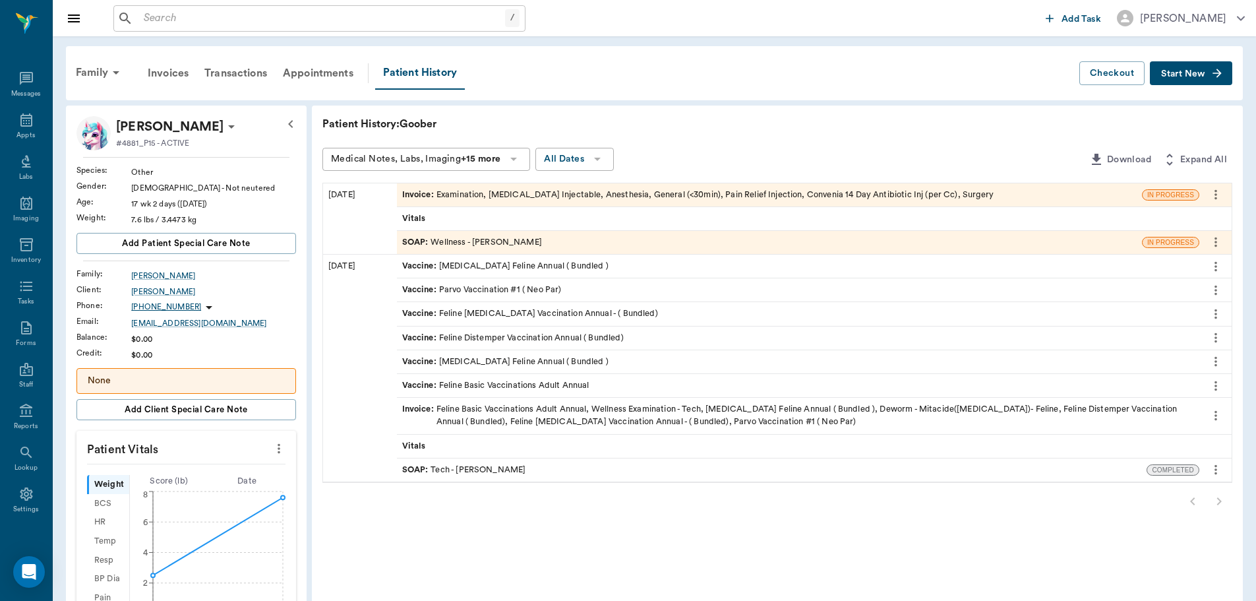
click at [547, 245] on div "SOAP : Wellness - [PERSON_NAME]" at bounding box center [769, 242] width 745 height 23
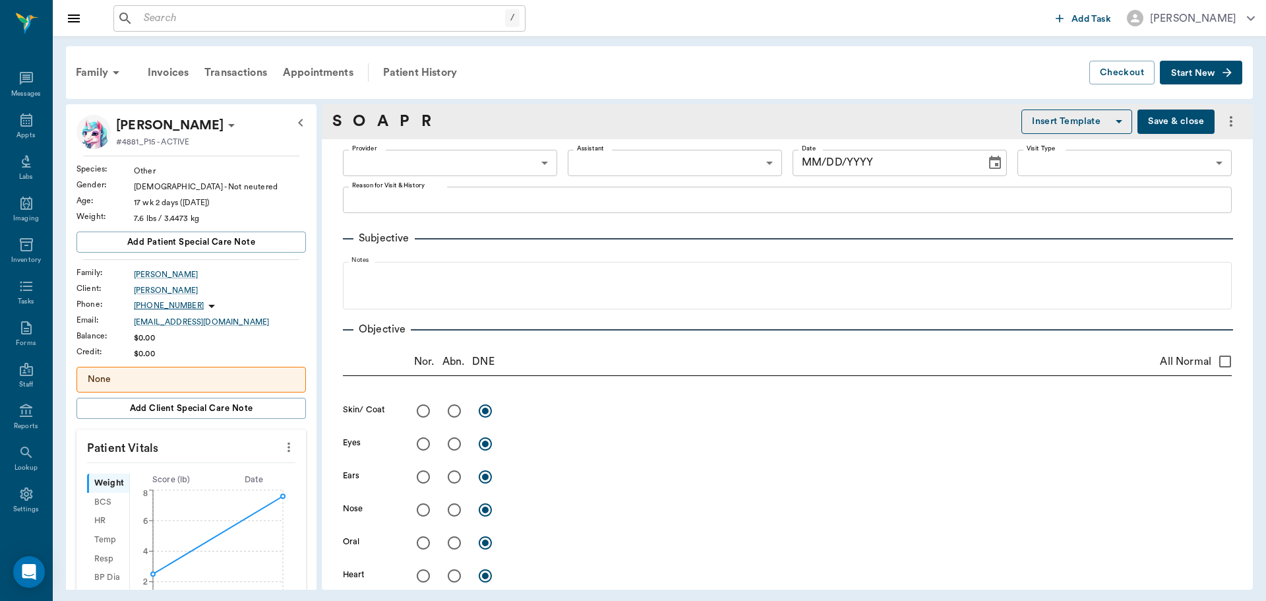
type input "63ec2f075fda476ae8351a4d"
type input "682b670d8bdc6f7f8feef3db"
type input "65d2be4f46e3a538d89b8c14"
type textarea "Drop off- Dr exam on toe/toenail that is ripped off. -[PERSON_NAME]"
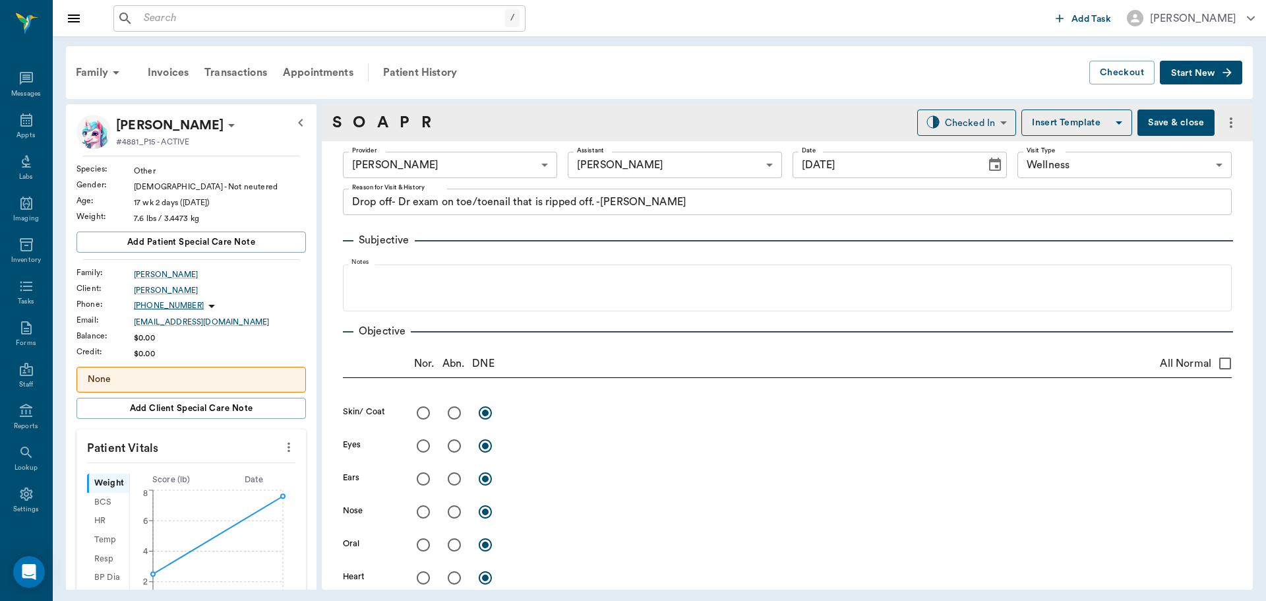
type input "[DATE]"
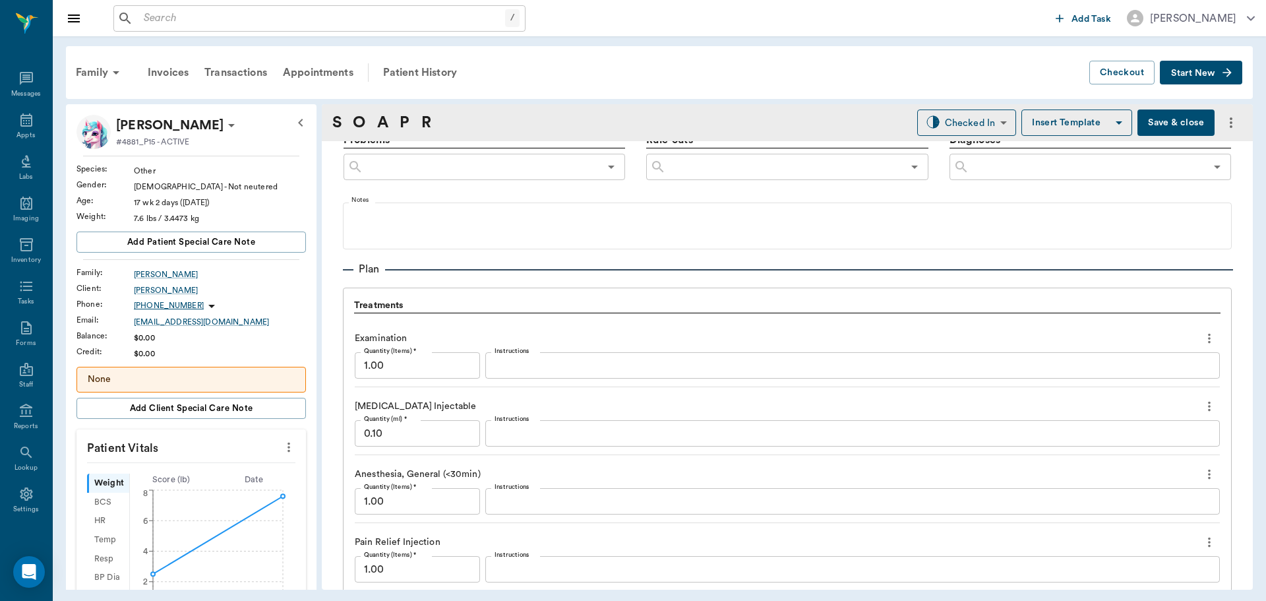
scroll to position [791, 0]
click at [1199, 340] on button "more" at bounding box center [1209, 334] width 21 height 22
click at [1161, 381] on span "Delete" at bounding box center [1144, 382] width 111 height 14
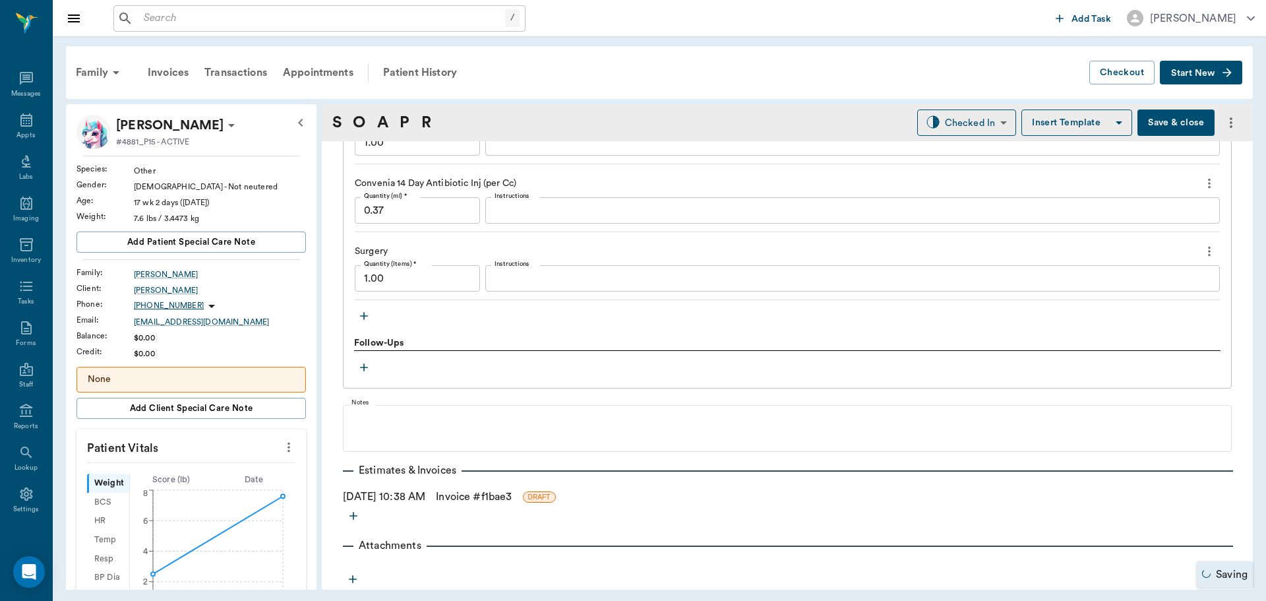
scroll to position [1147, 0]
click at [357, 318] on icon "button" at bounding box center [363, 315] width 13 height 13
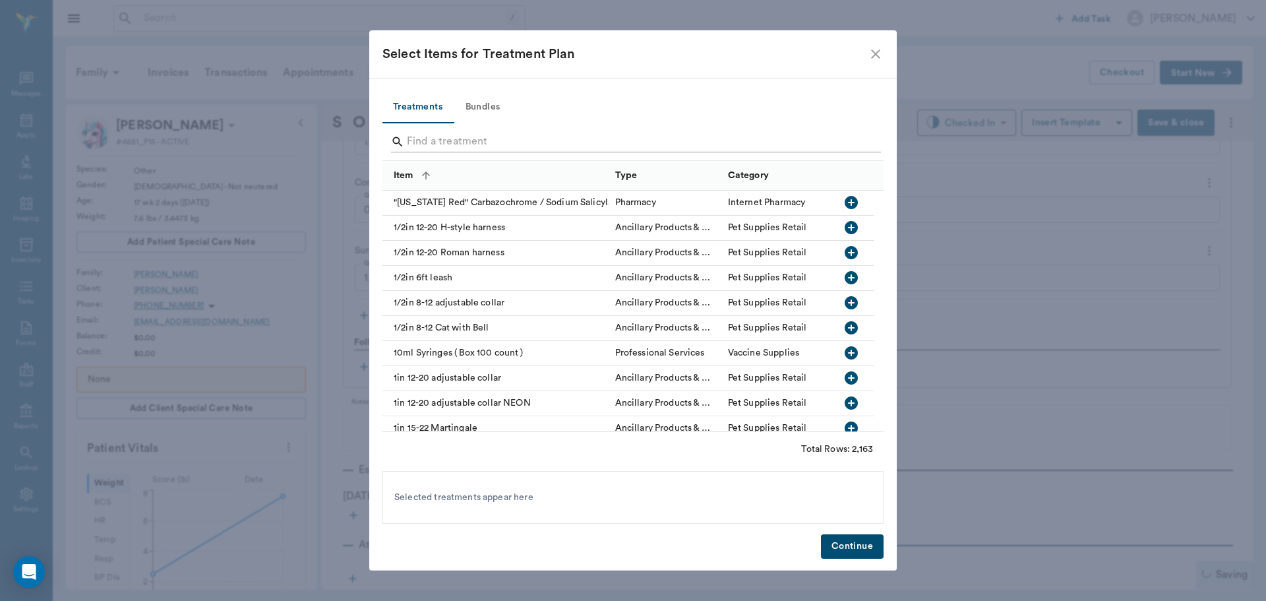
click at [487, 133] on input "Search" at bounding box center [634, 141] width 454 height 21
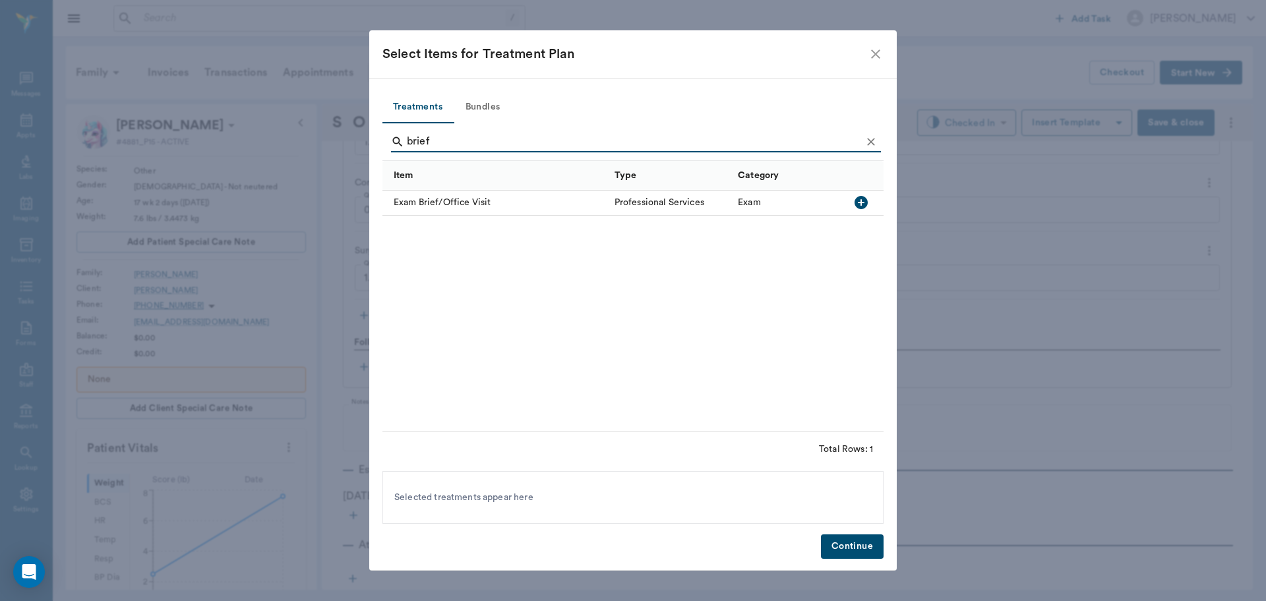
type input "brief"
click at [857, 202] on icon "button" at bounding box center [861, 202] width 13 height 13
click at [840, 548] on button "Continue" at bounding box center [852, 546] width 63 height 24
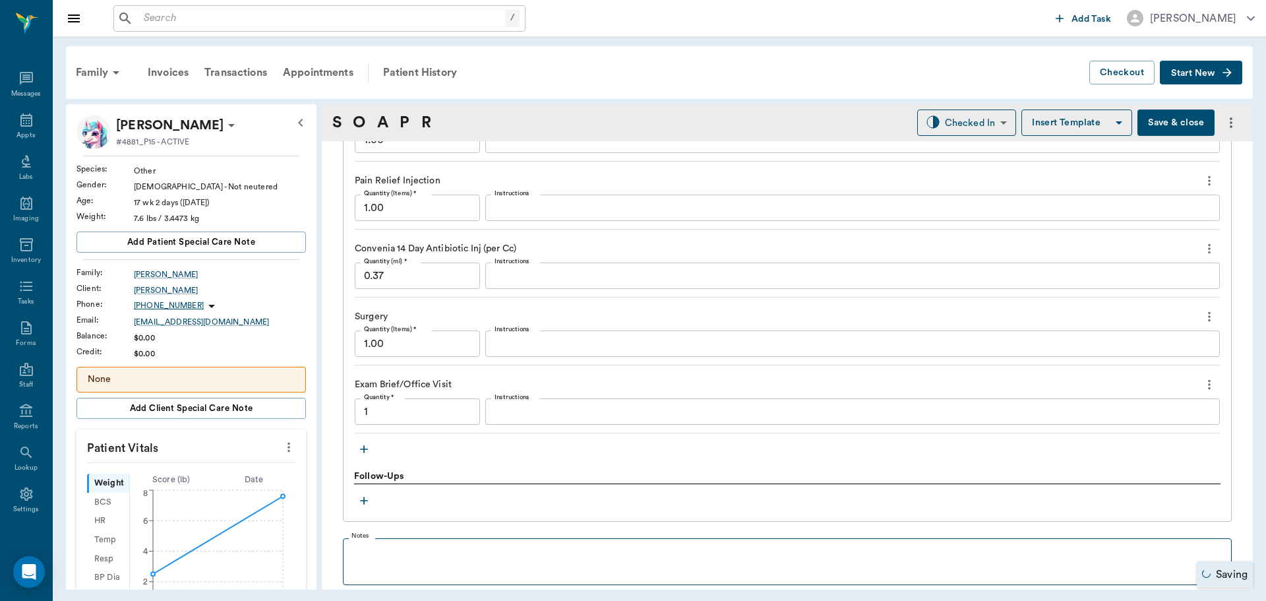
type input "1.00"
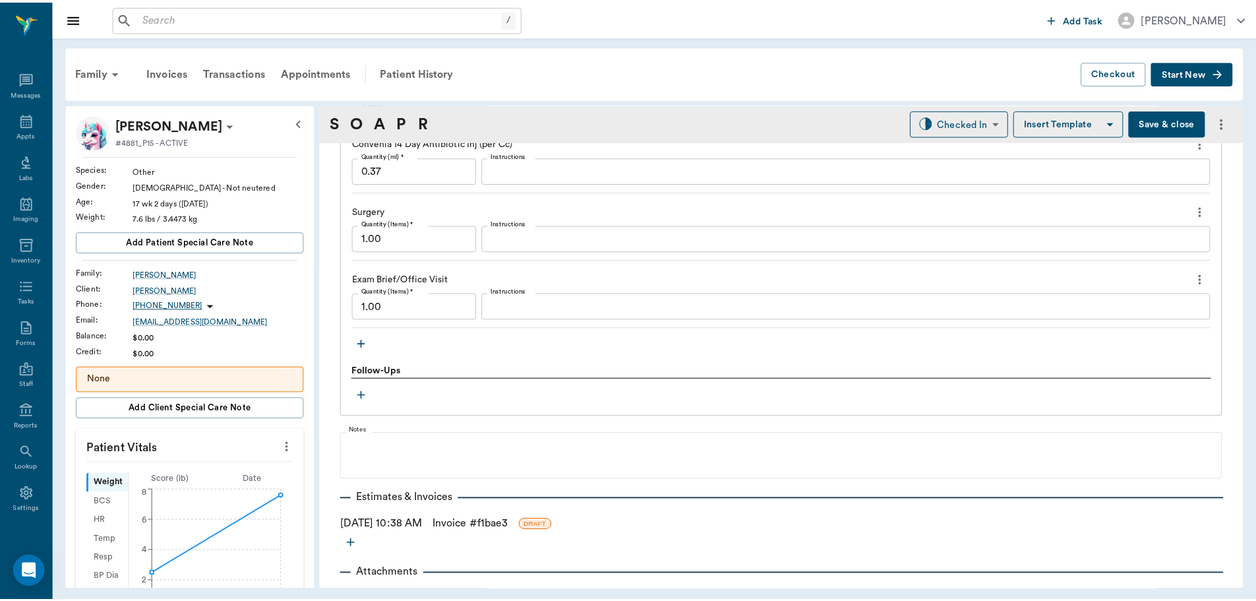
scroll to position [1215, 0]
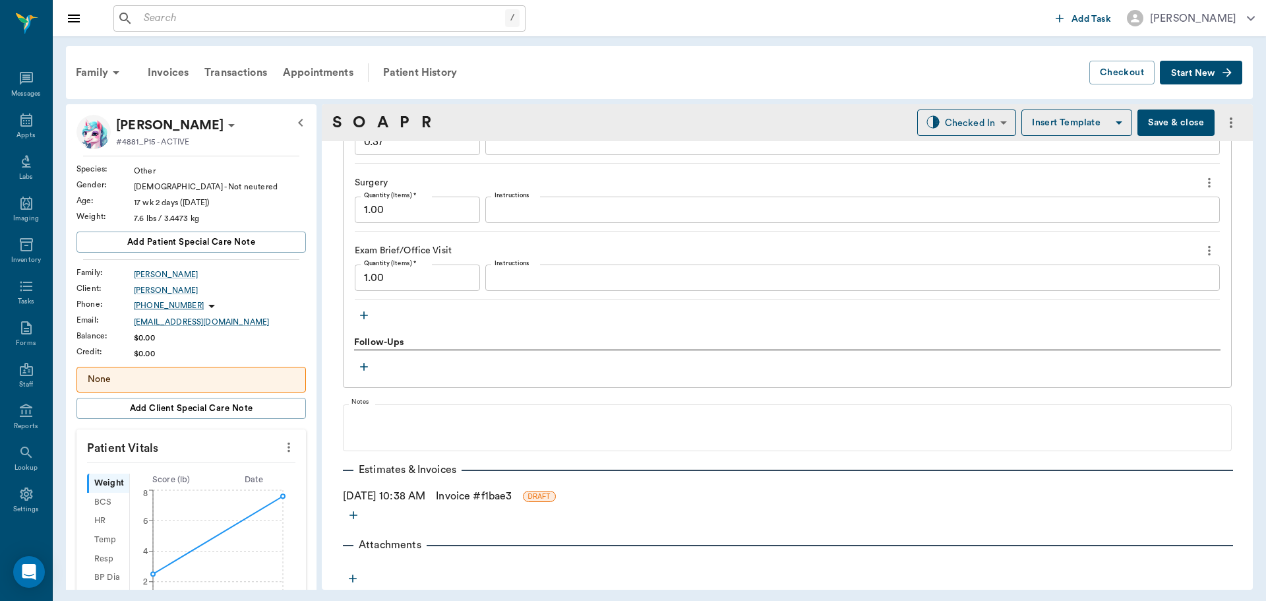
click at [487, 498] on link "Invoice # f1bae3" at bounding box center [474, 496] width 76 height 16
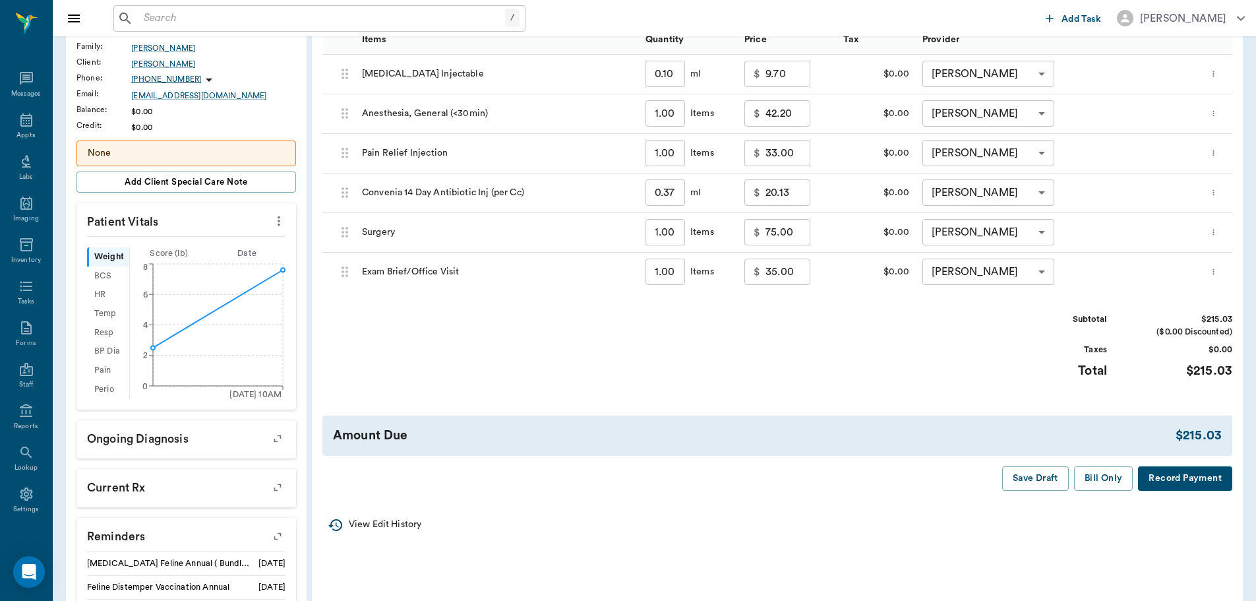
scroll to position [330, 0]
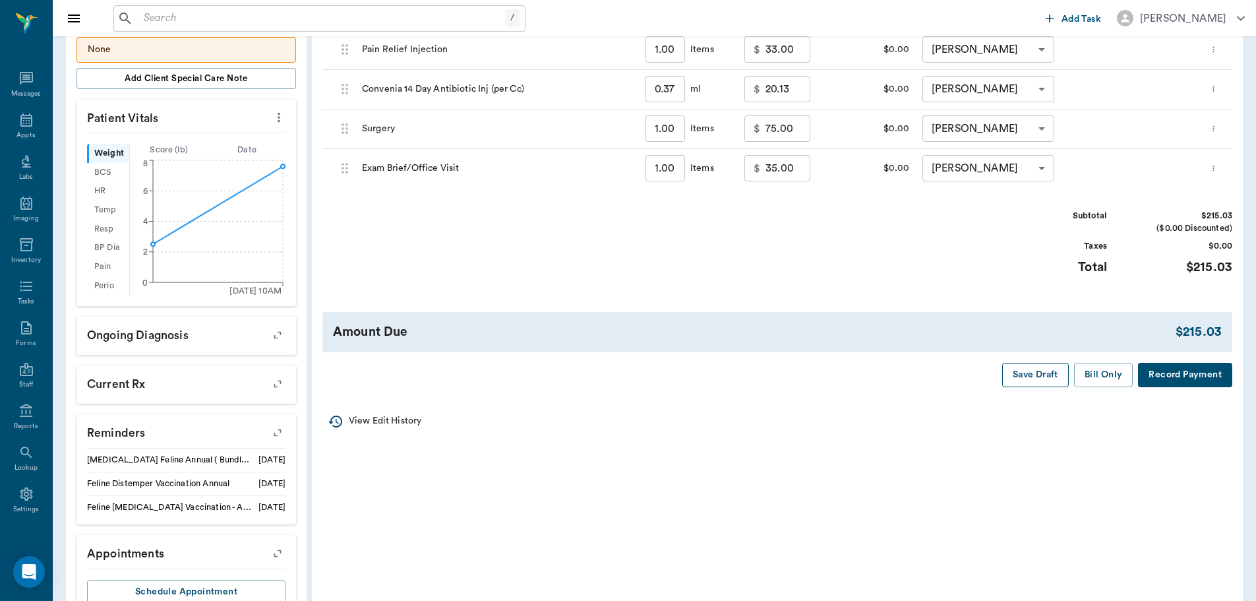
click at [1033, 381] on button "Save Draft" at bounding box center [1035, 375] width 67 height 24
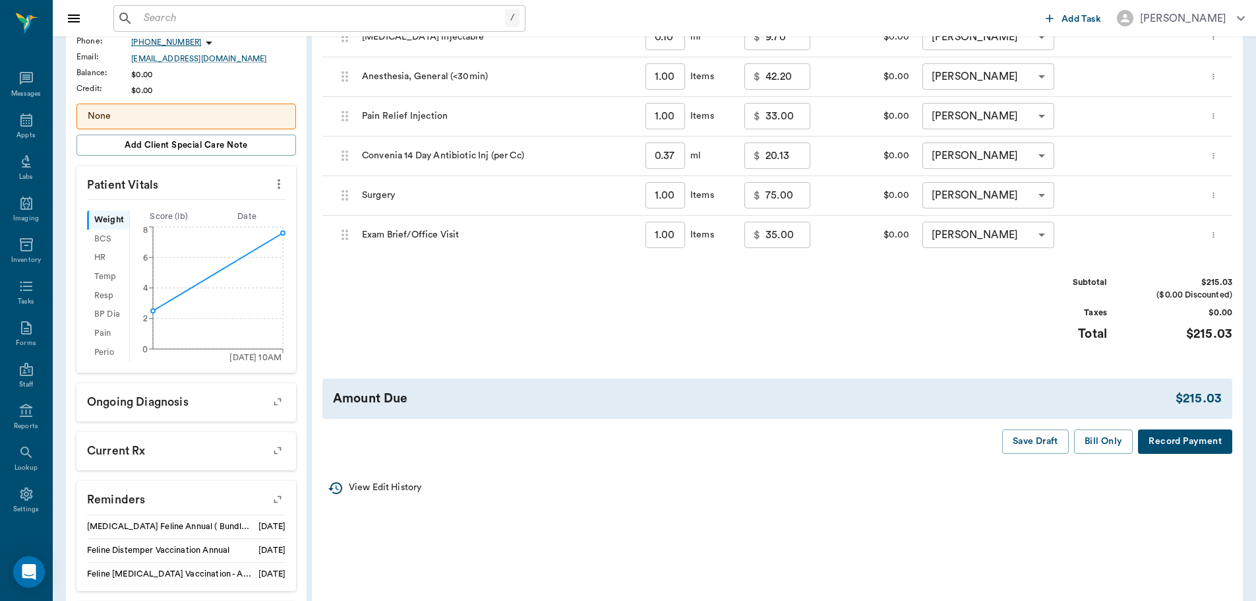
scroll to position [264, 0]
click at [1123, 443] on button "Bill Only" at bounding box center [1103, 441] width 59 height 24
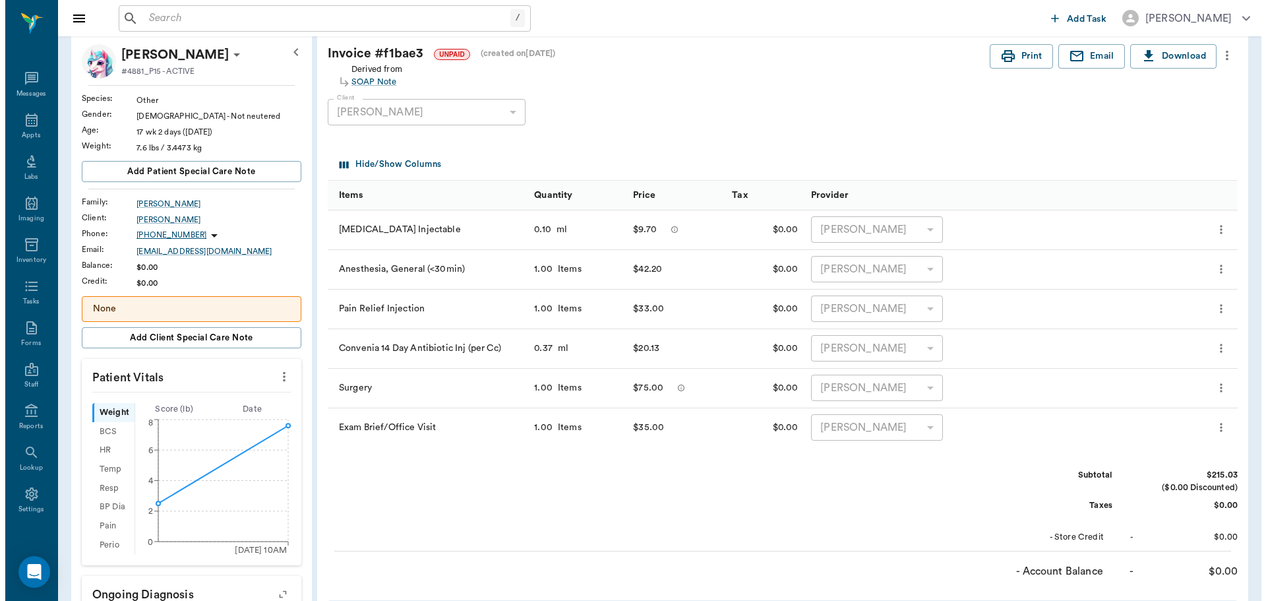
scroll to position [0, 0]
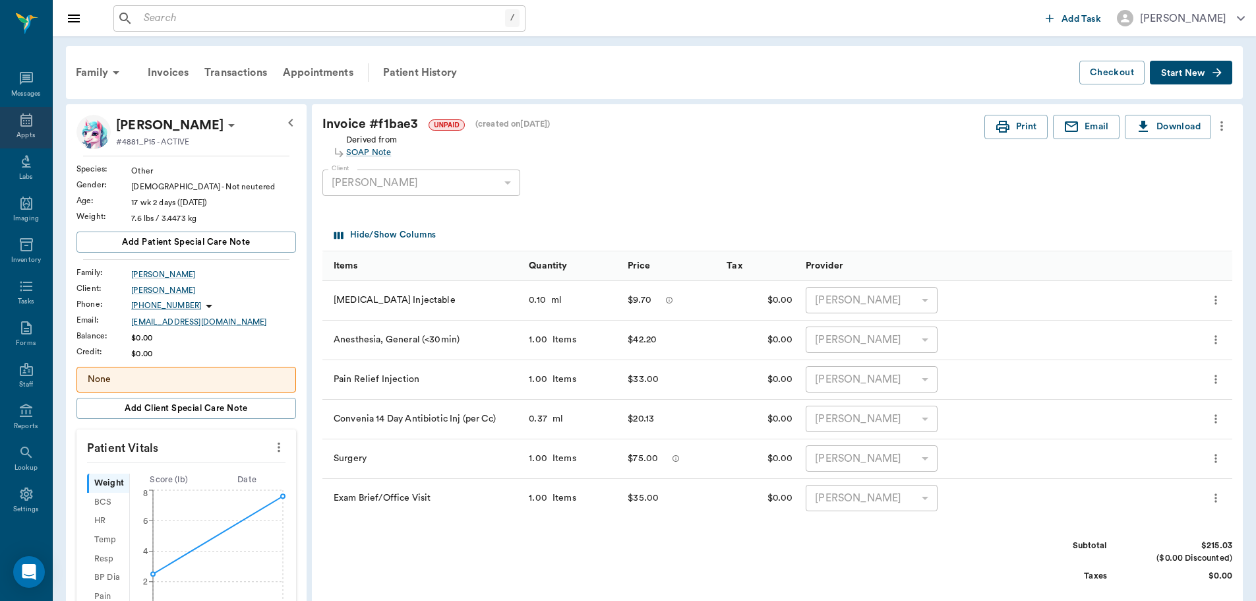
click at [25, 131] on div "Appts" at bounding box center [25, 136] width 18 height 10
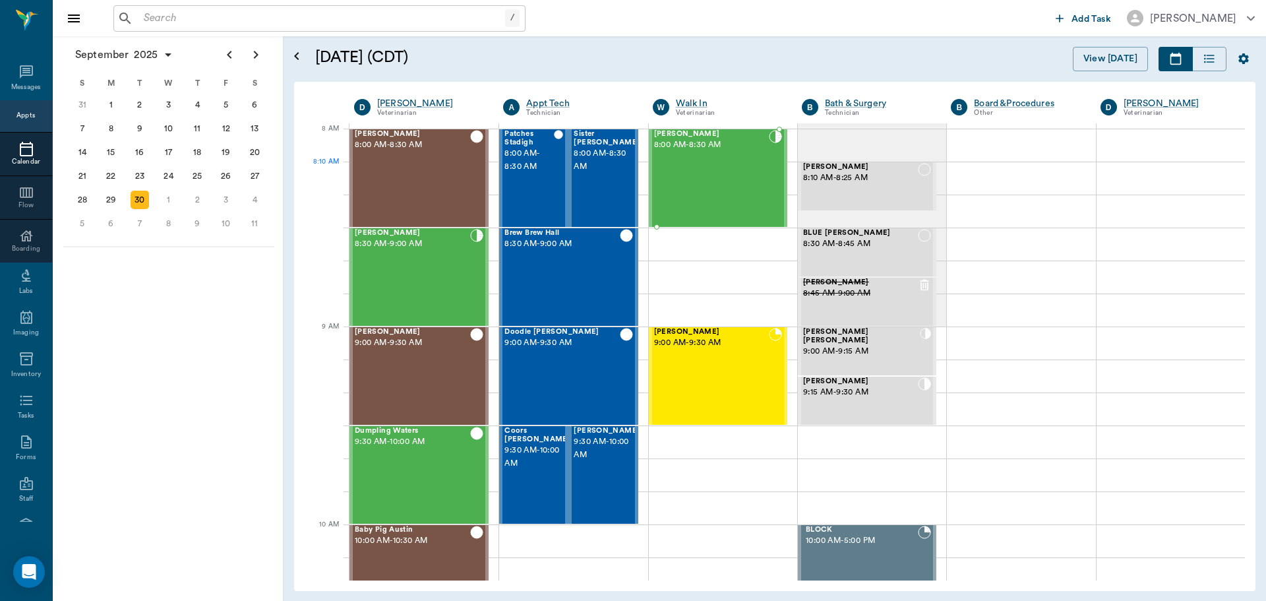
click at [731, 184] on div "[PERSON_NAME] 8:00 AM - 8:30 AM" at bounding box center [711, 178] width 115 height 96
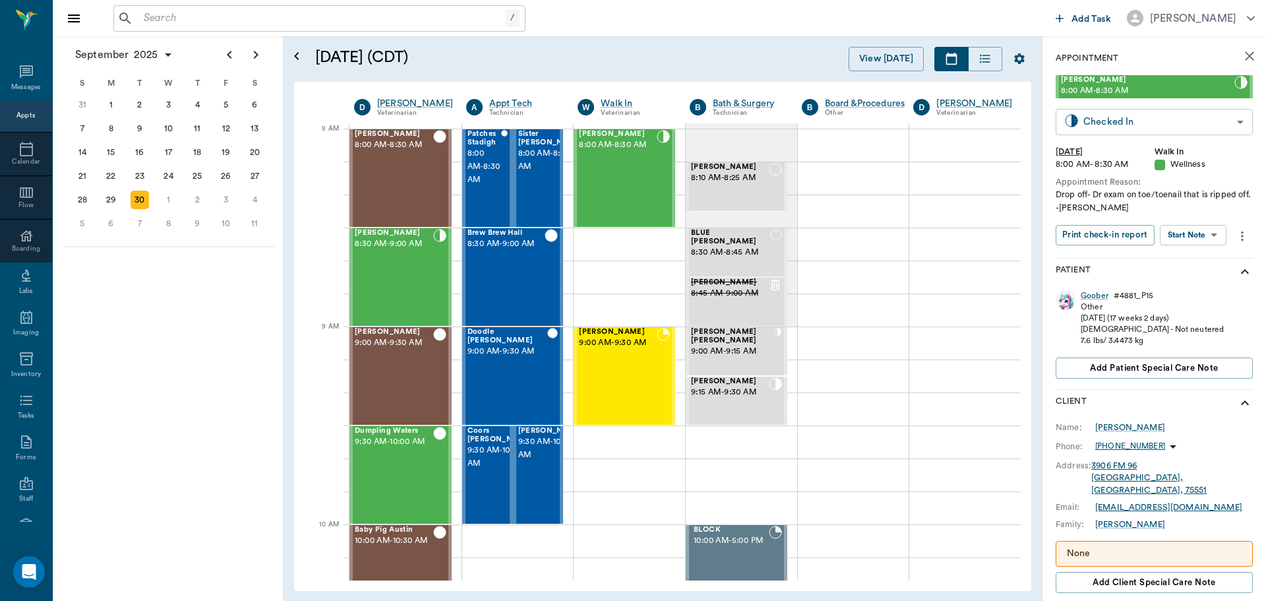
click at [1186, 129] on body "/ ​ Add Task [PERSON_NAME] Nectar Messages Appts Calendar Flow Boarding Labs Im…" at bounding box center [633, 300] width 1266 height 601
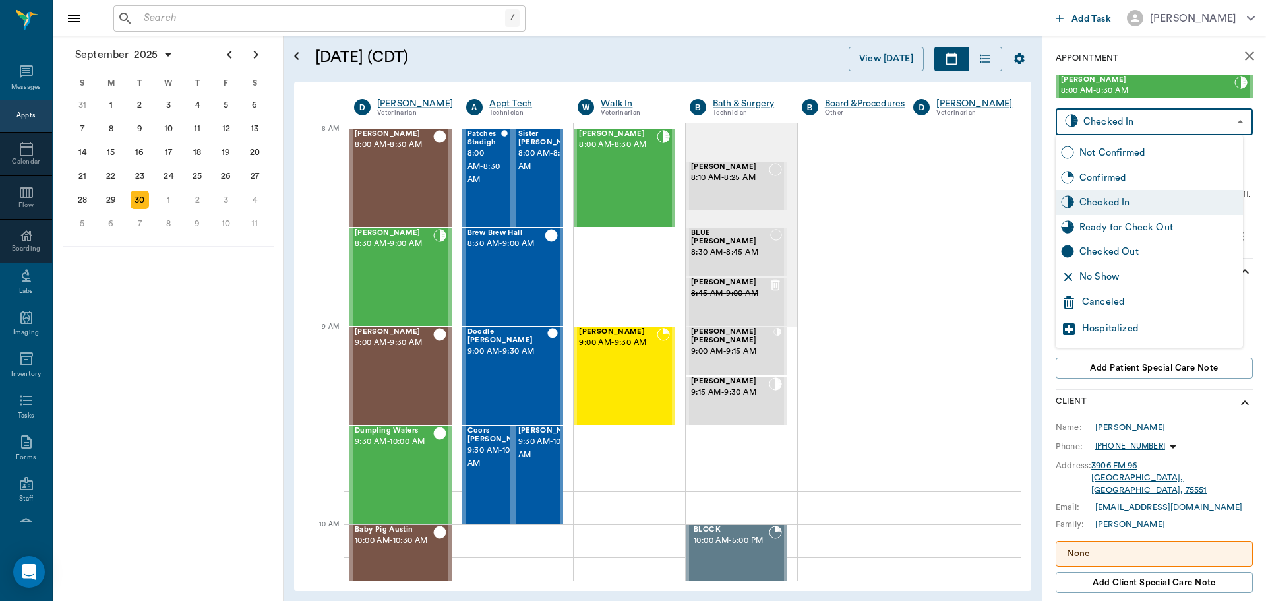
click at [1172, 228] on div "Ready for Check Out" at bounding box center [1159, 227] width 158 height 15
type input "READY_TO_CHECKOUT"
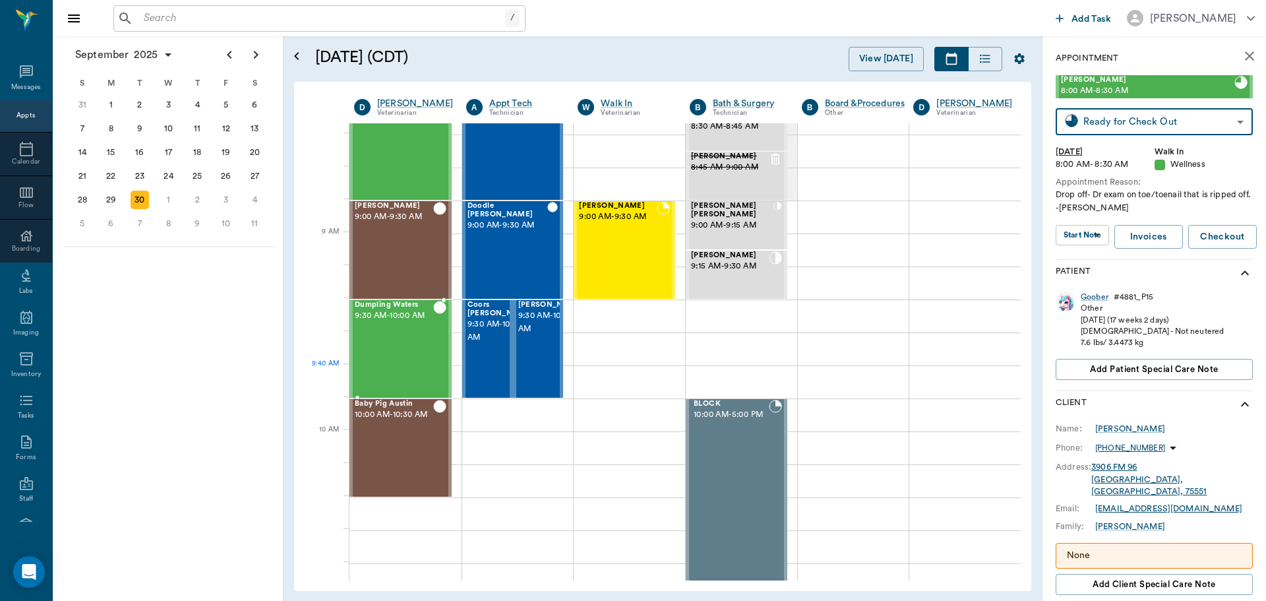
scroll to position [132, 0]
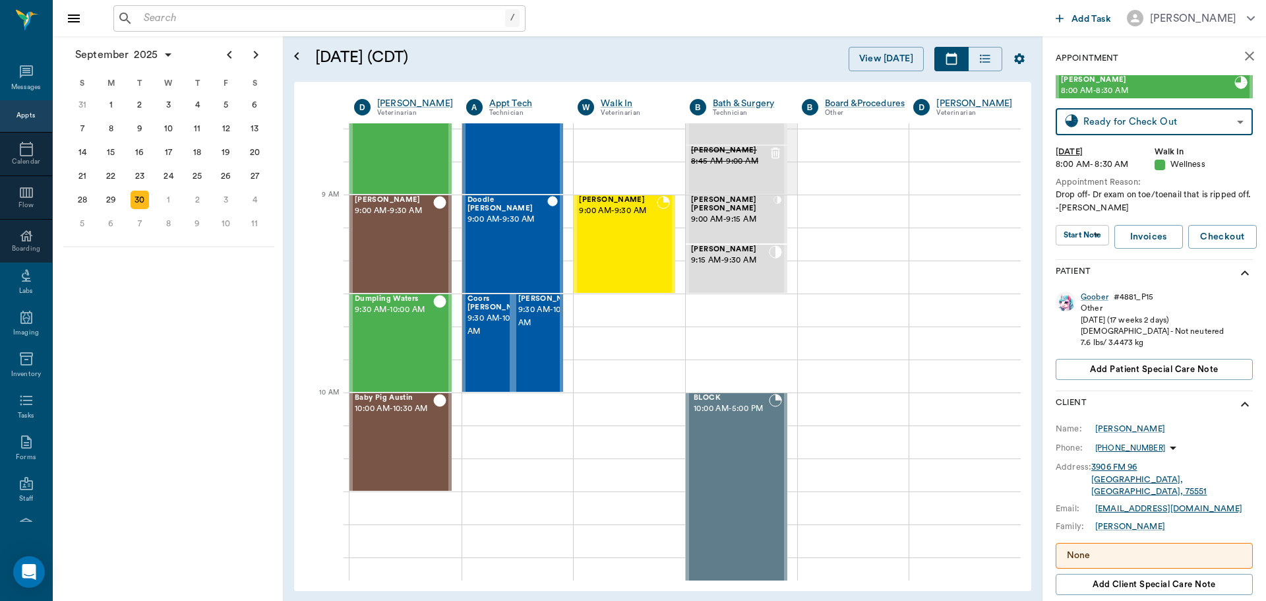
click at [175, 6] on div "/ ​" at bounding box center [319, 18] width 412 height 26
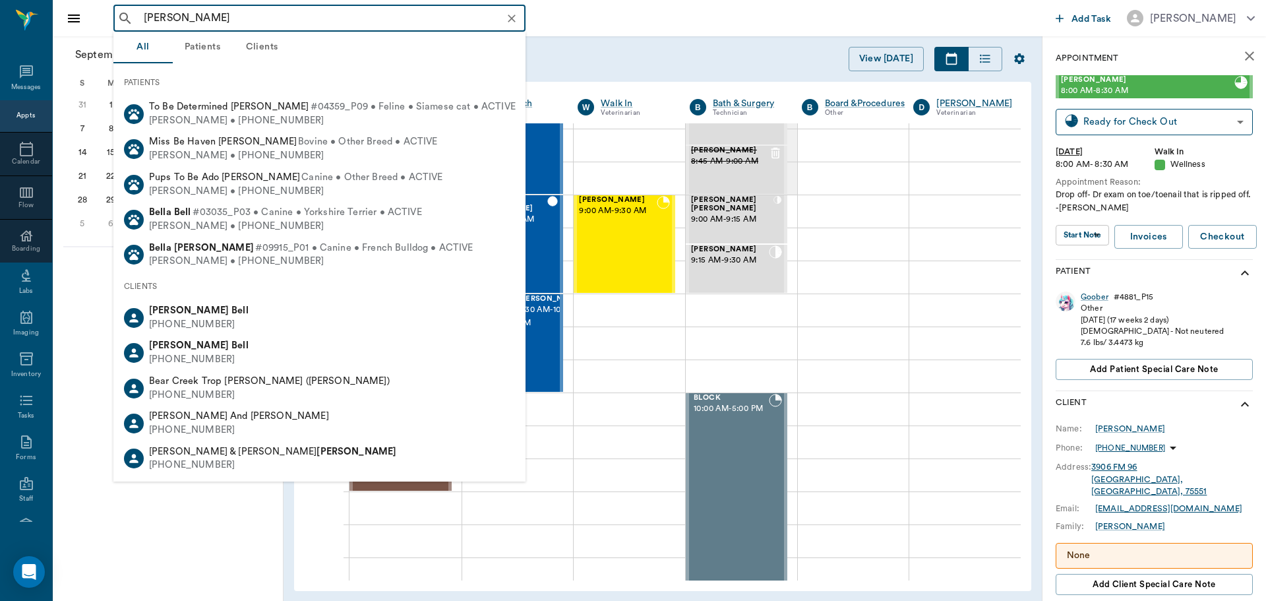
type input "[PERSON_NAME]"
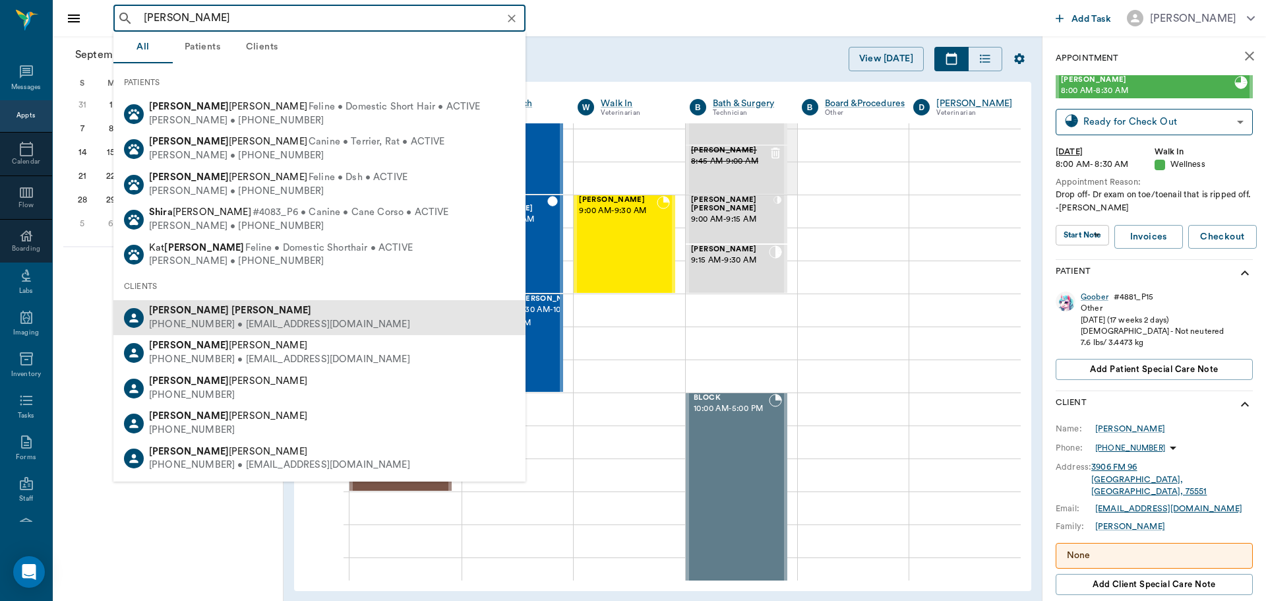
click at [231, 313] on b "[PERSON_NAME]" at bounding box center [271, 310] width 80 height 10
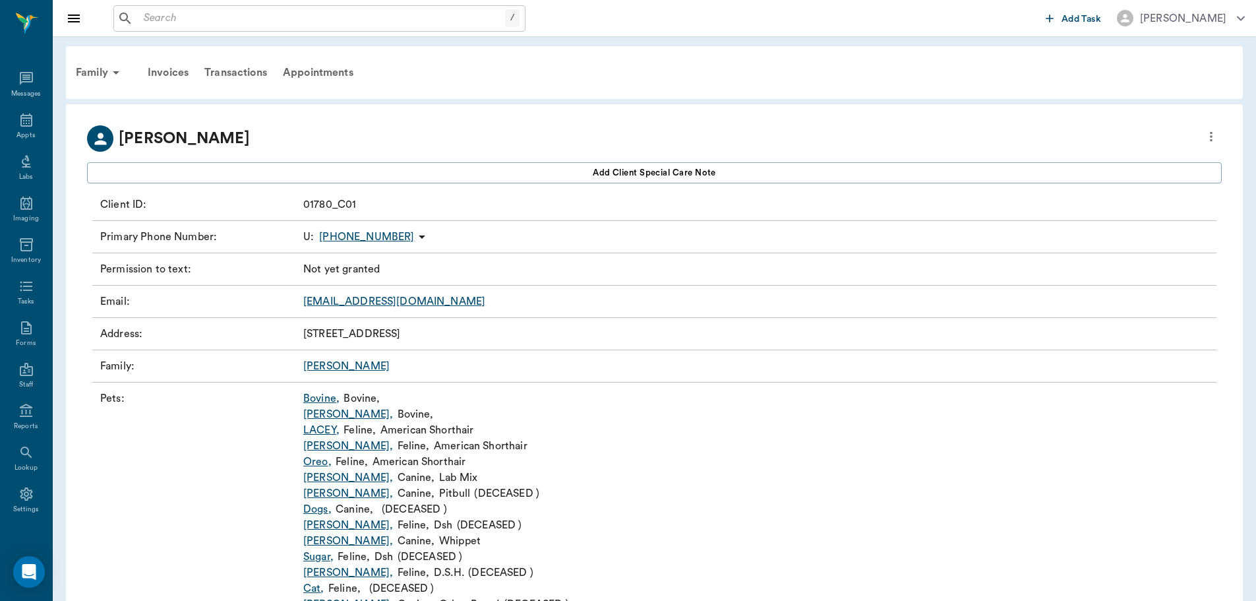
click at [318, 398] on link "Bovine ," at bounding box center [321, 398] width 36 height 16
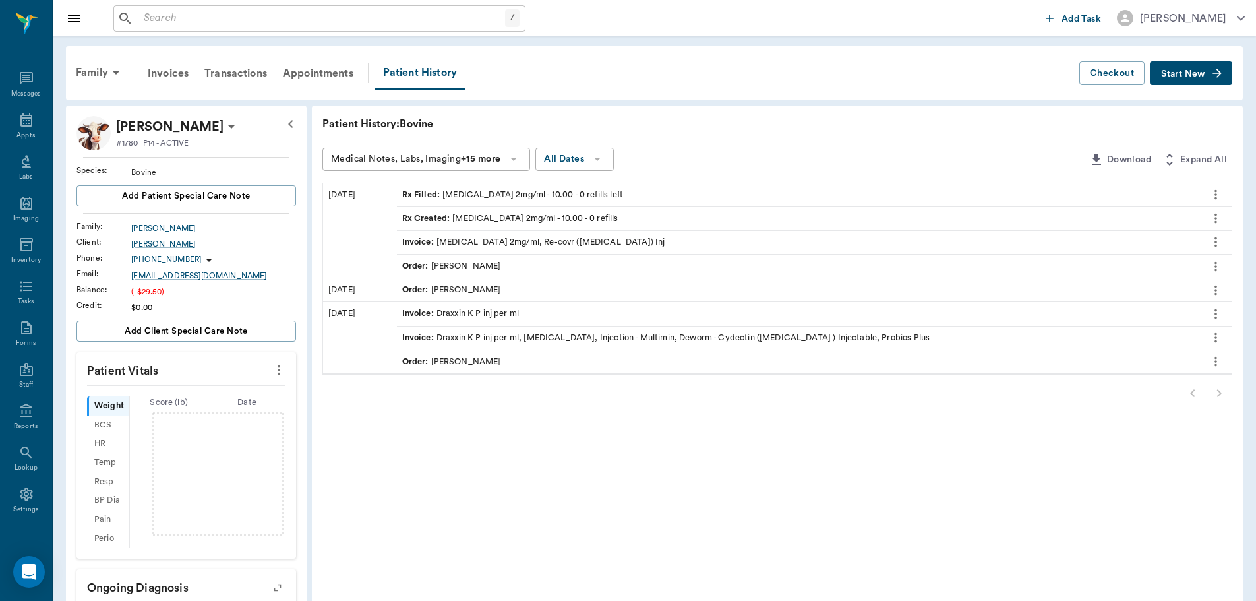
click at [1176, 74] on span "Start New" at bounding box center [1183, 74] width 44 height 0
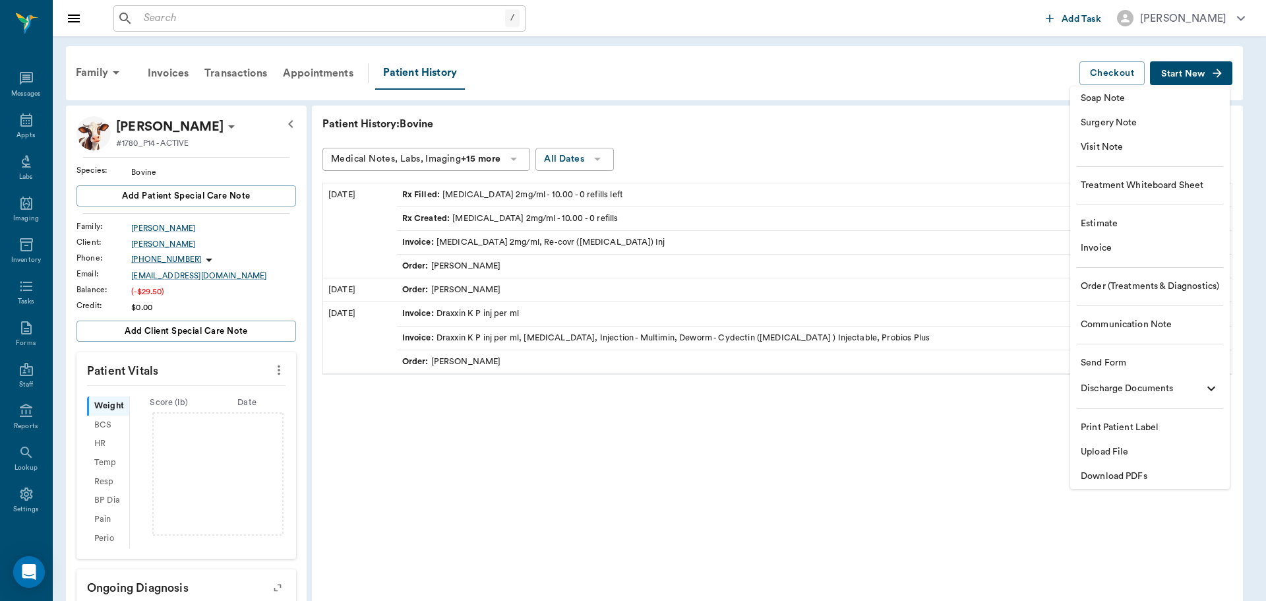
click at [1119, 281] on span "Order (Treatments & Diagnostics)" at bounding box center [1150, 287] width 138 height 14
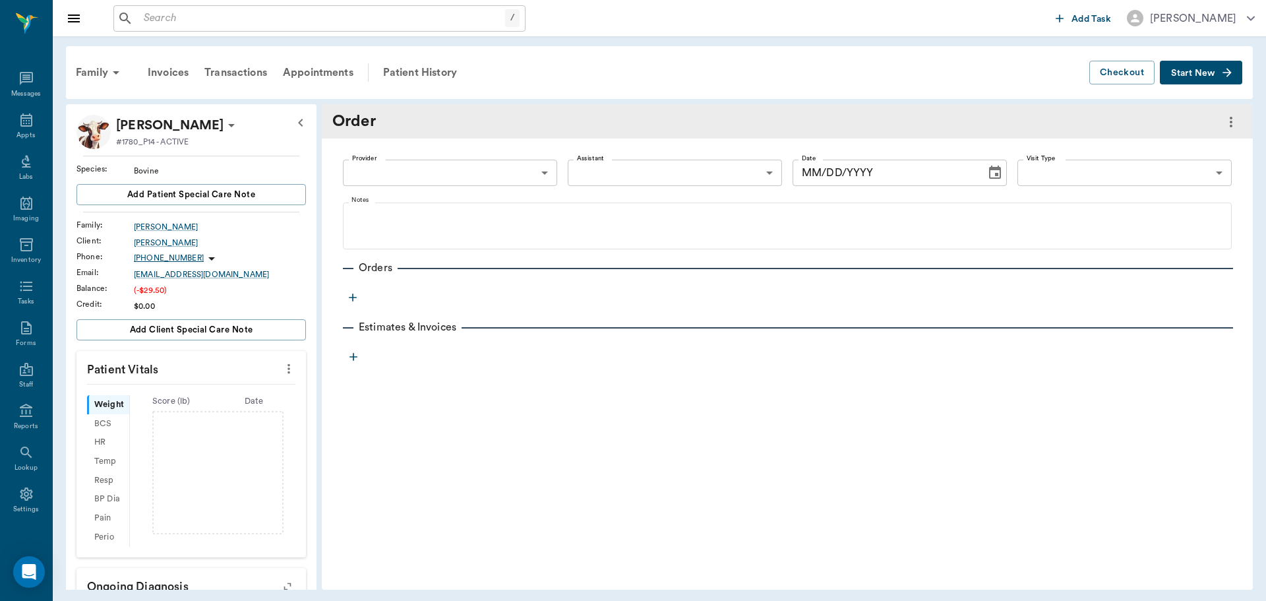
type input "[DATE]"
click at [353, 299] on icon "button" at bounding box center [353, 297] width 8 height 8
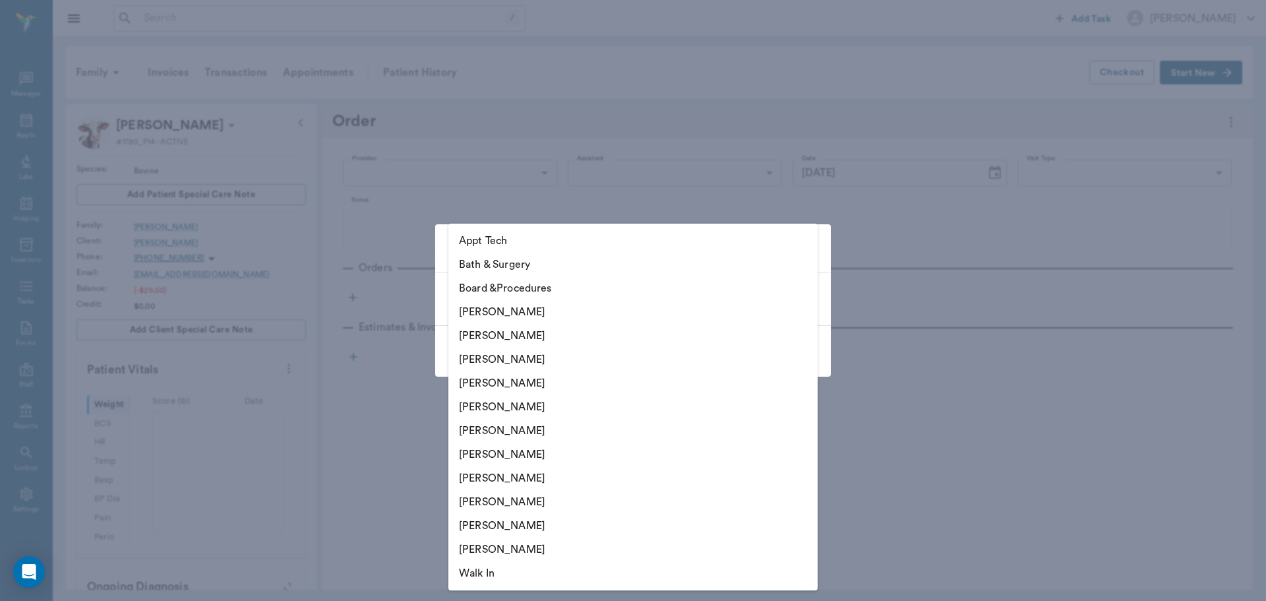
click at [596, 297] on body "/ ​ Add Task [PERSON_NAME] Nectar Messages Appts Labs Imaging Inventory Tasks F…" at bounding box center [633, 300] width 1266 height 601
click at [538, 383] on li "[PERSON_NAME]" at bounding box center [632, 383] width 369 height 24
type input "63ec2f075fda476ae8351a4d"
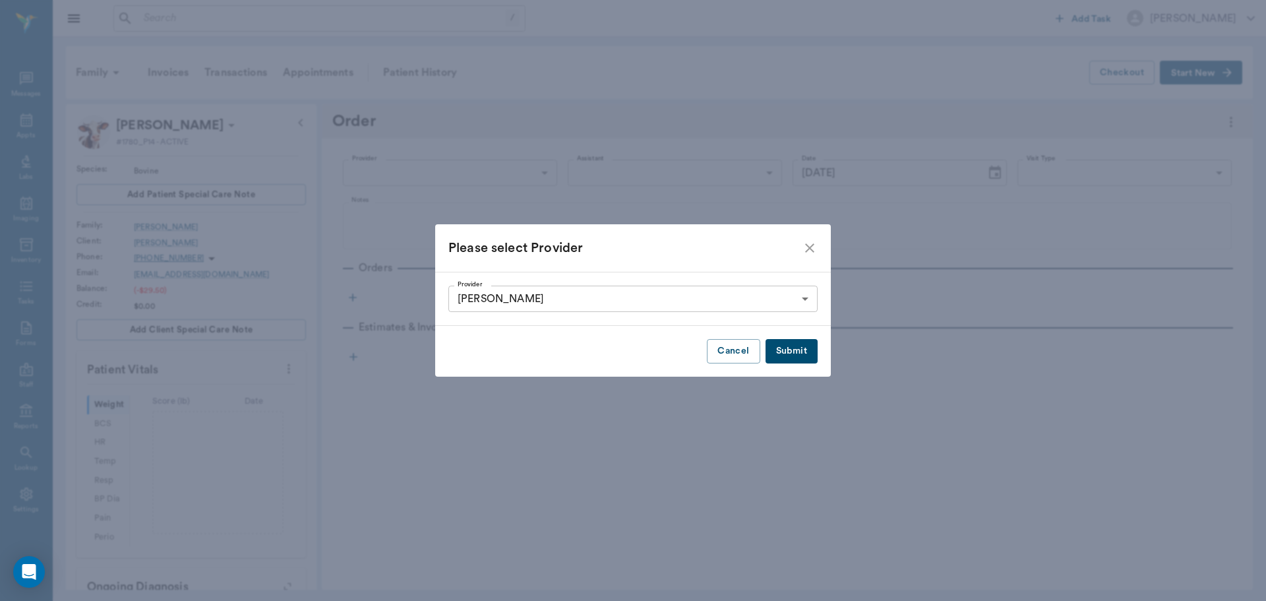
click at [794, 346] on button "Submit" at bounding box center [792, 351] width 52 height 24
type input "63ec2f075fda476ae8351a4d"
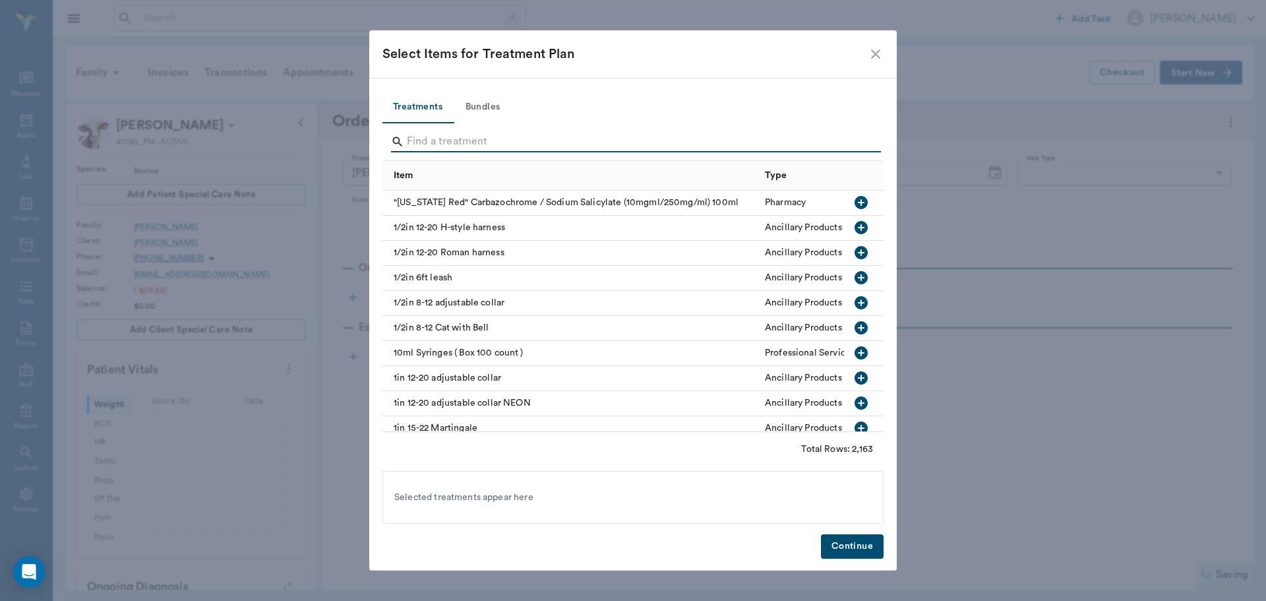
click at [443, 137] on input "Search" at bounding box center [634, 141] width 454 height 21
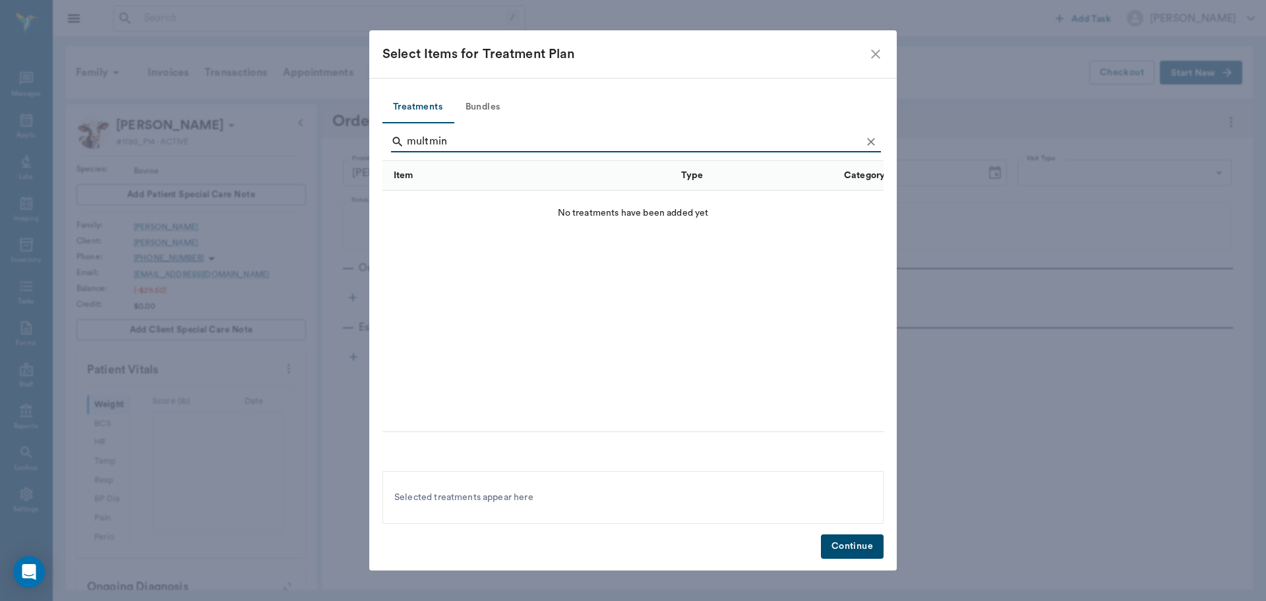
click at [429, 146] on input "multmin" at bounding box center [634, 141] width 454 height 21
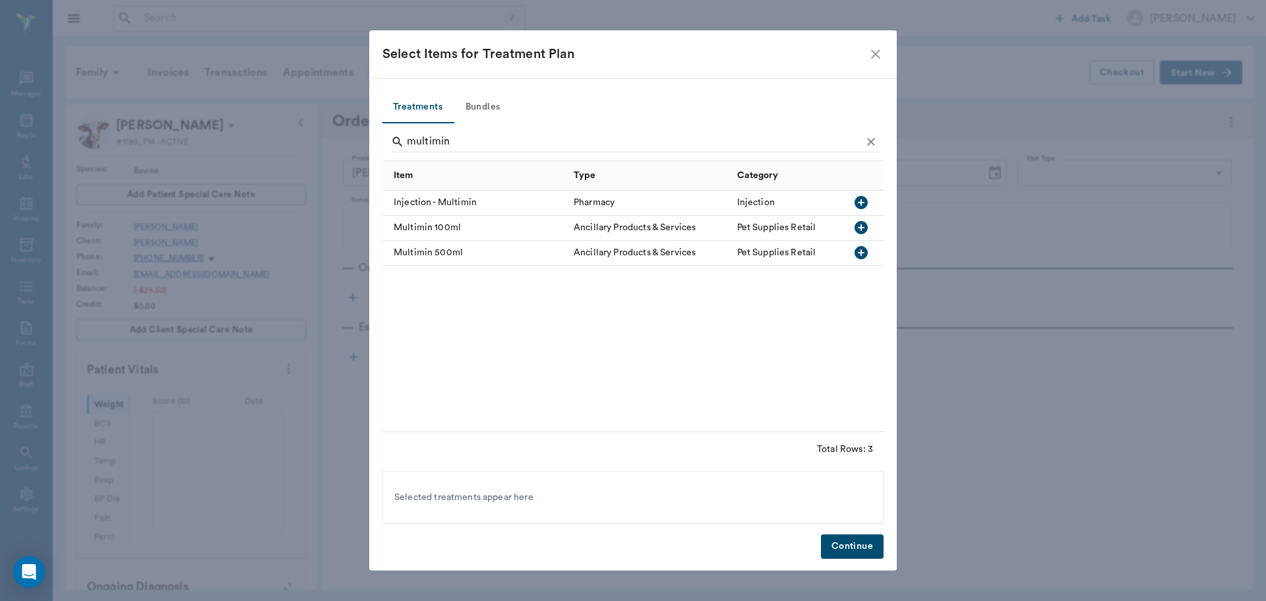
click at [859, 200] on icon "button" at bounding box center [861, 202] width 13 height 13
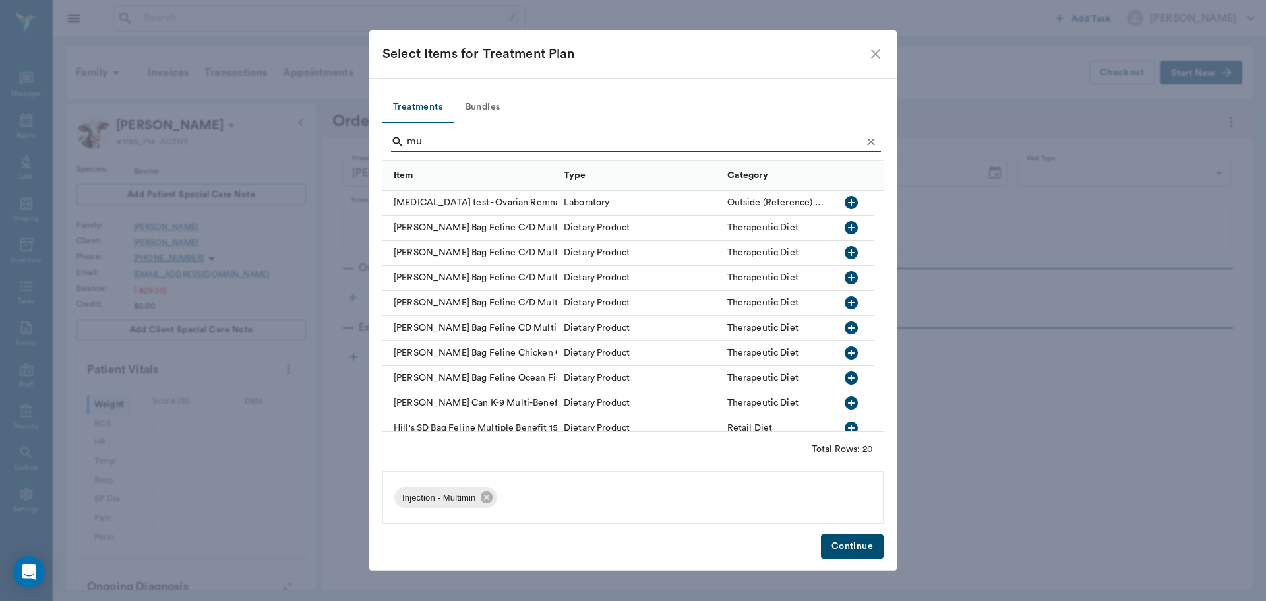
type input "m"
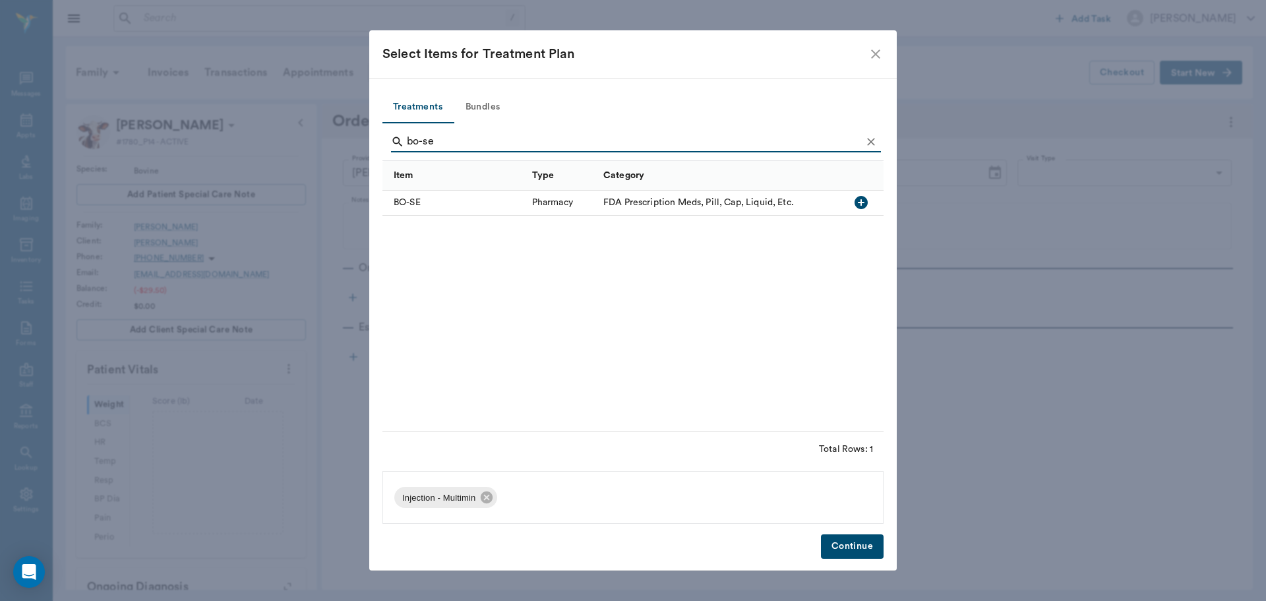
type input "bo-se"
click at [863, 204] on icon "button" at bounding box center [861, 202] width 13 height 13
click at [853, 556] on button "Continue" at bounding box center [852, 546] width 63 height 24
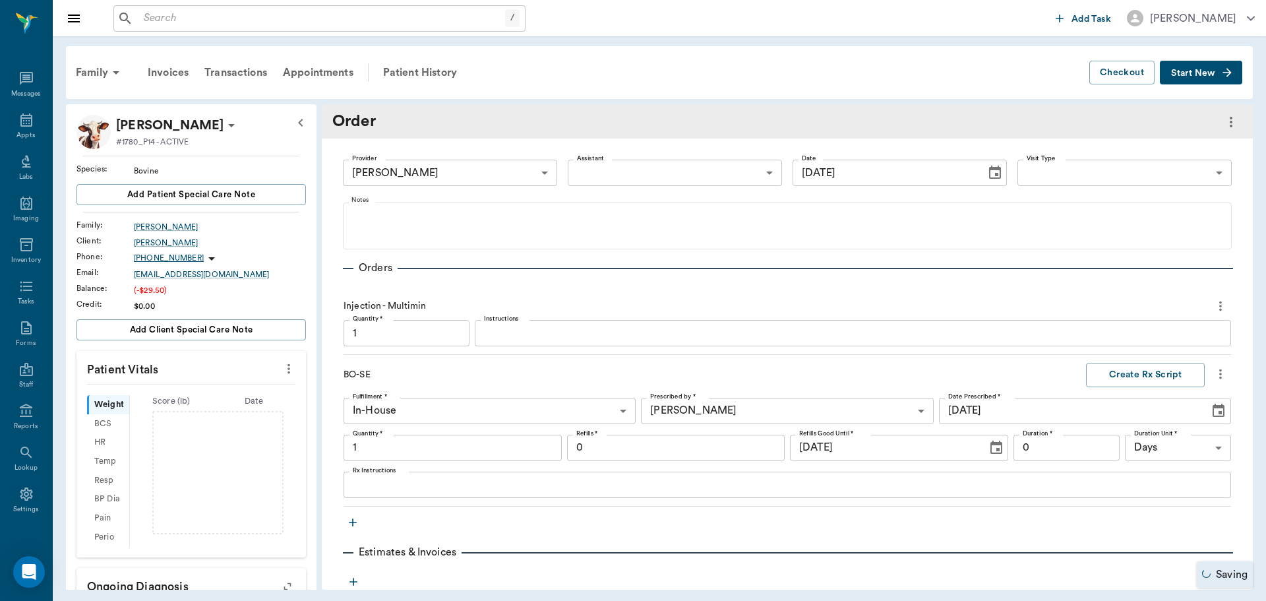
type input "1.00"
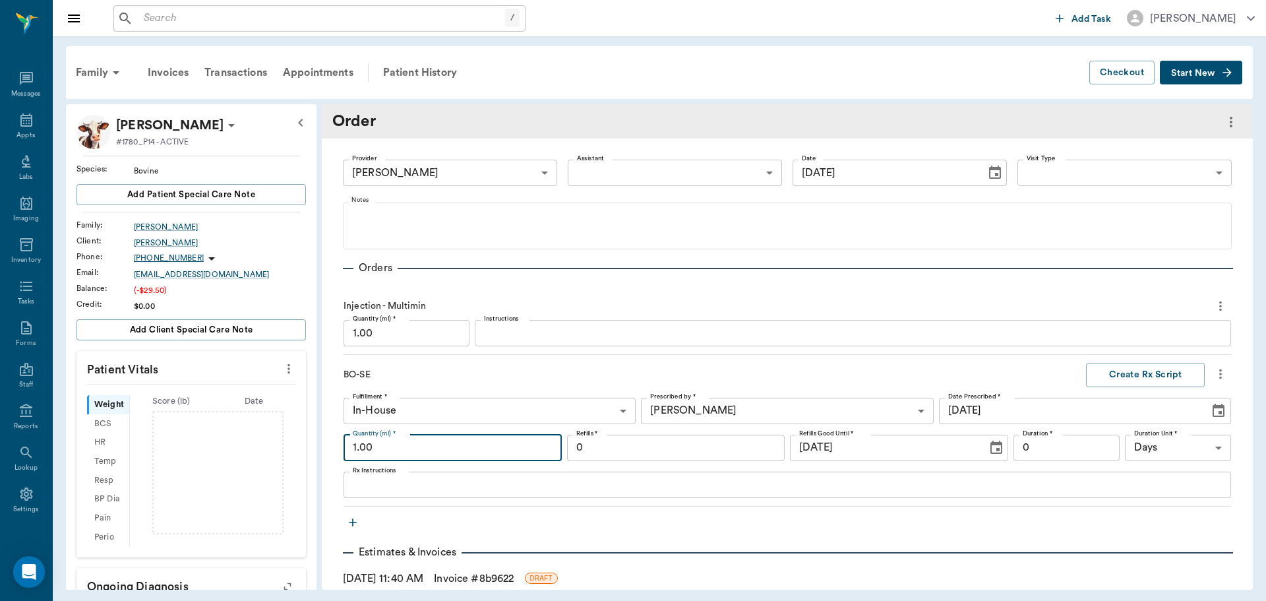
click at [446, 448] on input "1.00" at bounding box center [453, 448] width 218 height 26
type input "3.00"
click at [408, 337] on input "1.00" at bounding box center [407, 333] width 126 height 26
type input "3.00"
click at [476, 576] on link "Invoice # 8b9622" at bounding box center [474, 578] width 80 height 16
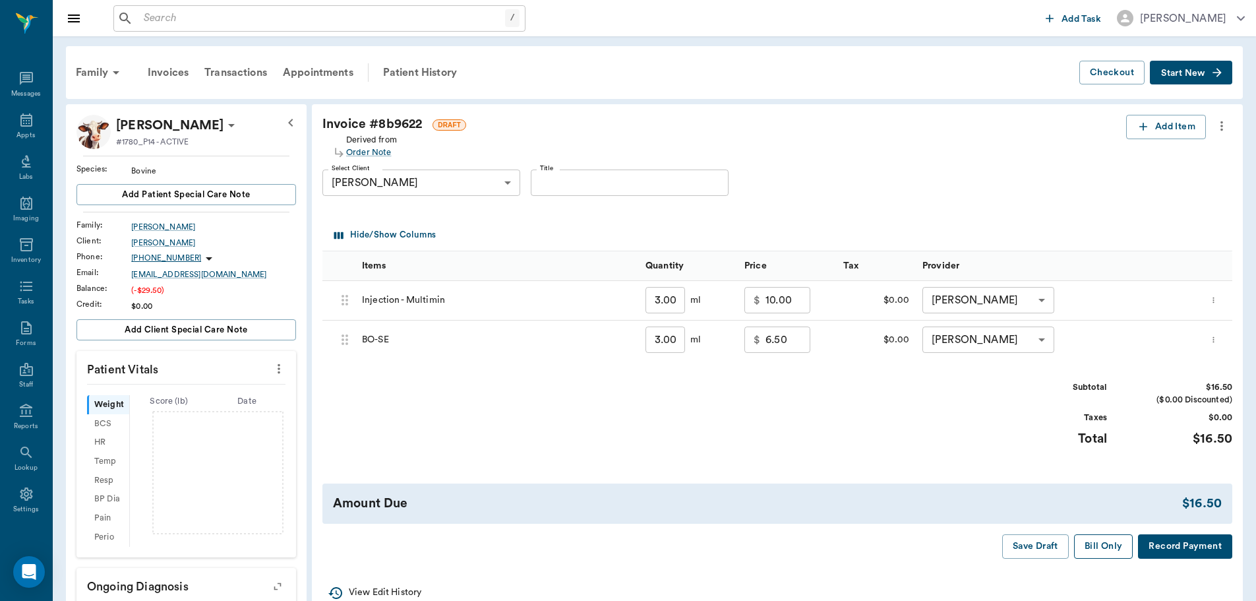
click at [1093, 545] on button "Bill Only" at bounding box center [1103, 546] width 59 height 24
